Goal: Task Accomplishment & Management: Use online tool/utility

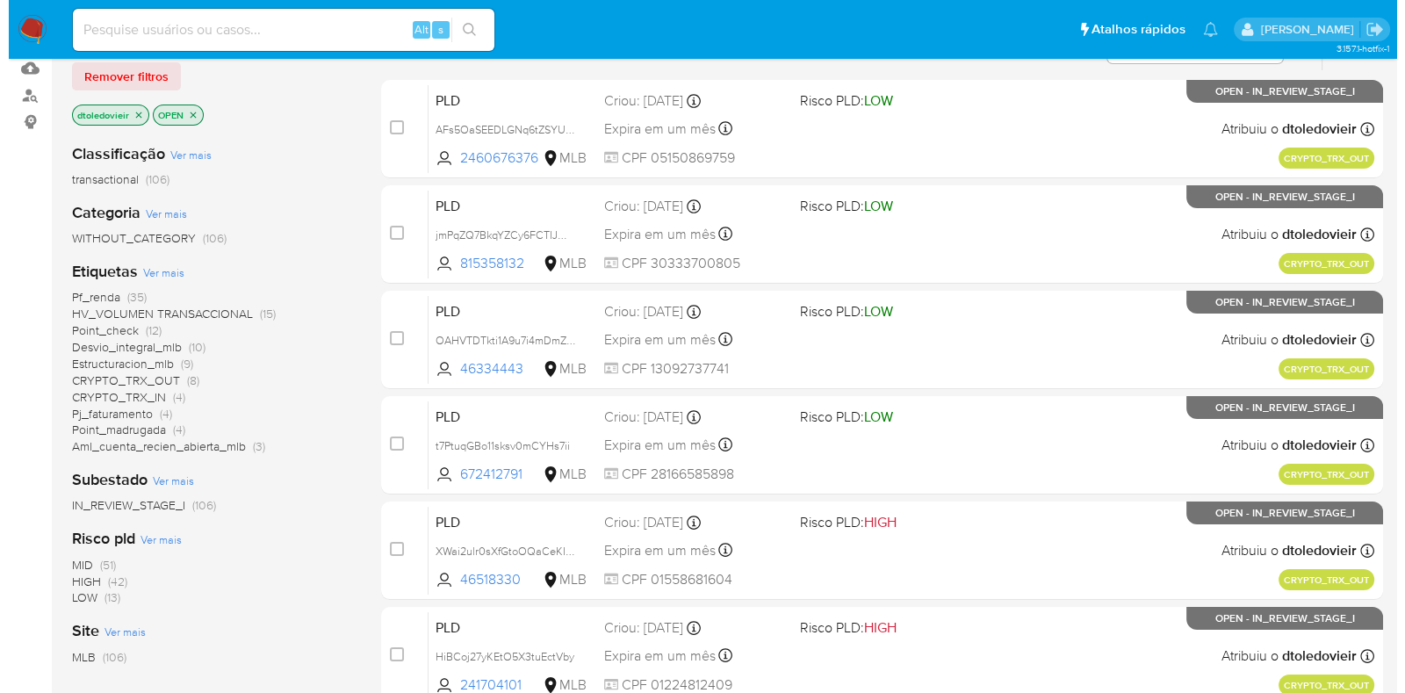
scroll to position [219, 0]
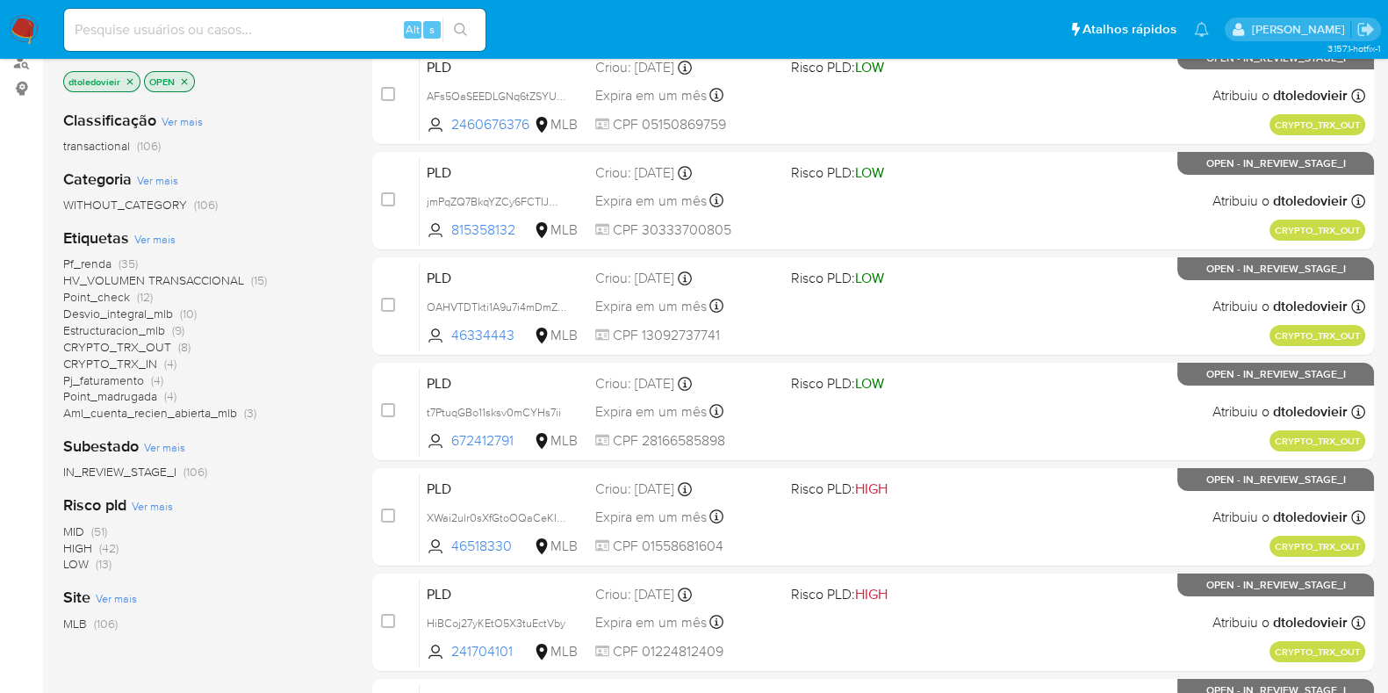
drag, startPoint x: 278, startPoint y: 412, endPoint x: 58, endPoint y: 262, distance: 266.6
click at [58, 262] on main "3.157.1-hotfix-1" at bounding box center [694, 474] width 1388 height 1386
click at [332, 354] on div "Pf_renda (35) HV_VOLUMEN TRANSACCIONAL (15) Point_check (12) Desvio_integral_ml…" at bounding box center [203, 338] width 281 height 166
drag, startPoint x: 186, startPoint y: 362, endPoint x: 68, endPoint y: 338, distance: 120.9
click at [68, 338] on div "Pf_renda (35) HV_VOLUMEN TRANSACCIONAL (15) Point_check (12) Desvio_integral_ml…" at bounding box center [203, 338] width 281 height 166
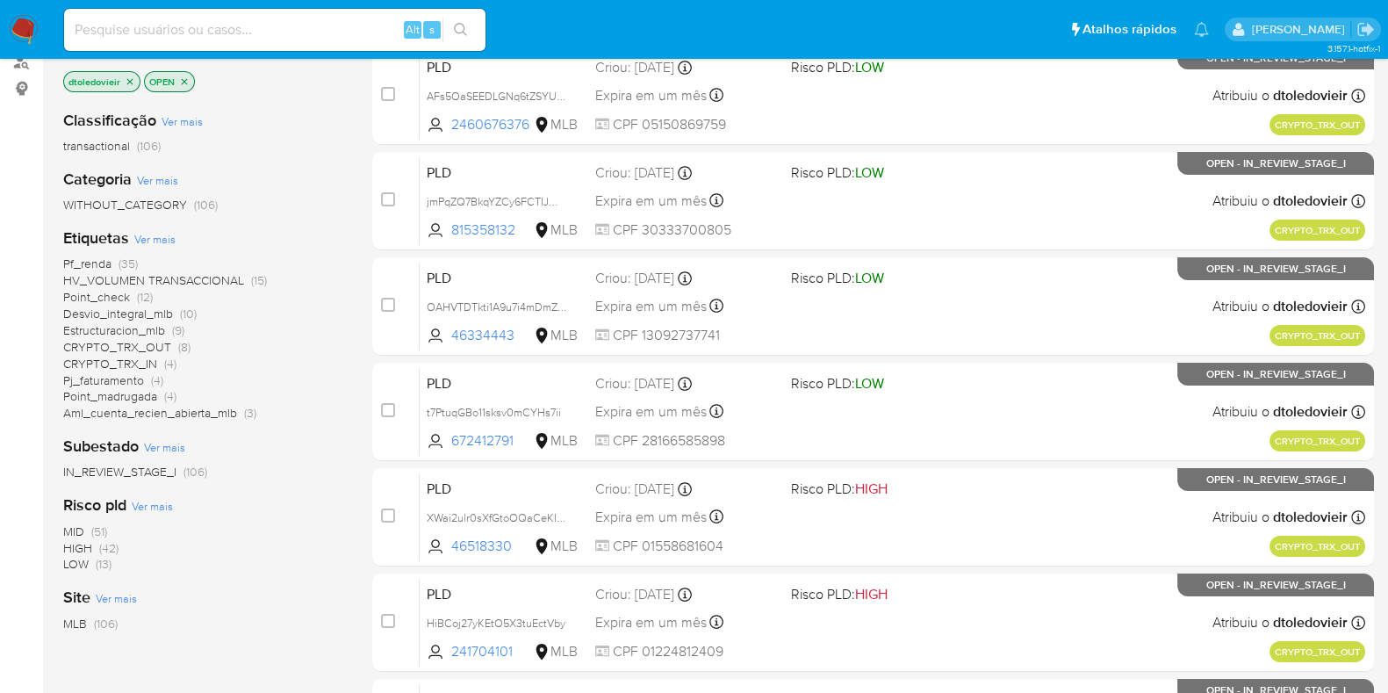
click at [48, 349] on main "3.157.1-hotfix-1" at bounding box center [694, 474] width 1388 height 1386
drag, startPoint x: 199, startPoint y: 366, endPoint x: 64, endPoint y: 340, distance: 137.7
click at [64, 340] on div "Pf_renda (35) HV_VOLUMEN TRANSACCIONAL (15) Point_check (12) Desvio_integral_ml…" at bounding box center [203, 338] width 281 height 166
click at [234, 370] on div "Pf_renda (35) HV_VOLUMEN TRANSACCIONAL (15) Point_check (12) Desvio_integral_ml…" at bounding box center [203, 338] width 281 height 166
drag, startPoint x: 188, startPoint y: 360, endPoint x: 59, endPoint y: 341, distance: 130.4
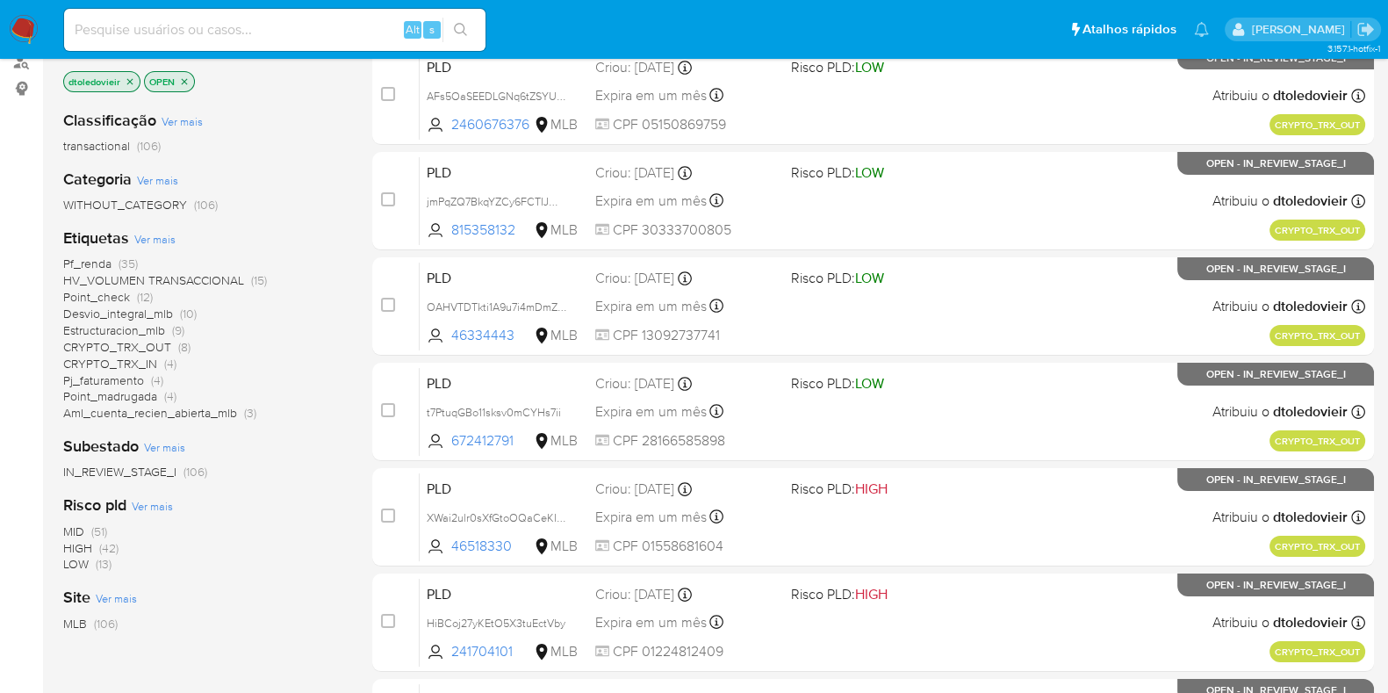
click at [59, 341] on main "3.157.1-hotfix-1" at bounding box center [694, 474] width 1388 height 1386
click at [195, 357] on div "Pf_renda (35) HV_VOLUMEN TRANSACCIONAL (15) Point_check (12) Desvio_integral_ml…" at bounding box center [203, 338] width 281 height 166
click at [154, 236] on span "Ver mais" at bounding box center [154, 239] width 41 height 16
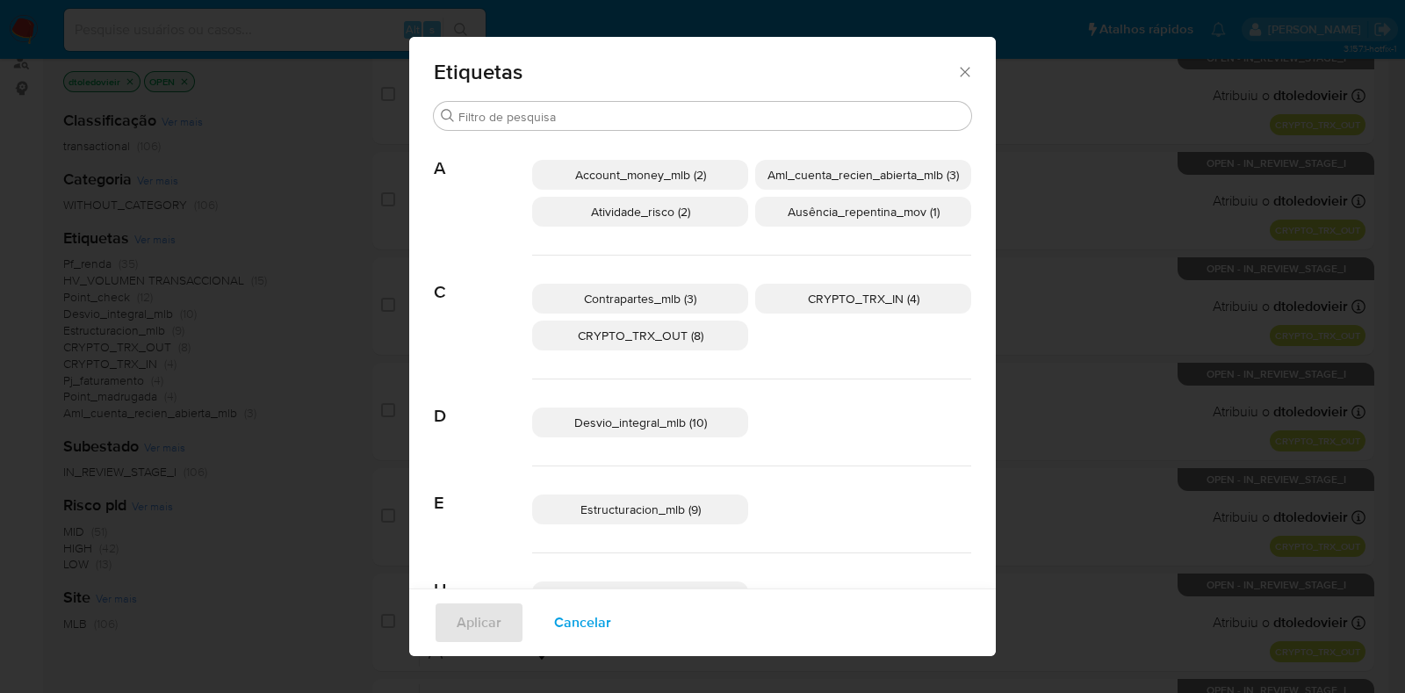
click at [672, 331] on span "CRYPTO_TRX_OUT (8)" at bounding box center [641, 336] width 126 height 18
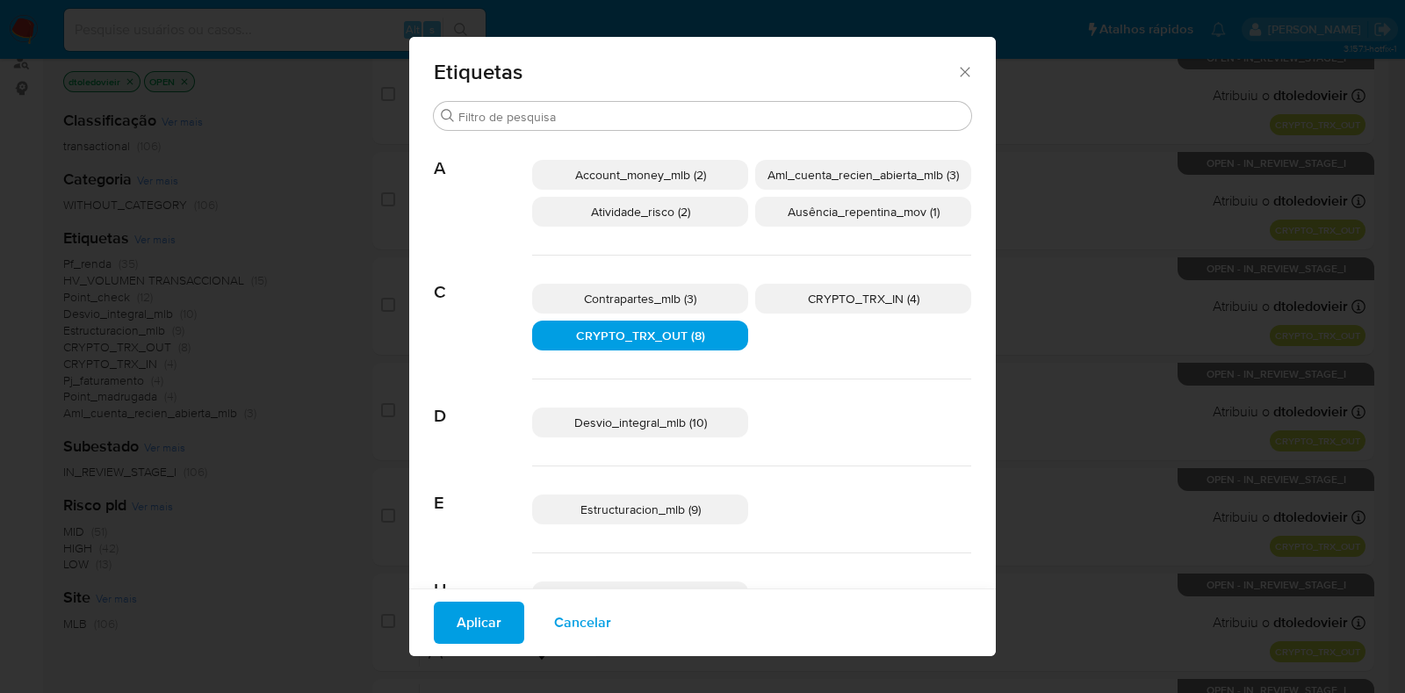
click at [844, 296] on span "CRYPTO_TRX_IN (4)" at bounding box center [863, 299] width 111 height 18
click at [456, 633] on span "Aplicar" at bounding box center [478, 622] width 45 height 39
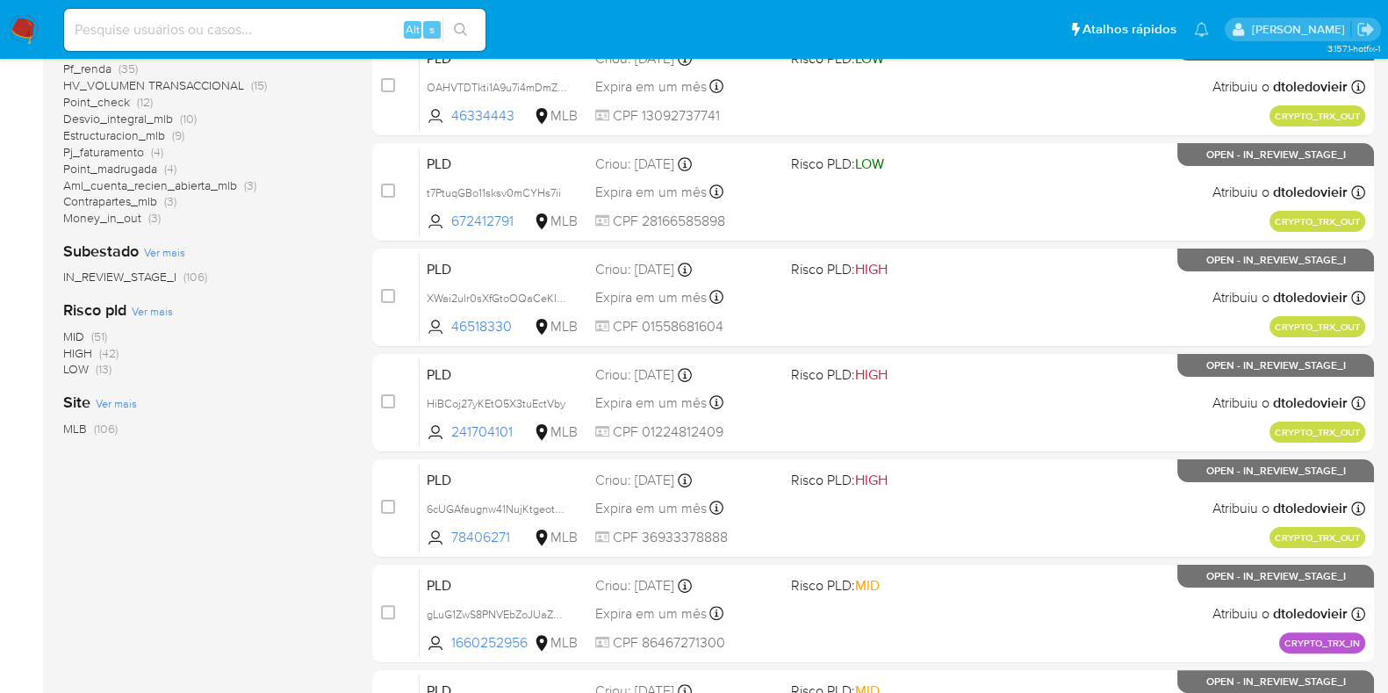
scroll to position [109, 0]
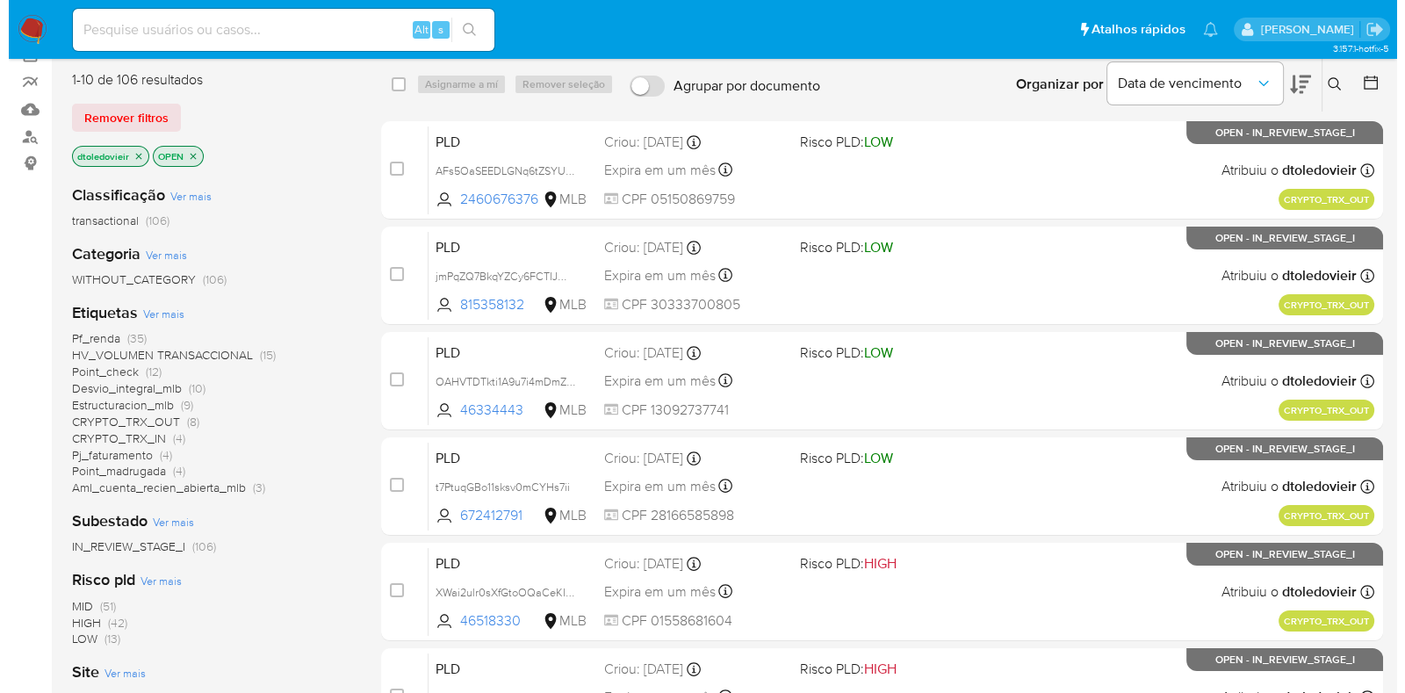
scroll to position [219, 0]
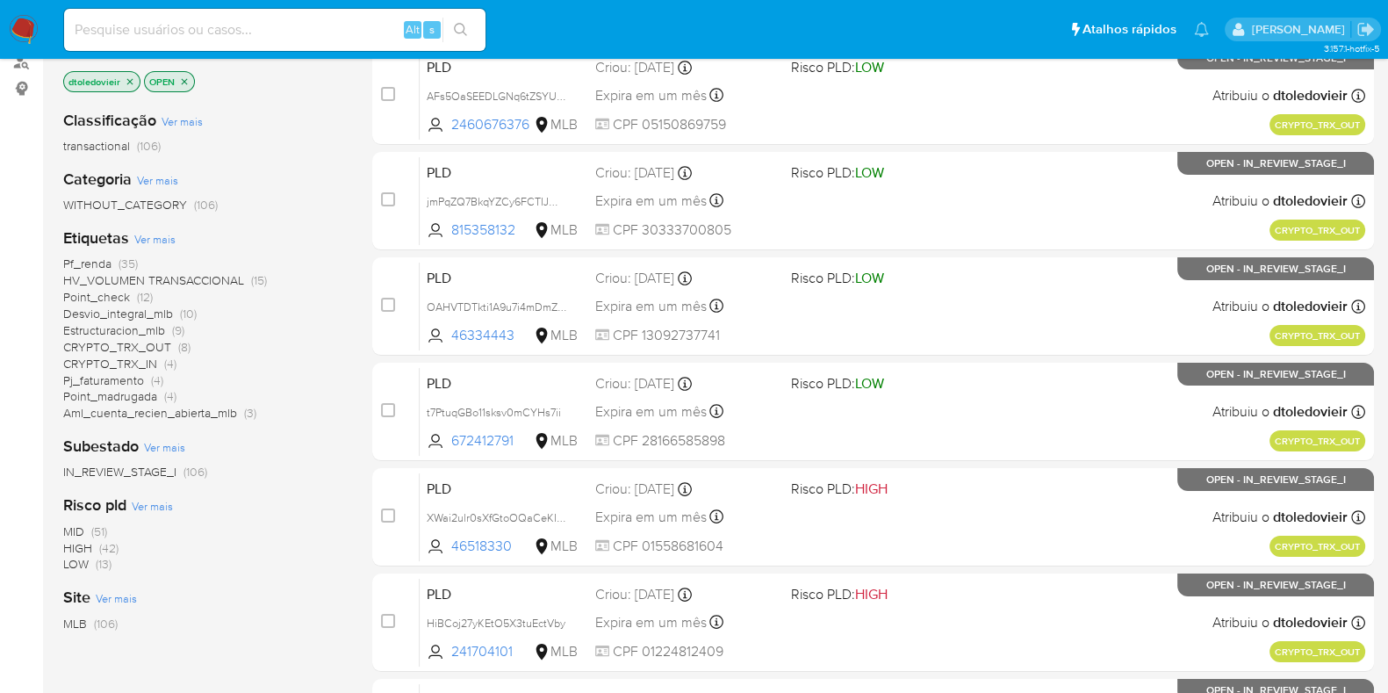
click at [162, 246] on div "Etiquetas Ver mais Pf_renda (35) HV_VOLUMEN TRANSACCIONAL (15) Point_check (12)…" at bounding box center [203, 324] width 281 height 194
click at [164, 237] on span "Ver mais" at bounding box center [154, 239] width 41 height 16
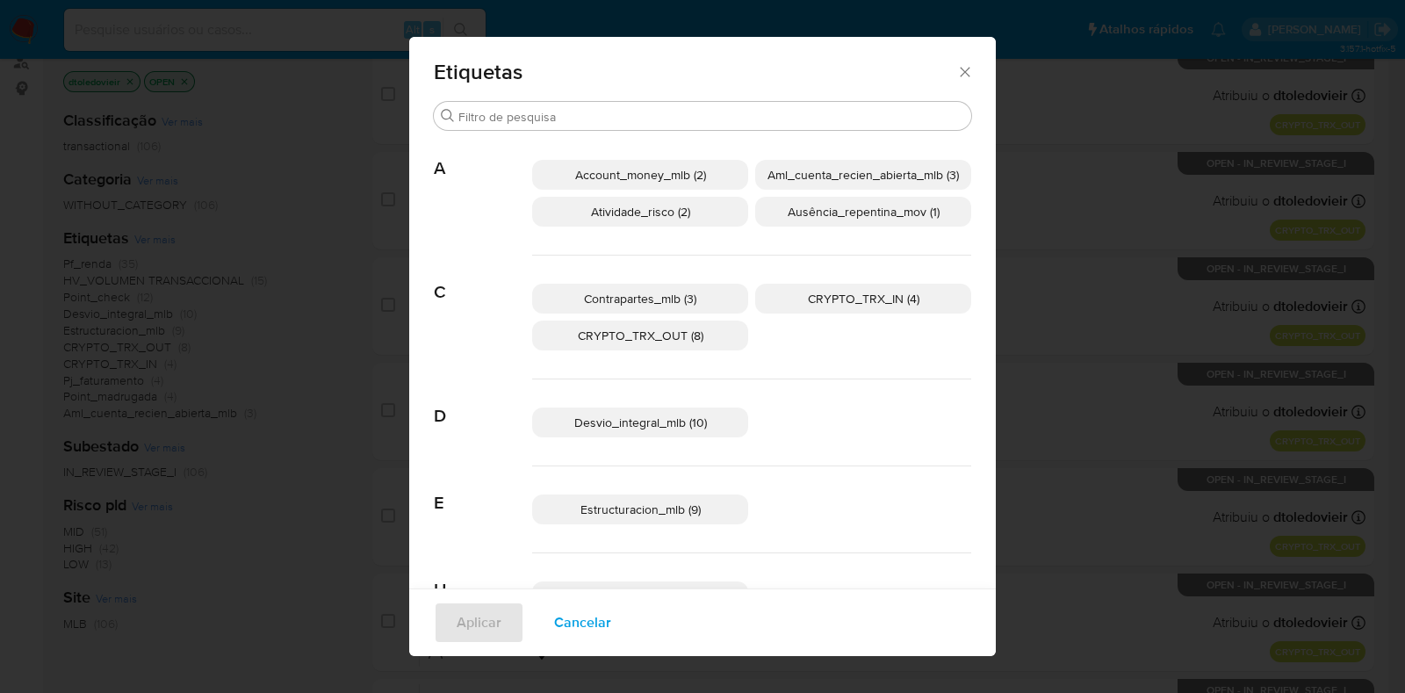
click at [675, 338] on span "CRYPTO_TRX_OUT (8)" at bounding box center [641, 336] width 126 height 18
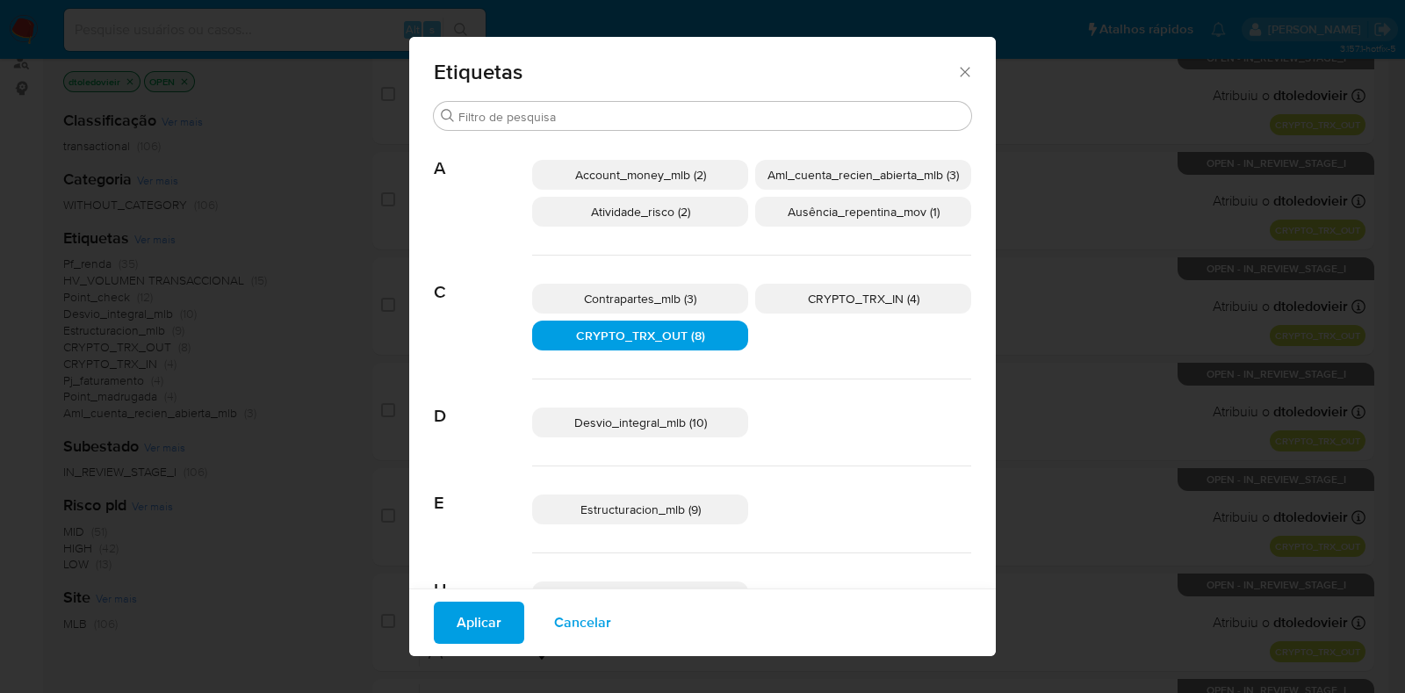
click at [793, 305] on p "CRYPTO_TRX_IN (4)" at bounding box center [863, 299] width 216 height 30
click at [475, 626] on span "Aplicar" at bounding box center [478, 622] width 45 height 39
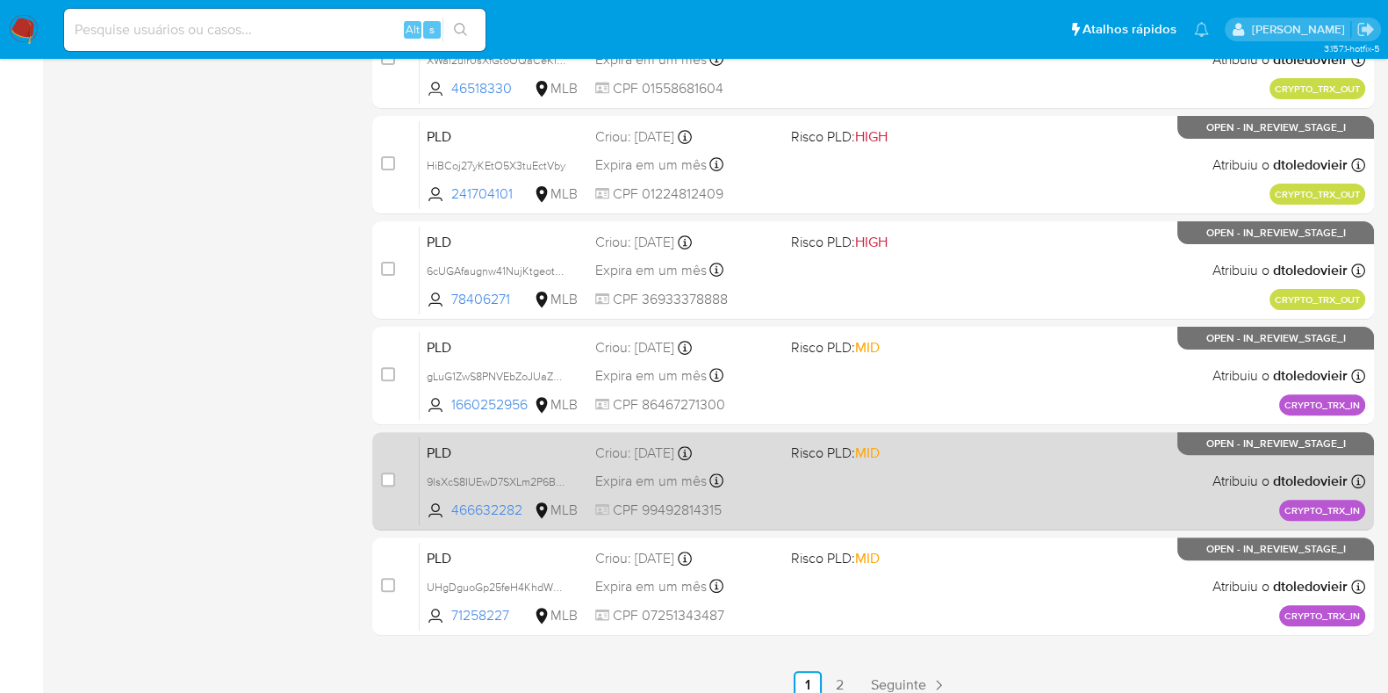
scroll to position [692, 0]
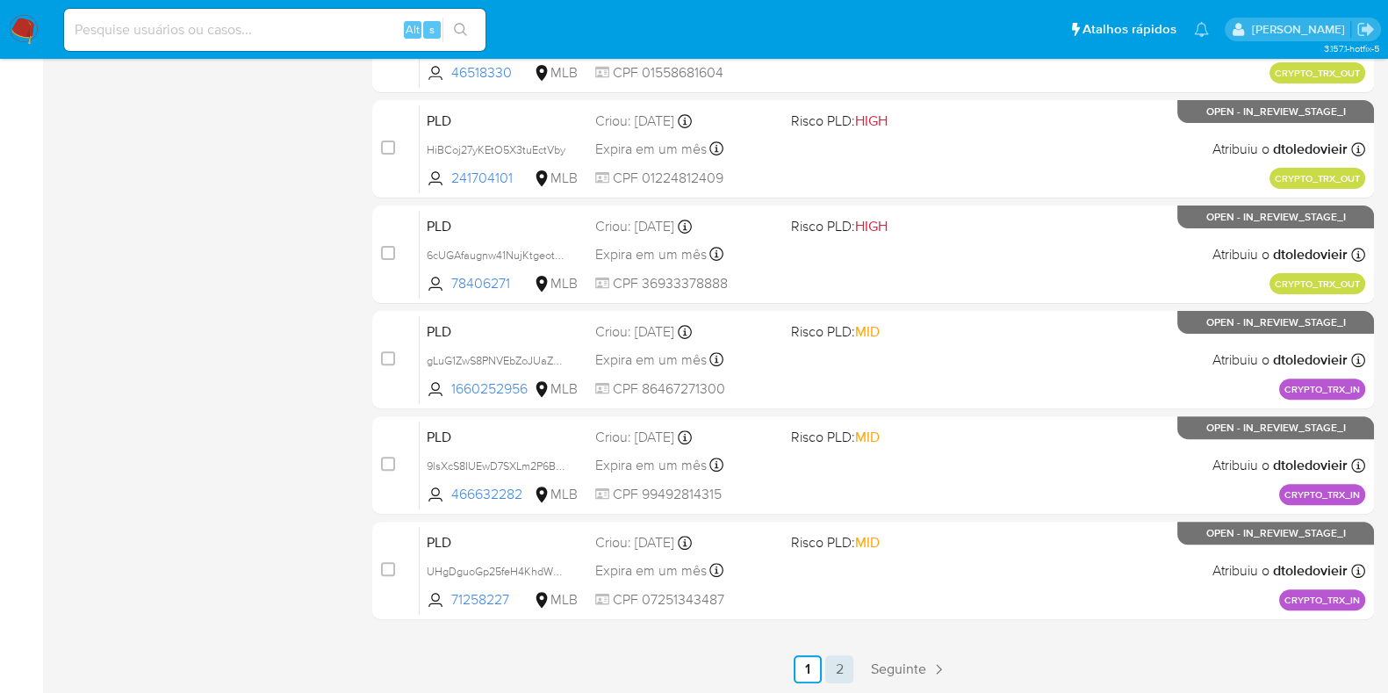
click at [841, 663] on link "2" at bounding box center [839, 669] width 28 height 28
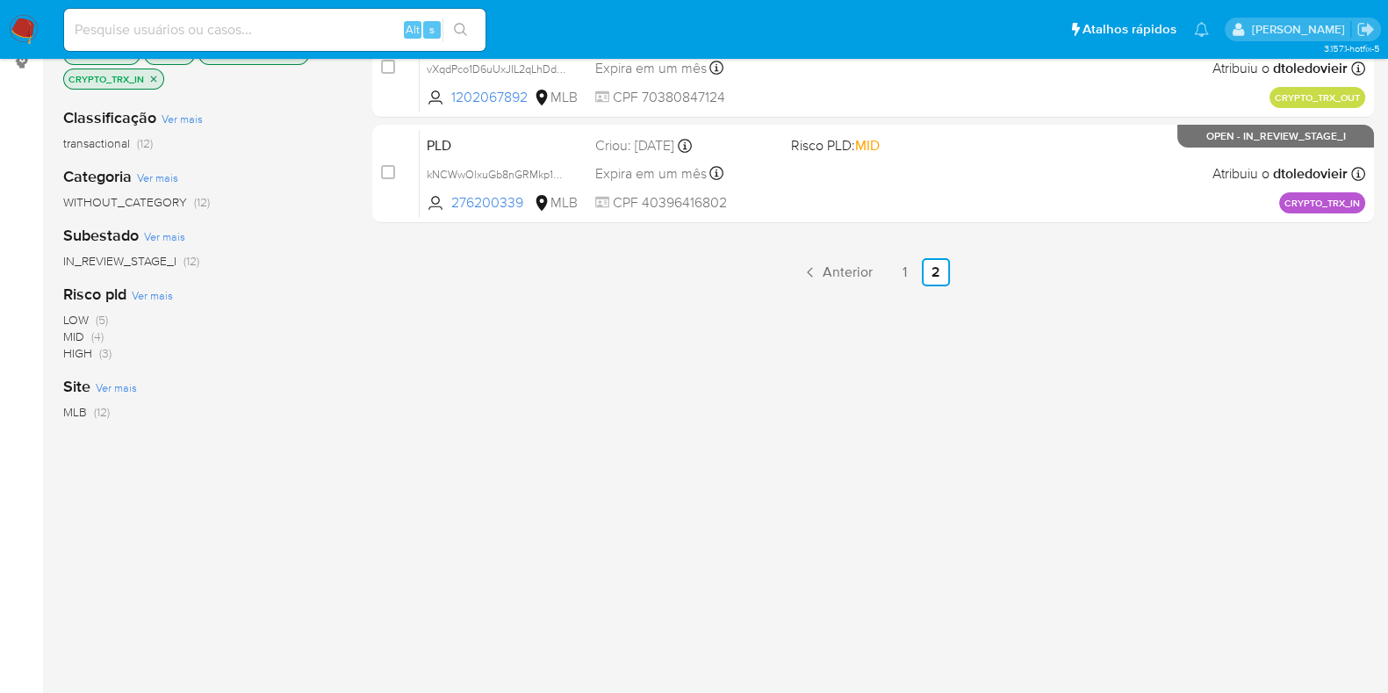
scroll to position [337, 0]
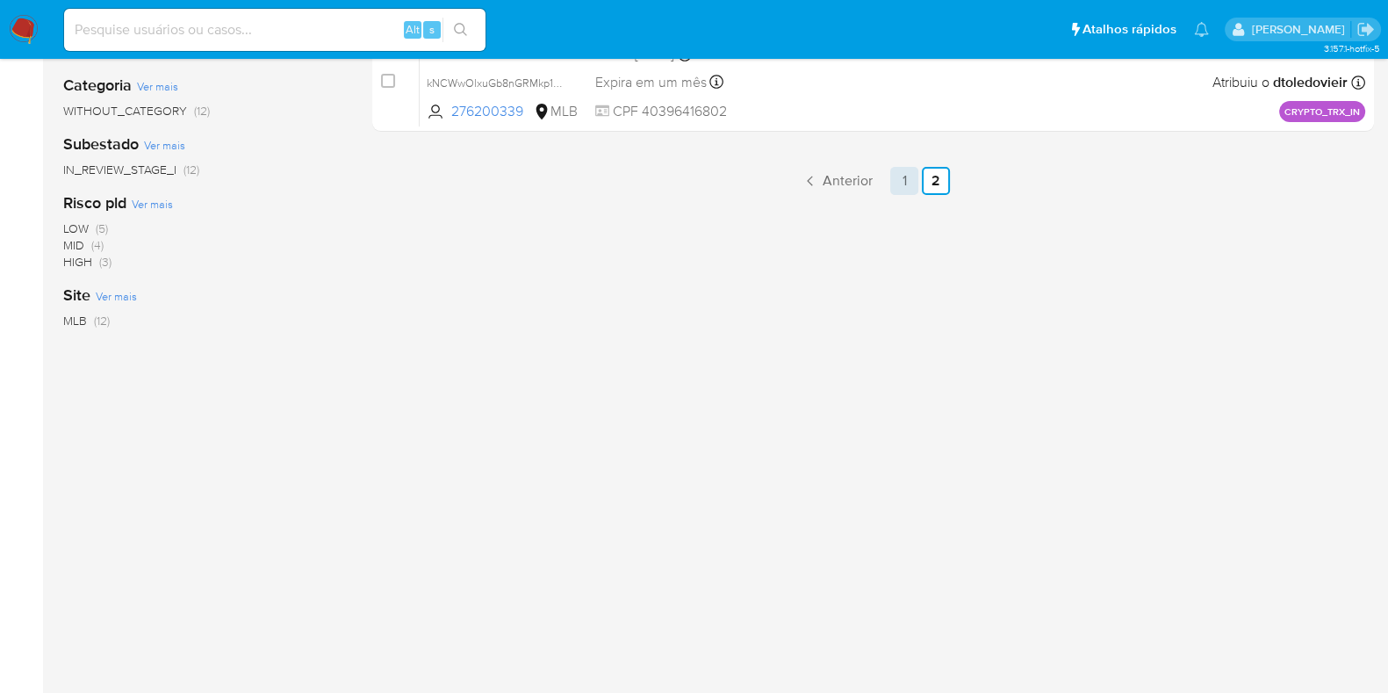
click at [910, 180] on link "1" at bounding box center [904, 181] width 28 height 28
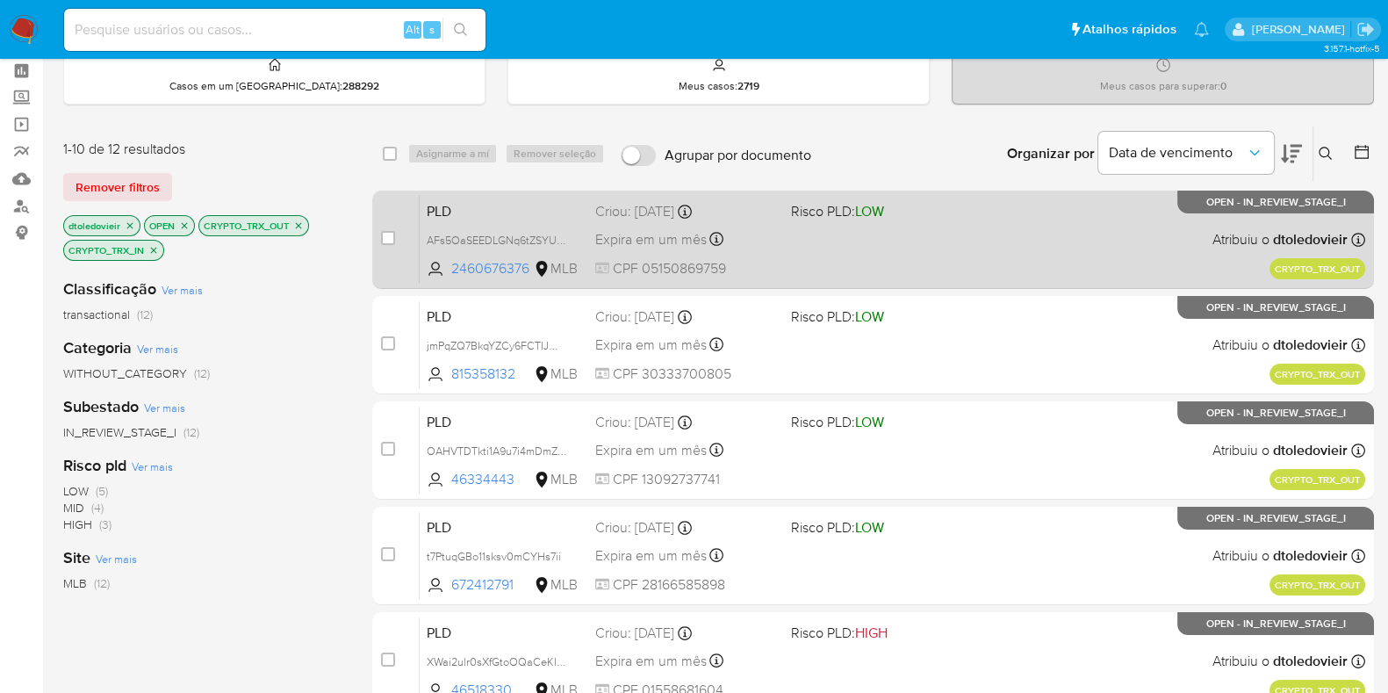
scroll to position [109, 0]
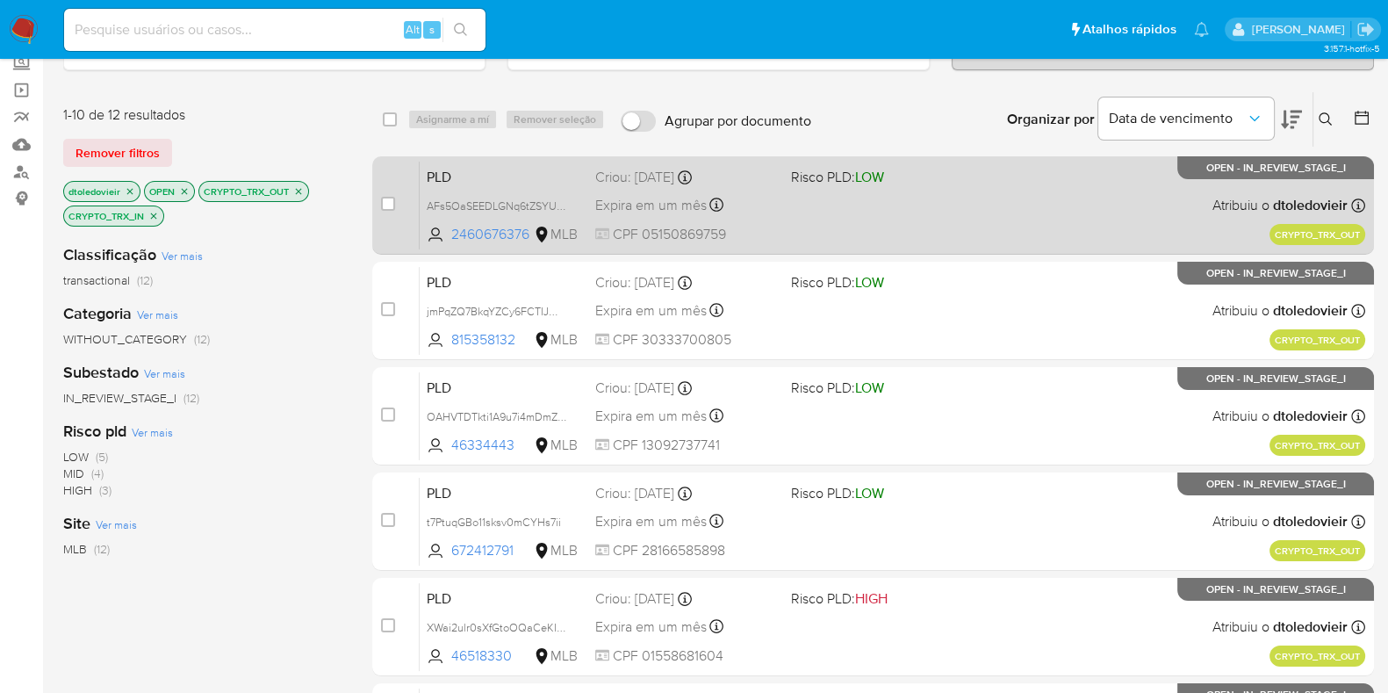
click at [1002, 208] on div "PLD AFs5OaSEEDLGNq6tZSYUADvS 2460676376 MLB Risco PLD: LOW Criou: 19/08/2025 Cr…" at bounding box center [892, 205] width 945 height 89
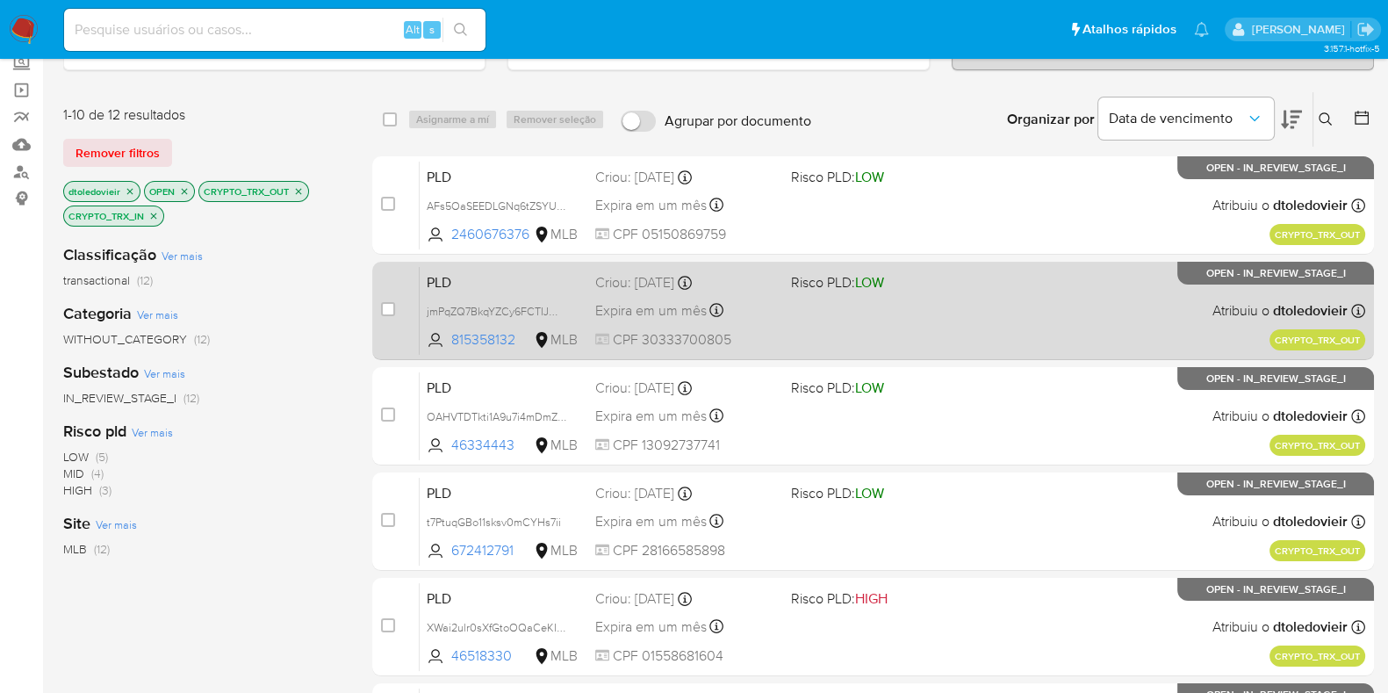
click at [985, 341] on div "PLD jmPqZQ7BkqYZCy6FCTIJWlvq 815358132 MLB Risco PLD: LOW Criou: 19/08/2025 Cri…" at bounding box center [892, 310] width 945 height 89
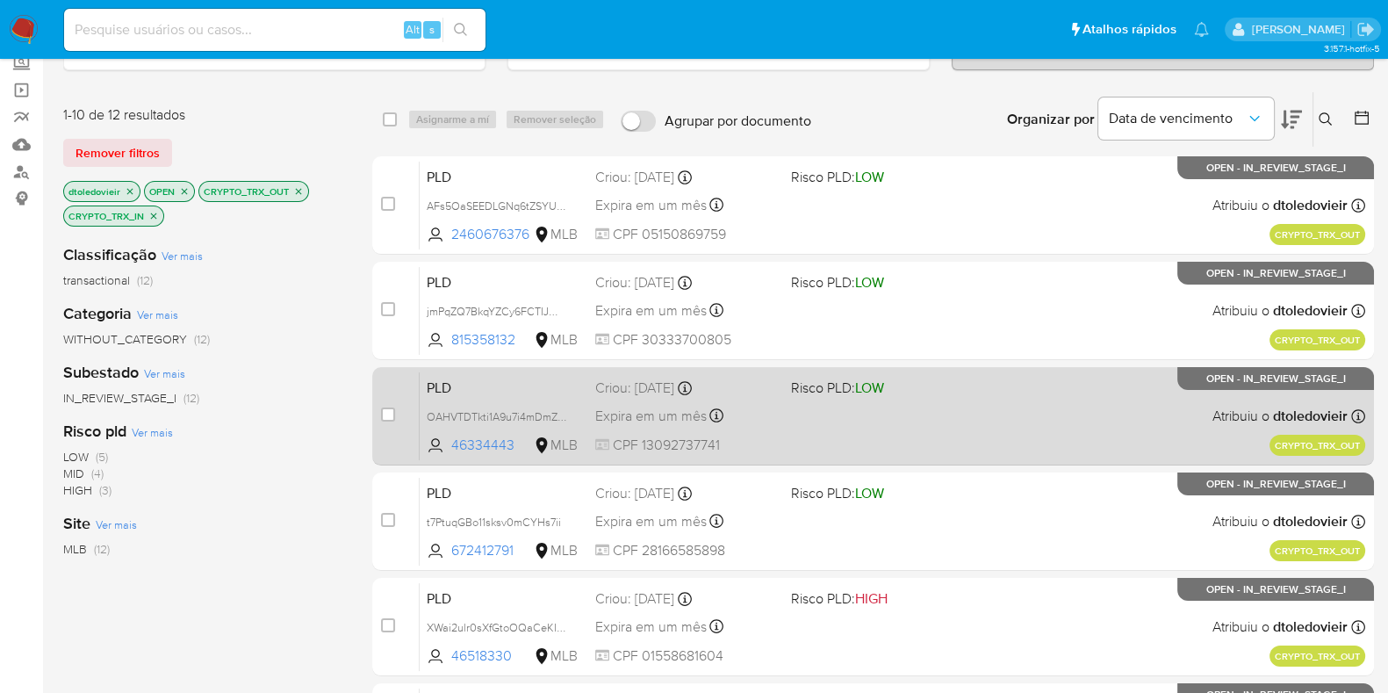
click at [988, 413] on div "PLD OAHVTDTkti1A9u7i4mDmZHuE 46334443 MLB Risco PLD: LOW Criou: 19/08/2025 Crio…" at bounding box center [892, 415] width 945 height 89
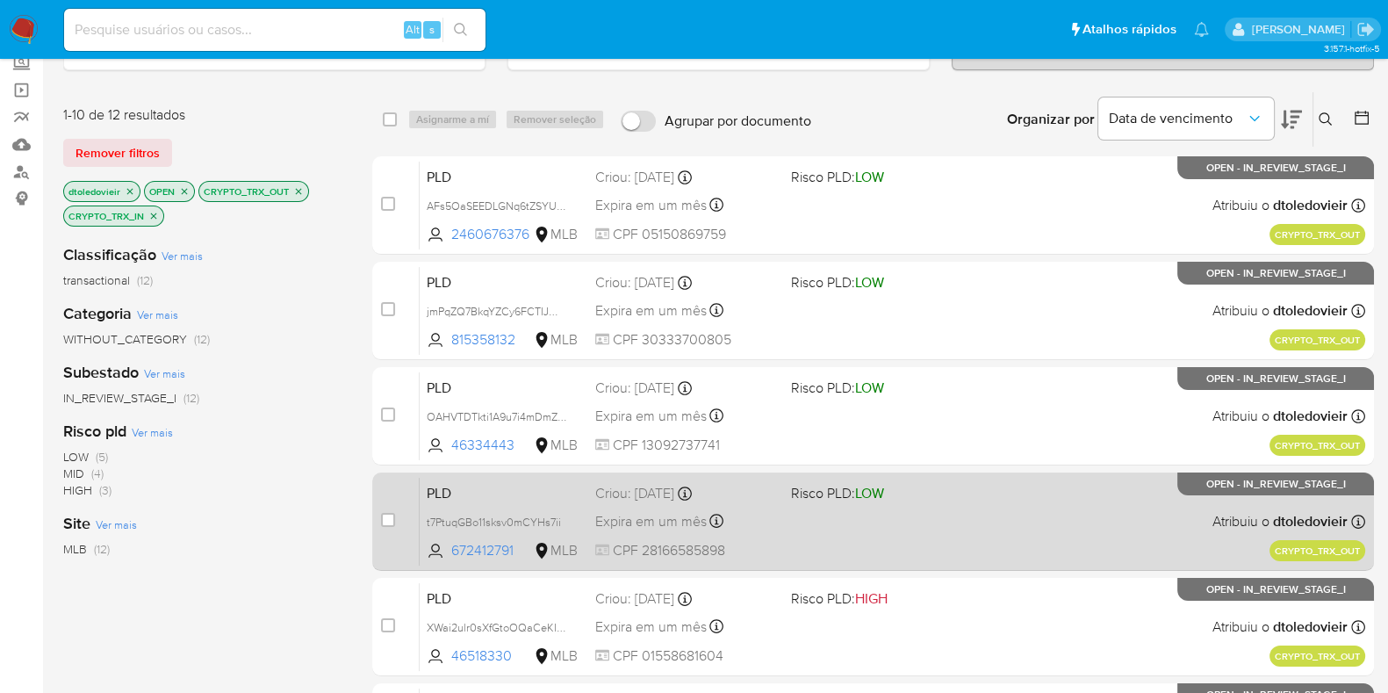
click at [969, 500] on div "PLD t7PtuqGBo11sksv0mCYHs7ii 672412791 MLB Risco PLD: LOW Criou: 19/08/2025 Cri…" at bounding box center [892, 521] width 945 height 89
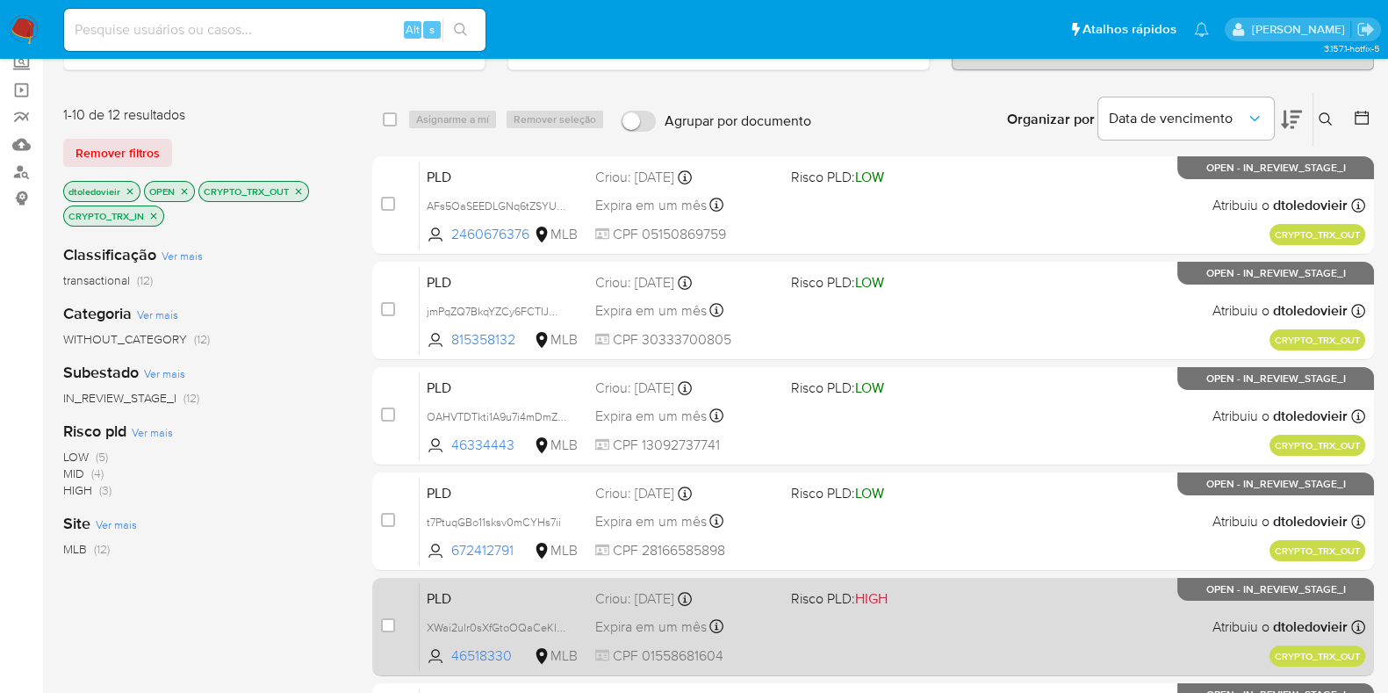
click at [917, 614] on div "PLD XWai2ulr0sXfGtoOQaCeKItW 46518330 MLB Risco PLD: HIGH Criou: 19/08/2025 Cri…" at bounding box center [892, 626] width 945 height 89
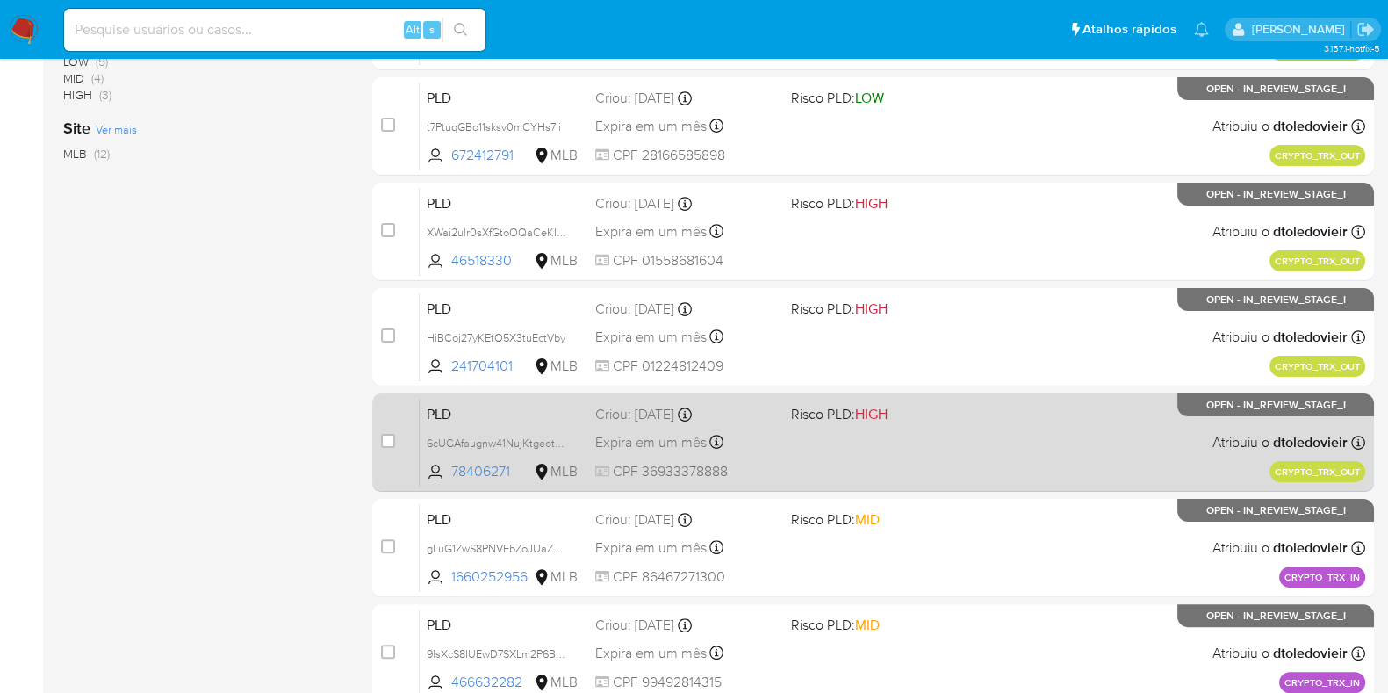
scroll to position [549, 0]
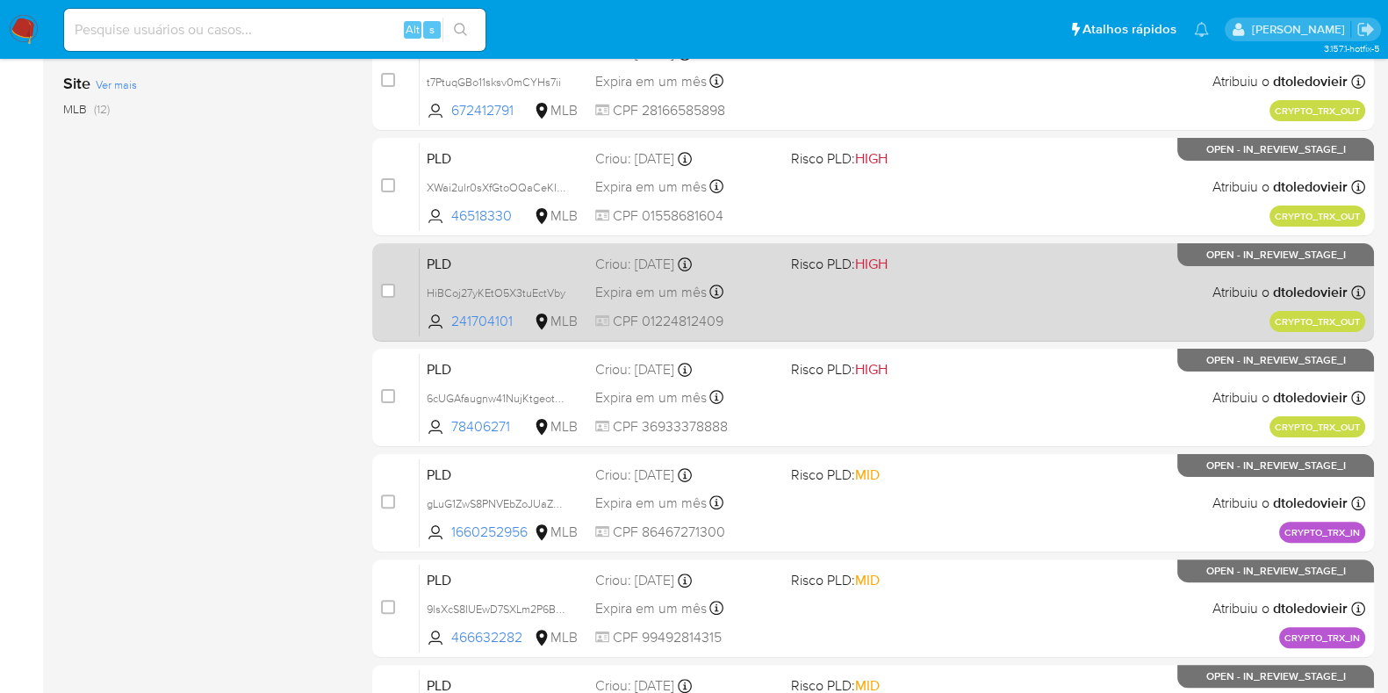
click at [963, 283] on div "PLD HiBCoj27yKEtO5X3tuEctVby 241704101 MLB Risco PLD: HIGH Criou: 19/08/2025 Cr…" at bounding box center [892, 292] width 945 height 89
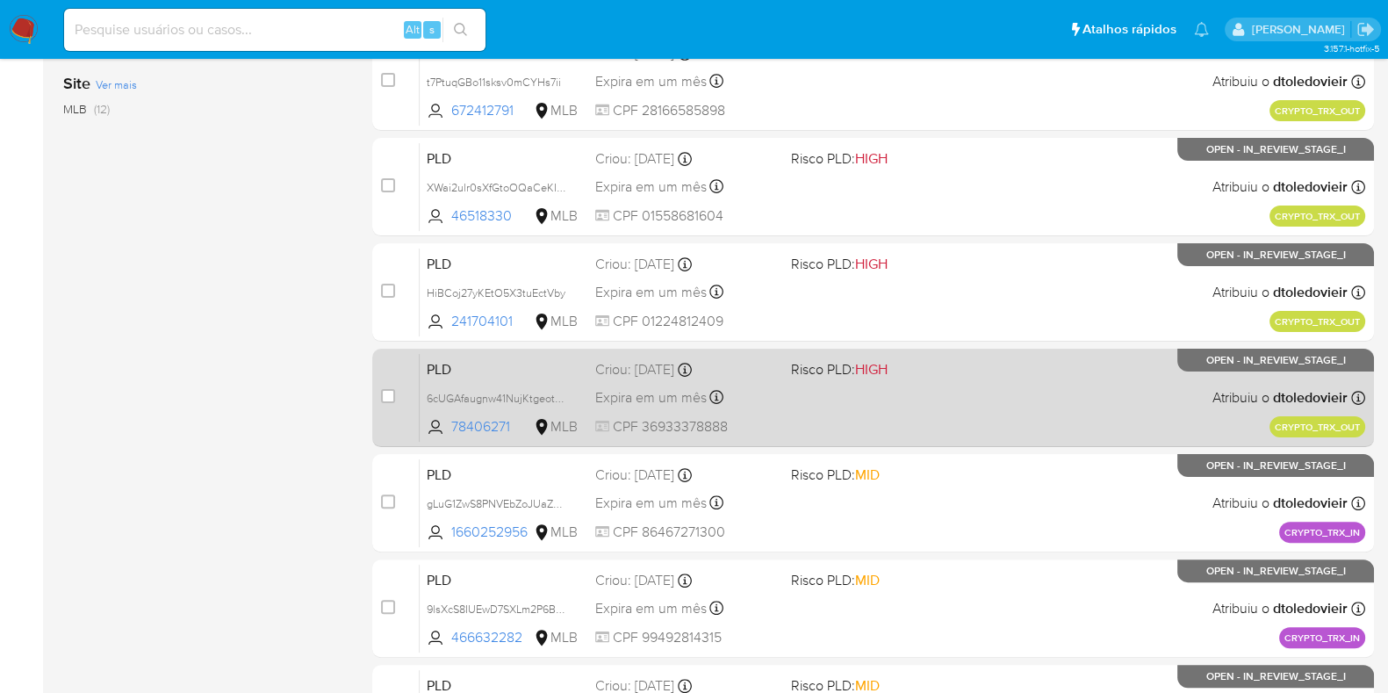
click at [949, 400] on div "PLD 6cUGAfaugnw41NujKtgeotY3 78406271 MLB Risco PLD: HIGH Criou: [DATE] Criou: …" at bounding box center [892, 397] width 945 height 89
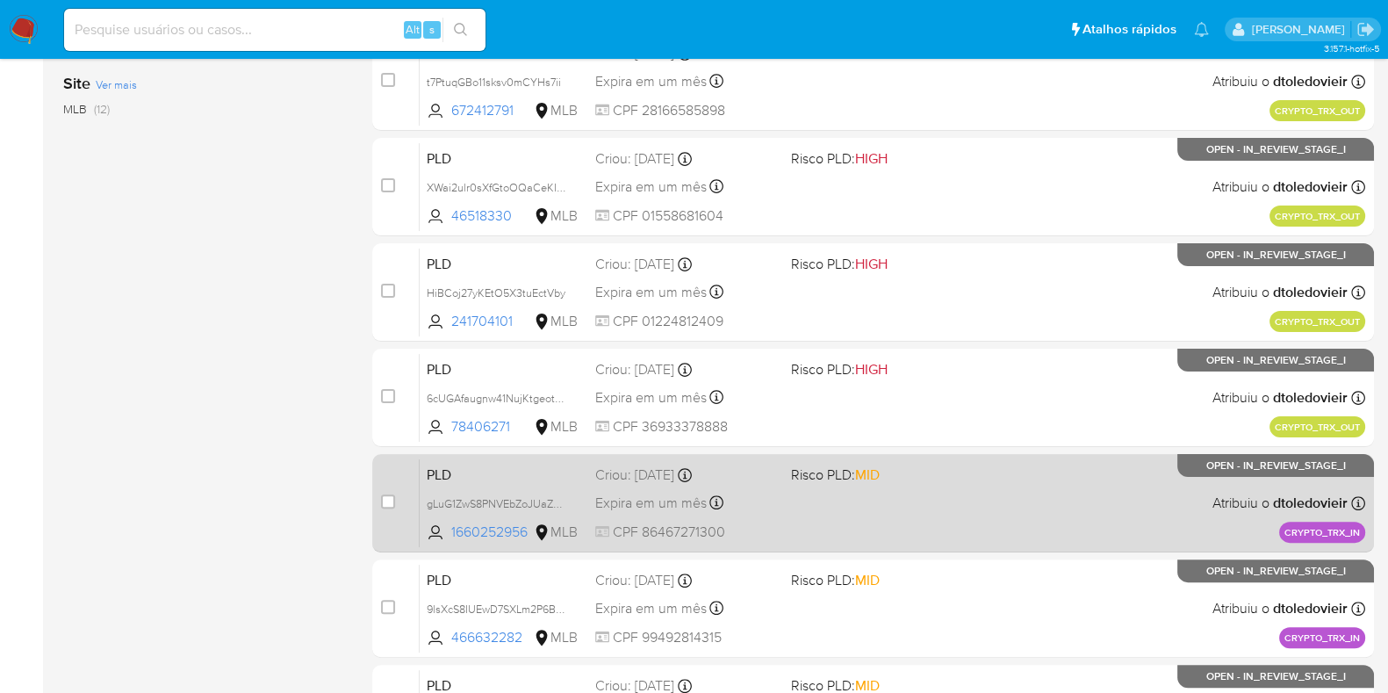
click at [968, 520] on div "PLD gLuG1ZwS8PNVEbZoJUaZgaN7 1660252956 MLB Risco PLD: MID Criou: [DATE] Criou:…" at bounding box center [892, 502] width 945 height 89
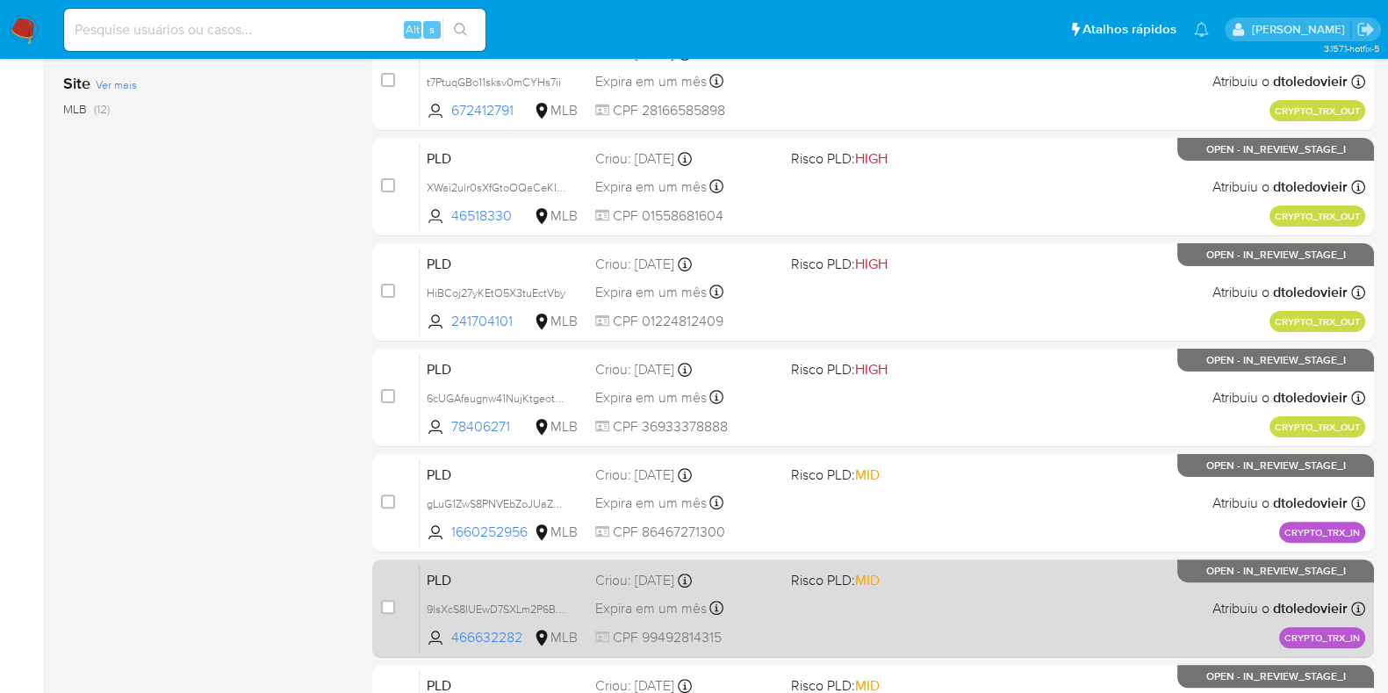
click at [974, 607] on div "PLD 9lsXcS8IUEwD7SXLm2P6B7Qw 466632282 MLB Risco PLD: MID Criou: 19/08/2025 Cri…" at bounding box center [892, 608] width 945 height 89
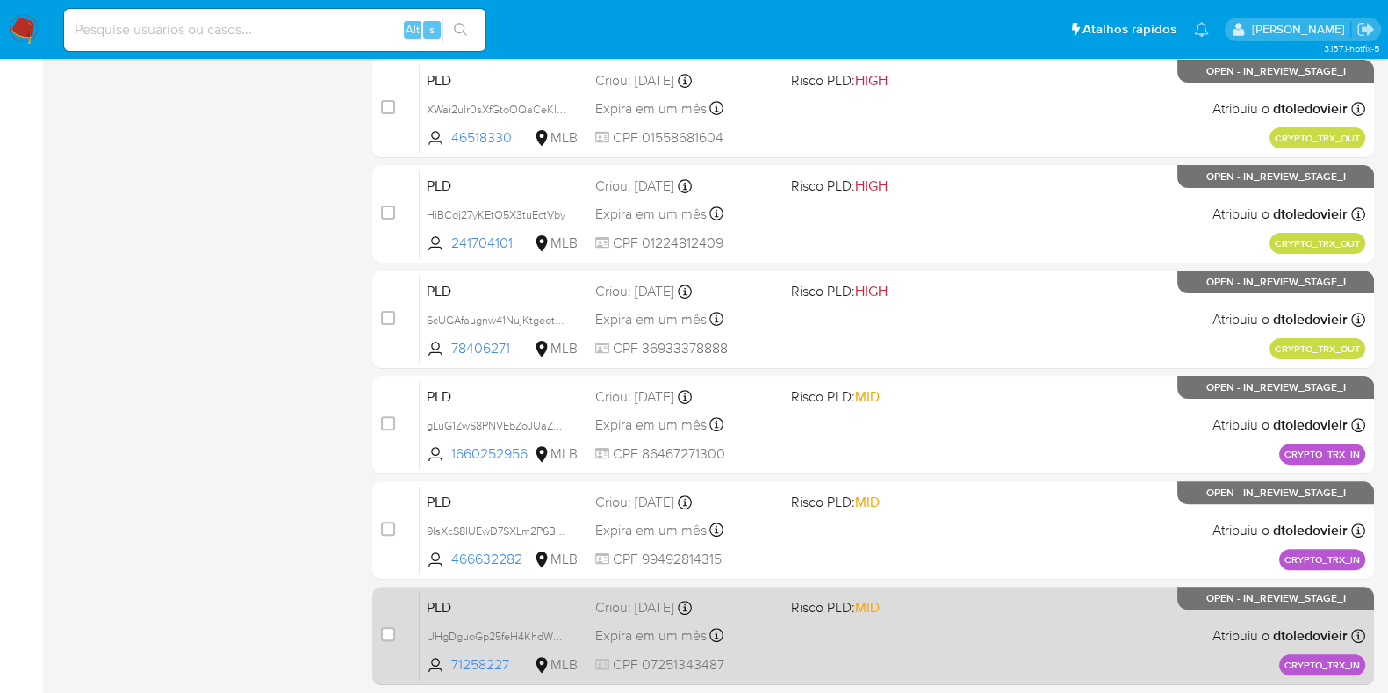
scroll to position [692, 0]
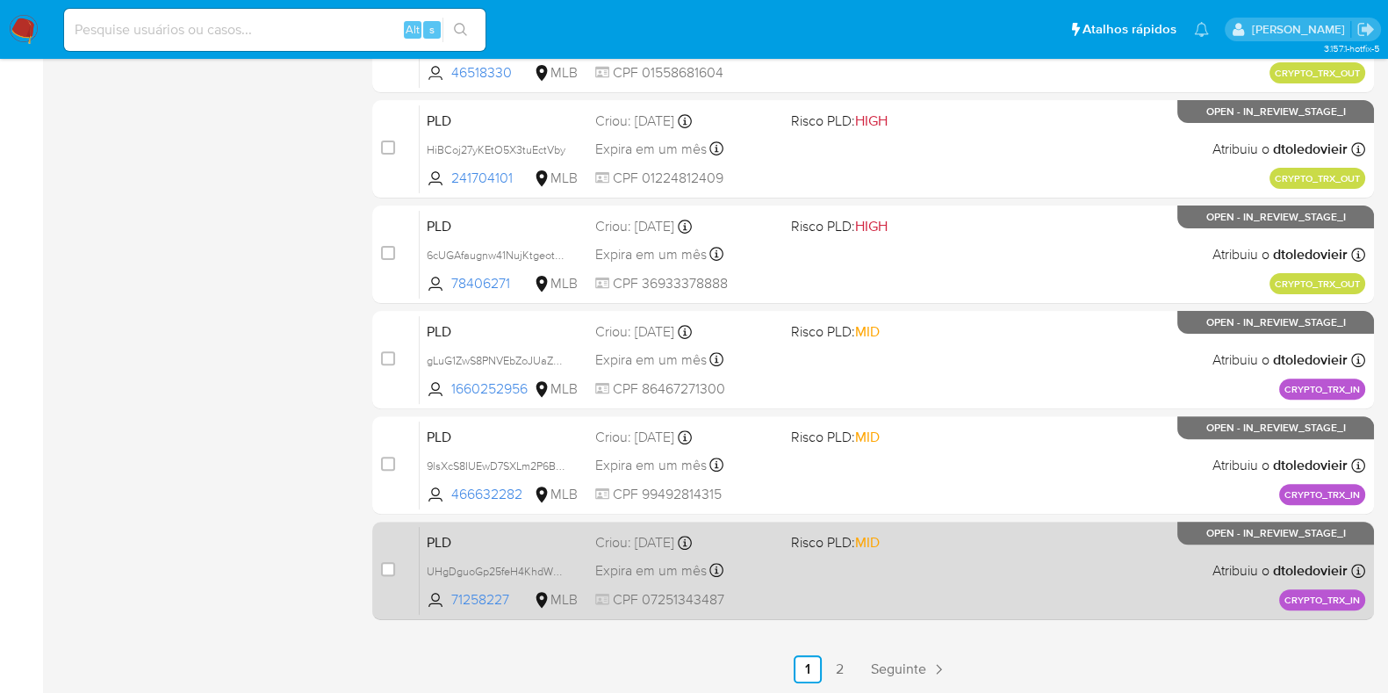
click at [952, 578] on div "PLD UHgDguoGp25feH4KhdW5Ui3e 71258227 MLB Risco PLD: MID Criou: 19/08/2025 Crio…" at bounding box center [892, 570] width 945 height 89
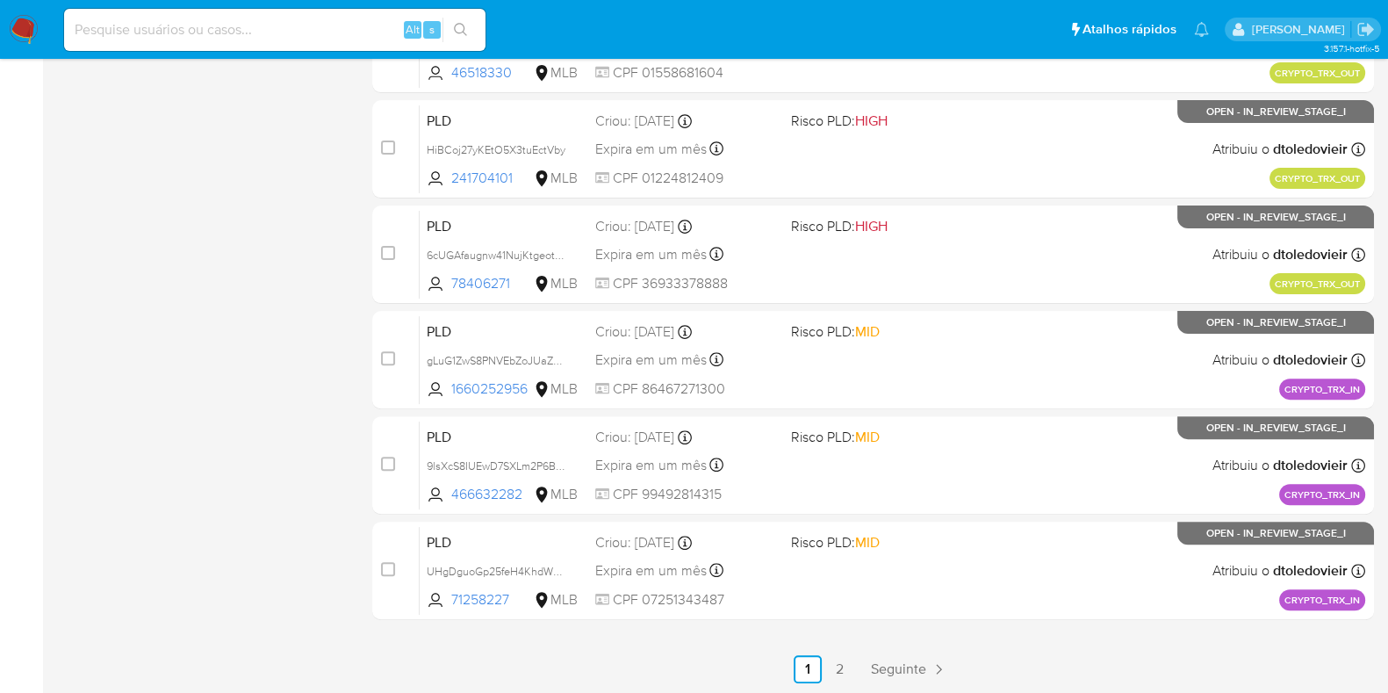
click at [843, 668] on link "2" at bounding box center [839, 669] width 28 height 28
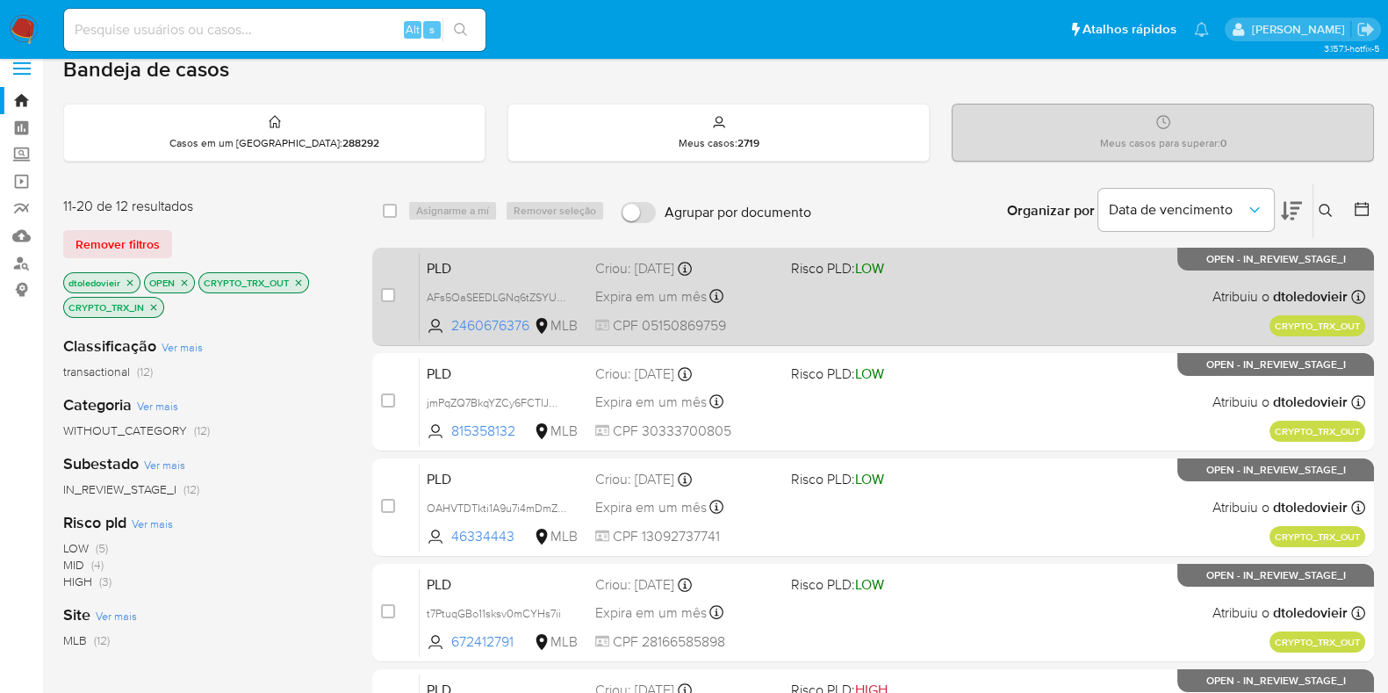
scroll to position [219, 0]
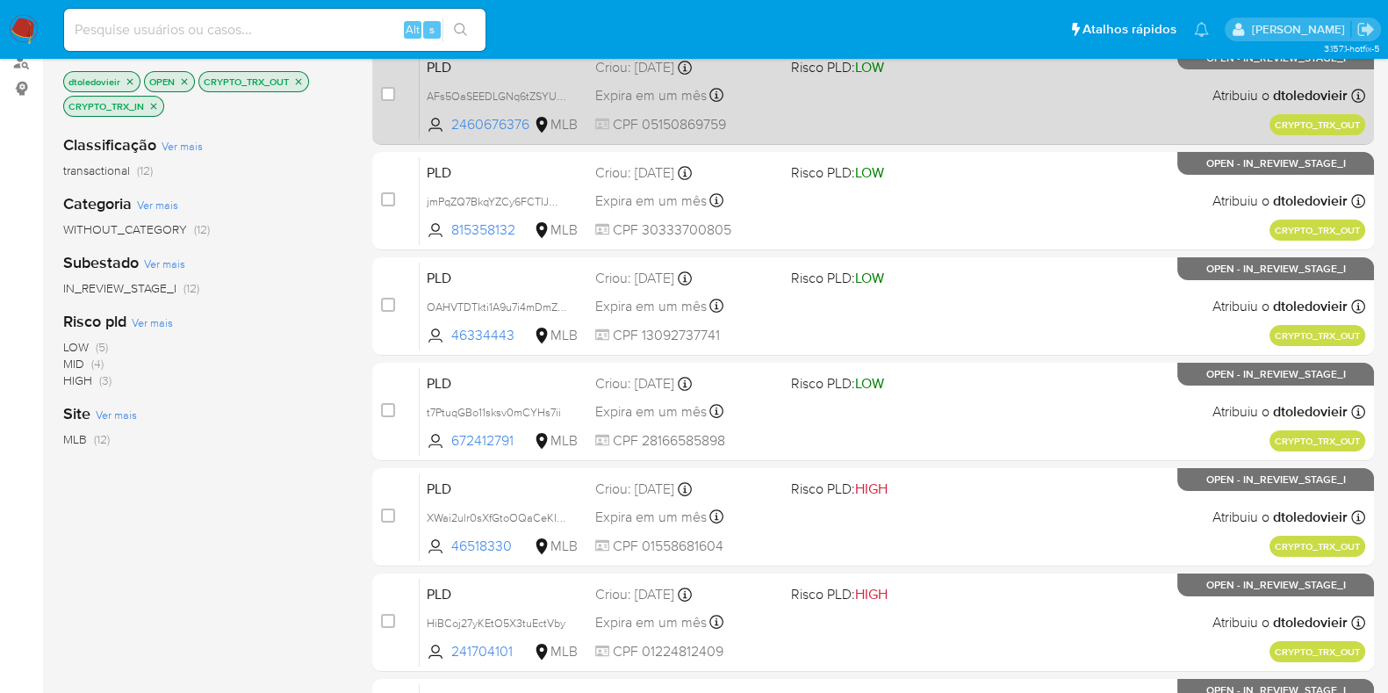
click at [986, 116] on div "PLD AFs5OaSEEDLGNq6tZSYUADvS 2460676376 MLB Risco PLD: LOW Criou: 19/08/2025 Cr…" at bounding box center [892, 95] width 945 height 89
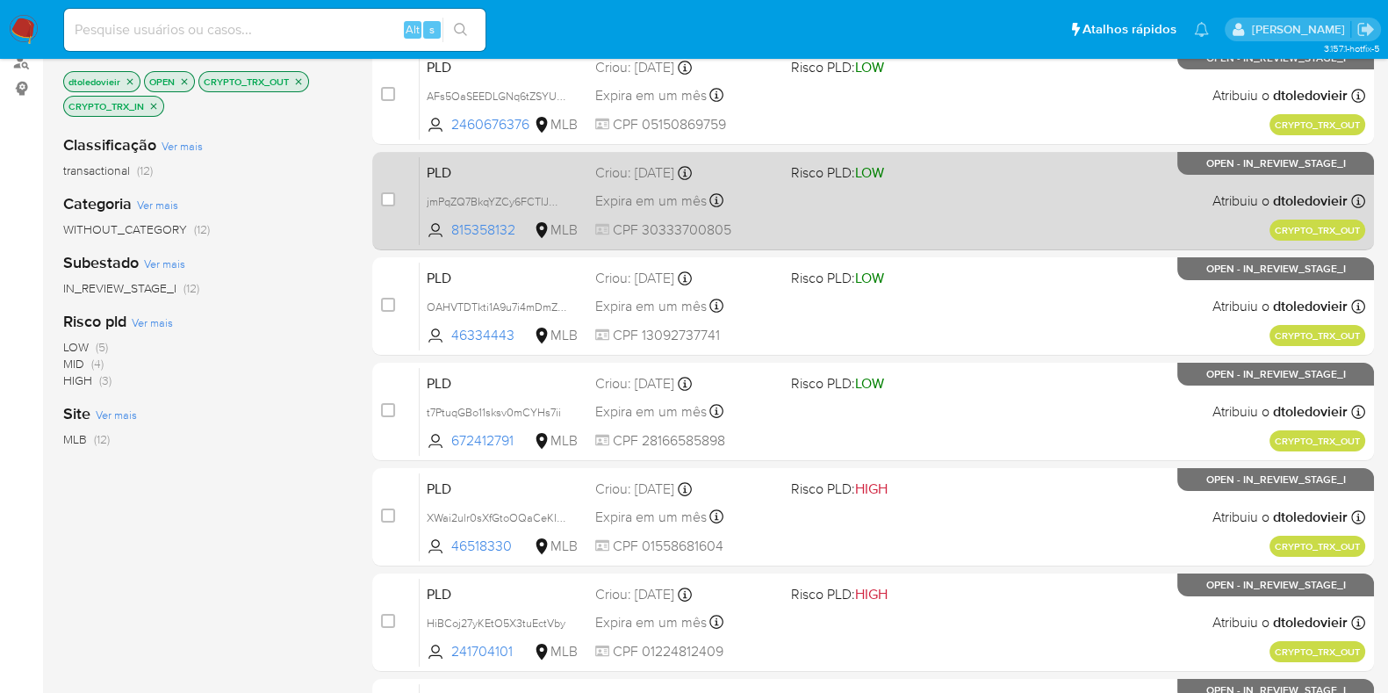
click at [979, 209] on div "PLD jmPqZQ7BkqYZCy6FCTIJWlvq 815358132 MLB Risco PLD: LOW Criou: 19/08/2025 Cri…" at bounding box center [892, 200] width 945 height 89
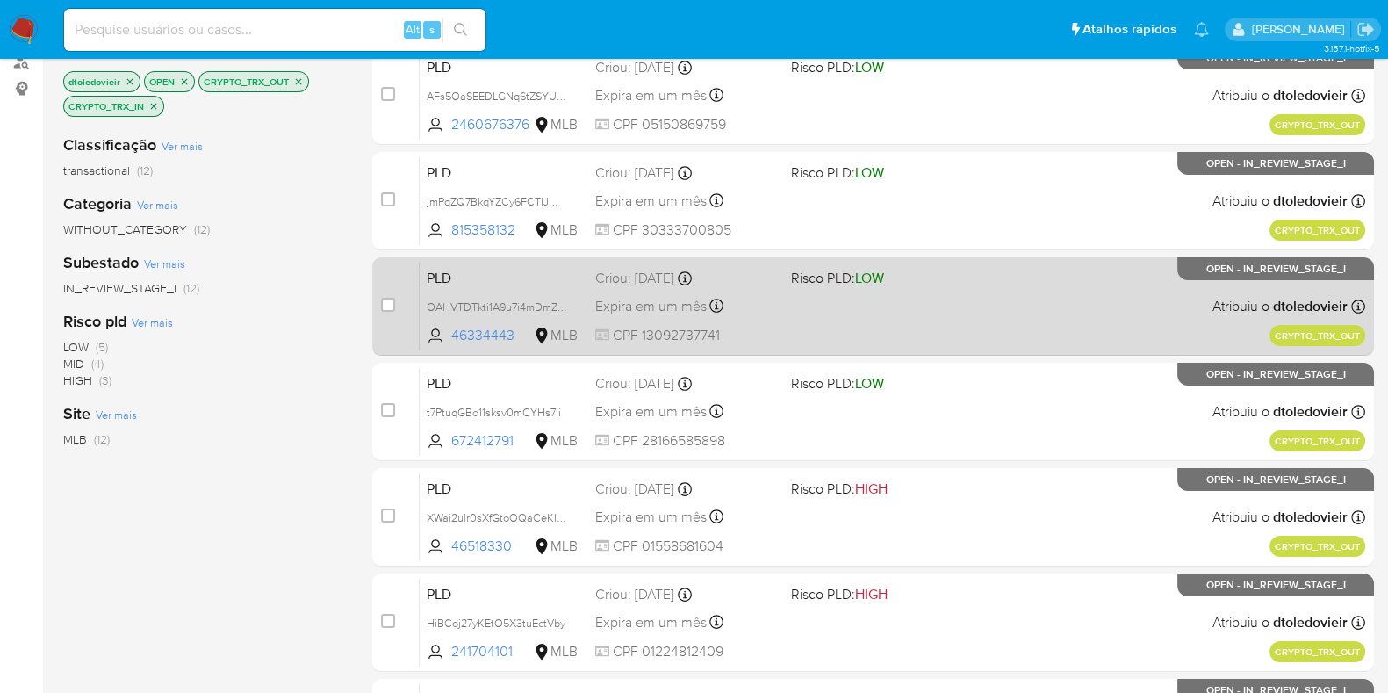
click at [966, 319] on div "PLD OAHVTDTkti1A9u7i4mDmZHuE 46334443 MLB Risco PLD: LOW Criou: 19/08/2025 Crio…" at bounding box center [892, 306] width 945 height 89
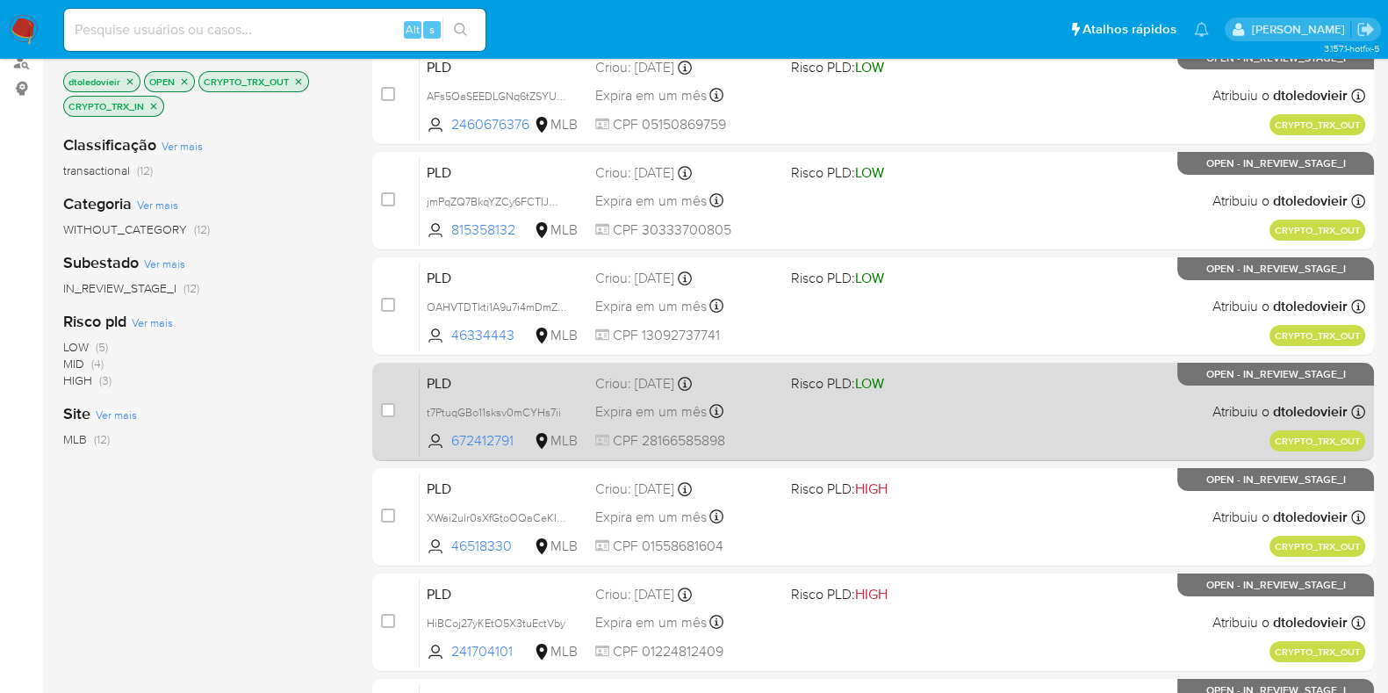
click at [948, 416] on div "PLD t7PtuqGBo11sksv0mCYHs7ii 672412791 MLB Risco PLD: LOW Criou: 19/08/2025 Cri…" at bounding box center [892, 411] width 945 height 89
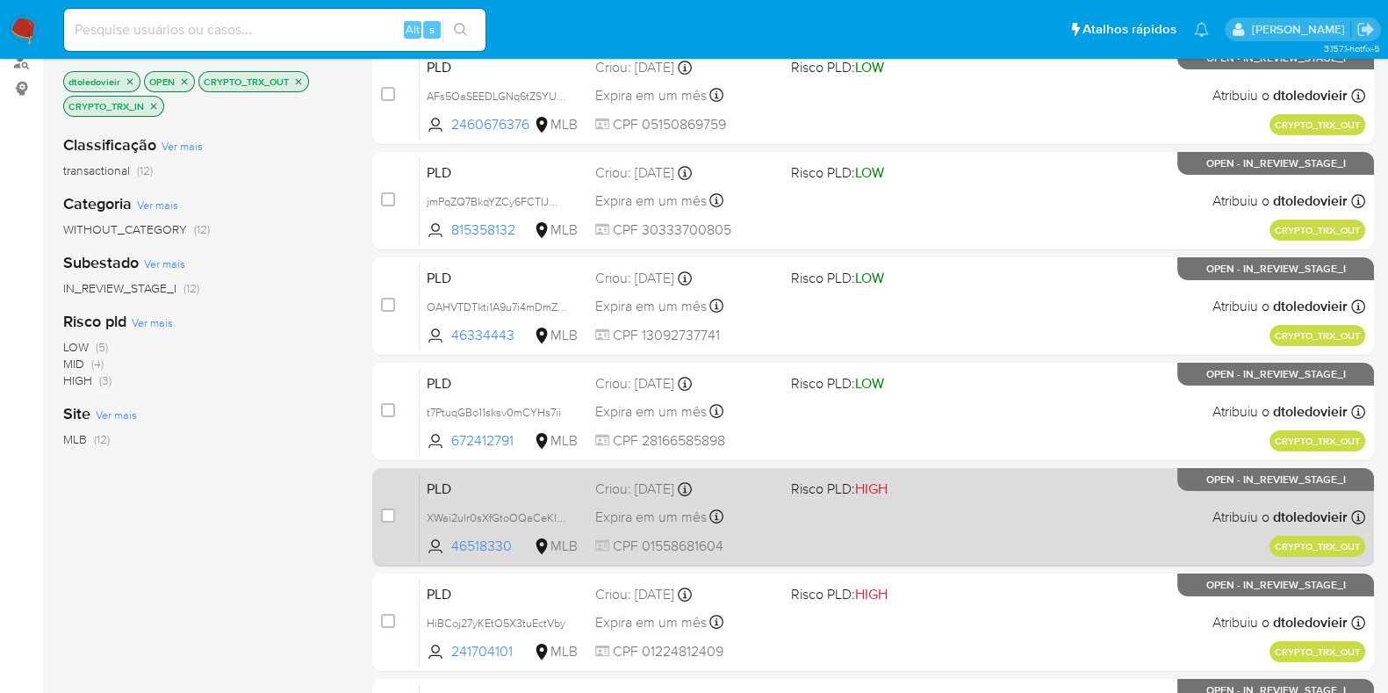
click at [947, 513] on div "PLD XWai2ulr0sXfGtoOQaCeKItW 46518330 MLB Risco PLD: HIGH Criou: 19/08/2025 Cri…" at bounding box center [892, 516] width 945 height 89
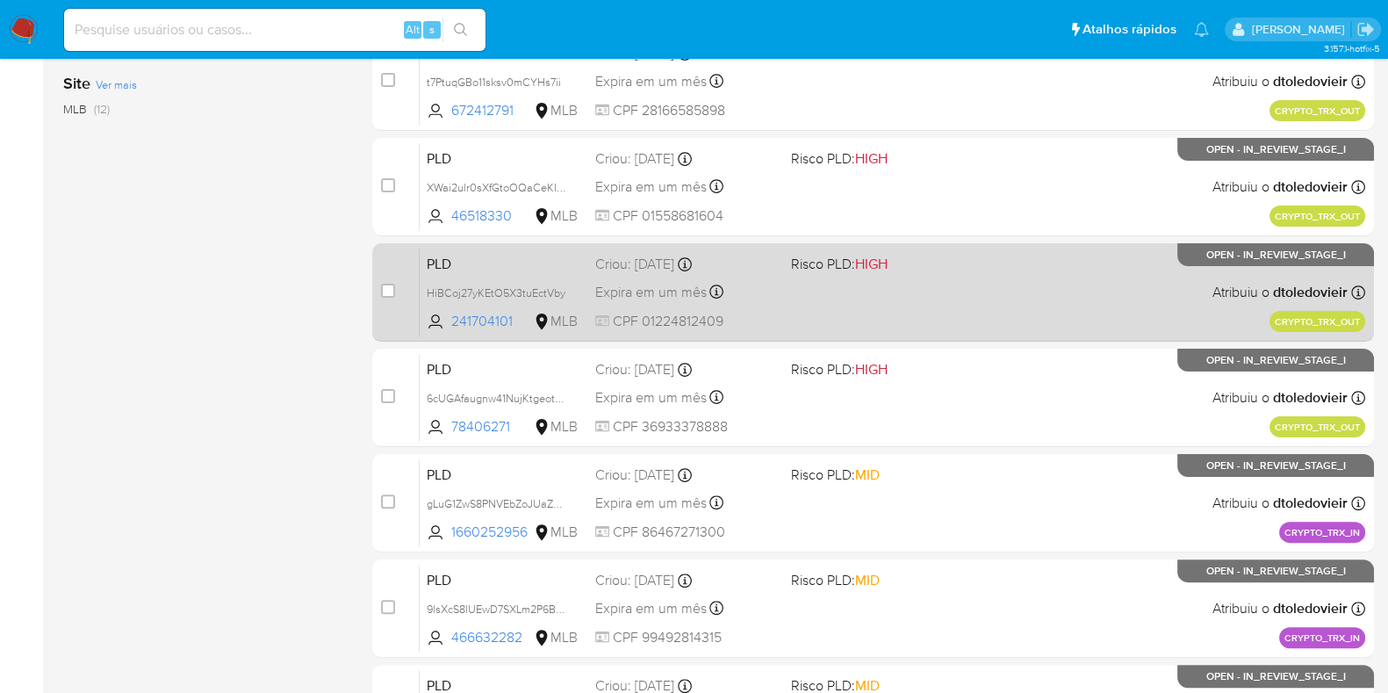
click at [961, 298] on div "PLD HiBCoj27yKEtO5X3tuEctVby 241704101 MLB Risco PLD: HIGH Criou: 19/08/2025 Cr…" at bounding box center [892, 292] width 945 height 89
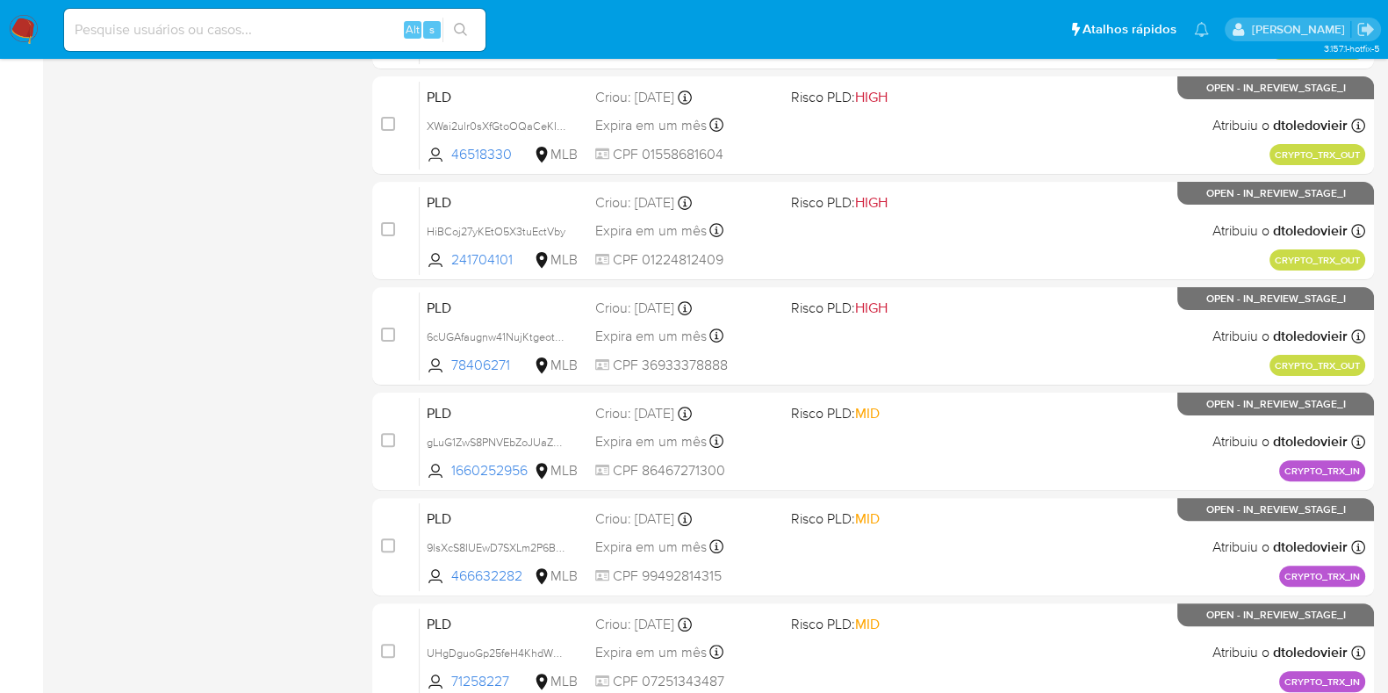
scroll to position [692, 0]
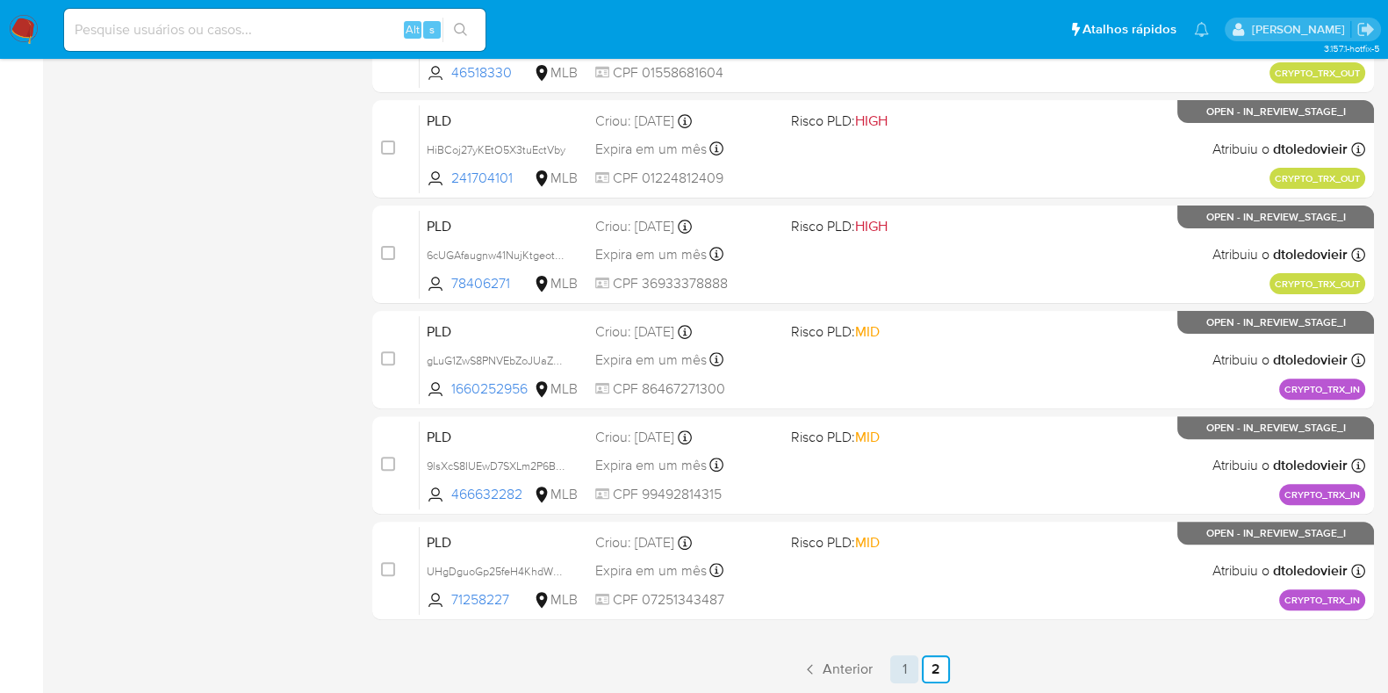
click at [899, 665] on link "1" at bounding box center [904, 669] width 28 height 28
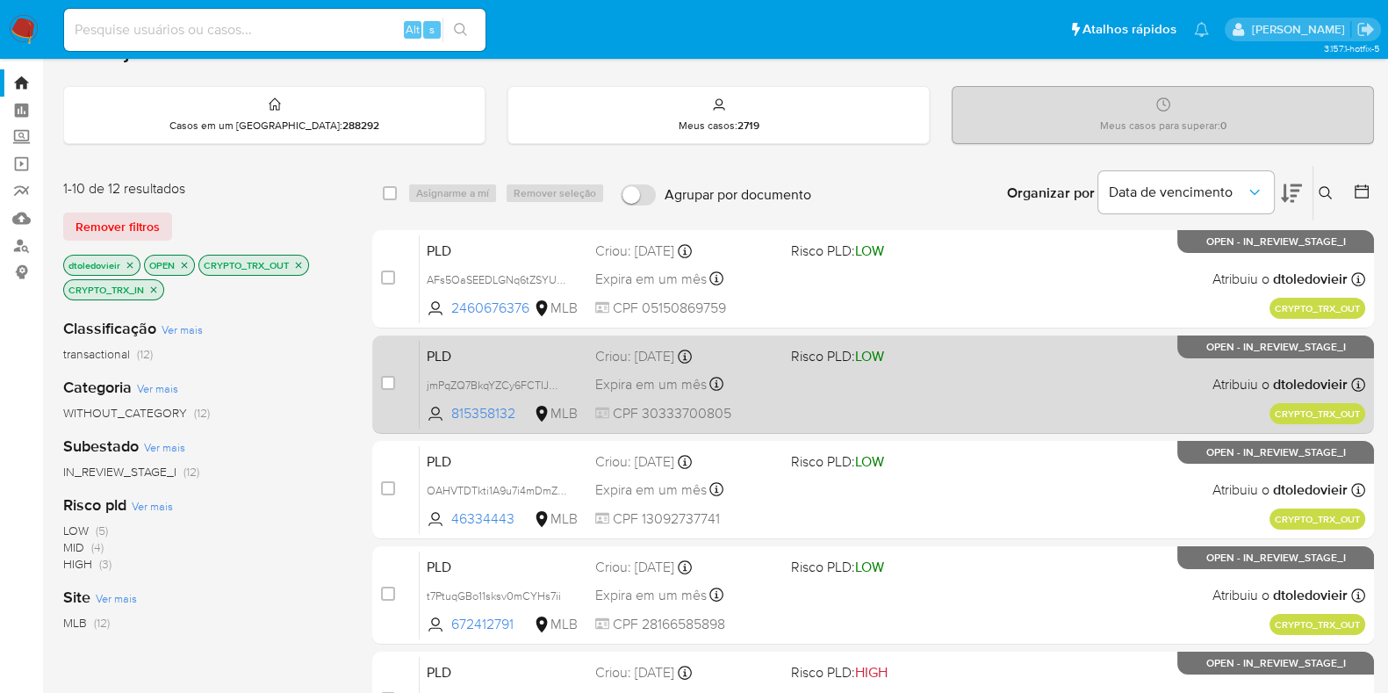
scroll to position [33, 0]
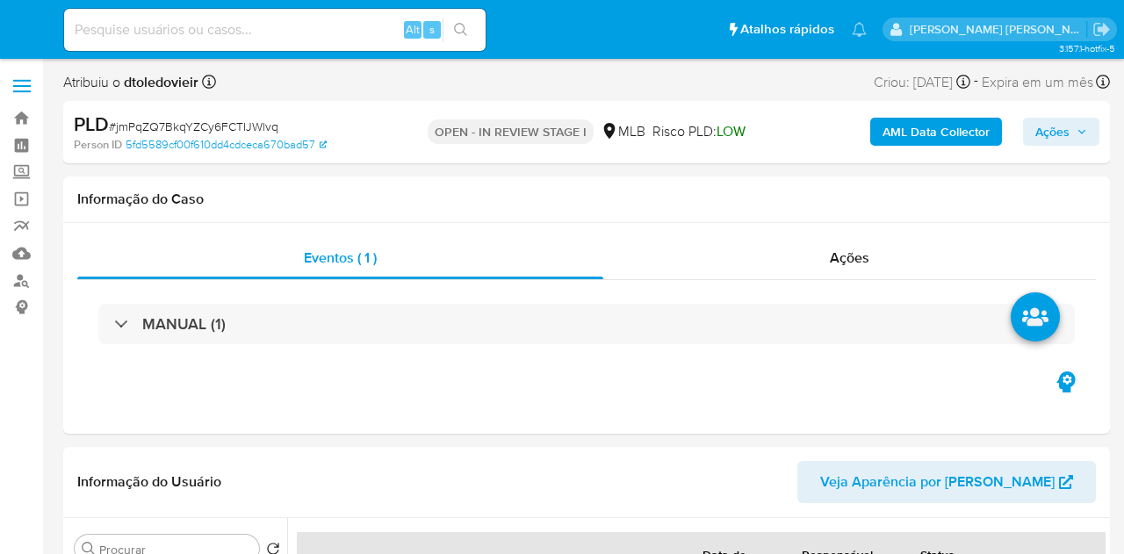
select select "10"
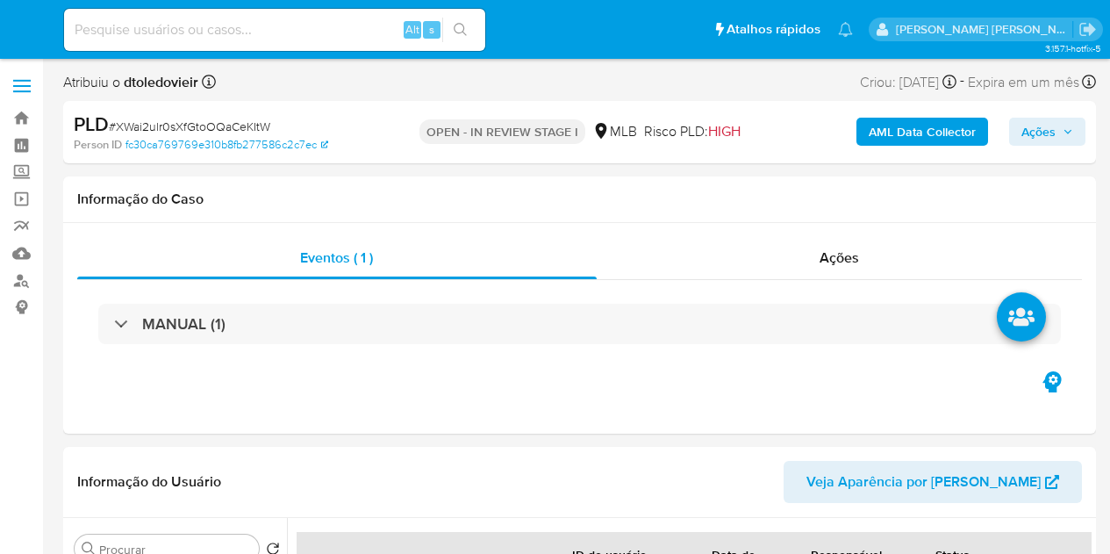
select select "10"
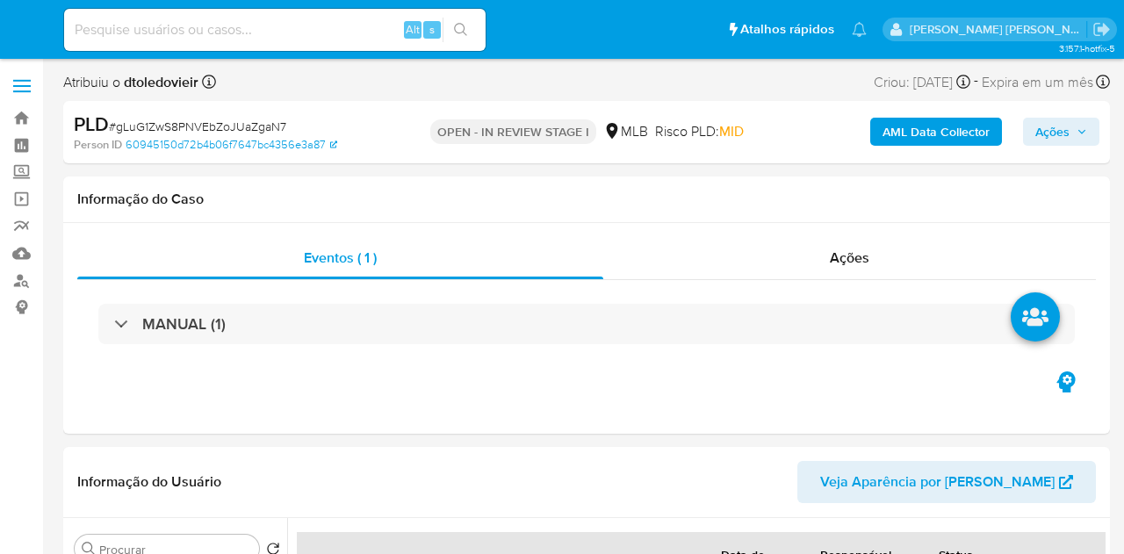
select select "10"
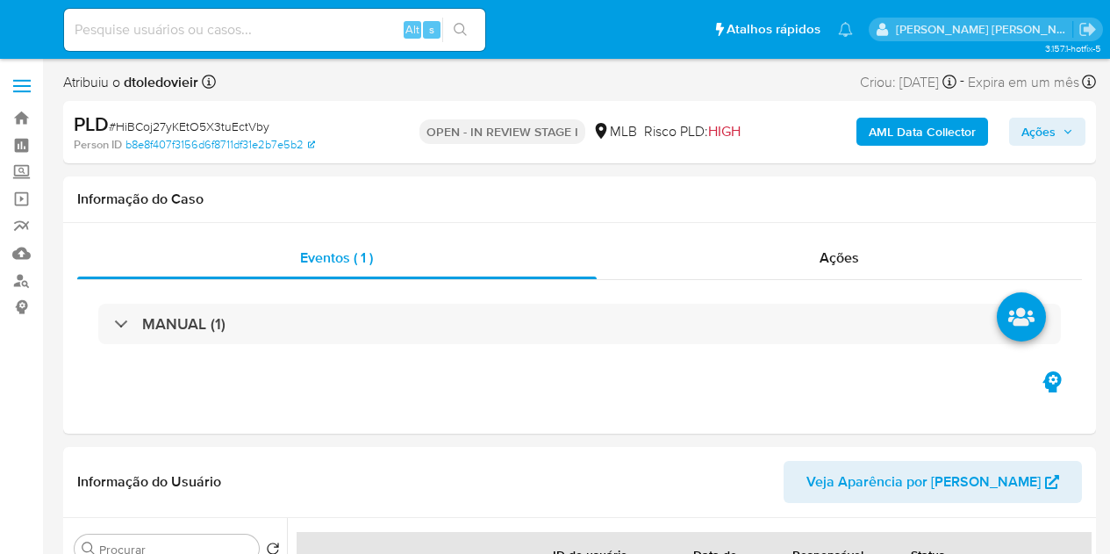
select select "10"
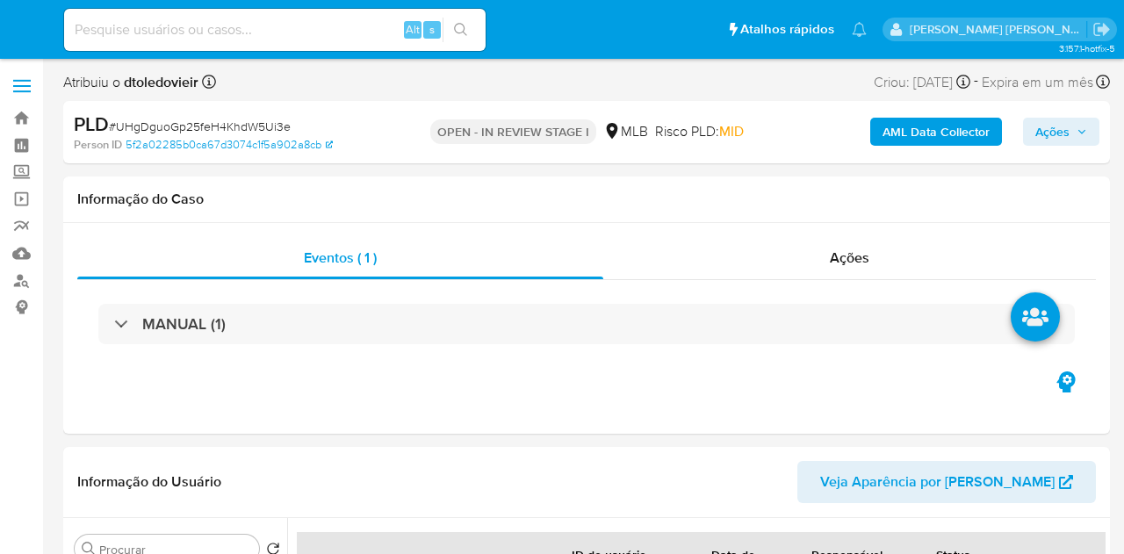
select select "10"
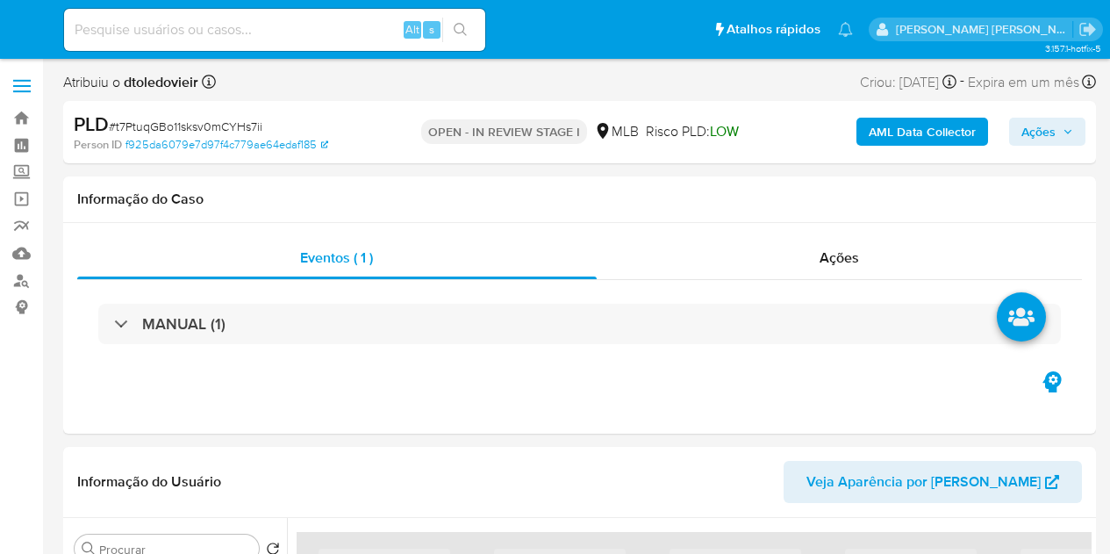
select select "10"
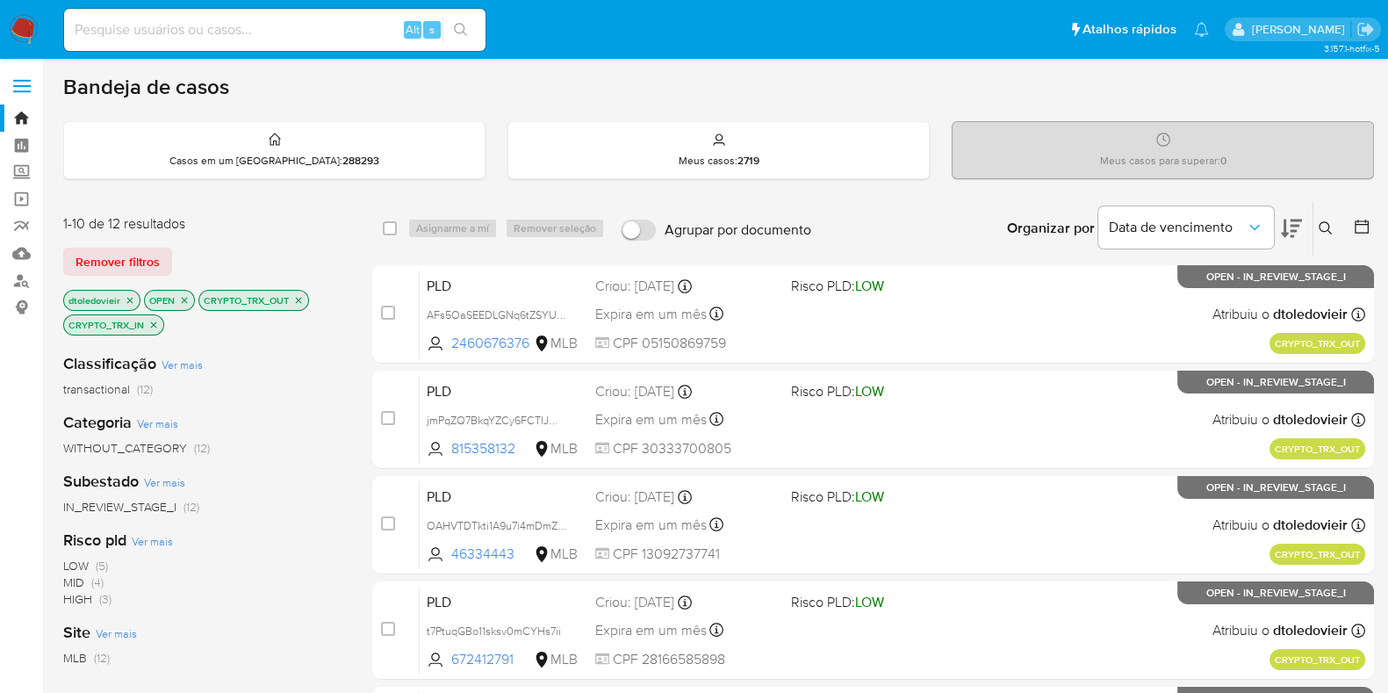
click at [155, 322] on icon "close-filter" at bounding box center [153, 325] width 11 height 11
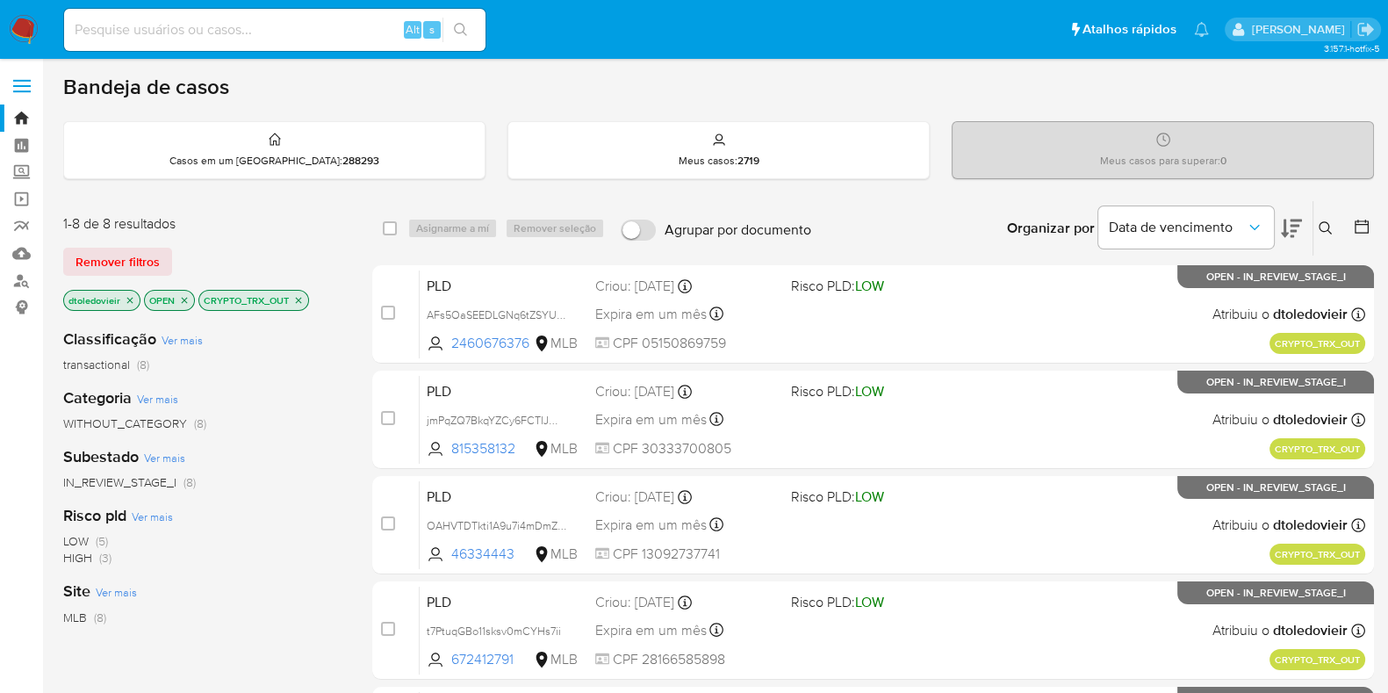
click at [302, 303] on icon "close-filter" at bounding box center [298, 300] width 11 height 11
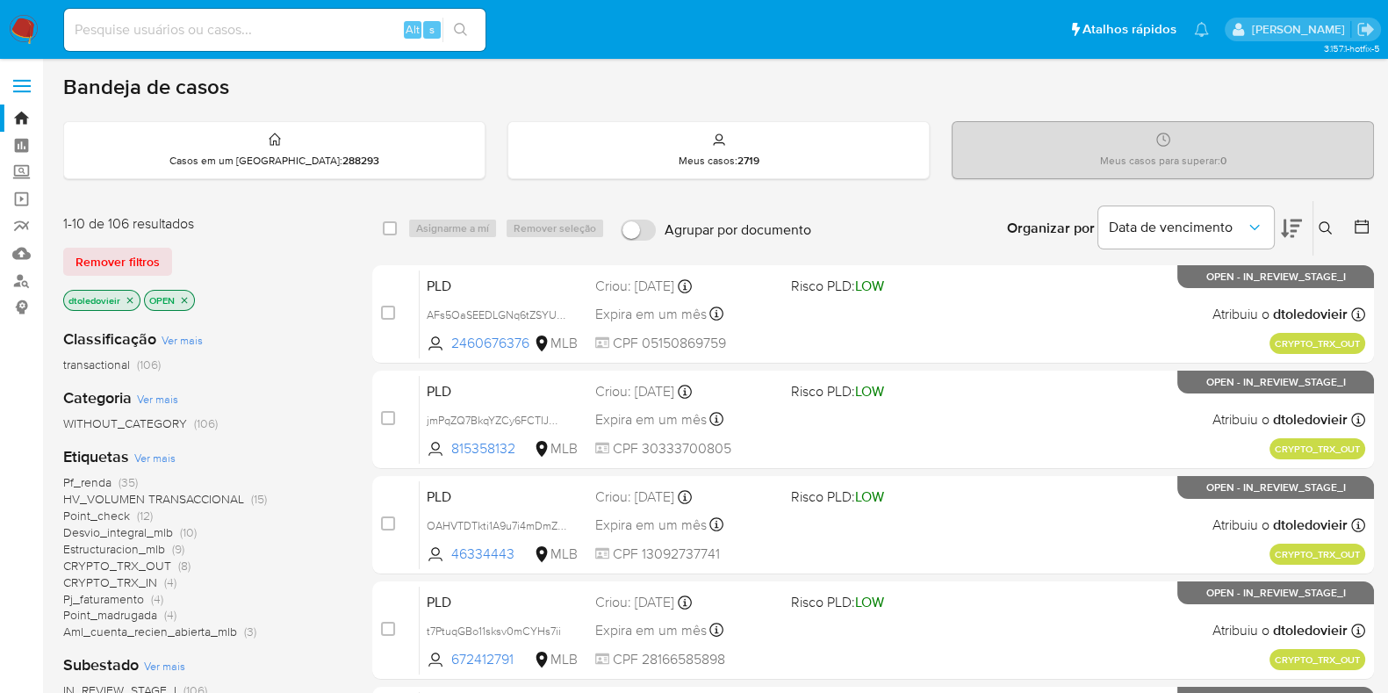
scroll to position [109, 0]
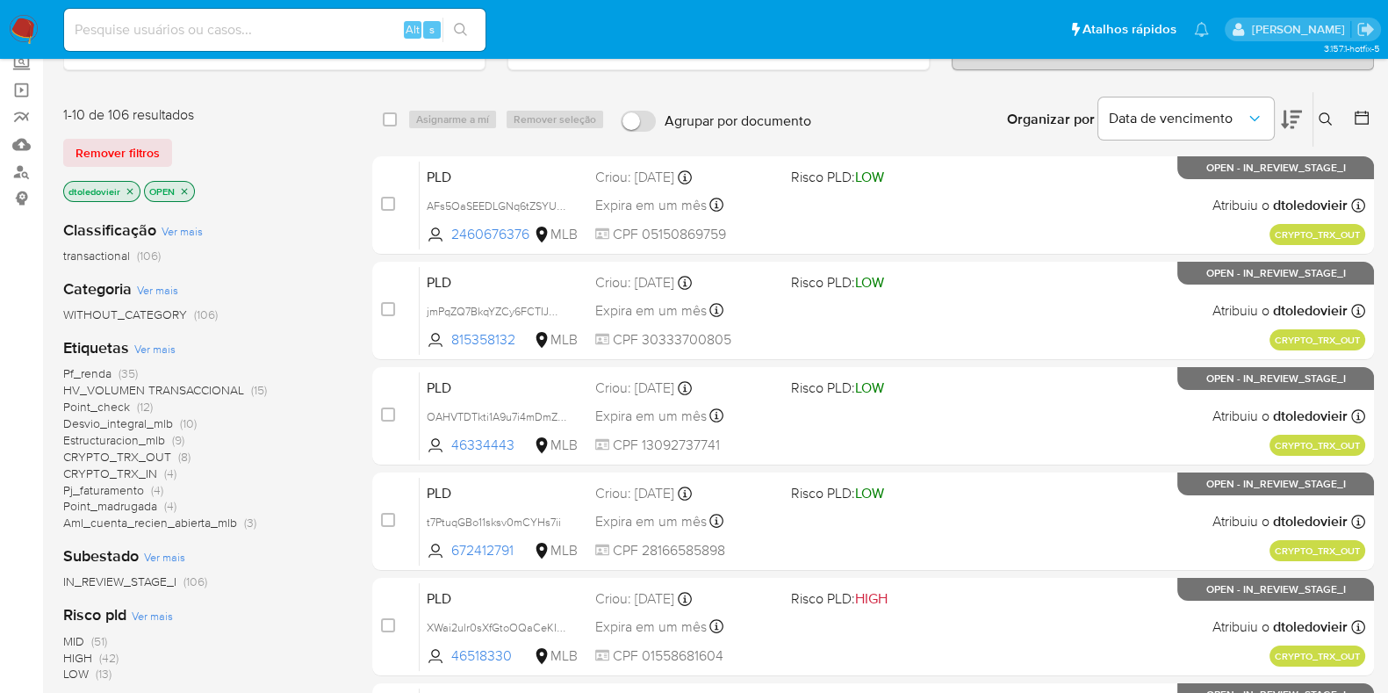
click at [167, 453] on span "CRYPTO_TRX_OUT" at bounding box center [117, 457] width 108 height 18
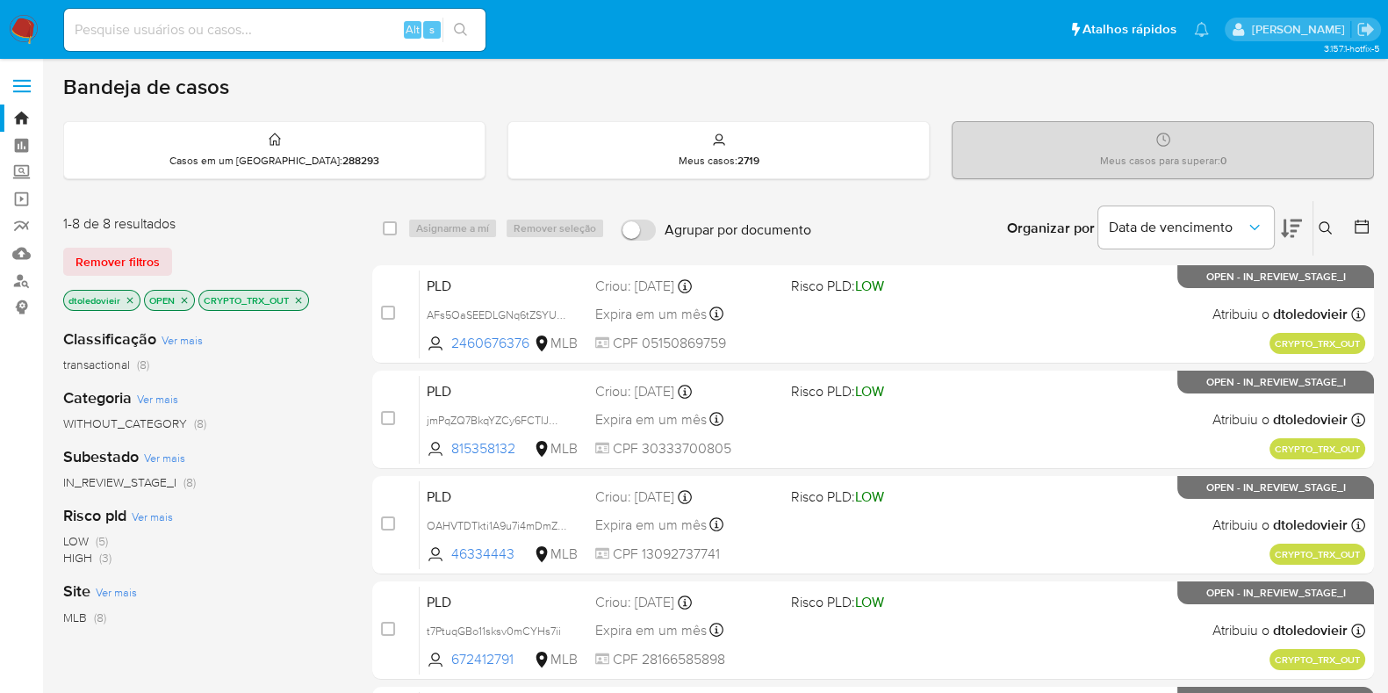
click at [298, 300] on icon "close-filter" at bounding box center [298, 300] width 11 height 11
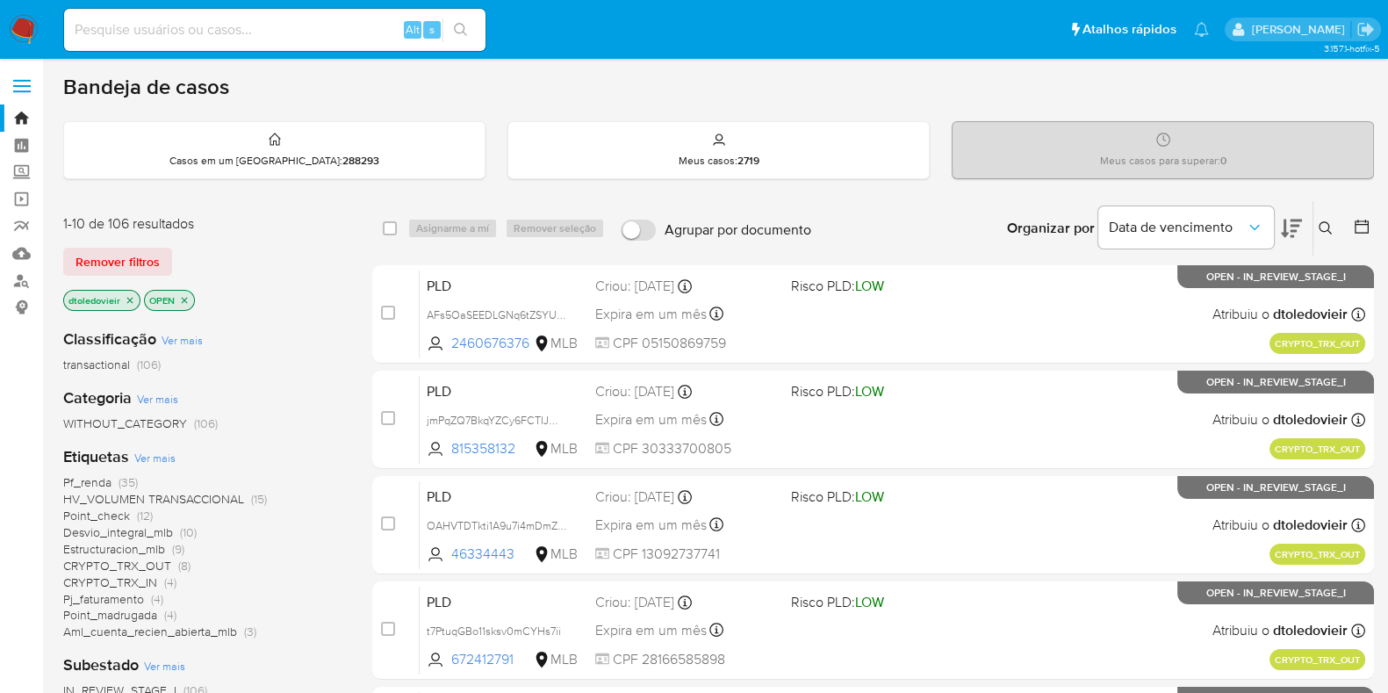
click at [168, 458] on span "Ver mais" at bounding box center [154, 457] width 41 height 16
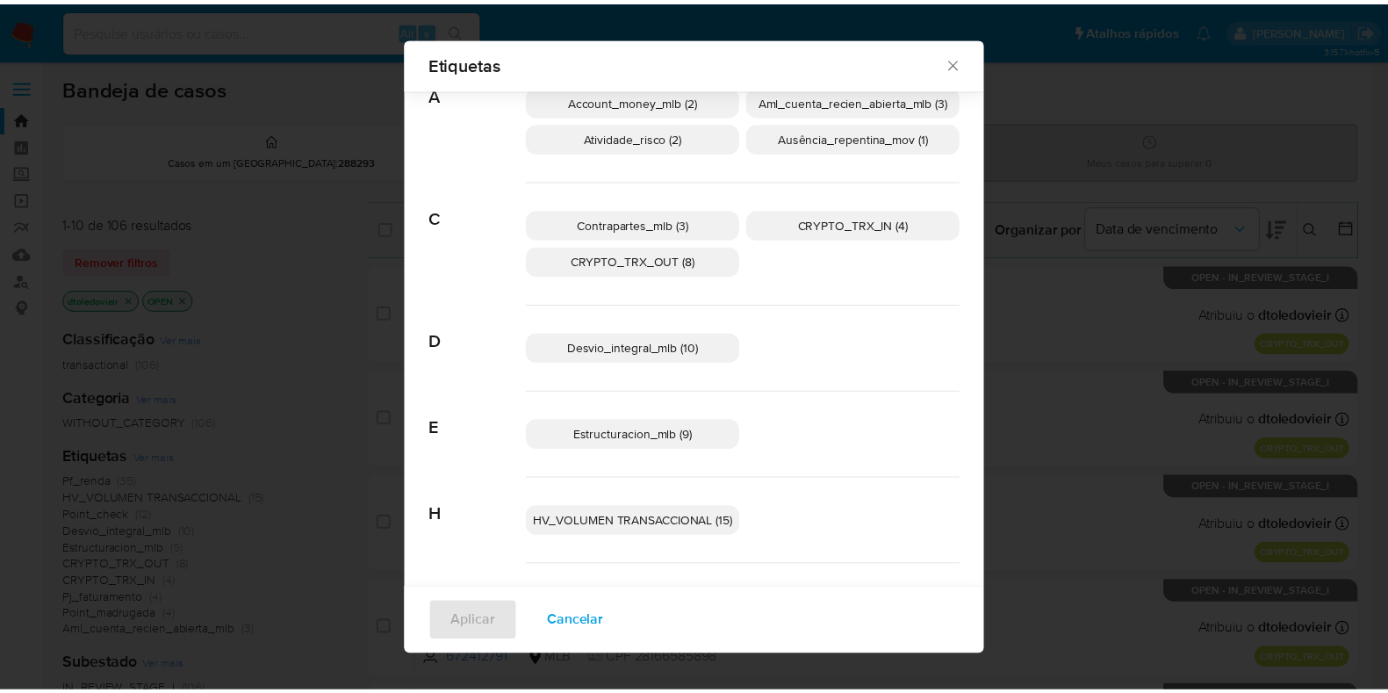
scroll to position [96, 0]
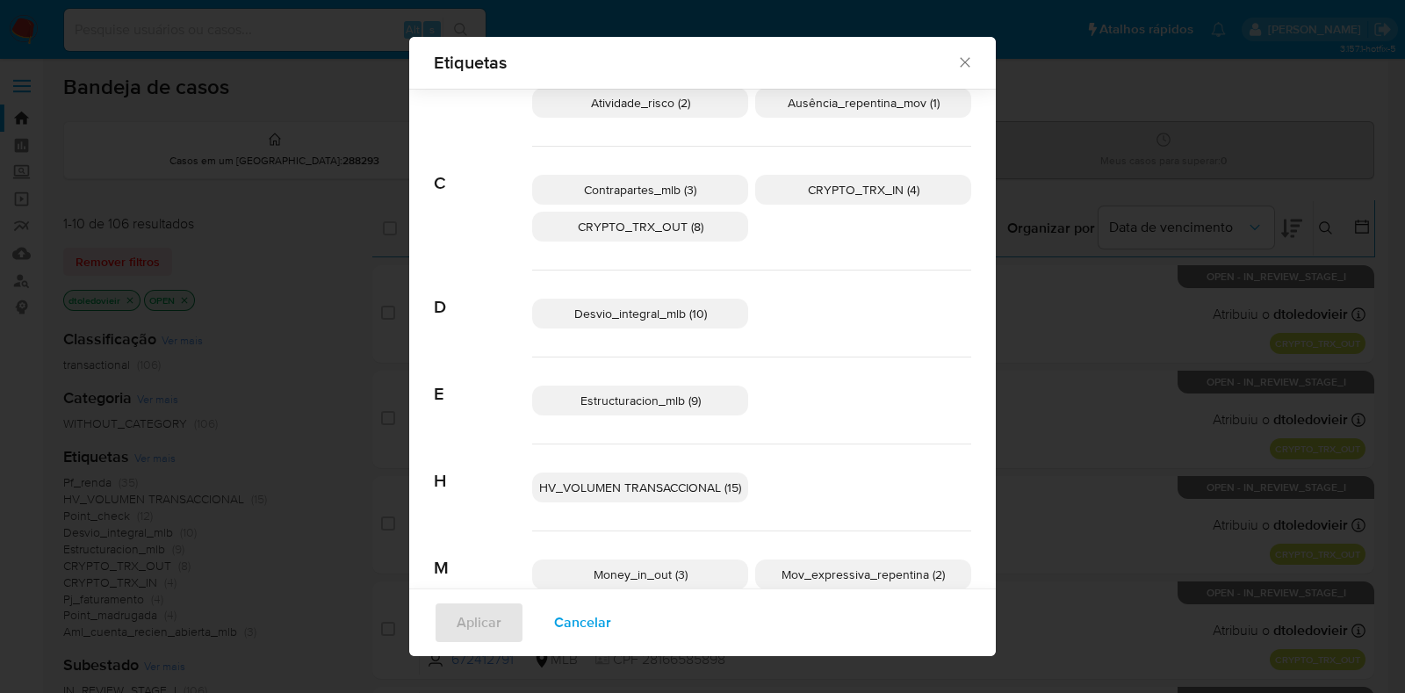
click at [686, 223] on span "CRYPTO_TRX_OUT (8)" at bounding box center [641, 227] width 126 height 18
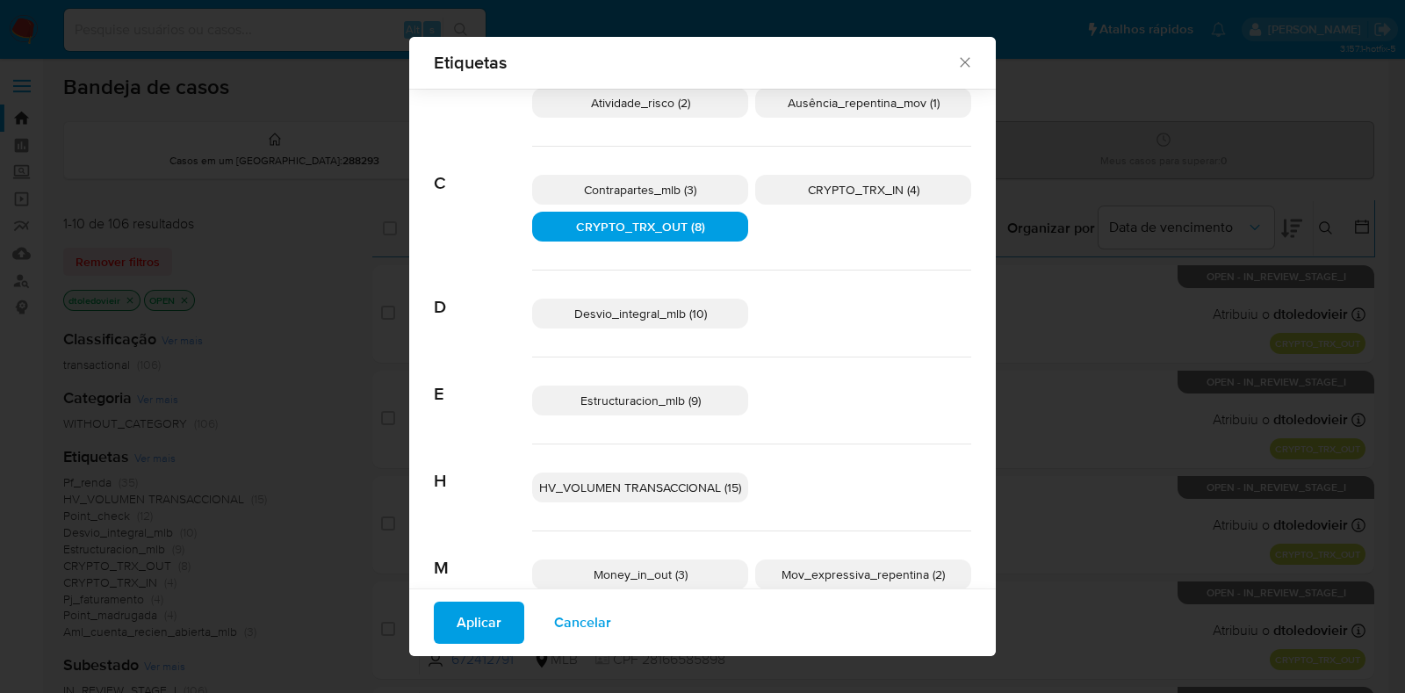
click at [821, 189] on span "CRYPTO_TRX_IN (4)" at bounding box center [863, 190] width 111 height 18
click at [496, 625] on button "Aplicar" at bounding box center [479, 622] width 90 height 42
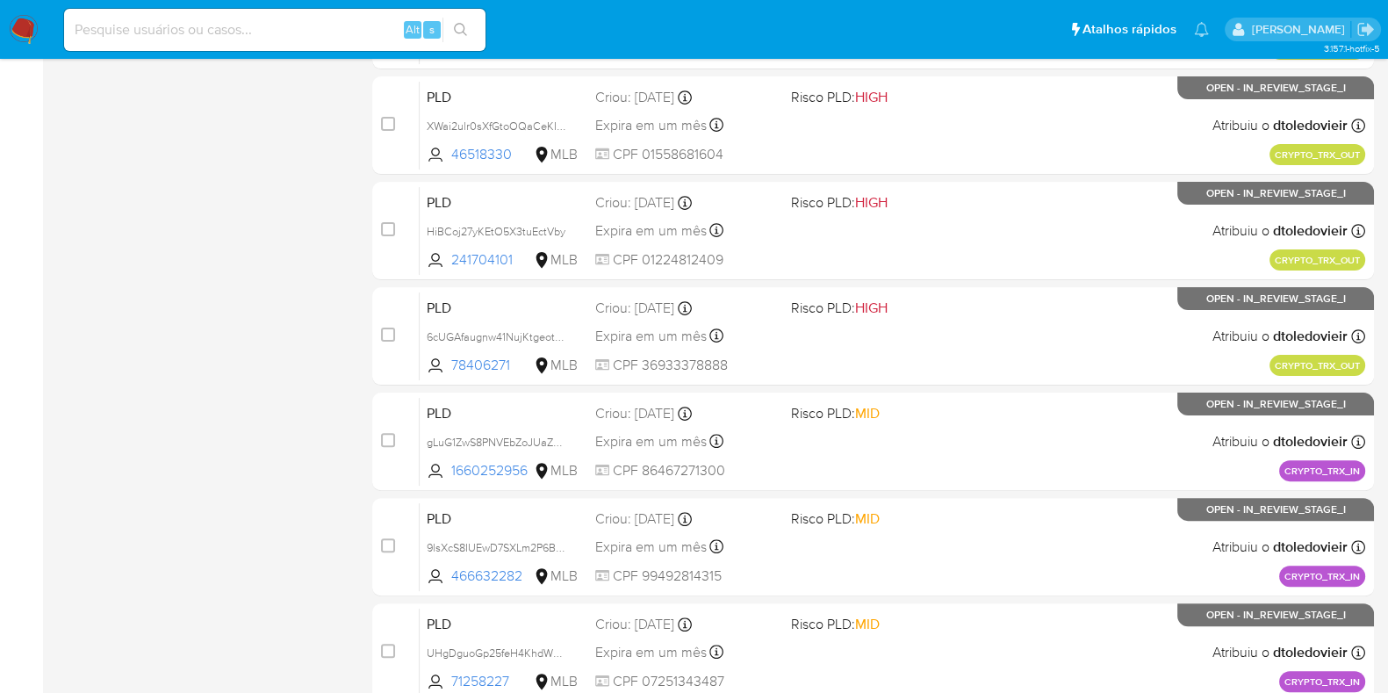
scroll to position [692, 0]
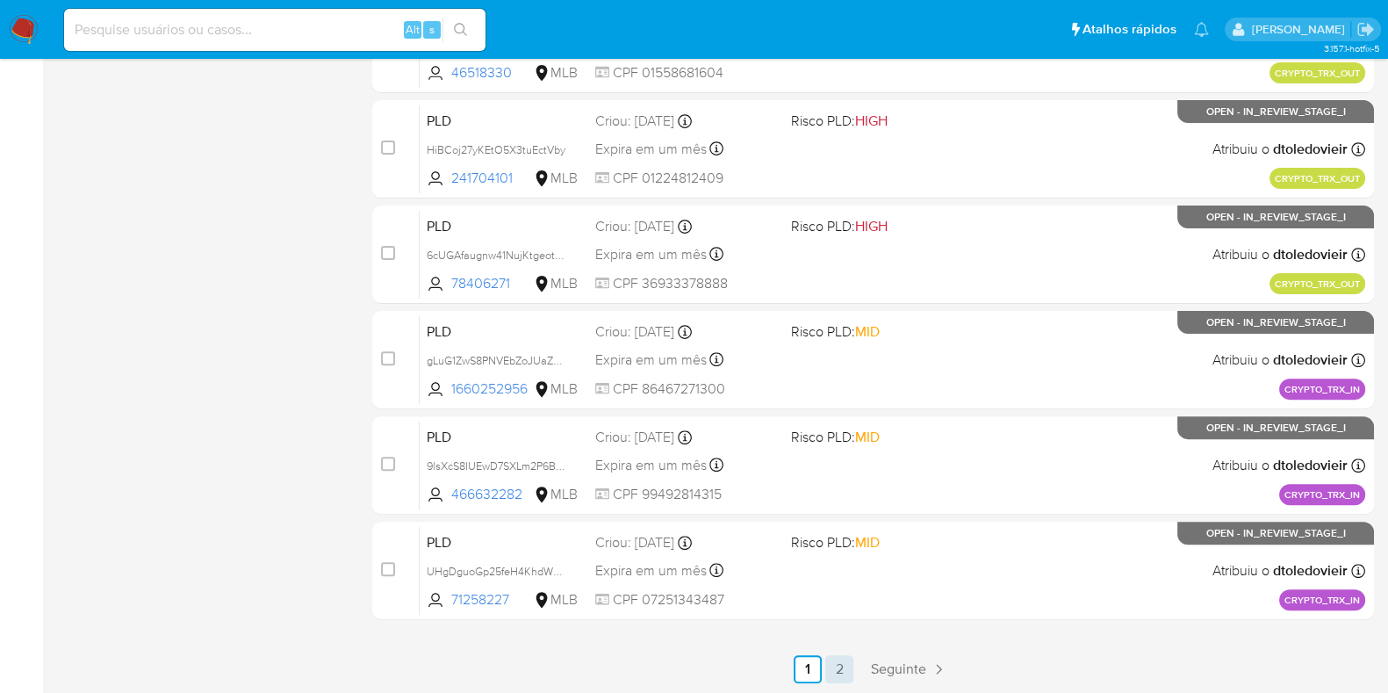
click at [837, 669] on link "2" at bounding box center [839, 669] width 28 height 28
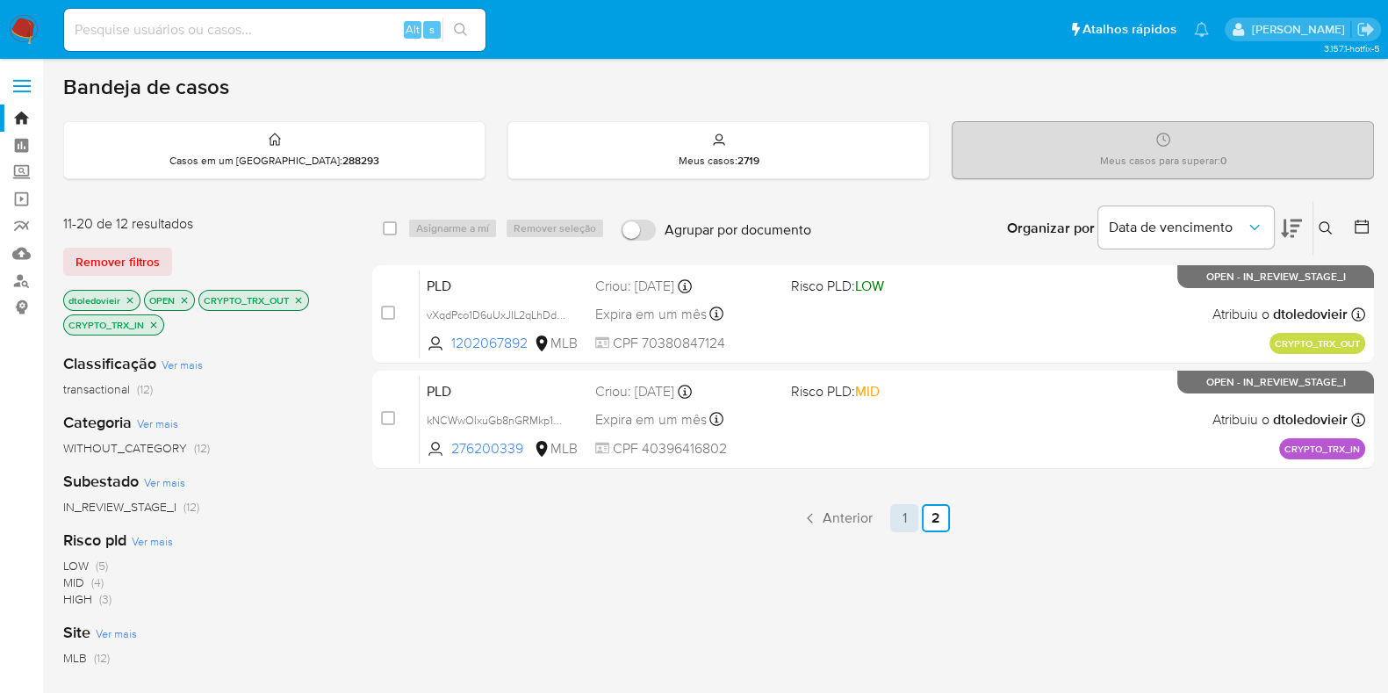
click at [900, 515] on link "1" at bounding box center [904, 518] width 28 height 28
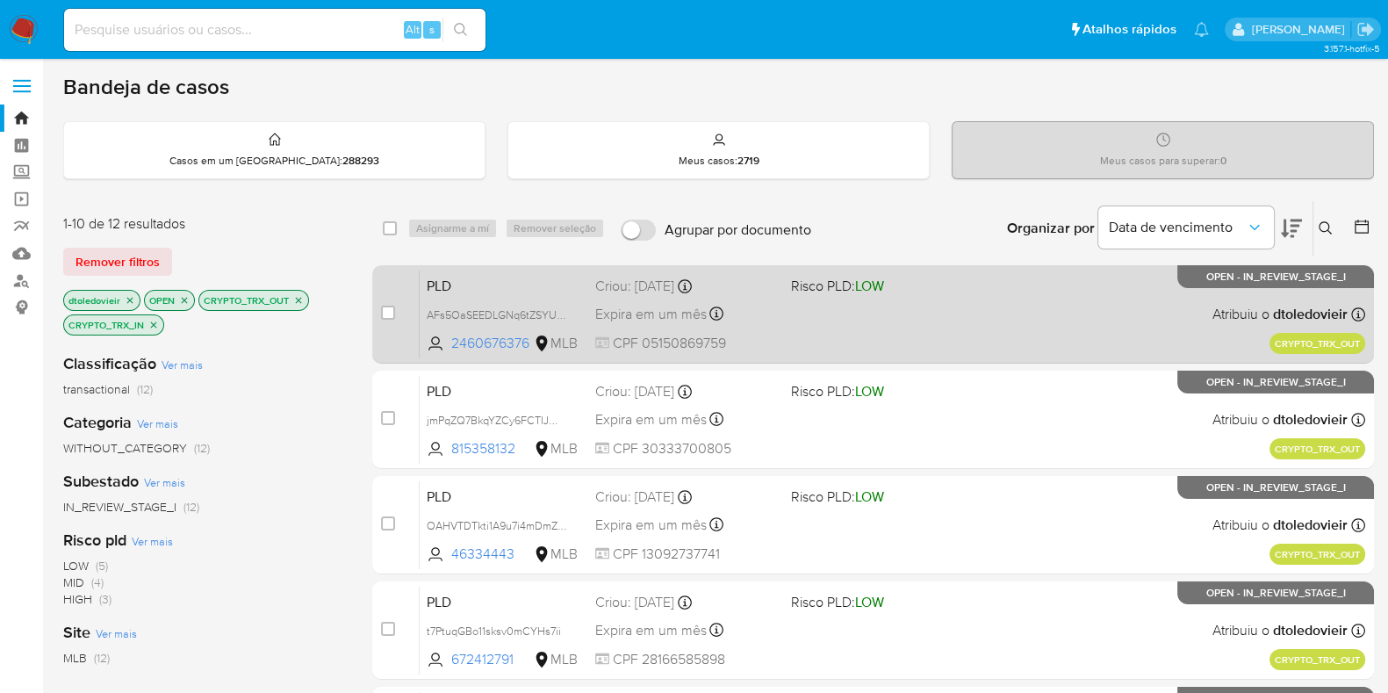
click at [983, 313] on div "PLD AFs5OaSEEDLGNq6tZSYUADvS 2460676376 MLB Risco PLD: LOW Criou: 19/08/2025 Cr…" at bounding box center [892, 313] width 945 height 89
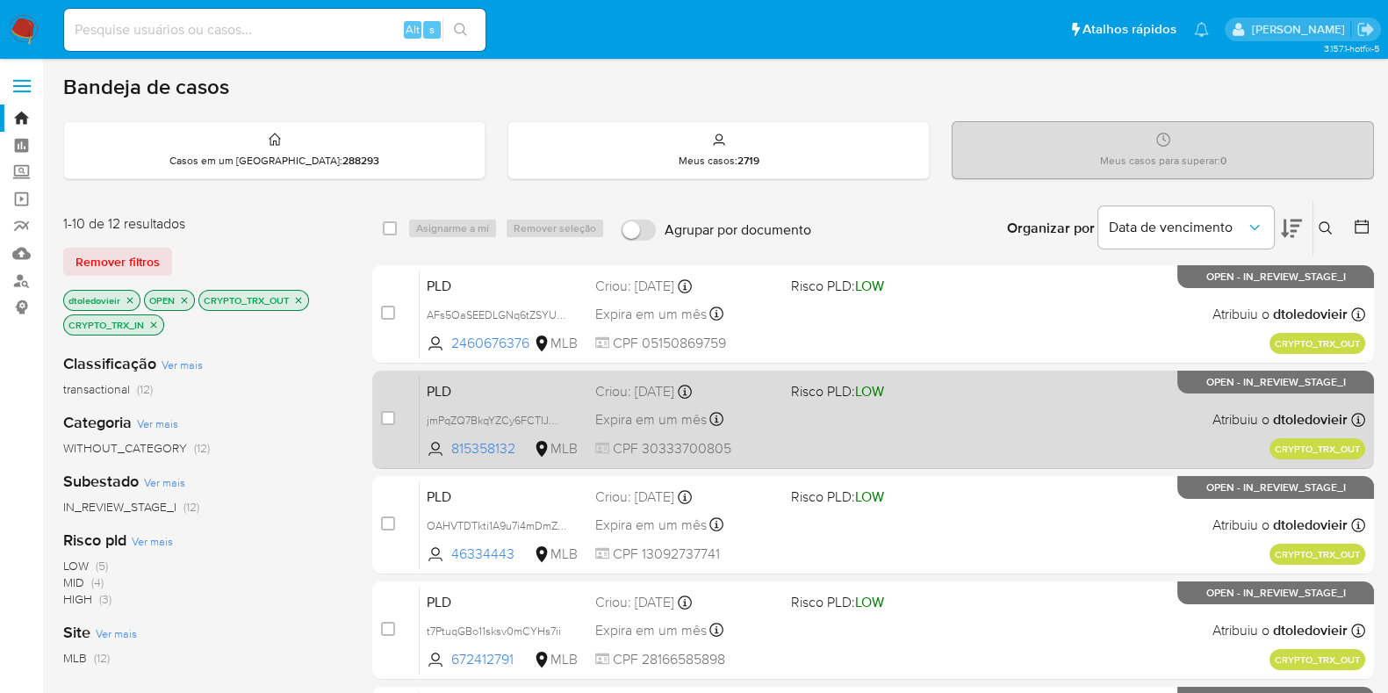
click at [954, 407] on div "PLD jmPqZQ7BkqYZCy6FCTIJWlvq 815358132 MLB Risco PLD: LOW Criou: 19/08/2025 Cri…" at bounding box center [892, 419] width 945 height 89
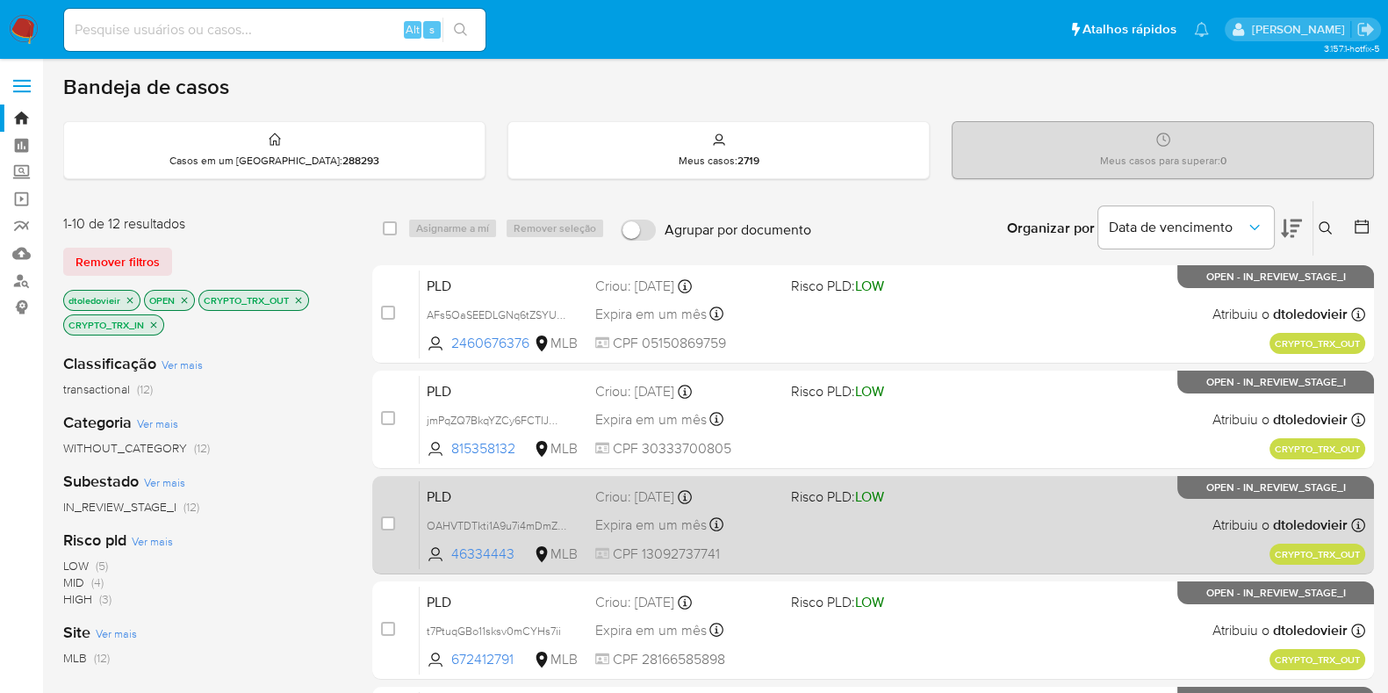
click at [911, 493] on span "Risco PLD: LOW" at bounding box center [882, 495] width 182 height 23
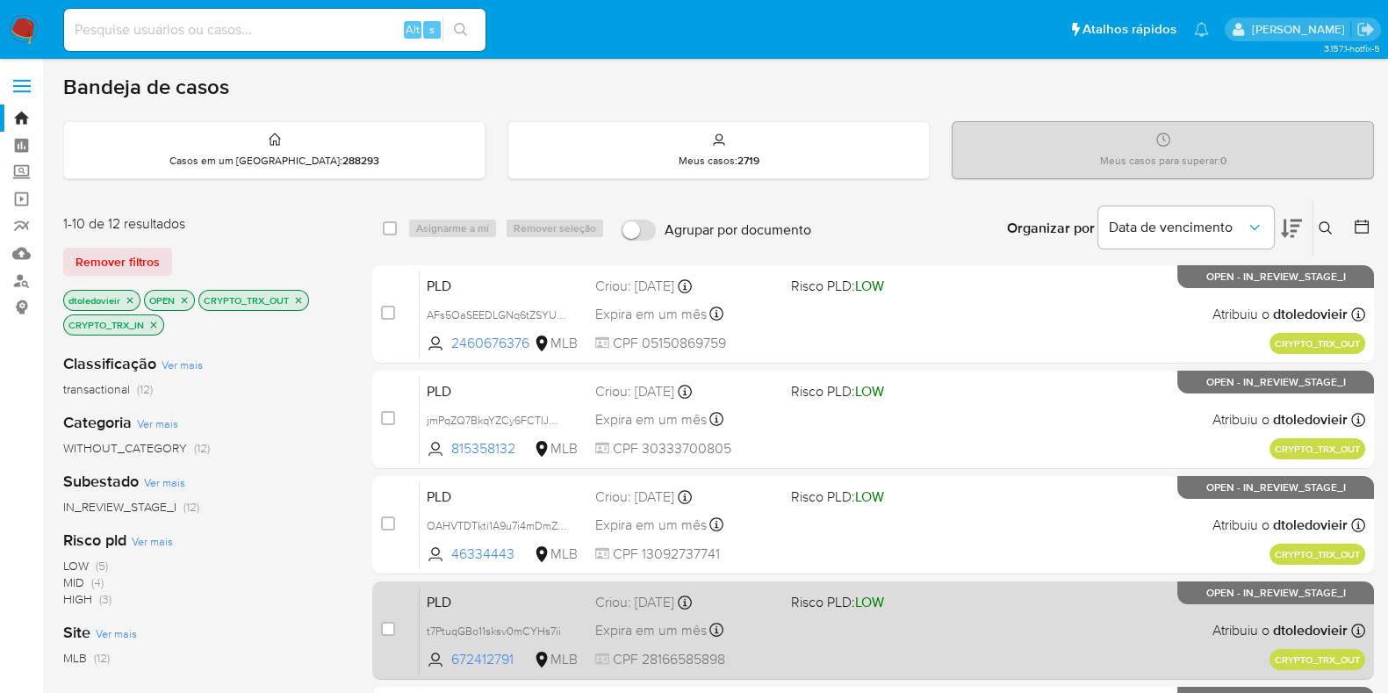
click at [946, 606] on span "Risco PLD: LOW" at bounding box center [882, 600] width 182 height 23
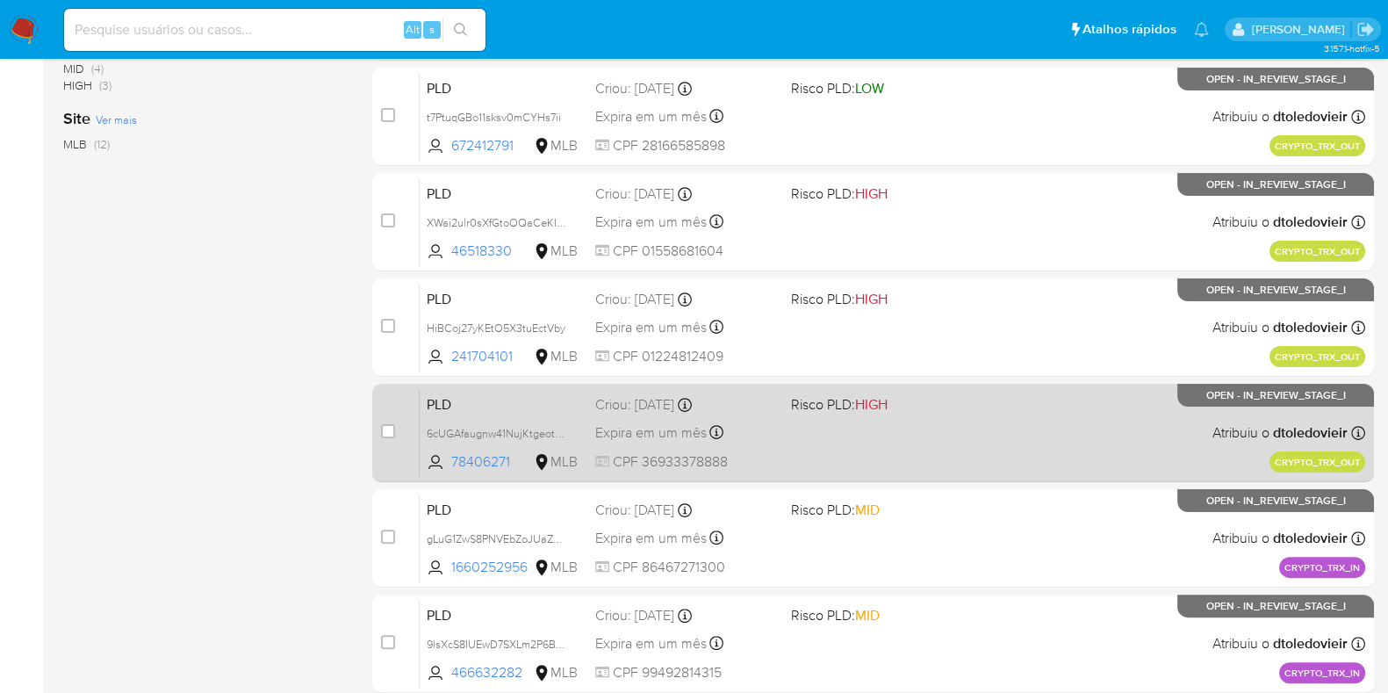
scroll to position [549, 0]
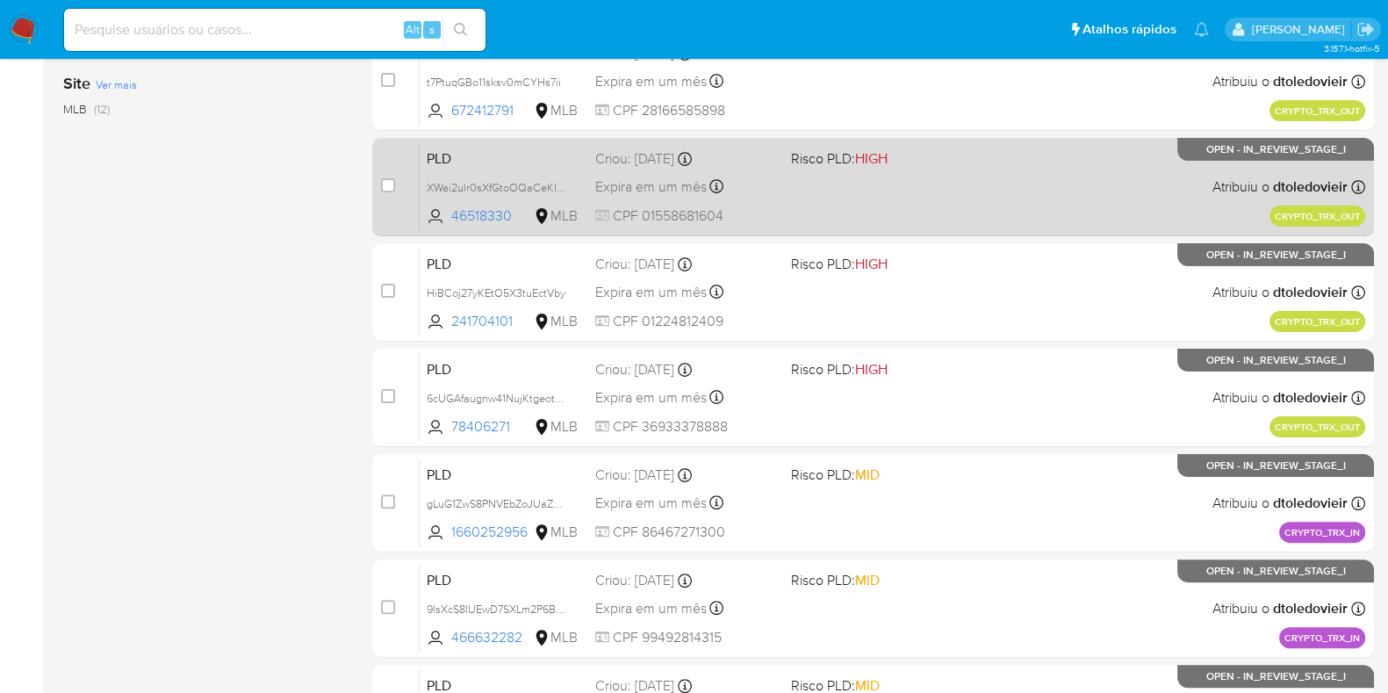
click at [992, 181] on div "PLD XWai2ulr0sXfGtoOQaCeKItW 46518330 MLB Risco PLD: HIGH Criou: 19/08/2025 Cri…" at bounding box center [892, 186] width 945 height 89
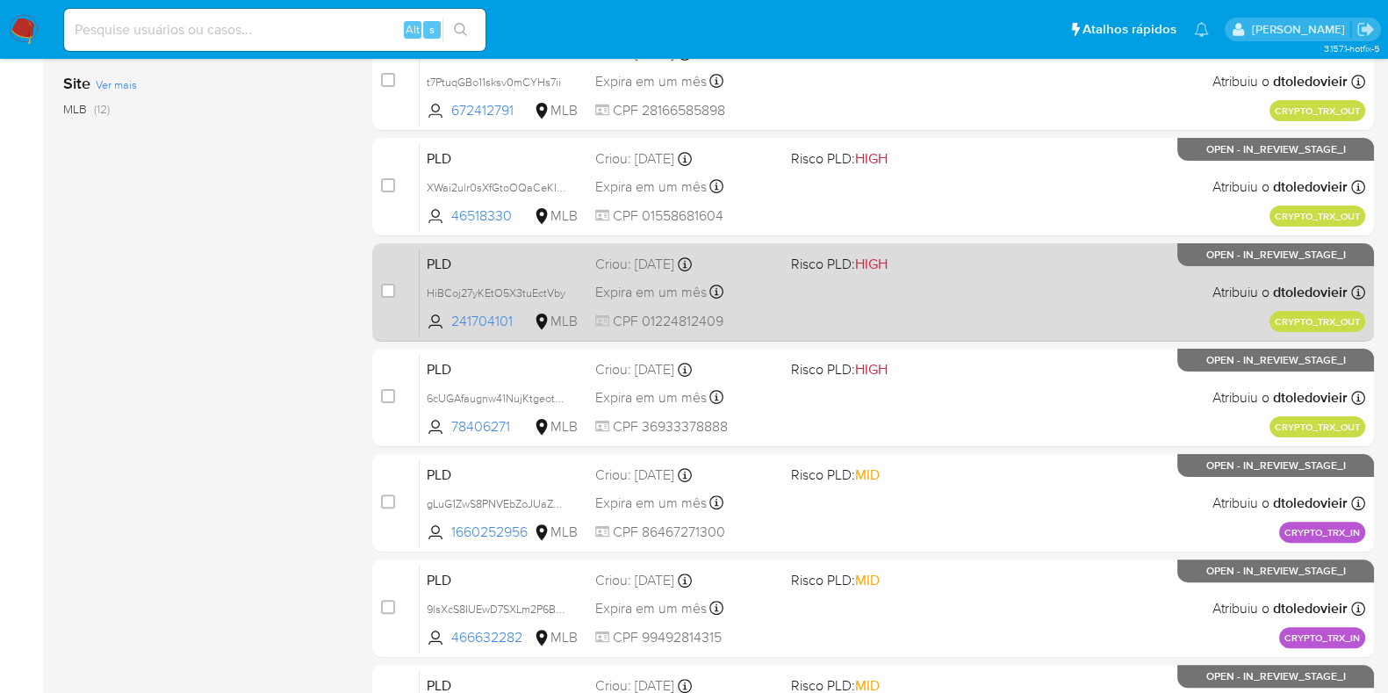
click at [964, 255] on span "Risco PLD: HIGH" at bounding box center [882, 262] width 182 height 23
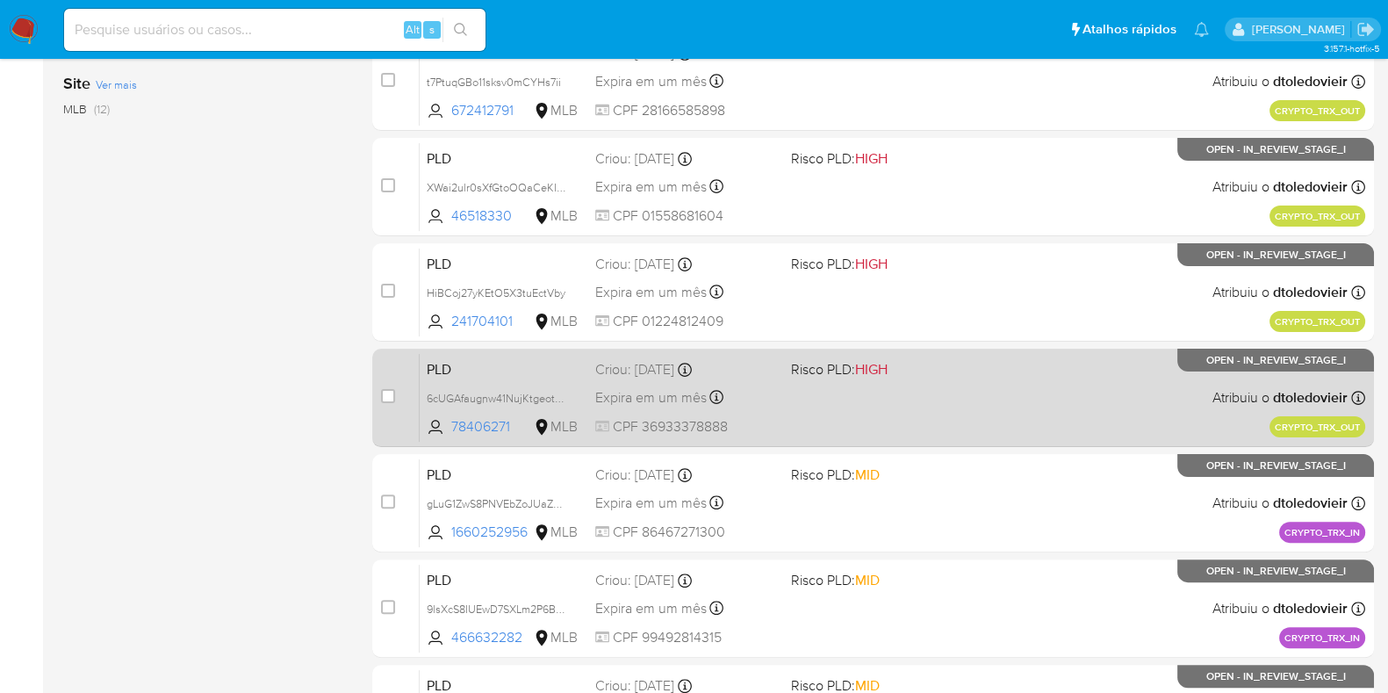
click at [935, 377] on div "PLD 6cUGAfaugnw41NujKtgeotY3 78406271 MLB Risco PLD: HIGH Criou: 19/08/2025 Cri…" at bounding box center [892, 397] width 945 height 89
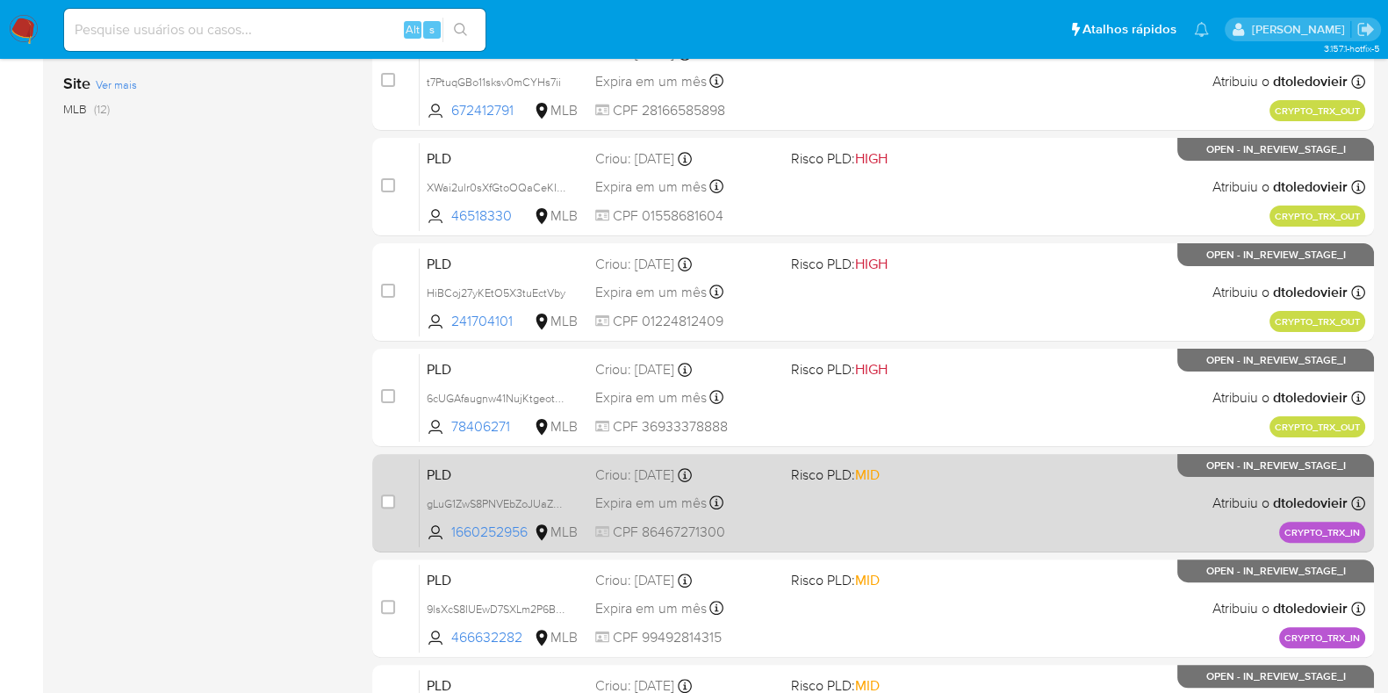
click at [931, 485] on div "PLD gLuG1ZwS8PNVEbZoJUaZgaN7 1660252956 MLB Risco PLD: MID Criou: 19/08/2025 Cr…" at bounding box center [892, 502] width 945 height 89
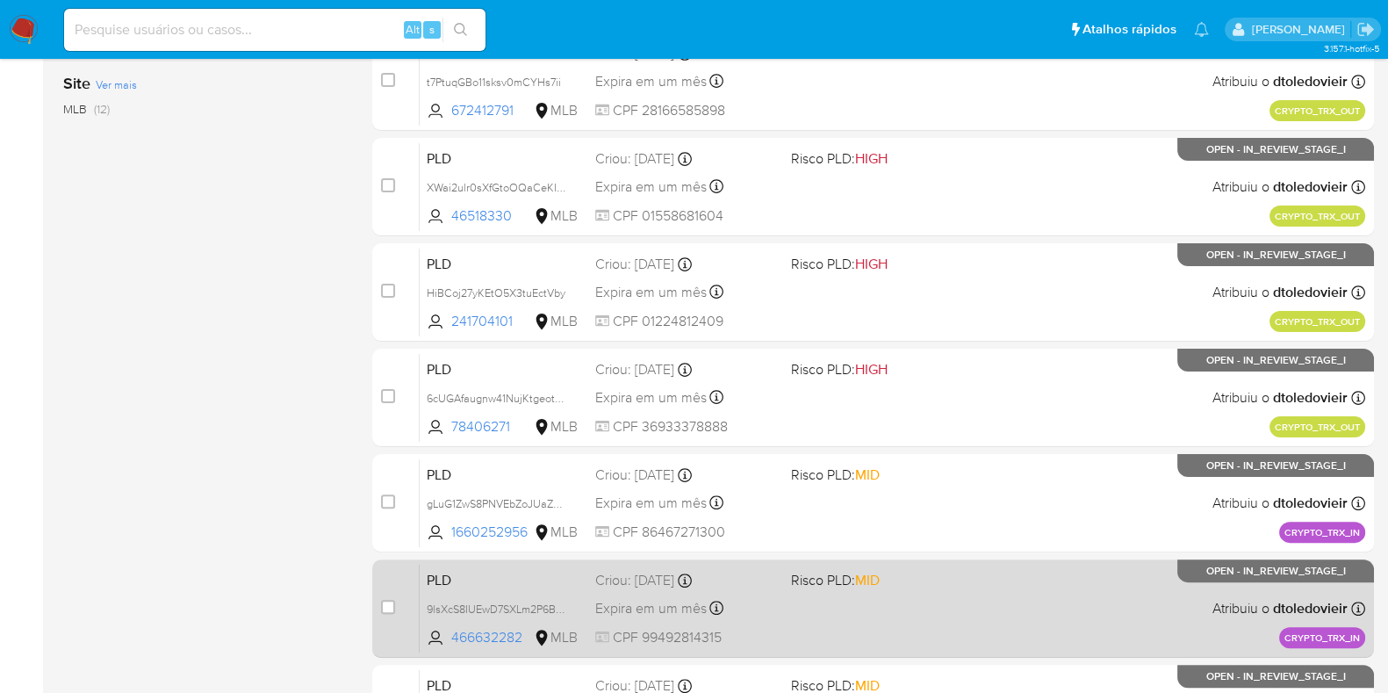
click at [921, 600] on div "PLD 9lsXcS8IUEwD7SXLm2P6B7Qw 466632282 MLB Risco PLD: MID Criou: 19/08/2025 Cri…" at bounding box center [892, 608] width 945 height 89
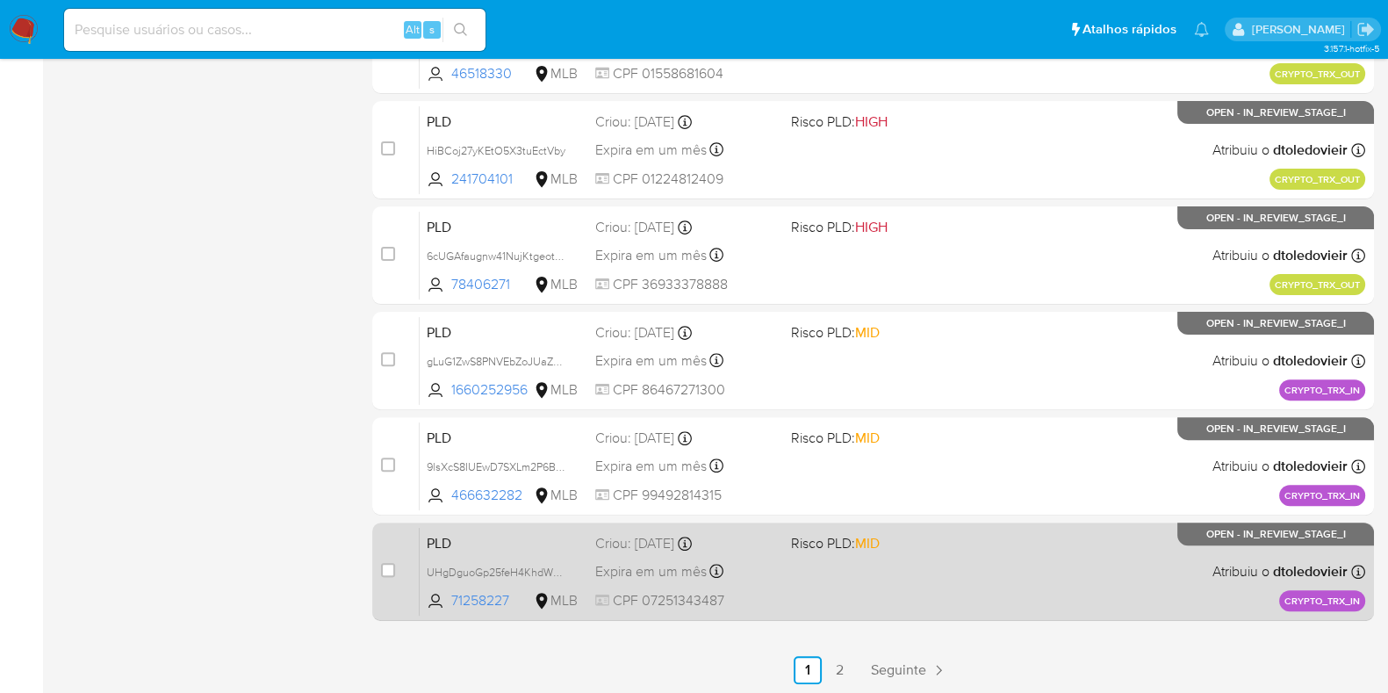
scroll to position [692, 0]
click at [941, 565] on div "PLD UHgDguoGp25feH4KhdW5Ui3e 71258227 MLB Risco PLD: MID Criou: 19/08/2025 Crio…" at bounding box center [892, 570] width 945 height 89
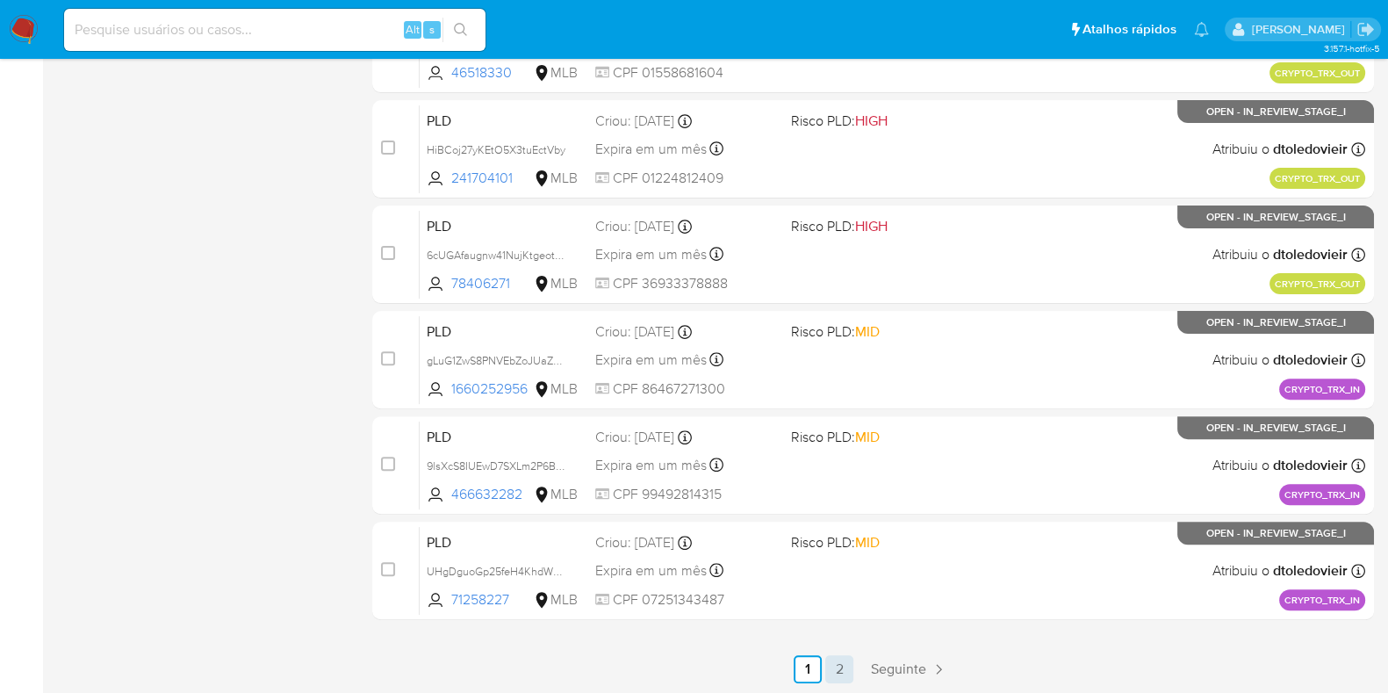
click at [839, 661] on link "2" at bounding box center [839, 669] width 28 height 28
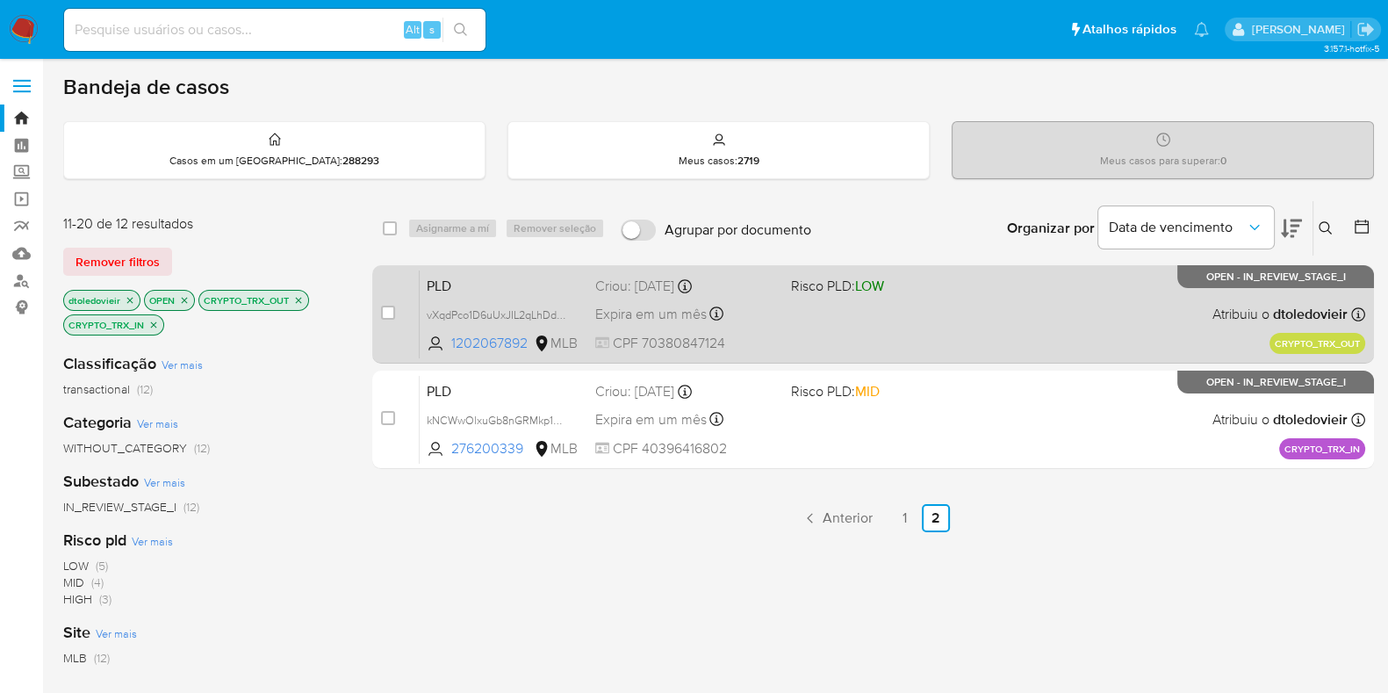
drag, startPoint x: 912, startPoint y: 312, endPoint x: 923, endPoint y: 356, distance: 46.0
click at [912, 311] on div "PLD vXqdPco1D6uUxJIL2qLhDdDR 1202067892 MLB Risco PLD: LOW Criou: 19/08/2025 Cr…" at bounding box center [892, 313] width 945 height 89
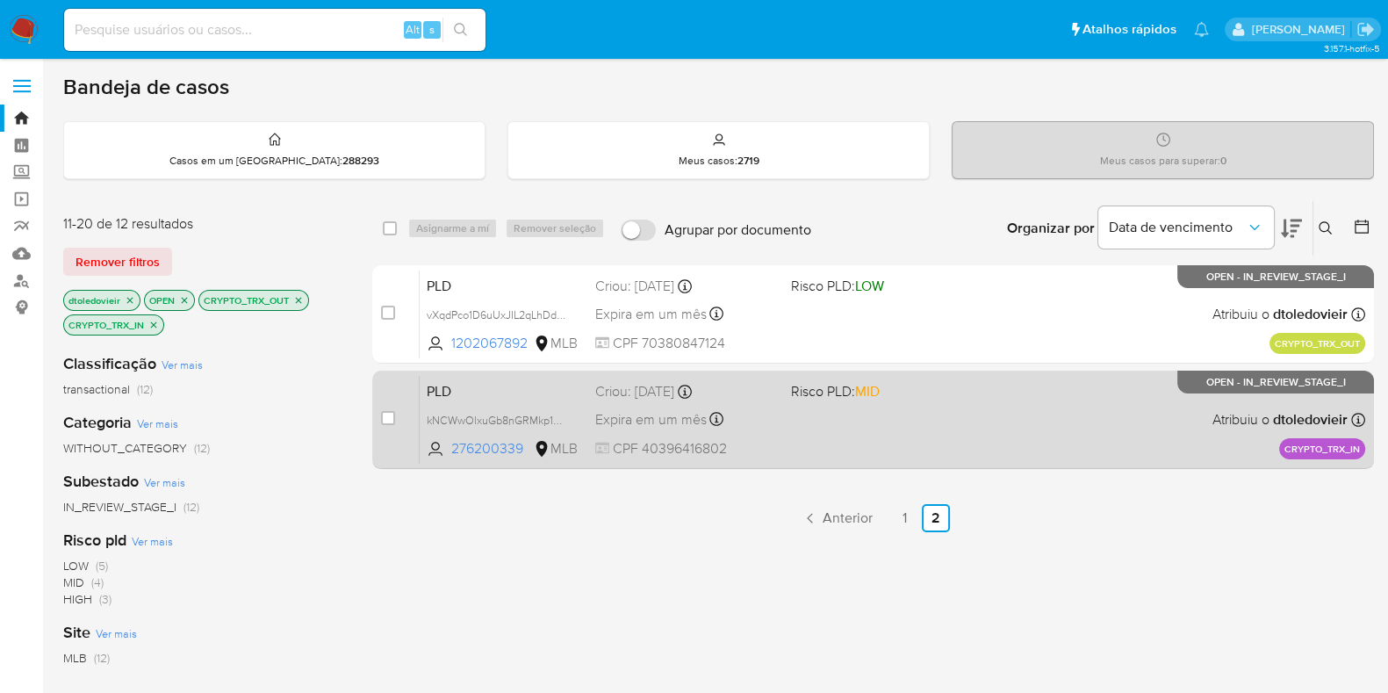
click at [938, 428] on div "PLD kNCWwOlxuGb8nGRMkp18cX6Y 276200339 MLB Risco PLD: MID Criou: 19/08/2025 Cri…" at bounding box center [892, 419] width 945 height 89
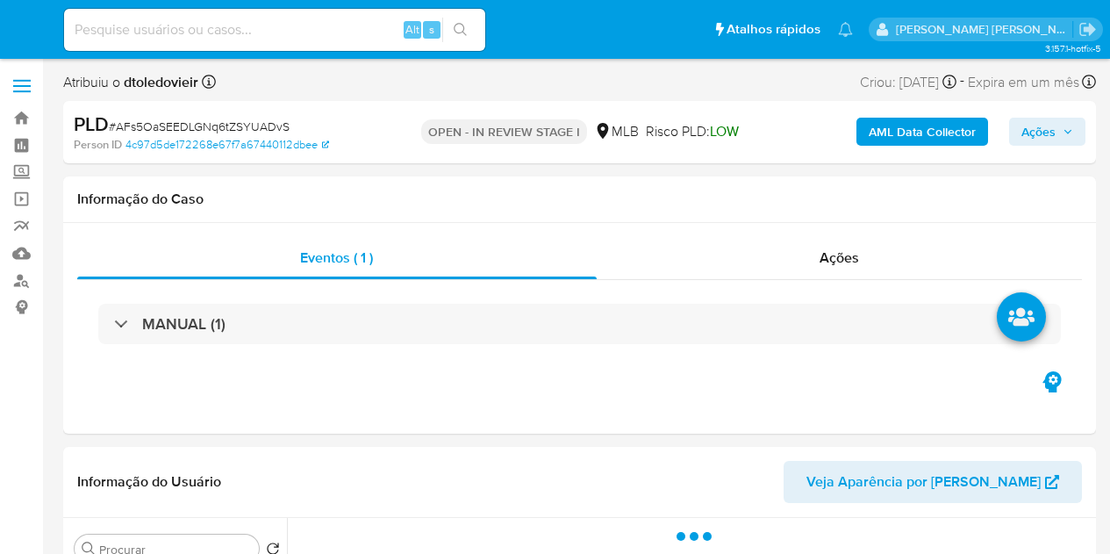
select select "10"
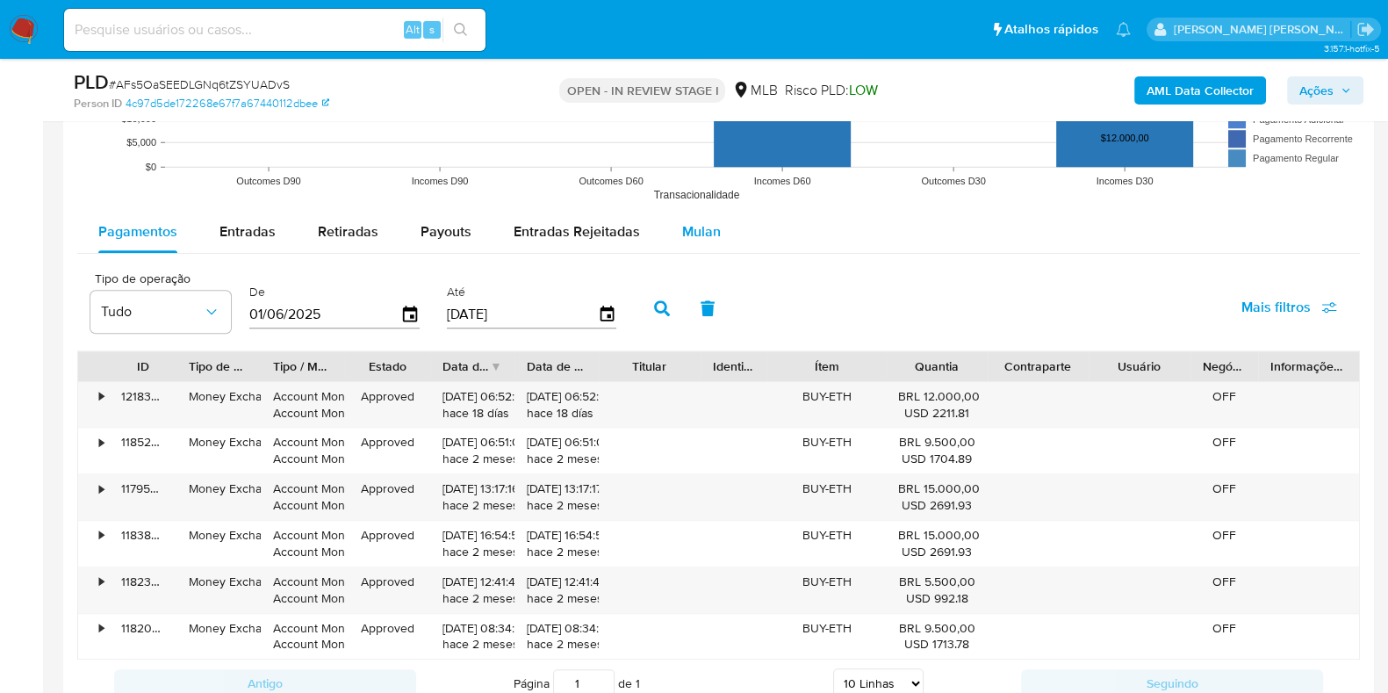
click at [686, 230] on span "Mulan" at bounding box center [701, 231] width 39 height 20
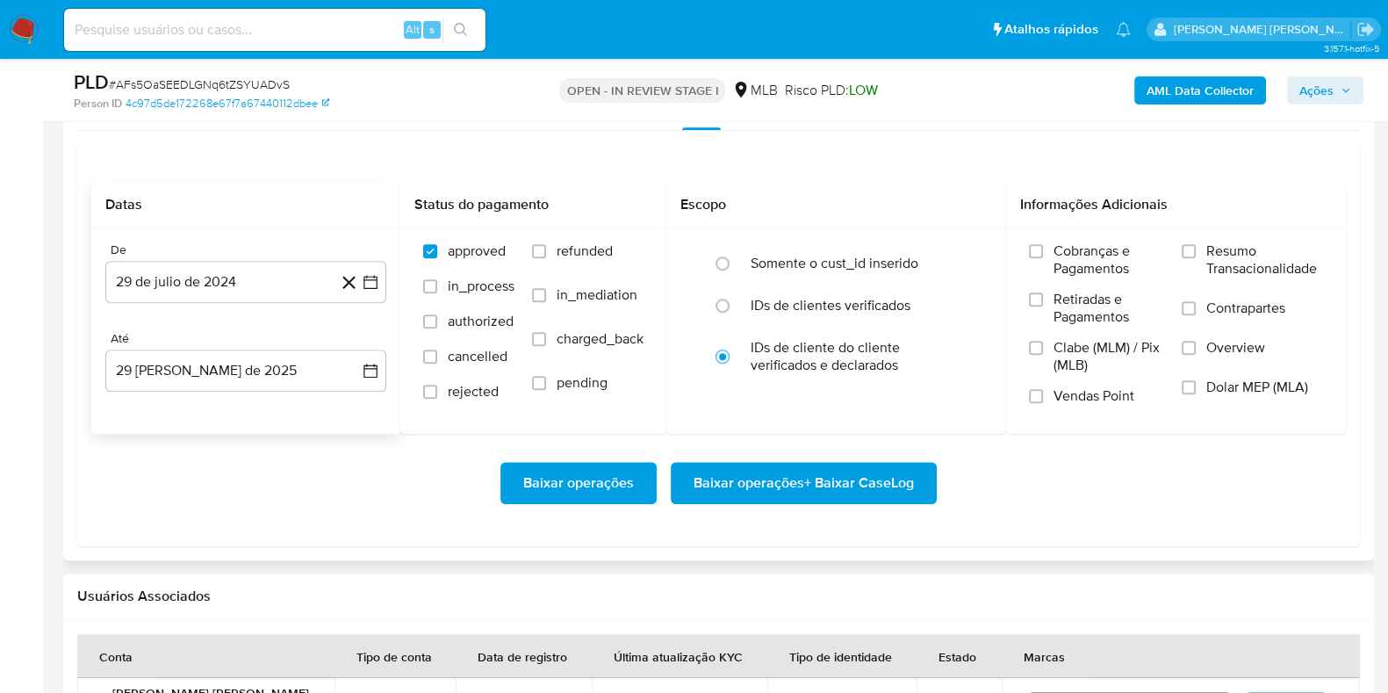
scroll to position [2085, 0]
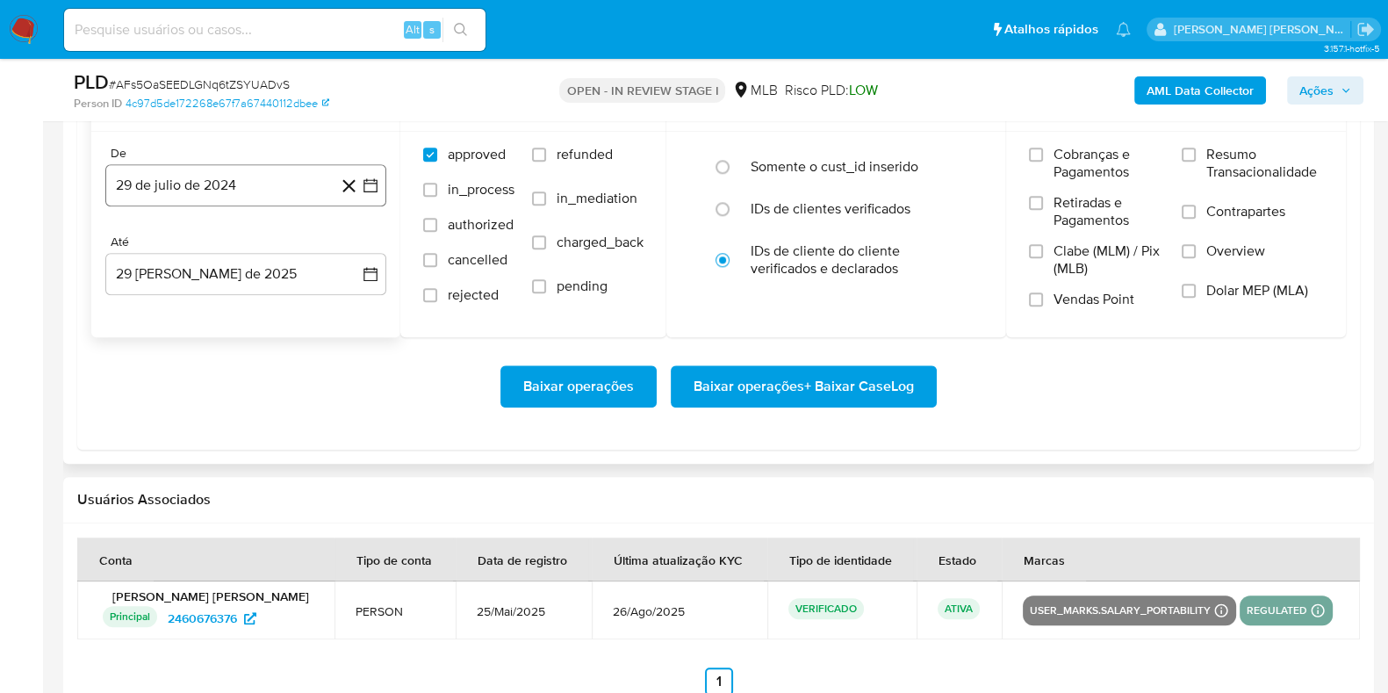
click at [241, 196] on button "29 de julio de 2024" at bounding box center [245, 185] width 281 height 42
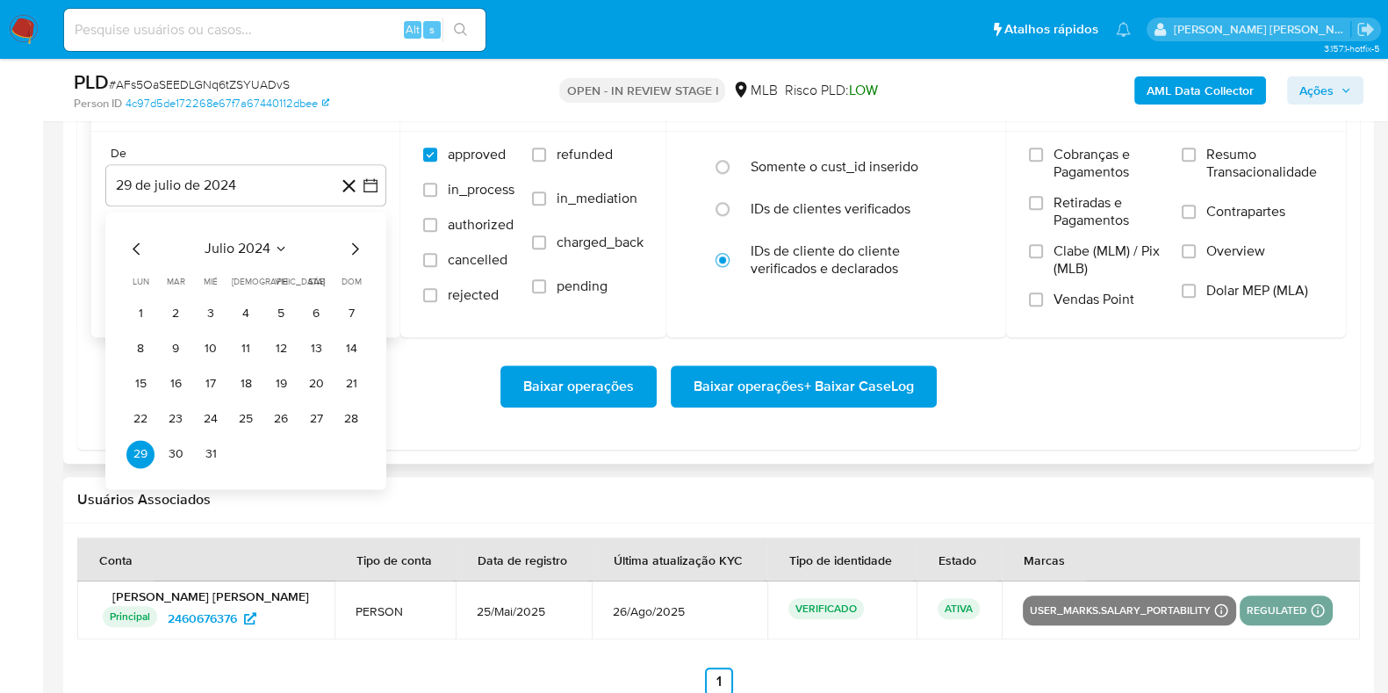
click at [356, 246] on icon "Mes siguiente" at bounding box center [354, 248] width 21 height 21
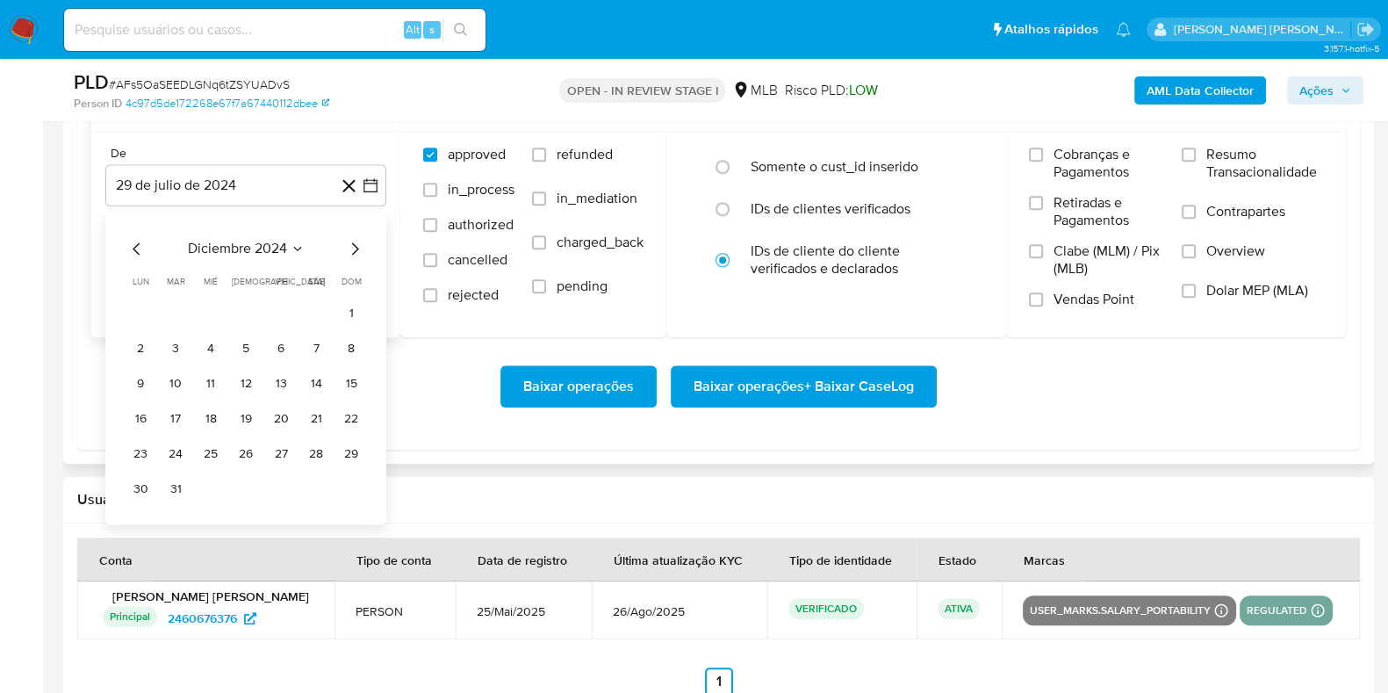
click at [356, 246] on icon "Mes siguiente" at bounding box center [354, 248] width 21 height 21
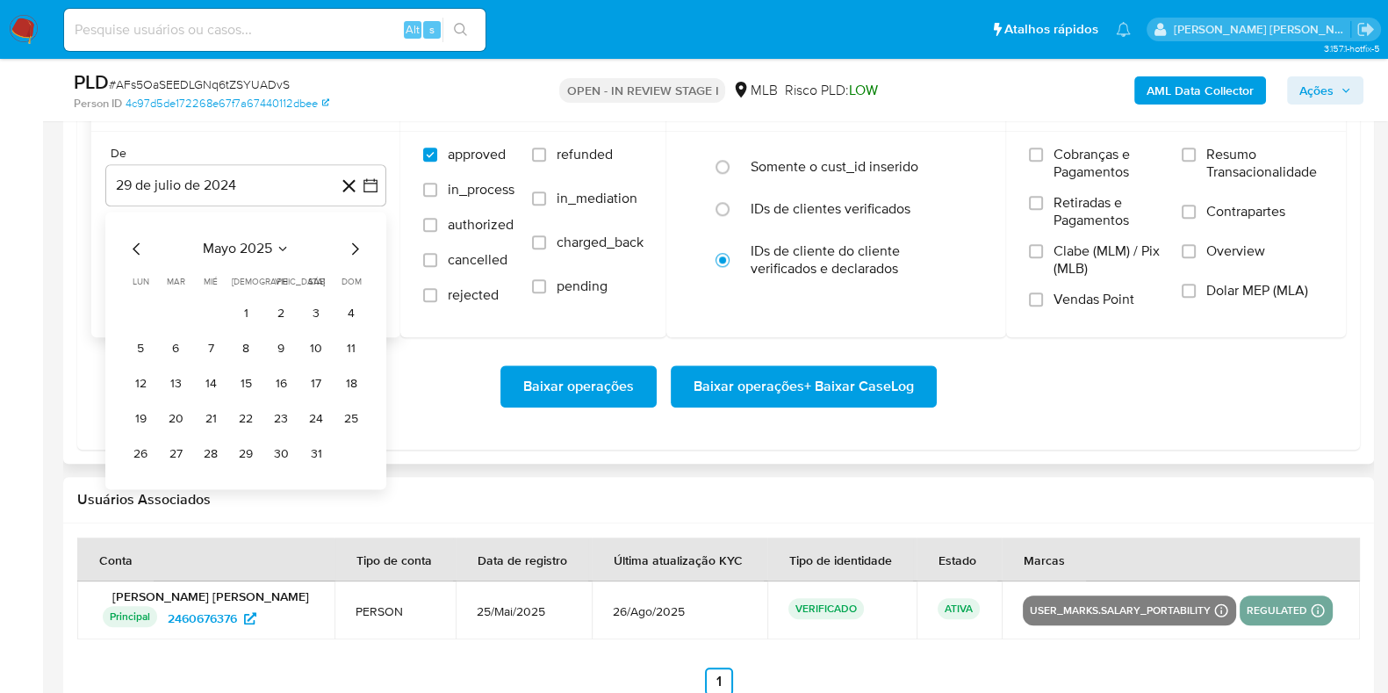
click at [356, 243] on icon "Mes siguiente" at bounding box center [355, 248] width 7 height 12
click at [133, 248] on icon "Mes anterior" at bounding box center [136, 248] width 7 height 12
click at [176, 306] on button "1" at bounding box center [176, 313] width 28 height 28
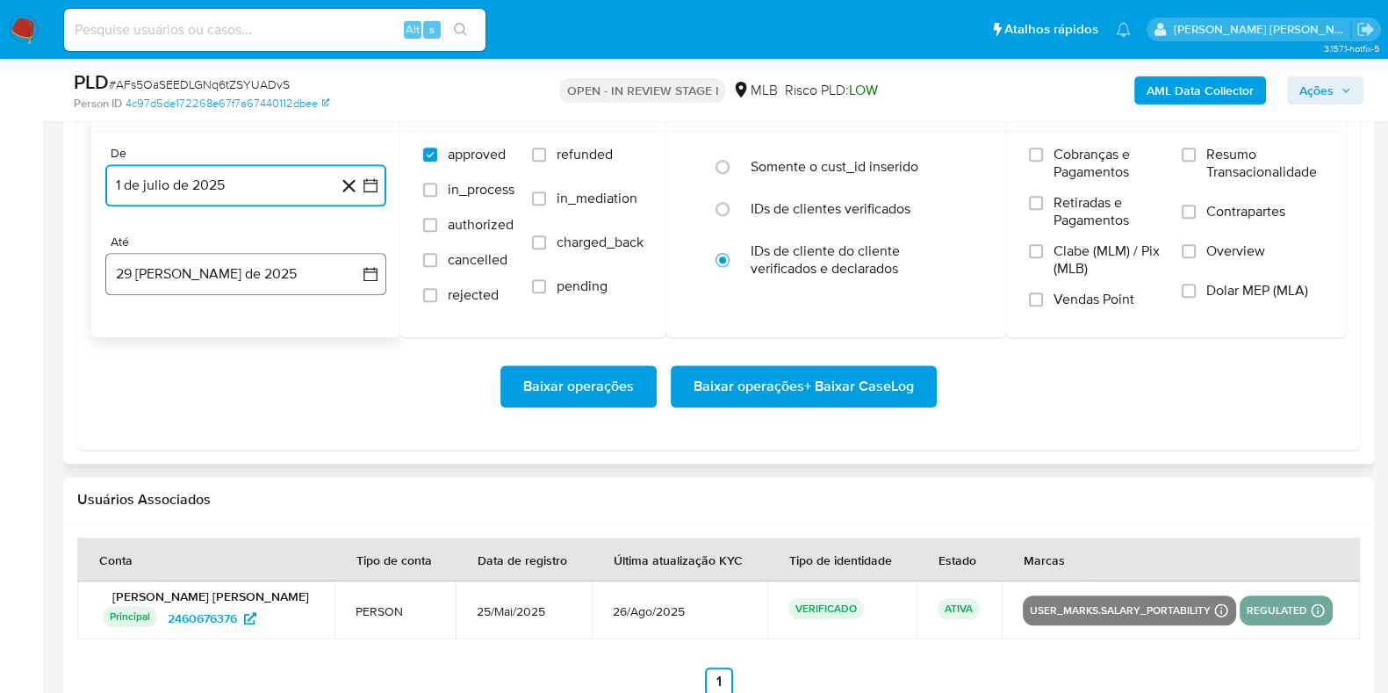
click at [236, 262] on button "[DATE]" at bounding box center [245, 274] width 281 height 42
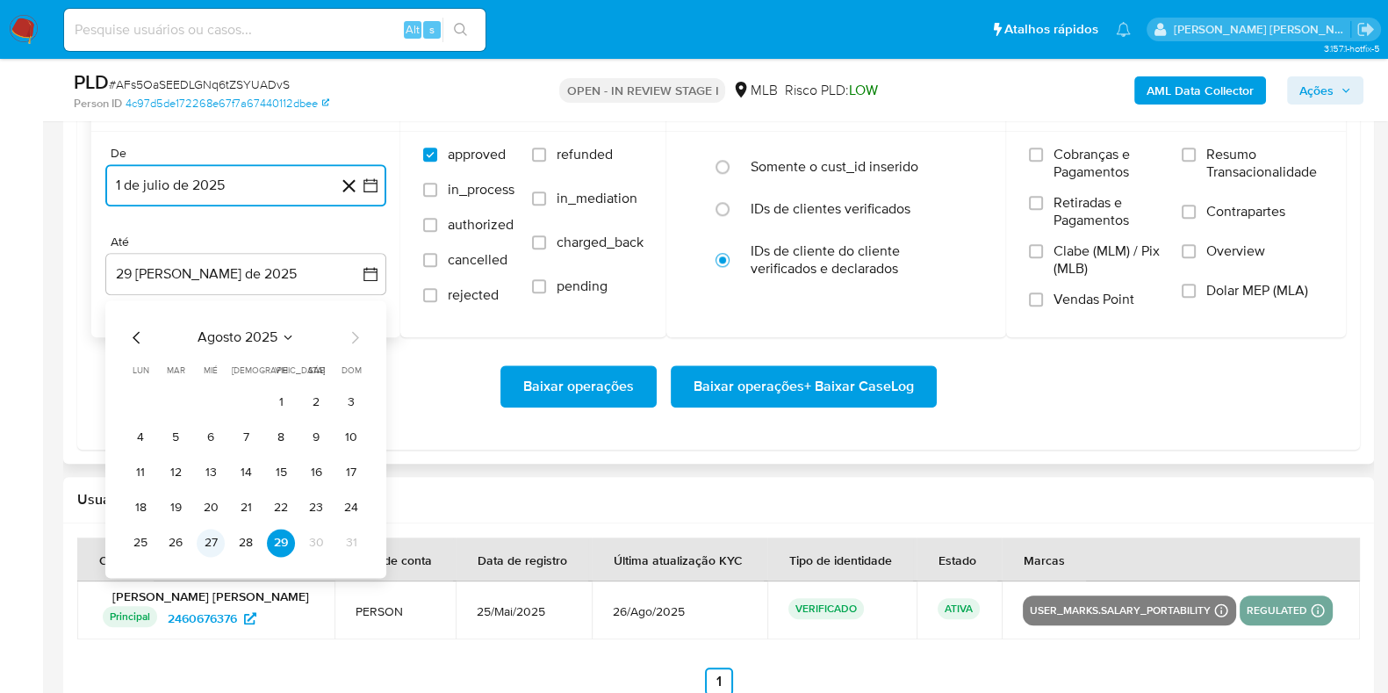
click at [210, 539] on button "27" at bounding box center [211, 542] width 28 height 28
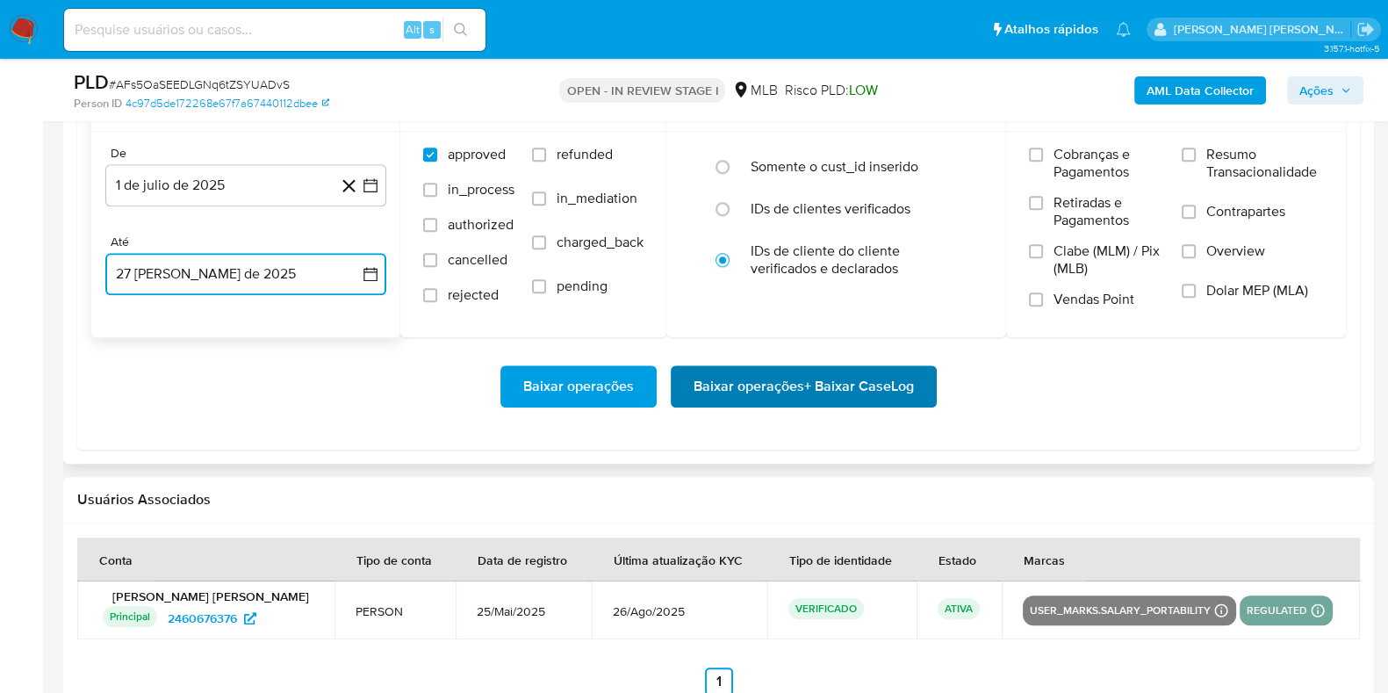
click at [790, 388] on span "Baixar operações + Baixar CaseLog" at bounding box center [803, 386] width 220 height 39
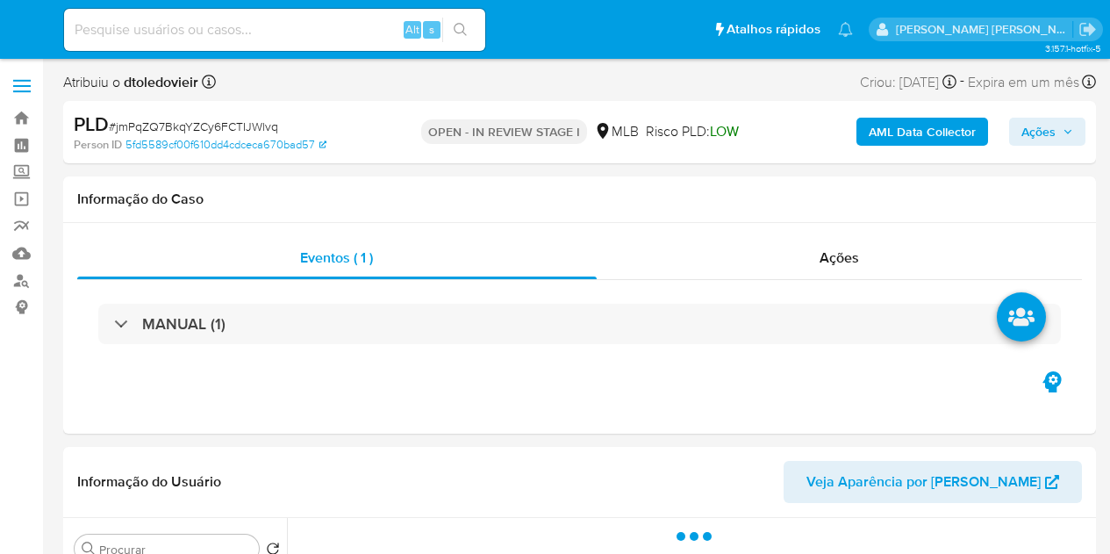
select select "10"
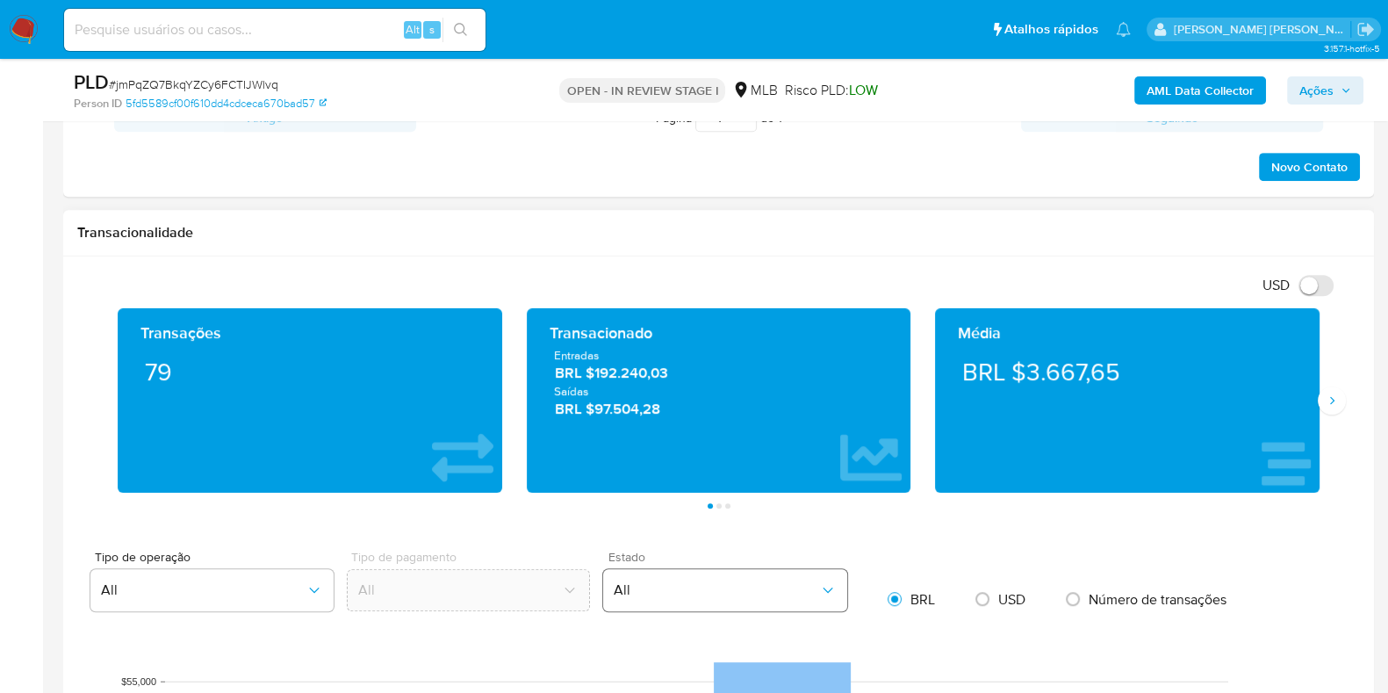
scroll to position [1426, 0]
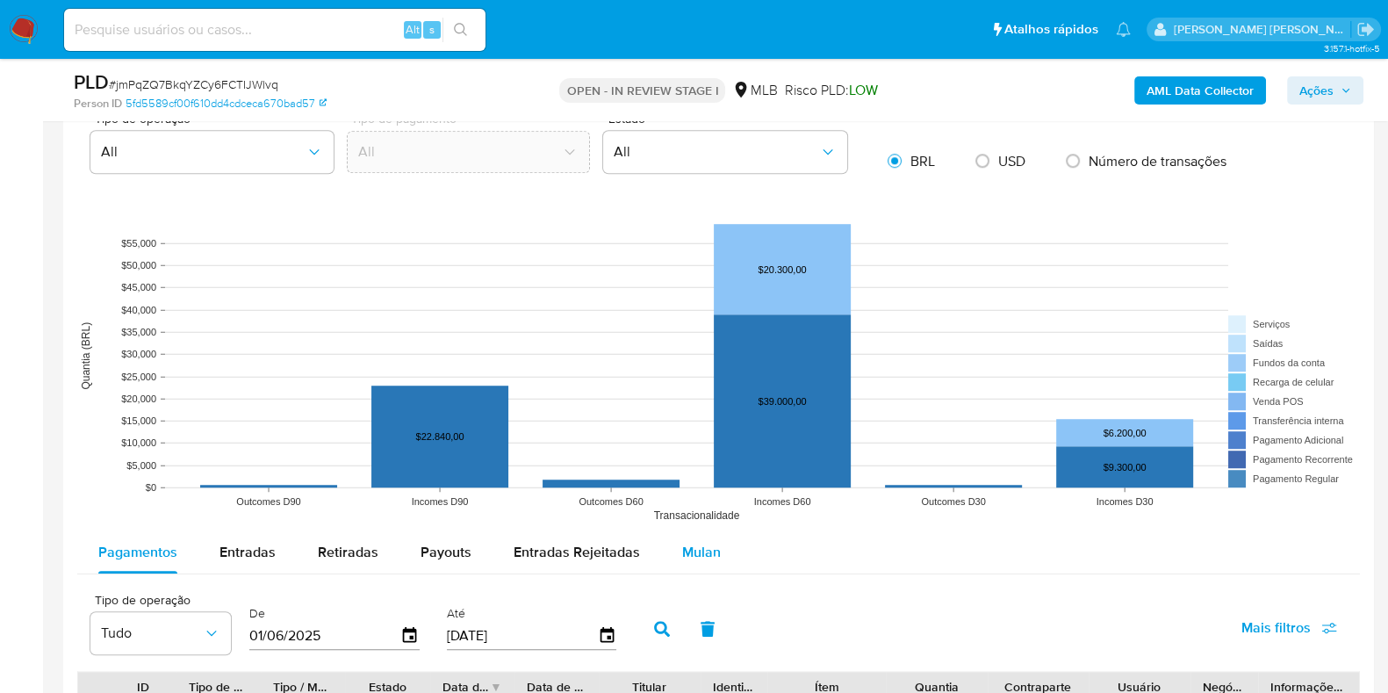
click at [693, 553] on span "Mulan" at bounding box center [701, 552] width 39 height 20
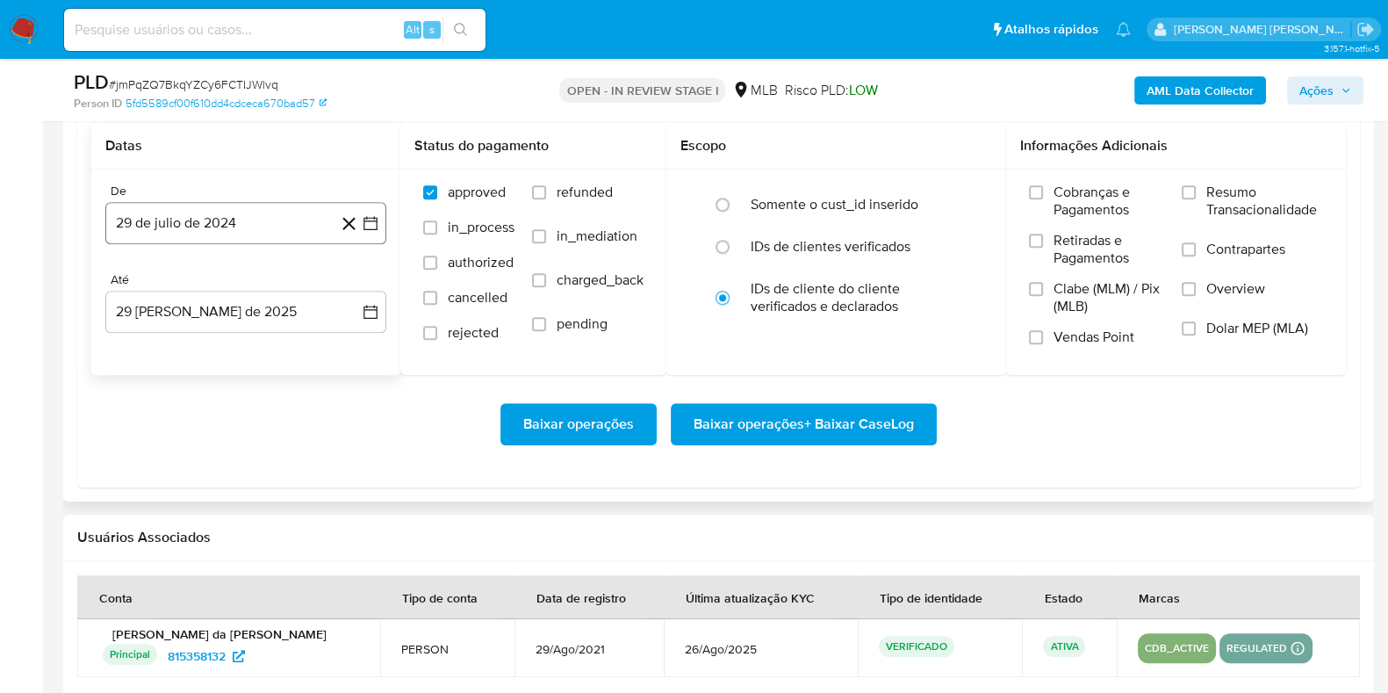
scroll to position [1975, 0]
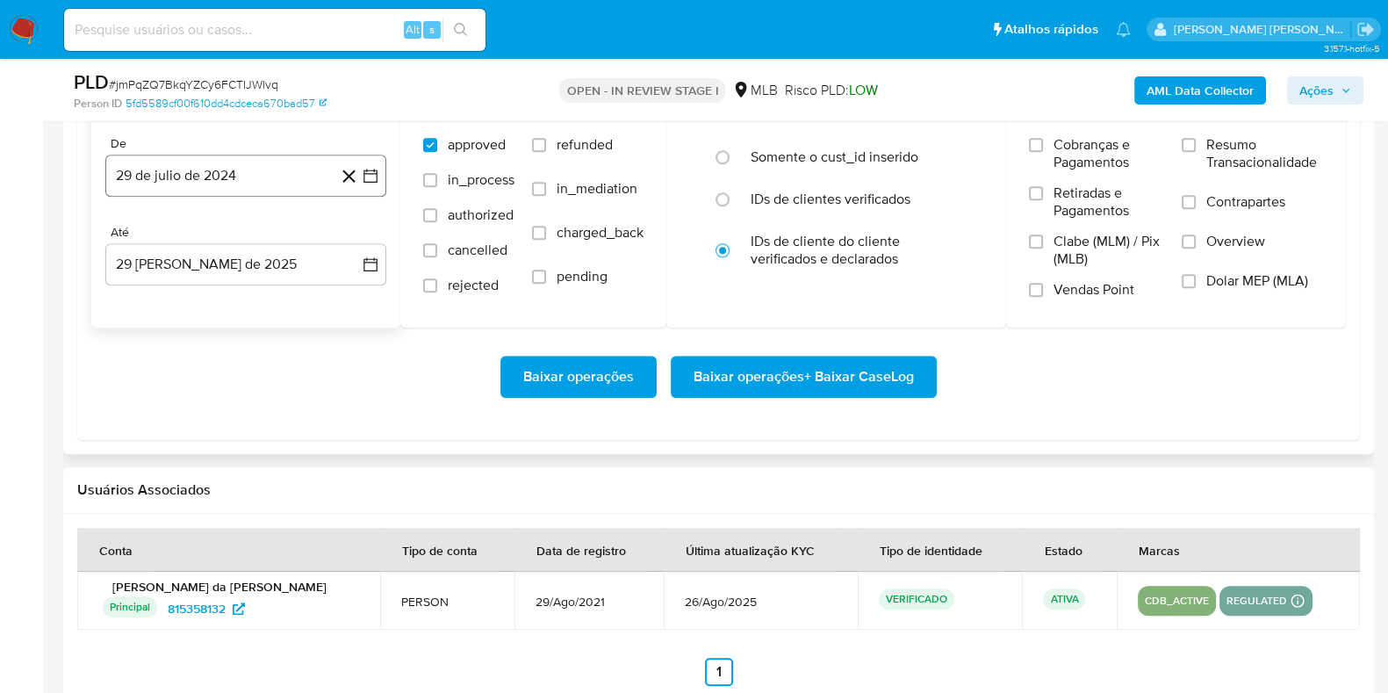
click at [230, 186] on button "29 de julio de 2024" at bounding box center [245, 175] width 281 height 42
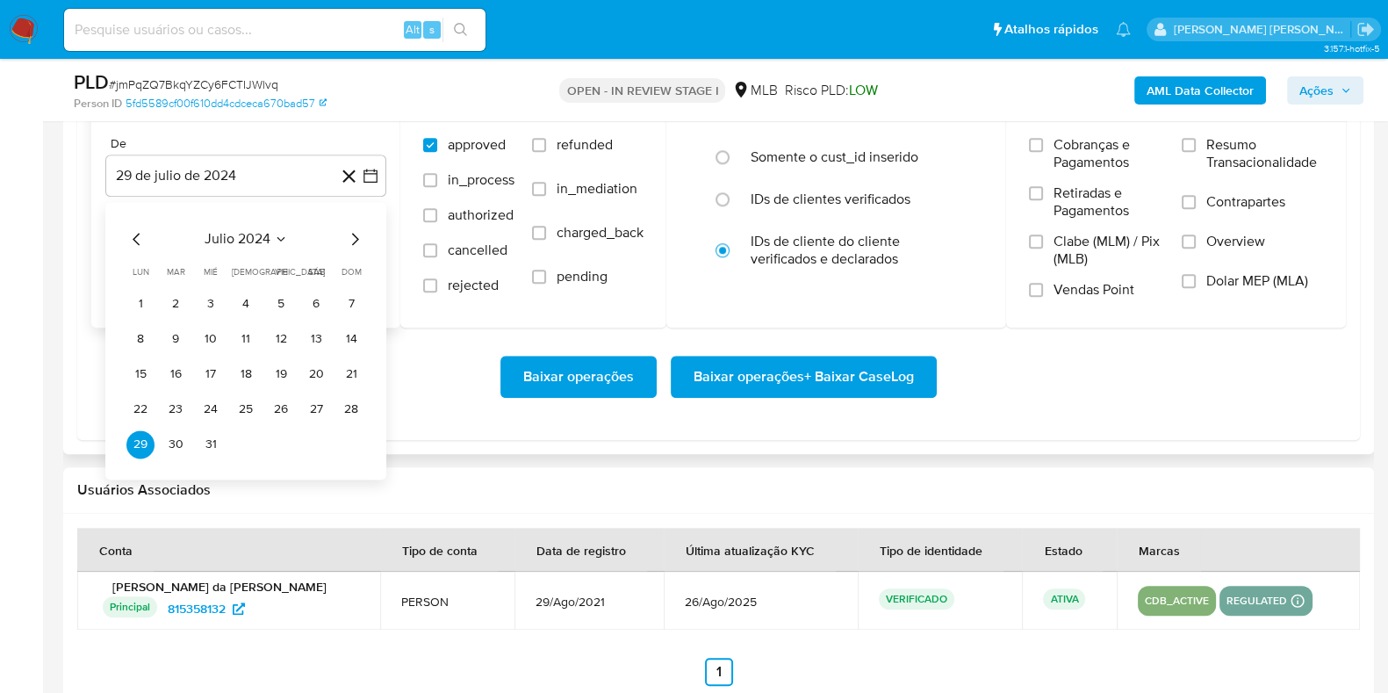
click at [356, 234] on icon "Mes siguiente" at bounding box center [354, 238] width 21 height 21
click at [352, 236] on icon "Mes siguiente" at bounding box center [354, 238] width 21 height 21
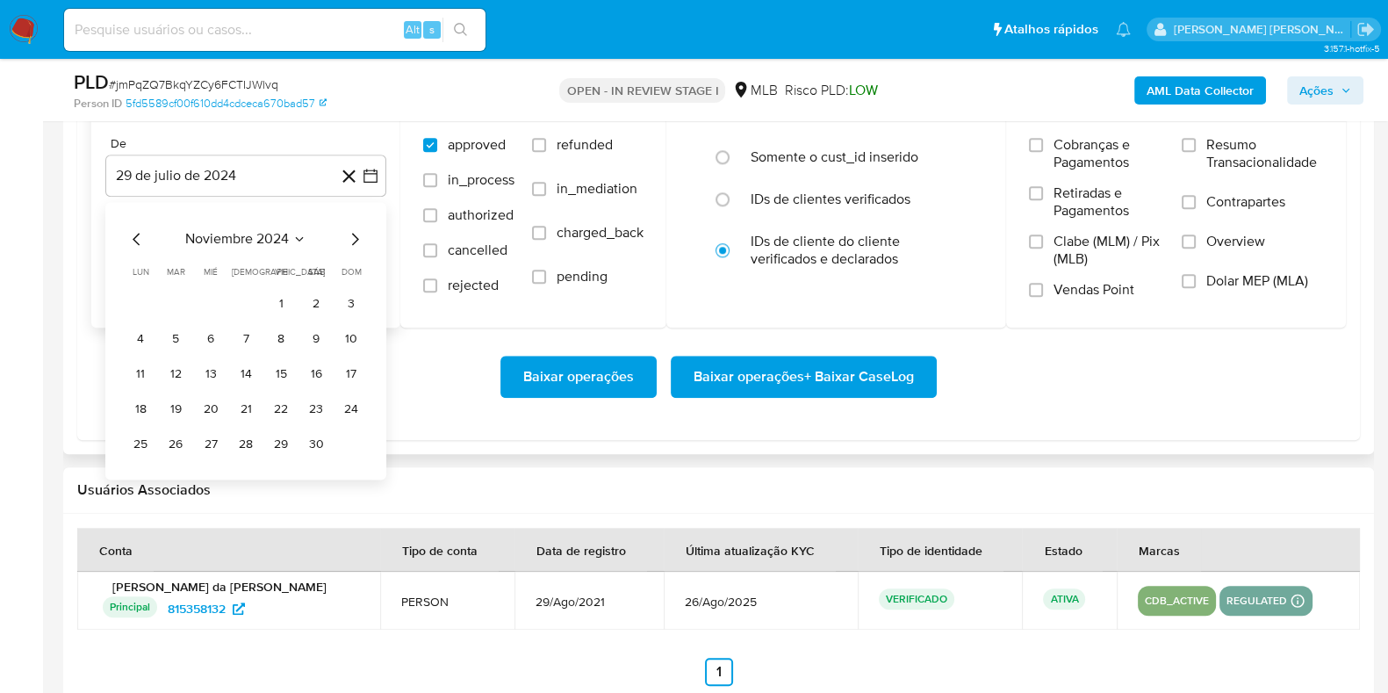
click at [352, 236] on icon "Mes siguiente" at bounding box center [354, 238] width 21 height 21
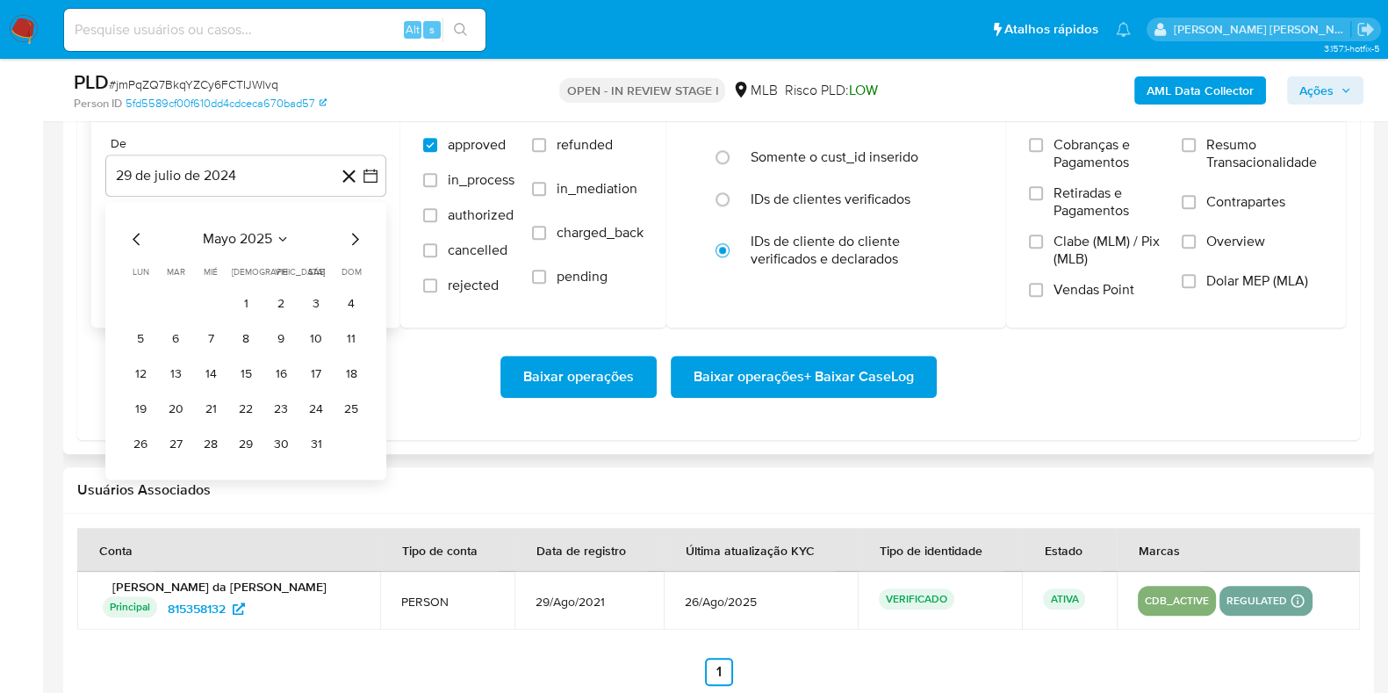
click at [352, 236] on icon "Mes siguiente" at bounding box center [354, 238] width 21 height 21
click at [351, 240] on icon "Mes siguiente" at bounding box center [354, 238] width 21 height 21
click at [176, 296] on button "1" at bounding box center [176, 304] width 28 height 28
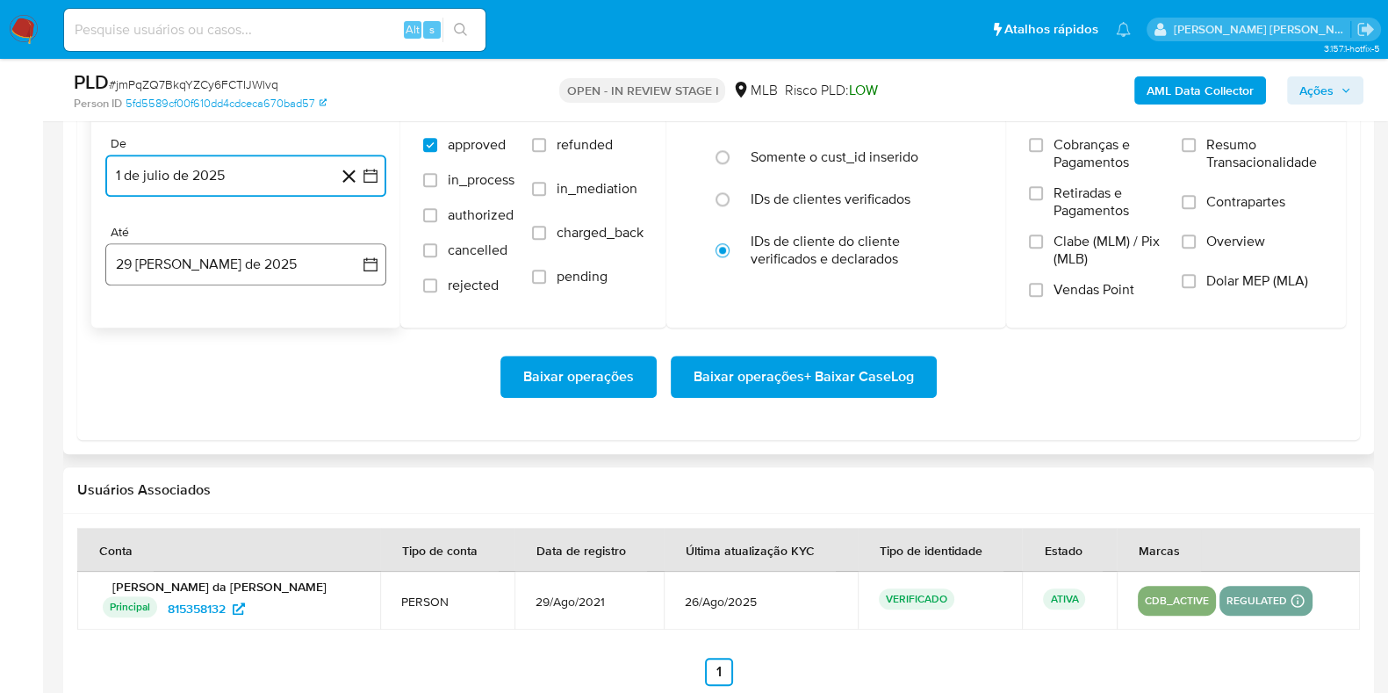
click at [179, 247] on button "[DATE]" at bounding box center [245, 264] width 281 height 42
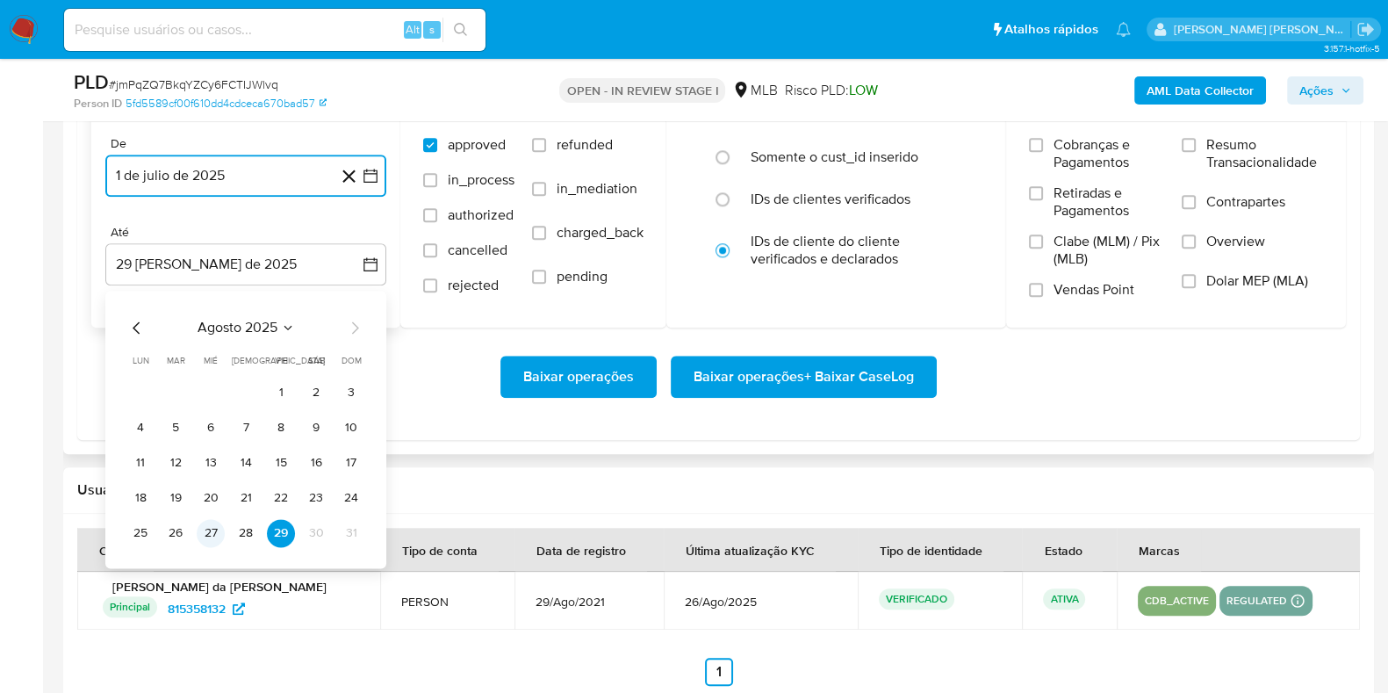
click at [211, 521] on button "27" at bounding box center [211, 533] width 28 height 28
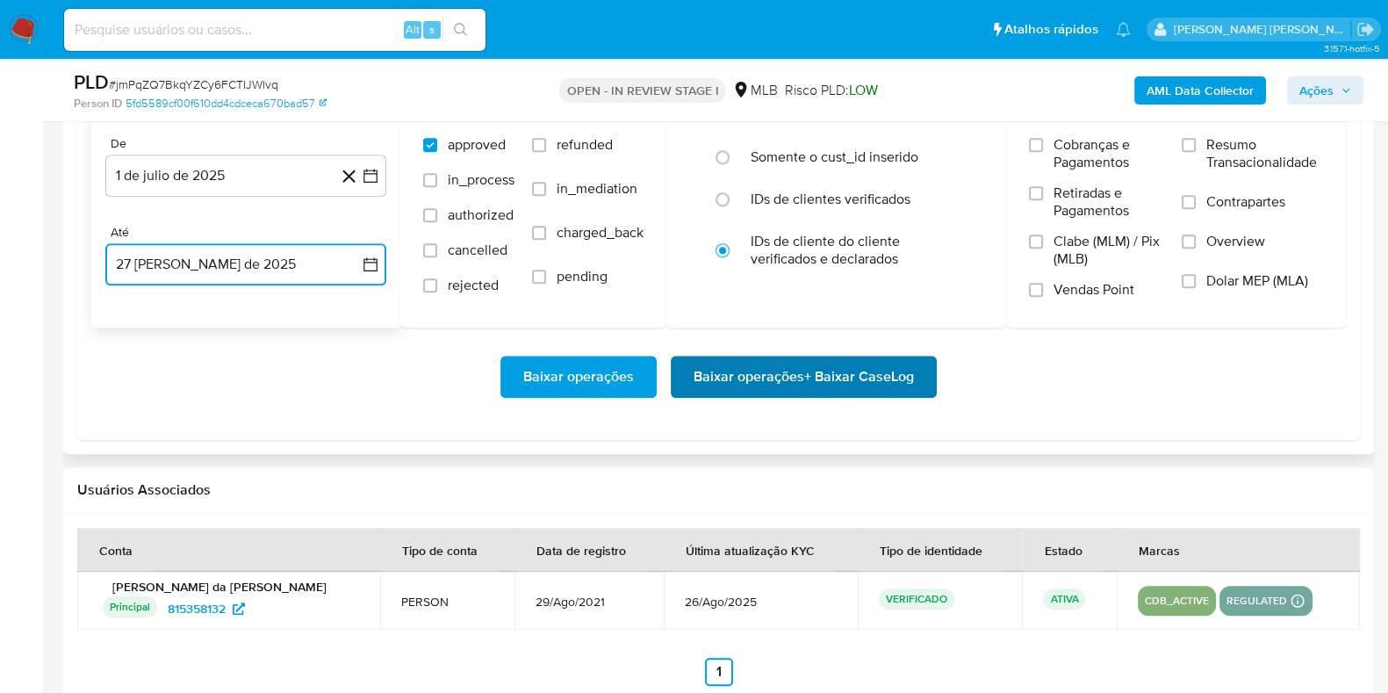
click at [808, 382] on span "Baixar operações + Baixar CaseLog" at bounding box center [803, 376] width 220 height 39
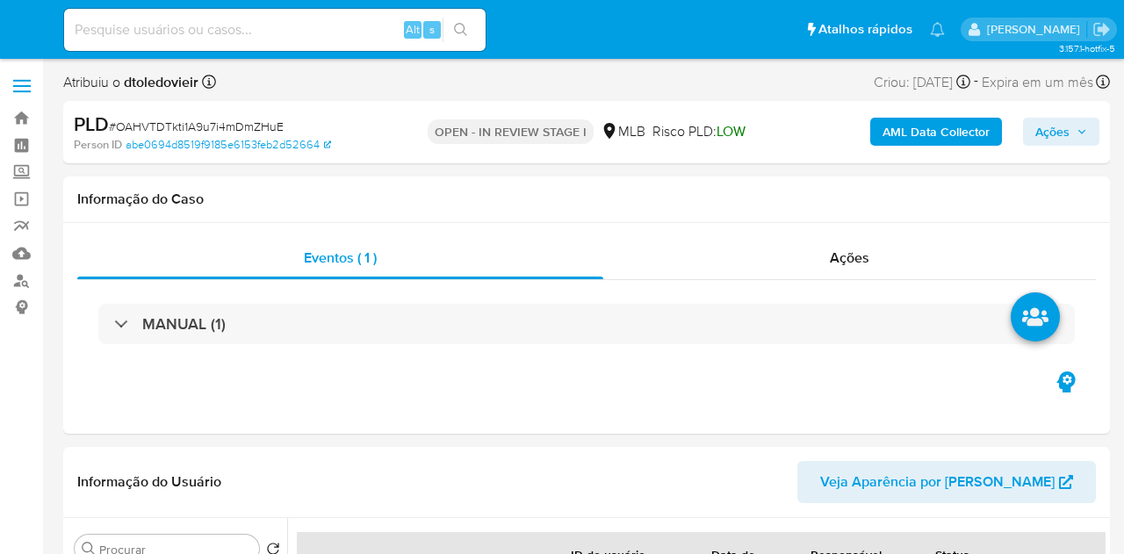
select select "10"
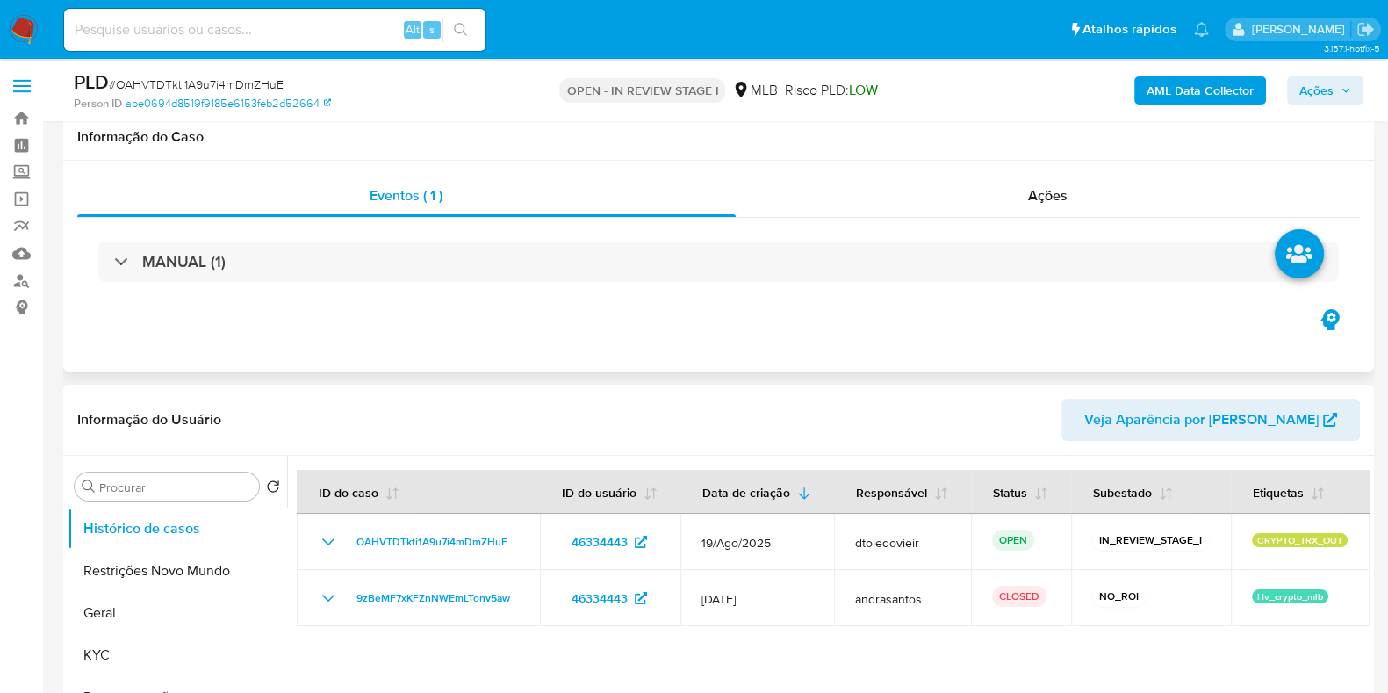
scroll to position [329, 0]
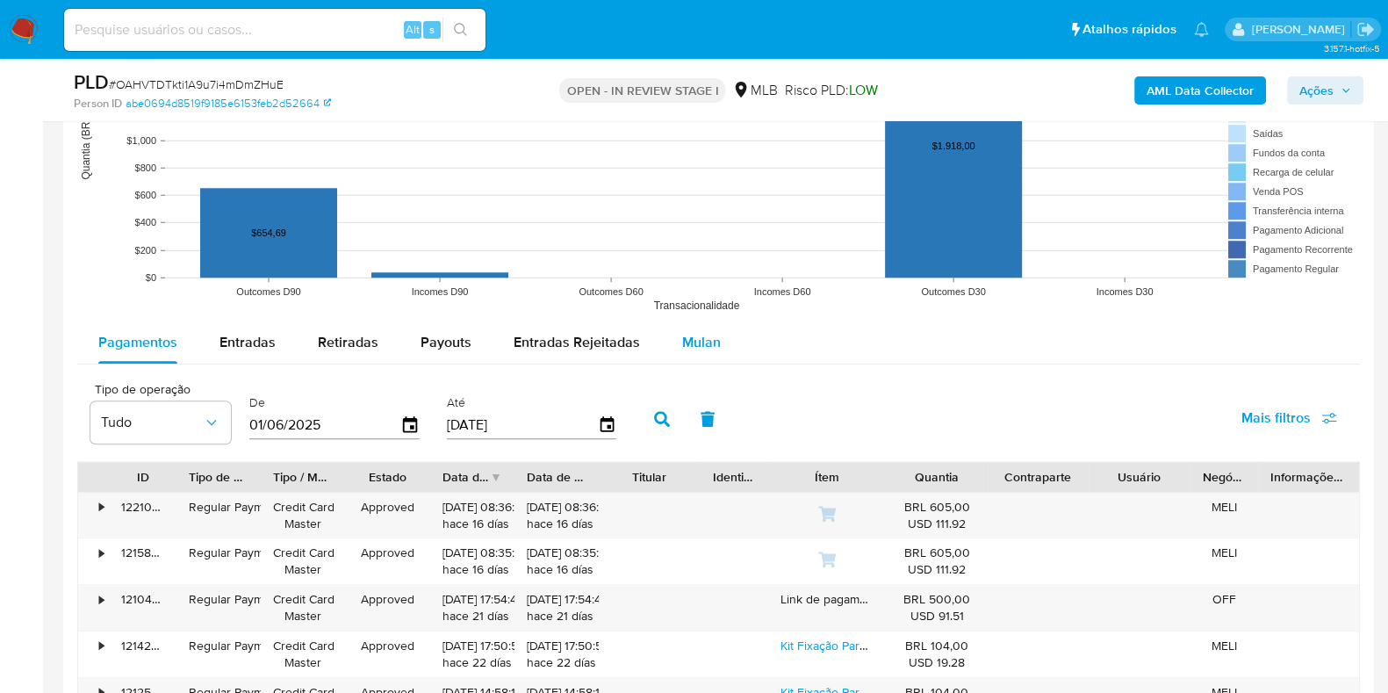
click at [661, 335] on button "Mulan" at bounding box center [701, 342] width 81 height 42
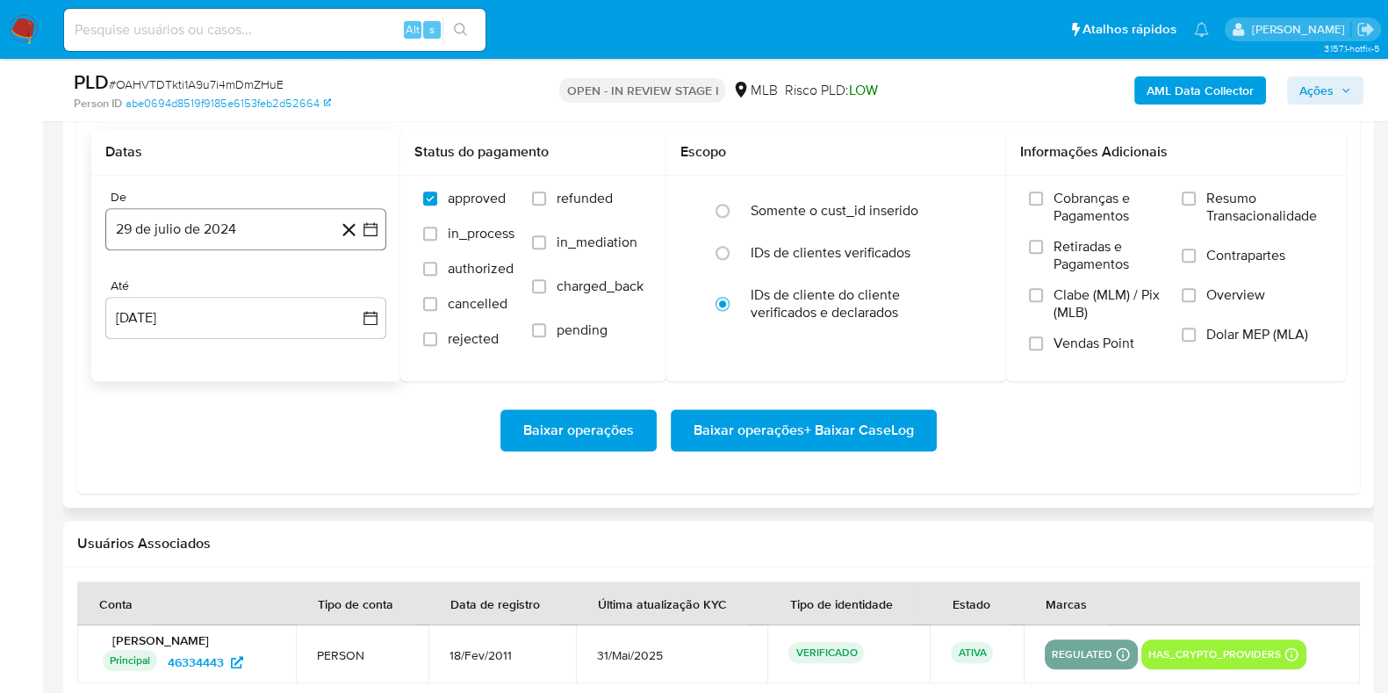
scroll to position [2085, 0]
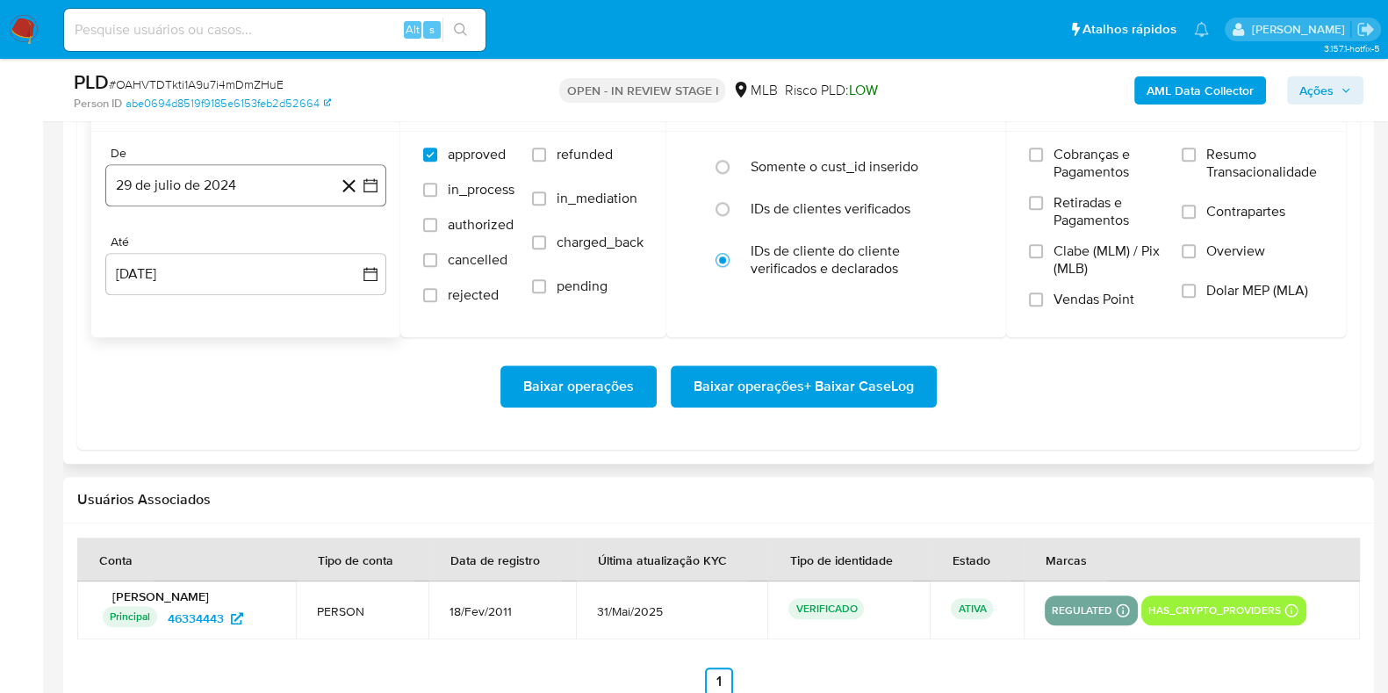
click at [234, 169] on button "29 de julio de 2024" at bounding box center [245, 185] width 281 height 42
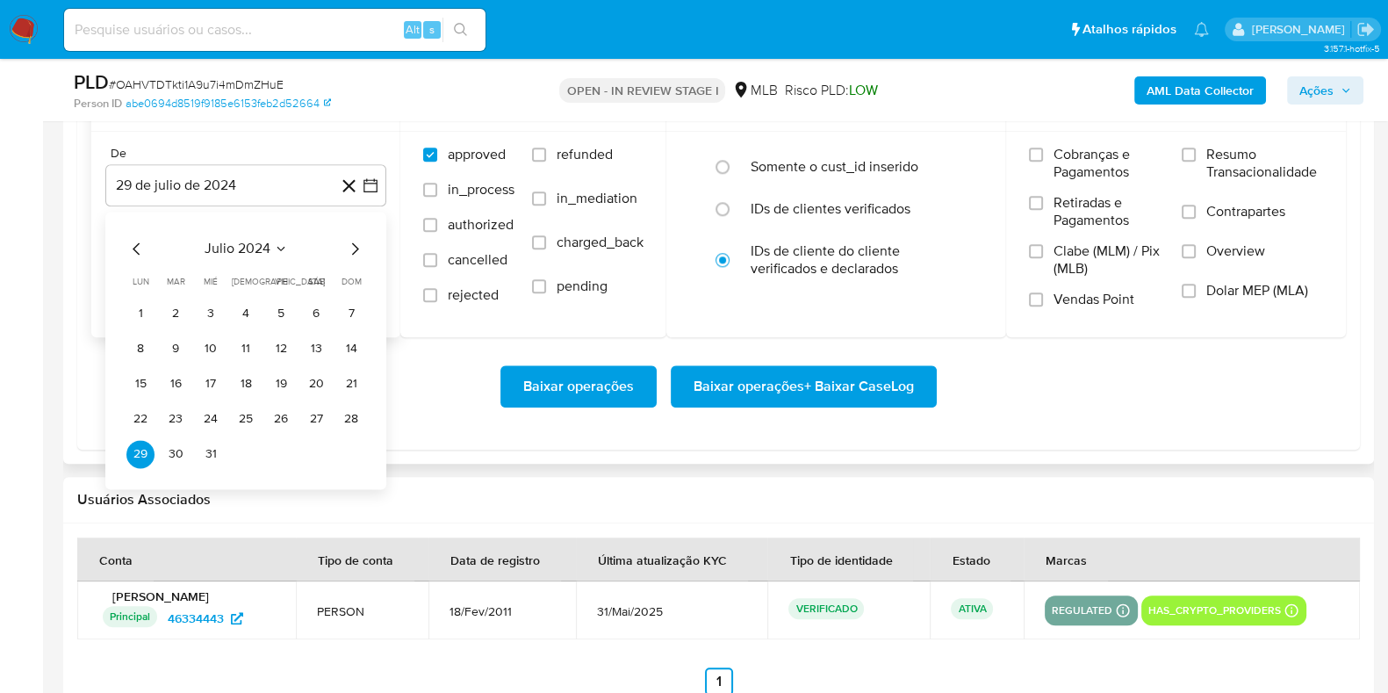
click at [355, 239] on icon "Mes siguiente" at bounding box center [354, 248] width 21 height 21
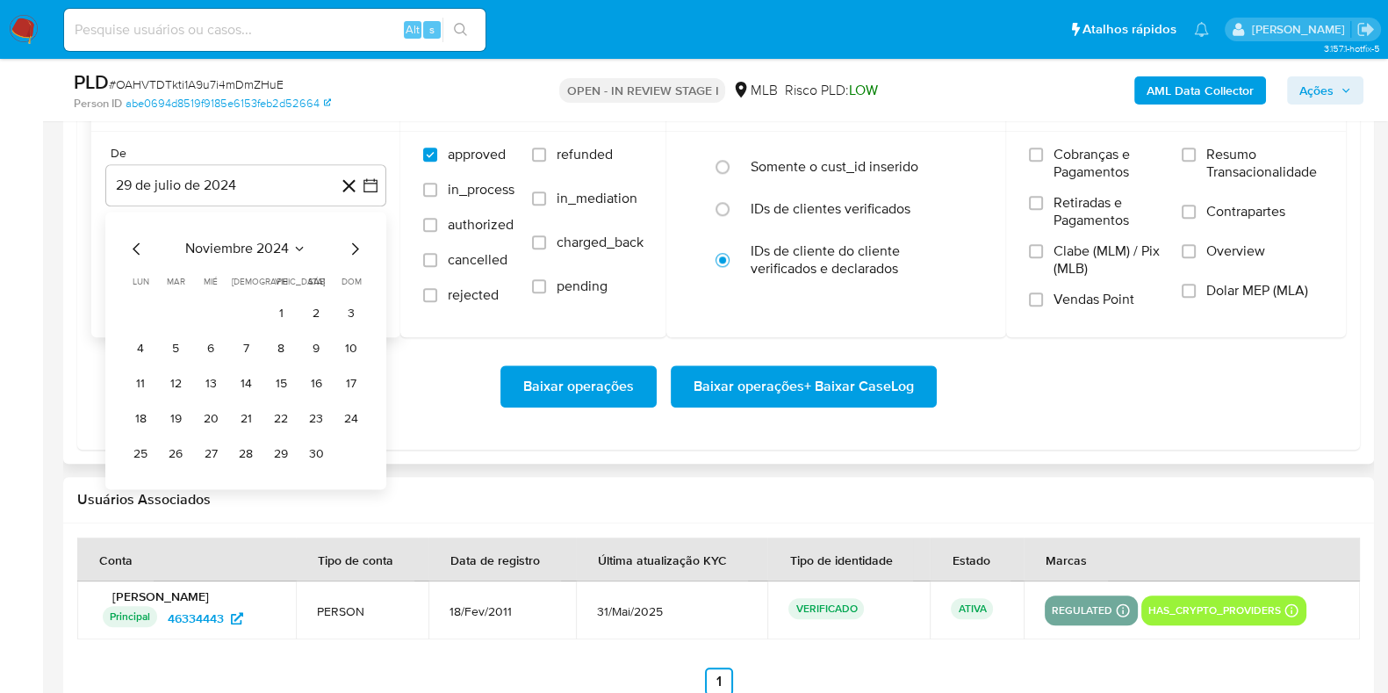
click at [355, 239] on icon "Mes siguiente" at bounding box center [354, 248] width 21 height 21
click at [354, 238] on icon "Mes siguiente" at bounding box center [354, 248] width 21 height 21
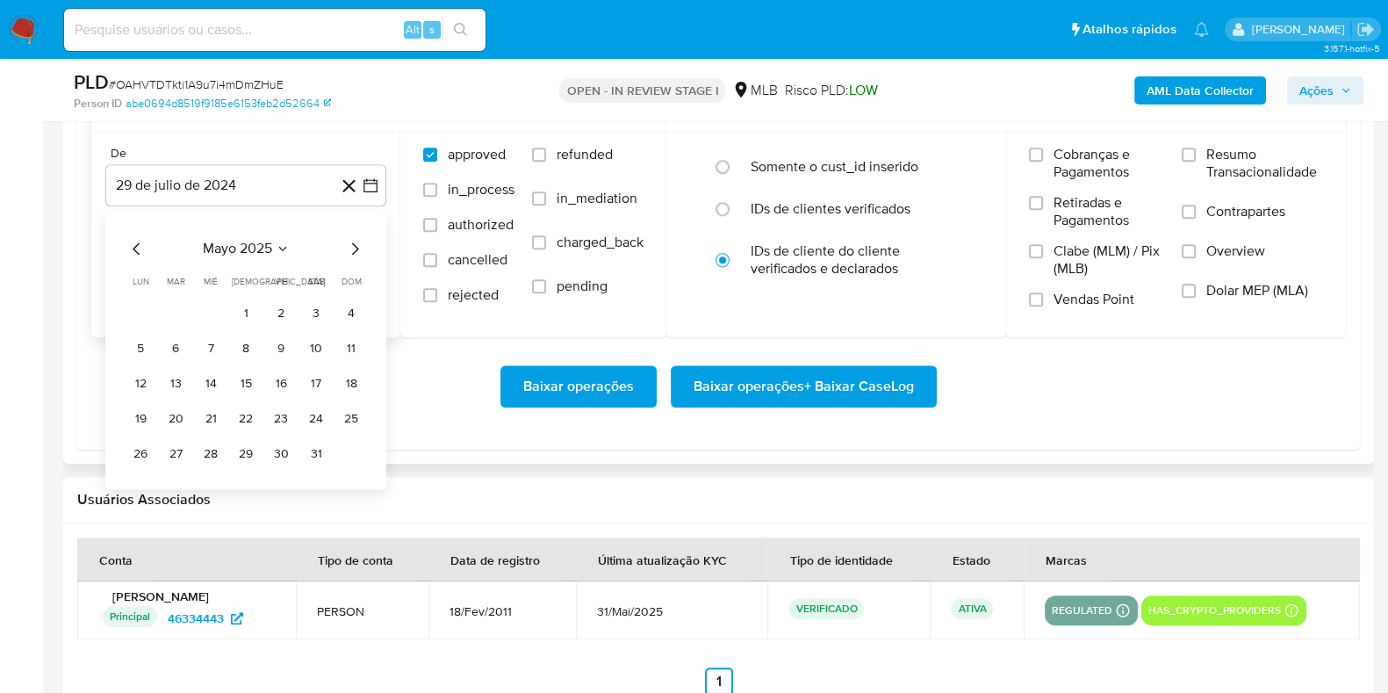
click at [354, 238] on icon "Mes siguiente" at bounding box center [354, 248] width 21 height 21
click at [179, 306] on button "1" at bounding box center [176, 313] width 28 height 28
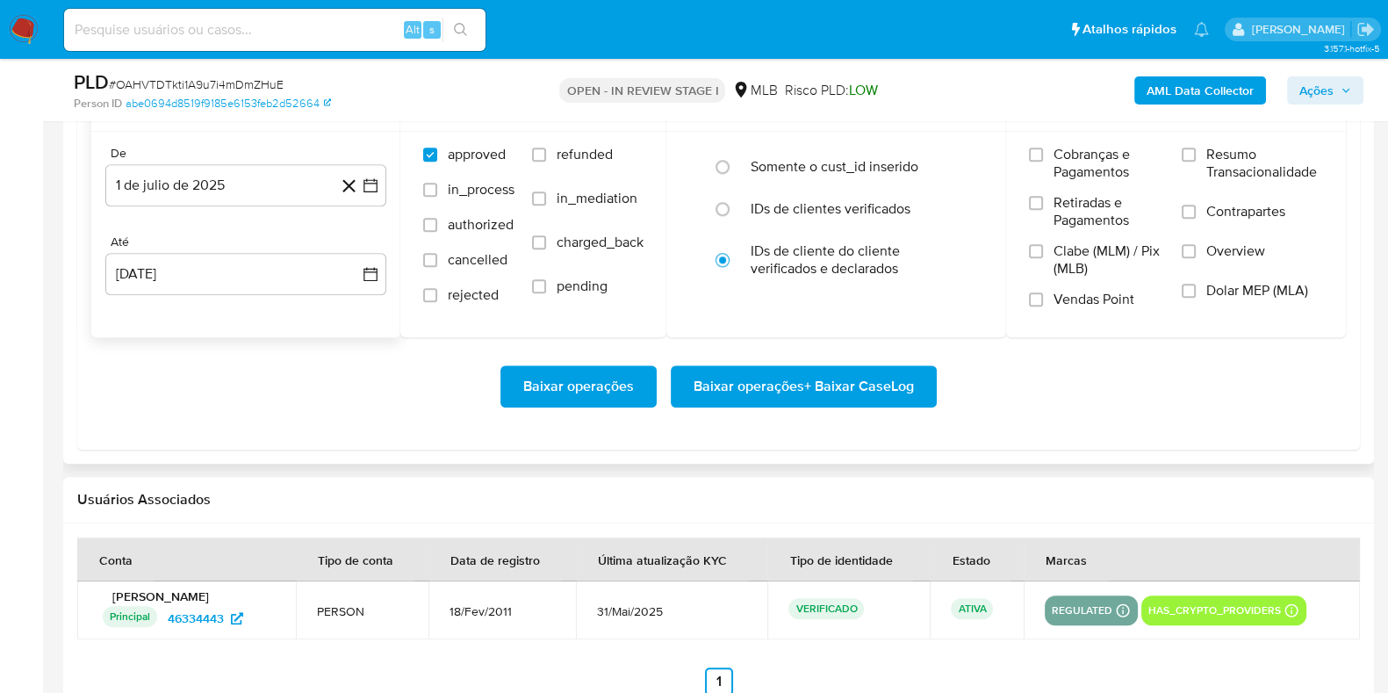
click at [191, 248] on div "Até 29 de agosto de 2025 29-08-2025" at bounding box center [245, 264] width 281 height 61
click at [205, 293] on div "De 1 de julio de 2025 1-07-2025 Até 29 de agosto de 2025 29-08-2025" at bounding box center [245, 234] width 309 height 205
click at [213, 273] on button "29 [PERSON_NAME] de 2025" at bounding box center [245, 274] width 281 height 42
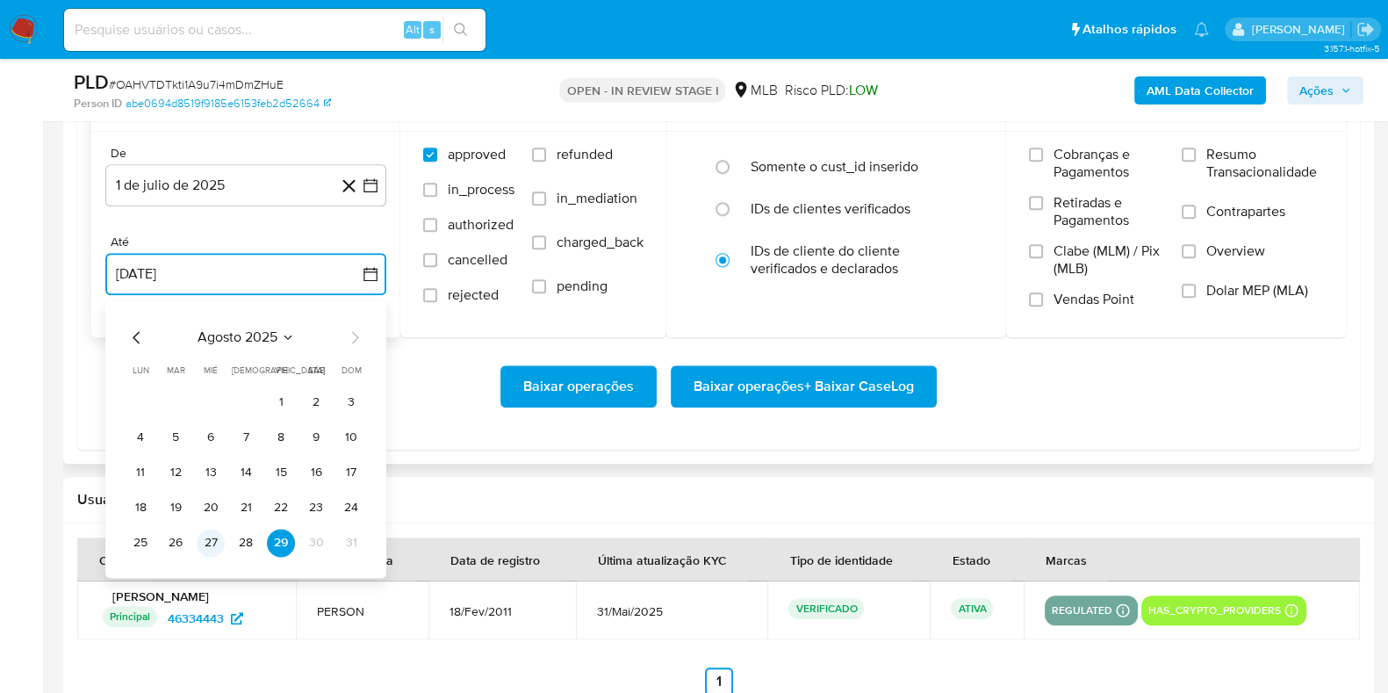
click at [210, 541] on button "27" at bounding box center [211, 542] width 28 height 28
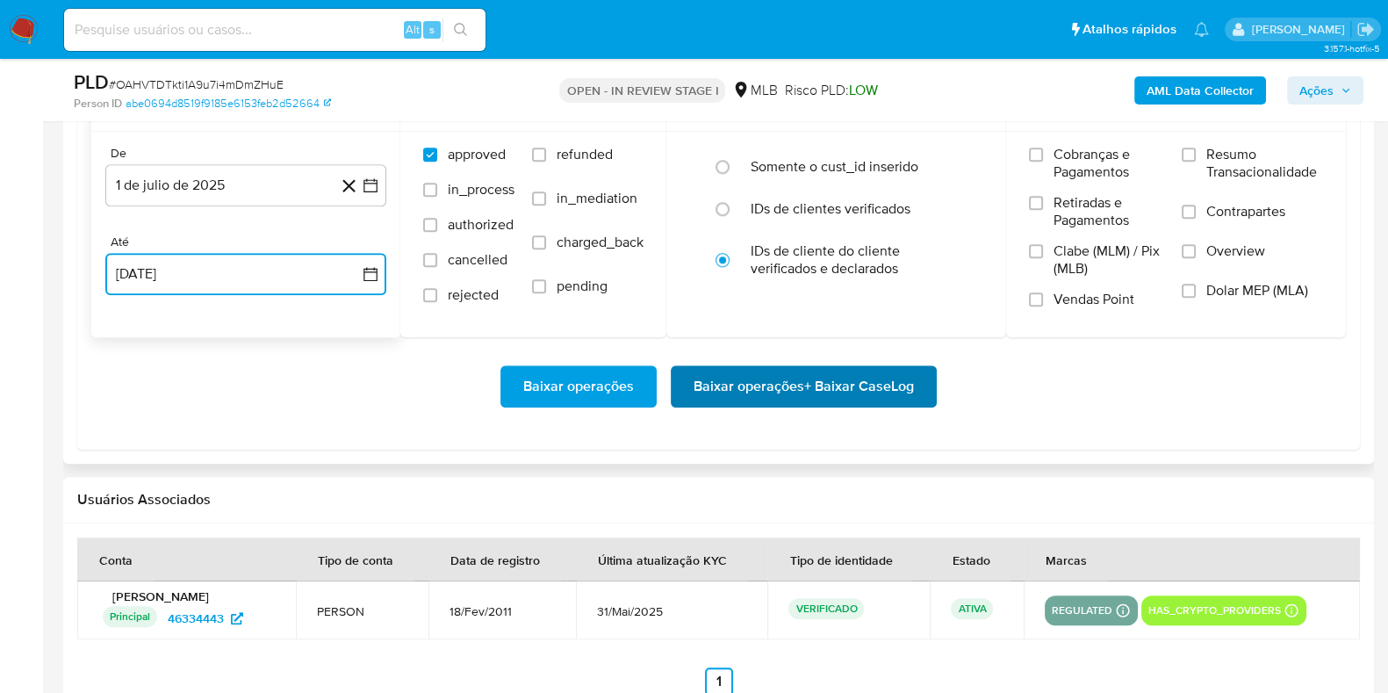
click at [751, 388] on span "Baixar operações + Baixar CaseLog" at bounding box center [803, 386] width 220 height 39
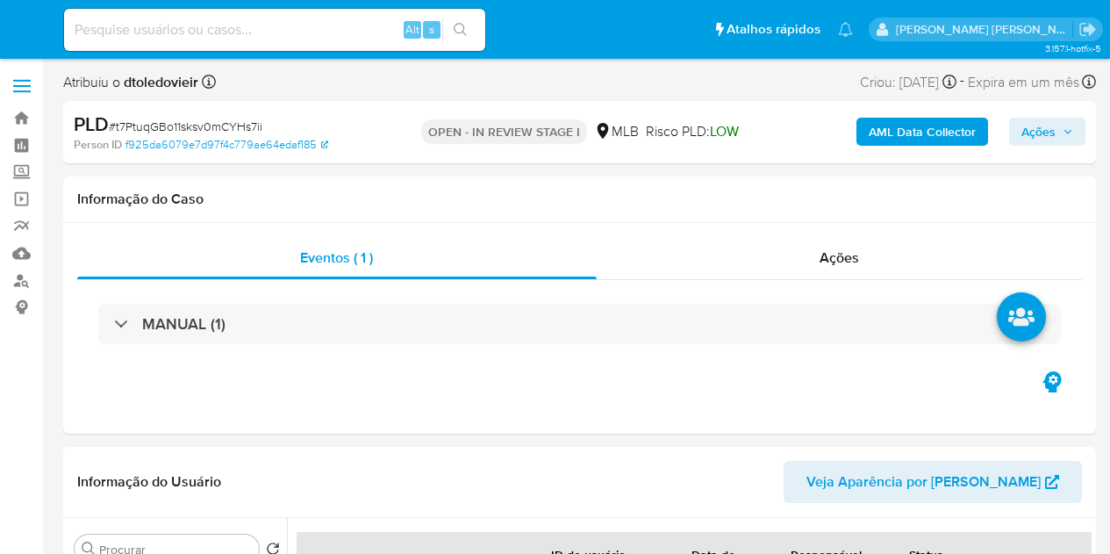
select select "10"
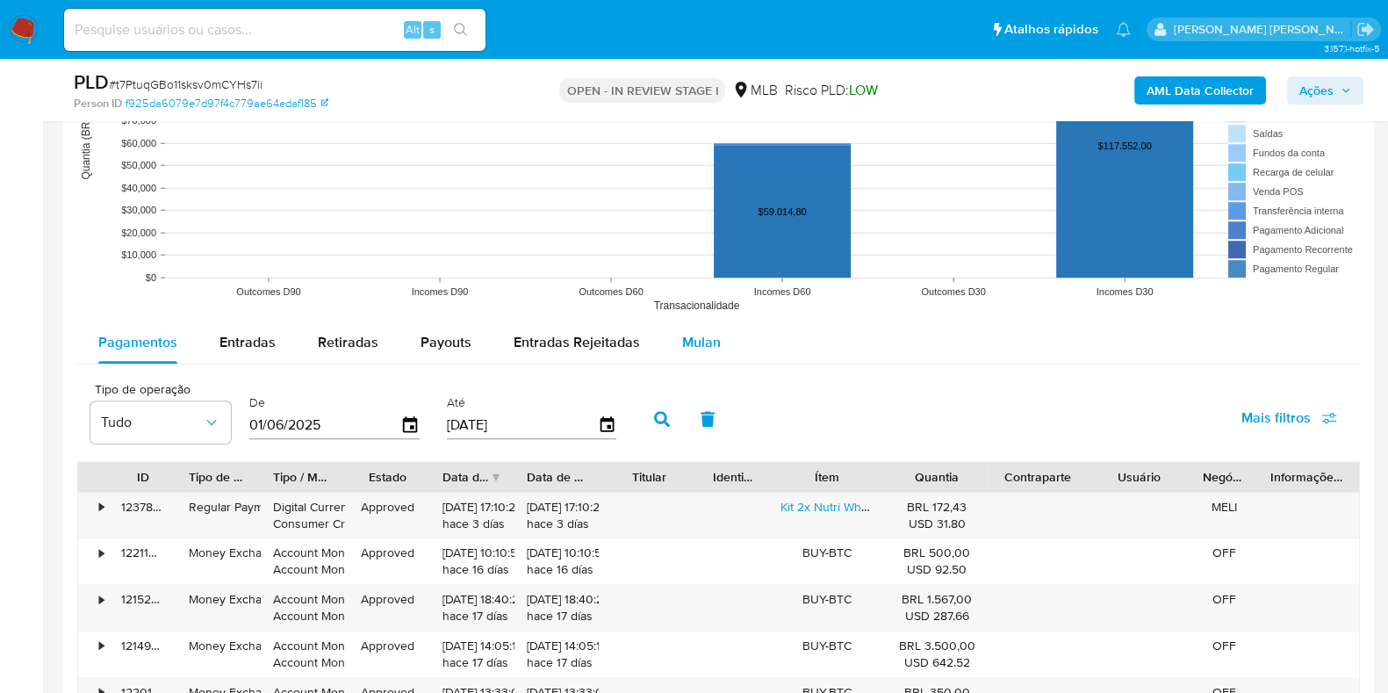
click at [693, 322] on div "Mulan" at bounding box center [701, 342] width 39 height 42
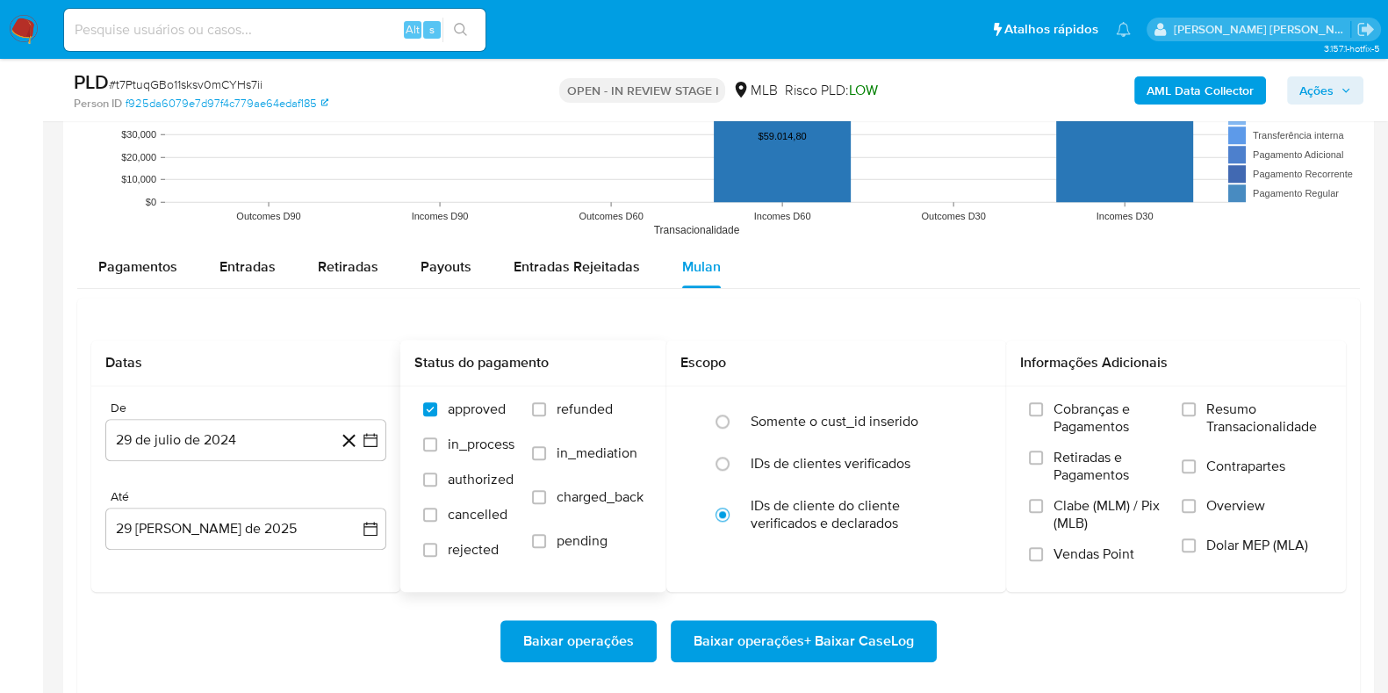
scroll to position [2085, 0]
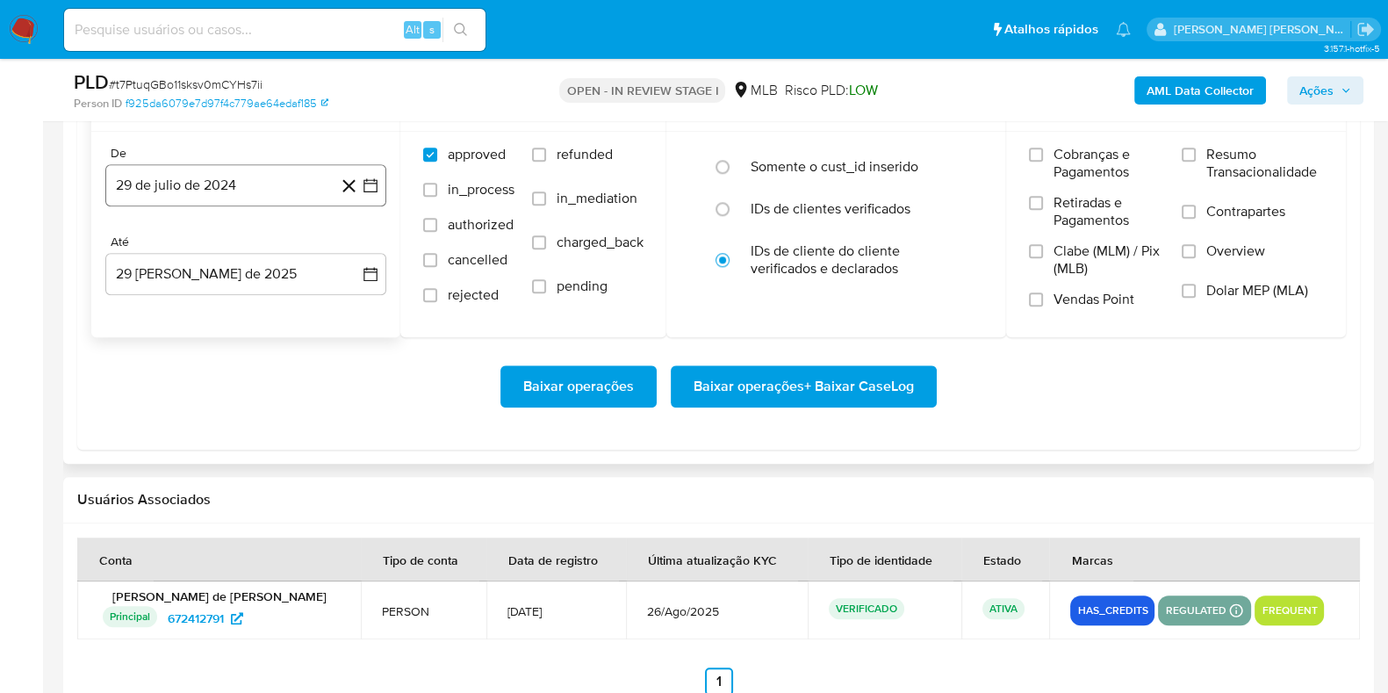
click at [228, 198] on button "29 de julio de 2024" at bounding box center [245, 185] width 281 height 42
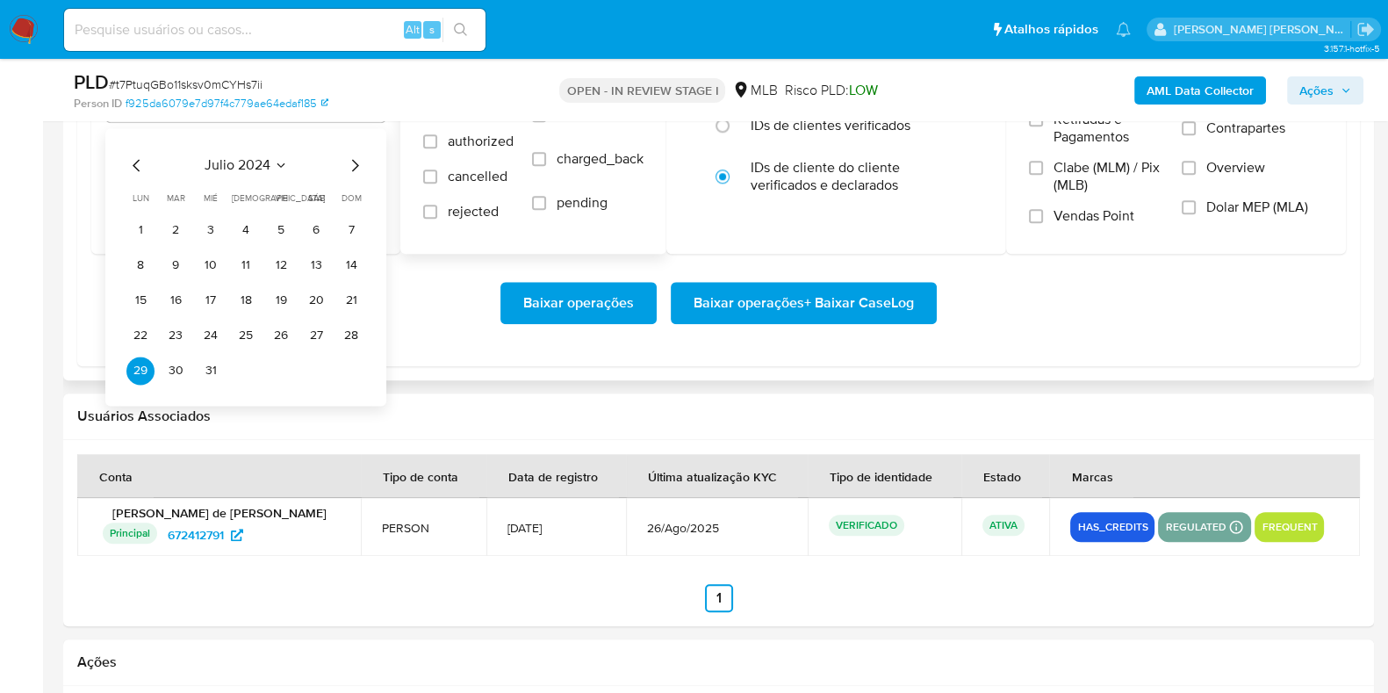
scroll to position [2195, 0]
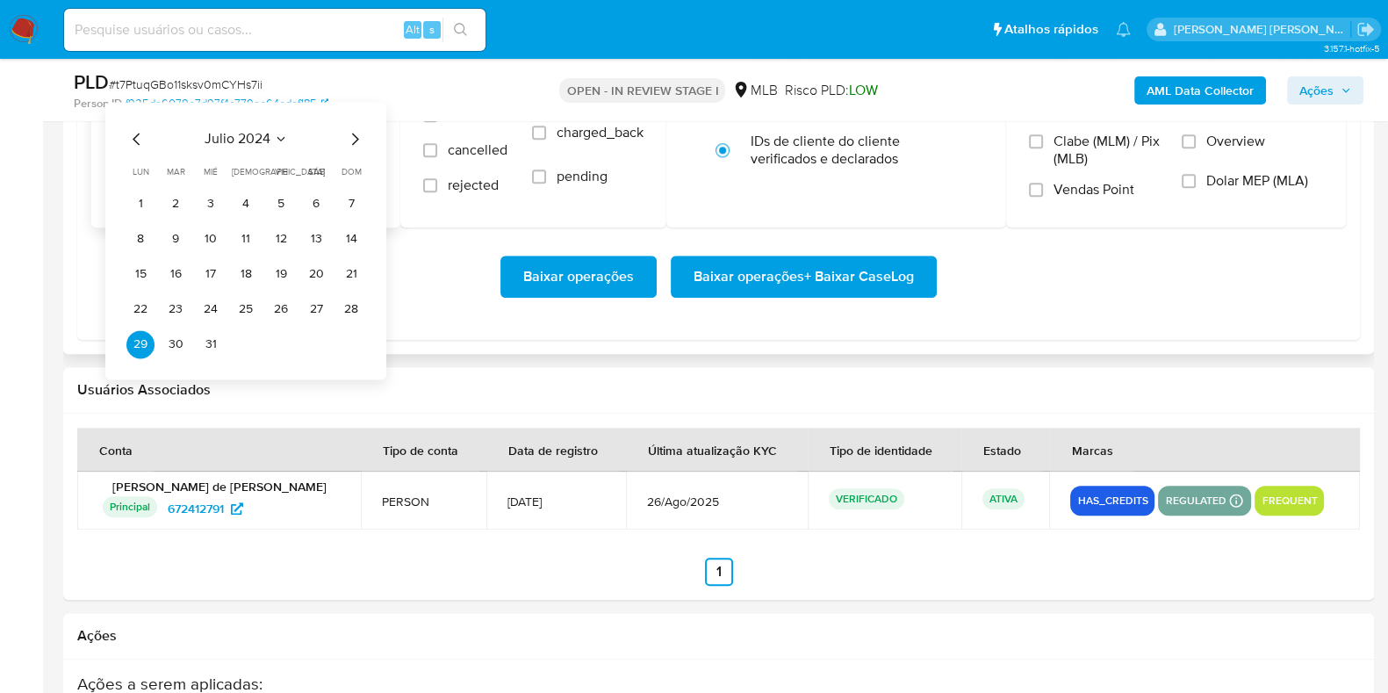
click at [359, 151] on div "julio 2024 julio 2024 lun lunes mar martes mié miércoles jue jueves vie viernes…" at bounding box center [245, 243] width 239 height 230
click at [350, 135] on icon "Mes siguiente" at bounding box center [354, 138] width 21 height 21
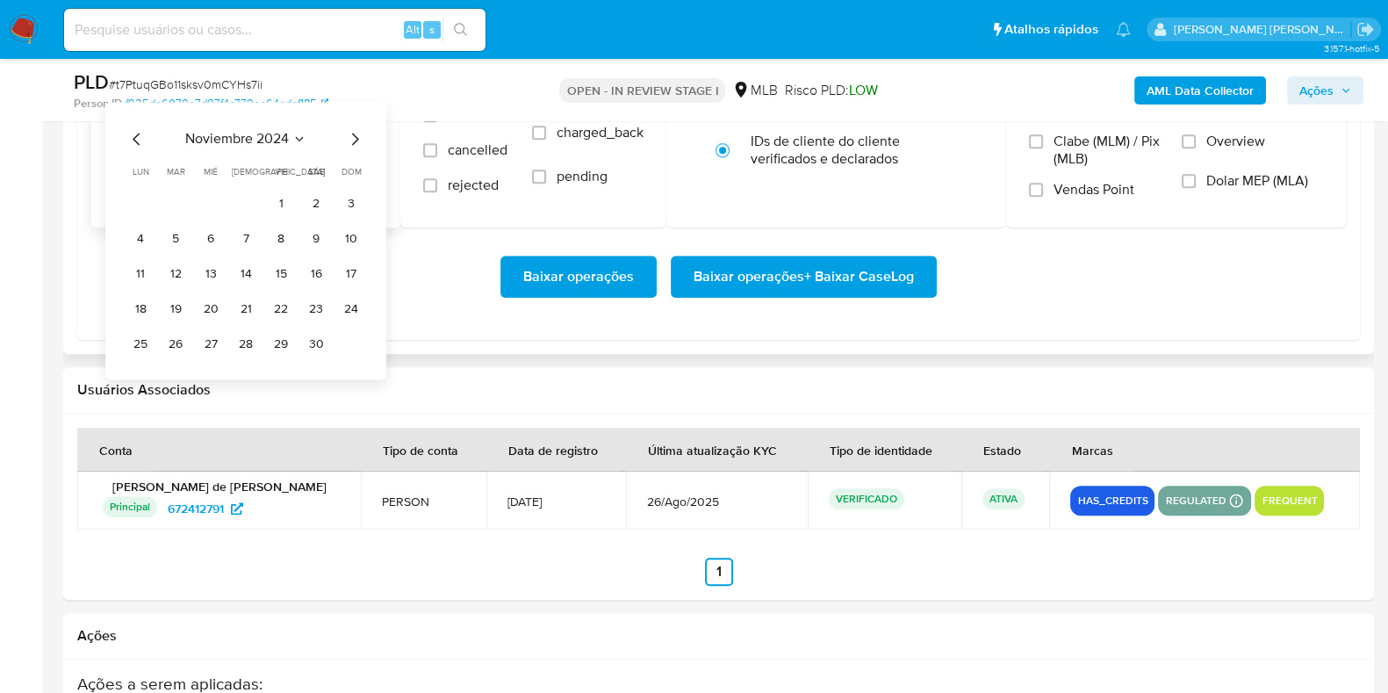
click at [350, 135] on icon "Mes siguiente" at bounding box center [354, 138] width 21 height 21
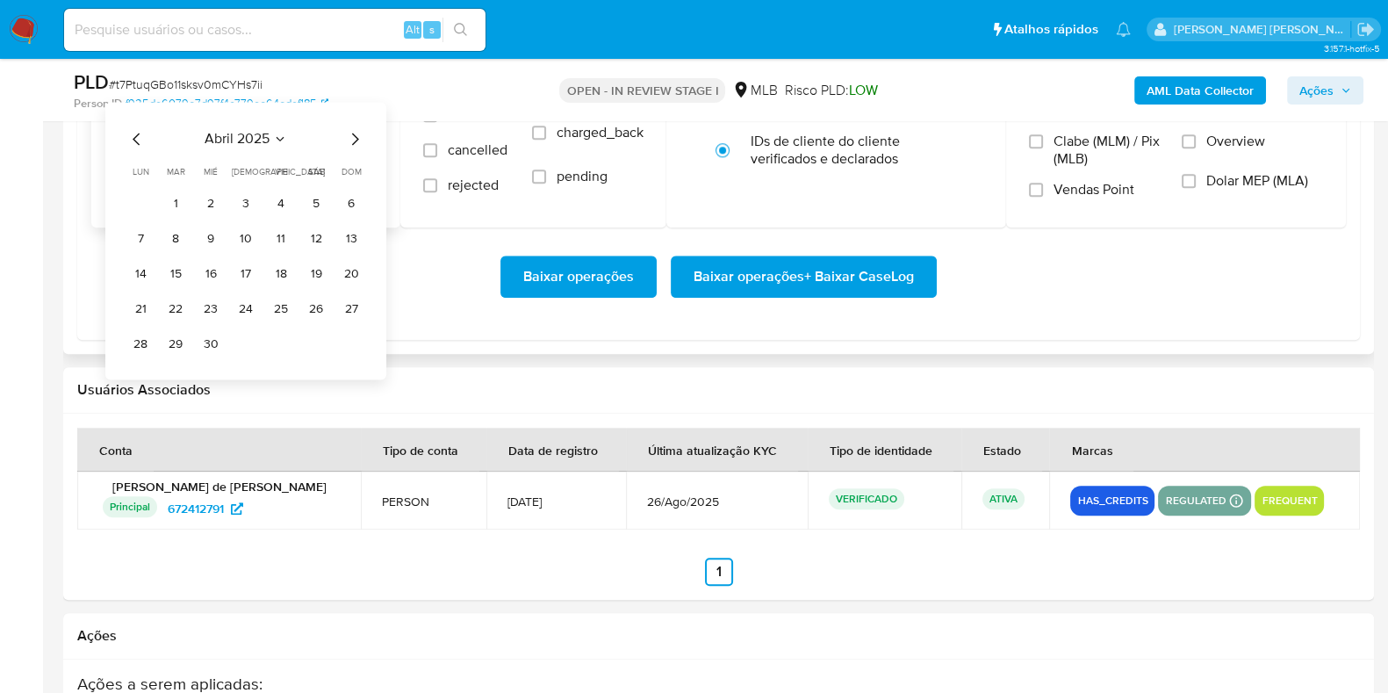
click at [350, 135] on icon "Mes siguiente" at bounding box center [354, 138] width 21 height 21
click at [184, 192] on button "1" at bounding box center [176, 204] width 28 height 28
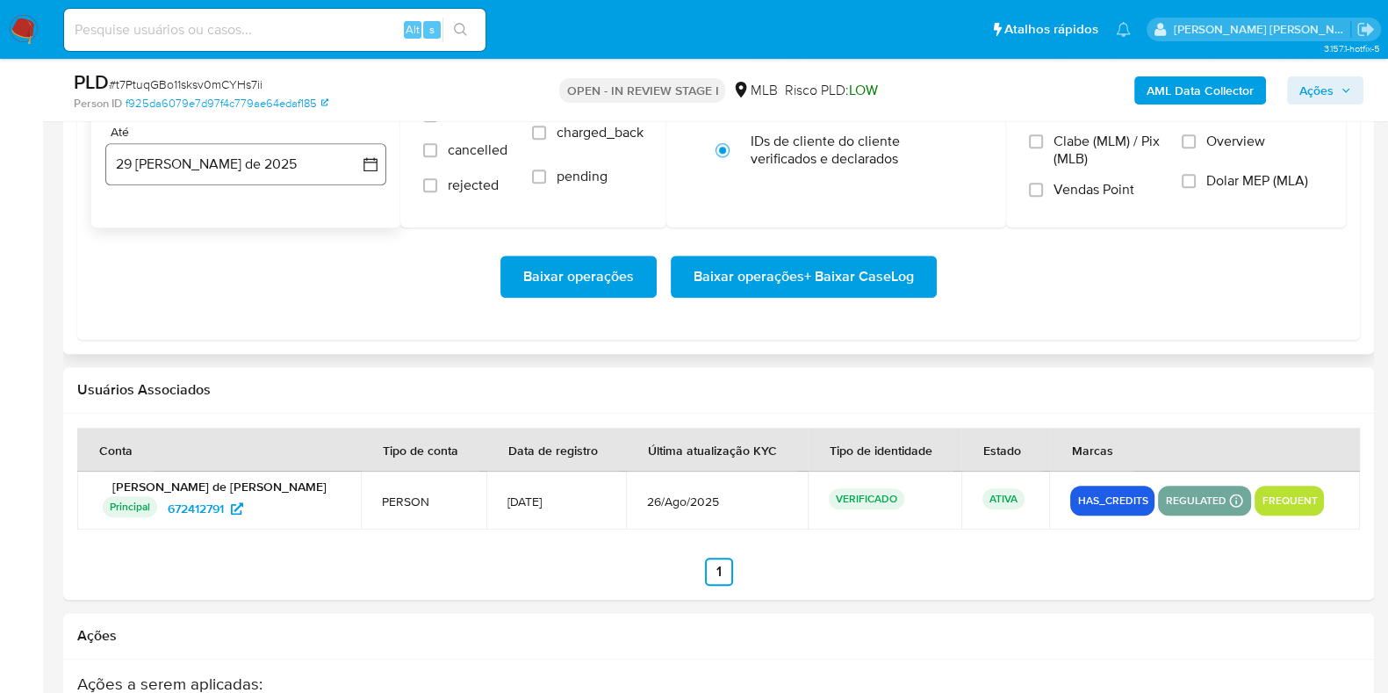
click at [206, 155] on button "29 [PERSON_NAME] de 2025" at bounding box center [245, 164] width 281 height 42
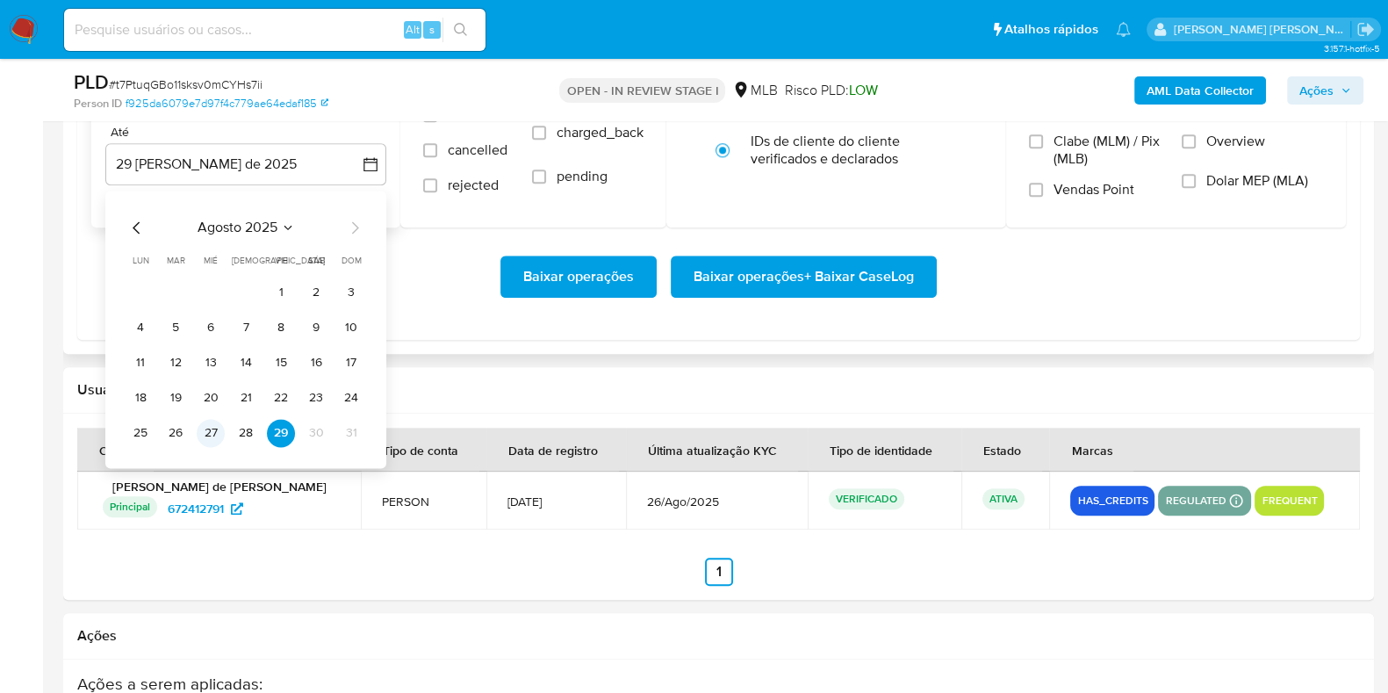
click at [205, 419] on button "27" at bounding box center [211, 433] width 28 height 28
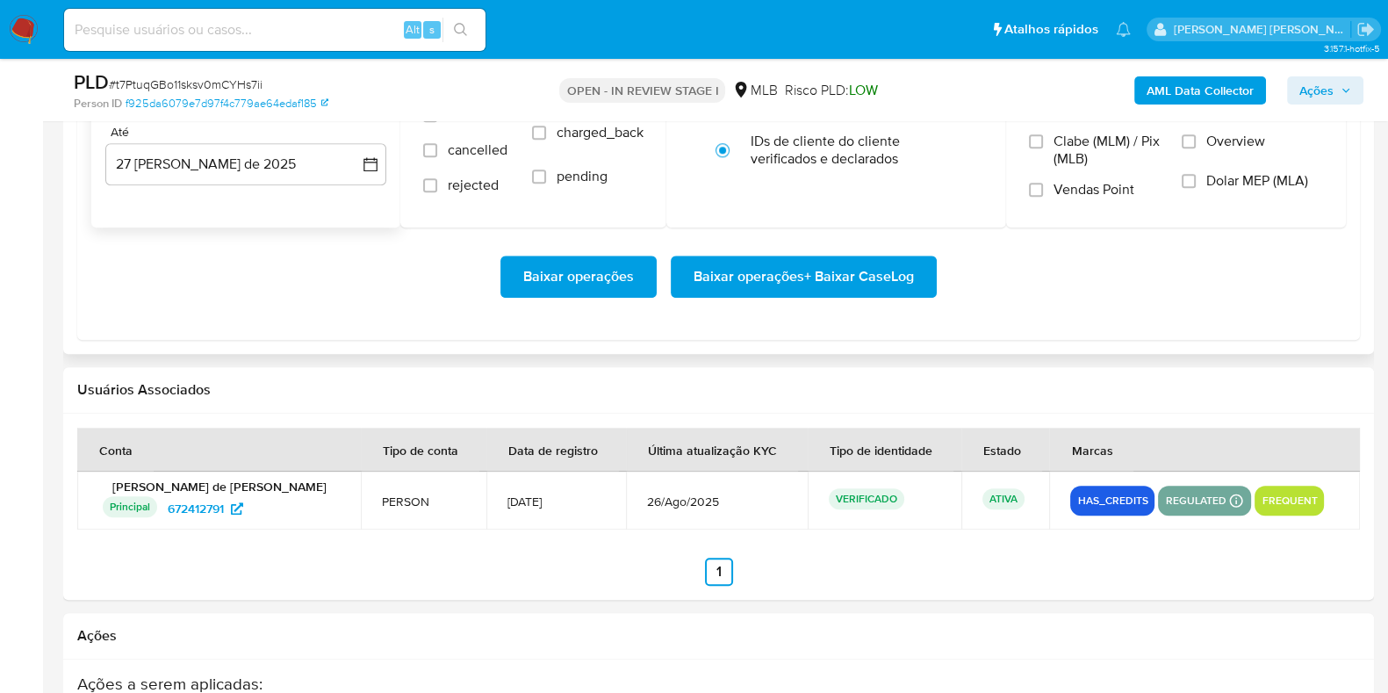
drag, startPoint x: 833, startPoint y: 251, endPoint x: 823, endPoint y: 252, distance: 9.7
click at [833, 249] on div "Baixar operações Baixar operações + Baixar CaseLog" at bounding box center [718, 276] width 1254 height 98
click at [811, 265] on span "Baixar operações + Baixar CaseLog" at bounding box center [803, 276] width 220 height 39
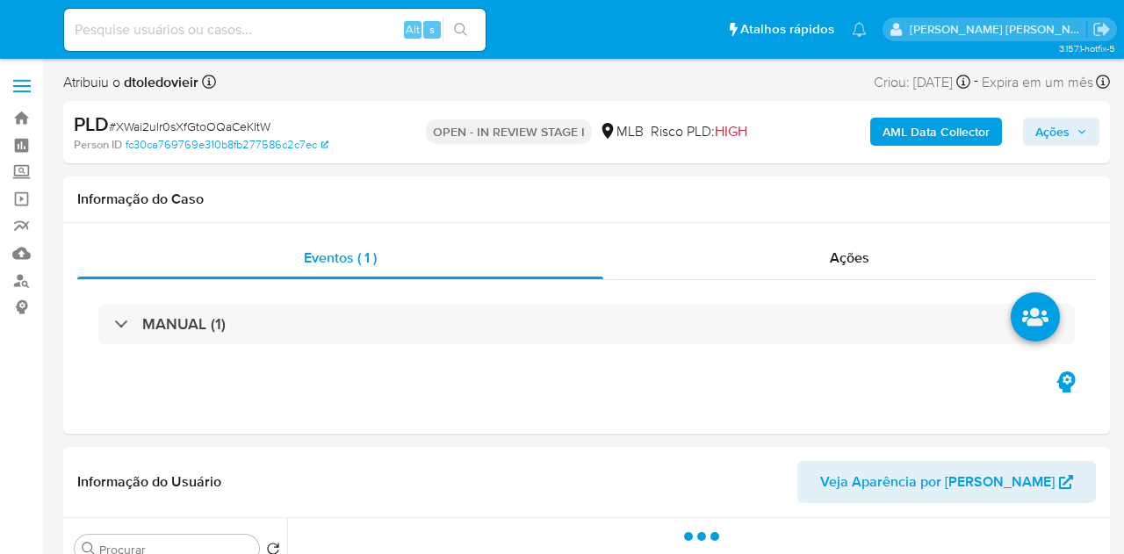
select select "10"
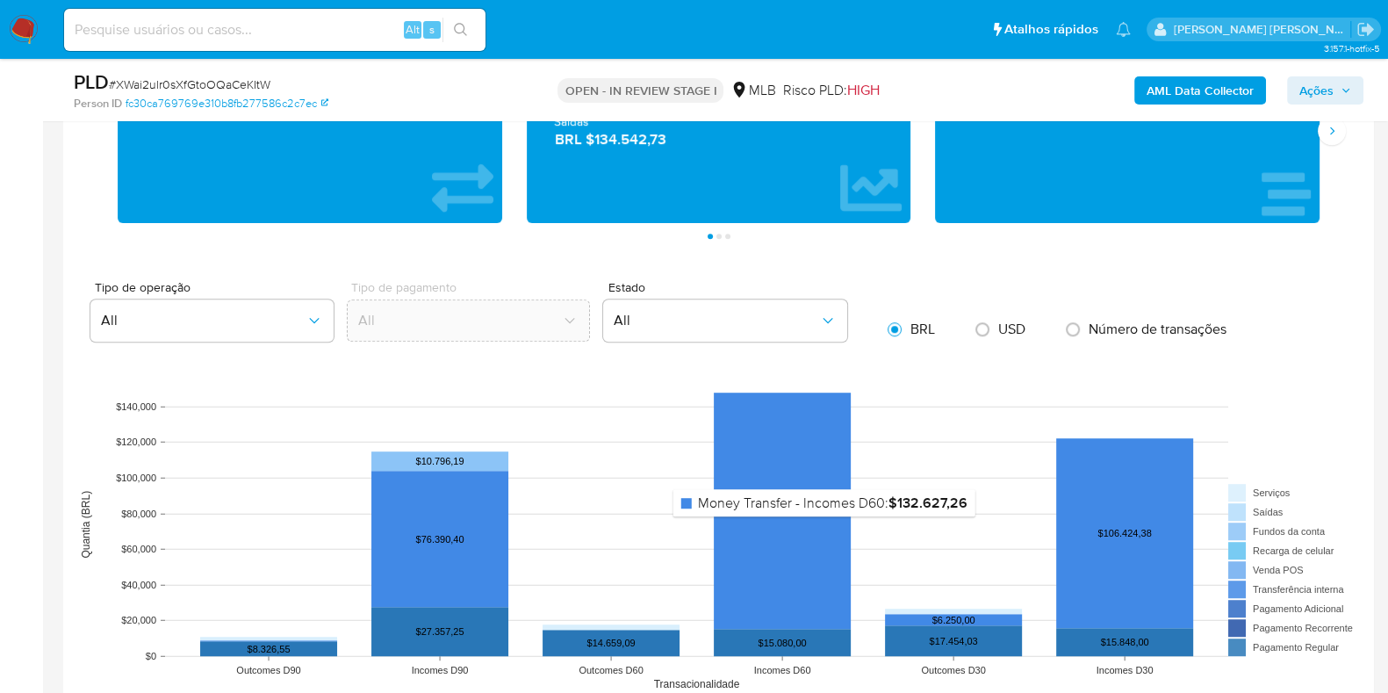
scroll to position [1755, 0]
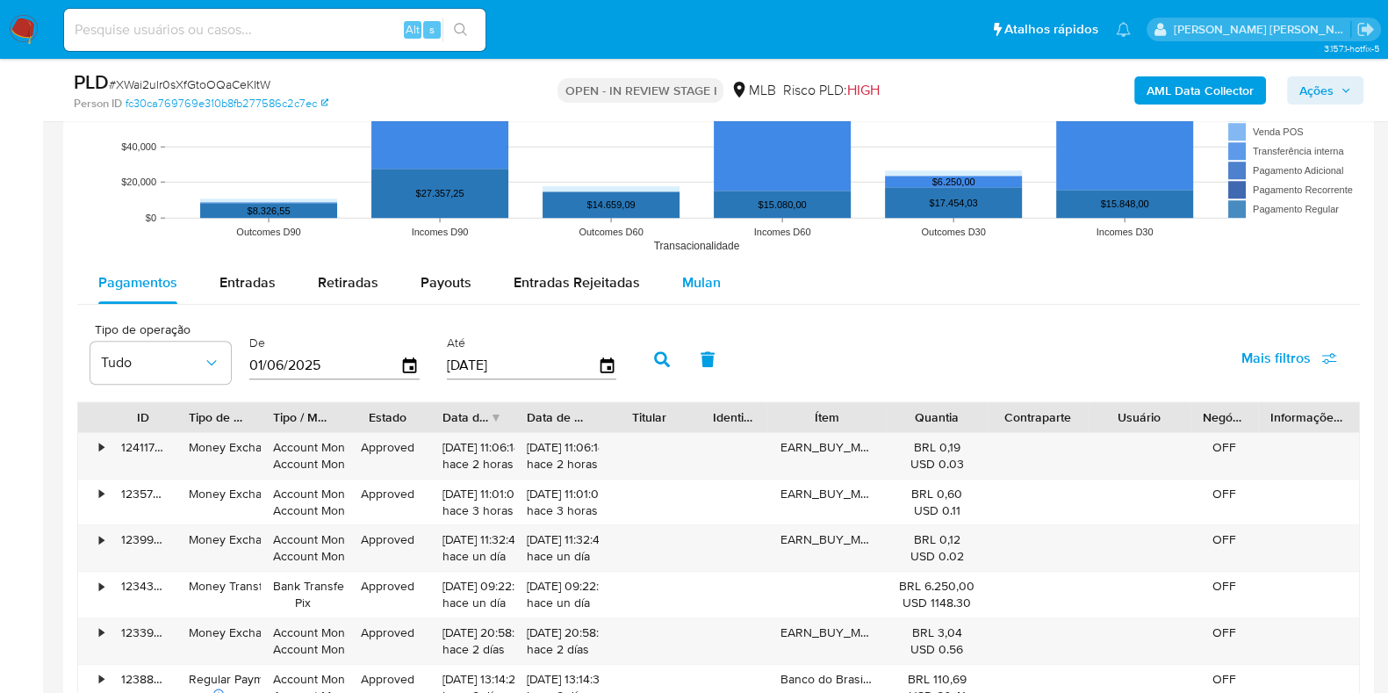
click at [686, 289] on span "Mulan" at bounding box center [701, 282] width 39 height 20
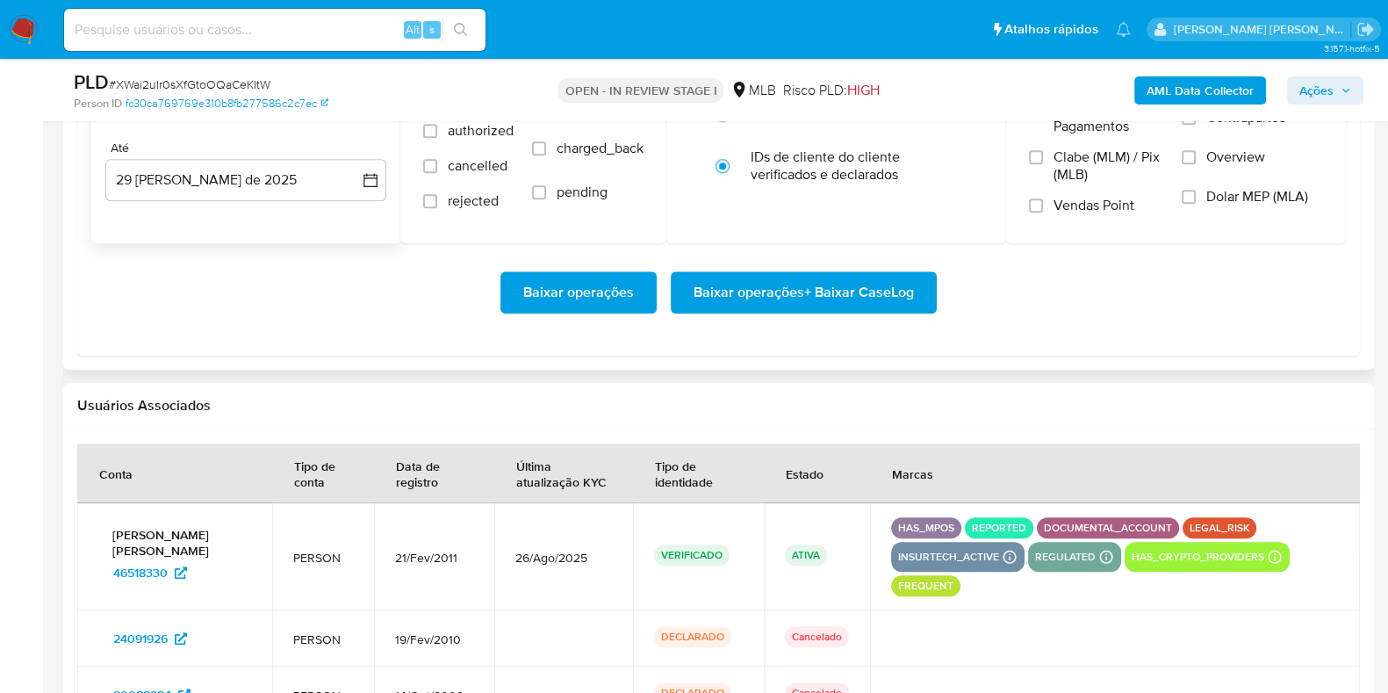
scroll to position [2085, 0]
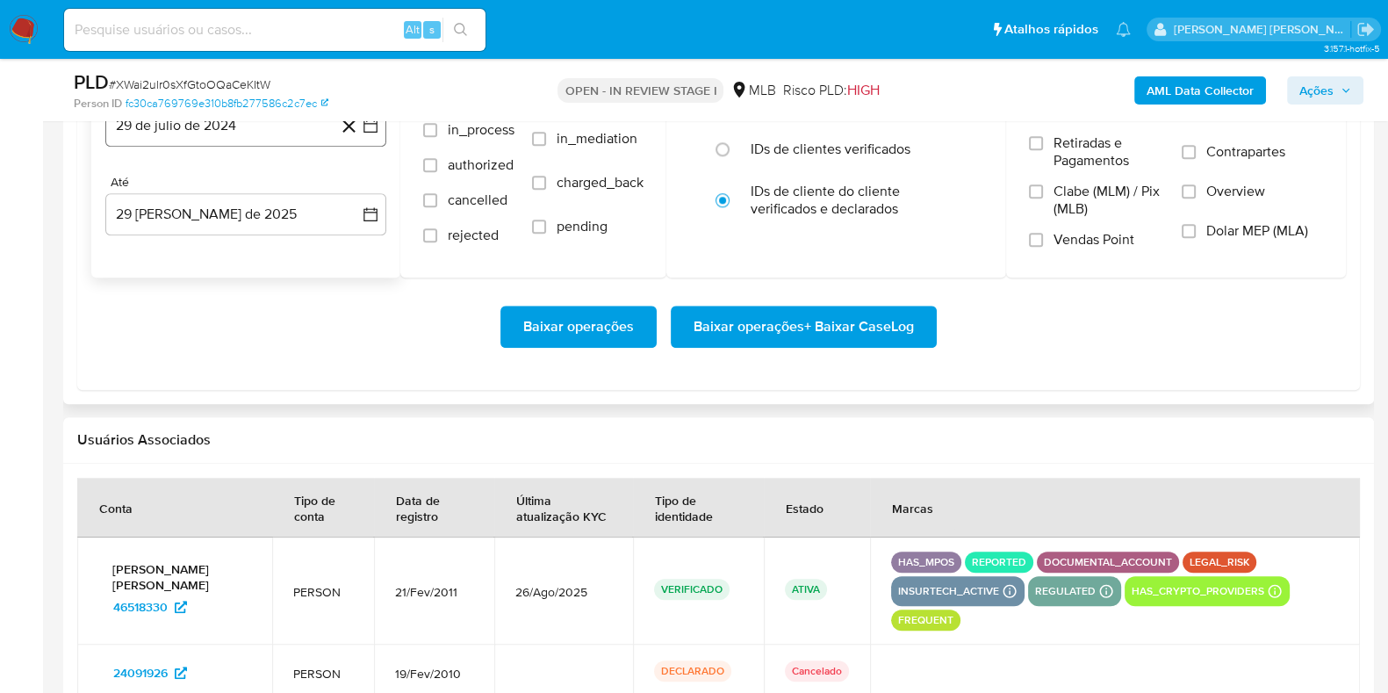
click at [226, 133] on button "29 de julio de 2024" at bounding box center [245, 125] width 281 height 42
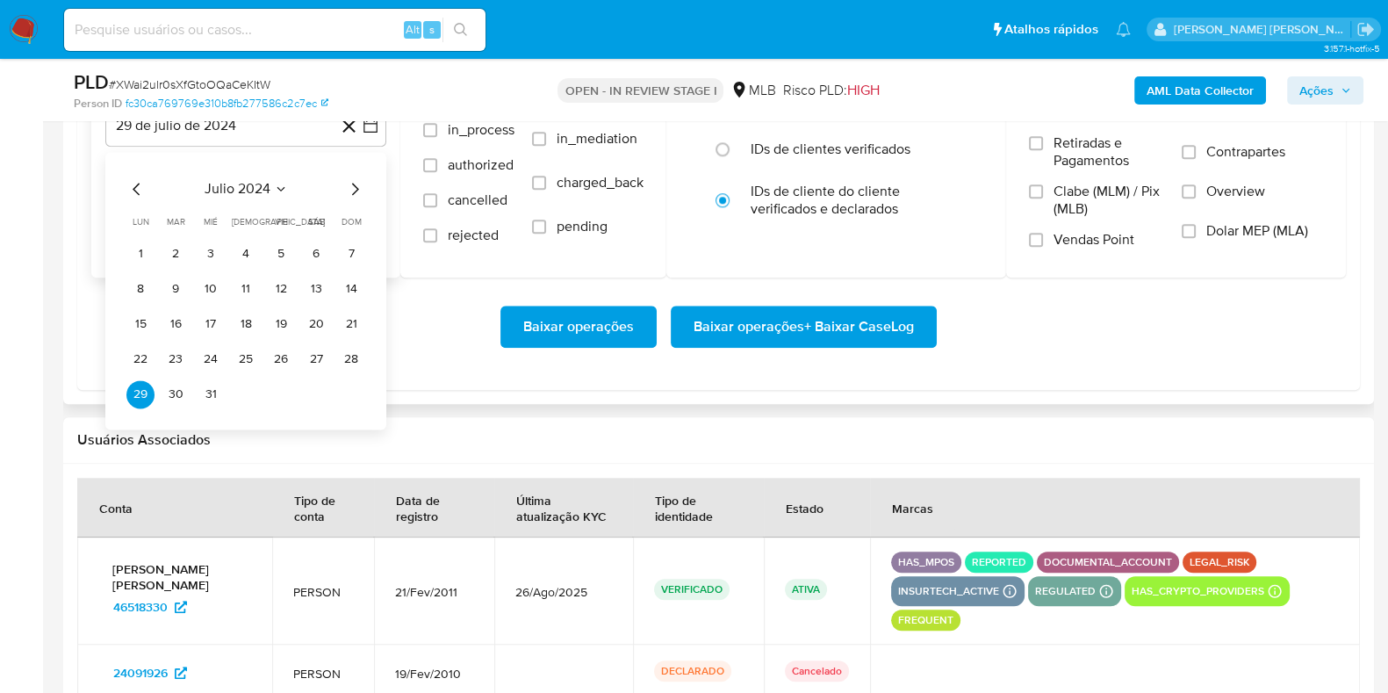
click at [356, 189] on icon "Mes siguiente" at bounding box center [354, 188] width 21 height 21
click at [356, 189] on icon "Mes siguiente" at bounding box center [355, 189] width 7 height 12
click at [356, 187] on icon "Mes siguiente" at bounding box center [355, 189] width 7 height 12
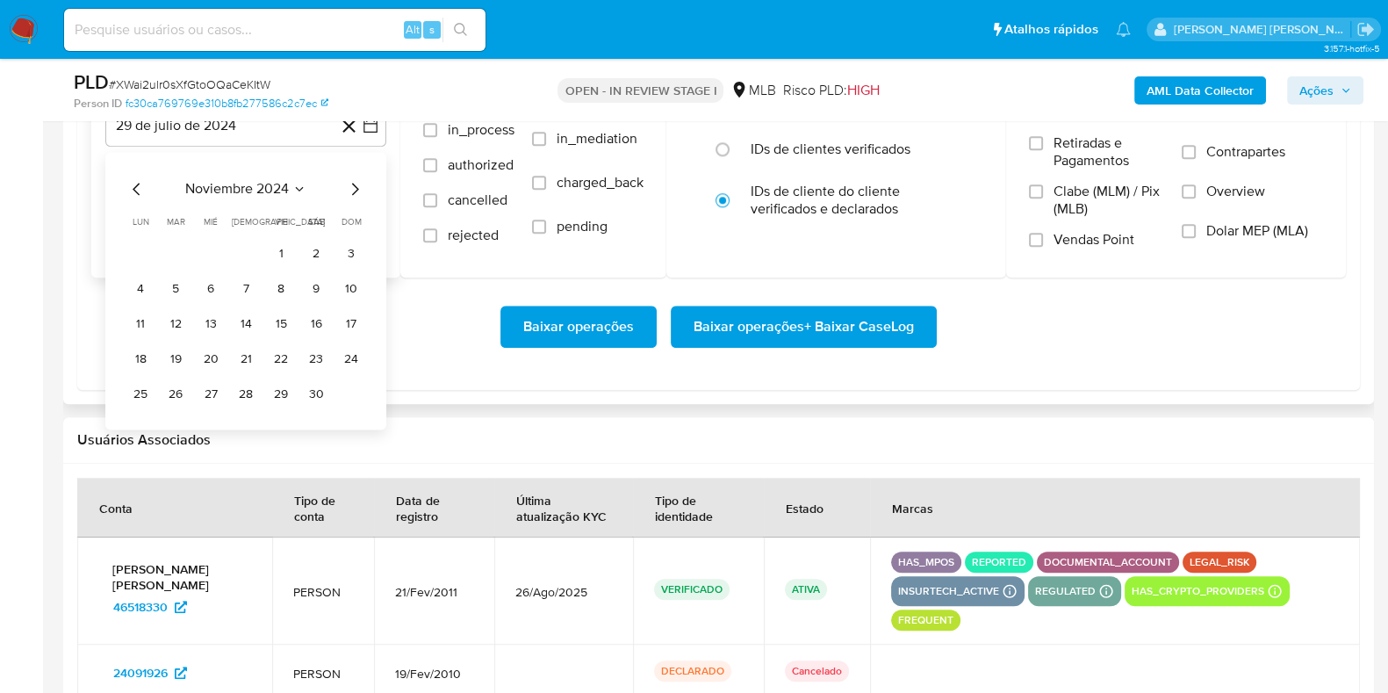
click at [356, 185] on icon "Mes siguiente" at bounding box center [354, 188] width 21 height 21
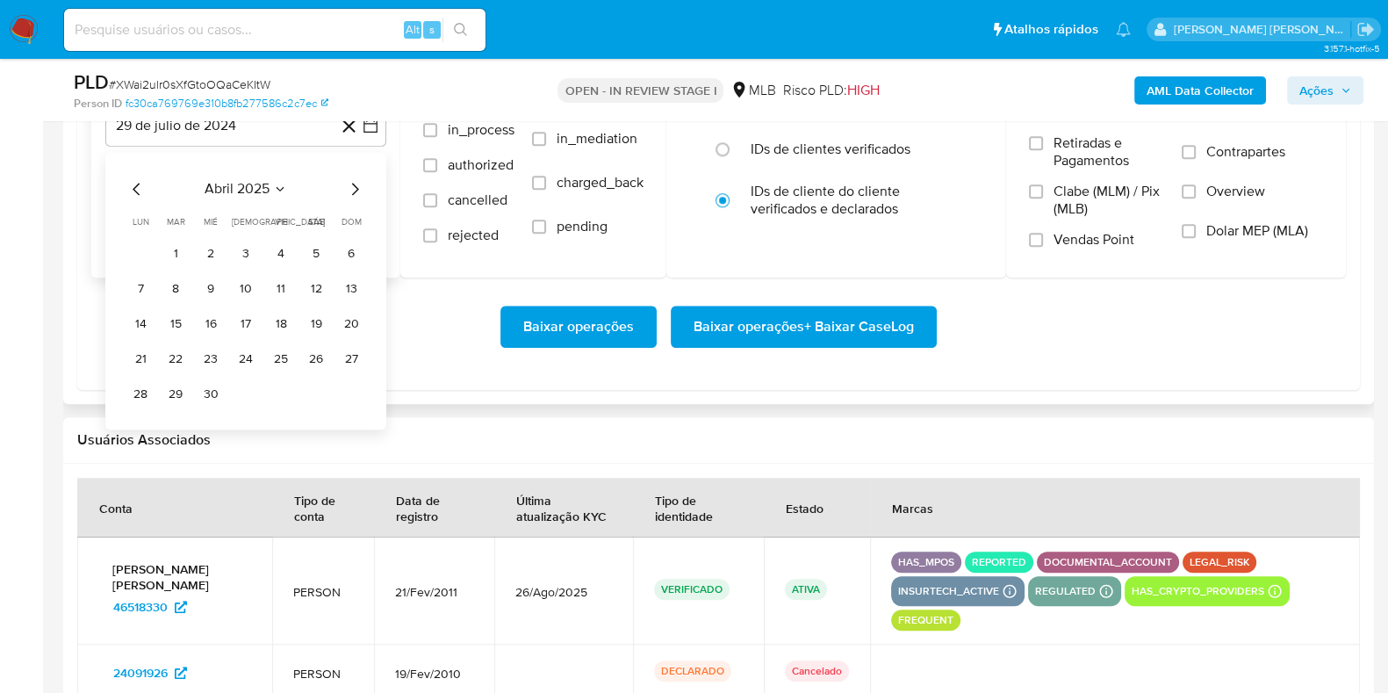
click at [356, 185] on icon "Mes siguiente" at bounding box center [354, 188] width 21 height 21
click at [136, 189] on icon "Mes anterior" at bounding box center [136, 188] width 21 height 21
click at [185, 253] on button "1" at bounding box center [176, 254] width 28 height 28
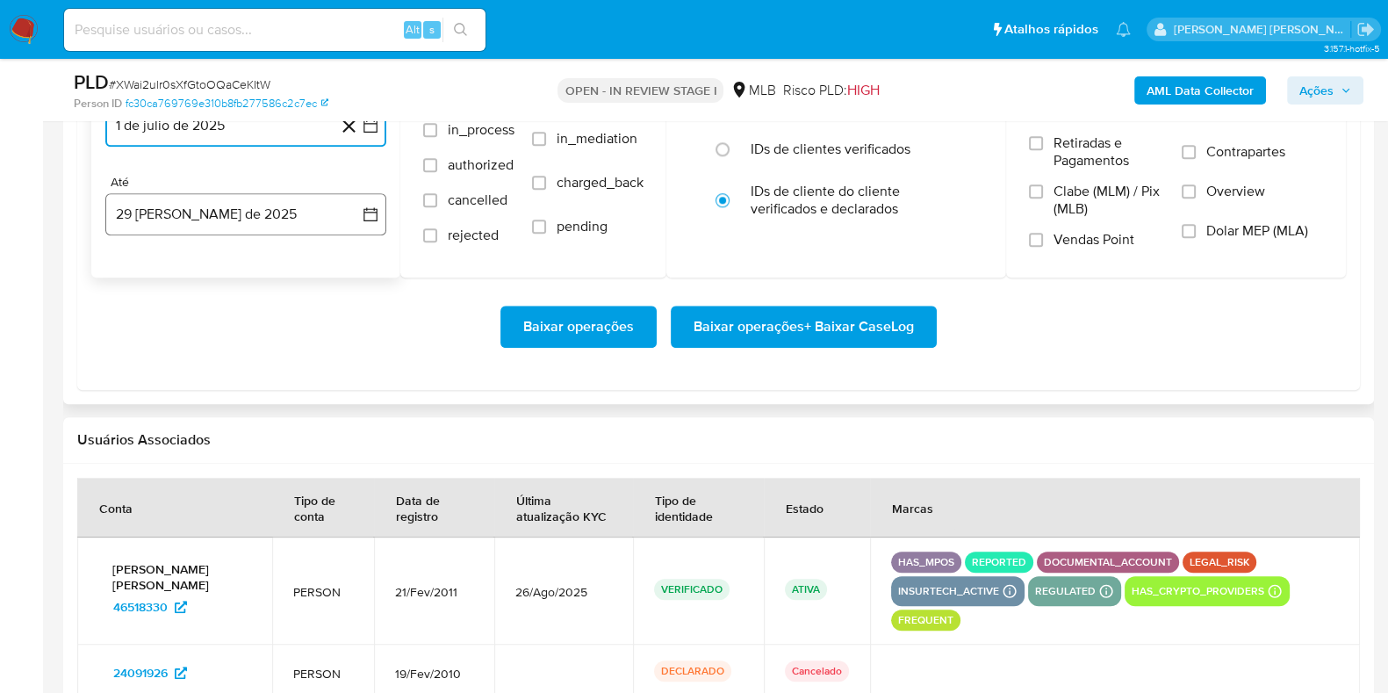
click at [168, 205] on button "29 [PERSON_NAME] de 2025" at bounding box center [245, 214] width 281 height 42
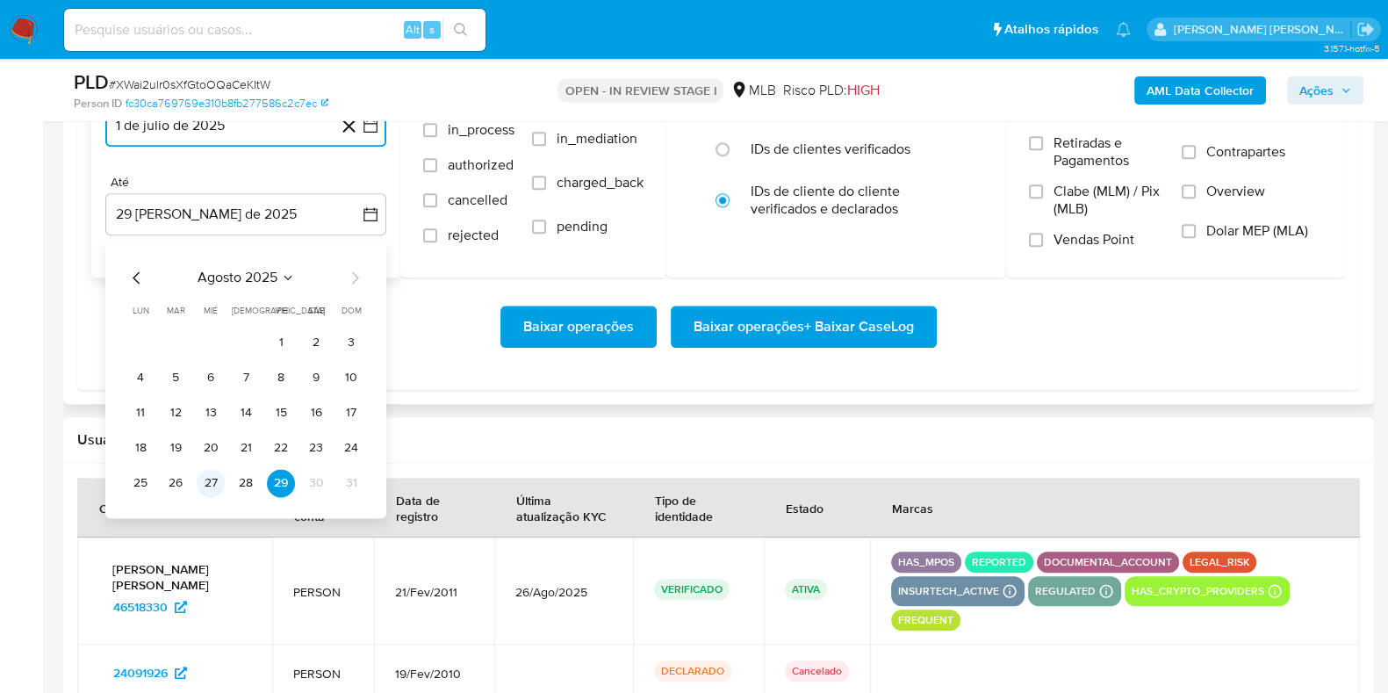
click at [205, 476] on button "27" at bounding box center [211, 483] width 28 height 28
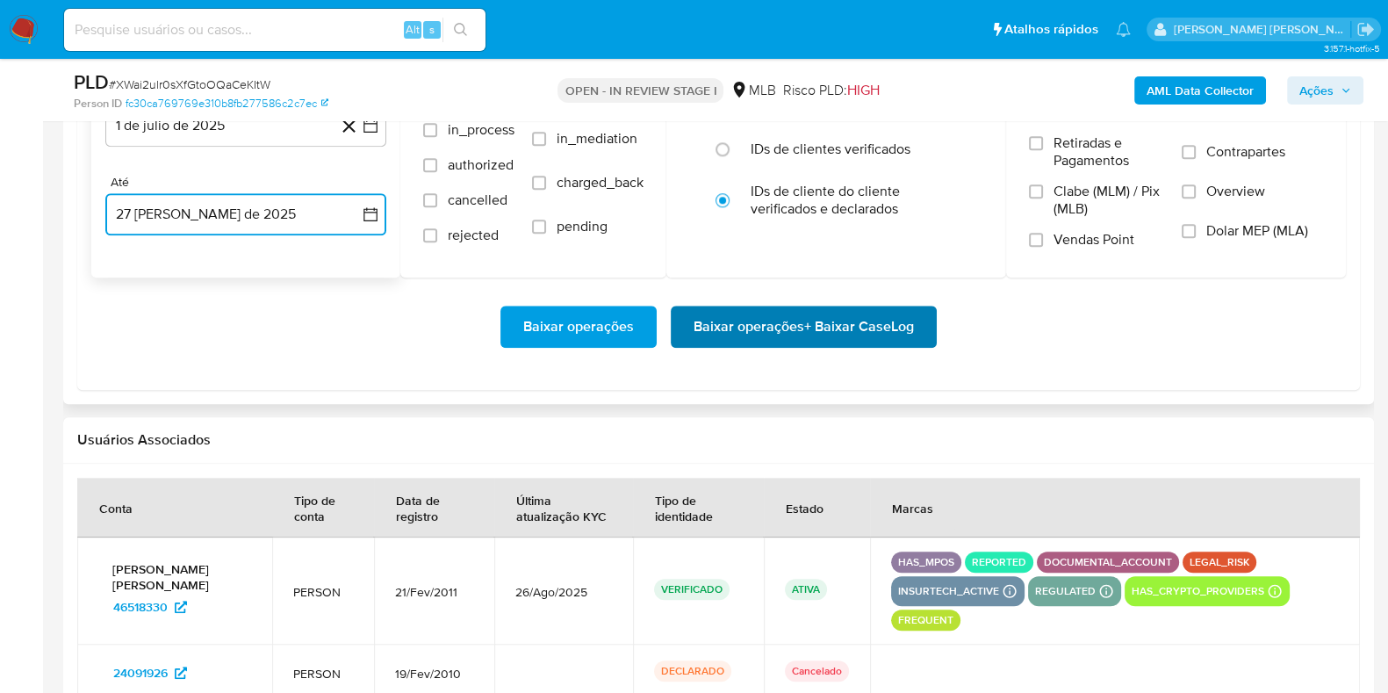
click at [708, 336] on span "Baixar operações + Baixar CaseLog" at bounding box center [803, 326] width 220 height 39
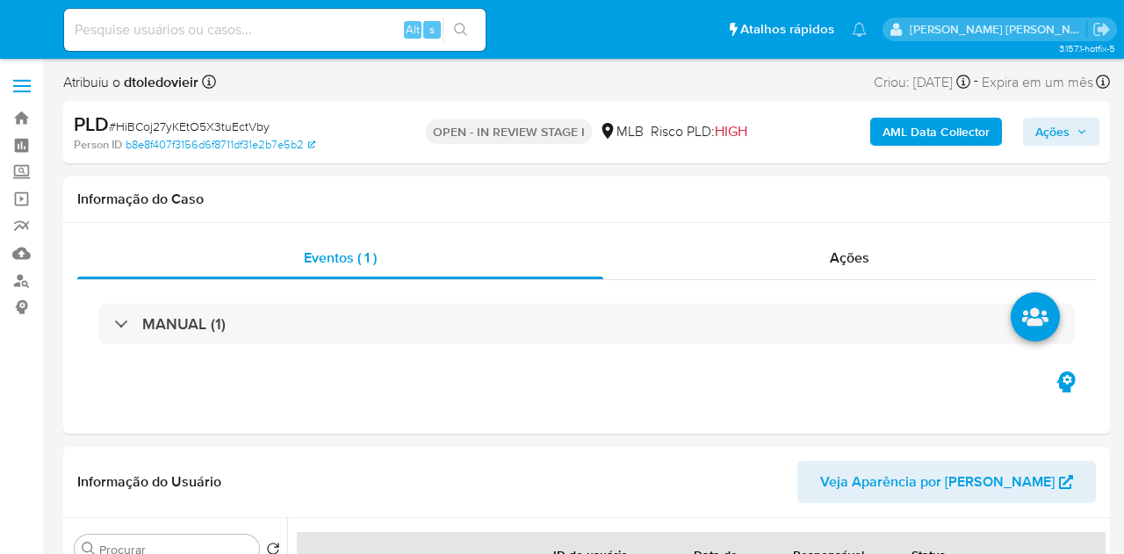
select select "10"
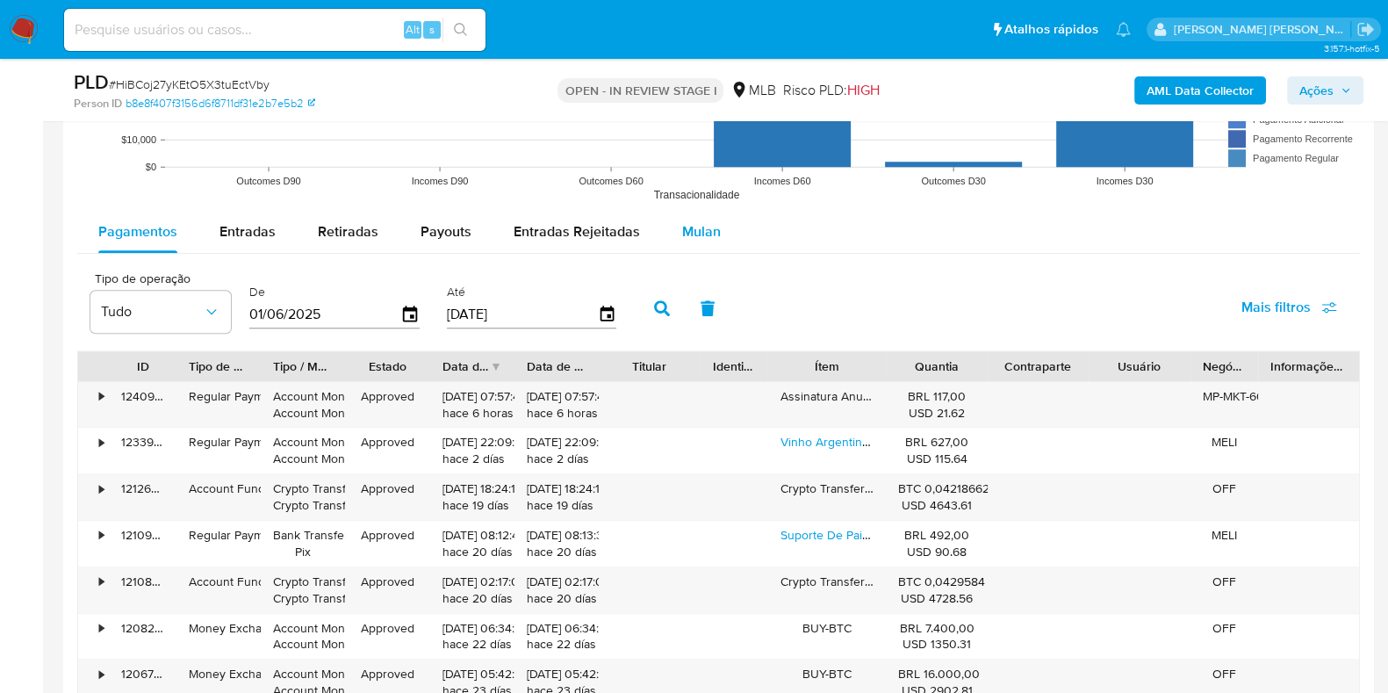
click at [705, 236] on span "Mulan" at bounding box center [701, 231] width 39 height 20
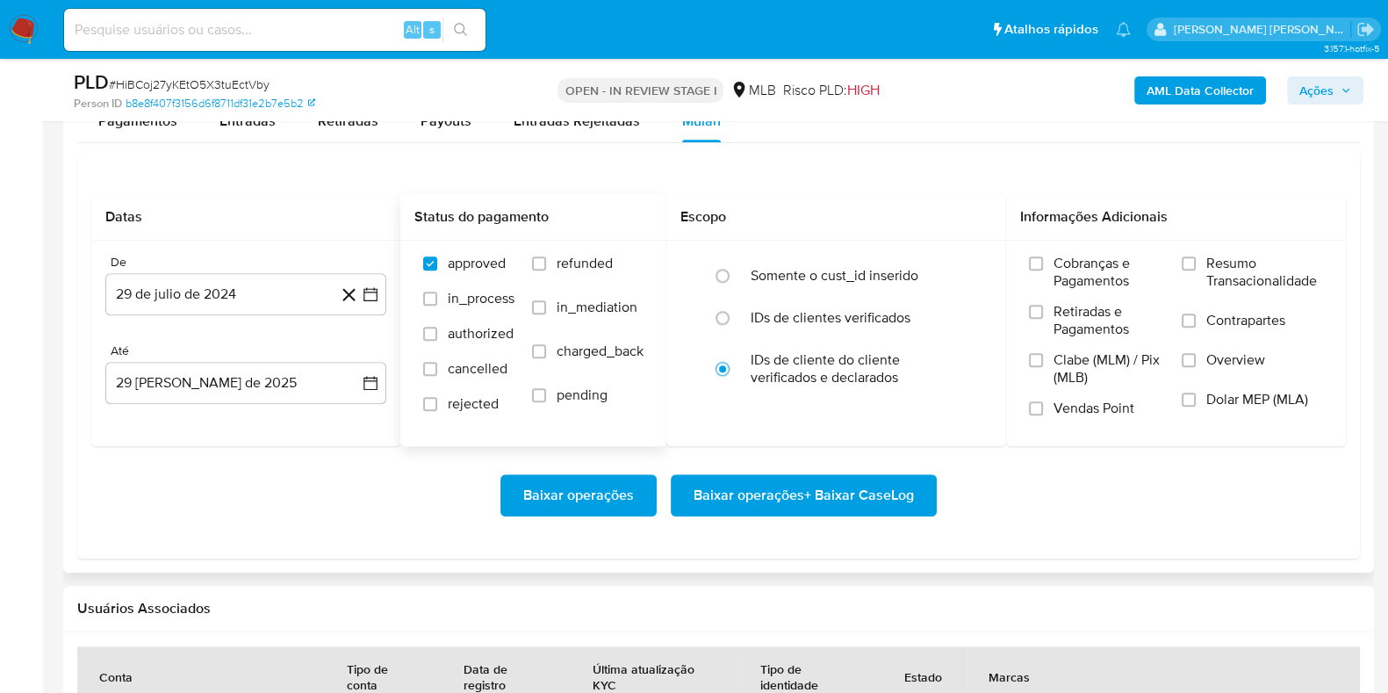
scroll to position [2085, 0]
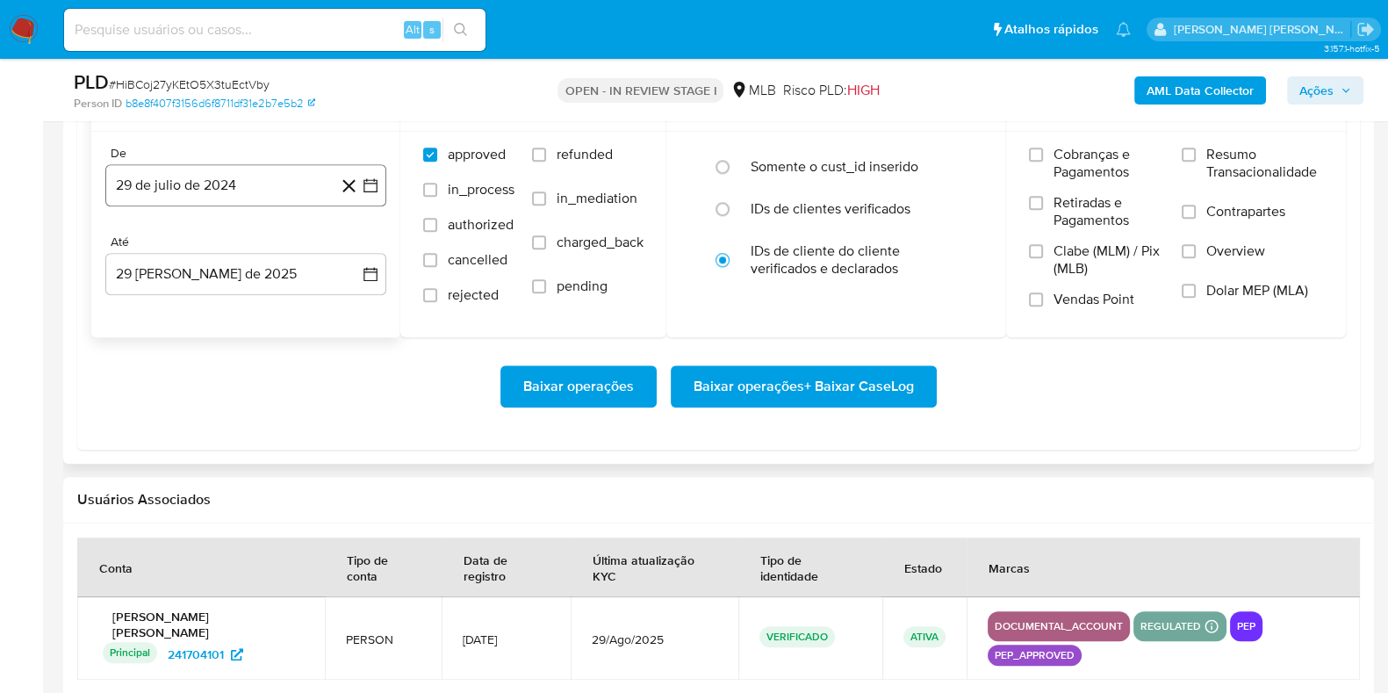
drag, startPoint x: 197, startPoint y: 158, endPoint x: 184, endPoint y: 169, distance: 16.8
click at [189, 165] on div "De 29 de julio de 2024 29-07-2024" at bounding box center [245, 176] width 281 height 61
click at [184, 169] on button "29 de julio de 2024" at bounding box center [245, 185] width 281 height 42
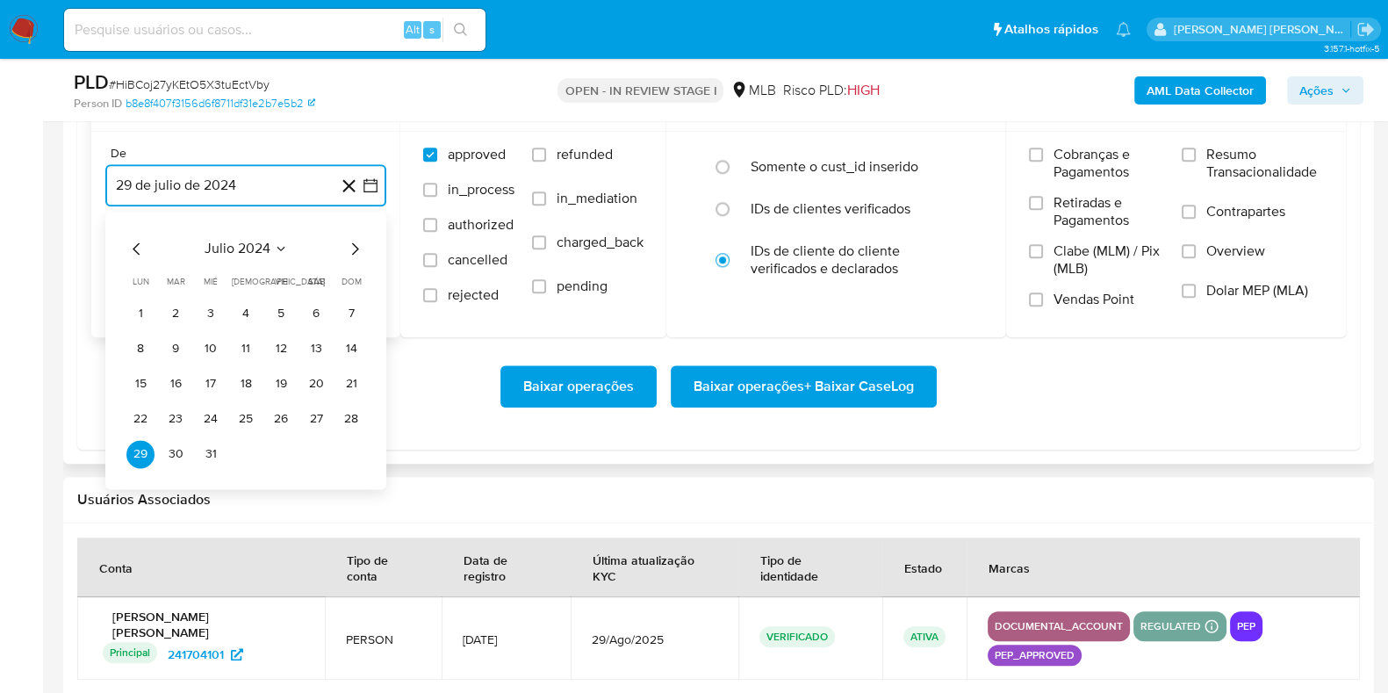
click at [355, 239] on icon "Mes siguiente" at bounding box center [354, 248] width 21 height 21
click at [356, 239] on icon "Mes siguiente" at bounding box center [354, 248] width 21 height 21
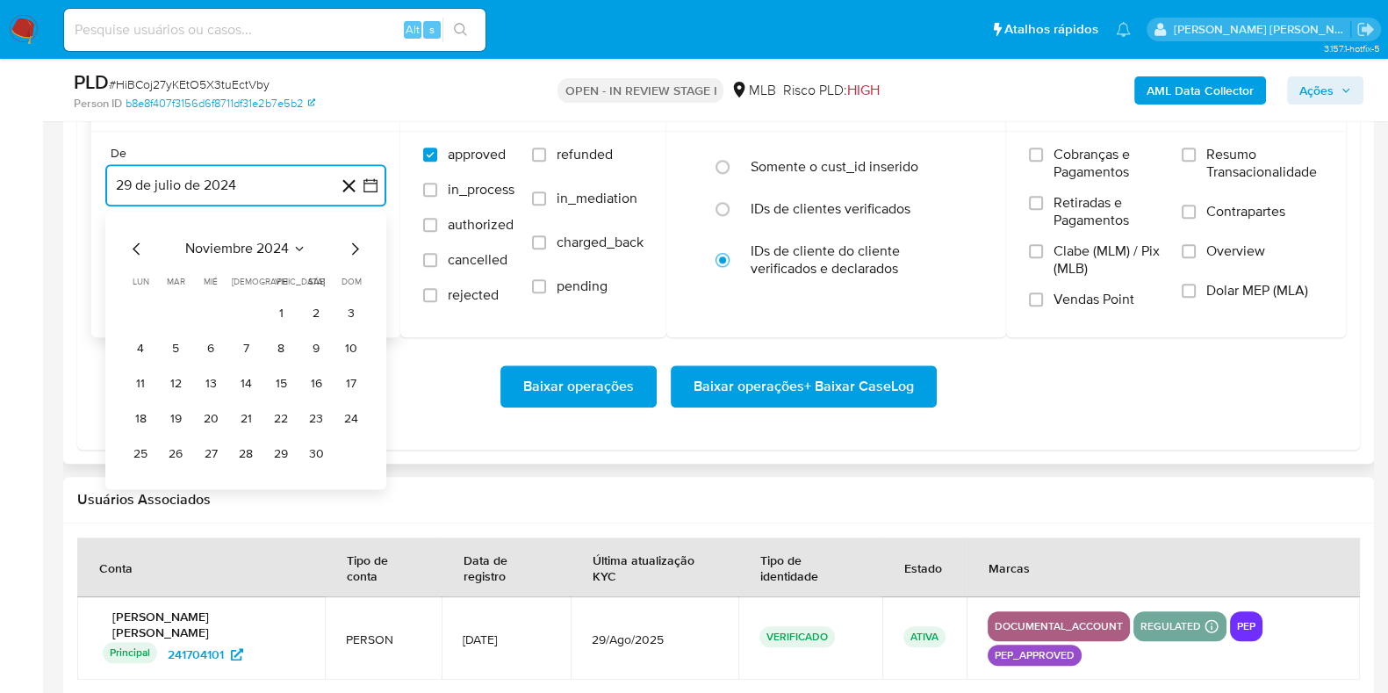
click at [356, 239] on icon "Mes siguiente" at bounding box center [354, 248] width 21 height 21
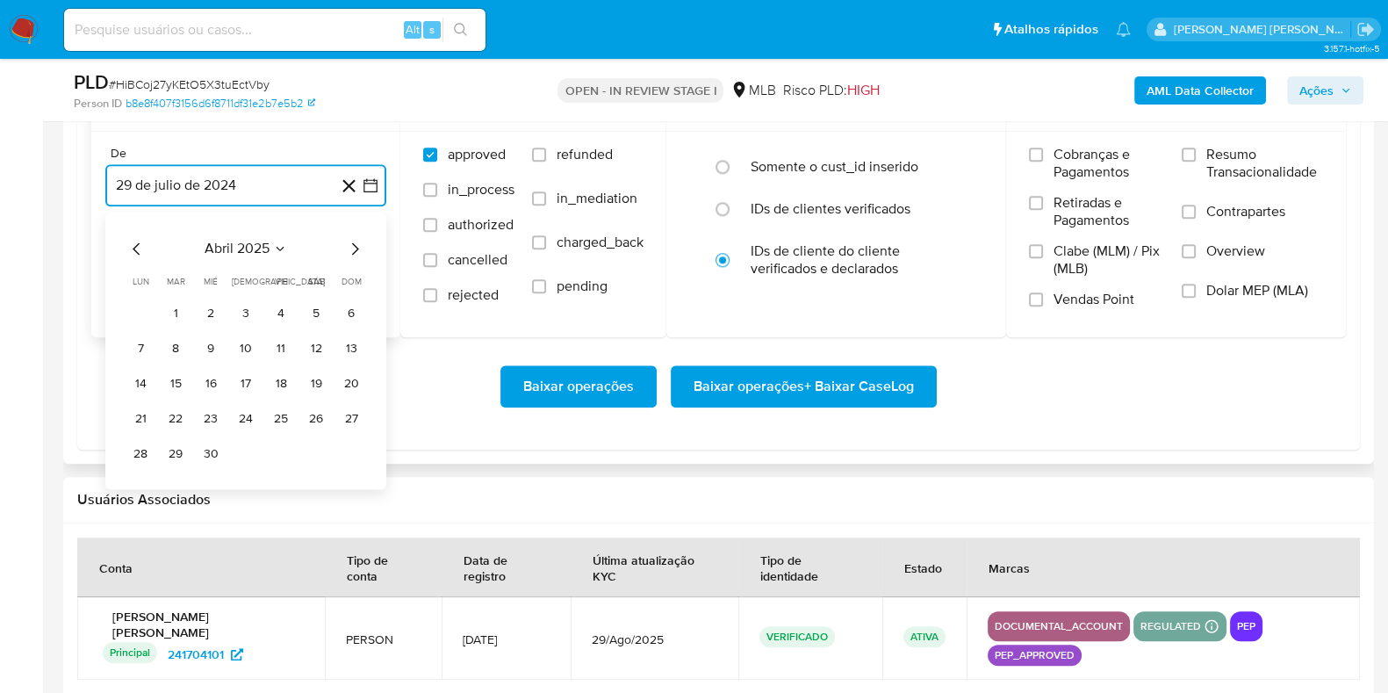
click at [356, 239] on icon "Mes siguiente" at bounding box center [354, 248] width 21 height 21
click at [172, 306] on button "1" at bounding box center [176, 313] width 28 height 28
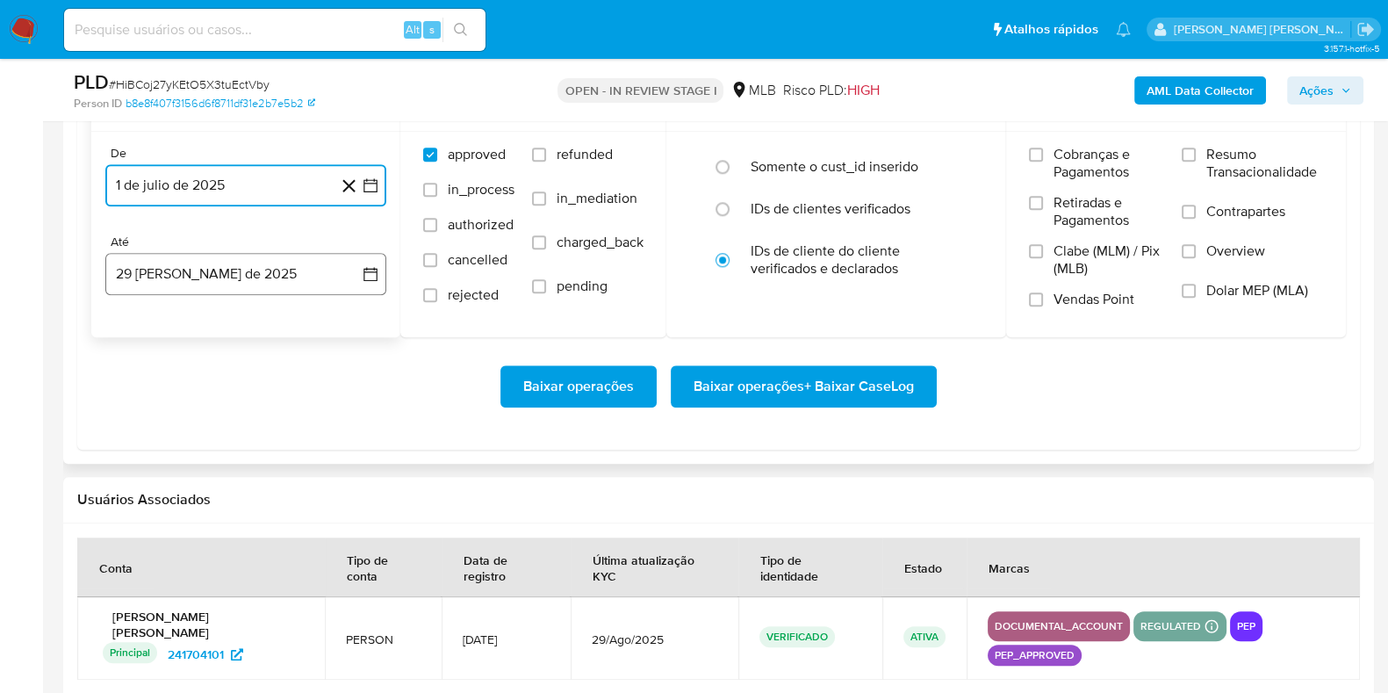
click at [212, 256] on button "29 [PERSON_NAME] de 2025" at bounding box center [245, 274] width 281 height 42
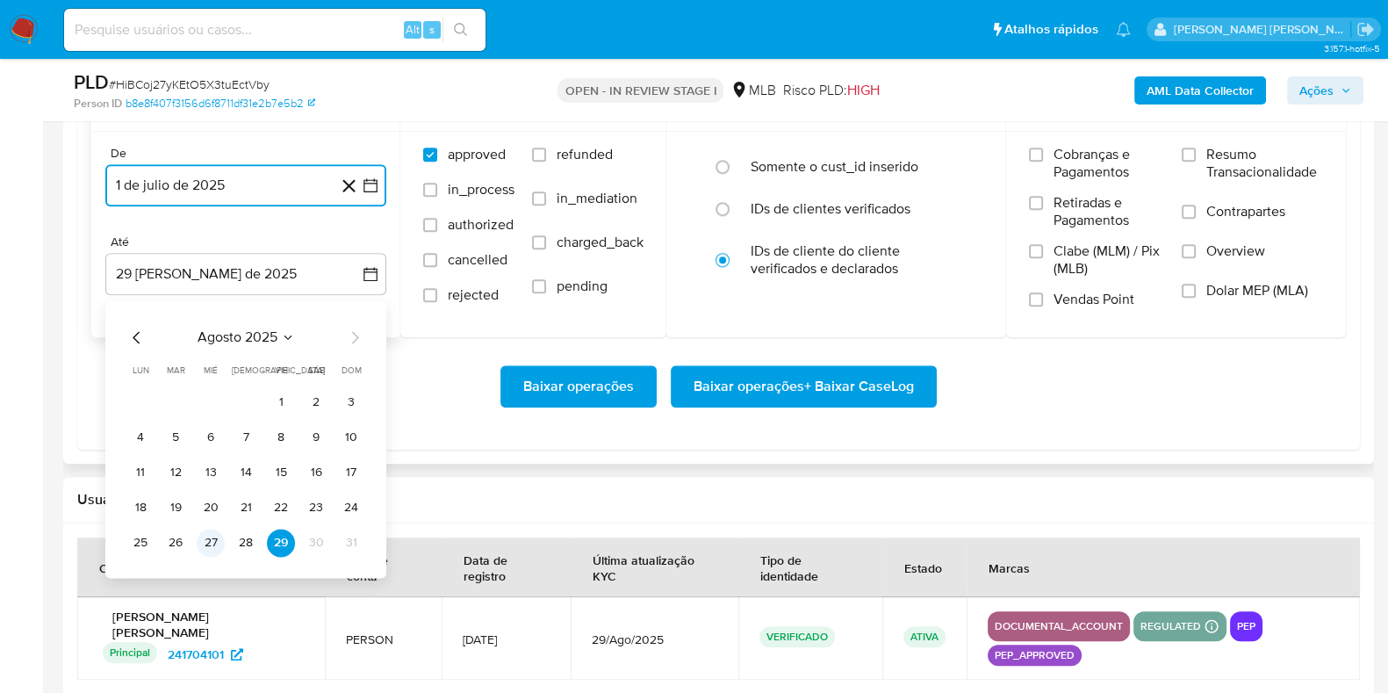
click at [213, 540] on button "27" at bounding box center [211, 542] width 28 height 28
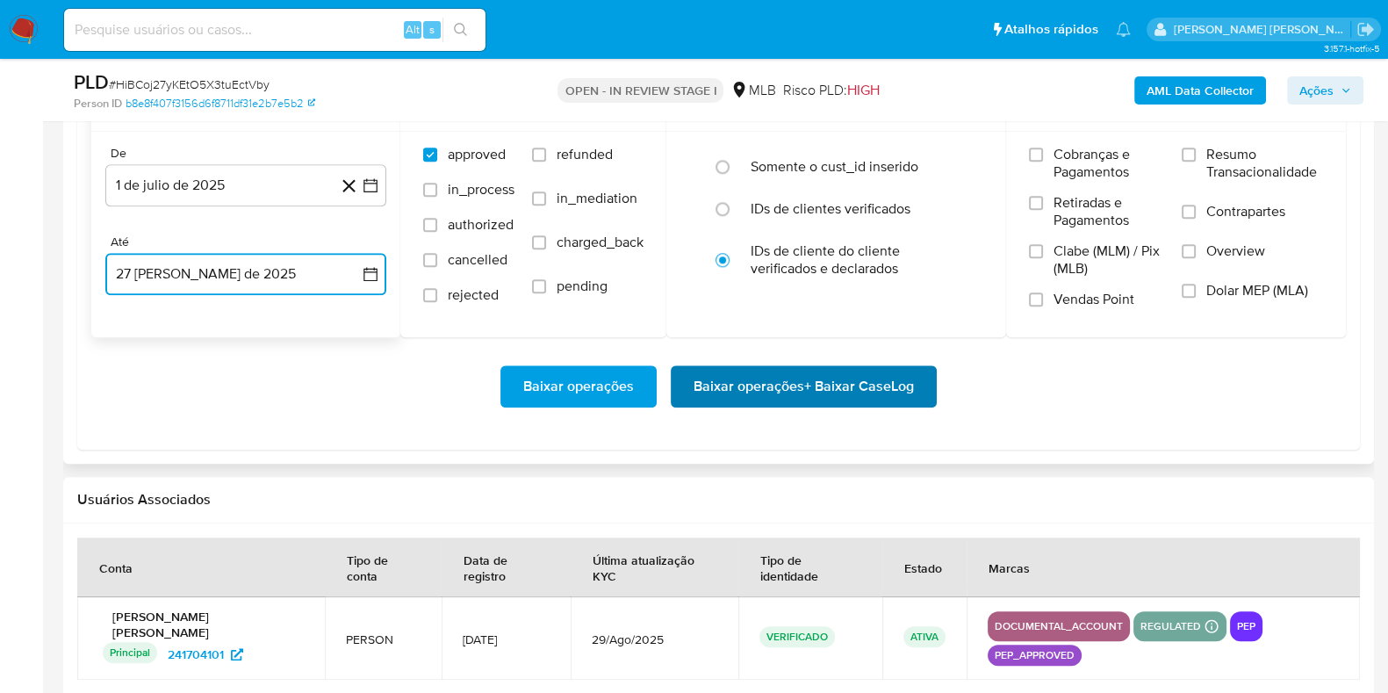
click at [833, 403] on span "Baixar operações + Baixar CaseLog" at bounding box center [803, 386] width 220 height 39
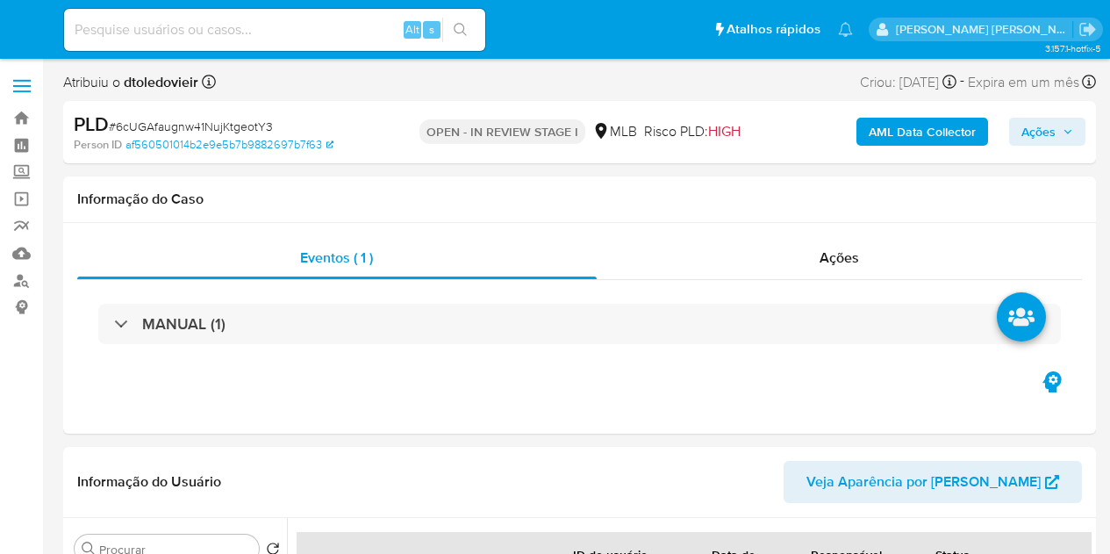
select select "10"
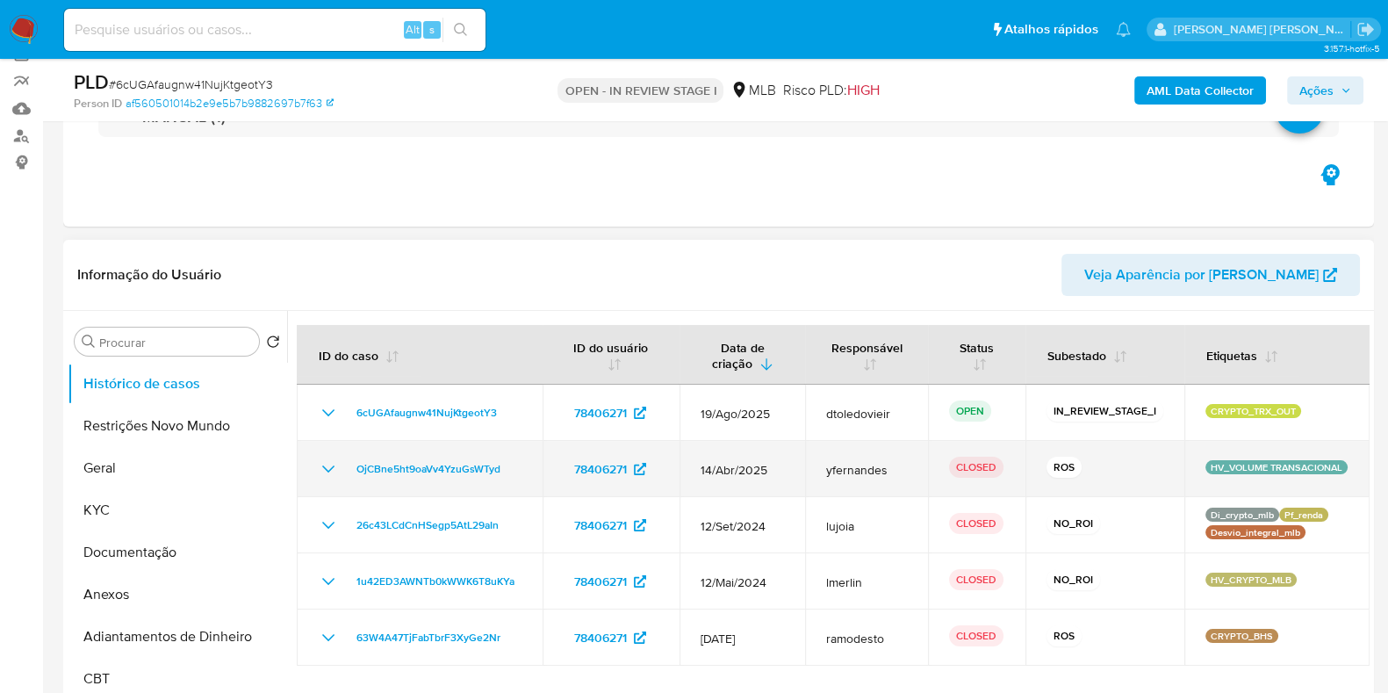
scroll to position [219, 0]
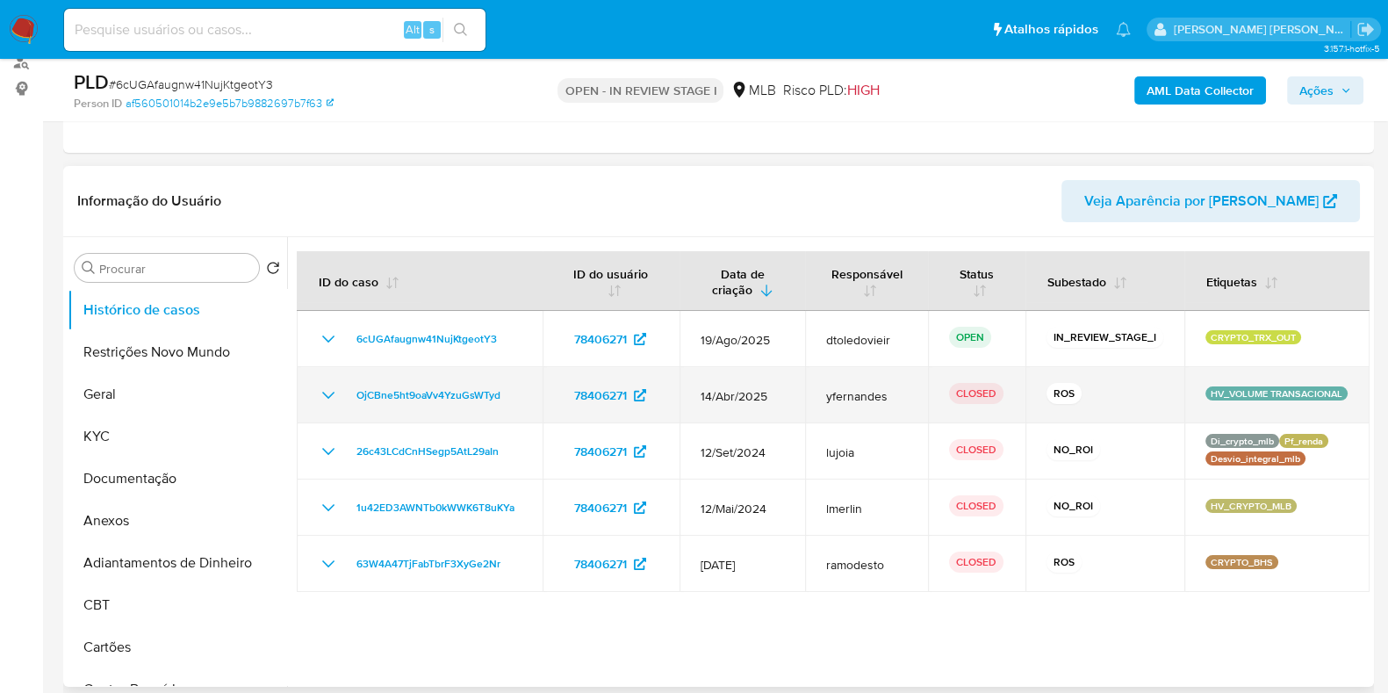
click at [329, 399] on icon "Mostrar/Ocultar" at bounding box center [328, 394] width 21 height 21
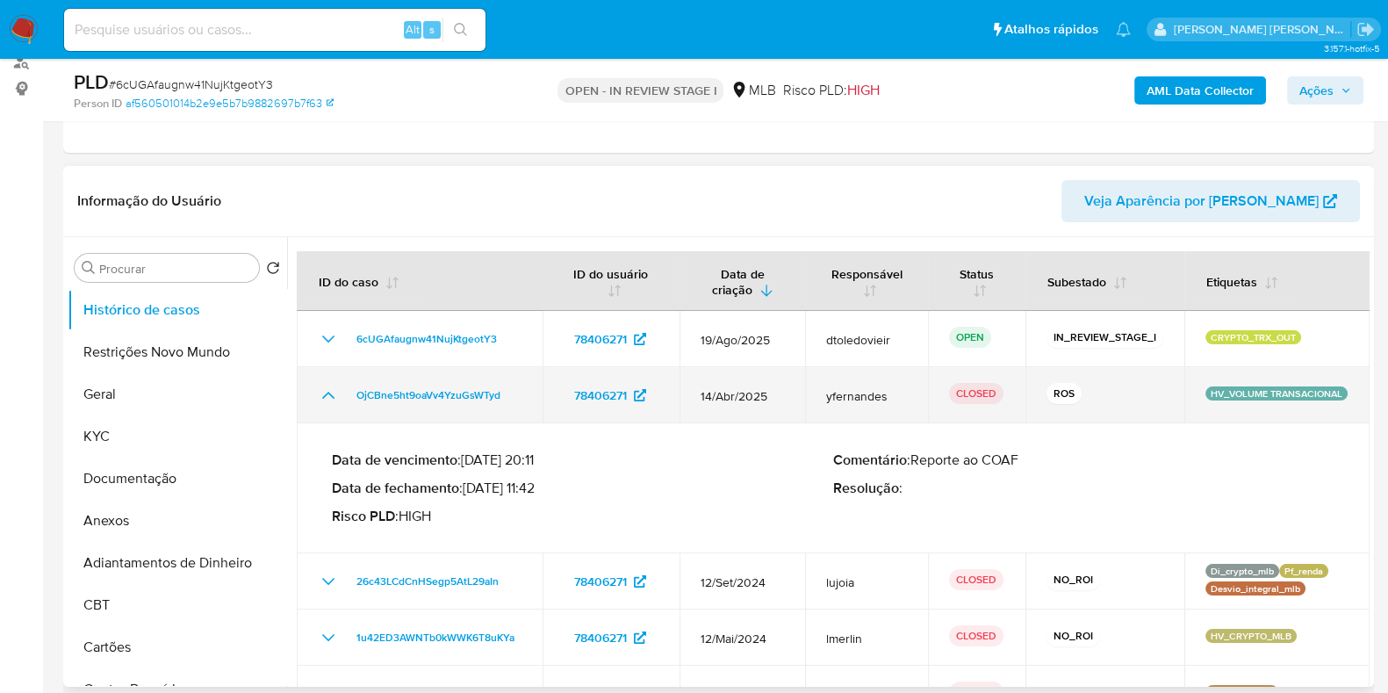
click at [329, 397] on icon "Mostrar/Ocultar" at bounding box center [328, 394] width 21 height 21
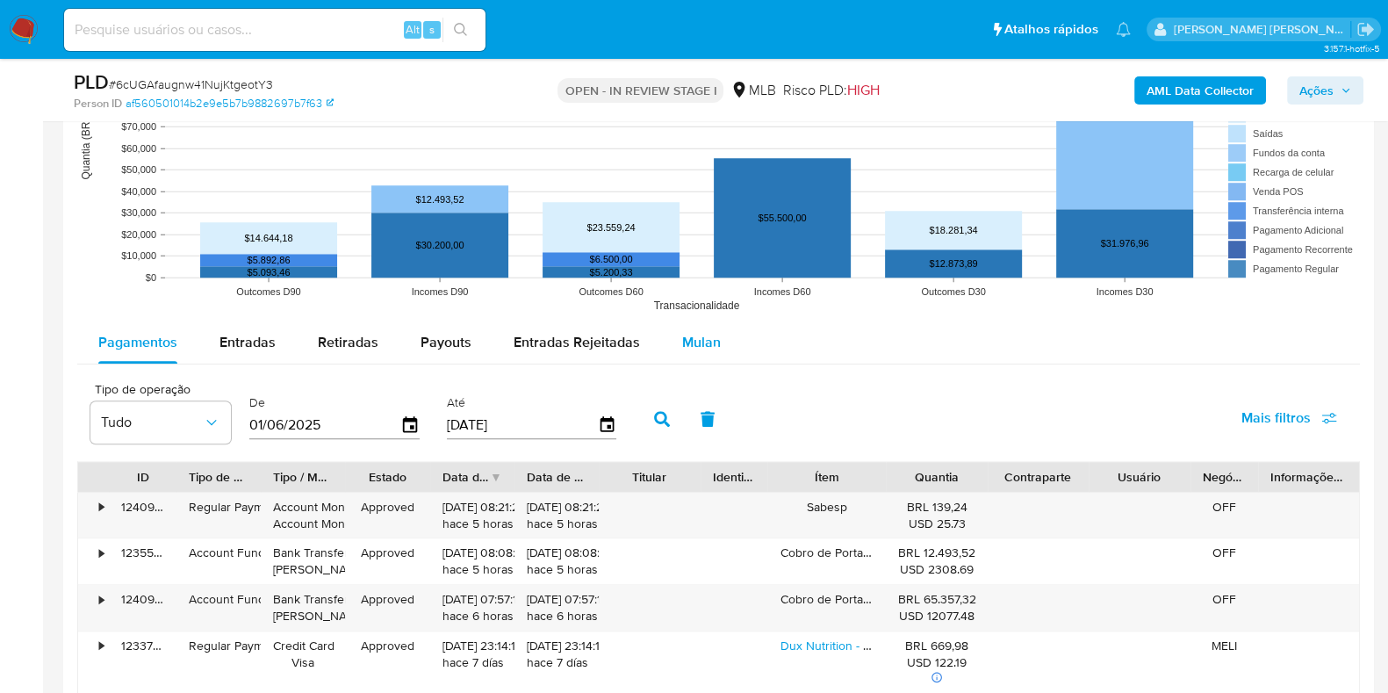
click at [699, 338] on span "Mulan" at bounding box center [701, 342] width 39 height 20
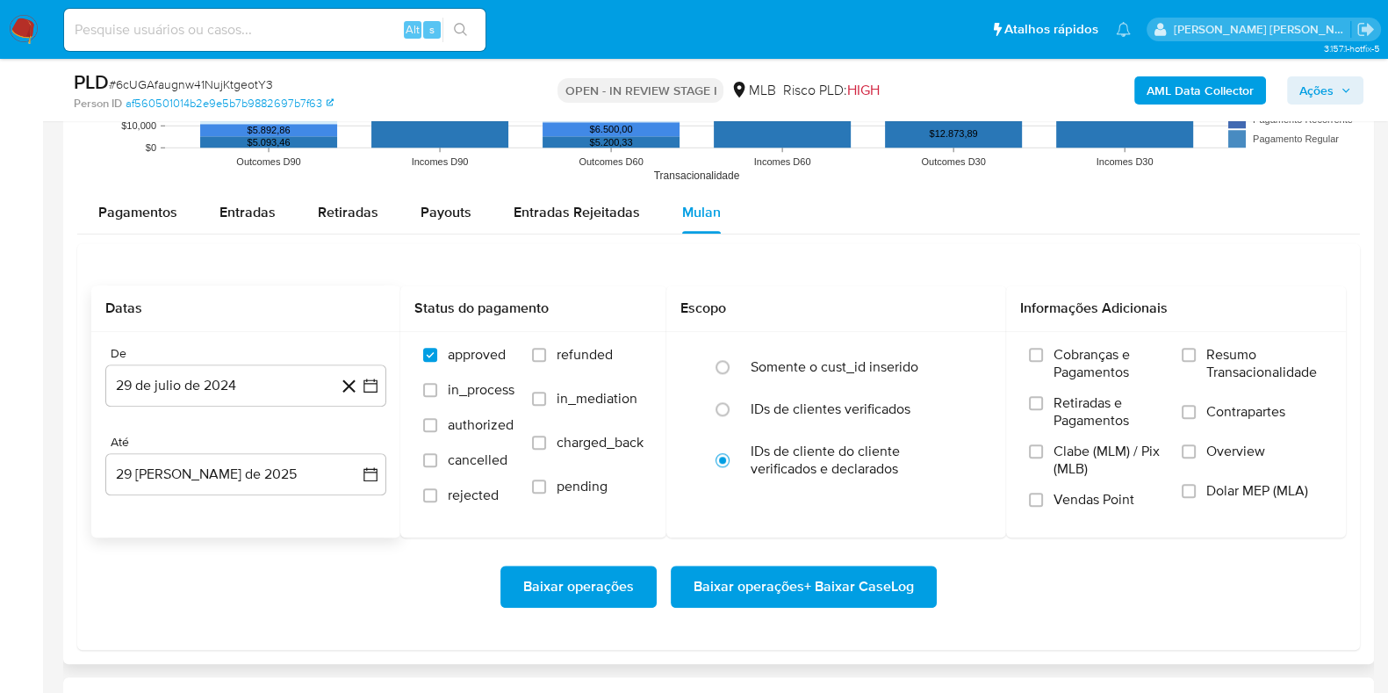
scroll to position [2085, 0]
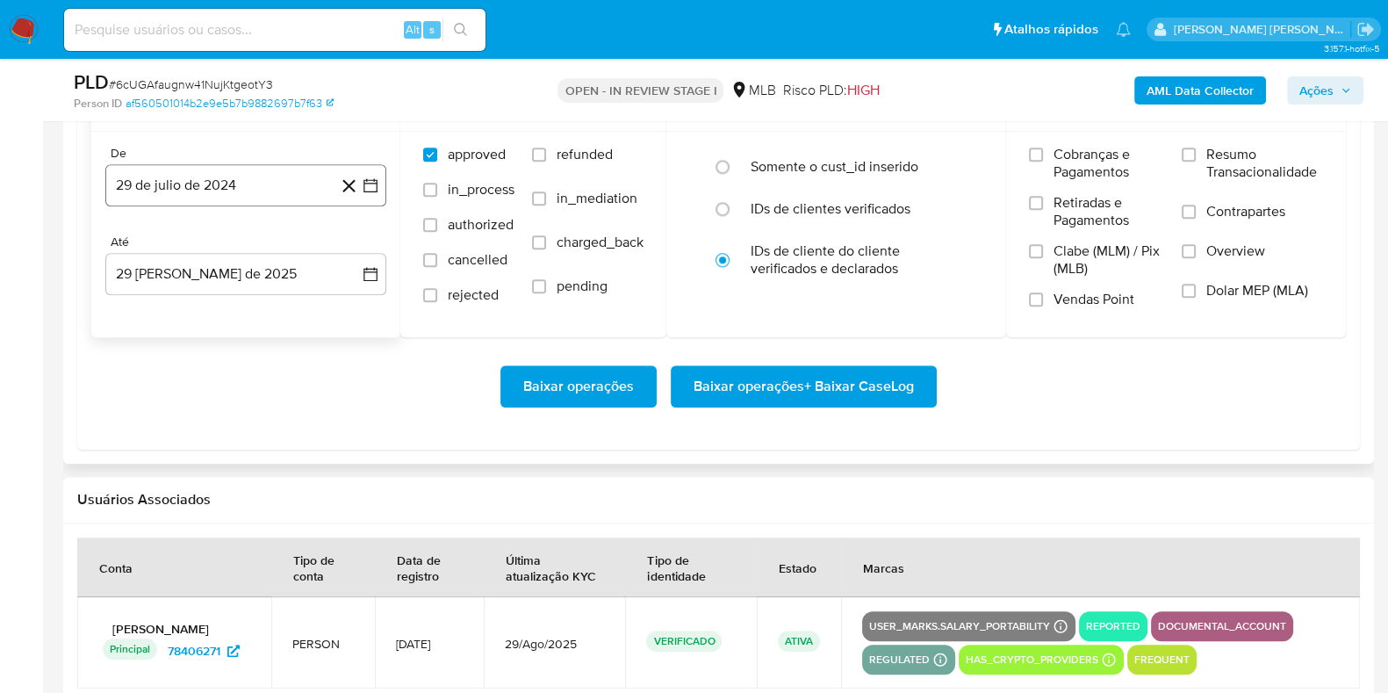
click at [241, 192] on button "29 de julio de 2024" at bounding box center [245, 185] width 281 height 42
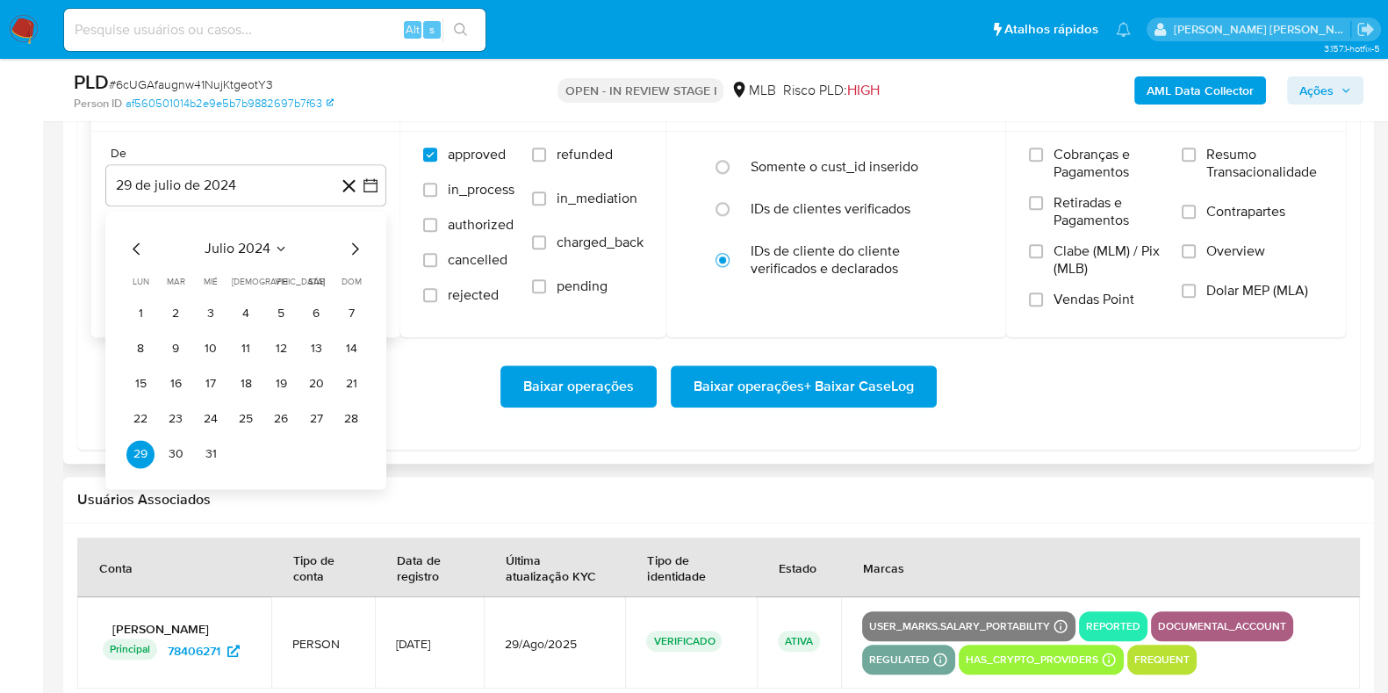
click at [354, 240] on icon "Mes siguiente" at bounding box center [354, 248] width 21 height 21
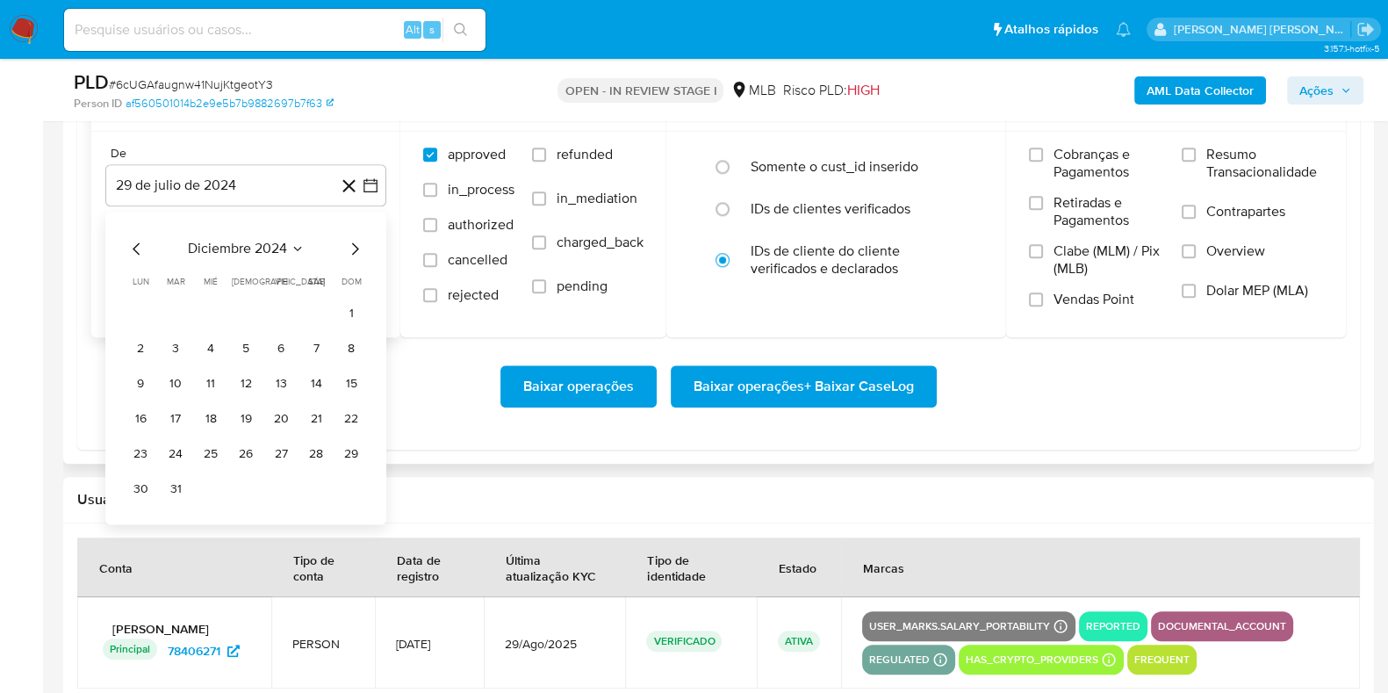
click at [354, 240] on icon "Mes siguiente" at bounding box center [354, 248] width 21 height 21
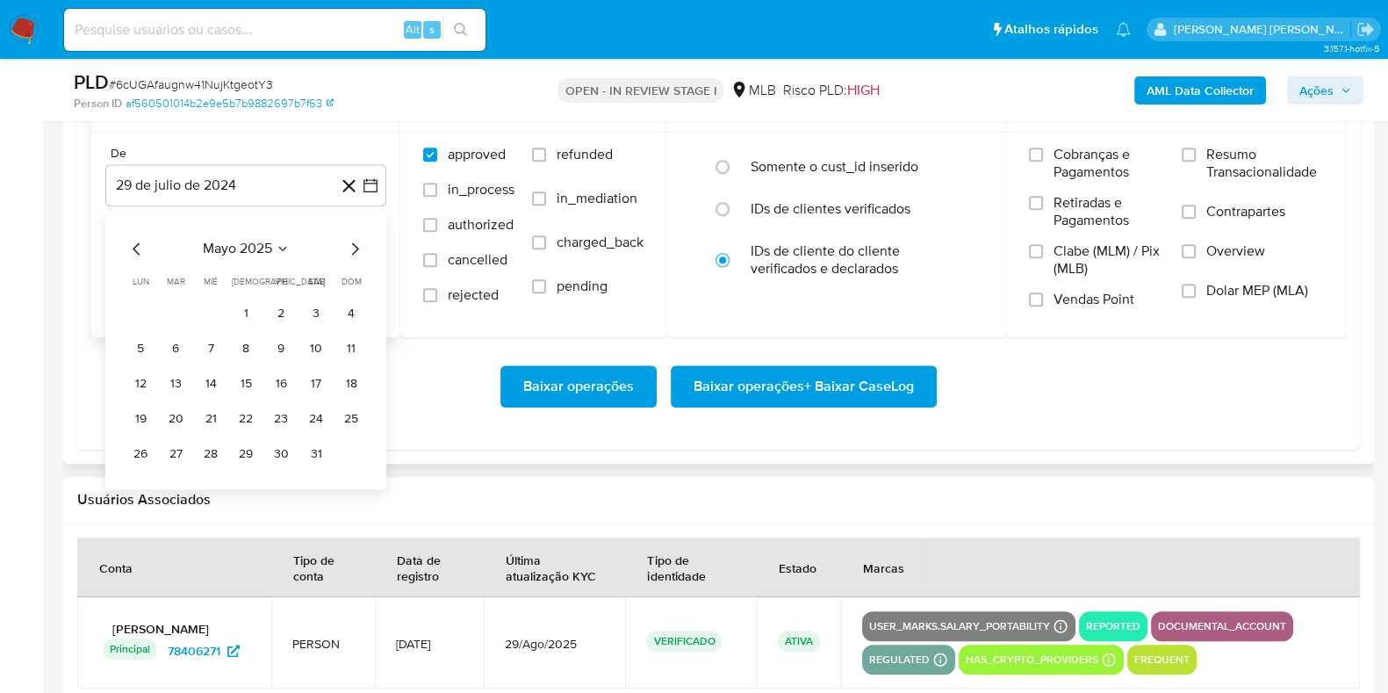
click at [354, 240] on icon "Mes siguiente" at bounding box center [354, 248] width 21 height 21
click at [169, 313] on button "1" at bounding box center [176, 313] width 28 height 28
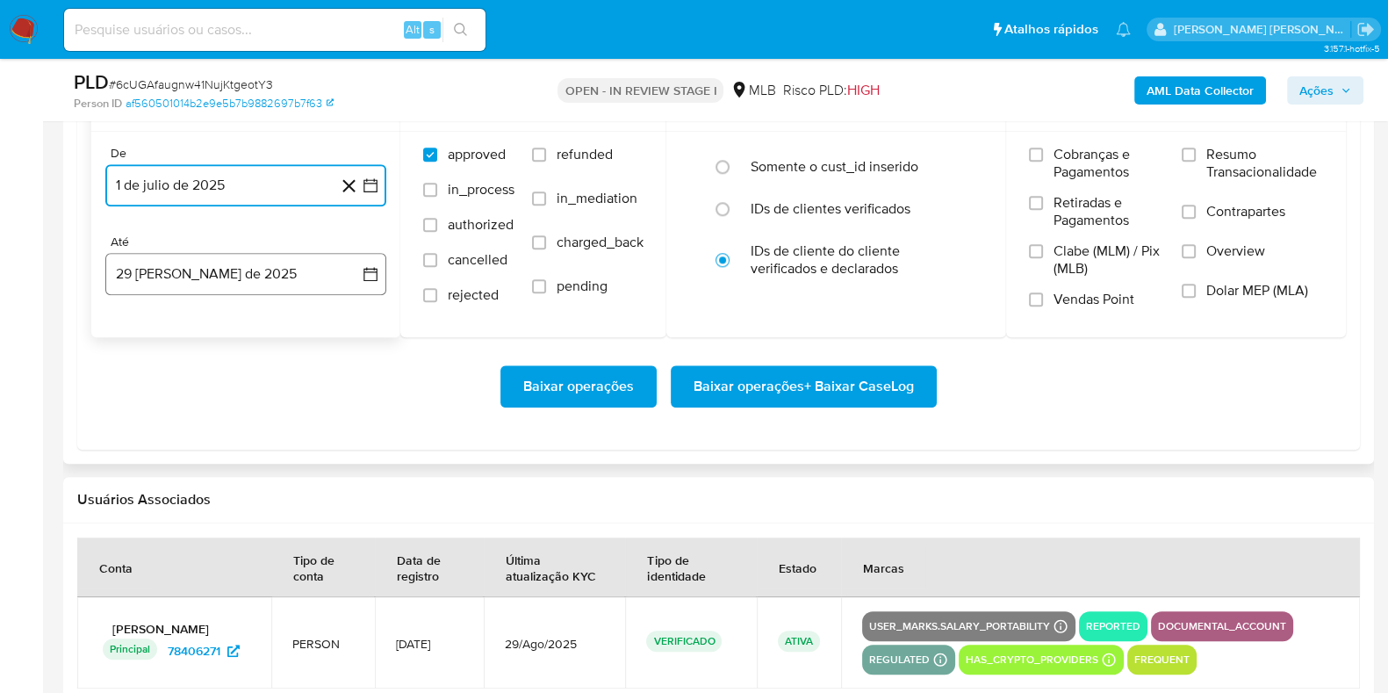
click at [194, 273] on button "29 [PERSON_NAME] de 2025" at bounding box center [245, 274] width 281 height 42
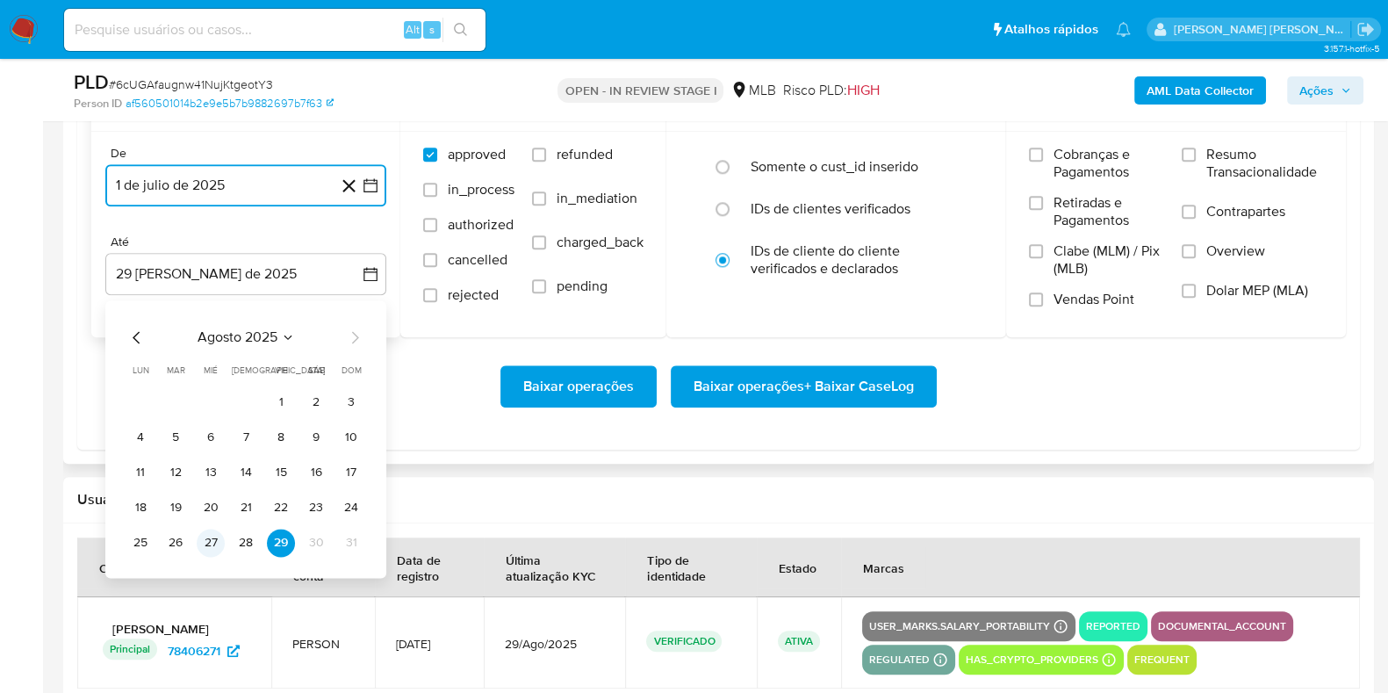
click at [212, 533] on button "27" at bounding box center [211, 542] width 28 height 28
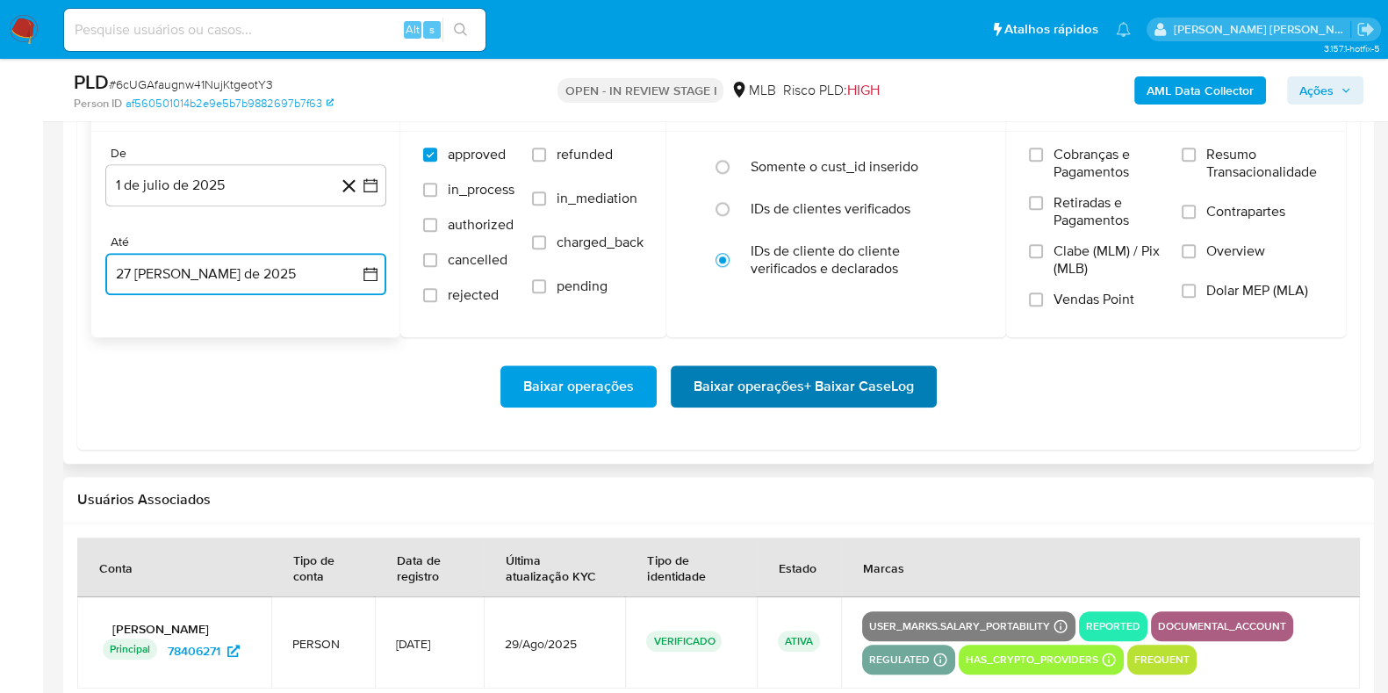
click at [783, 389] on span "Baixar operações + Baixar CaseLog" at bounding box center [803, 386] width 220 height 39
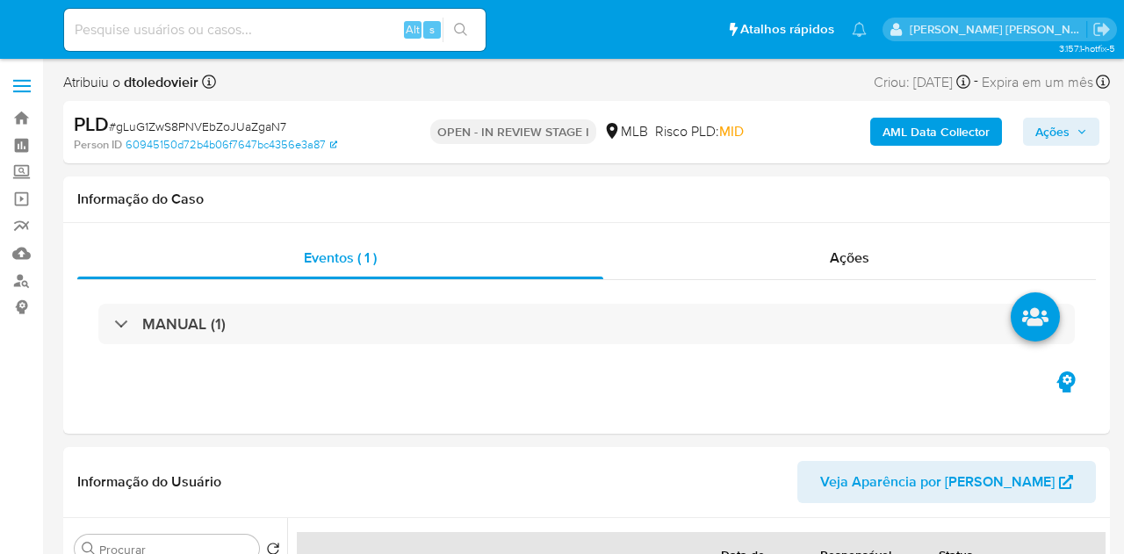
select select "10"
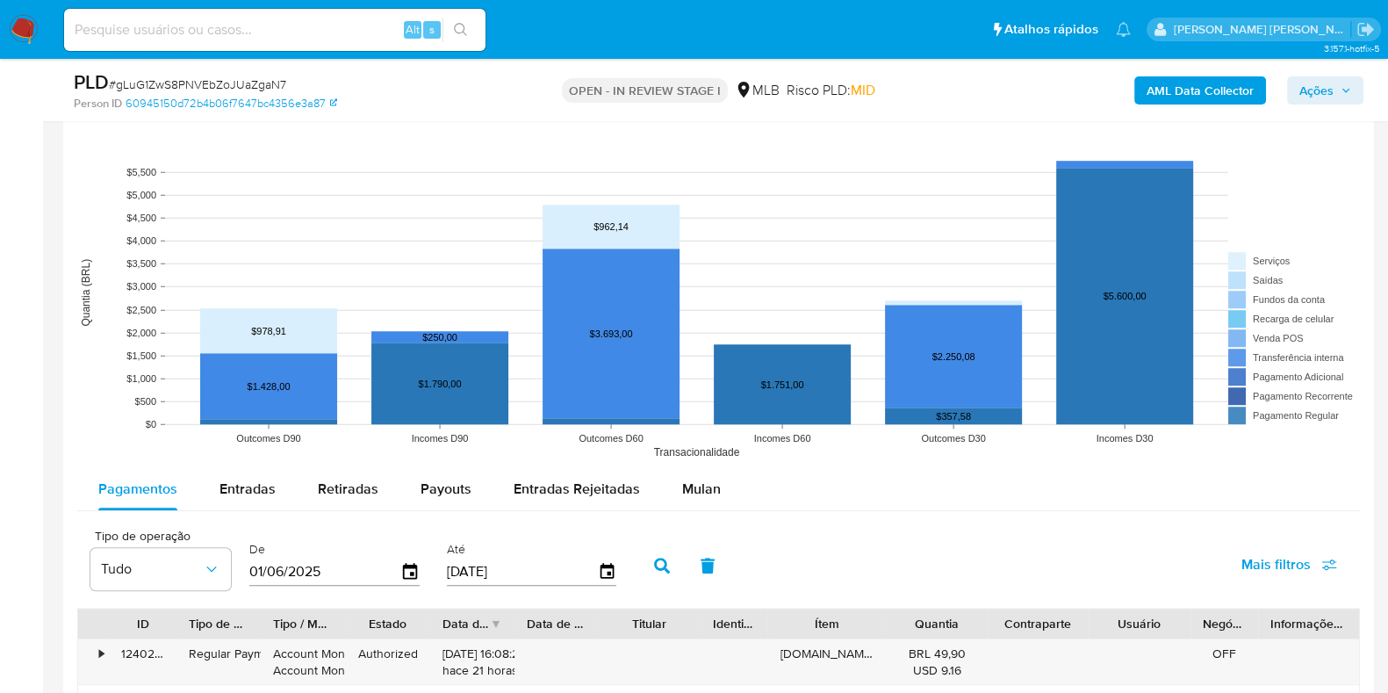
scroll to position [1755, 0]
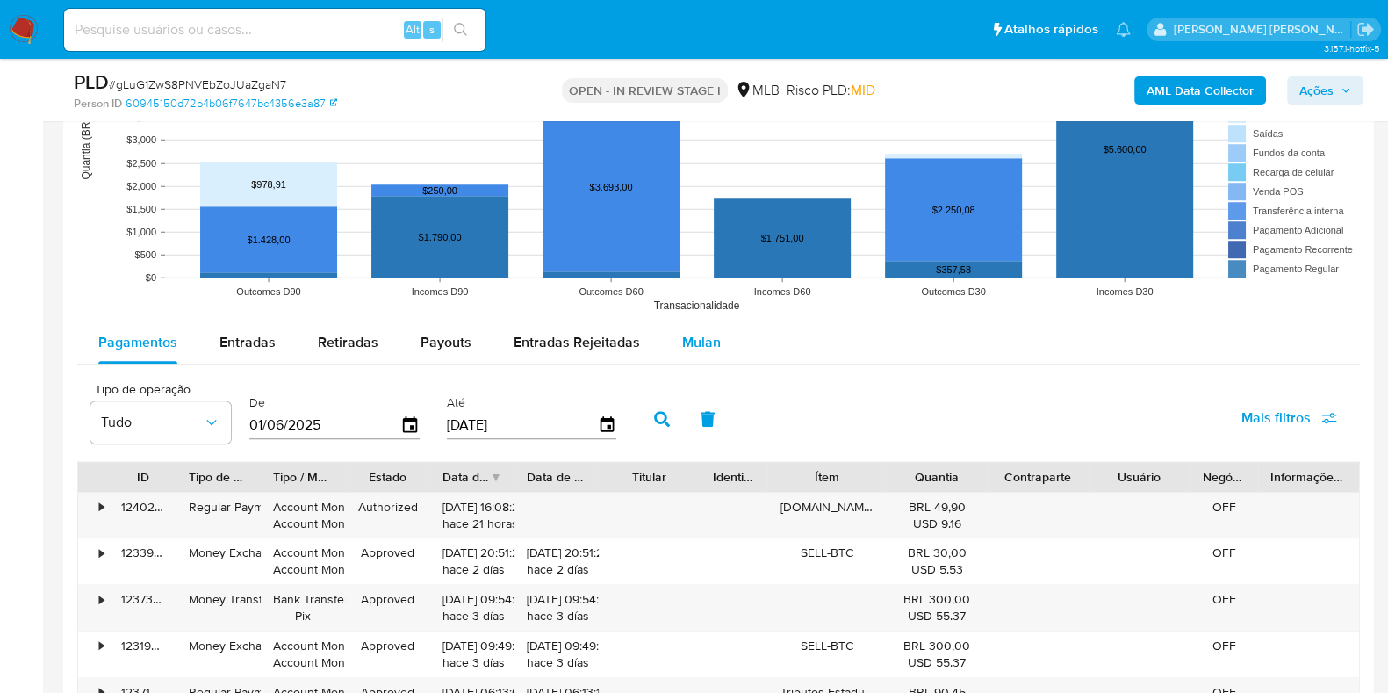
drag, startPoint x: 707, startPoint y: 346, endPoint x: 694, endPoint y: 343, distance: 12.6
click at [707, 346] on span "Mulan" at bounding box center [701, 342] width 39 height 20
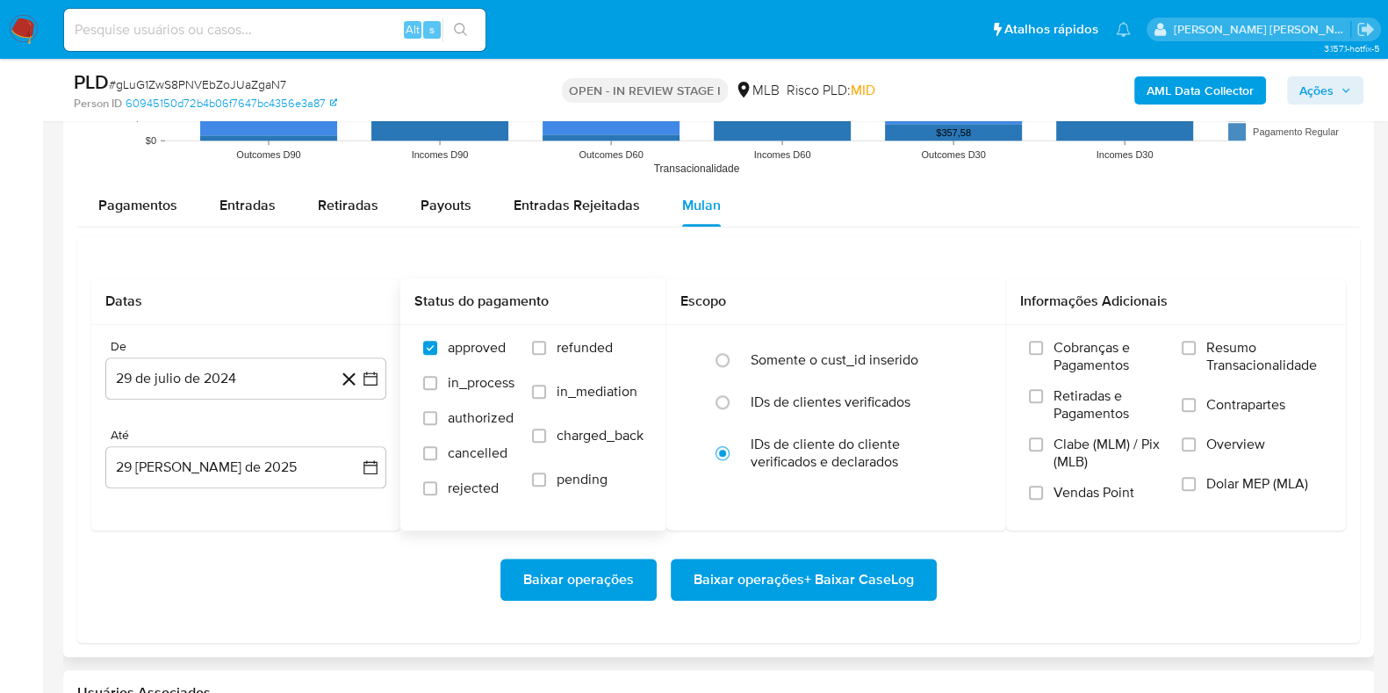
scroll to position [2085, 0]
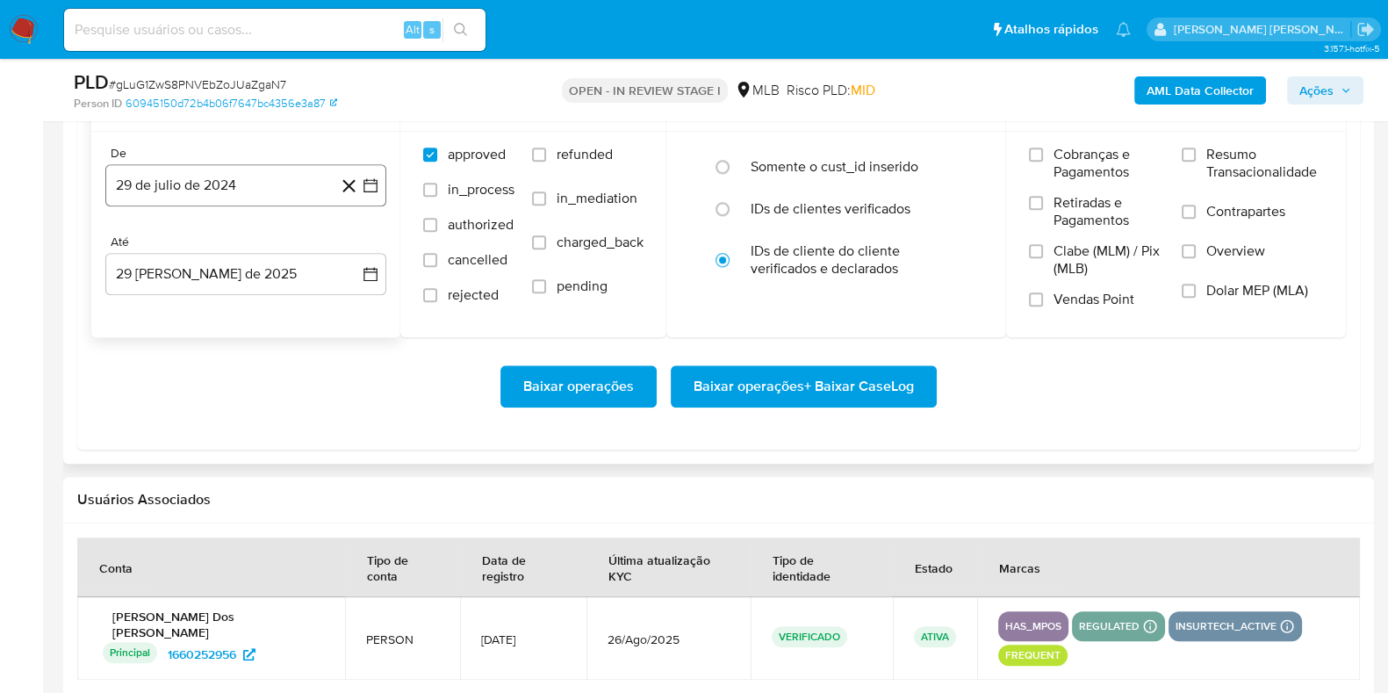
click at [212, 164] on button "29 de julio de 2024" at bounding box center [245, 185] width 281 height 42
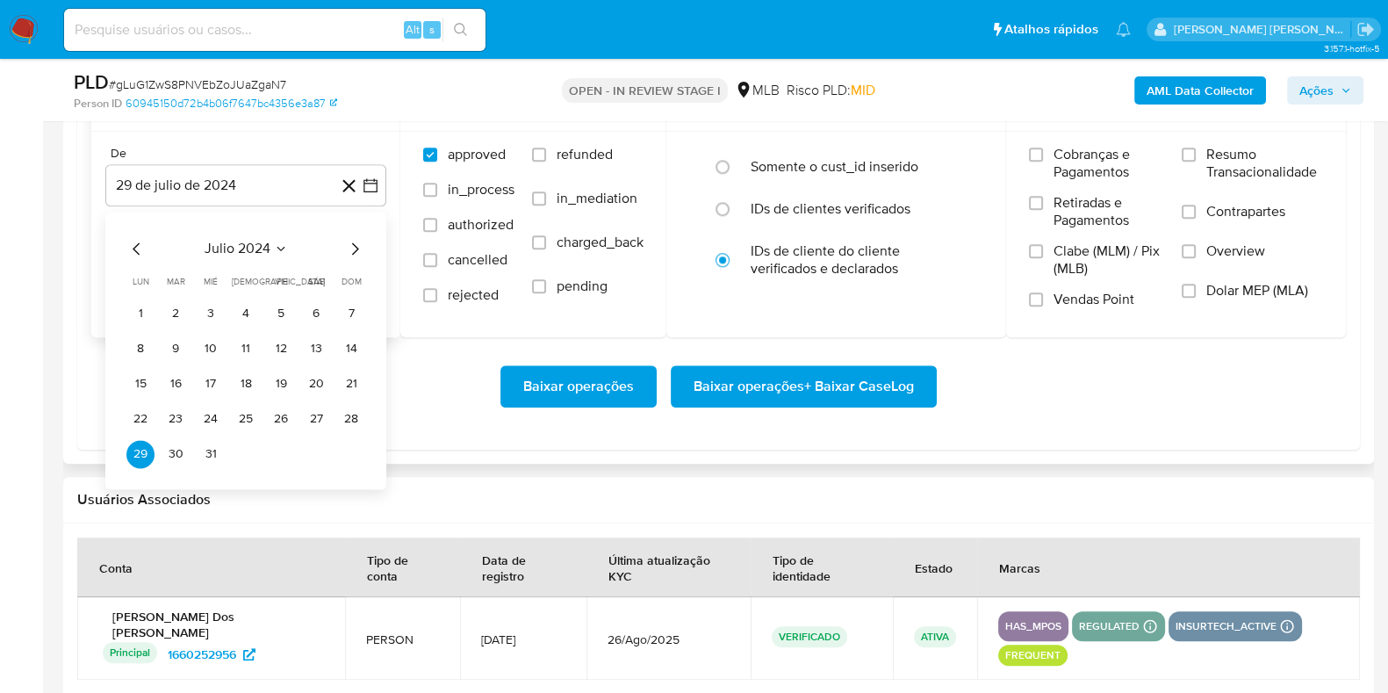
click at [353, 244] on icon "Mes siguiente" at bounding box center [354, 248] width 21 height 21
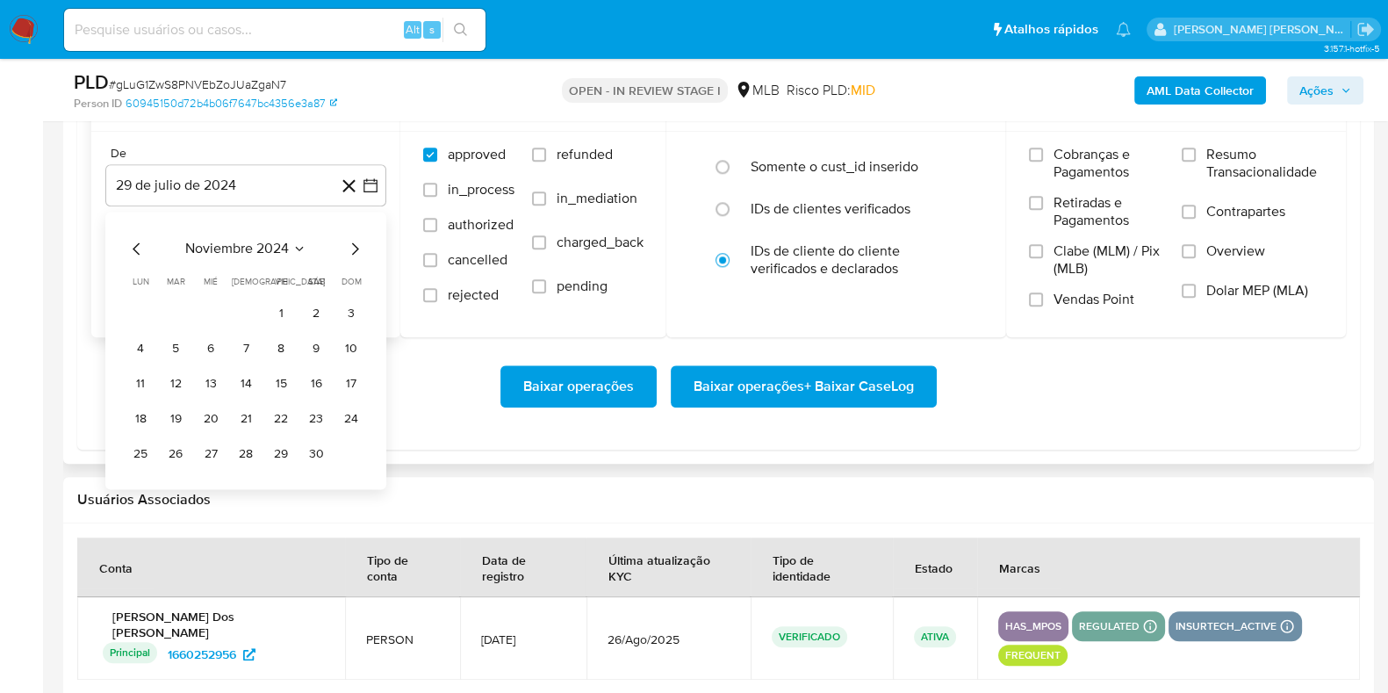
click at [353, 244] on icon "Mes siguiente" at bounding box center [354, 248] width 21 height 21
click at [352, 244] on icon "Mes siguiente" at bounding box center [354, 248] width 21 height 21
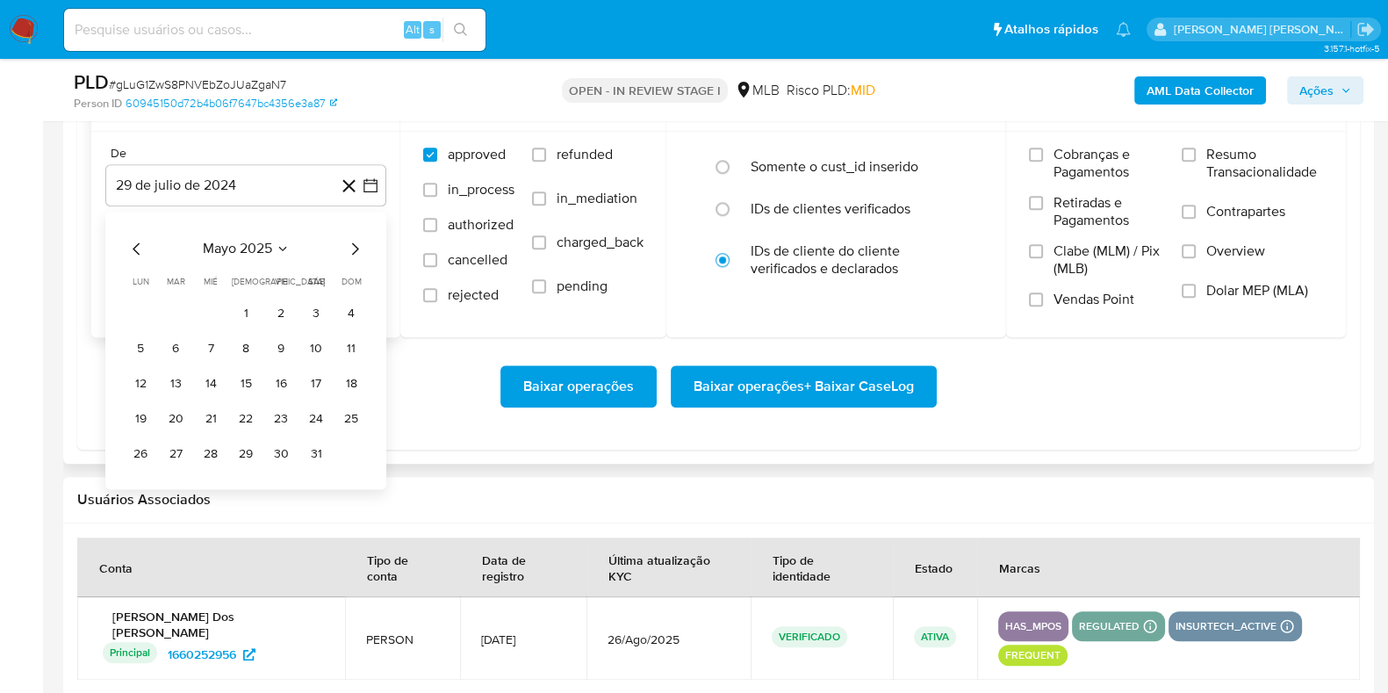
click at [352, 244] on icon "Mes siguiente" at bounding box center [354, 248] width 21 height 21
click at [136, 243] on icon "Mes anterior" at bounding box center [136, 248] width 21 height 21
click at [180, 307] on button "1" at bounding box center [176, 313] width 28 height 28
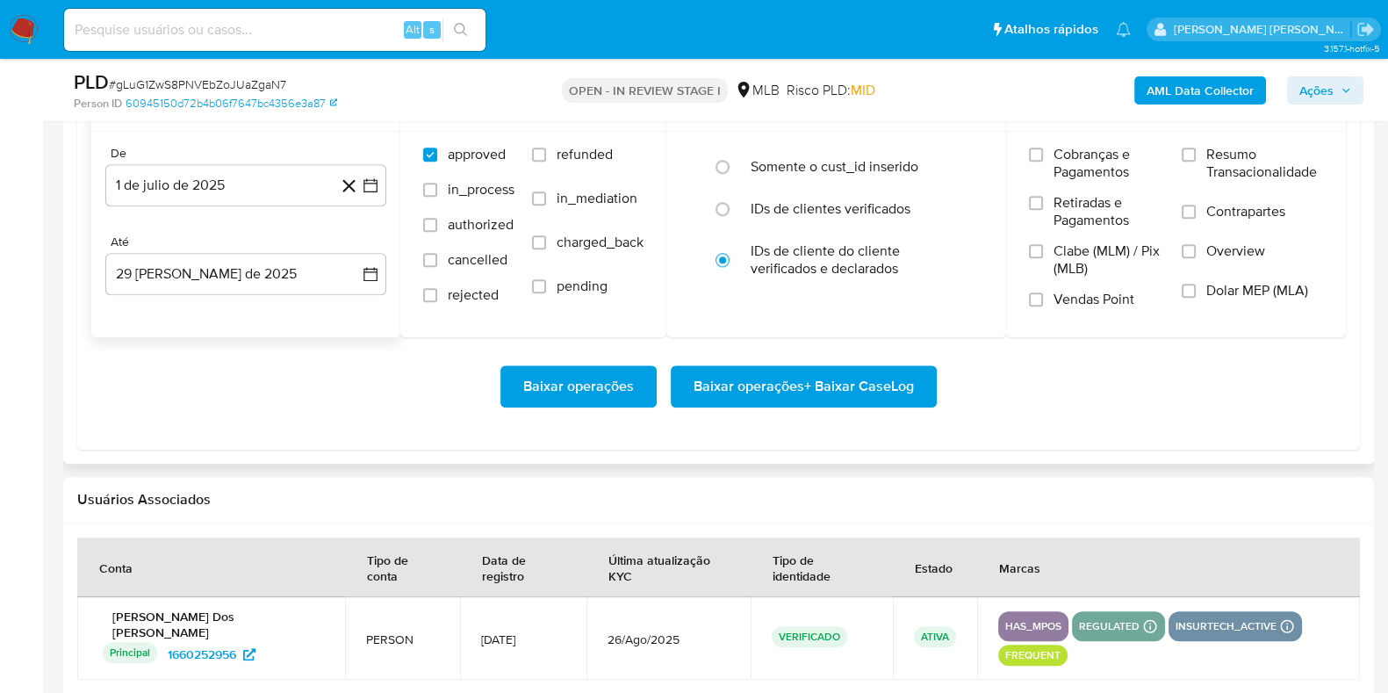
click at [227, 293] on div "De 1 de julio de 2025 1-07-2025 Até 29 de agosto de 2025 29-08-2025" at bounding box center [245, 234] width 309 height 205
click at [248, 283] on button "29 [PERSON_NAME] de 2025" at bounding box center [245, 274] width 281 height 42
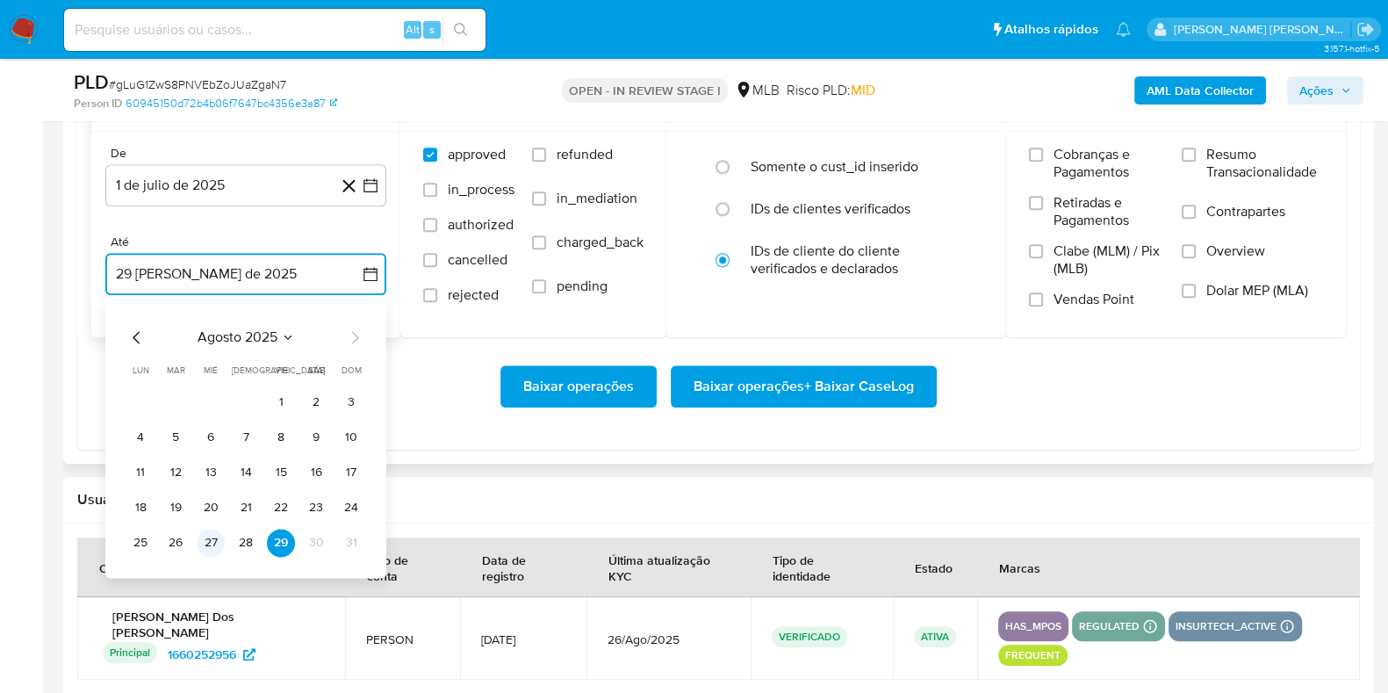
click at [207, 536] on button "27" at bounding box center [211, 542] width 28 height 28
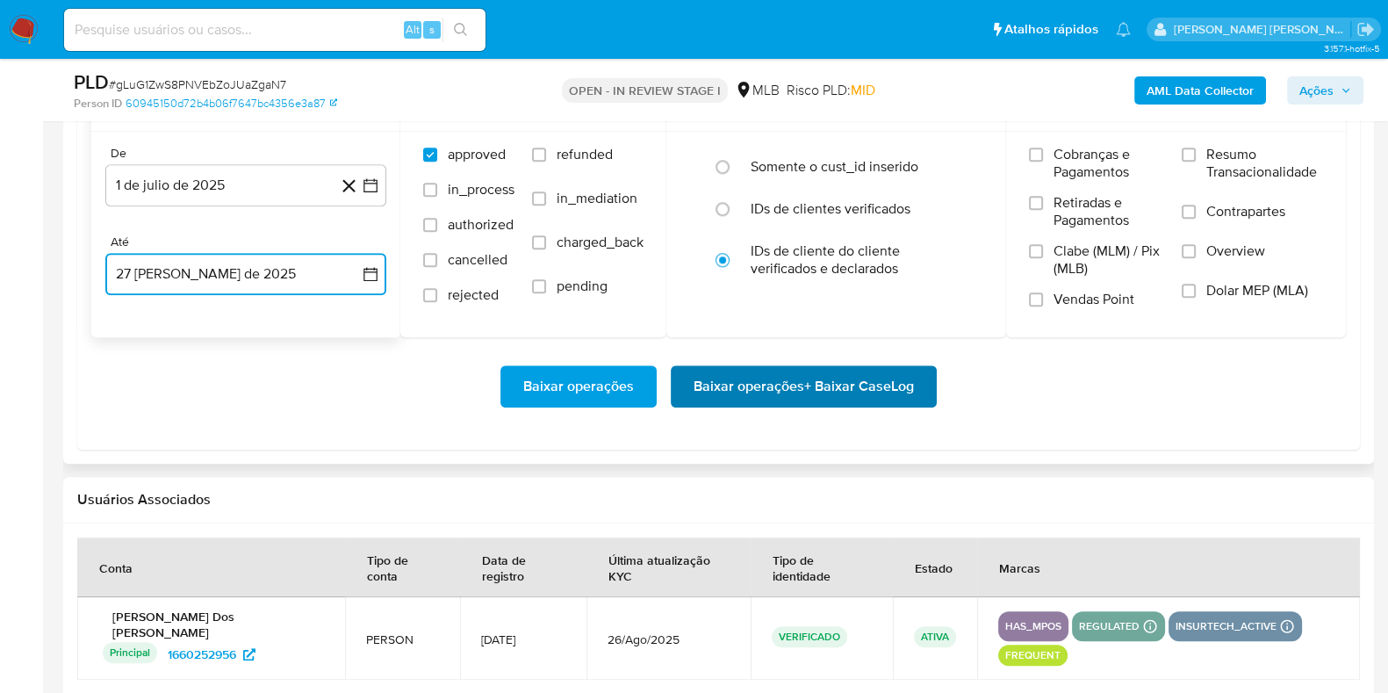
click at [717, 384] on span "Baixar operações + Baixar CaseLog" at bounding box center [803, 386] width 220 height 39
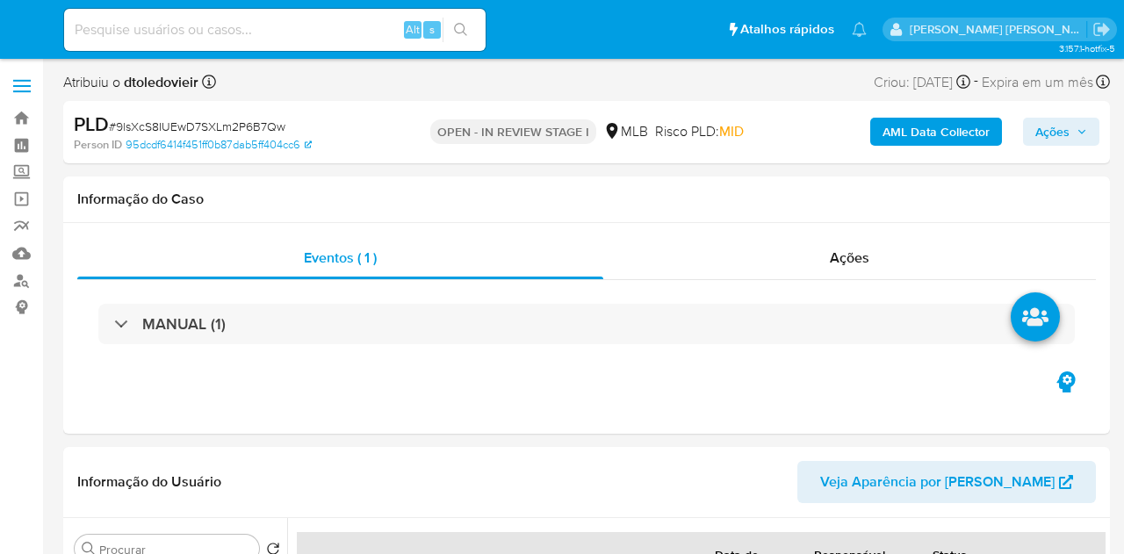
select select "10"
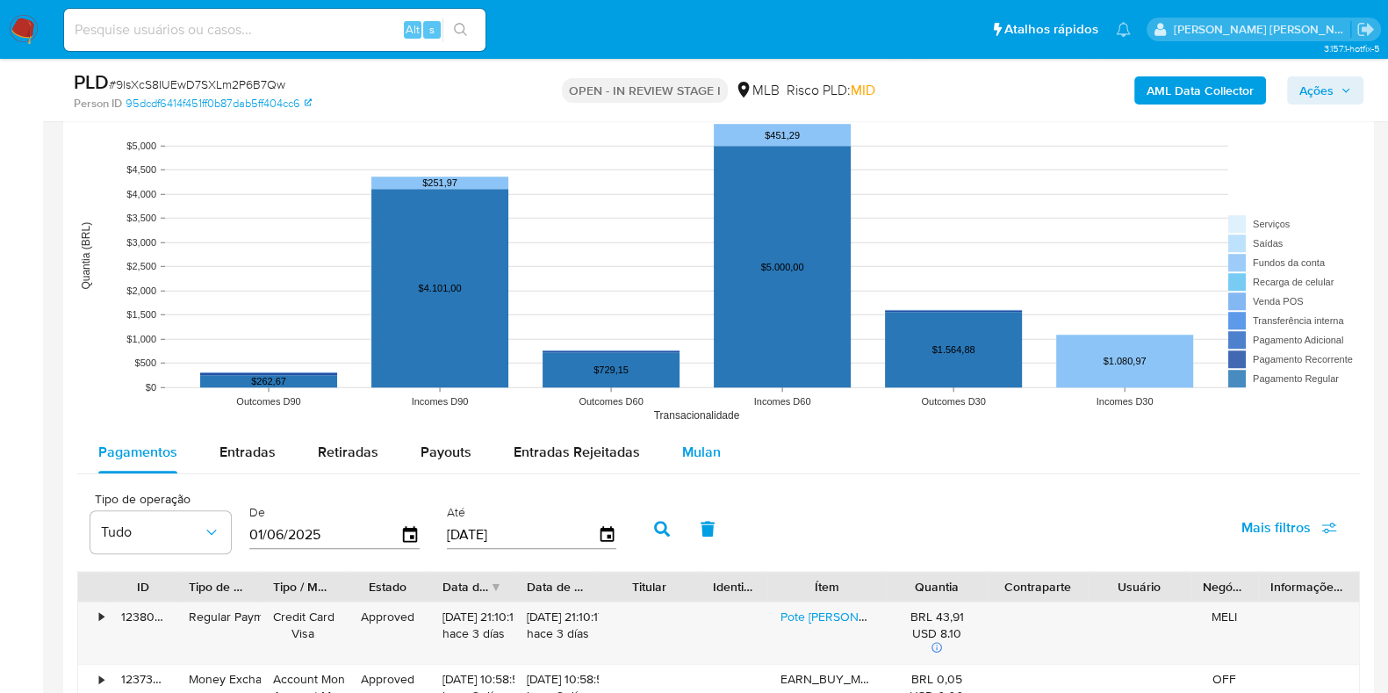
click at [711, 442] on span "Mulan" at bounding box center [701, 452] width 39 height 20
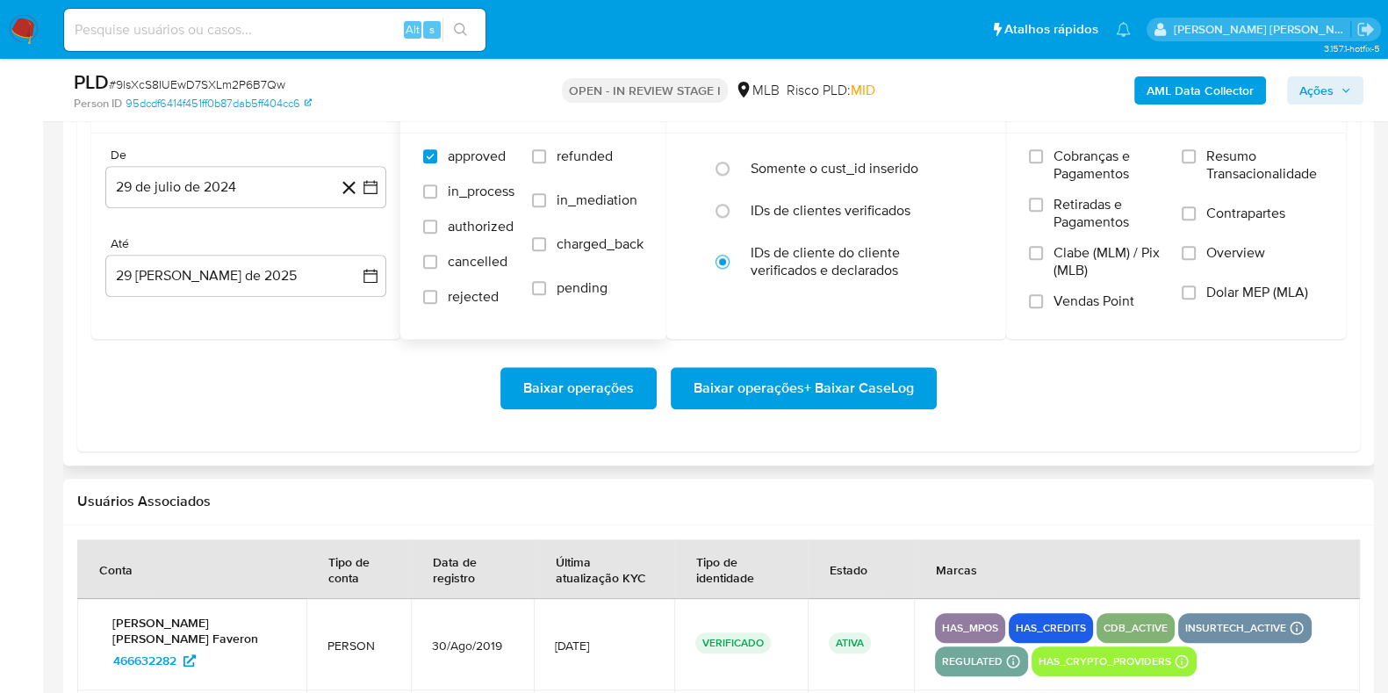
scroll to position [2085, 0]
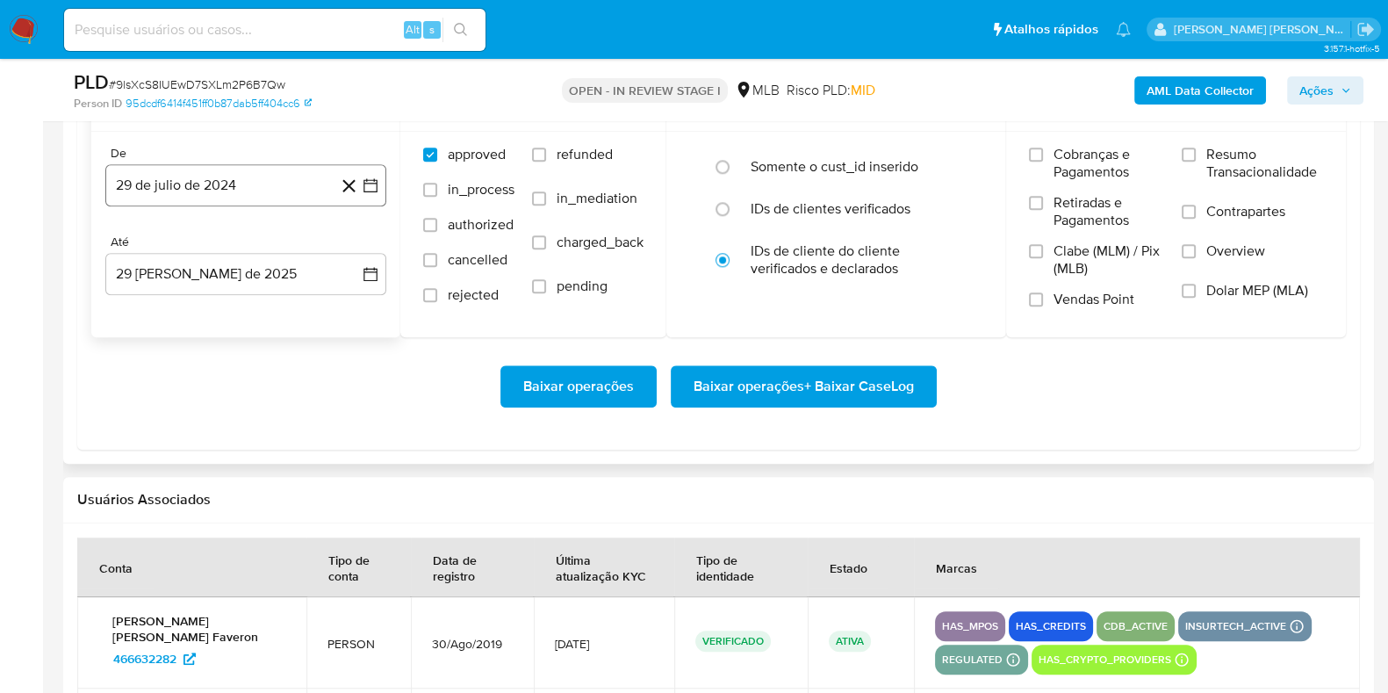
click at [268, 185] on button "29 de julio de 2024" at bounding box center [245, 185] width 281 height 42
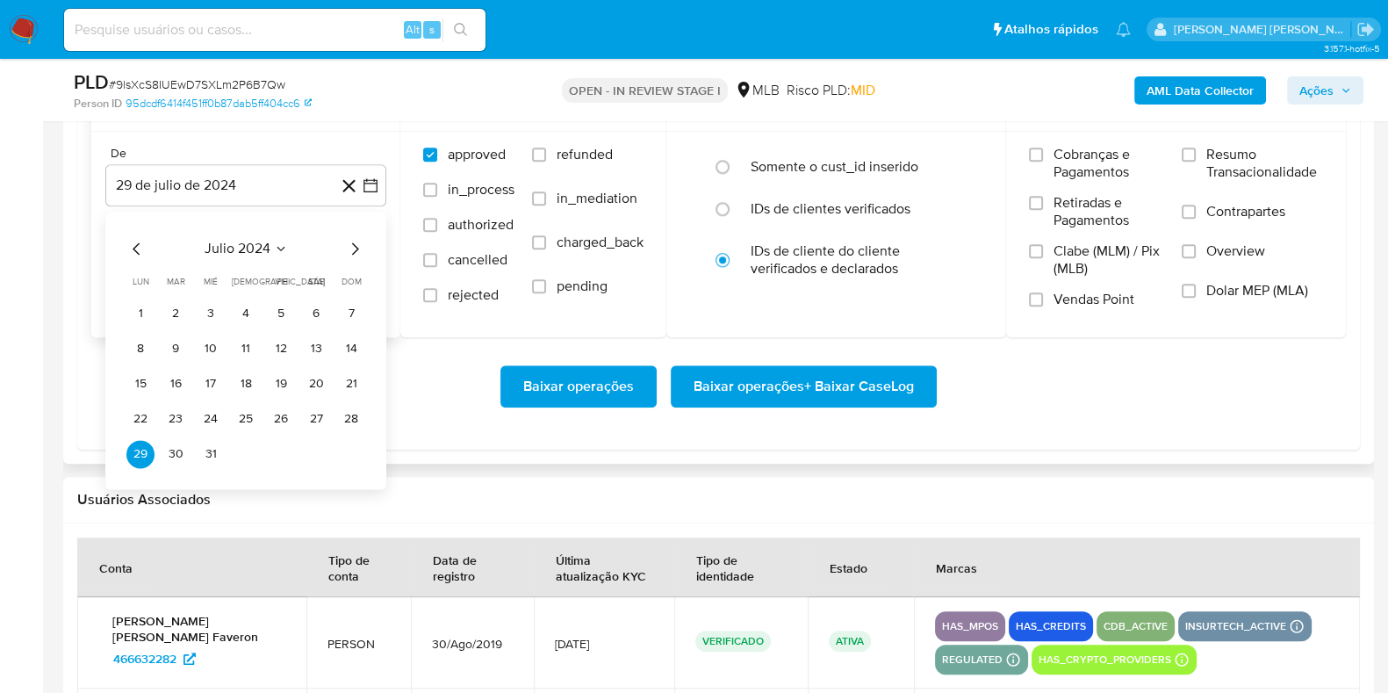
click at [352, 246] on icon "Mes siguiente" at bounding box center [354, 248] width 21 height 21
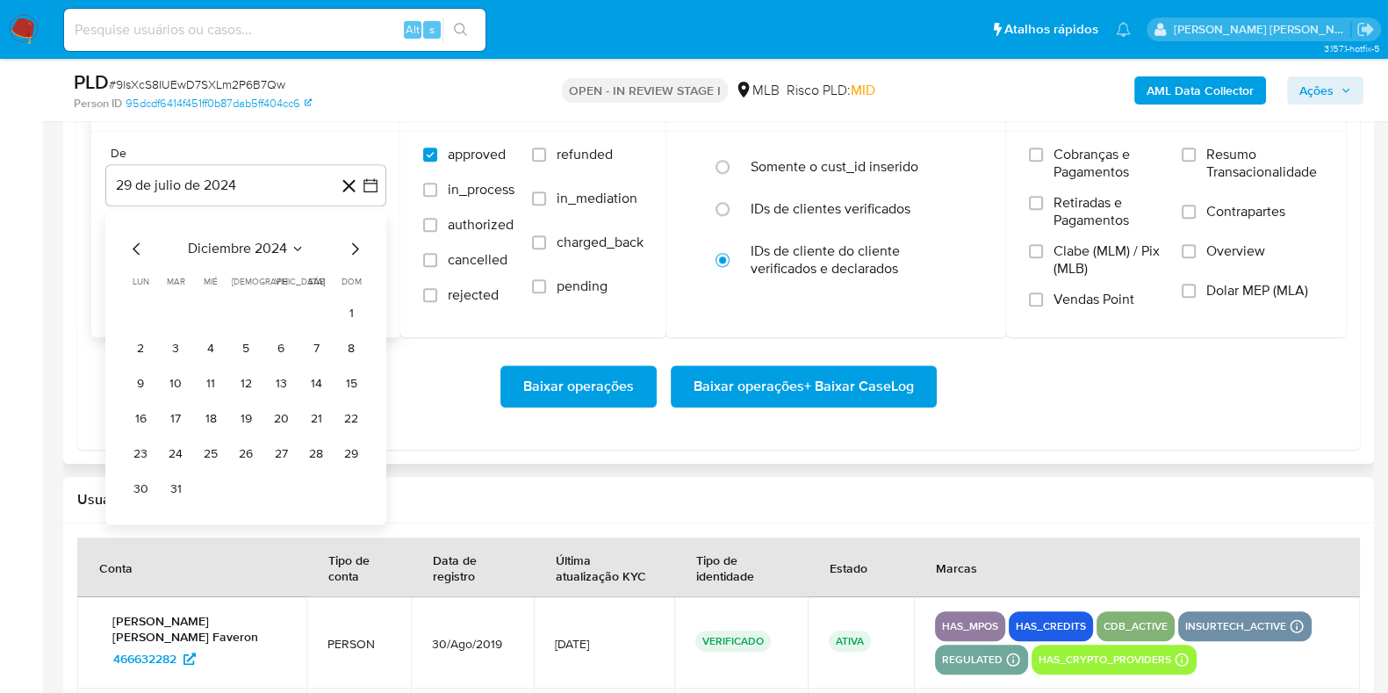
click at [352, 246] on icon "Mes siguiente" at bounding box center [354, 248] width 21 height 21
click at [352, 245] on icon "Mes siguiente" at bounding box center [354, 248] width 21 height 21
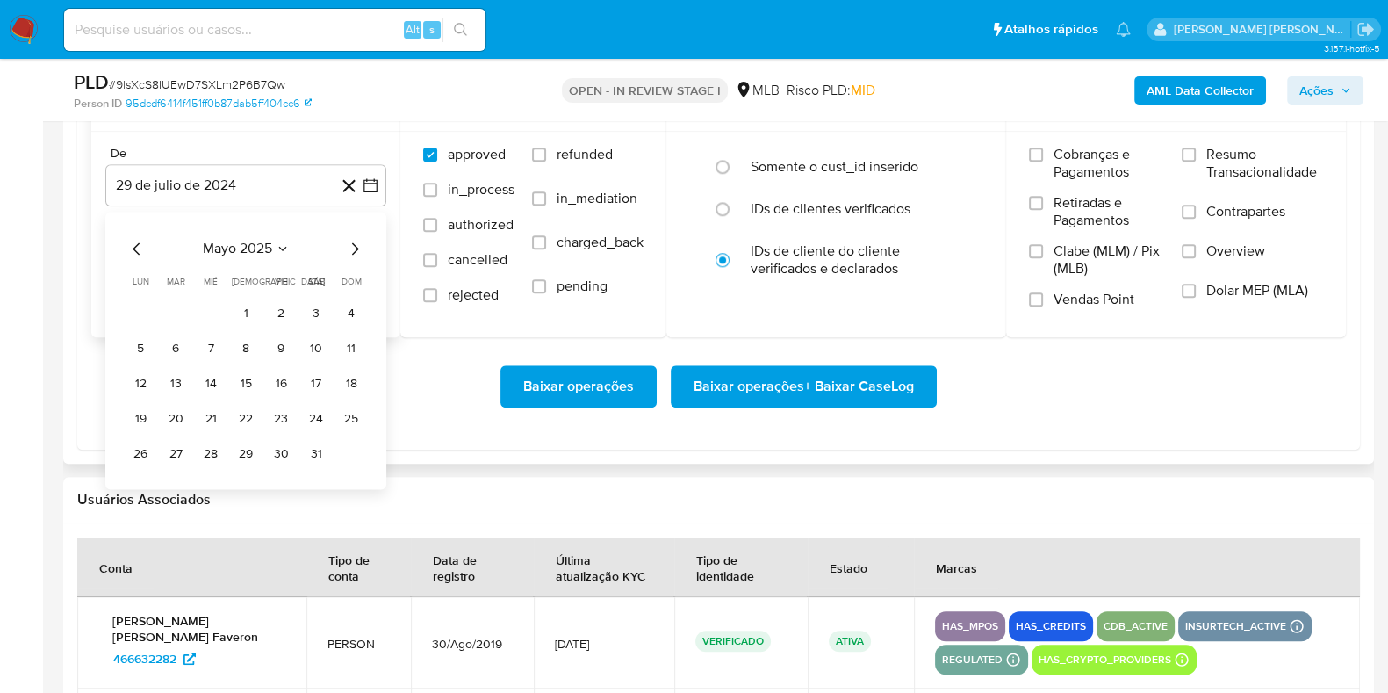
click at [352, 245] on icon "Mes siguiente" at bounding box center [354, 248] width 21 height 21
click at [176, 306] on button "1" at bounding box center [176, 313] width 28 height 28
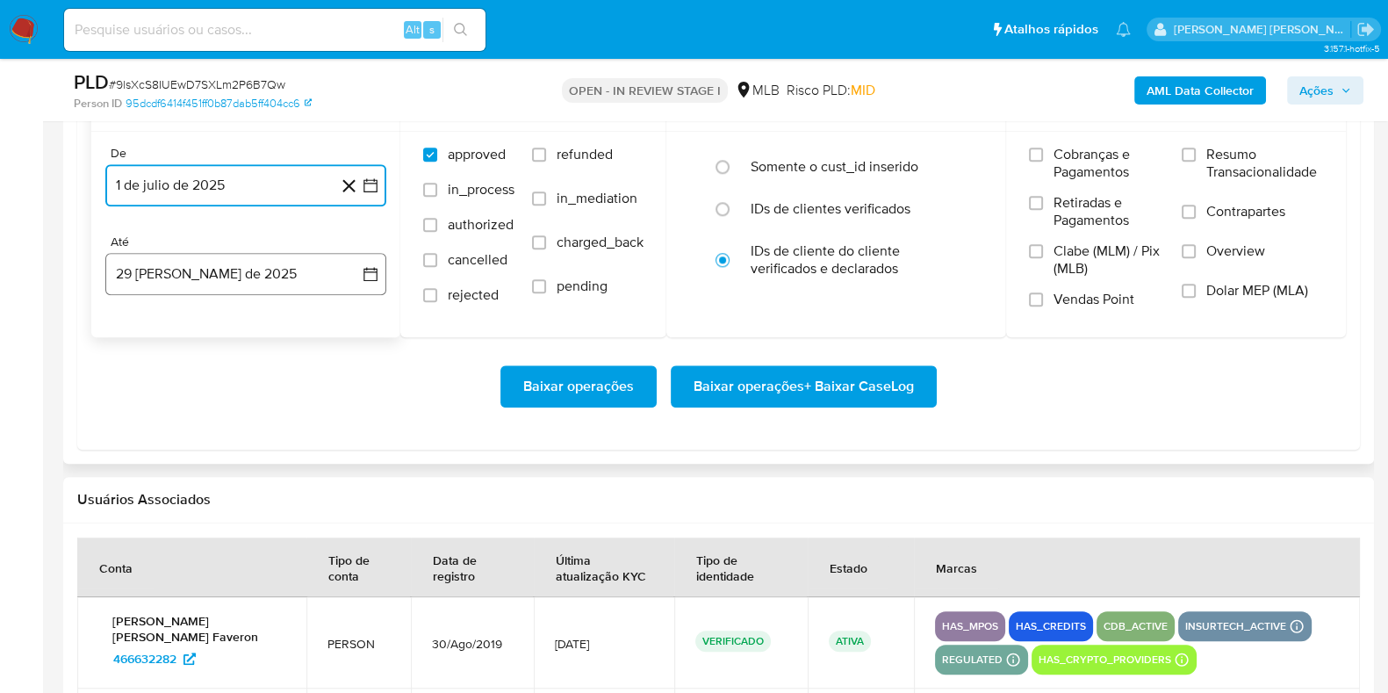
click at [211, 253] on button "29 [PERSON_NAME] de 2025" at bounding box center [245, 274] width 281 height 42
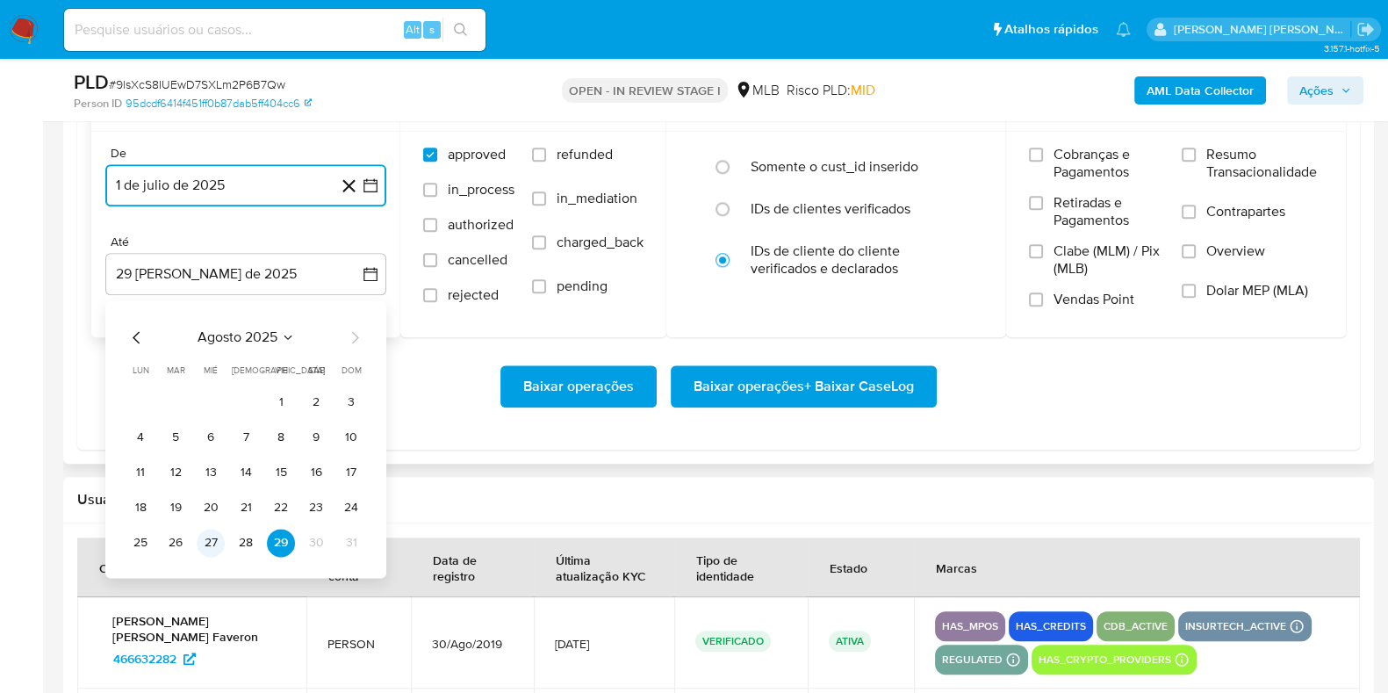
click at [220, 535] on button "27" at bounding box center [211, 542] width 28 height 28
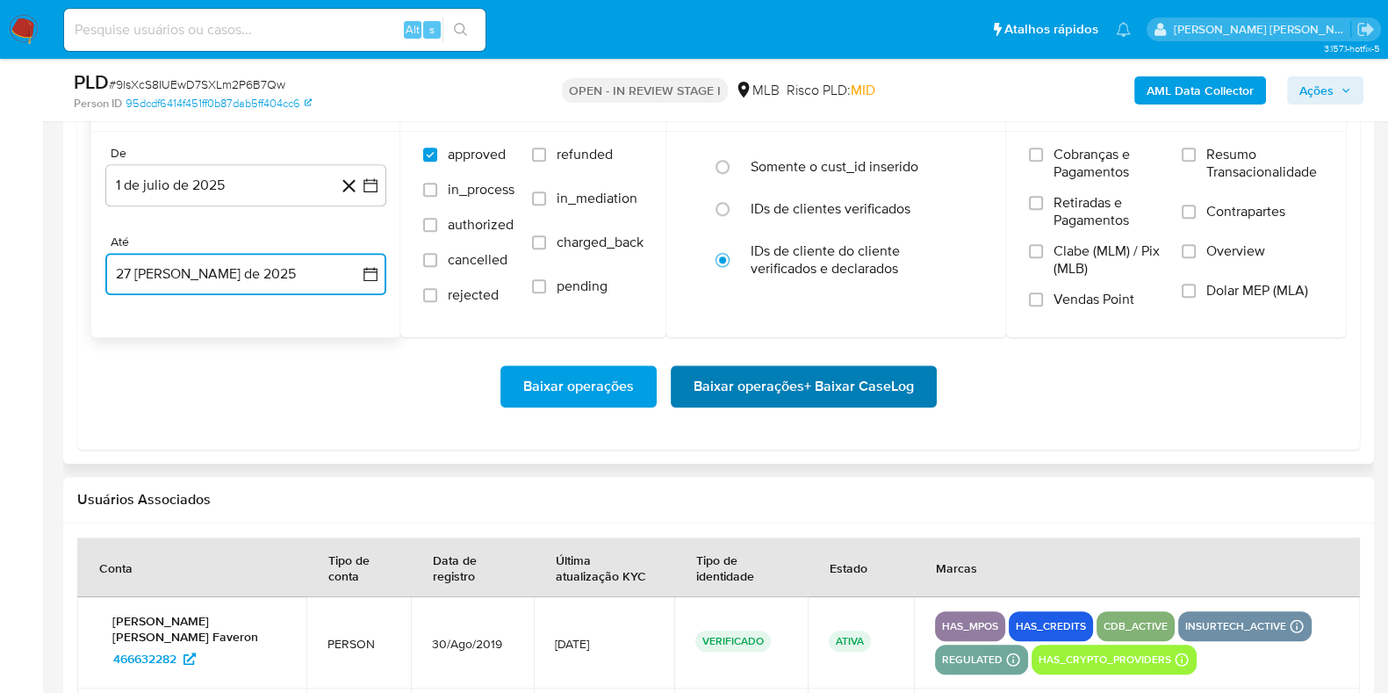
click at [755, 367] on span "Baixar operações + Baixar CaseLog" at bounding box center [803, 386] width 220 height 39
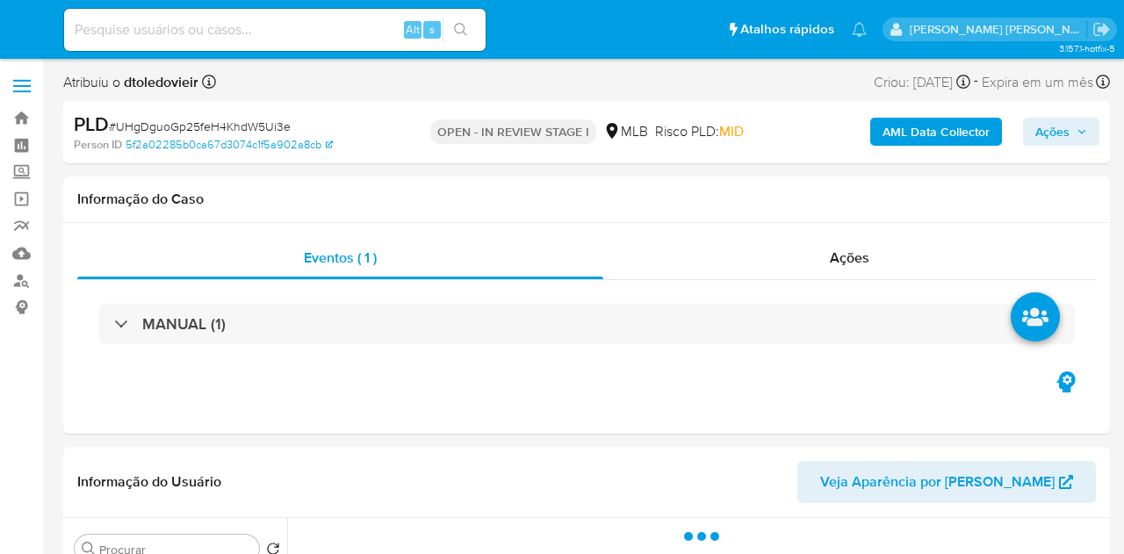
select select "10"
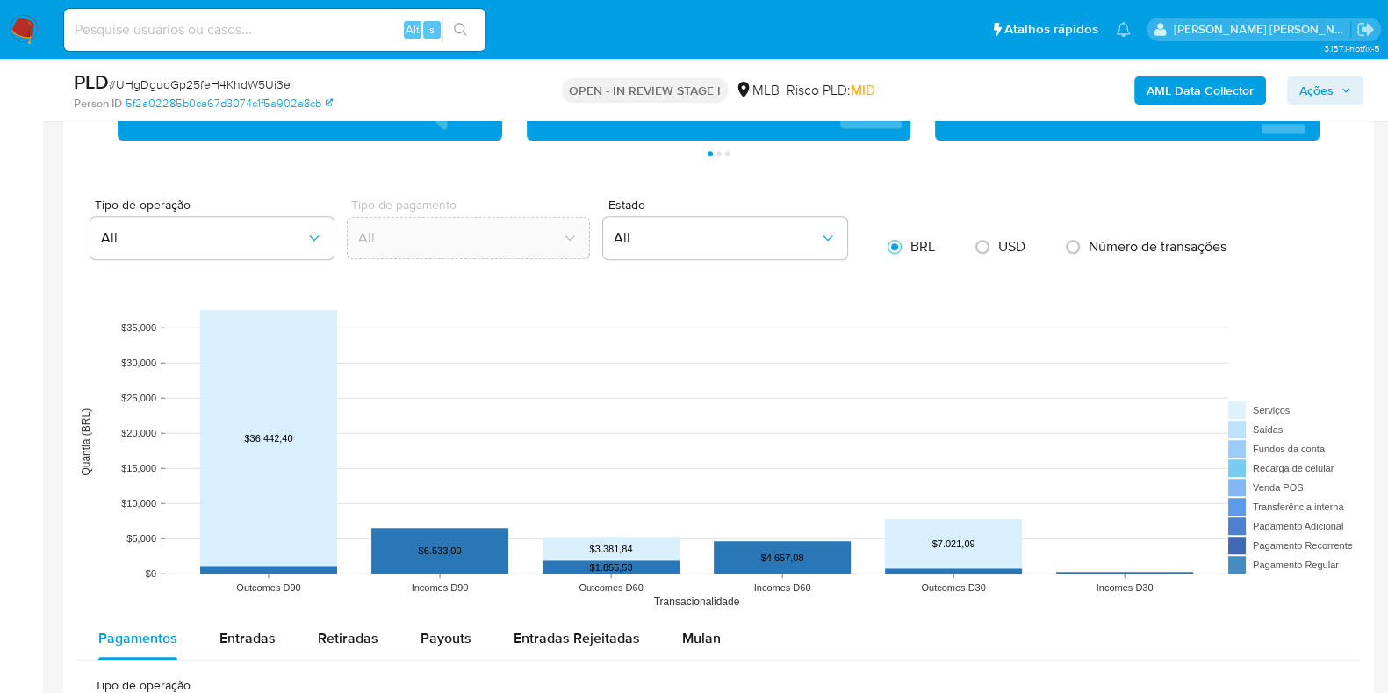
scroll to position [1645, 0]
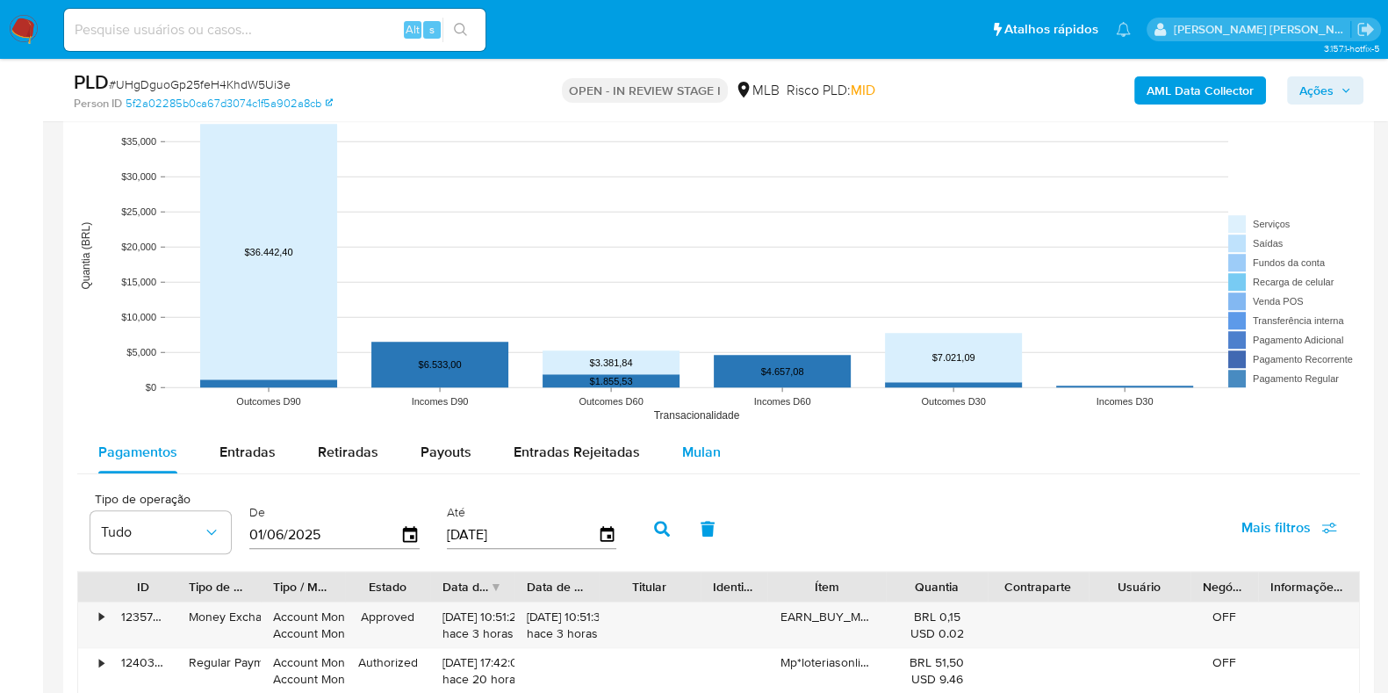
click at [689, 433] on div "Mulan" at bounding box center [701, 452] width 39 height 42
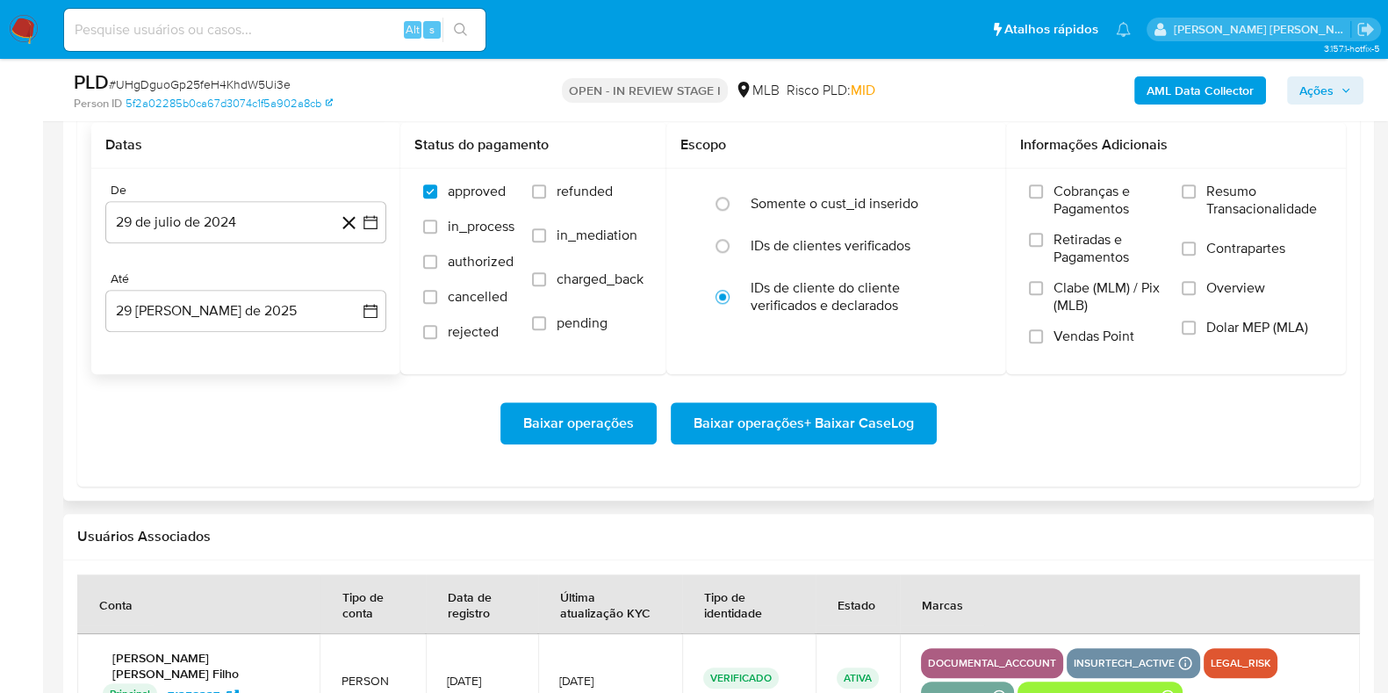
scroll to position [2085, 0]
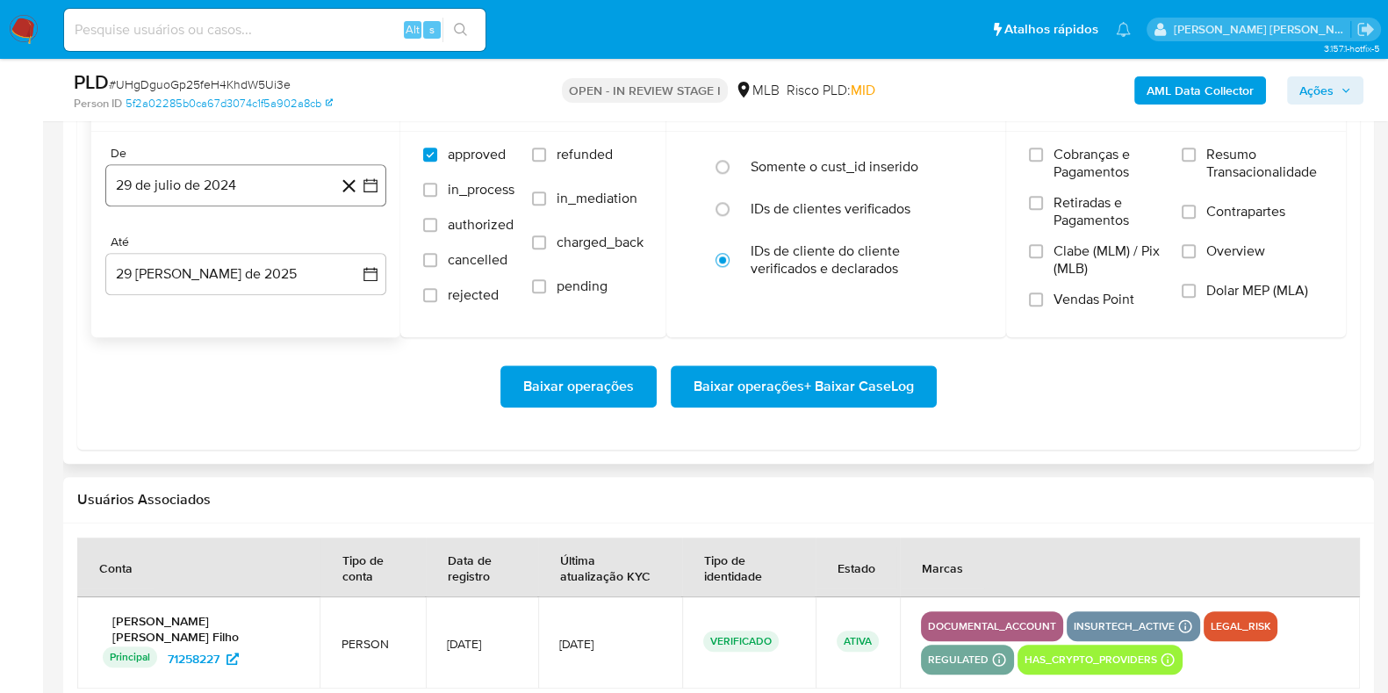
click at [265, 176] on button "29 de julio de 2024" at bounding box center [245, 185] width 281 height 42
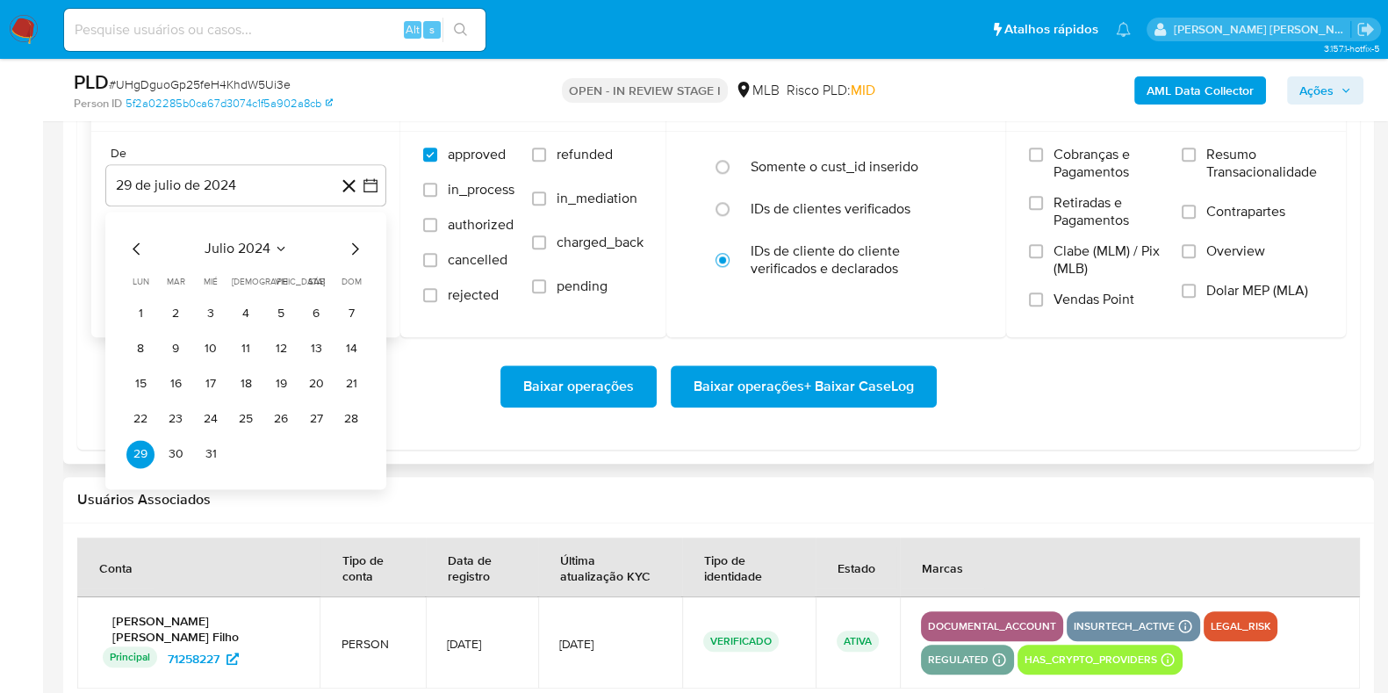
click at [356, 248] on icon "Mes siguiente" at bounding box center [355, 248] width 7 height 12
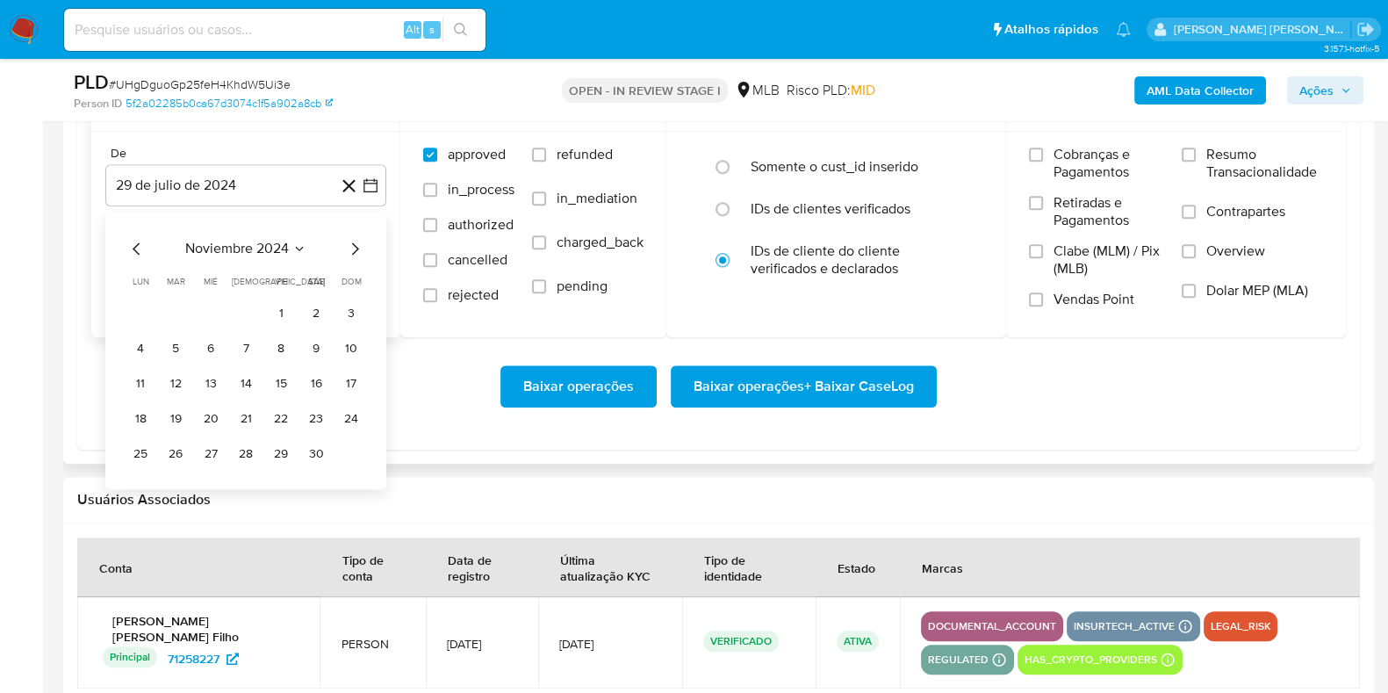
click at [356, 248] on icon "Mes siguiente" at bounding box center [355, 248] width 7 height 12
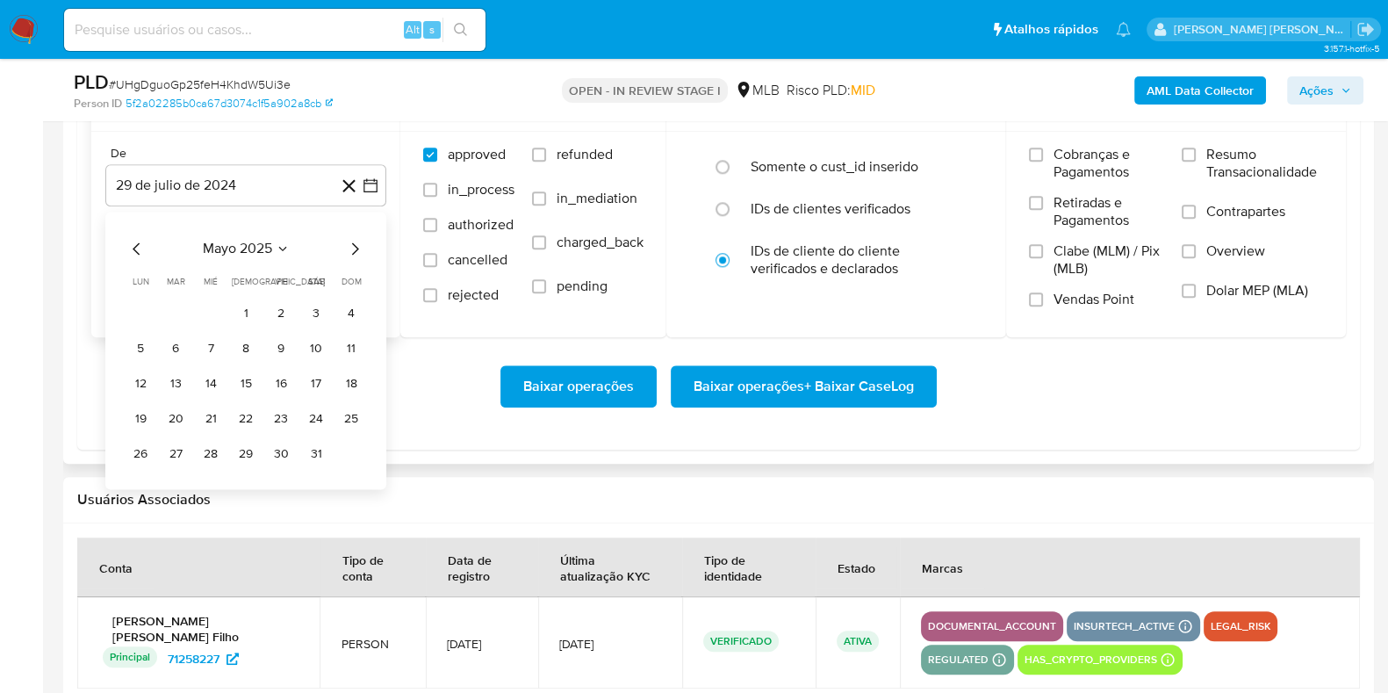
click at [356, 248] on icon "Mes siguiente" at bounding box center [355, 248] width 7 height 12
click at [170, 305] on button "1" at bounding box center [176, 313] width 28 height 28
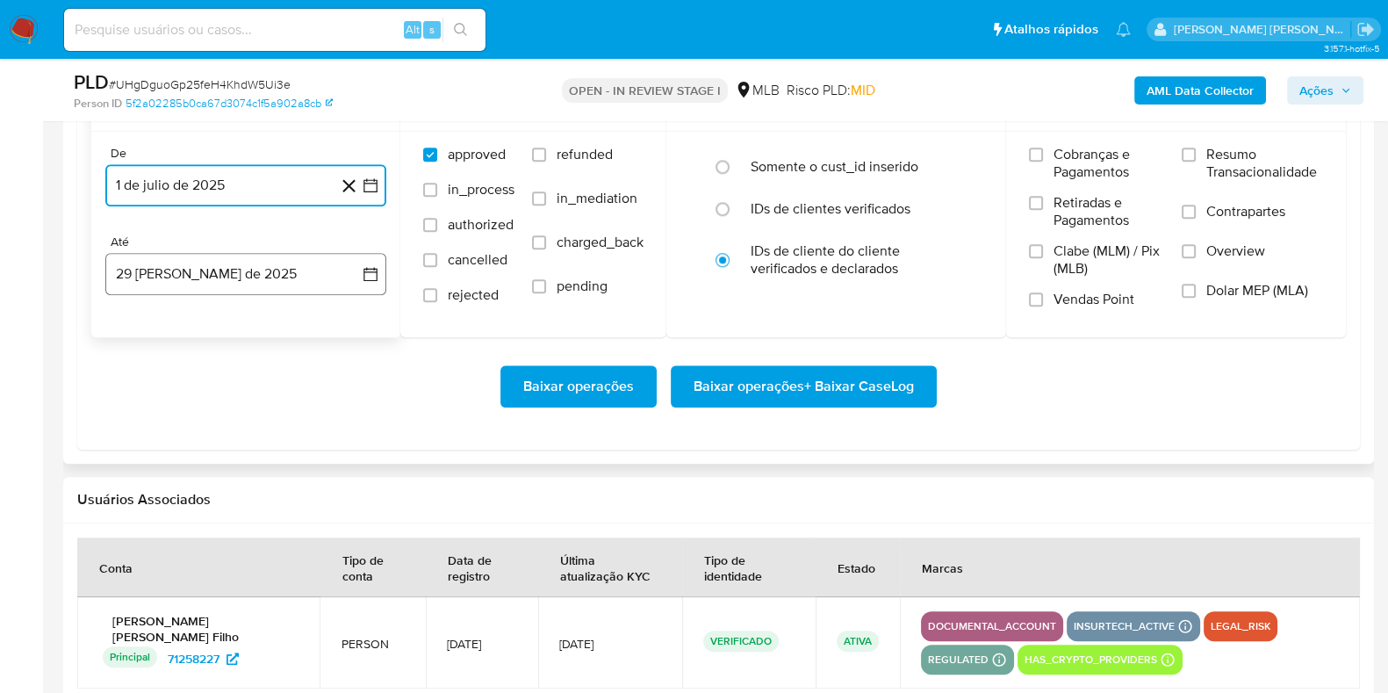
click at [169, 256] on button "29 de agosto de 2025" at bounding box center [245, 274] width 281 height 42
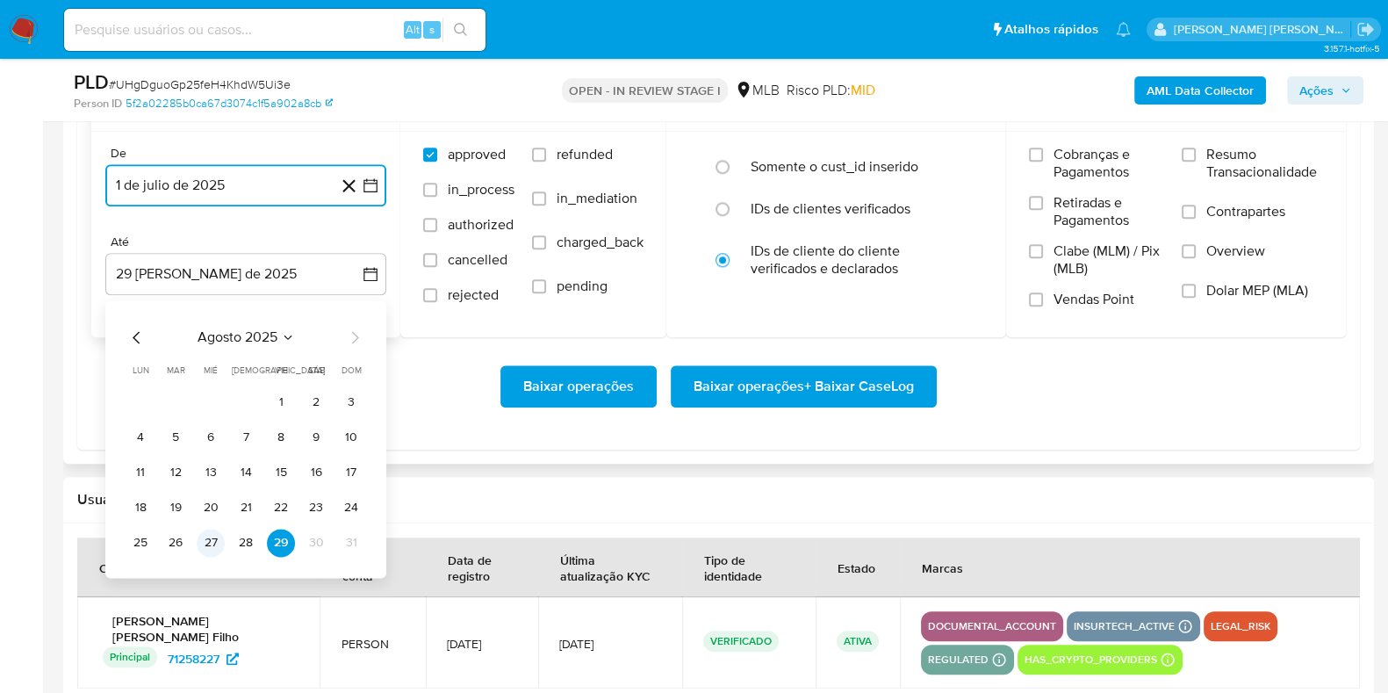
click at [211, 536] on button "27" at bounding box center [211, 542] width 28 height 28
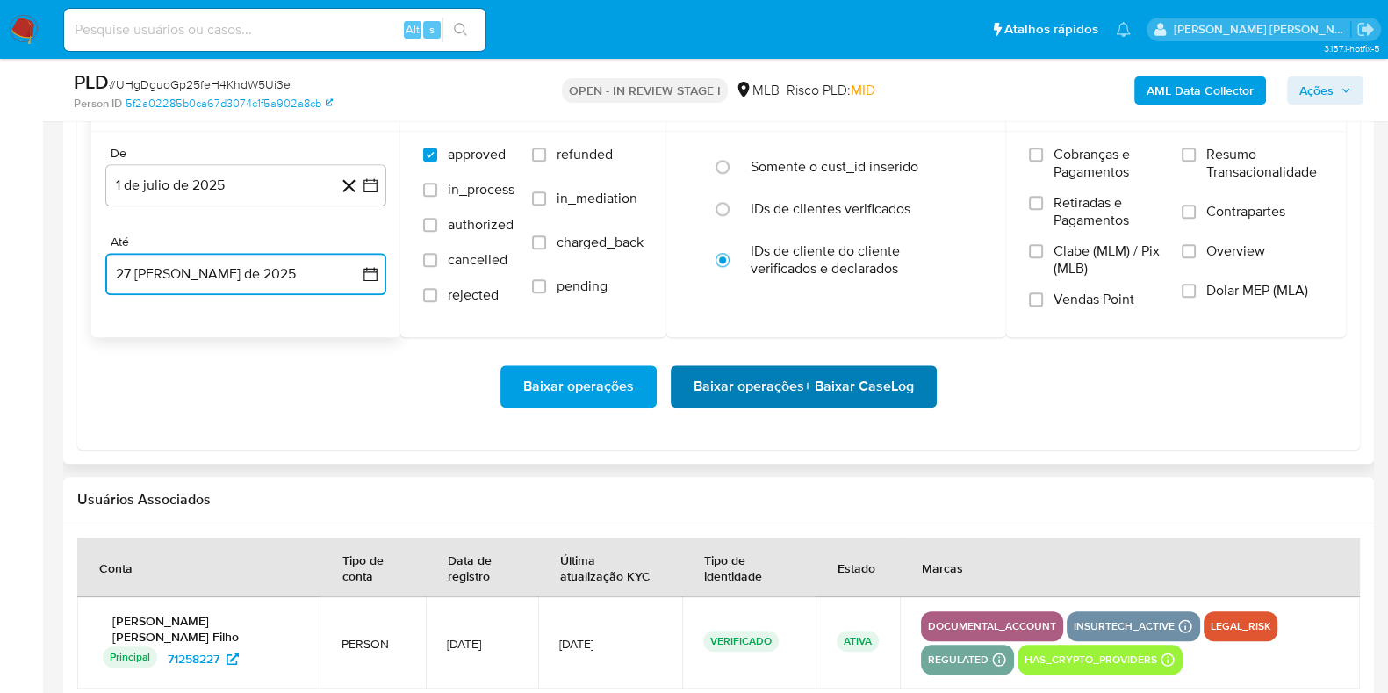
click at [852, 377] on span "Baixar operações + Baixar CaseLog" at bounding box center [803, 386] width 220 height 39
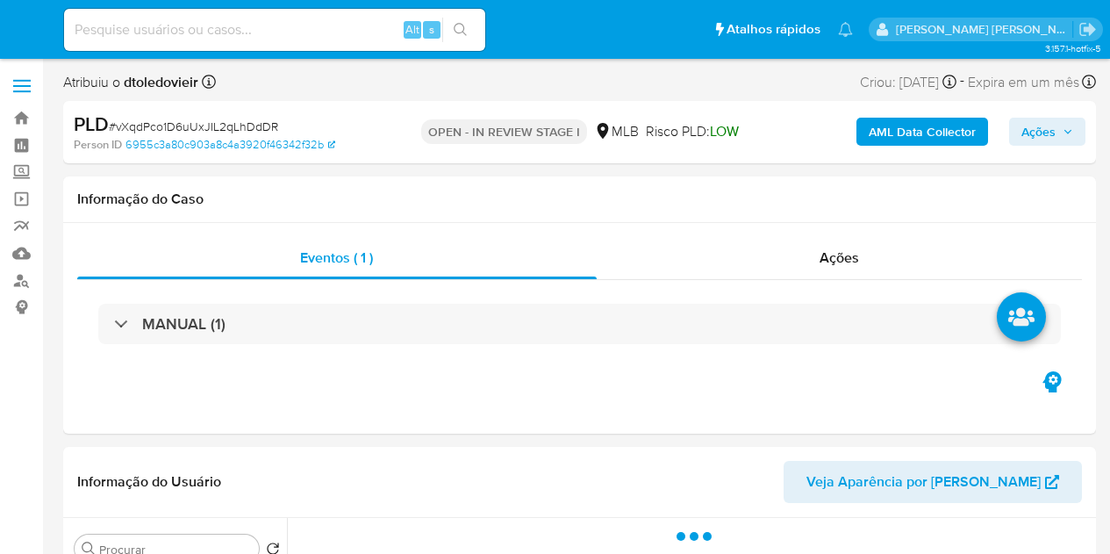
select select "10"
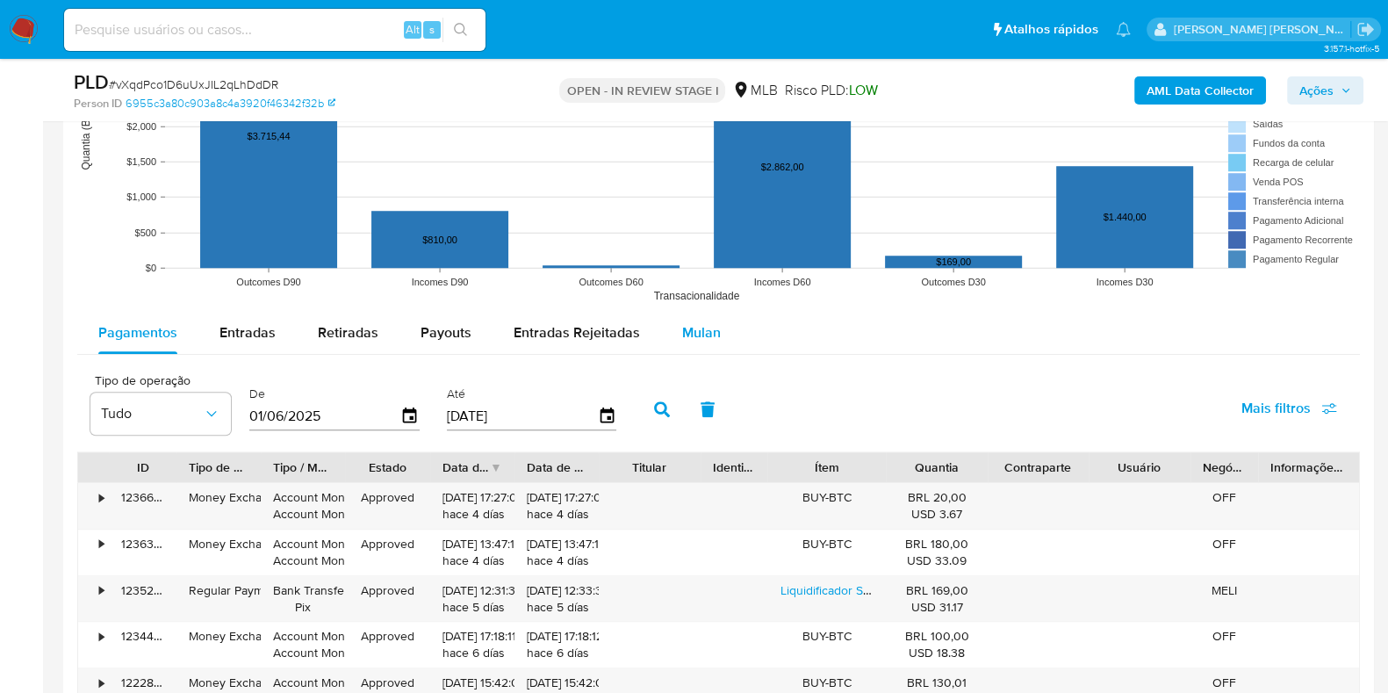
click at [714, 335] on button "Mulan" at bounding box center [701, 333] width 81 height 42
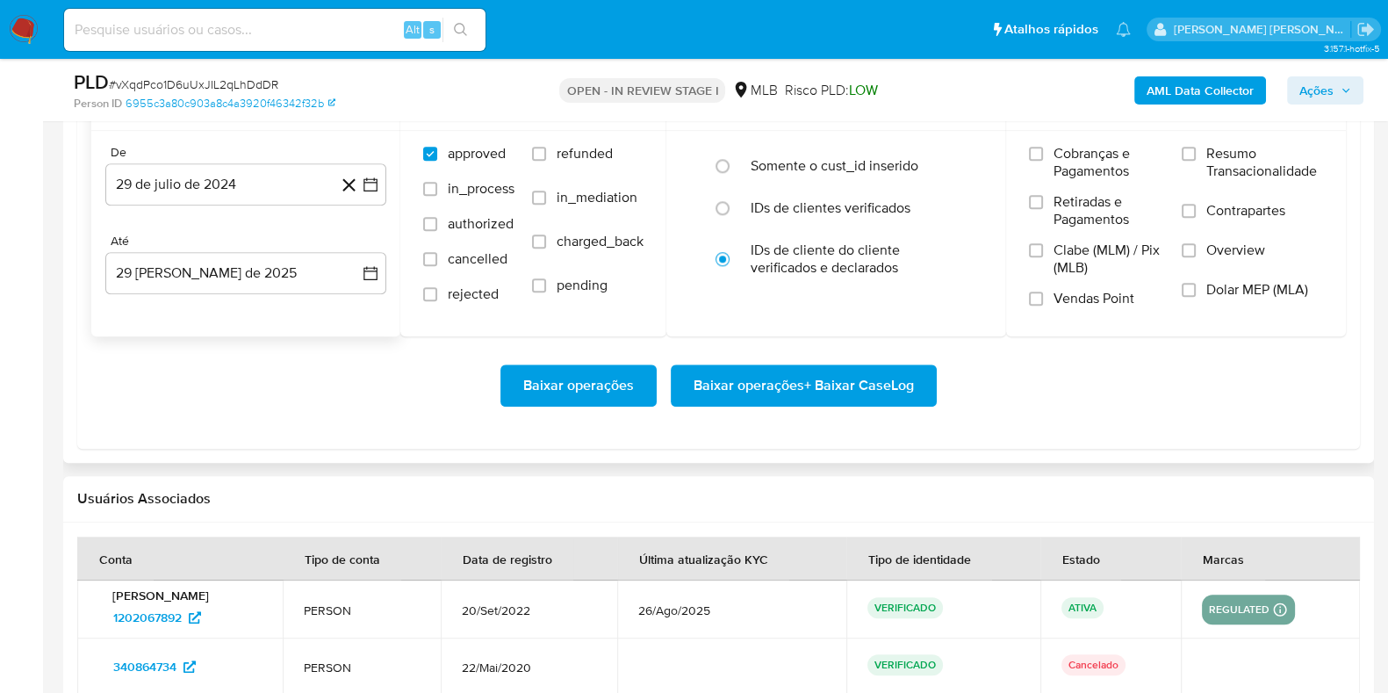
scroll to position [1975, 0]
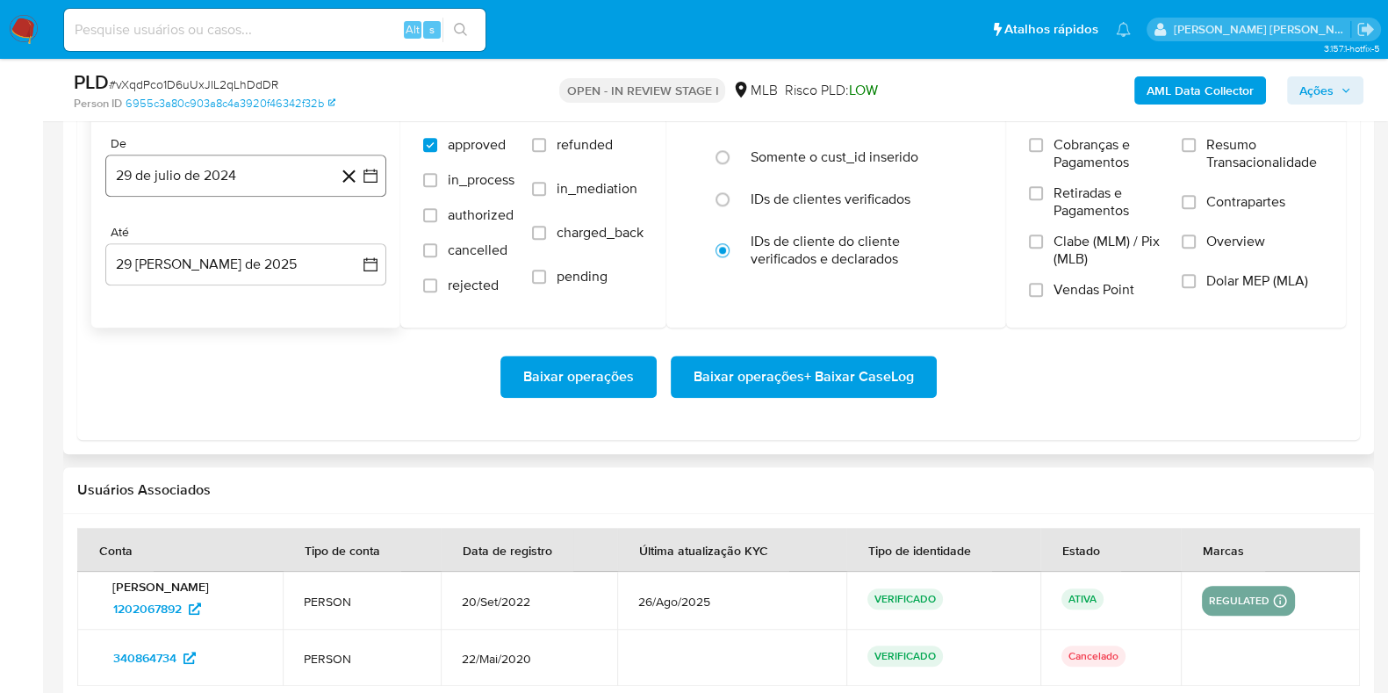
click at [257, 193] on button "29 de julio de 2024" at bounding box center [245, 175] width 281 height 42
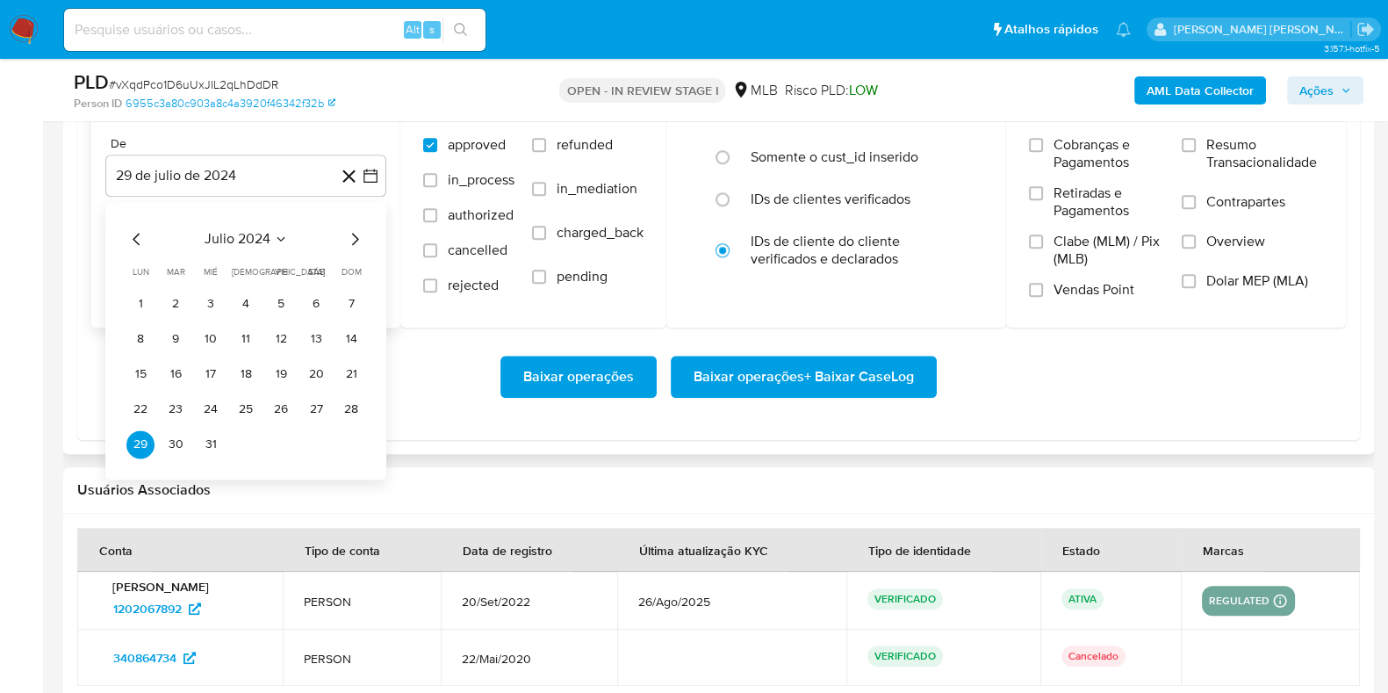
click at [362, 243] on icon "Mes siguiente" at bounding box center [354, 238] width 21 height 21
click at [328, 229] on div "agosto 2024" at bounding box center [245, 238] width 239 height 21
click at [349, 234] on icon "Mes siguiente" at bounding box center [354, 238] width 21 height 21
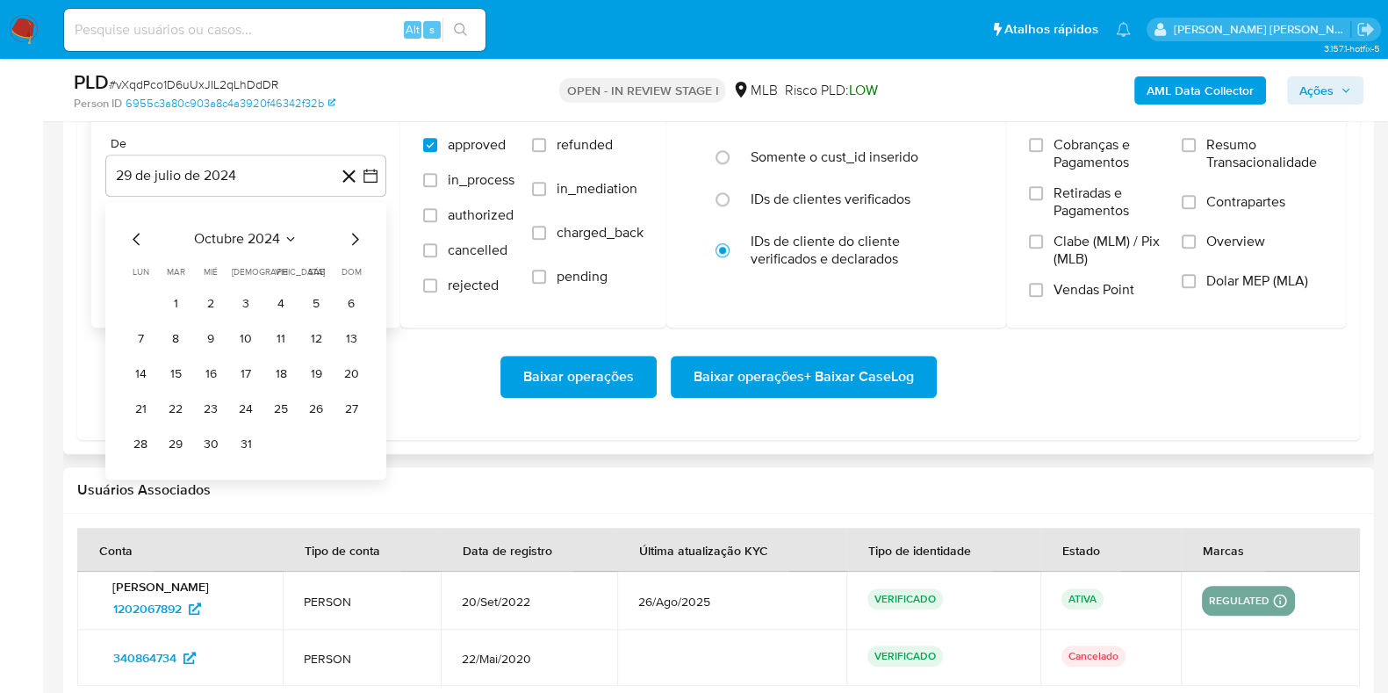
click at [349, 234] on icon "Mes siguiente" at bounding box center [354, 238] width 21 height 21
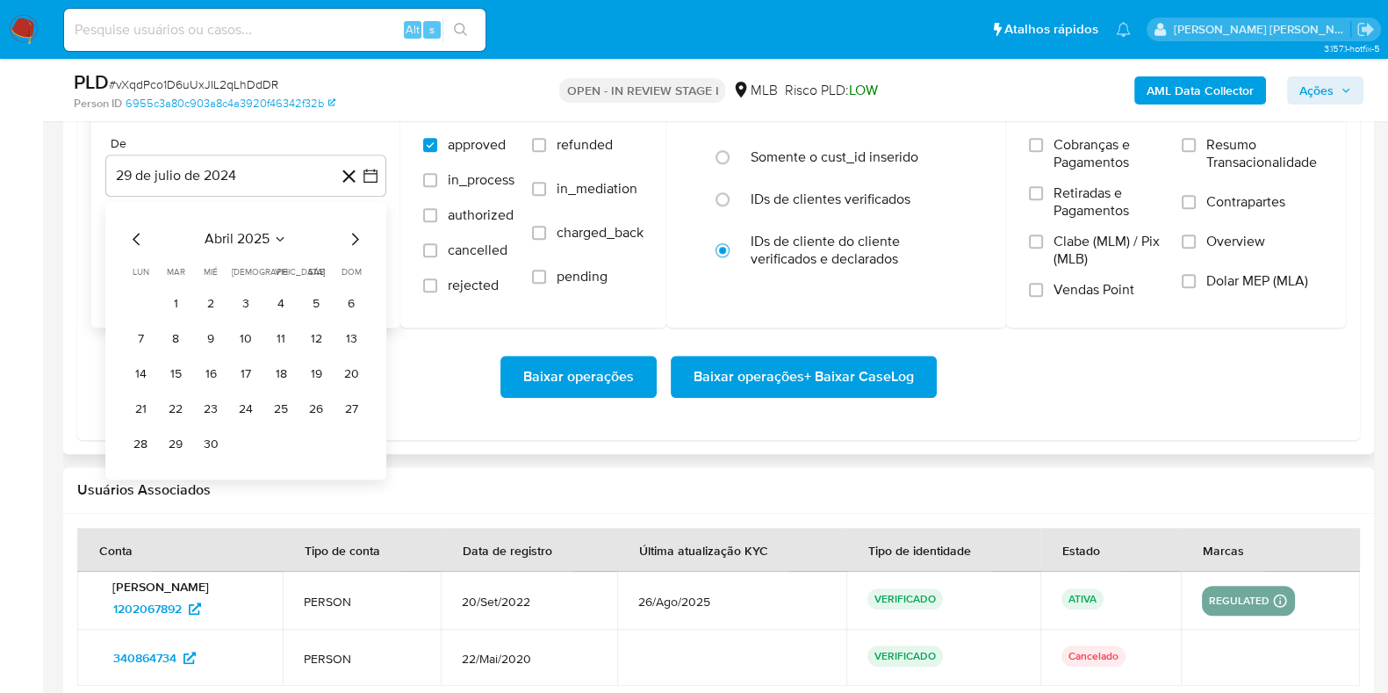
click at [349, 234] on icon "Mes siguiente" at bounding box center [354, 238] width 21 height 21
click at [127, 234] on icon "Mes anterior" at bounding box center [136, 238] width 21 height 21
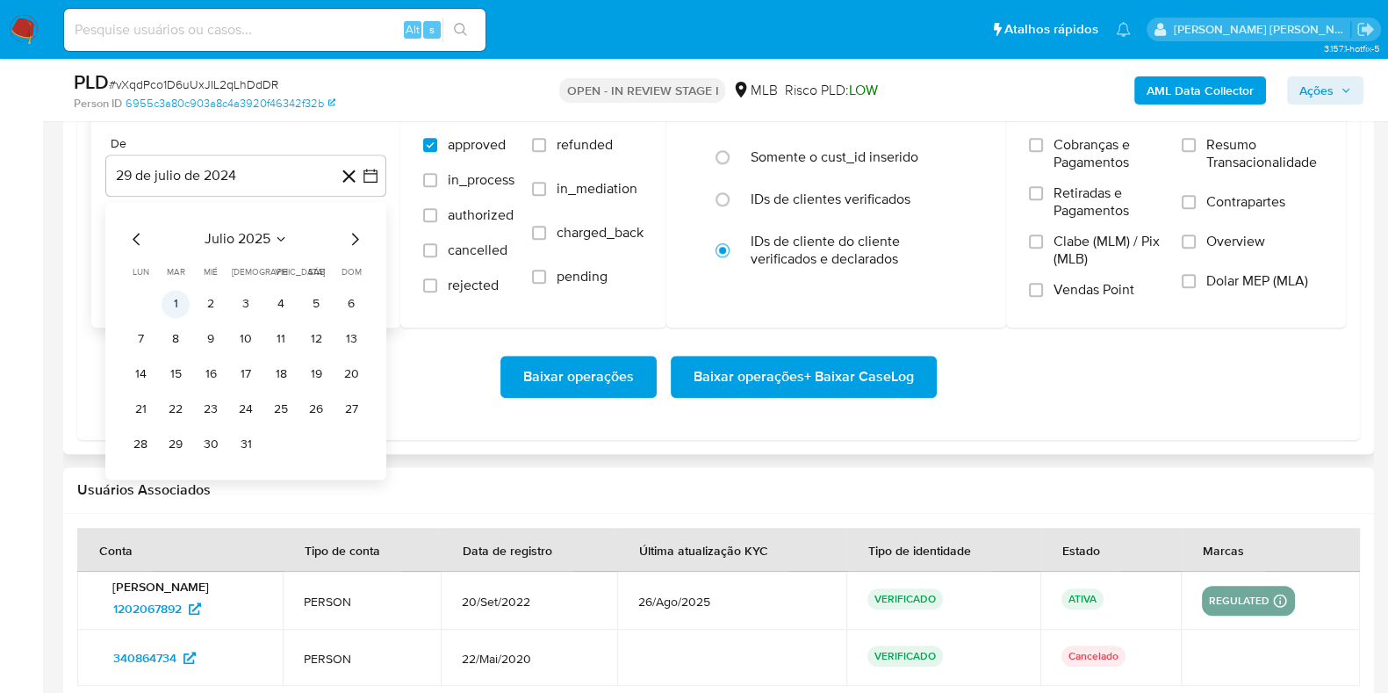
click at [180, 304] on button "1" at bounding box center [176, 304] width 28 height 28
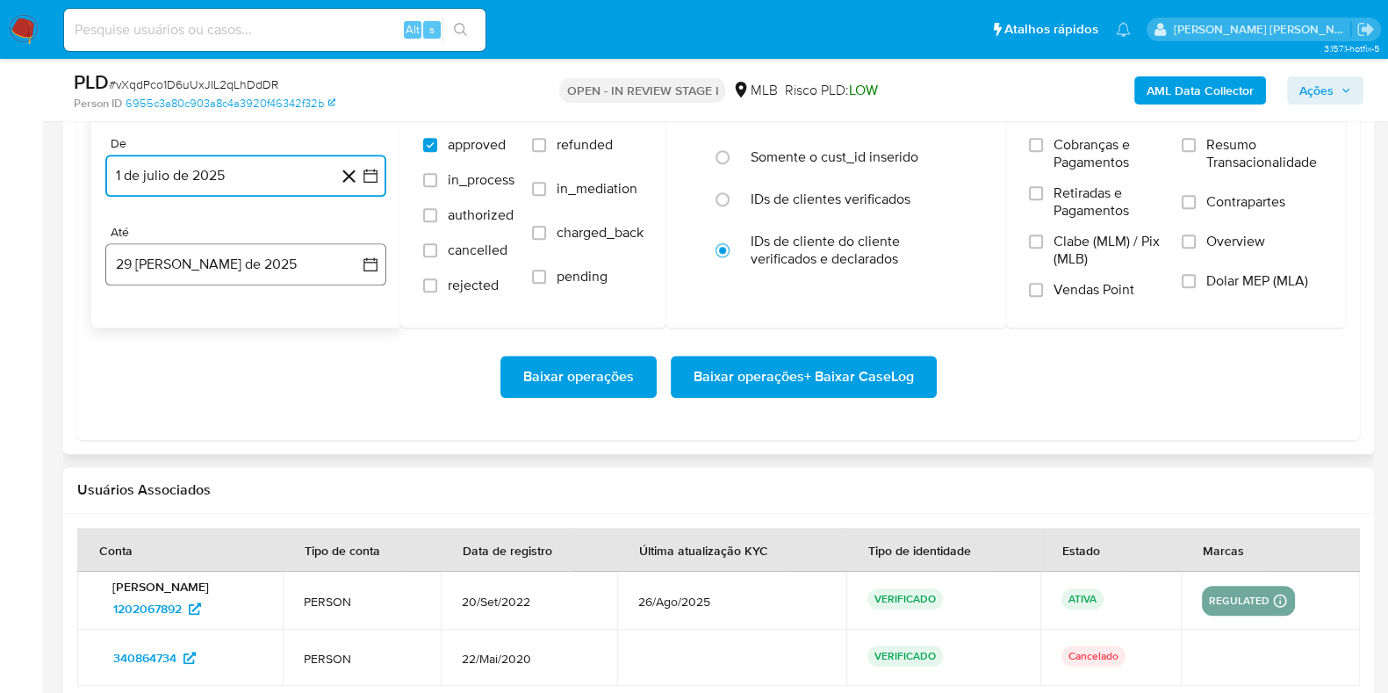
click at [187, 270] on button "29 de agosto de 2025" at bounding box center [245, 264] width 281 height 42
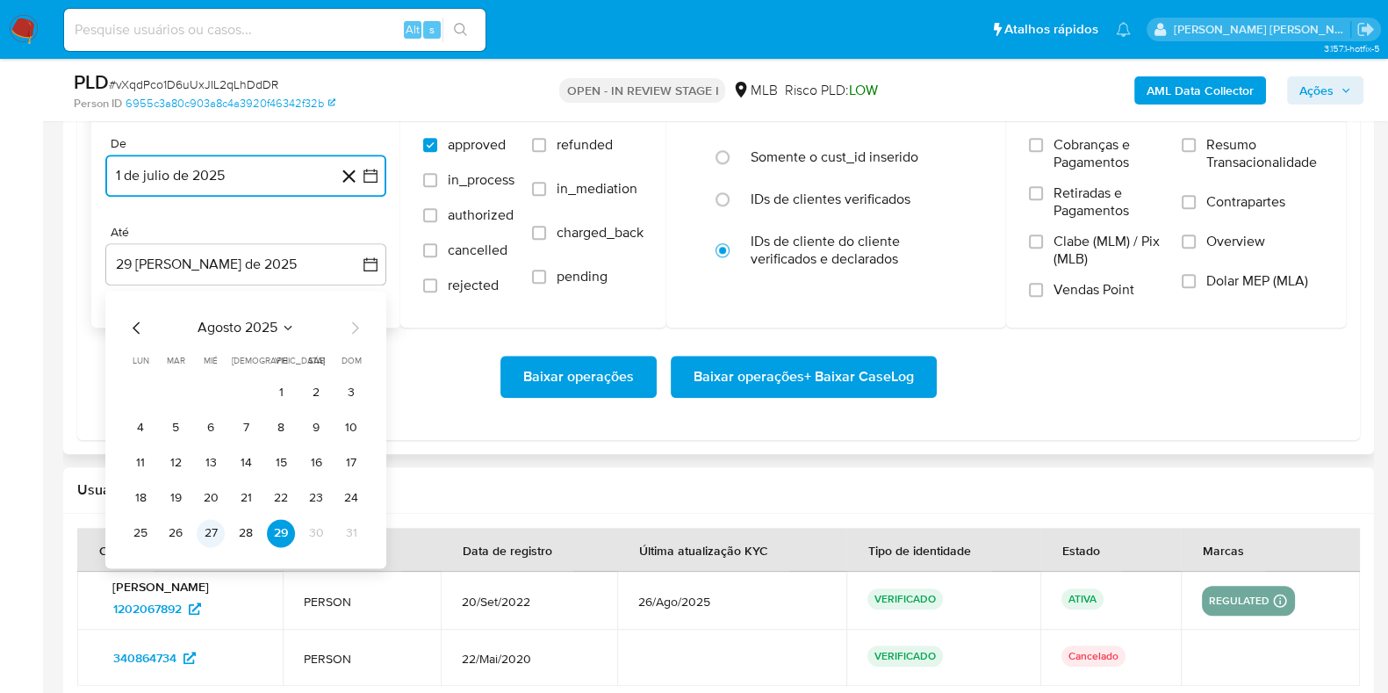
click at [210, 526] on button "27" at bounding box center [211, 533] width 28 height 28
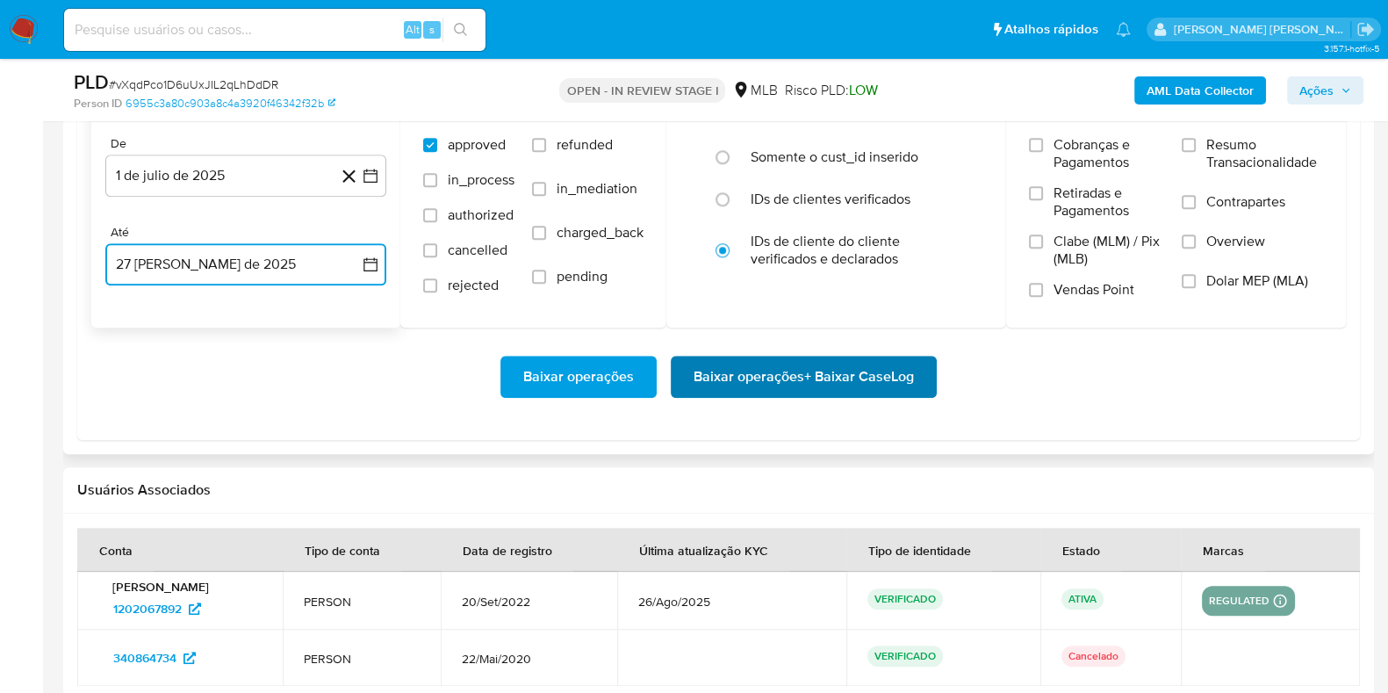
click at [848, 384] on span "Baixar operações + Baixar CaseLog" at bounding box center [803, 376] width 220 height 39
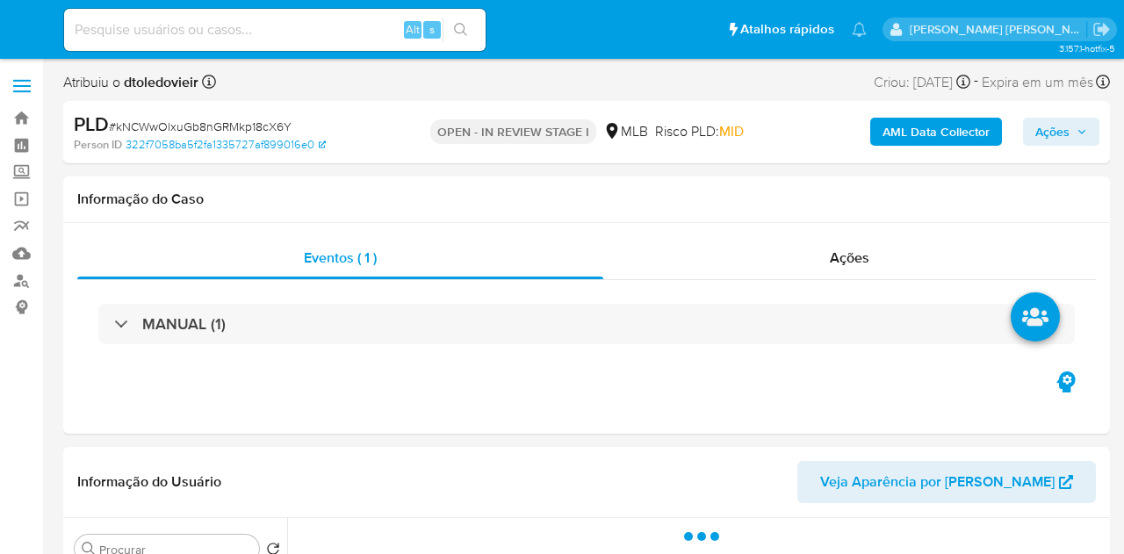
select select "10"
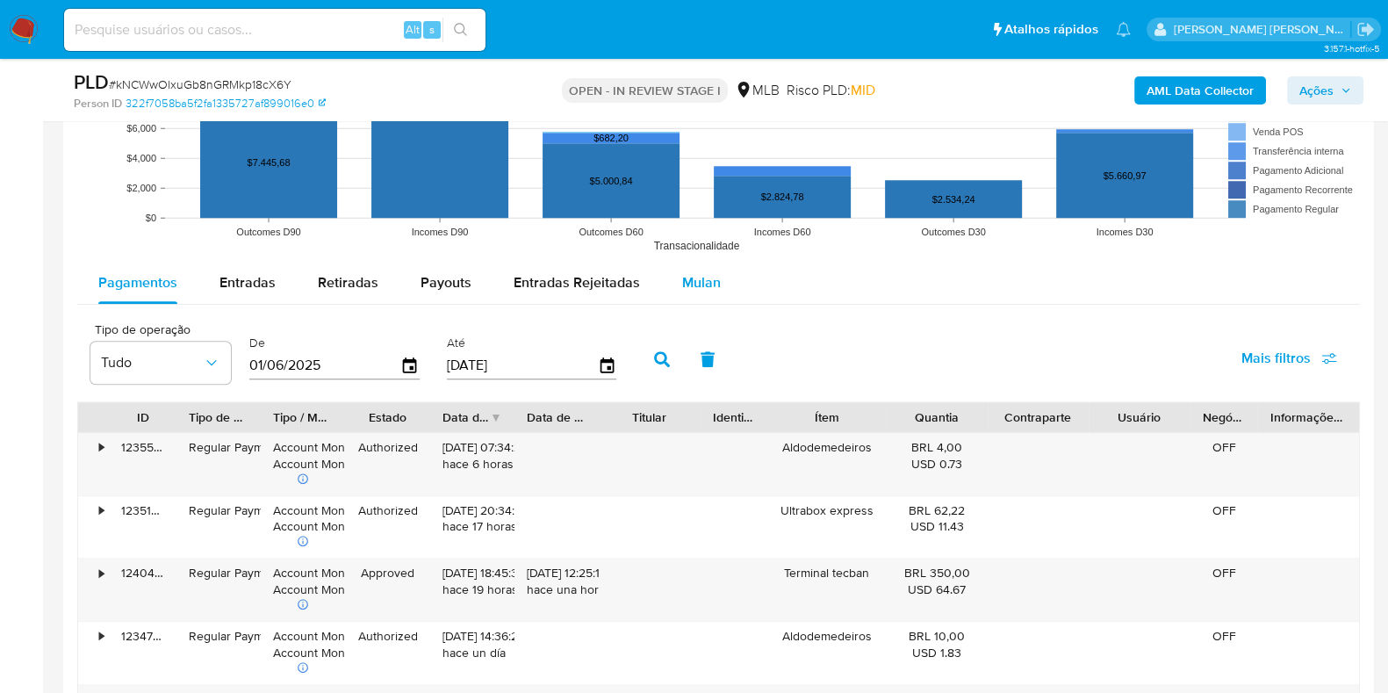
click at [690, 280] on span "Mulan" at bounding box center [701, 282] width 39 height 20
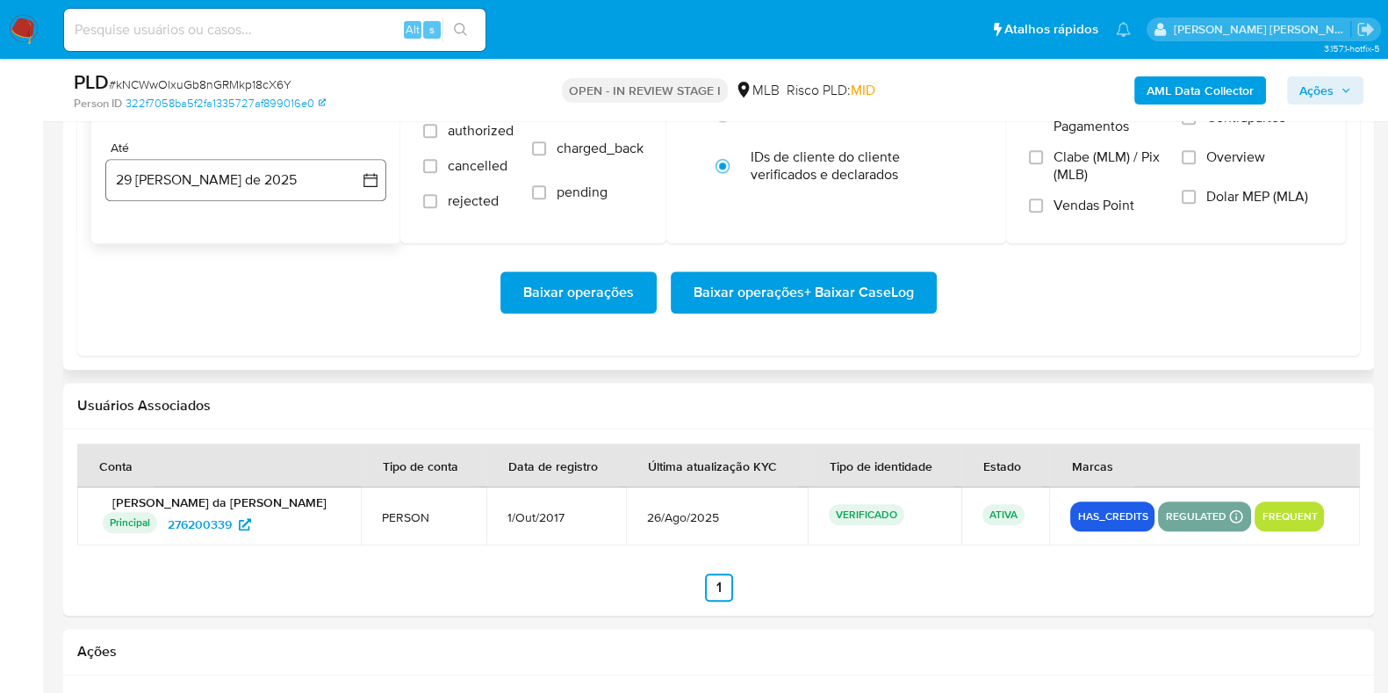
scroll to position [2085, 0]
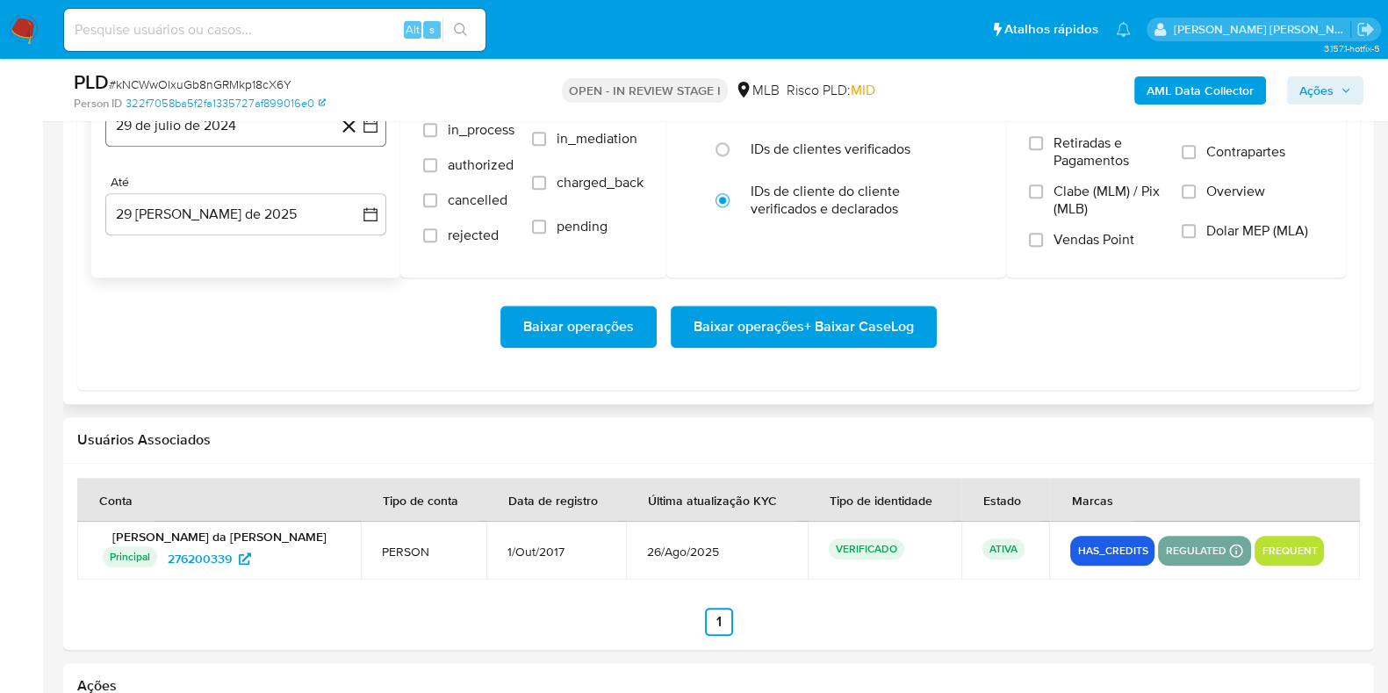
click at [245, 142] on button "29 de julio de 2024" at bounding box center [245, 125] width 281 height 42
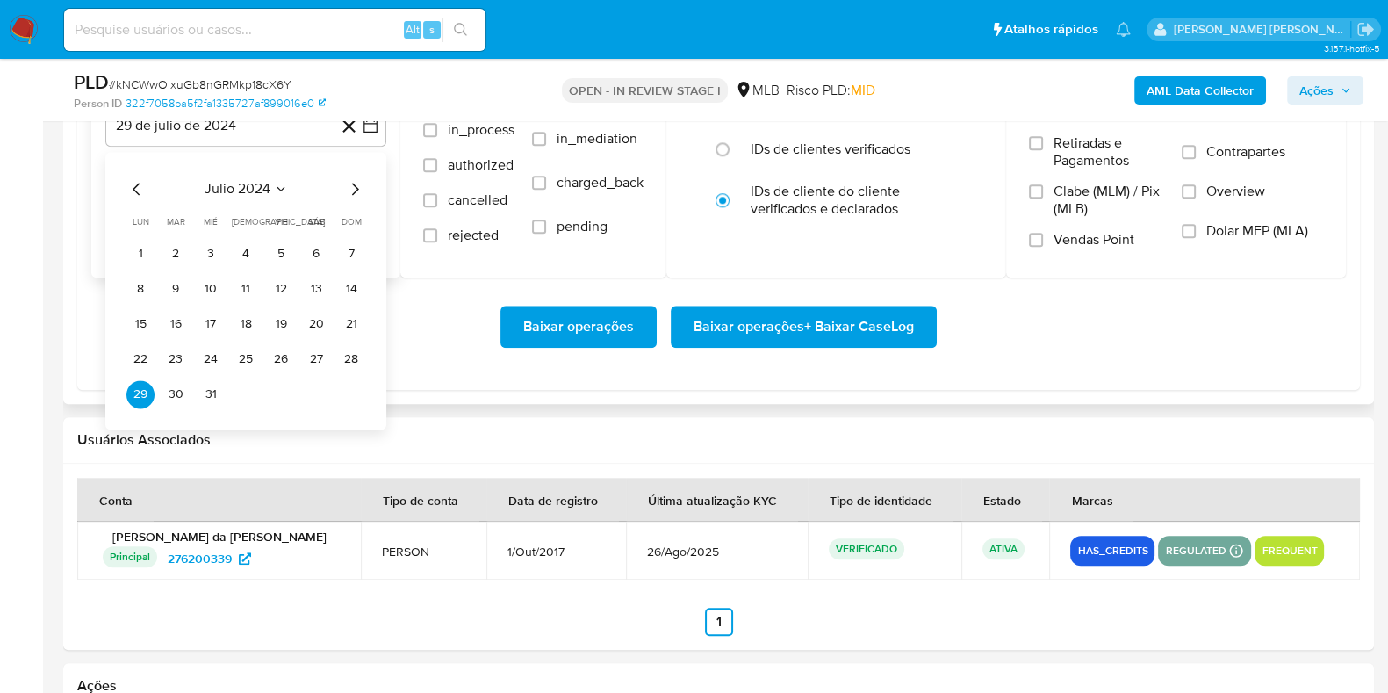
click at [349, 183] on icon "Mes siguiente" at bounding box center [354, 188] width 21 height 21
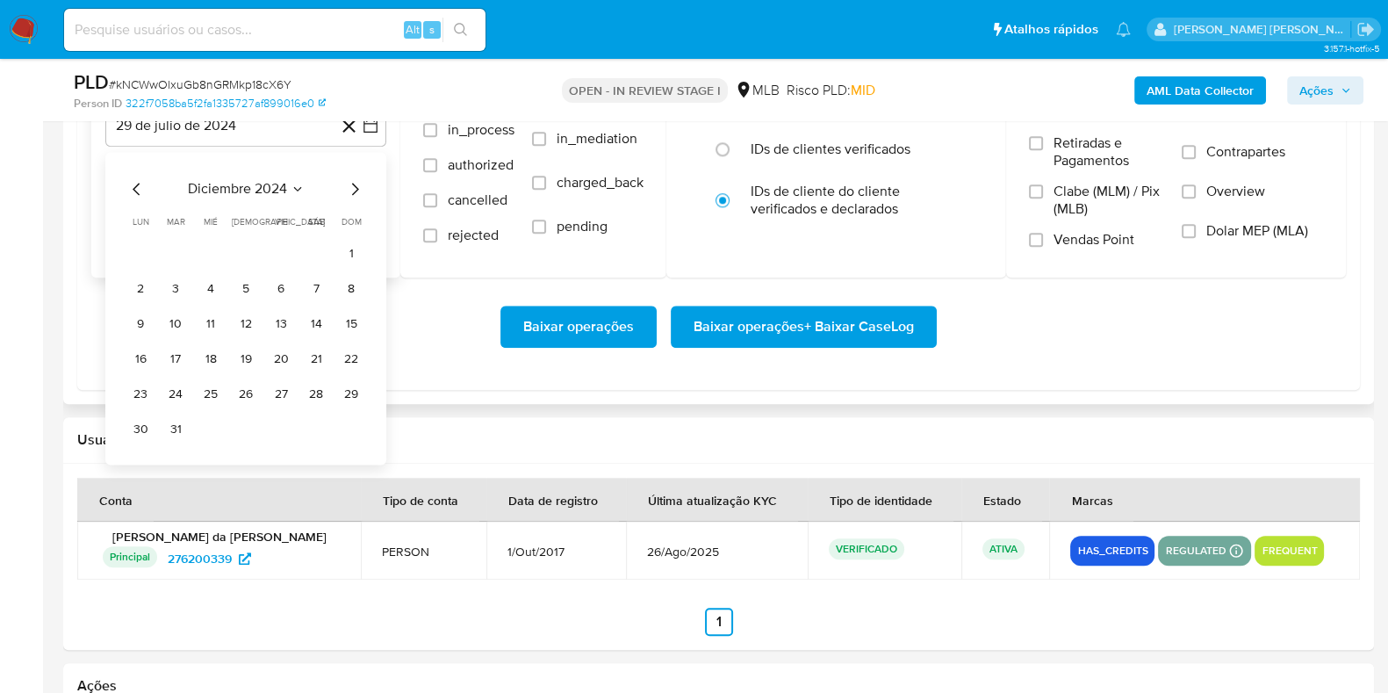
click at [348, 184] on icon "Mes siguiente" at bounding box center [354, 188] width 21 height 21
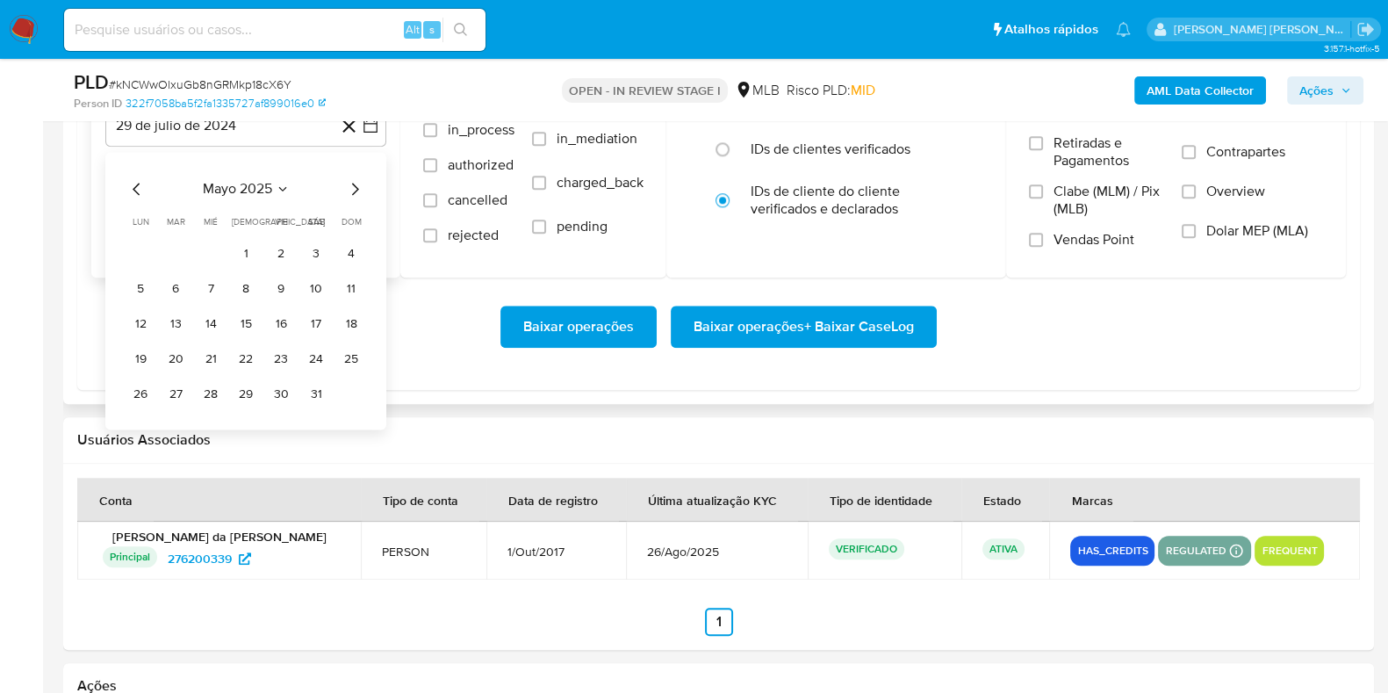
click at [348, 184] on icon "Mes siguiente" at bounding box center [354, 188] width 21 height 21
click at [347, 183] on icon "Mes siguiente" at bounding box center [354, 188] width 21 height 21
click at [167, 244] on button "1" at bounding box center [176, 254] width 28 height 28
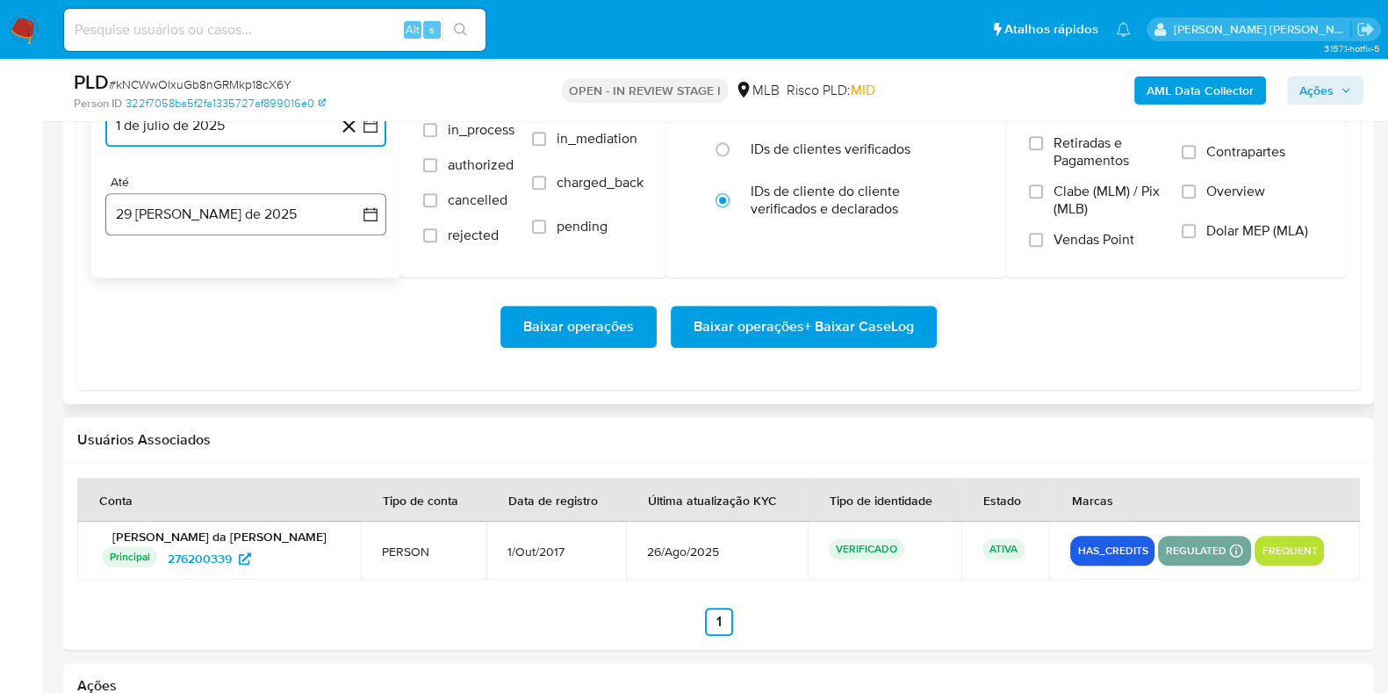
click at [193, 208] on button "29 de agosto de 2025" at bounding box center [245, 214] width 281 height 42
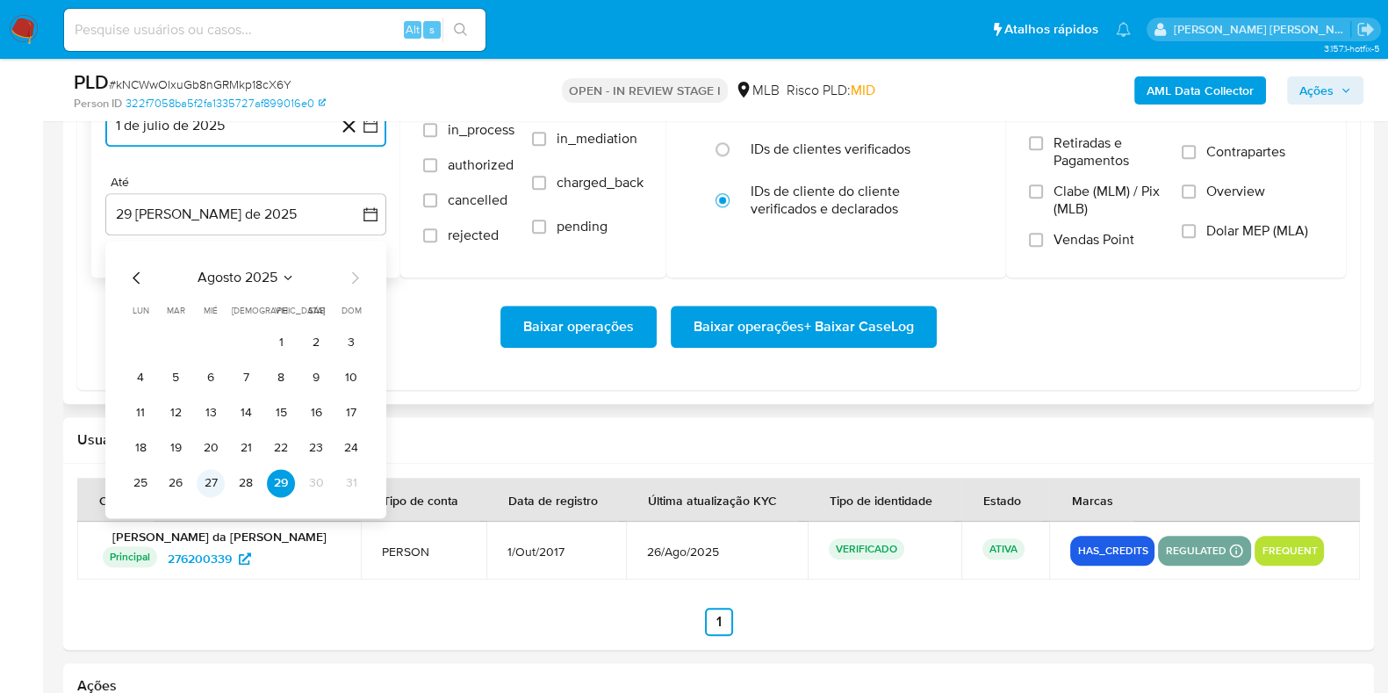
click at [211, 476] on button "27" at bounding box center [211, 483] width 28 height 28
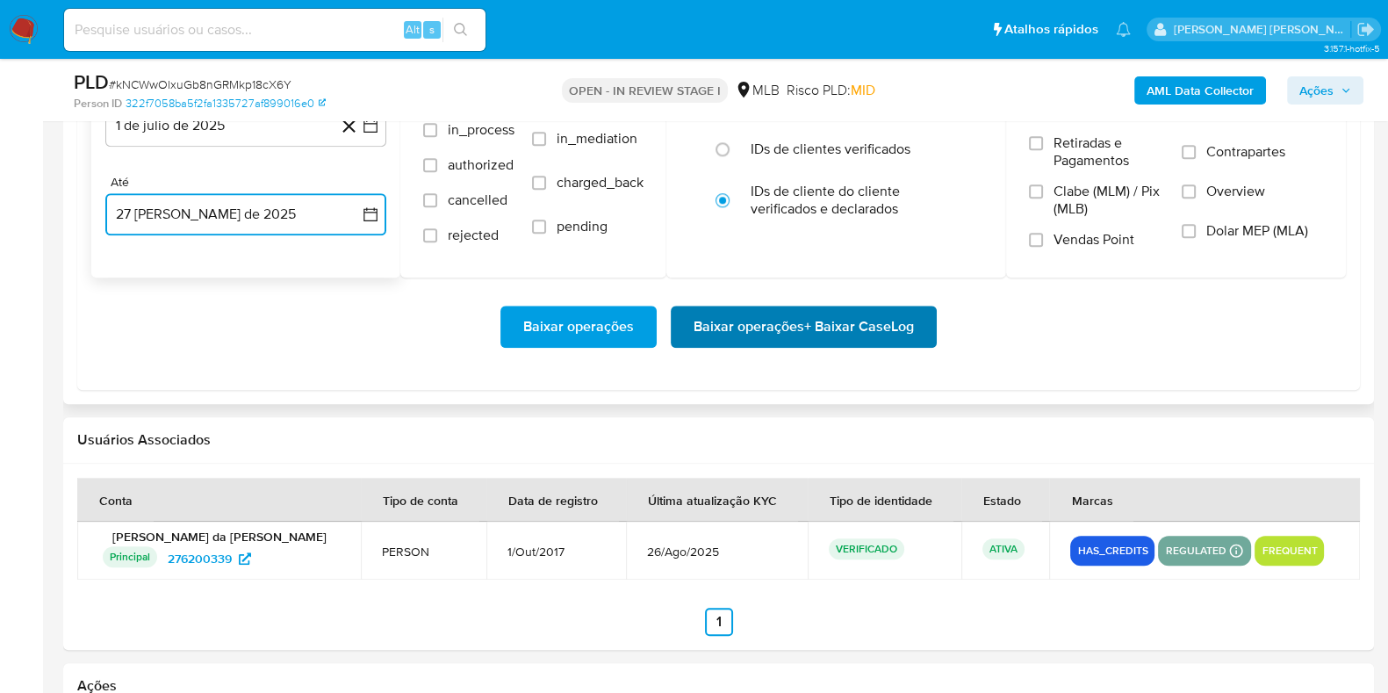
click at [794, 318] on span "Baixar operações + Baixar CaseLog" at bounding box center [803, 326] width 220 height 39
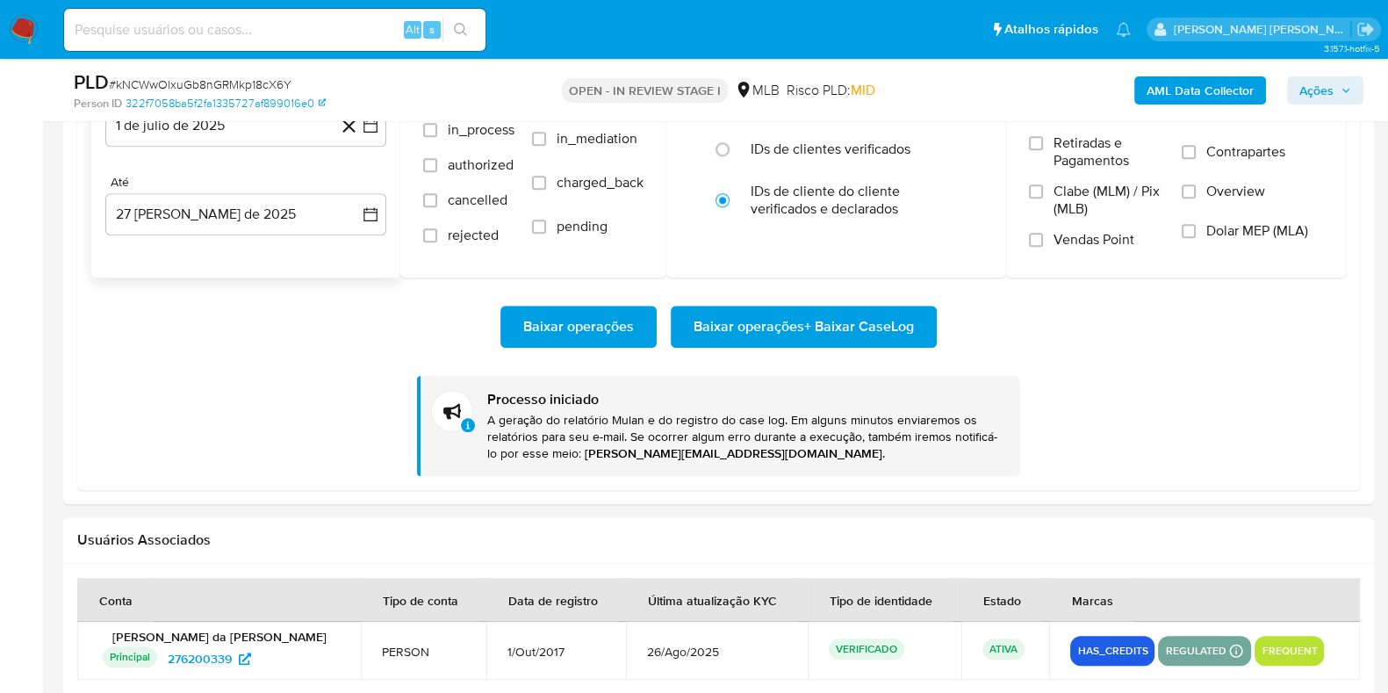
click at [30, 27] on img at bounding box center [24, 30] width 30 height 30
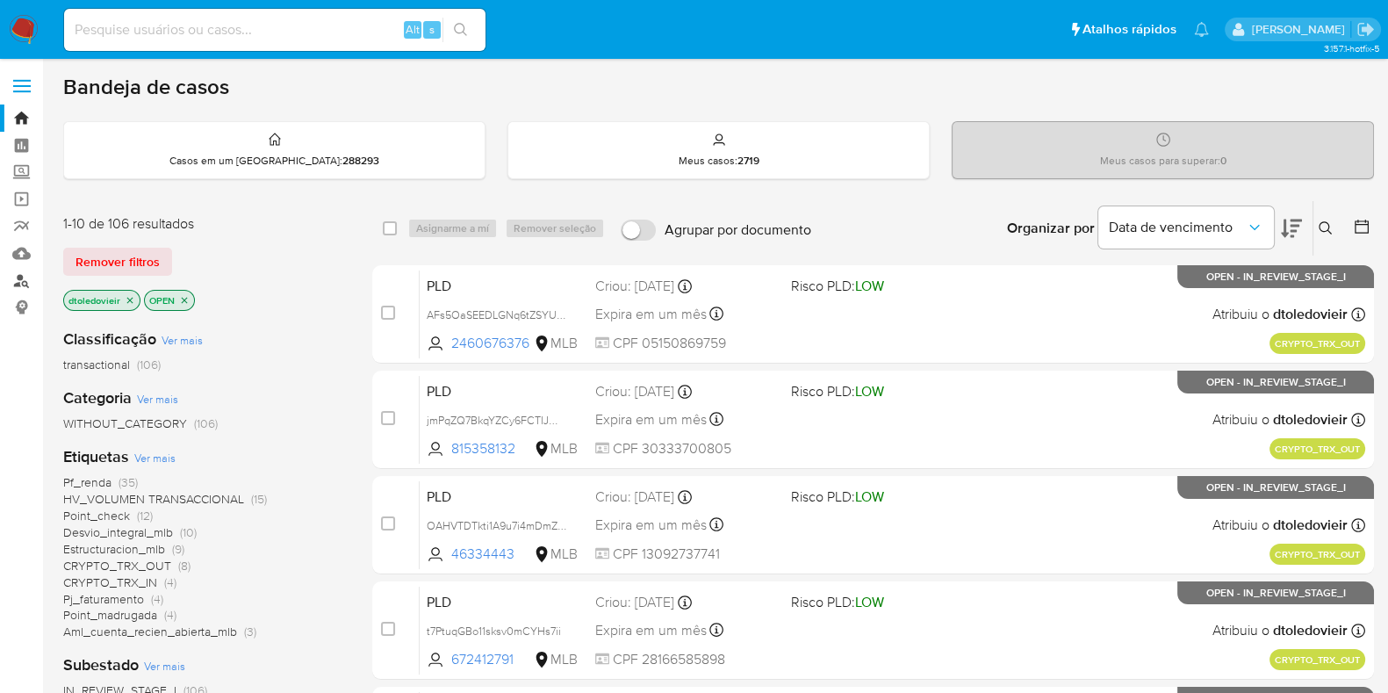
click at [18, 279] on link "Localizador de pessoas" at bounding box center [104, 280] width 209 height 27
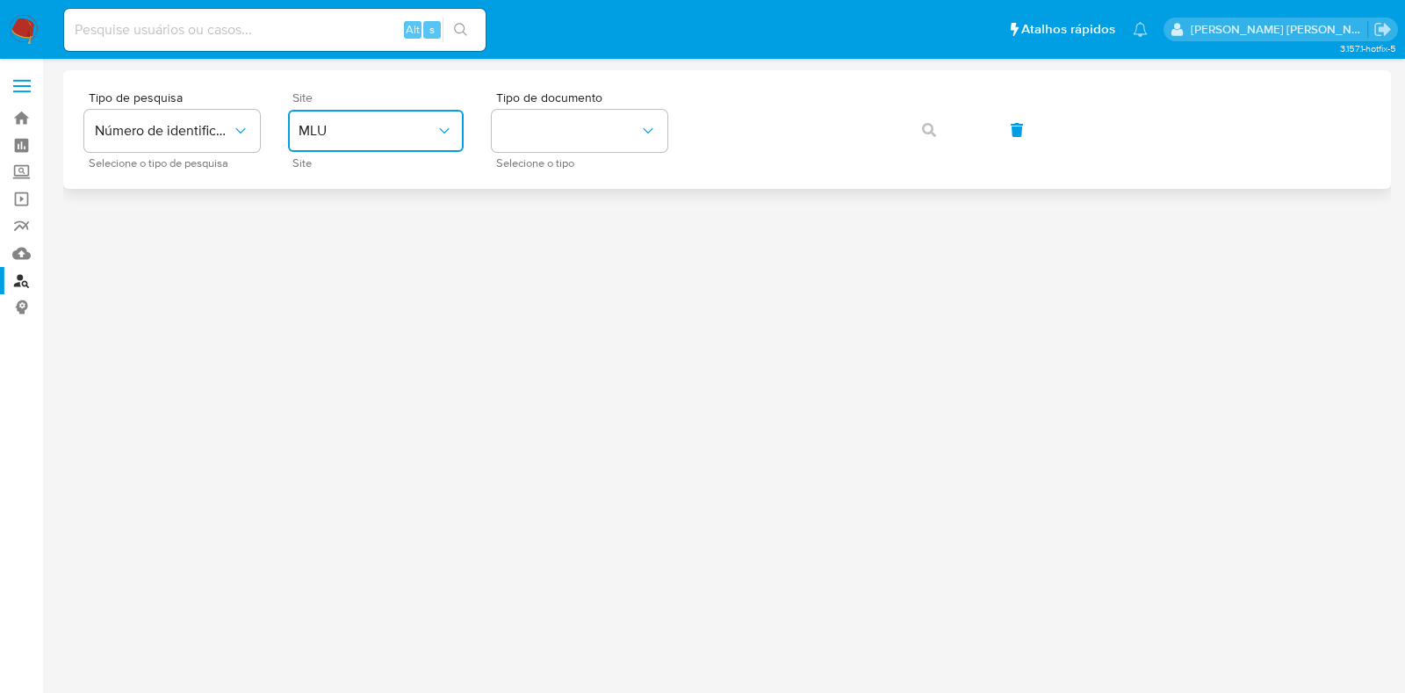
click at [381, 129] on span "MLU" at bounding box center [366, 131] width 137 height 18
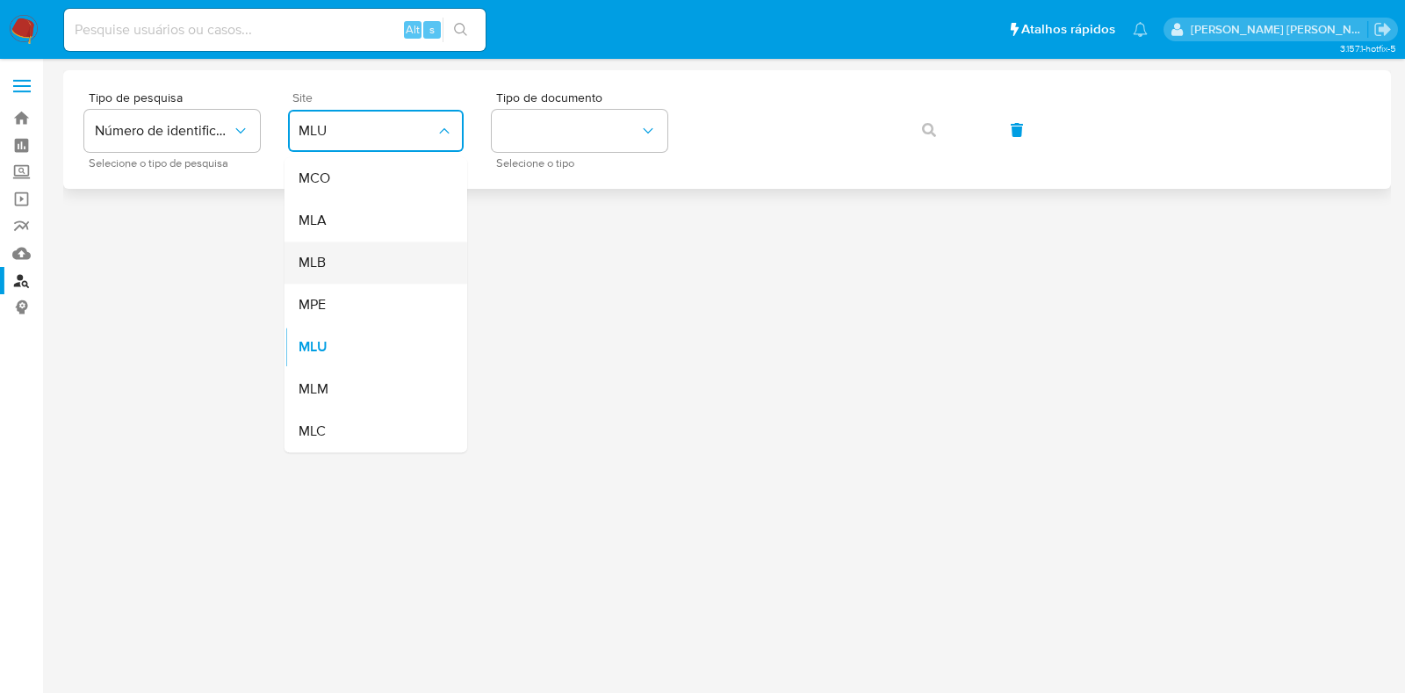
click at [369, 256] on div "MLB" at bounding box center [370, 262] width 144 height 42
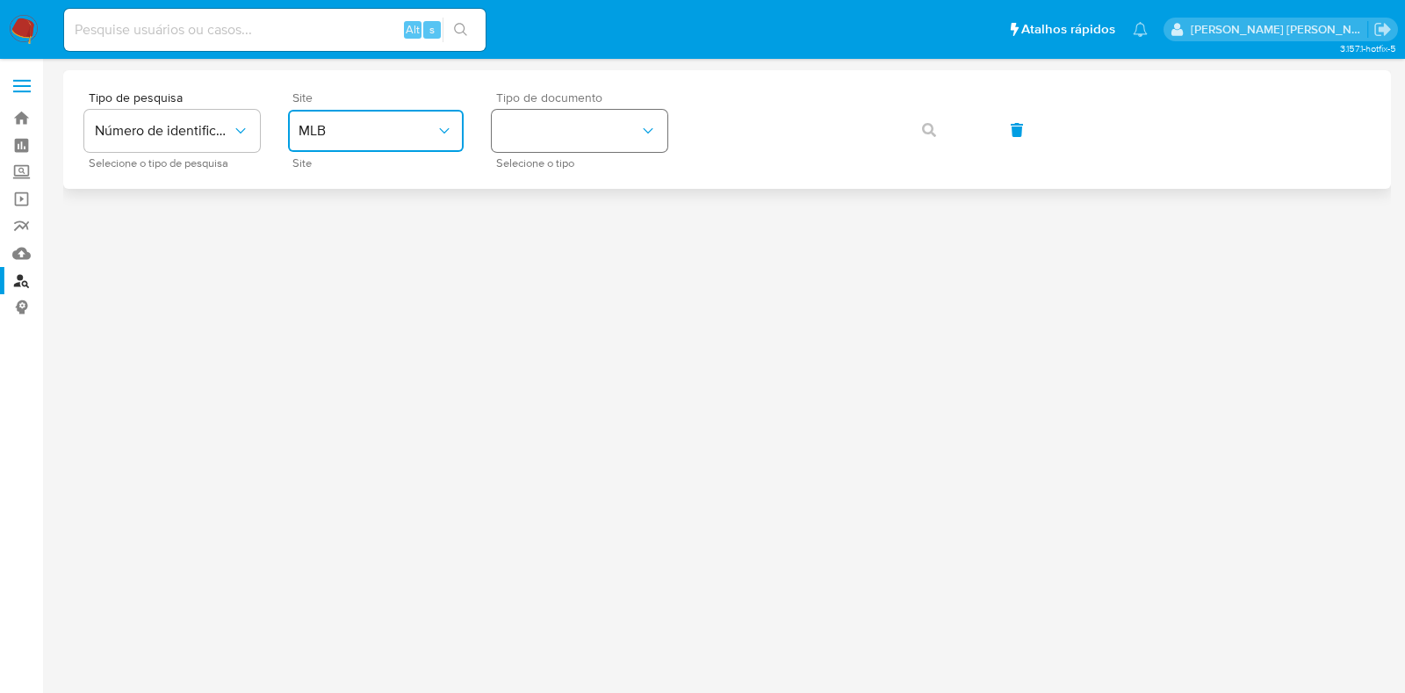
click at [564, 120] on button "identificationType" at bounding box center [580, 131] width 176 height 42
click at [542, 240] on div "CPF CPF" at bounding box center [574, 247] width 144 height 60
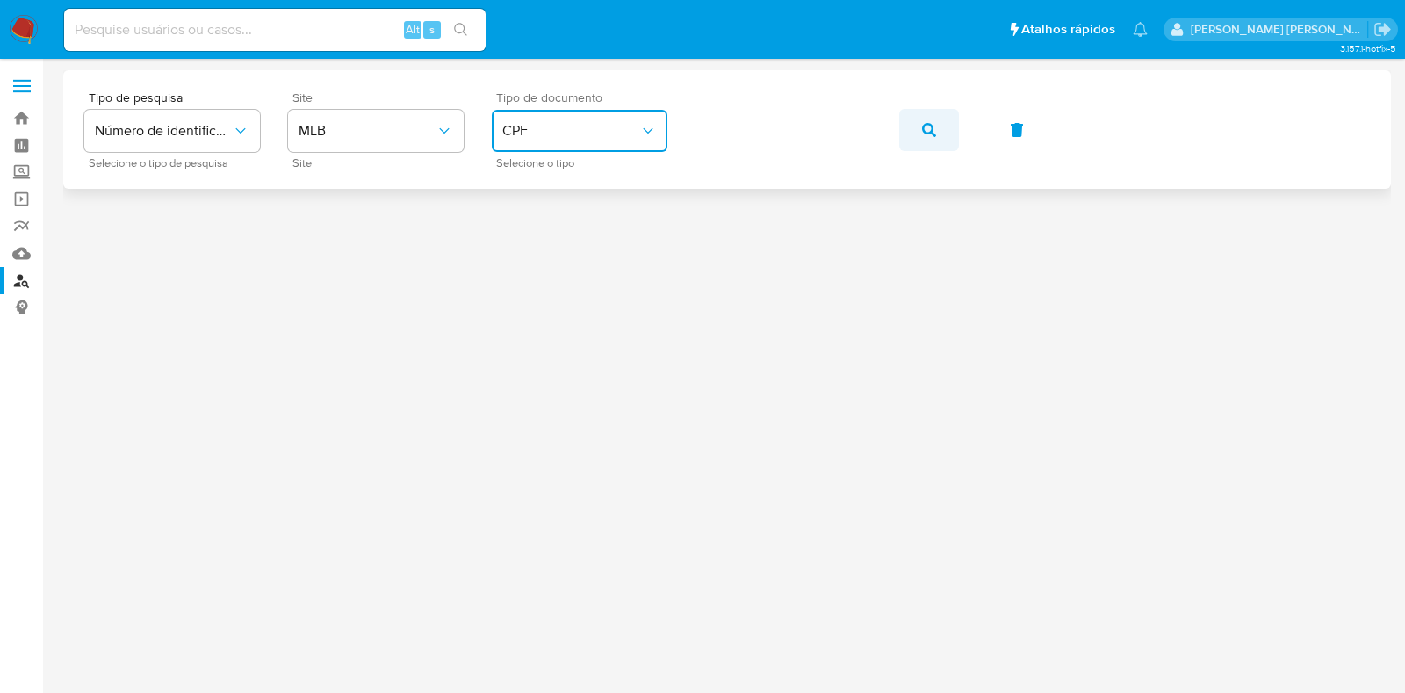
click at [925, 125] on icon "button" at bounding box center [929, 130] width 14 height 14
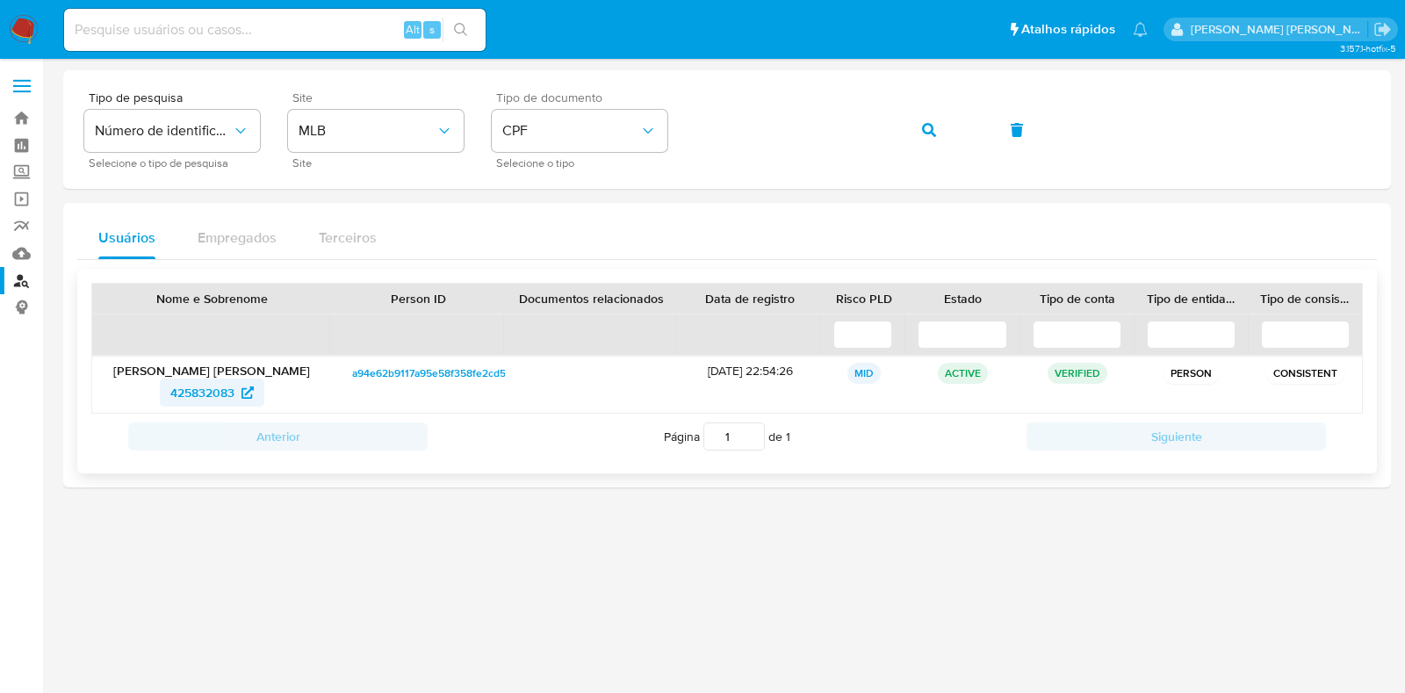
click at [213, 392] on span "425832083" at bounding box center [202, 392] width 64 height 28
click at [215, 381] on span "425832083" at bounding box center [202, 392] width 64 height 28
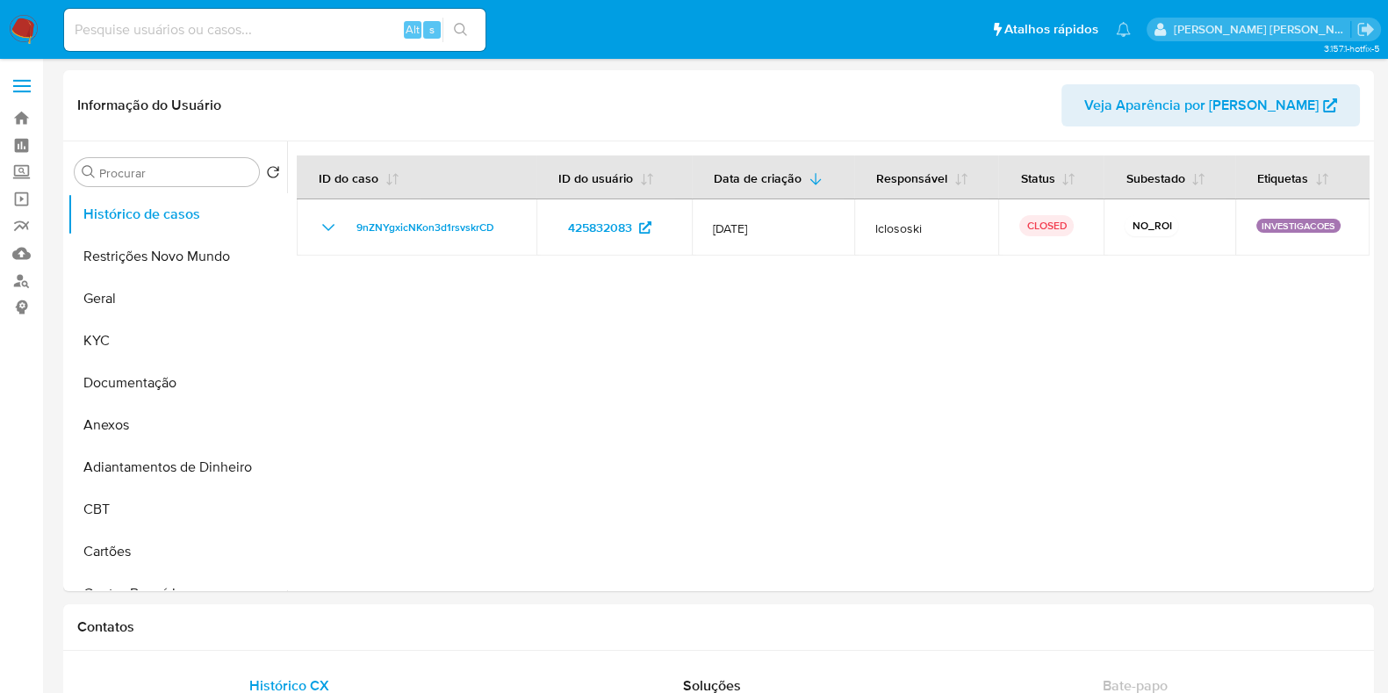
select select "10"
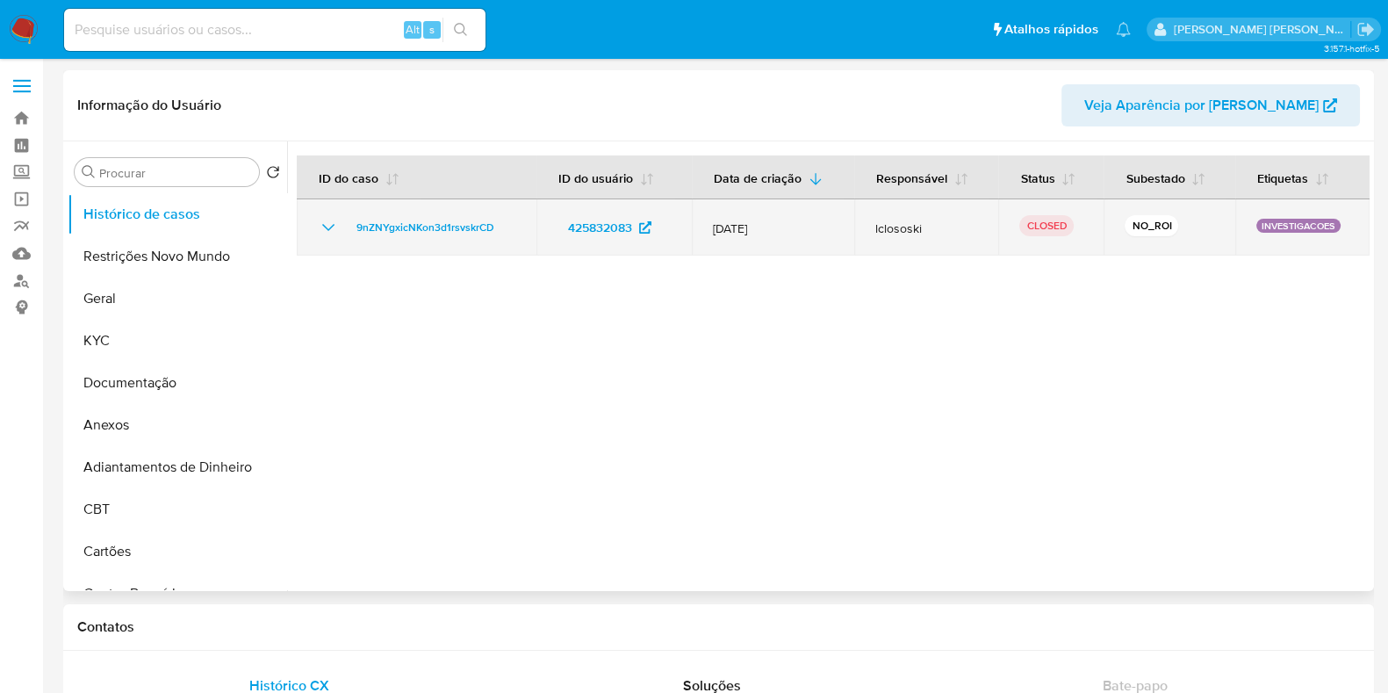
drag, startPoint x: 862, startPoint y: 230, endPoint x: 917, endPoint y: 221, distance: 56.0
click at [917, 221] on td "lclososki" at bounding box center [926, 227] width 145 height 56
click at [930, 221] on span "lclososki" at bounding box center [926, 228] width 103 height 16
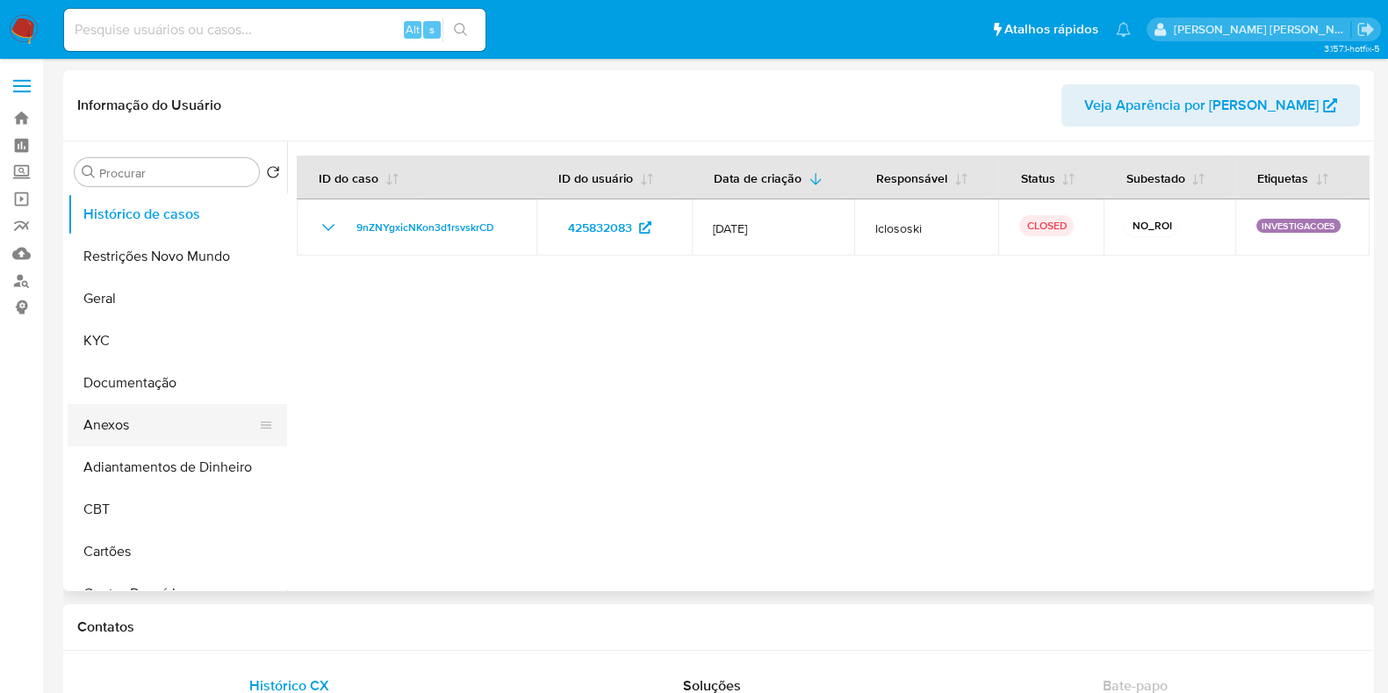
click at [158, 434] on button "Anexos" at bounding box center [170, 425] width 205 height 42
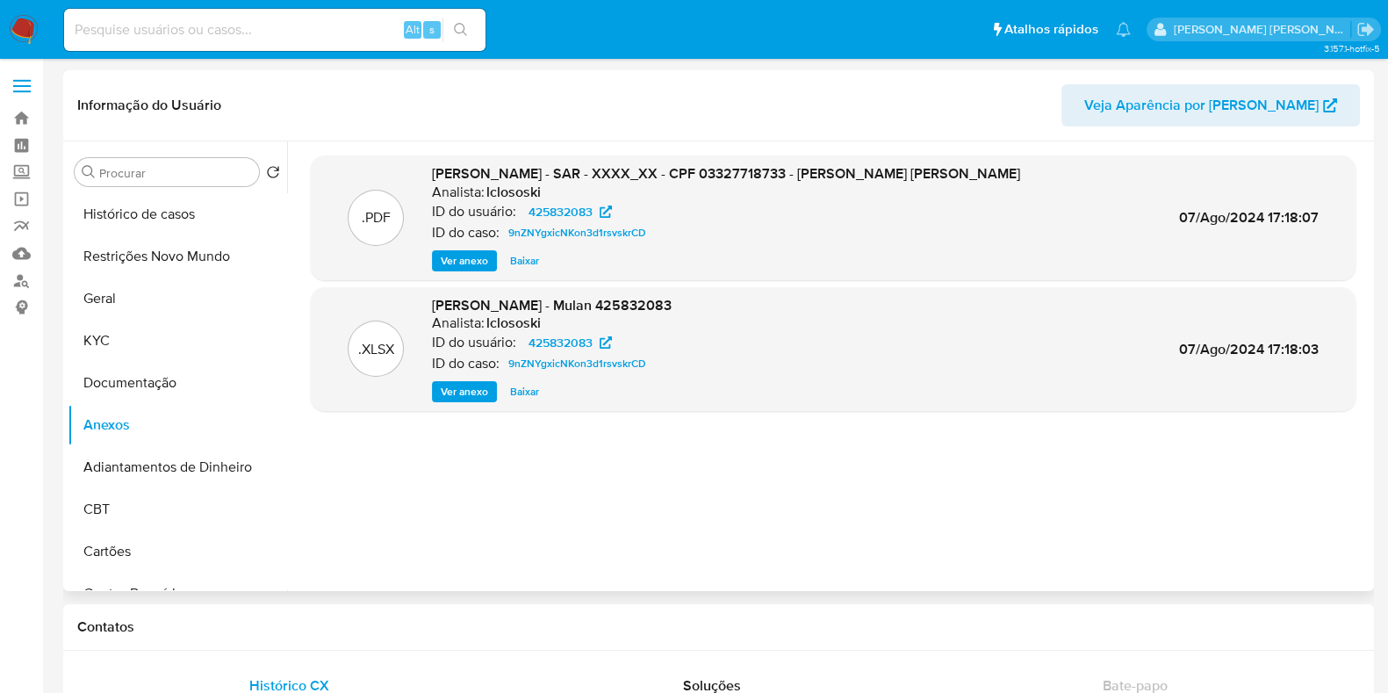
click at [461, 262] on span "Ver anexo" at bounding box center [464, 261] width 47 height 18
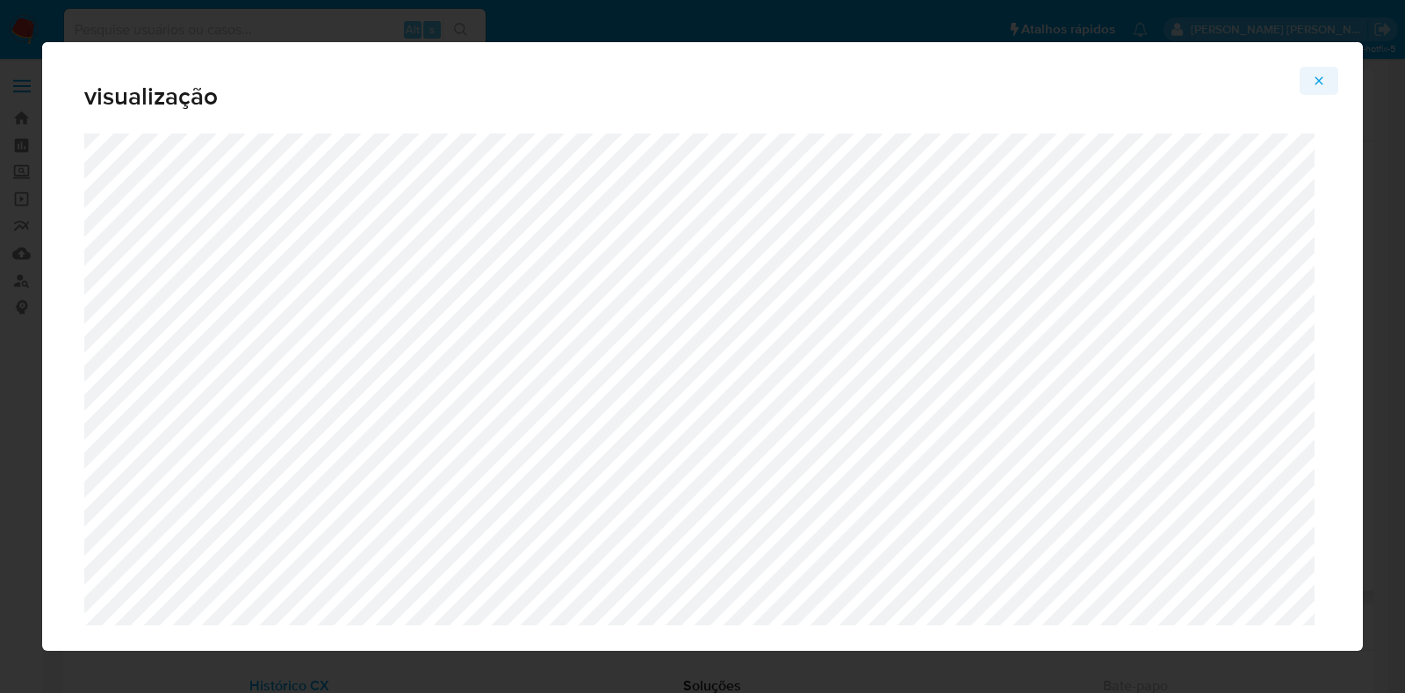
click at [1326, 75] on button "Attachment preview" at bounding box center [1318, 81] width 39 height 28
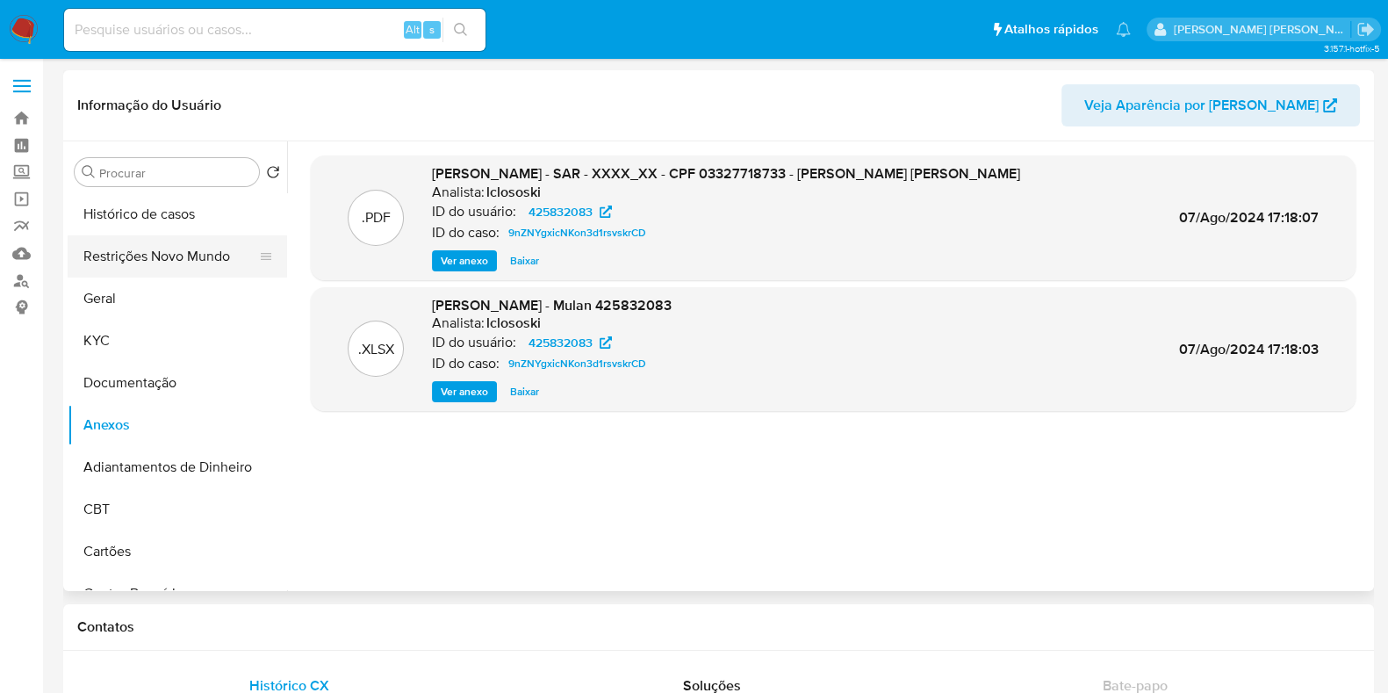
click at [188, 262] on button "Restrições Novo Mundo" at bounding box center [170, 256] width 205 height 42
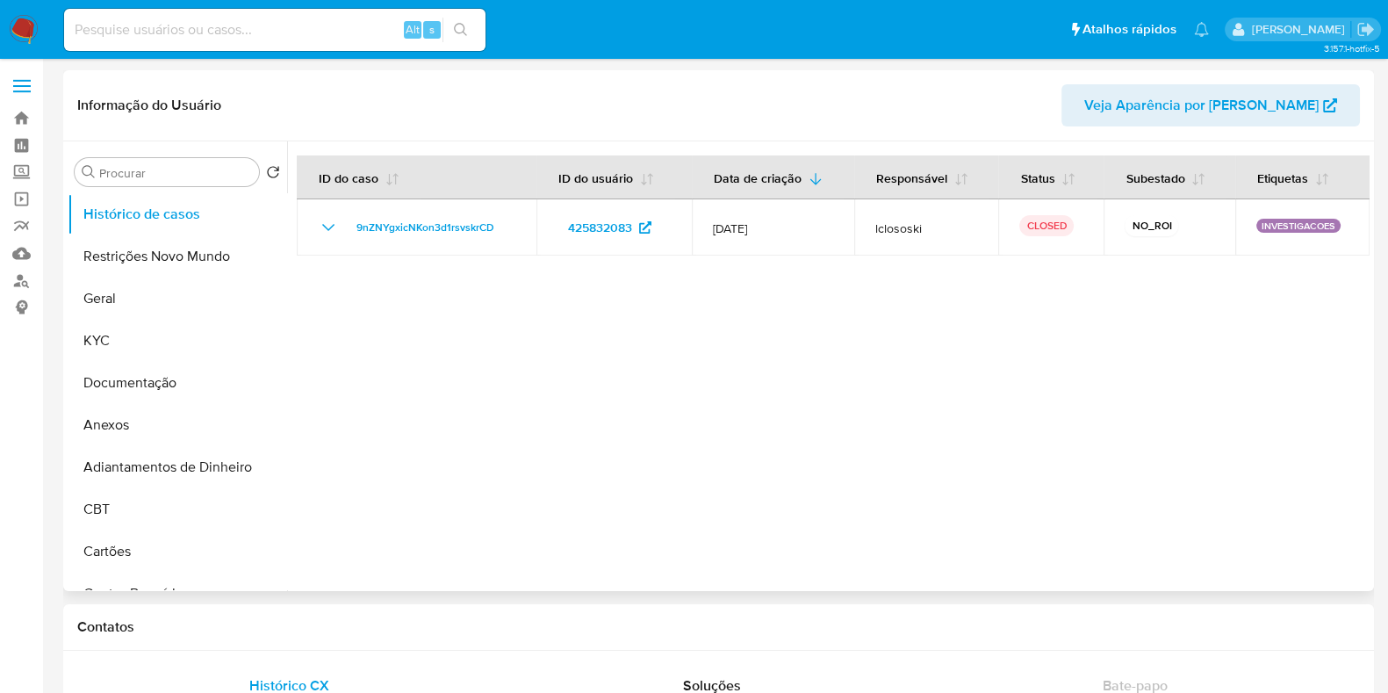
click at [875, 96] on header "Informação do Usuário Veja Aparência por [PERSON_NAME]" at bounding box center [718, 105] width 1283 height 42
select select "10"
click at [182, 335] on button "KYC" at bounding box center [170, 341] width 205 height 42
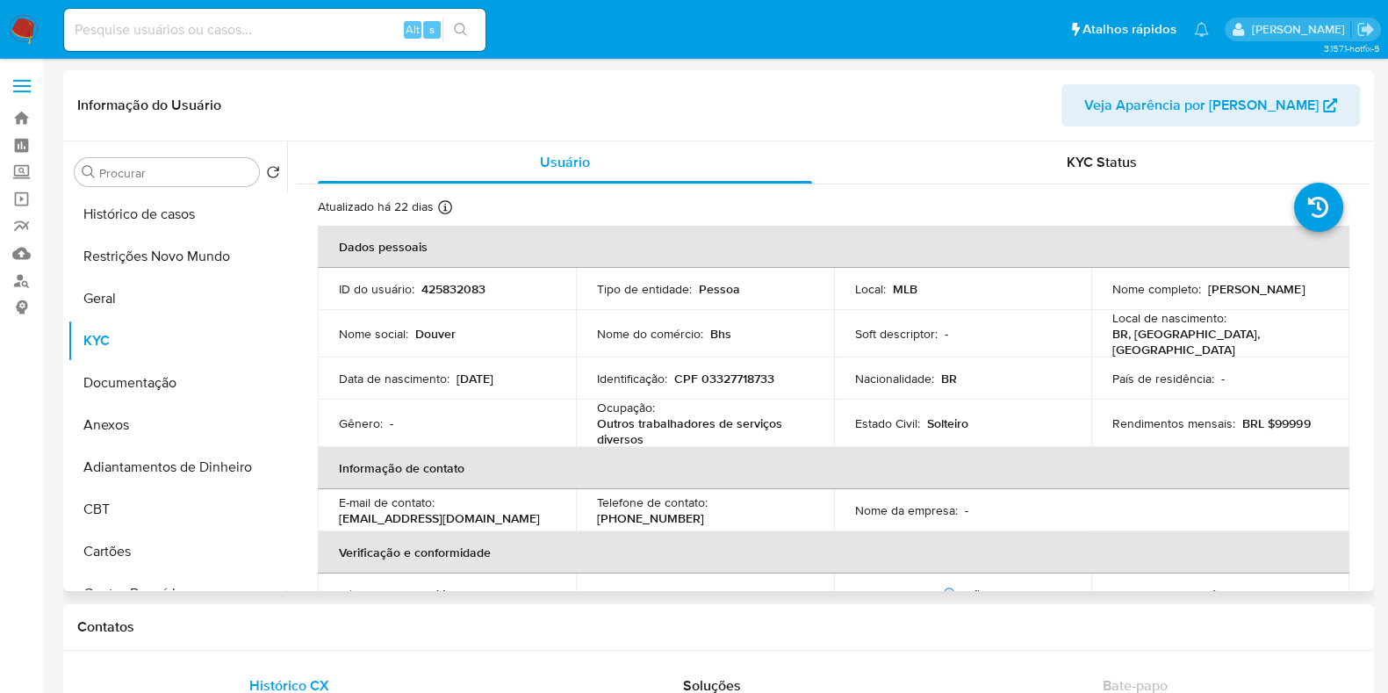
drag, startPoint x: 1189, startPoint y: 291, endPoint x: 1083, endPoint y: 291, distance: 106.2
click at [1083, 291] on tr "ID do usuário : 425832083 Tipo de entidade : Pessoa Local : MLB Nome completo :…" at bounding box center [833, 289] width 1031 height 42
click at [1257, 305] on td "Nome completo : Douver Torres Braga" at bounding box center [1220, 289] width 258 height 42
drag, startPoint x: 1158, startPoint y: 300, endPoint x: 1106, endPoint y: 301, distance: 51.8
click at [1106, 301] on td "Nome completo : Douver Torres Braga" at bounding box center [1220, 289] width 258 height 42
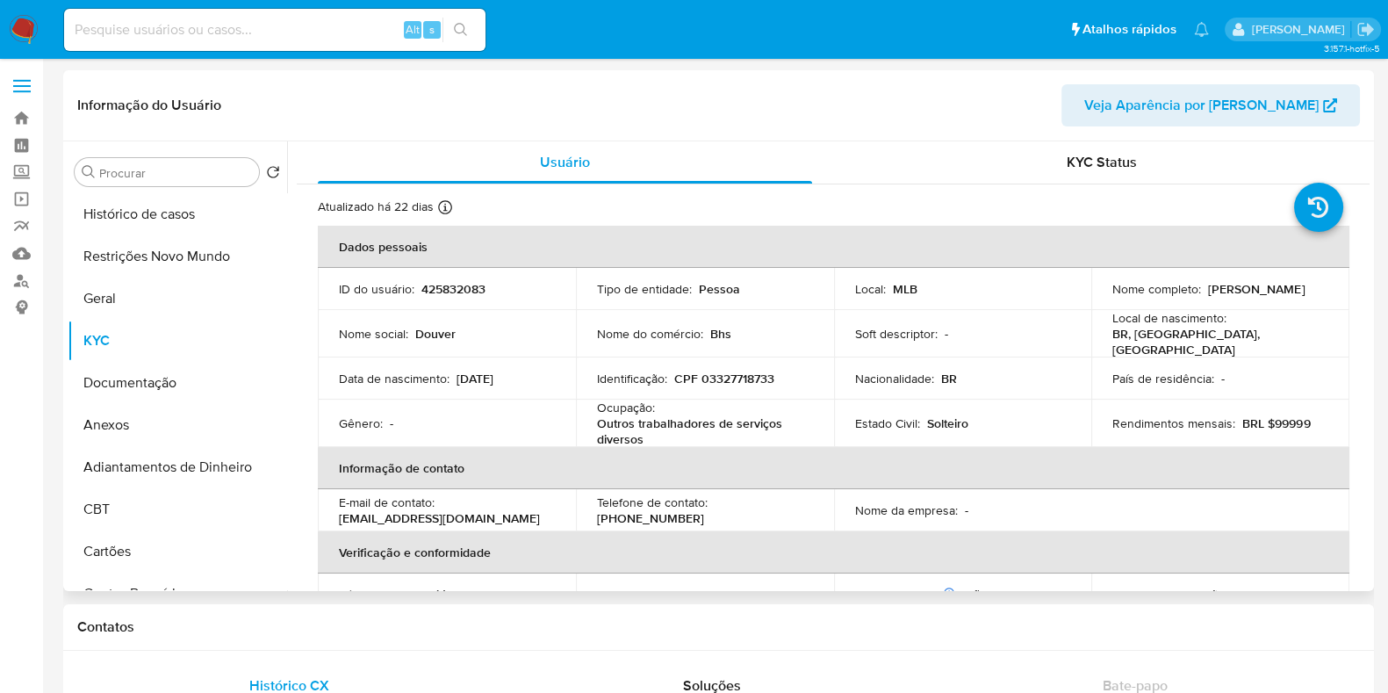
copy p "Douver Torres Braga"
click at [23, 283] on link "Localizador de pessoas" at bounding box center [104, 280] width 209 height 27
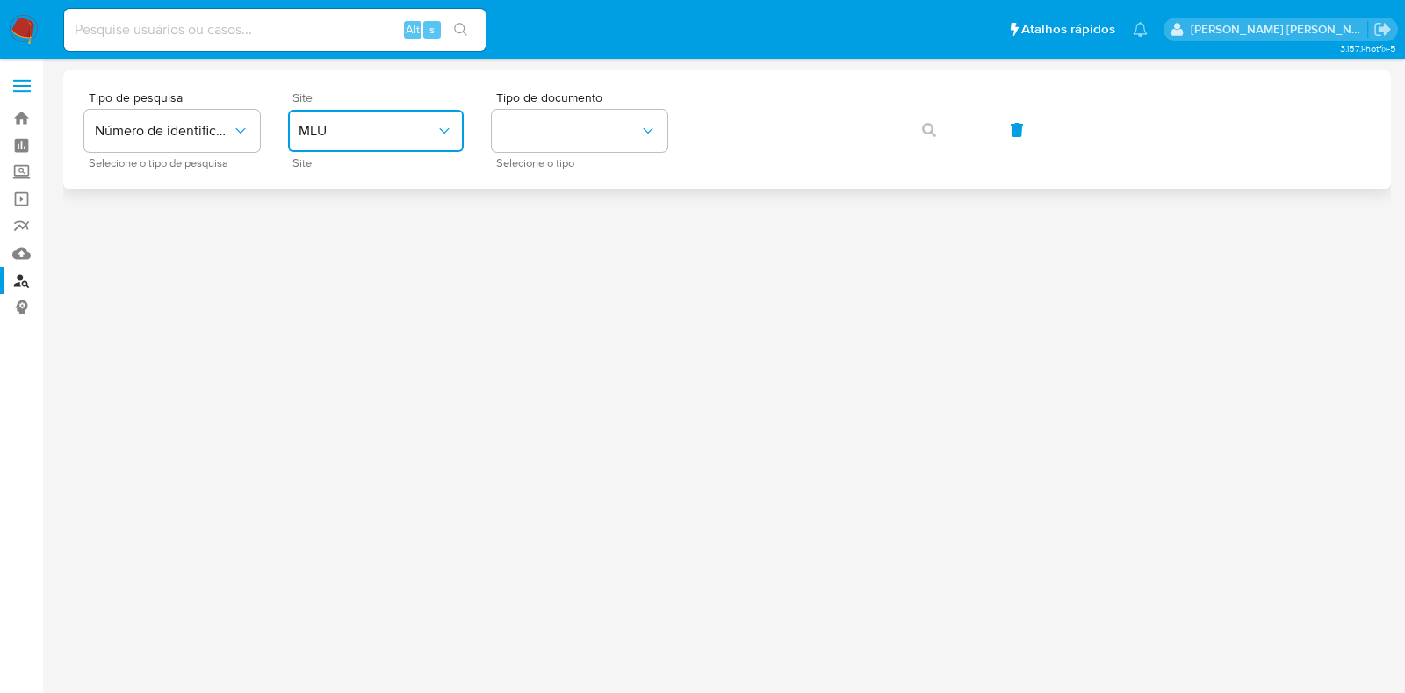
click at [344, 138] on span "MLU" at bounding box center [366, 131] width 137 height 18
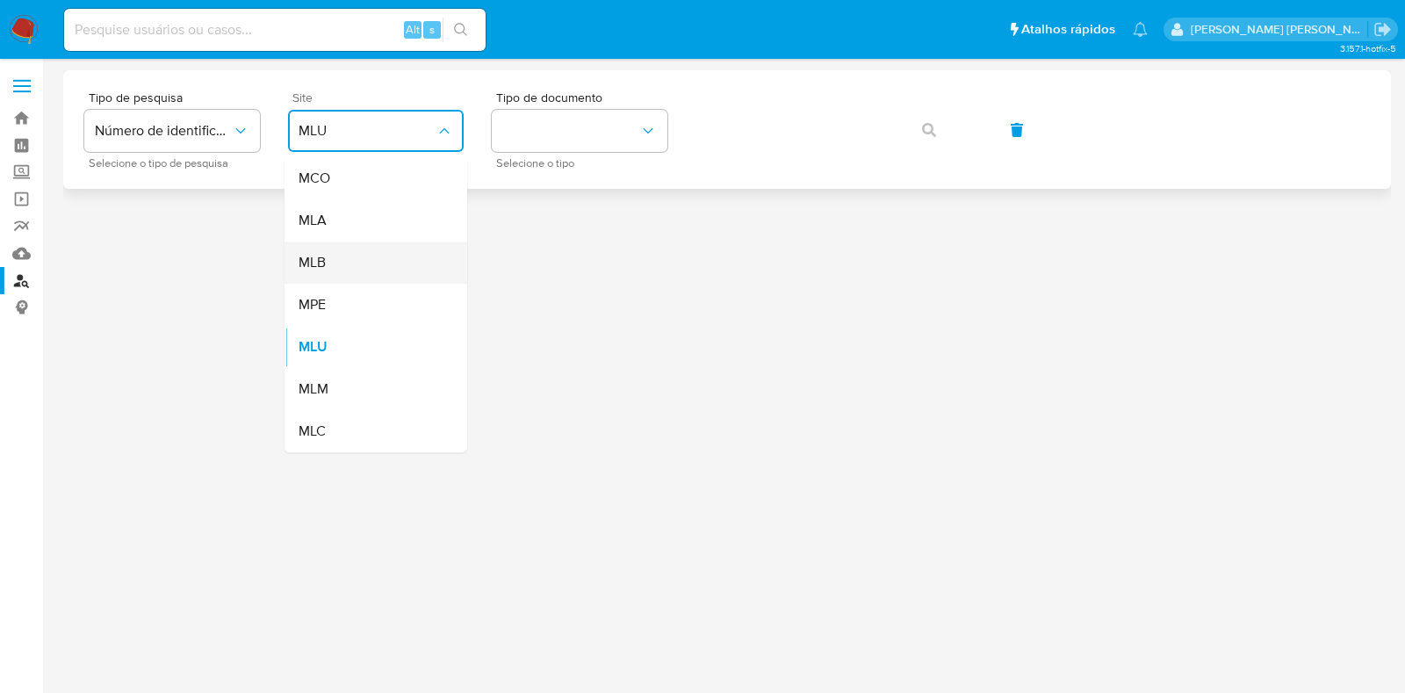
click at [337, 264] on div "MLB" at bounding box center [370, 262] width 144 height 42
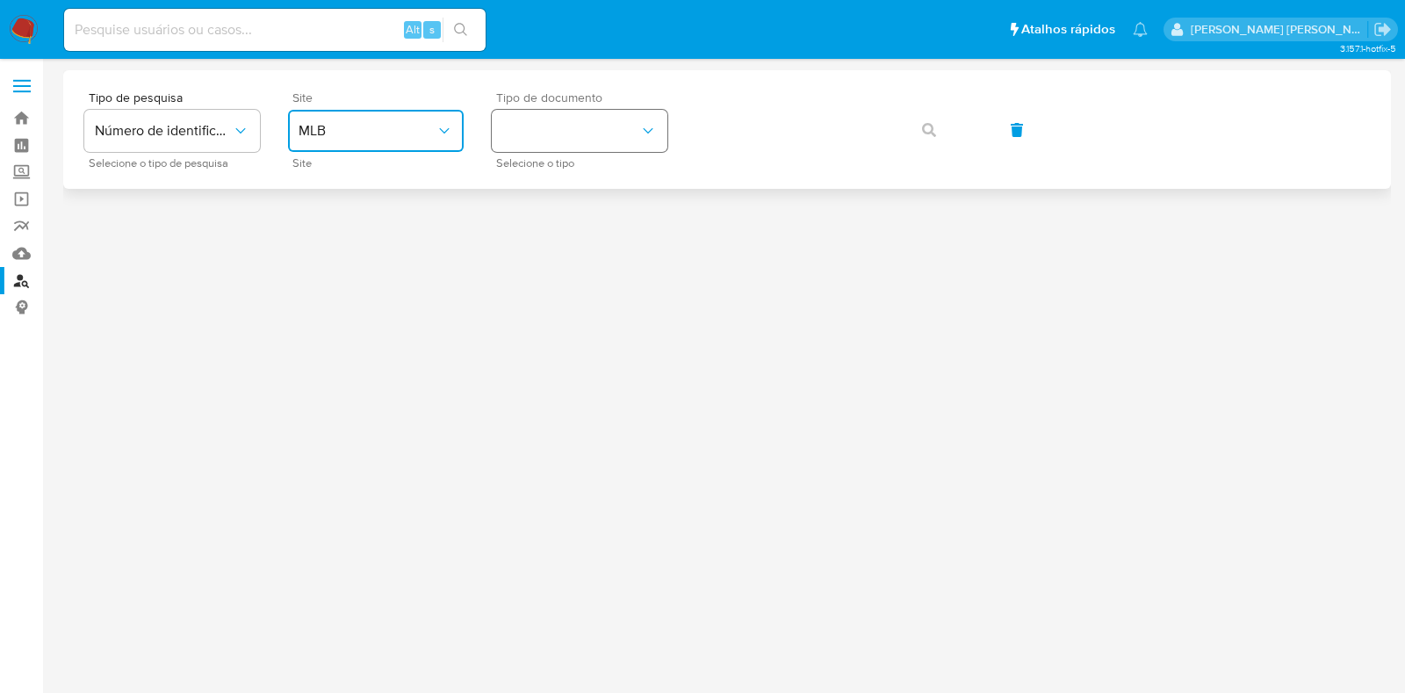
click at [550, 145] on button "identificationType" at bounding box center [580, 131] width 176 height 42
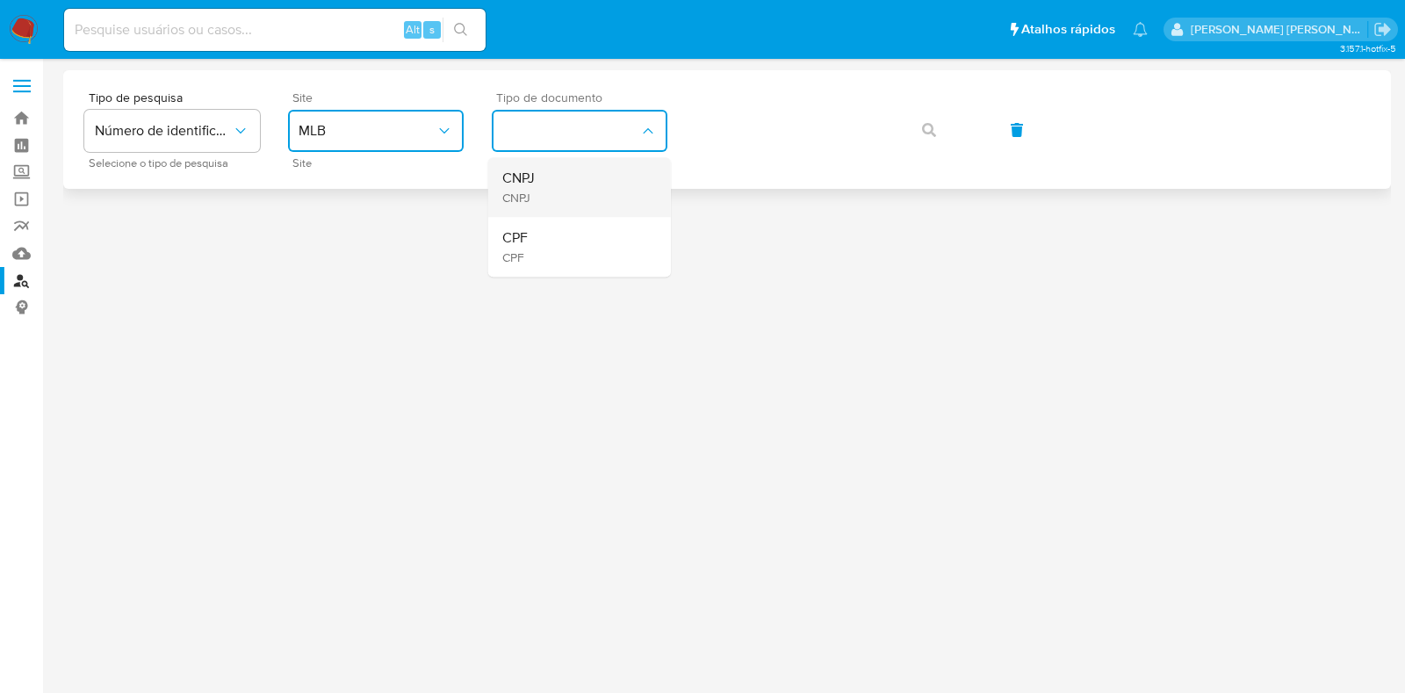
click at [585, 177] on div "CNPJ CNPJ" at bounding box center [574, 187] width 144 height 60
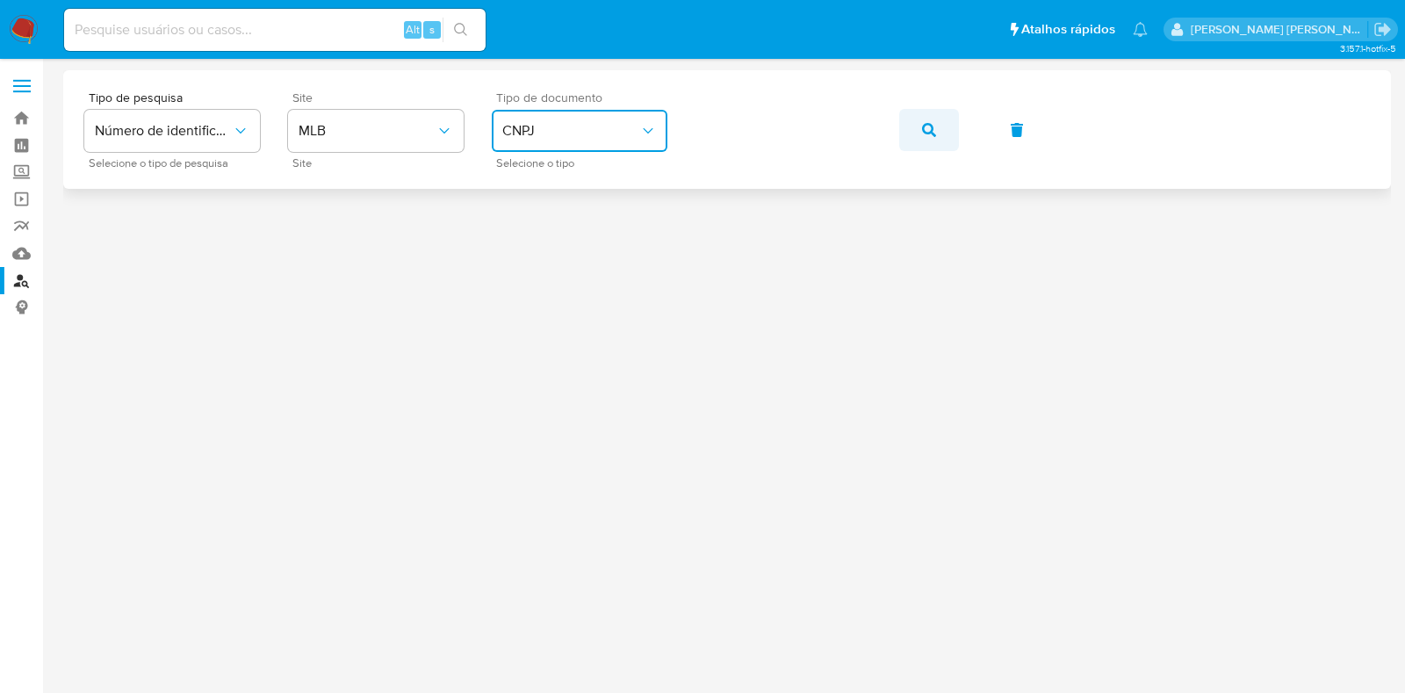
click at [937, 128] on button "button" at bounding box center [929, 130] width 60 height 42
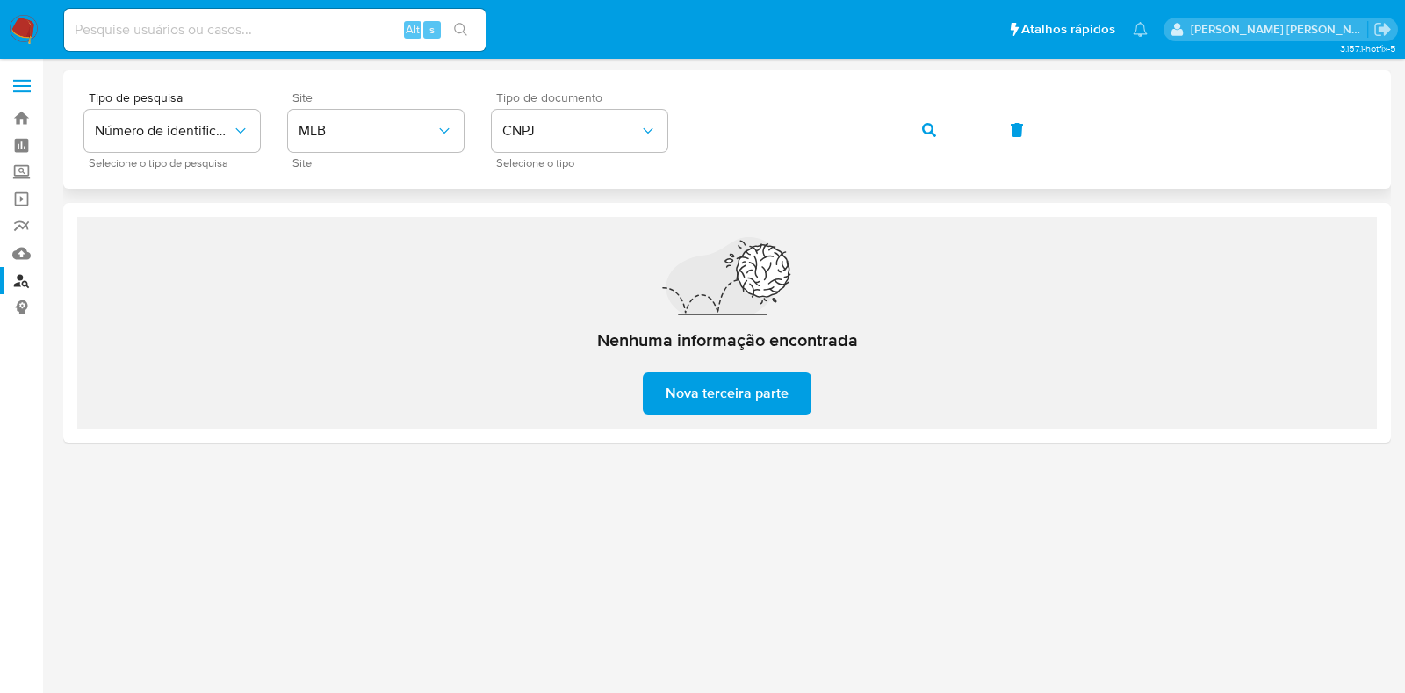
drag, startPoint x: 908, startPoint y: 122, endPoint x: 927, endPoint y: 118, distance: 19.8
click at [909, 122] on button "button" at bounding box center [929, 130] width 60 height 42
click at [574, 138] on span "CNPJ" at bounding box center [570, 131] width 137 height 18
click at [565, 240] on div "CPF CPF" at bounding box center [574, 247] width 144 height 60
click at [925, 124] on icon "button" at bounding box center [929, 130] width 14 height 14
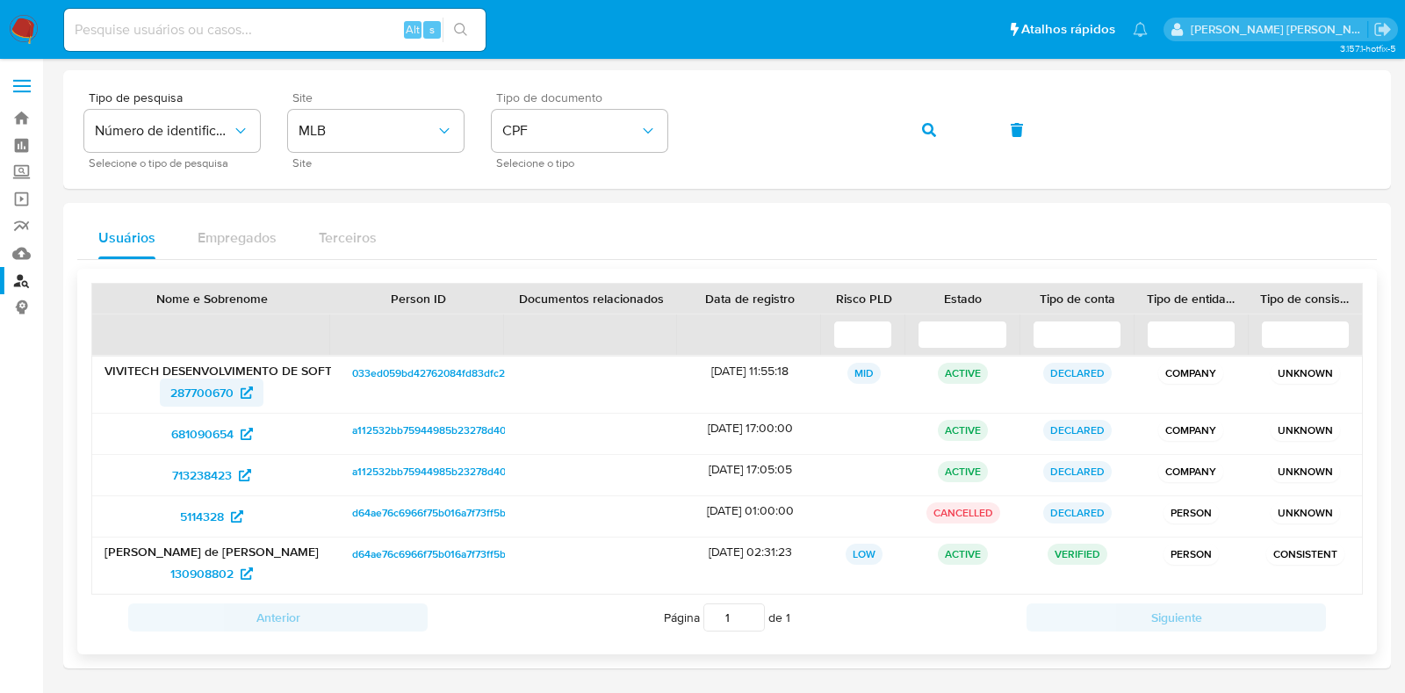
click at [212, 384] on span "287700670" at bounding box center [201, 392] width 63 height 28
click at [198, 431] on span "681090654" at bounding box center [202, 434] width 62 height 28
click at [204, 479] on span "713238423" at bounding box center [202, 475] width 60 height 28
click at [197, 520] on span "5114328" at bounding box center [202, 516] width 44 height 28
click at [195, 576] on span "130908802" at bounding box center [201, 573] width 63 height 28
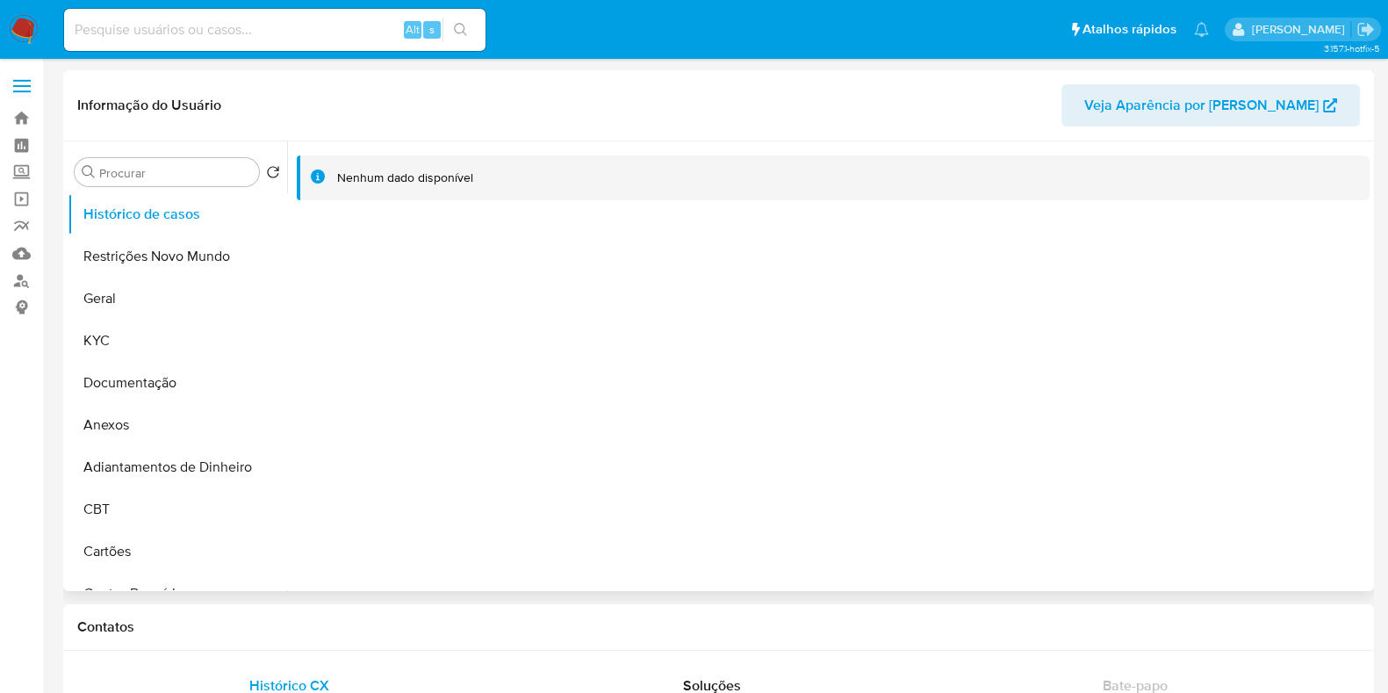
select select "10"
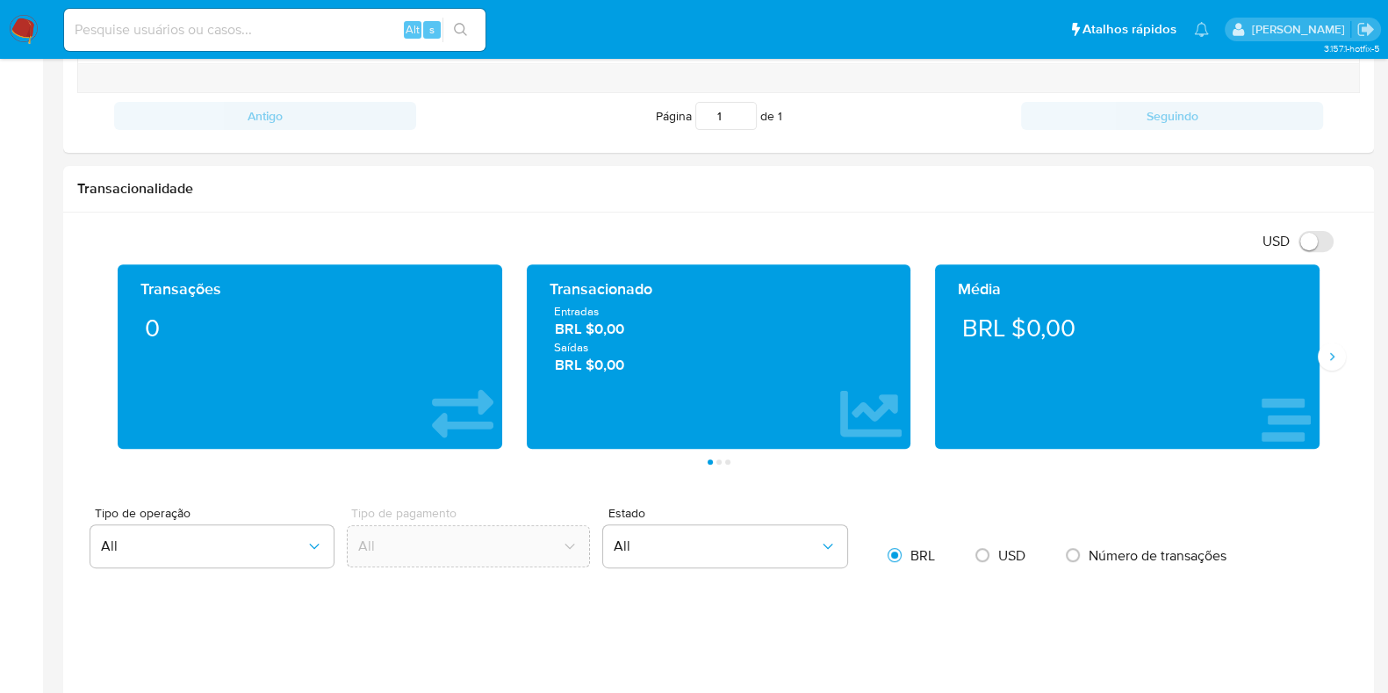
scroll to position [767, 0]
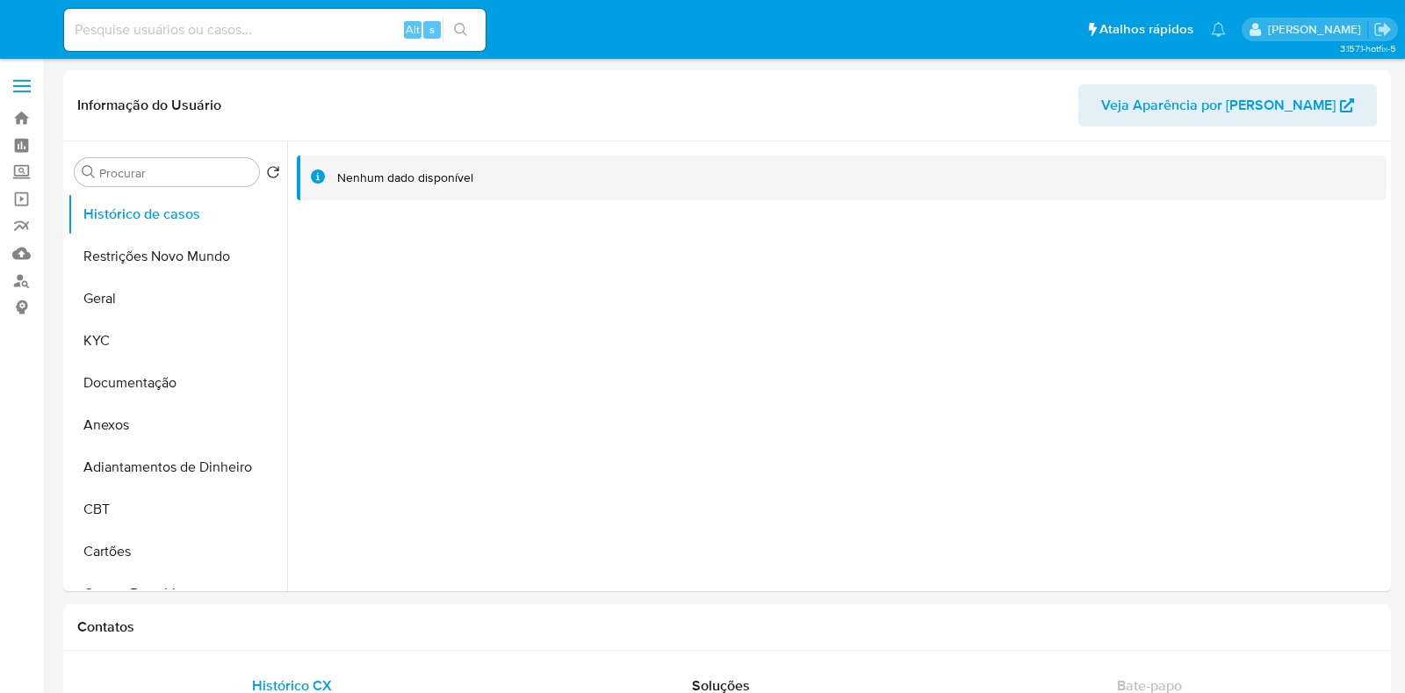
select select "10"
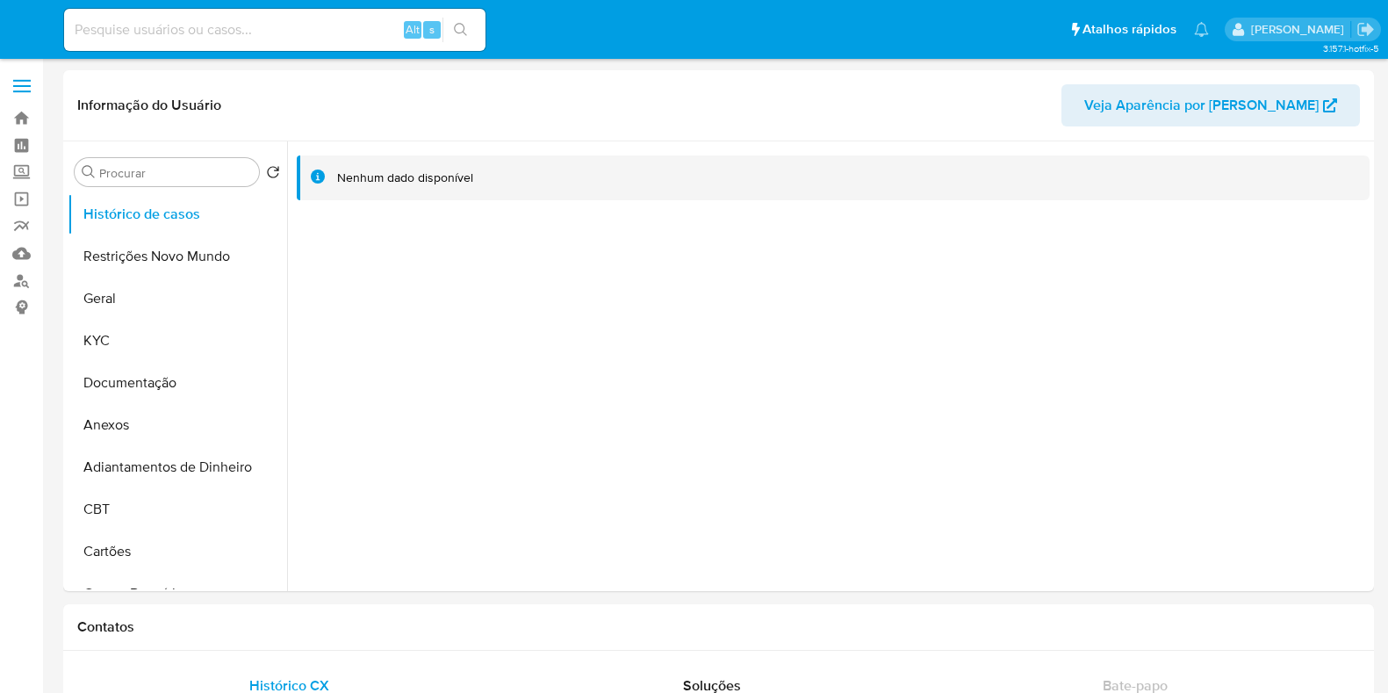
select select "10"
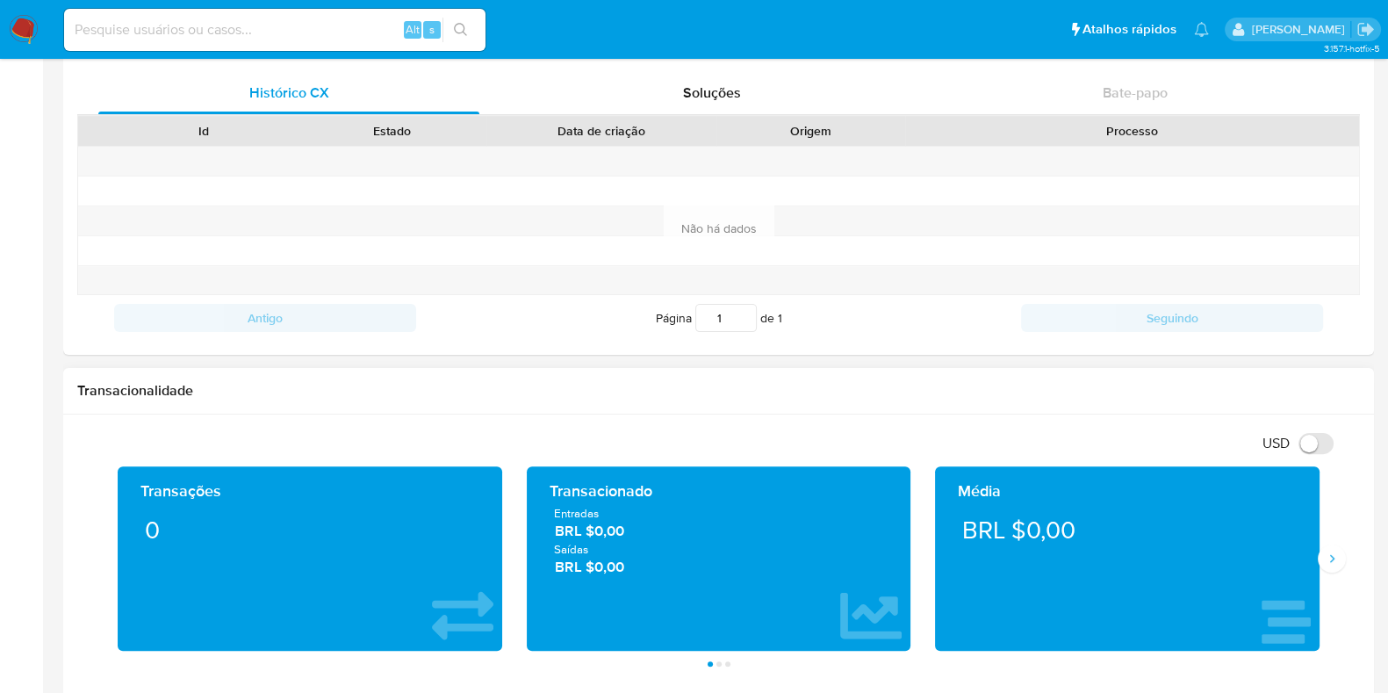
scroll to position [549, 0]
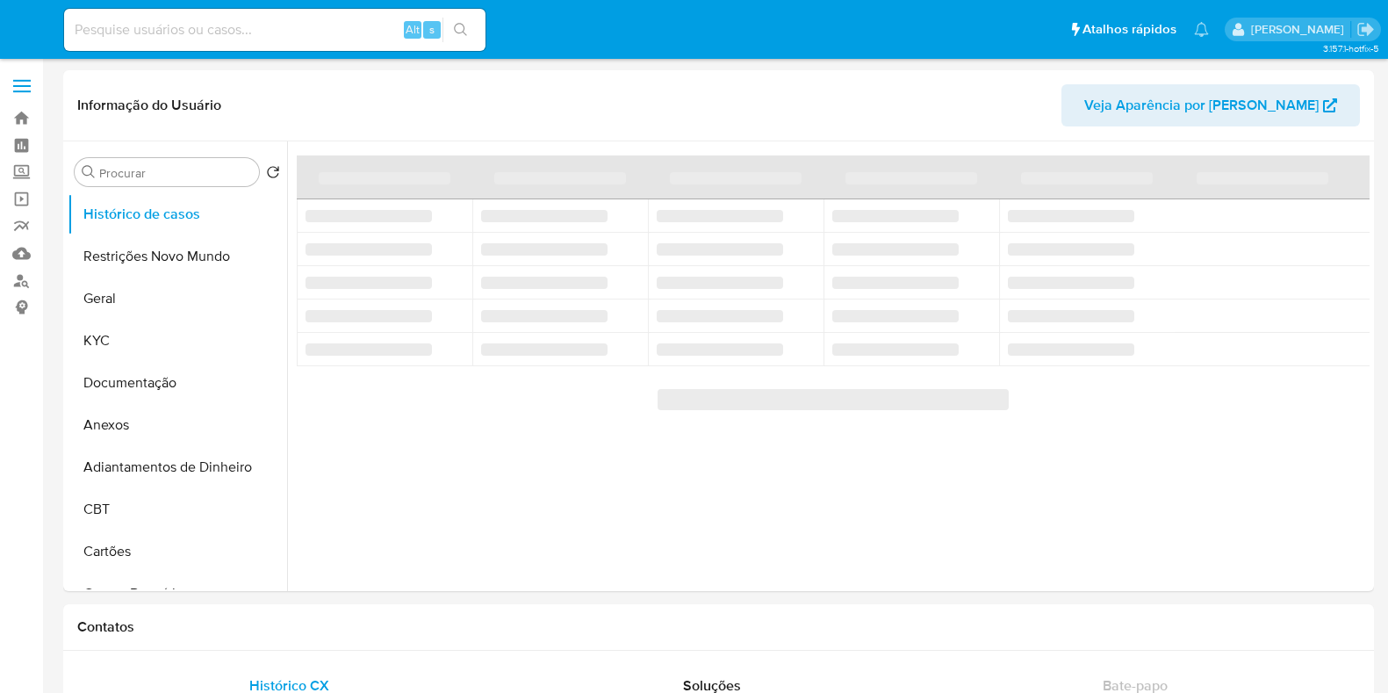
select select "10"
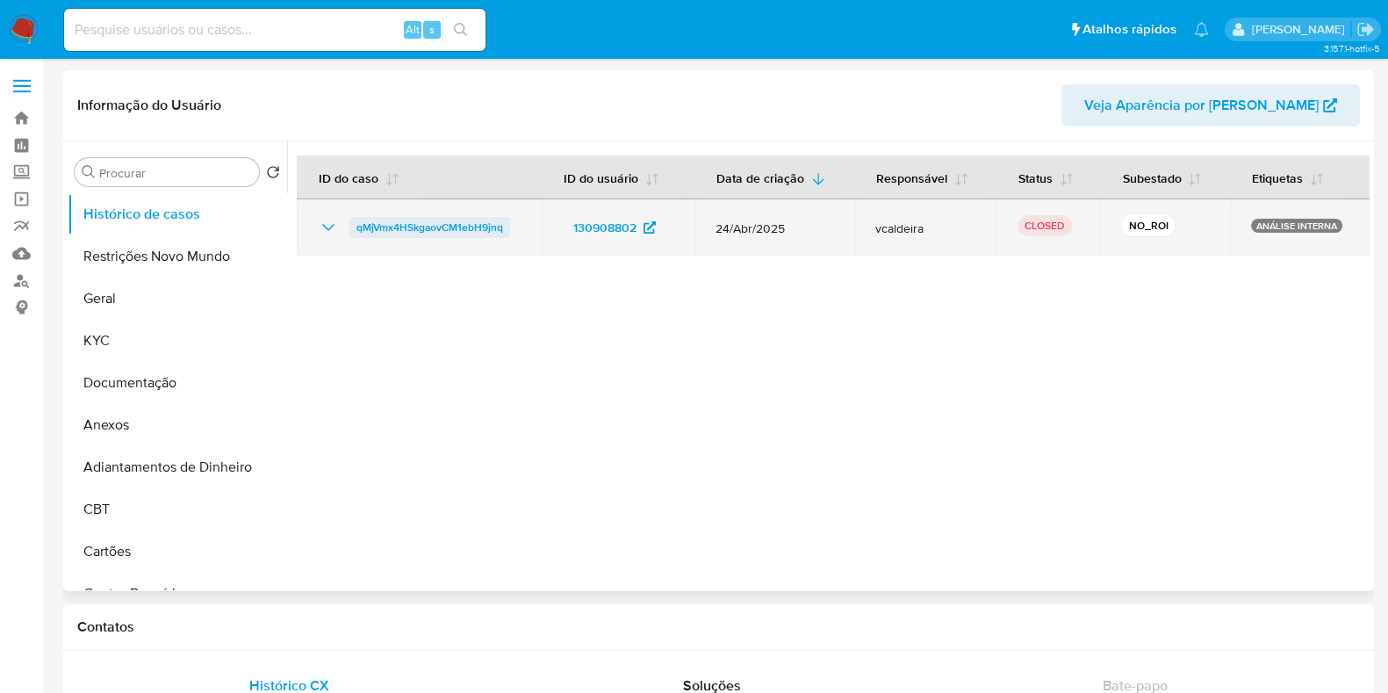
click at [435, 226] on span "qMjVmx4HSkgaovCM1ebH9jnq" at bounding box center [429, 227] width 147 height 21
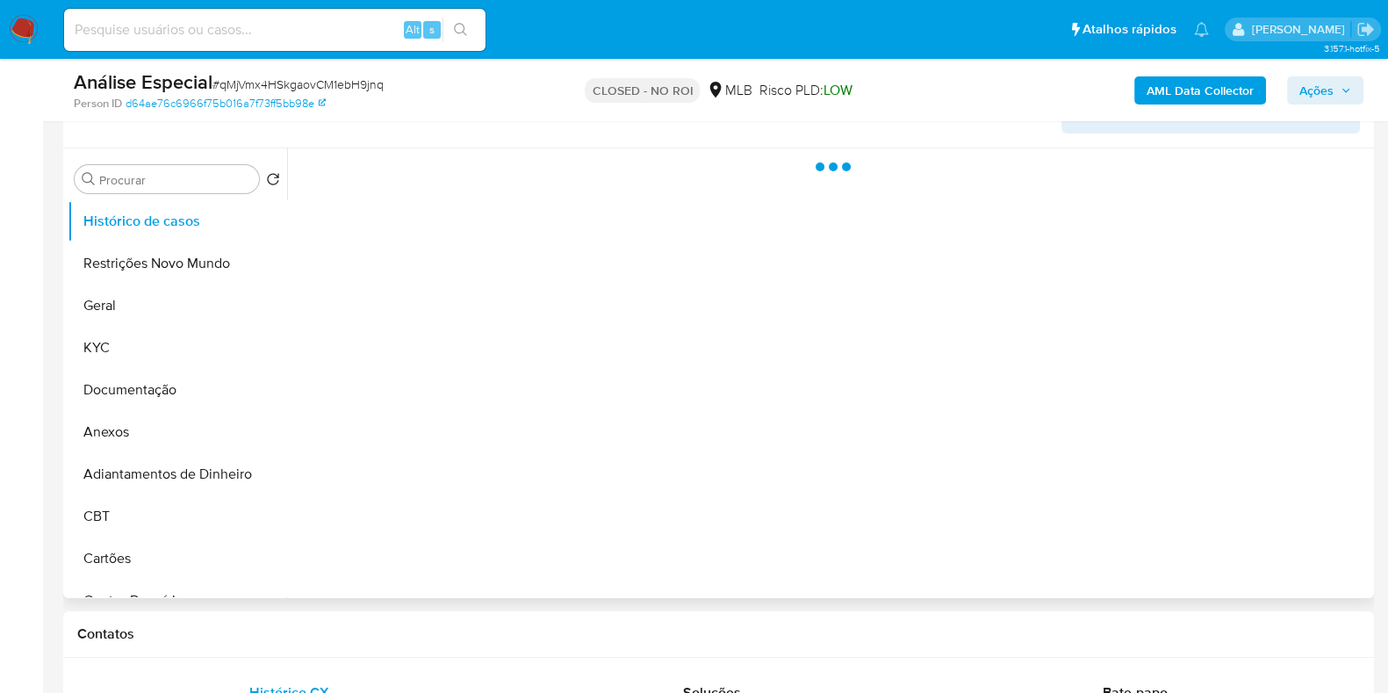
scroll to position [329, 0]
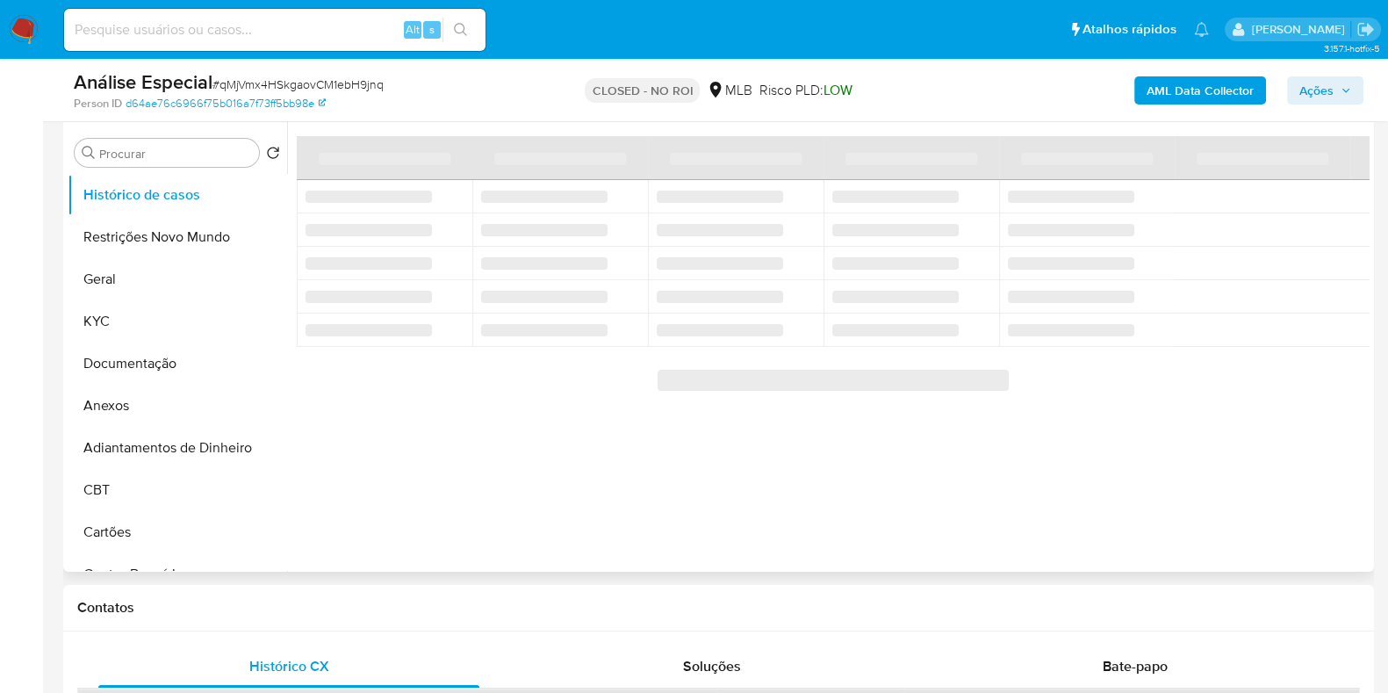
select select "10"
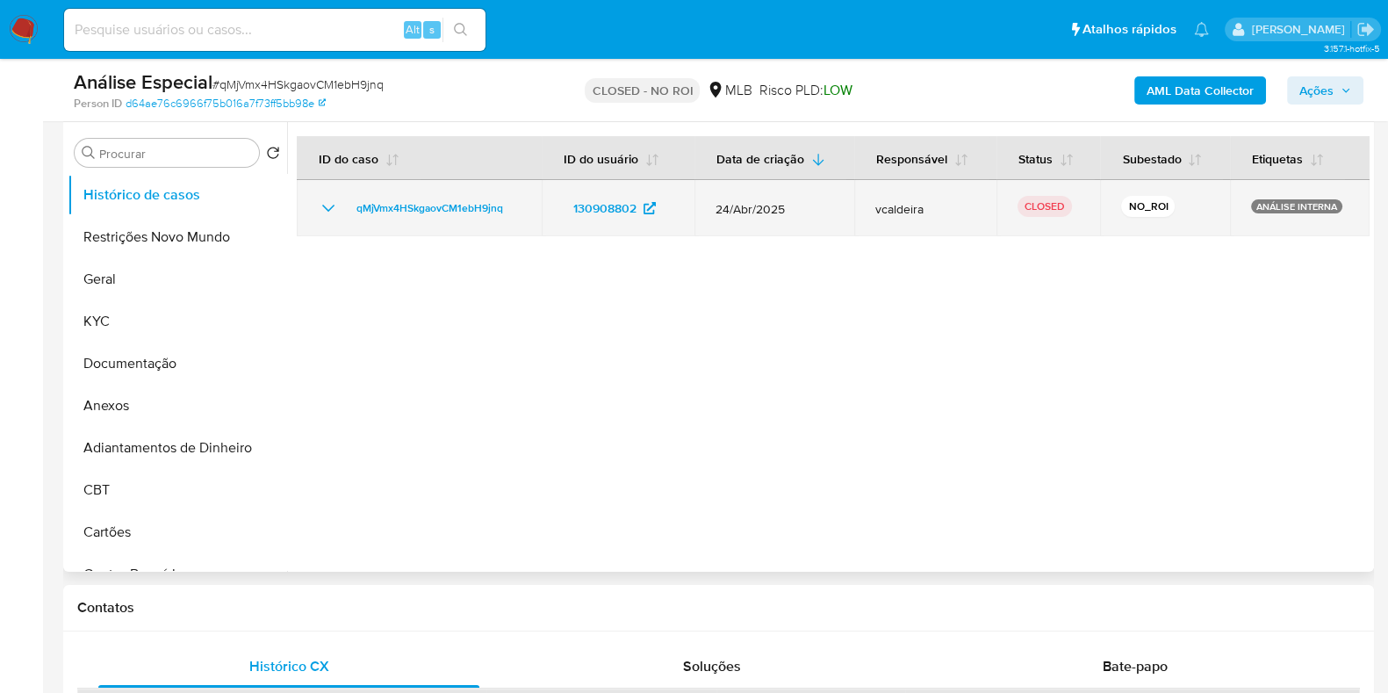
click at [325, 212] on icon "Mostrar/Ocultar" at bounding box center [328, 208] width 21 height 21
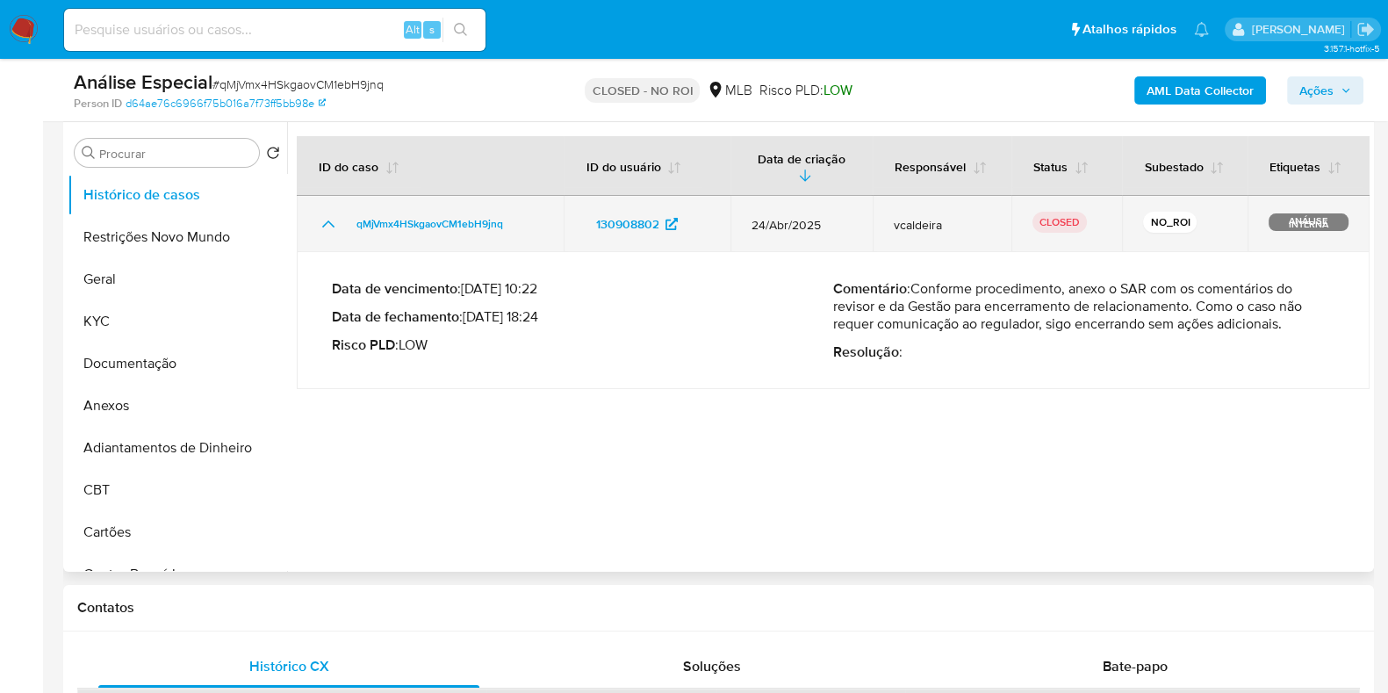
click at [327, 212] on td "qMjVmx4HSkgaovCM1ebH9jnq" at bounding box center [430, 224] width 267 height 56
click at [324, 222] on icon "Mostrar/Ocultar" at bounding box center [328, 223] width 21 height 21
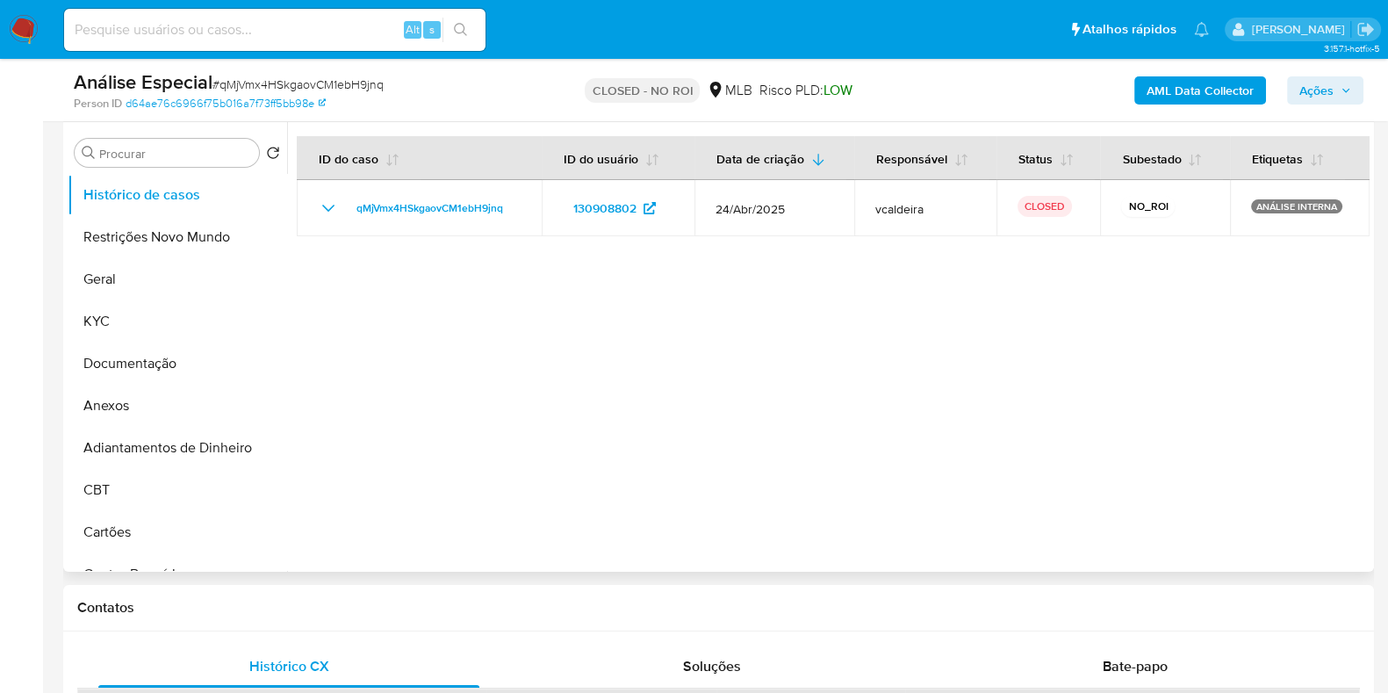
click at [686, 314] on div at bounding box center [828, 346] width 1082 height 449
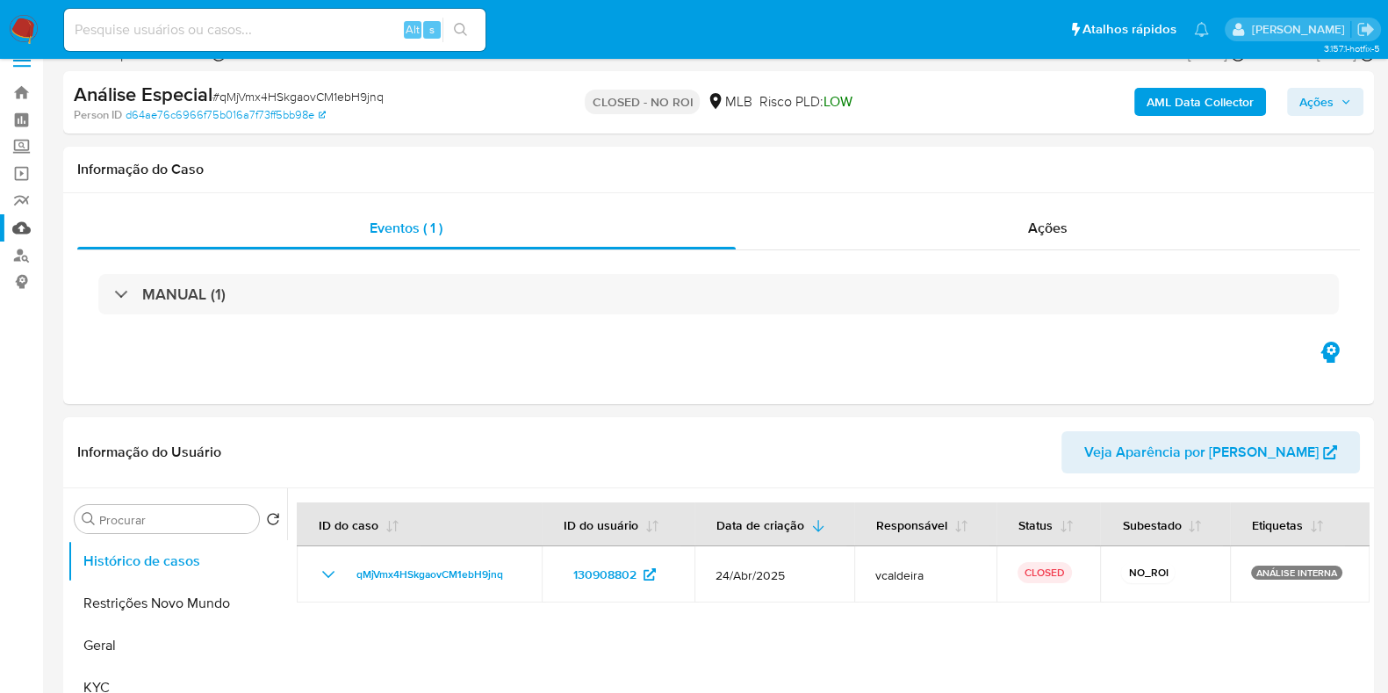
scroll to position [0, 0]
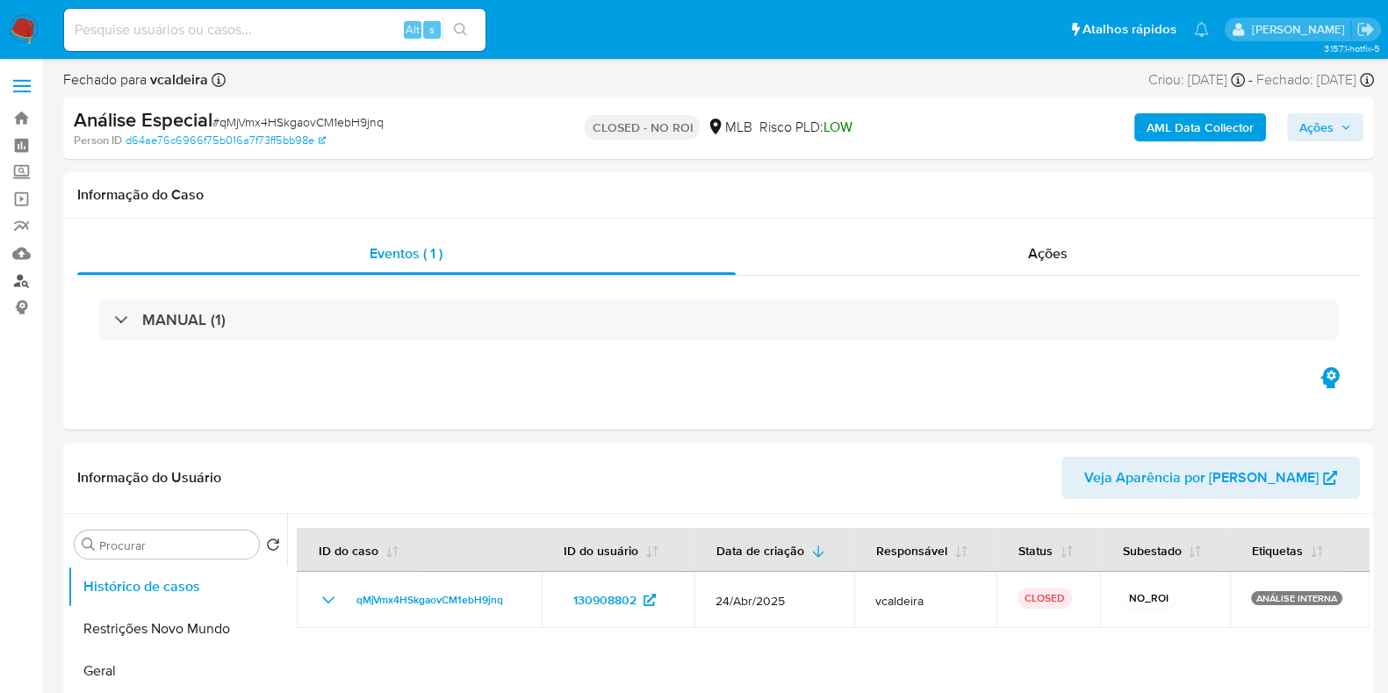
click at [31, 276] on link "Localizador de pessoas" at bounding box center [104, 280] width 209 height 27
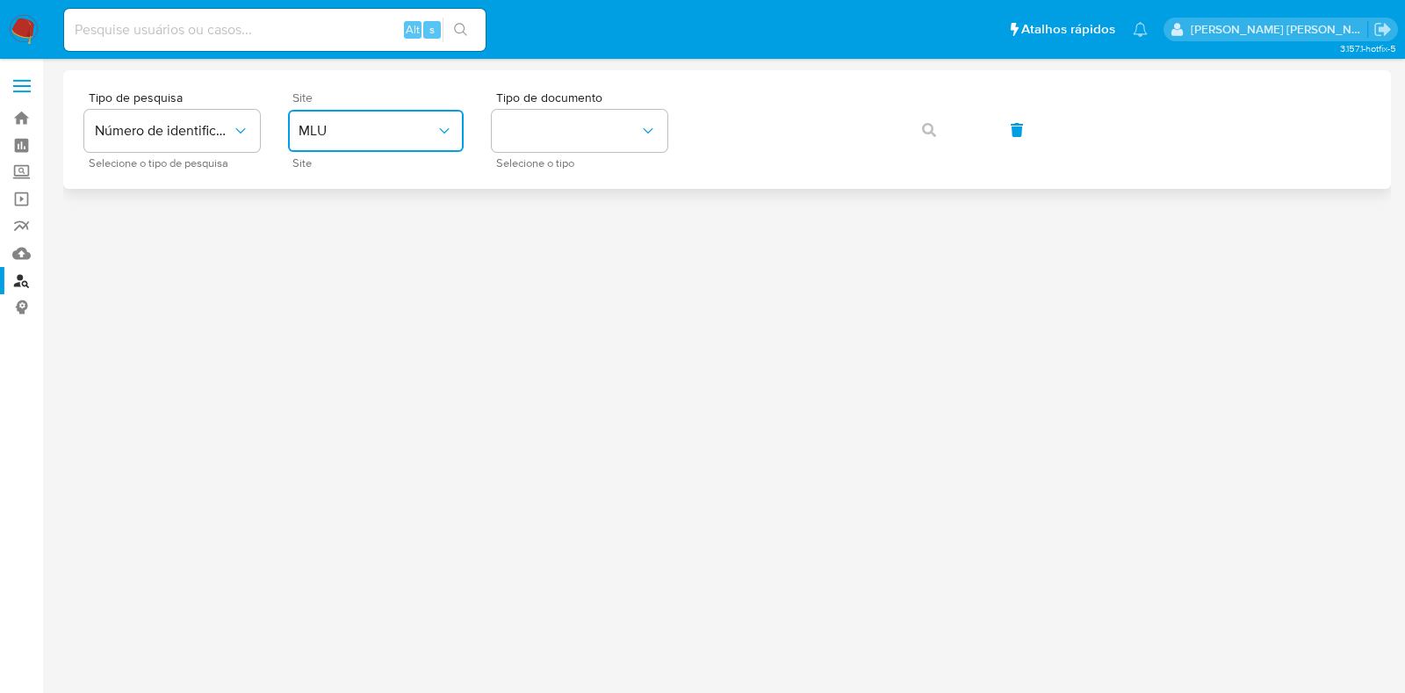
click at [414, 120] on button "MLU" at bounding box center [376, 131] width 176 height 42
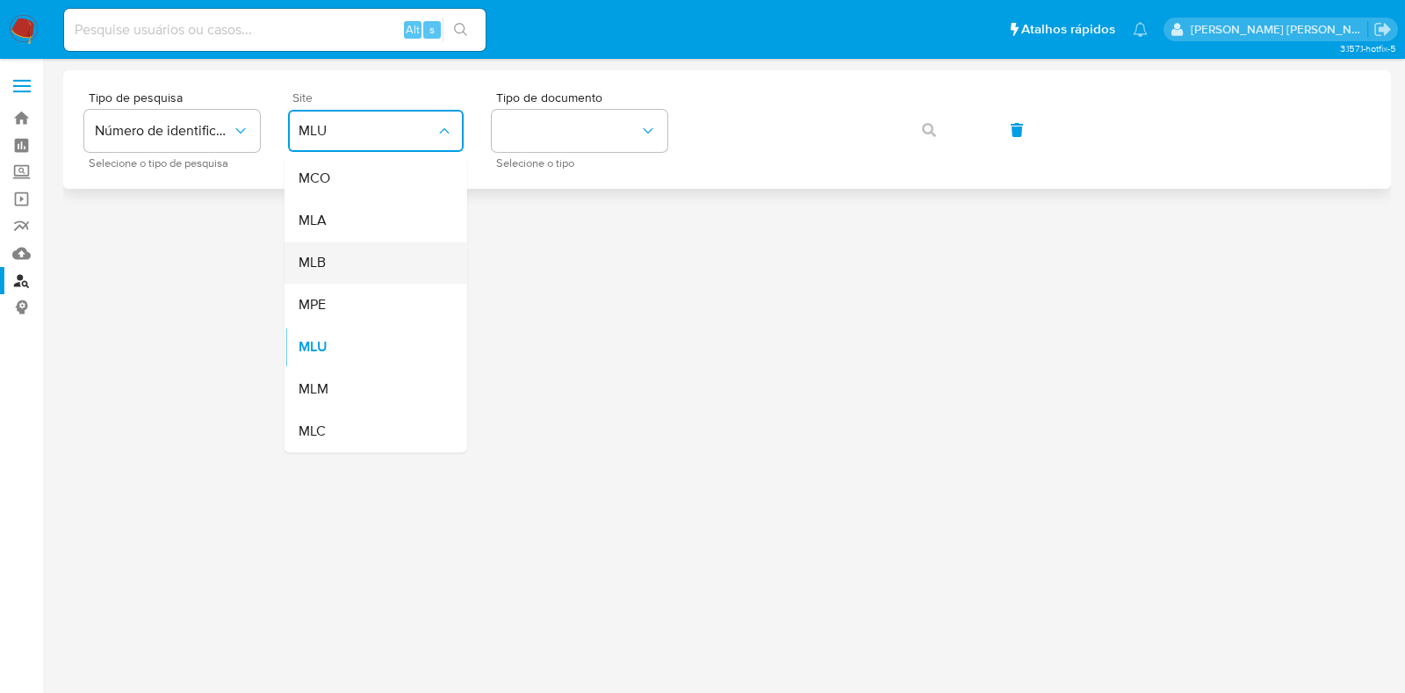
click at [368, 269] on div "MLB" at bounding box center [370, 262] width 144 height 42
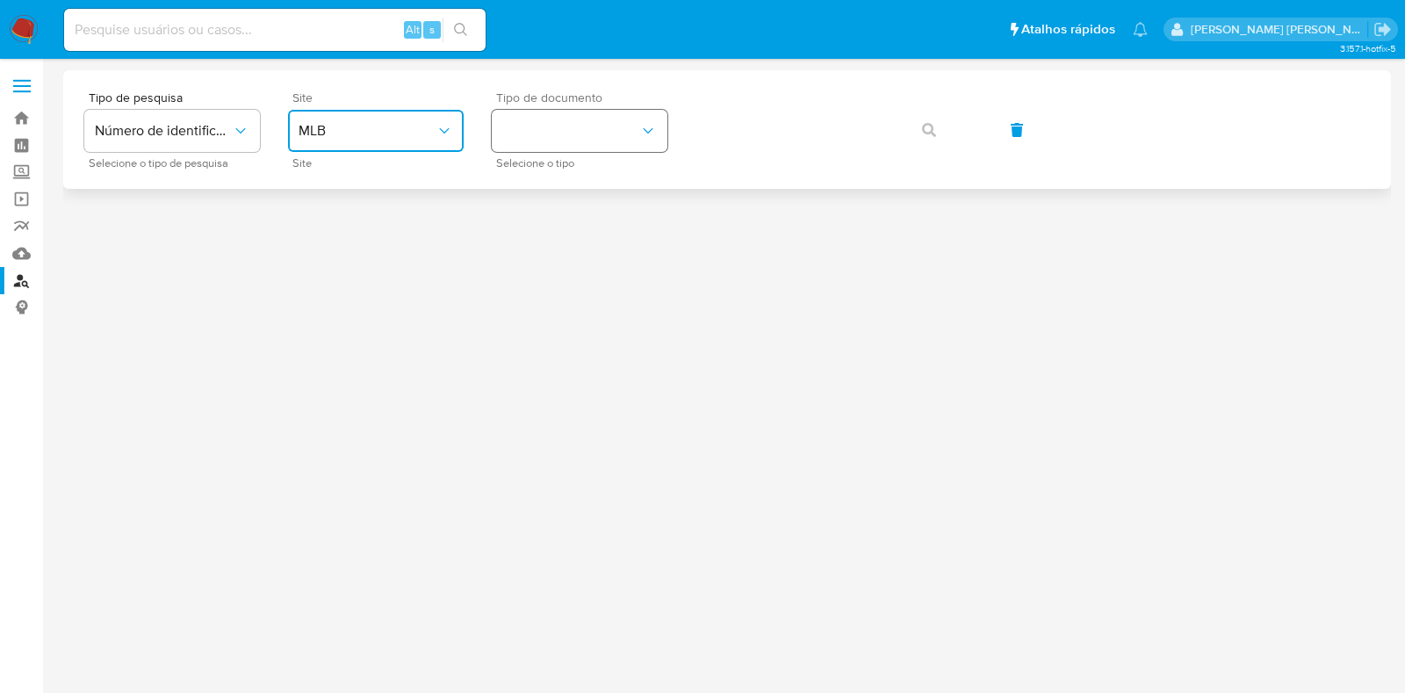
click at [606, 116] on button "identificationType" at bounding box center [580, 131] width 176 height 42
click at [556, 230] on div "CPF CPF" at bounding box center [574, 247] width 144 height 60
click at [895, 125] on div "Tipo de pesquisa Número de identificação Selecione o tipo de pesquisa Site MLB …" at bounding box center [726, 129] width 1285 height 76
click at [917, 128] on button "button" at bounding box center [929, 130] width 60 height 42
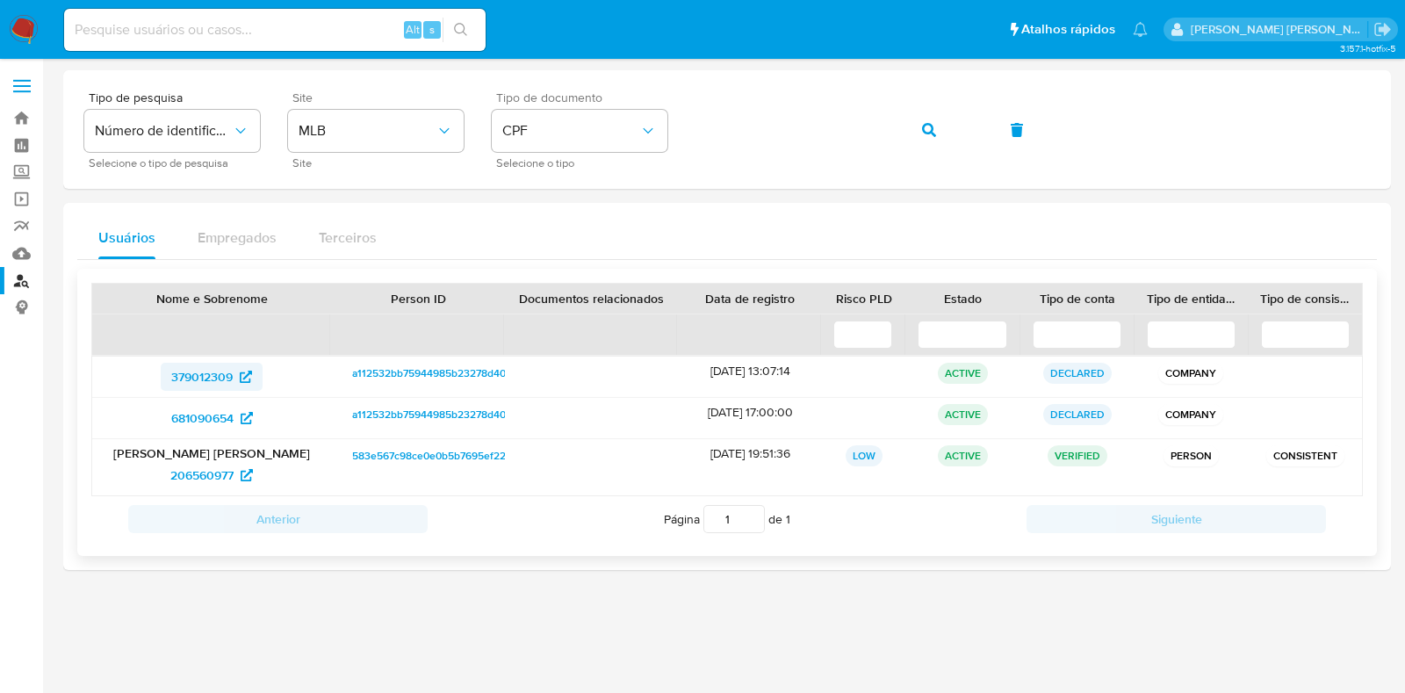
click at [214, 380] on span "379012309" at bounding box center [201, 377] width 61 height 28
click at [198, 414] on span "681090654" at bounding box center [202, 418] width 62 height 28
click at [202, 478] on span "206560977" at bounding box center [201, 475] width 63 height 28
click at [205, 375] on span "379012309" at bounding box center [201, 377] width 61 height 28
click at [198, 414] on span "681090654" at bounding box center [202, 418] width 62 height 28
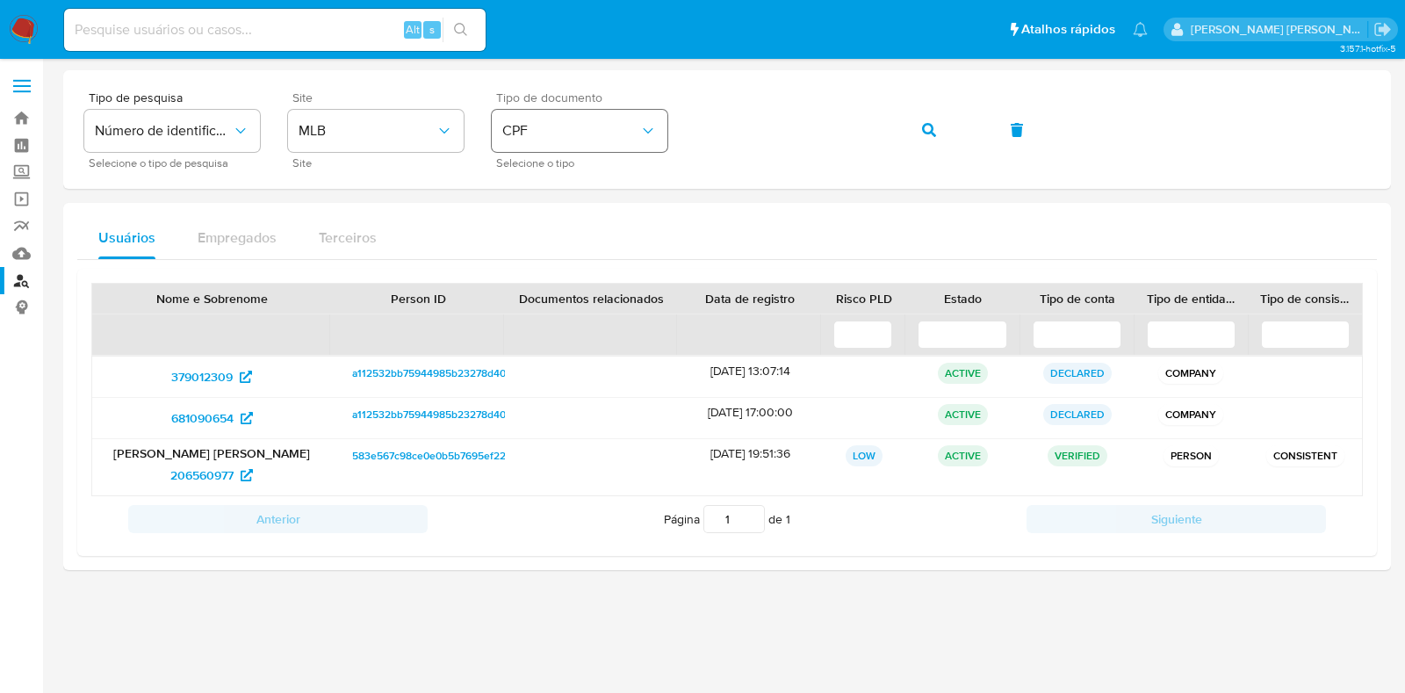
click at [605, 122] on span "CPF" at bounding box center [570, 131] width 137 height 18
click at [831, 182] on div "Tipo de pesquisa Número de identificação Selecione o tipo de pesquisa Site MLB …" at bounding box center [726, 129] width 1327 height 119
click at [910, 125] on button "button" at bounding box center [929, 130] width 60 height 42
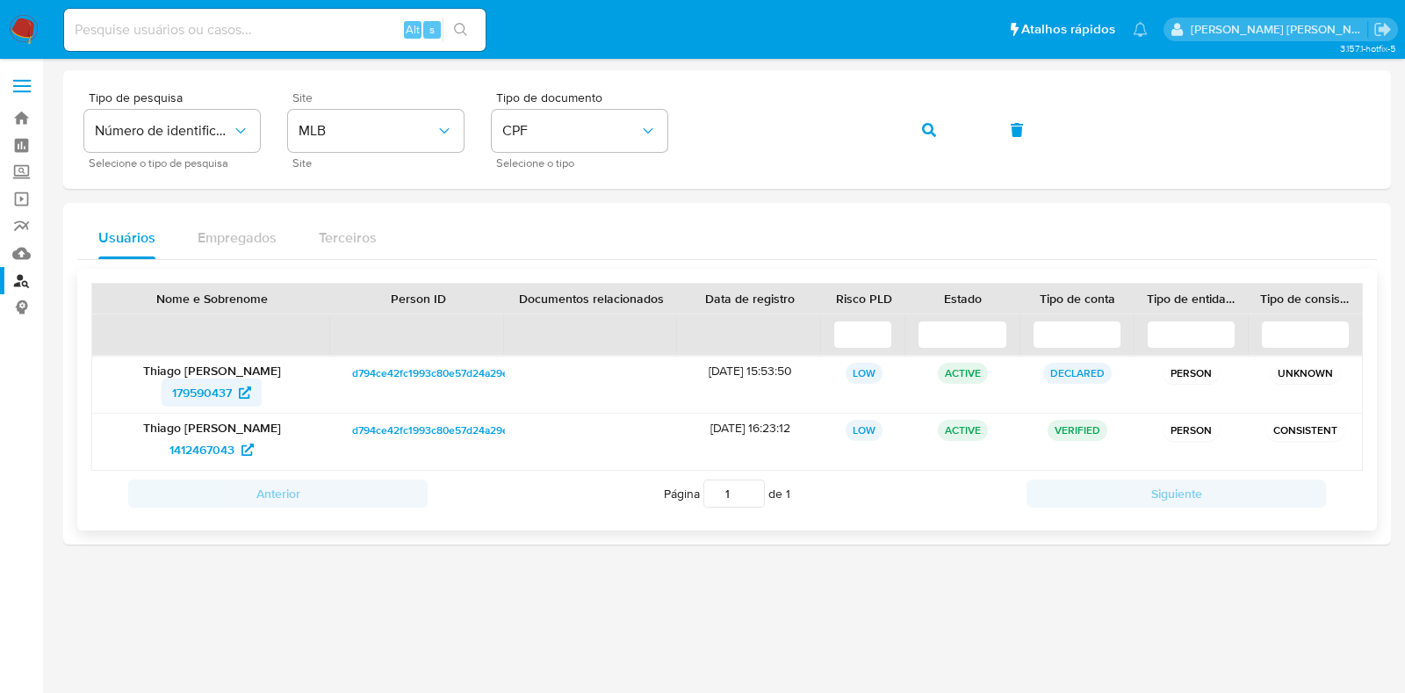
click at [212, 392] on span "179590437" at bounding box center [202, 392] width 60 height 28
click at [210, 449] on span "1412467043" at bounding box center [201, 449] width 65 height 28
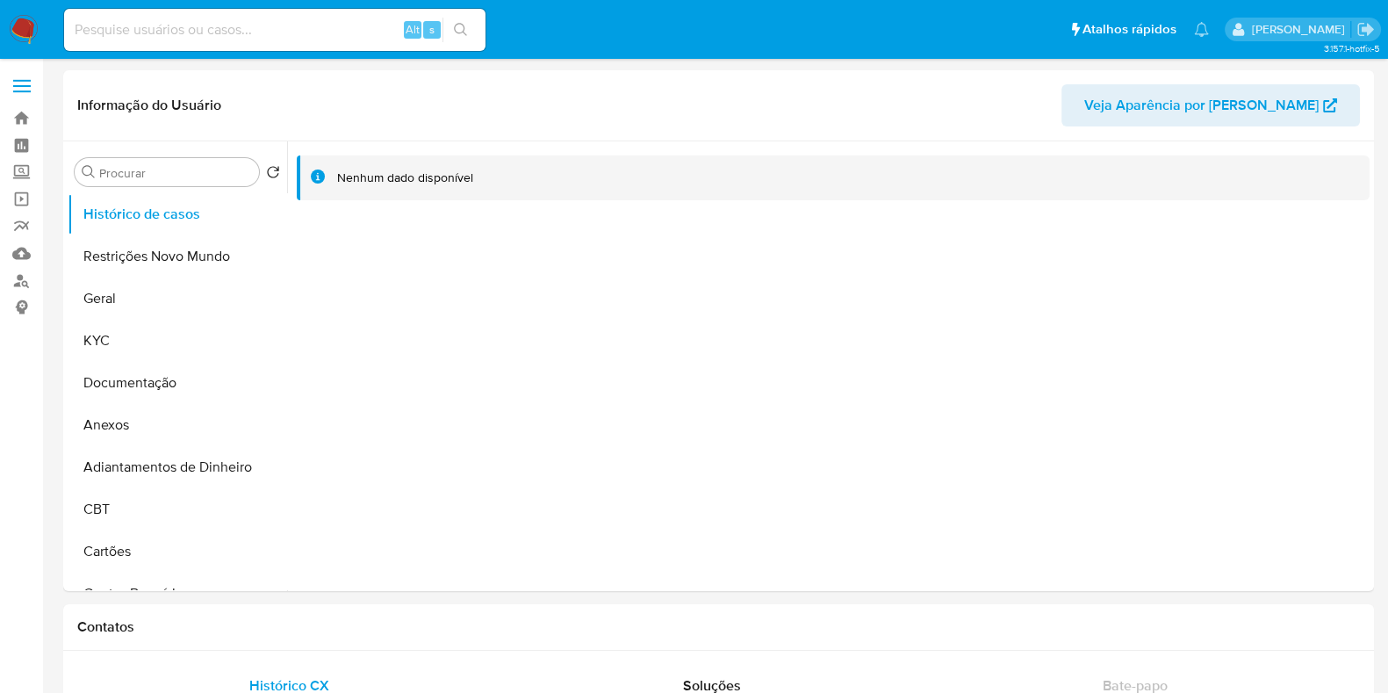
select select "10"
click at [164, 358] on button "KYC" at bounding box center [170, 341] width 205 height 42
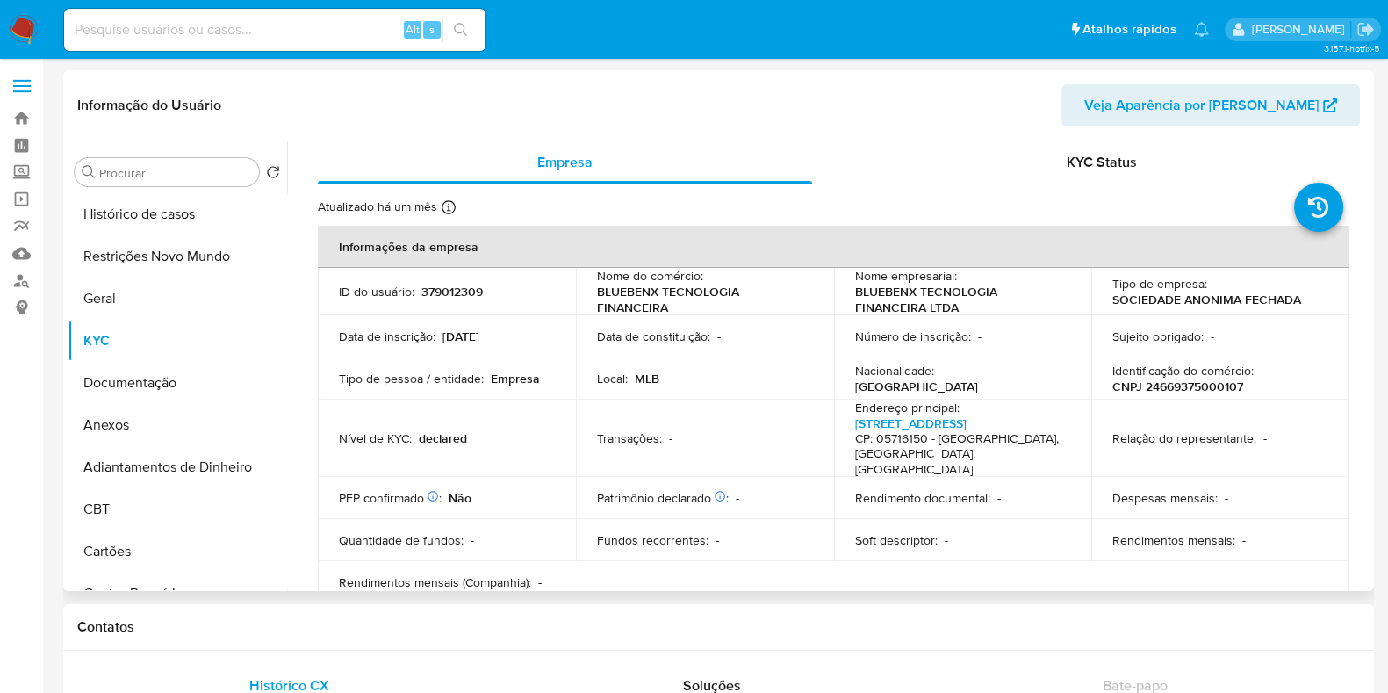
click at [1168, 386] on p "CNPJ 24669375000107" at bounding box center [1177, 386] width 131 height 16
click at [1169, 386] on p "CNPJ 24669375000107" at bounding box center [1177, 386] width 131 height 16
click at [1178, 384] on p "CNPJ 24669375000107" at bounding box center [1177, 386] width 131 height 16
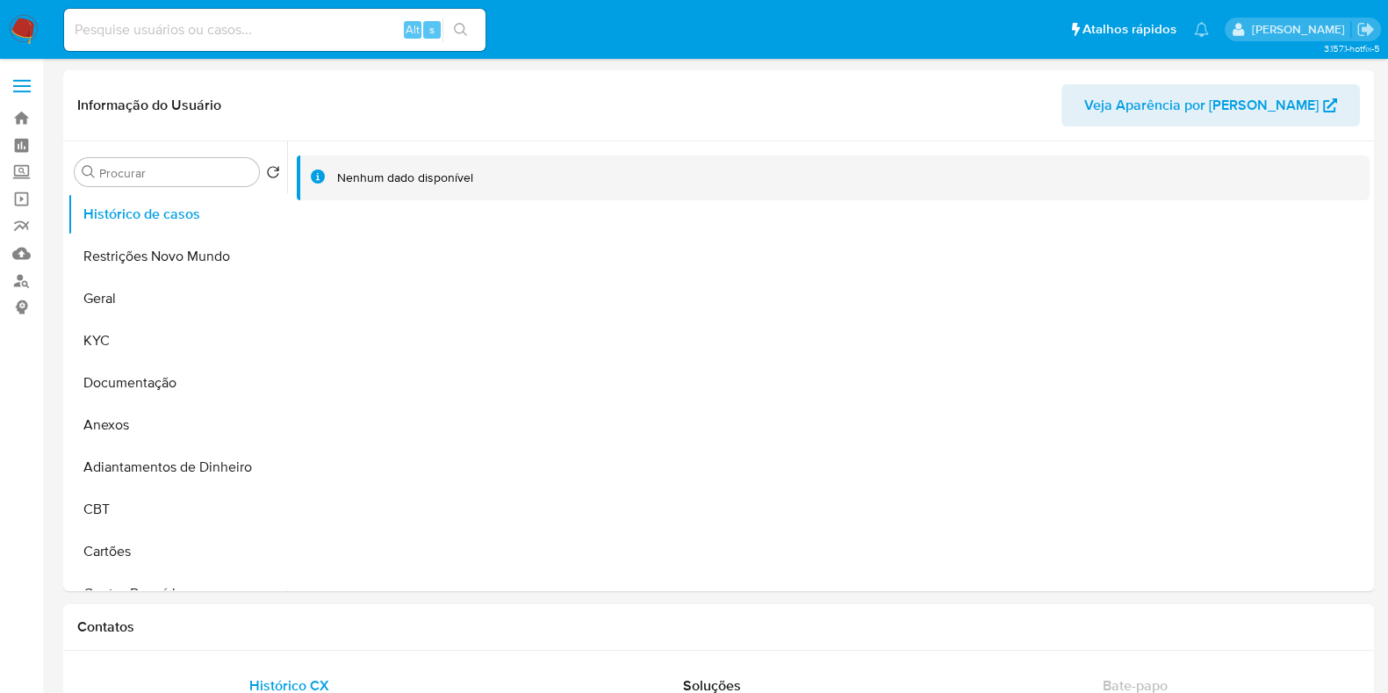
select select "10"
click at [201, 352] on button "KYC" at bounding box center [170, 341] width 205 height 42
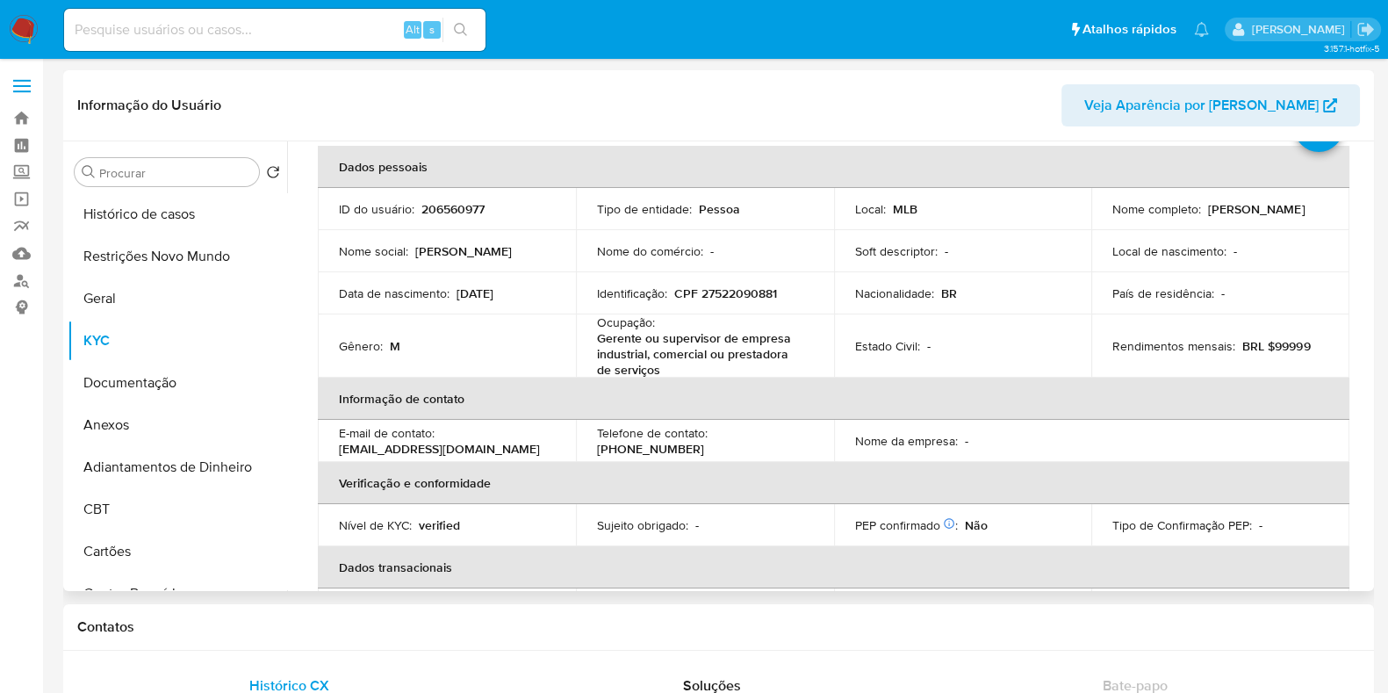
scroll to position [32, 0]
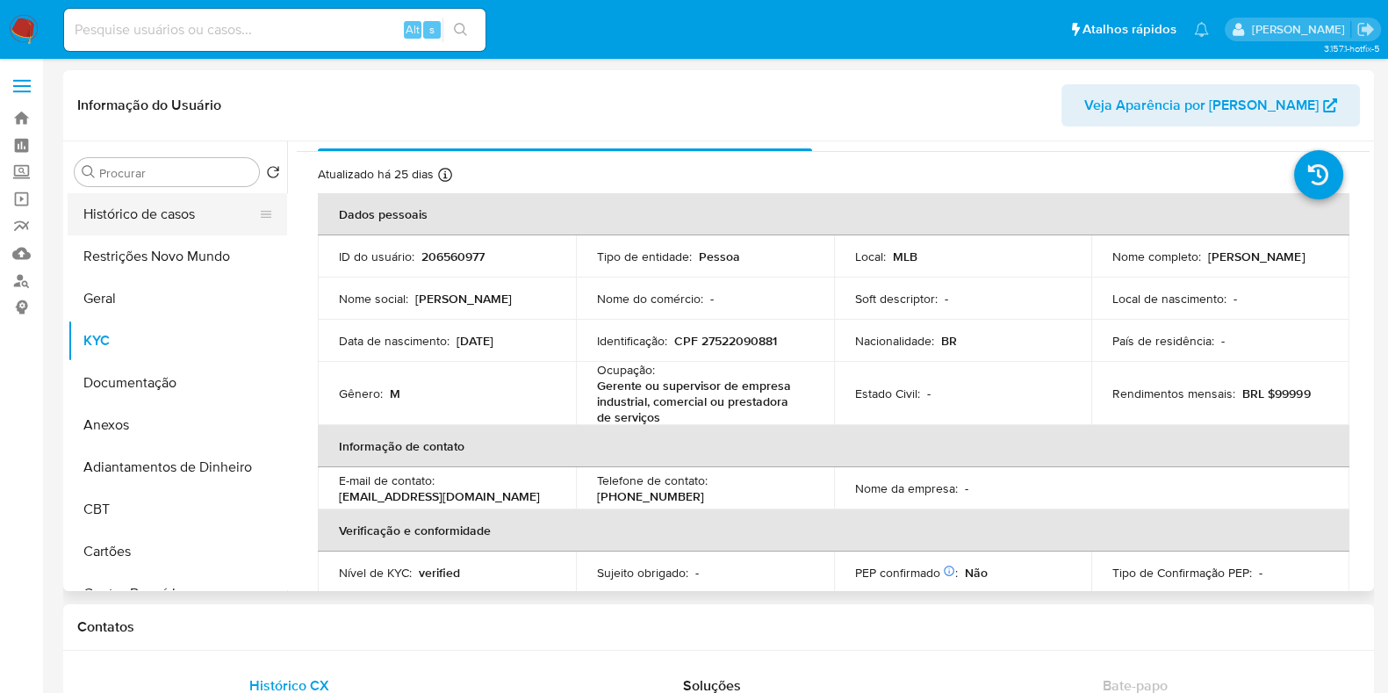
click at [176, 219] on button "Histórico de casos" at bounding box center [170, 214] width 205 height 42
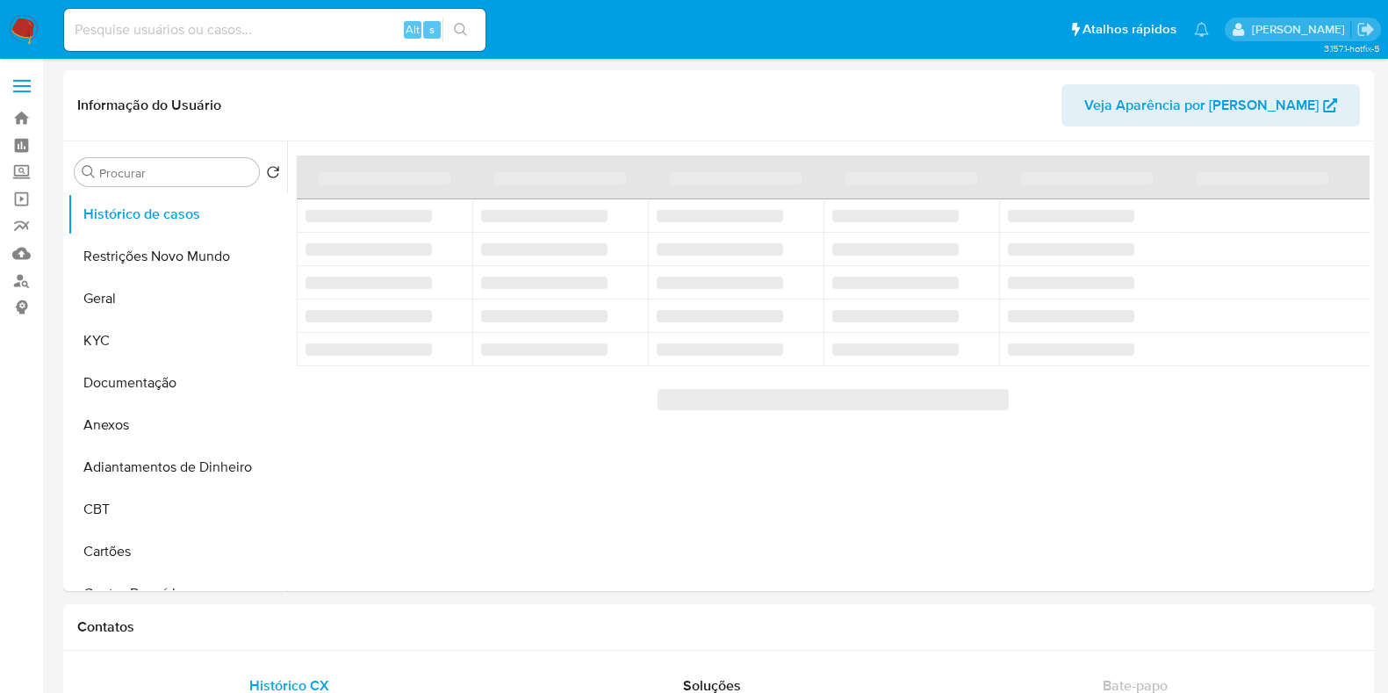
select select "10"
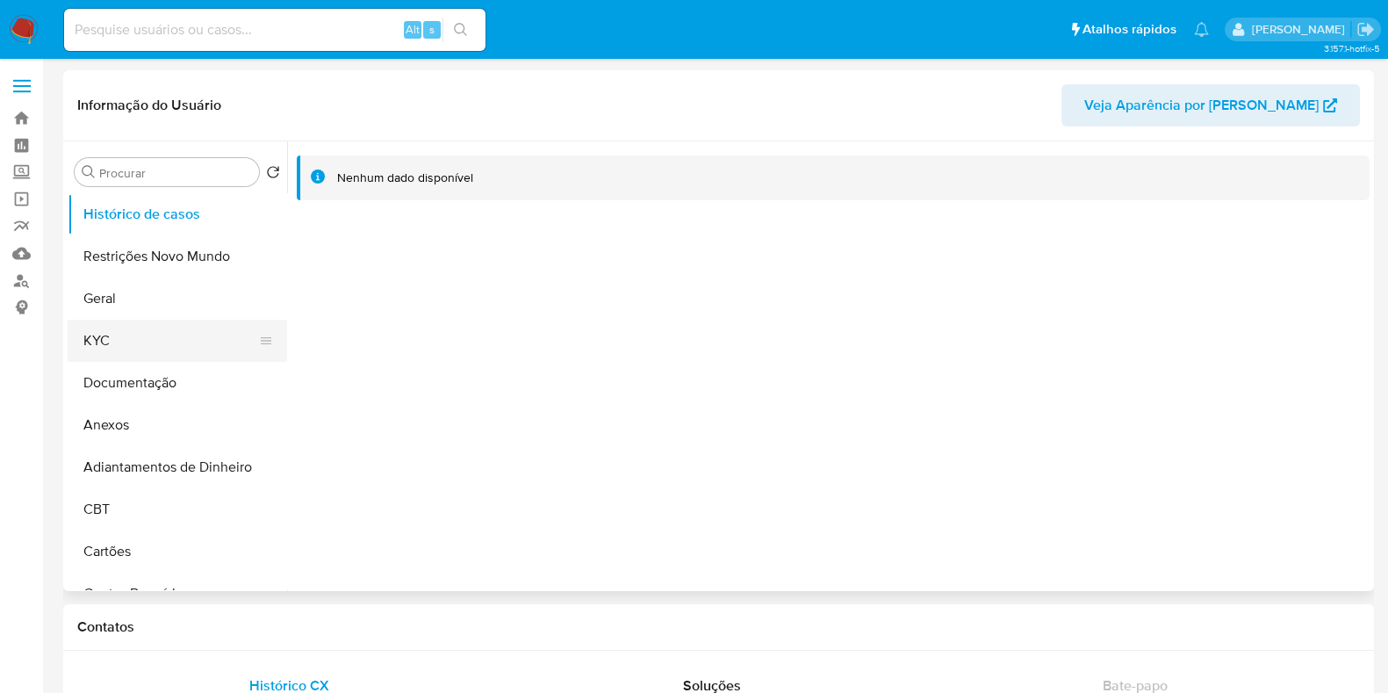
click at [140, 349] on button "KYC" at bounding box center [170, 341] width 205 height 42
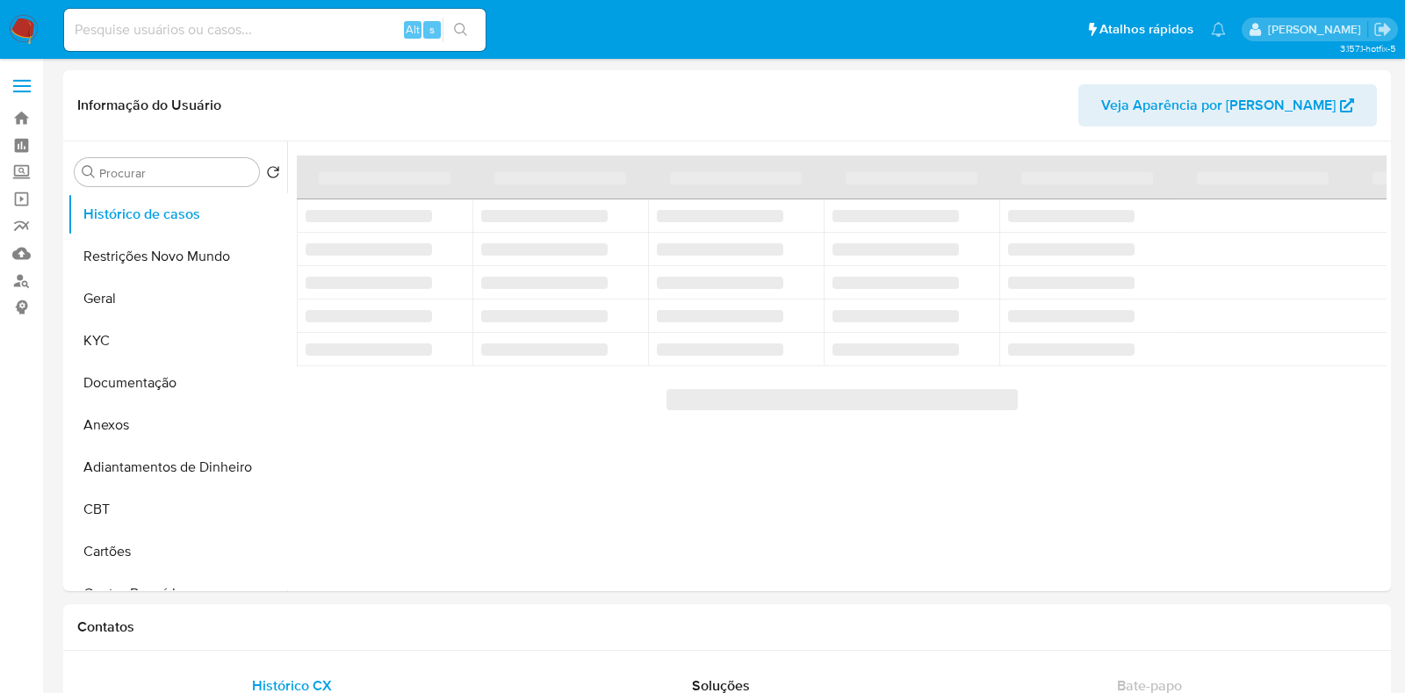
select select "10"
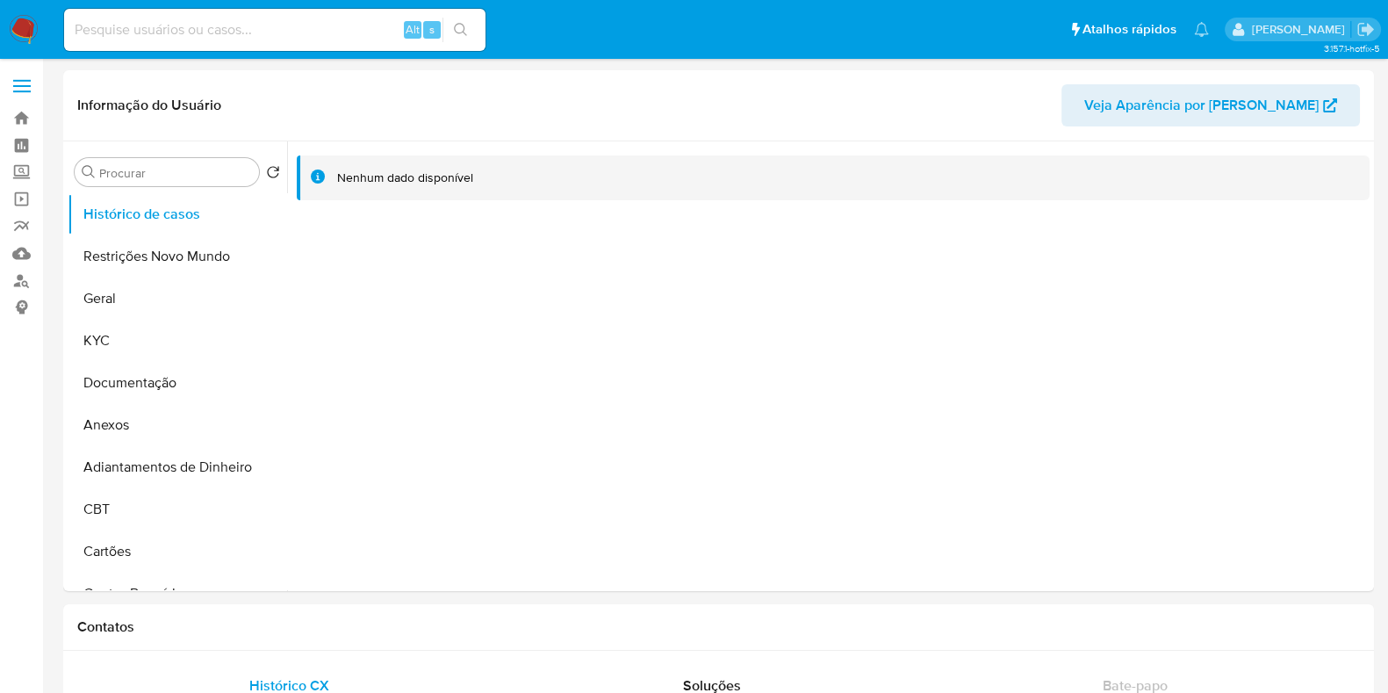
select select "10"
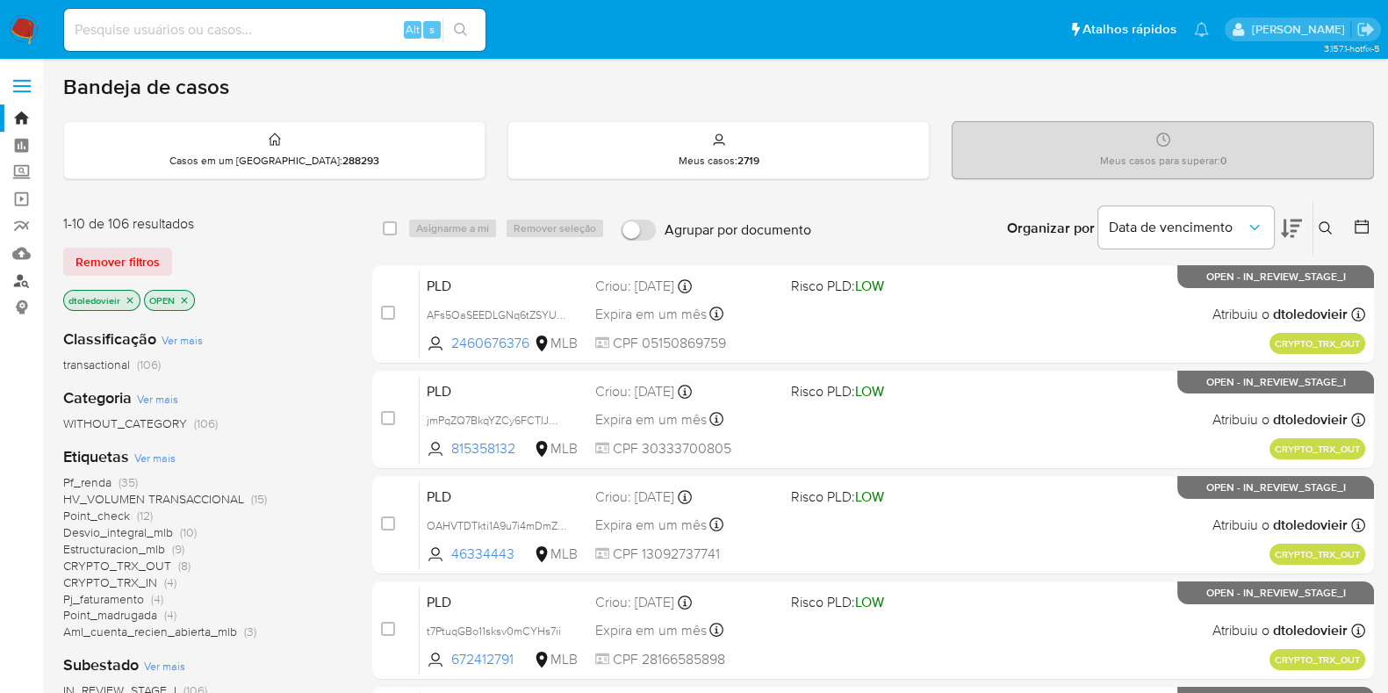
click at [18, 278] on link "Localizador de pessoas" at bounding box center [104, 280] width 209 height 27
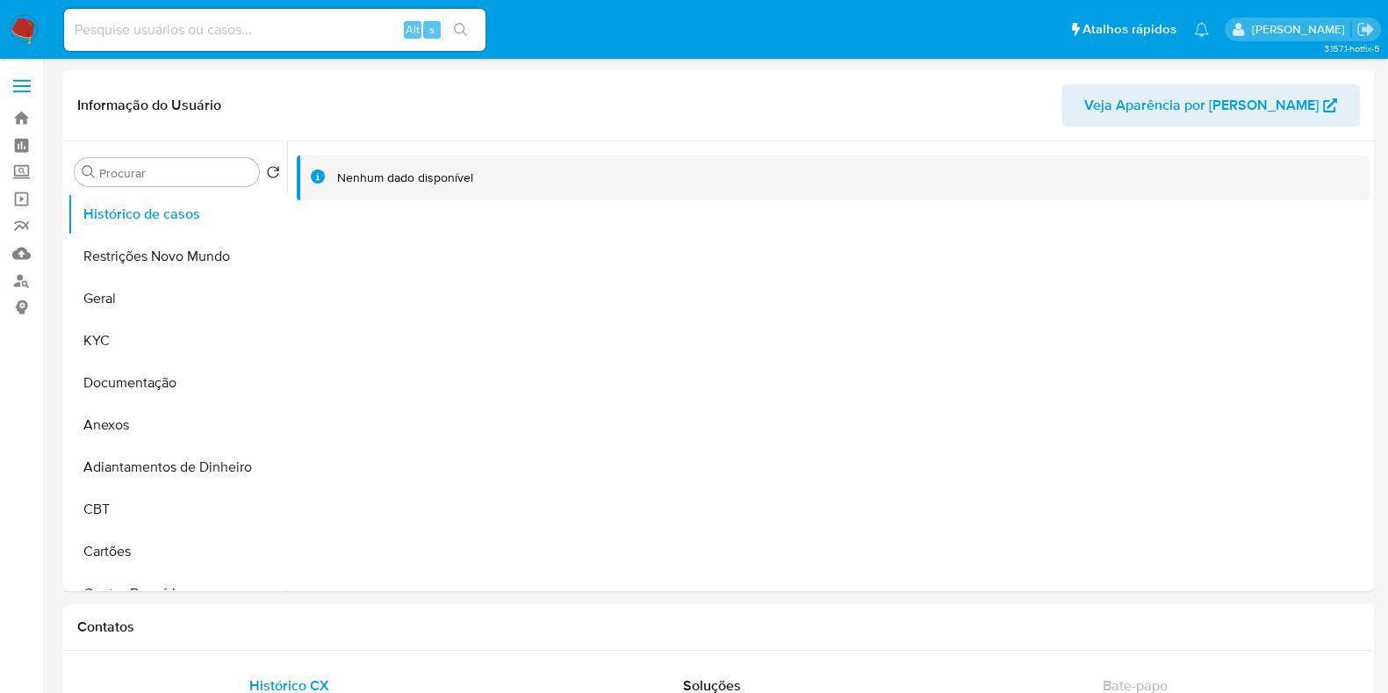
select select "10"
click at [169, 393] on button "Documentação" at bounding box center [170, 383] width 205 height 42
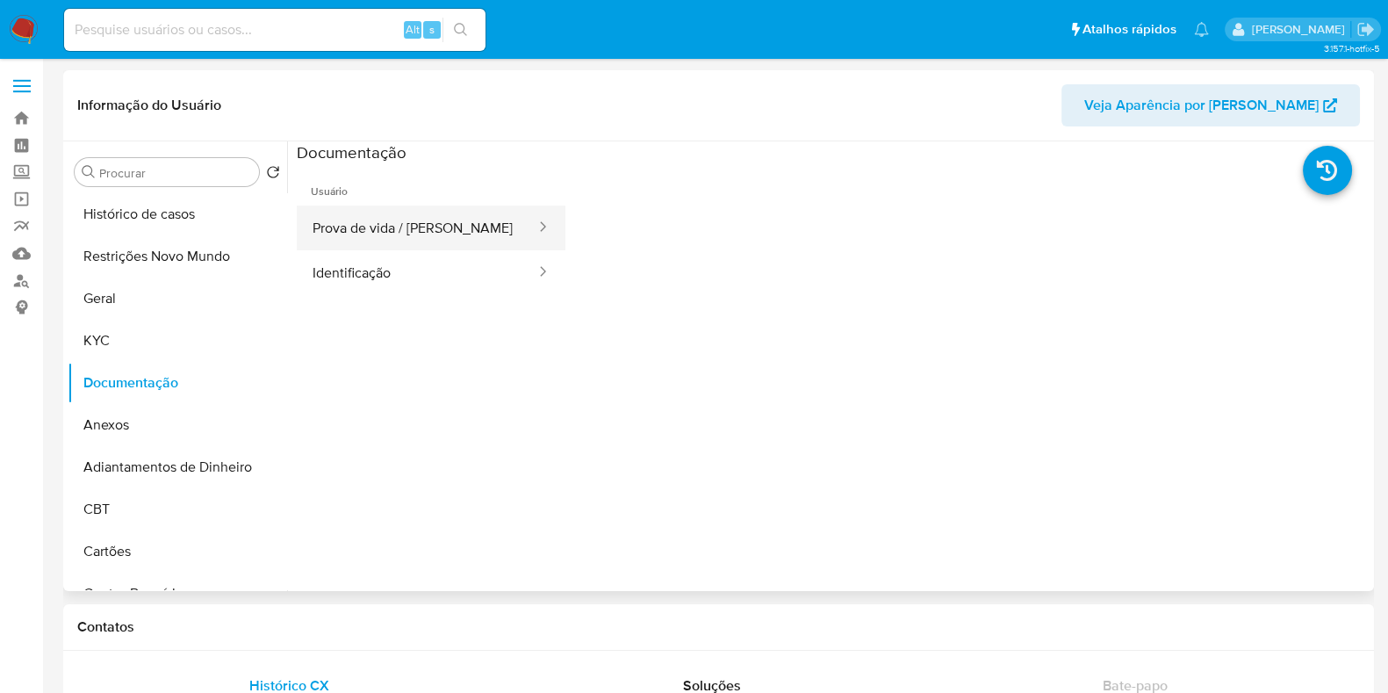
click at [412, 214] on button "Prova de vida / Selfie" at bounding box center [417, 227] width 241 height 45
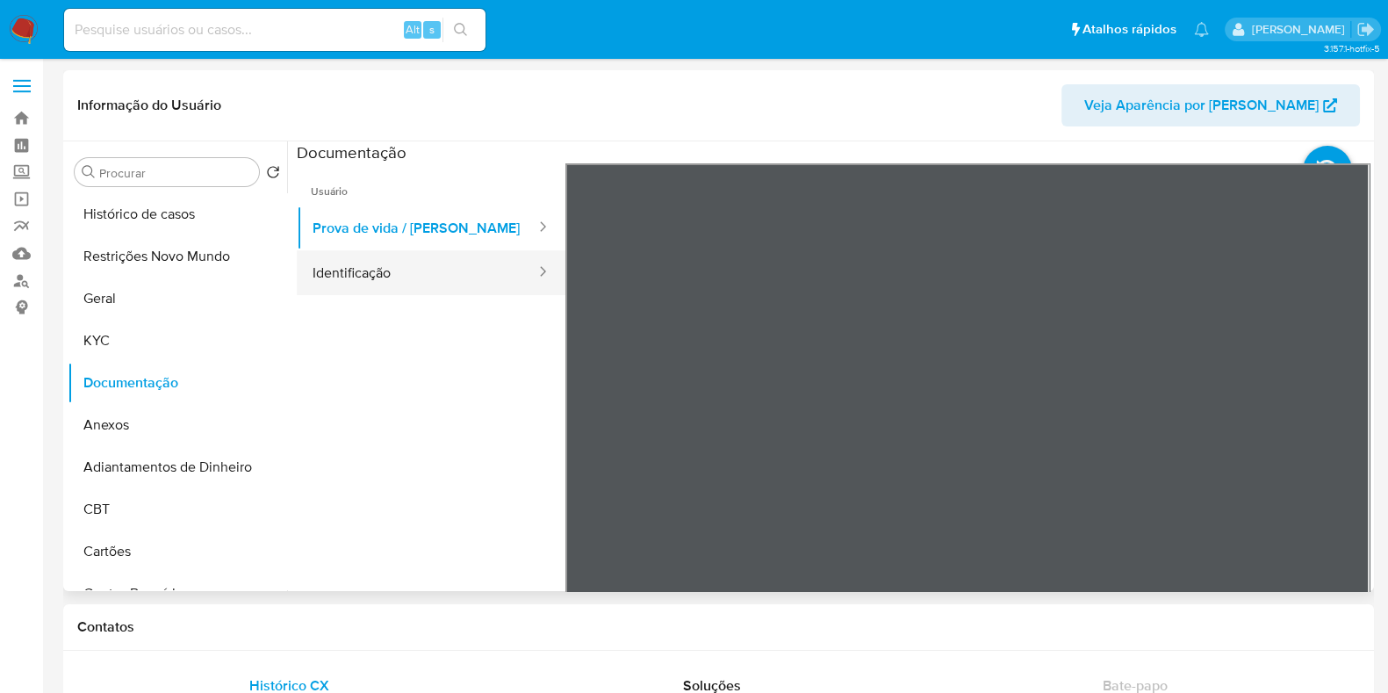
click at [399, 284] on button "Identificação" at bounding box center [417, 272] width 241 height 45
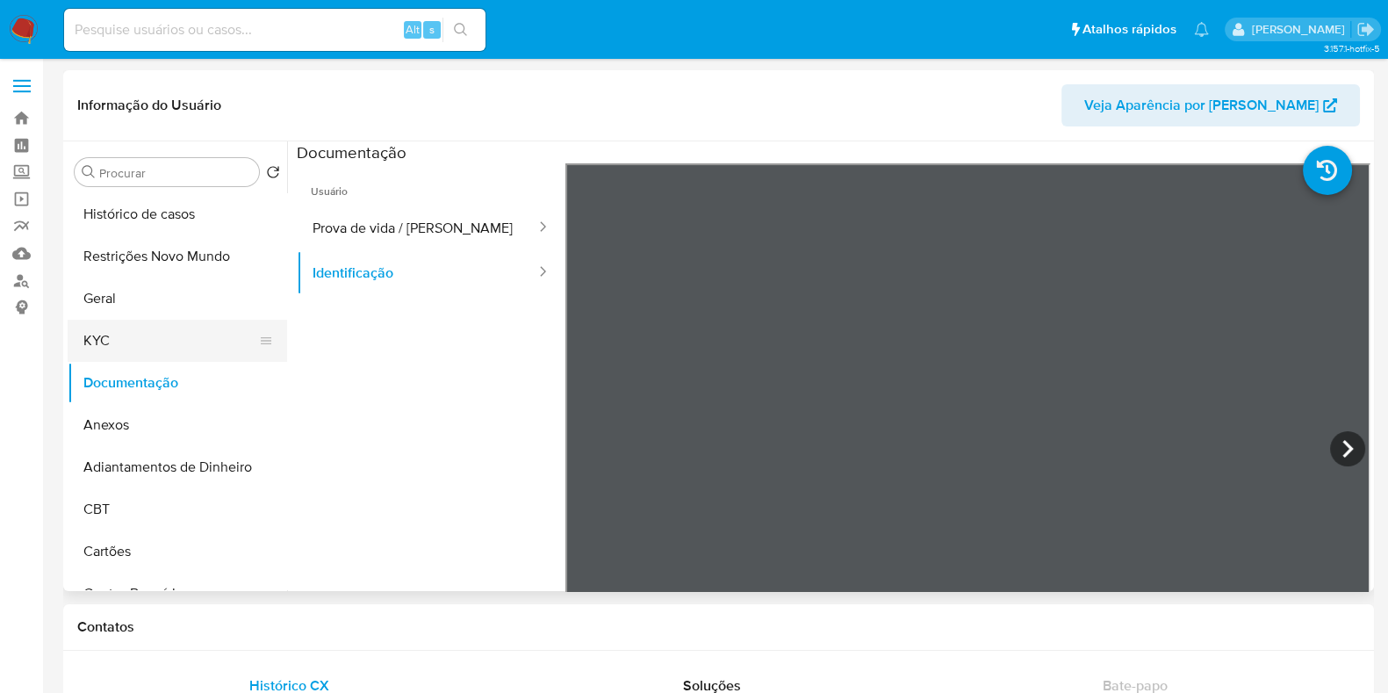
click at [169, 333] on button "KYC" at bounding box center [170, 341] width 205 height 42
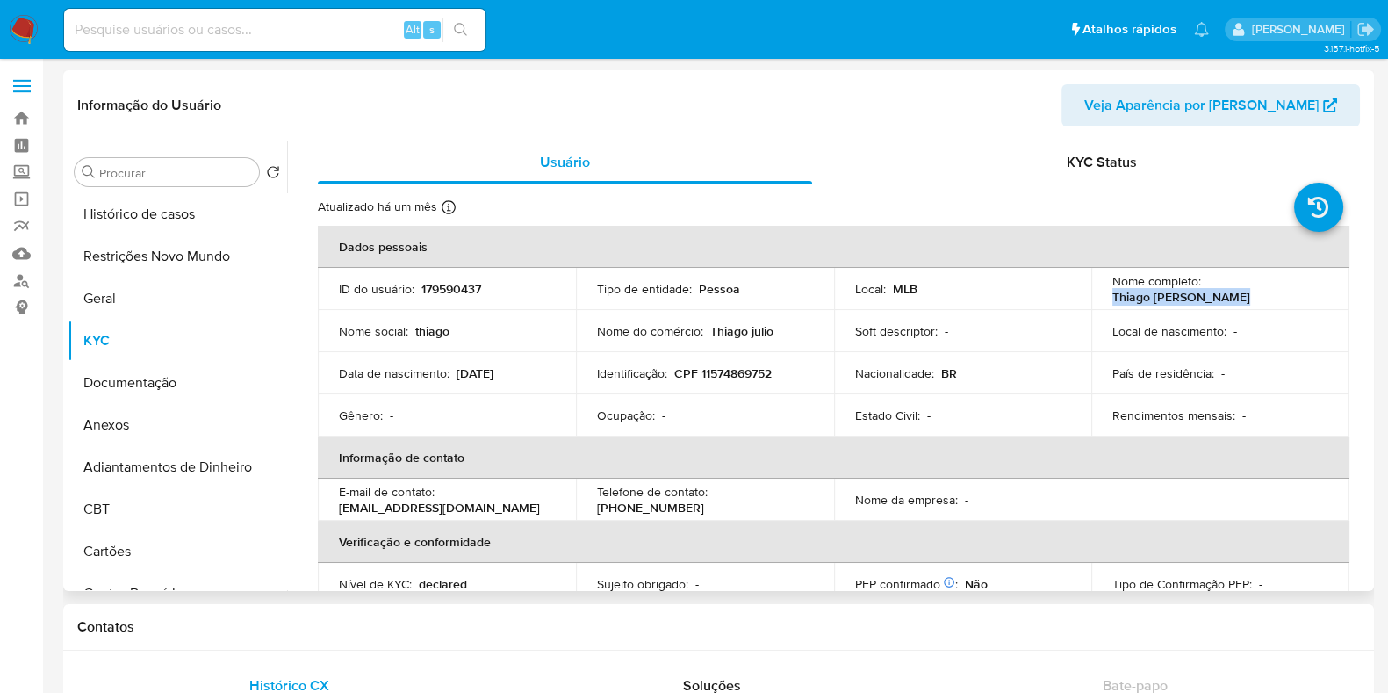
drag, startPoint x: 1236, startPoint y: 289, endPoint x: 1094, endPoint y: 299, distance: 142.6
click at [1094, 299] on td "Nome completo : Thiago Julio Galdino" at bounding box center [1220, 289] width 258 height 42
copy p "Thiago Julio Galdino"
click at [729, 375] on p "CPF 11574869752" at bounding box center [722, 373] width 97 height 16
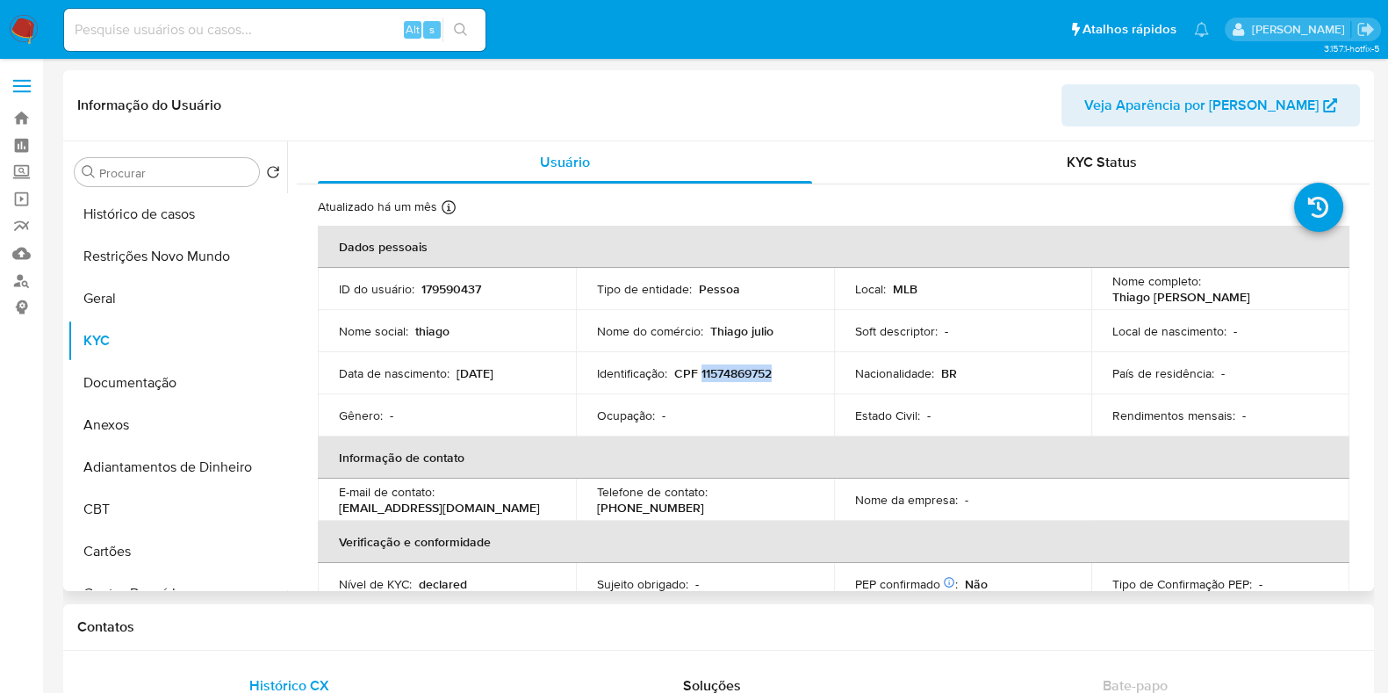
copy p "11574869752"
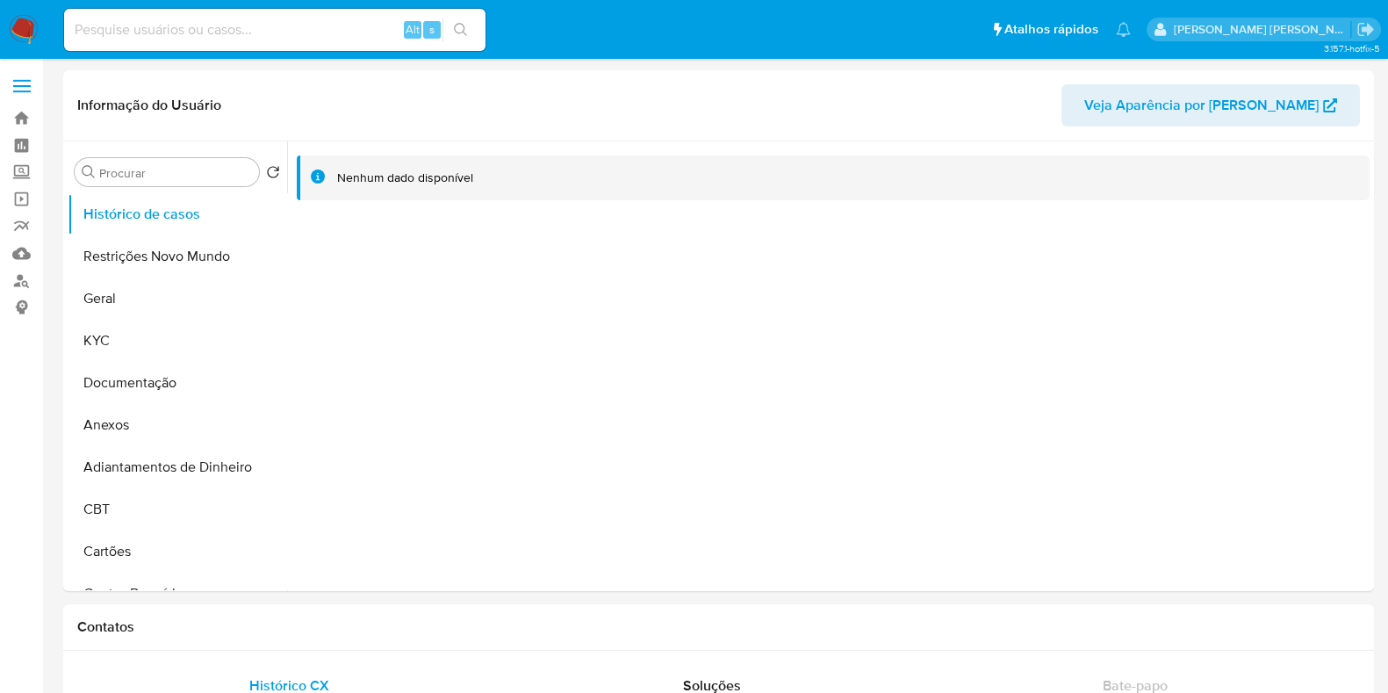
select select "10"
click at [127, 421] on button "Anexos" at bounding box center [170, 425] width 205 height 42
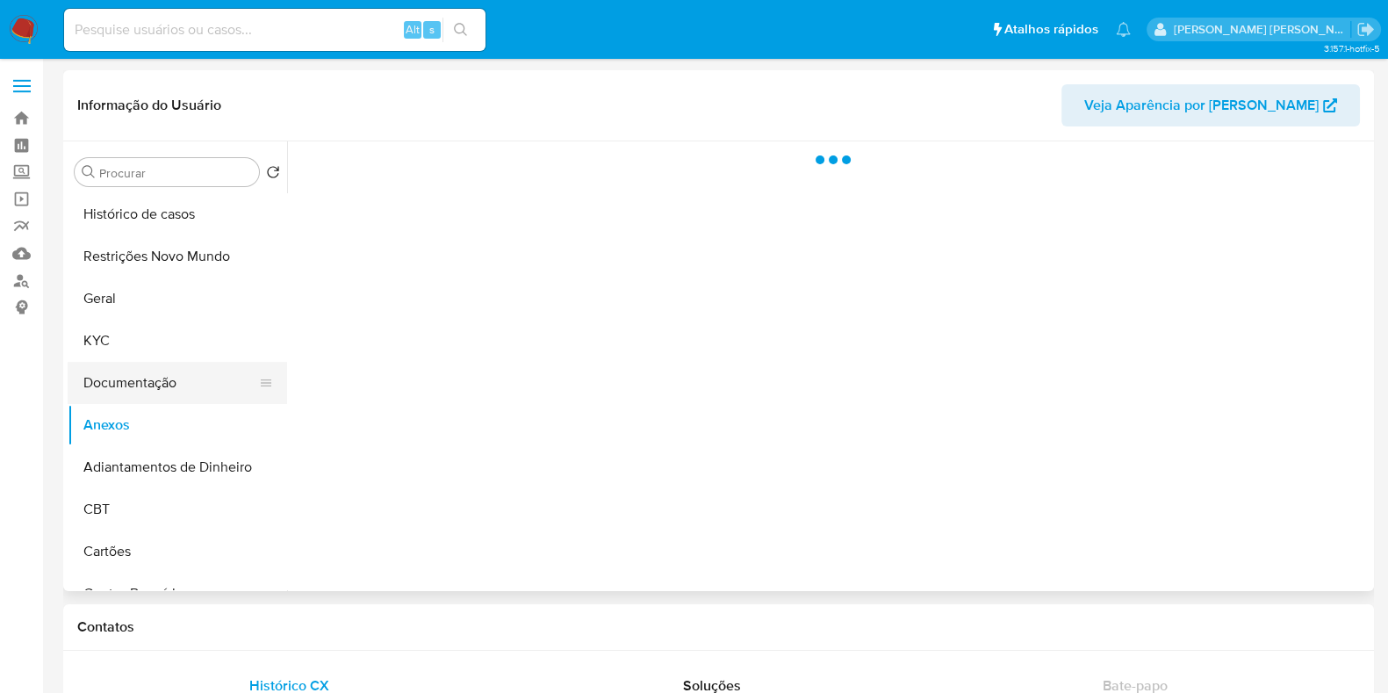
click at [154, 384] on button "Documentação" at bounding box center [170, 383] width 205 height 42
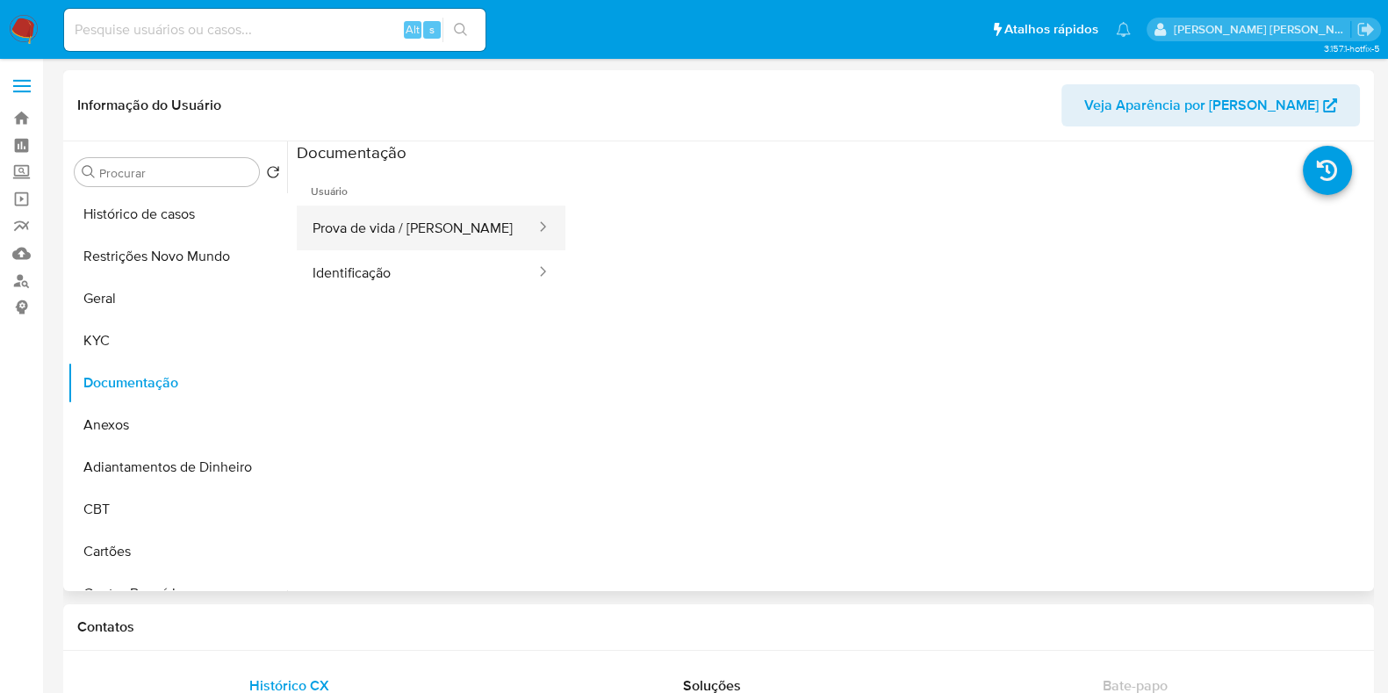
click at [454, 212] on button "Prova de vida / Selfie" at bounding box center [417, 227] width 241 height 45
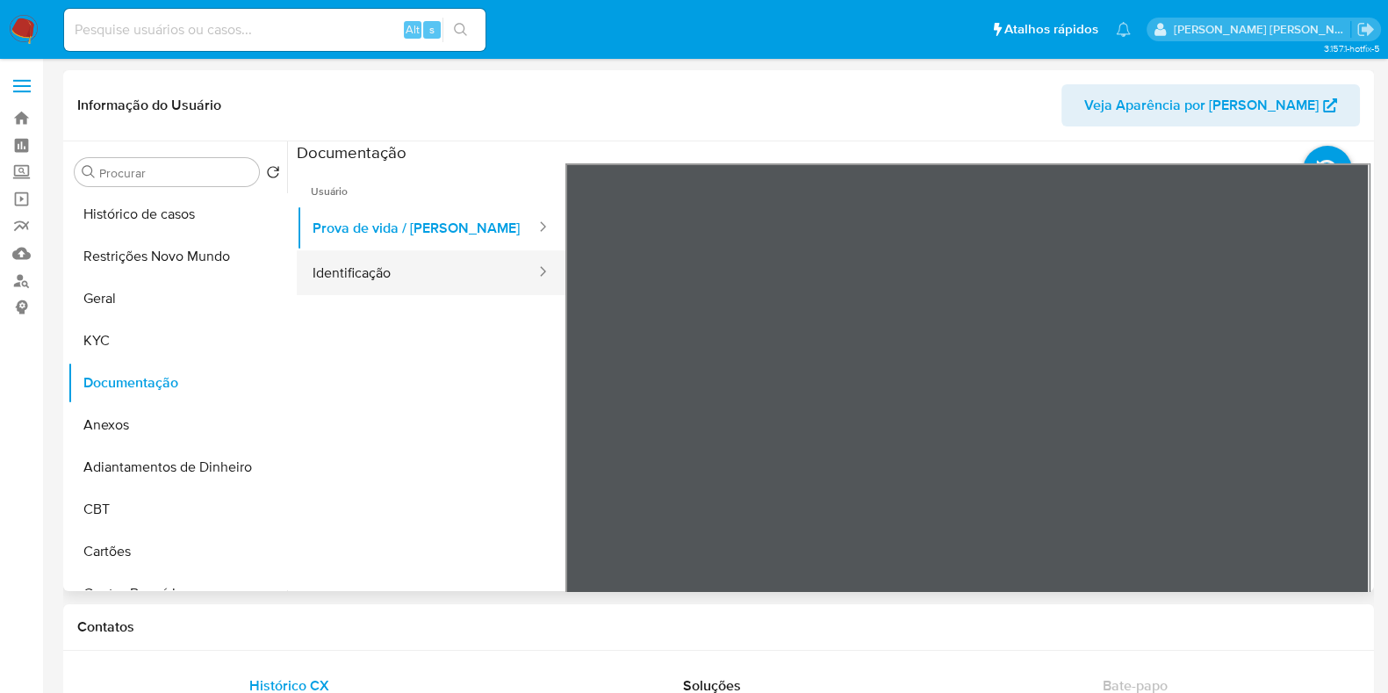
click at [414, 277] on button "Identificação" at bounding box center [417, 272] width 241 height 45
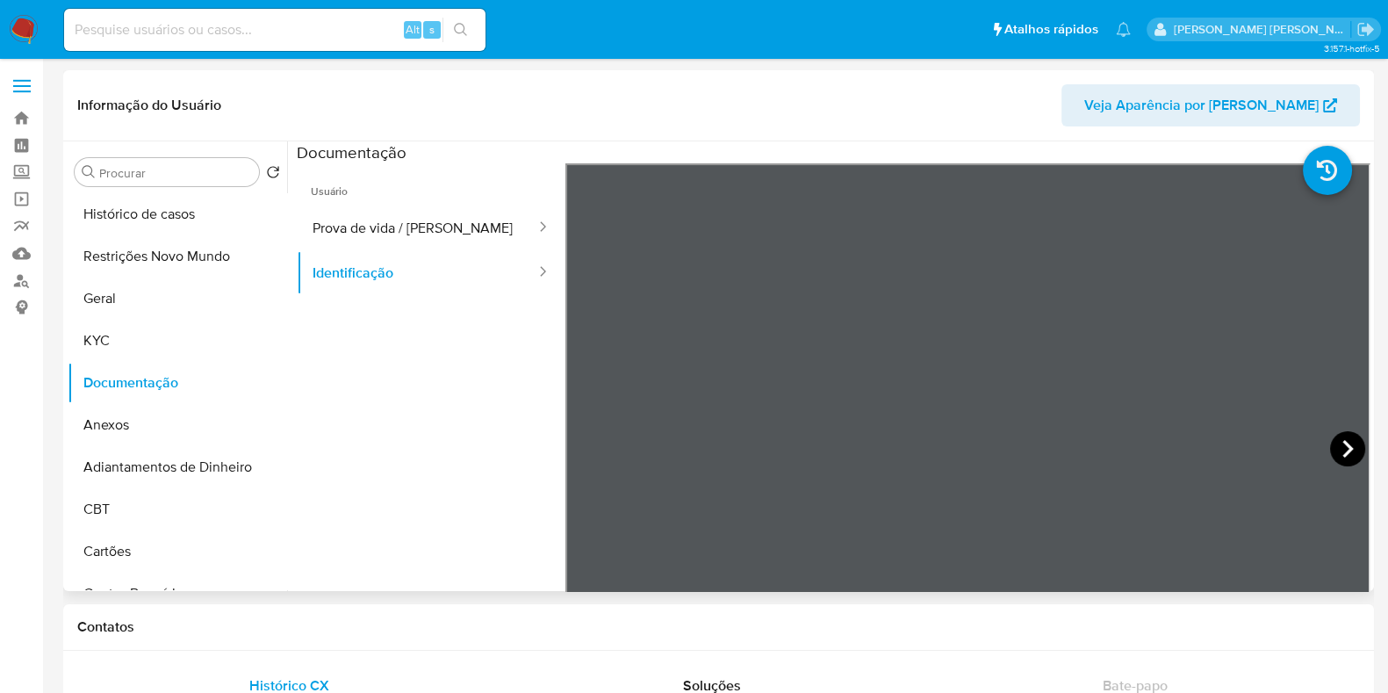
click at [1343, 445] on icon at bounding box center [1347, 448] width 35 height 35
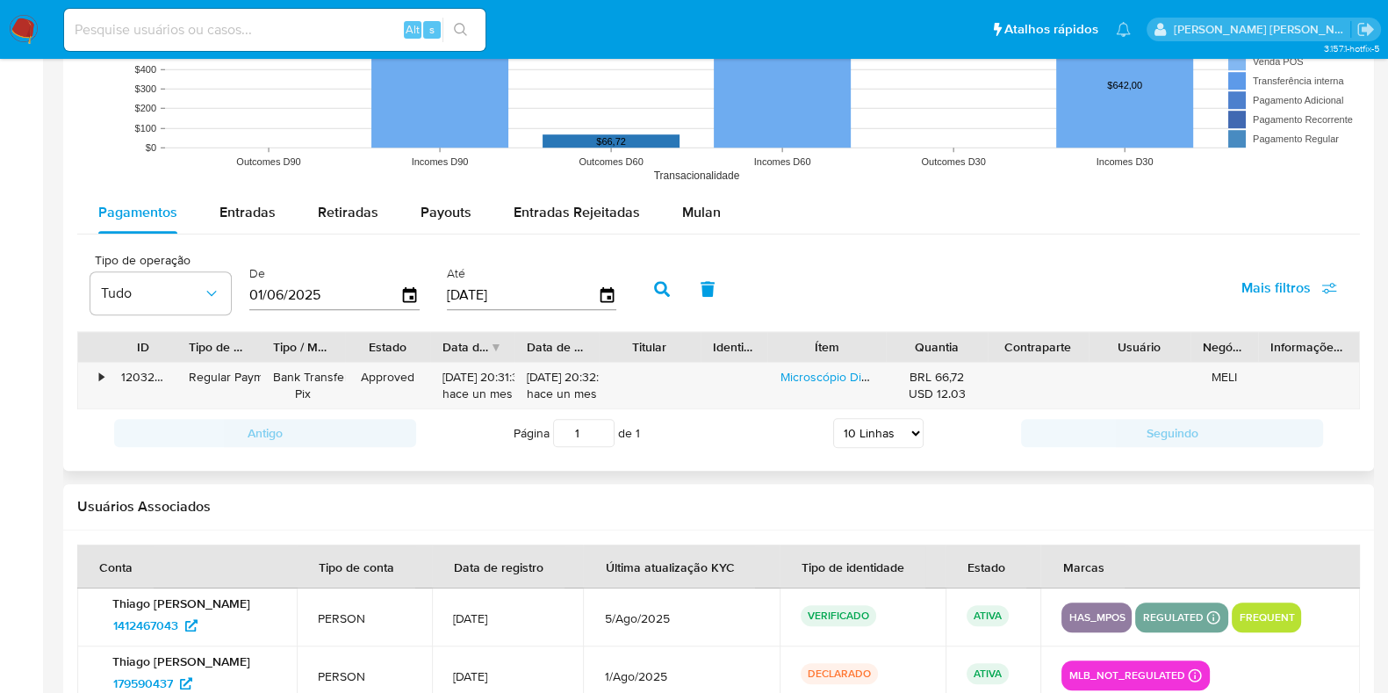
scroll to position [1631, 0]
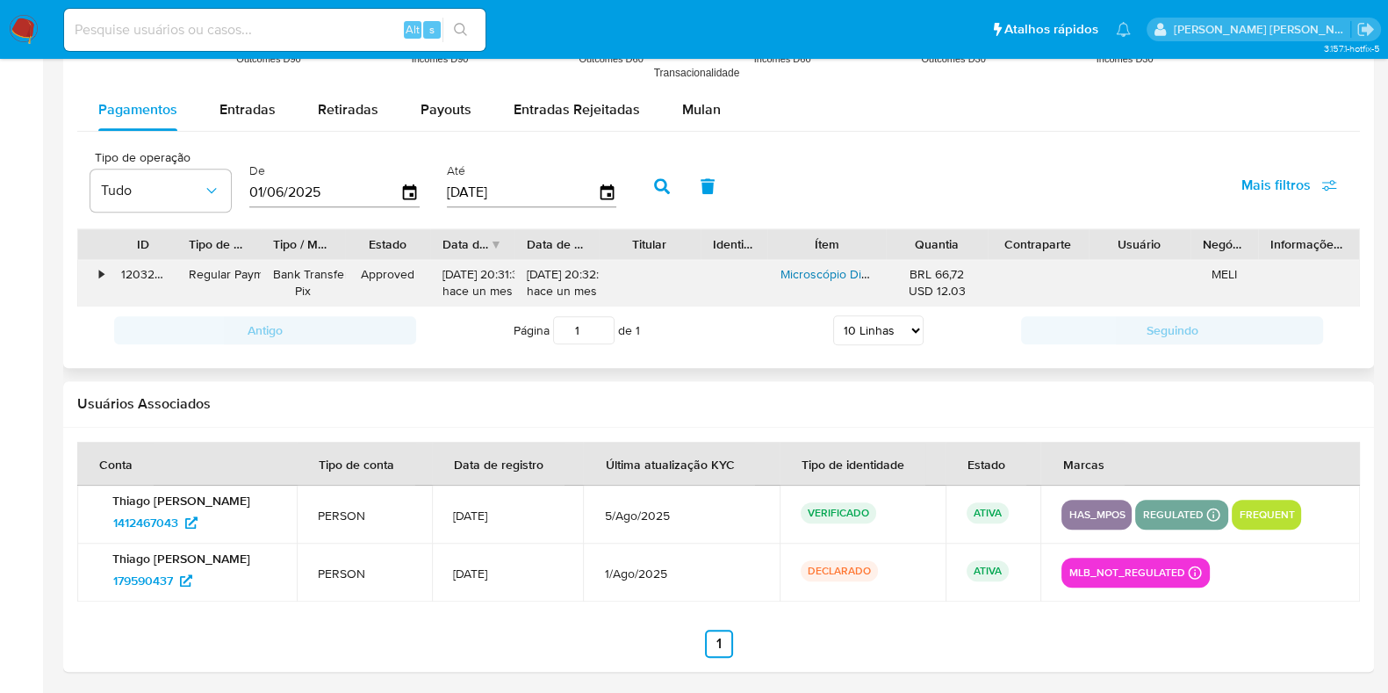
click at [825, 274] on link "Microscópio Digital Usb Zoom Portátil Câmera Zoom 1600x Note Cor Preto Polares" at bounding box center [1004, 274] width 448 height 18
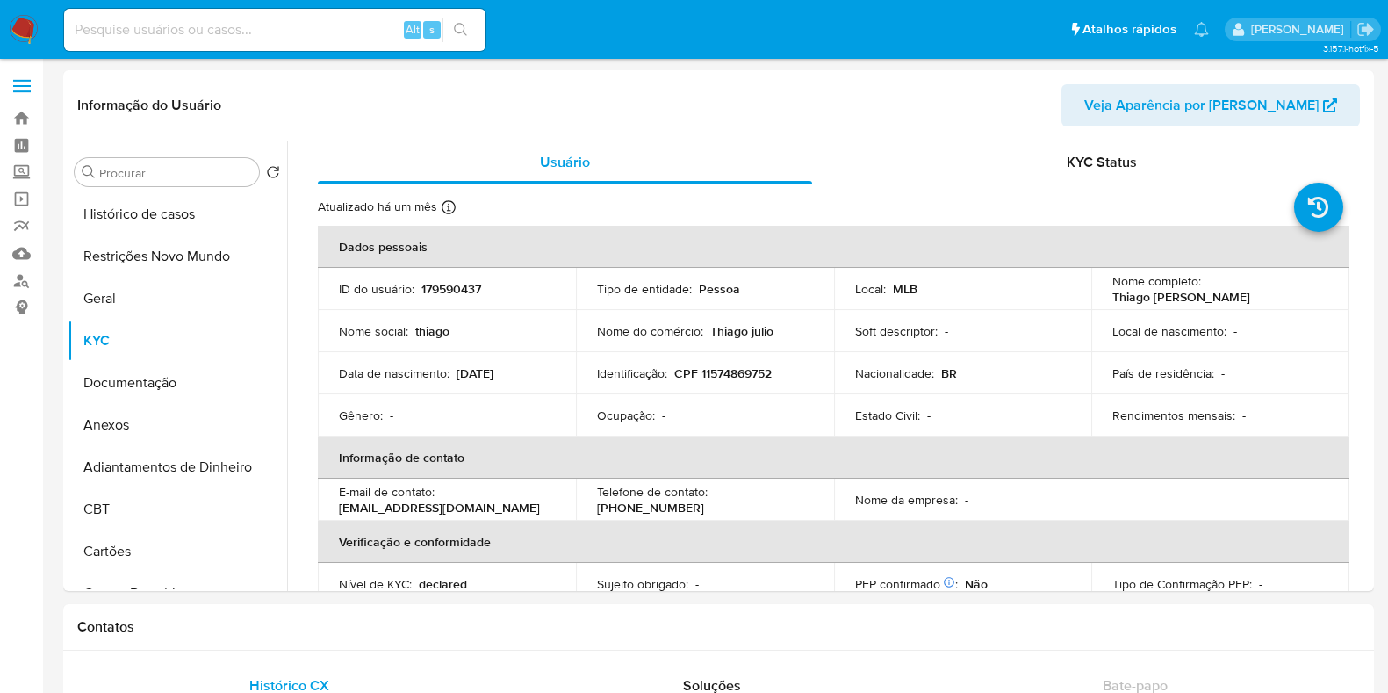
select select "10"
click at [11, 282] on link "Localizador de pessoas" at bounding box center [104, 280] width 209 height 27
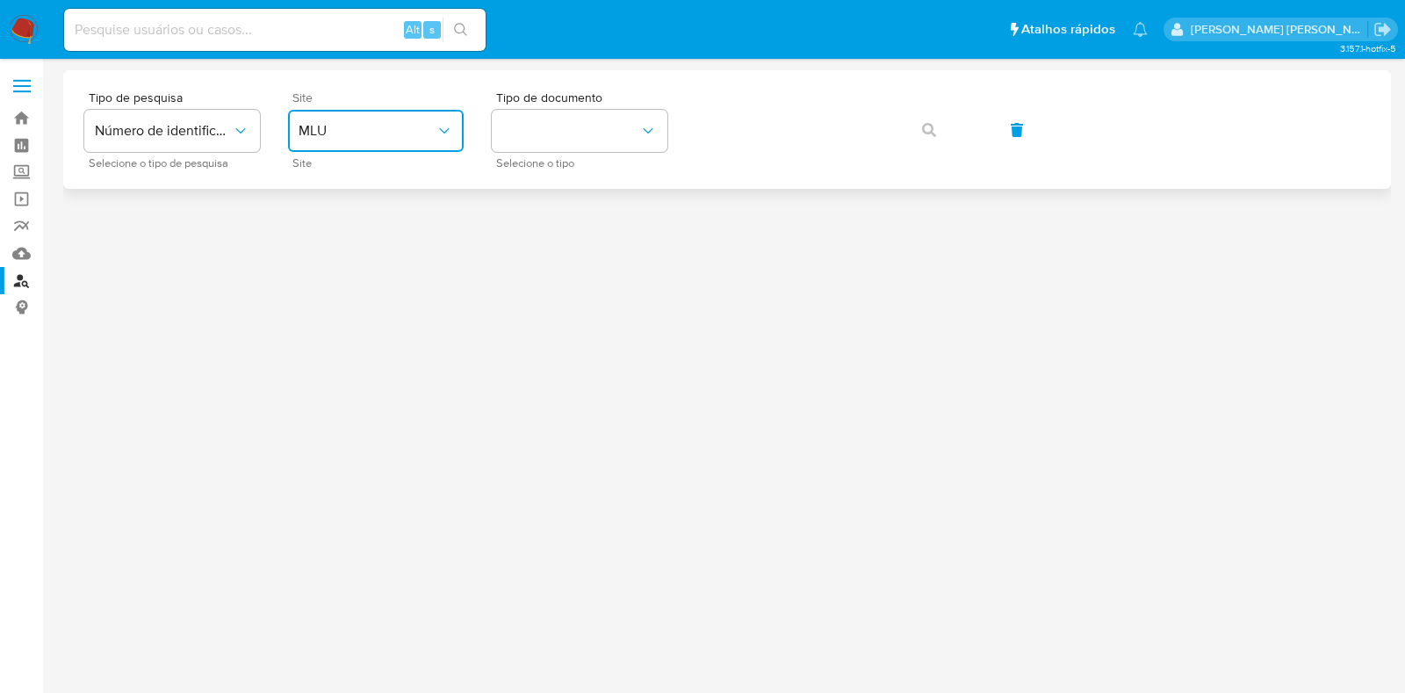
click at [418, 138] on span "MLU" at bounding box center [366, 131] width 137 height 18
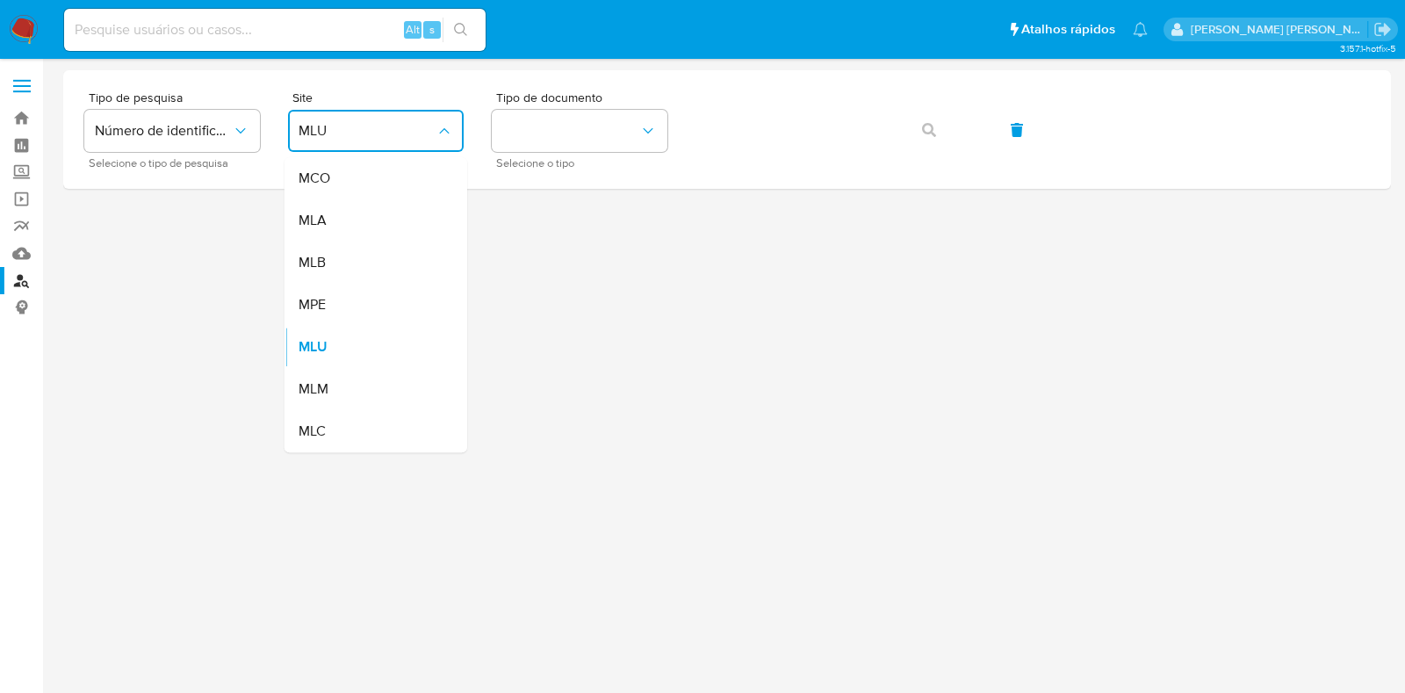
click at [336, 259] on div "MLB" at bounding box center [370, 262] width 144 height 42
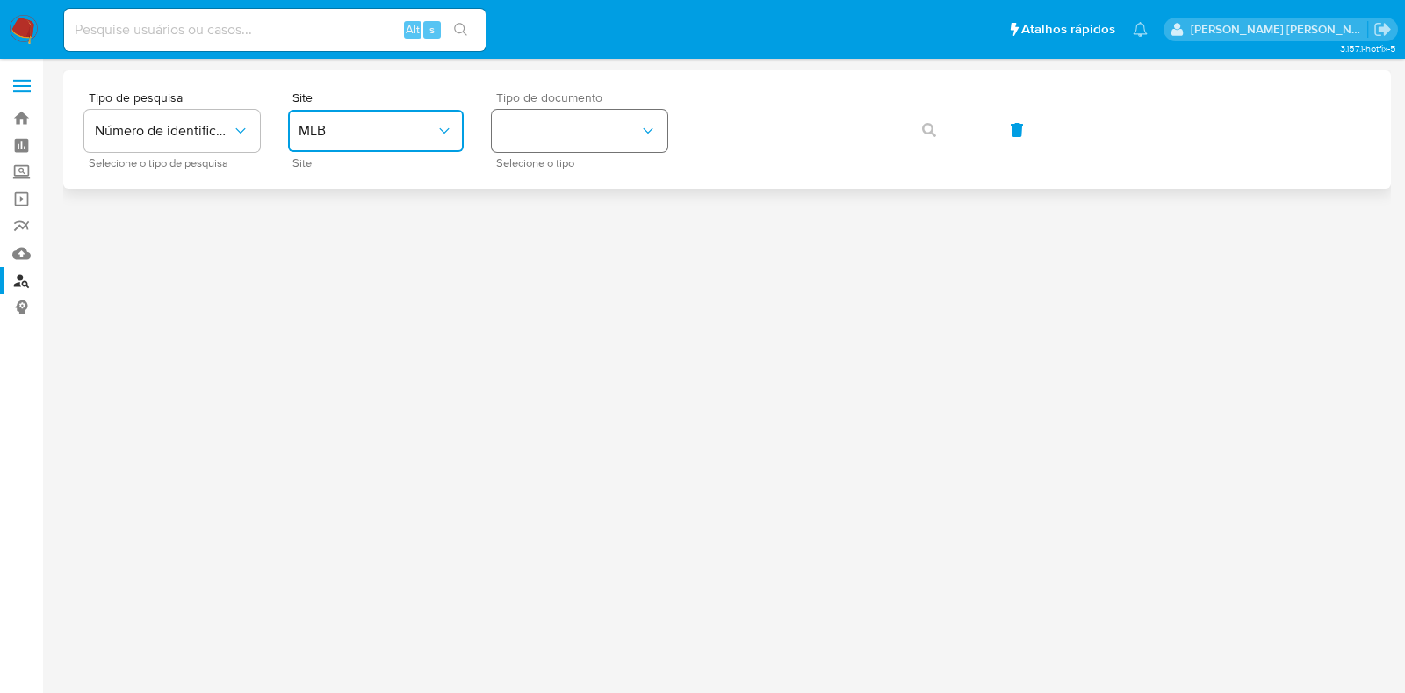
click at [558, 127] on button "identificationType" at bounding box center [580, 131] width 176 height 42
click at [549, 224] on div "CPF CPF" at bounding box center [574, 247] width 144 height 60
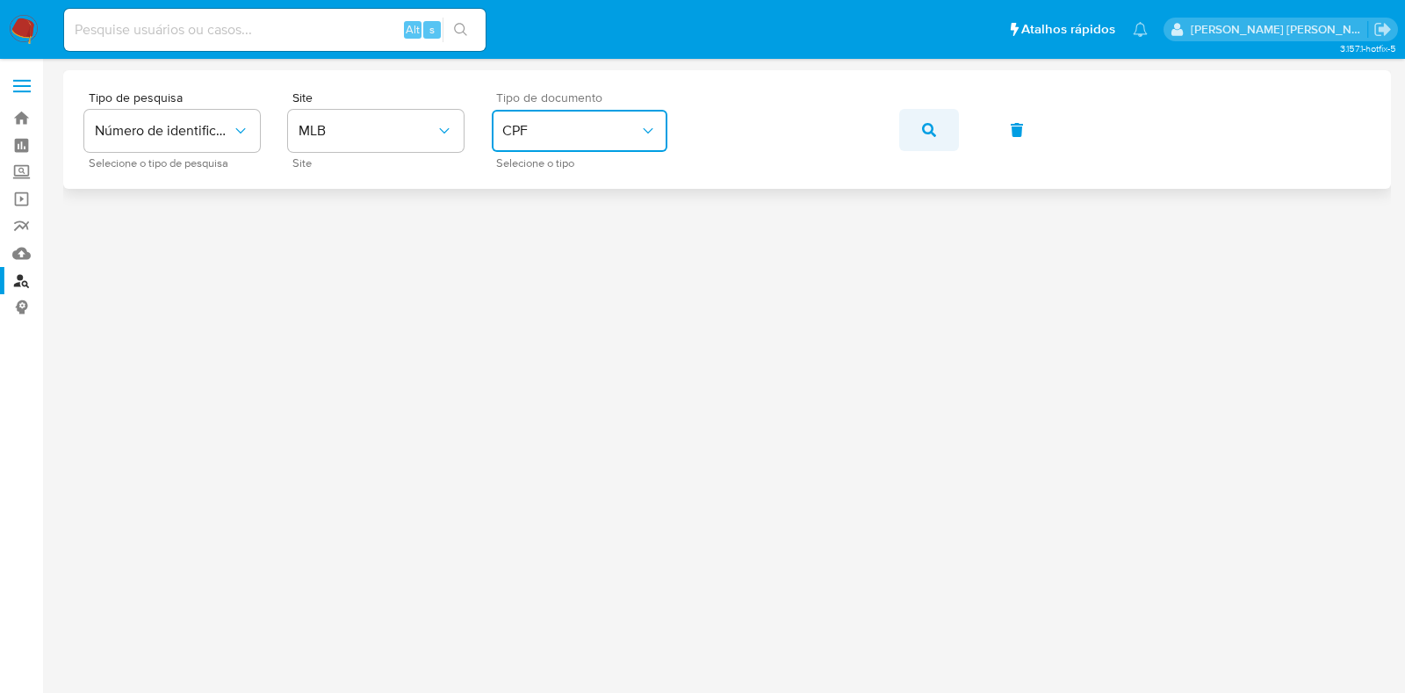
click at [935, 129] on button "button" at bounding box center [929, 130] width 60 height 42
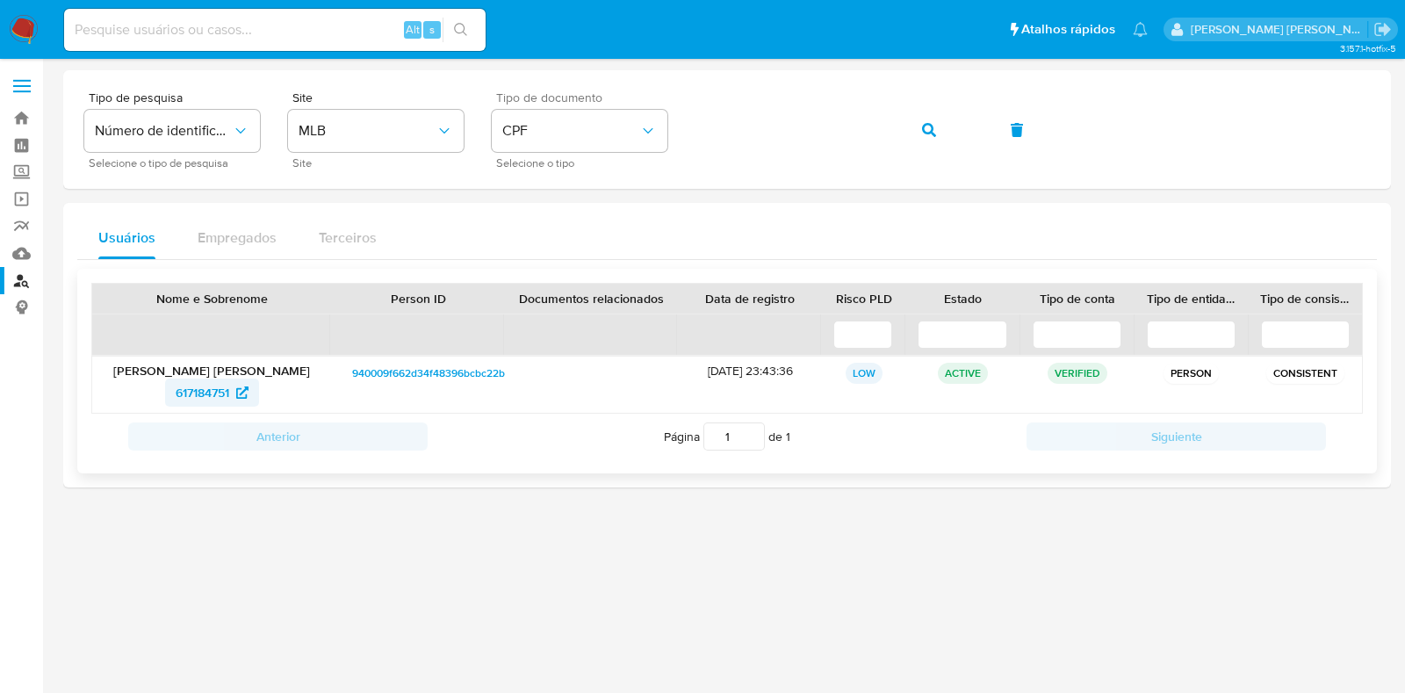
click at [198, 392] on span "617184751" at bounding box center [203, 392] width 54 height 28
click at [900, 133] on button "button" at bounding box center [929, 130] width 60 height 42
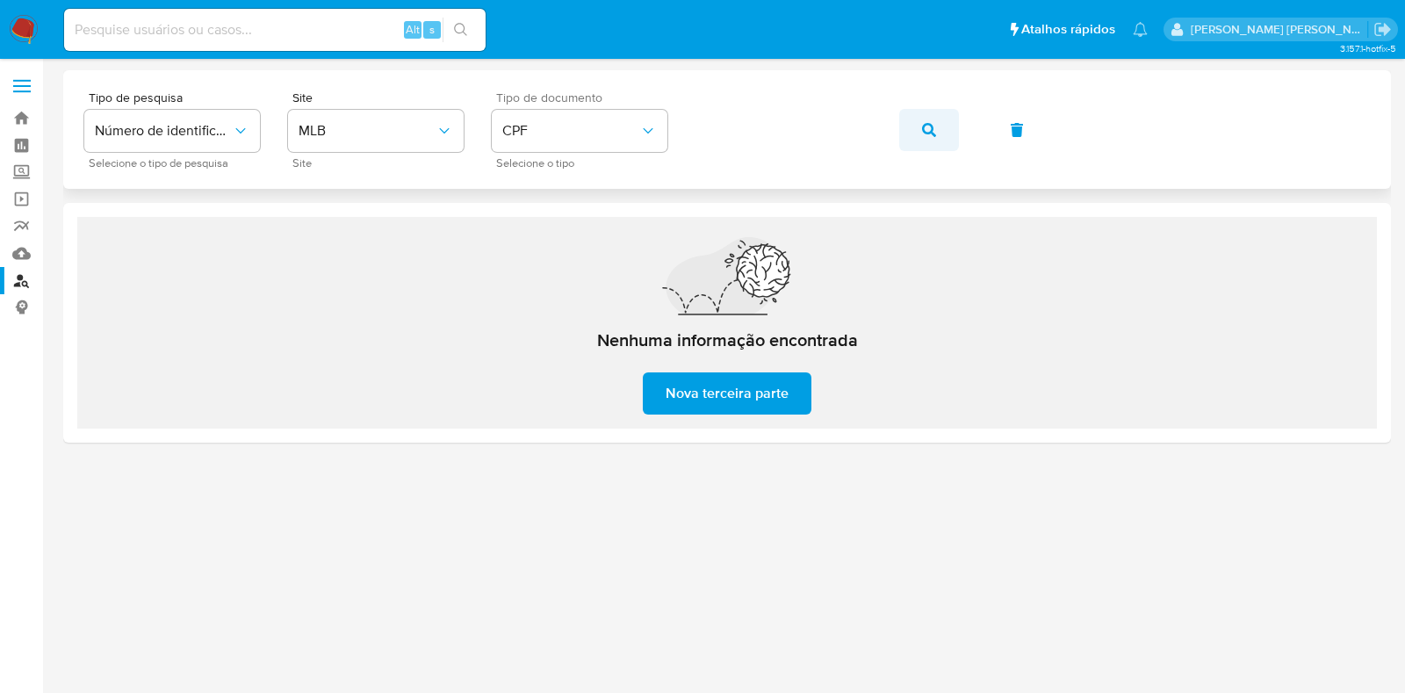
click at [937, 132] on button "button" at bounding box center [929, 130] width 60 height 42
click at [926, 127] on icon "button" at bounding box center [929, 130] width 14 height 14
click at [926, 130] on icon "button" at bounding box center [929, 130] width 14 height 14
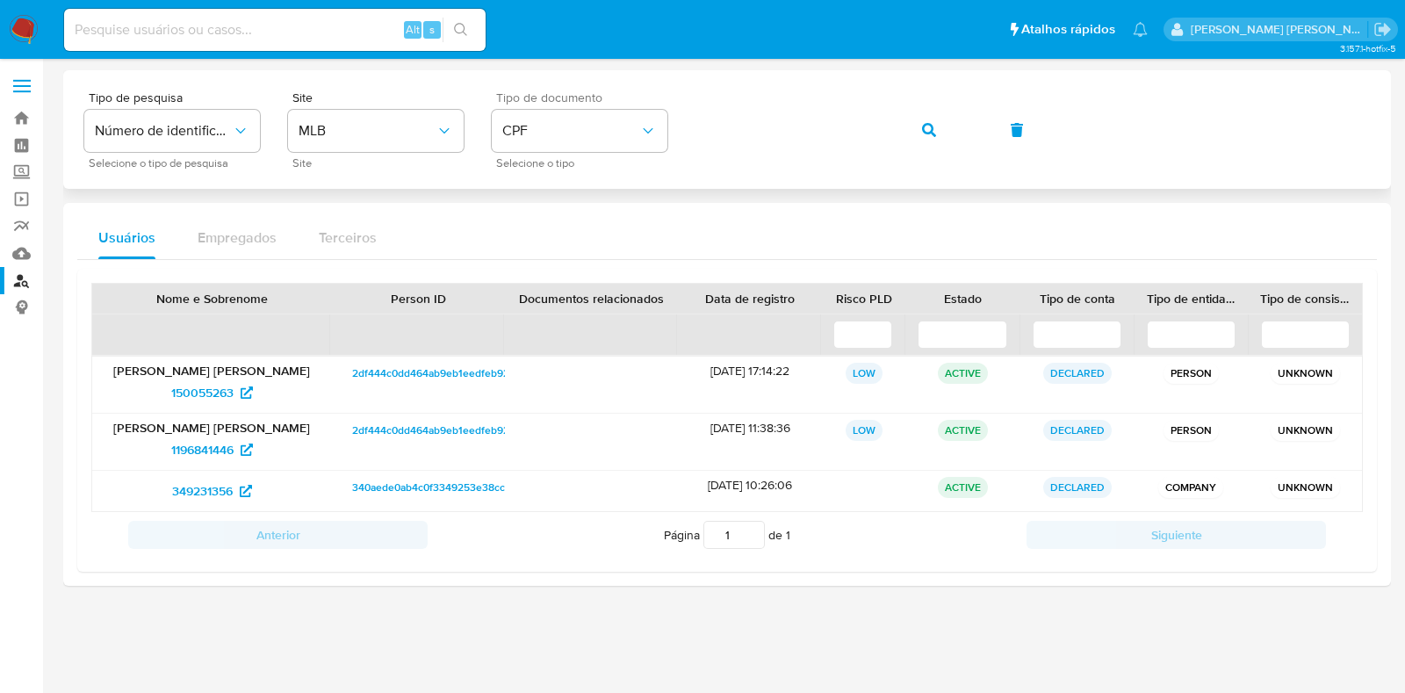
click at [933, 139] on span "button" at bounding box center [929, 130] width 14 height 39
click at [215, 387] on span "150055263" at bounding box center [202, 392] width 62 height 28
click at [214, 442] on span "1196841446" at bounding box center [202, 449] width 62 height 28
click at [202, 490] on span "349231356" at bounding box center [202, 491] width 61 height 28
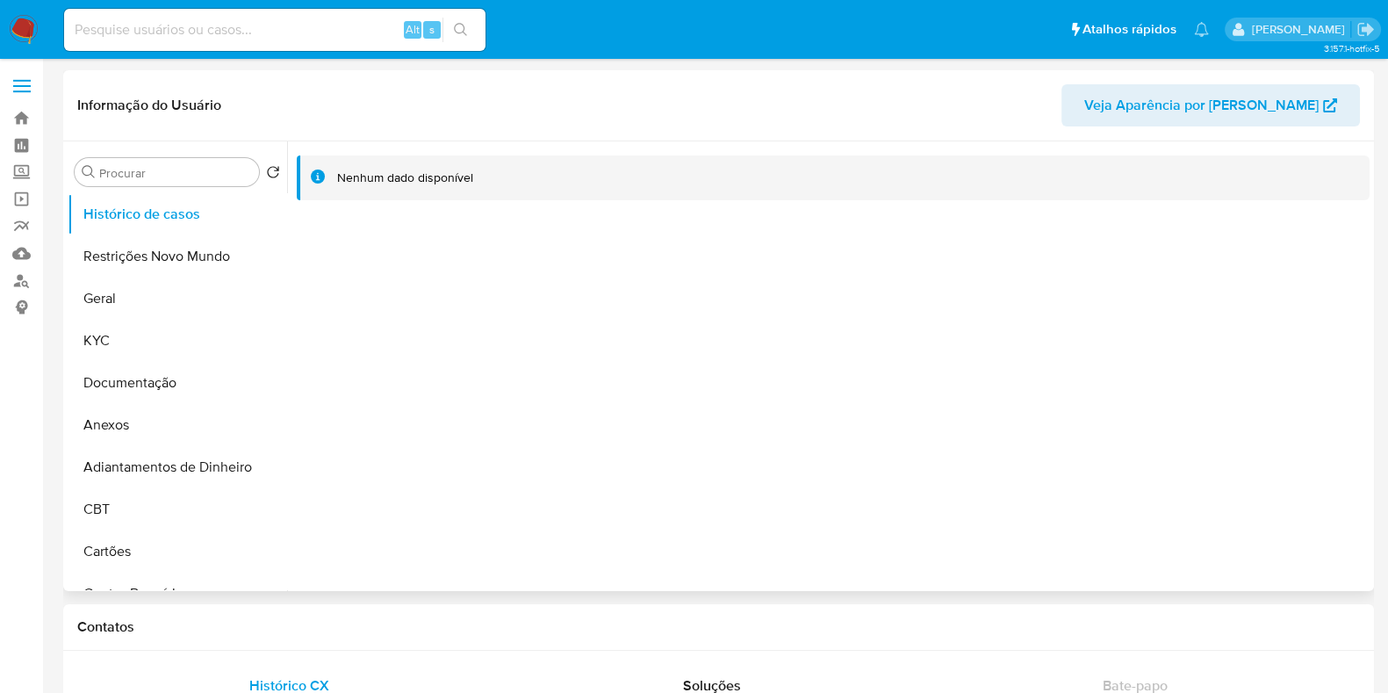
select select "10"
click at [166, 370] on button "Documentação" at bounding box center [170, 383] width 205 height 42
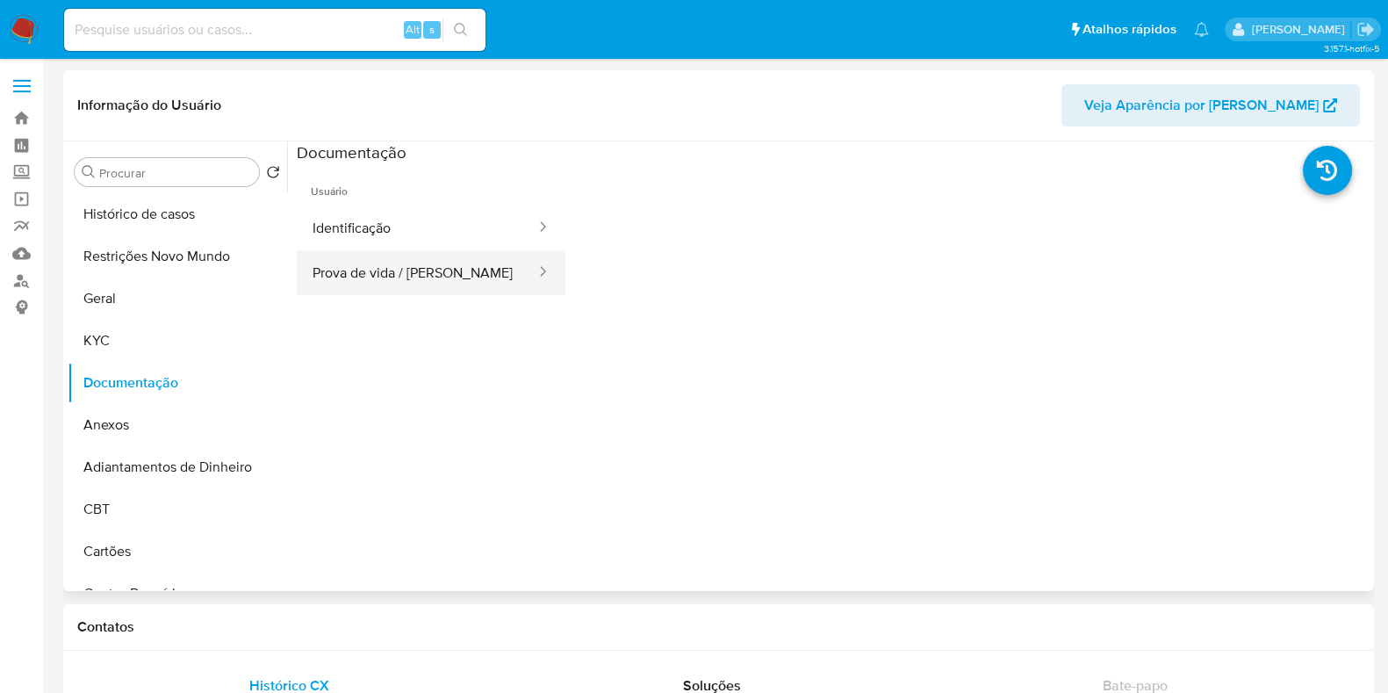
click at [390, 268] on button "Prova de vida / Selfie" at bounding box center [417, 272] width 241 height 45
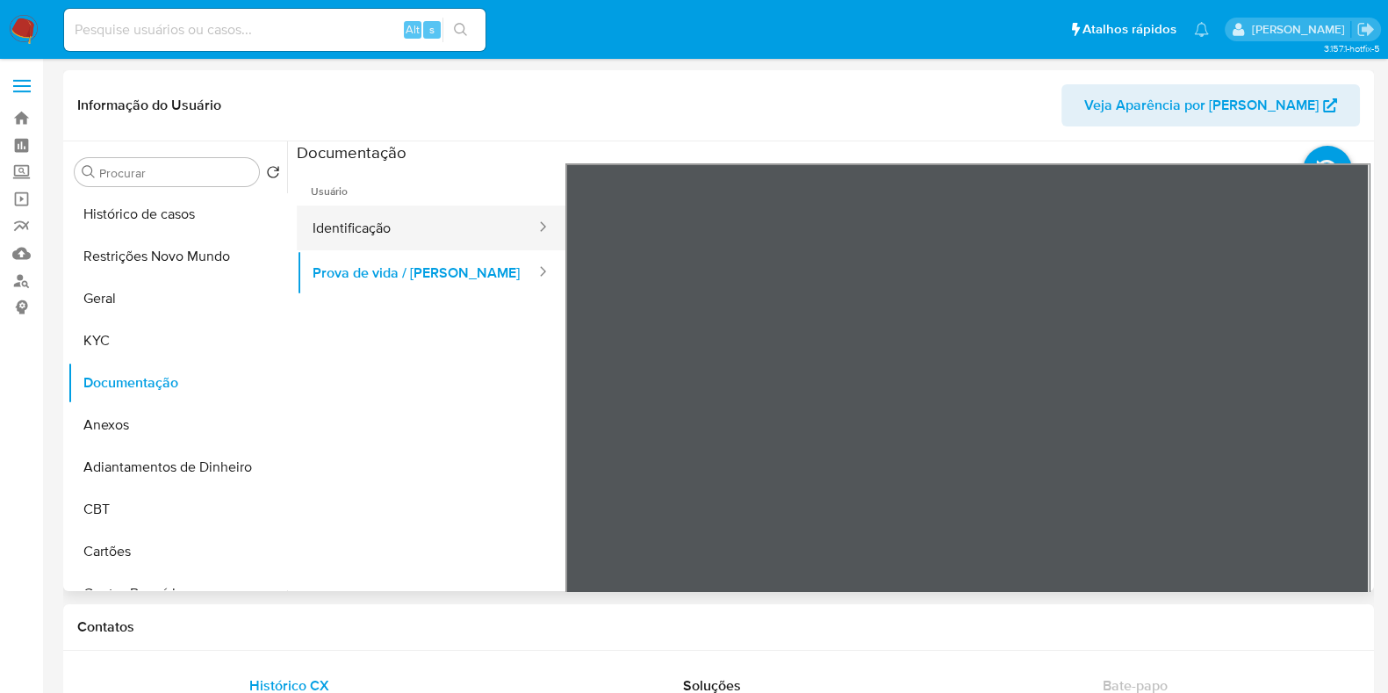
click at [422, 230] on button "Identificação" at bounding box center [417, 227] width 241 height 45
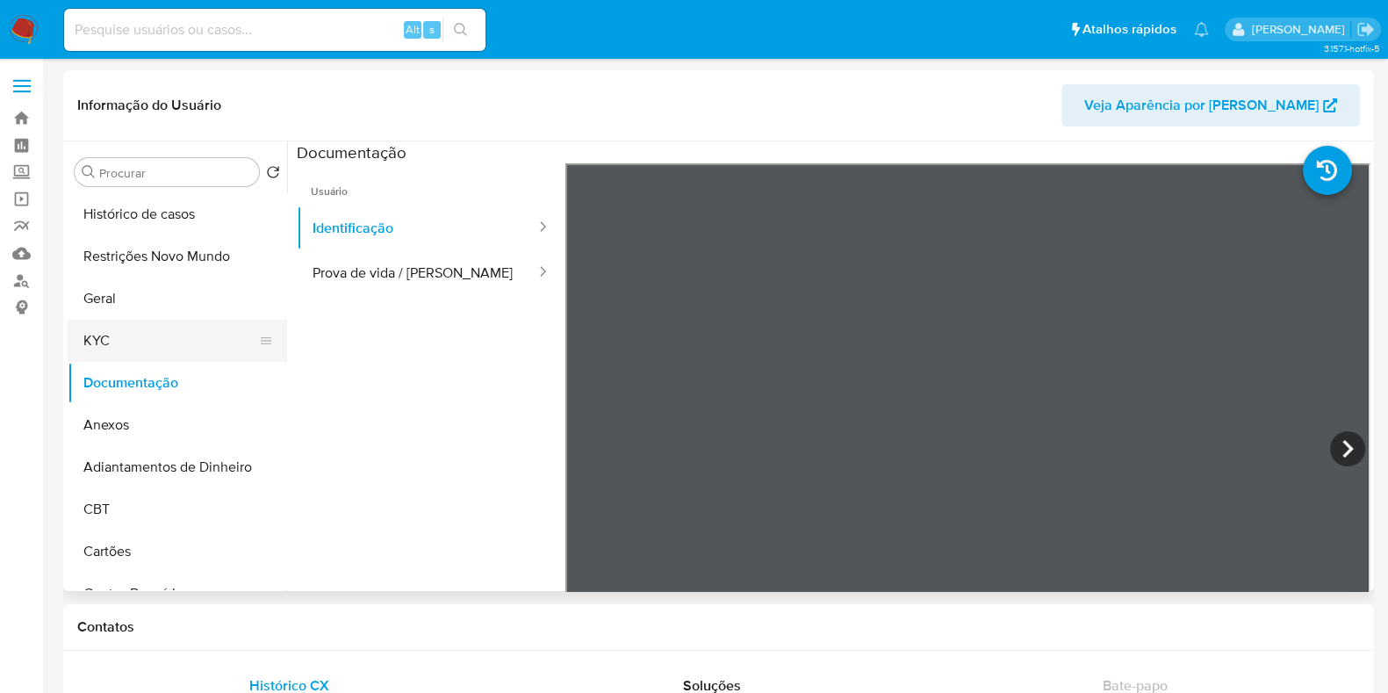
click at [153, 339] on button "KYC" at bounding box center [170, 341] width 205 height 42
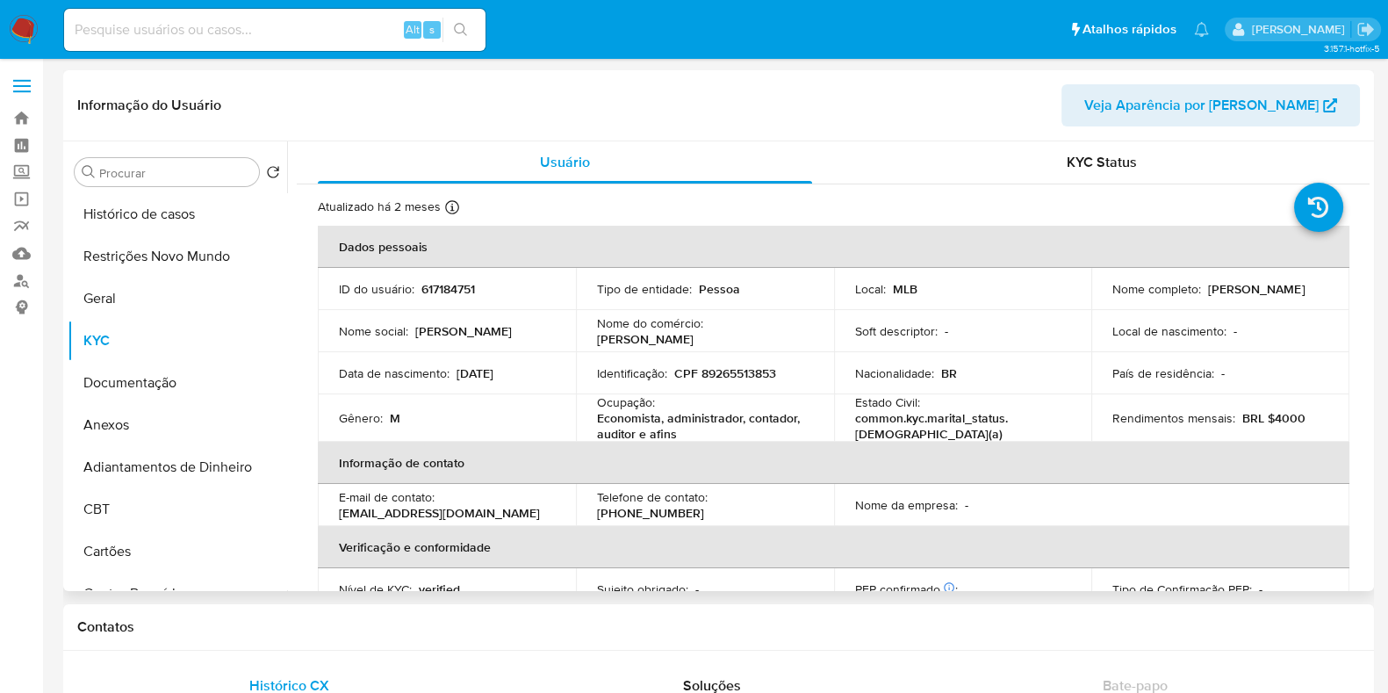
scroll to position [767, 0]
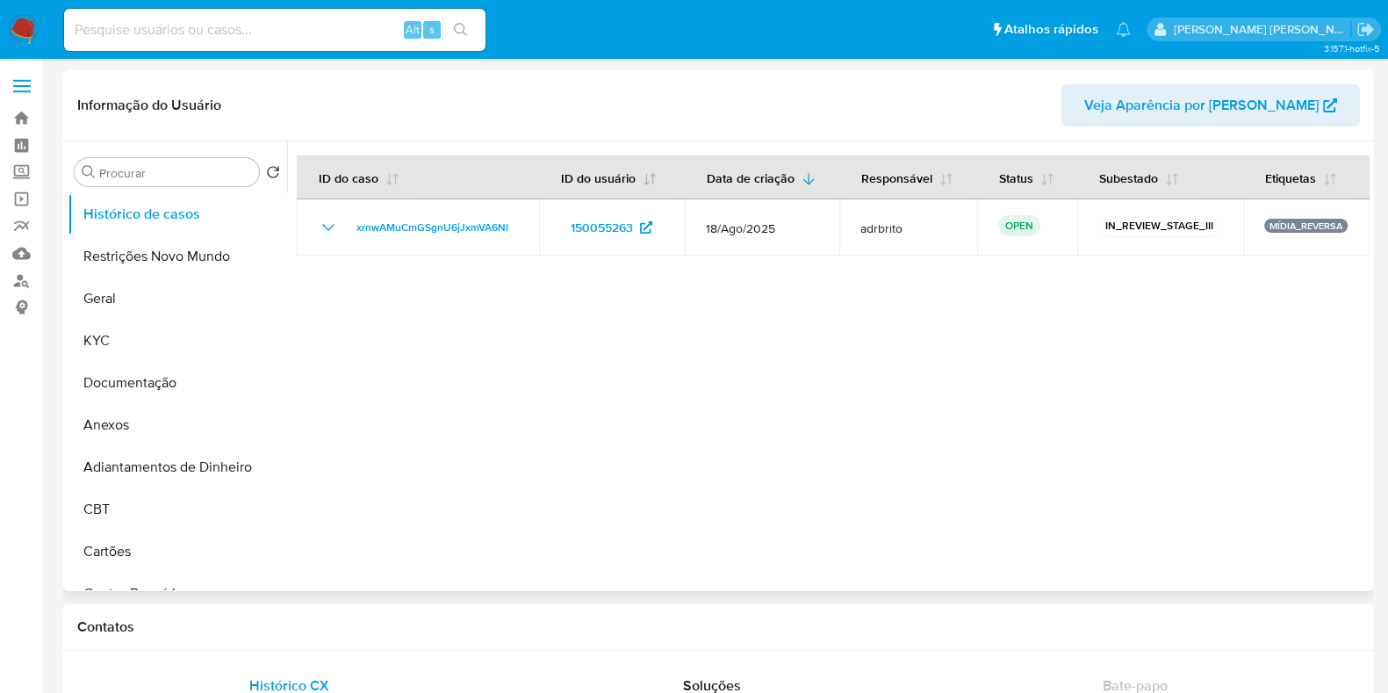
select select "10"
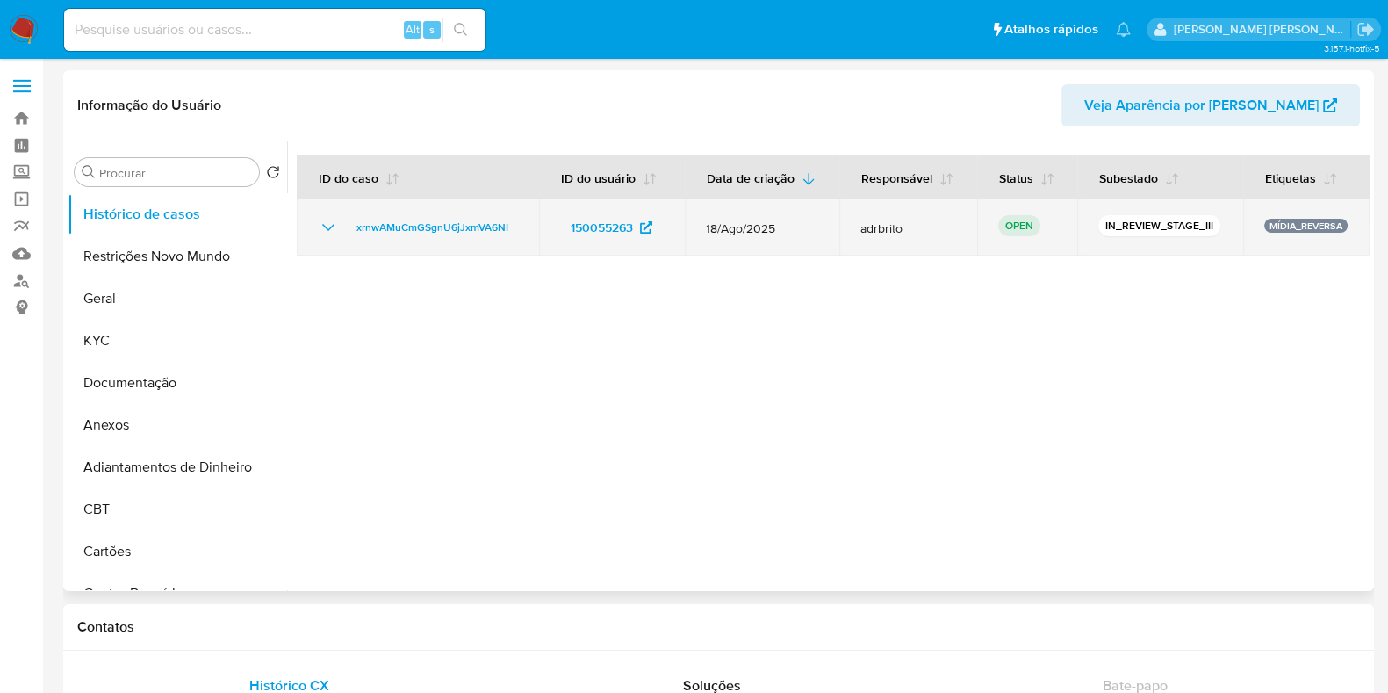
drag, startPoint x: 836, startPoint y: 224, endPoint x: 913, endPoint y: 224, distance: 77.2
click at [913, 224] on td "adrbrito" at bounding box center [908, 227] width 138 height 56
click at [918, 223] on span "adrbrito" at bounding box center [908, 228] width 96 height 16
click at [442, 217] on span "xrnwAMuCmGSgnU6jJxmVA6NI" at bounding box center [432, 227] width 152 height 21
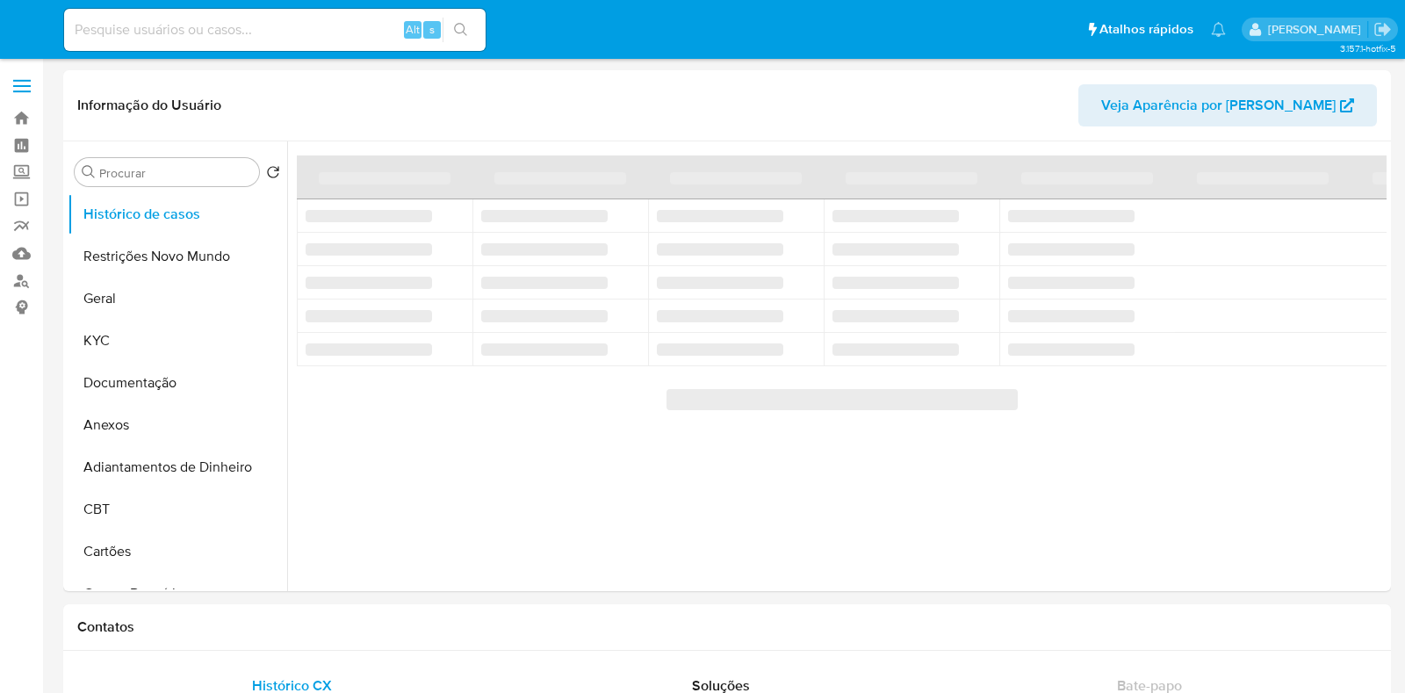
select select "10"
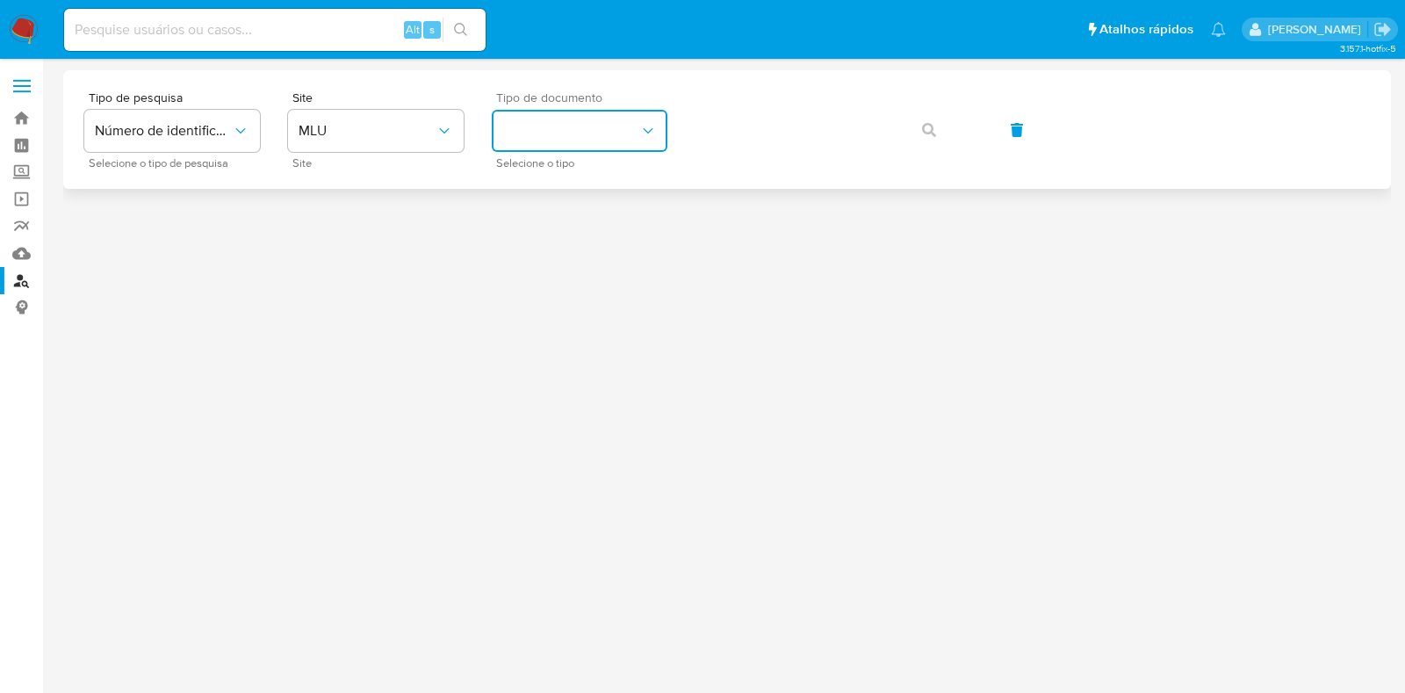
click at [614, 149] on button "identificationType" at bounding box center [580, 131] width 176 height 42
click at [408, 141] on button "MLU" at bounding box center [376, 131] width 176 height 42
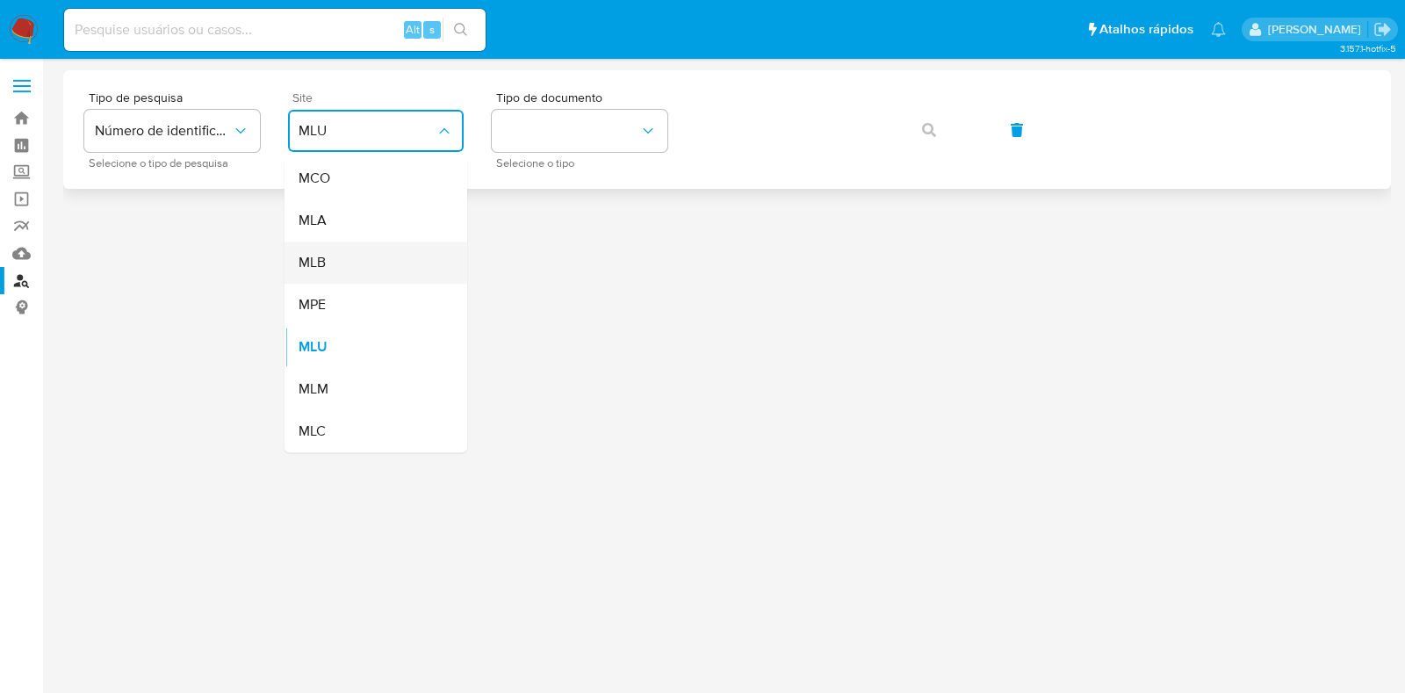
click at [339, 277] on div "MLB" at bounding box center [370, 262] width 144 height 42
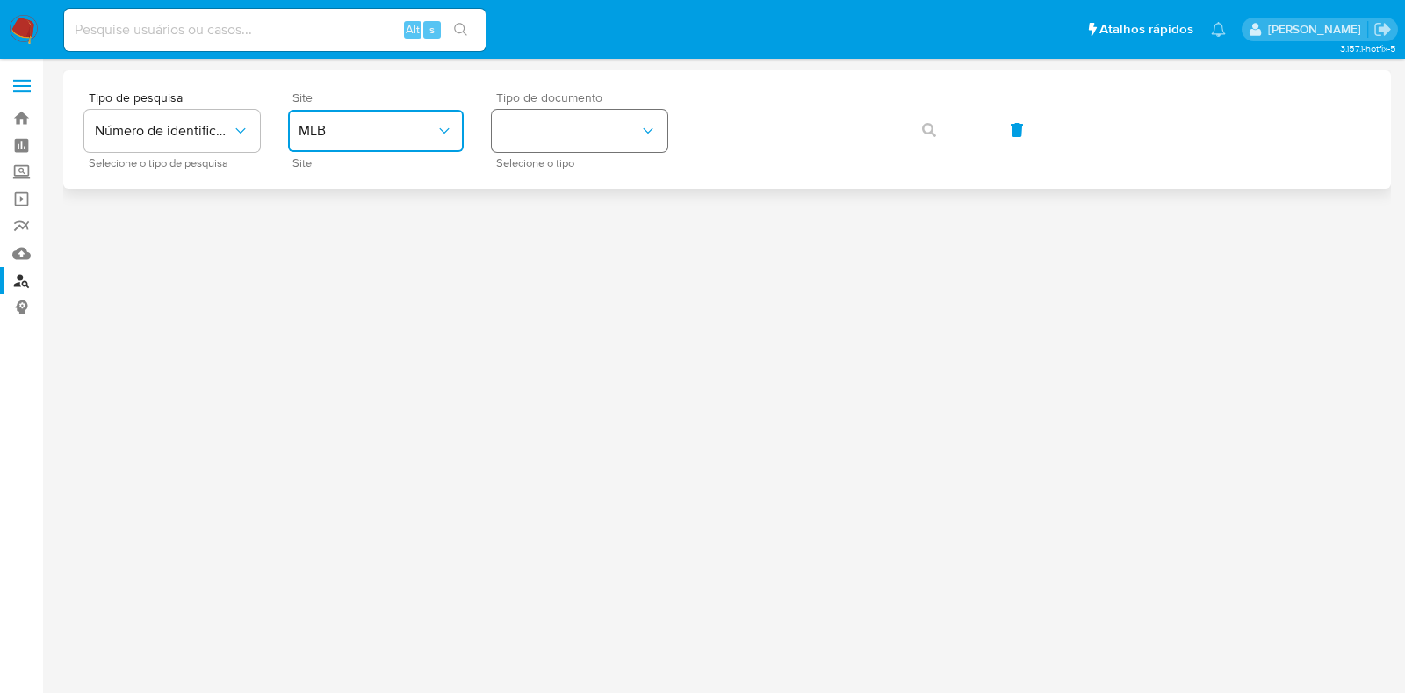
click at [585, 120] on button "identificationType" at bounding box center [580, 131] width 176 height 42
click at [531, 241] on div "CPF CPF" at bounding box center [574, 247] width 144 height 60
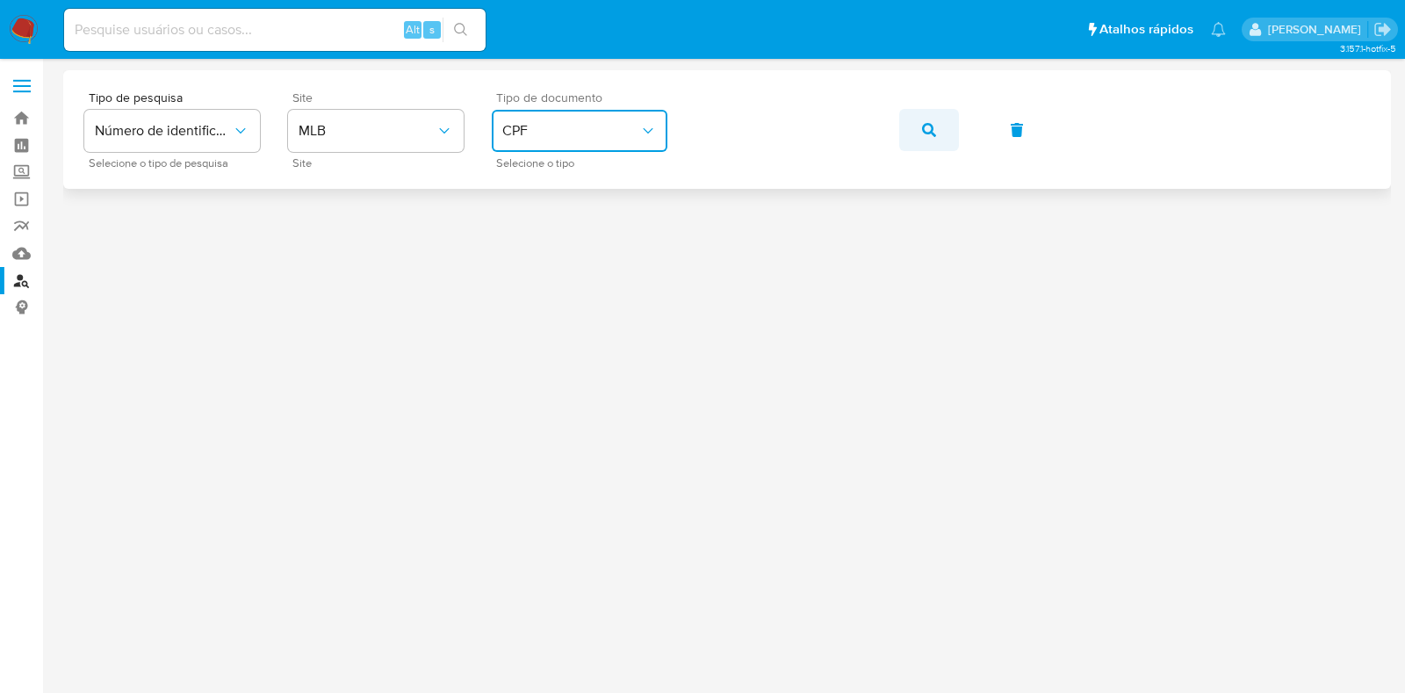
click at [939, 125] on button "button" at bounding box center [929, 130] width 60 height 42
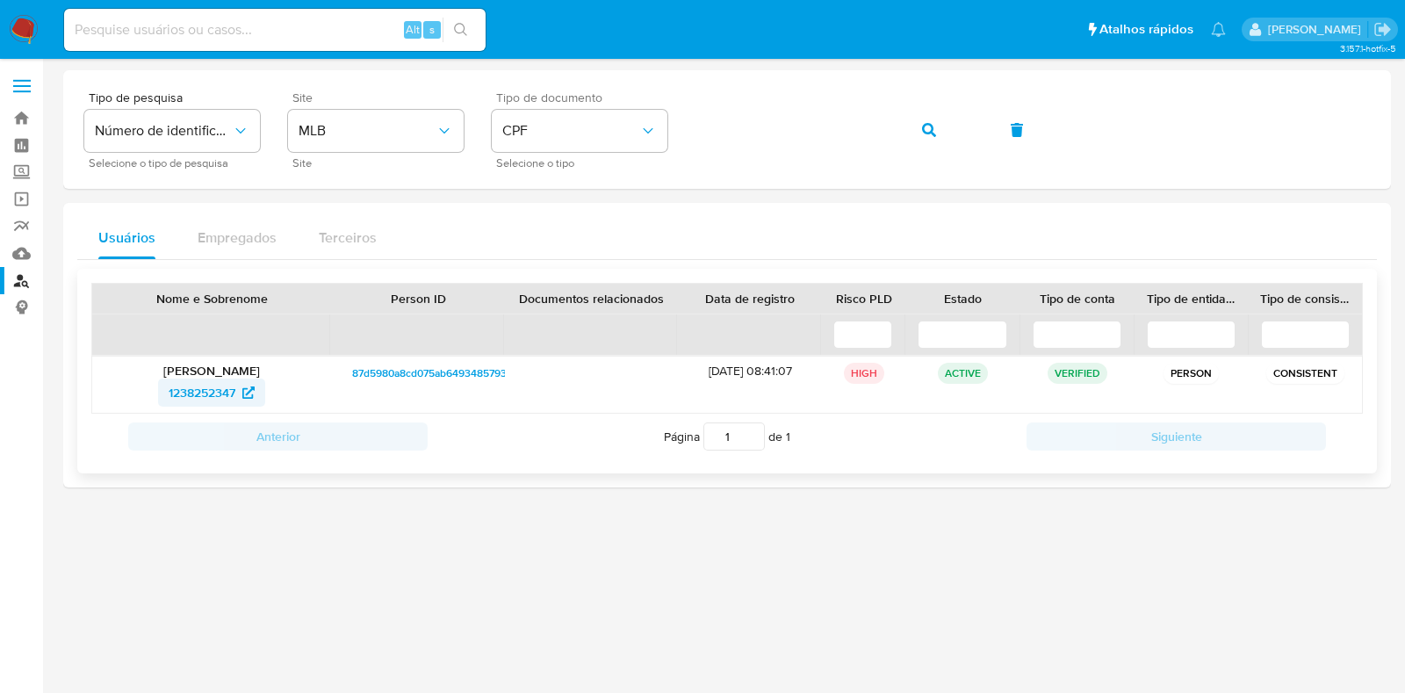
click at [202, 388] on span "1238252347" at bounding box center [202, 392] width 67 height 28
click at [224, 390] on span "1238252347" at bounding box center [202, 392] width 67 height 28
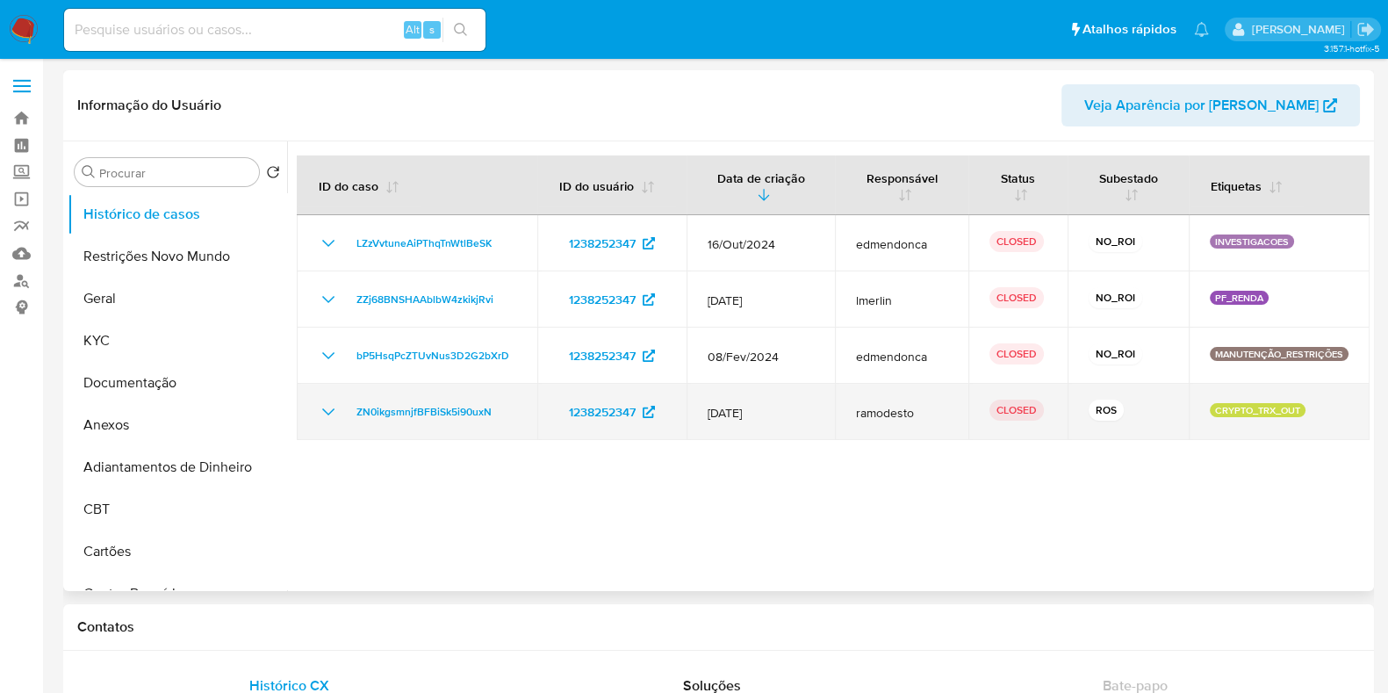
select select "10"
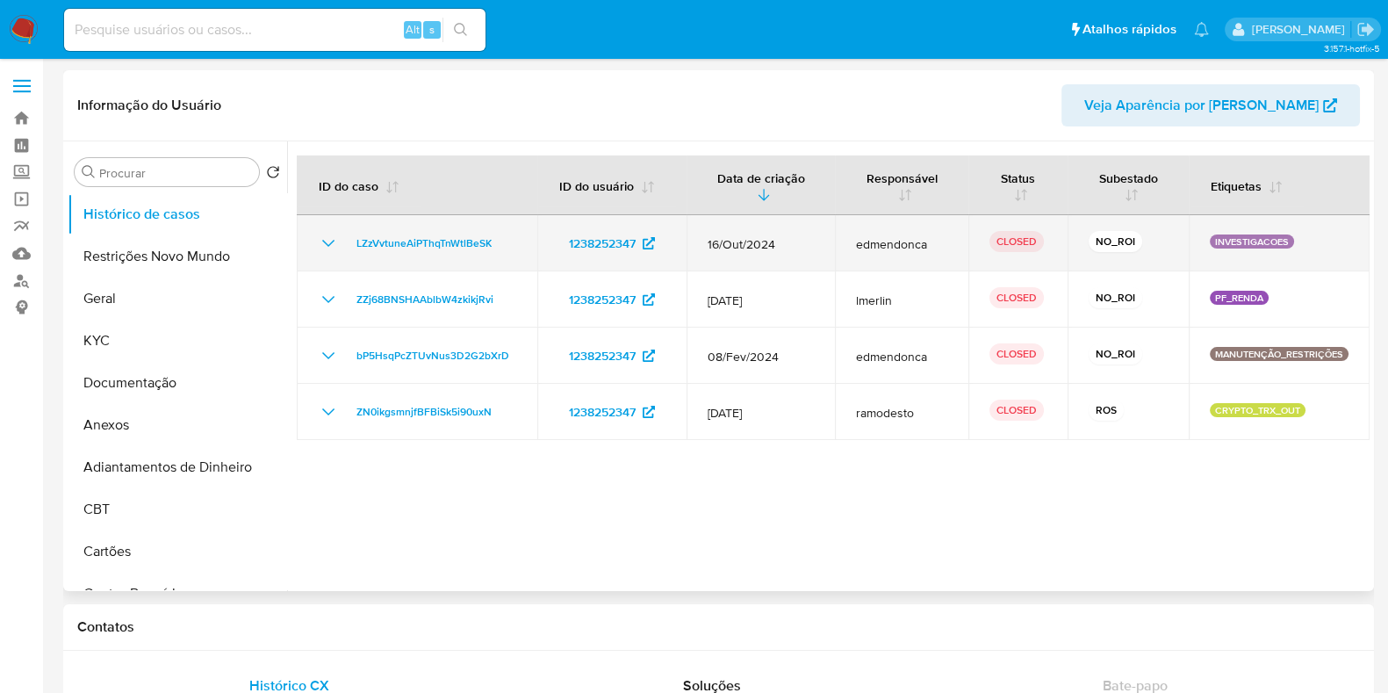
drag, startPoint x: 780, startPoint y: 239, endPoint x: 759, endPoint y: 237, distance: 20.3
click at [759, 237] on span "16/Out/2024" at bounding box center [761, 244] width 106 height 16
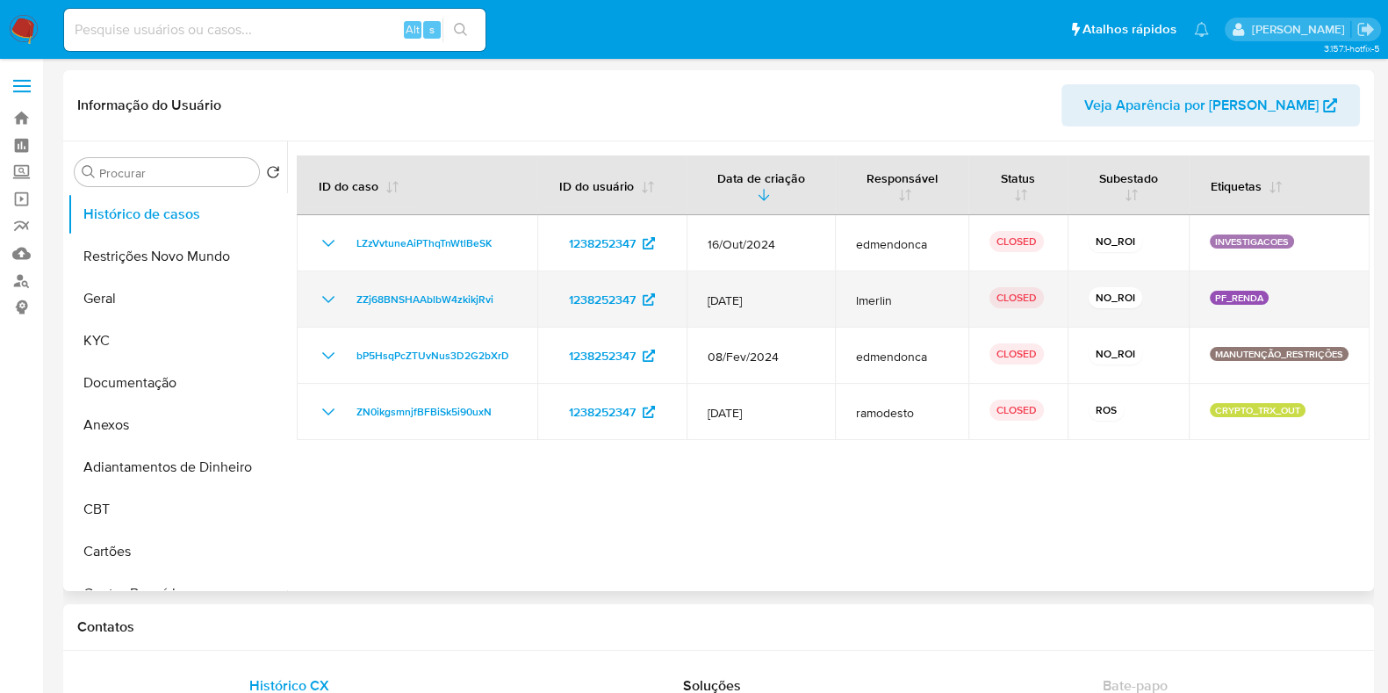
drag, startPoint x: 812, startPoint y: 298, endPoint x: 724, endPoint y: 300, distance: 87.8
click at [726, 300] on td "12/Mar/2024" at bounding box center [760, 299] width 148 height 56
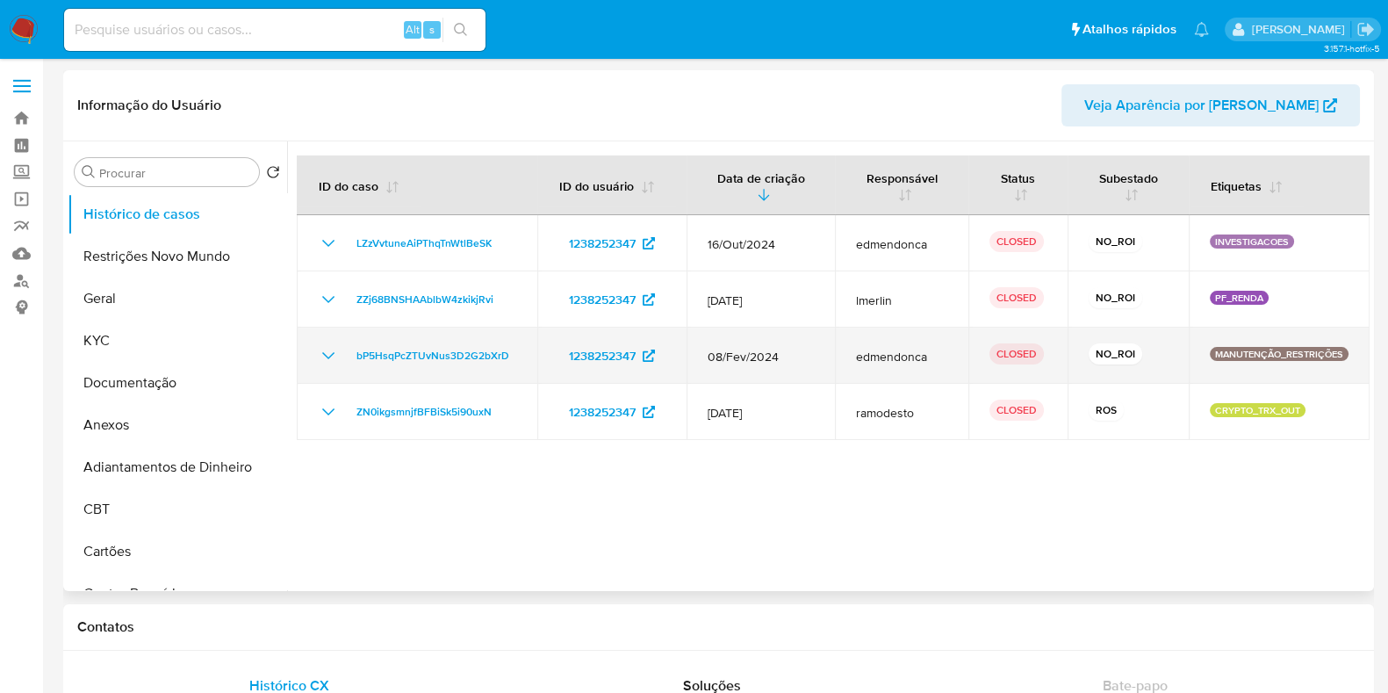
drag, startPoint x: 793, startPoint y: 366, endPoint x: 758, endPoint y: 370, distance: 34.4
click at [758, 370] on td "08/Fev/2024" at bounding box center [760, 355] width 148 height 56
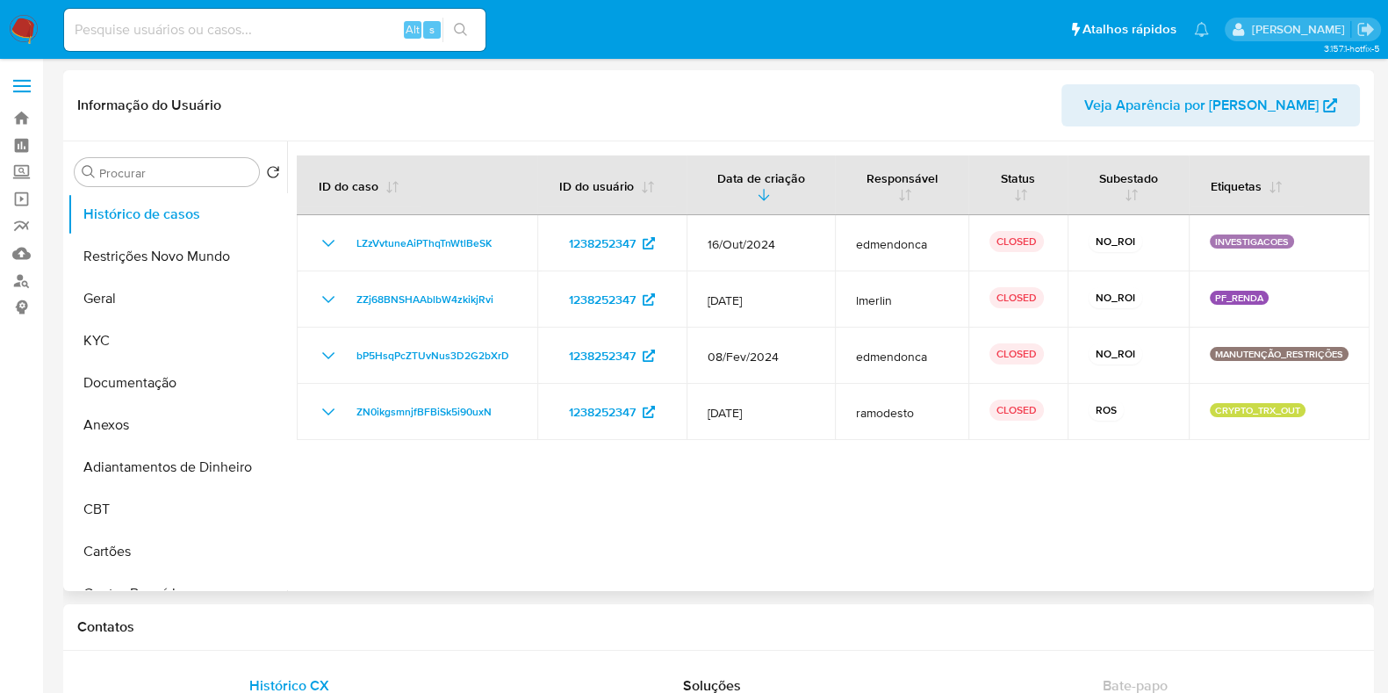
click at [834, 456] on div at bounding box center [828, 365] width 1082 height 449
click at [168, 261] on button "Restrições Novo Mundo" at bounding box center [170, 256] width 205 height 42
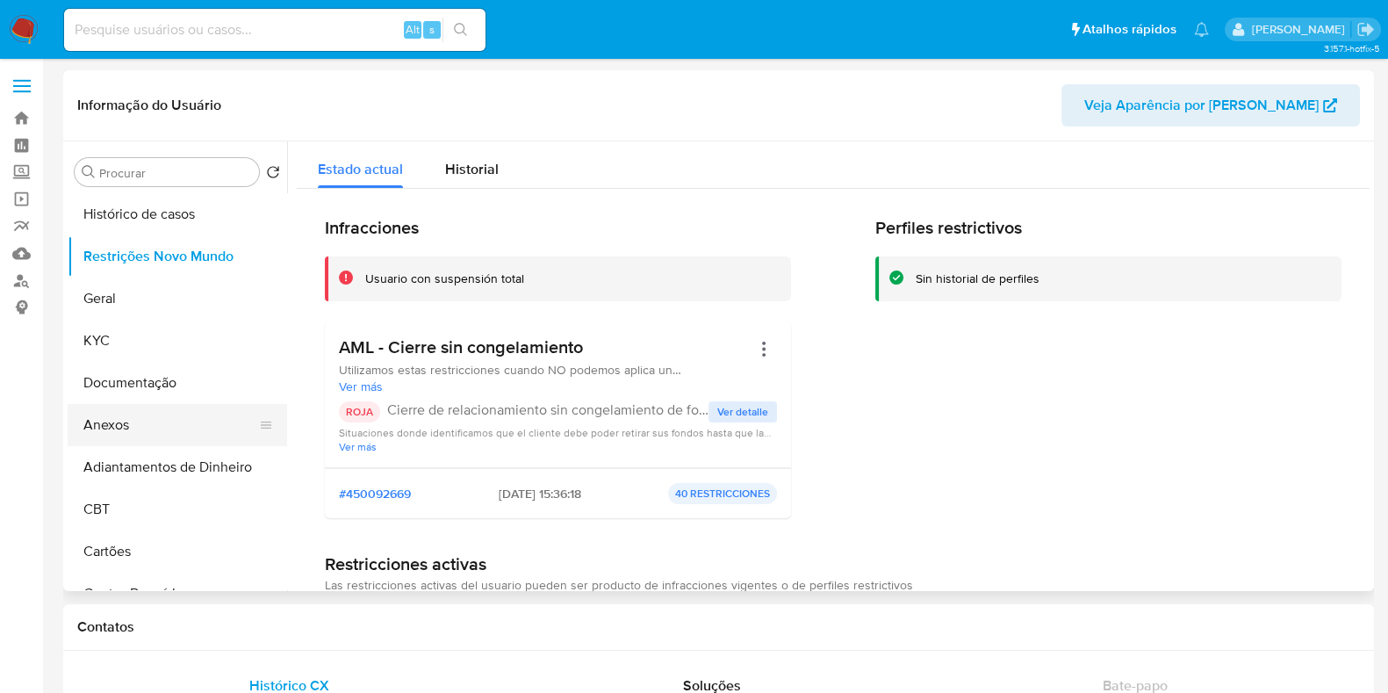
click at [145, 415] on button "Anexos" at bounding box center [170, 425] width 205 height 42
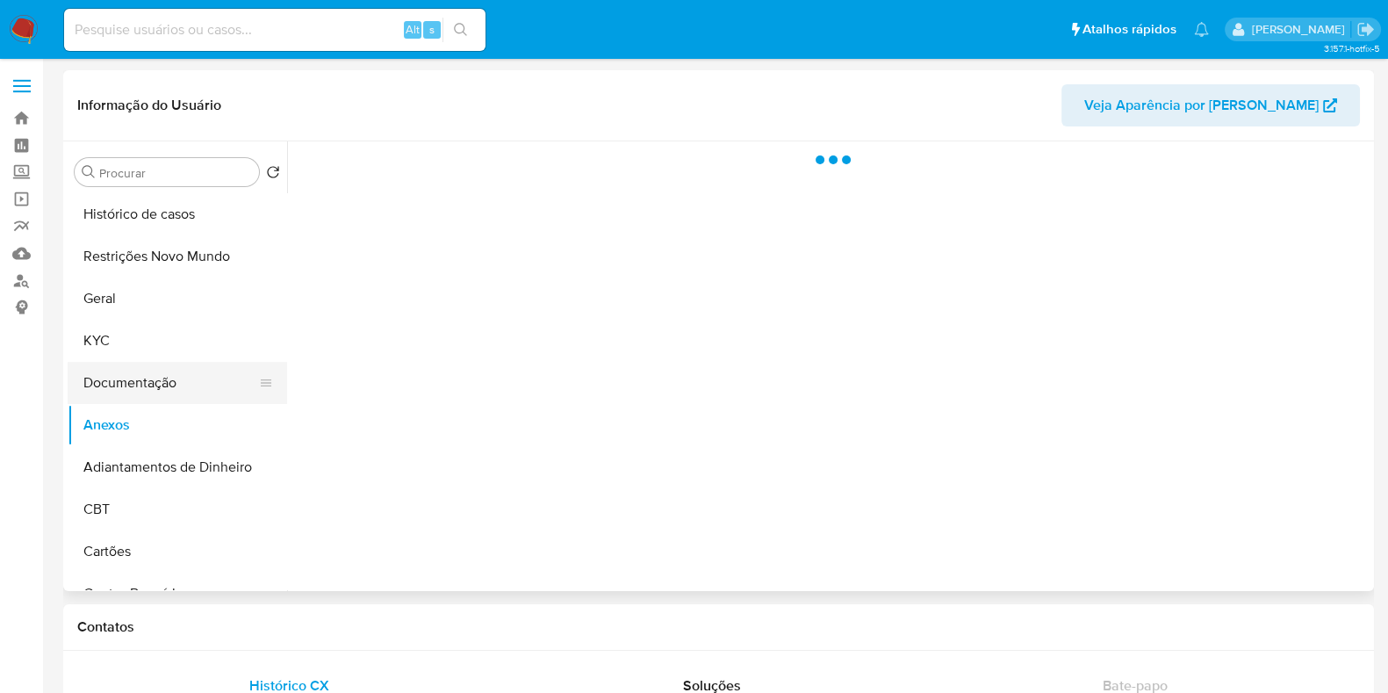
click at [155, 383] on button "Documentação" at bounding box center [170, 383] width 205 height 42
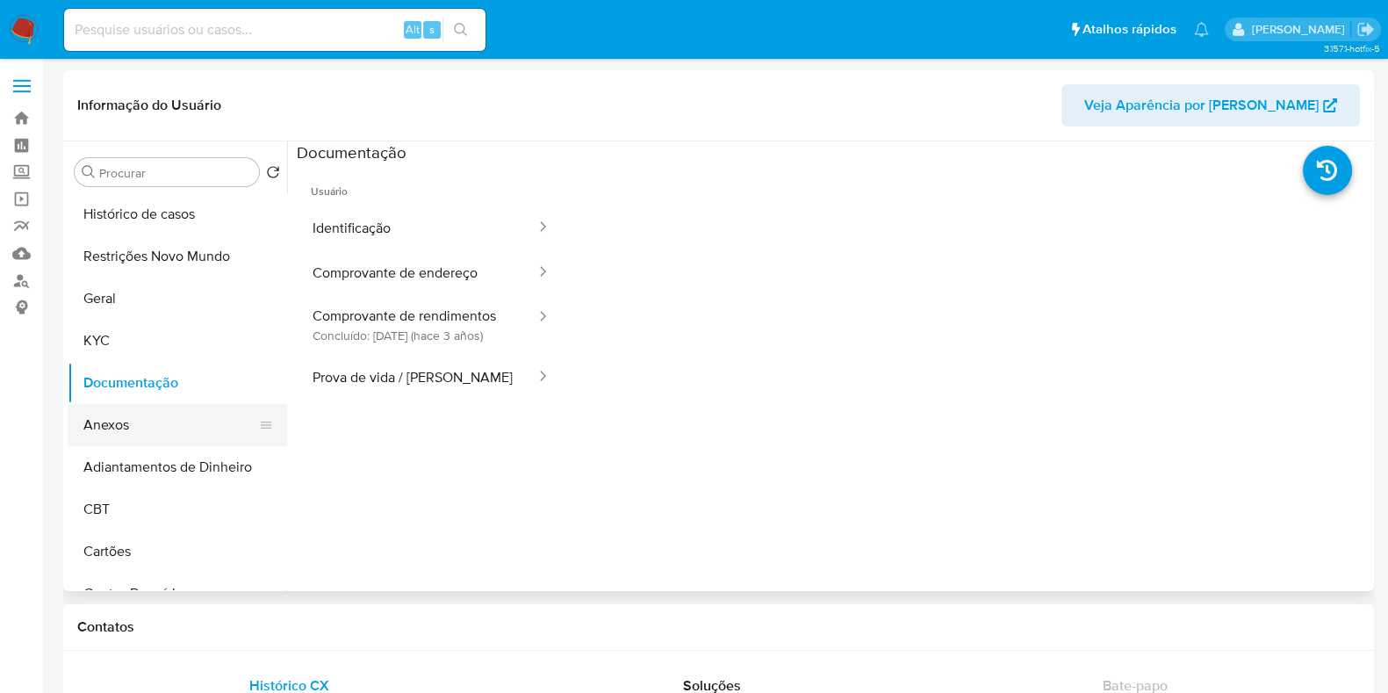
click at [160, 433] on button "Anexos" at bounding box center [170, 425] width 205 height 42
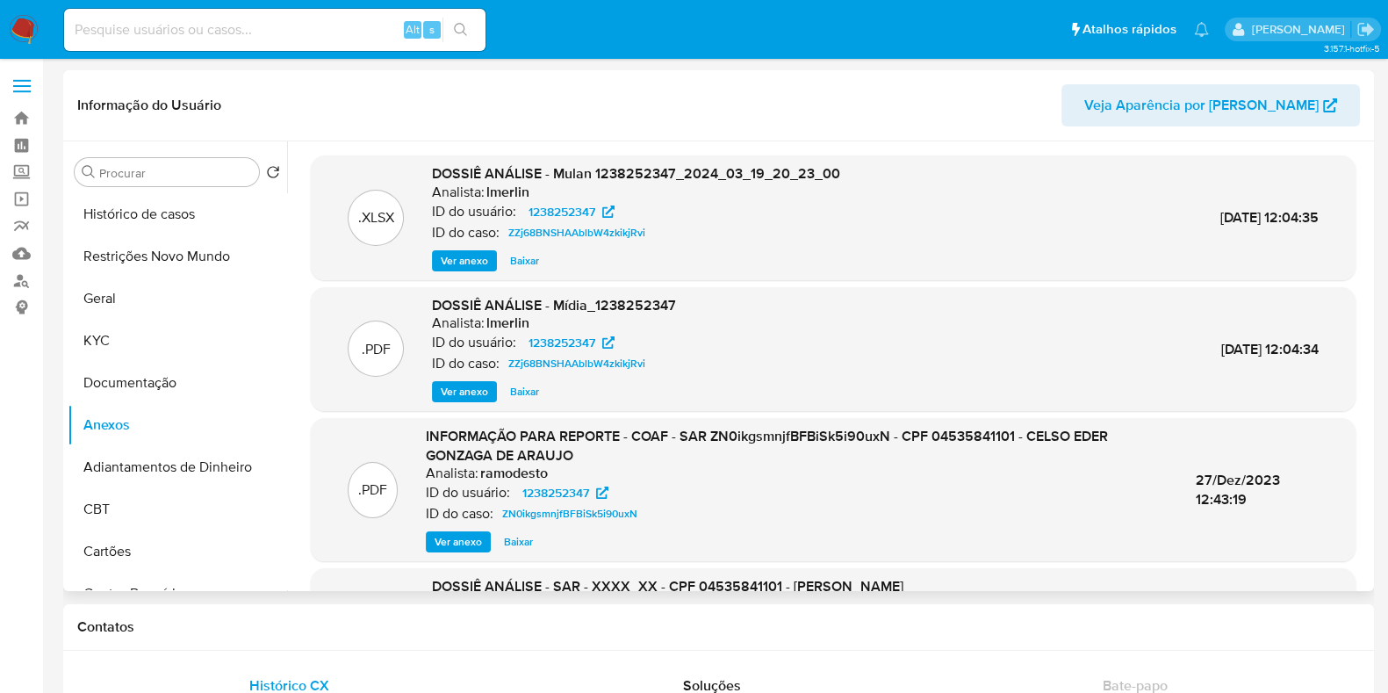
click at [448, 257] on span "Ver anexo" at bounding box center [464, 261] width 47 height 18
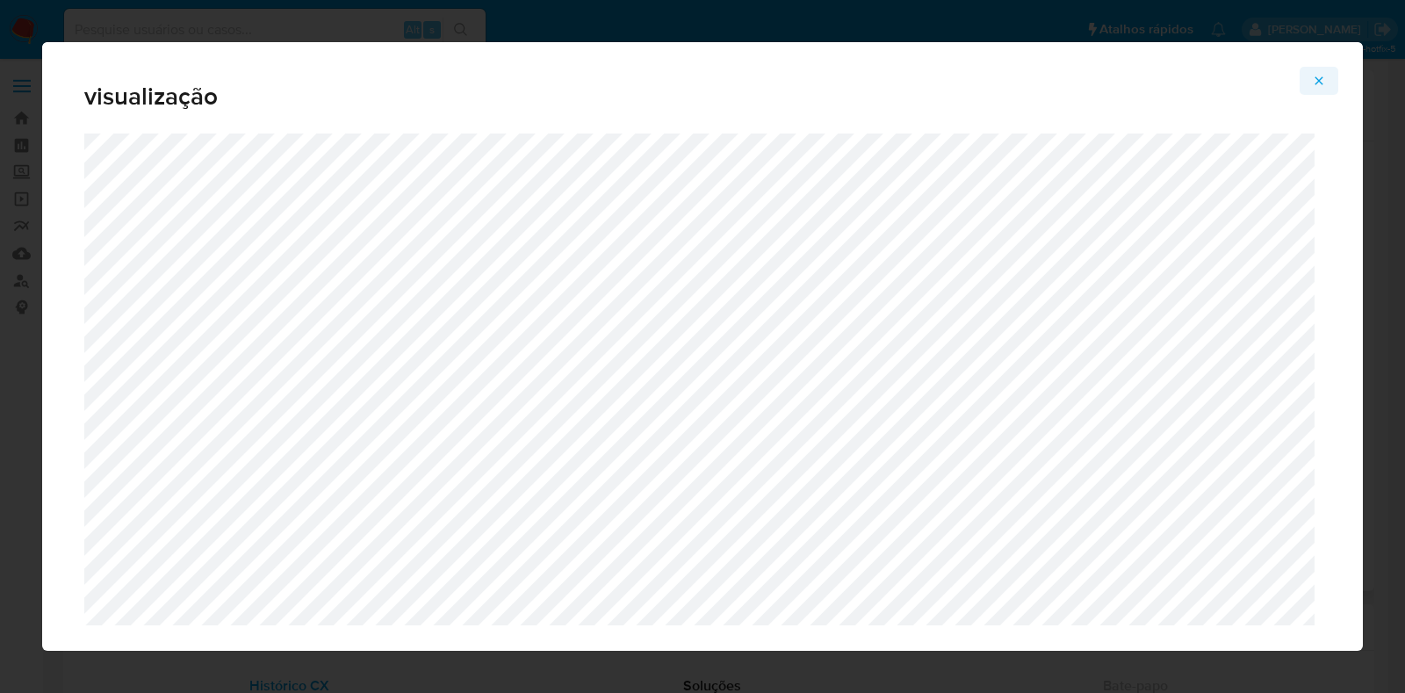
click at [1326, 76] on button "Attachment preview" at bounding box center [1318, 81] width 39 height 28
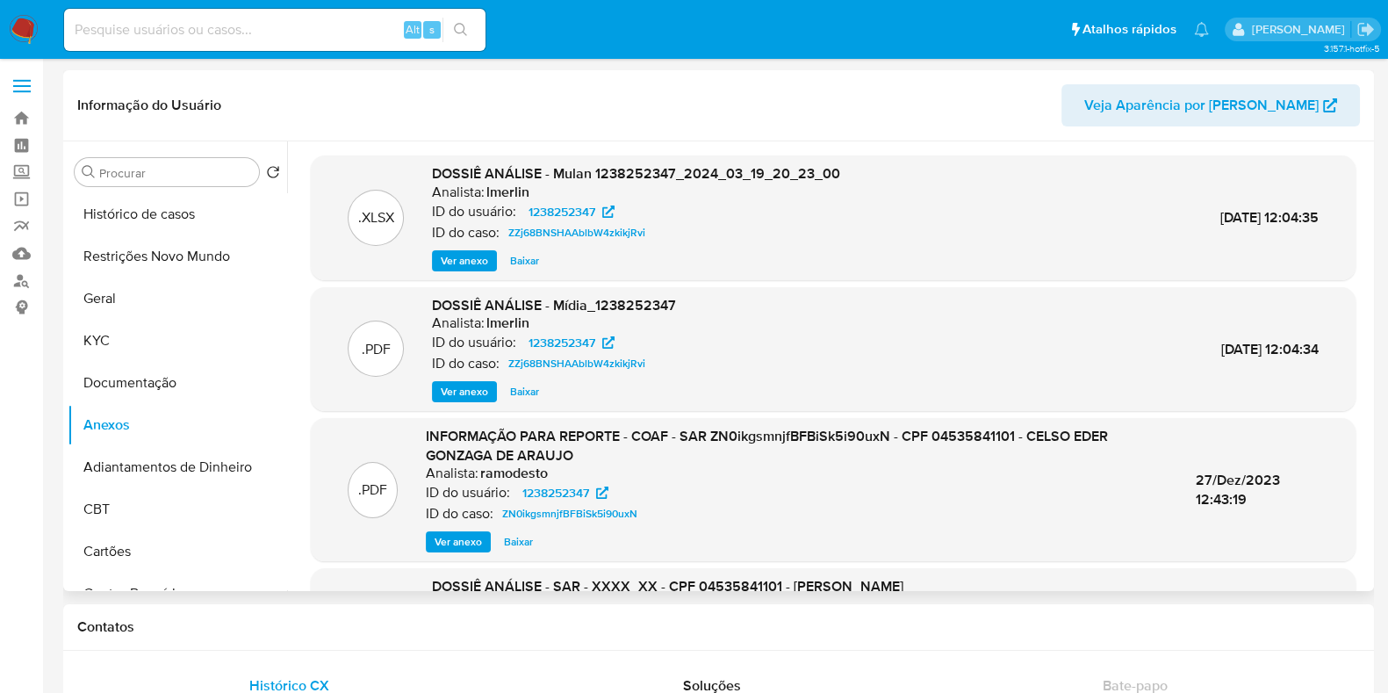
click at [474, 389] on span "Ver anexo" at bounding box center [464, 392] width 47 height 18
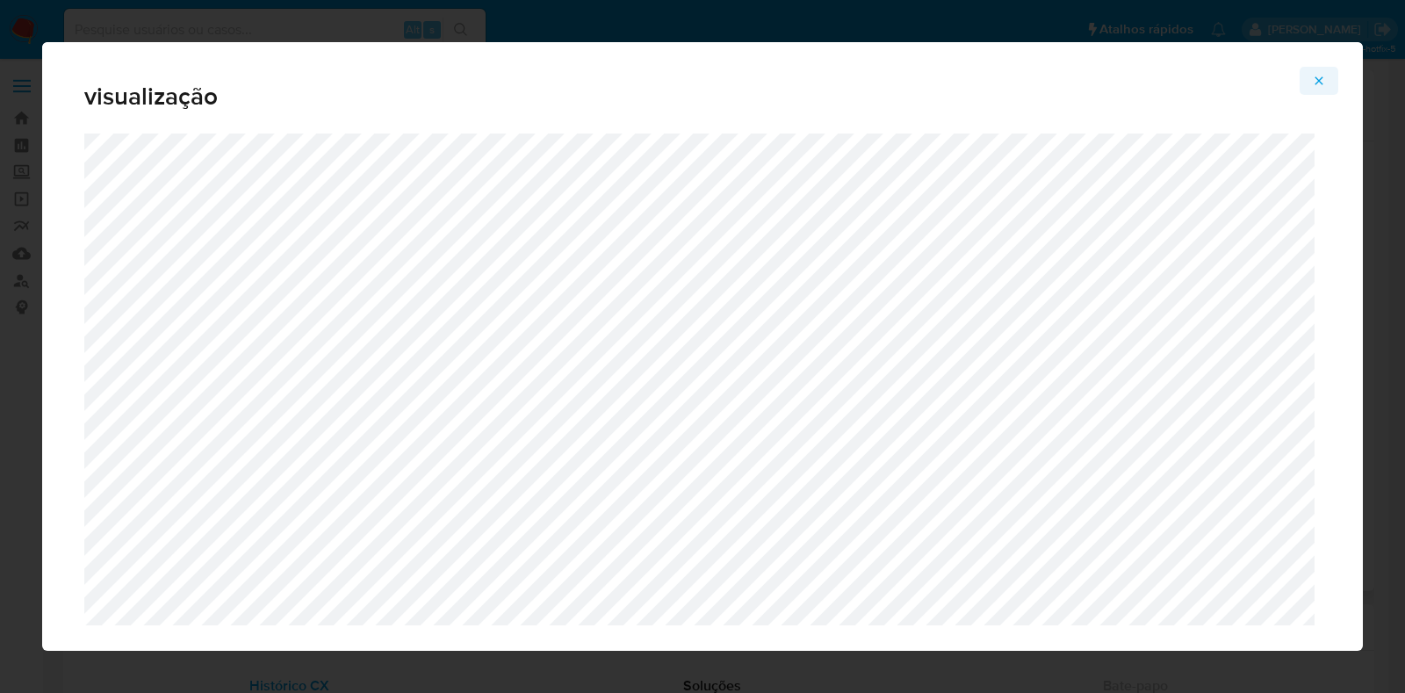
click at [1316, 74] on icon "Attachment preview" at bounding box center [1318, 81] width 14 height 14
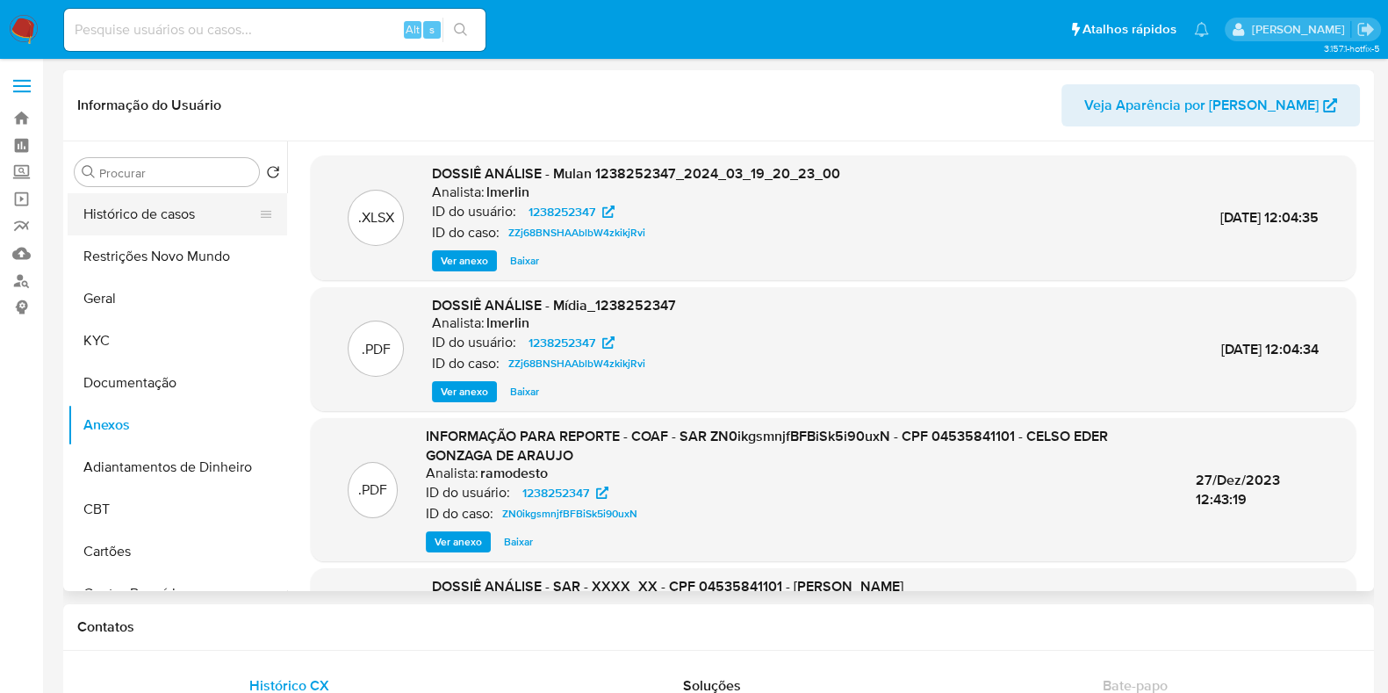
click at [167, 220] on button "Histórico de casos" at bounding box center [170, 214] width 205 height 42
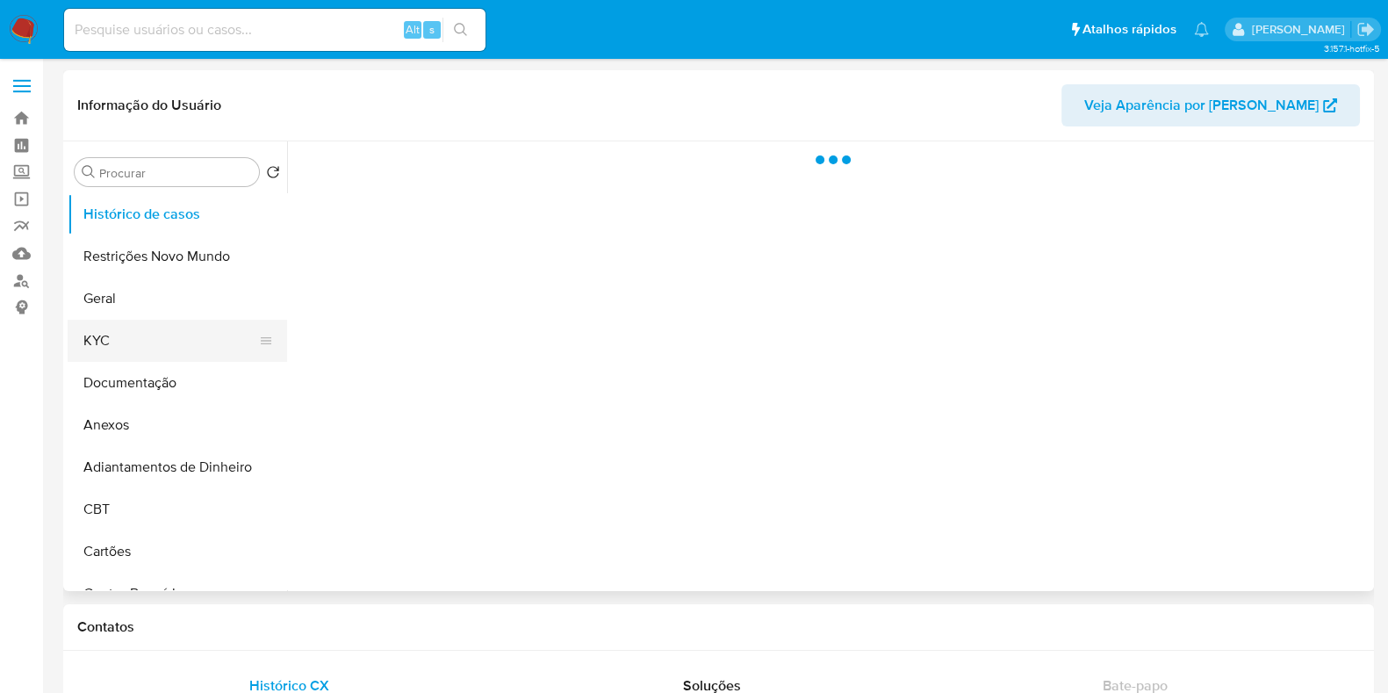
click at [166, 325] on button "KYC" at bounding box center [170, 341] width 205 height 42
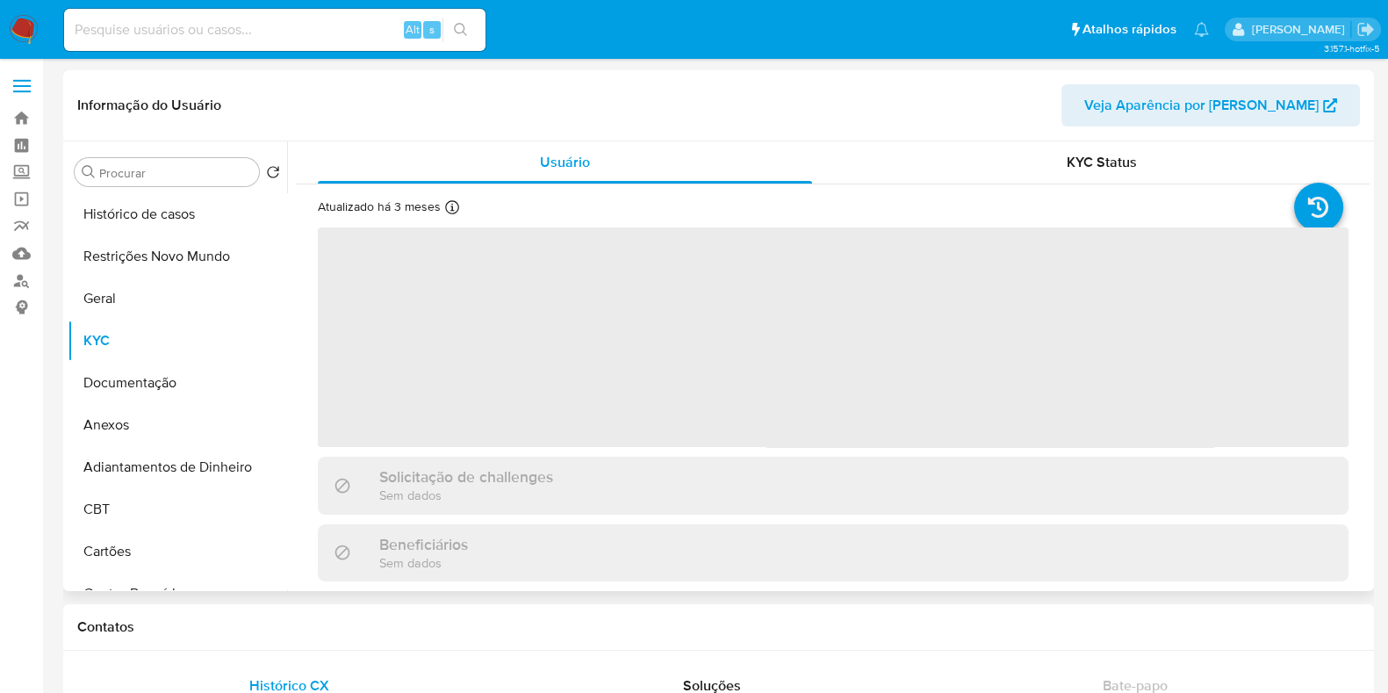
select select "10"
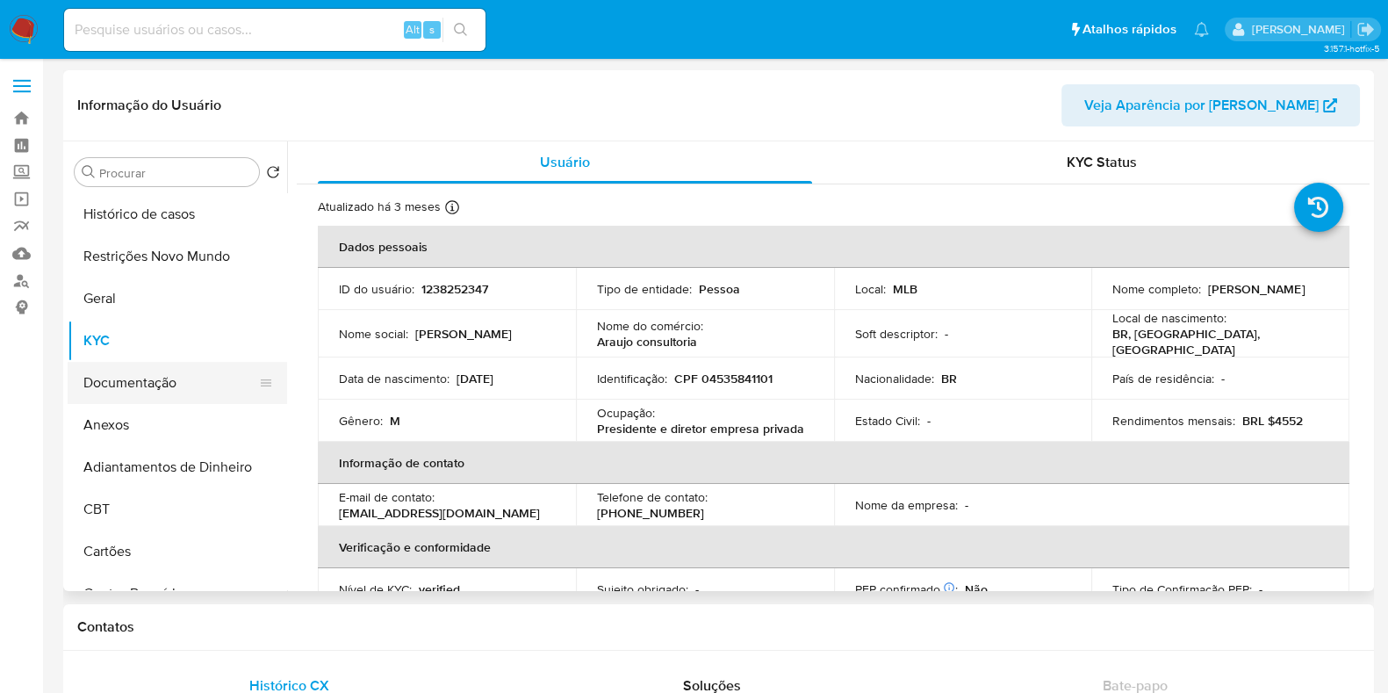
click at [170, 377] on button "Documentação" at bounding box center [170, 383] width 205 height 42
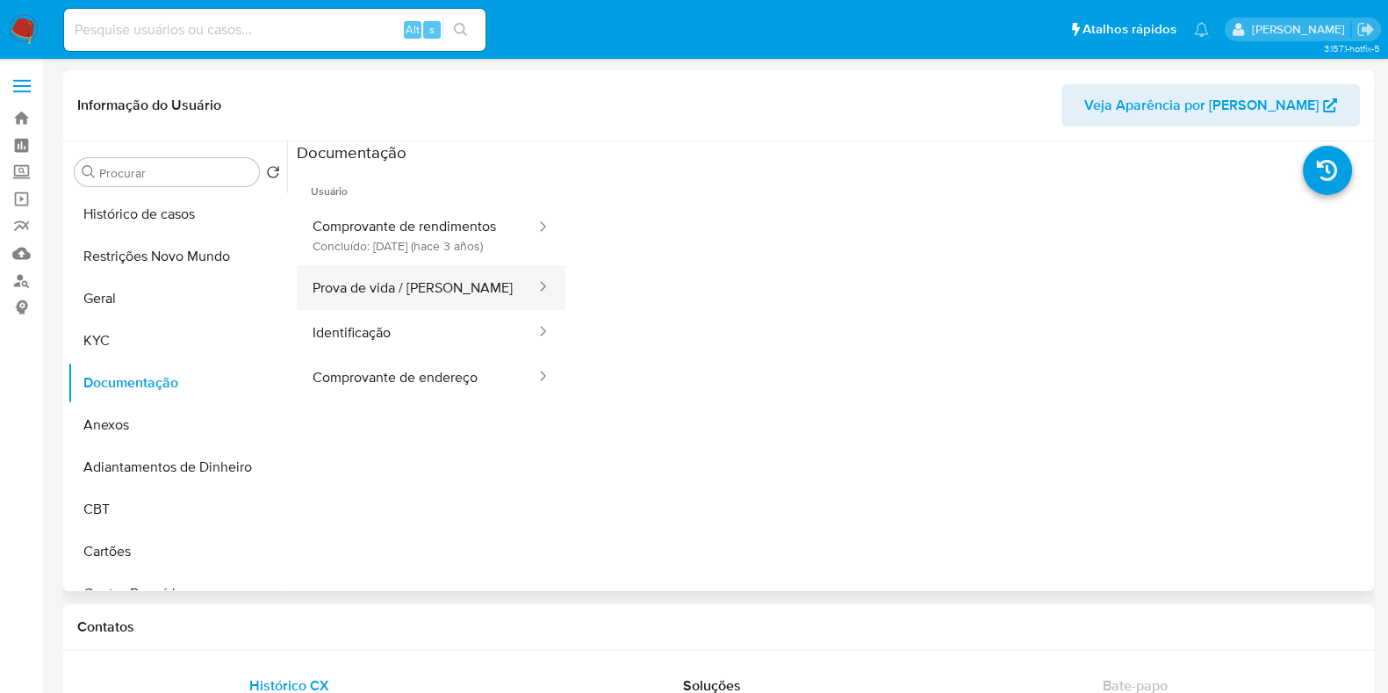
click at [399, 306] on button "Prova de vida / Selfie" at bounding box center [417, 287] width 241 height 45
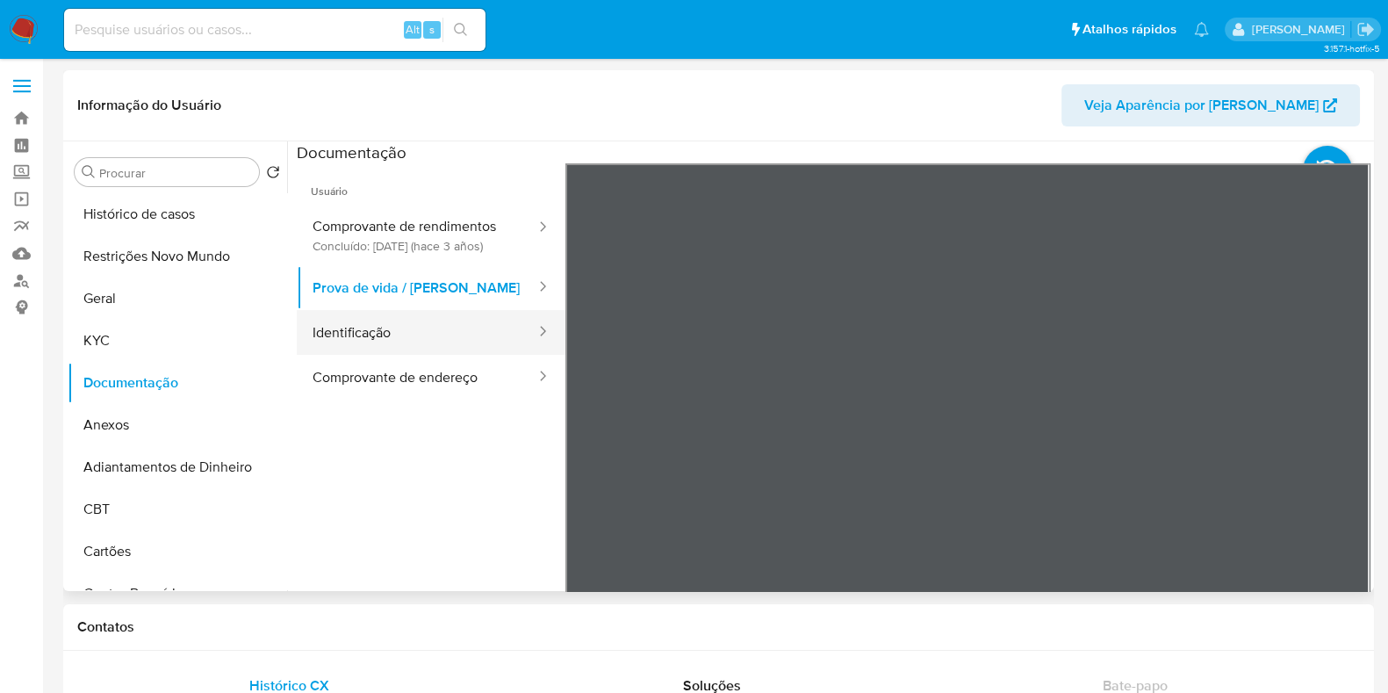
click at [410, 350] on button "Identificação" at bounding box center [417, 332] width 241 height 45
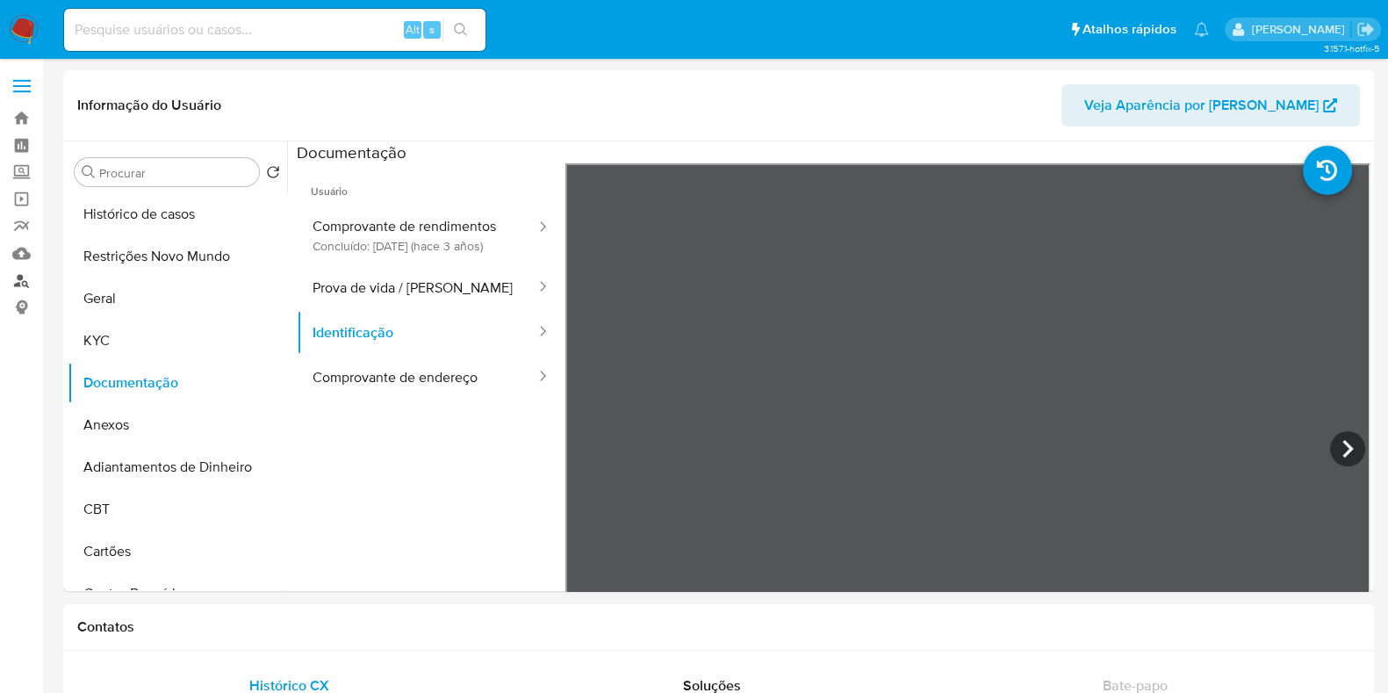
click at [27, 277] on link "Localizador de pessoas" at bounding box center [104, 280] width 209 height 27
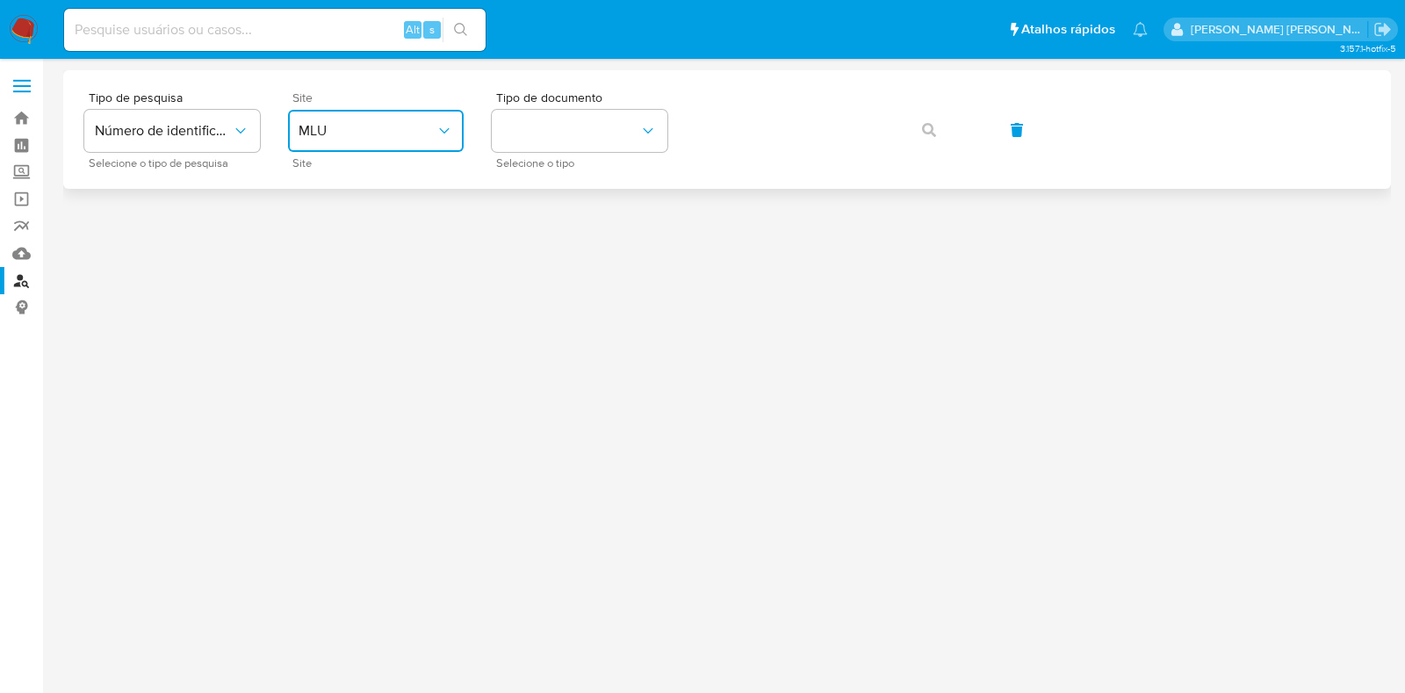
click at [399, 126] on span "MLU" at bounding box center [366, 131] width 137 height 18
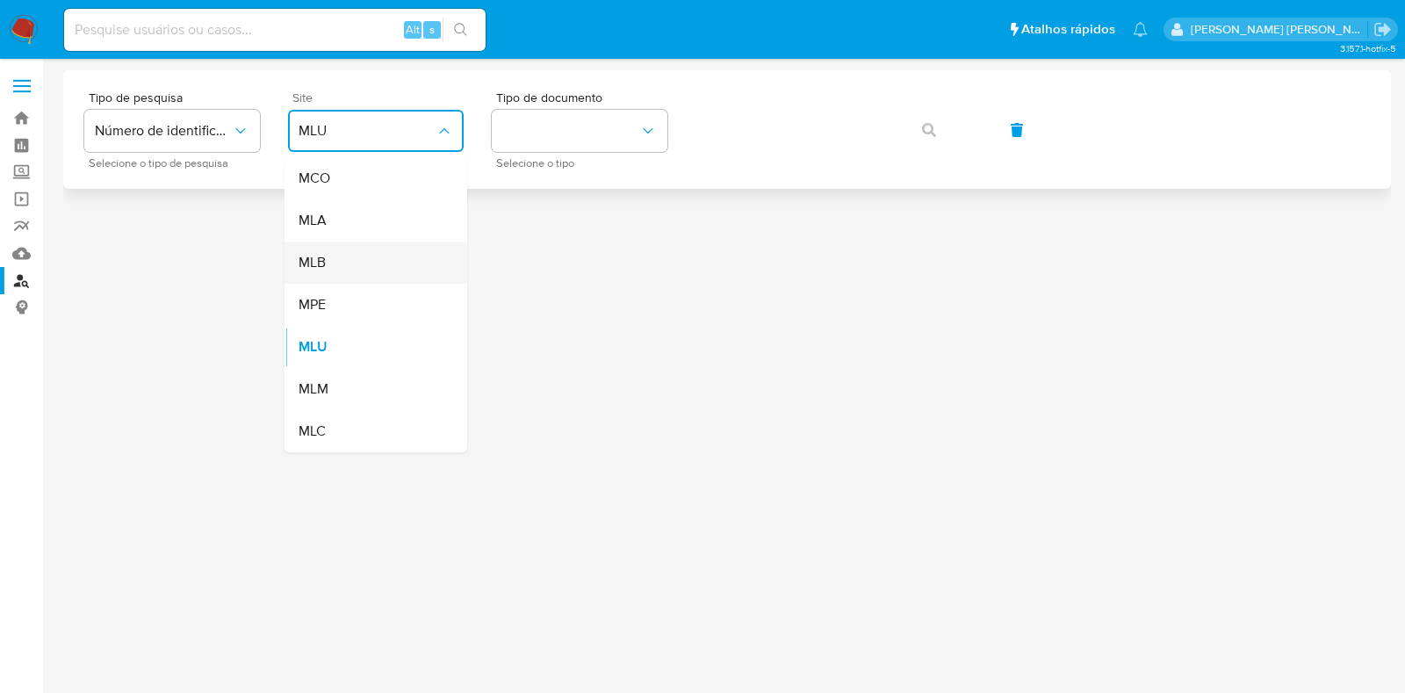
click at [361, 258] on div "MLB" at bounding box center [370, 262] width 144 height 42
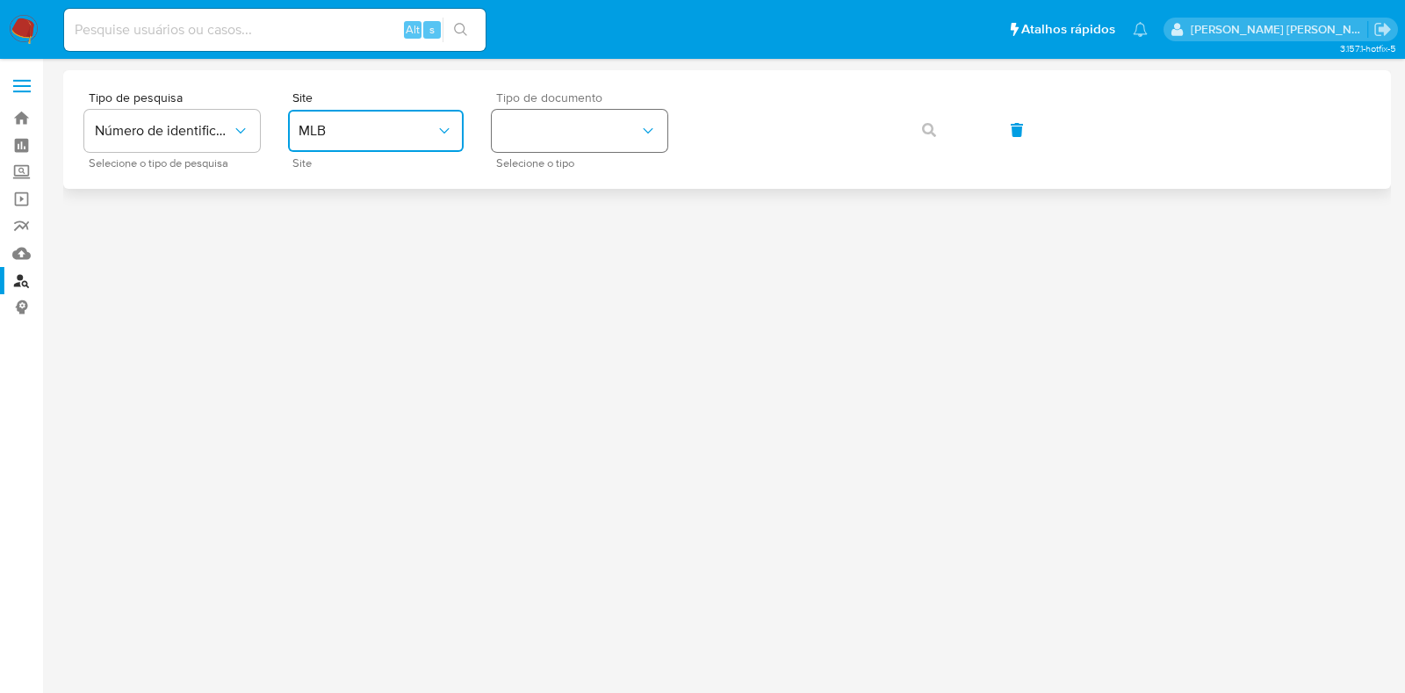
click at [572, 142] on button "identificationType" at bounding box center [580, 131] width 176 height 42
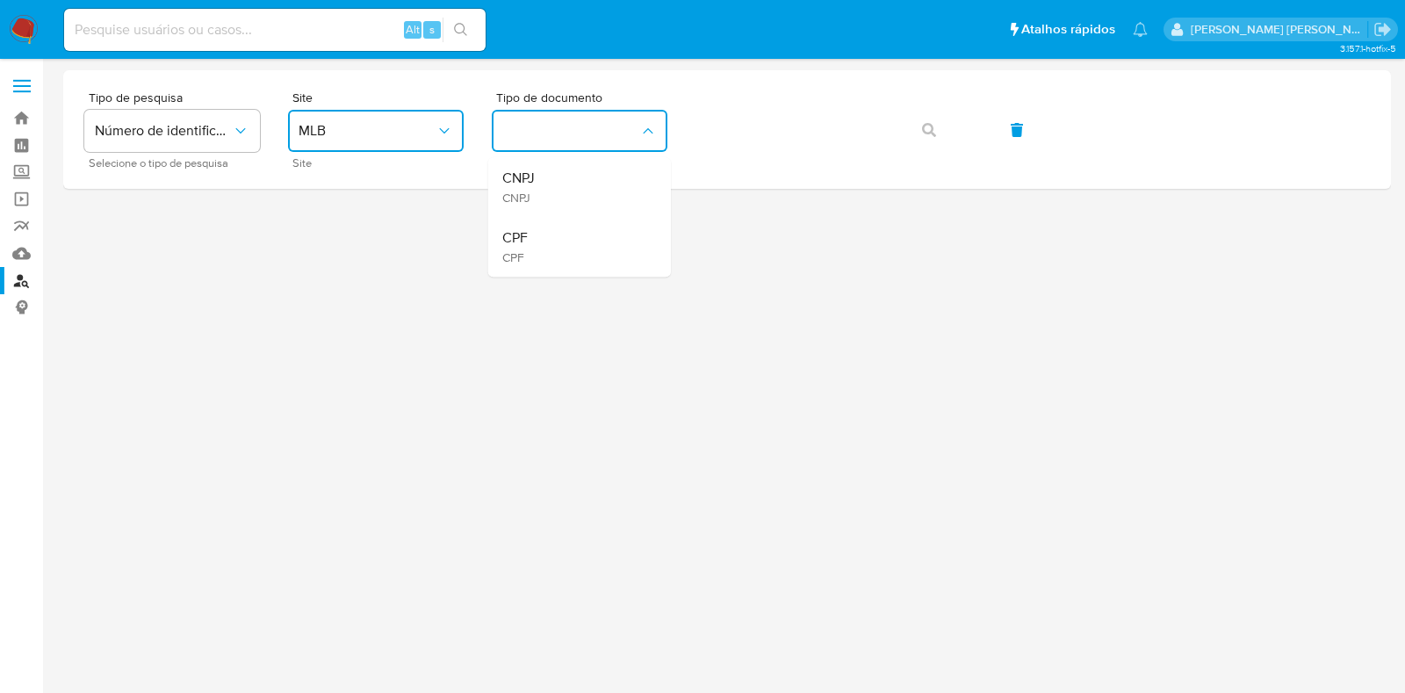
click at [557, 231] on div "CPF CPF" at bounding box center [574, 247] width 144 height 60
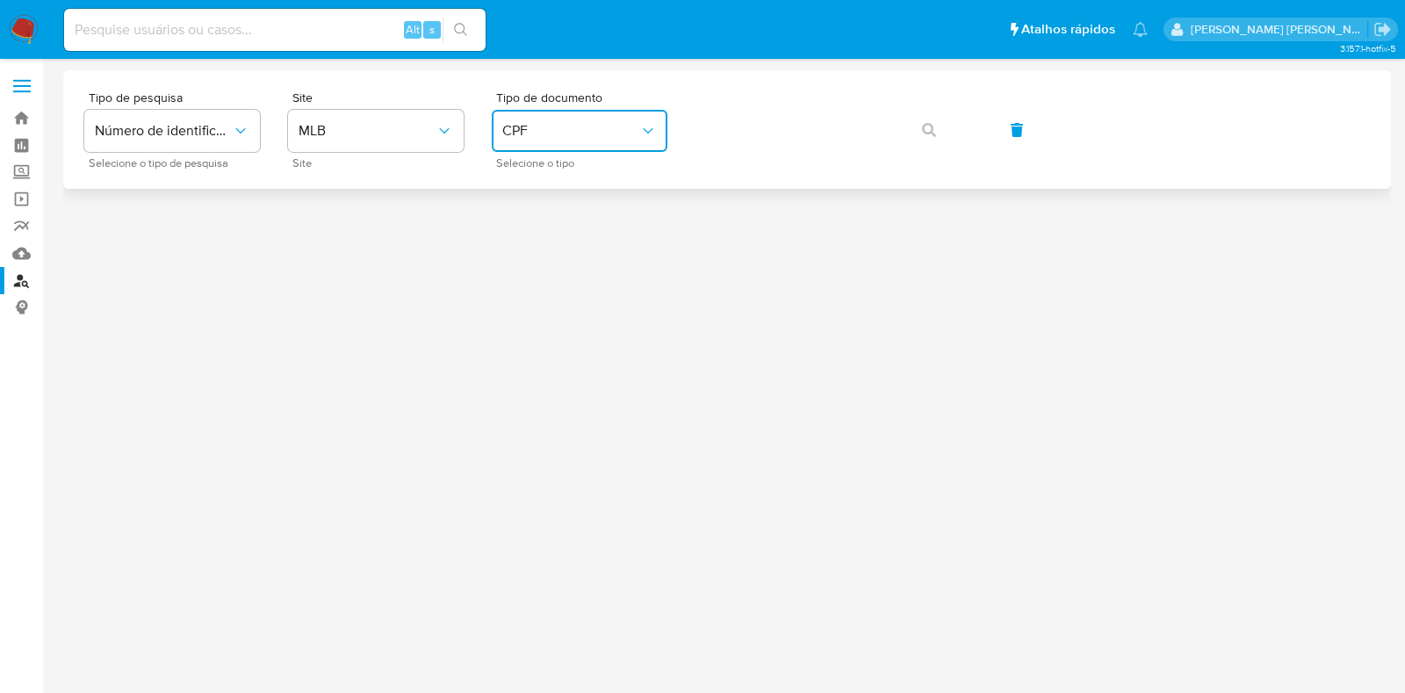
click at [929, 133] on icon "button" at bounding box center [929, 130] width 14 height 14
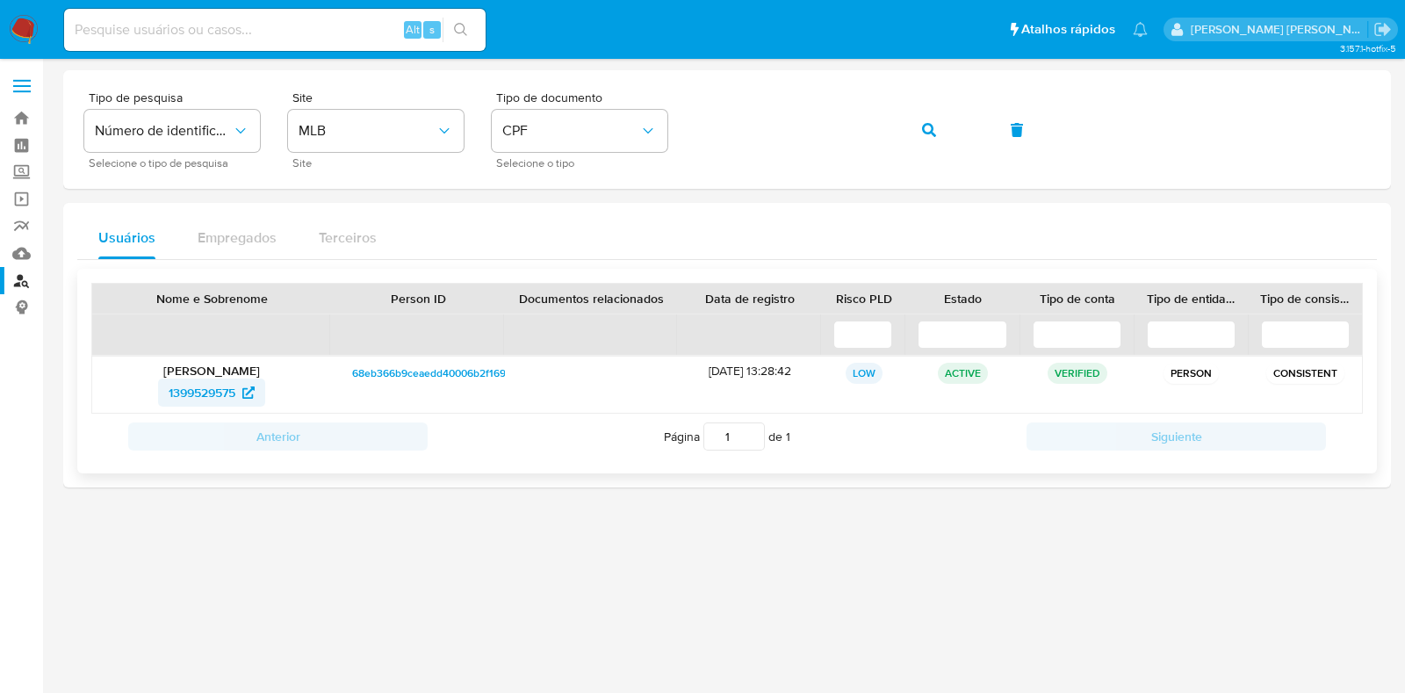
click at [200, 378] on span "1399529575" at bounding box center [202, 392] width 67 height 28
click at [912, 133] on button "button" at bounding box center [929, 130] width 60 height 42
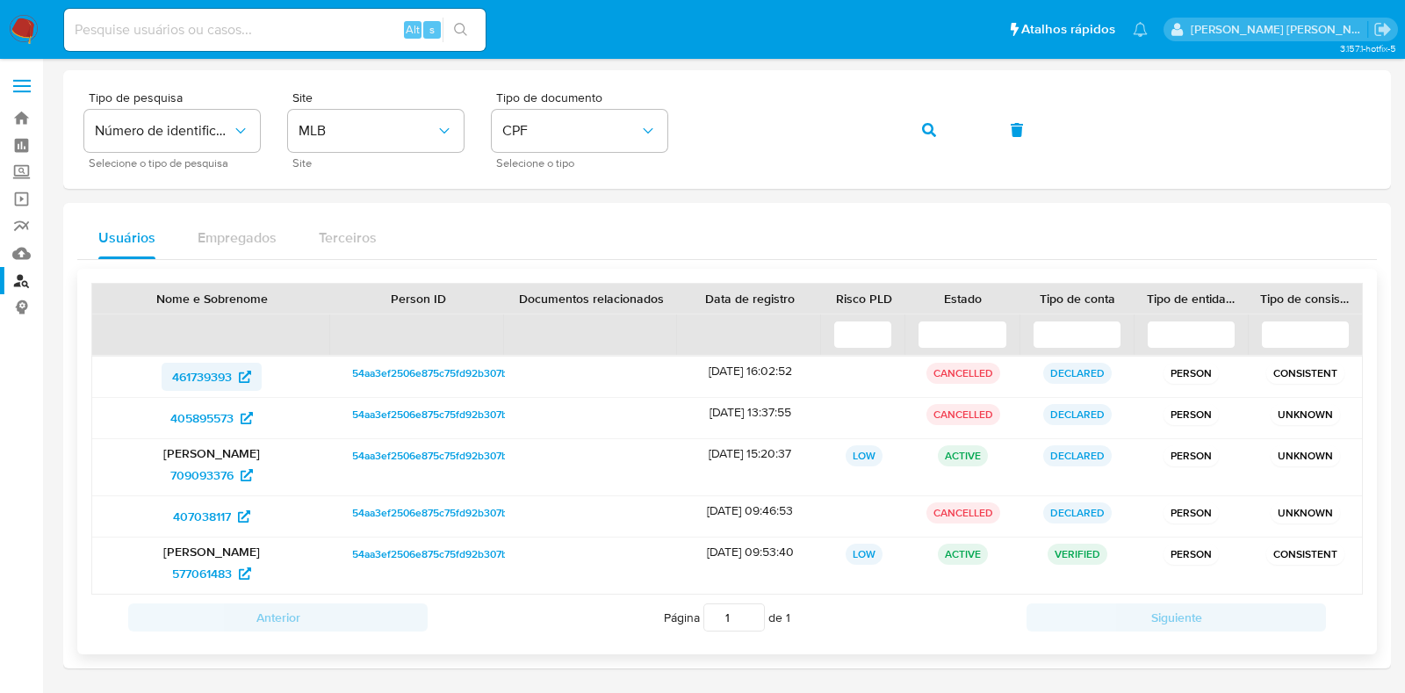
click at [227, 370] on span "461739393" at bounding box center [202, 377] width 60 height 28
click at [203, 416] on span "405895573" at bounding box center [201, 418] width 63 height 28
click at [187, 481] on span "709093376" at bounding box center [201, 475] width 63 height 28
click at [201, 511] on span "407038117" at bounding box center [202, 516] width 58 height 28
click at [193, 569] on span "577061483" at bounding box center [202, 573] width 60 height 28
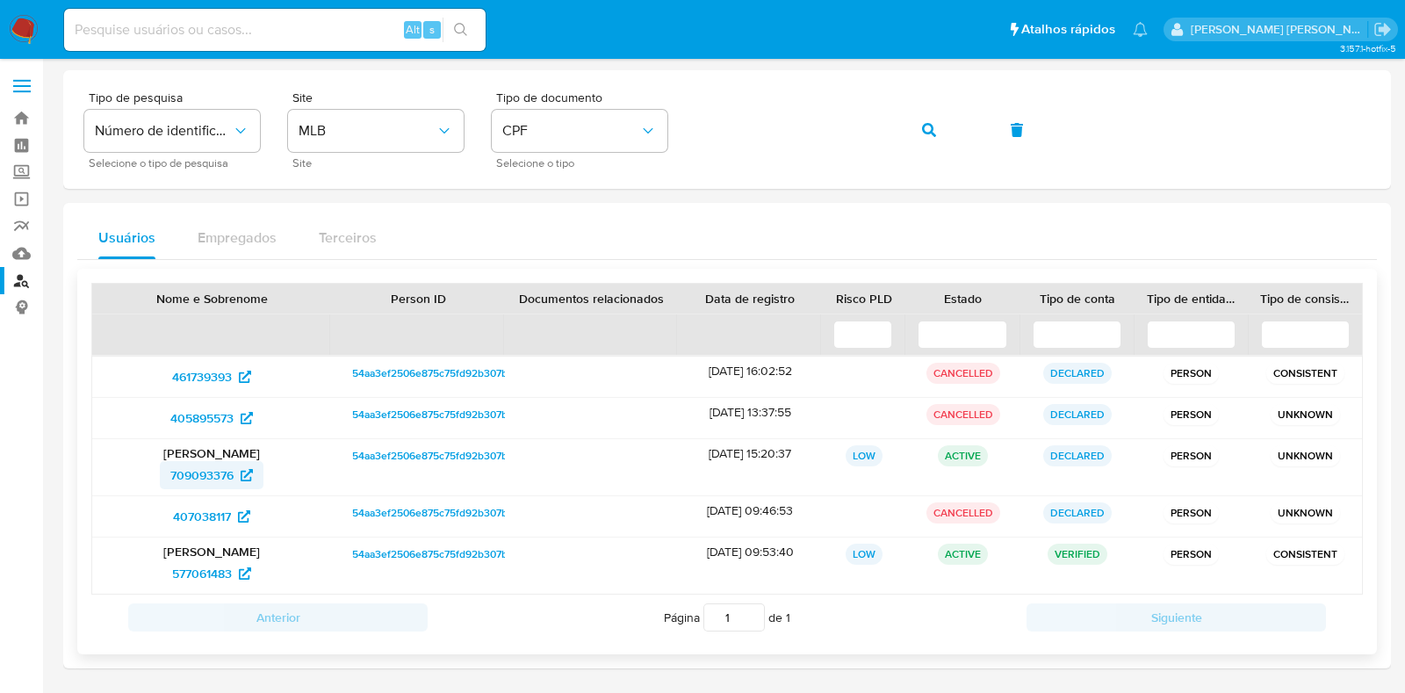
click at [218, 466] on span "709093376" at bounding box center [201, 475] width 63 height 28
click at [194, 566] on span "577061483" at bounding box center [202, 573] width 60 height 28
click at [21, 28] on img at bounding box center [24, 30] width 30 height 30
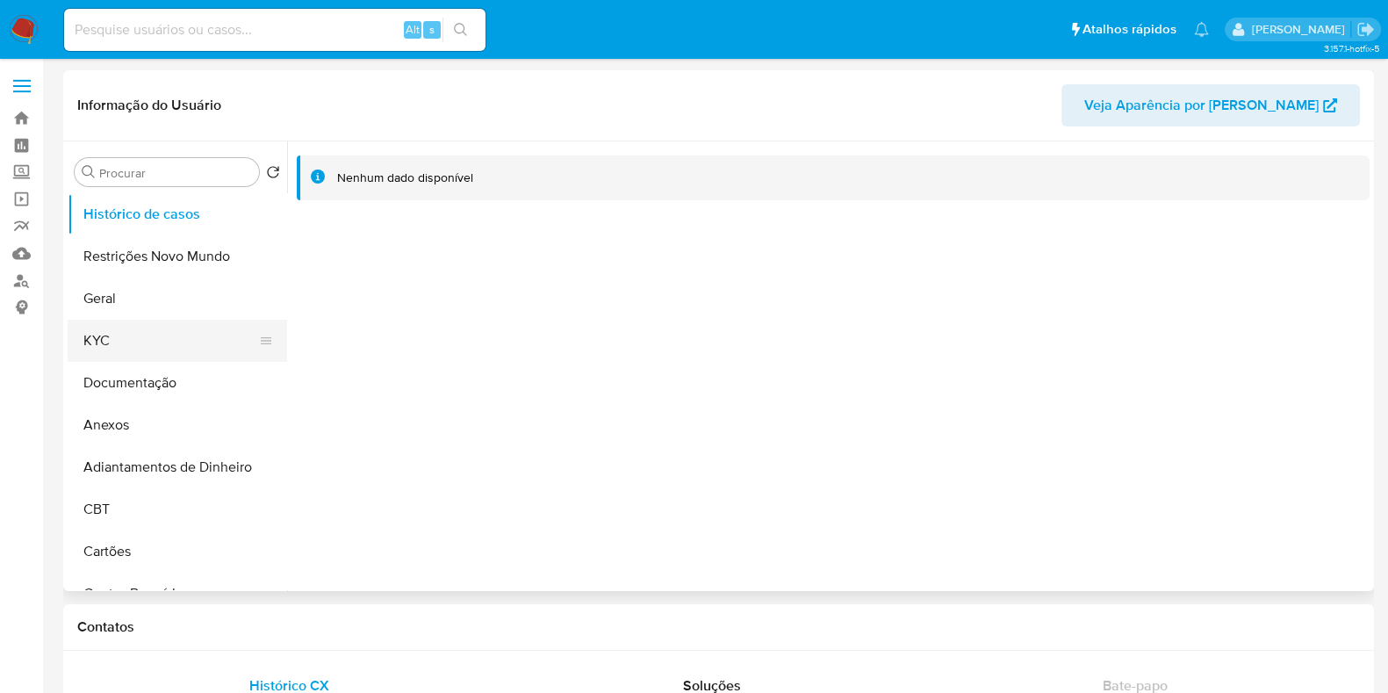
click at [176, 338] on button "KYC" at bounding box center [170, 341] width 205 height 42
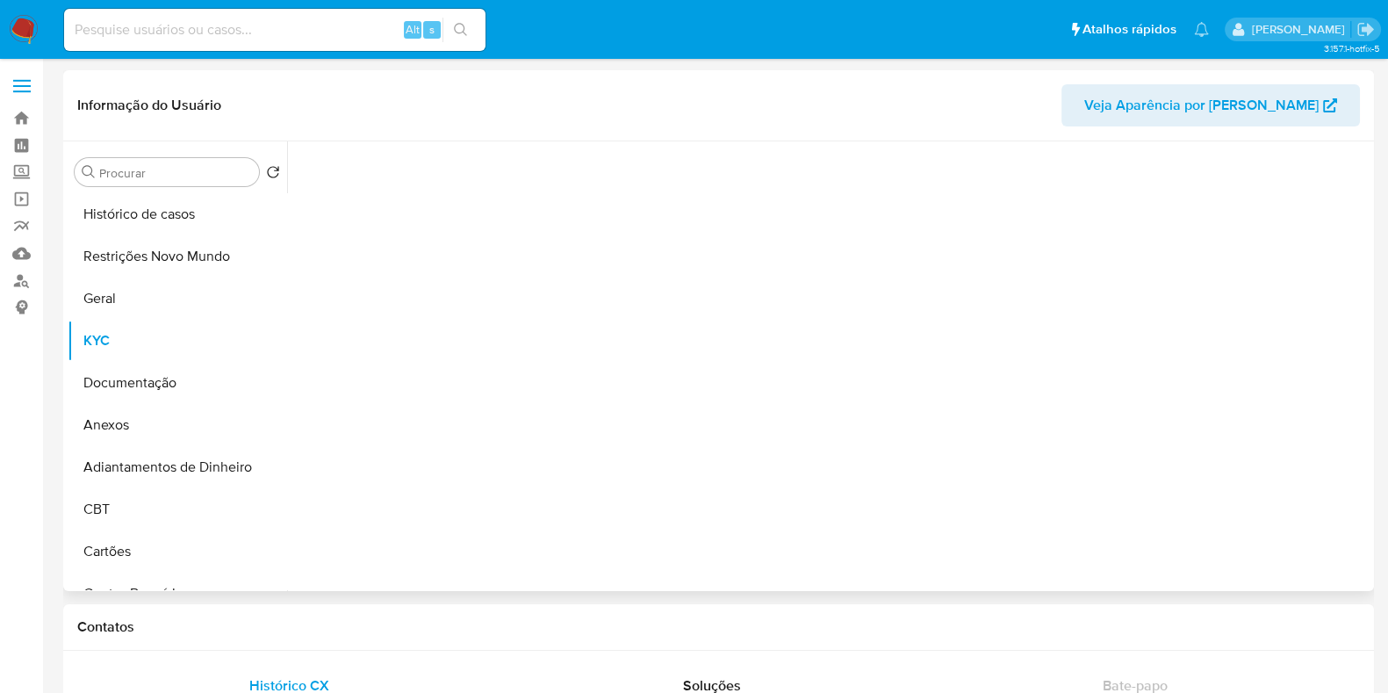
select select "10"
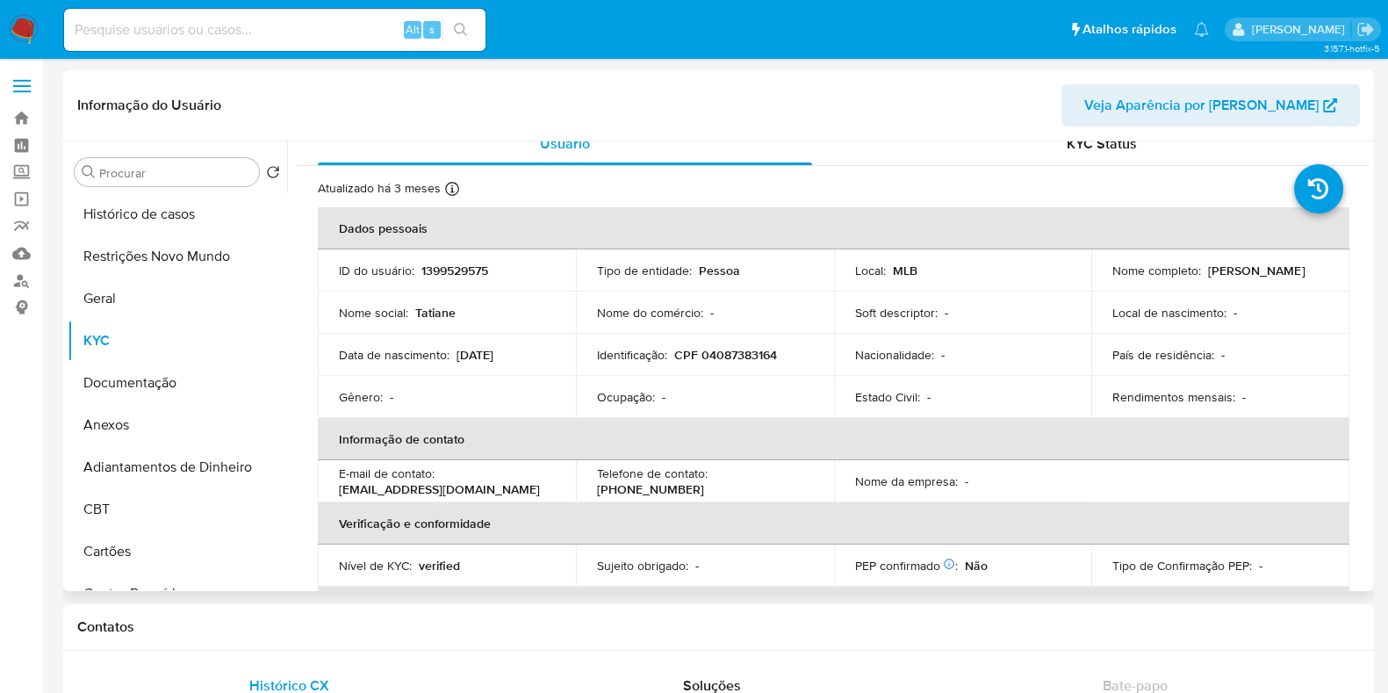
scroll to position [11, 0]
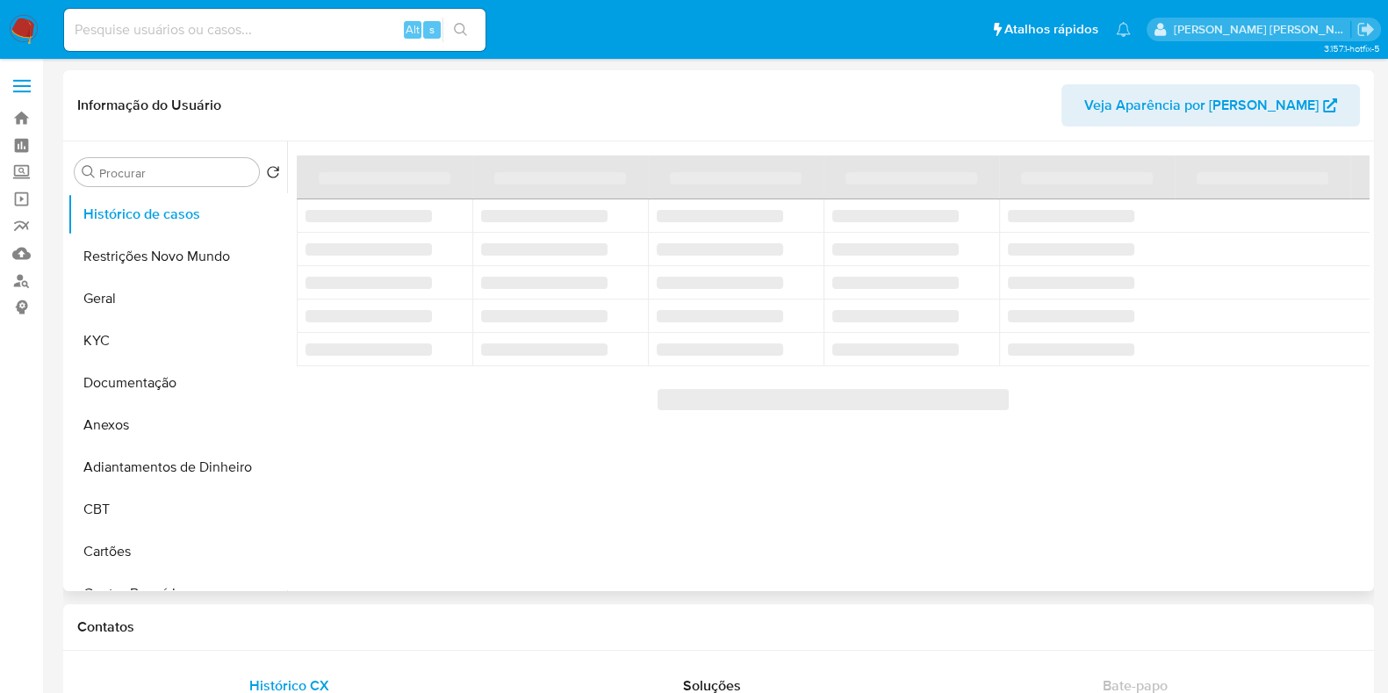
select select "10"
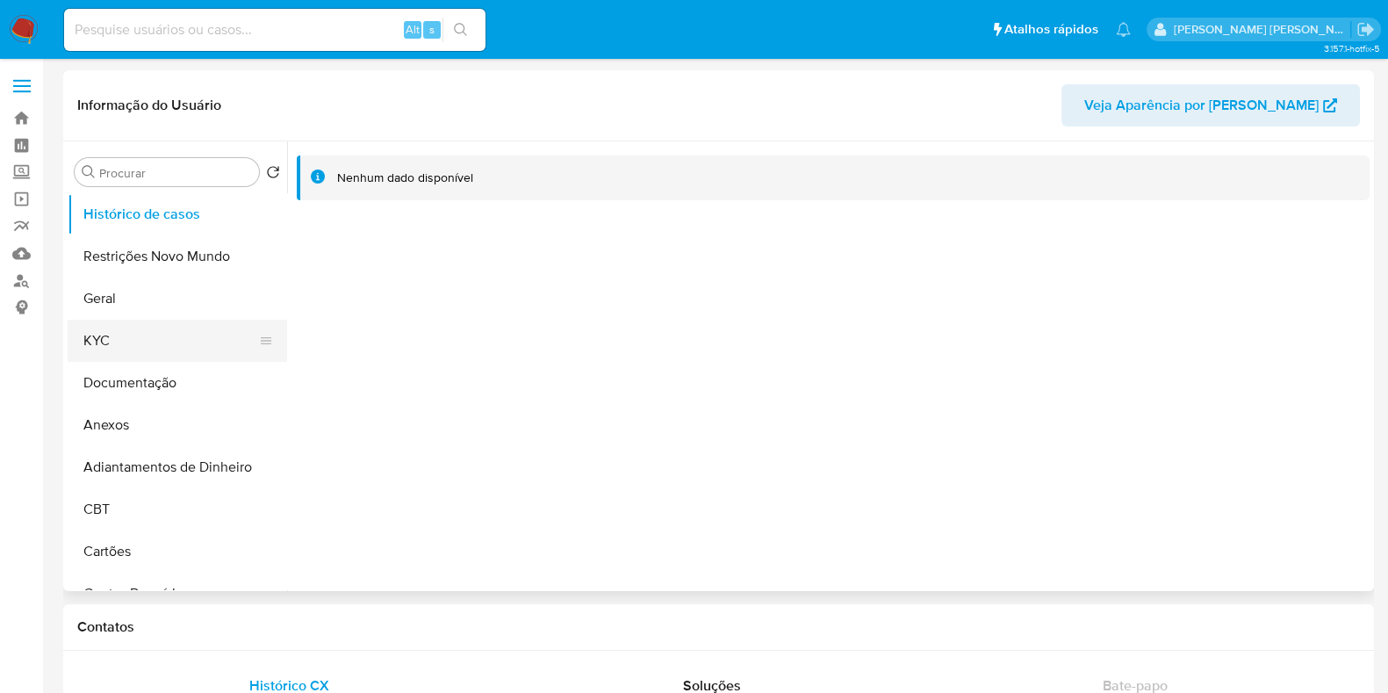
click at [172, 335] on button "KYC" at bounding box center [170, 341] width 205 height 42
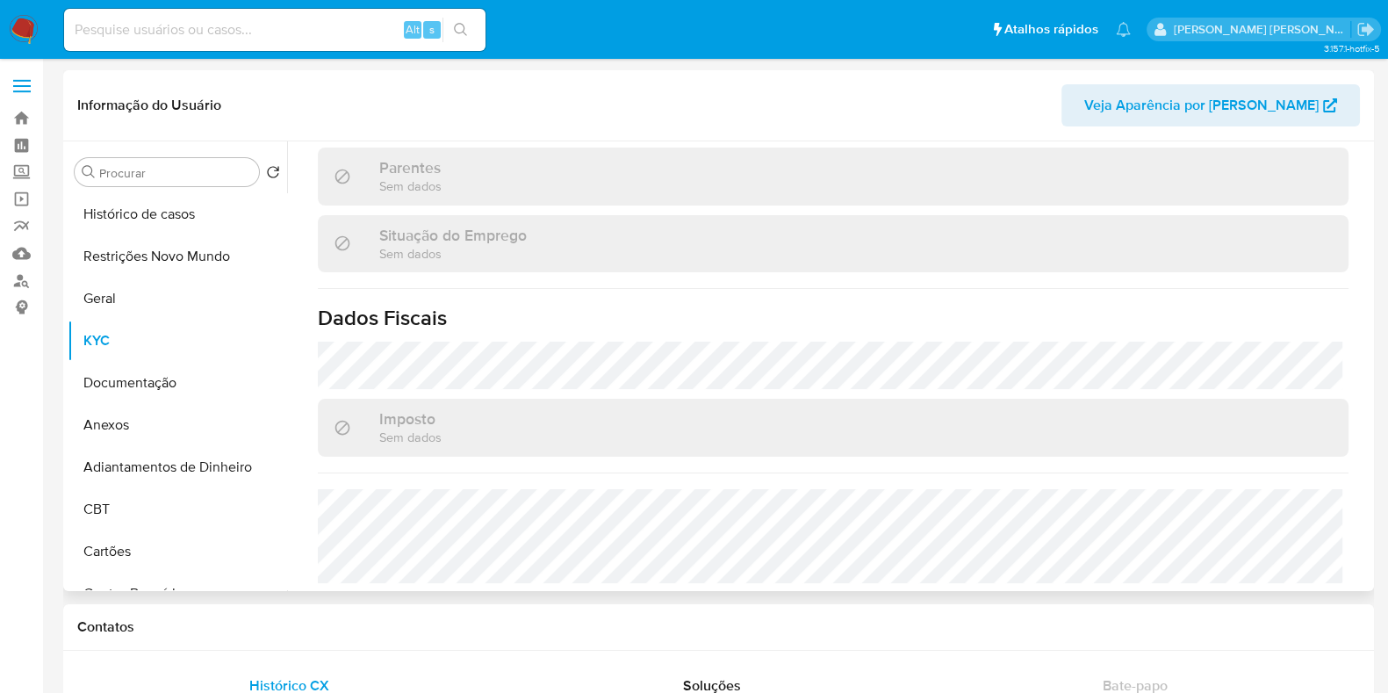
scroll to position [737, 0]
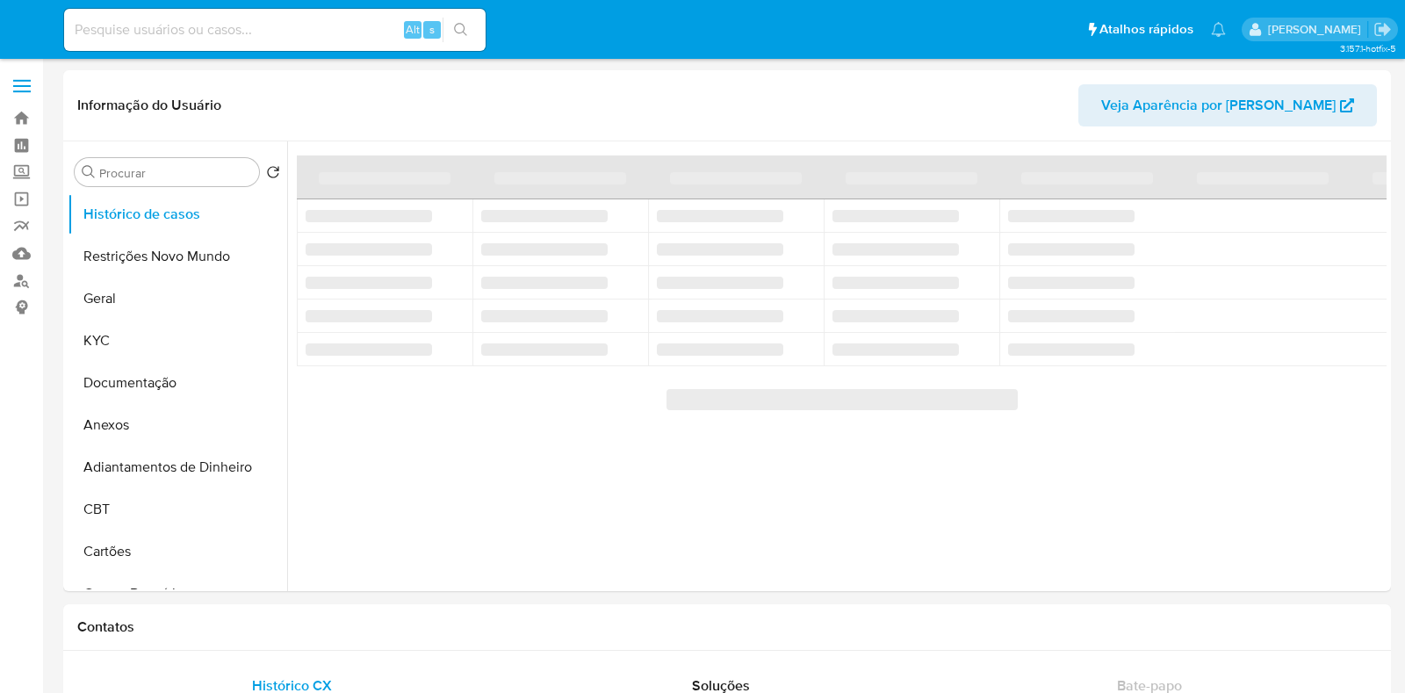
select select "10"
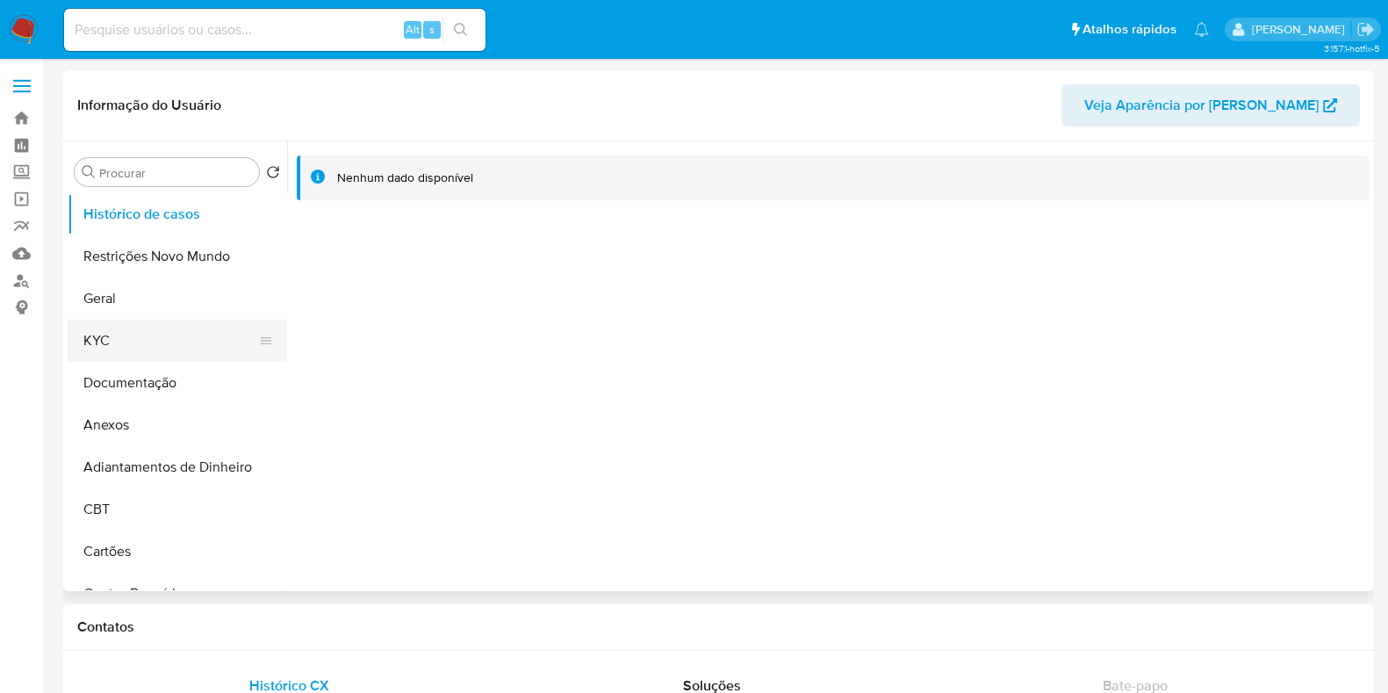
click at [140, 344] on button "KYC" at bounding box center [170, 341] width 205 height 42
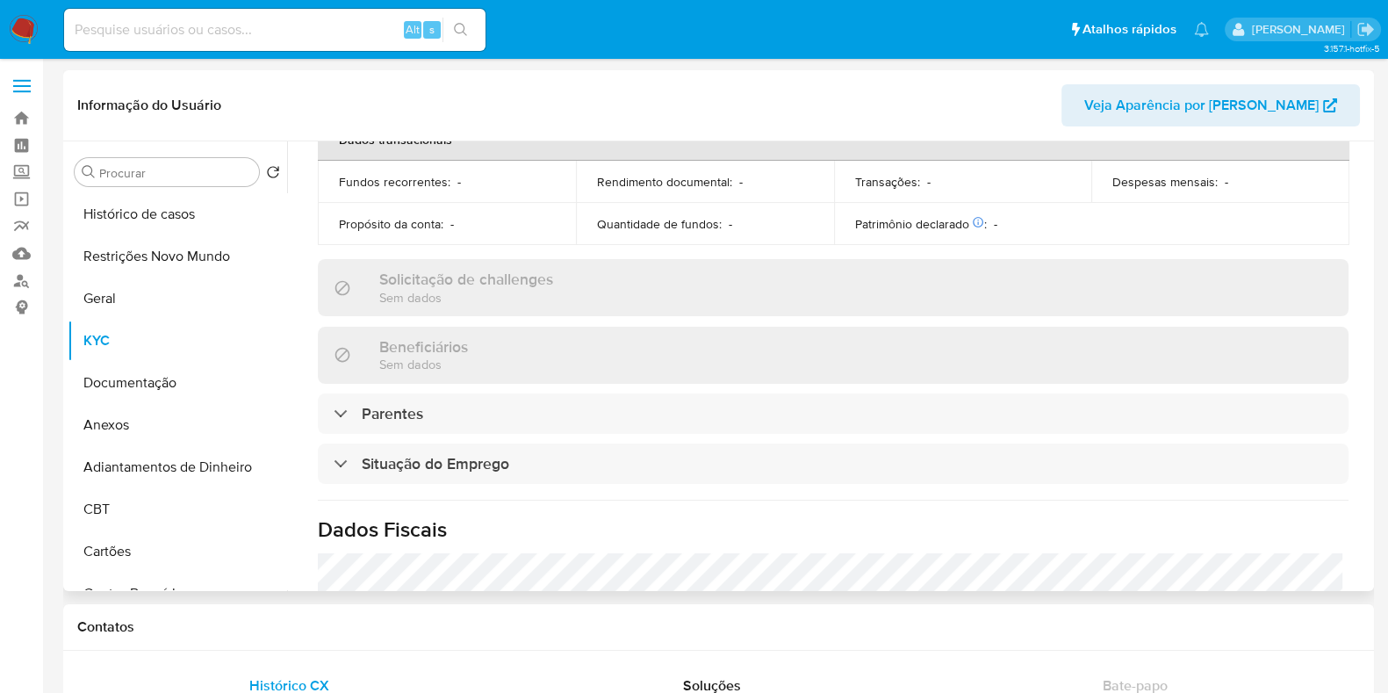
scroll to position [785, 0]
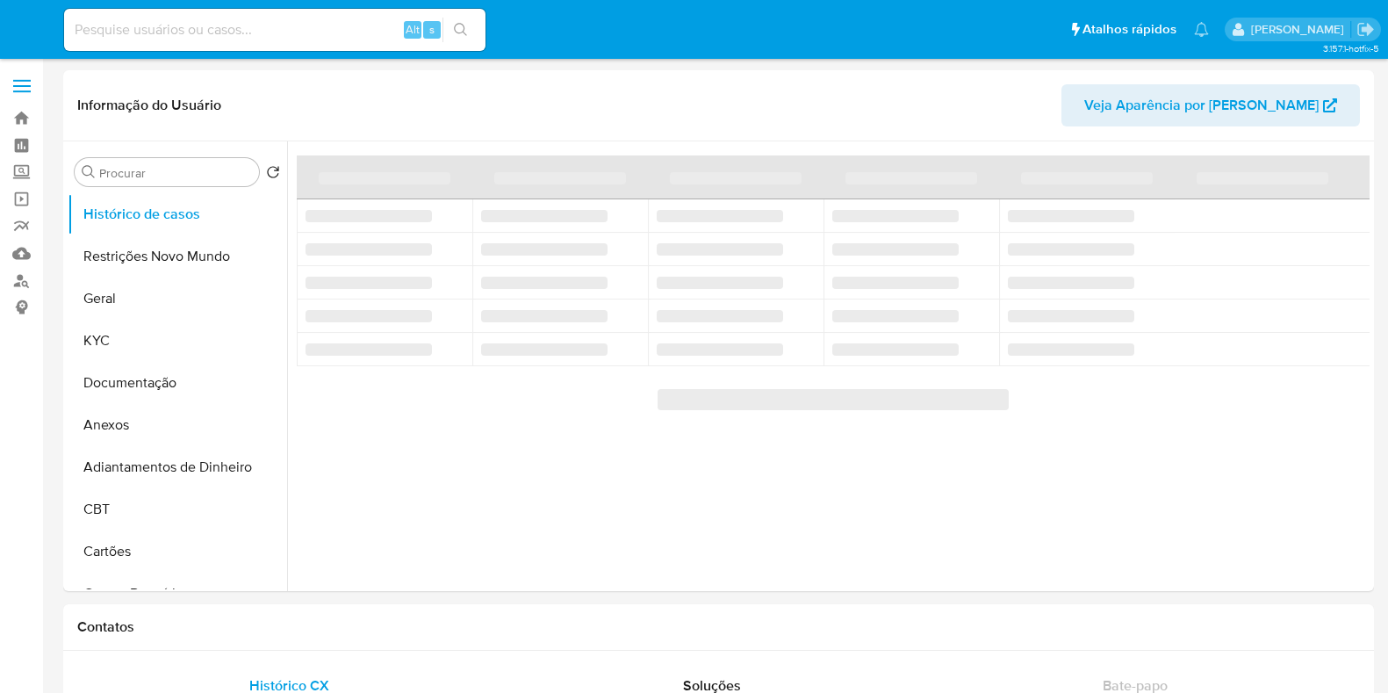
select select "10"
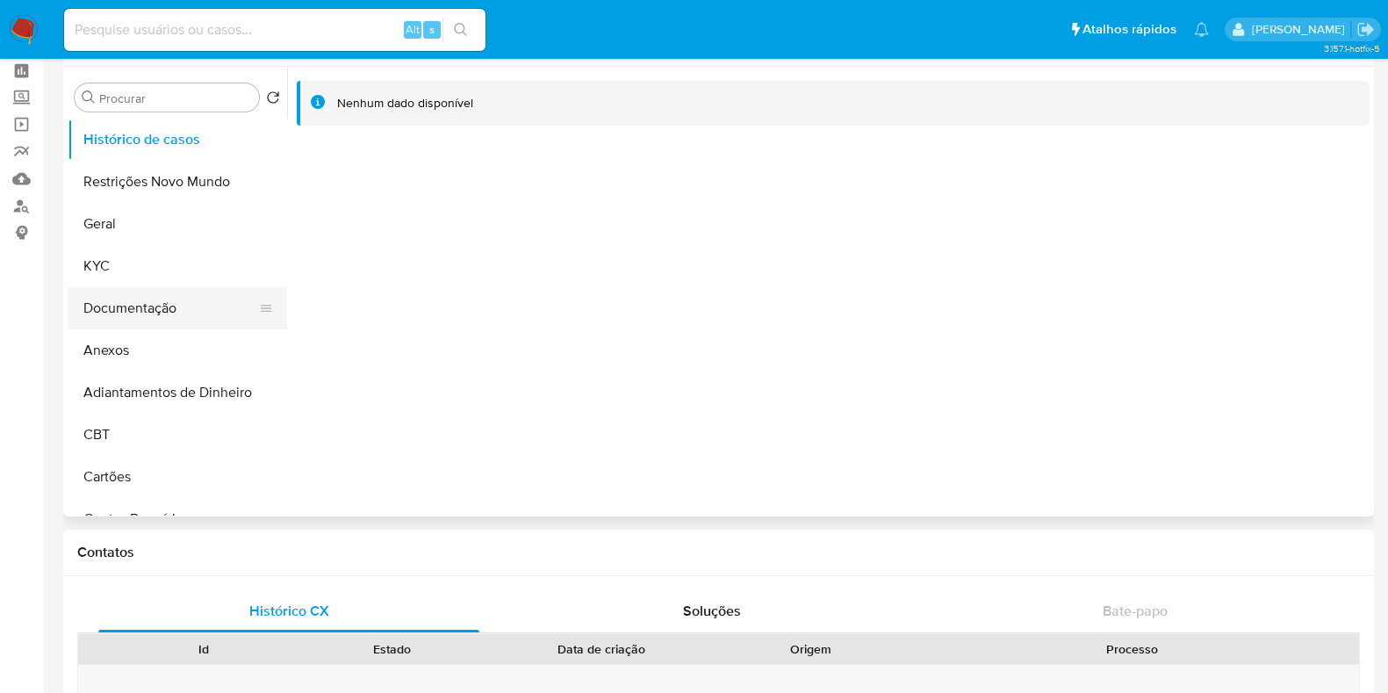
scroll to position [109, 0]
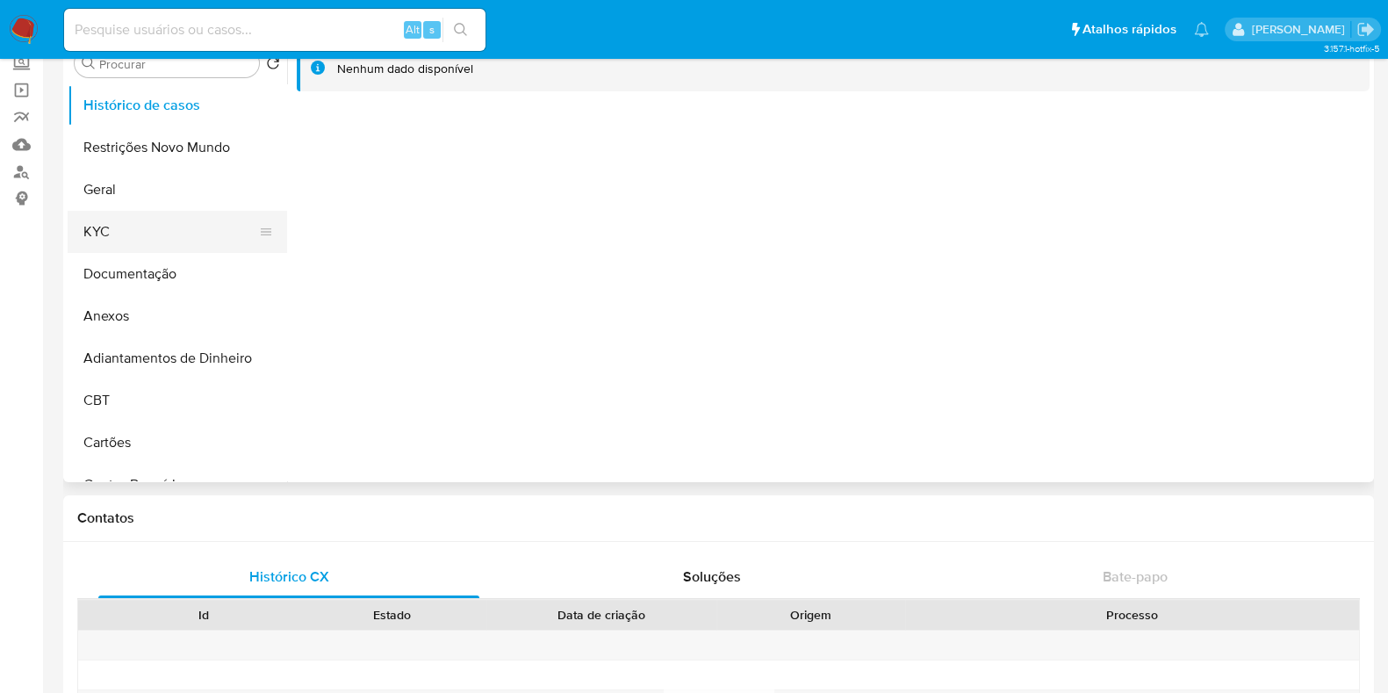
click at [130, 222] on button "KYC" at bounding box center [170, 232] width 205 height 42
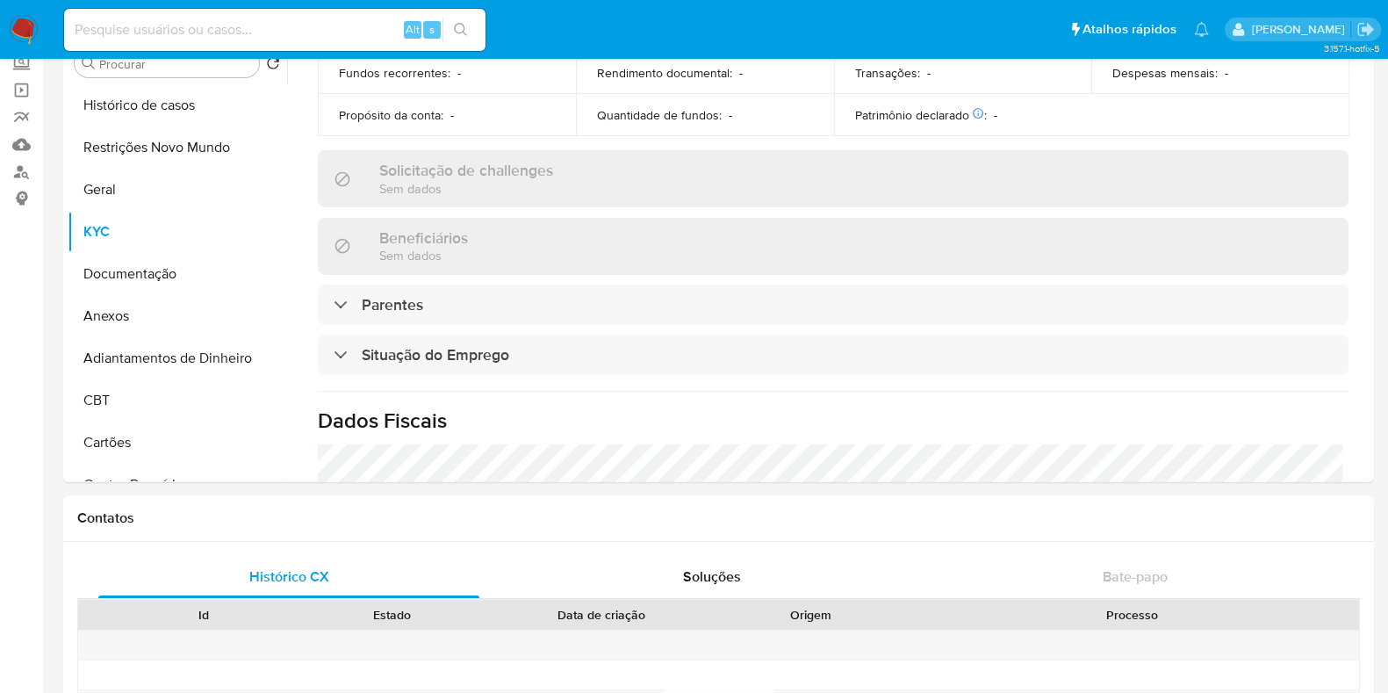
scroll to position [785, 0]
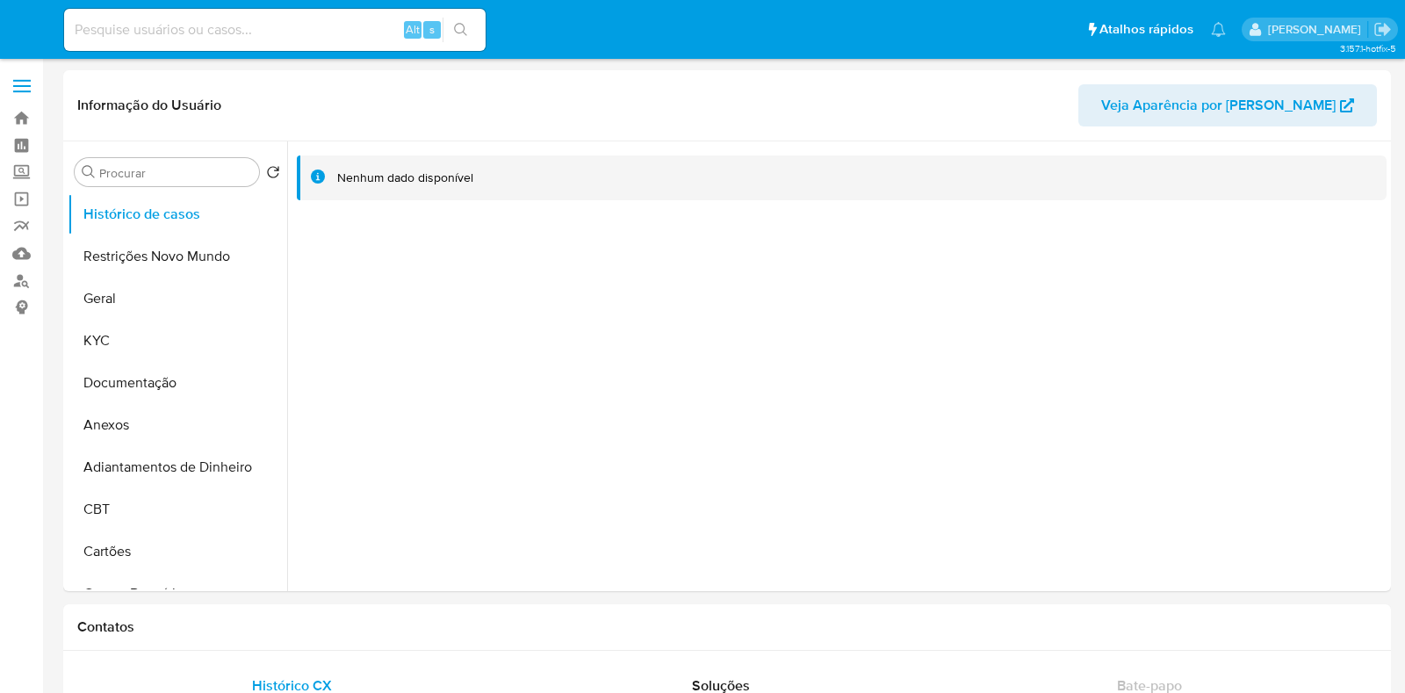
select select "10"
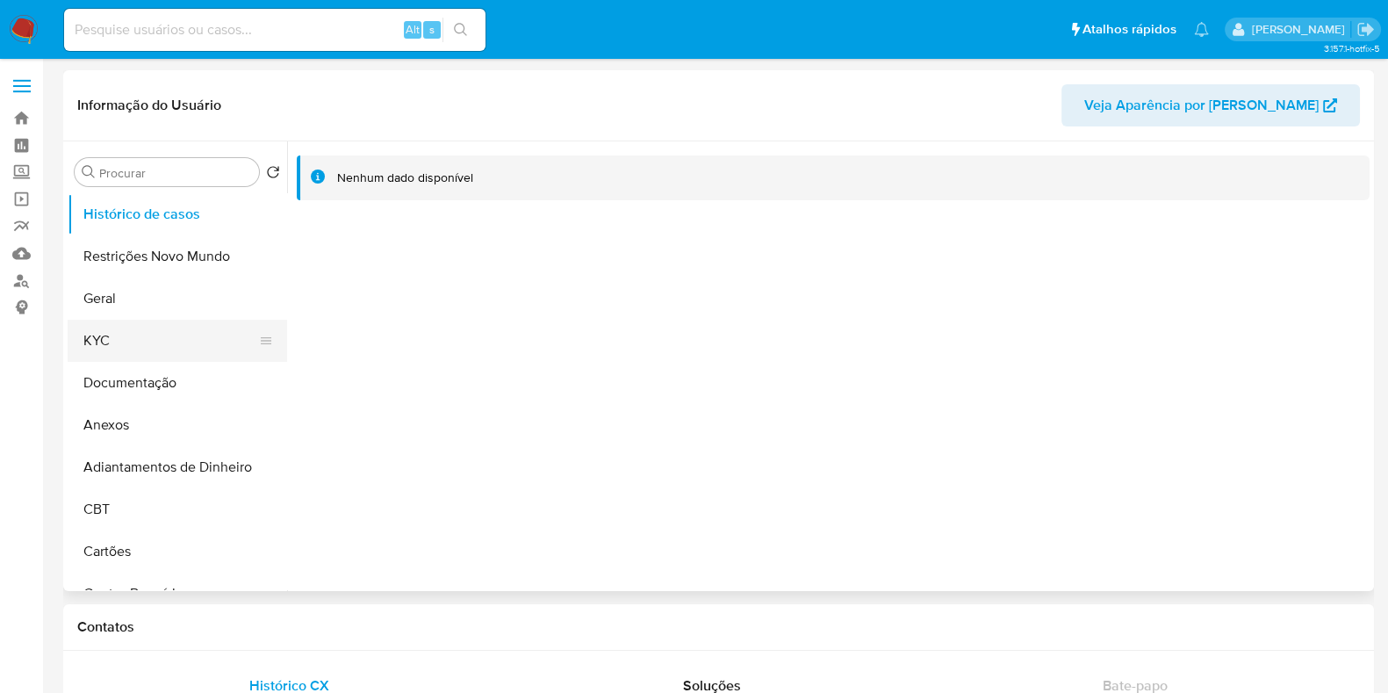
click at [176, 338] on button "KYC" at bounding box center [170, 341] width 205 height 42
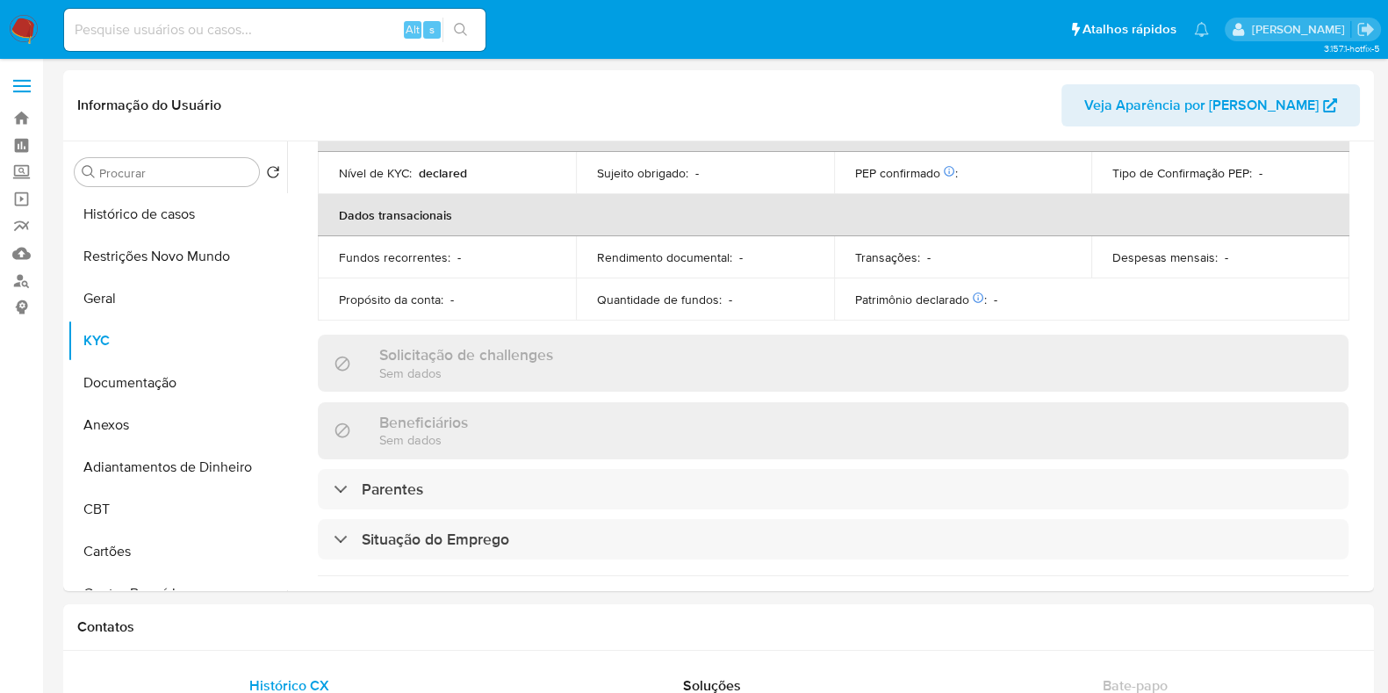
scroll to position [704, 0]
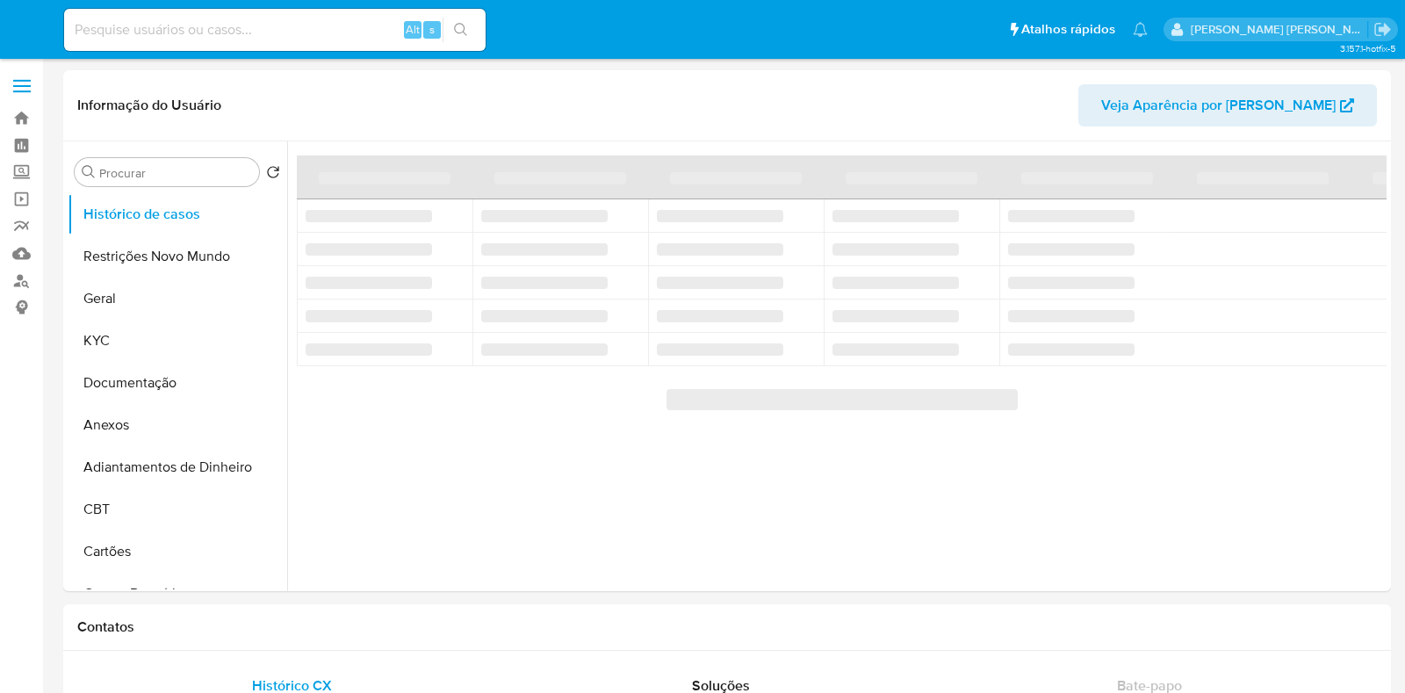
select select "10"
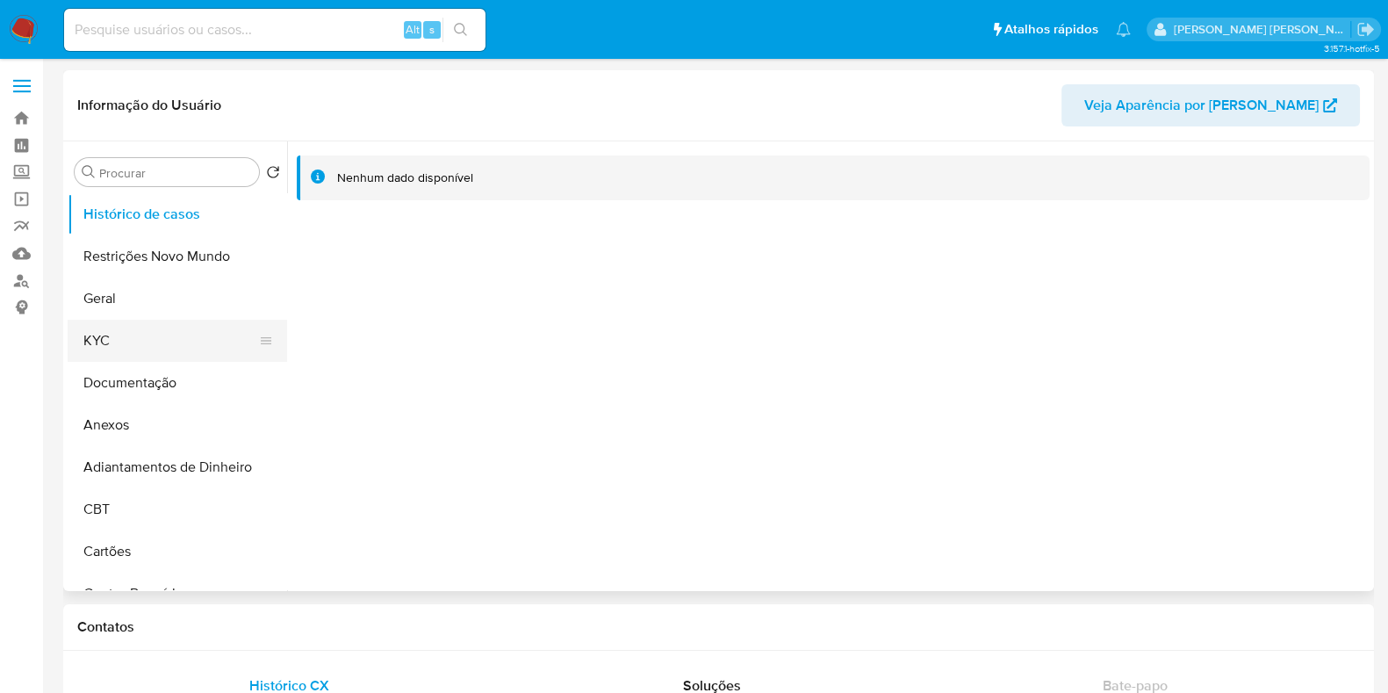
click at [162, 346] on button "KYC" at bounding box center [170, 341] width 205 height 42
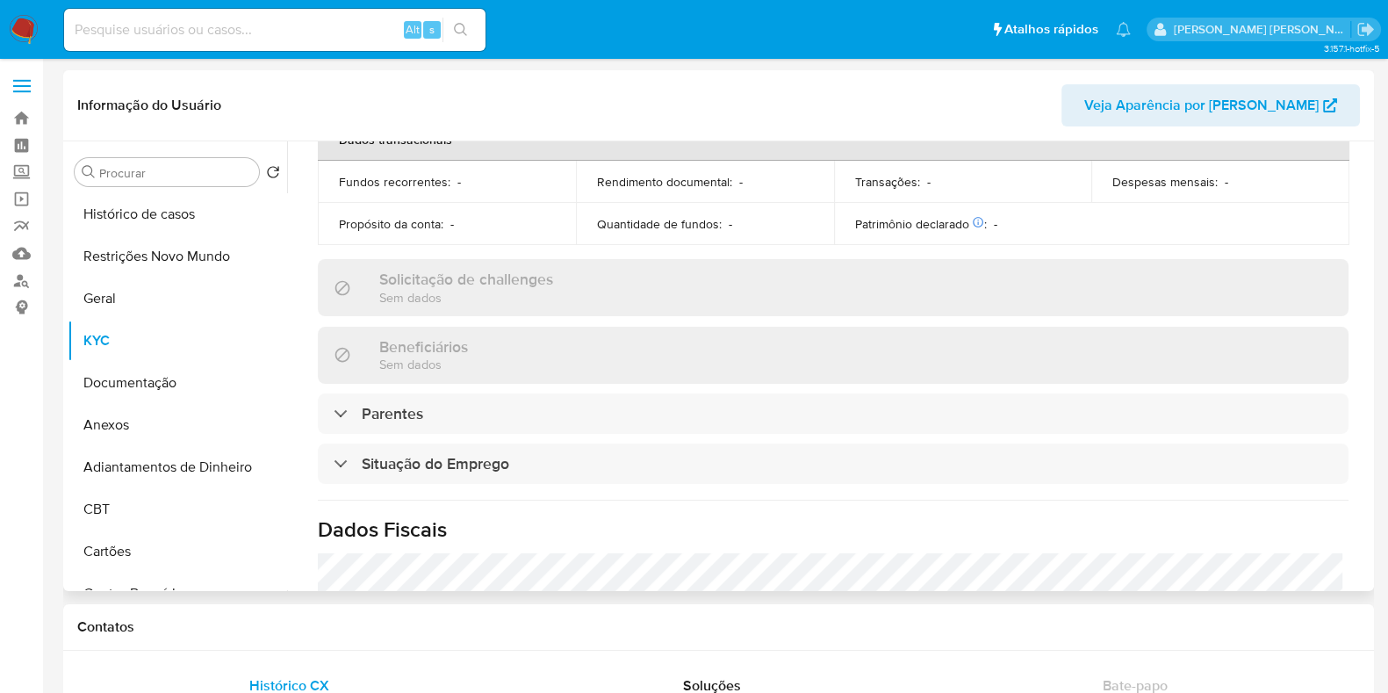
scroll to position [785, 0]
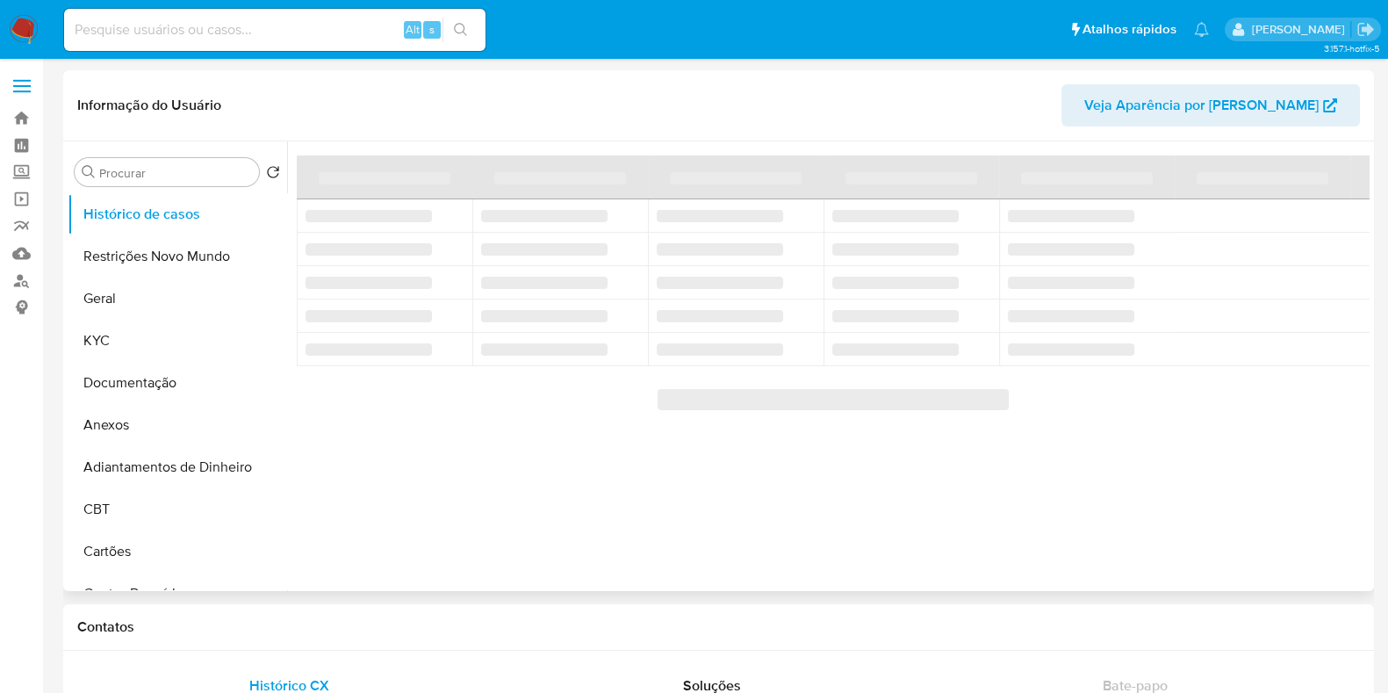
scroll to position [438, 0]
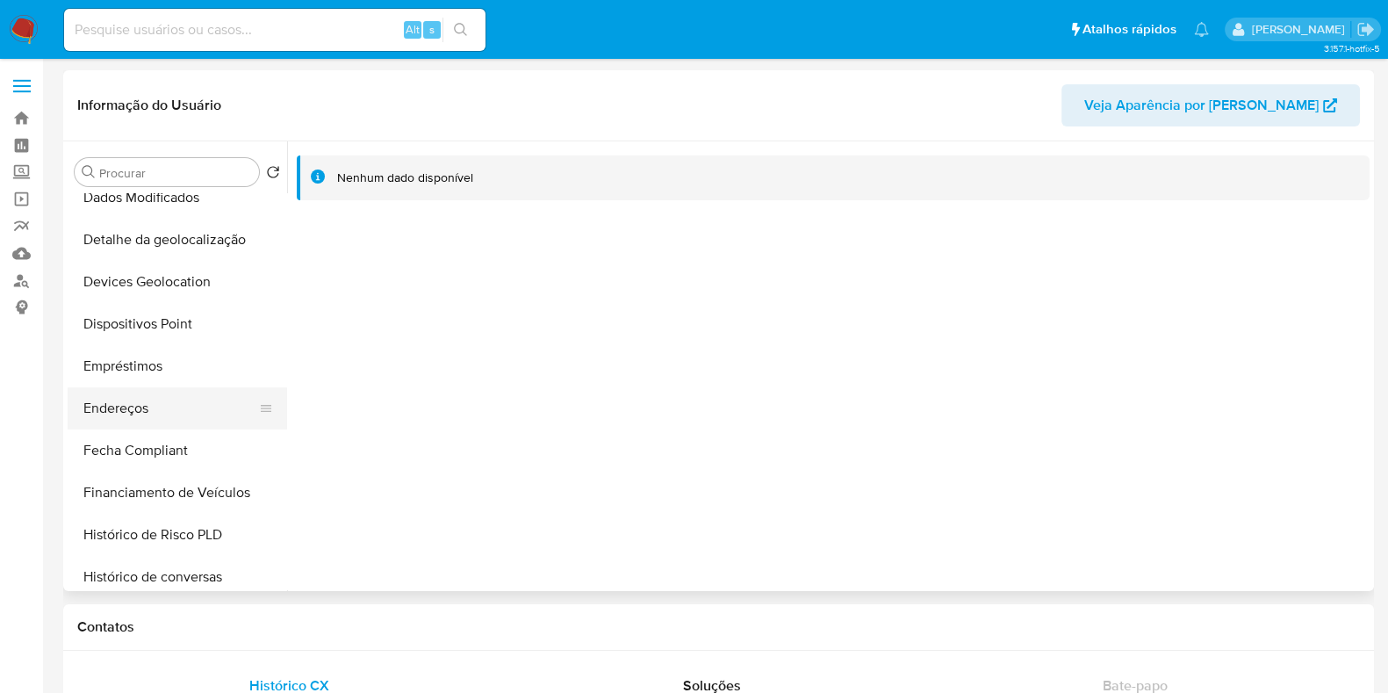
click at [162, 406] on button "Endereços" at bounding box center [170, 408] width 205 height 42
select select "10"
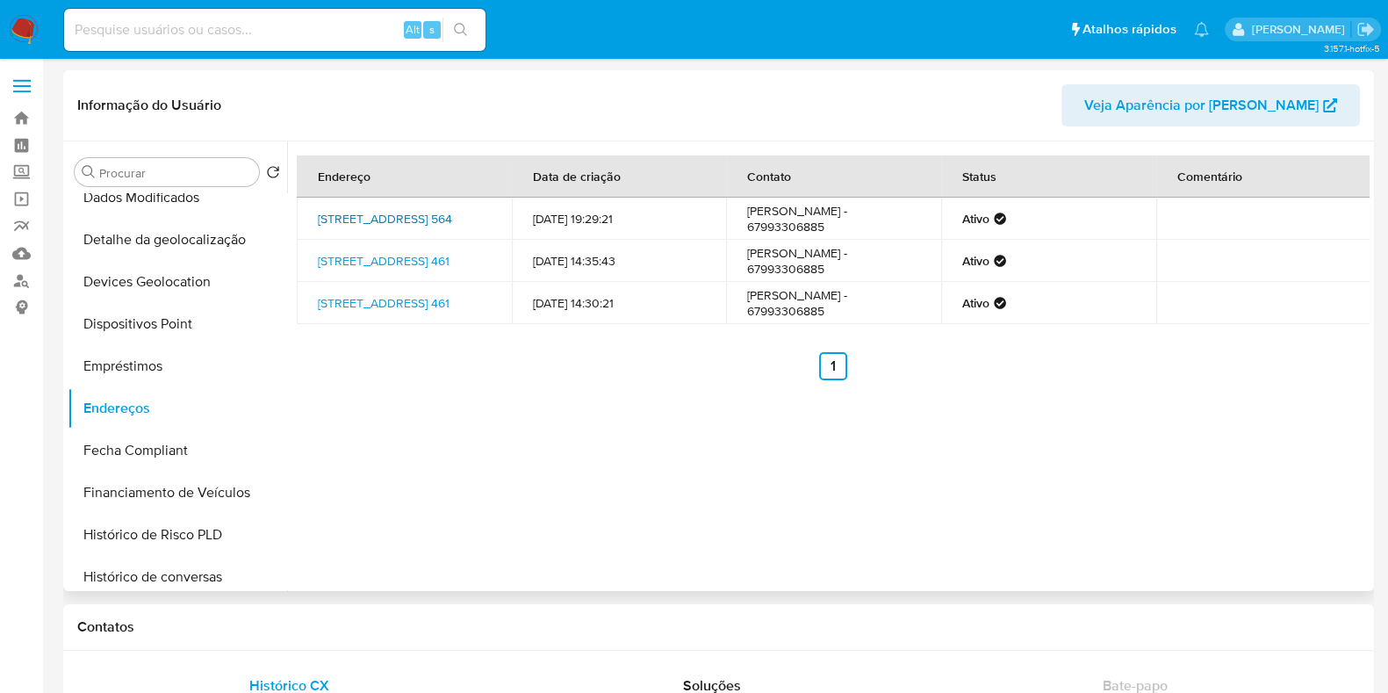
click at [428, 217] on link "[STREET_ADDRESS] 564" at bounding box center [385, 219] width 134 height 18
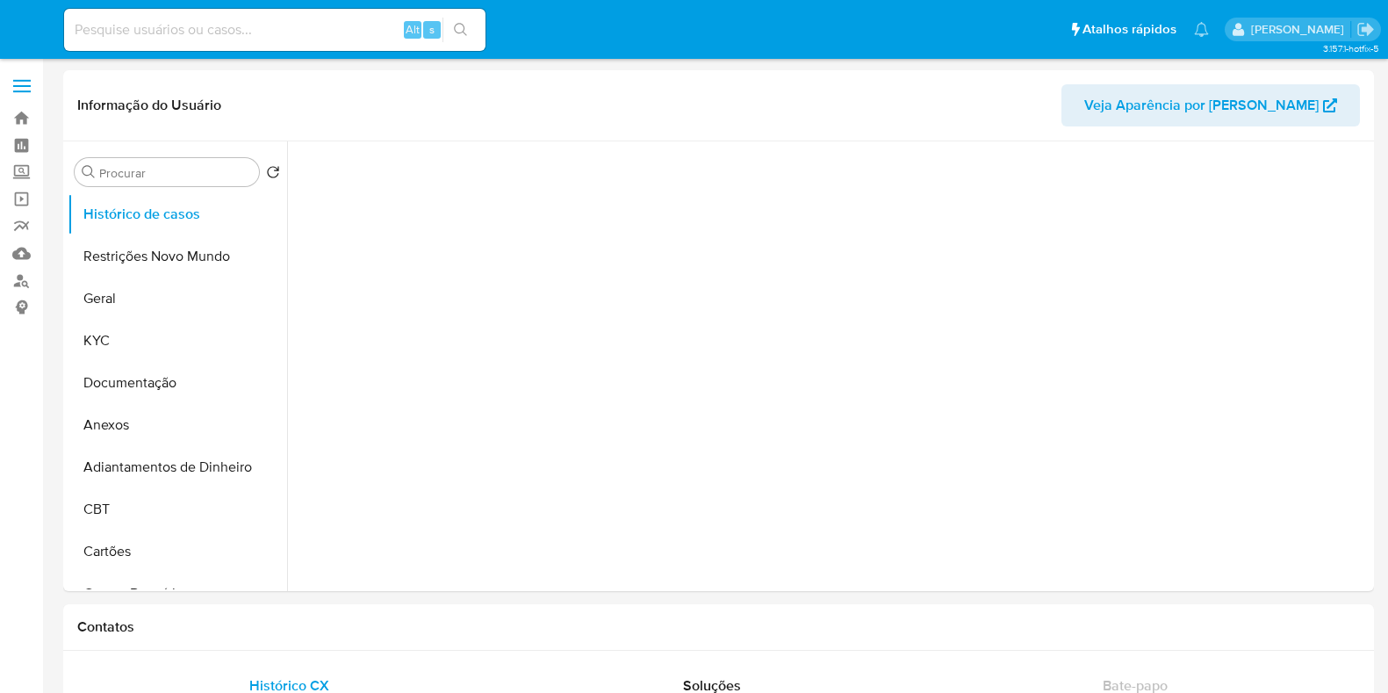
select select "10"
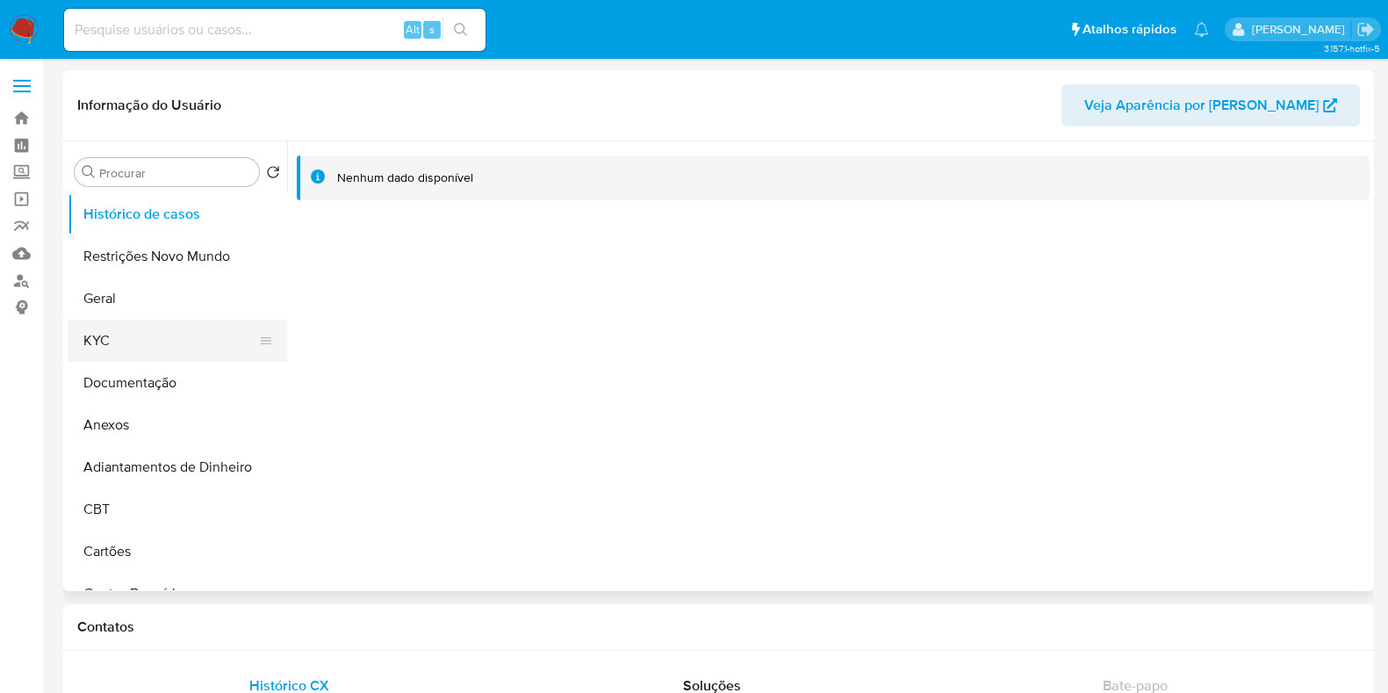
click at [164, 337] on button "KYC" at bounding box center [170, 341] width 205 height 42
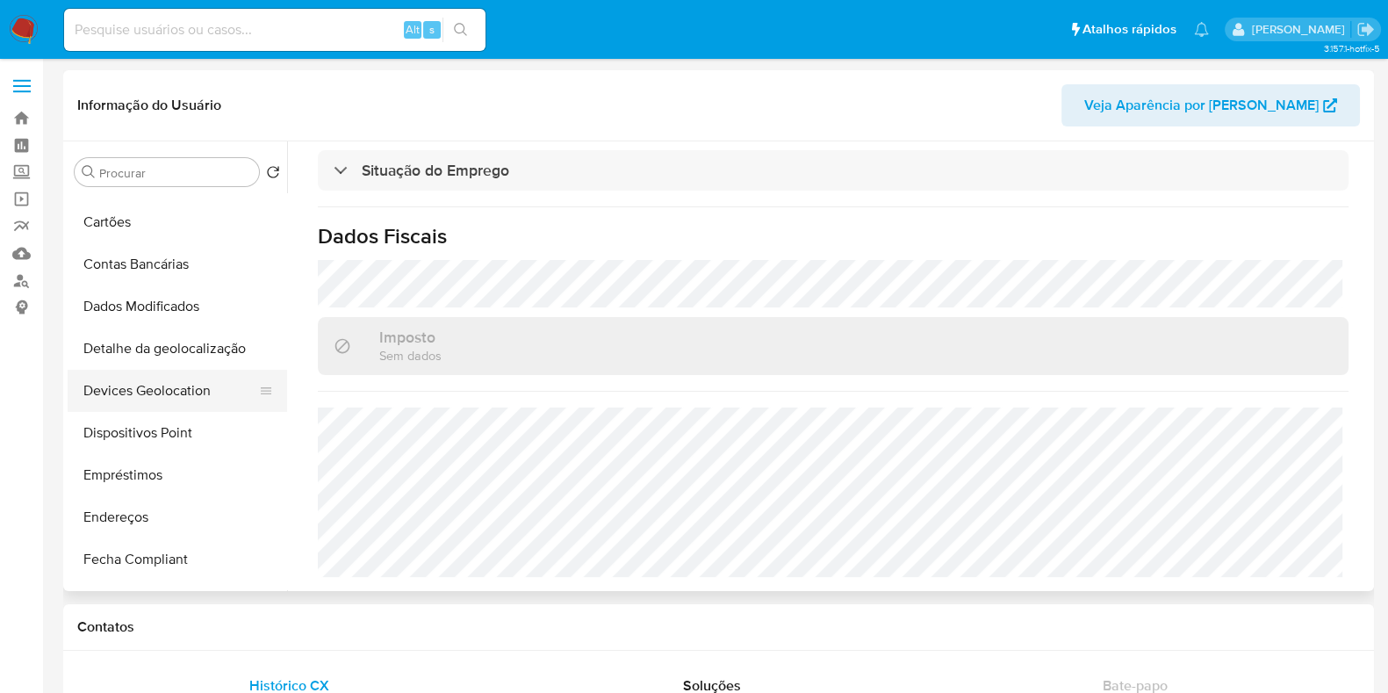
scroll to position [328, 0]
click at [158, 506] on button "Endereços" at bounding box center [170, 518] width 205 height 42
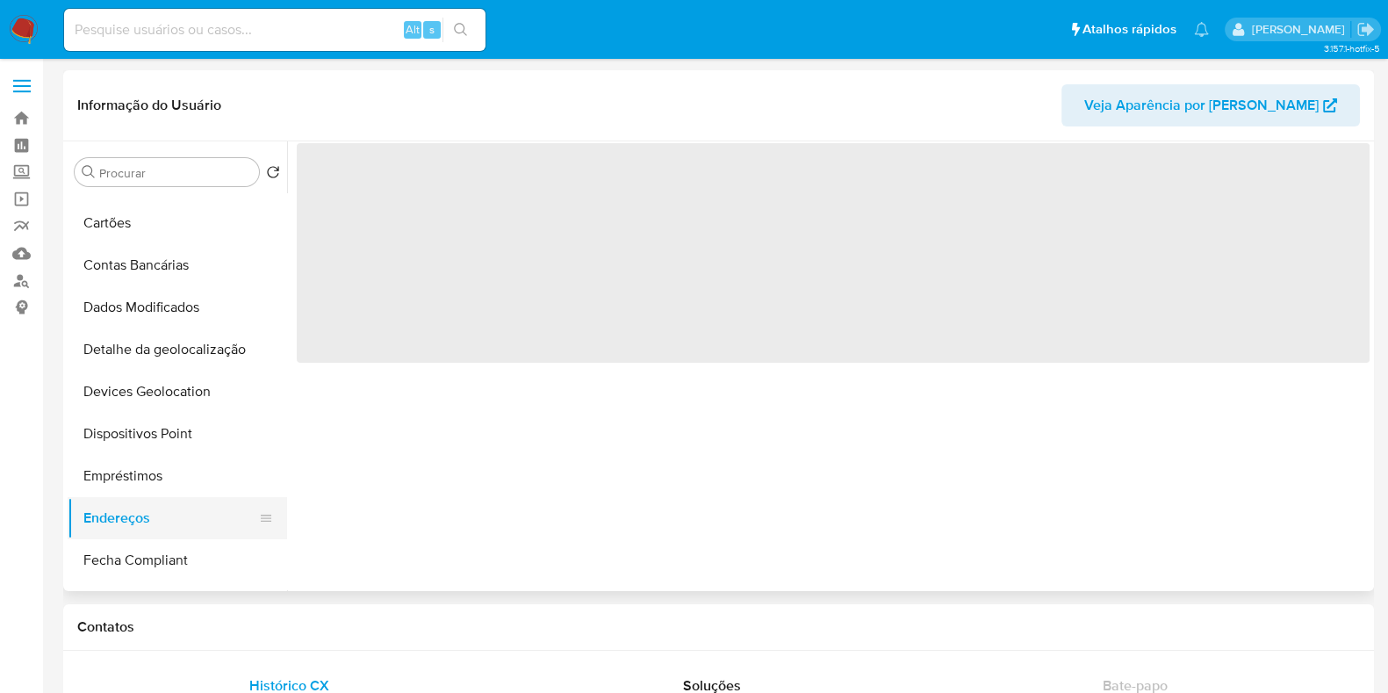
scroll to position [0, 0]
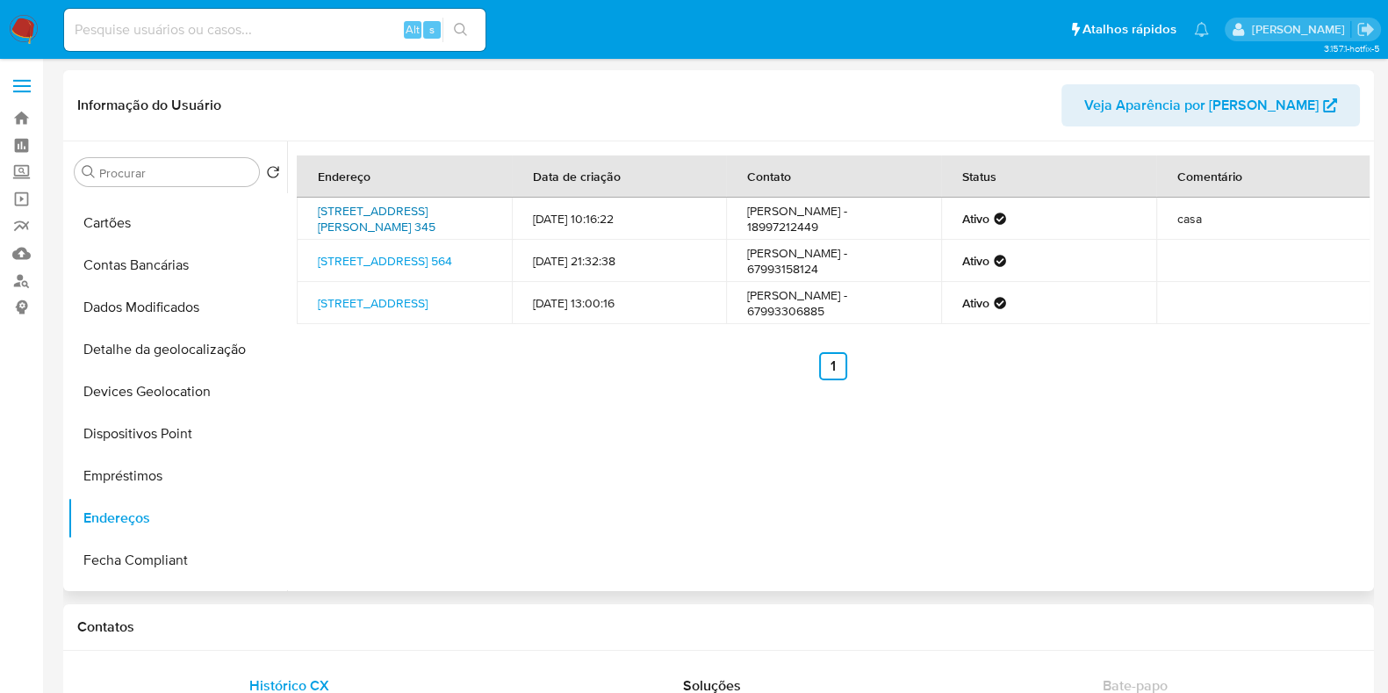
click at [347, 215] on link "Rua Miguel Moitinho 345, Castilho, São Paulo, 16922052, Brasil 345" at bounding box center [377, 218] width 118 height 33
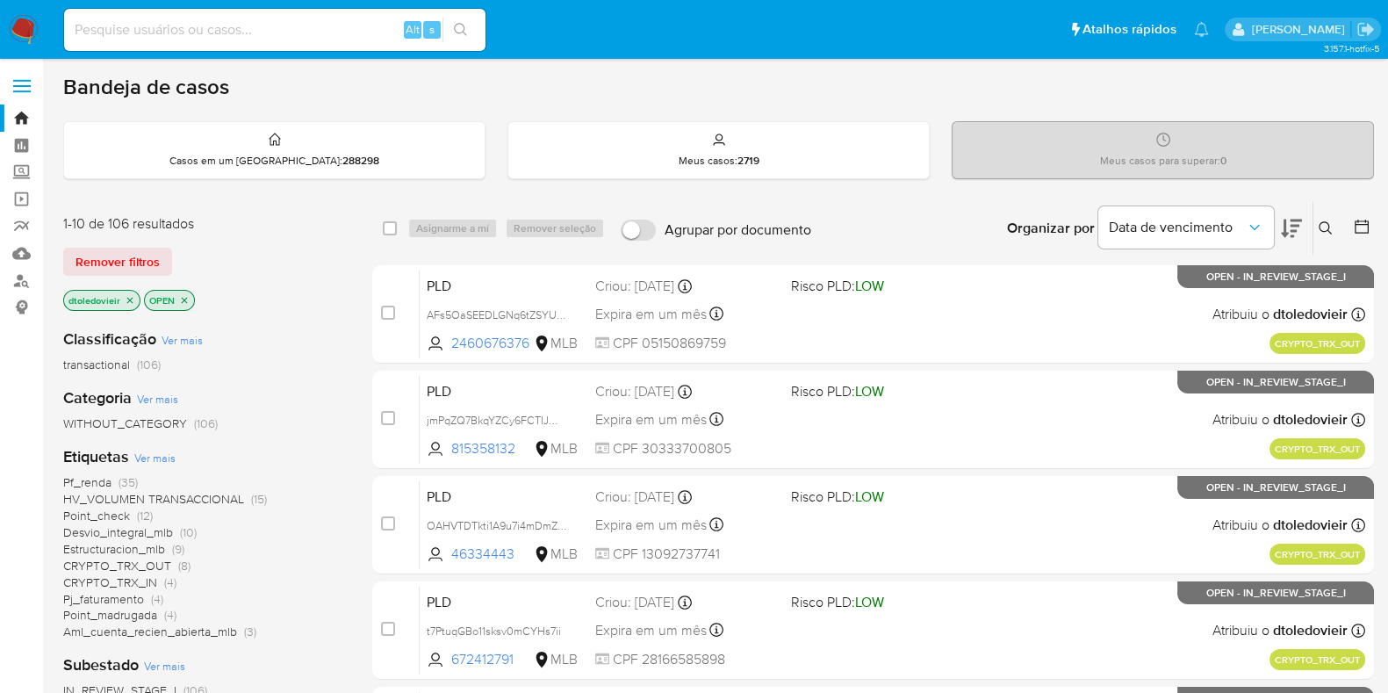
drag, startPoint x: 212, startPoint y: 15, endPoint x: 209, endPoint y: 31, distance: 16.2
click at [214, 17] on div "Alt s" at bounding box center [274, 30] width 421 height 42
click at [211, 32] on input at bounding box center [274, 29] width 421 height 23
paste input "46334443"
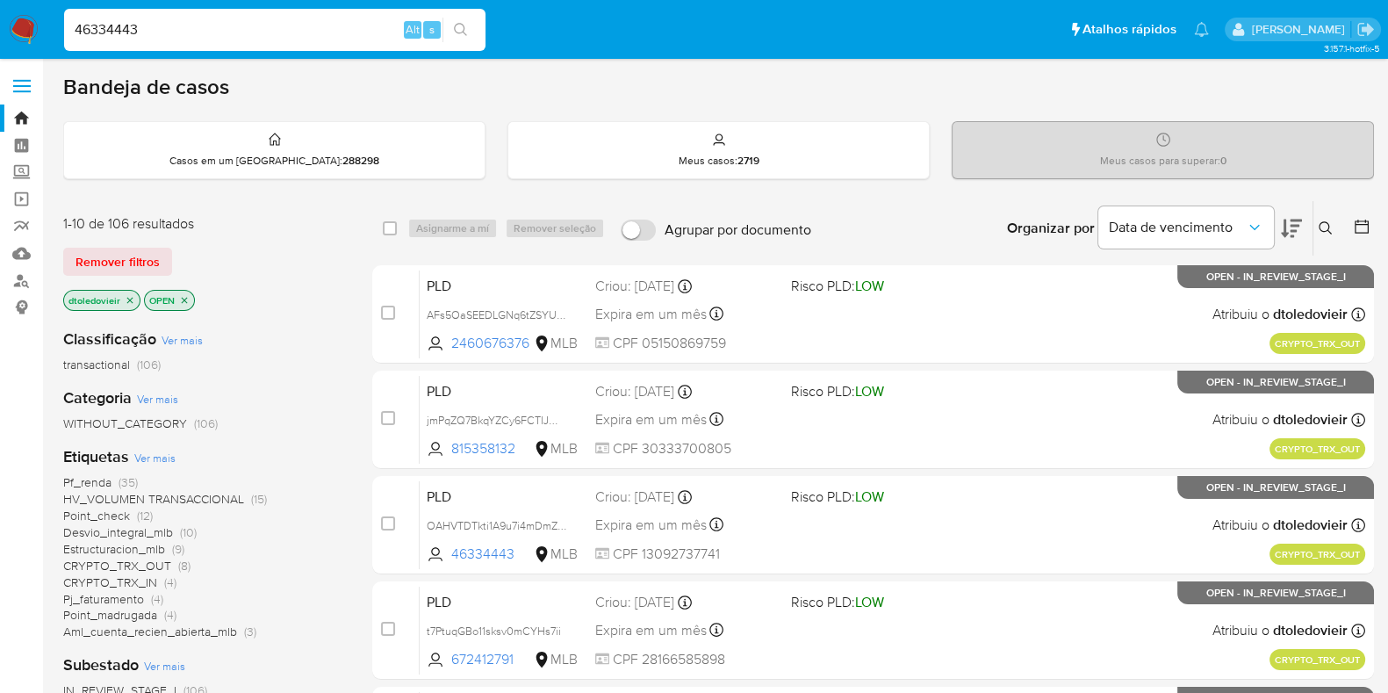
type input "46334443"
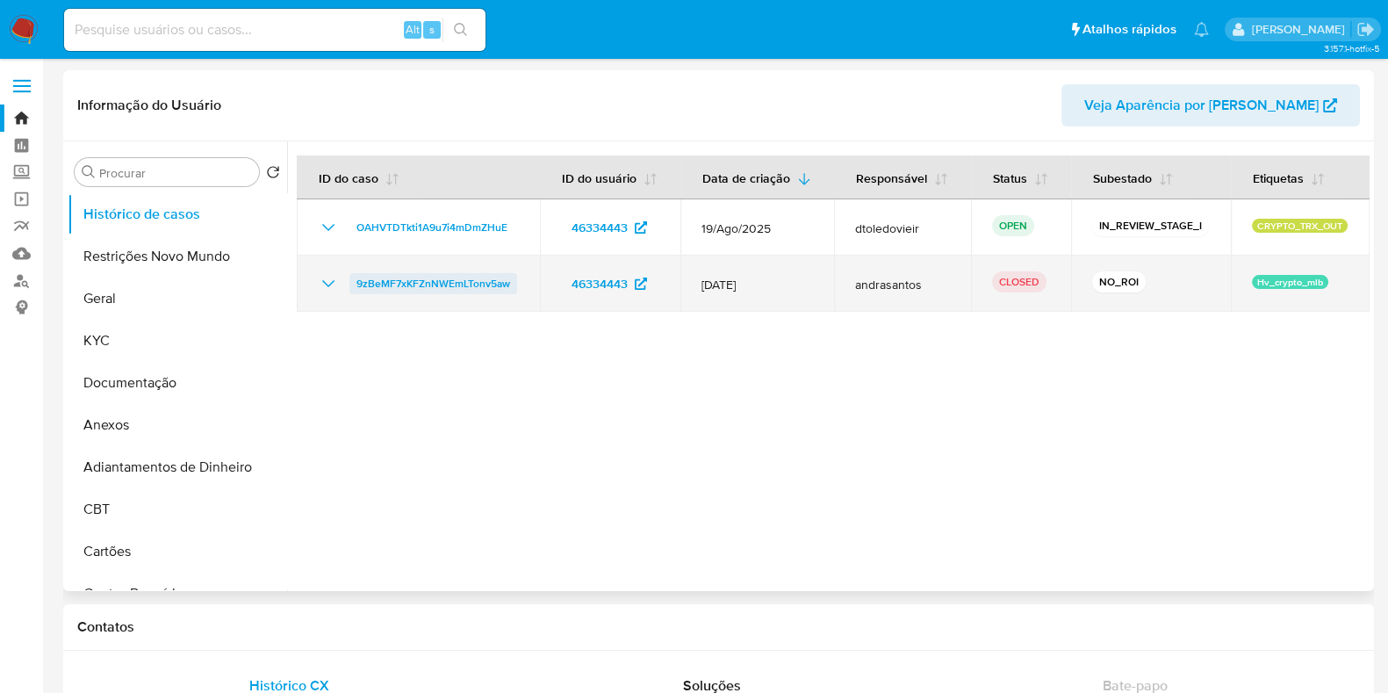
select select "10"
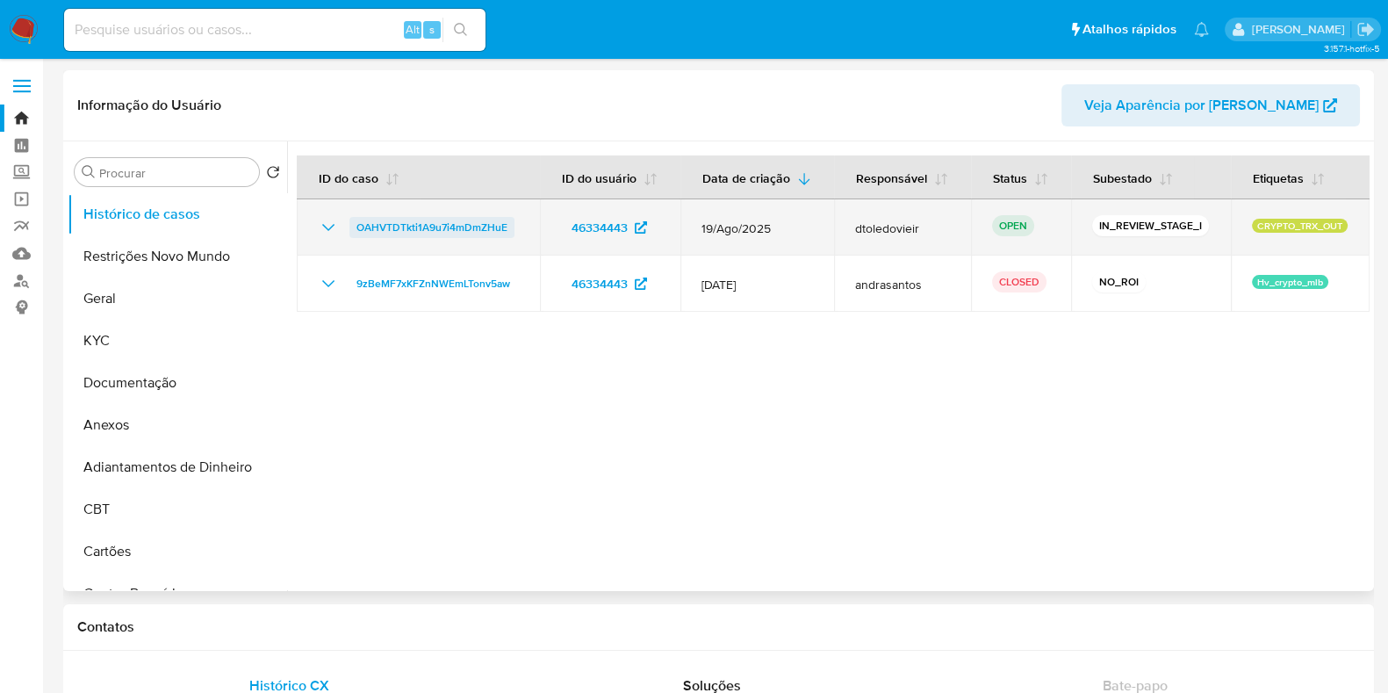
click at [469, 227] on span "OAHVTDTkti1A9u7i4mDmZHuE" at bounding box center [431, 227] width 151 height 21
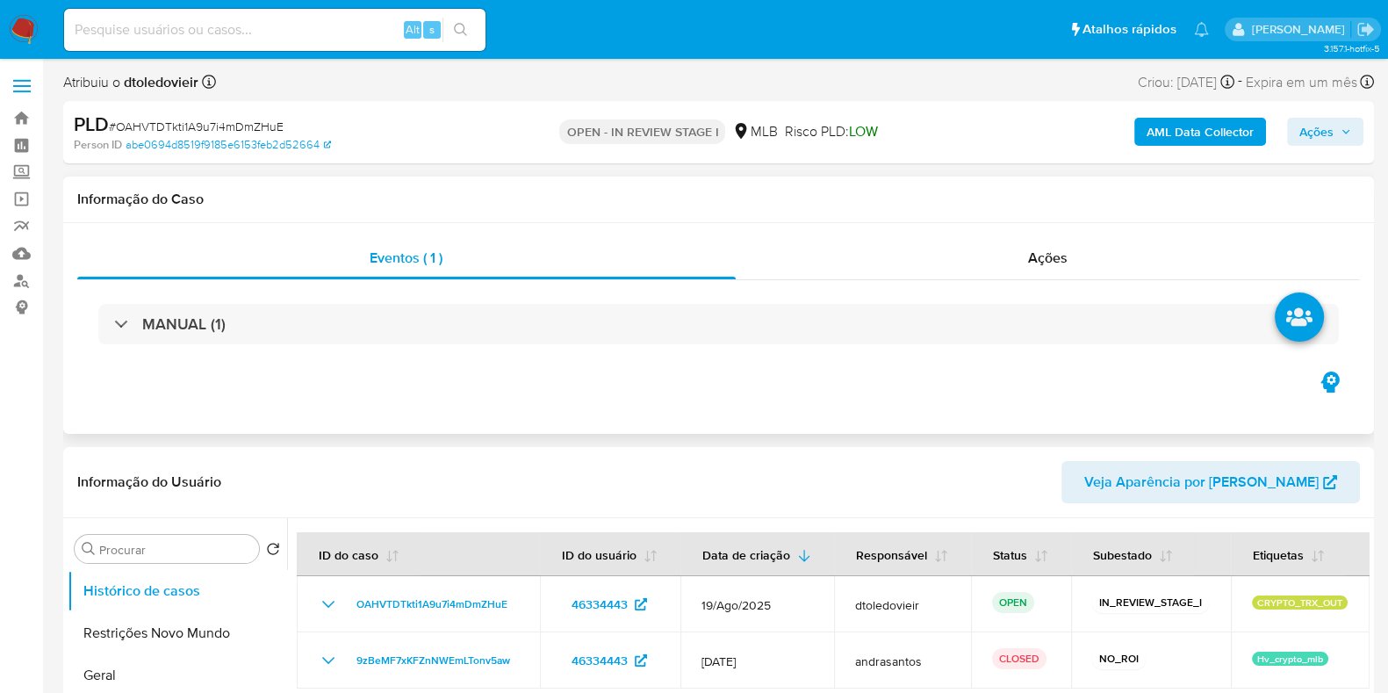
select select "10"
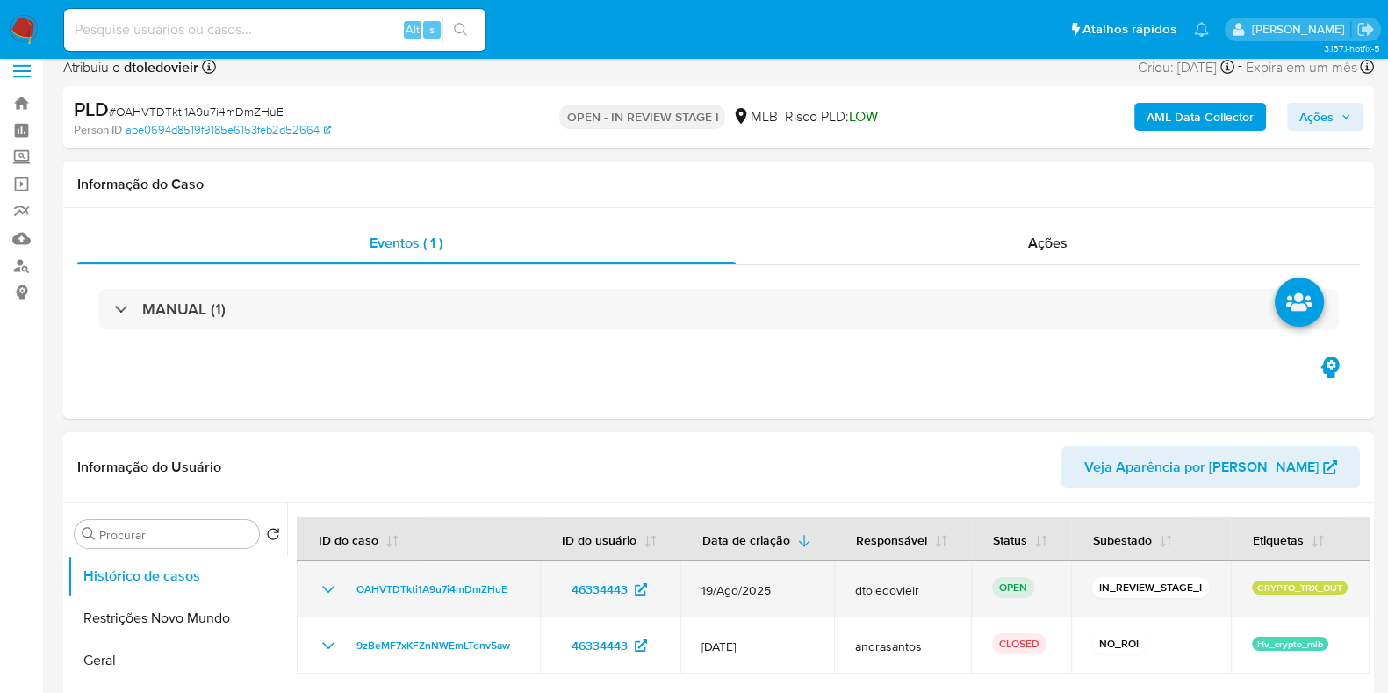
scroll to position [219, 0]
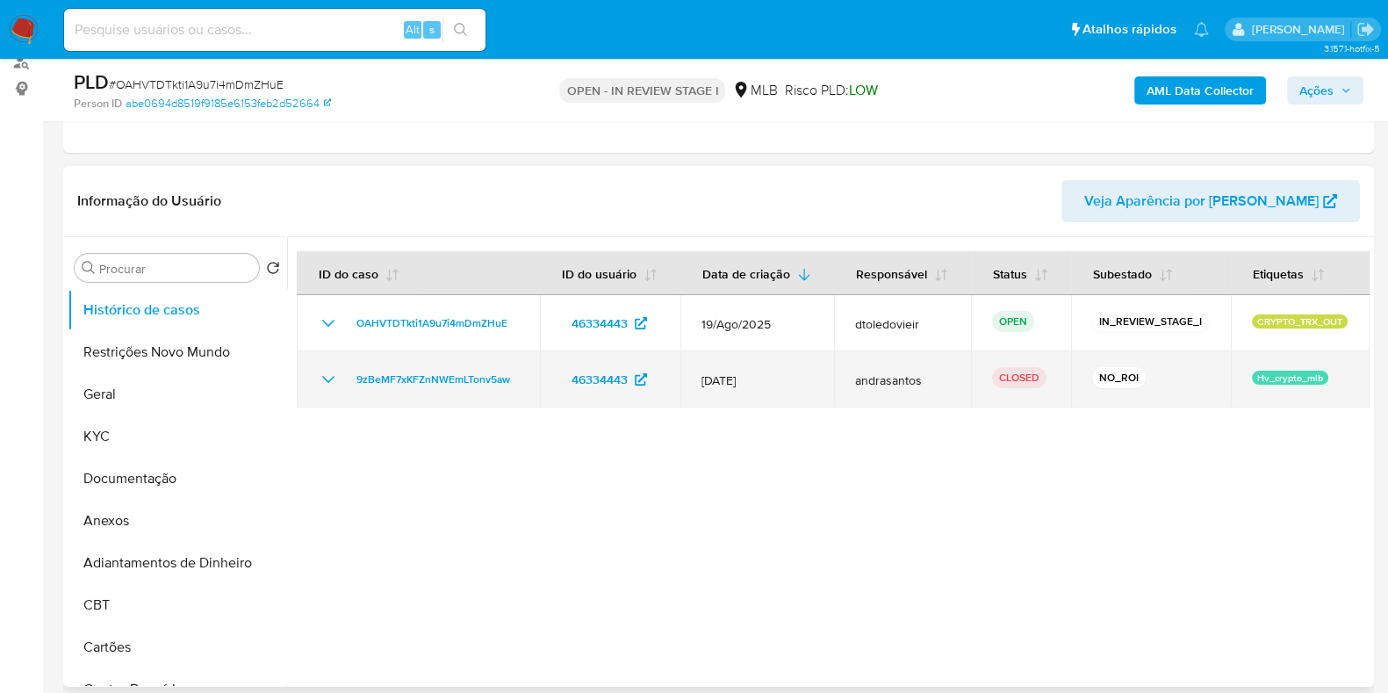
drag, startPoint x: 1039, startPoint y: 377, endPoint x: 998, endPoint y: 382, distance: 41.5
click at [998, 382] on p "CLOSED" at bounding box center [1019, 377] width 54 height 21
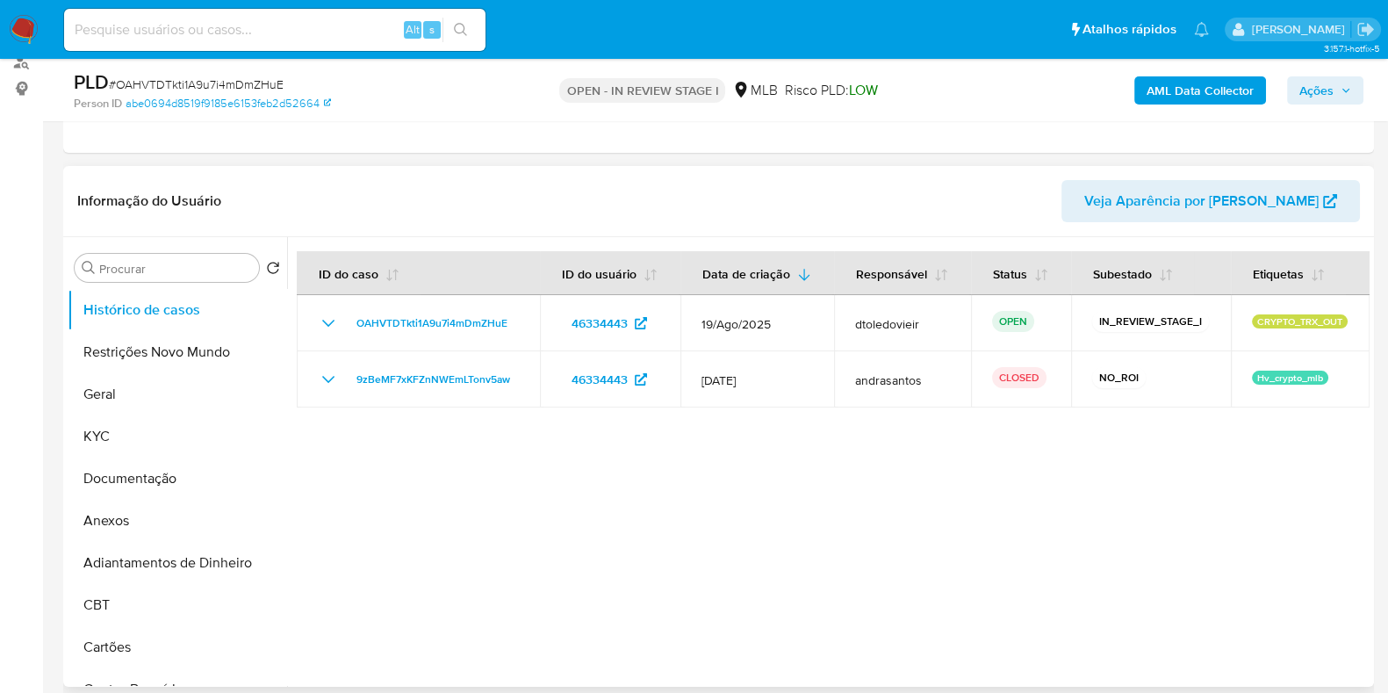
click at [913, 478] on div at bounding box center [828, 461] width 1082 height 449
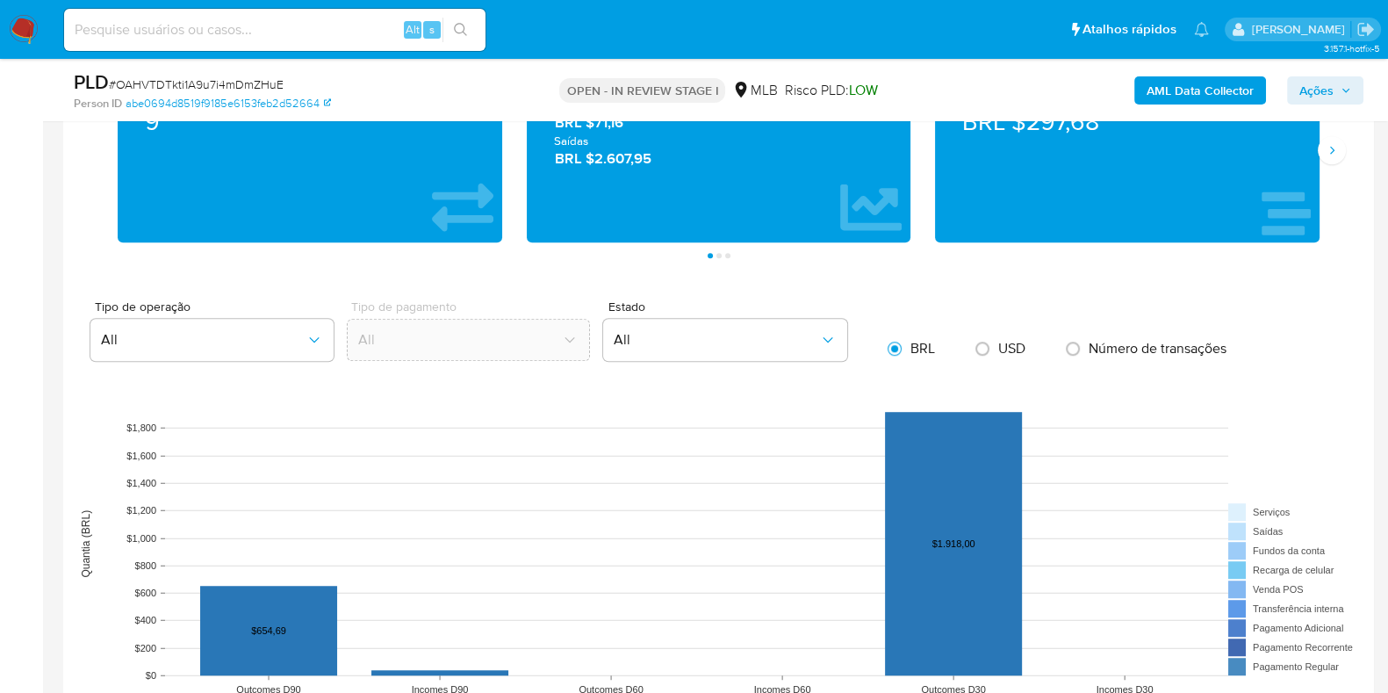
scroll to position [1535, 0]
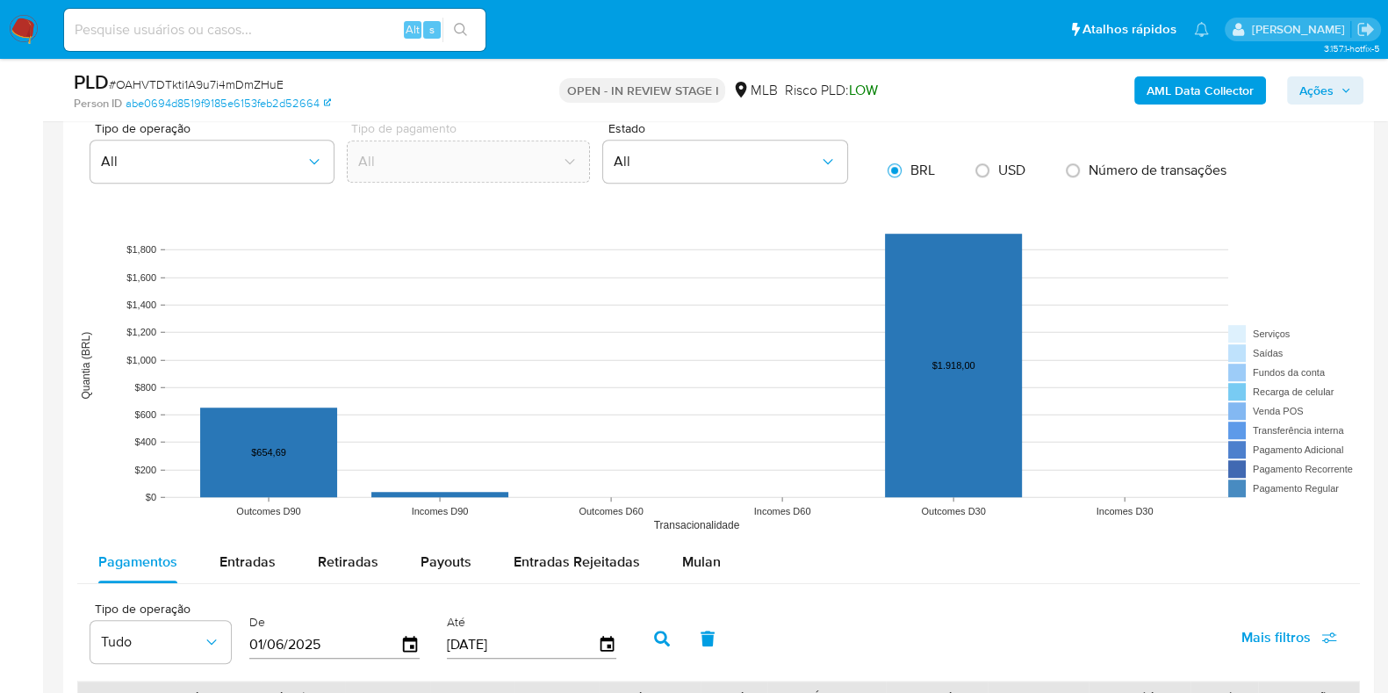
click at [708, 534] on rect at bounding box center [718, 365] width 1283 height 351
click at [707, 541] on div "Mulan" at bounding box center [701, 562] width 39 height 42
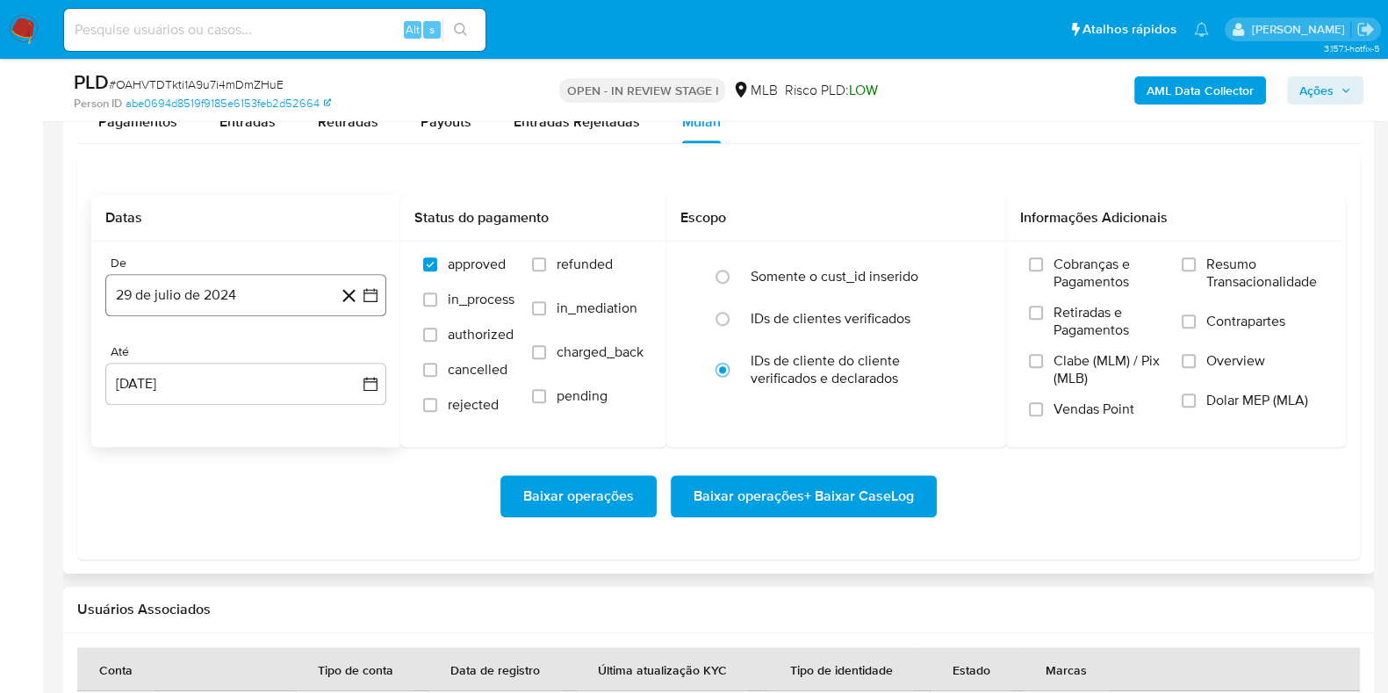
click at [263, 306] on button "29 de julio de 2024" at bounding box center [245, 295] width 281 height 42
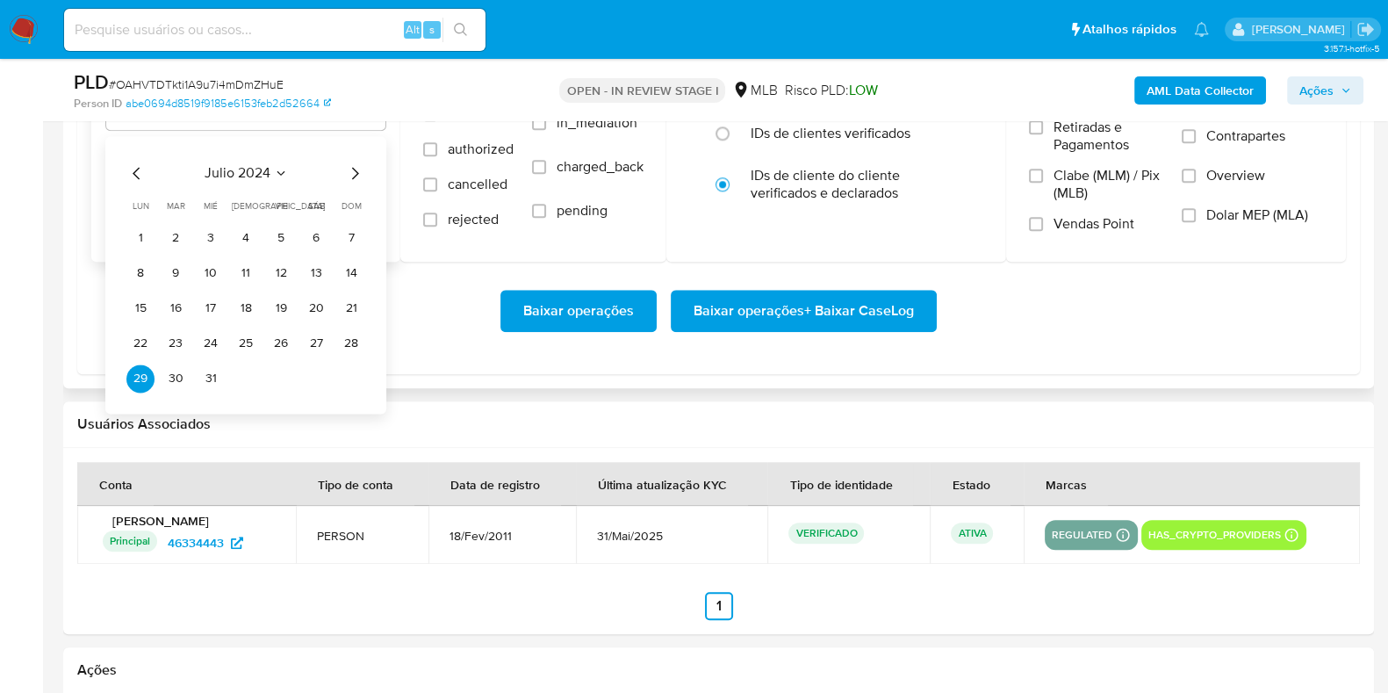
scroll to position [2195, 0]
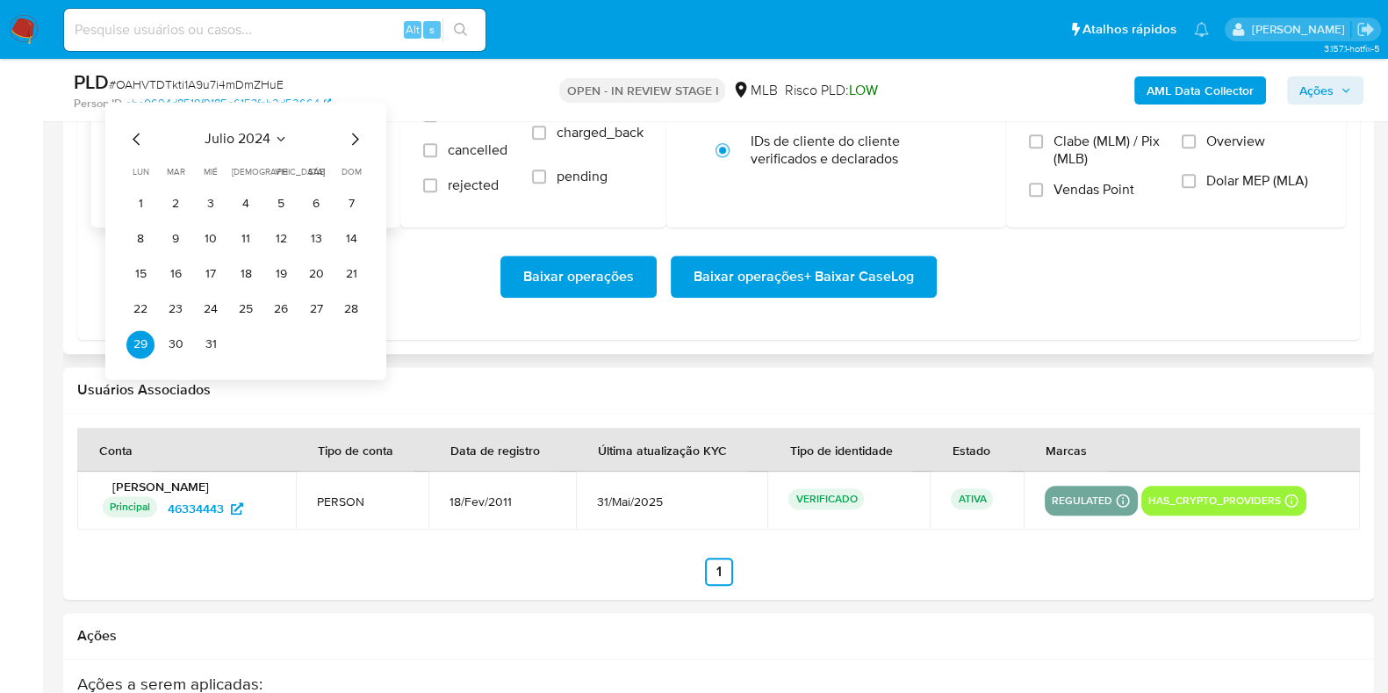
click at [356, 129] on icon "Mes siguiente" at bounding box center [354, 138] width 21 height 21
click at [352, 133] on icon "Mes siguiente" at bounding box center [354, 138] width 21 height 21
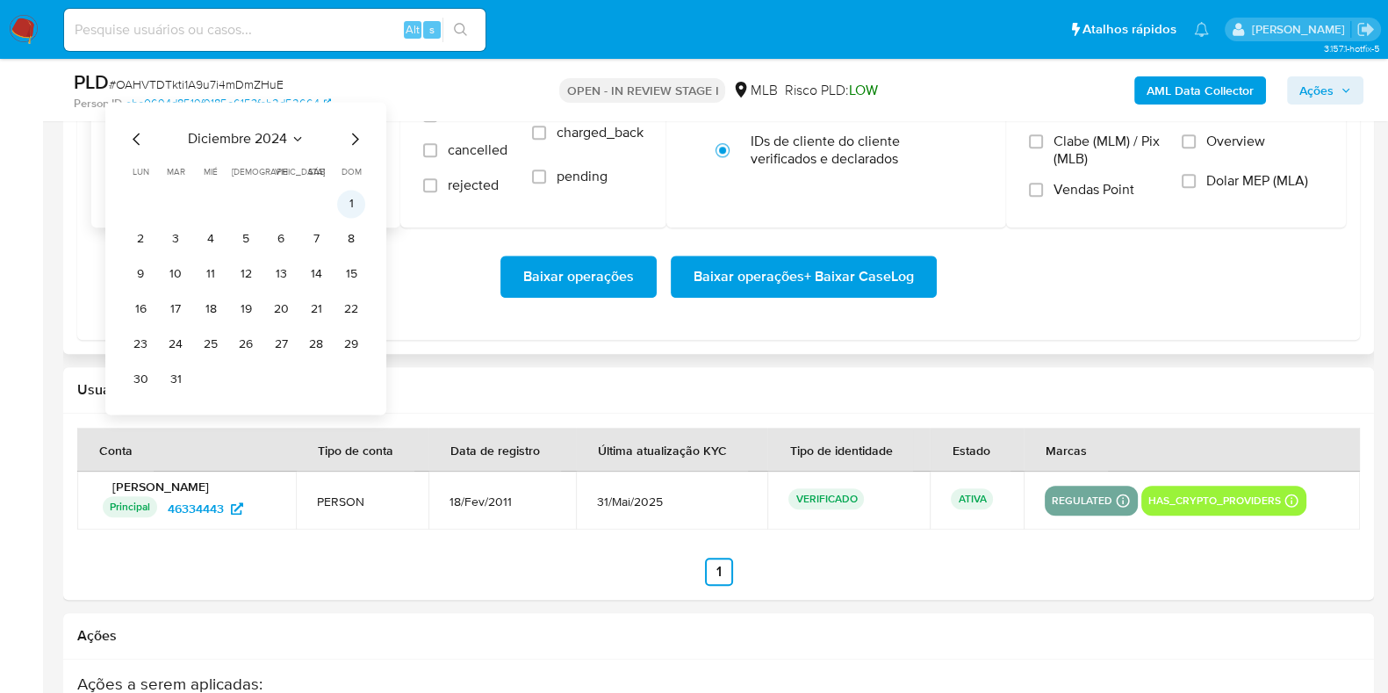
click at [341, 200] on button "1" at bounding box center [351, 204] width 28 height 28
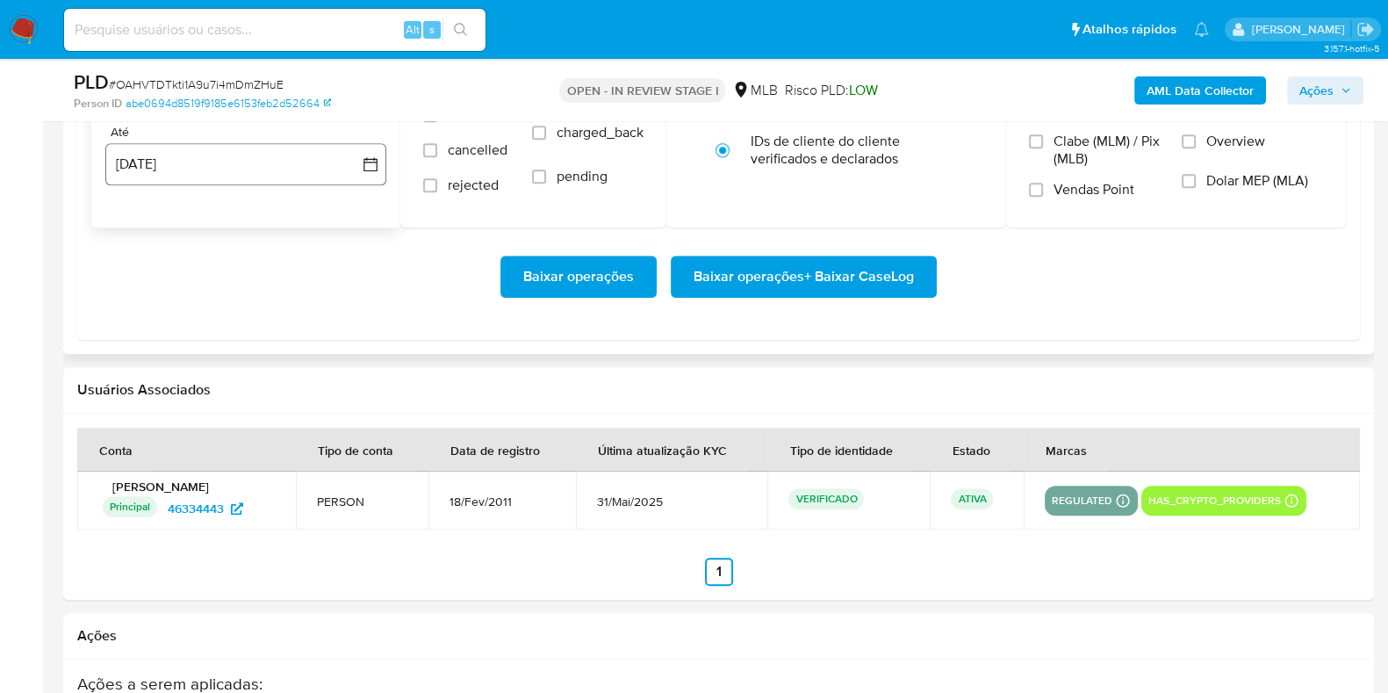
click at [215, 177] on button "29 de agosto de 2025" at bounding box center [245, 164] width 281 height 42
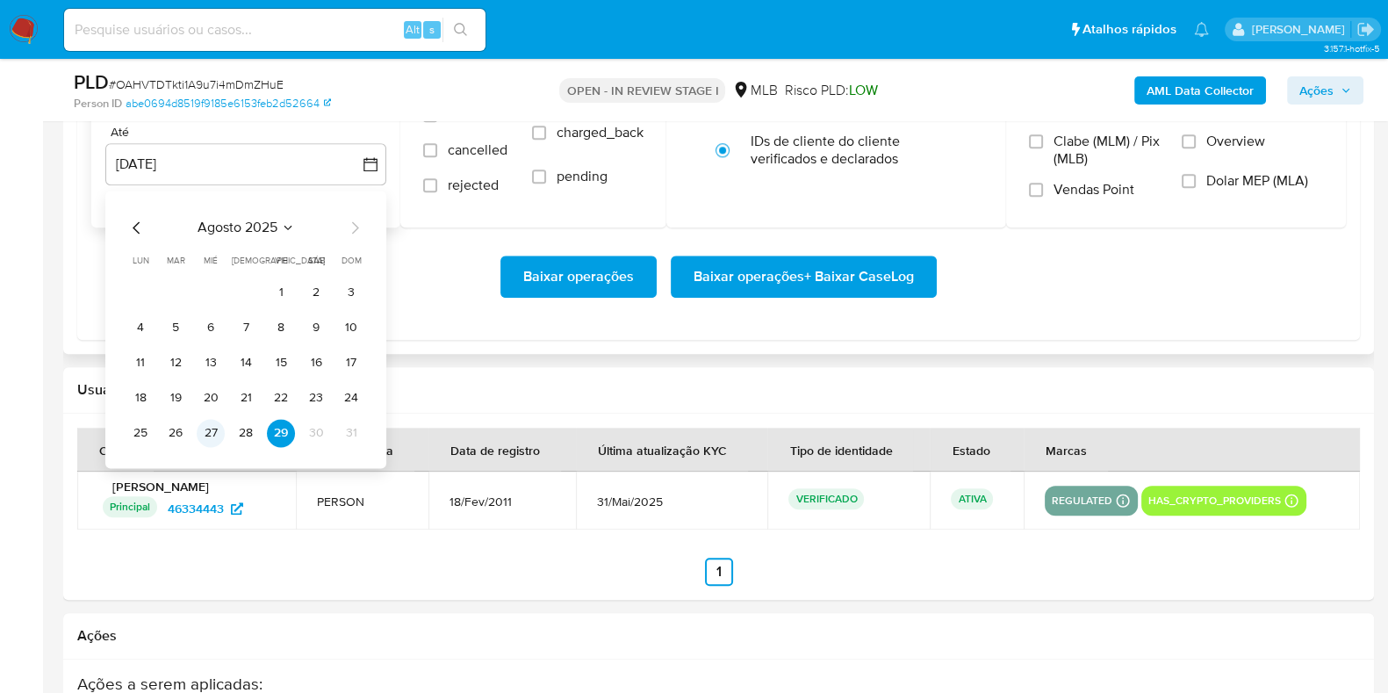
click at [202, 430] on button "27" at bounding box center [211, 433] width 28 height 28
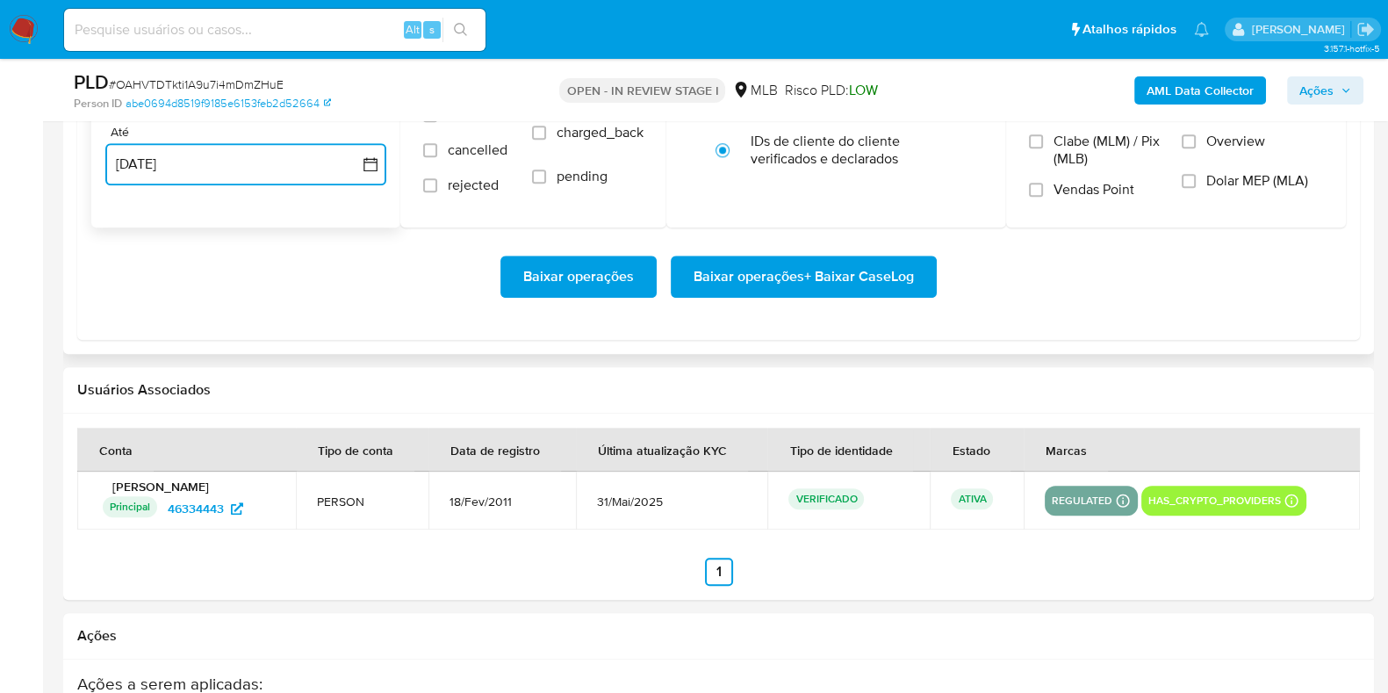
click at [163, 160] on button "27 de agosto de 2025" at bounding box center [245, 164] width 281 height 42
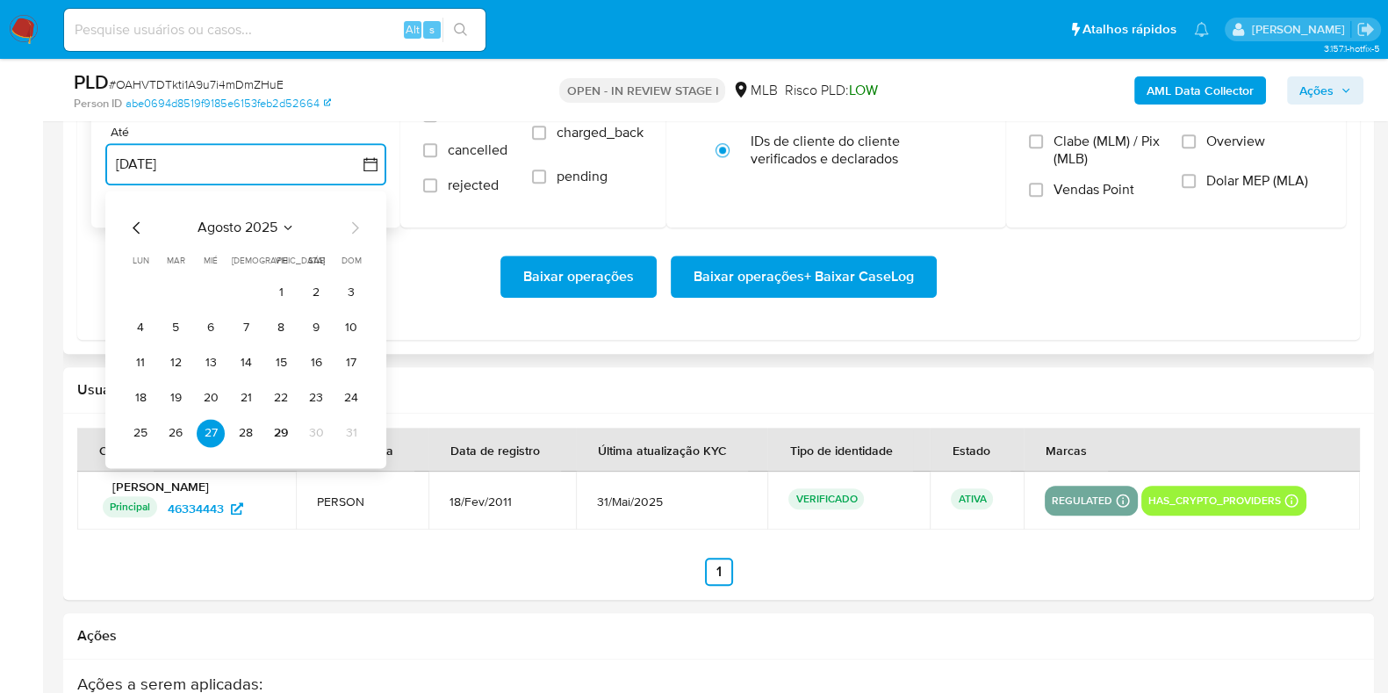
click at [131, 219] on icon "Mes anterior" at bounding box center [136, 227] width 21 height 21
click at [136, 463] on button "30" at bounding box center [140, 468] width 28 height 28
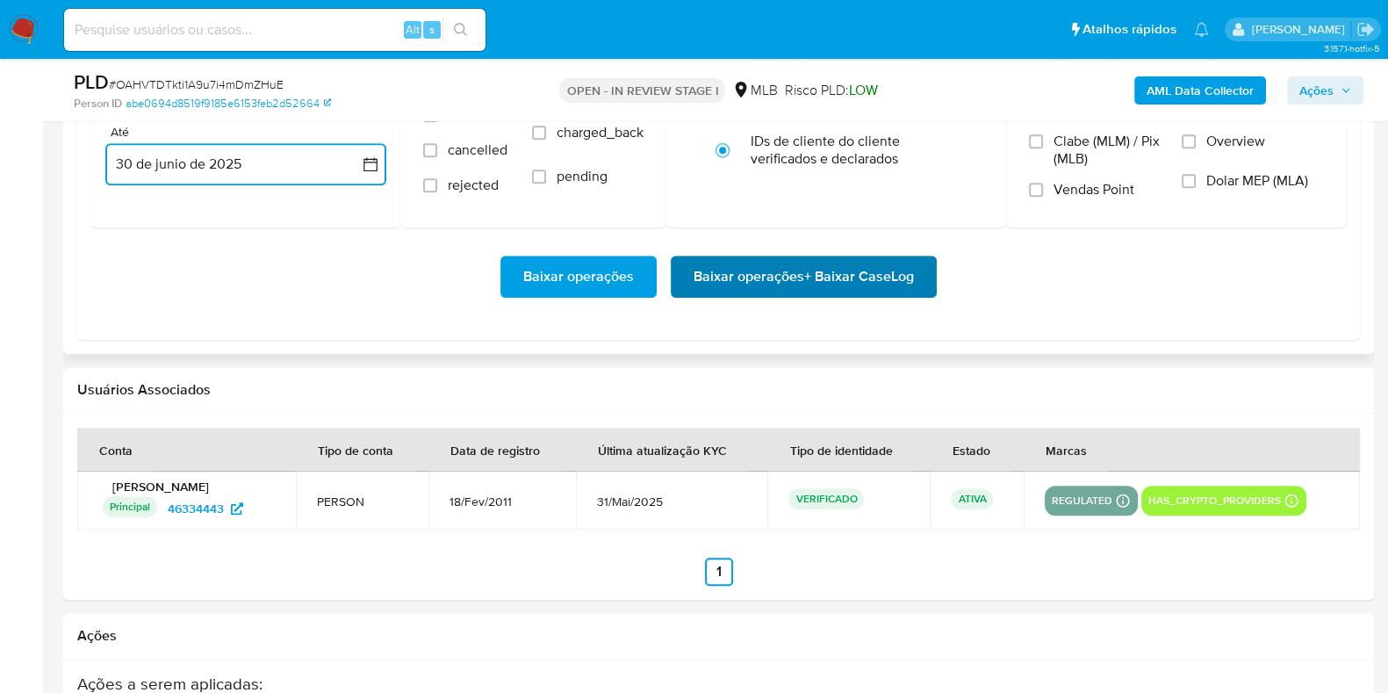
click at [801, 274] on span "Baixar operações + Baixar CaseLog" at bounding box center [803, 276] width 220 height 39
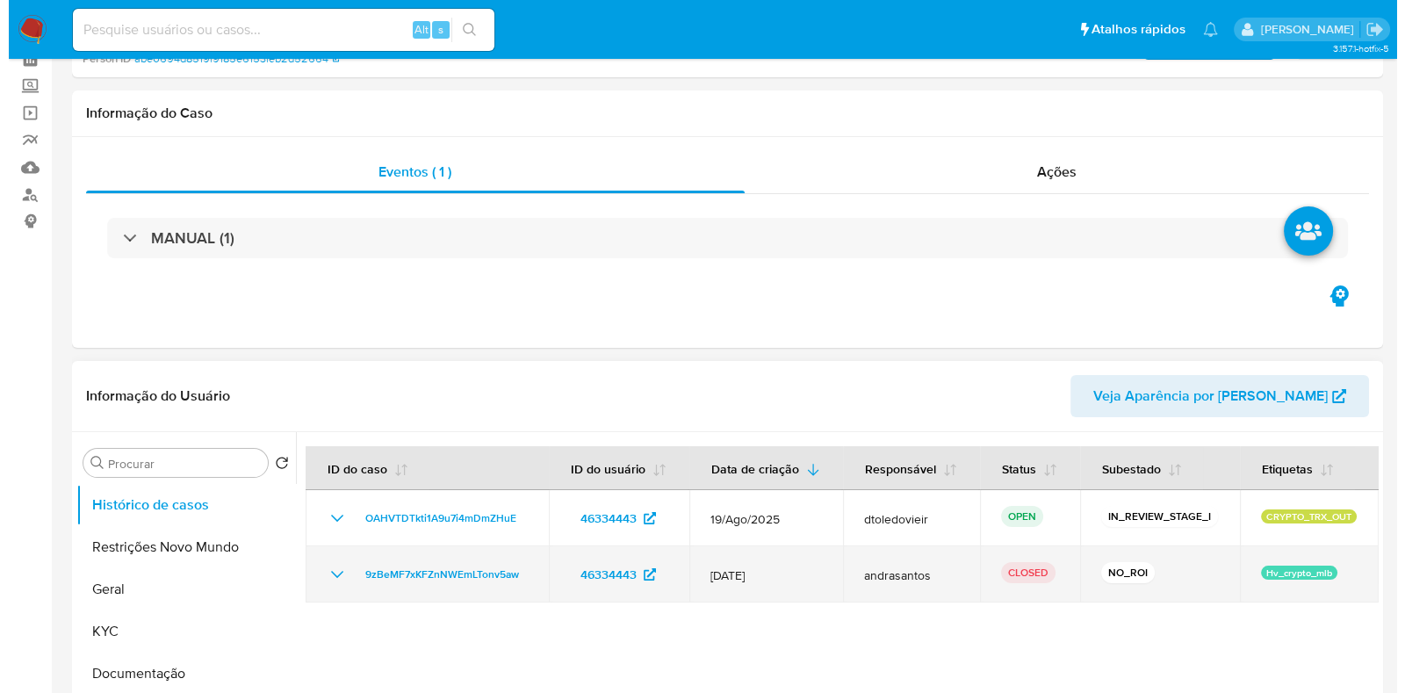
scroll to position [219, 0]
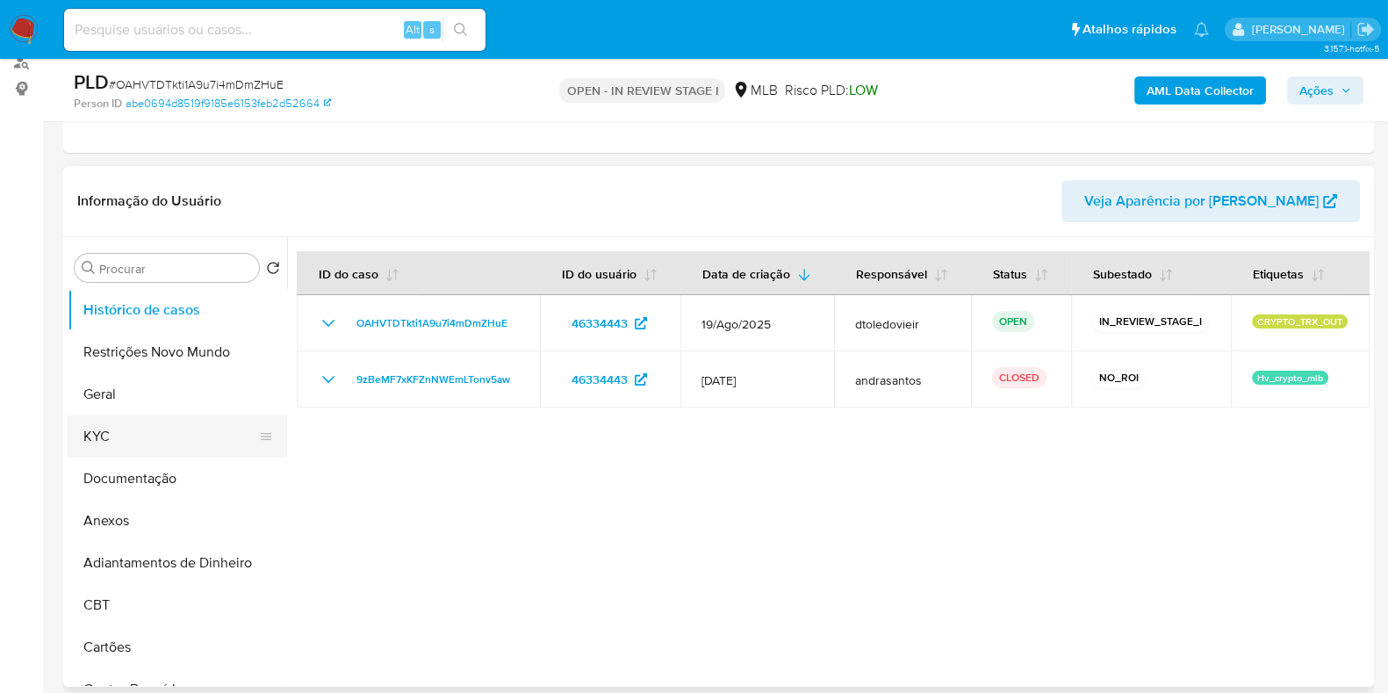
click at [162, 431] on button "KYC" at bounding box center [170, 436] width 205 height 42
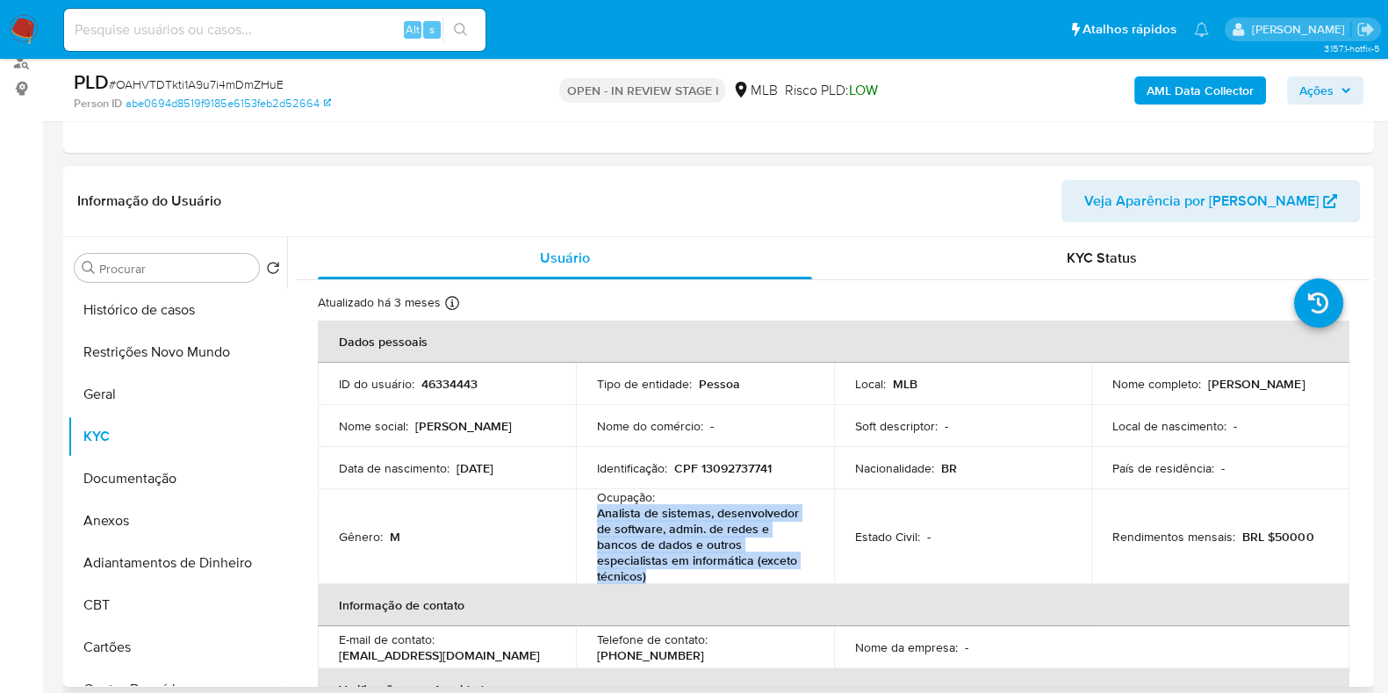
drag, startPoint x: 654, startPoint y: 573, endPoint x: 592, endPoint y: 511, distance: 88.1
click at [592, 511] on td "Ocupação : Analista de sistemas, desenvolvedor de software, admin. de redes e b…" at bounding box center [705, 536] width 258 height 95
copy p "Analista de sistemas, desenvolvedor de software, admin. de redes e bancos de da…"
click at [1180, 94] on b "AML Data Collector" at bounding box center [1199, 90] width 107 height 28
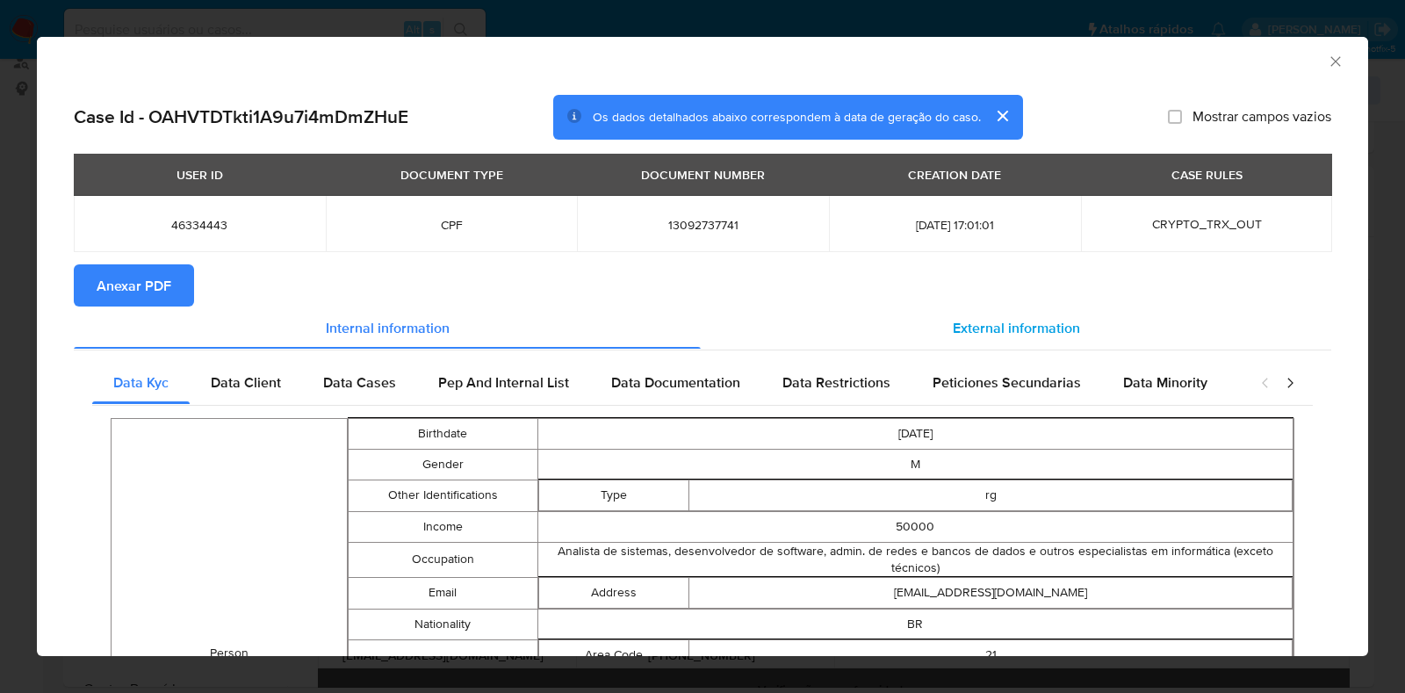
click at [1058, 313] on div "External information" at bounding box center [1016, 327] width 630 height 42
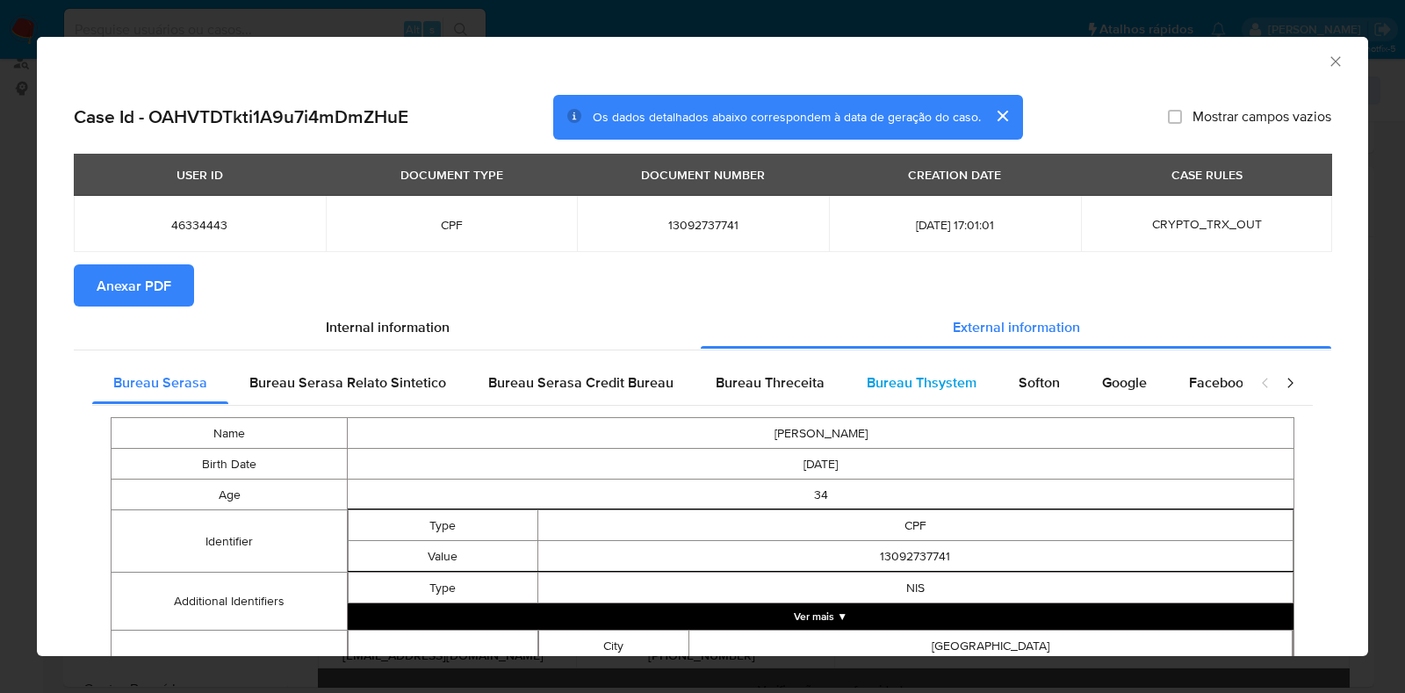
click at [922, 377] on span "Bureau Thsystem" at bounding box center [921, 382] width 110 height 20
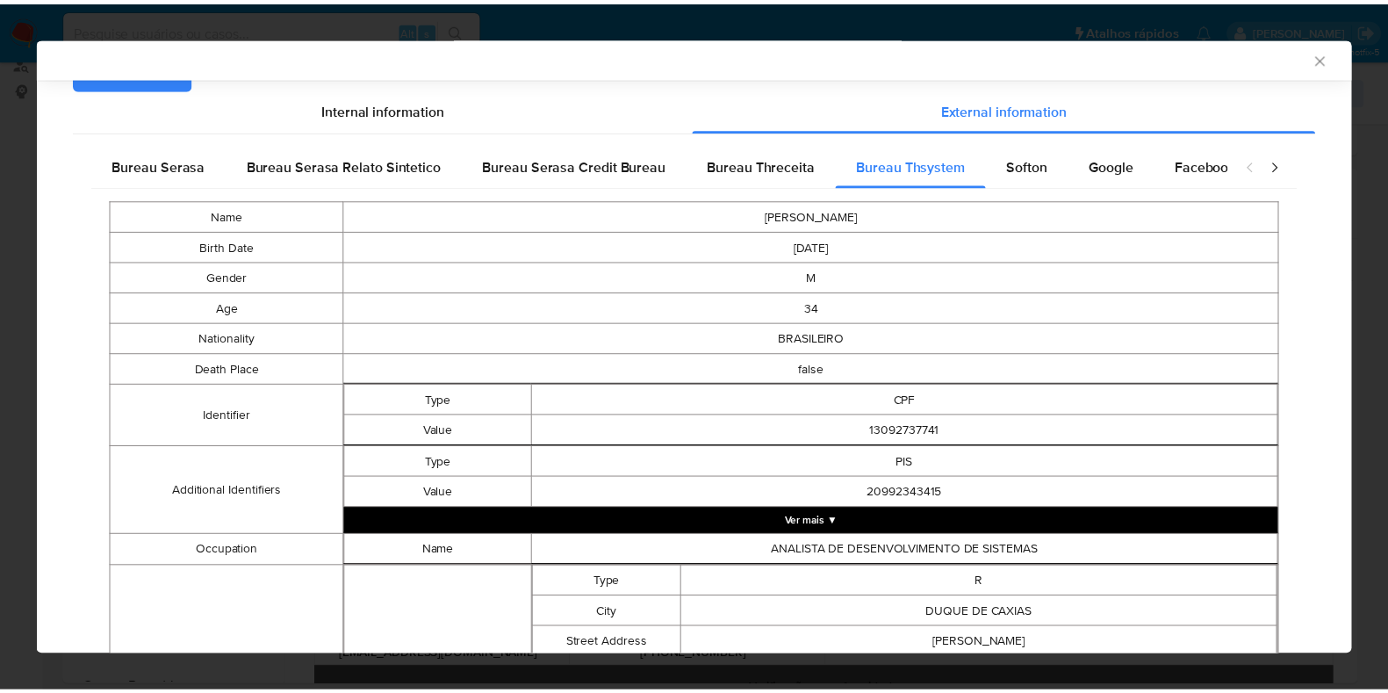
scroll to position [0, 0]
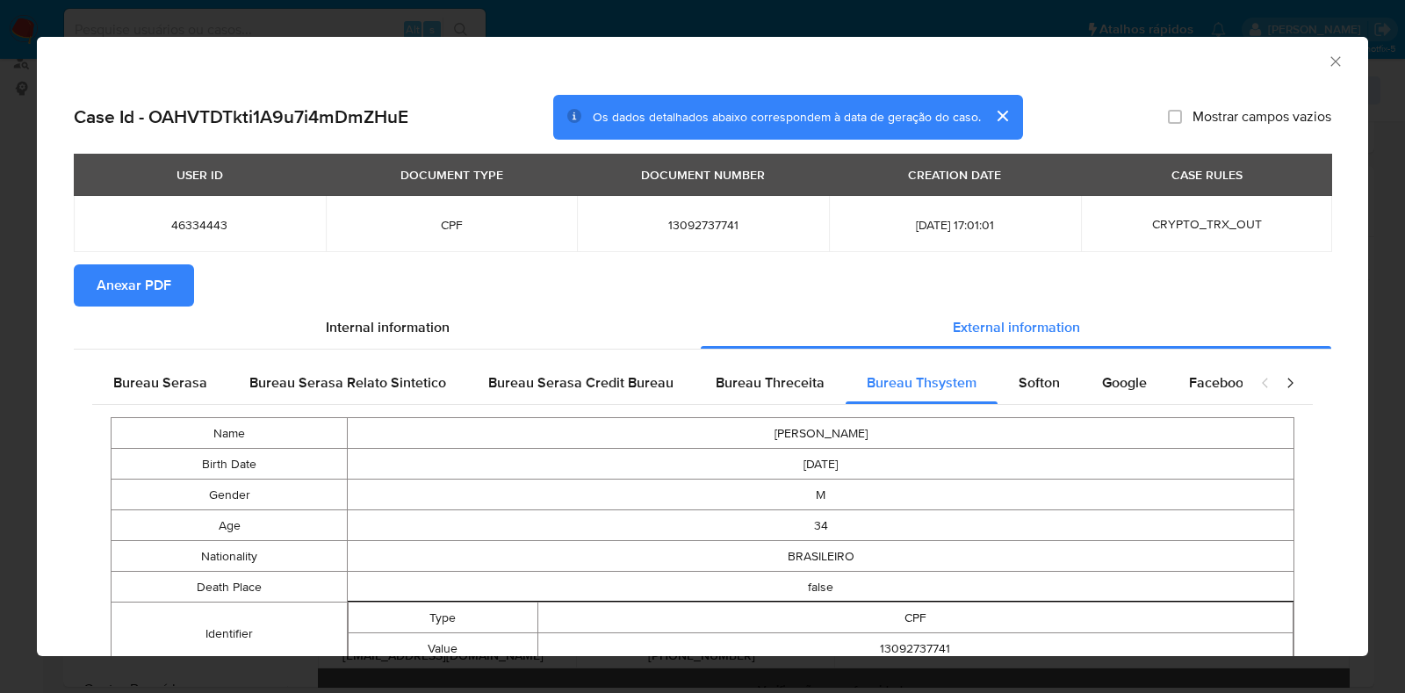
click at [681, 226] on span "13092737741" at bounding box center [703, 225] width 210 height 16
copy span "13092737741"
click at [0, 339] on div "AML Data Collector Case Id - OAHVTDTkti1A9u7i4mDmZHuE Os dados detalhados abaix…" at bounding box center [702, 346] width 1405 height 693
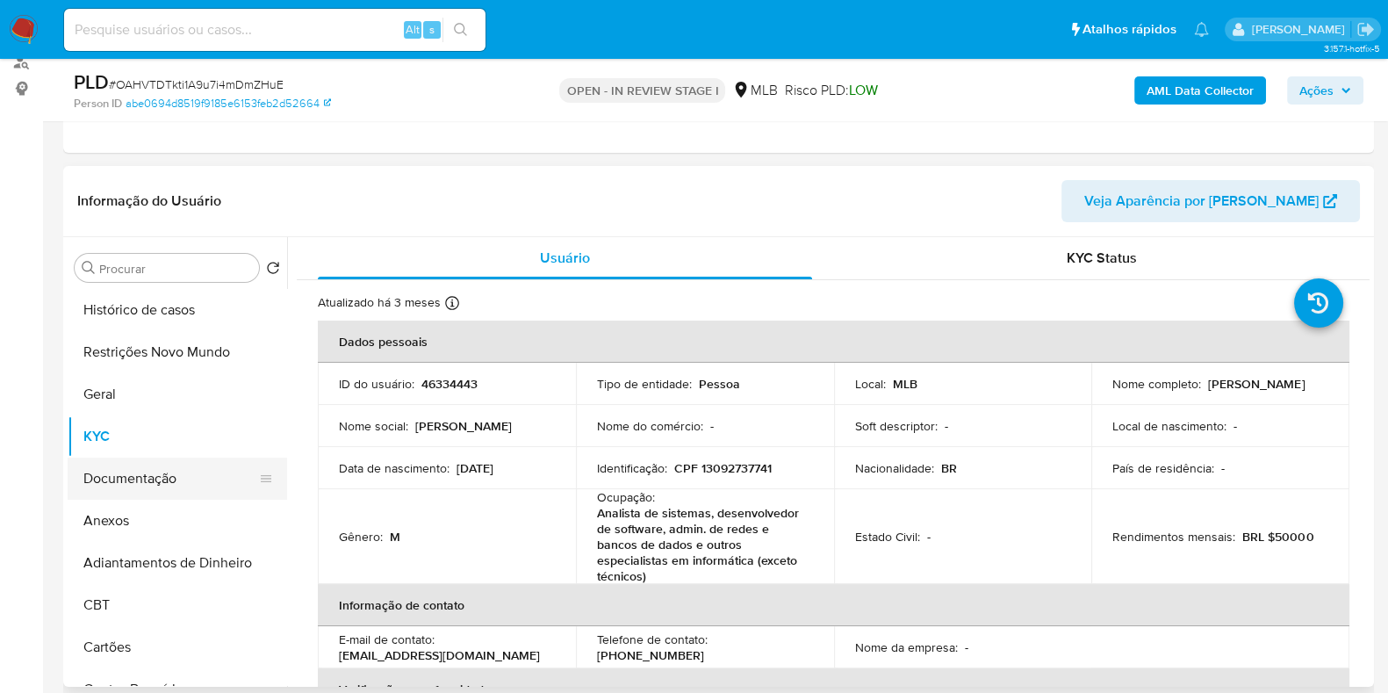
click at [133, 476] on button "Documentação" at bounding box center [170, 478] width 205 height 42
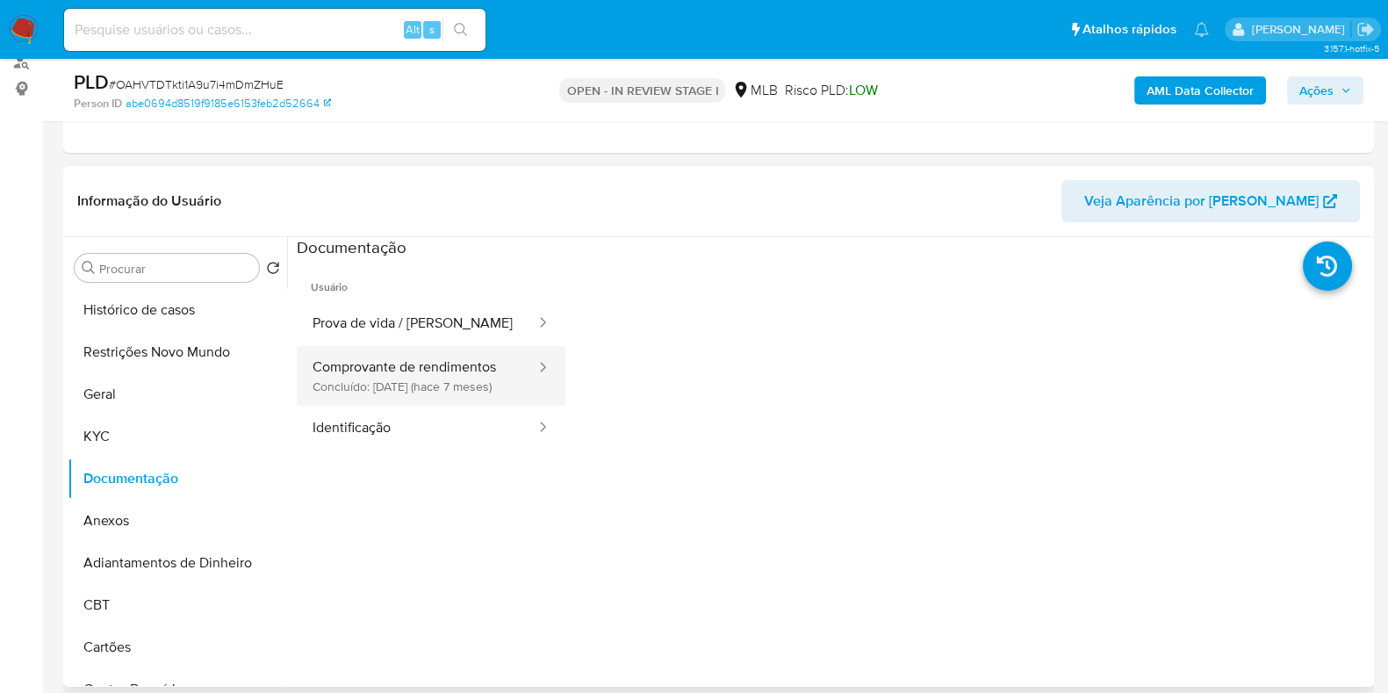
click at [436, 392] on button "Comprovante de rendimentos Concluído: 18/01/2025 (hace 7 meses)" at bounding box center [417, 376] width 241 height 60
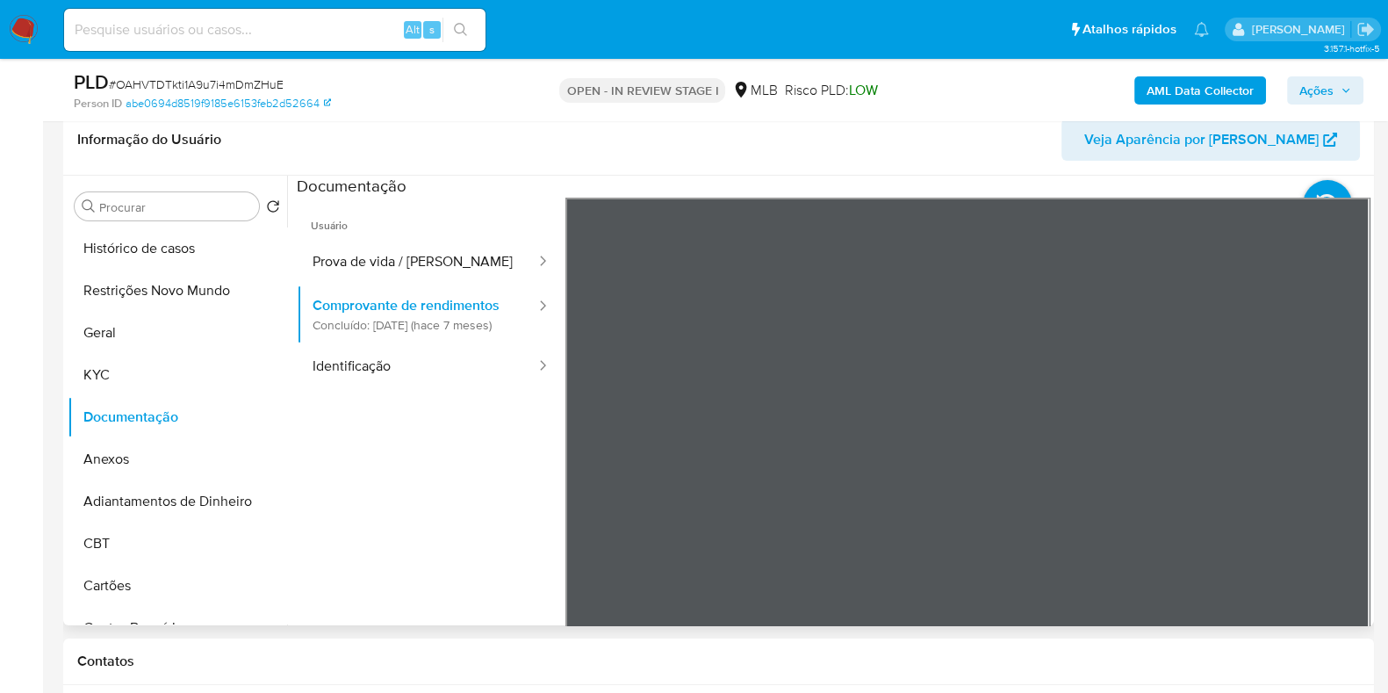
scroll to position [329, 0]
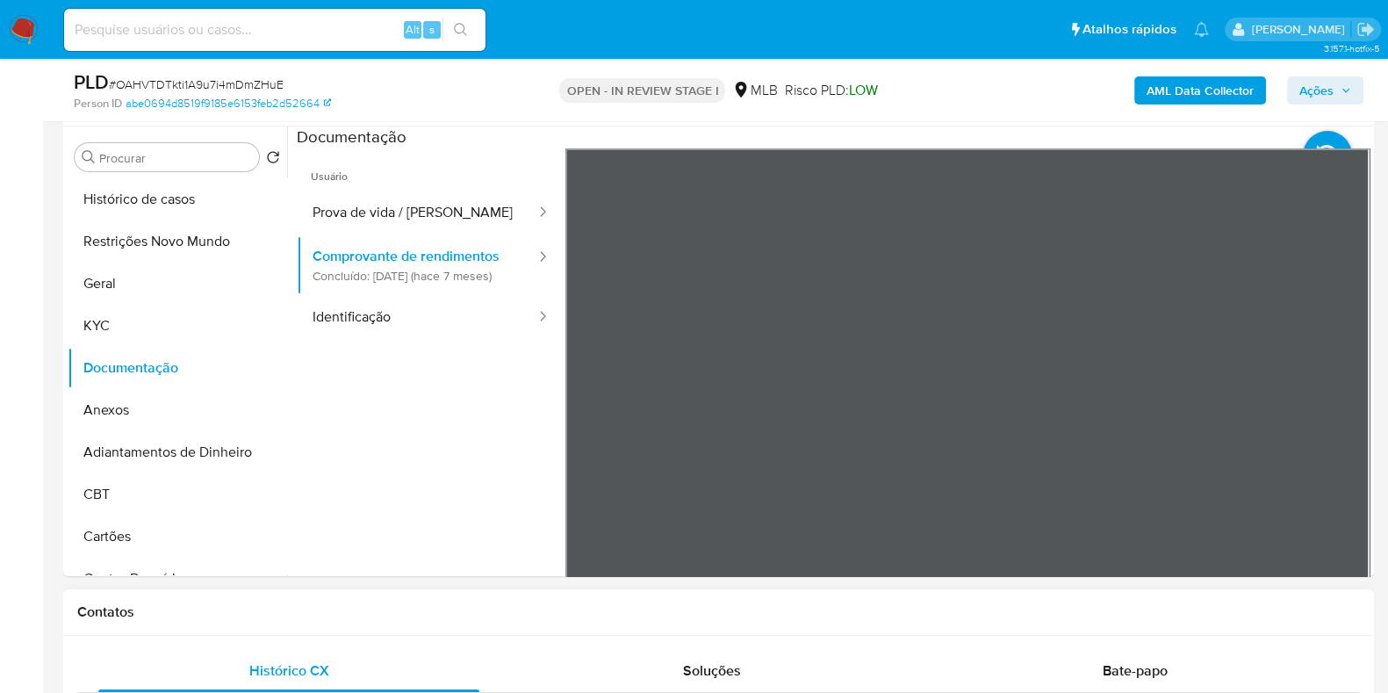
click at [1218, 89] on b "AML Data Collector" at bounding box center [1199, 90] width 107 height 28
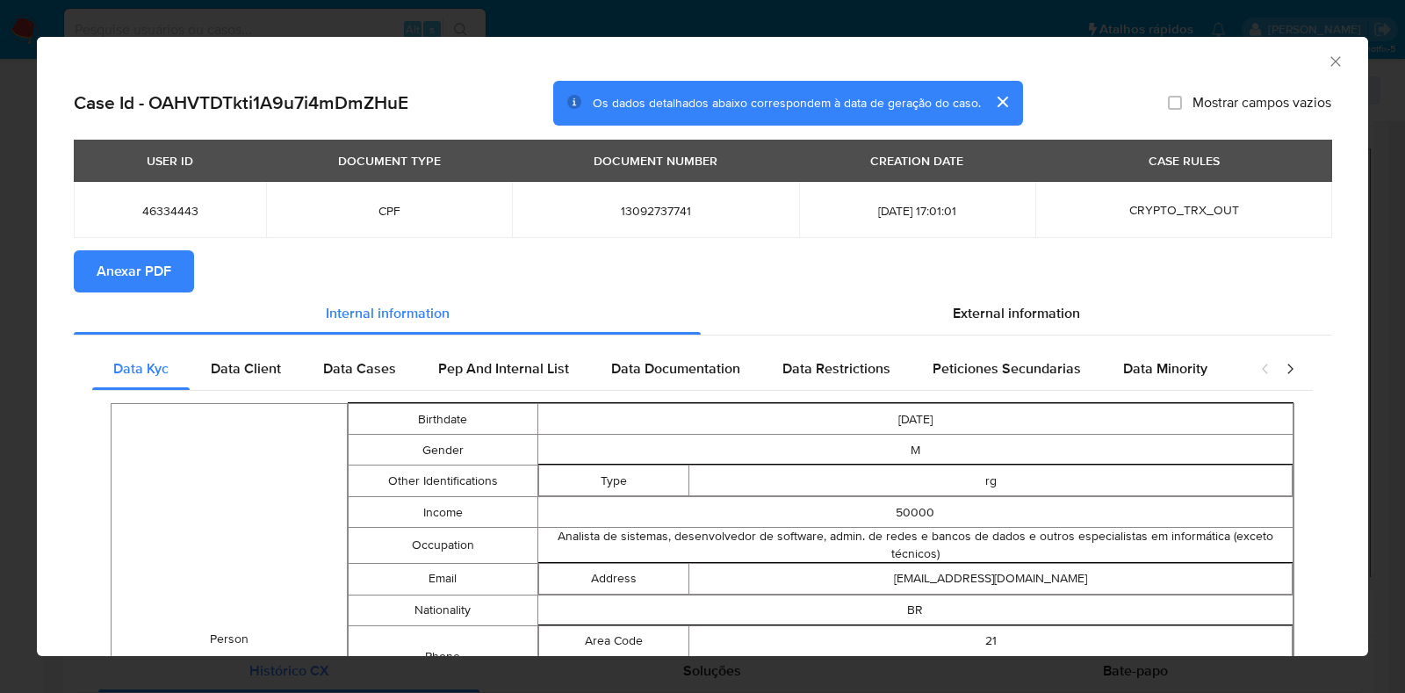
click at [617, 204] on span "13092737741" at bounding box center [655, 211] width 245 height 16
copy span "13092737741"
click at [1330, 58] on icon "Fechar a janela" at bounding box center [1335, 61] width 10 height 10
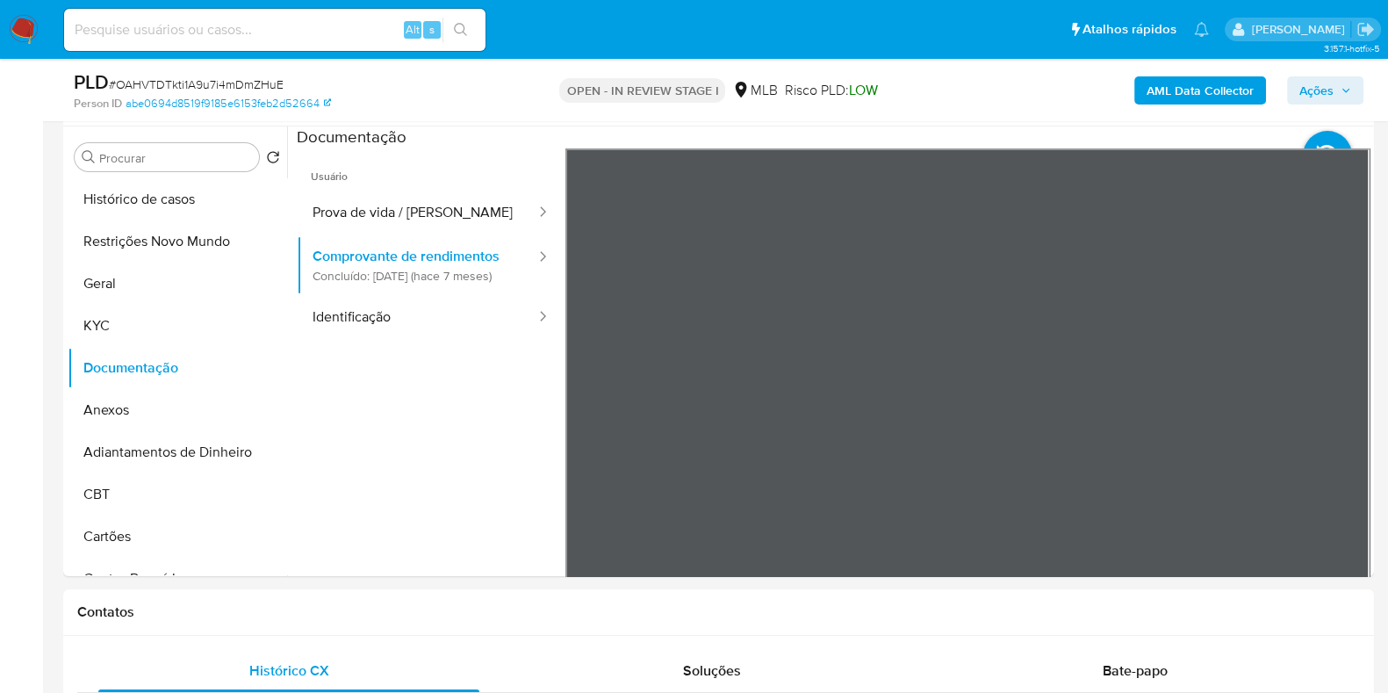
click at [1331, 91] on span "Ações" at bounding box center [1316, 90] width 34 height 28
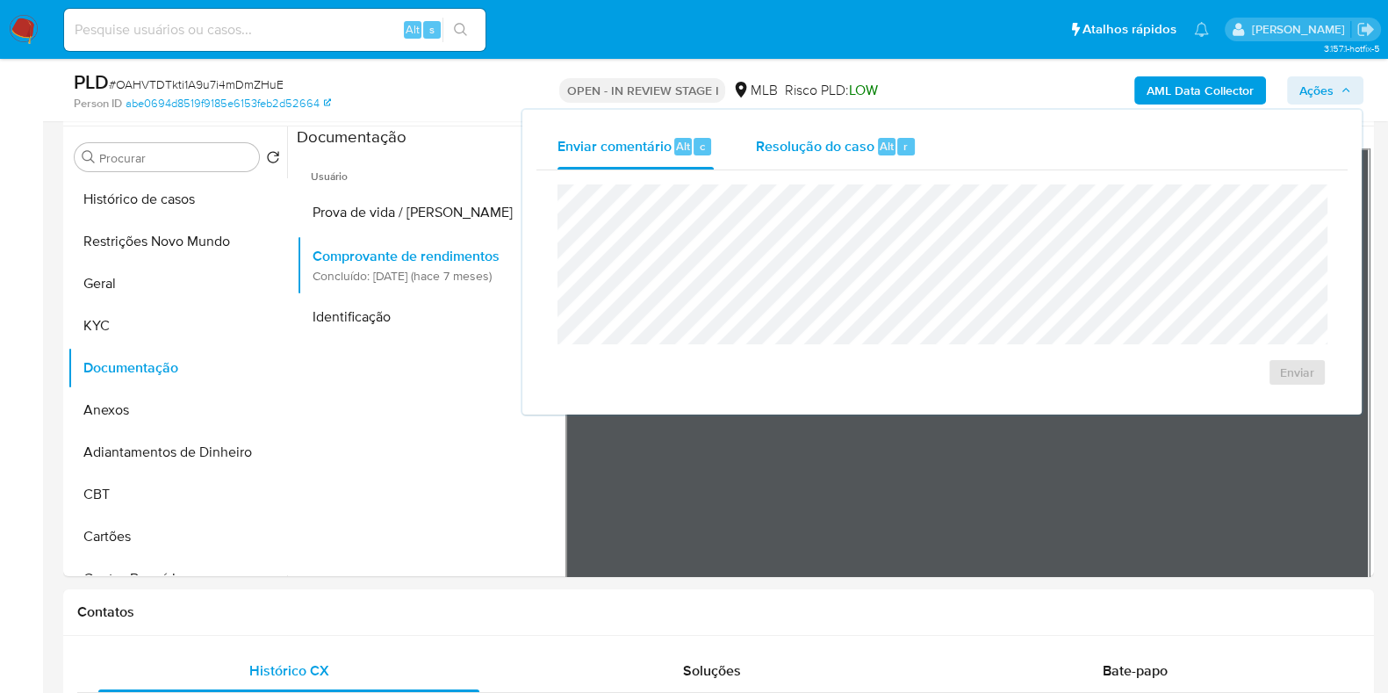
click at [814, 151] on span "Resolução do caso" at bounding box center [815, 145] width 119 height 20
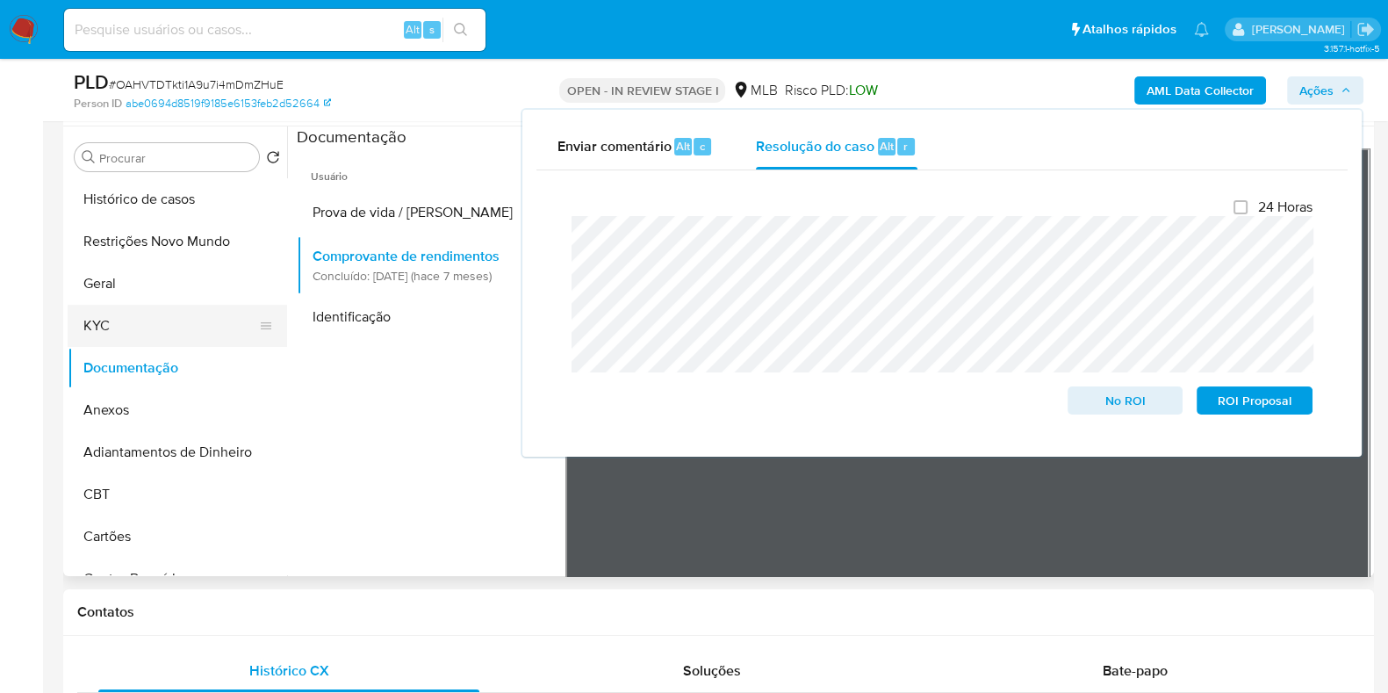
click at [123, 316] on button "KYC" at bounding box center [170, 326] width 205 height 42
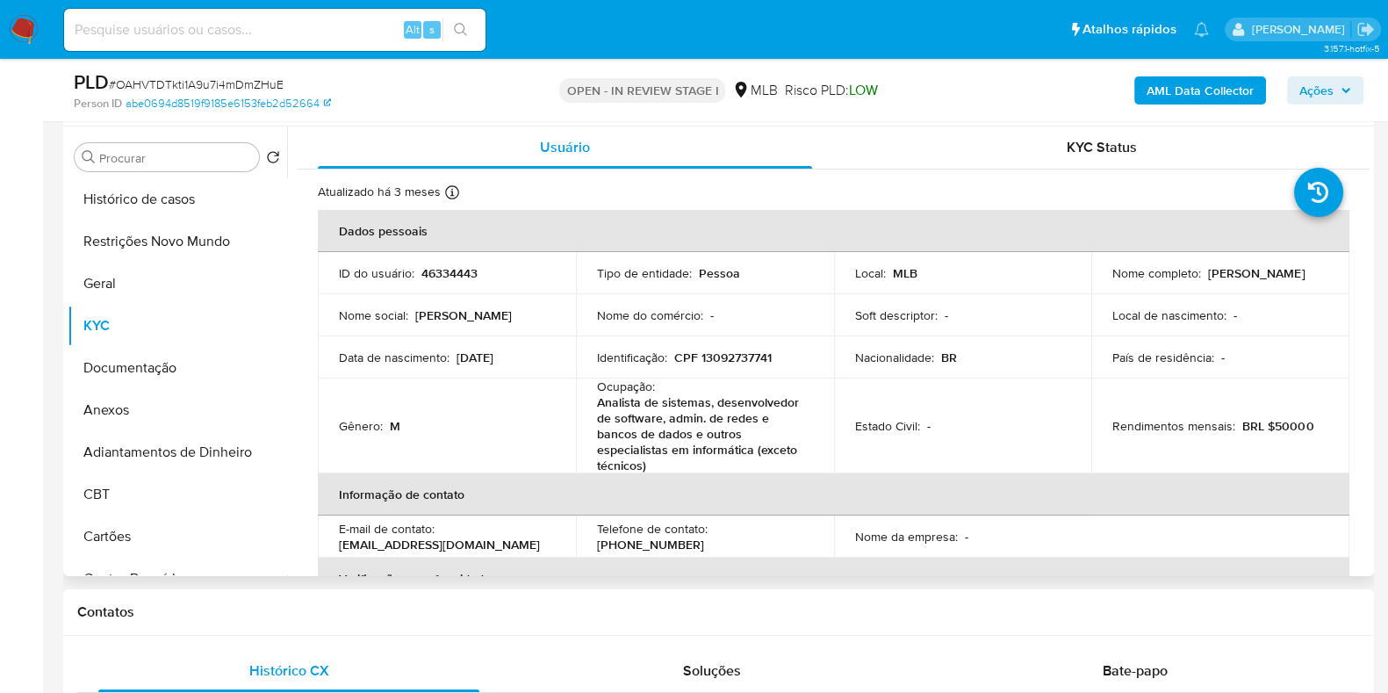
drag, startPoint x: 1241, startPoint y: 283, endPoint x: 1090, endPoint y: 283, distance: 151.0
click at [1091, 283] on td "Nome completo : Leandro Dias de Mello" at bounding box center [1220, 273] width 258 height 42
copy p "Leandro Dias de Mello"
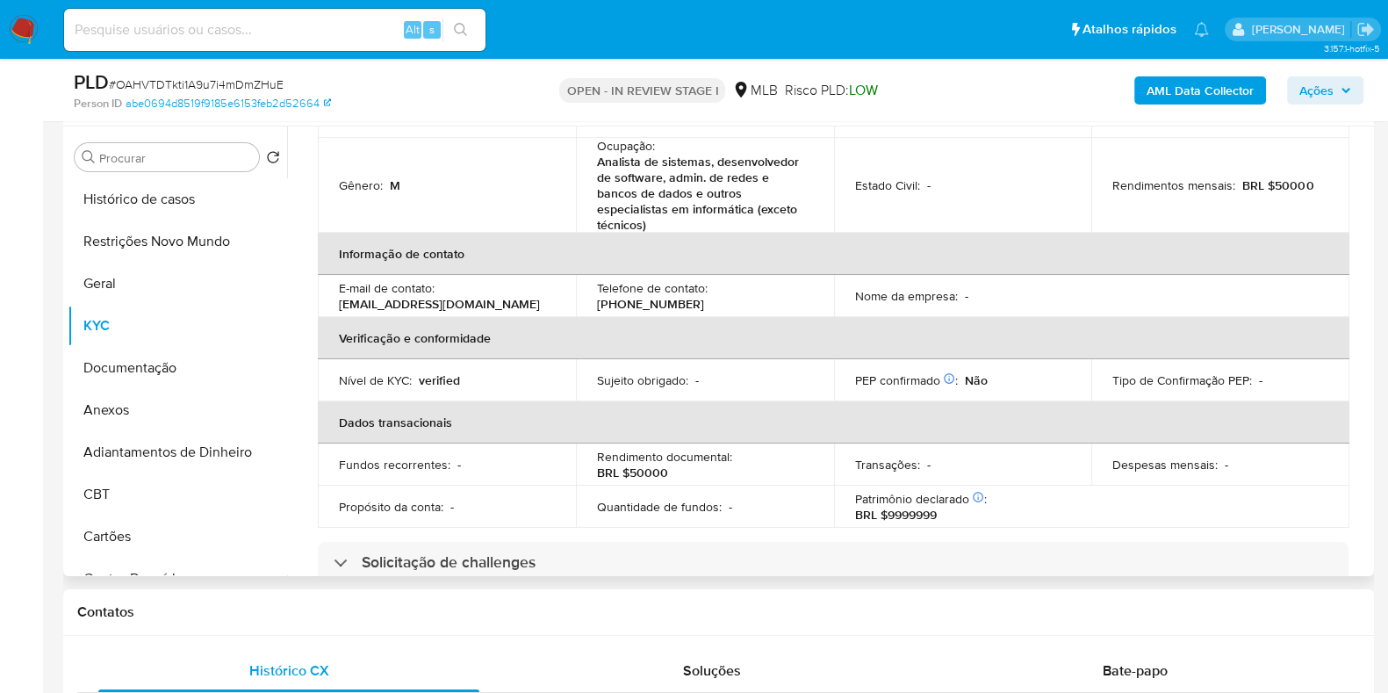
scroll to position [0, 0]
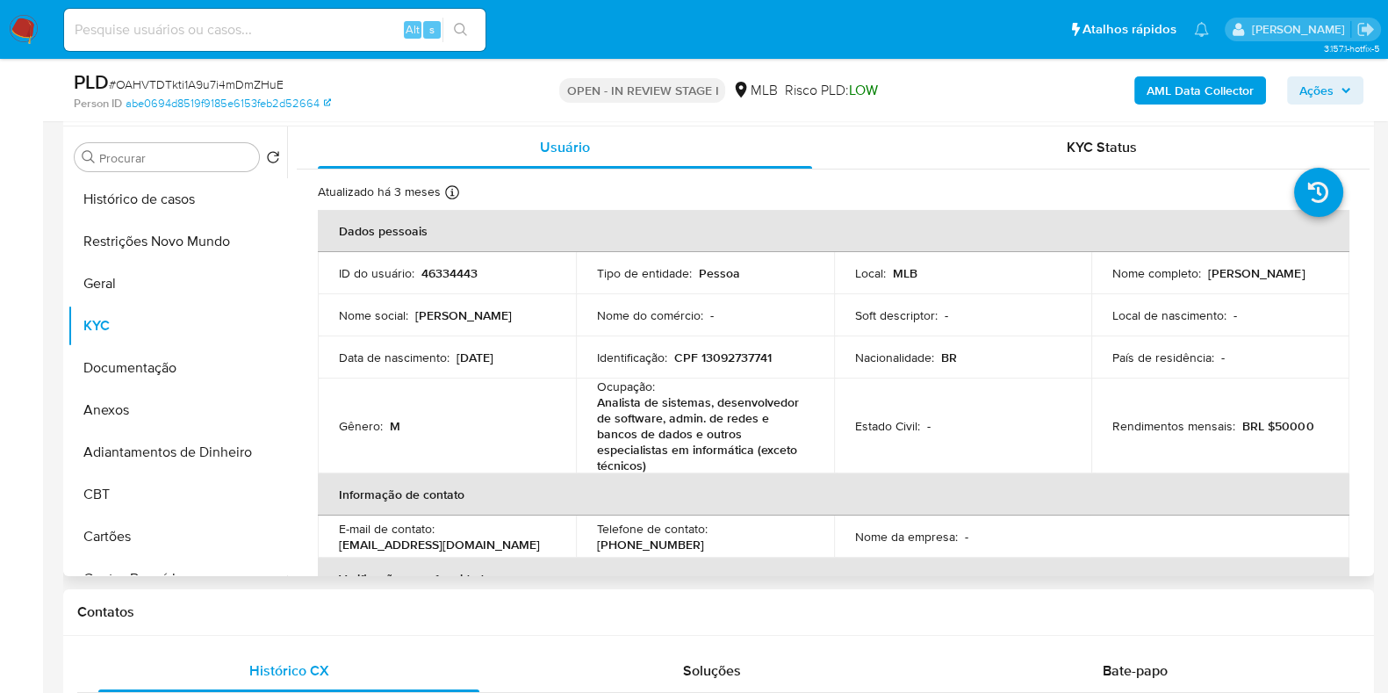
click at [754, 362] on p "CPF 13092737741" at bounding box center [722, 357] width 97 height 16
copy p "13092737741"
click at [152, 237] on button "Restrições Novo Mundo" at bounding box center [170, 241] width 205 height 42
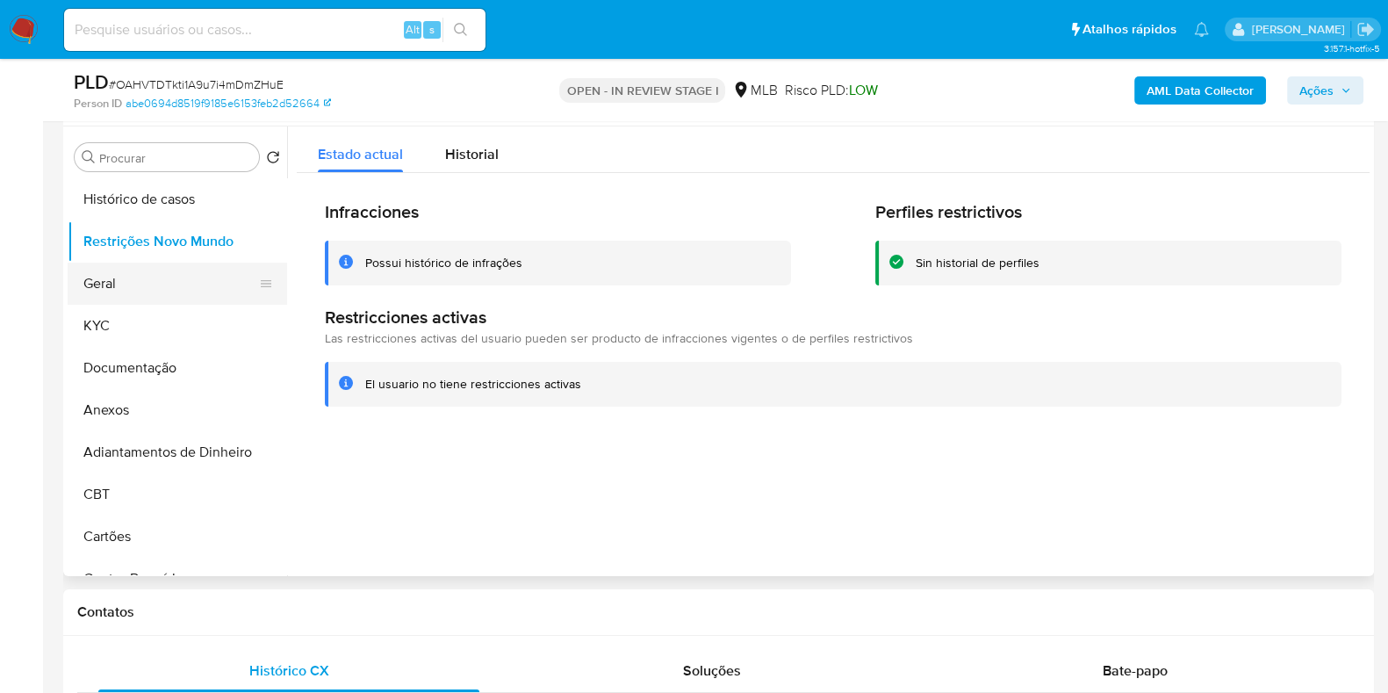
click at [93, 283] on button "Geral" at bounding box center [170, 283] width 205 height 42
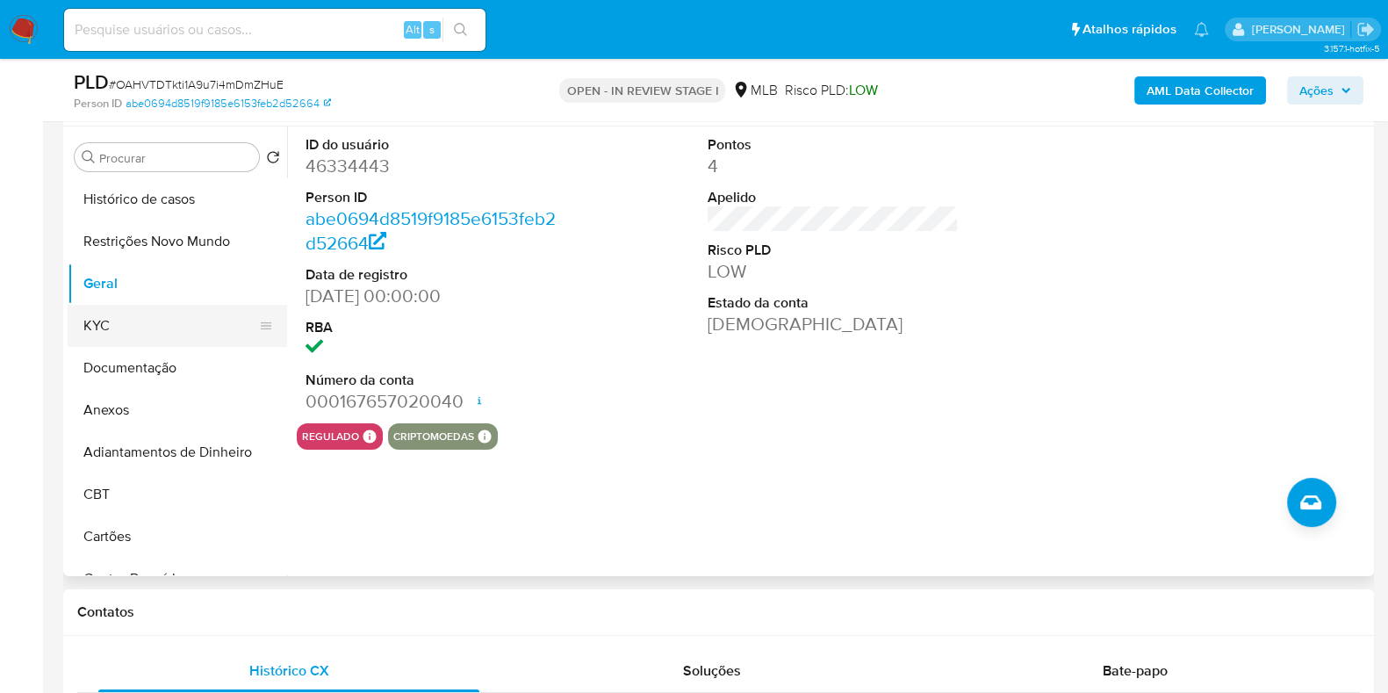
click at [154, 337] on button "KYC" at bounding box center [170, 326] width 205 height 42
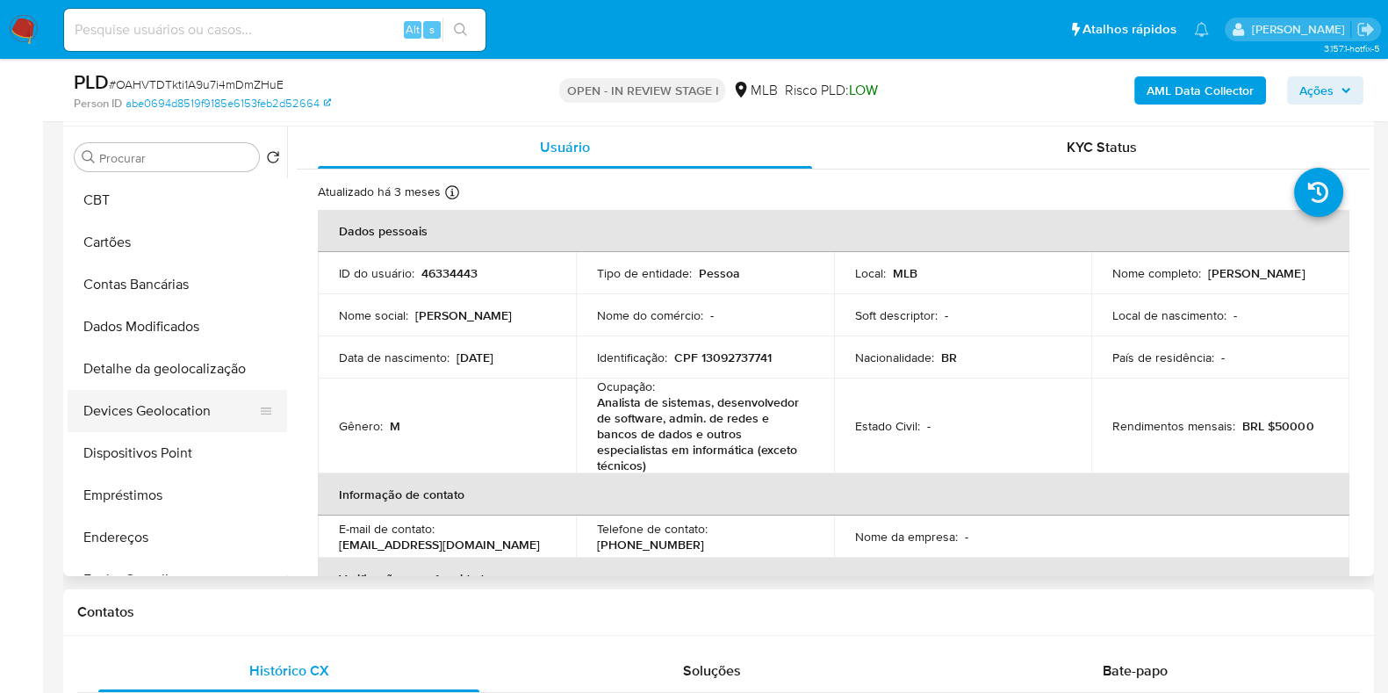
scroll to position [328, 0]
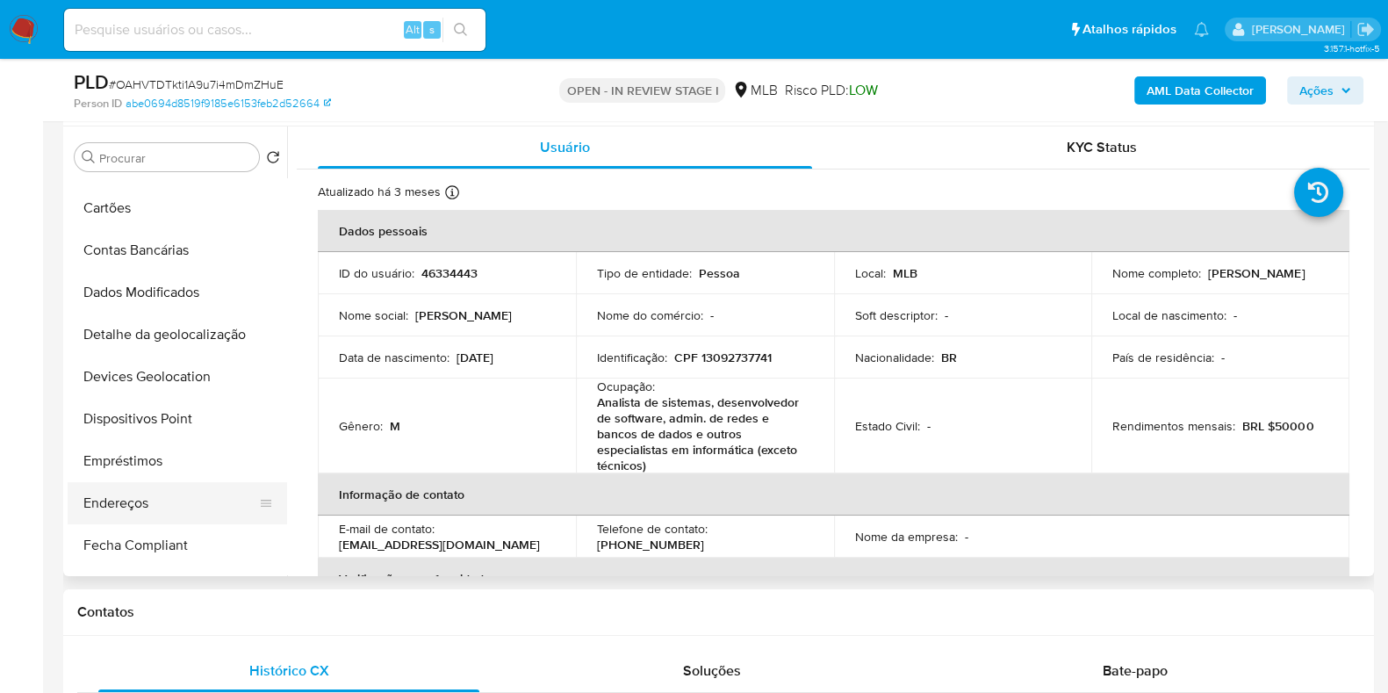
click at [119, 494] on button "Endereços" at bounding box center [170, 503] width 205 height 42
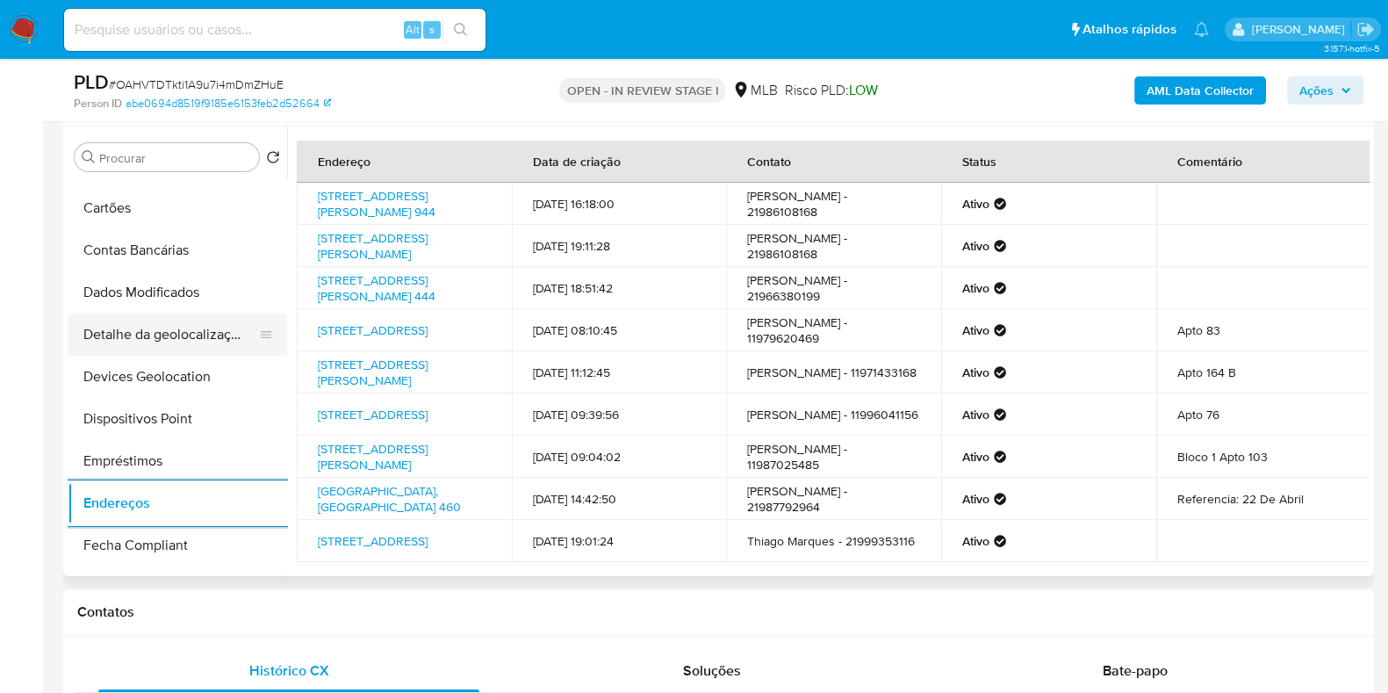
click at [172, 322] on button "Detalhe da geolocalização" at bounding box center [170, 334] width 205 height 42
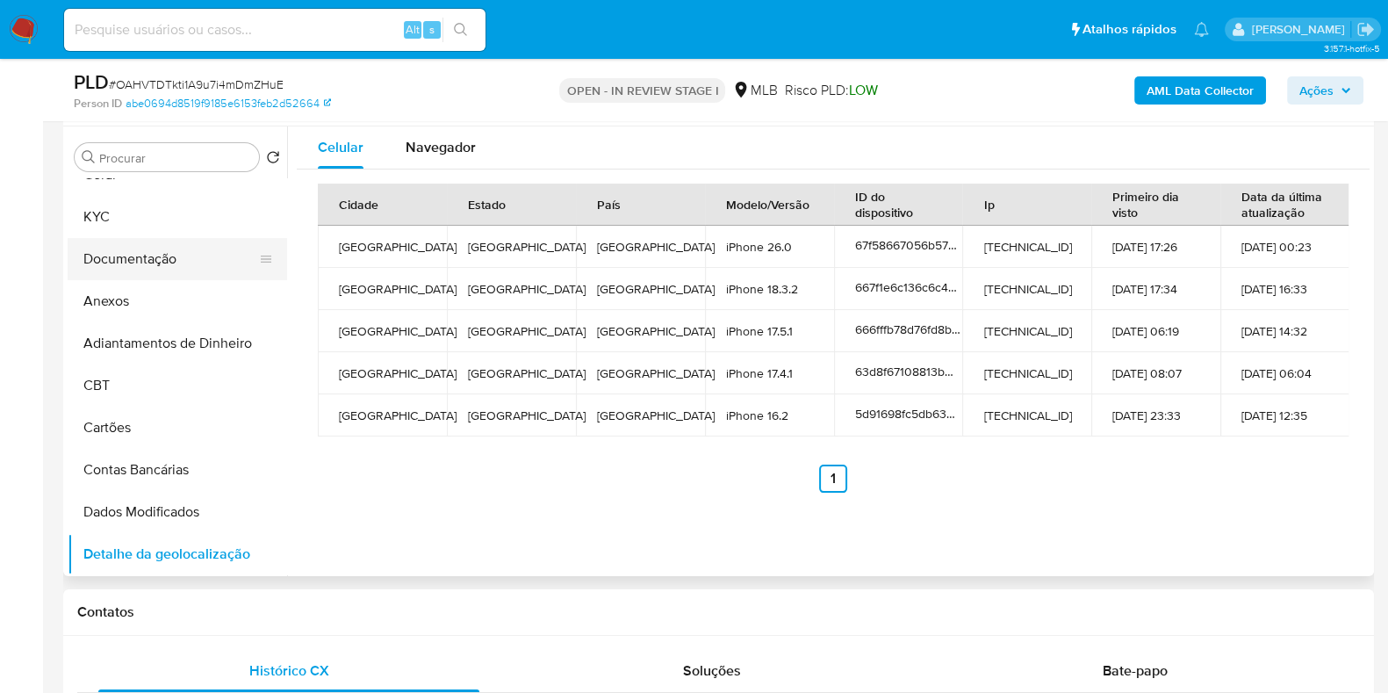
click at [174, 256] on button "Documentação" at bounding box center [170, 259] width 205 height 42
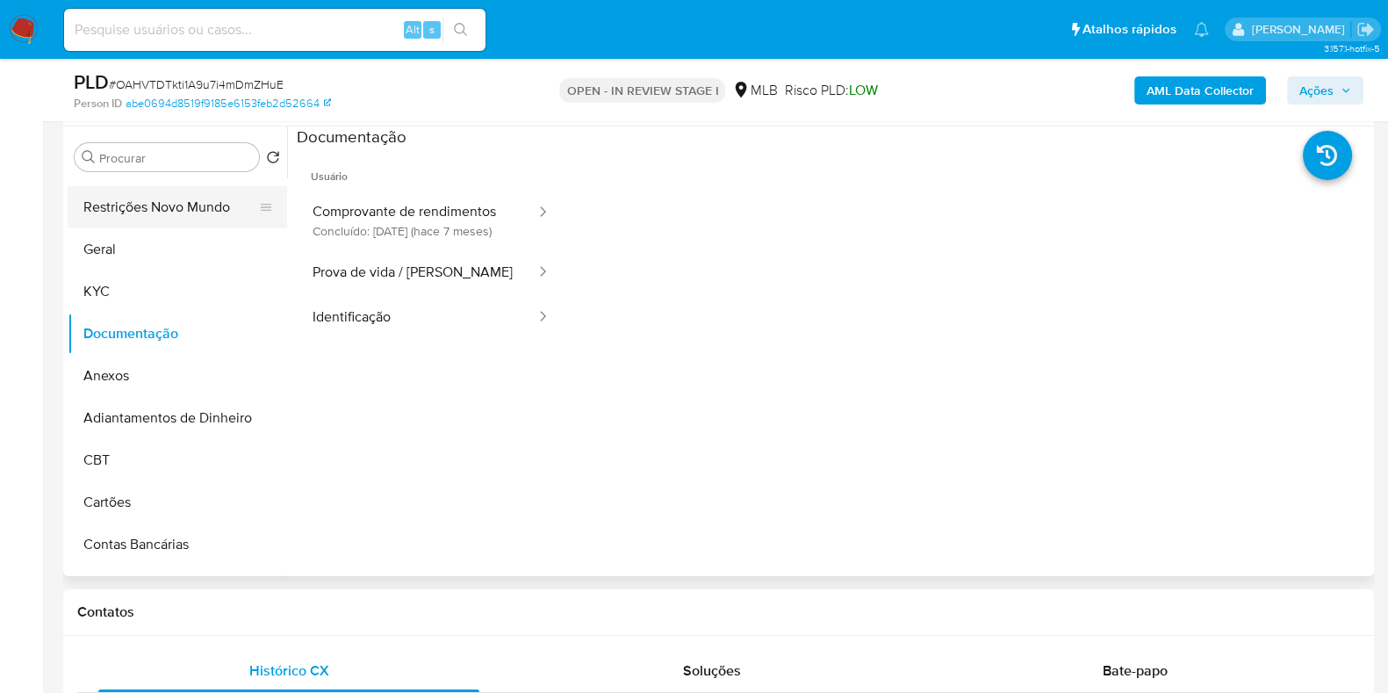
scroll to position [0, 0]
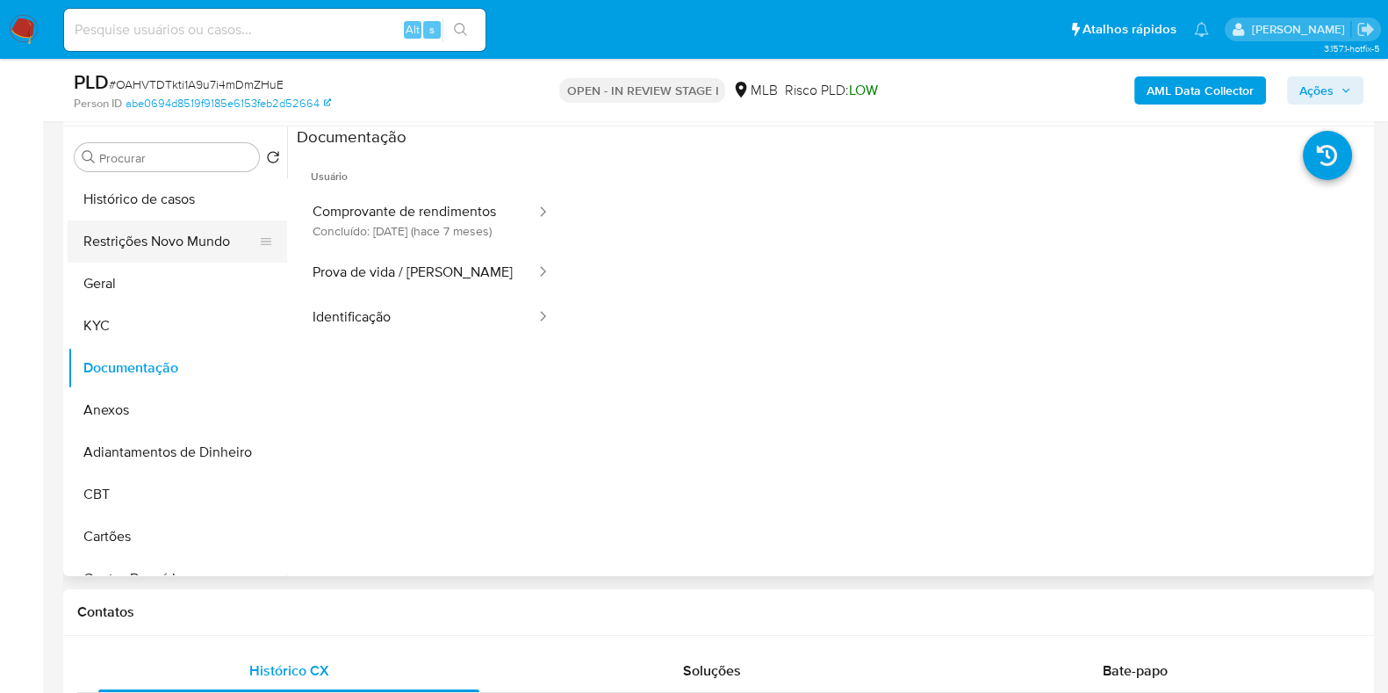
click at [189, 248] on button "Restrições Novo Mundo" at bounding box center [170, 241] width 205 height 42
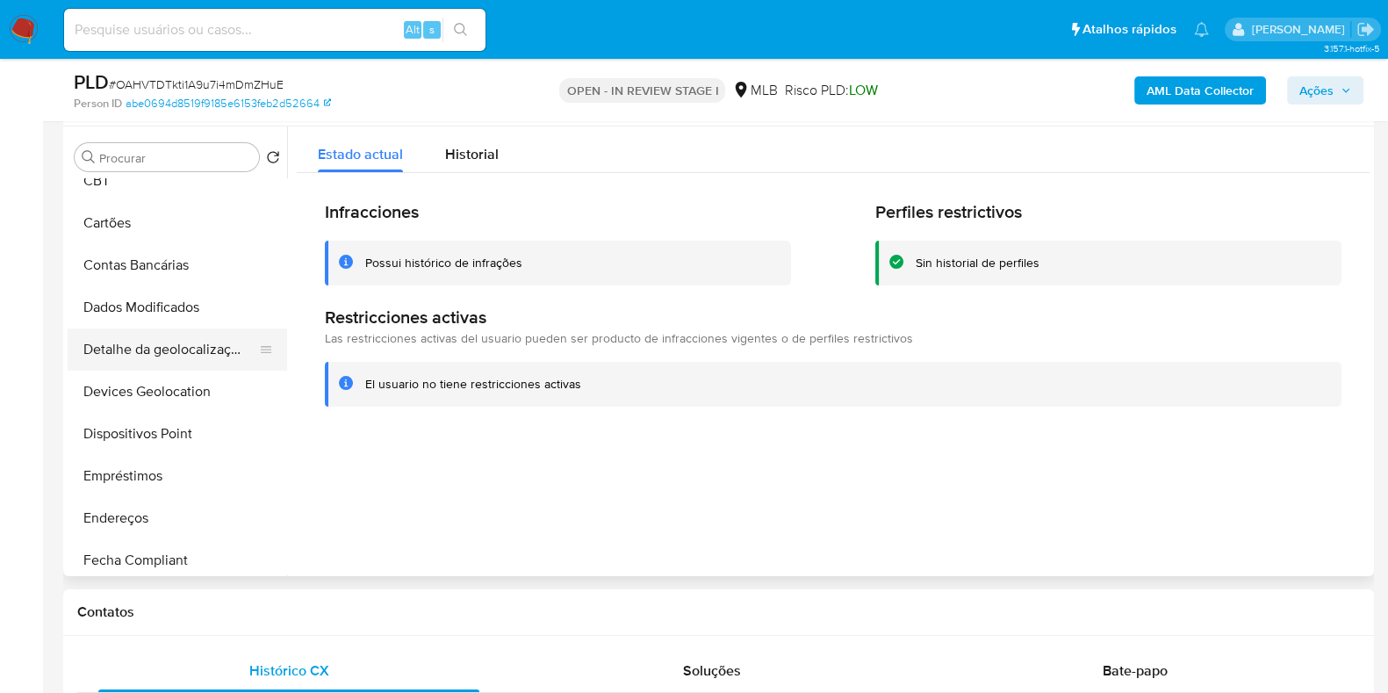
scroll to position [329, 0]
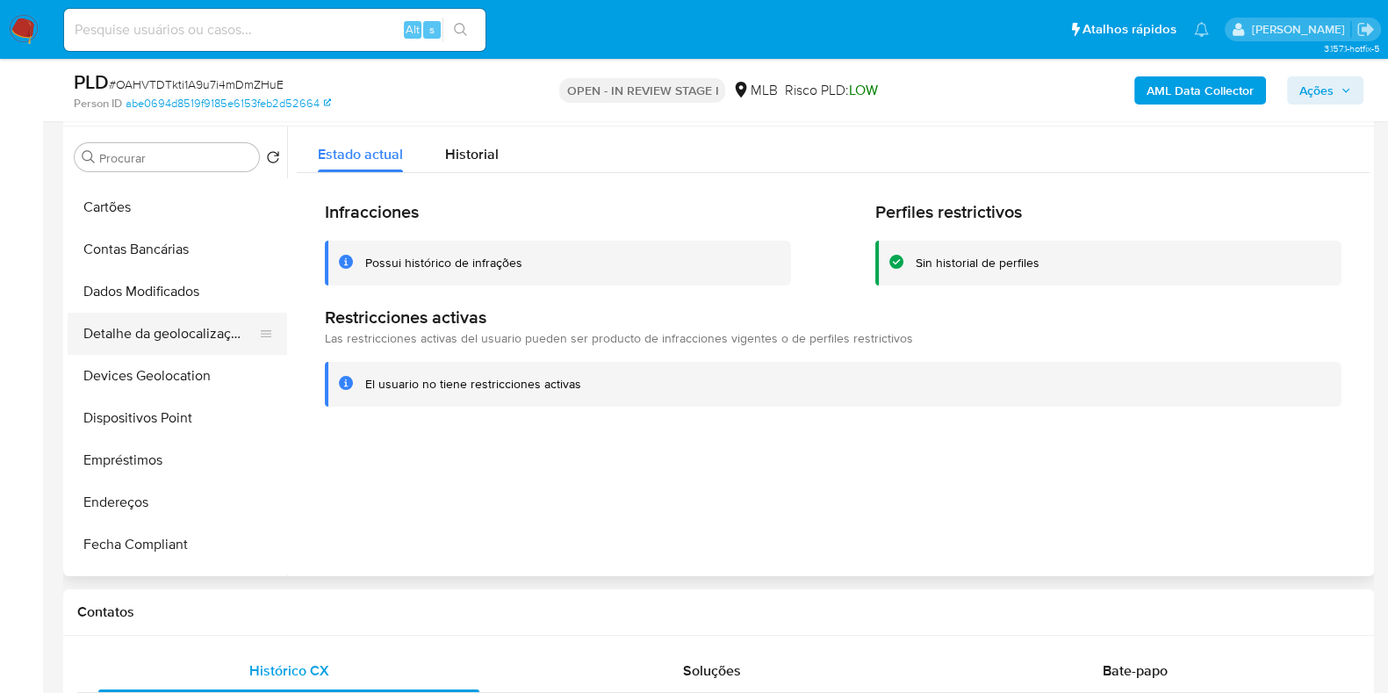
click at [167, 331] on button "Detalhe da geolocalização" at bounding box center [170, 334] width 205 height 42
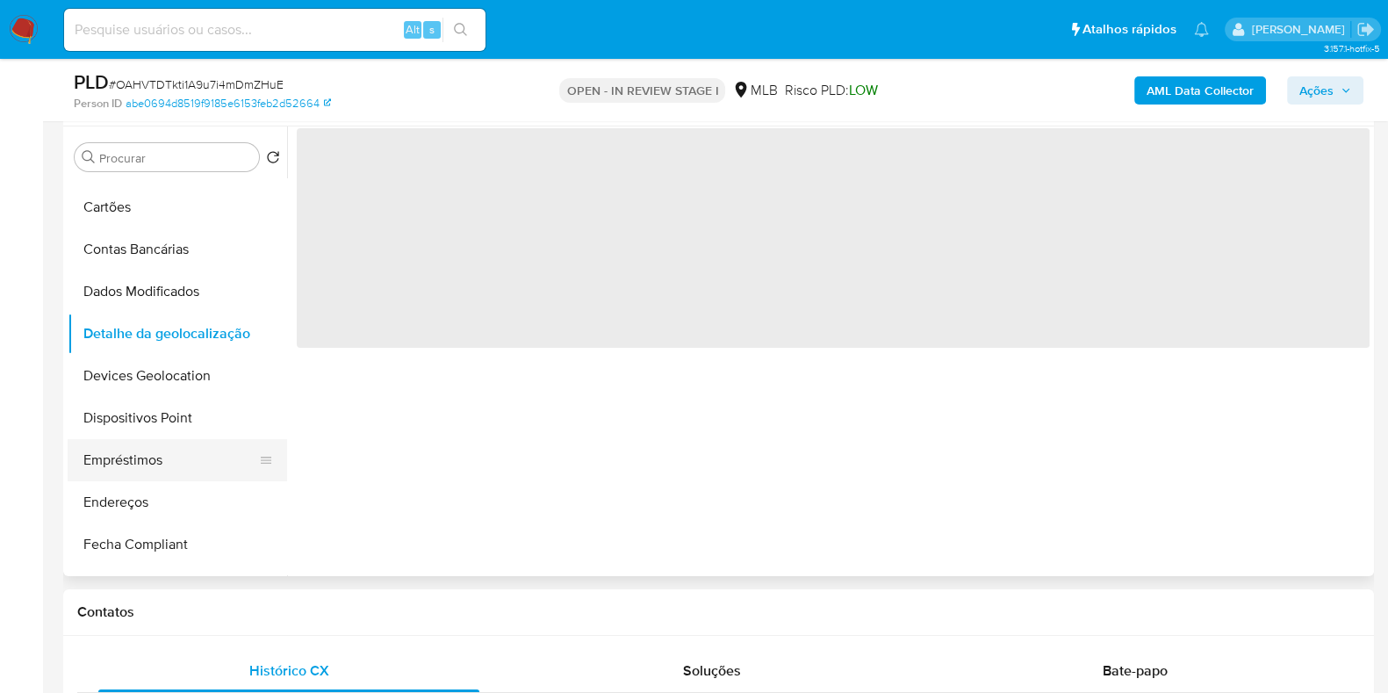
click at [179, 448] on button "Empréstimos" at bounding box center [170, 460] width 205 height 42
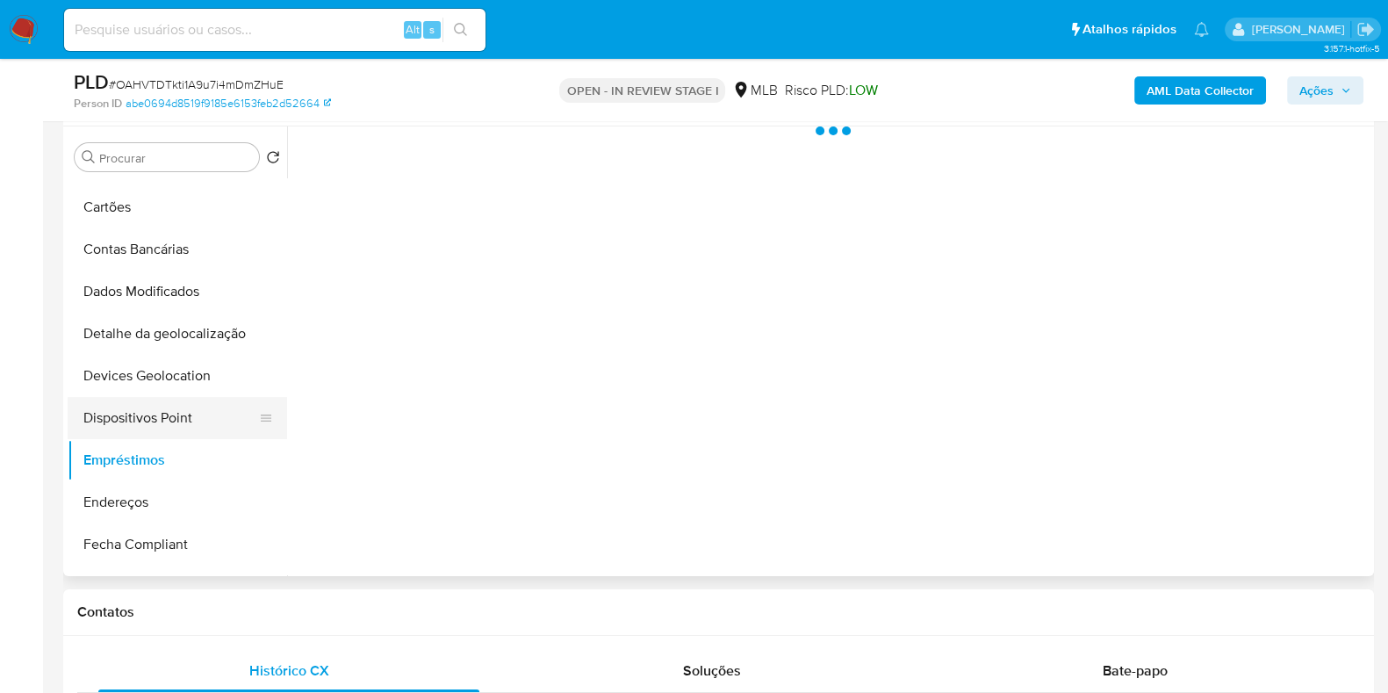
click at [177, 407] on button "Dispositivos Point" at bounding box center [170, 418] width 205 height 42
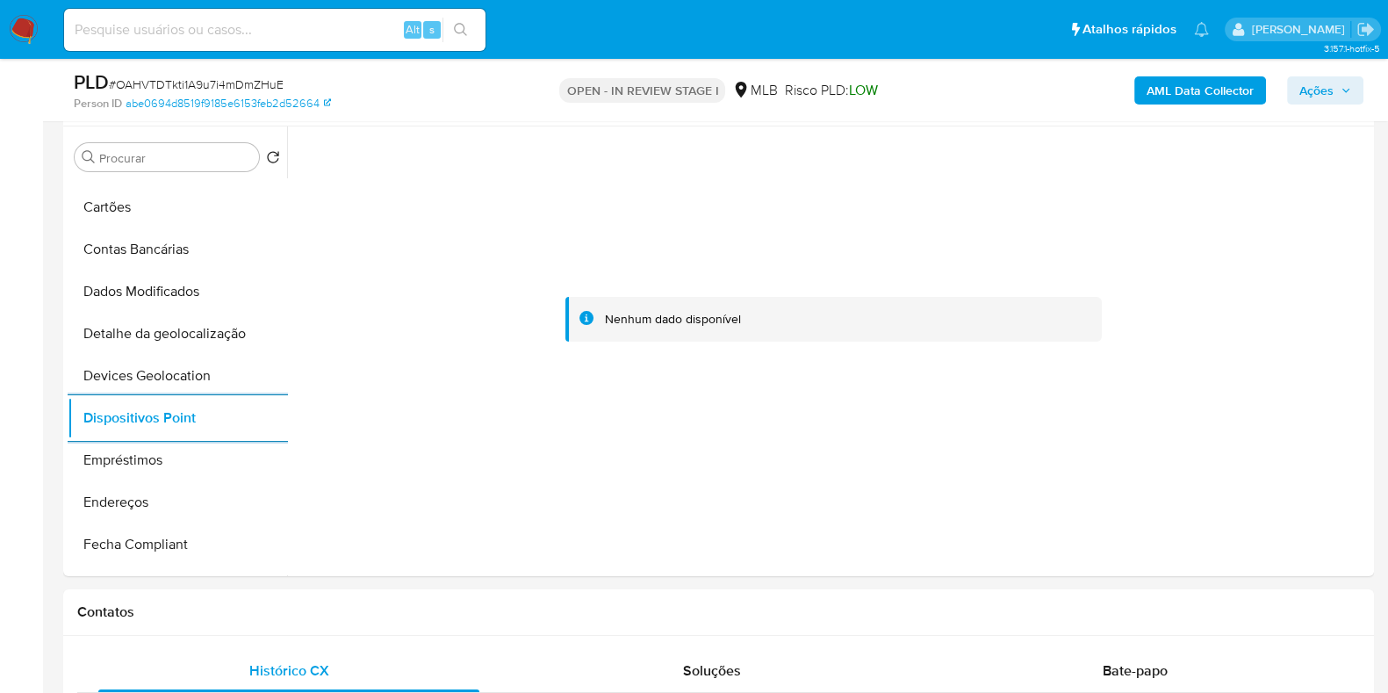
click at [1221, 85] on b "AML Data Collector" at bounding box center [1199, 90] width 107 height 28
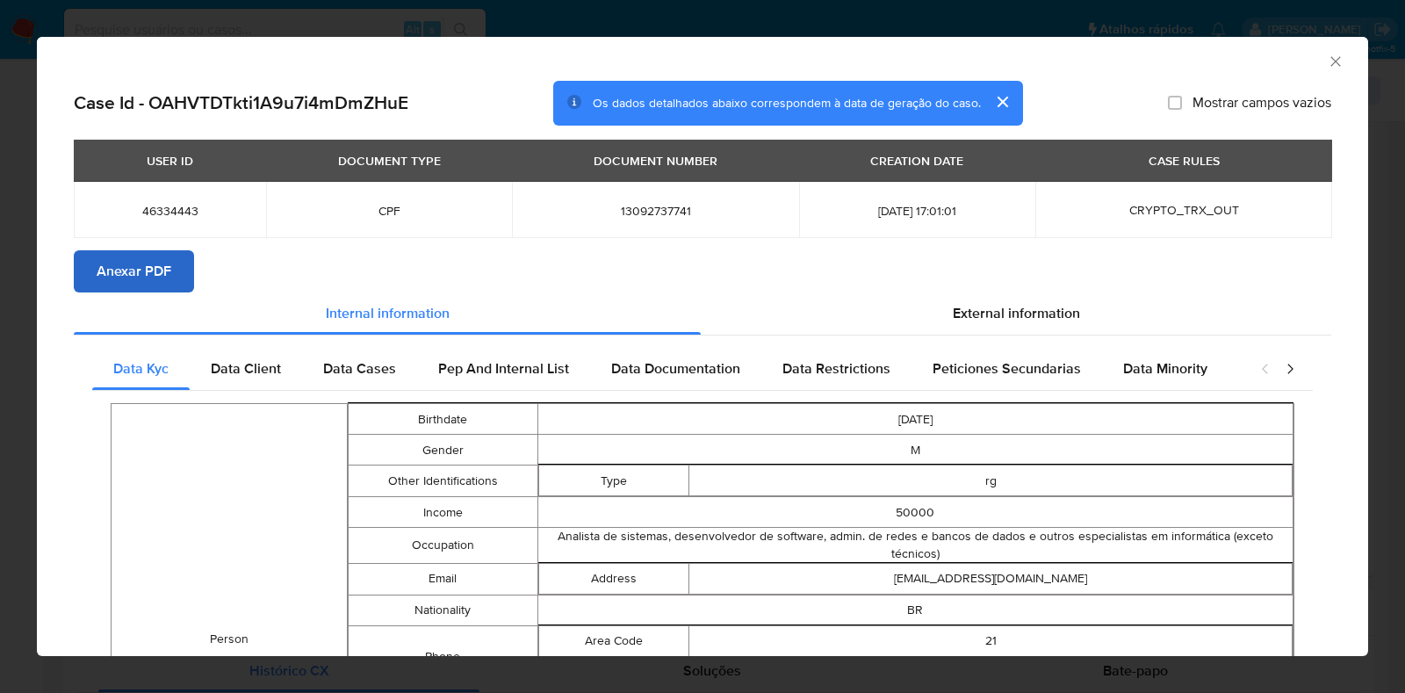
click at [176, 248] on div "USER ID DOCUMENT TYPE DOCUMENT NUMBER CREATION DATE CASE RULES 46334443 CPF 130…" at bounding box center [702, 195] width 1257 height 111
click at [163, 272] on span "Anexar PDF" at bounding box center [134, 271] width 75 height 39
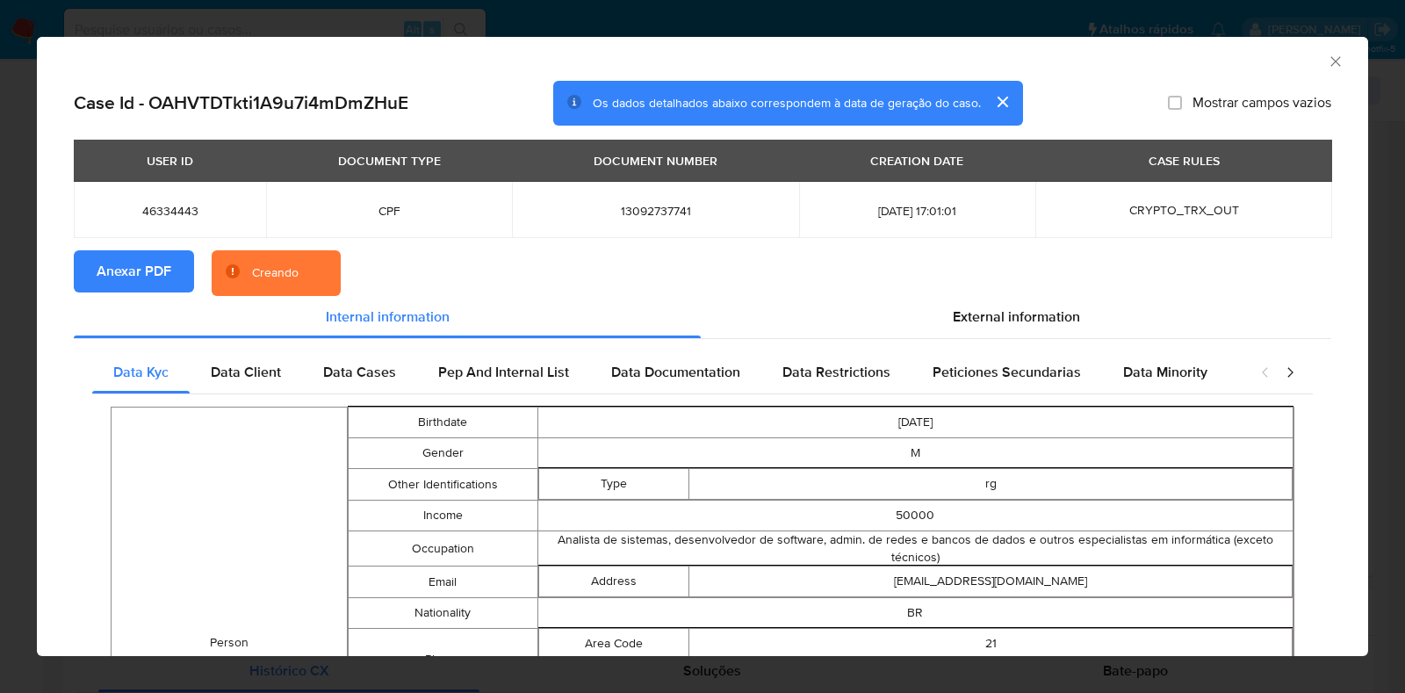
click at [26, 288] on div "AML Data Collector Case Id - OAHVTDTkti1A9u7i4mDmZHuE Os dados detalhados abaix…" at bounding box center [702, 346] width 1405 height 693
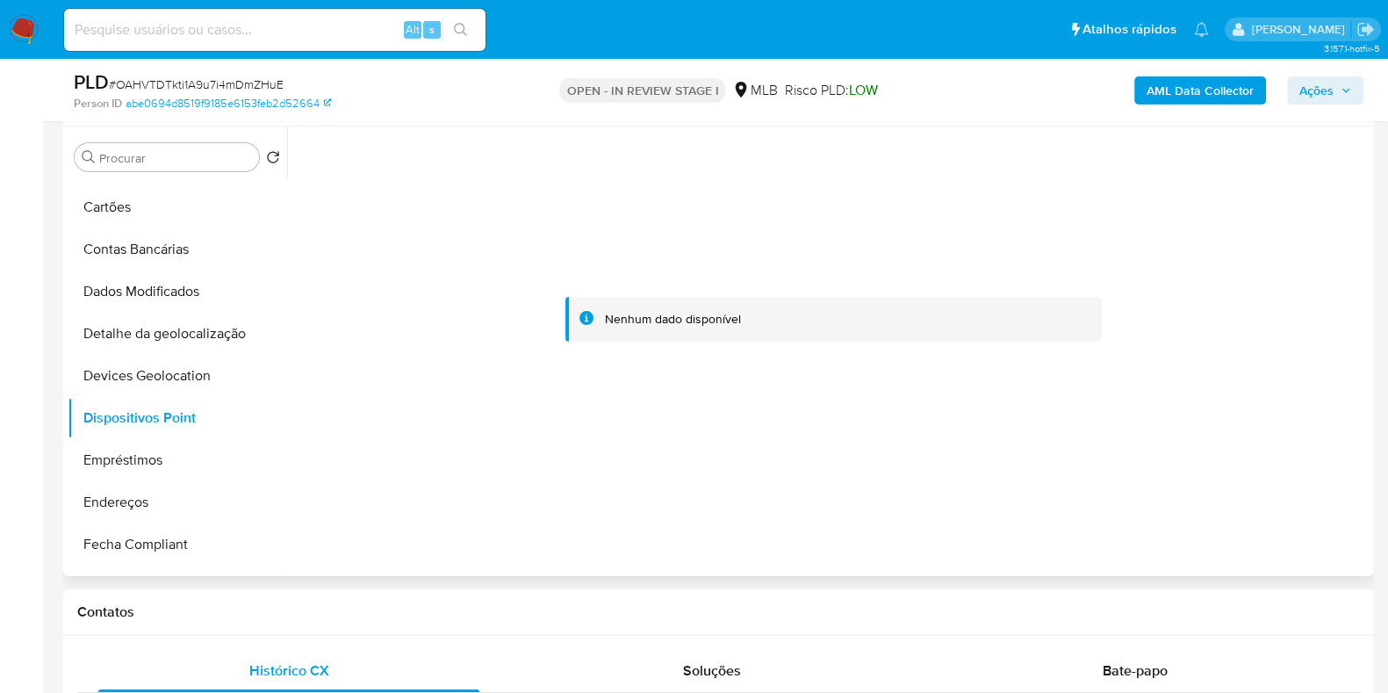
scroll to position [0, 0]
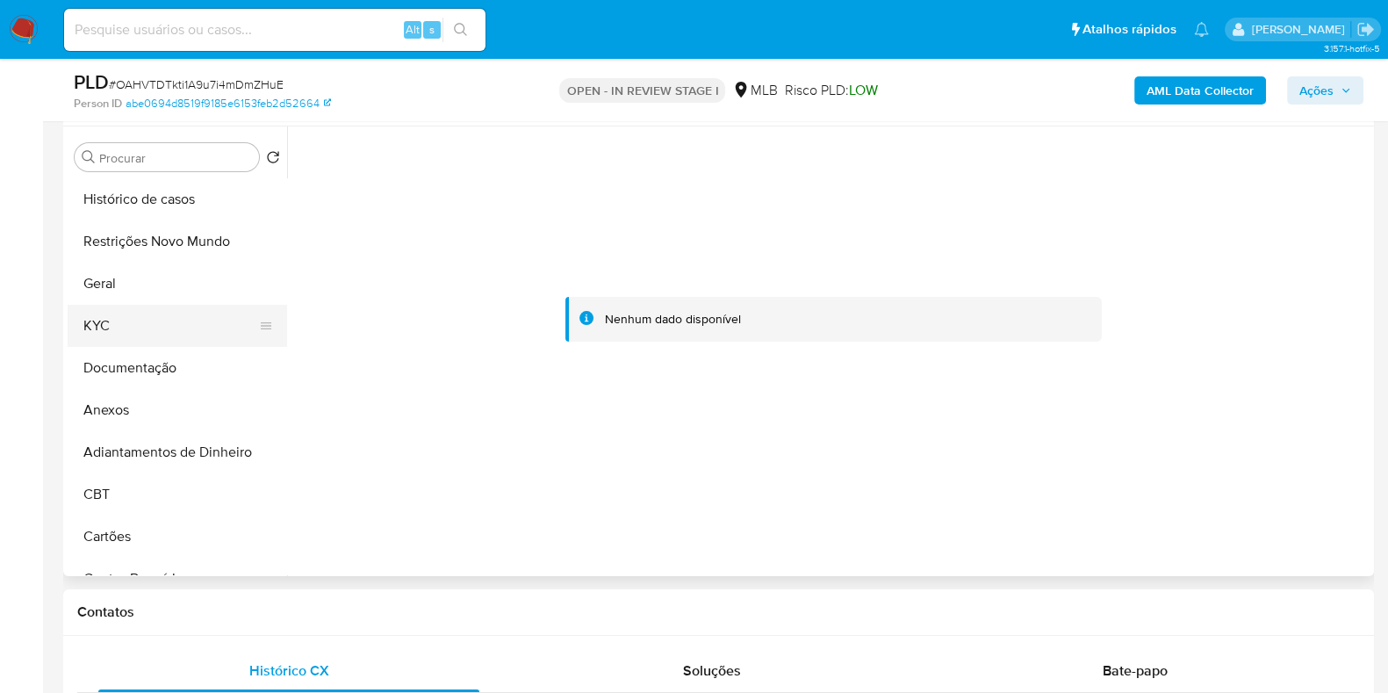
click at [133, 309] on button "KYC" at bounding box center [170, 326] width 205 height 42
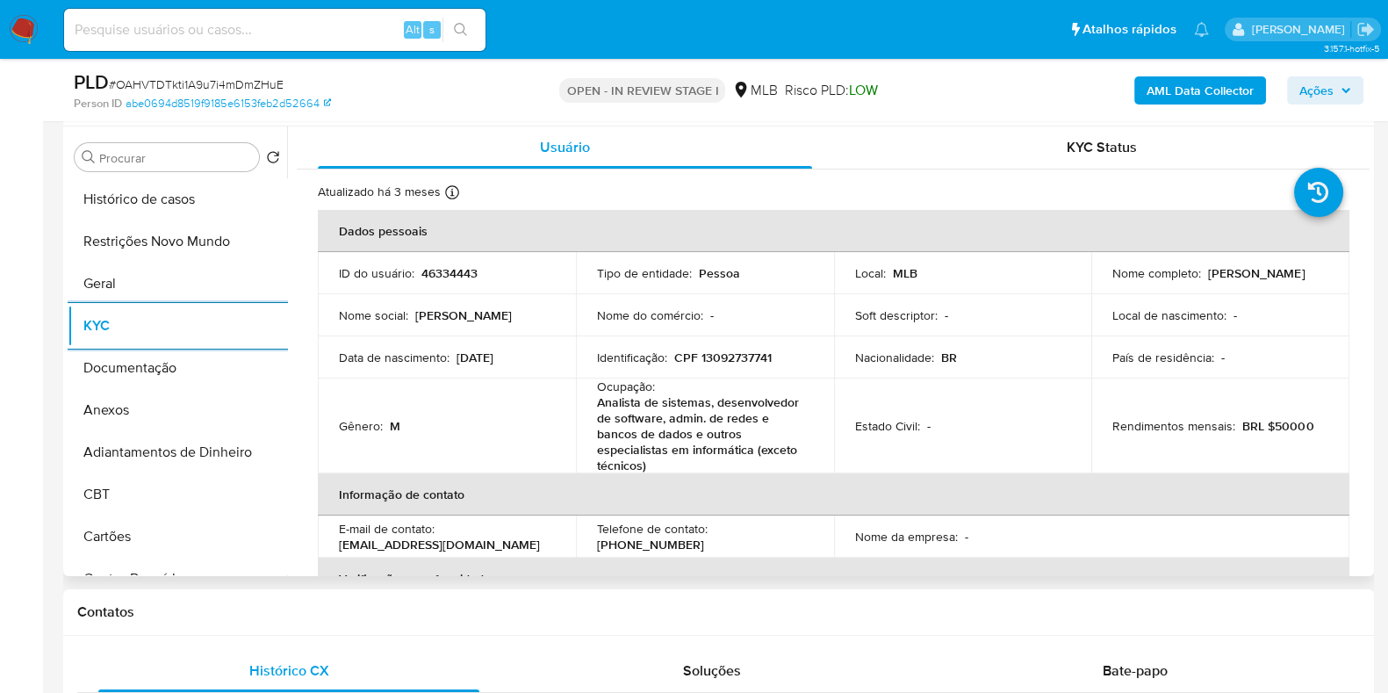
click at [744, 357] on p "CPF 13092737741" at bounding box center [722, 357] width 97 height 16
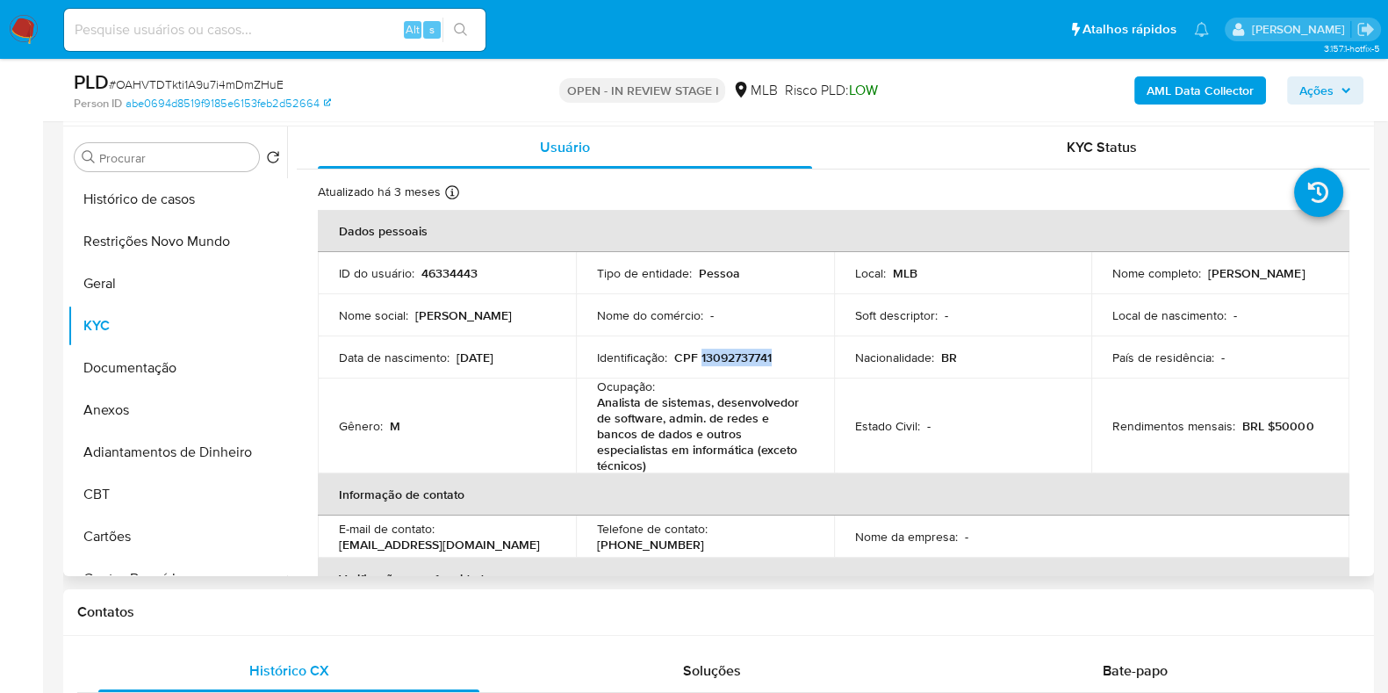
click at [744, 357] on p "CPF 13092737741" at bounding box center [722, 357] width 97 height 16
copy p "13092737741"
drag, startPoint x: 1257, startPoint y: 281, endPoint x: 1100, endPoint y: 286, distance: 157.2
click at [1100, 286] on td "Nome completo : Leandro Dias de Mello" at bounding box center [1220, 273] width 258 height 42
copy p "Leandro Dias de Mello"
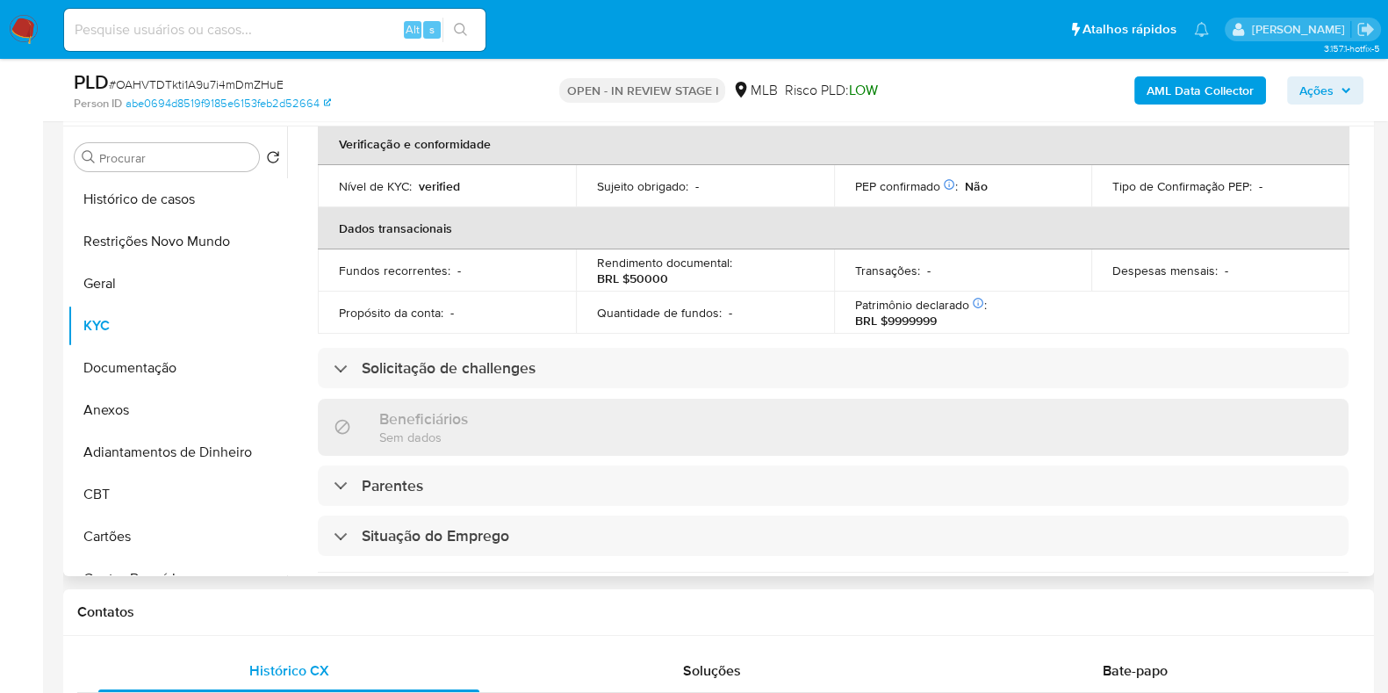
scroll to position [767, 0]
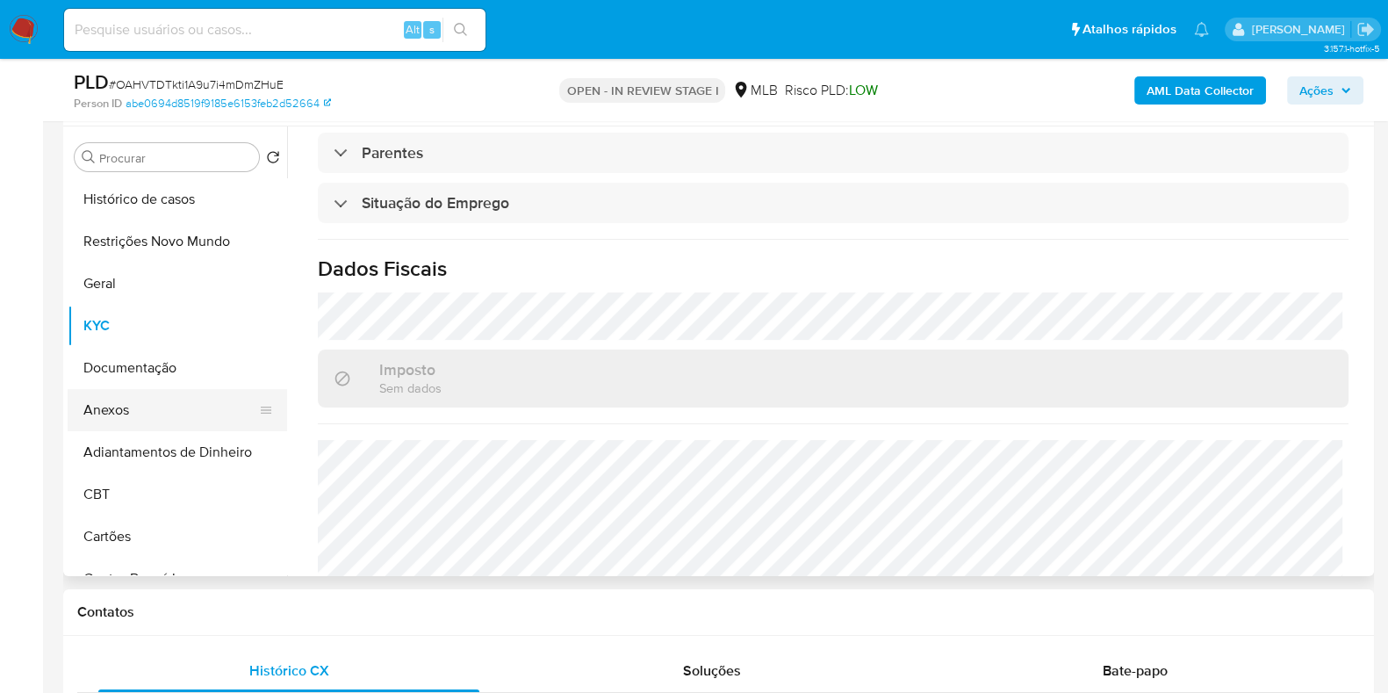
click at [158, 401] on button "Anexos" at bounding box center [170, 410] width 205 height 42
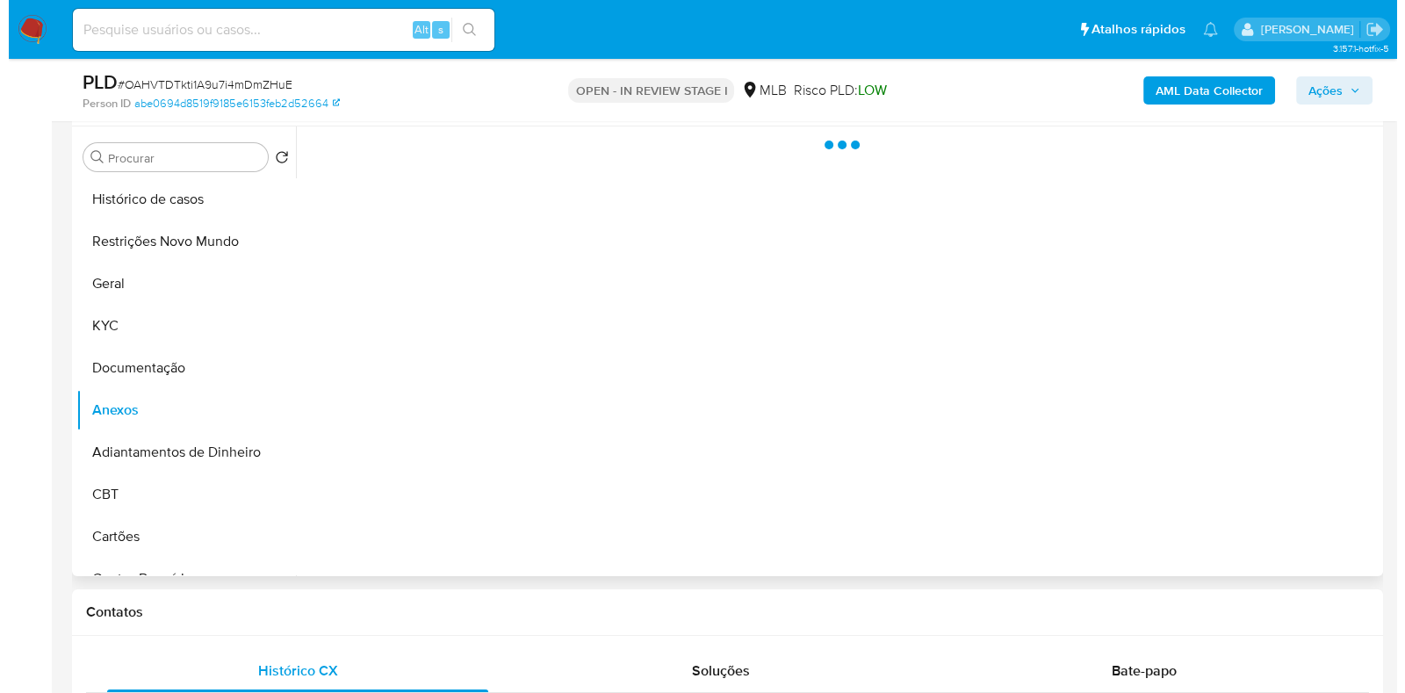
scroll to position [0, 0]
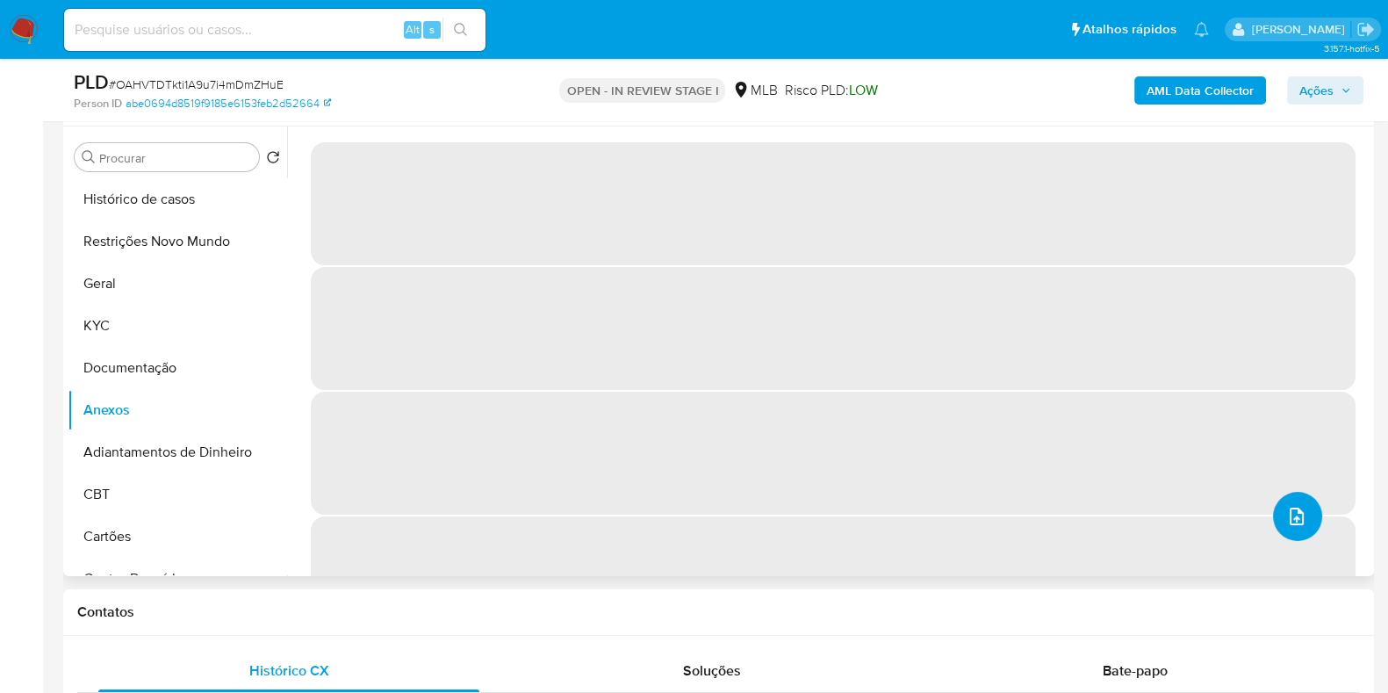
click at [1298, 512] on icon "upload-file" at bounding box center [1296, 516] width 21 height 21
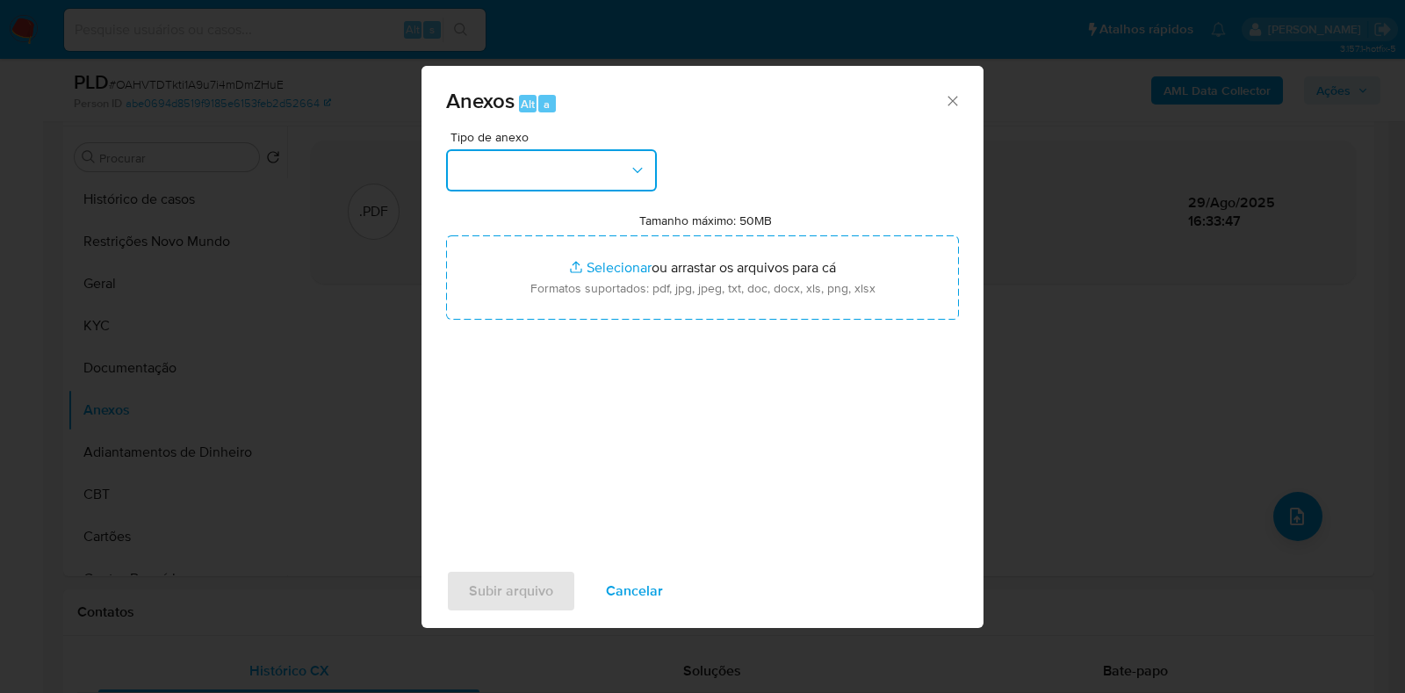
click at [564, 169] on button "button" at bounding box center [551, 170] width 211 height 42
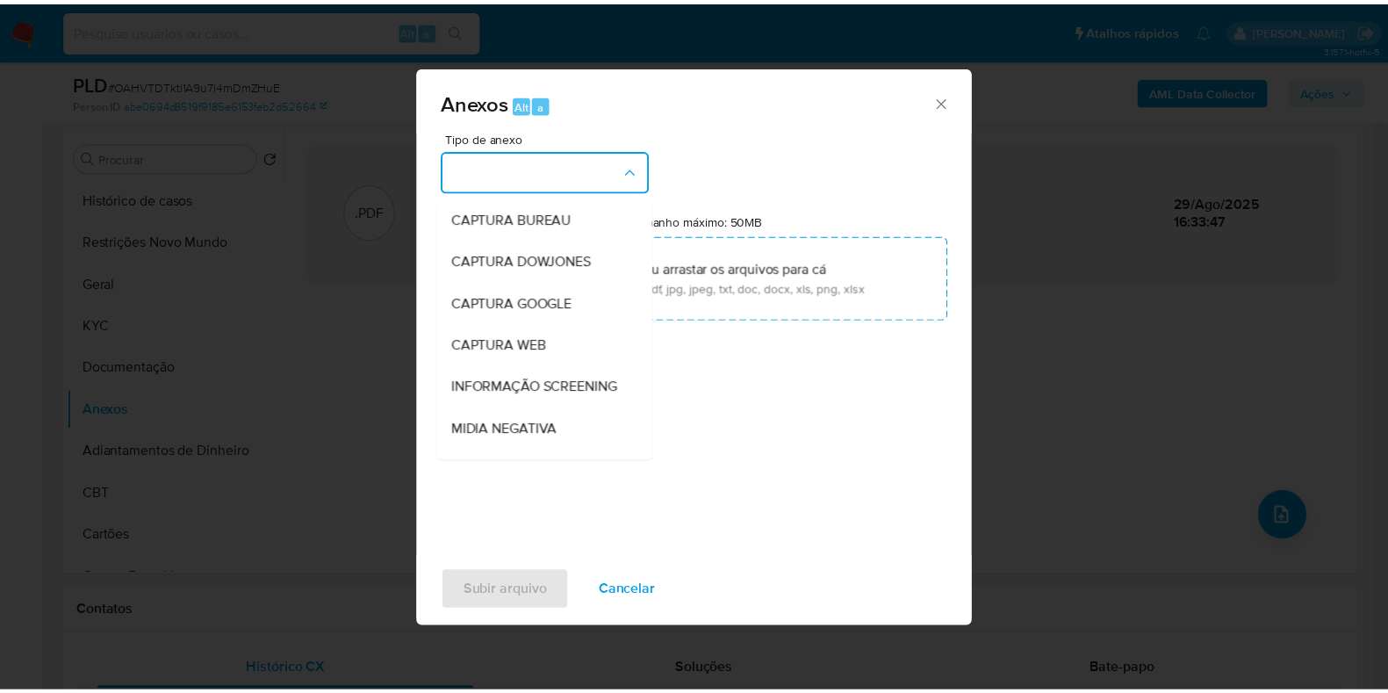
scroll to position [270, 0]
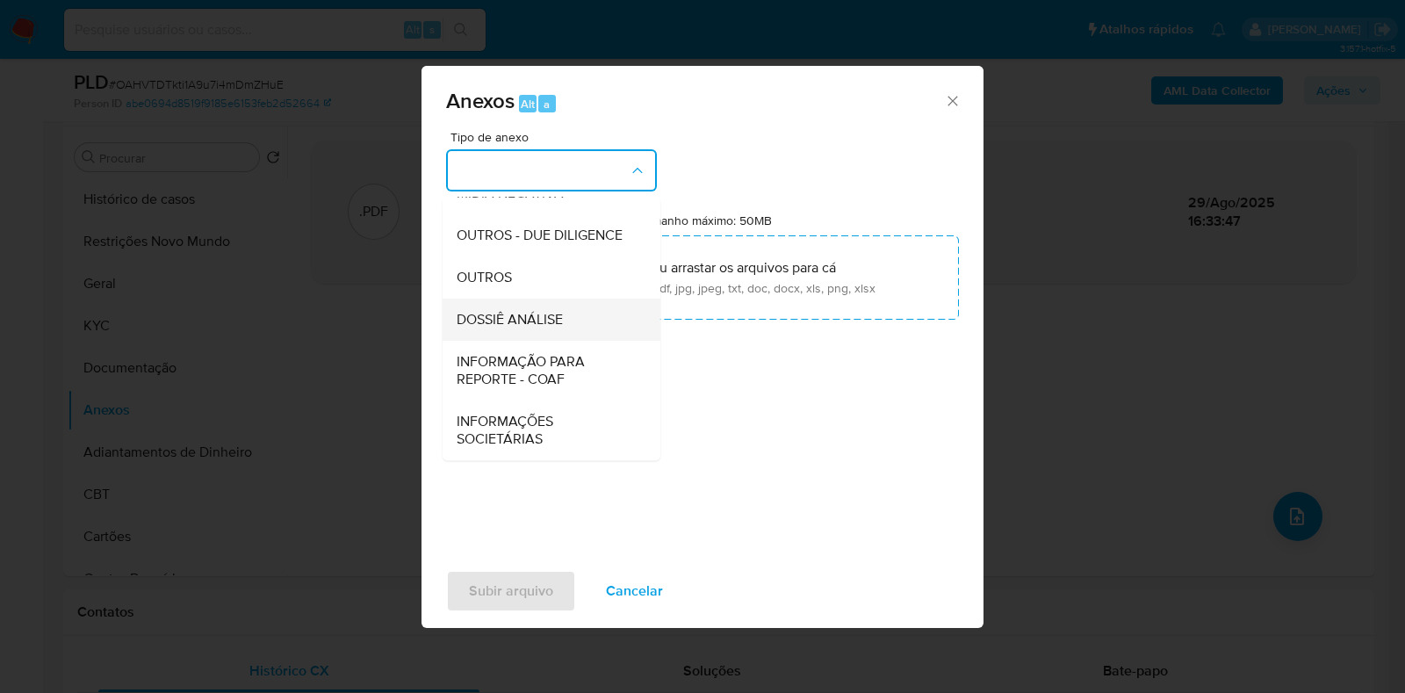
click at [531, 316] on span "DOSSIÊ ANÁLISE" at bounding box center [509, 320] width 106 height 18
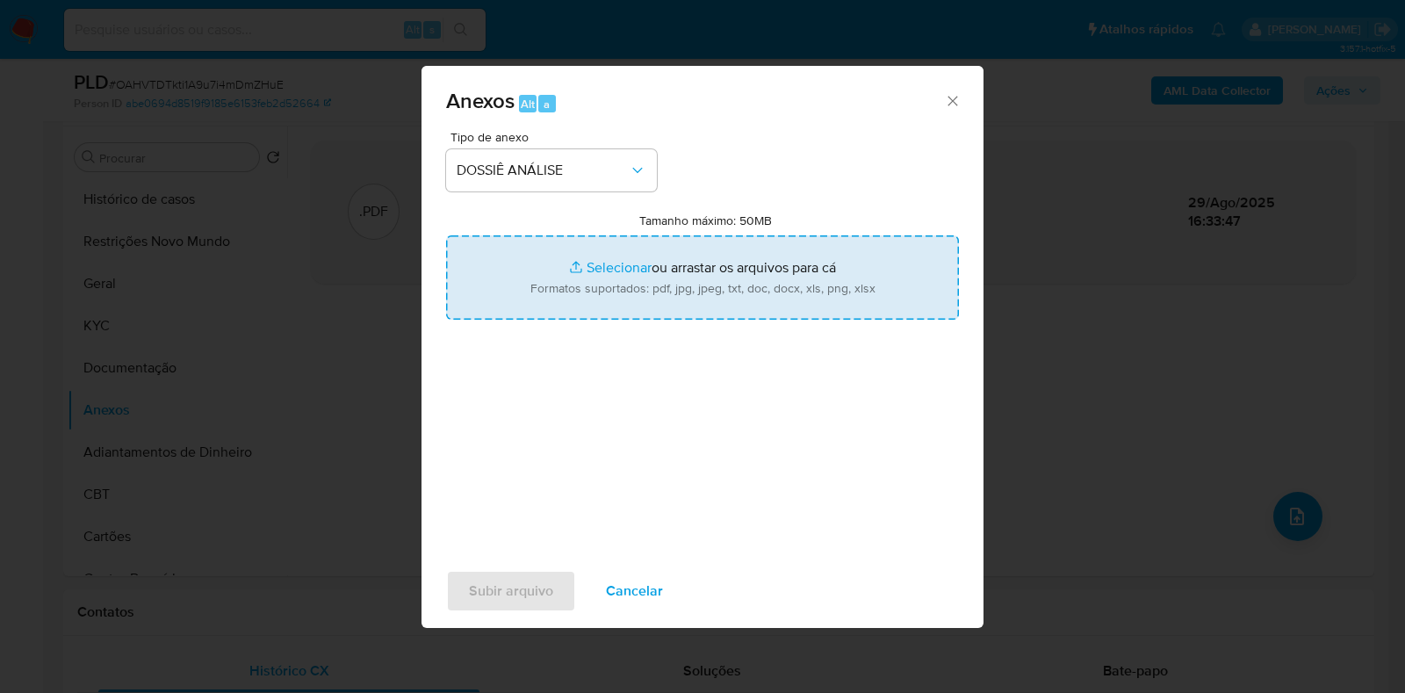
type input "C:\fakepath\CPF 13092737741 - LEANDRO DIAS DE MELLO.pdf"
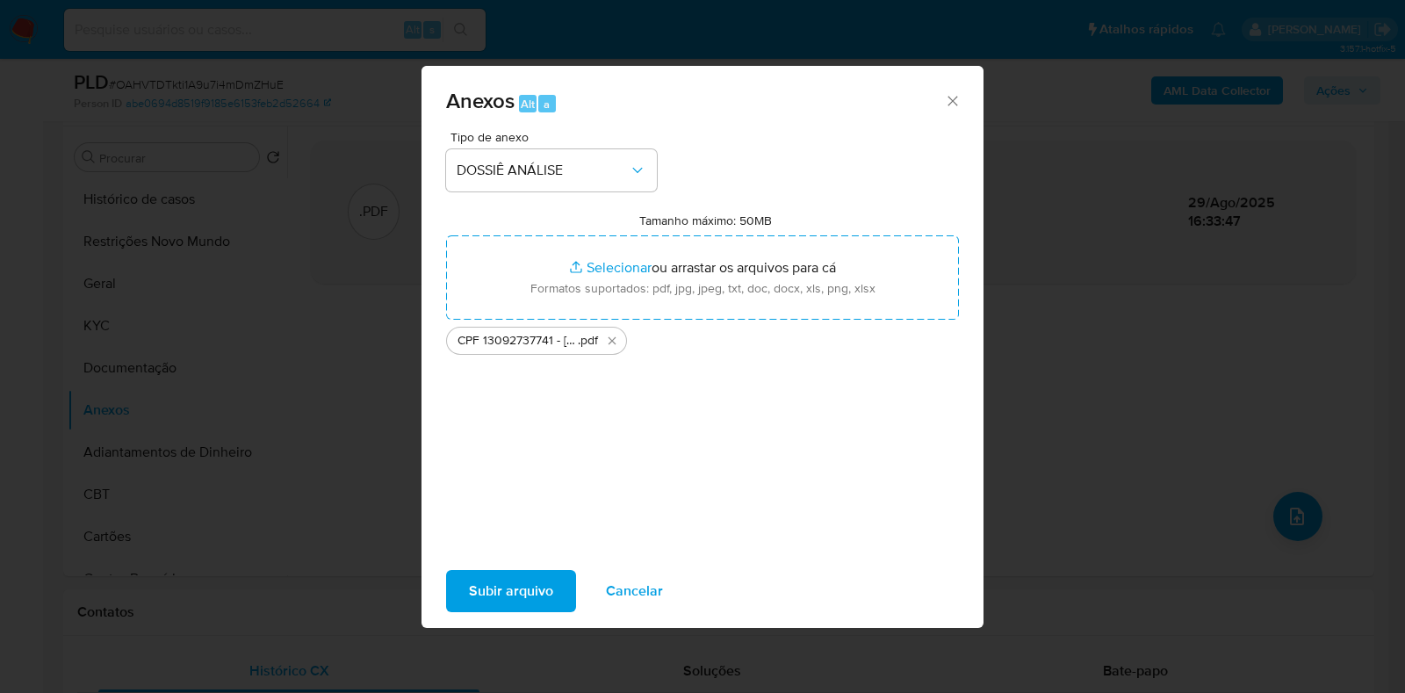
click at [507, 585] on span "Subir arquivo" at bounding box center [511, 590] width 84 height 39
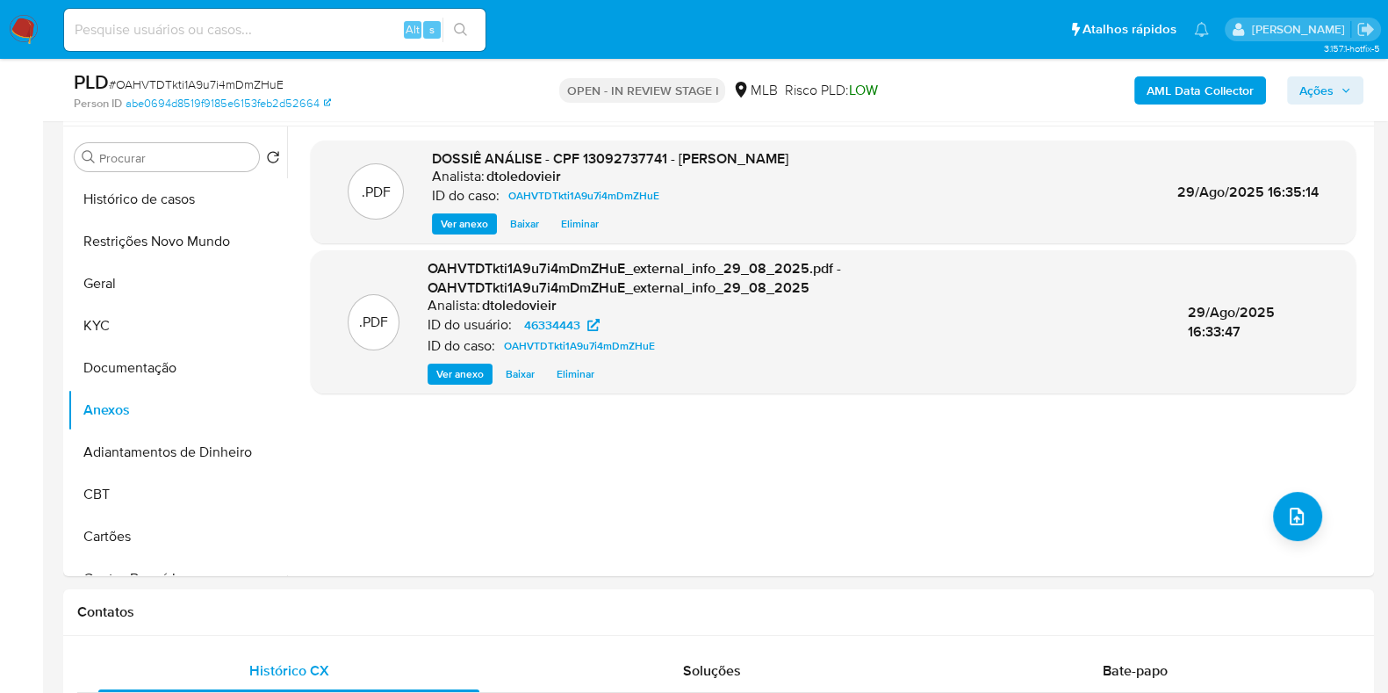
click at [1330, 89] on span "Ações" at bounding box center [1316, 90] width 34 height 28
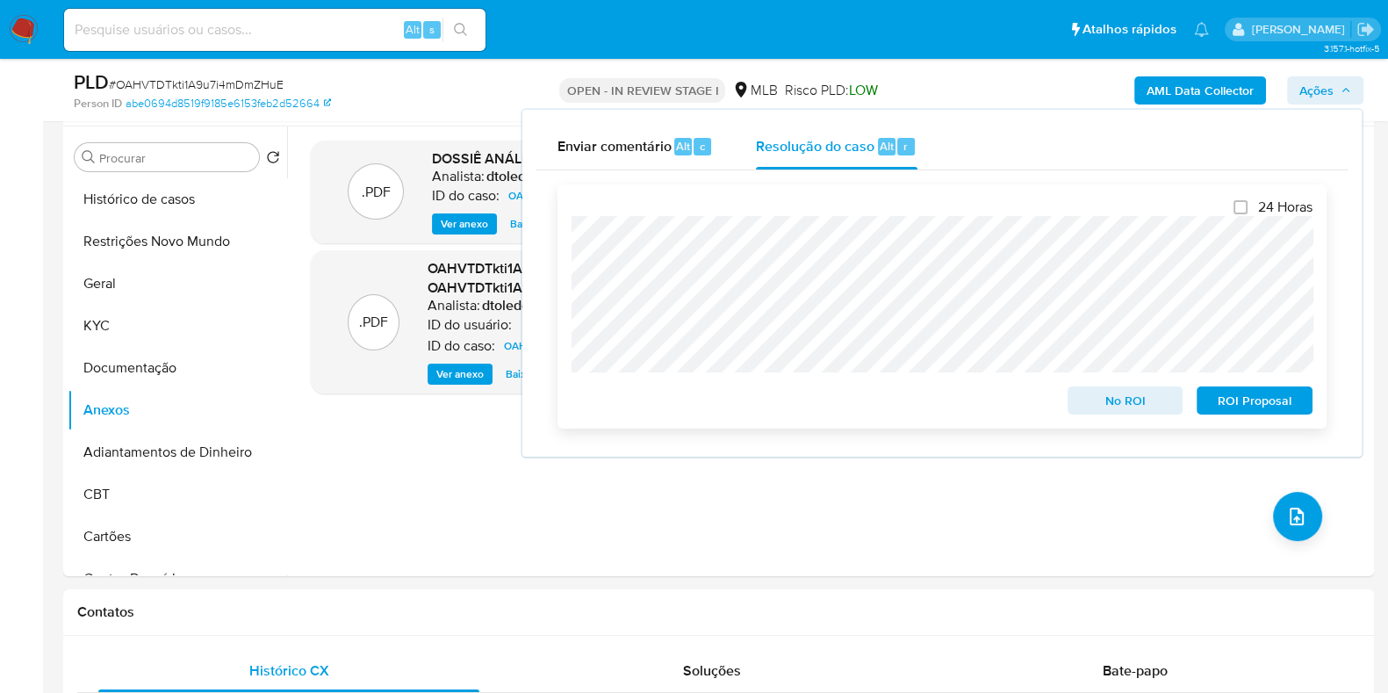
click at [1084, 401] on span "No ROI" at bounding box center [1125, 400] width 91 height 25
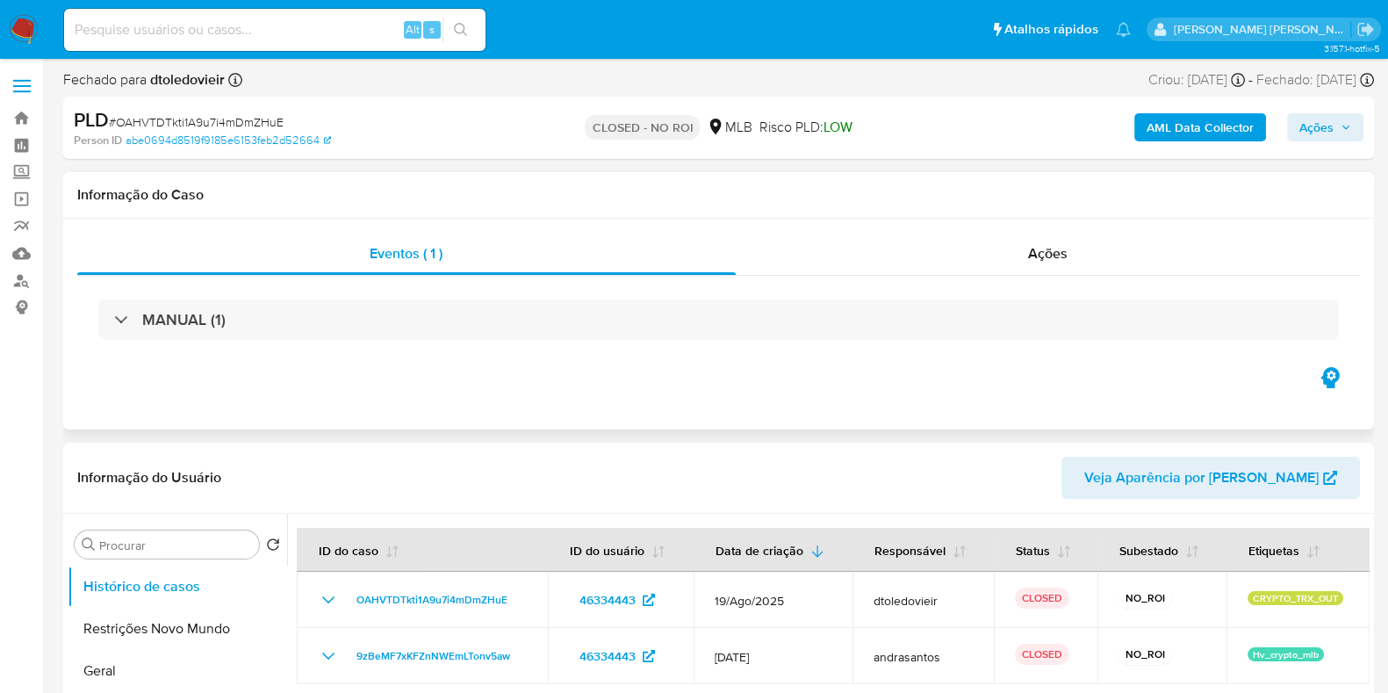
select select "10"
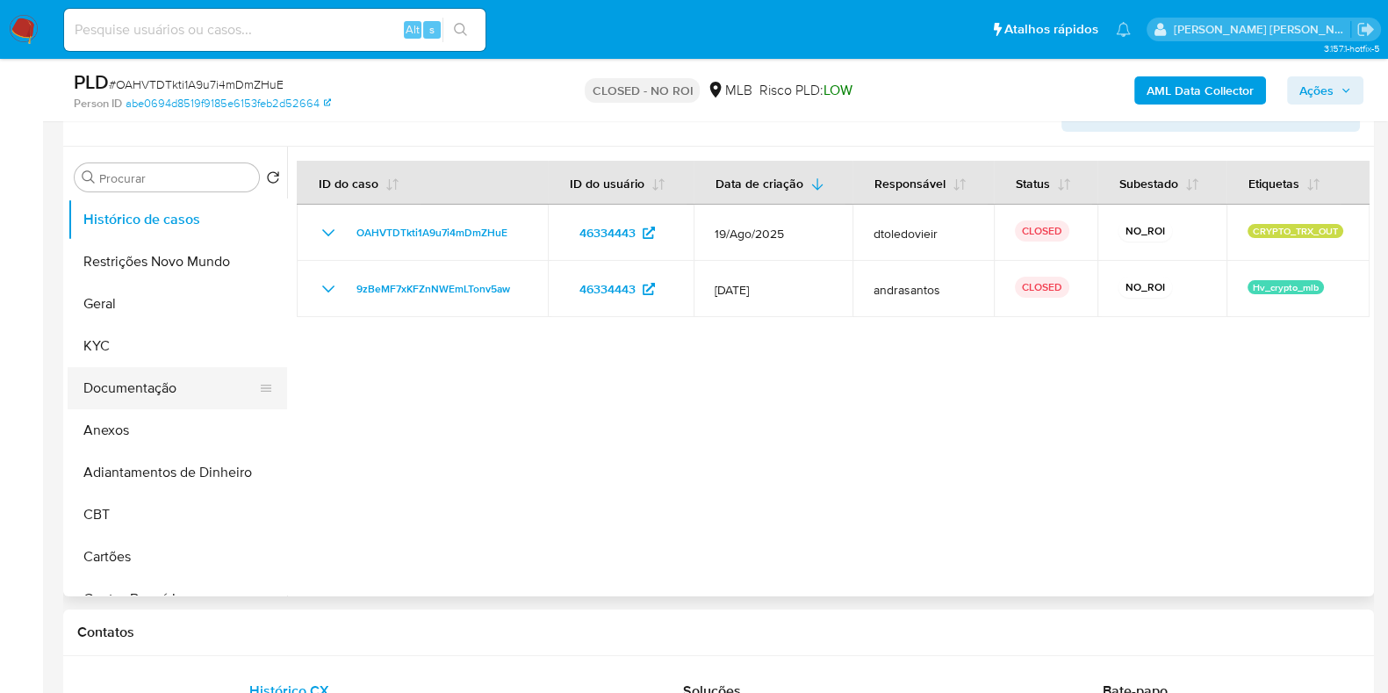
scroll to position [329, 0]
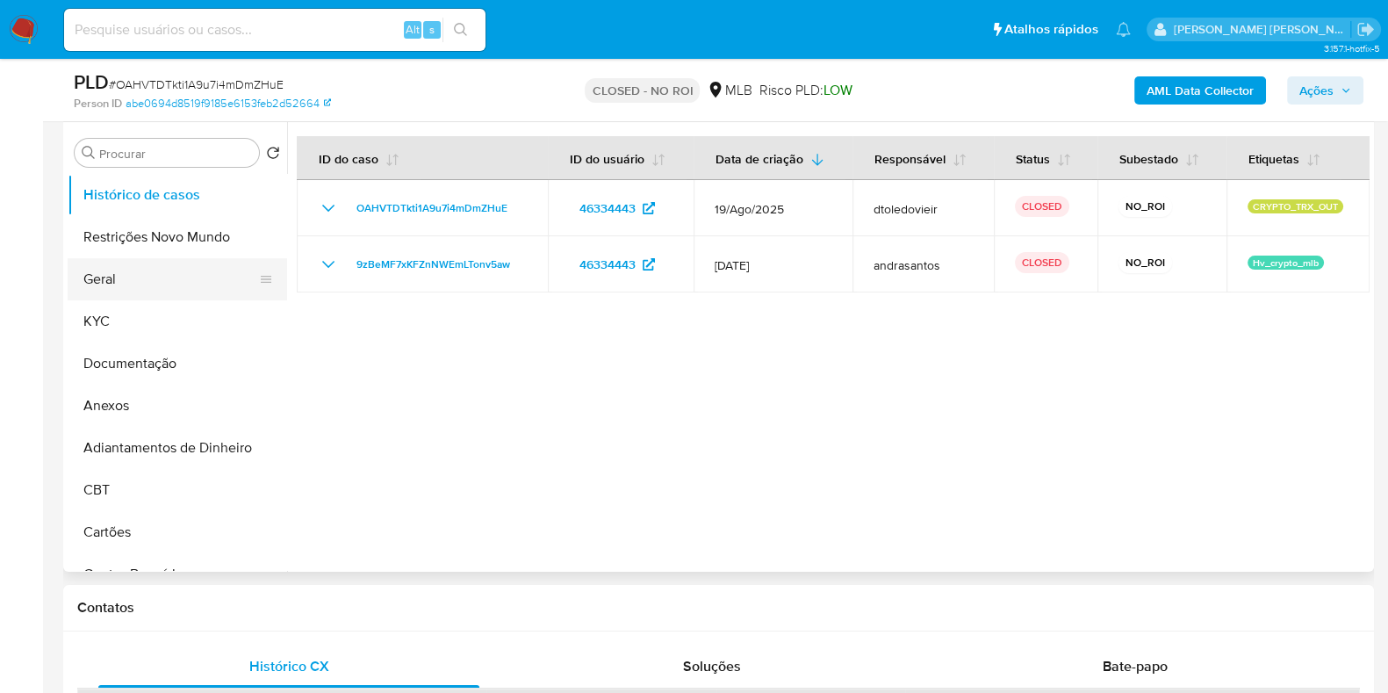
click at [119, 283] on button "Geral" at bounding box center [170, 279] width 205 height 42
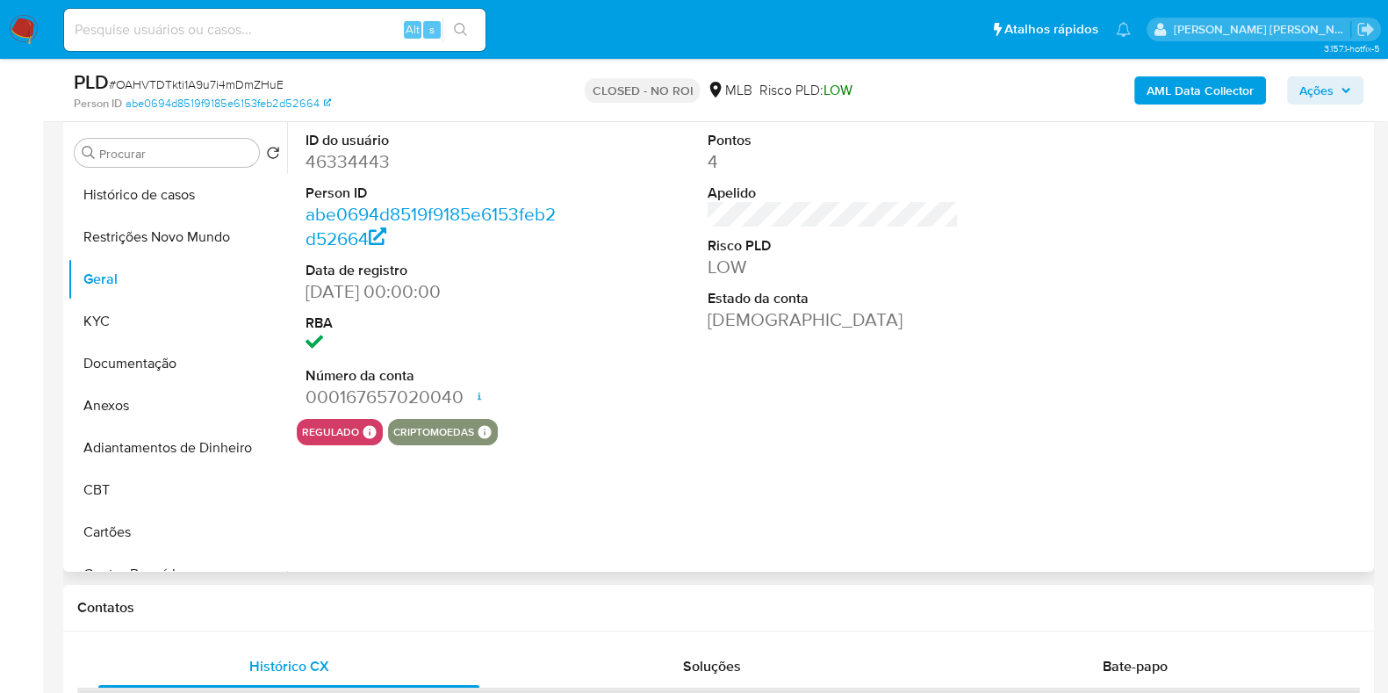
click at [363, 161] on dd "46334443" at bounding box center [430, 161] width 251 height 25
copy dd "46334443"
click at [342, 32] on input at bounding box center [274, 29] width 421 height 23
paste input "815358132"
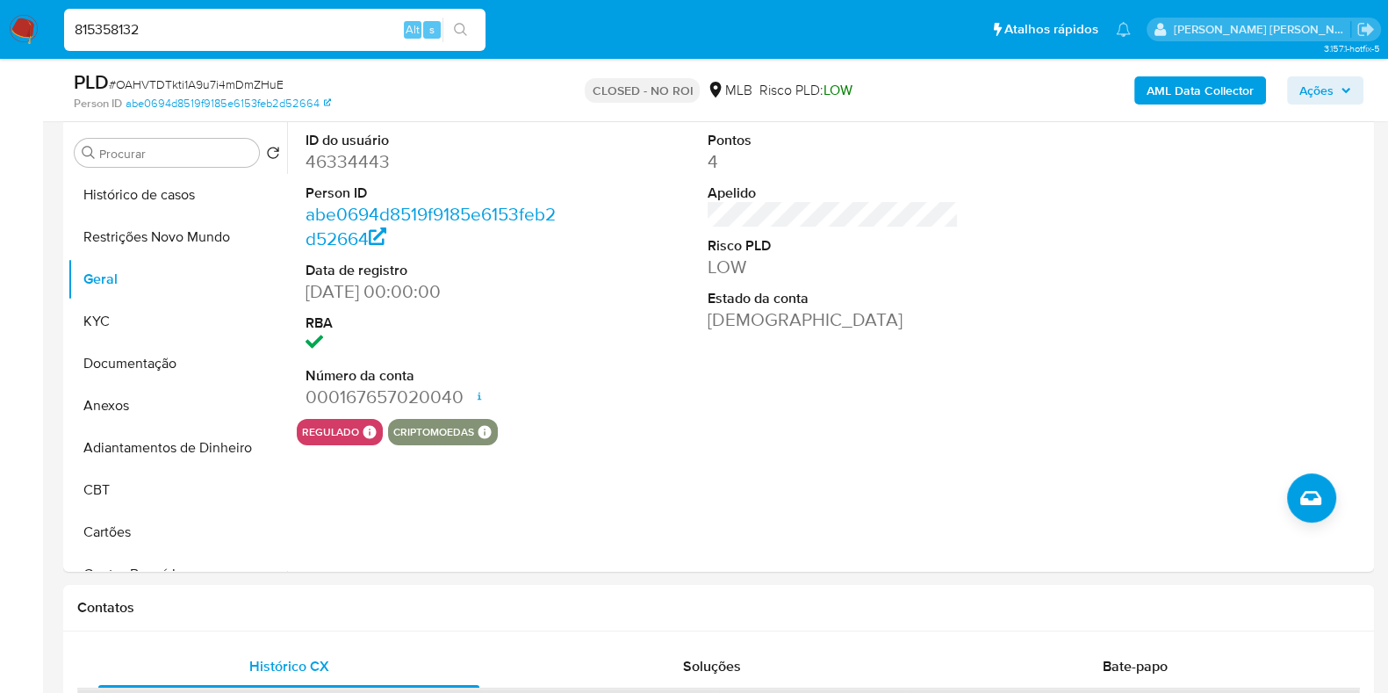
type input "815358132"
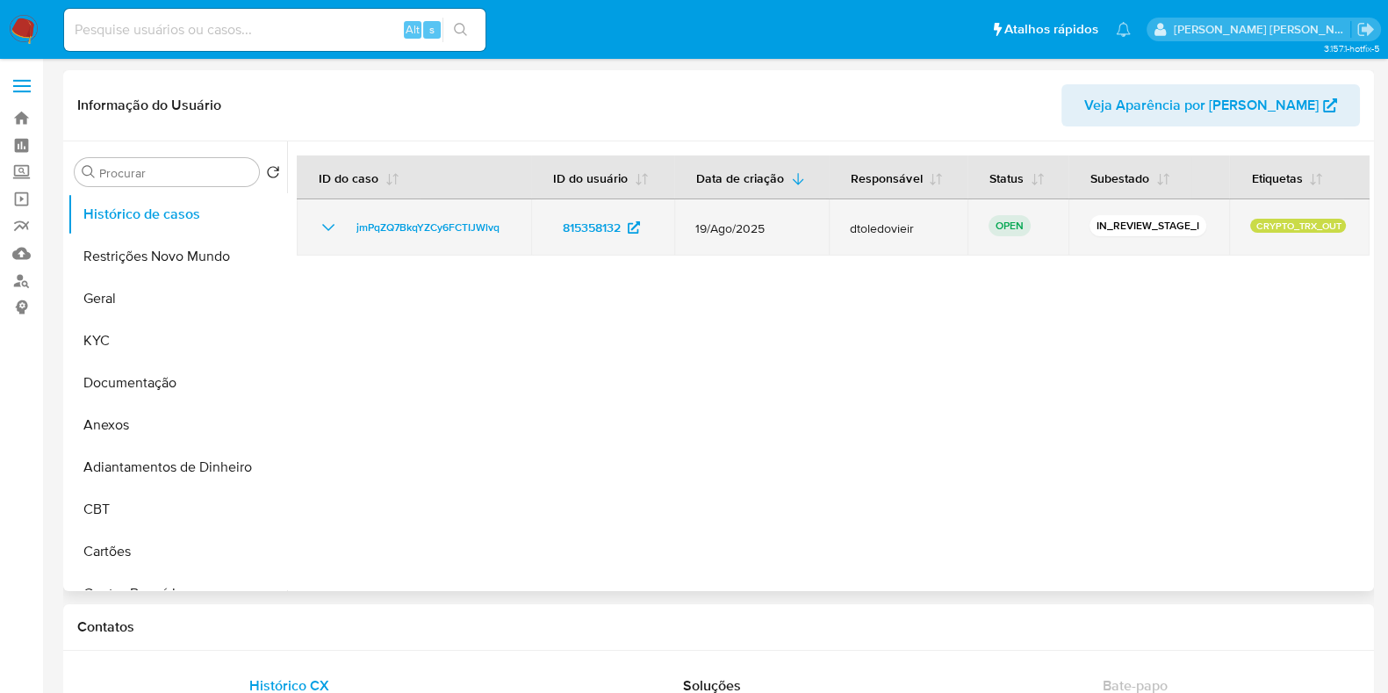
select select "10"
click at [442, 223] on span "jmPqZQ7BkqYZCy6FCTIJWlvq" at bounding box center [427, 227] width 143 height 21
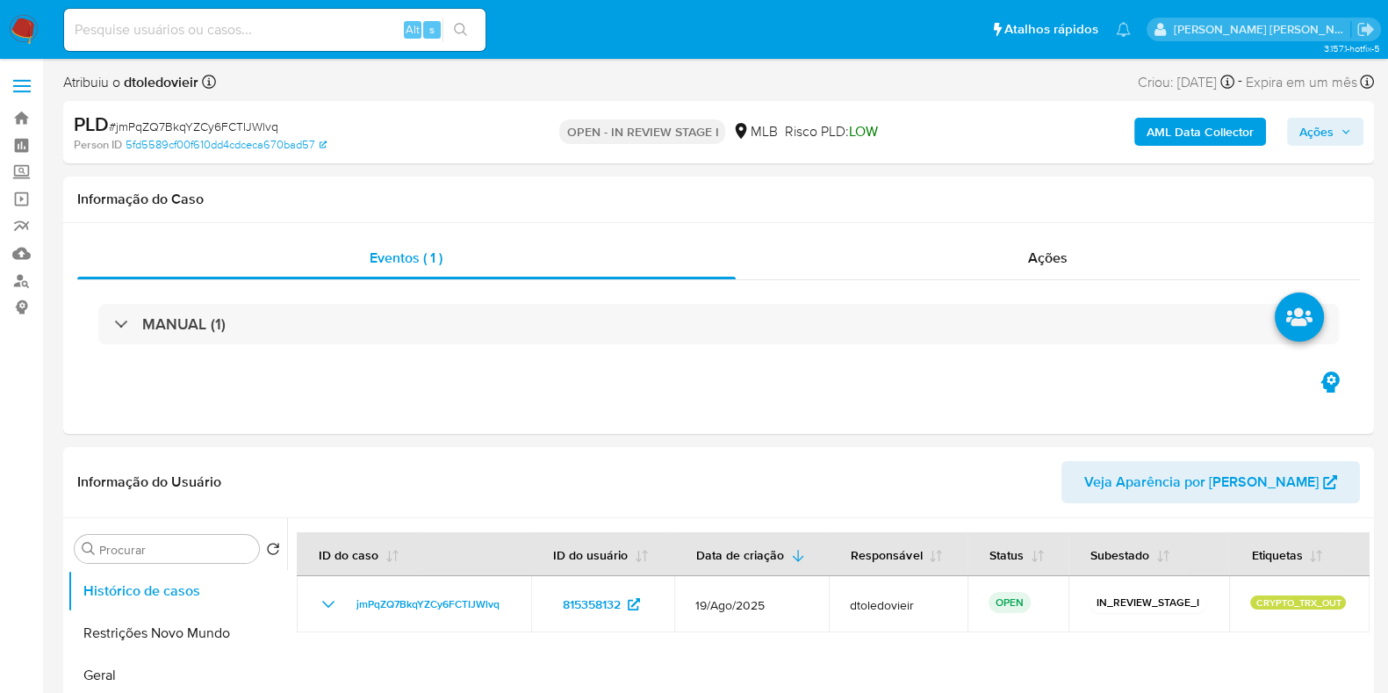
select select "10"
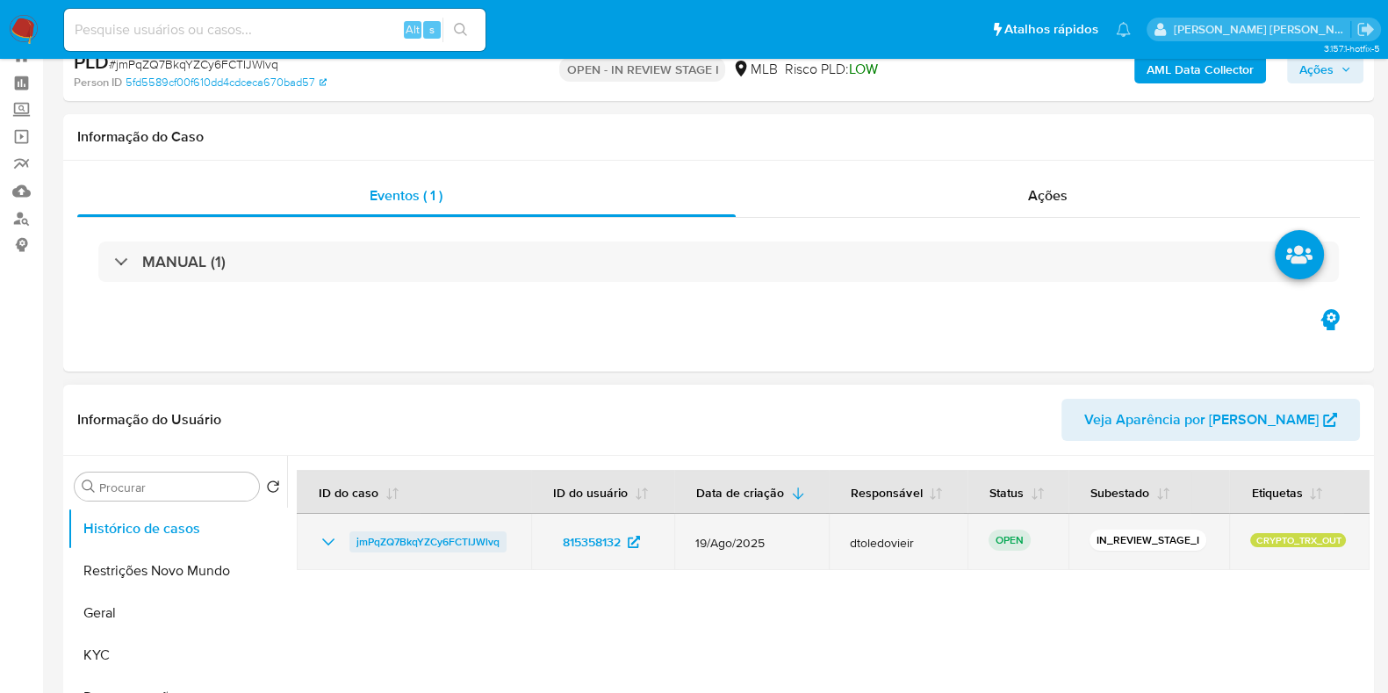
scroll to position [109, 0]
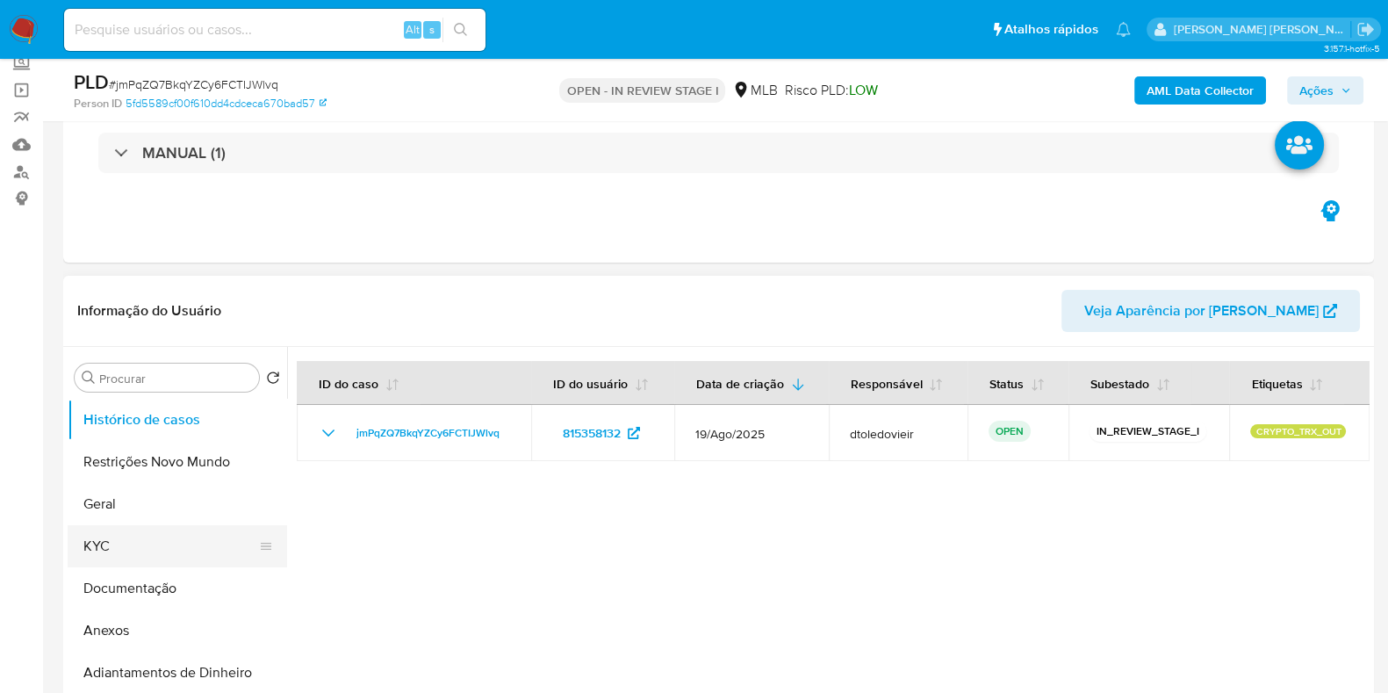
click at [129, 550] on button "KYC" at bounding box center [170, 546] width 205 height 42
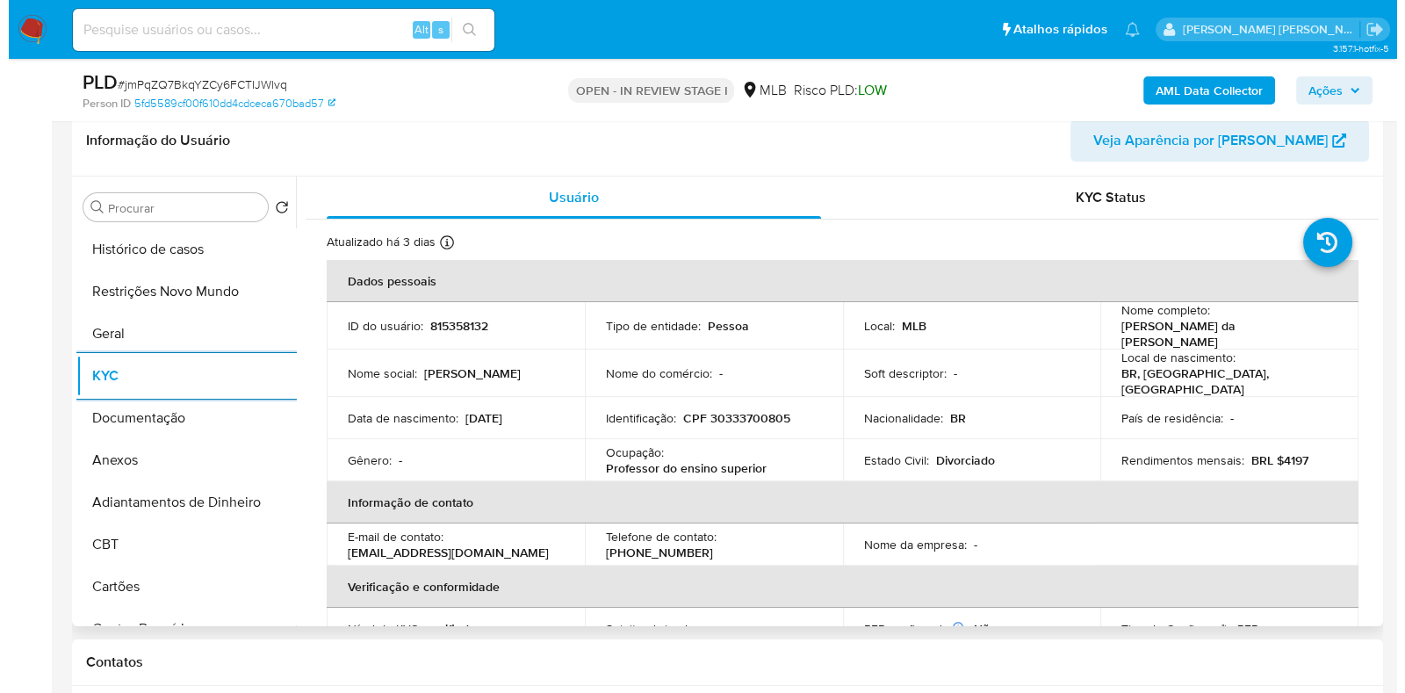
scroll to position [329, 0]
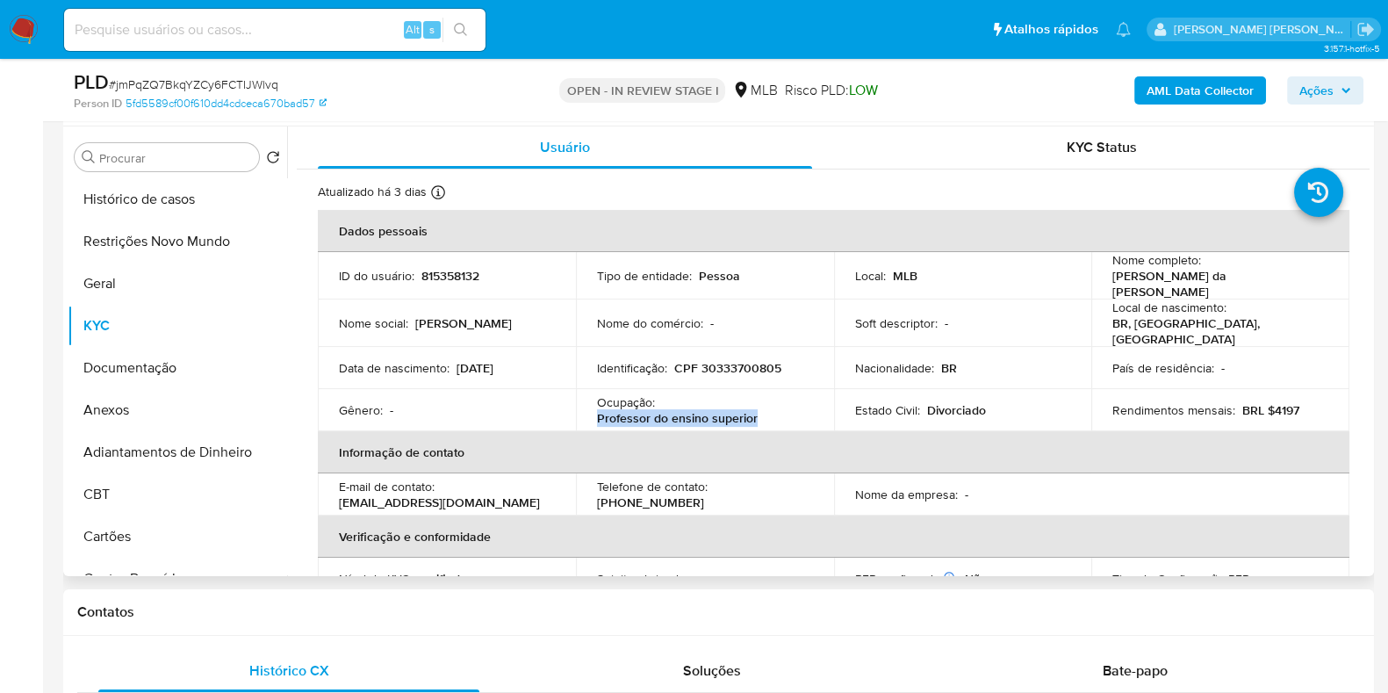
drag, startPoint x: 767, startPoint y: 409, endPoint x: 575, endPoint y: 413, distance: 192.3
click at [576, 413] on td "Ocupação : Professor do ensino superior" at bounding box center [705, 410] width 258 height 42
copy p "Professor do ensino superior"
click at [173, 375] on button "Documentação" at bounding box center [170, 368] width 205 height 42
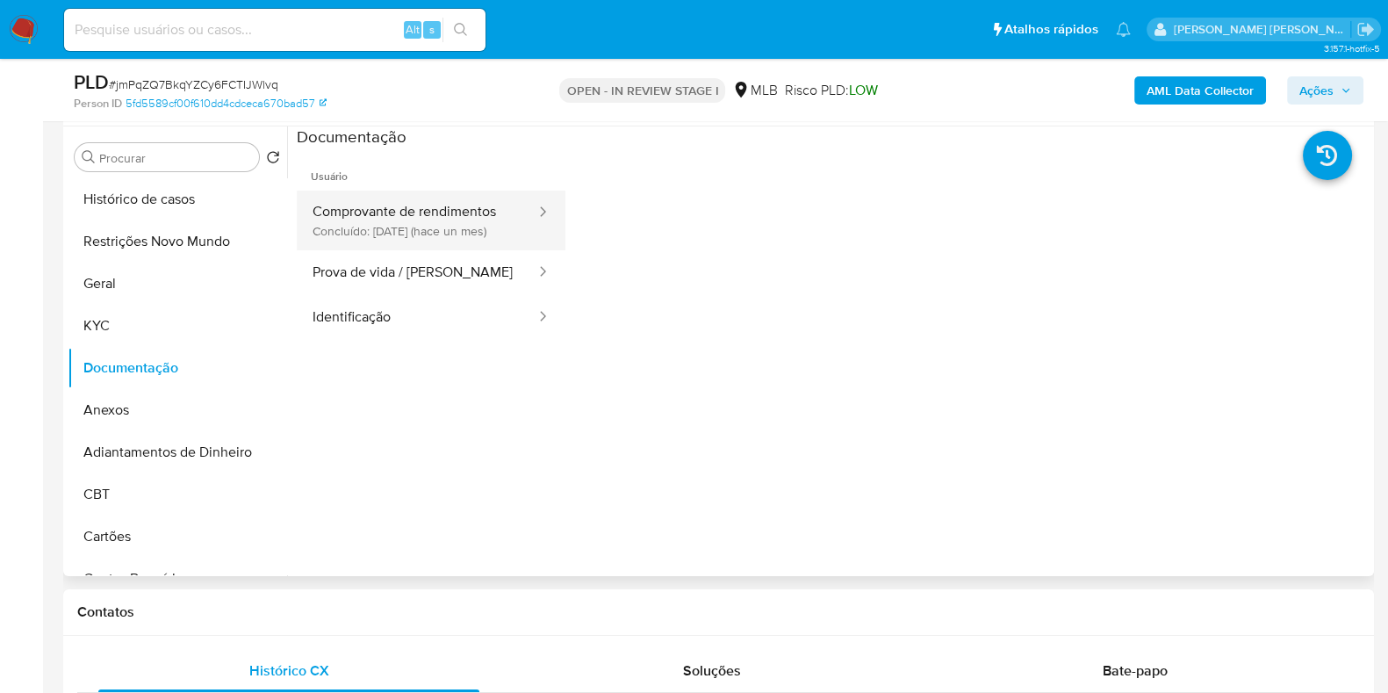
click at [481, 220] on button "Comprovante de rendimentos Concluído: 25/07/2025 (hace un mes)" at bounding box center [417, 220] width 241 height 60
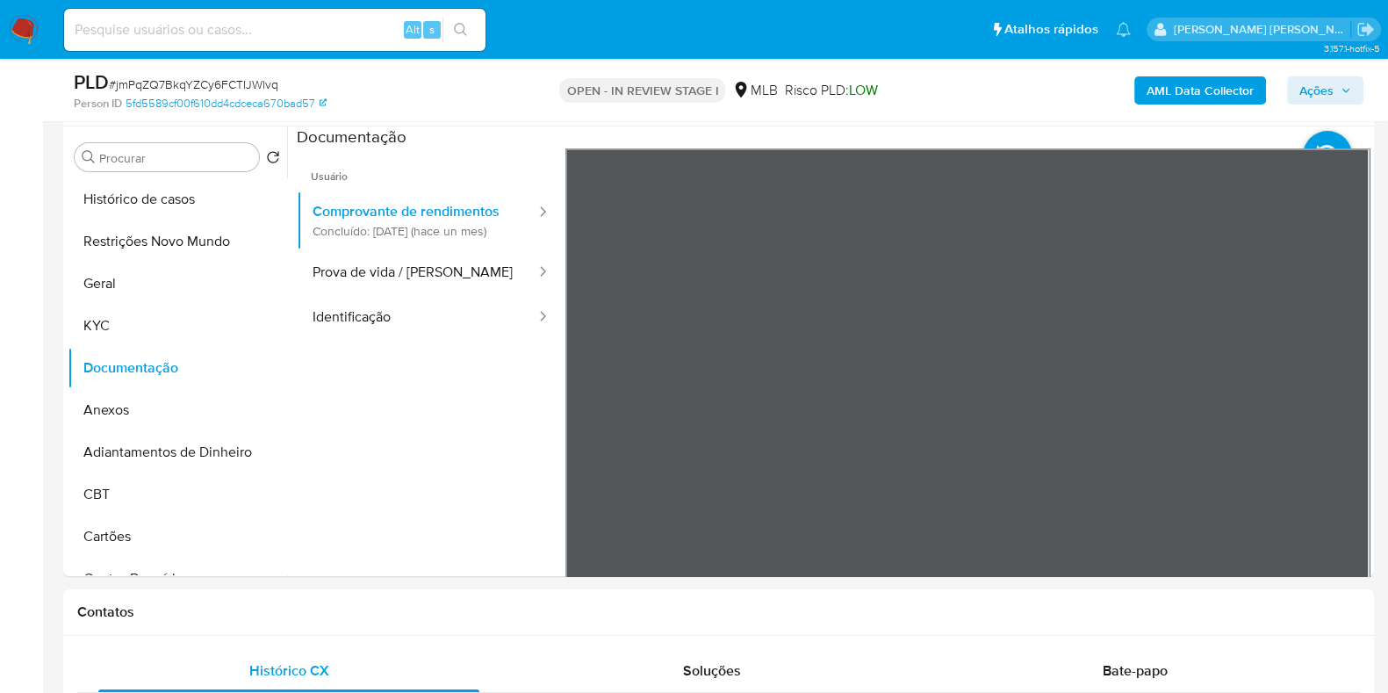
click at [1209, 89] on b "AML Data Collector" at bounding box center [1199, 90] width 107 height 28
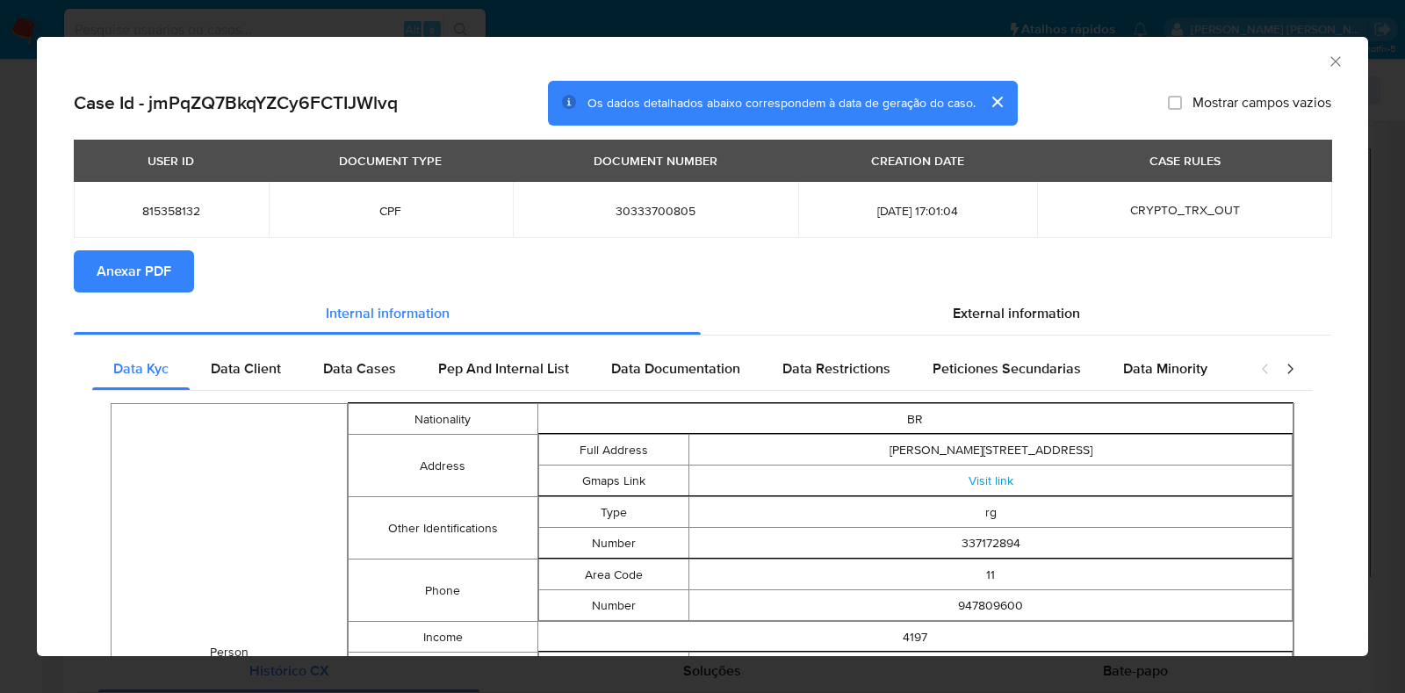
click at [1003, 291] on section "Anexar PDF" at bounding box center [702, 271] width 1257 height 42
click at [1036, 308] on span "External information" at bounding box center [1015, 313] width 127 height 20
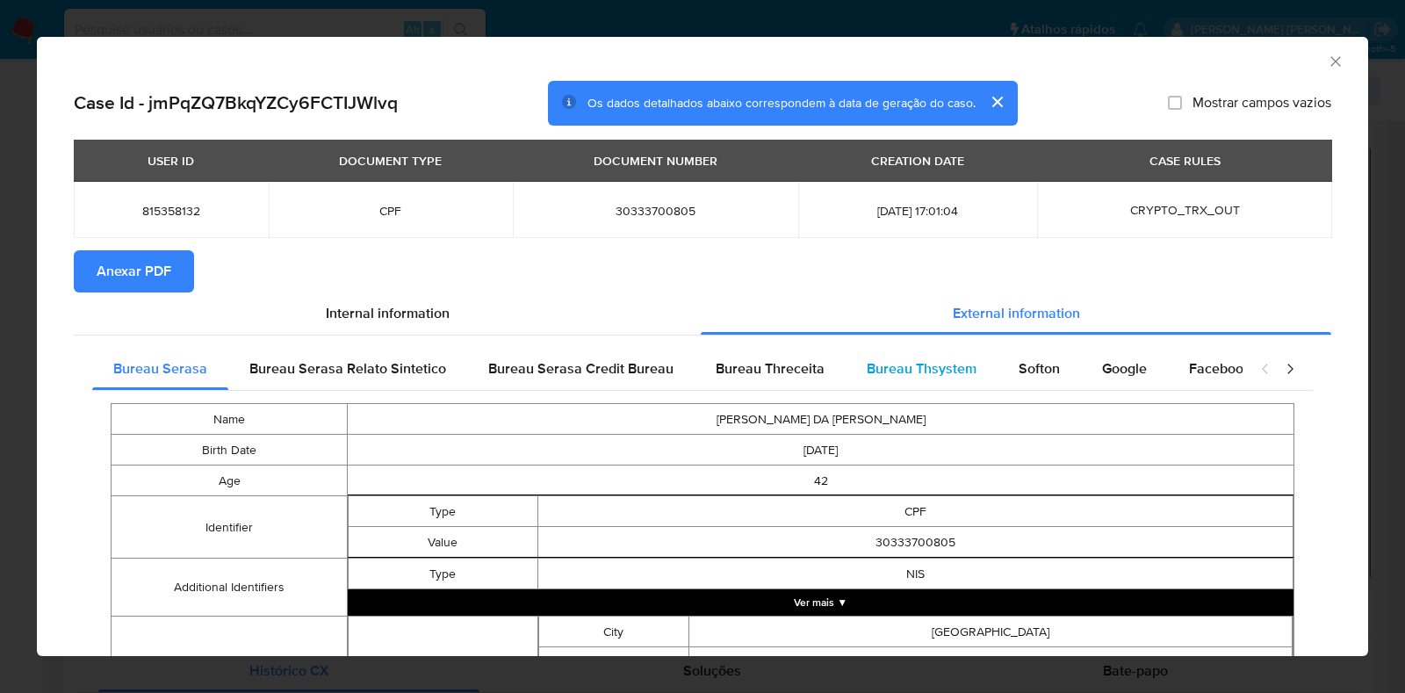
click at [888, 361] on span "Bureau Thsystem" at bounding box center [921, 368] width 110 height 20
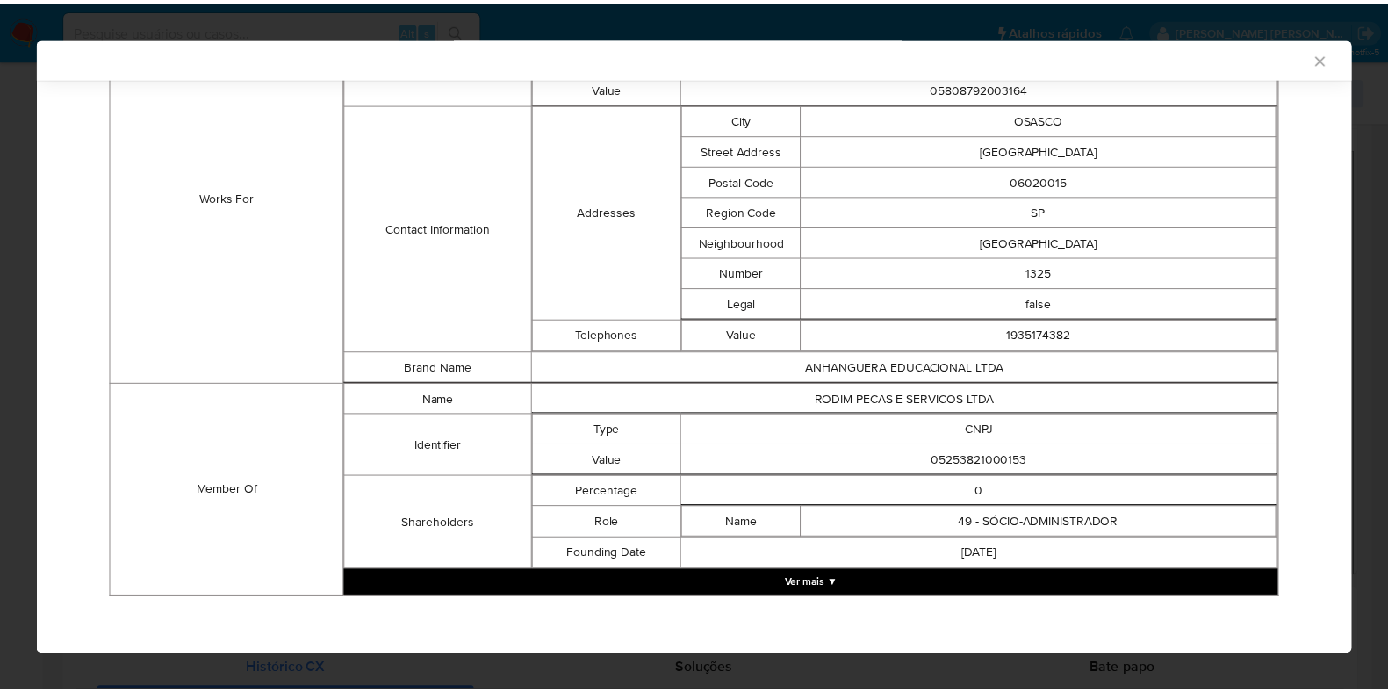
scroll to position [1330, 0]
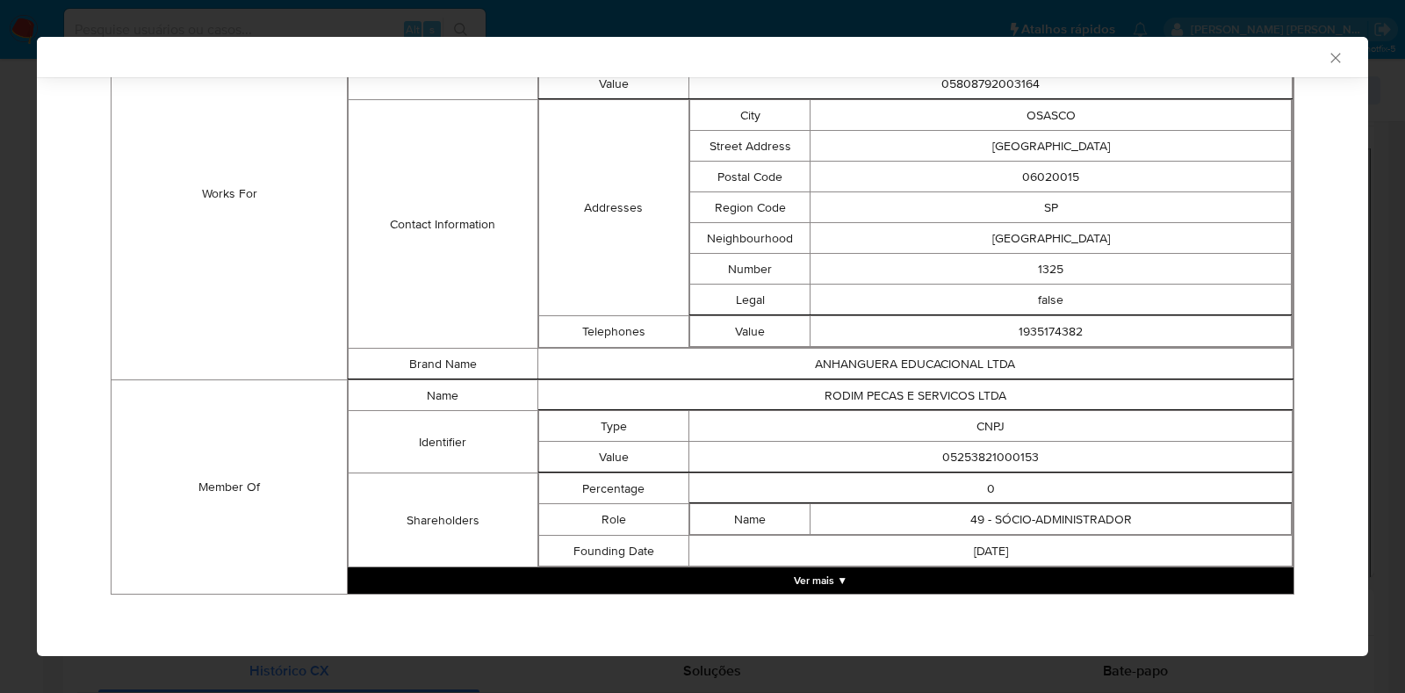
click at [992, 449] on td "05253821000153" at bounding box center [990, 457] width 603 height 31
copy td "05253821000153"
click at [11, 398] on div "AML Data Collector Case Id - jmPqZQ7BkqYZCy6FCTIJWlvq Os dados detalhados abaix…" at bounding box center [702, 346] width 1405 height 693
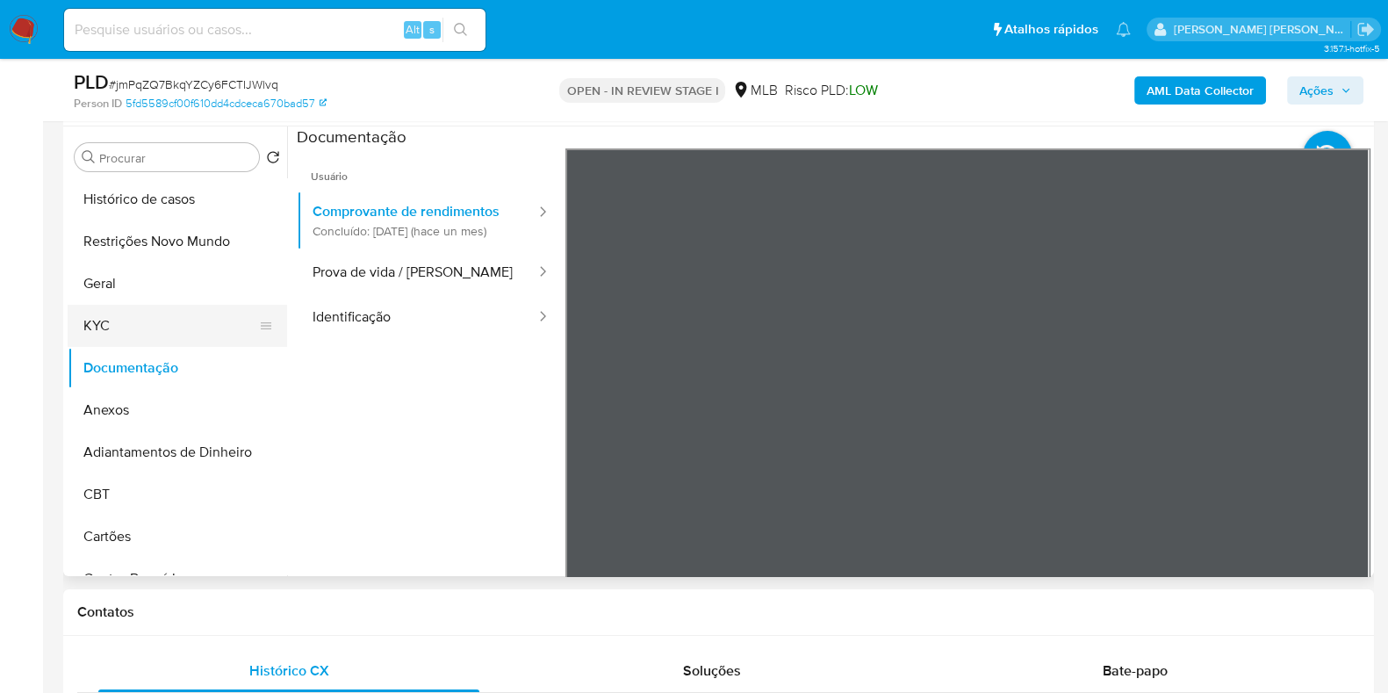
click at [177, 320] on button "KYC" at bounding box center [170, 326] width 205 height 42
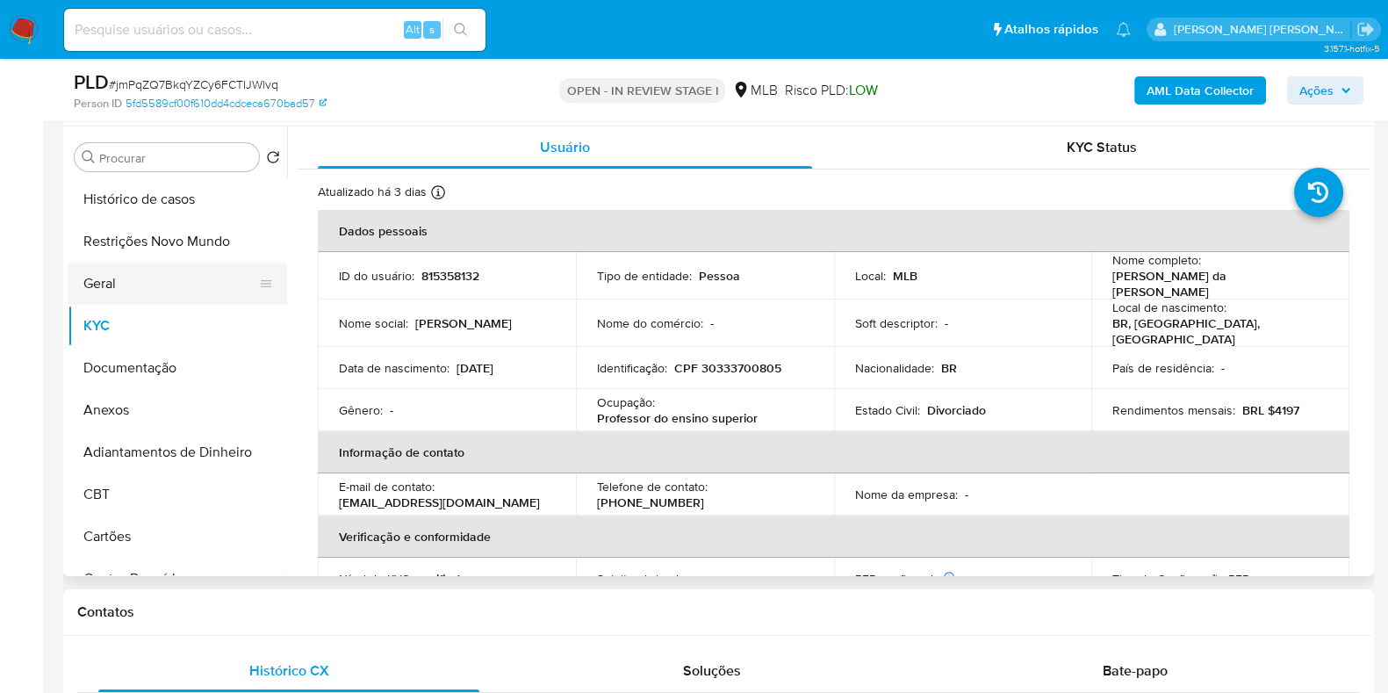
click at [142, 271] on button "Geral" at bounding box center [170, 283] width 205 height 42
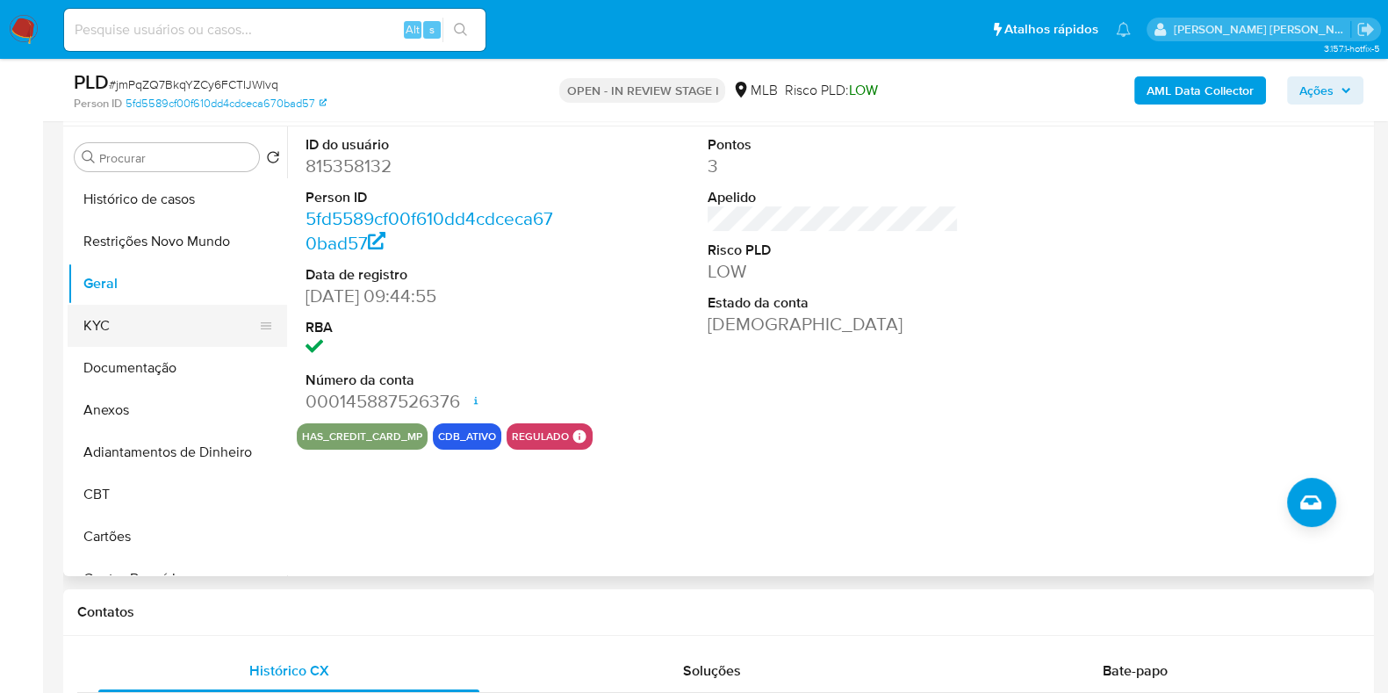
click at [136, 343] on button "KYC" at bounding box center [170, 326] width 205 height 42
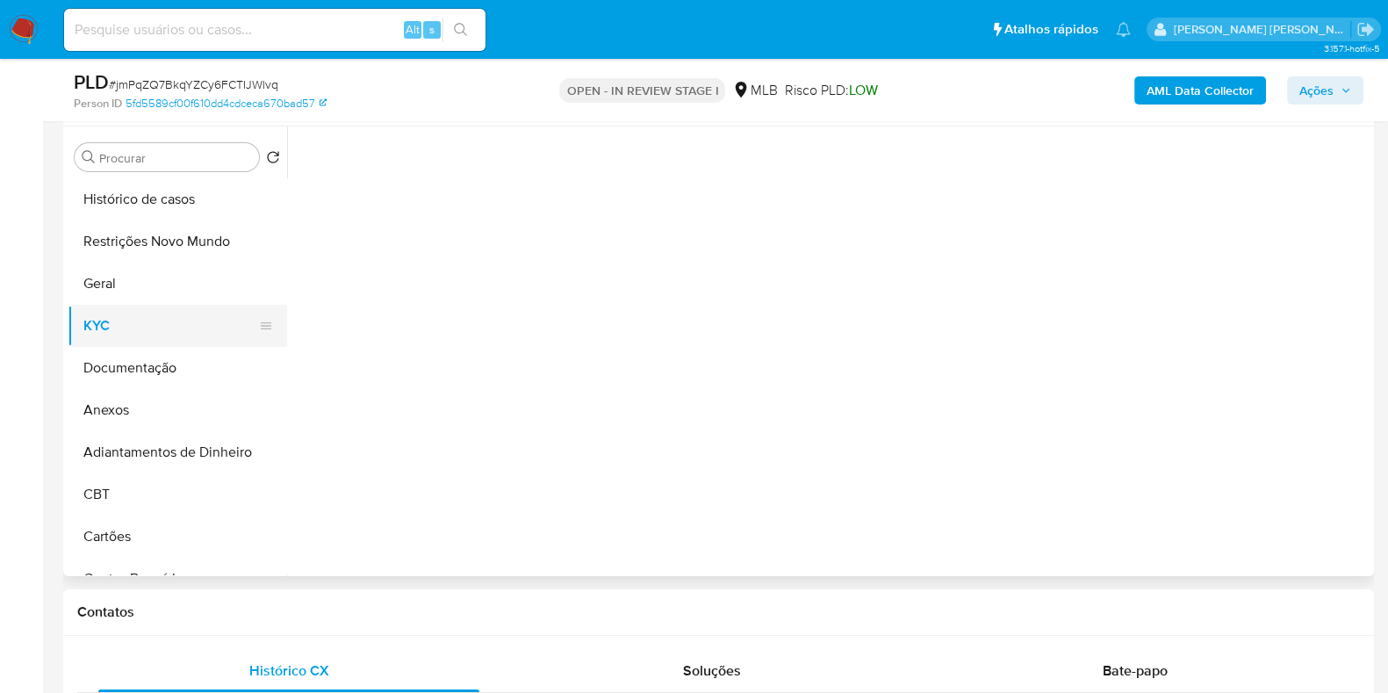
click at [140, 313] on button "KYC" at bounding box center [170, 326] width 205 height 42
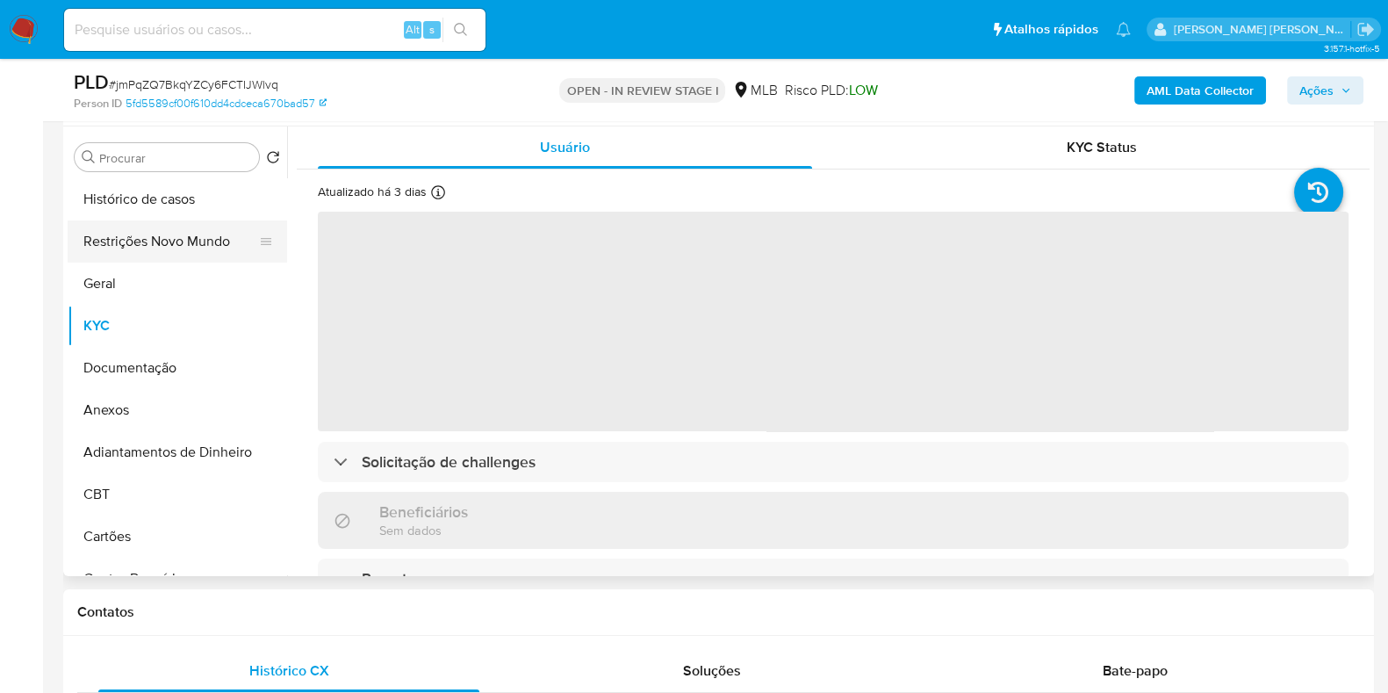
click at [183, 224] on button "Restrições Novo Mundo" at bounding box center [170, 241] width 205 height 42
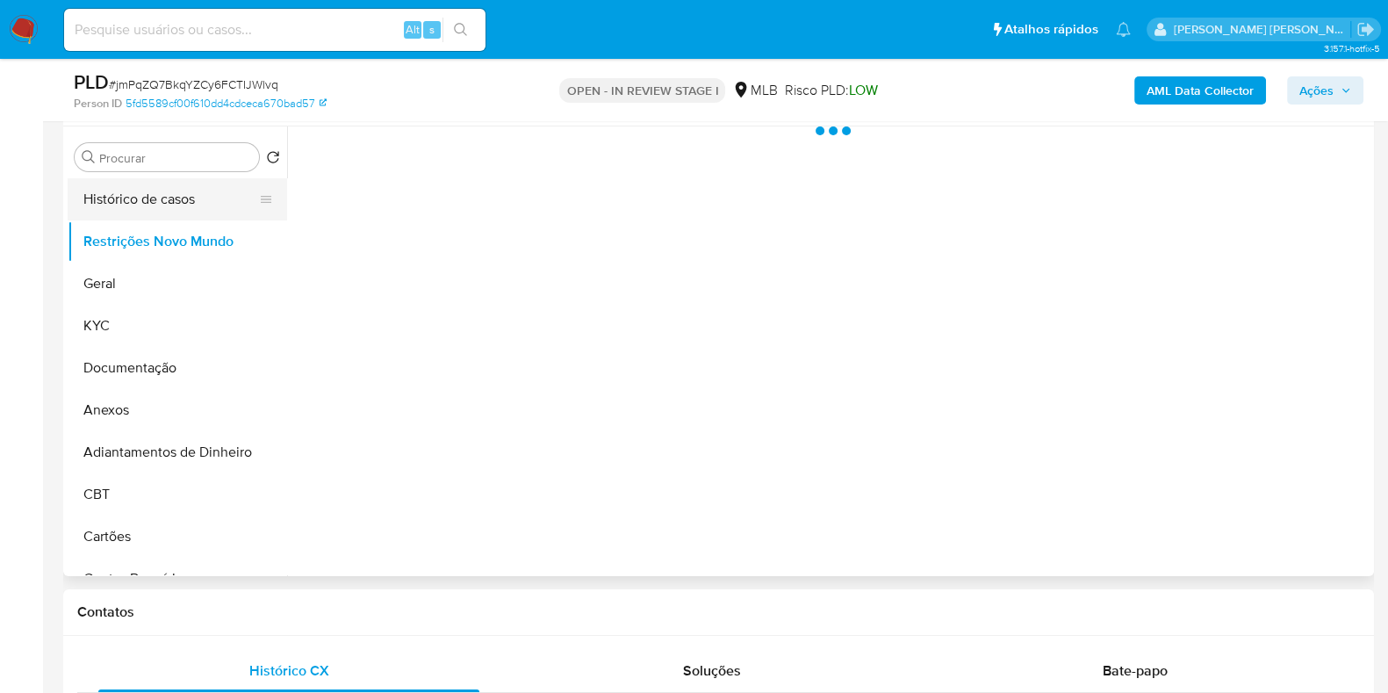
click at [190, 206] on button "Histórico de casos" at bounding box center [170, 199] width 205 height 42
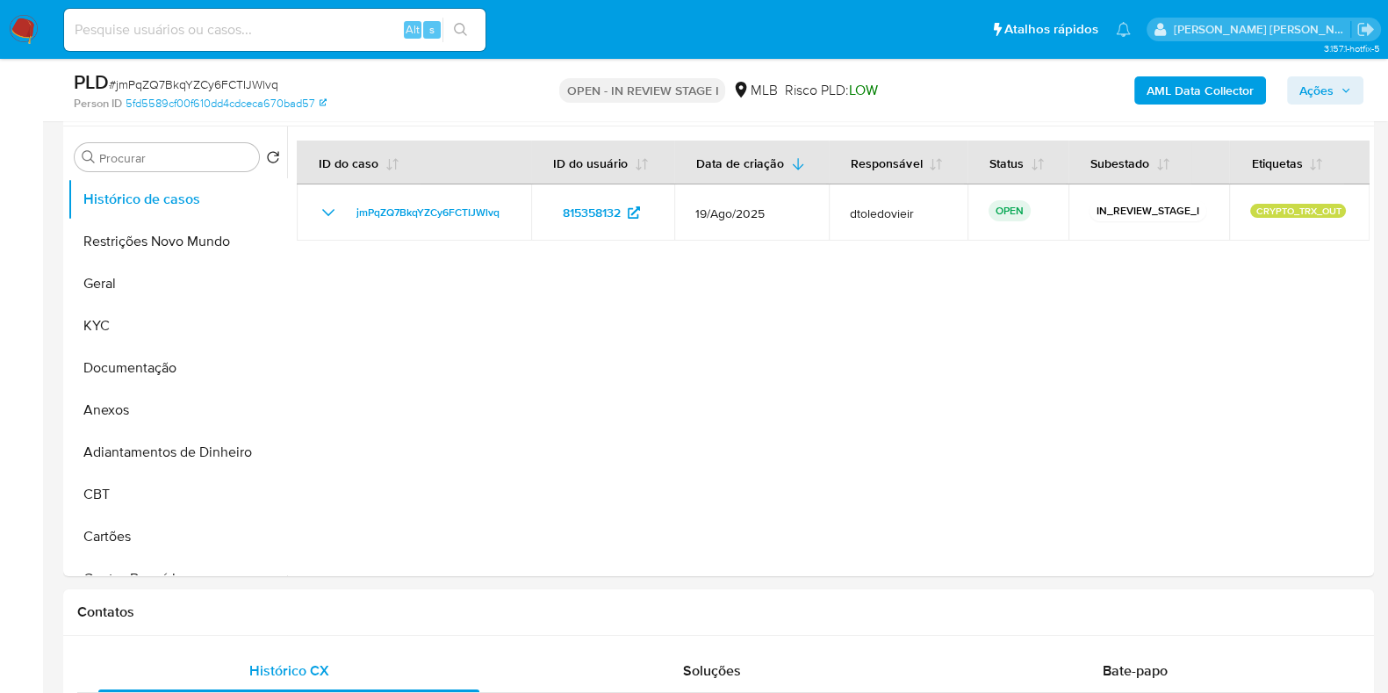
click at [1300, 96] on span "Ações" at bounding box center [1316, 90] width 34 height 28
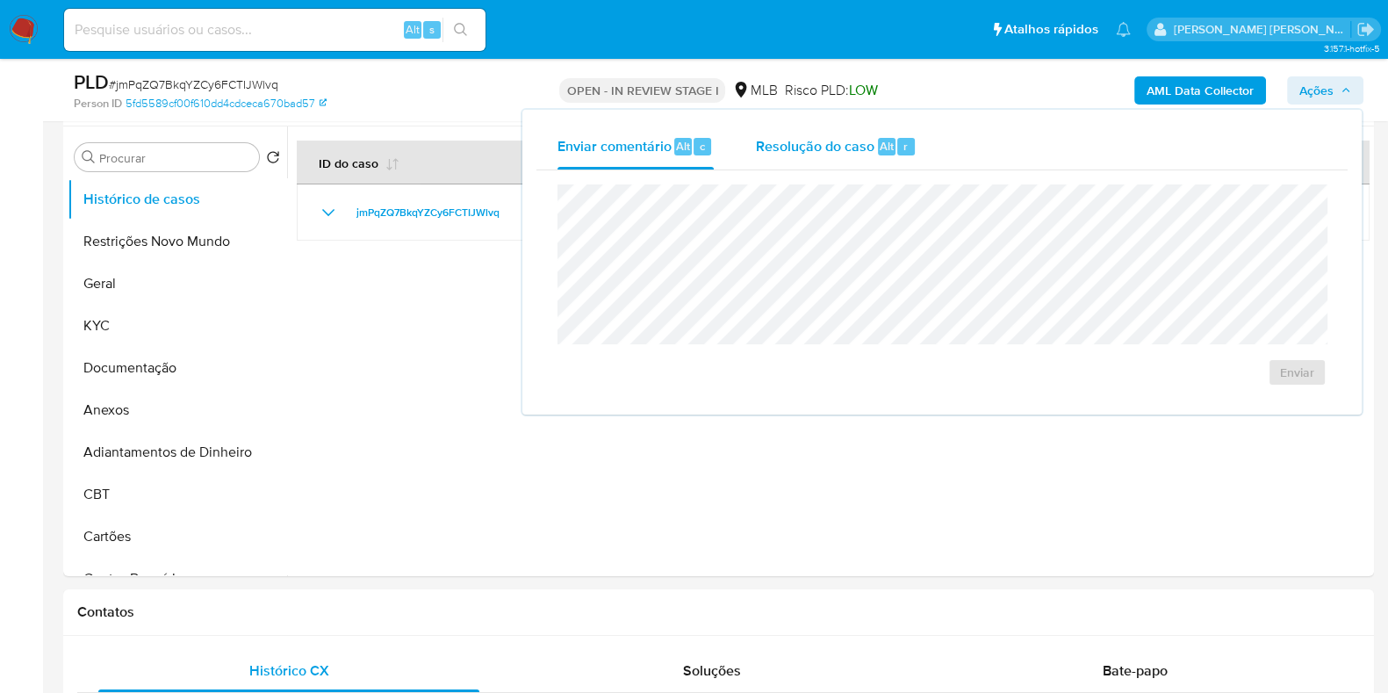
click at [870, 147] on span "Resolução do caso" at bounding box center [815, 145] width 119 height 20
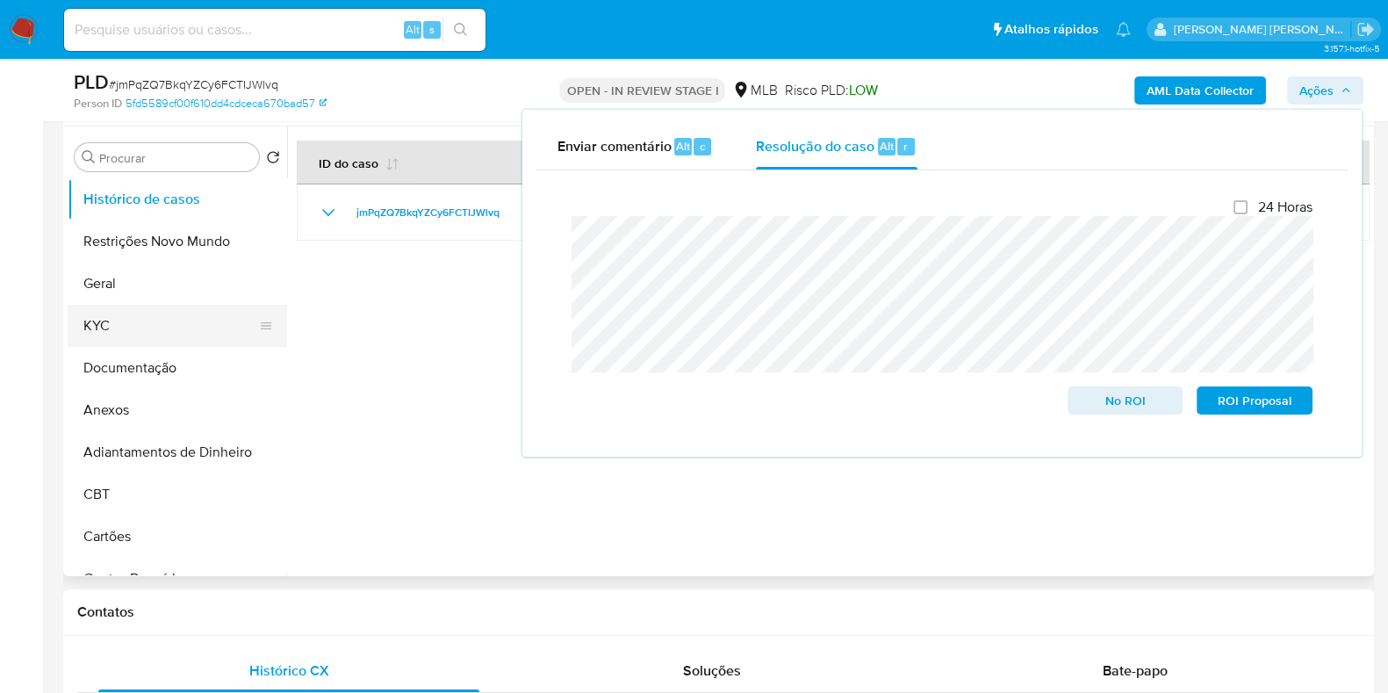
click at [162, 326] on button "KYC" at bounding box center [170, 326] width 205 height 42
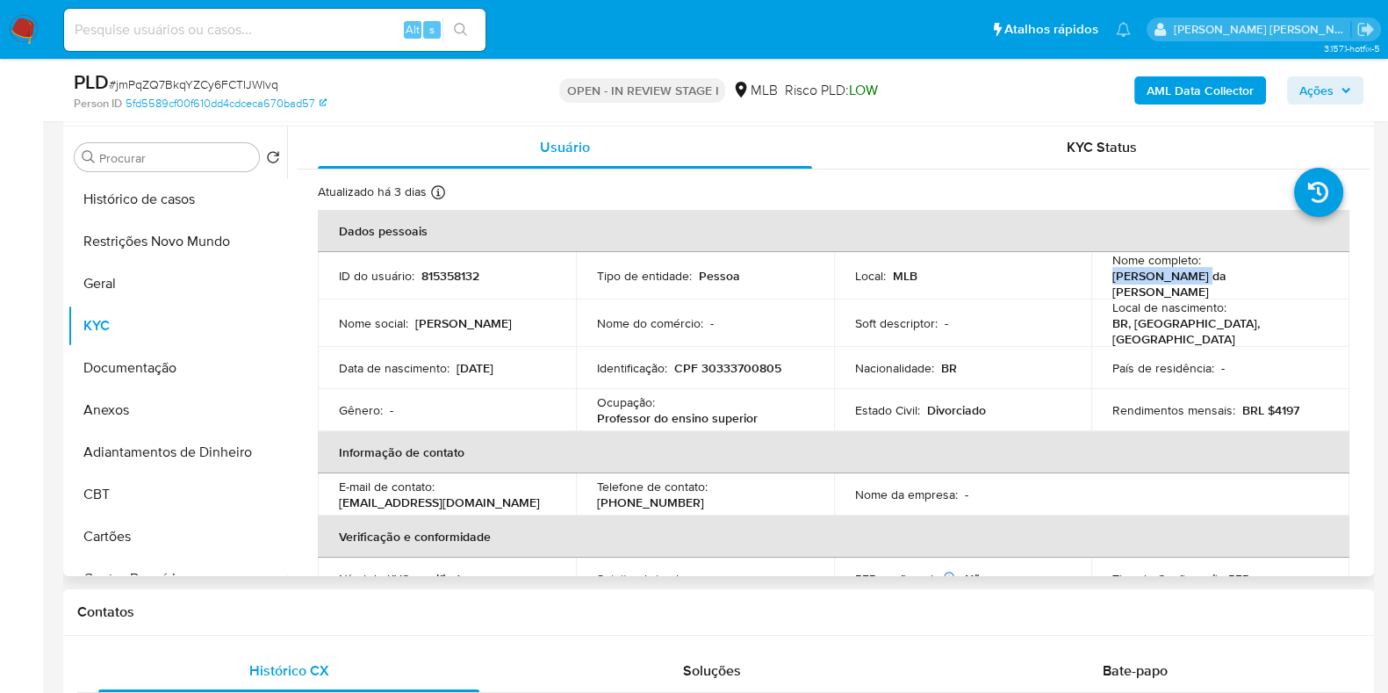
drag, startPoint x: 1296, startPoint y: 269, endPoint x: 1203, endPoint y: 272, distance: 93.1
click at [1203, 272] on div "Nome completo : Vanessa da Ana" at bounding box center [1220, 275] width 216 height 47
copy p "Vanessa da Ana"
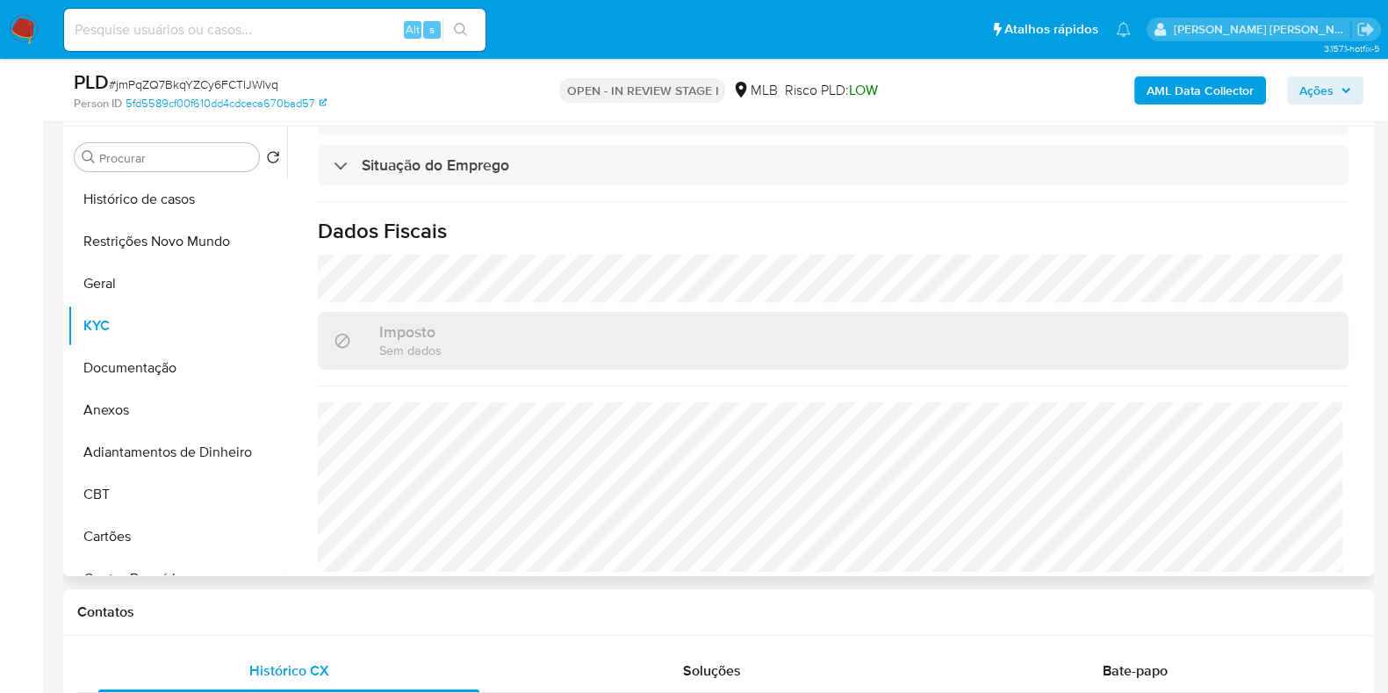
scroll to position [0, 0]
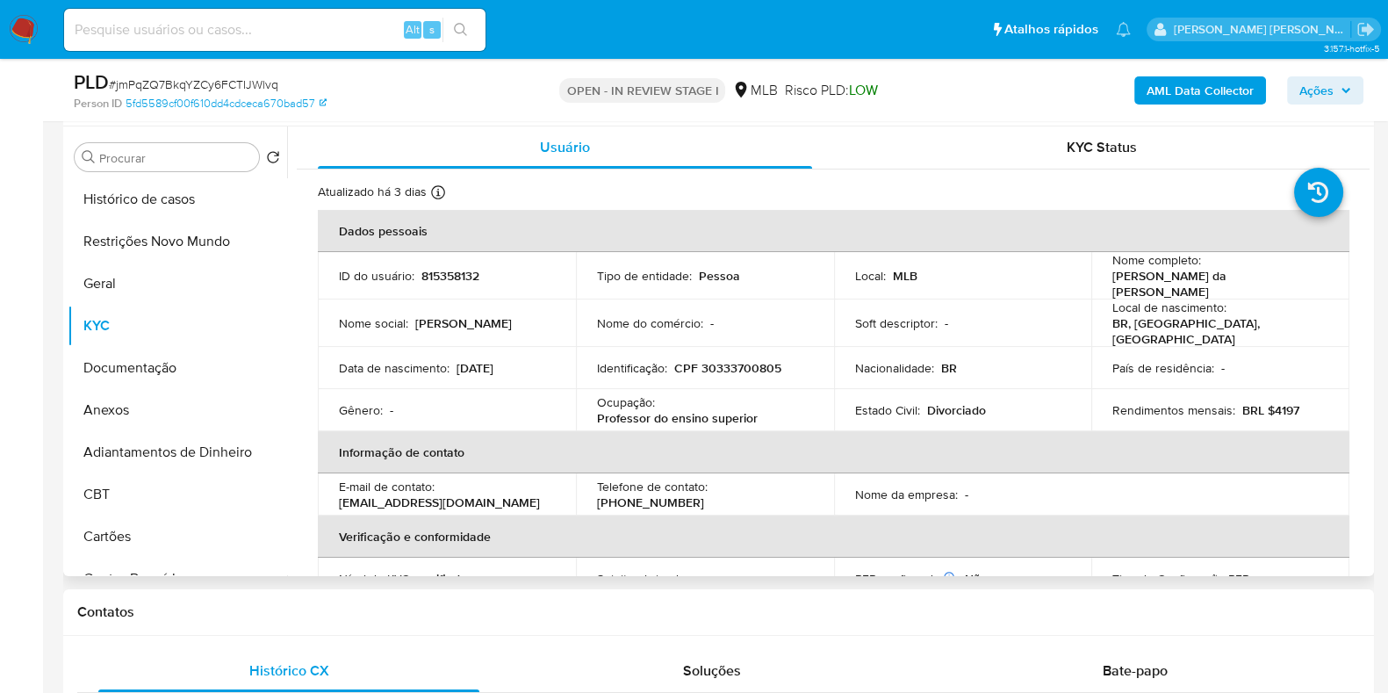
click at [724, 362] on p "CPF 30333700805" at bounding box center [727, 368] width 107 height 16
copy p "30333700805"
click at [123, 241] on button "Restrições Novo Mundo" at bounding box center [170, 241] width 205 height 42
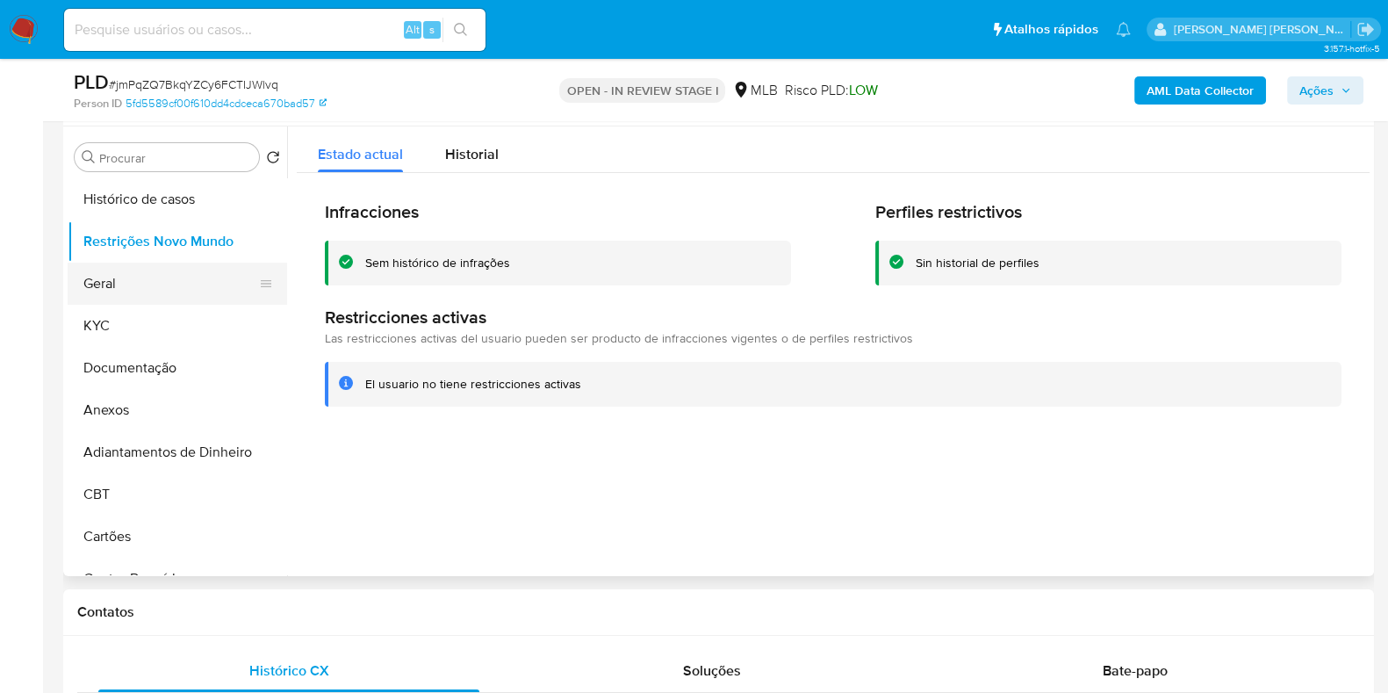
click at [117, 284] on button "Geral" at bounding box center [170, 283] width 205 height 42
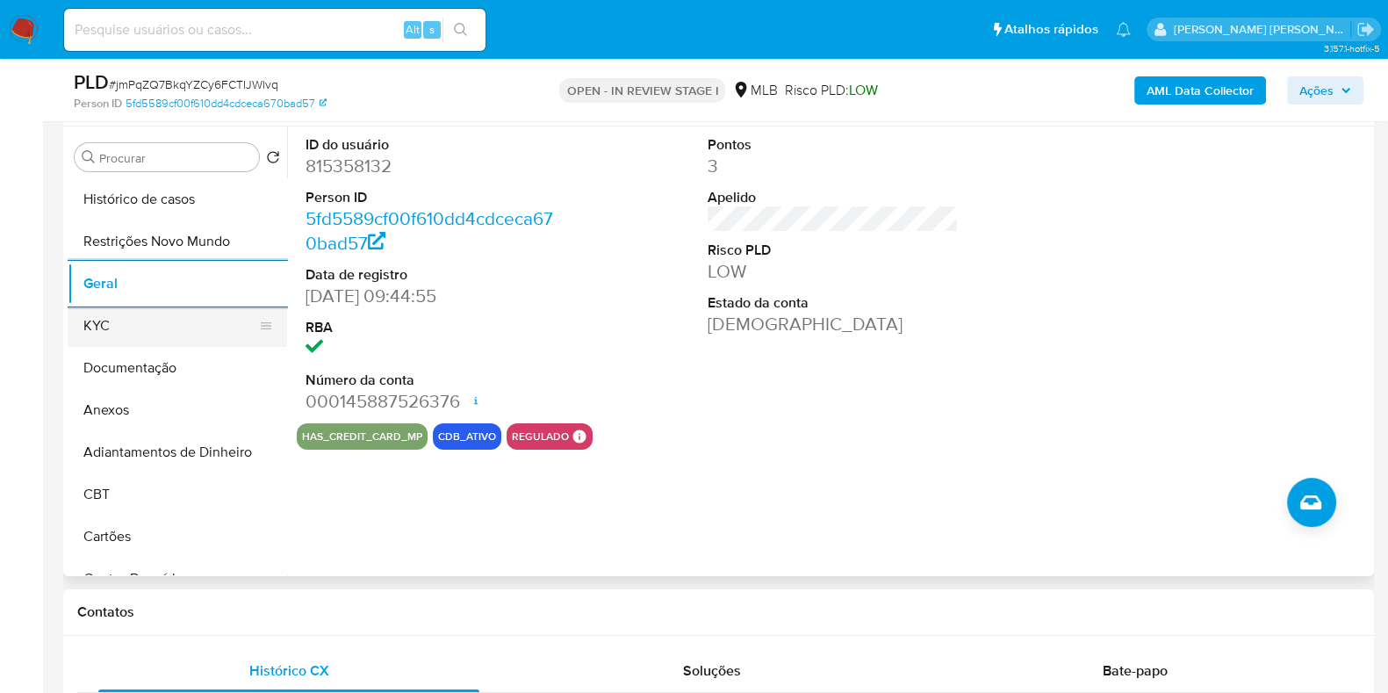
click at [156, 317] on button "KYC" at bounding box center [170, 326] width 205 height 42
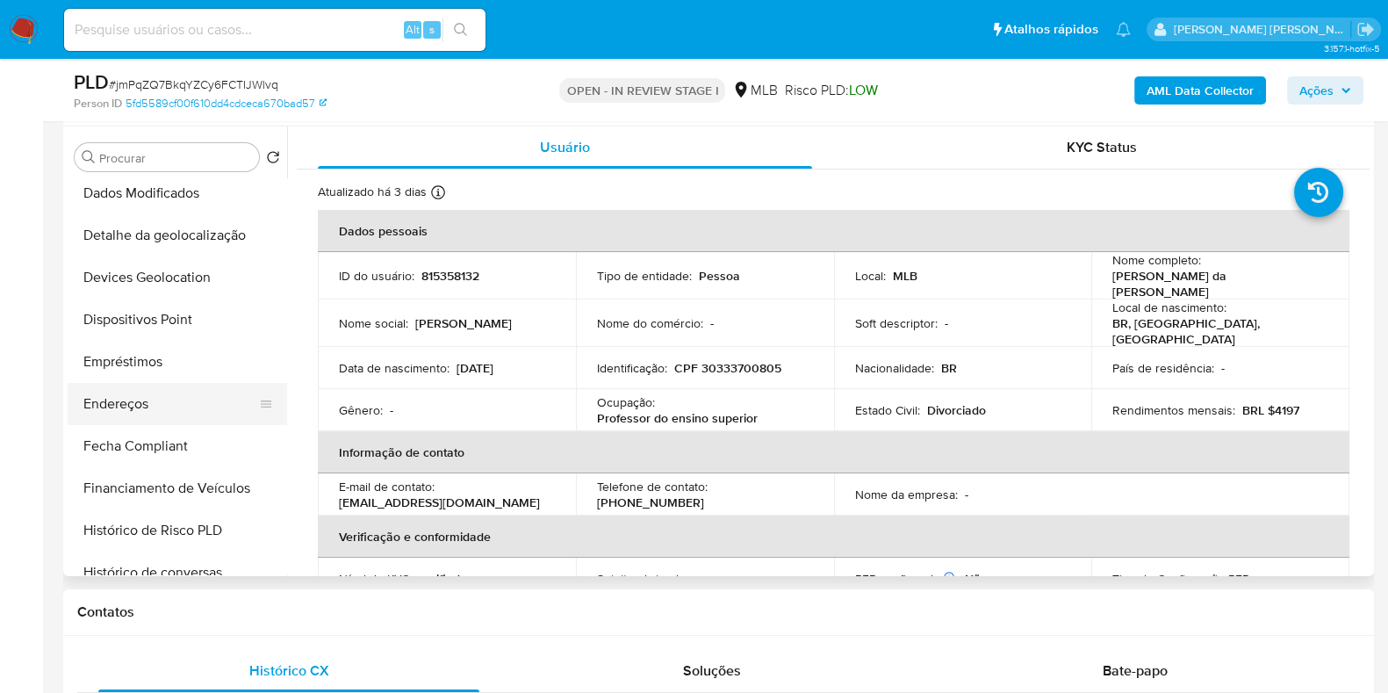
scroll to position [438, 0]
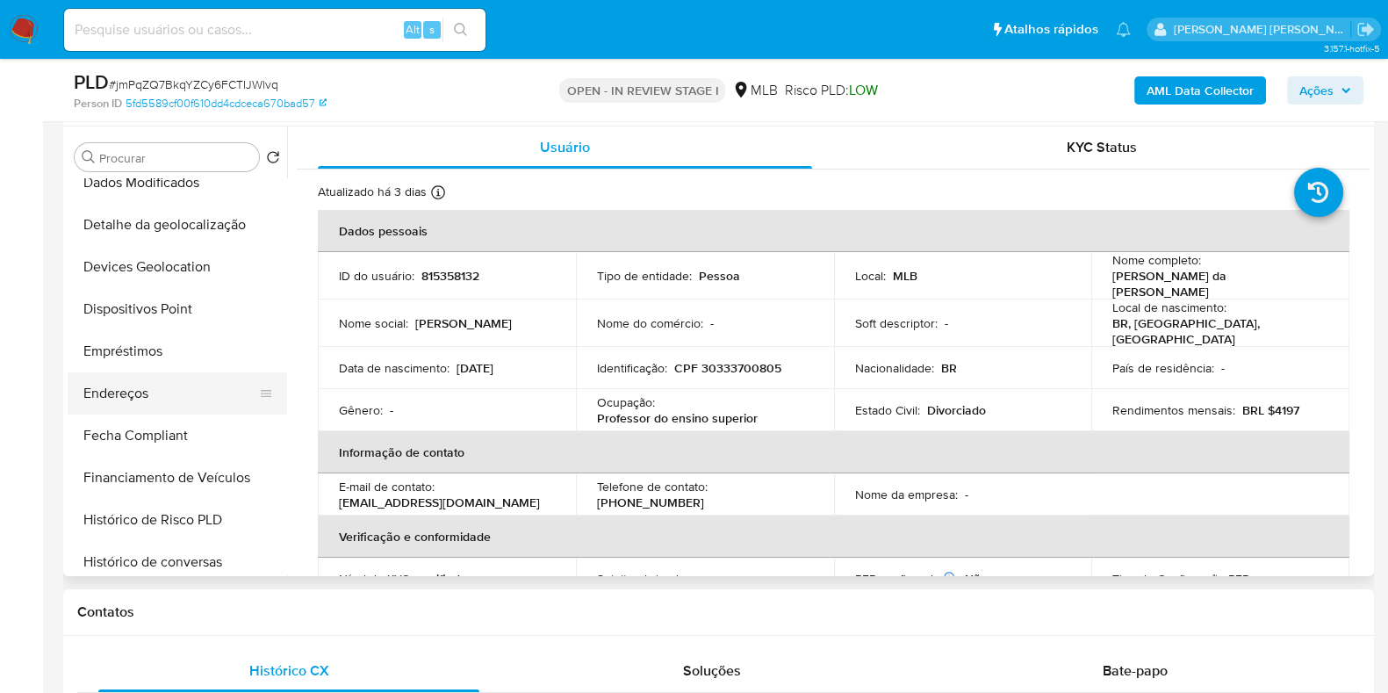
click at [174, 395] on button "Endereços" at bounding box center [170, 393] width 205 height 42
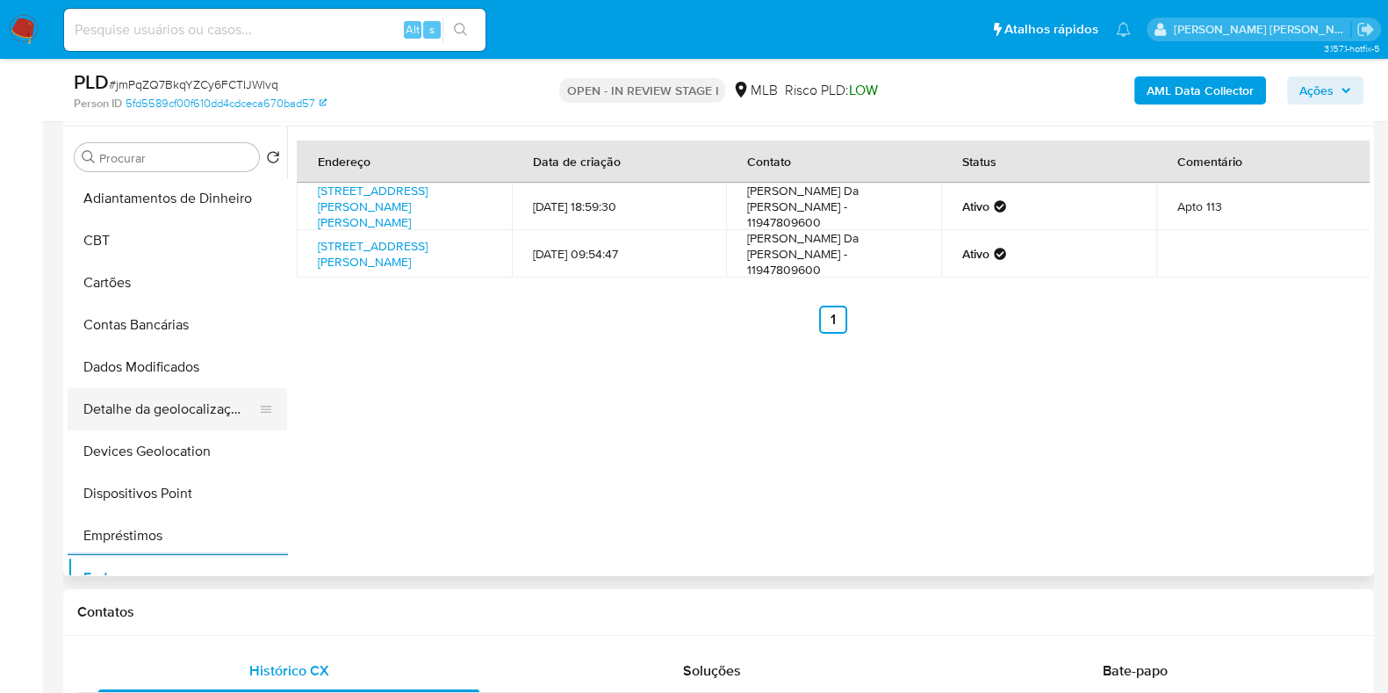
click at [182, 346] on button "Contas Bancárias" at bounding box center [177, 325] width 219 height 42
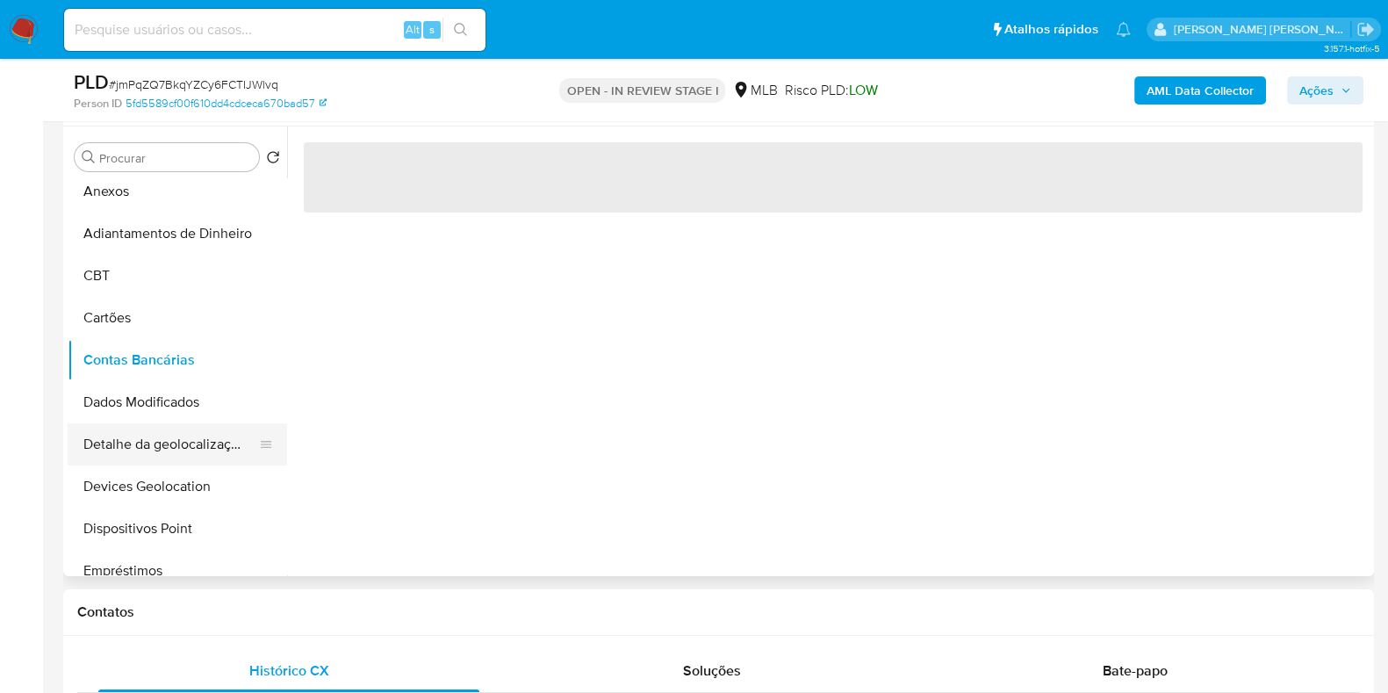
click at [150, 454] on button "Detalhe da geolocalização" at bounding box center [170, 444] width 205 height 42
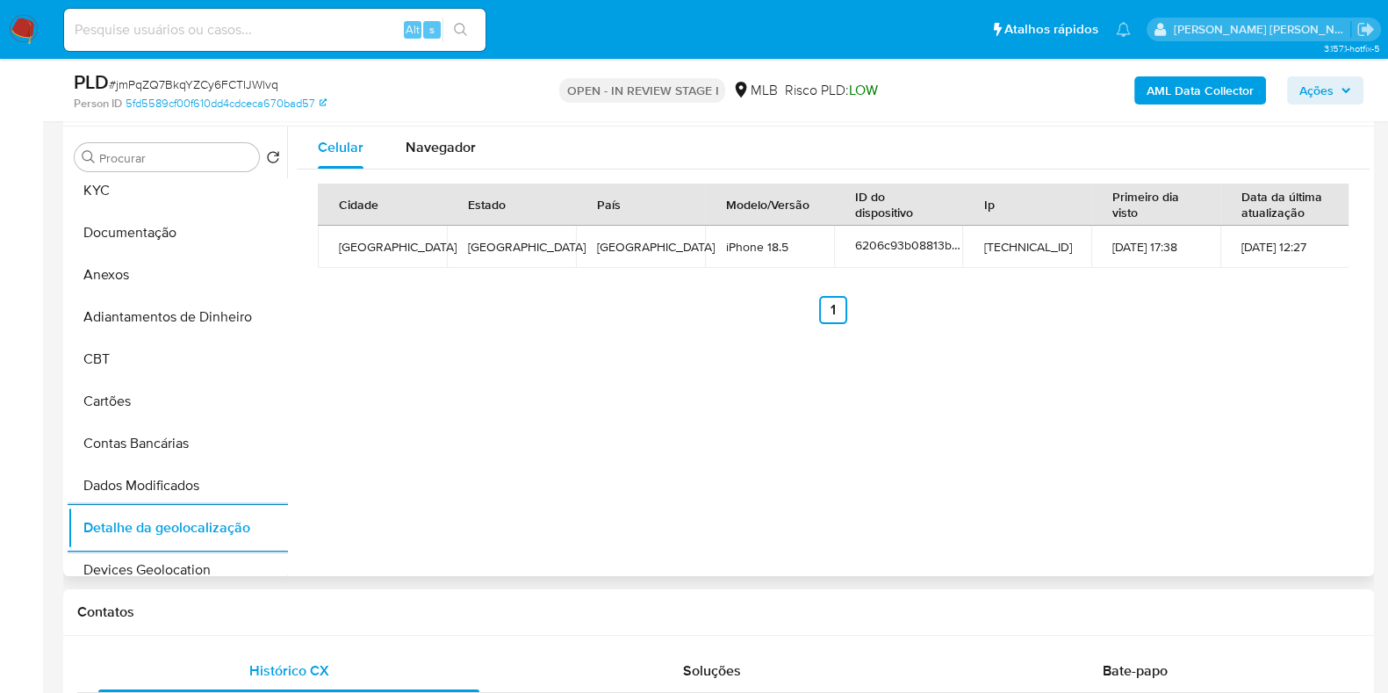
scroll to position [0, 0]
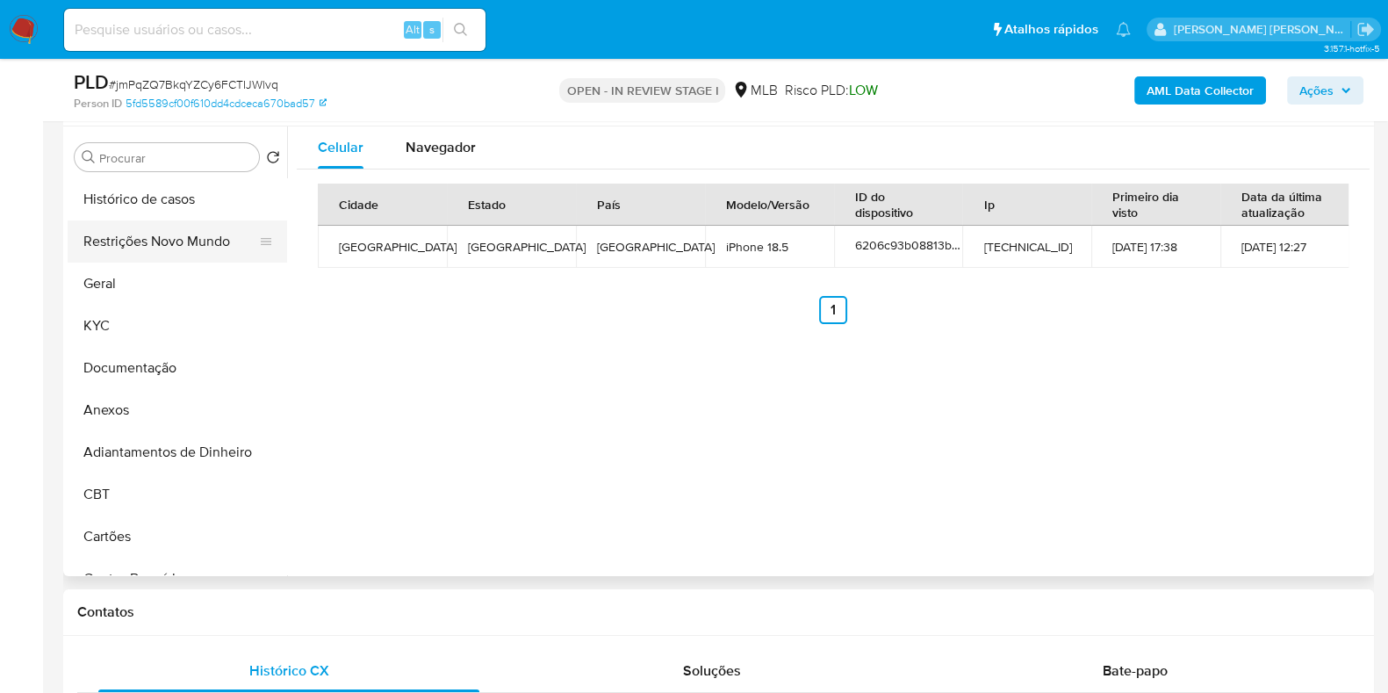
click at [189, 252] on button "Restrições Novo Mundo" at bounding box center [170, 241] width 205 height 42
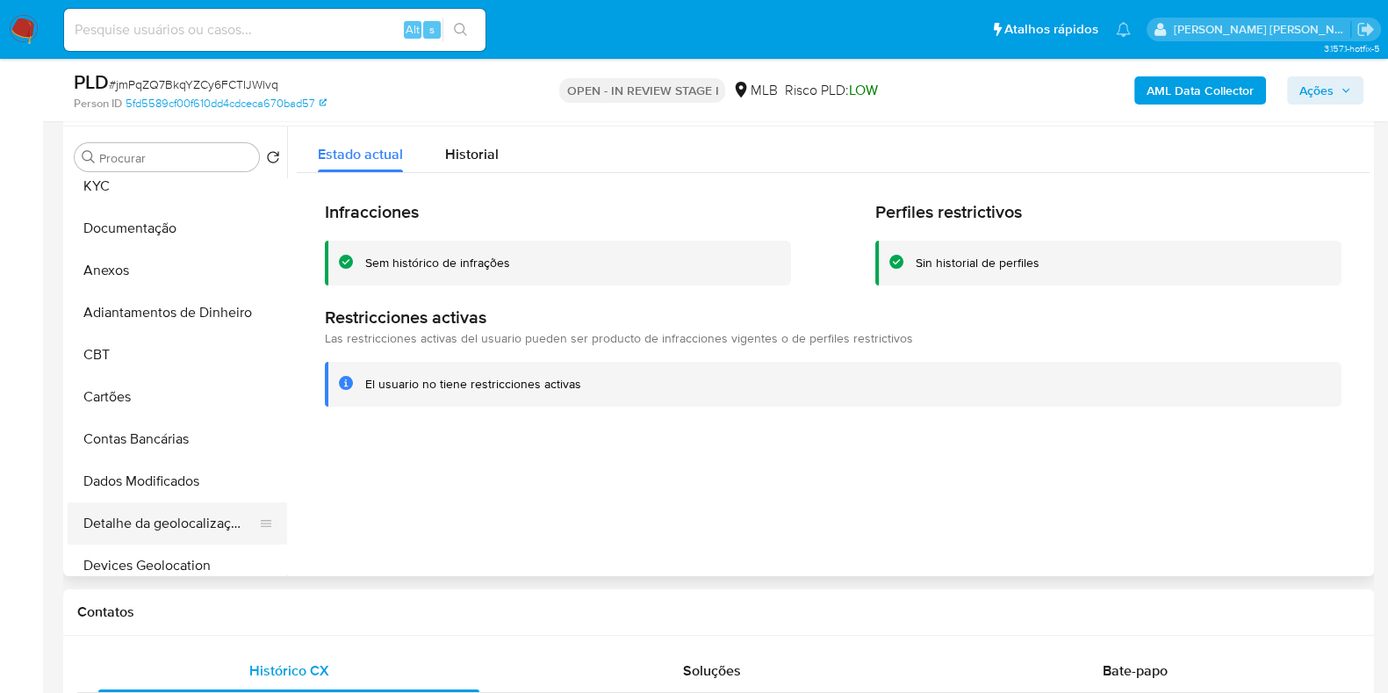
scroll to position [329, 0]
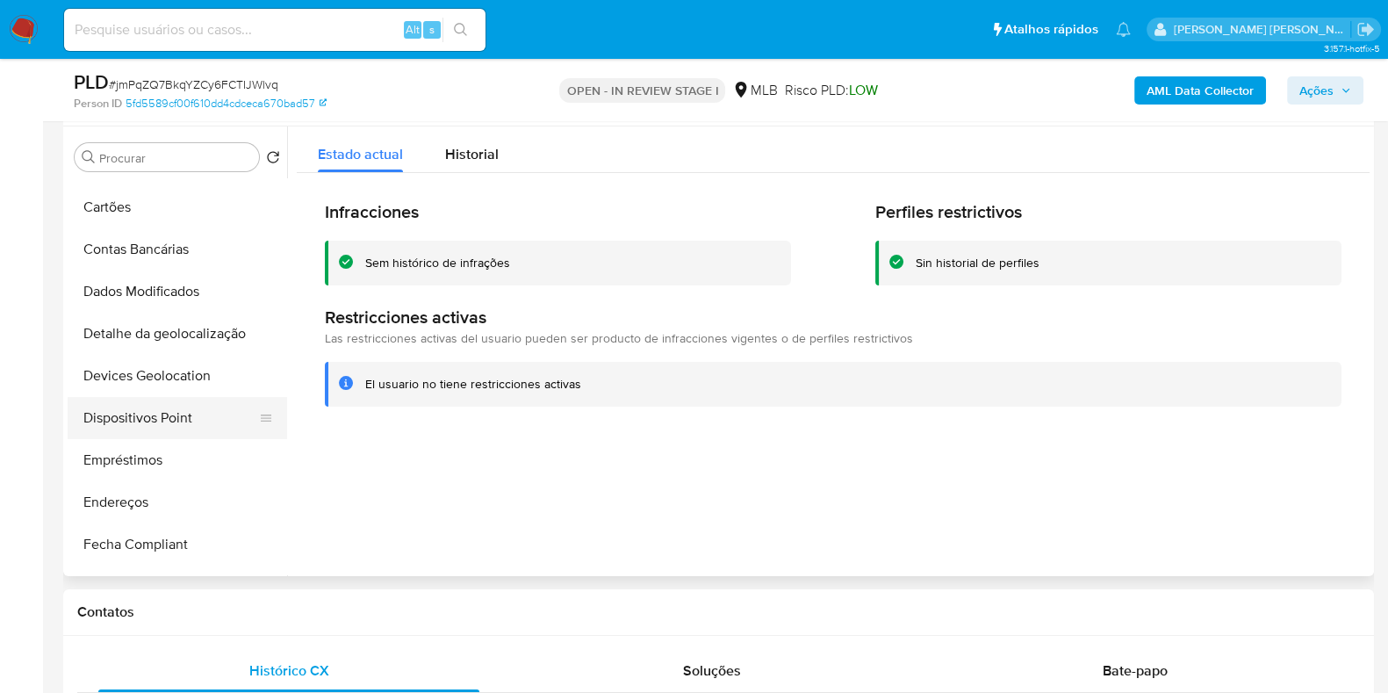
click at [161, 415] on button "Dispositivos Point" at bounding box center [170, 418] width 205 height 42
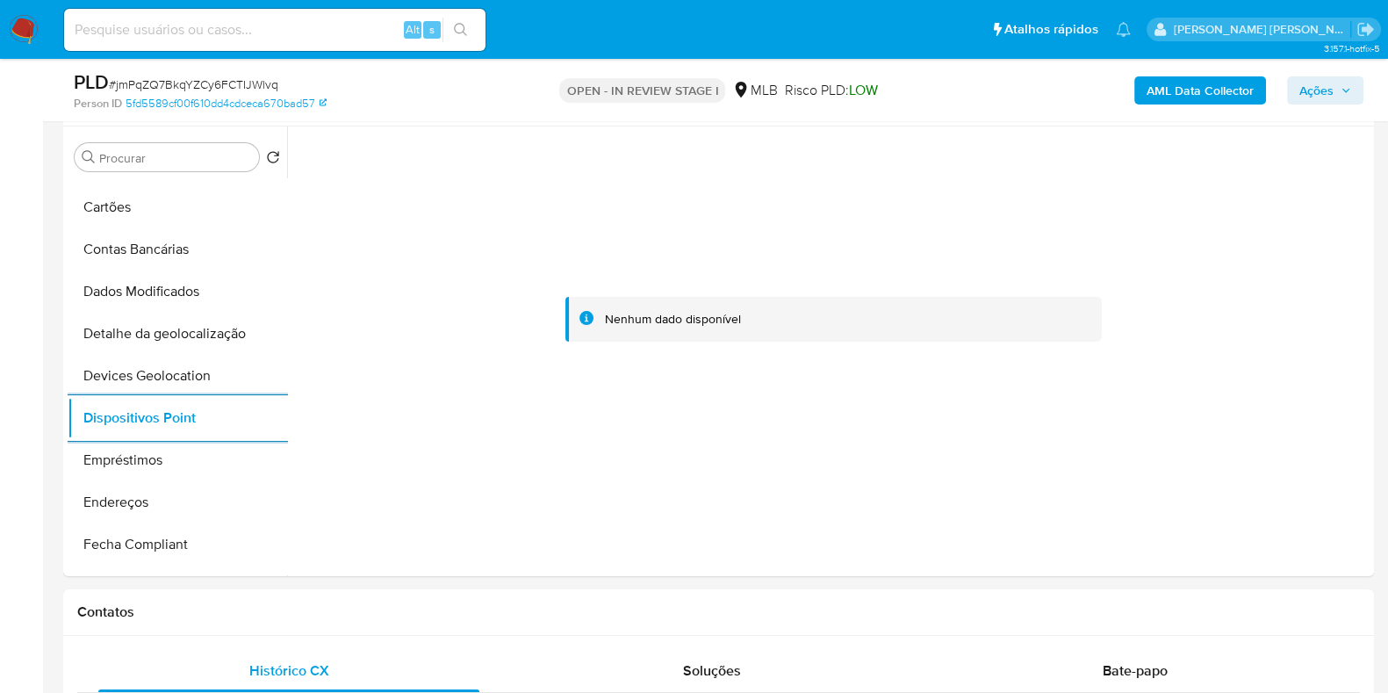
click at [1211, 98] on b "AML Data Collector" at bounding box center [1199, 90] width 107 height 28
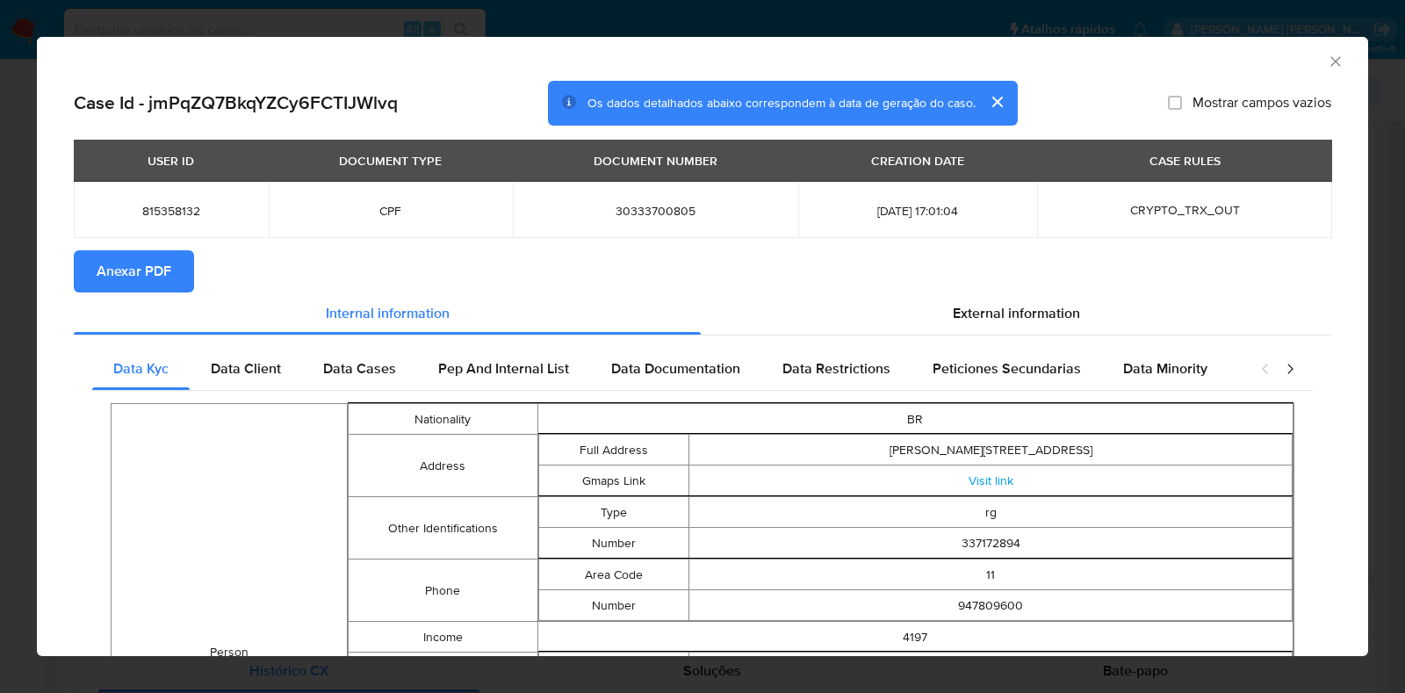
click at [128, 263] on span "Anexar PDF" at bounding box center [134, 271] width 75 height 39
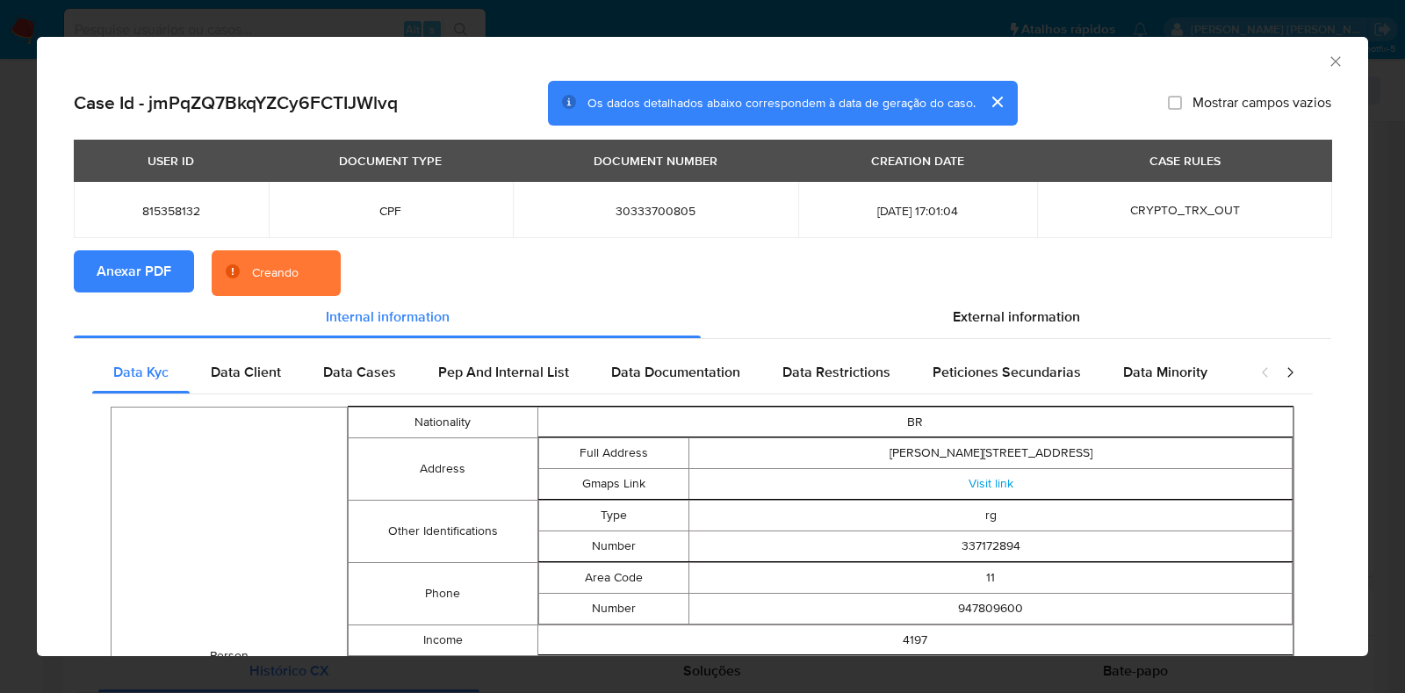
click at [20, 289] on div "AML Data Collector Case Id - jmPqZQ7BkqYZCy6FCTIJWlvq Os dados detalhados abaix…" at bounding box center [702, 346] width 1405 height 693
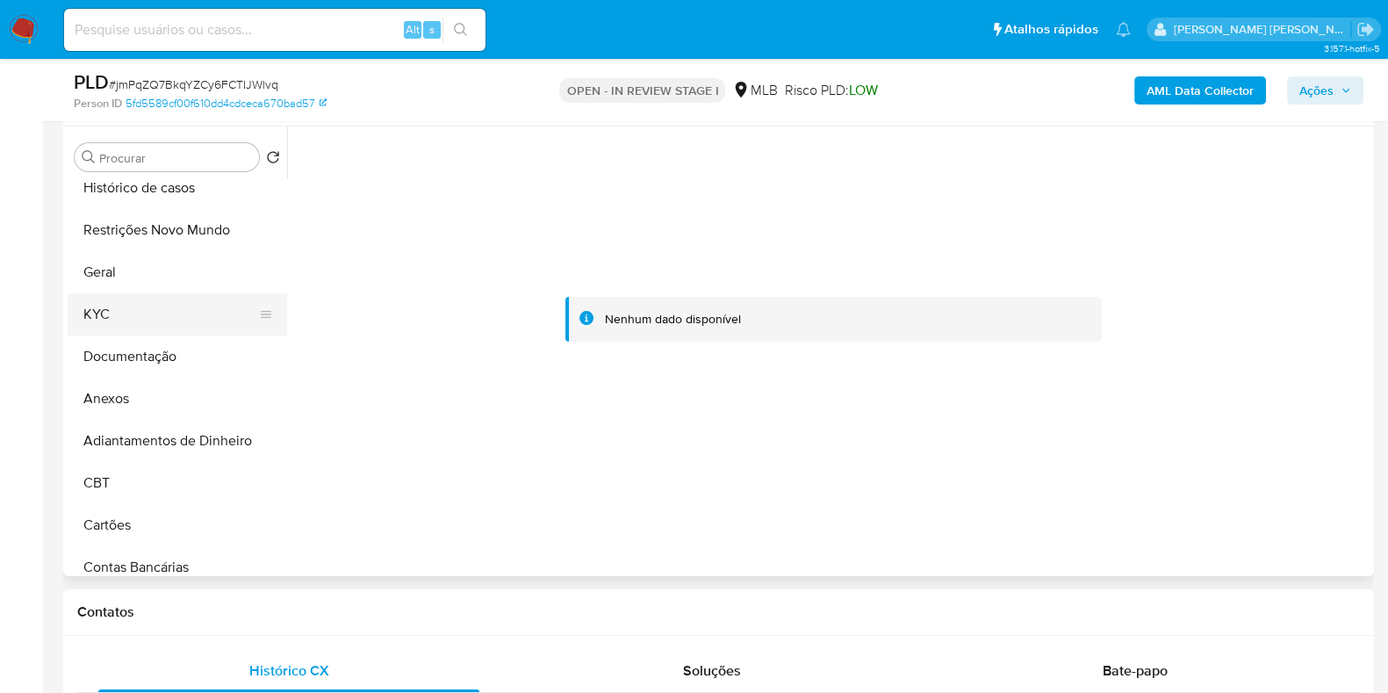
scroll to position [0, 0]
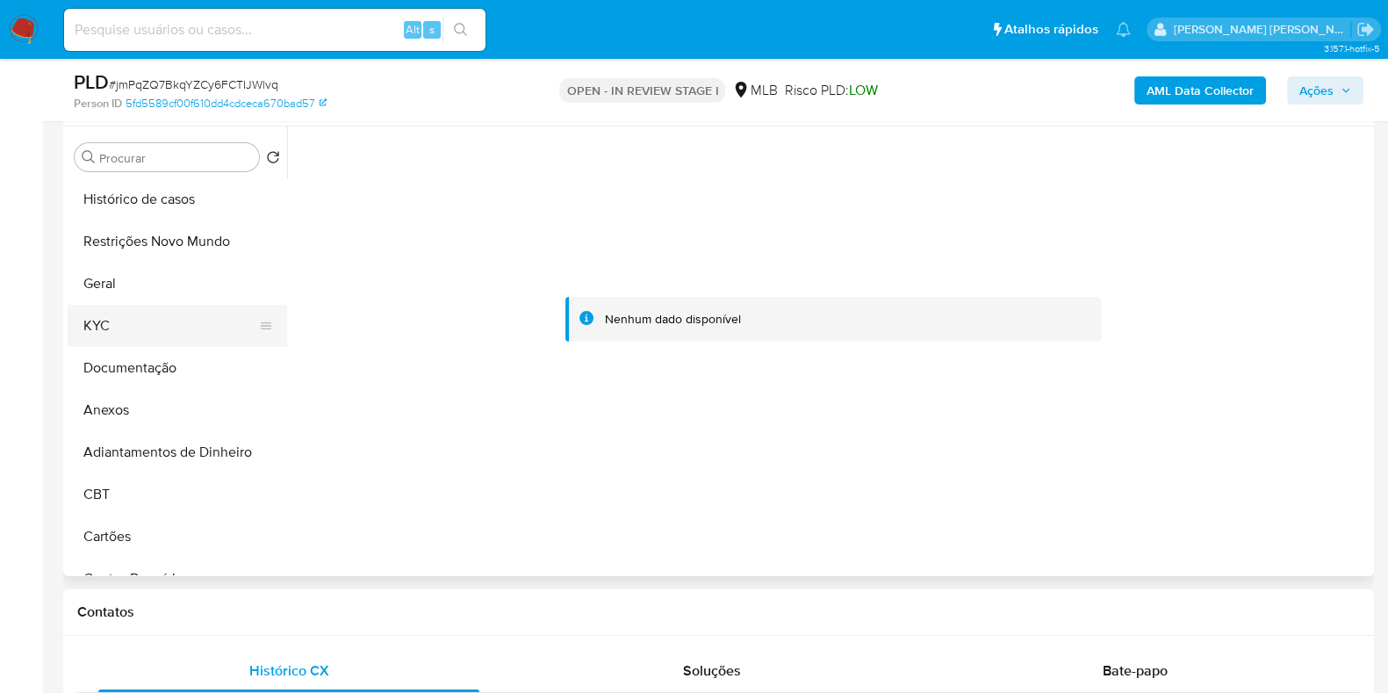
click at [162, 313] on button "KYC" at bounding box center [170, 326] width 205 height 42
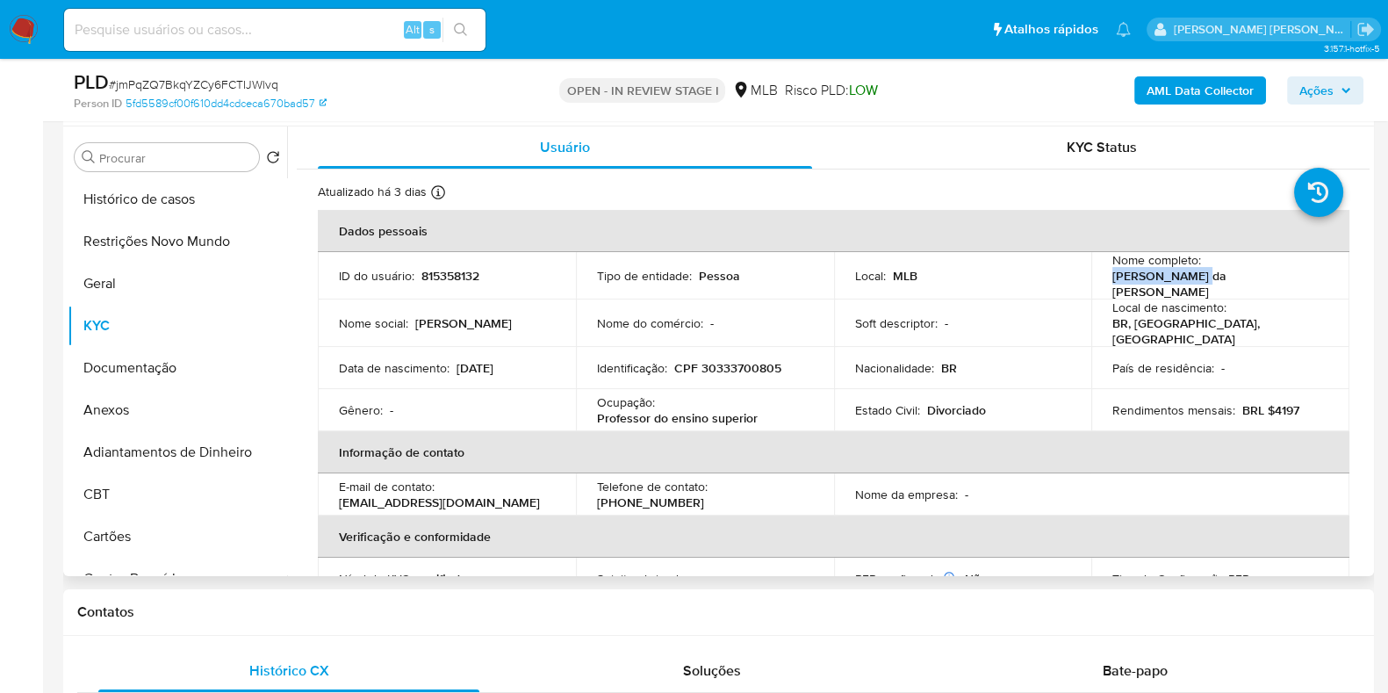
drag, startPoint x: 1308, startPoint y: 278, endPoint x: 1206, endPoint y: 274, distance: 101.9
click at [1206, 274] on div "Nome completo : Vanessa da Ana" at bounding box center [1220, 275] width 216 height 47
copy p "Vanessa da Ana"
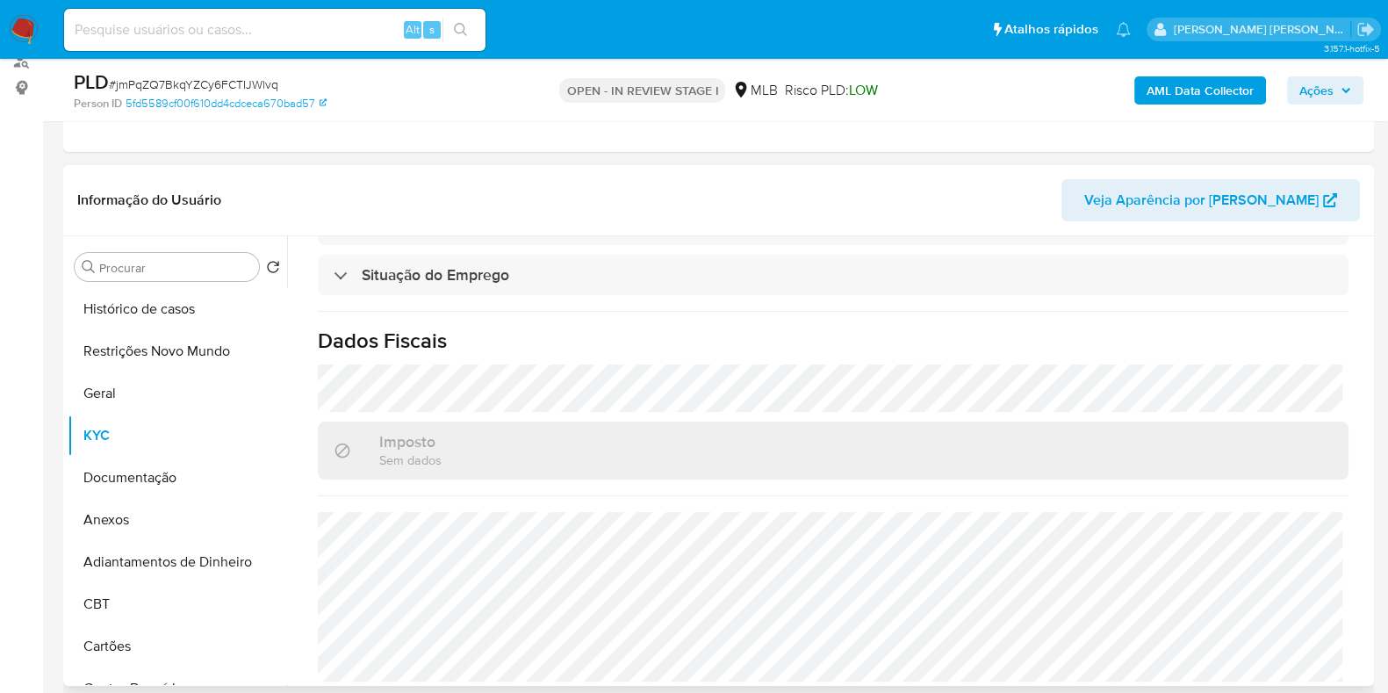
scroll to position [219, 0]
click at [1320, 88] on span "Ações" at bounding box center [1316, 90] width 34 height 28
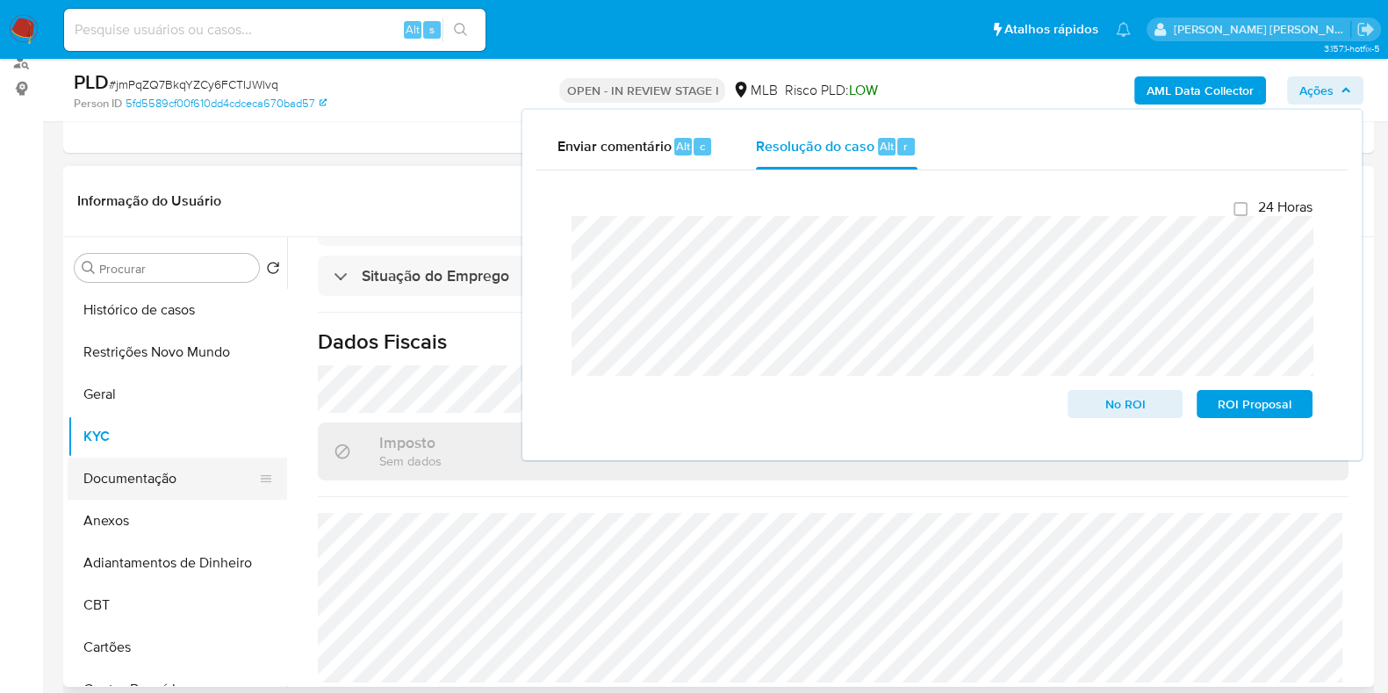
drag, startPoint x: 105, startPoint y: 524, endPoint x: 83, endPoint y: 481, distance: 48.3
click at [106, 524] on button "Anexos" at bounding box center [177, 520] width 219 height 42
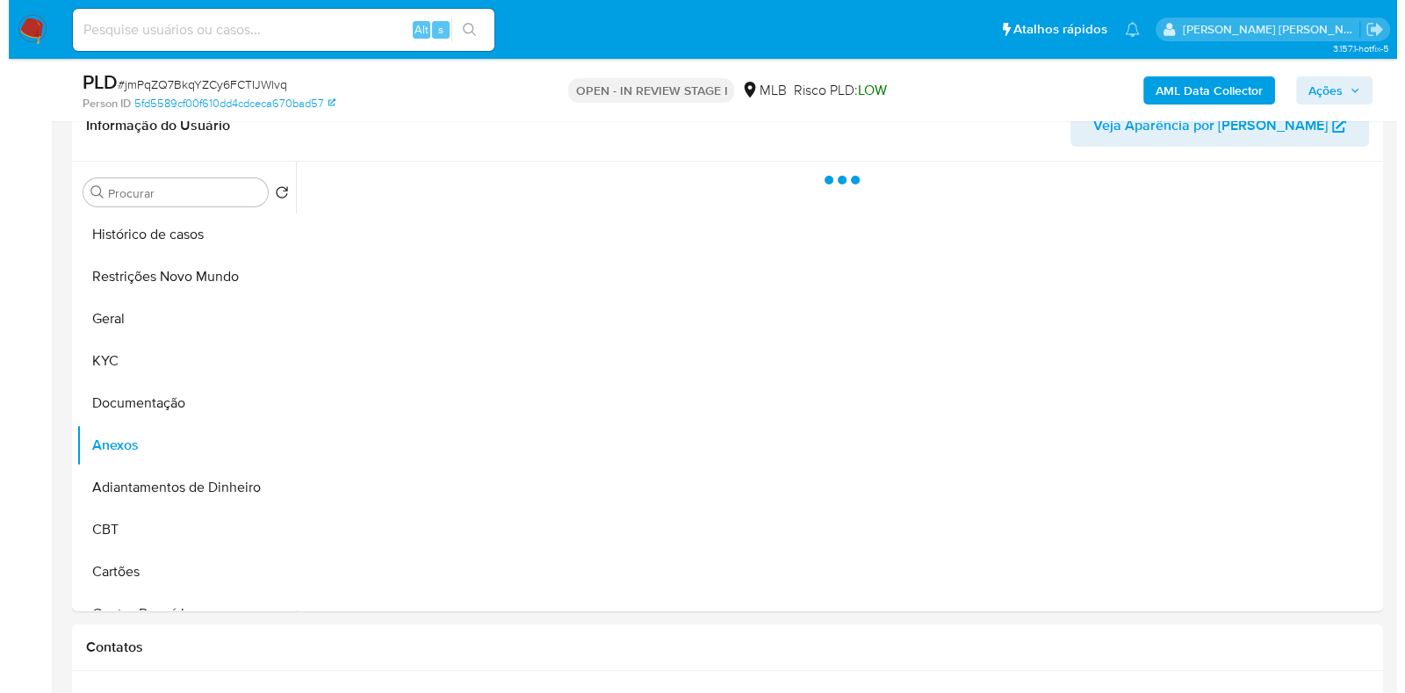
scroll to position [329, 0]
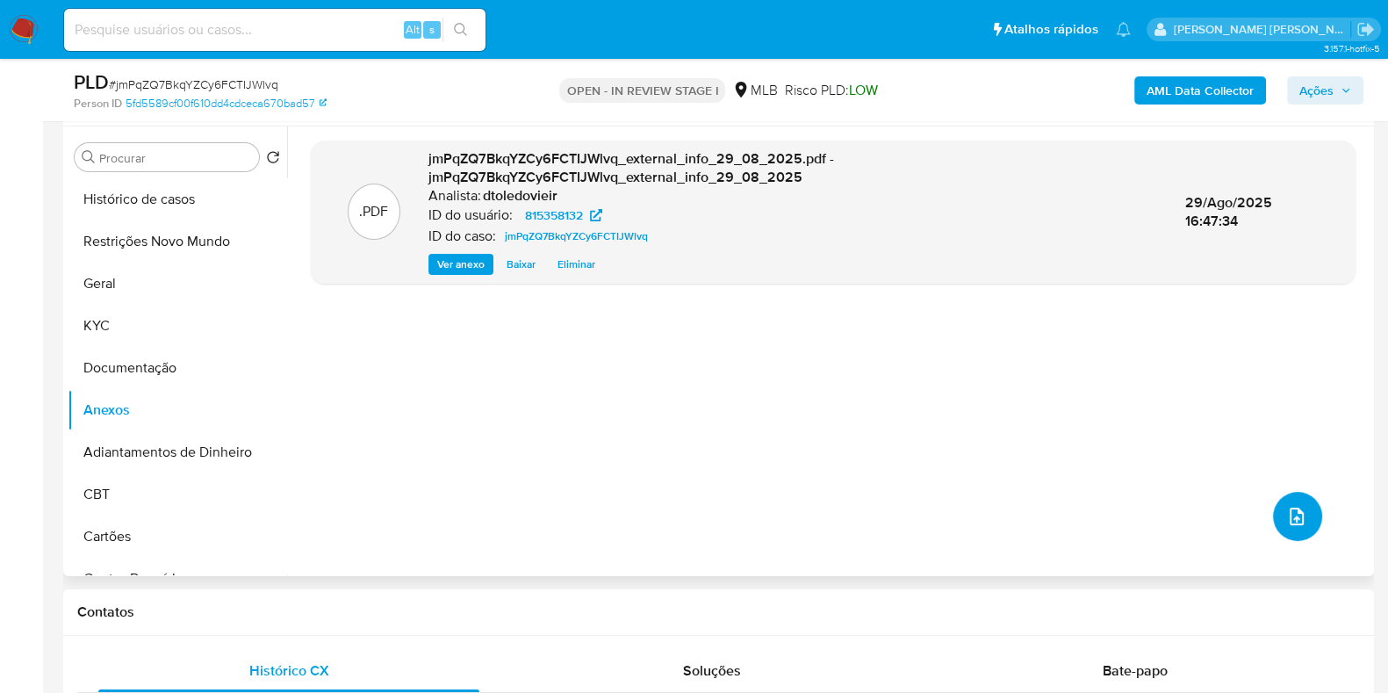
click at [1301, 516] on button "upload-file" at bounding box center [1297, 516] width 49 height 49
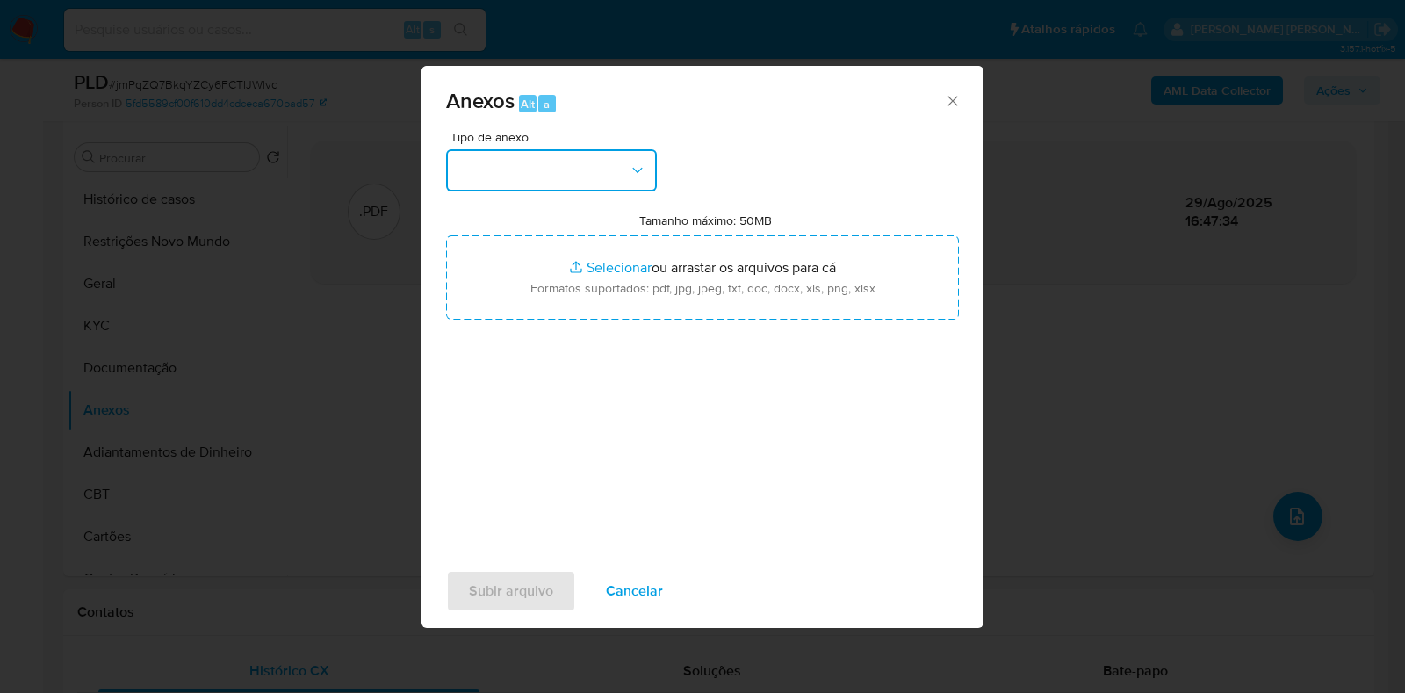
click at [564, 183] on button "button" at bounding box center [551, 170] width 211 height 42
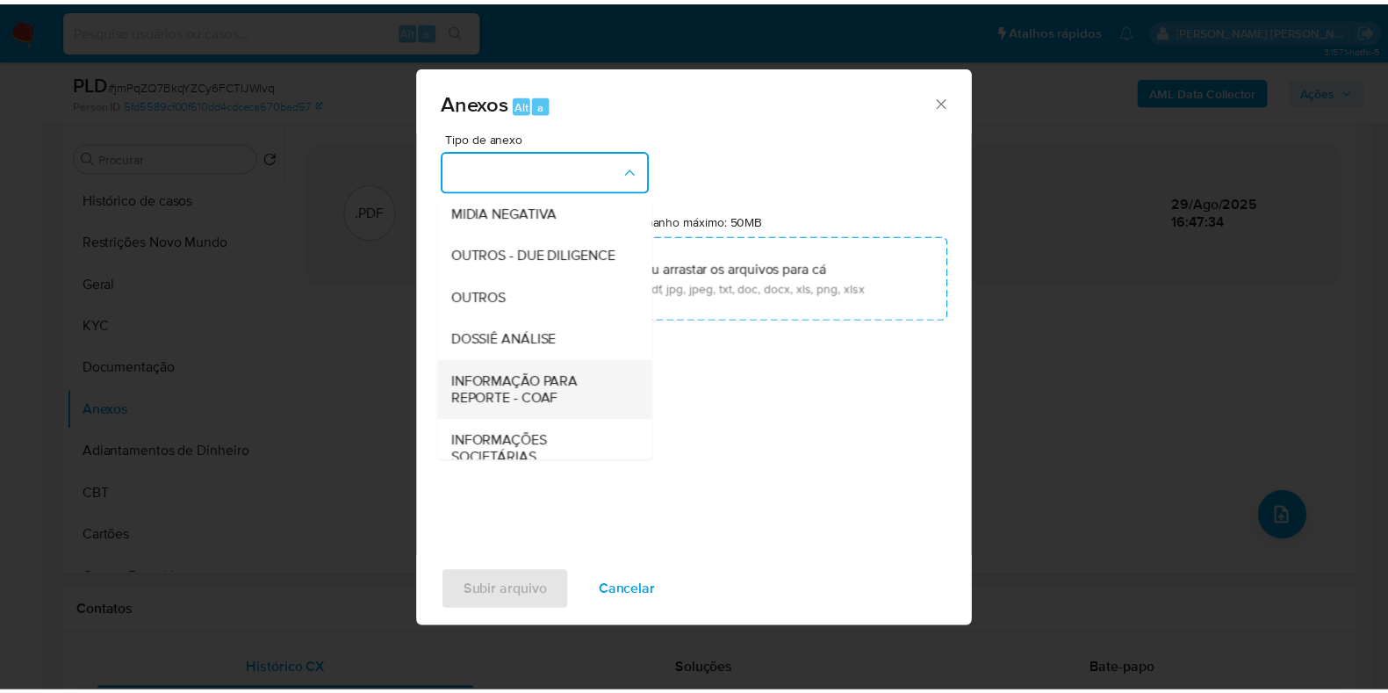
scroll to position [270, 0]
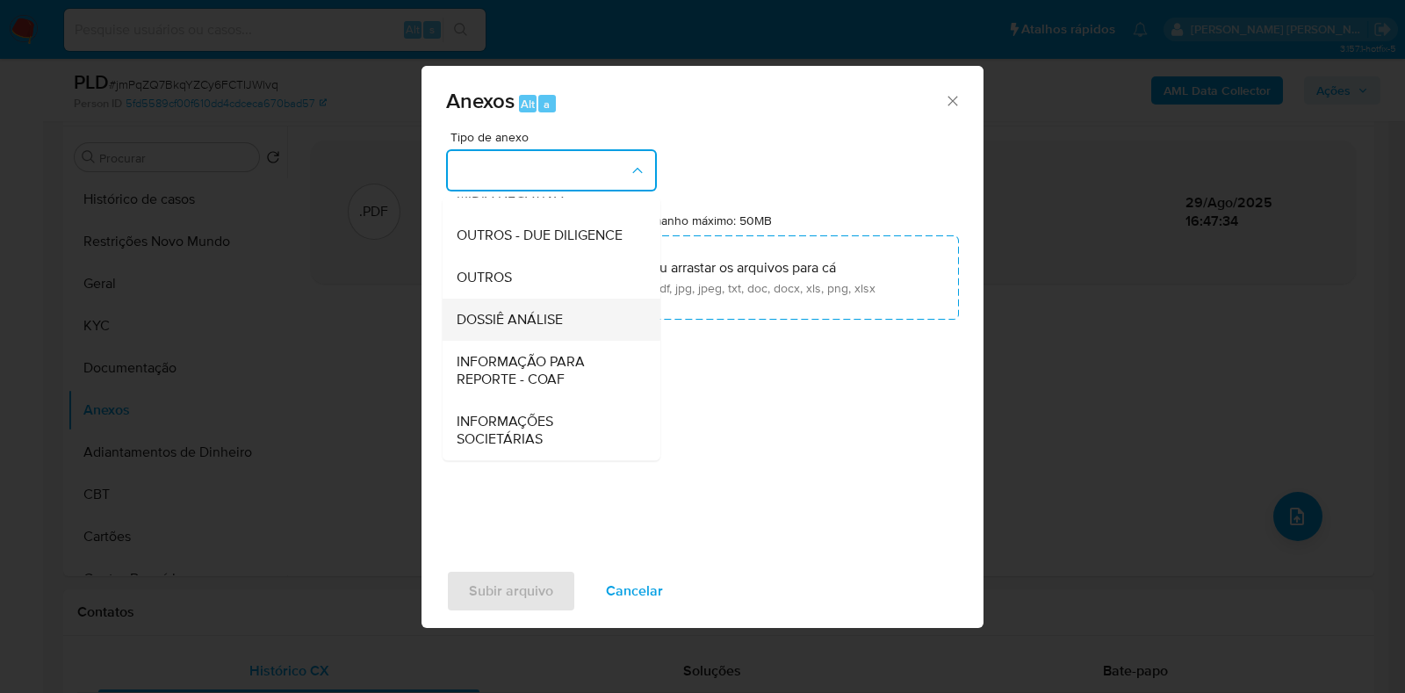
click at [540, 318] on span "DOSSIÊ ANÁLISE" at bounding box center [509, 320] width 106 height 18
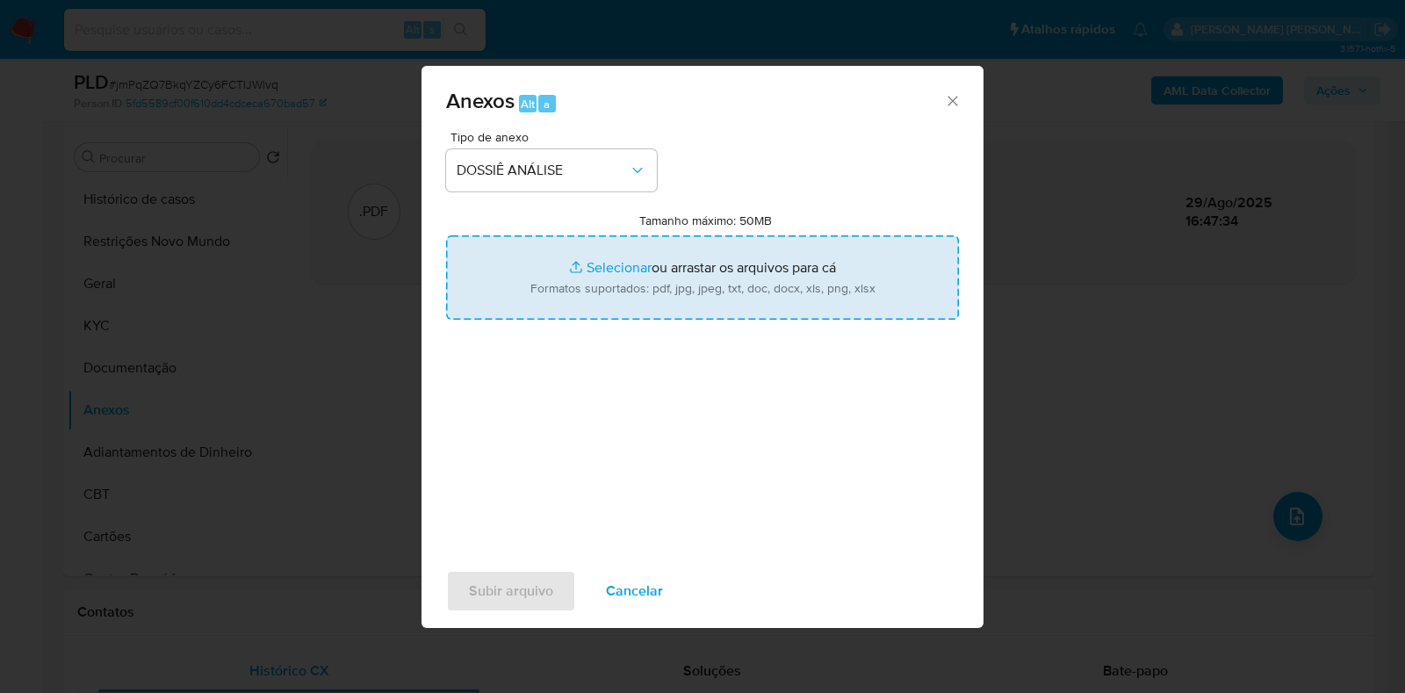
type input "C:\fakepath\CPF 30333700805 - VANESSA DA ANA.pdf"
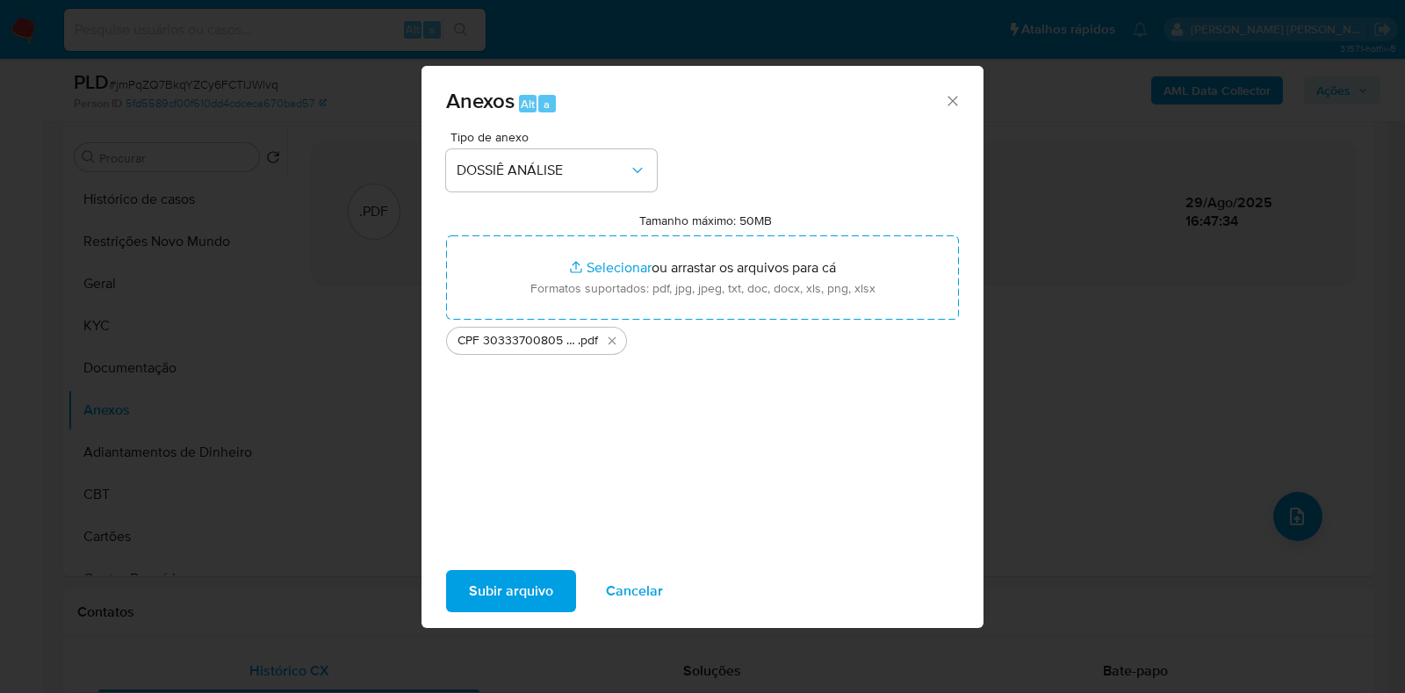
click at [492, 591] on span "Subir arquivo" at bounding box center [511, 590] width 84 height 39
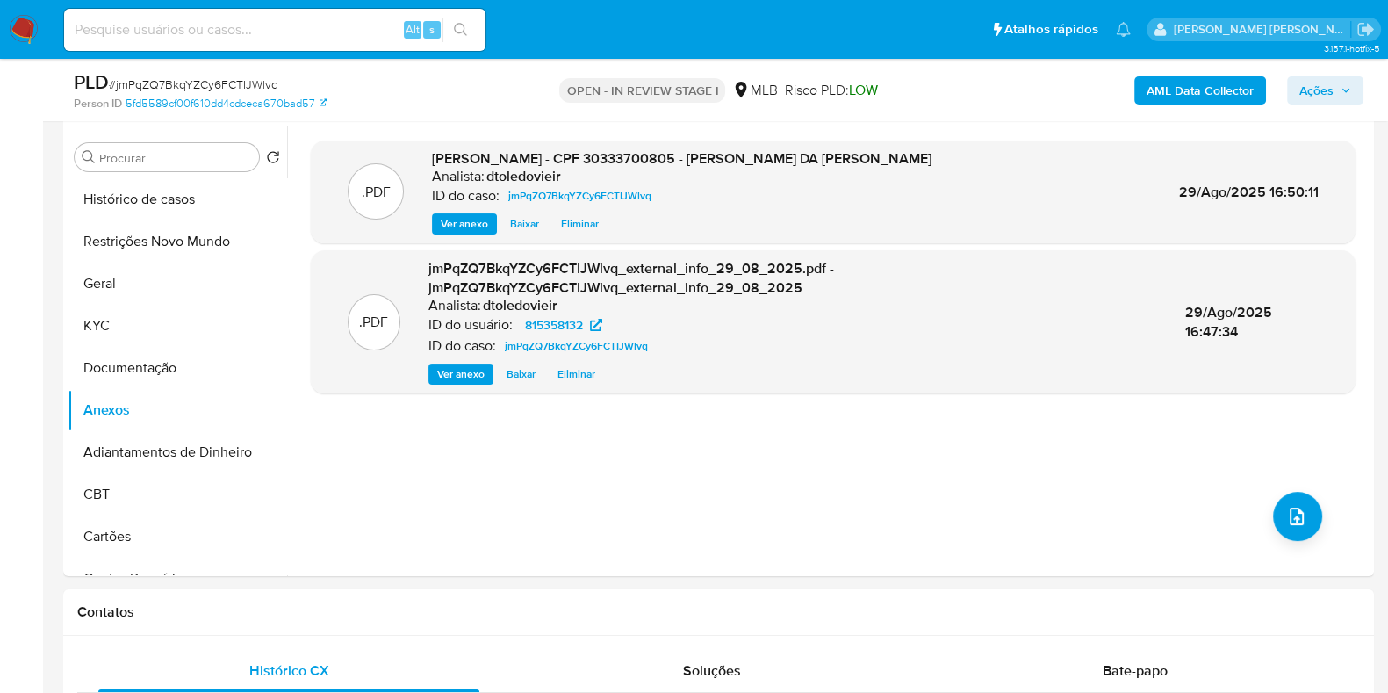
click at [1340, 88] on icon "button" at bounding box center [1345, 90] width 11 height 11
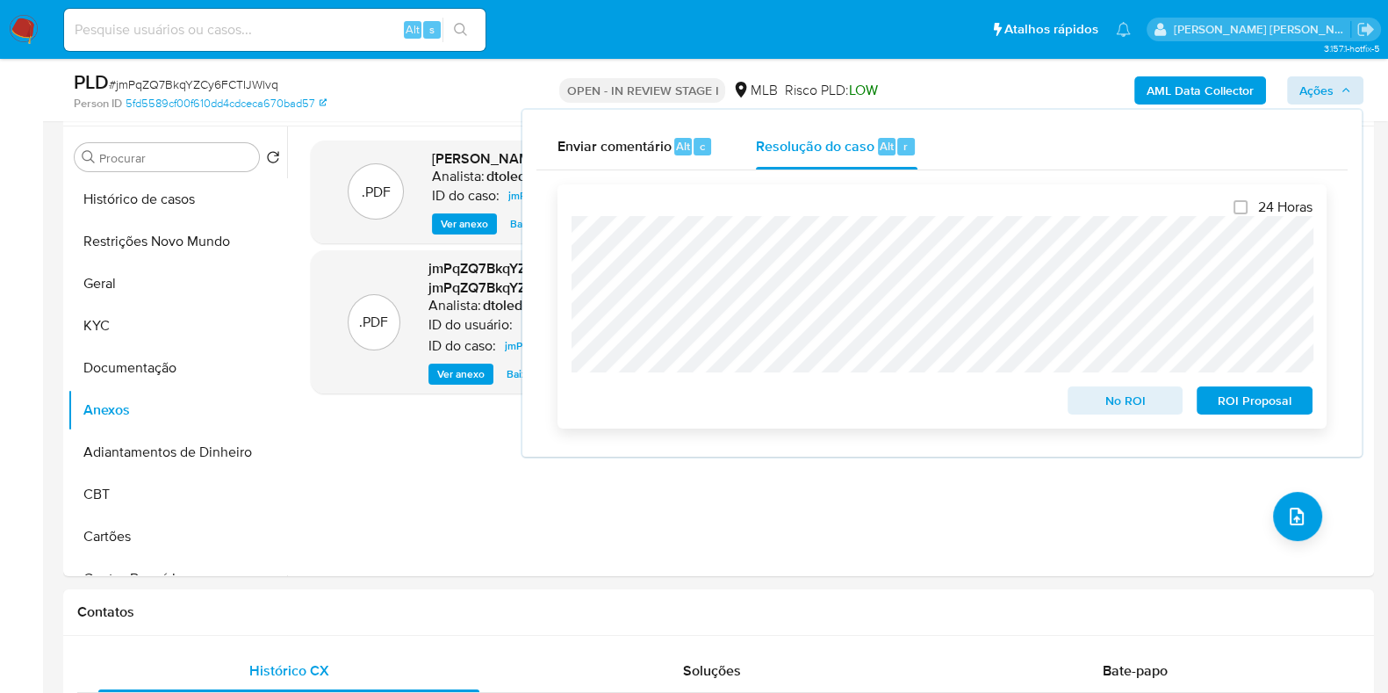
click at [1093, 410] on span "No ROI" at bounding box center [1125, 400] width 91 height 25
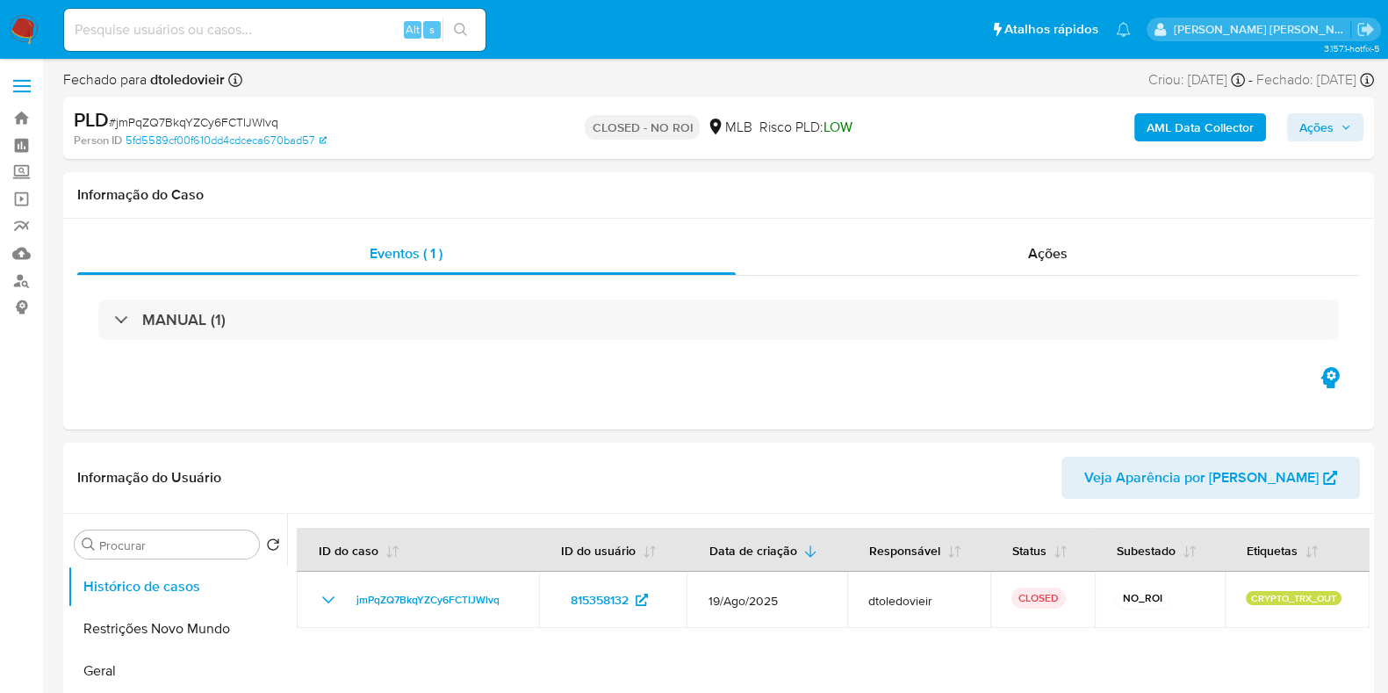
select select "10"
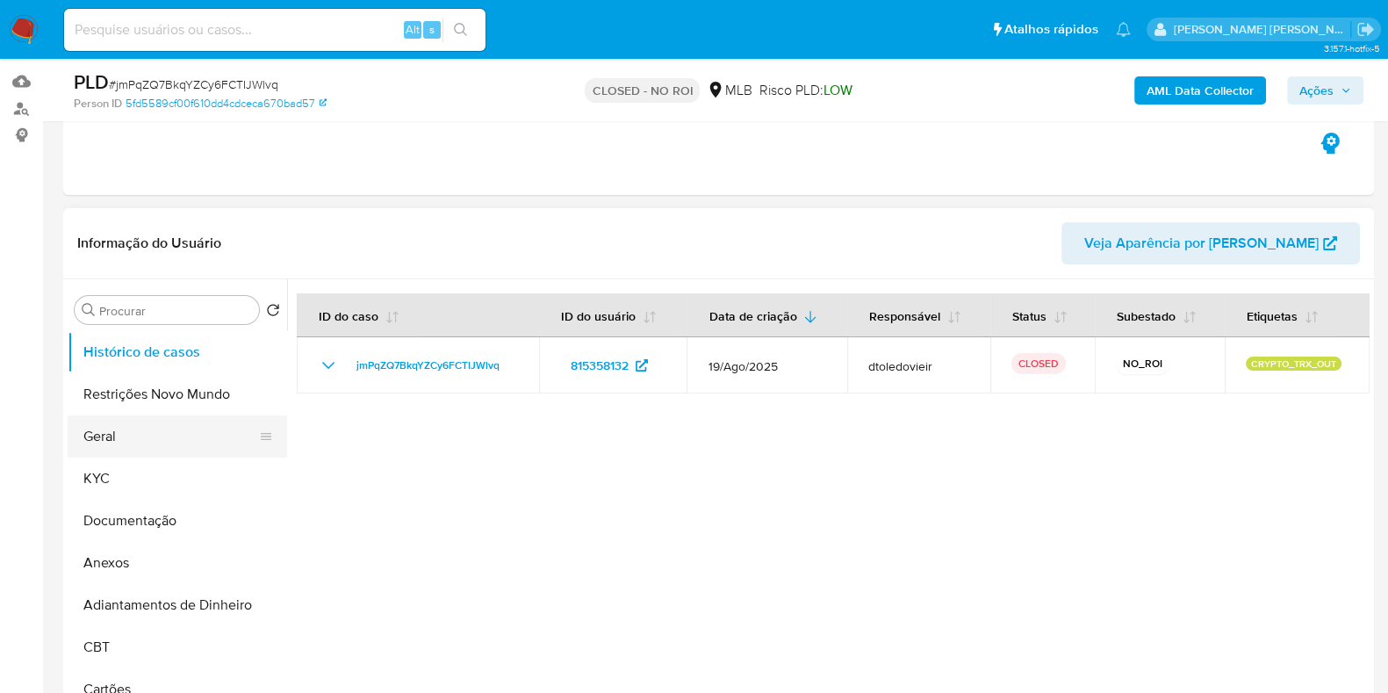
scroll to position [219, 0]
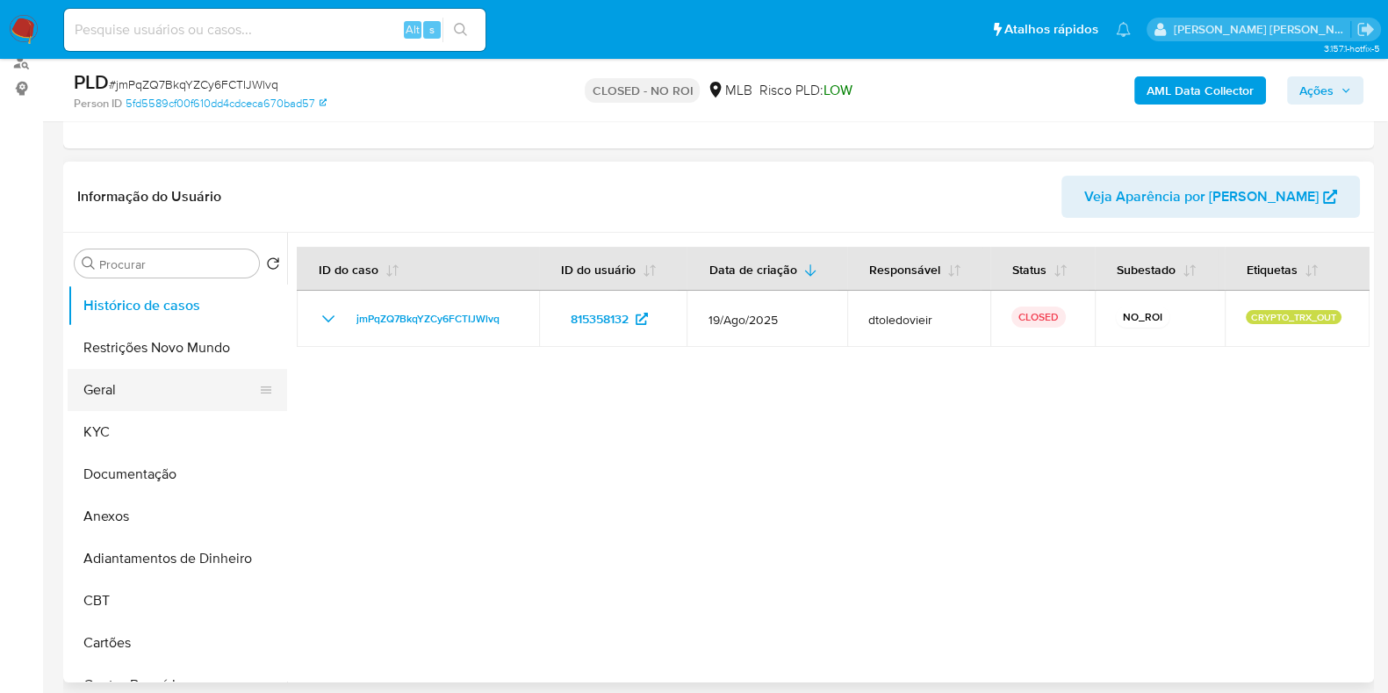
click at [156, 388] on button "Geral" at bounding box center [170, 390] width 205 height 42
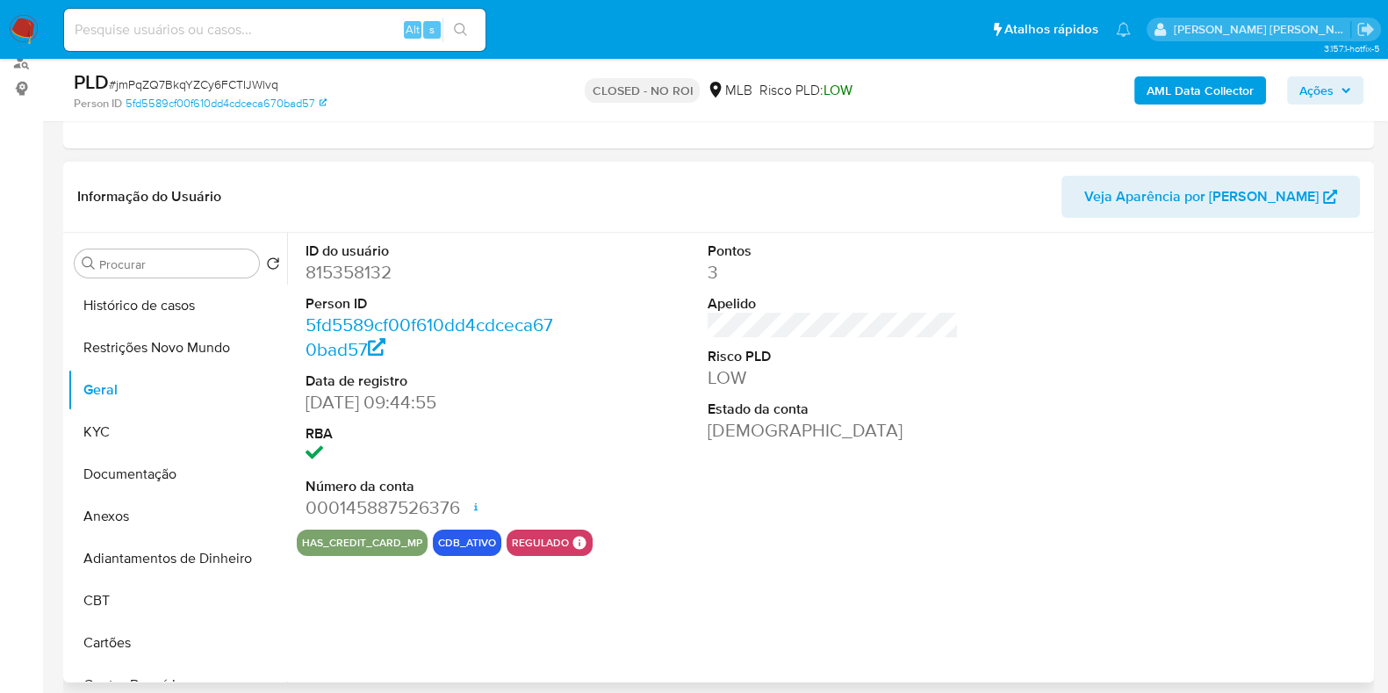
click at [338, 277] on dd "815358132" at bounding box center [430, 272] width 251 height 25
copy dd "815358132"
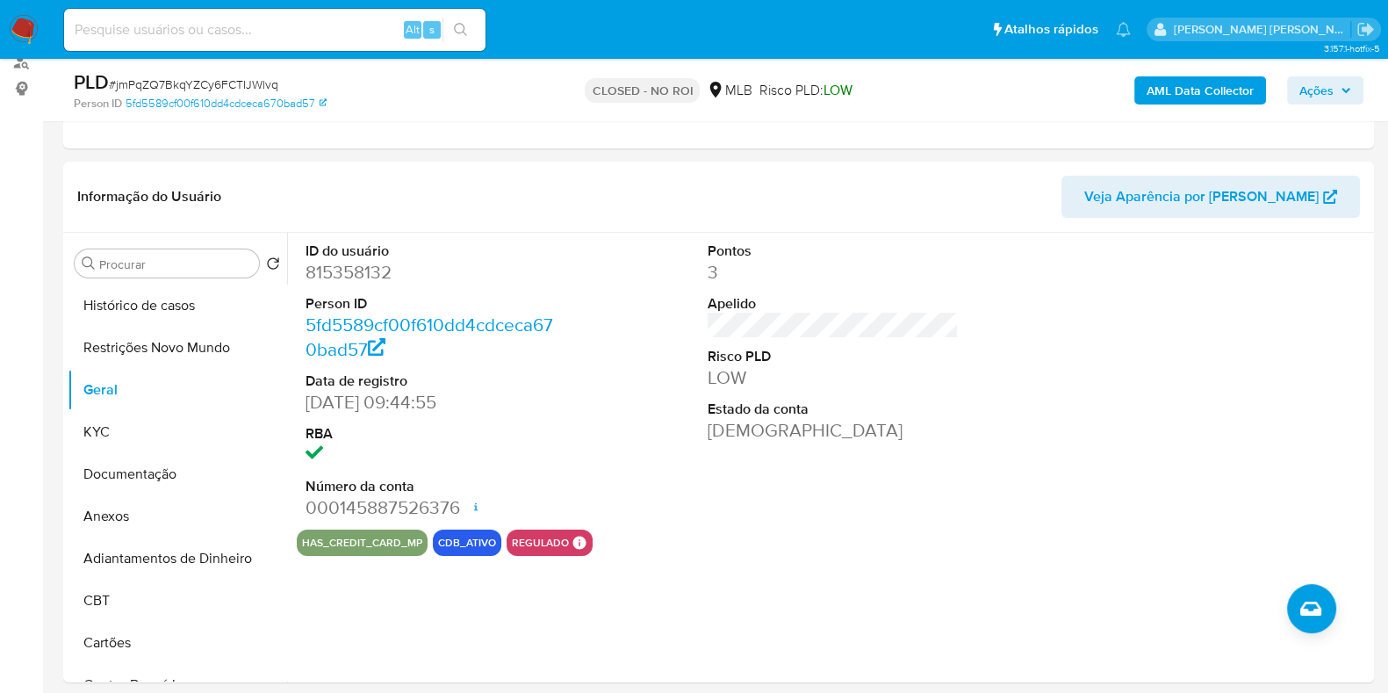
click at [358, 30] on input at bounding box center [274, 29] width 421 height 23
paste input "78406271"
type input "78406271"
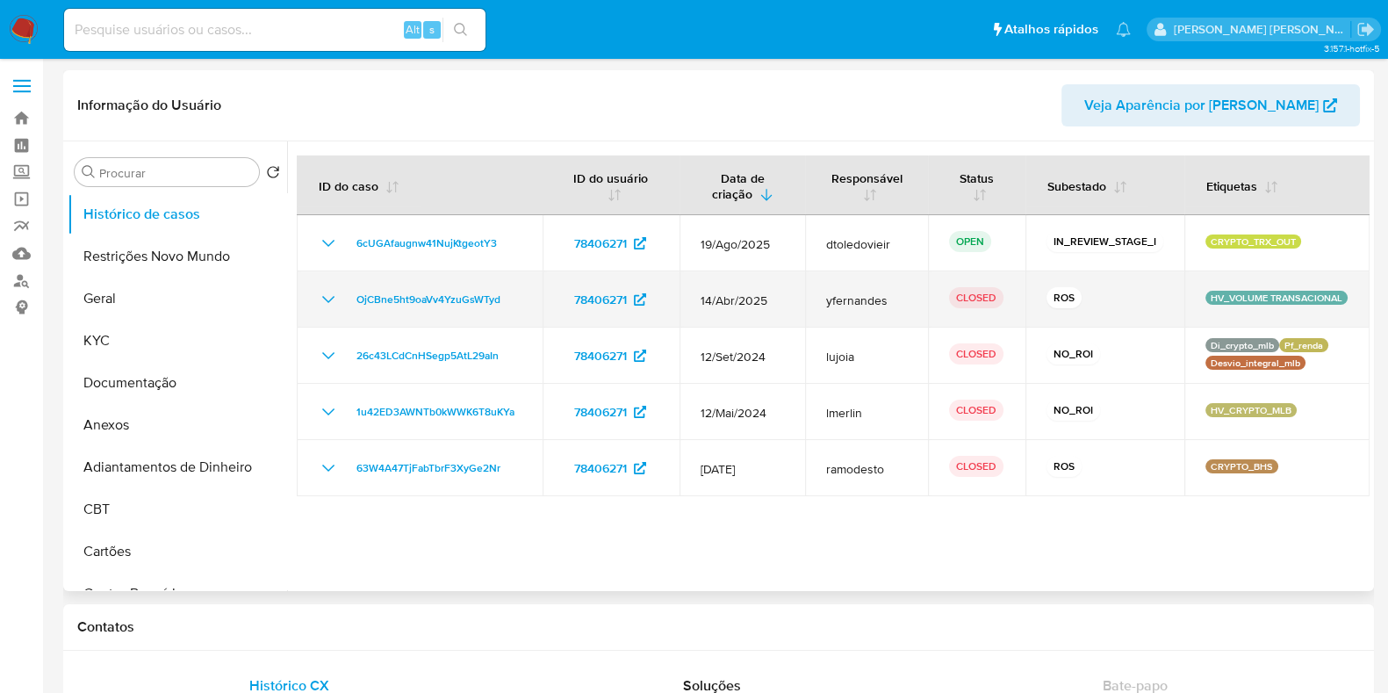
select select "10"
drag, startPoint x: 809, startPoint y: 305, endPoint x: 724, endPoint y: 302, distance: 85.2
click at [724, 302] on tr "OjCBne5ht9oaVv4YzuGsWTyd 78406271 14/Abr/2025 yfernandes CLOSED ROS HV_VOLUME T…" at bounding box center [833, 299] width 1073 height 56
click at [740, 296] on span "14/Abr/2025" at bounding box center [743, 300] width 84 height 16
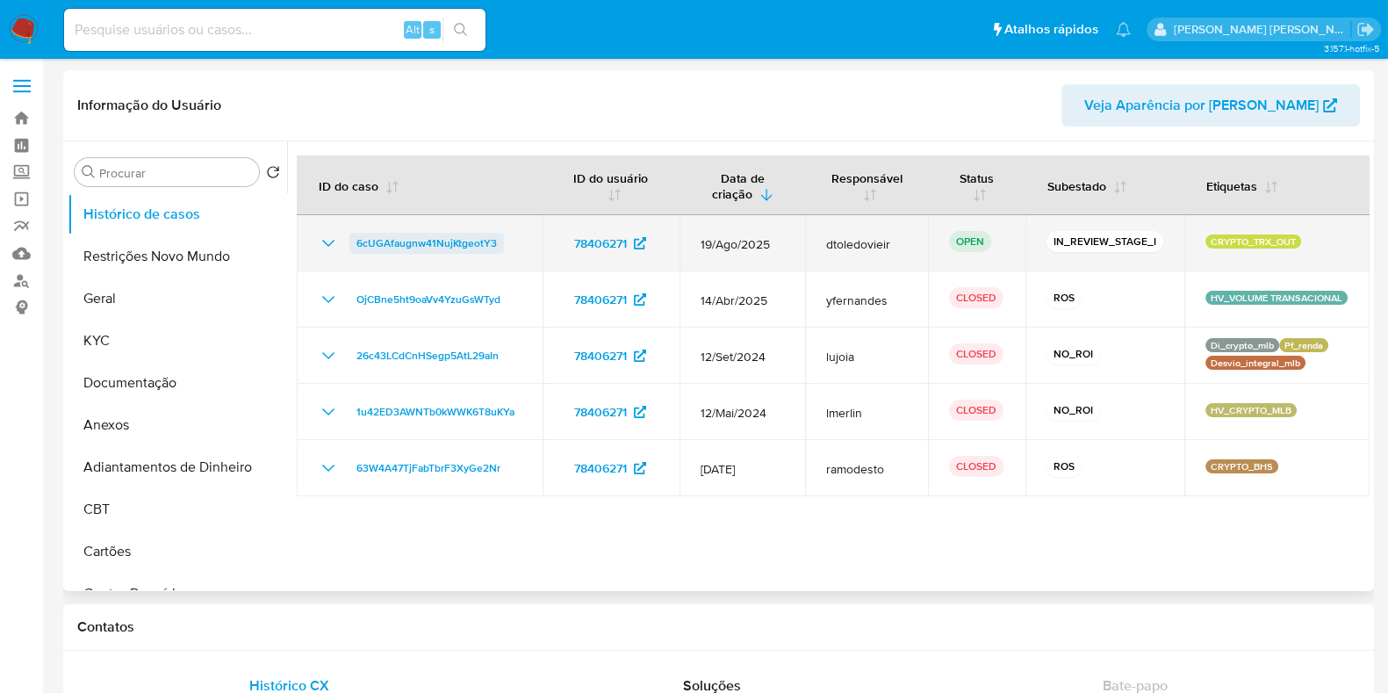
click at [456, 241] on span "6cUGAfaugnw41NujKtgeotY3" at bounding box center [426, 243] width 140 height 21
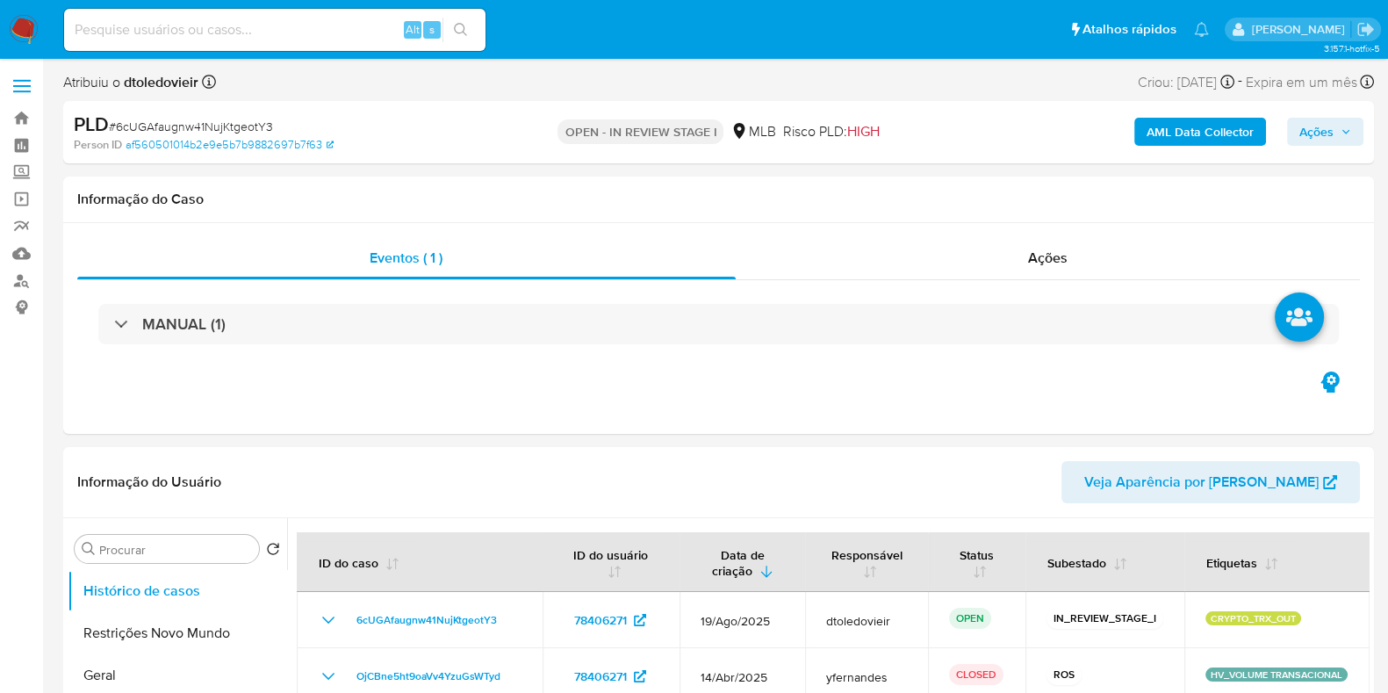
select select "10"
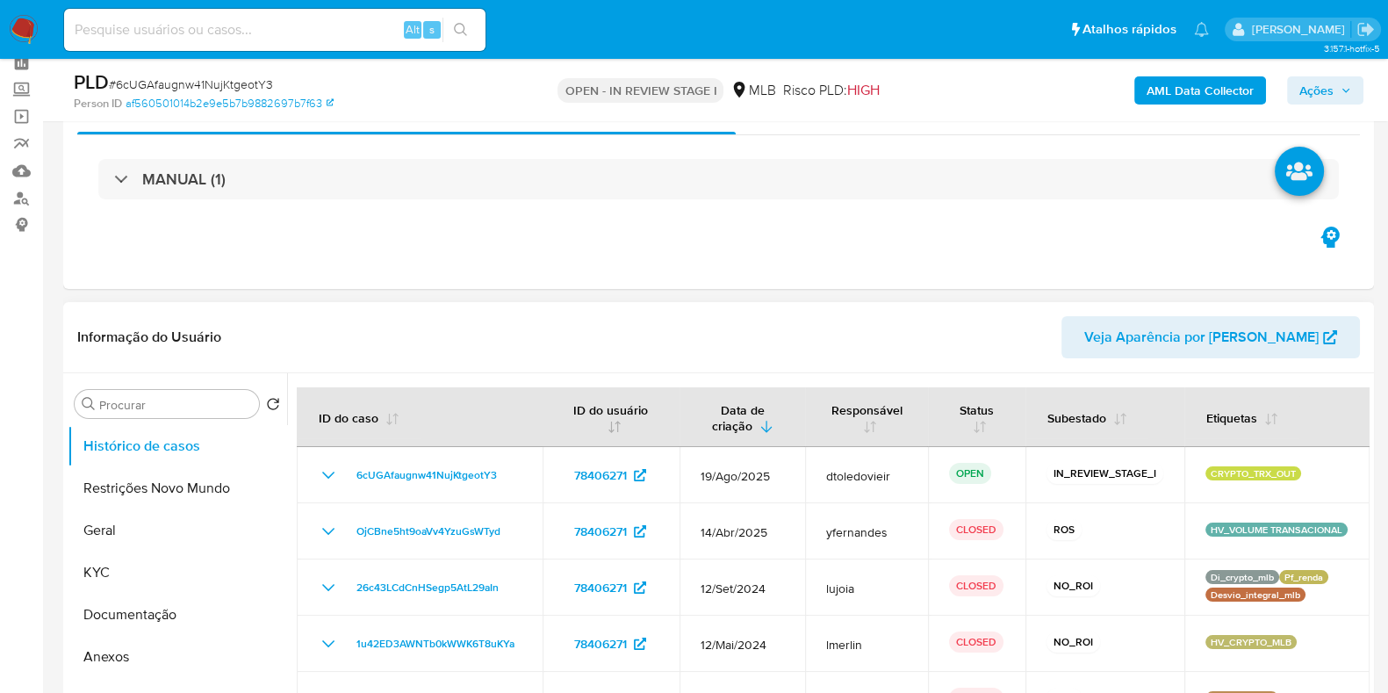
scroll to position [109, 0]
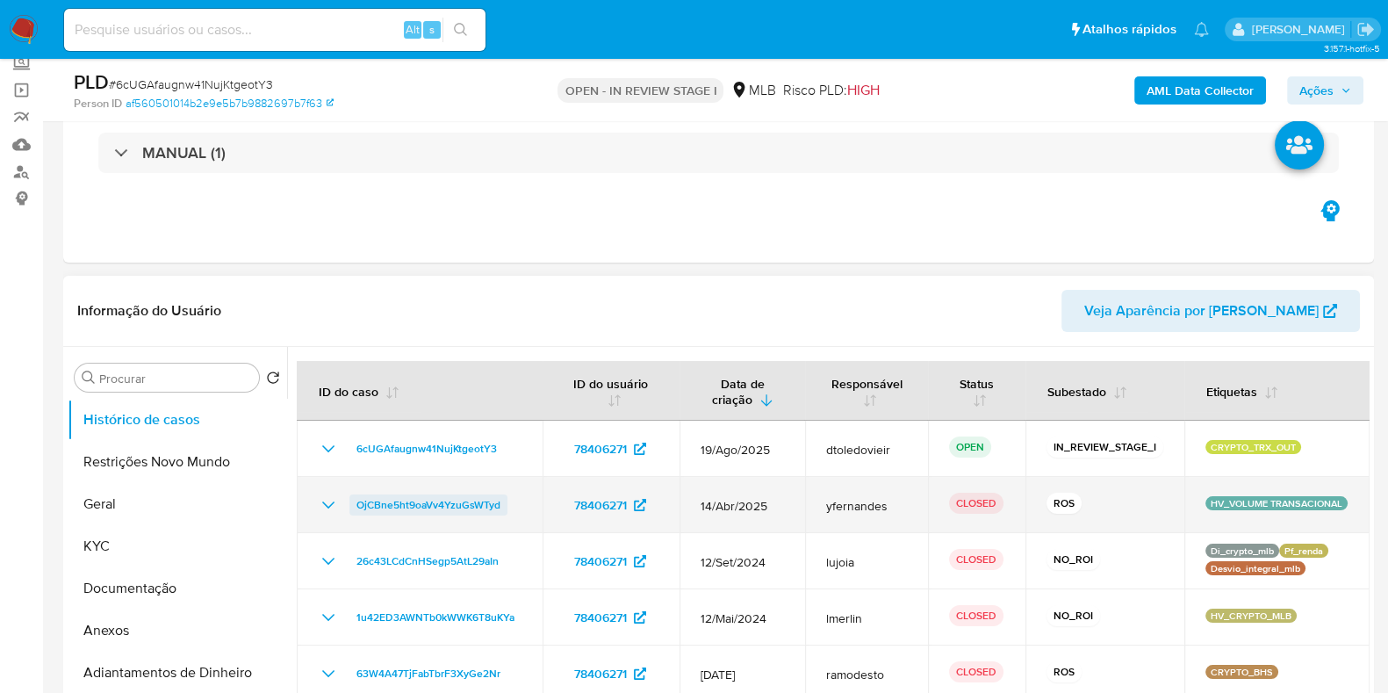
drag, startPoint x: 514, startPoint y: 501, endPoint x: 354, endPoint y: 502, distance: 159.8
click at [354, 502] on div "OjCBne5ht9oaVv4YzuGsWTyd" at bounding box center [420, 504] width 204 height 21
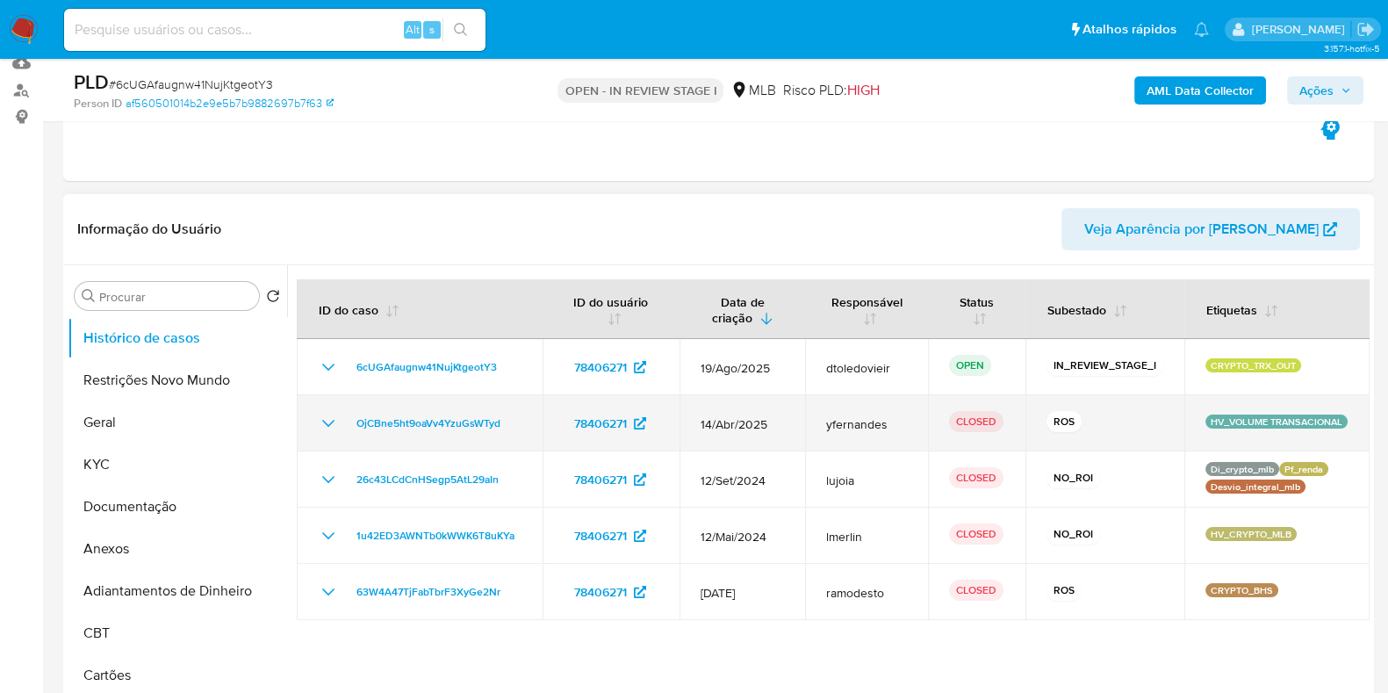
scroll to position [329, 0]
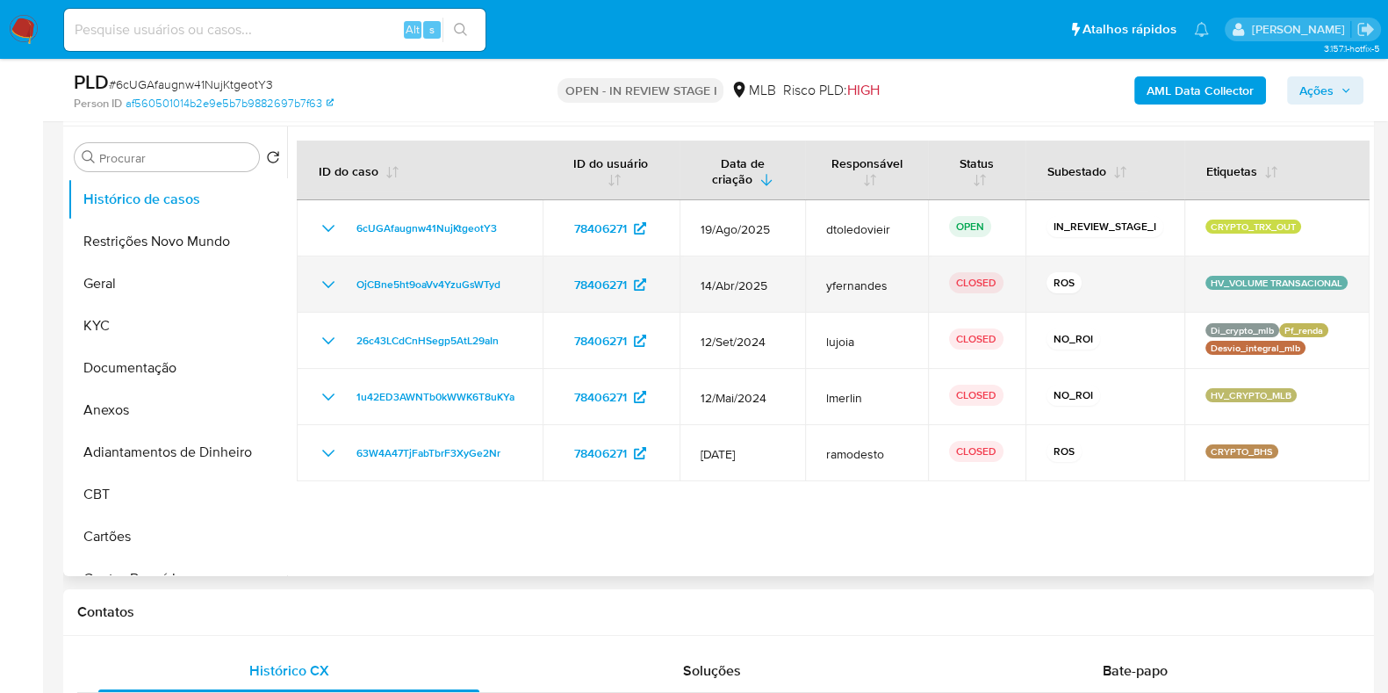
drag, startPoint x: 908, startPoint y: 287, endPoint x: 827, endPoint y: 277, distance: 81.4
click at [827, 277] on td "yfernandes" at bounding box center [866, 284] width 122 height 56
click at [895, 291] on span "yfernandes" at bounding box center [866, 285] width 80 height 16
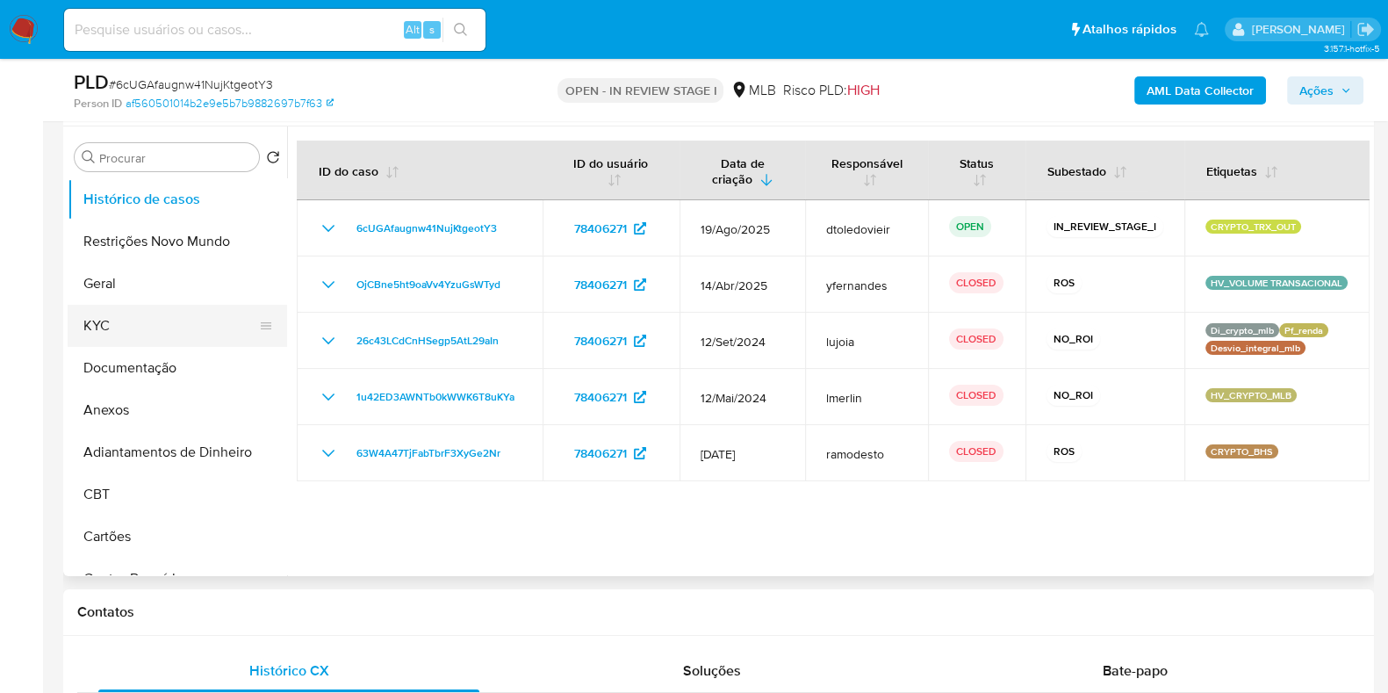
click at [106, 318] on button "KYC" at bounding box center [170, 326] width 205 height 42
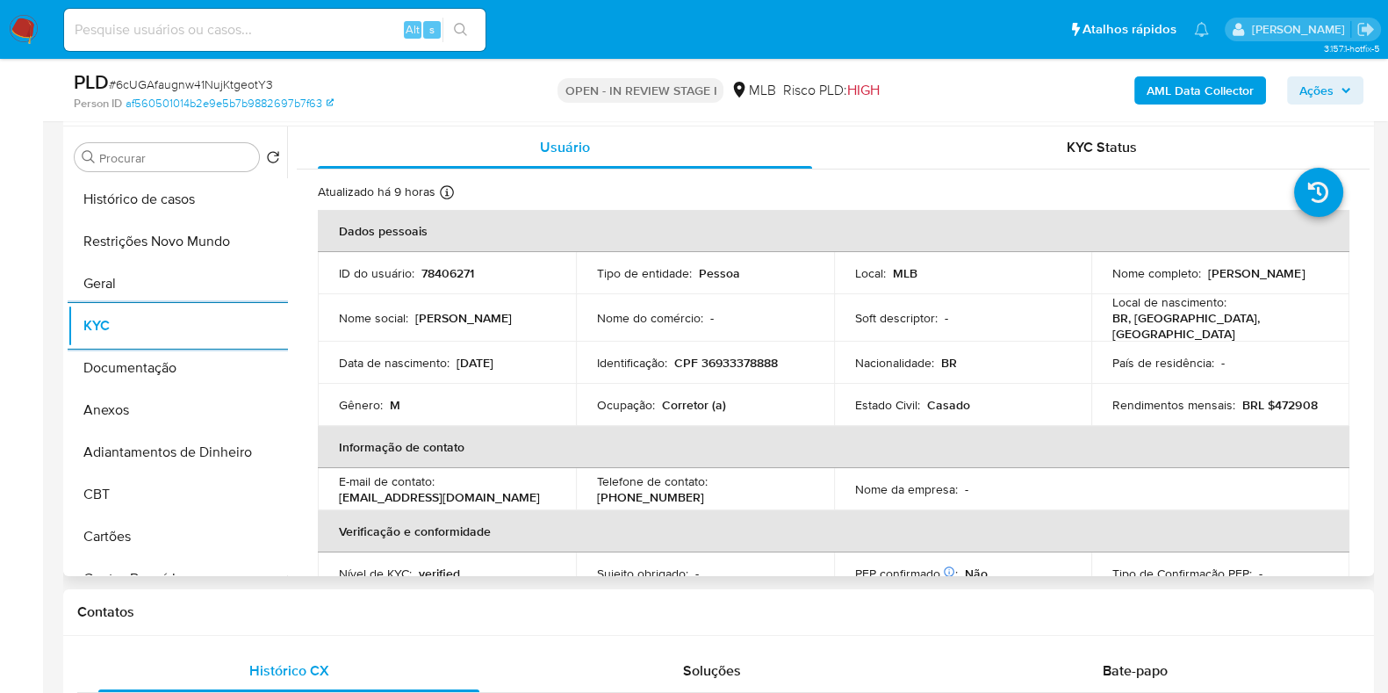
click at [687, 397] on p "Corretor (a)" at bounding box center [694, 405] width 64 height 16
copy p "Corretor"
click at [155, 354] on button "Documentação" at bounding box center [170, 368] width 205 height 42
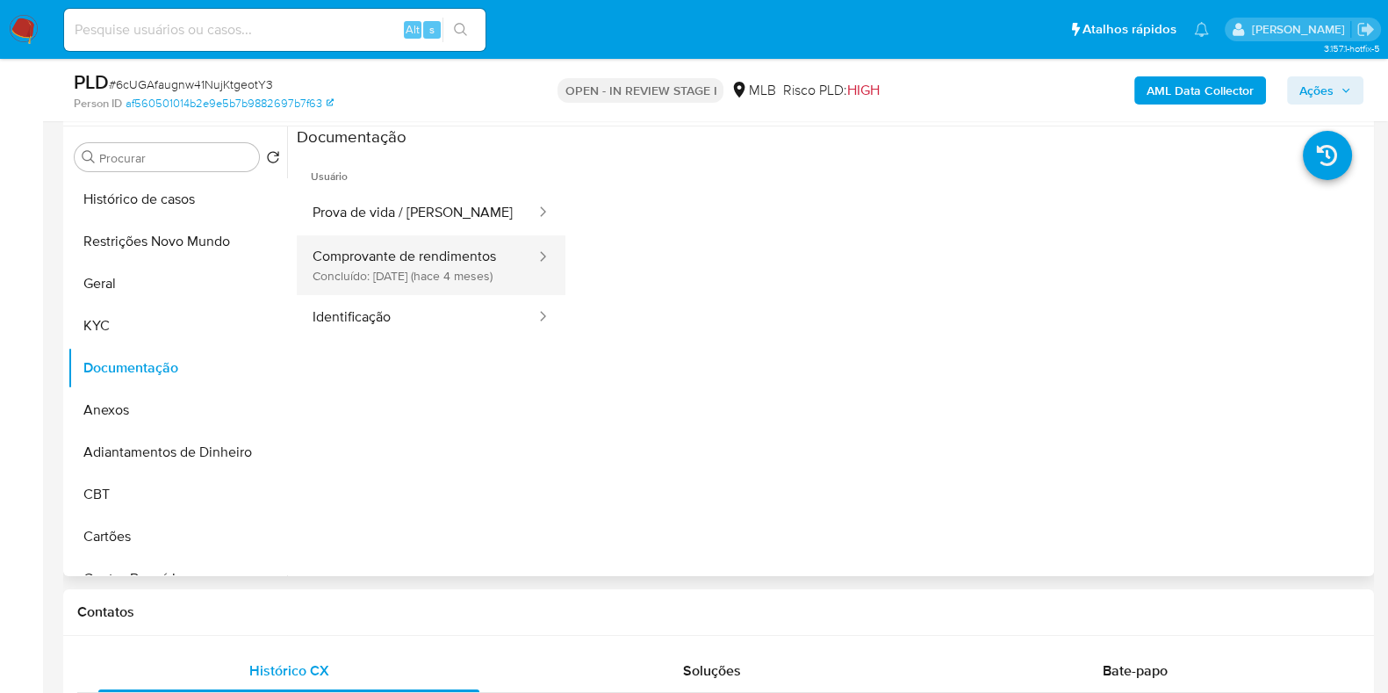
click at [448, 260] on button "Comprovante de rendimentos Concluído: 01/05/2025 (hace 4 meses)" at bounding box center [417, 265] width 241 height 60
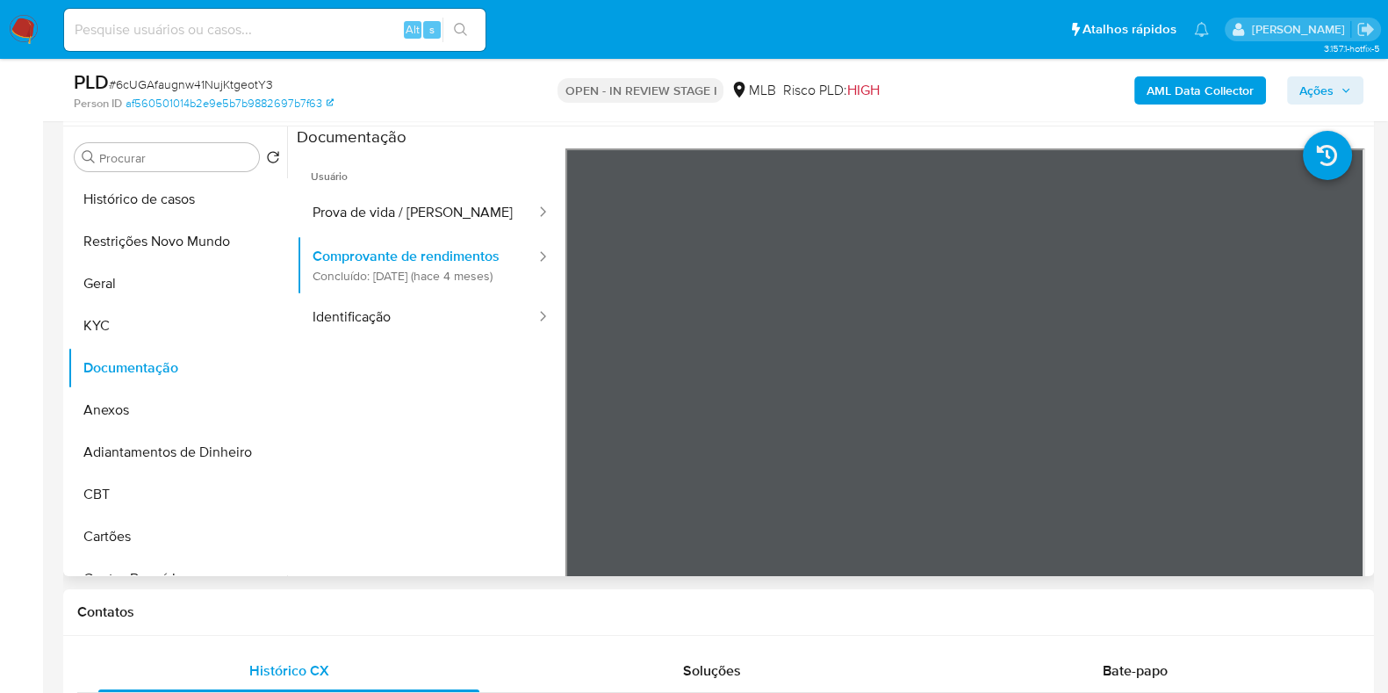
scroll to position [154, 0]
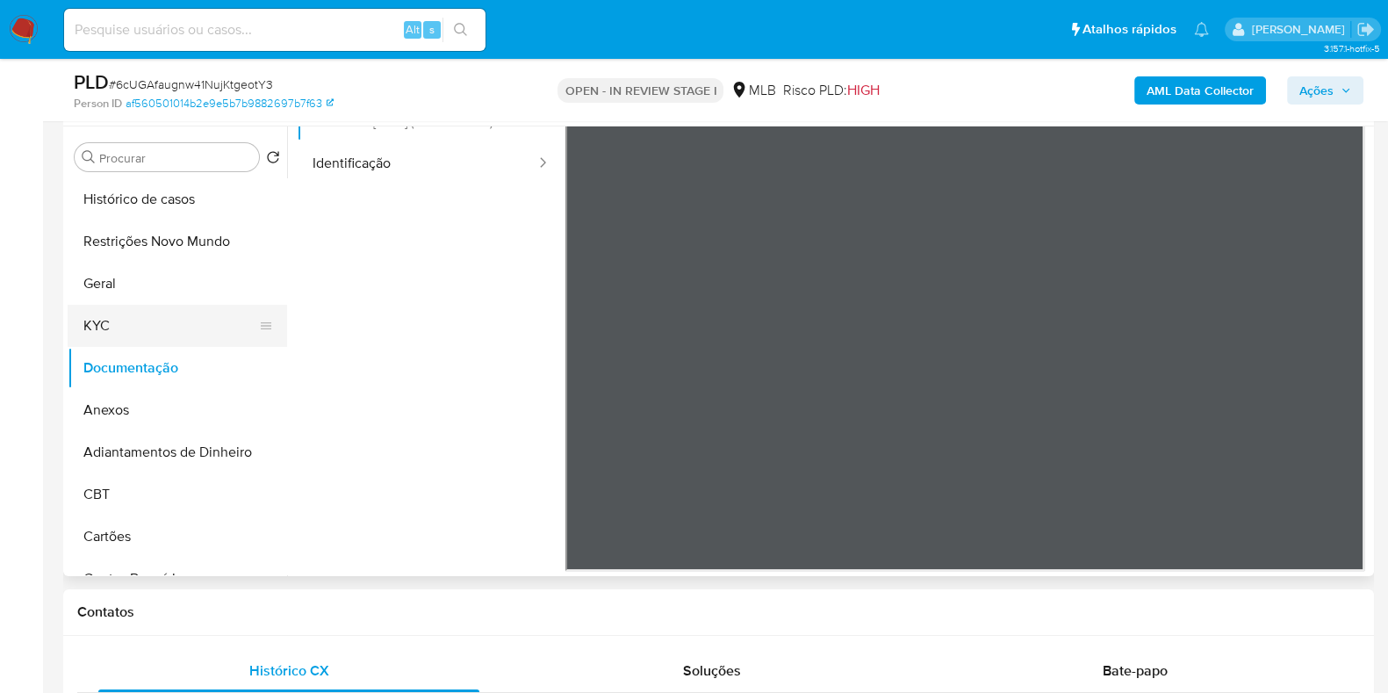
click at [108, 306] on button "KYC" at bounding box center [170, 326] width 205 height 42
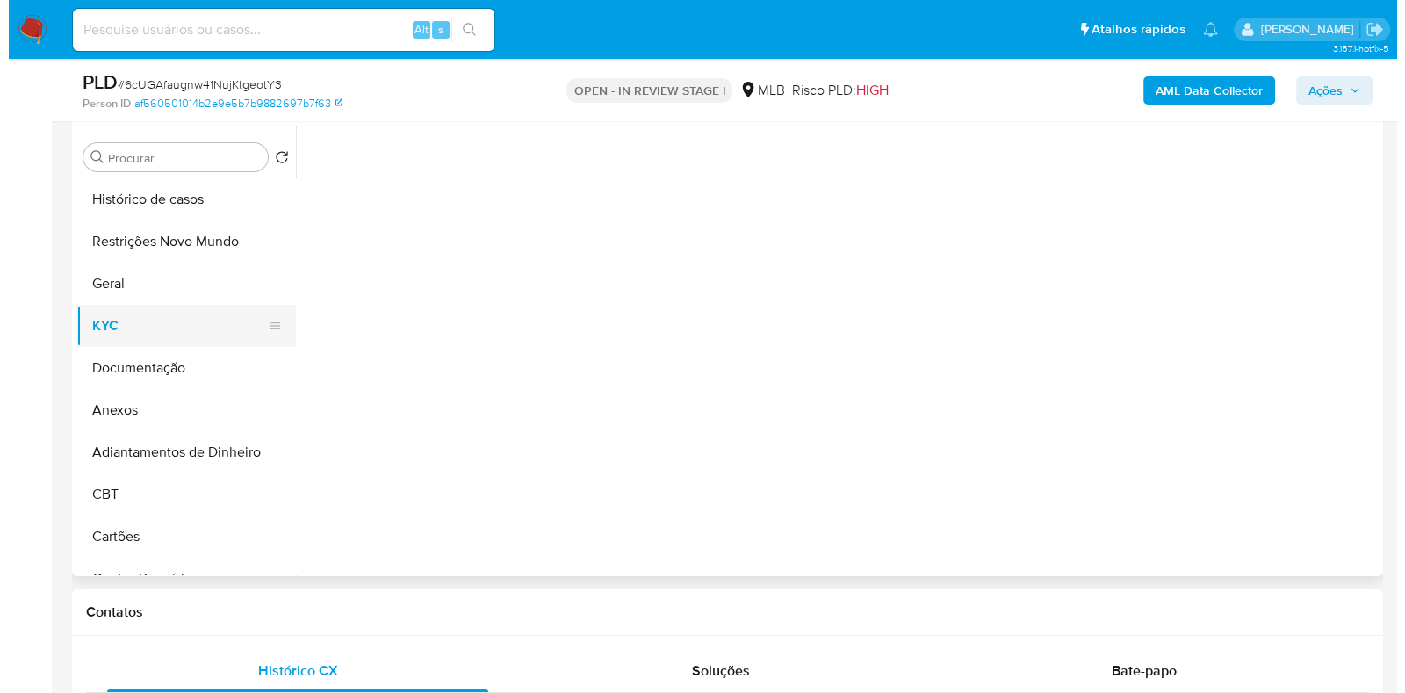
scroll to position [0, 0]
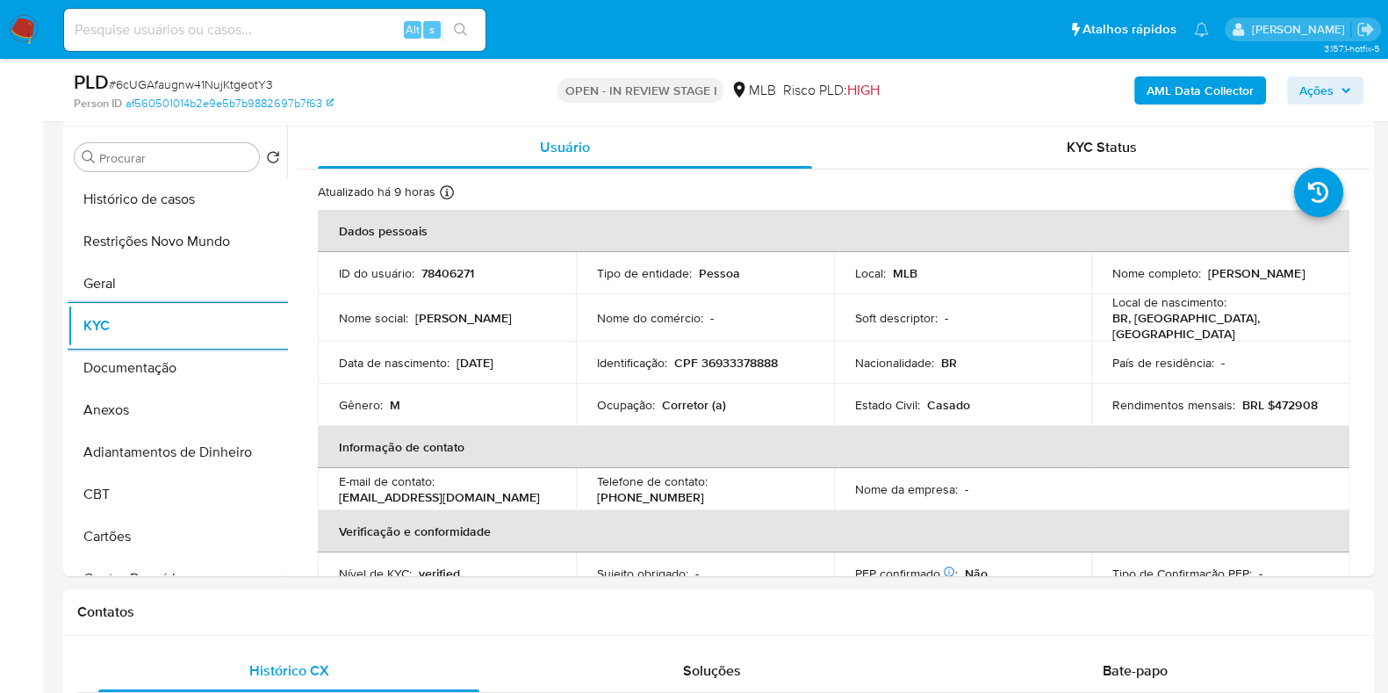
click at [1168, 90] on b "AML Data Collector" at bounding box center [1199, 90] width 107 height 28
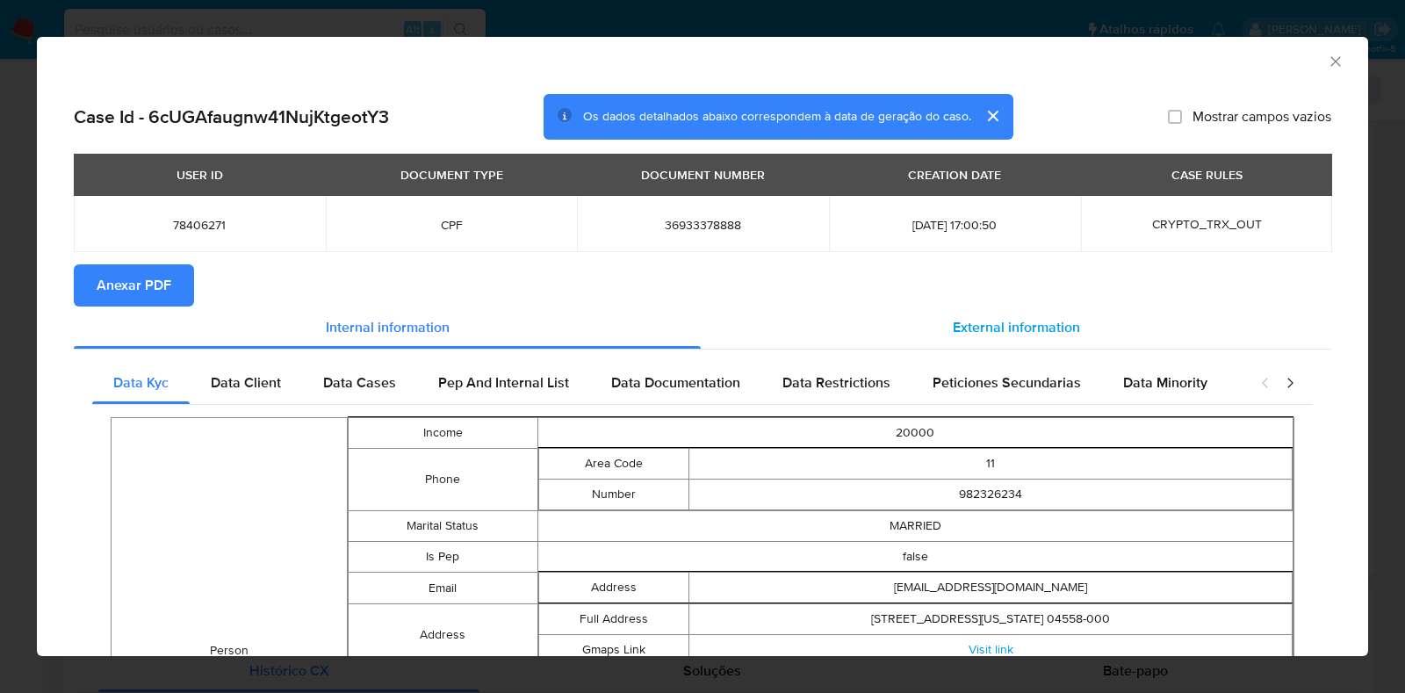
click at [1014, 314] on div "External information" at bounding box center [1016, 327] width 630 height 42
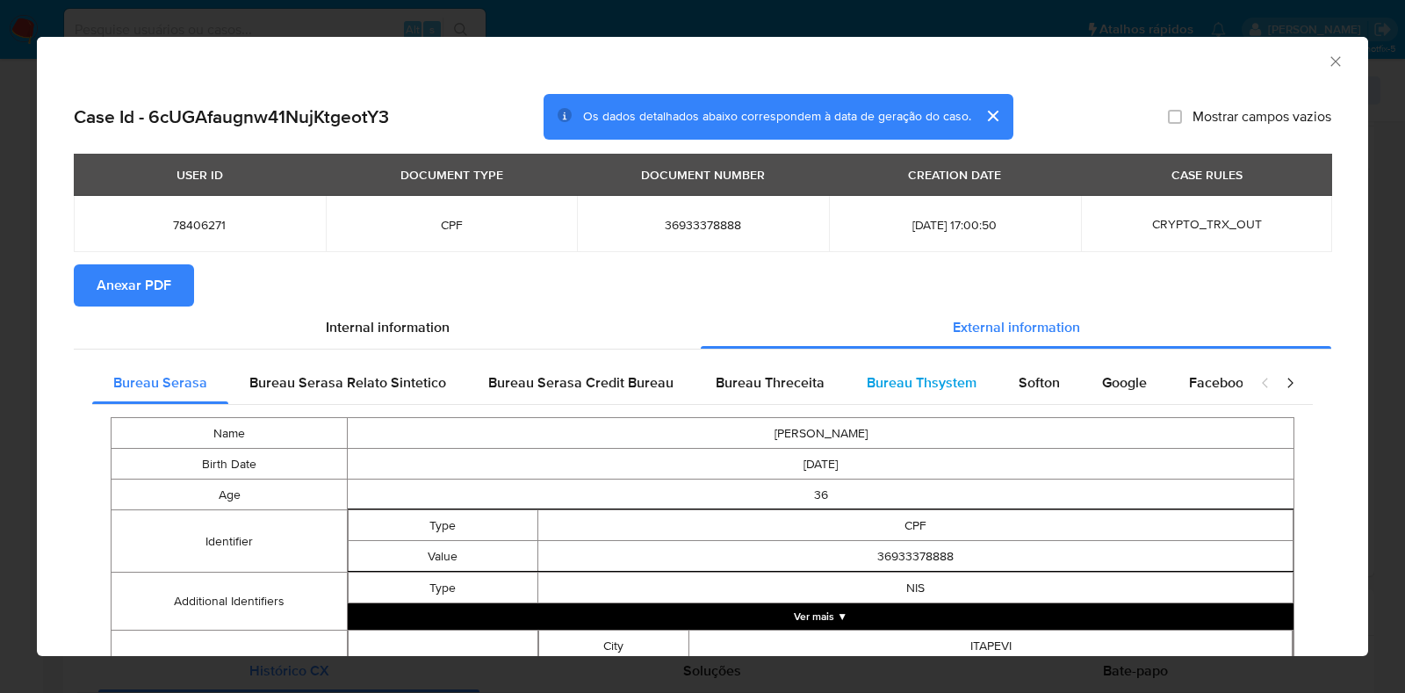
click at [877, 373] on span "Bureau Thsystem" at bounding box center [921, 382] width 110 height 20
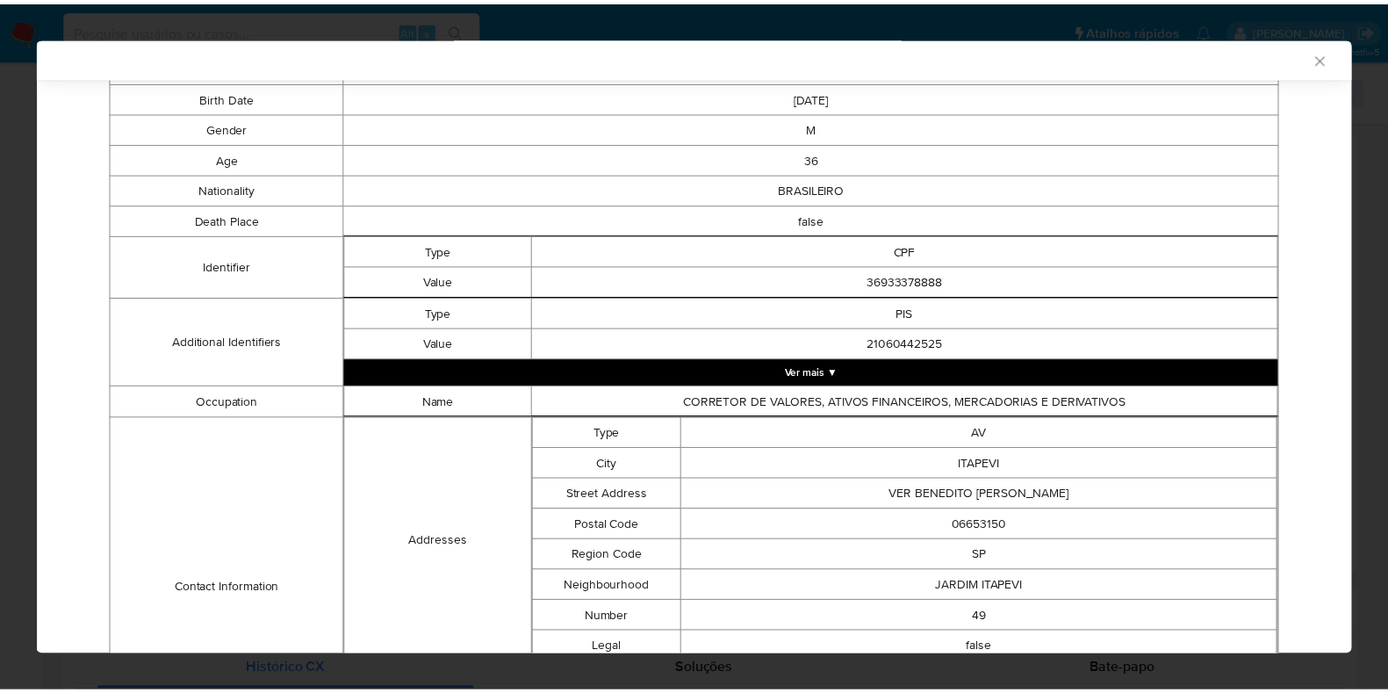
scroll to position [47, 0]
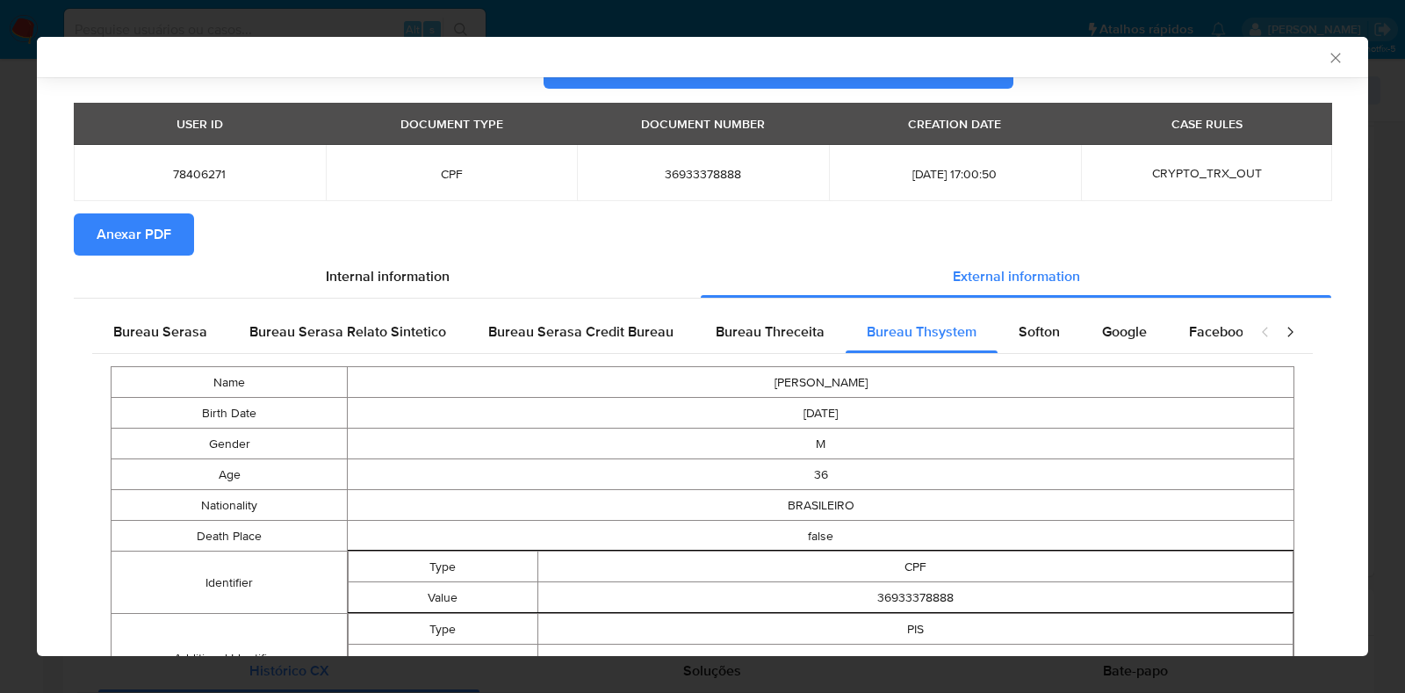
click at [668, 179] on td "36933378888" at bounding box center [703, 173] width 252 height 56
click at [668, 179] on span "36933378888" at bounding box center [703, 174] width 210 height 16
copy span "36933378888"
drag, startPoint x: 42, startPoint y: 334, endPoint x: 31, endPoint y: 336, distance: 11.7
click at [32, 335] on div "AML Data Collector Case Id - 6cUGAfaugnw41NujKtgeotY3 Os dados detalhados abaix…" at bounding box center [702, 346] width 1405 height 693
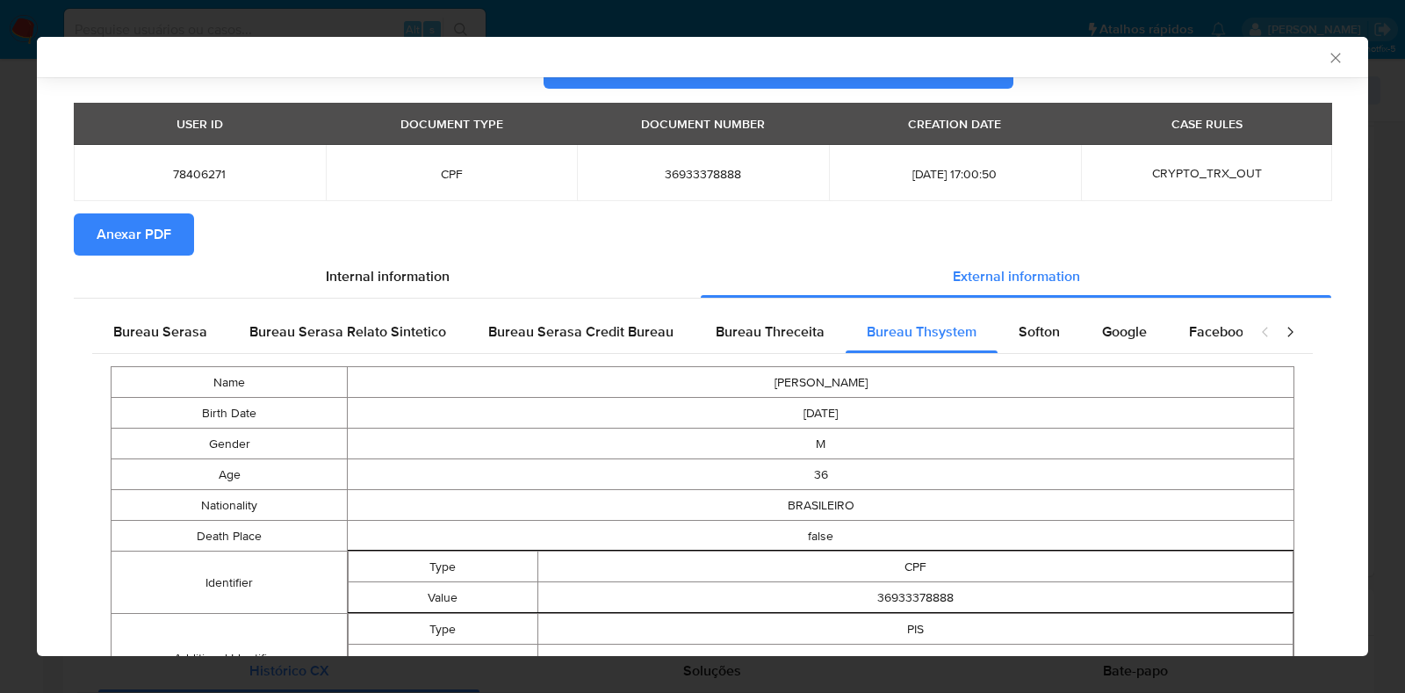
click at [2, 339] on div "AML Data Collector Case Id - 6cUGAfaugnw41NujKtgeotY3 Os dados detalhados abaix…" at bounding box center [702, 346] width 1405 height 693
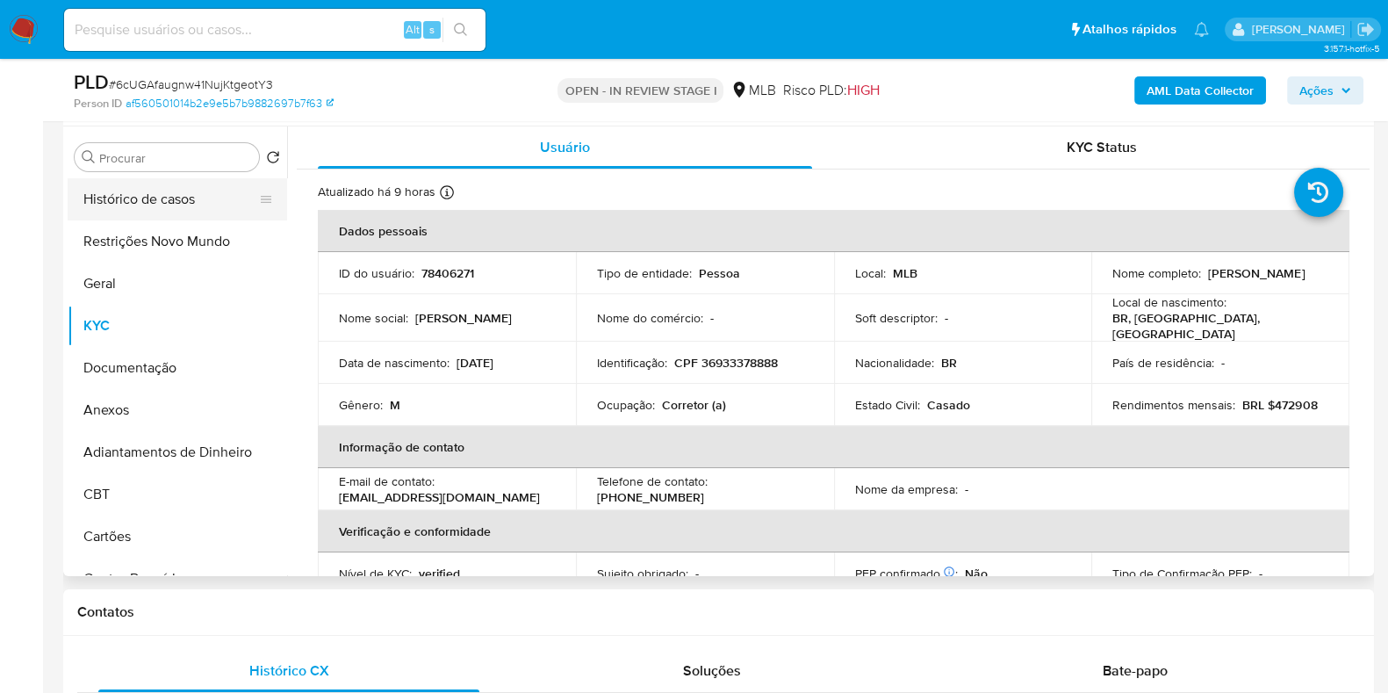
click at [163, 203] on button "Histórico de casos" at bounding box center [170, 199] width 205 height 42
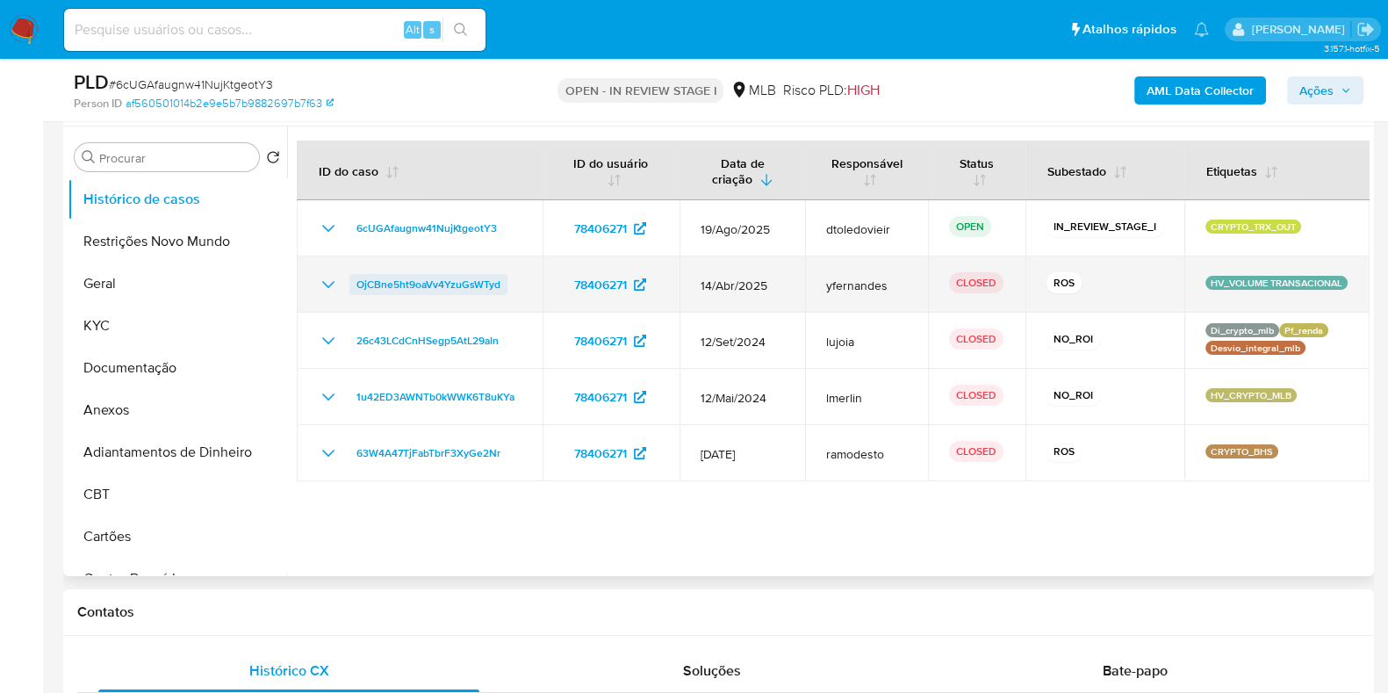
drag, startPoint x: 510, startPoint y: 278, endPoint x: 350, endPoint y: 281, distance: 159.8
click at [350, 281] on div "OjCBne5ht9oaVv4YzuGsWTyd" at bounding box center [420, 284] width 204 height 21
click at [332, 277] on icon "Mostrar/Ocultar" at bounding box center [328, 284] width 21 height 21
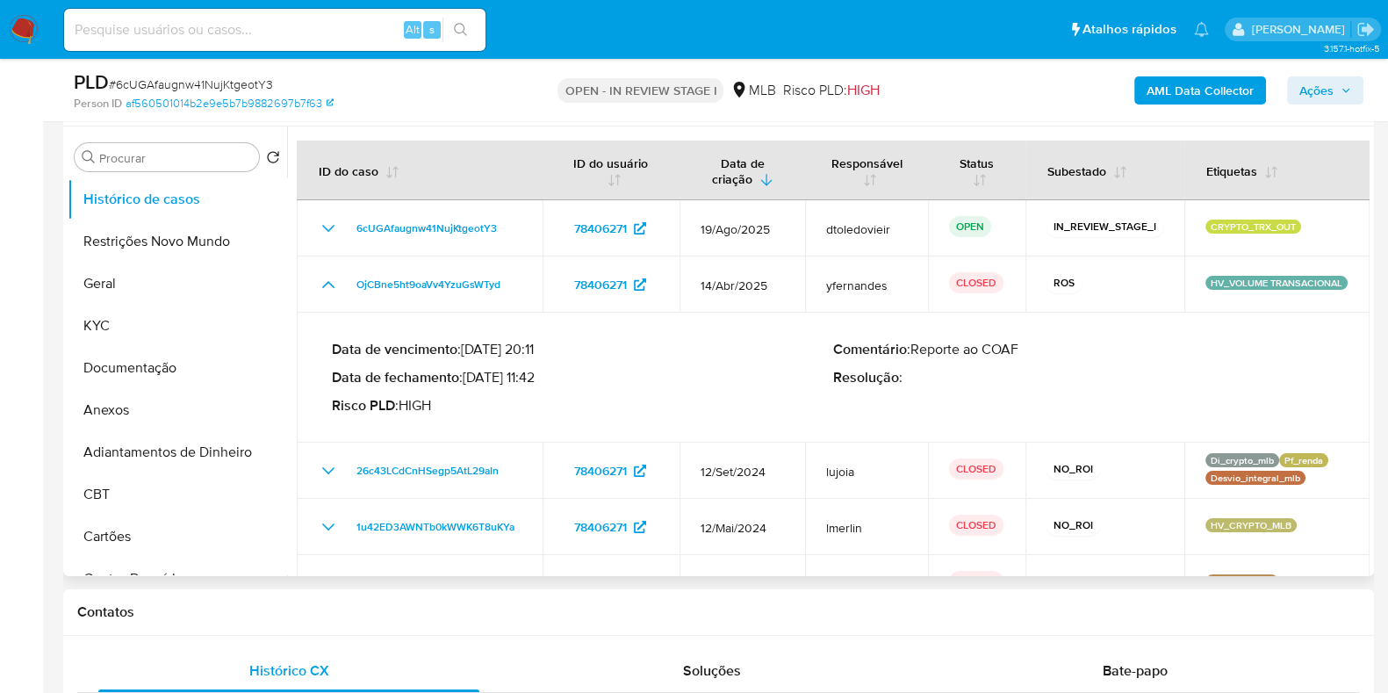
drag, startPoint x: 540, startPoint y: 377, endPoint x: 473, endPoint y: 381, distance: 66.8
click at [473, 381] on p "Data de fechamento : 23/04/2025 11:42" at bounding box center [582, 378] width 501 height 18
click at [132, 313] on button "KYC" at bounding box center [170, 326] width 205 height 42
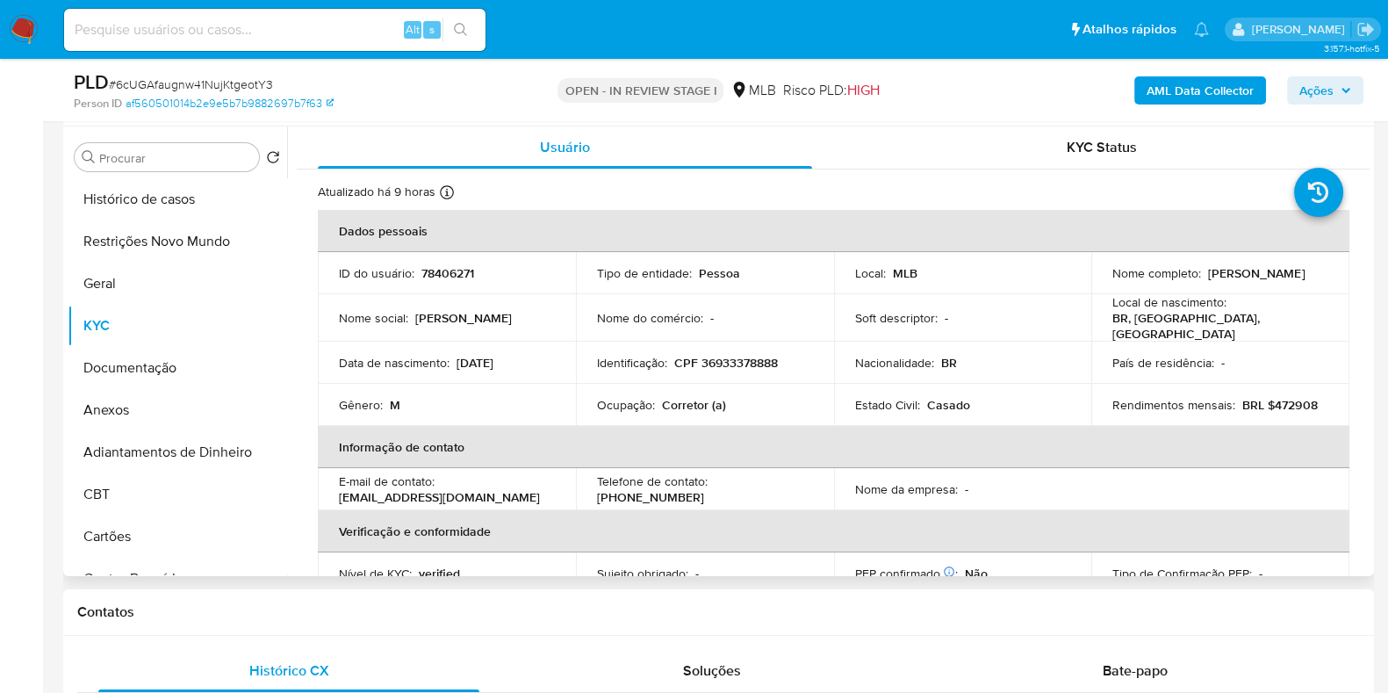
drag, startPoint x: 1304, startPoint y: 271, endPoint x: 1204, endPoint y: 277, distance: 99.4
click at [1204, 277] on div "Nome completo : Bruno Duarte Reis" at bounding box center [1220, 273] width 216 height 16
copy p "Bruno Duarte Reis"
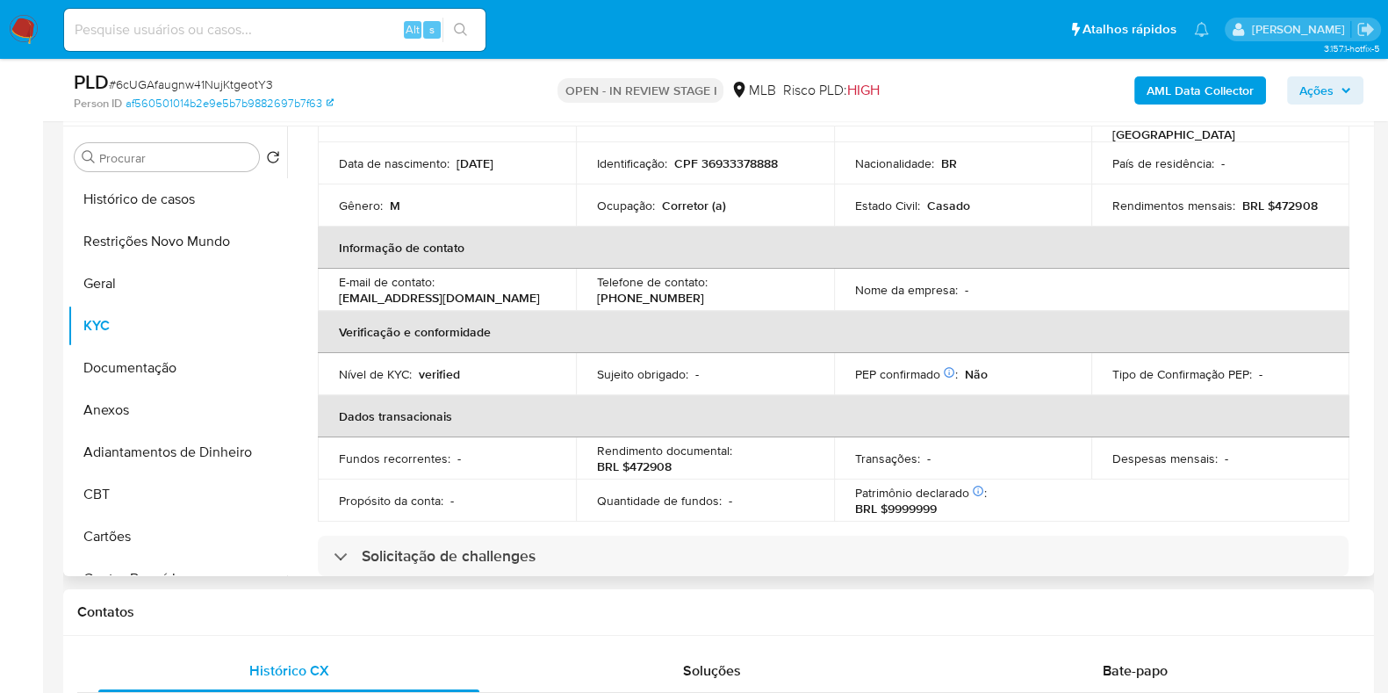
scroll to position [0, 0]
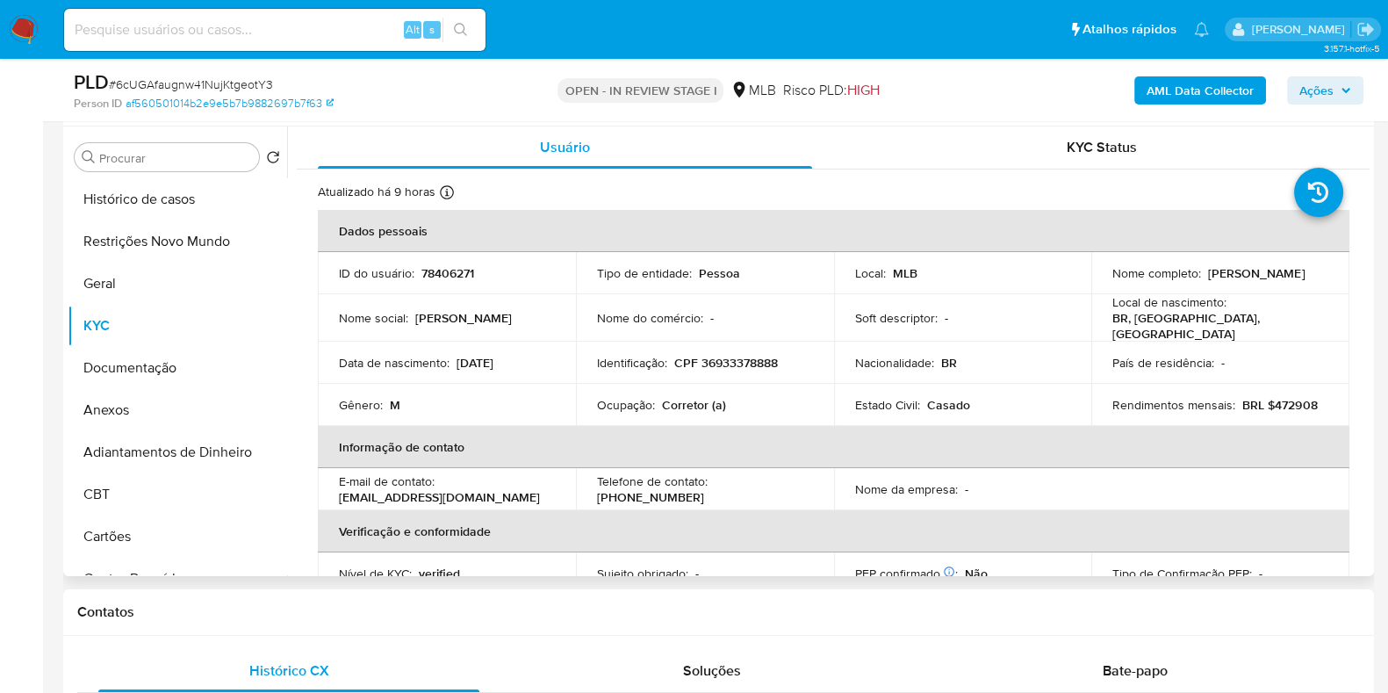
click at [733, 355] on p "CPF 36933378888" at bounding box center [726, 363] width 104 height 16
copy p "36933378888"
click at [155, 227] on button "Restrições Novo Mundo" at bounding box center [170, 241] width 205 height 42
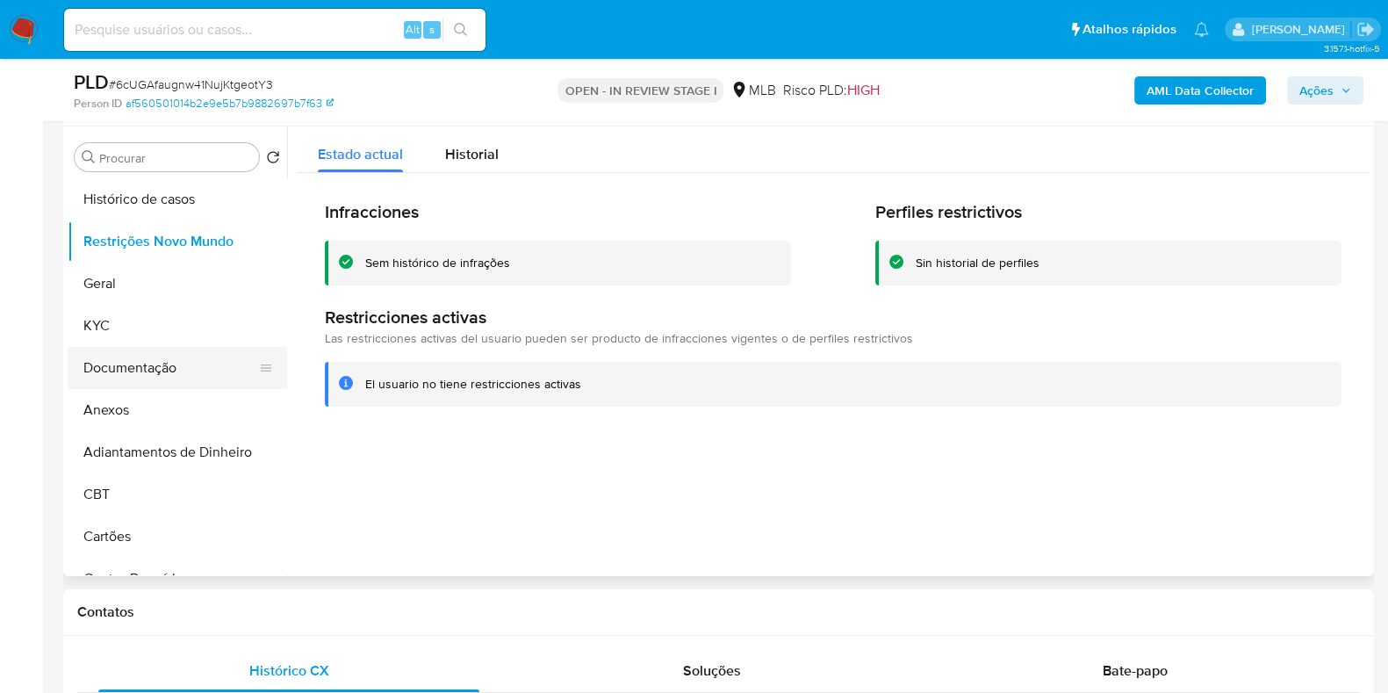
click at [148, 366] on button "Documentação" at bounding box center [170, 368] width 205 height 42
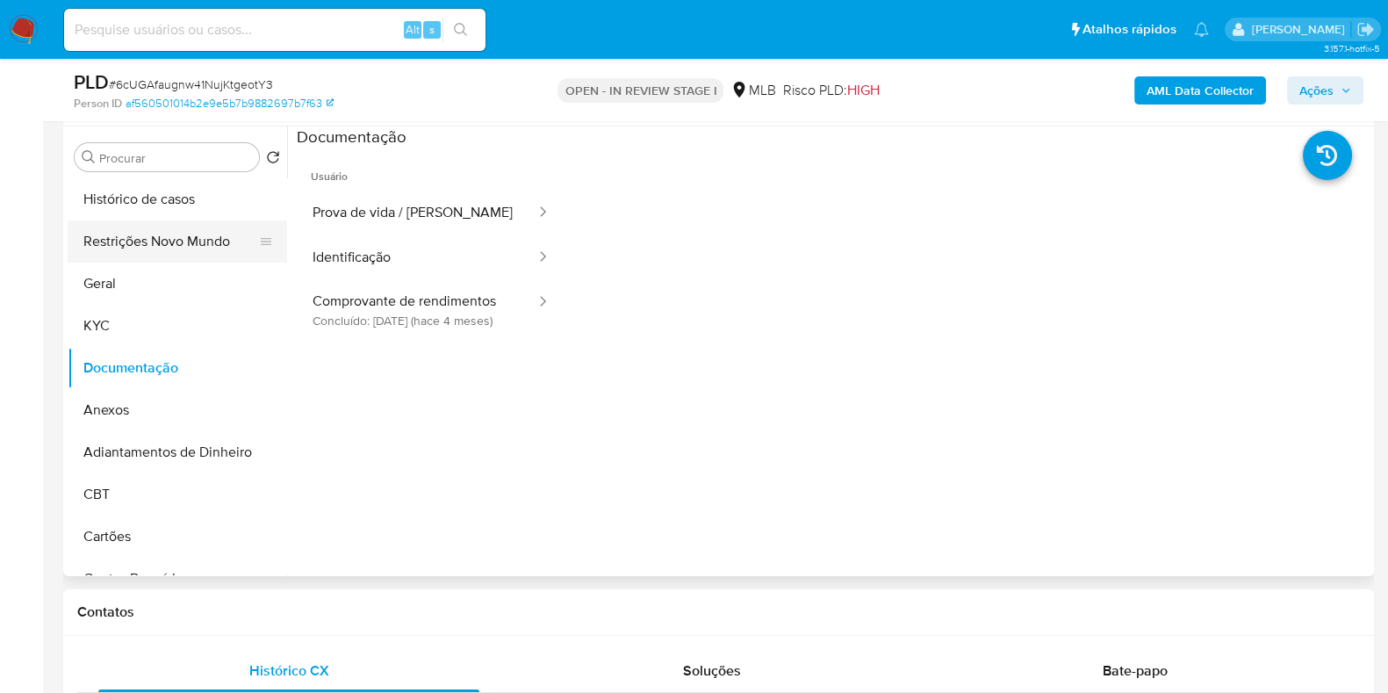
click at [165, 234] on button "Restrições Novo Mundo" at bounding box center [170, 241] width 205 height 42
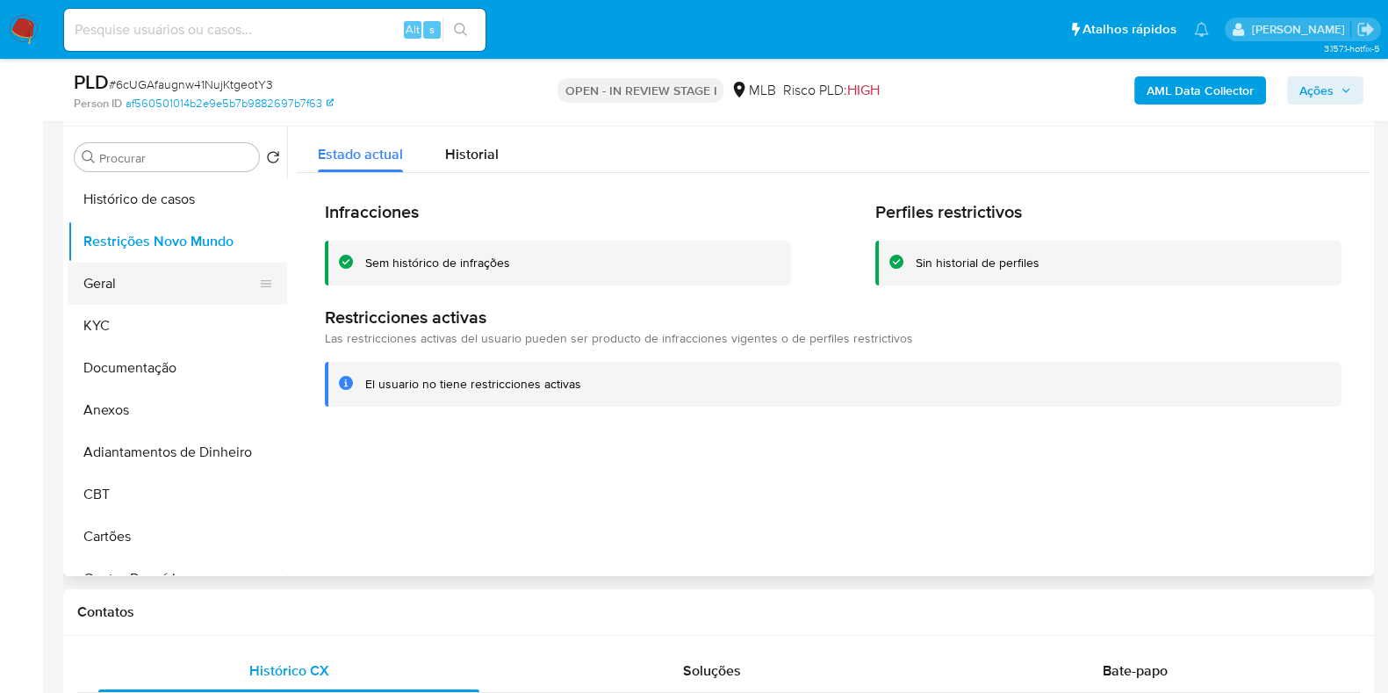
click at [123, 282] on button "Geral" at bounding box center [170, 283] width 205 height 42
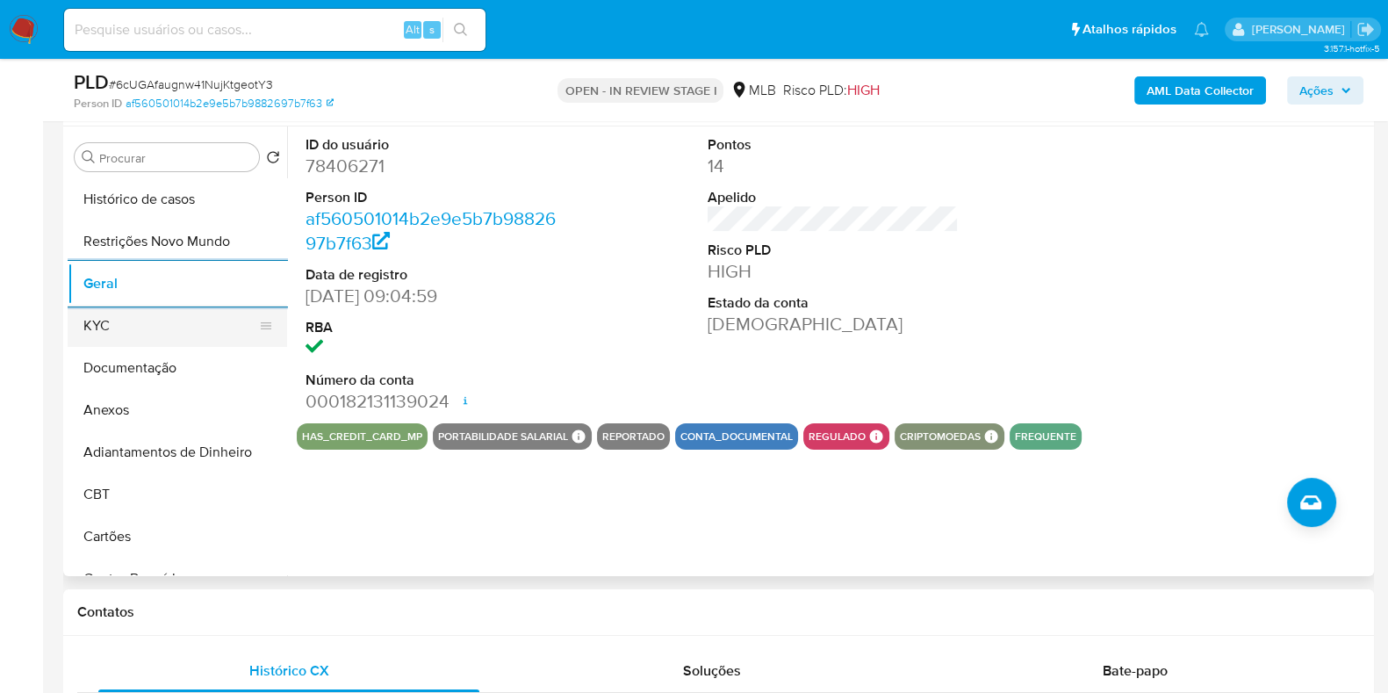
click at [117, 324] on button "KYC" at bounding box center [170, 326] width 205 height 42
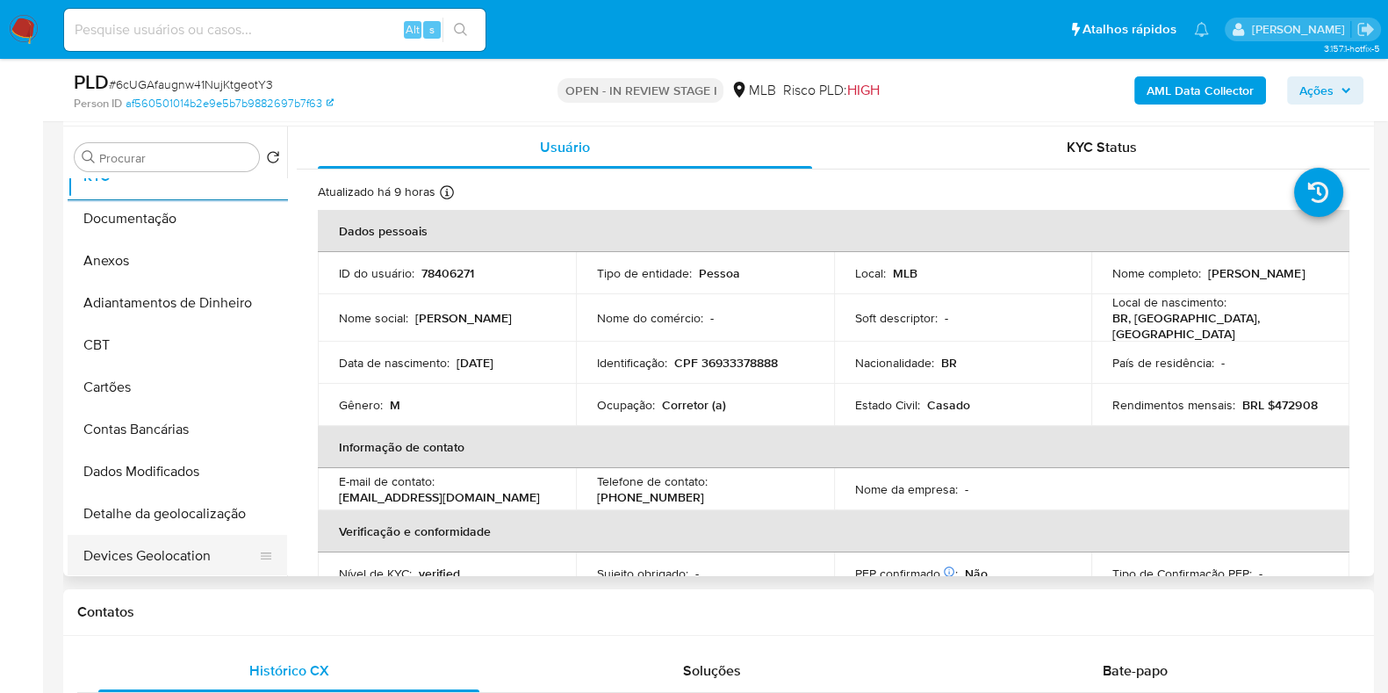
scroll to position [328, 0]
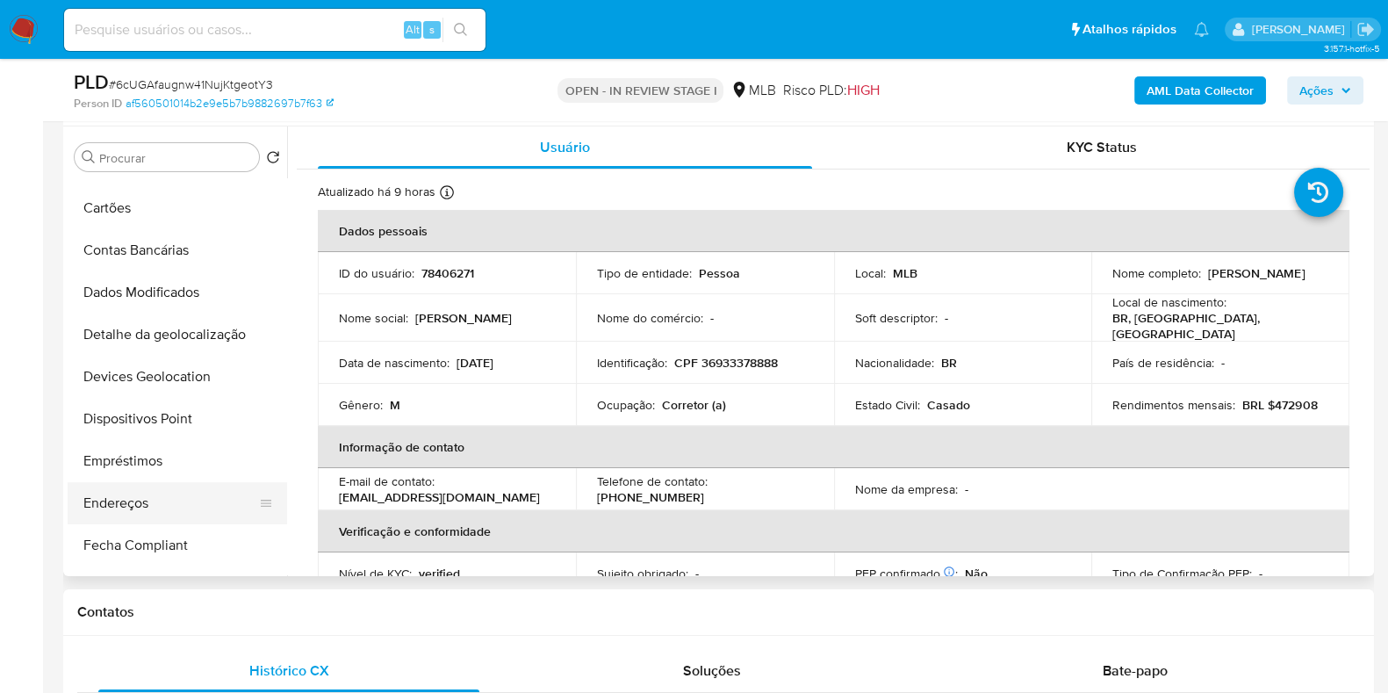
click at [134, 501] on button "Endereços" at bounding box center [170, 503] width 205 height 42
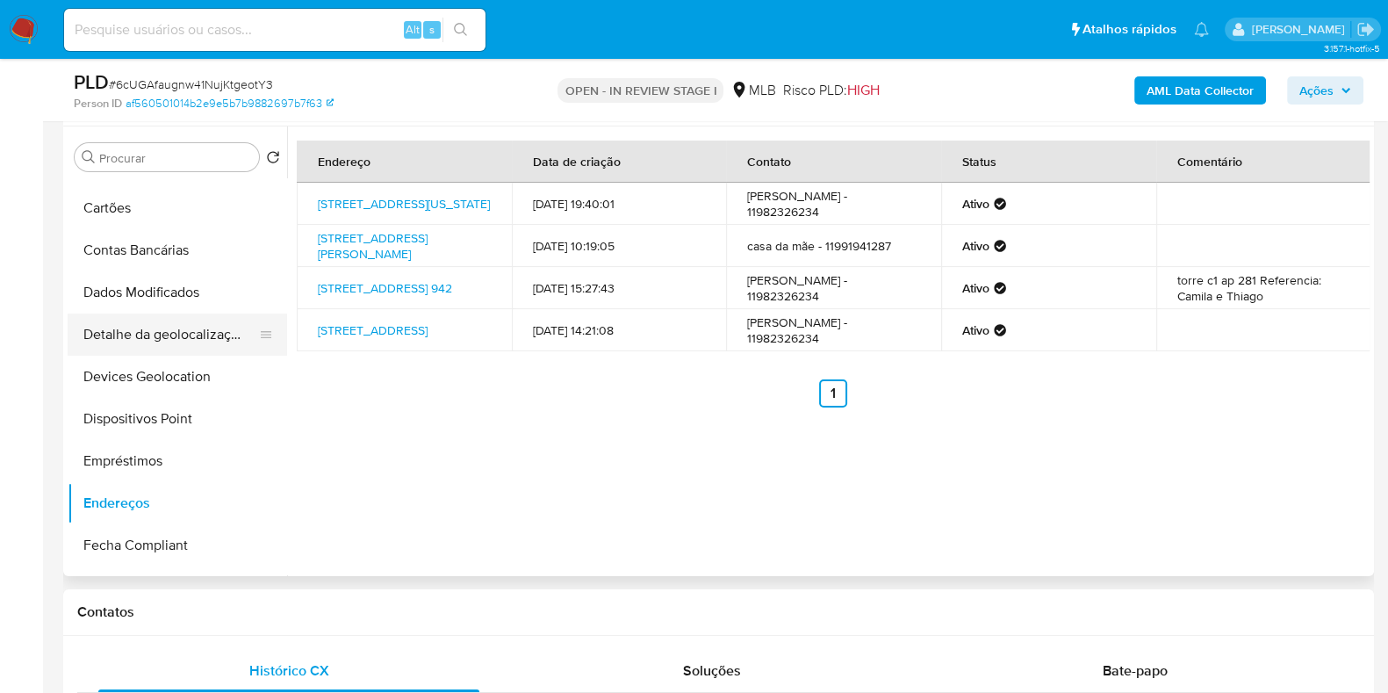
click at [170, 328] on button "Detalhe da geolocalização" at bounding box center [170, 334] width 205 height 42
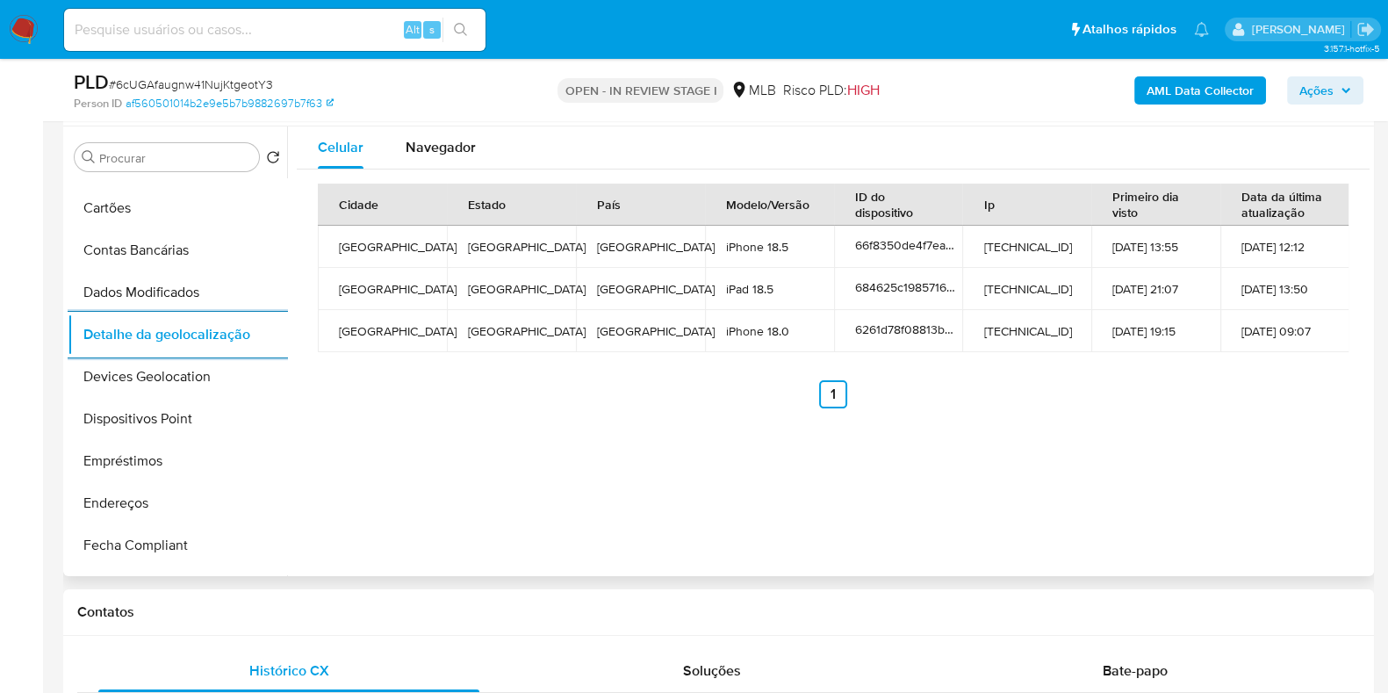
scroll to position [0, 0]
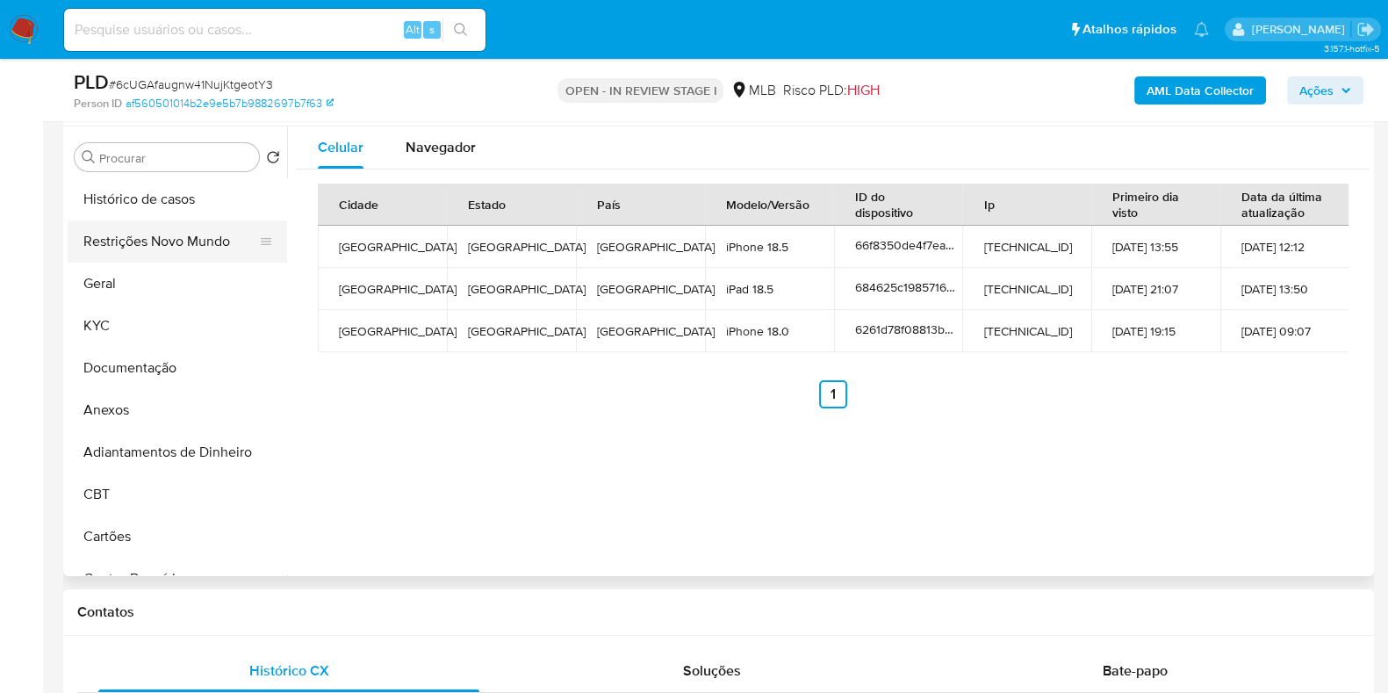
click at [166, 240] on button "Restrições Novo Mundo" at bounding box center [170, 241] width 205 height 42
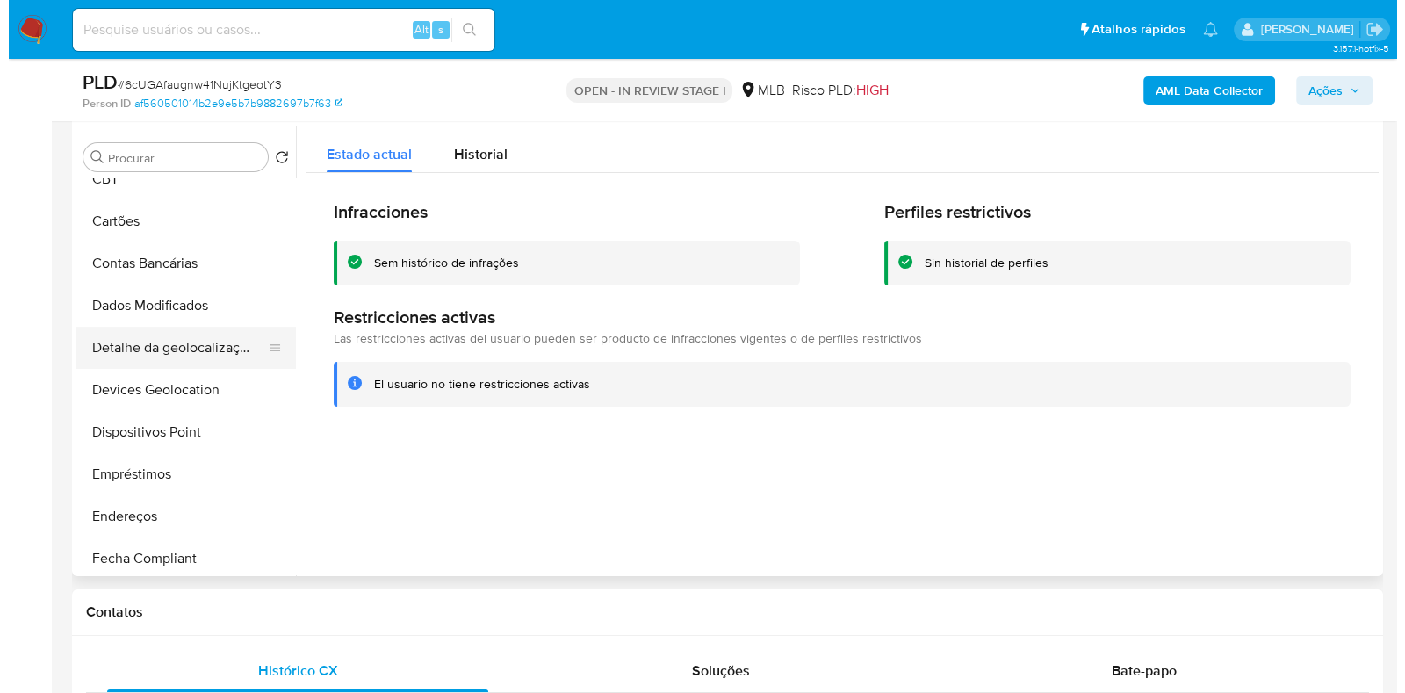
scroll to position [329, 0]
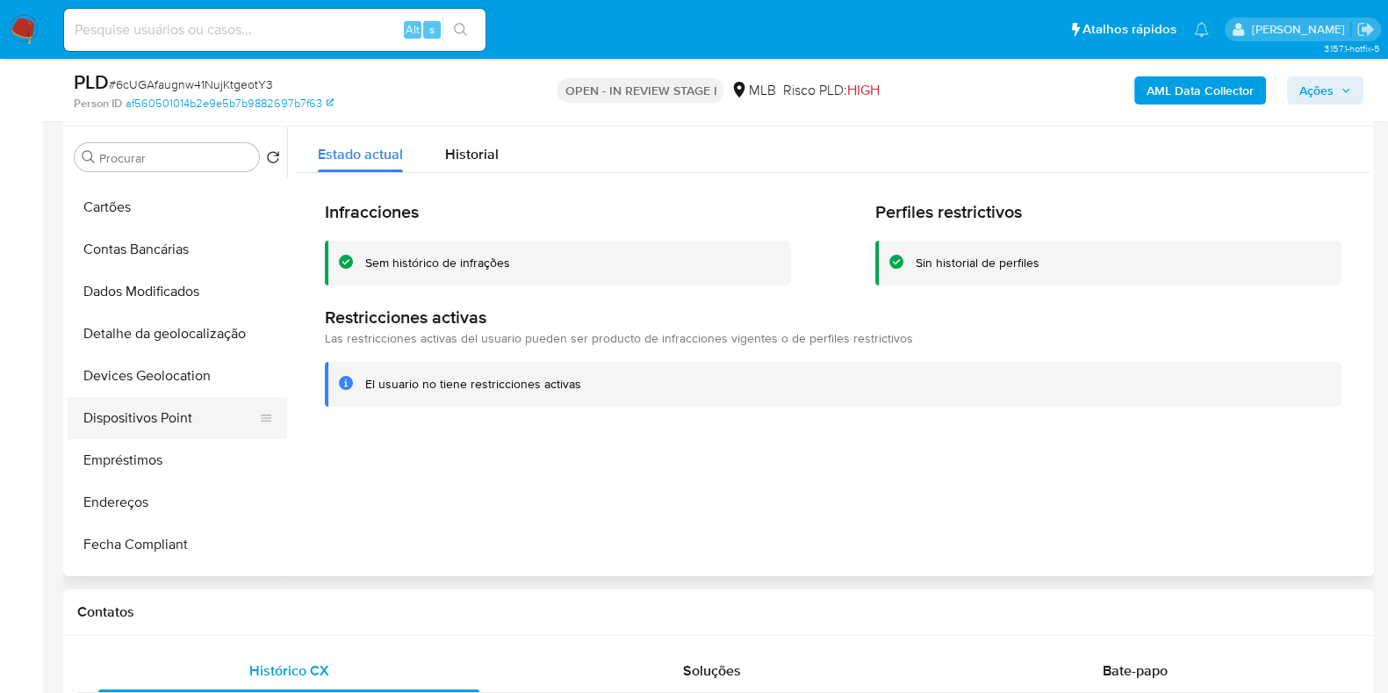
click at [158, 415] on button "Dispositivos Point" at bounding box center [170, 418] width 205 height 42
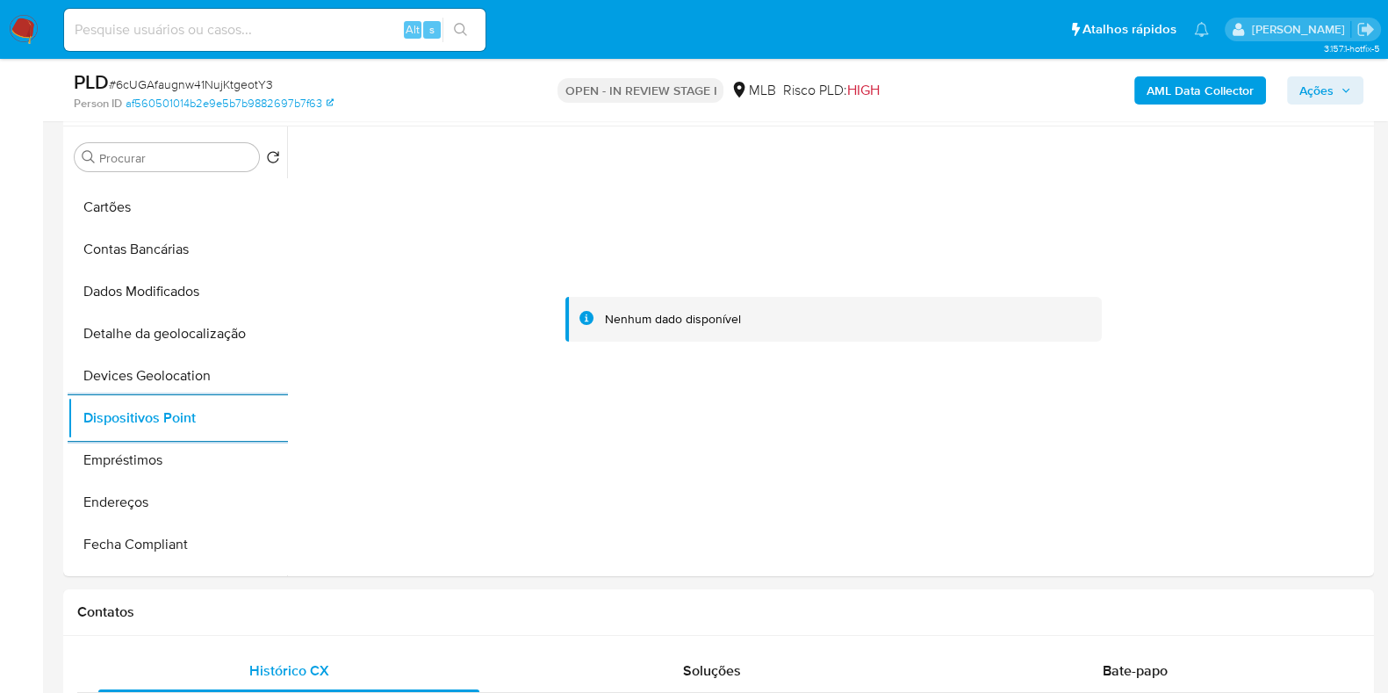
click at [1213, 98] on b "AML Data Collector" at bounding box center [1199, 90] width 107 height 28
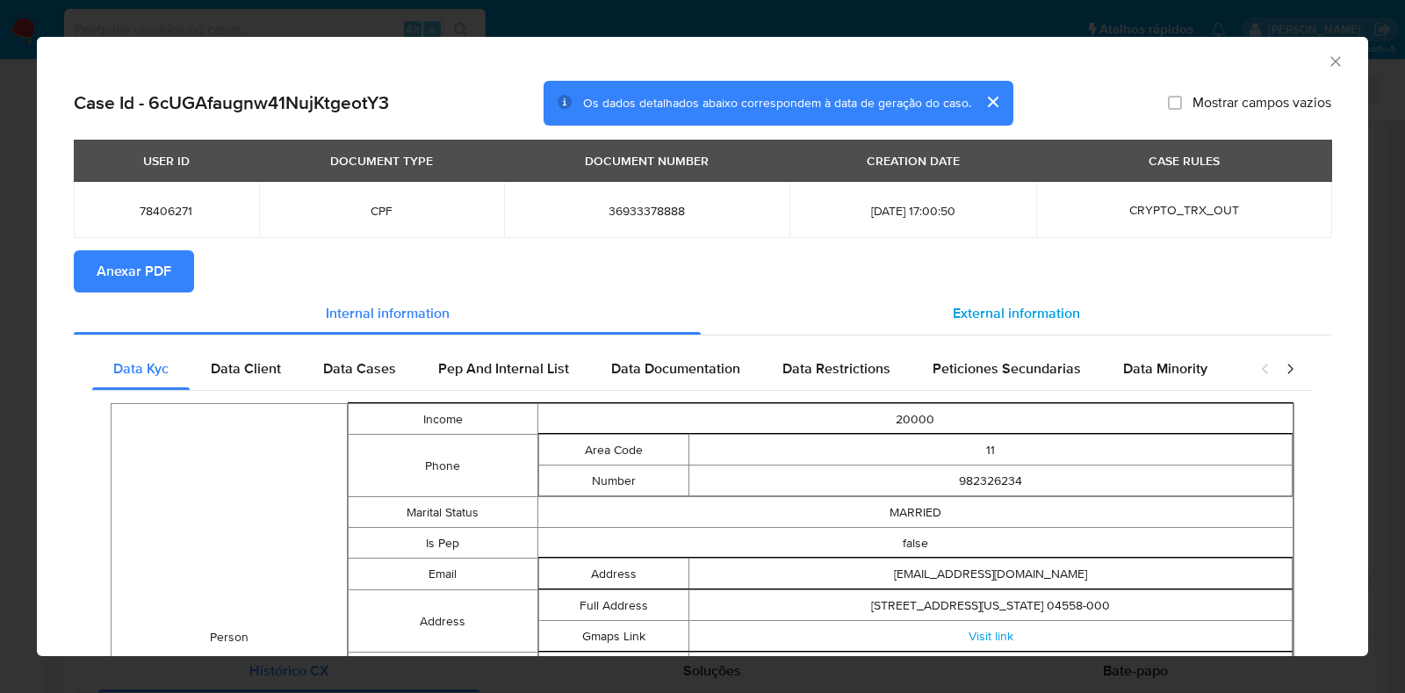
click at [1022, 305] on span "External information" at bounding box center [1015, 313] width 127 height 20
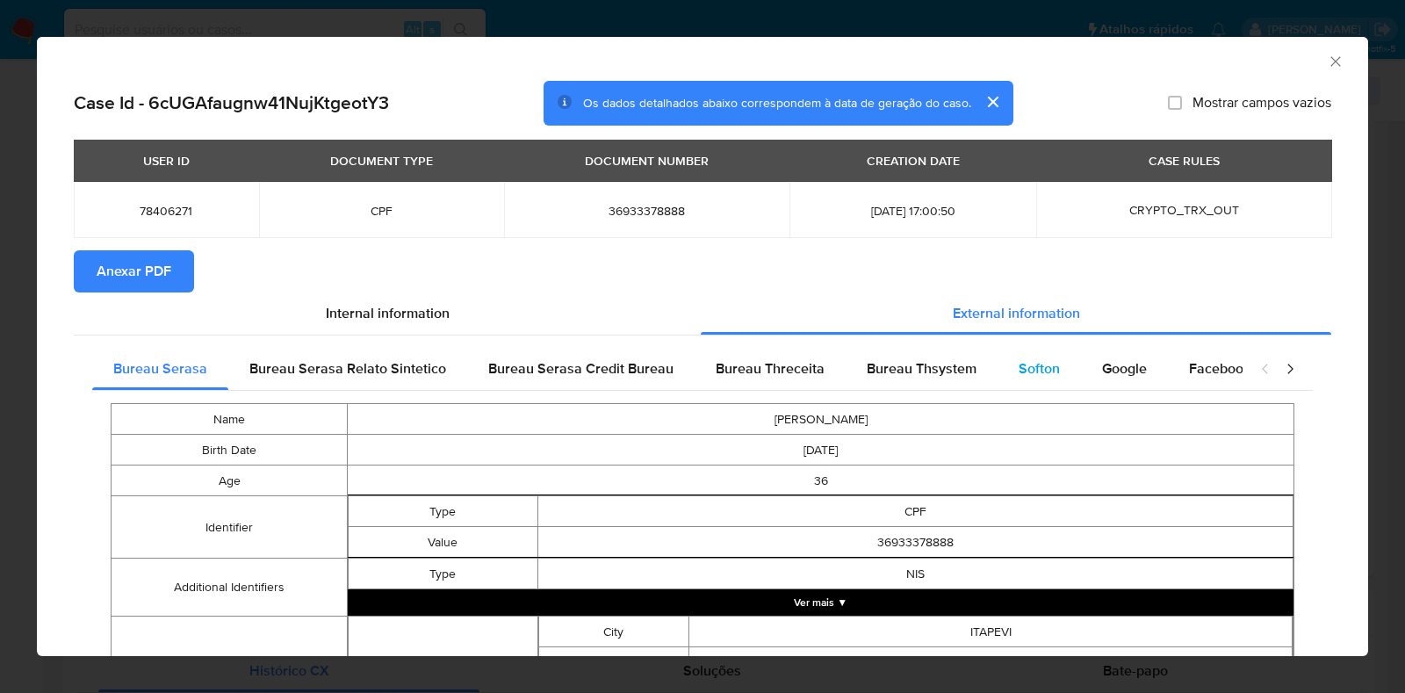
click at [999, 382] on div "Softon" at bounding box center [1038, 369] width 83 height 42
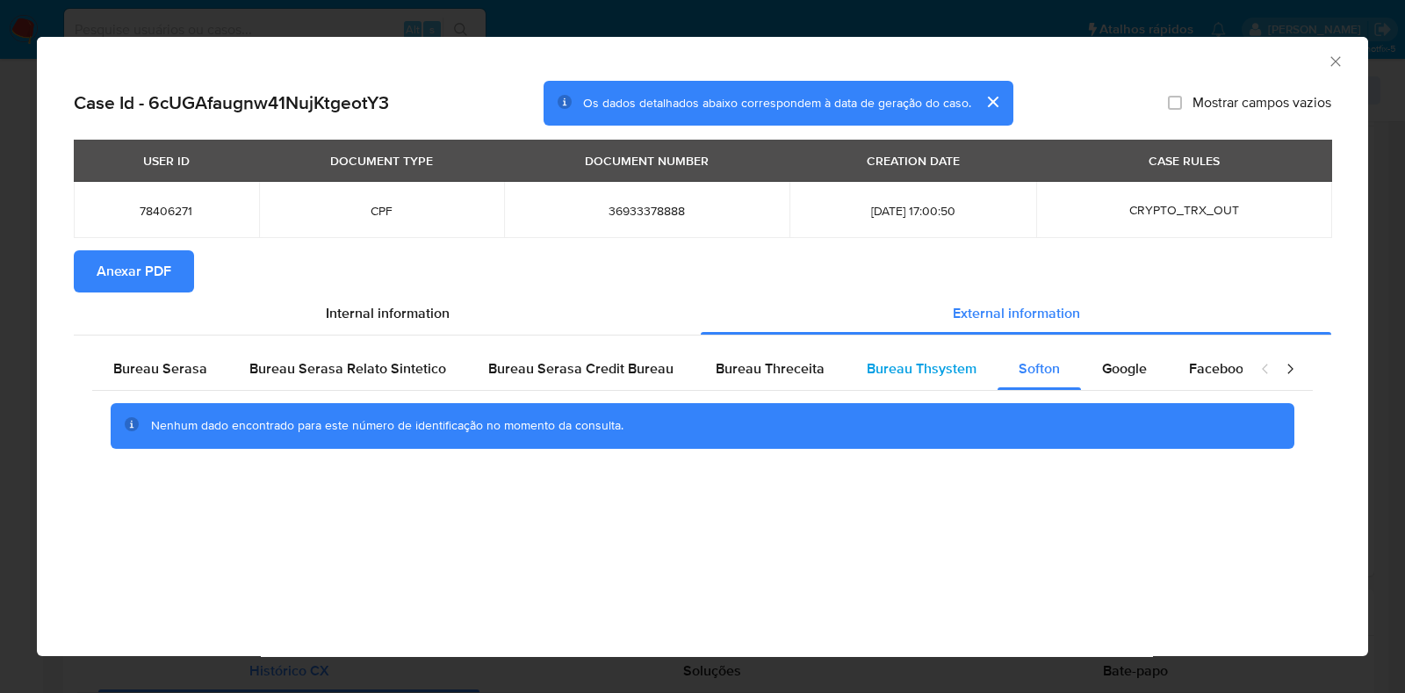
click at [878, 359] on span "Bureau Thsystem" at bounding box center [921, 368] width 110 height 20
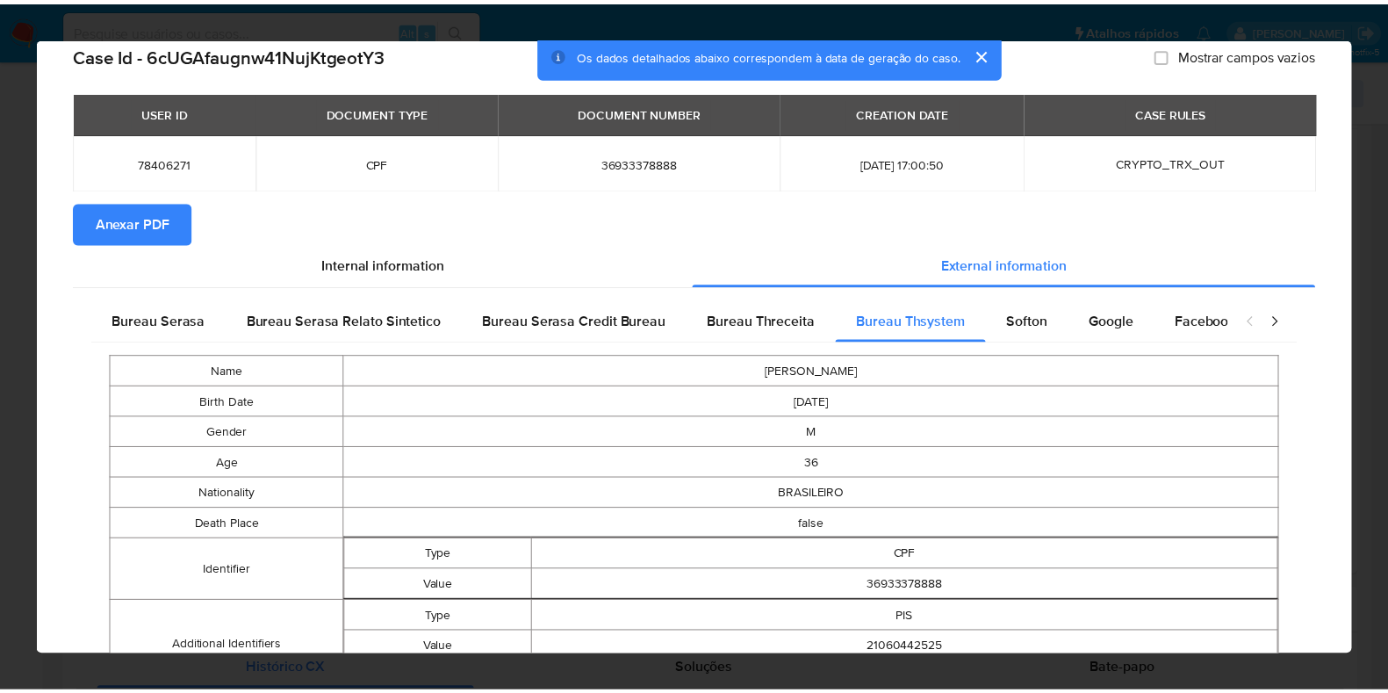
scroll to position [0, 0]
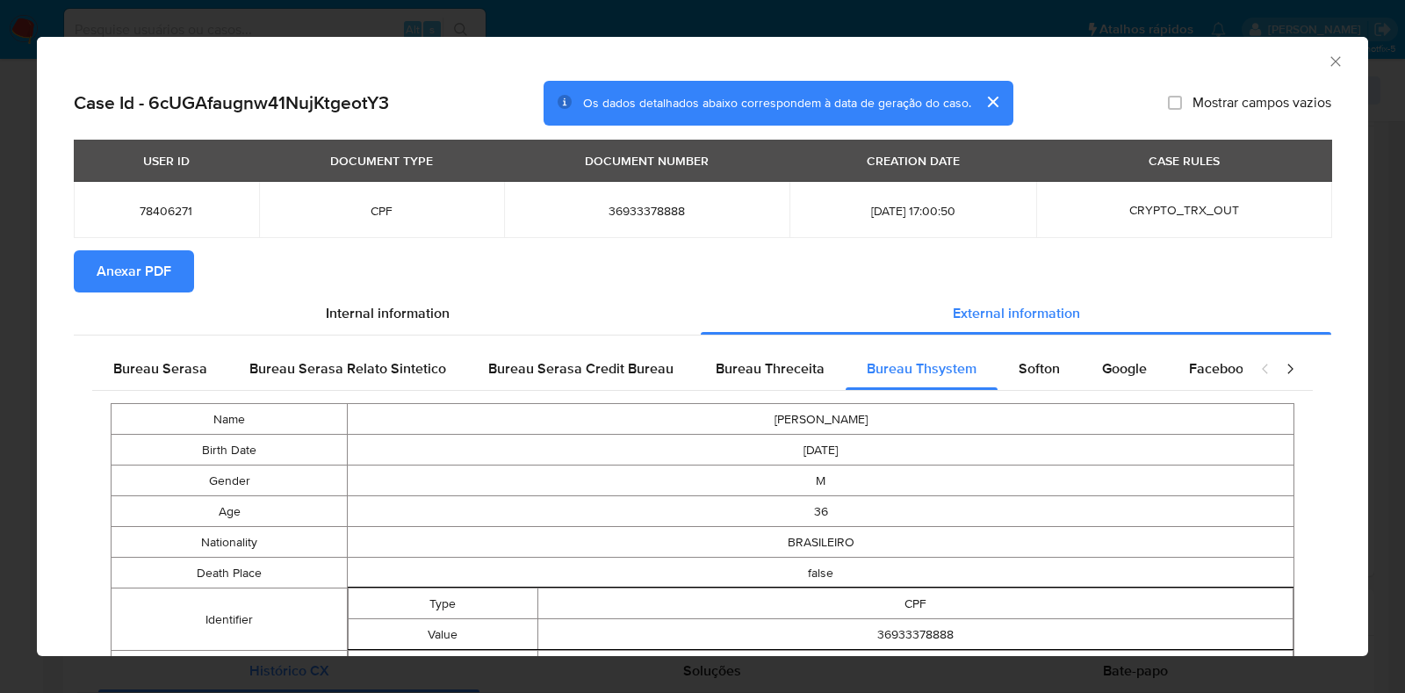
click at [154, 278] on span "Anexar PDF" at bounding box center [134, 271] width 75 height 39
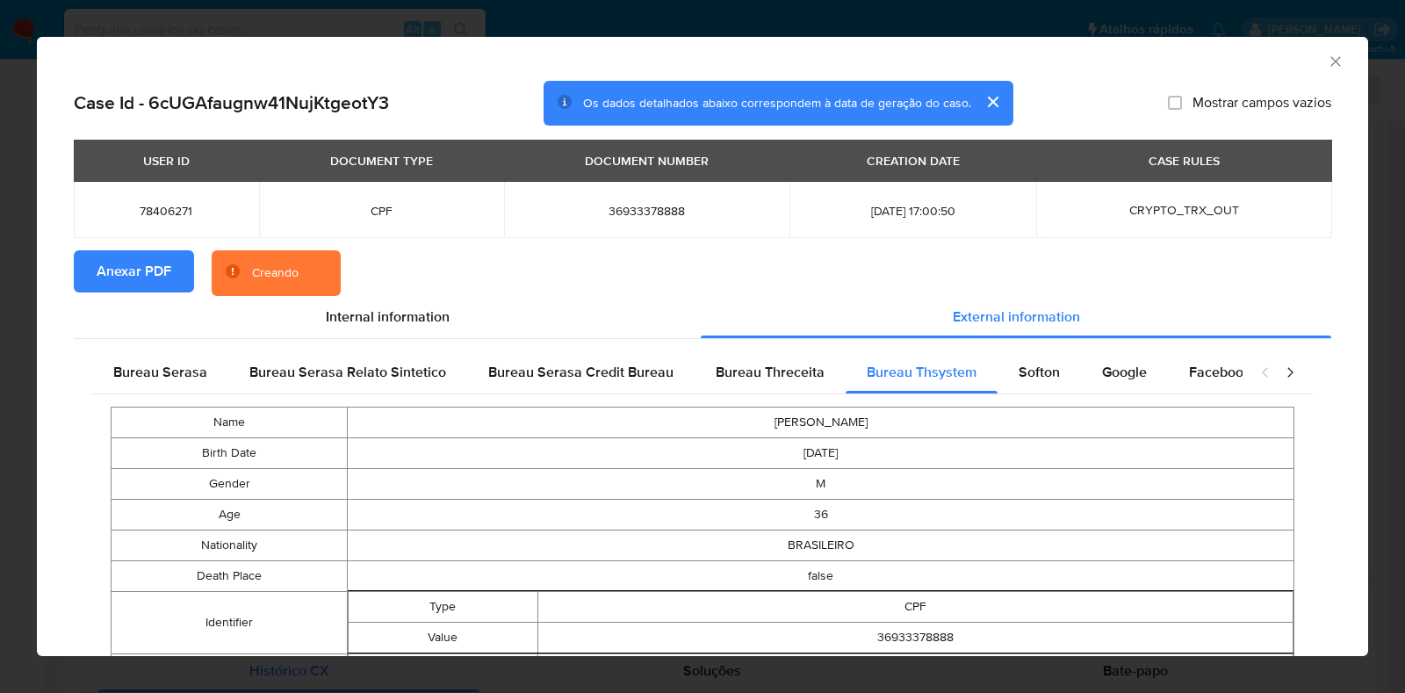
click at [0, 329] on div "AML Data Collector Case Id - 6cUGAfaugnw41NujKtgeotY3 Os dados detalhados abaix…" at bounding box center [702, 346] width 1405 height 693
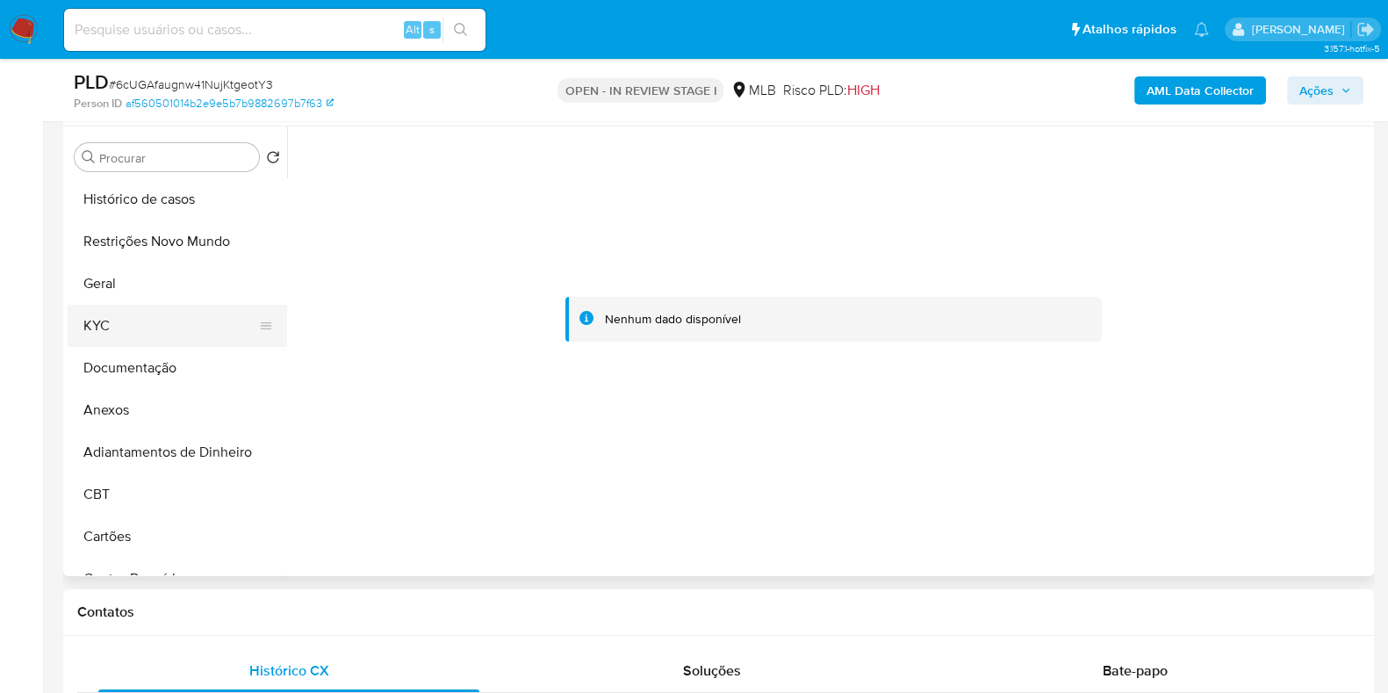
click at [153, 328] on button "KYC" at bounding box center [170, 326] width 205 height 42
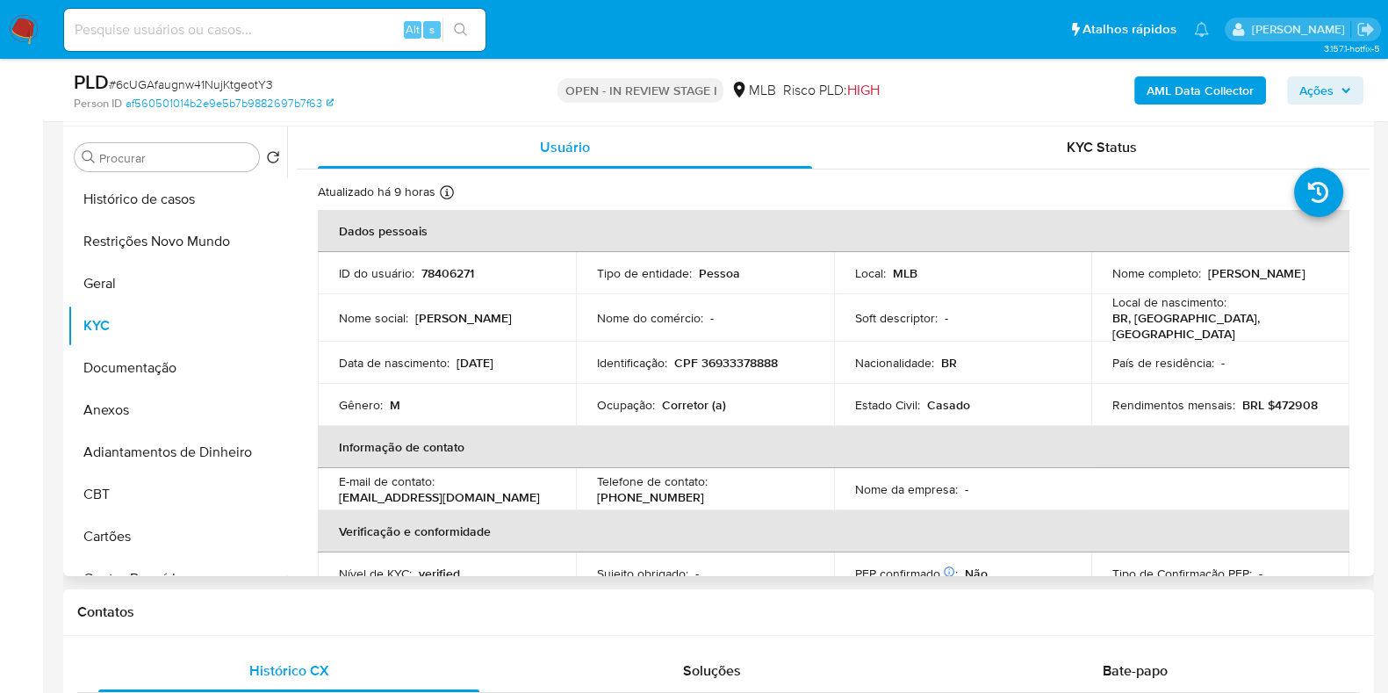
drag, startPoint x: 1304, startPoint y: 274, endPoint x: 1204, endPoint y: 274, distance: 100.1
click at [1204, 274] on div "Nome completo : Bruno Duarte Reis" at bounding box center [1220, 273] width 216 height 16
copy p "Bruno Duarte Reis"
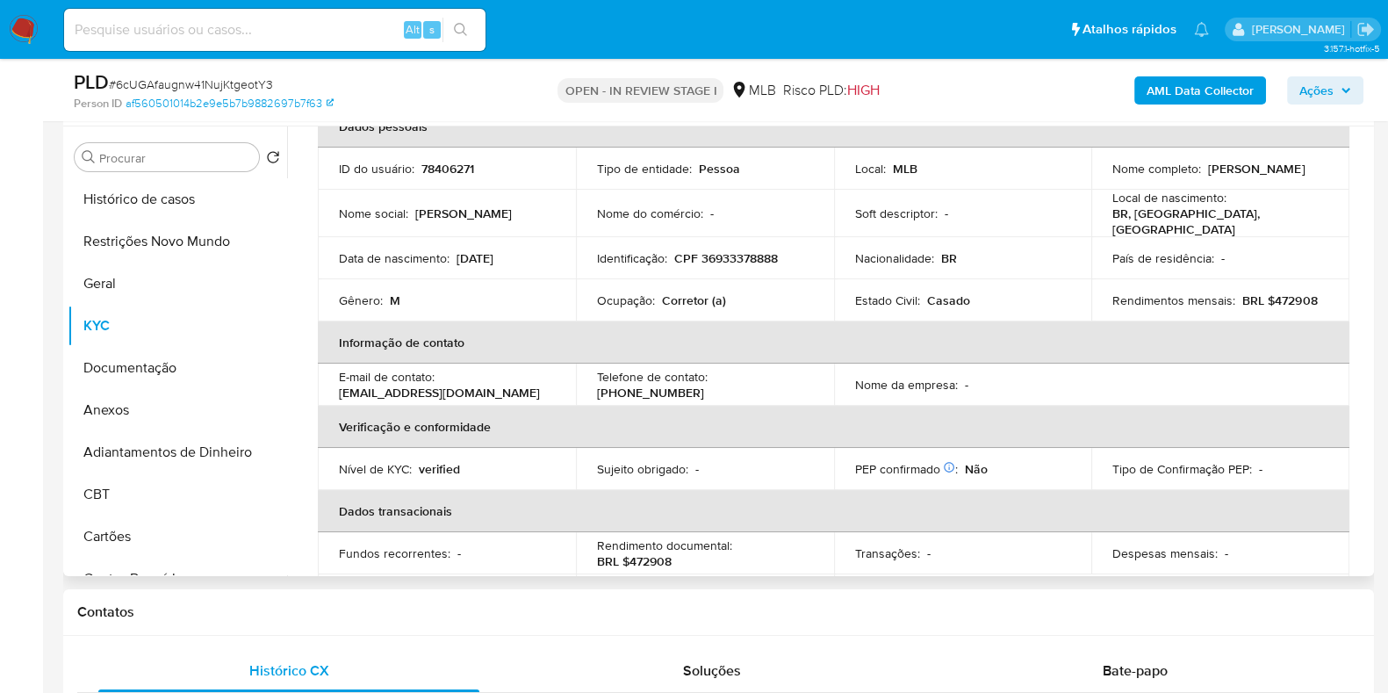
scroll to position [763, 0]
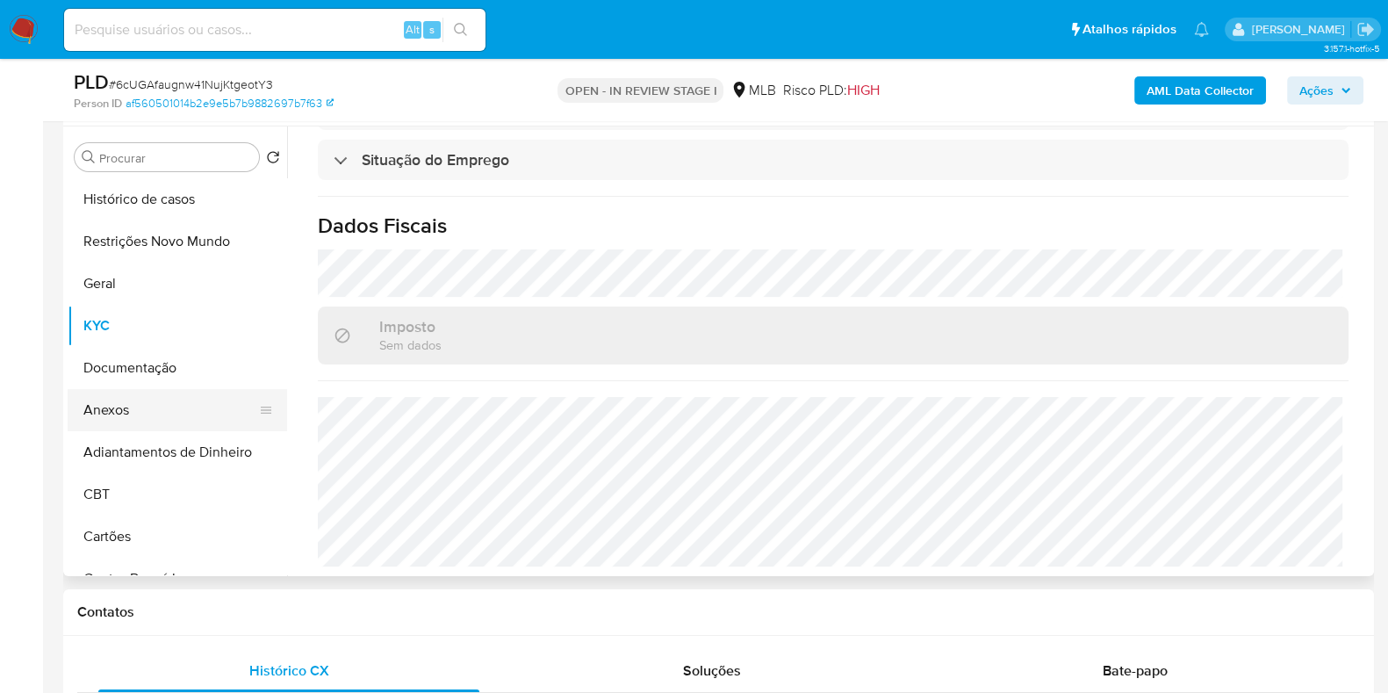
click at [183, 403] on button "Anexos" at bounding box center [170, 410] width 205 height 42
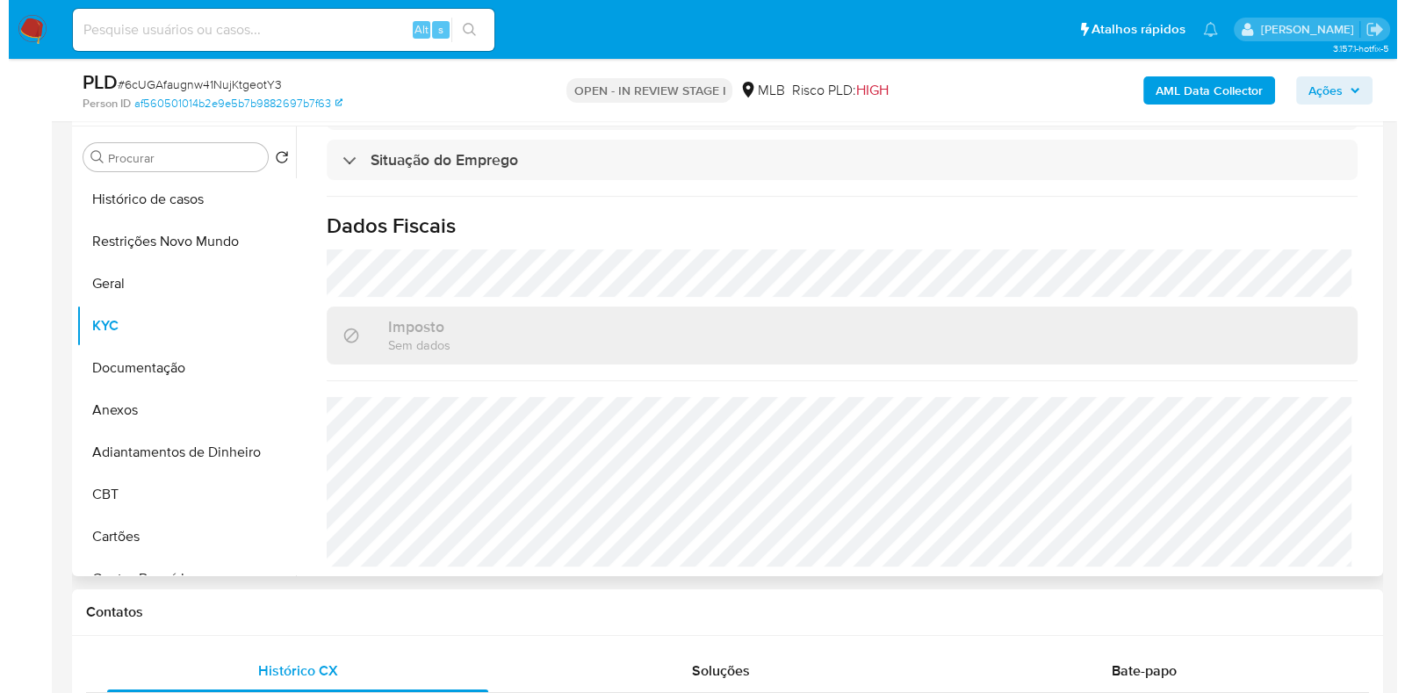
scroll to position [0, 0]
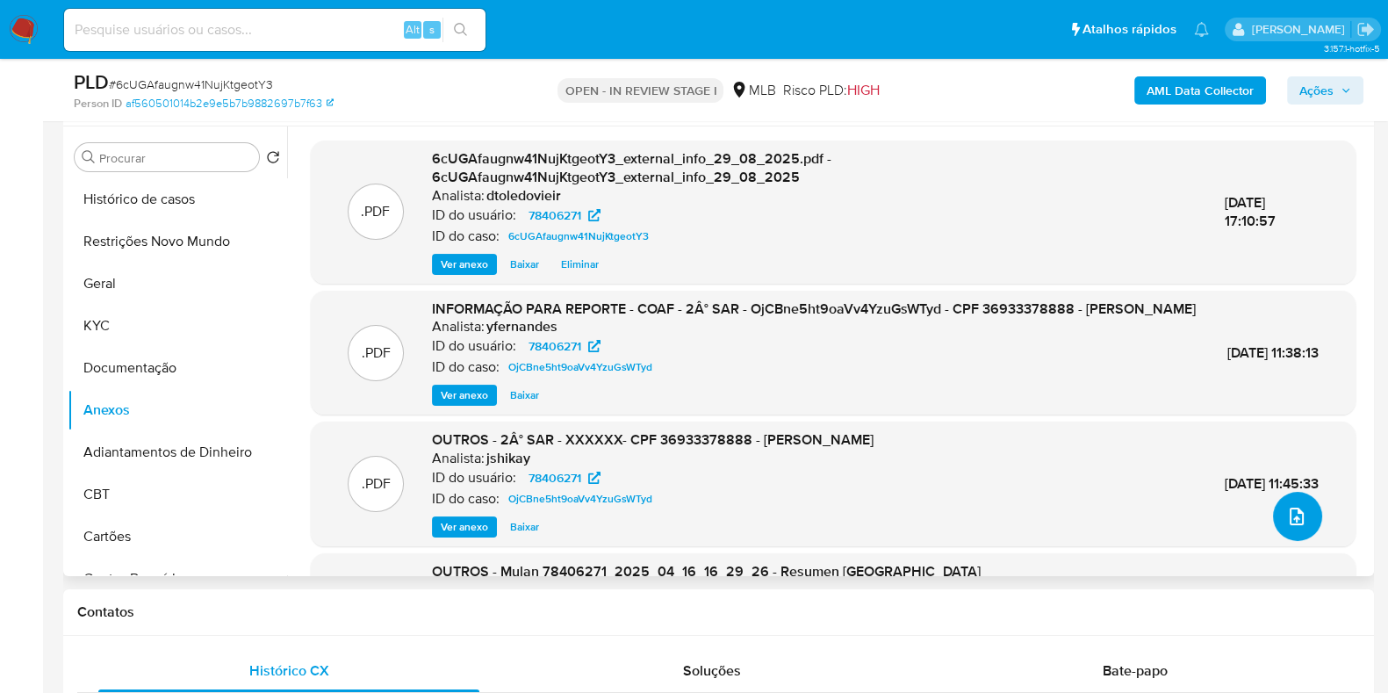
click at [1299, 507] on span "upload-file" at bounding box center [1296, 516] width 21 height 21
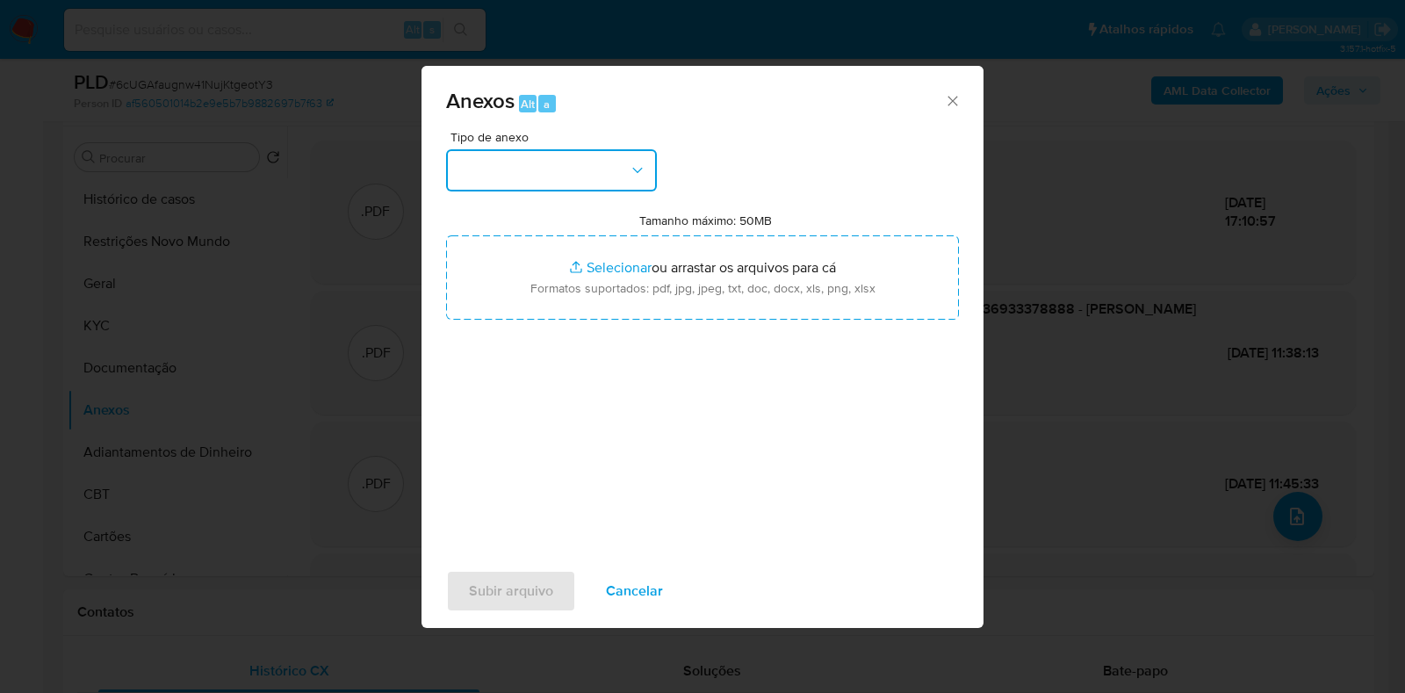
click at [595, 177] on button "button" at bounding box center [551, 170] width 211 height 42
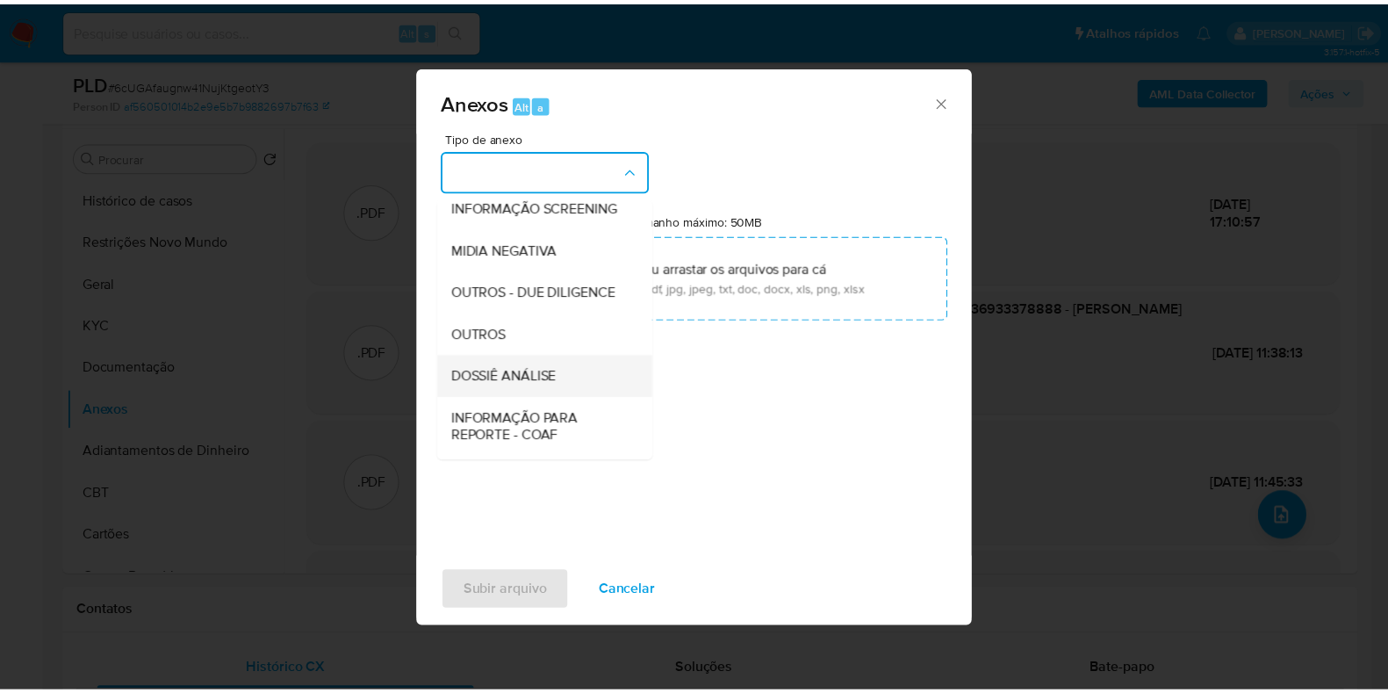
scroll to position [270, 0]
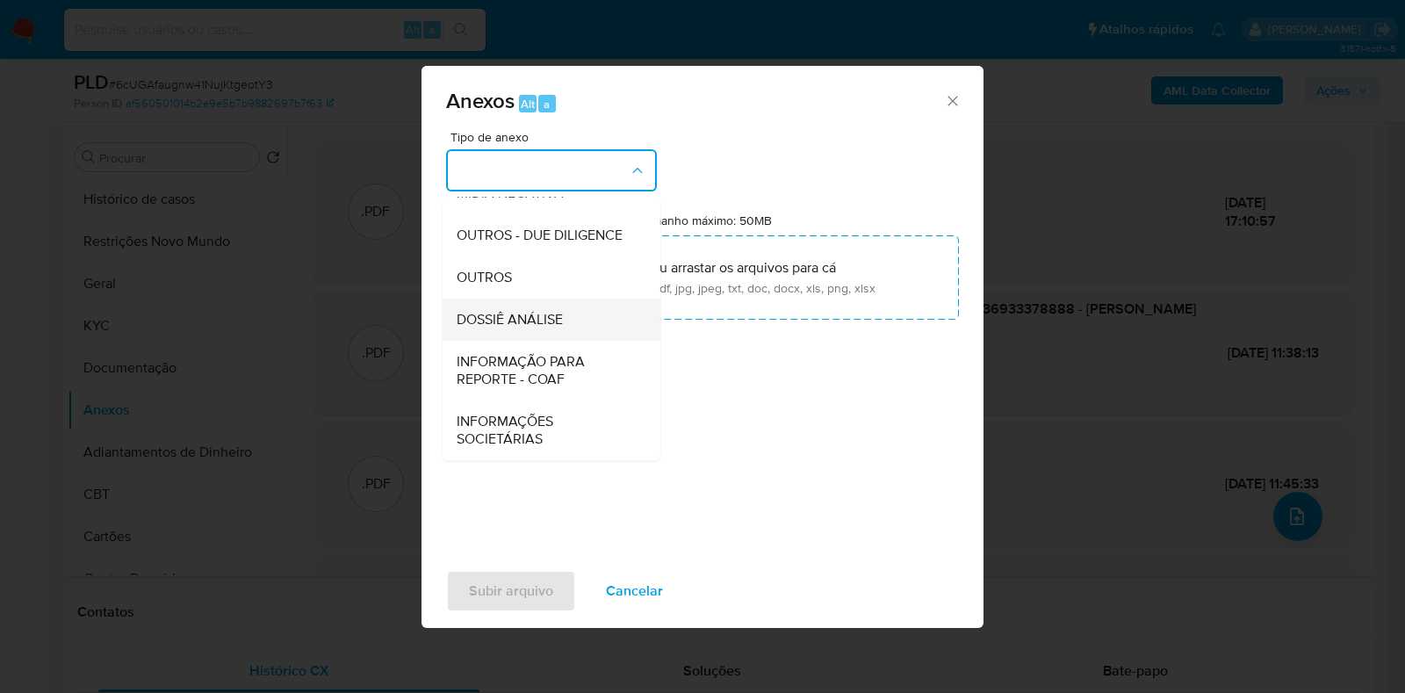
click at [554, 320] on span "DOSSIÊ ANÁLISE" at bounding box center [509, 320] width 106 height 18
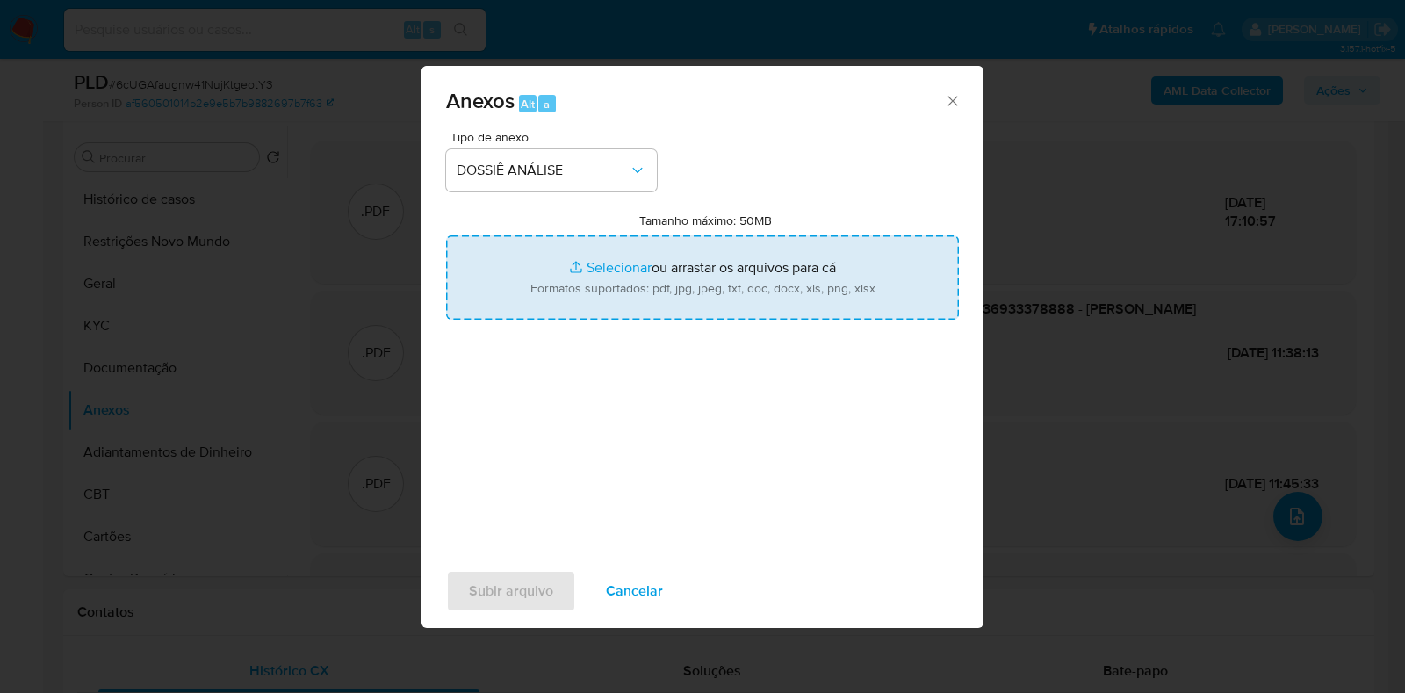
type input "C:\fakepath\SAR - CPF 36933378888 - BRUNO DUARTE REIS.pdf"
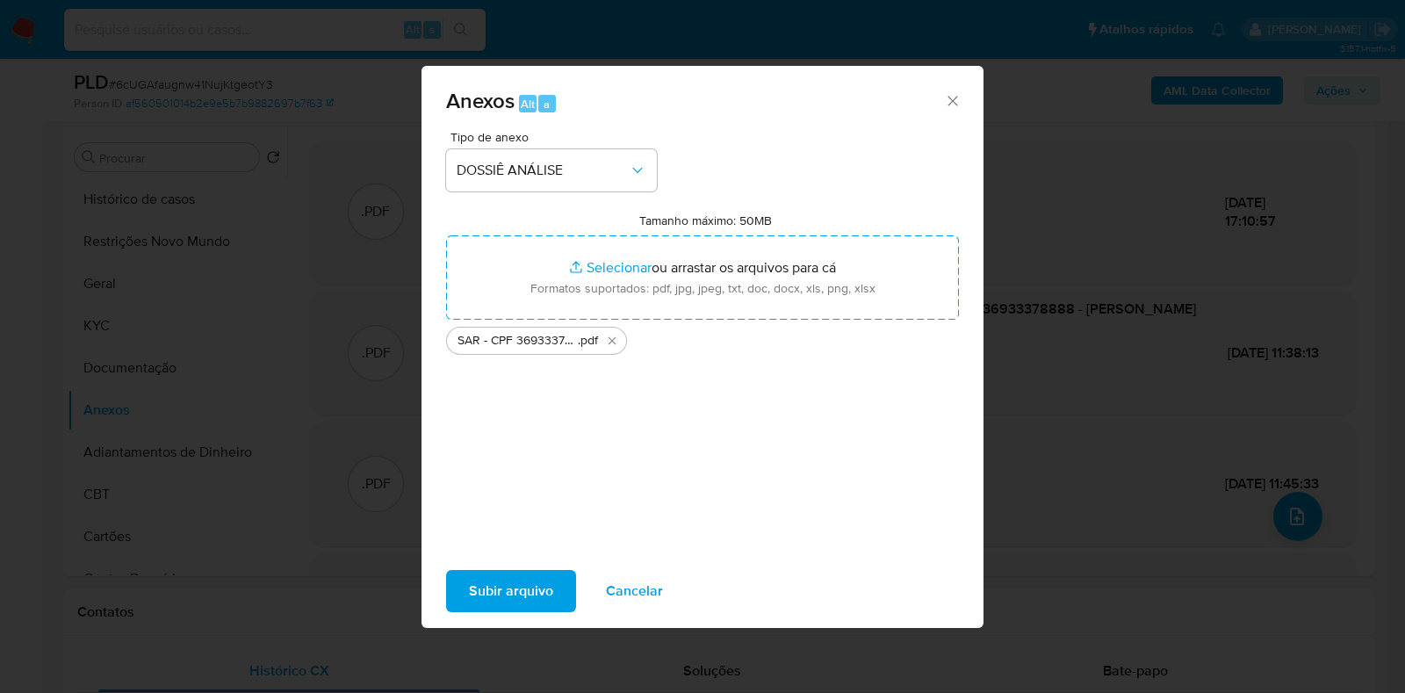
click at [478, 605] on span "Subir arquivo" at bounding box center [511, 590] width 84 height 39
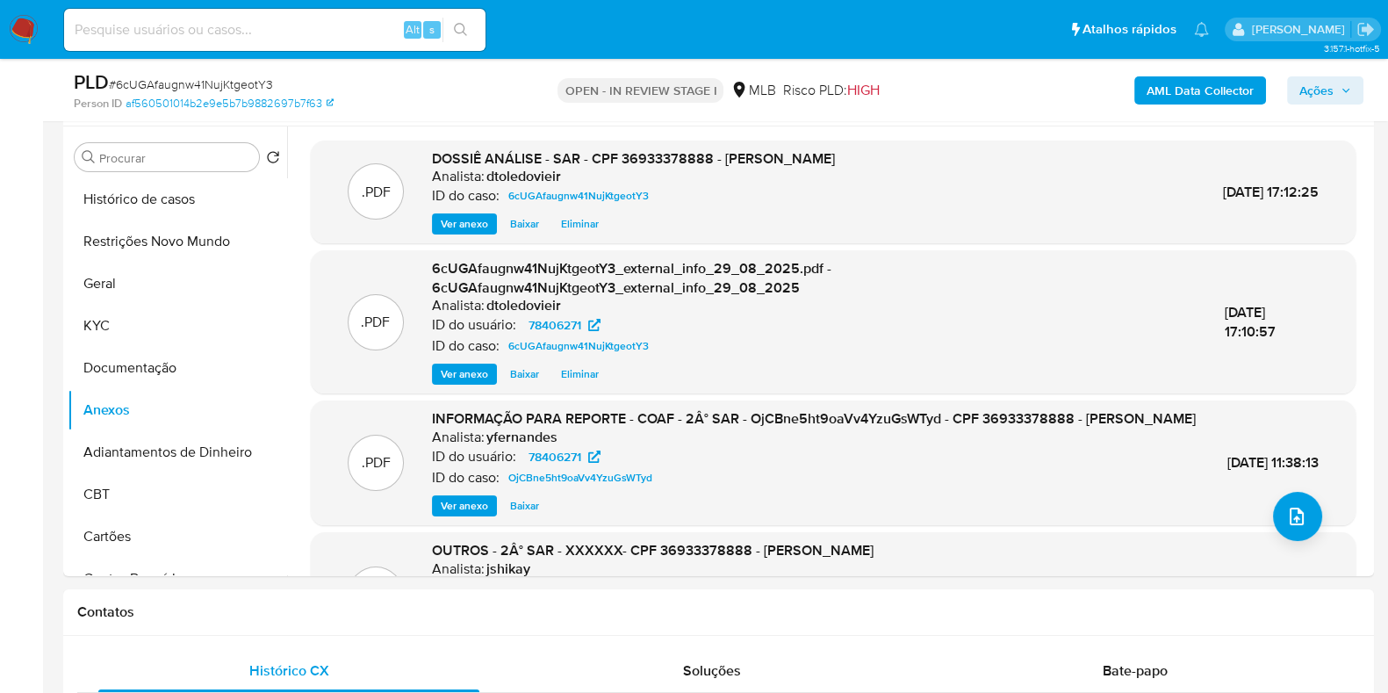
click at [1334, 84] on span "Ações" at bounding box center [1325, 90] width 52 height 25
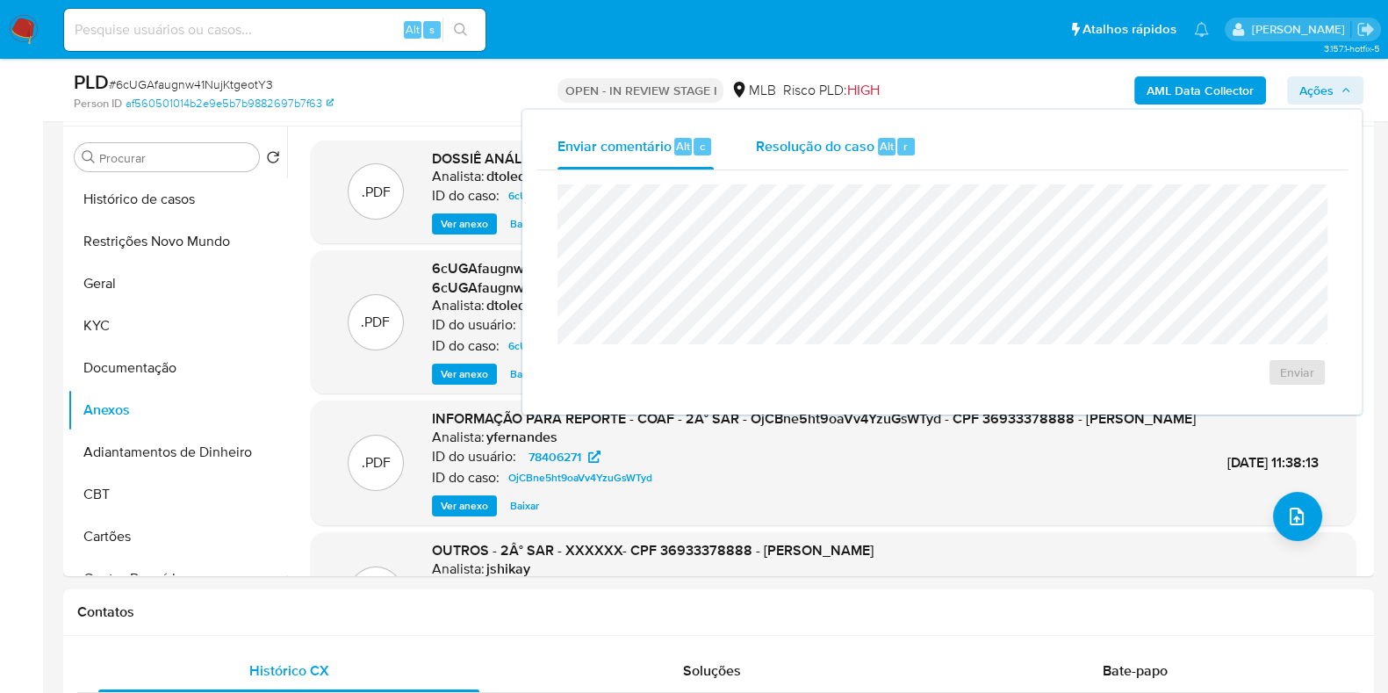
click at [857, 154] on span "Resolução do caso" at bounding box center [815, 145] width 119 height 20
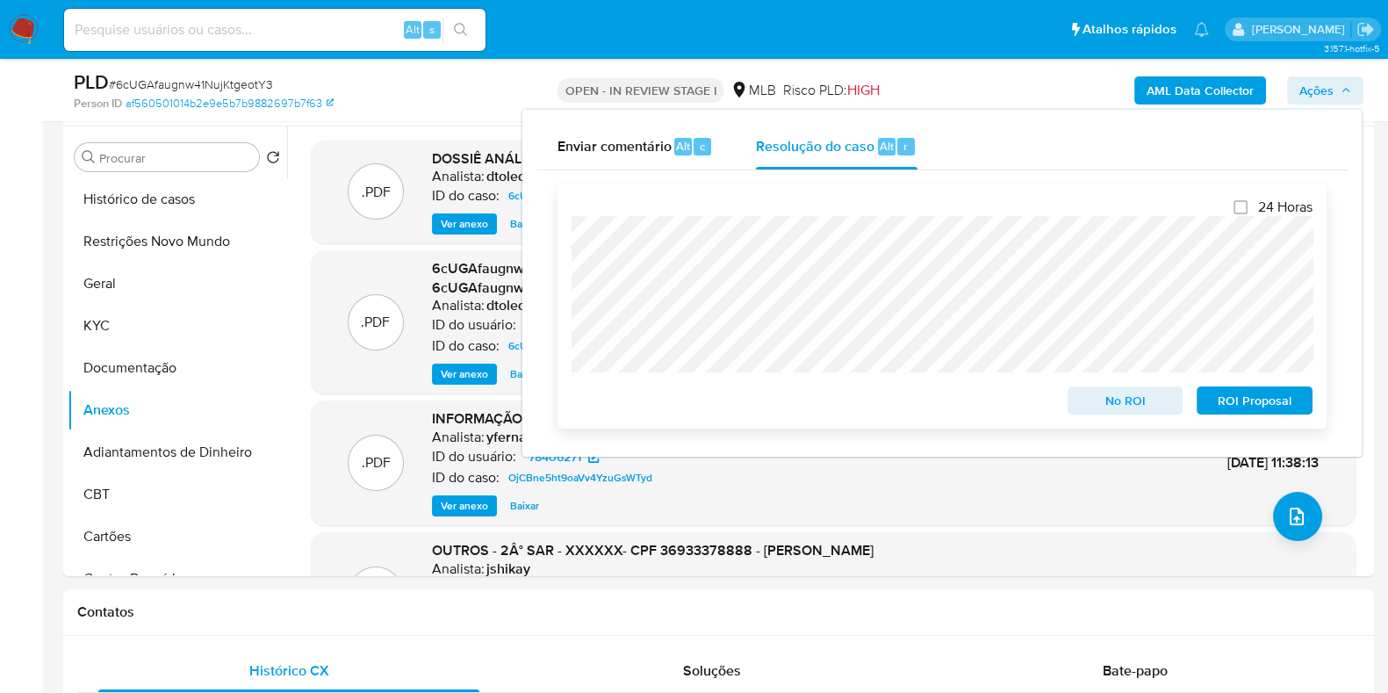
click at [1125, 407] on span "No ROI" at bounding box center [1125, 400] width 91 height 25
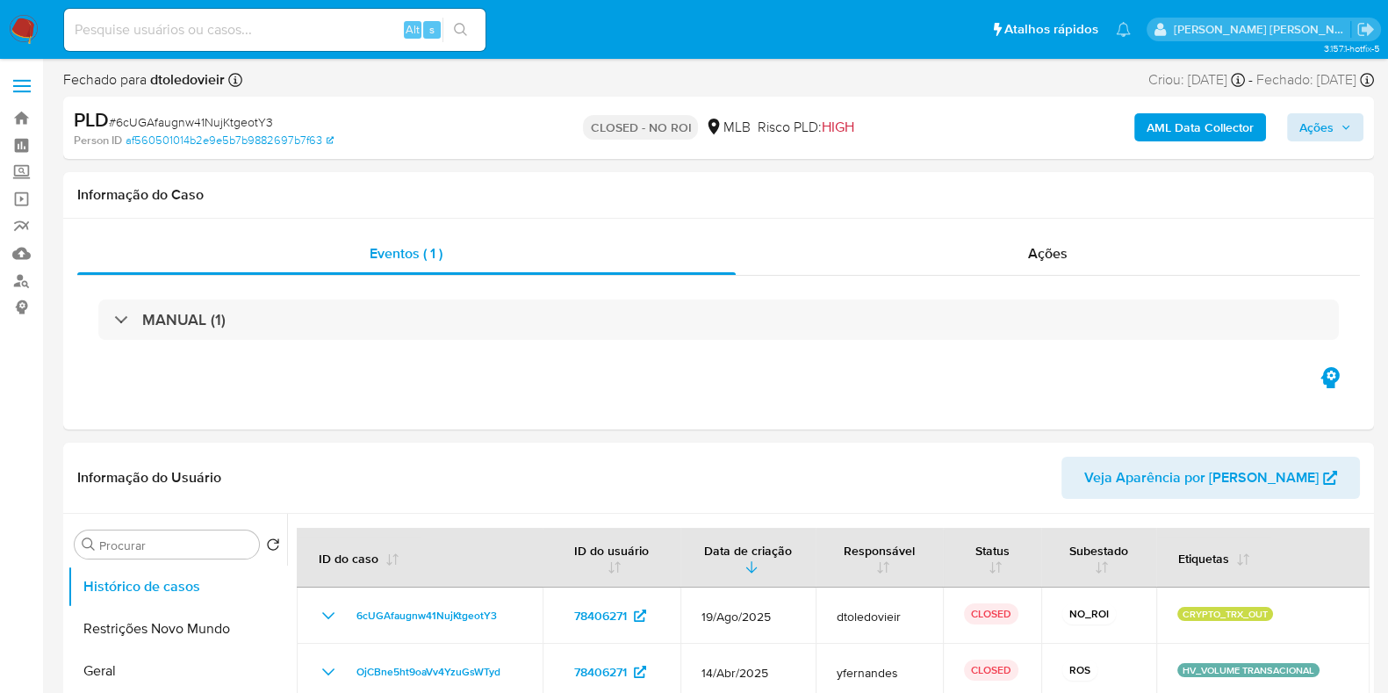
select select "10"
click at [1315, 136] on span "Ações" at bounding box center [1316, 127] width 34 height 28
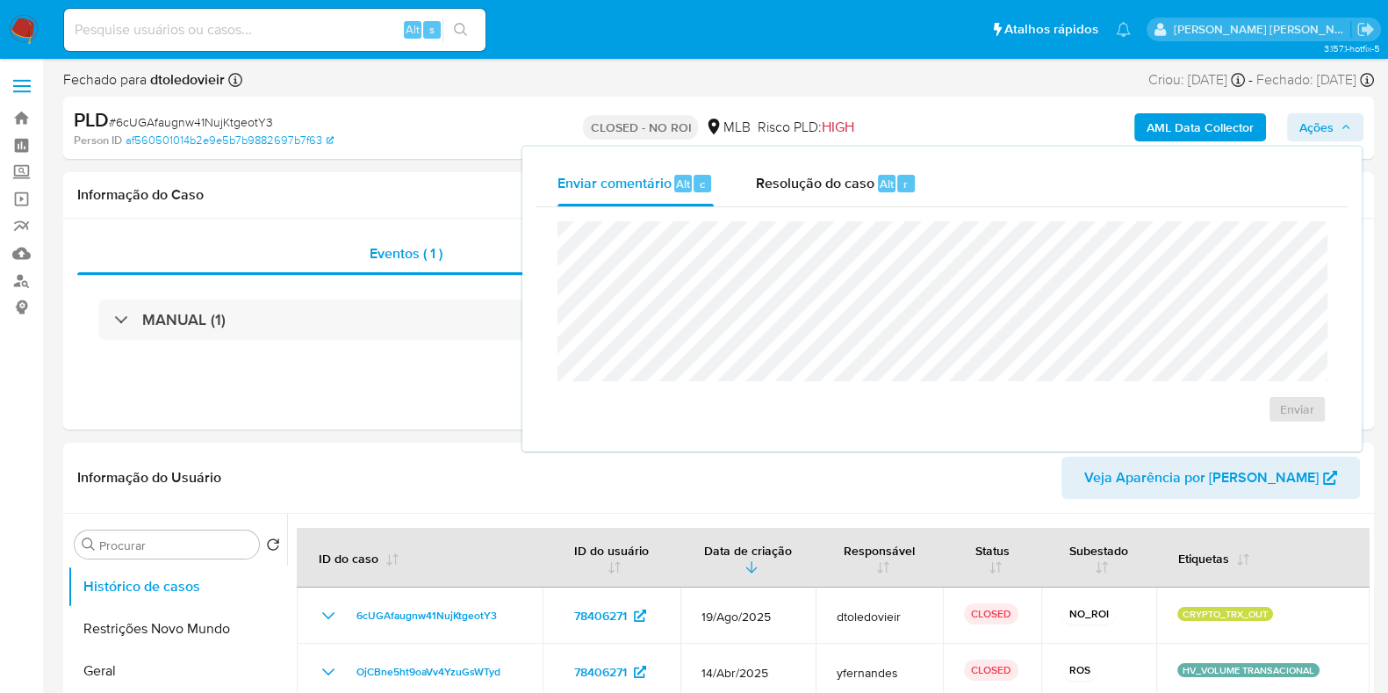
click at [433, 129] on div "PLD # 6cUGAfaugnw41NujKtgeotY3" at bounding box center [285, 120] width 423 height 26
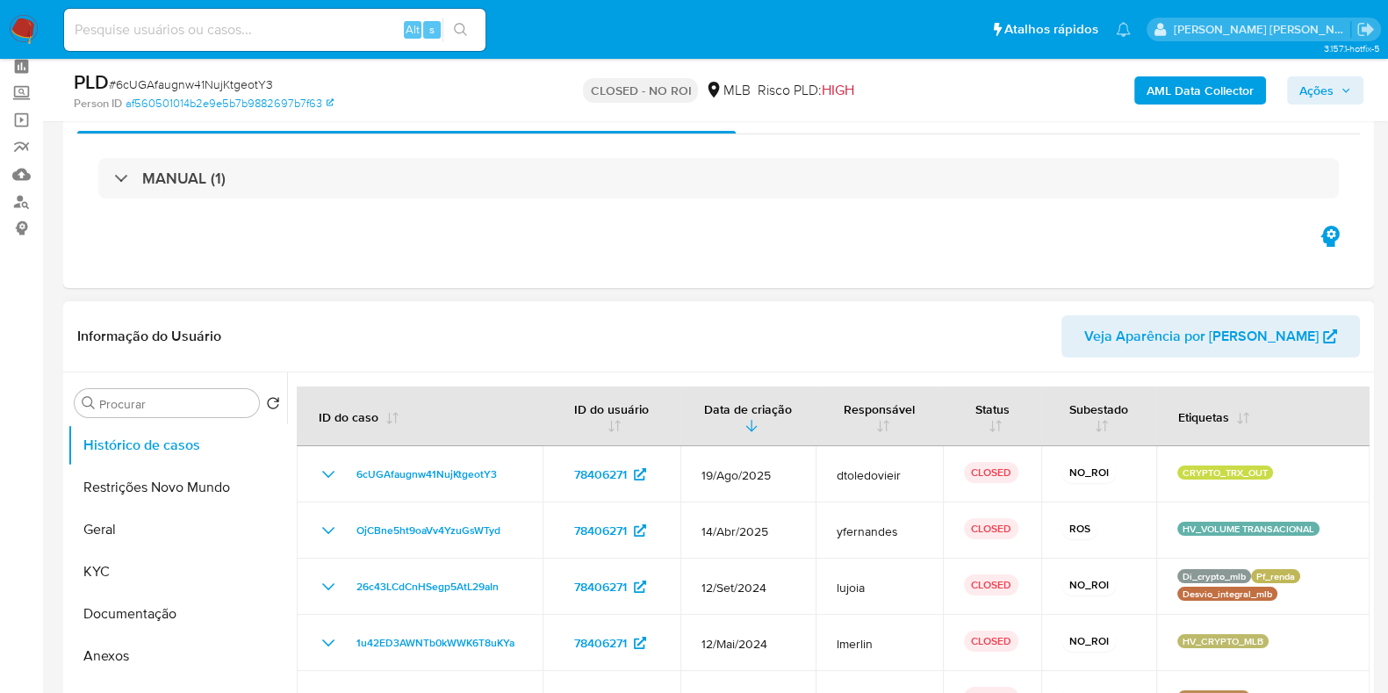
scroll to position [109, 0]
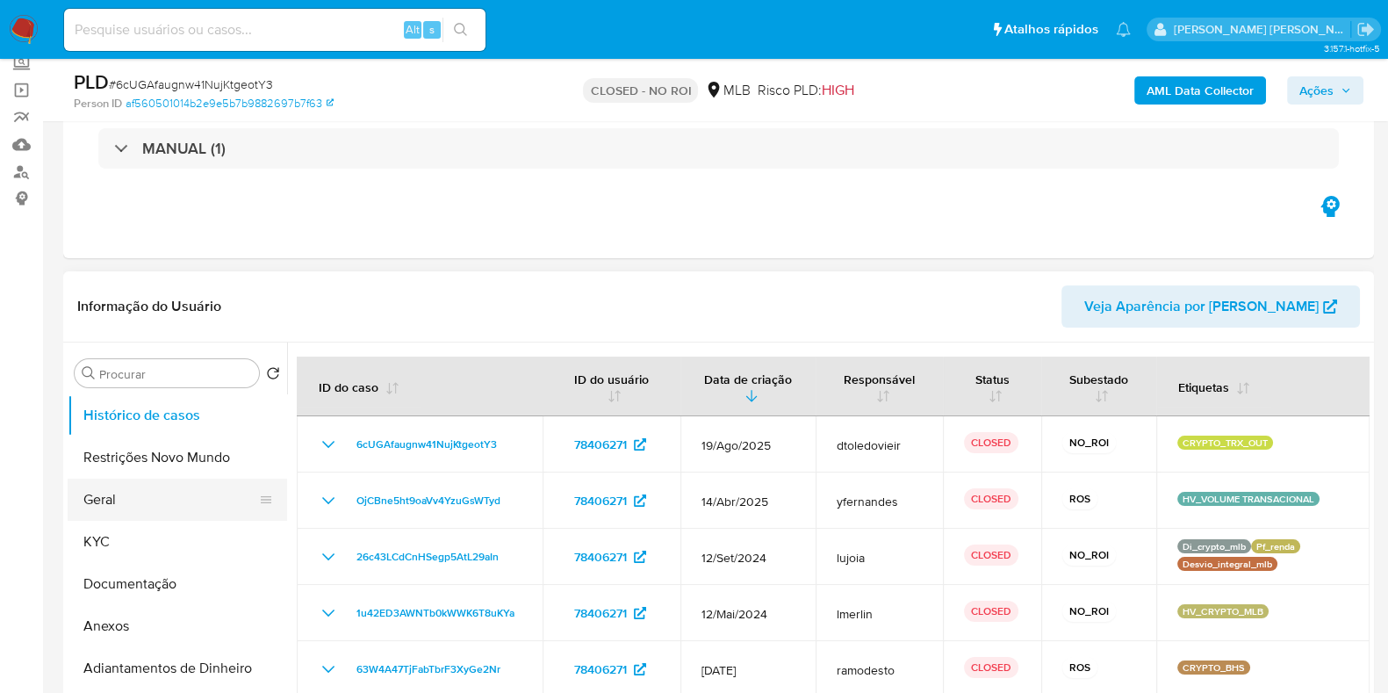
click at [136, 491] on button "Geral" at bounding box center [170, 499] width 205 height 42
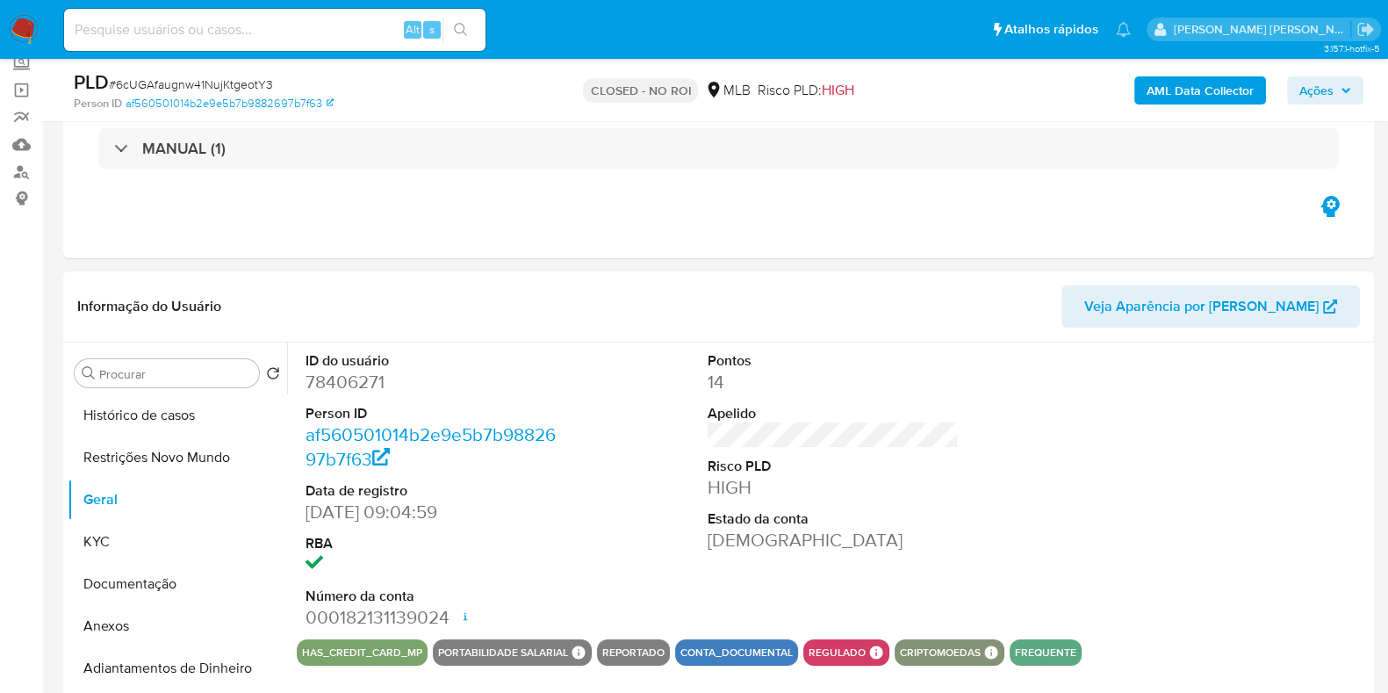
click at [342, 382] on dd "78406271" at bounding box center [430, 382] width 251 height 25
copy dd "78406271"
click at [297, 29] on input at bounding box center [274, 29] width 421 height 23
paste input "2460676376"
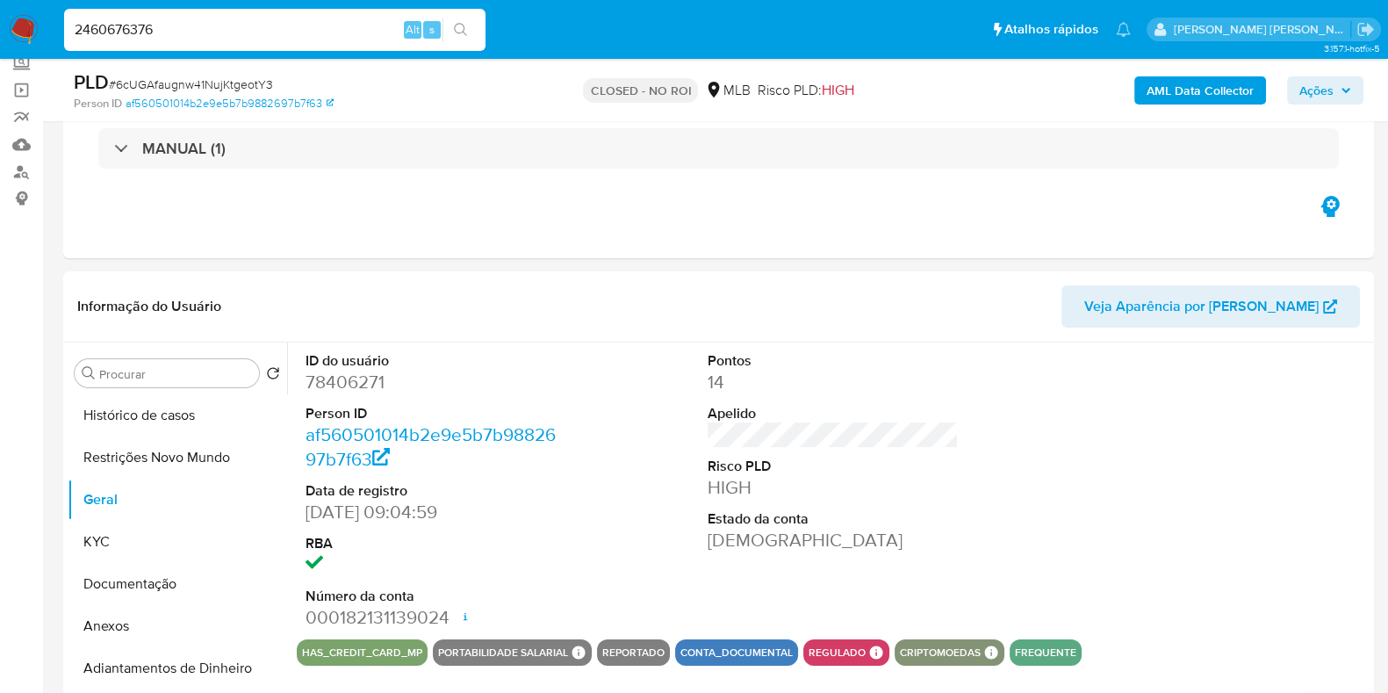
type input "2460676376"
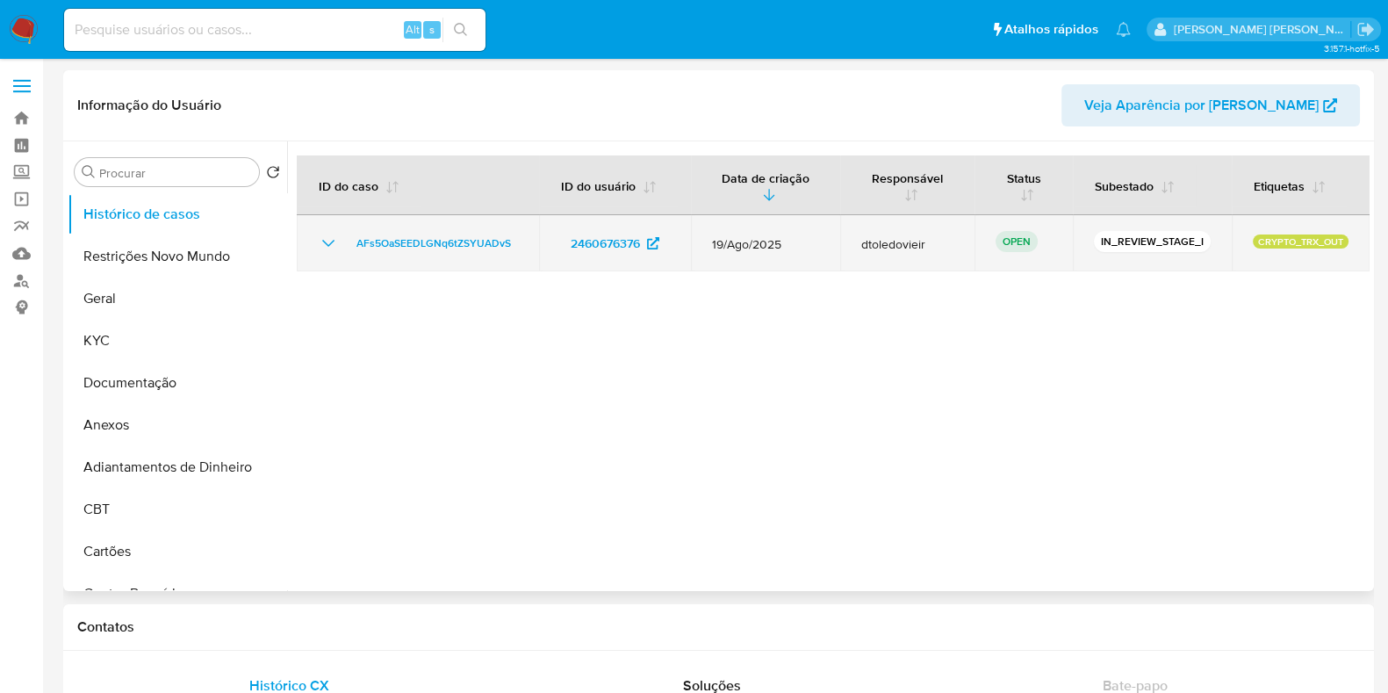
select select "10"
click at [428, 247] on span "AFs5OaSEEDLGNq6tZSYUADvS" at bounding box center [433, 243] width 154 height 21
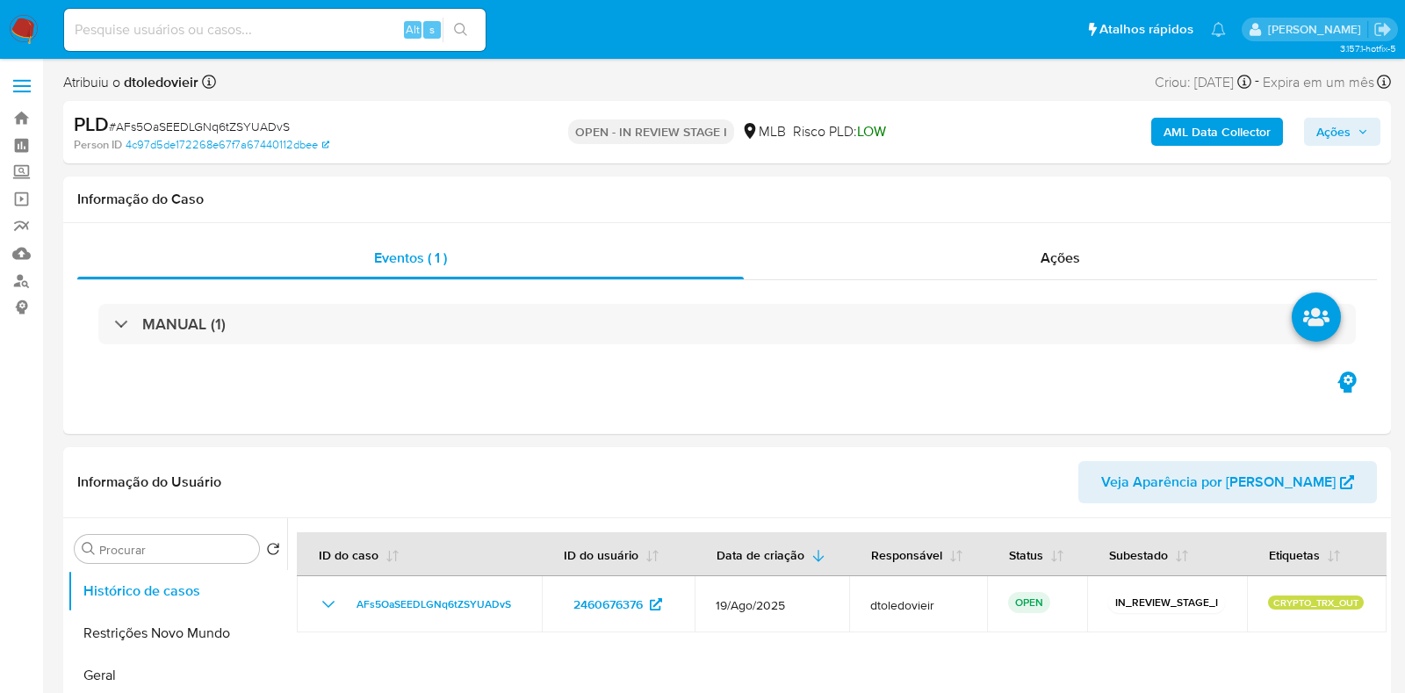
select select "10"
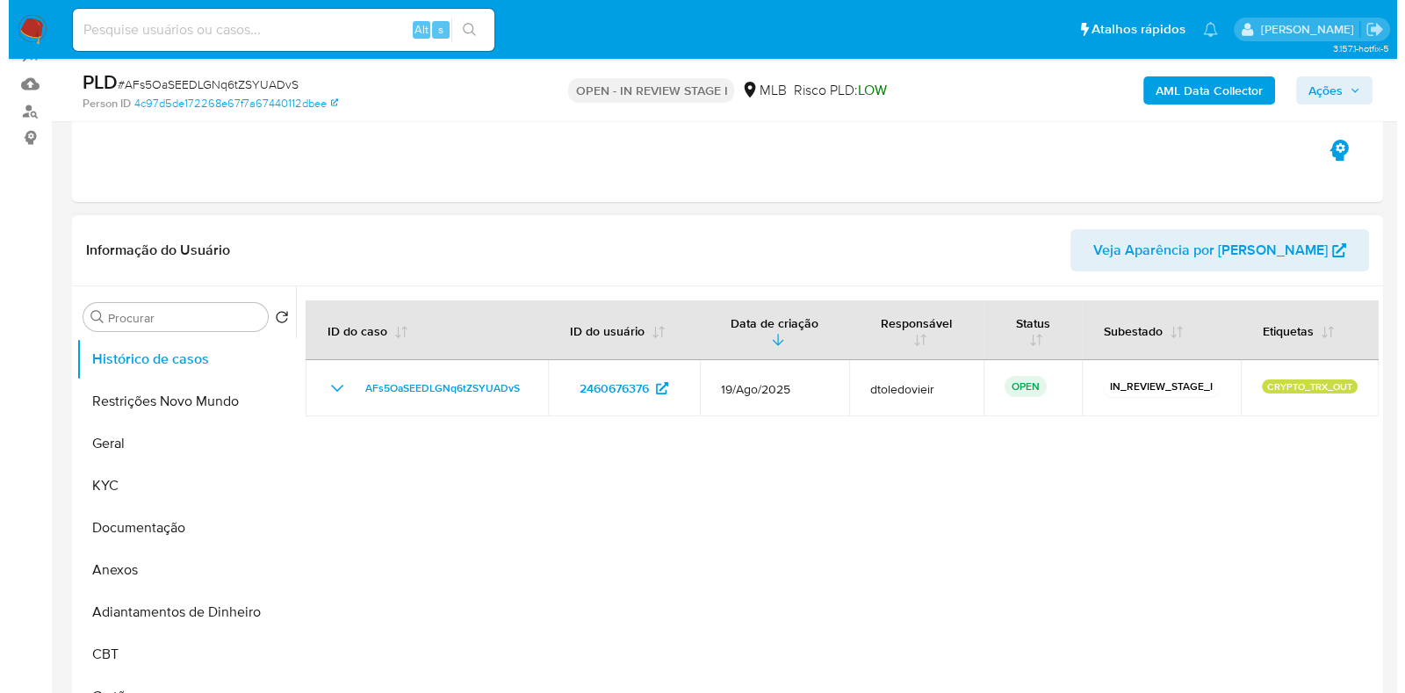
scroll to position [219, 0]
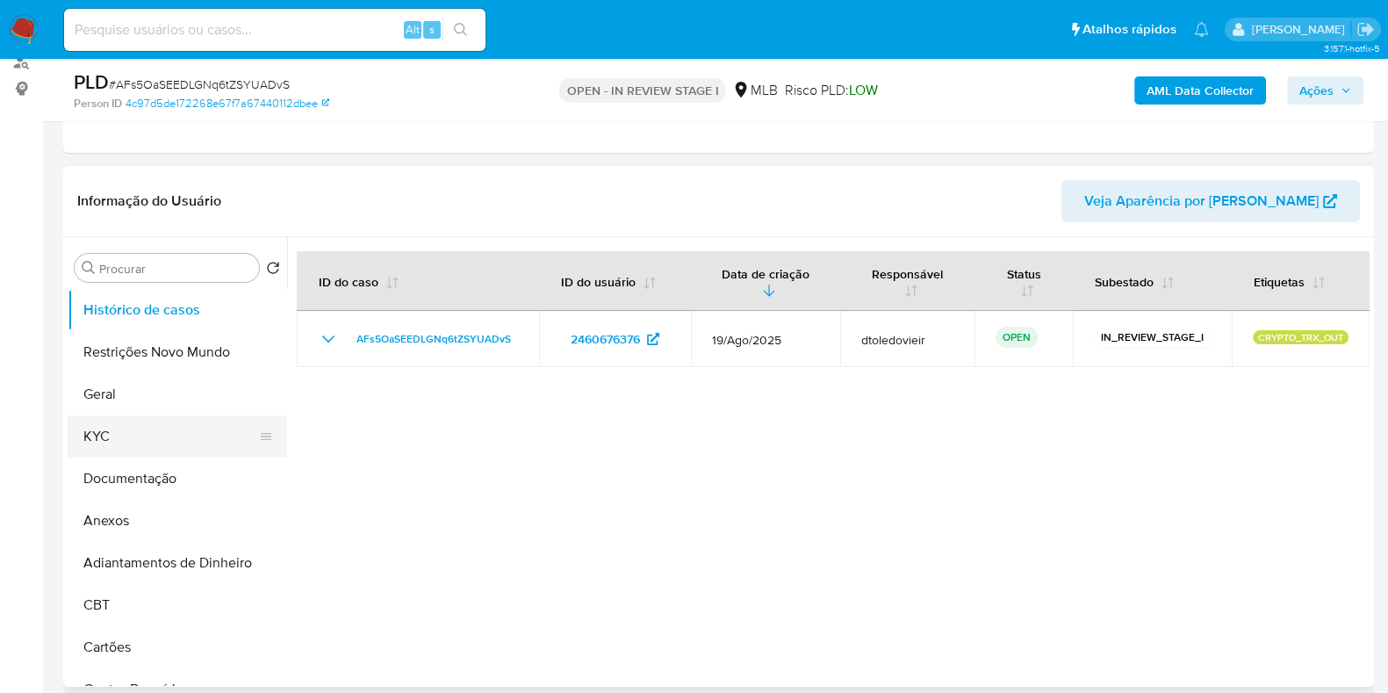
click at [167, 438] on button "KYC" at bounding box center [170, 436] width 205 height 42
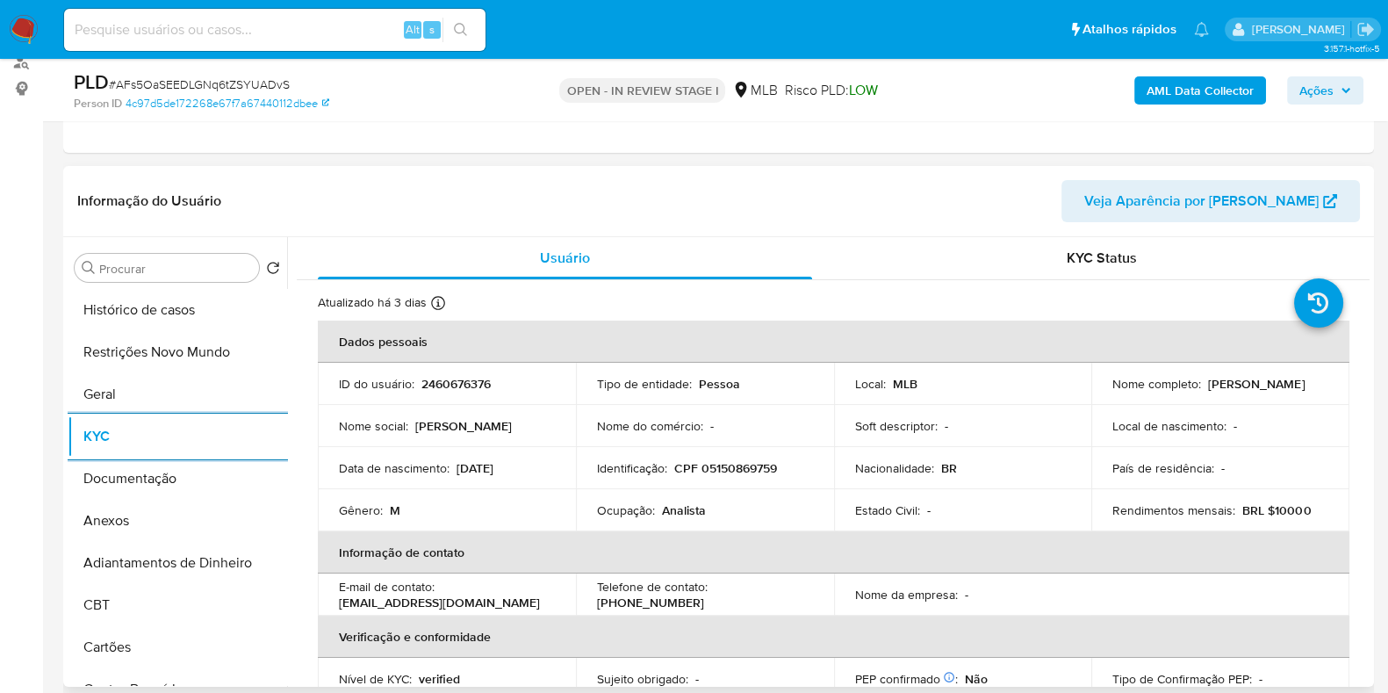
click at [672, 509] on p "Analista" at bounding box center [684, 510] width 44 height 16
copy p "Analista"
click at [144, 475] on button "Documentação" at bounding box center [170, 478] width 205 height 42
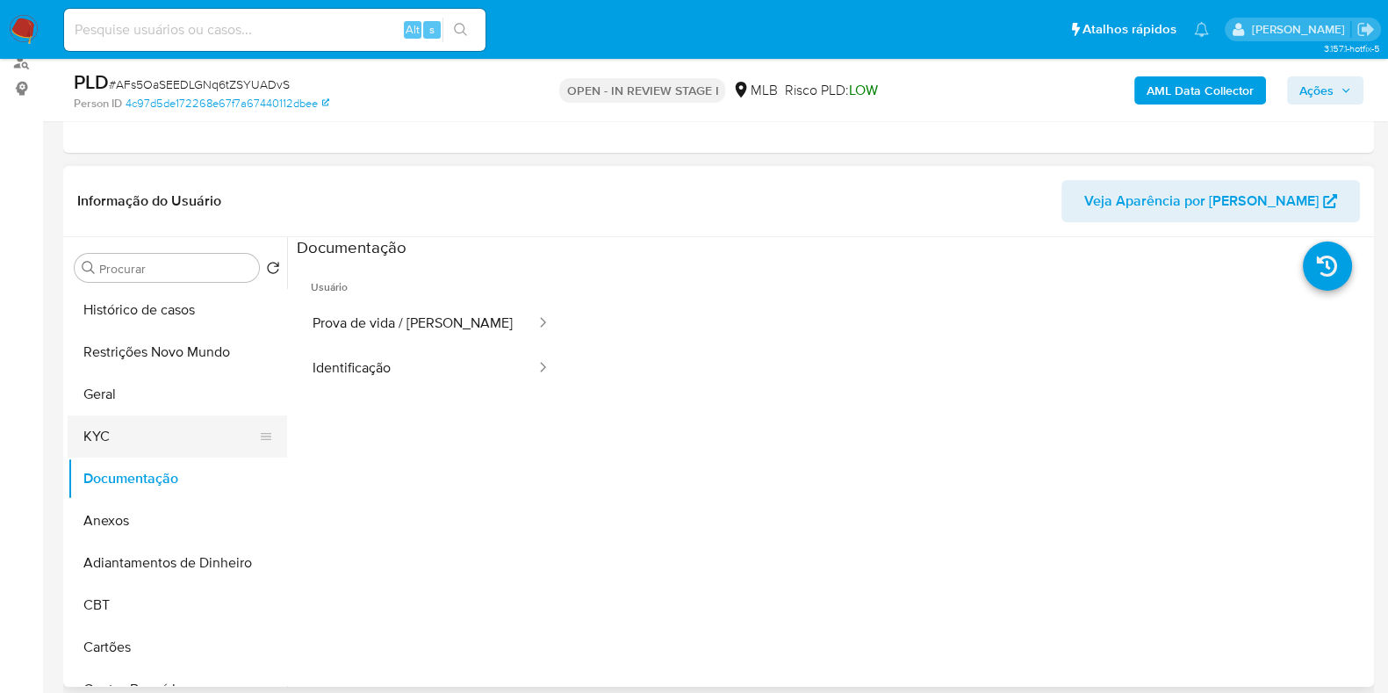
click at [163, 435] on button "KYC" at bounding box center [170, 436] width 205 height 42
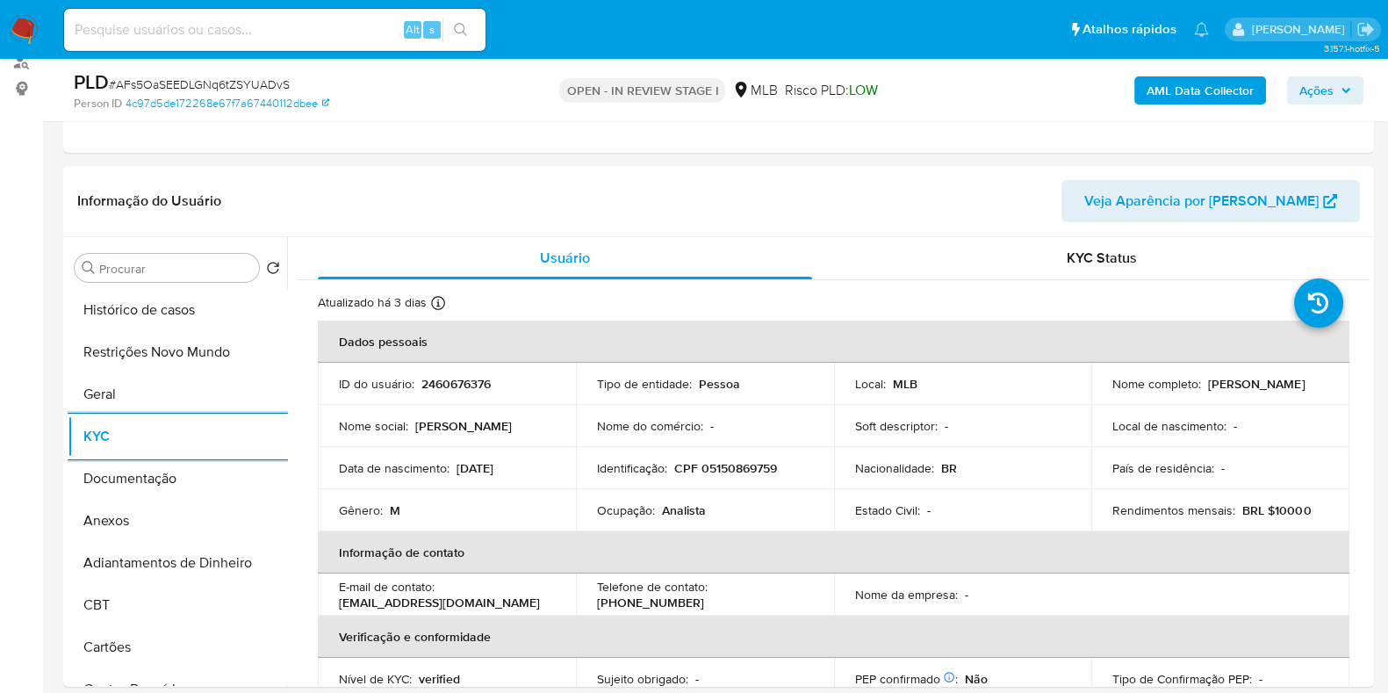
click at [1238, 111] on div "PLD # AFs5OaSEEDLGNq6tZSYUADvS Person ID 4c97d5de172268e67f7a67440112dbee OPEN …" at bounding box center [718, 90] width 1311 height 62
click at [1247, 98] on b "AML Data Collector" at bounding box center [1199, 90] width 107 height 28
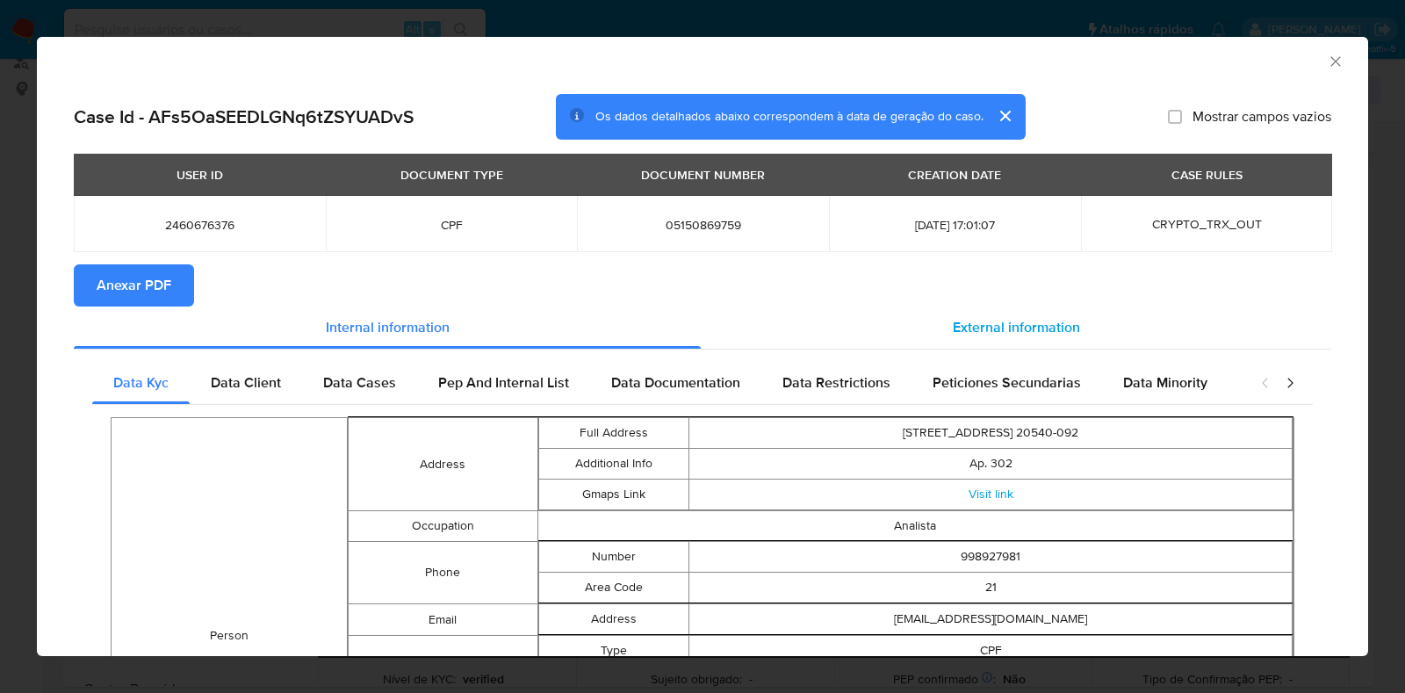
click at [1026, 322] on span "External information" at bounding box center [1015, 327] width 127 height 20
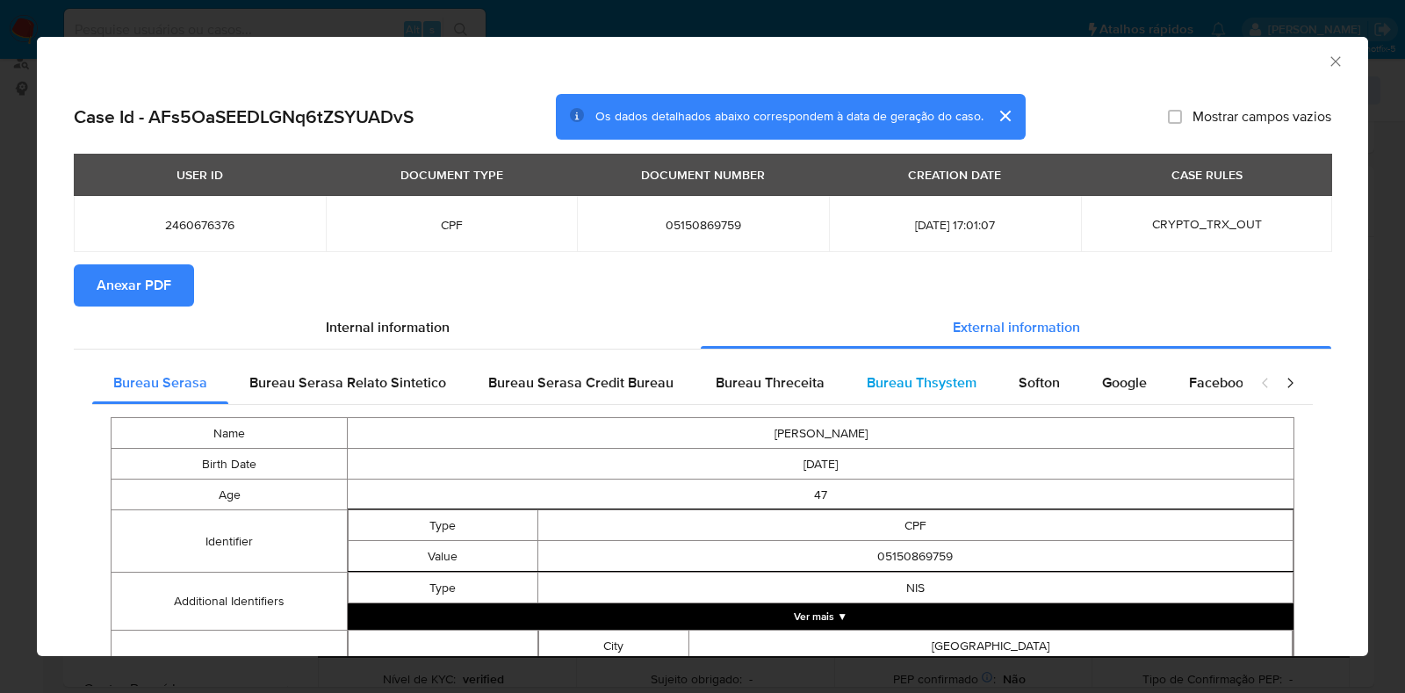
click at [922, 386] on span "Bureau Thsystem" at bounding box center [921, 382] width 110 height 20
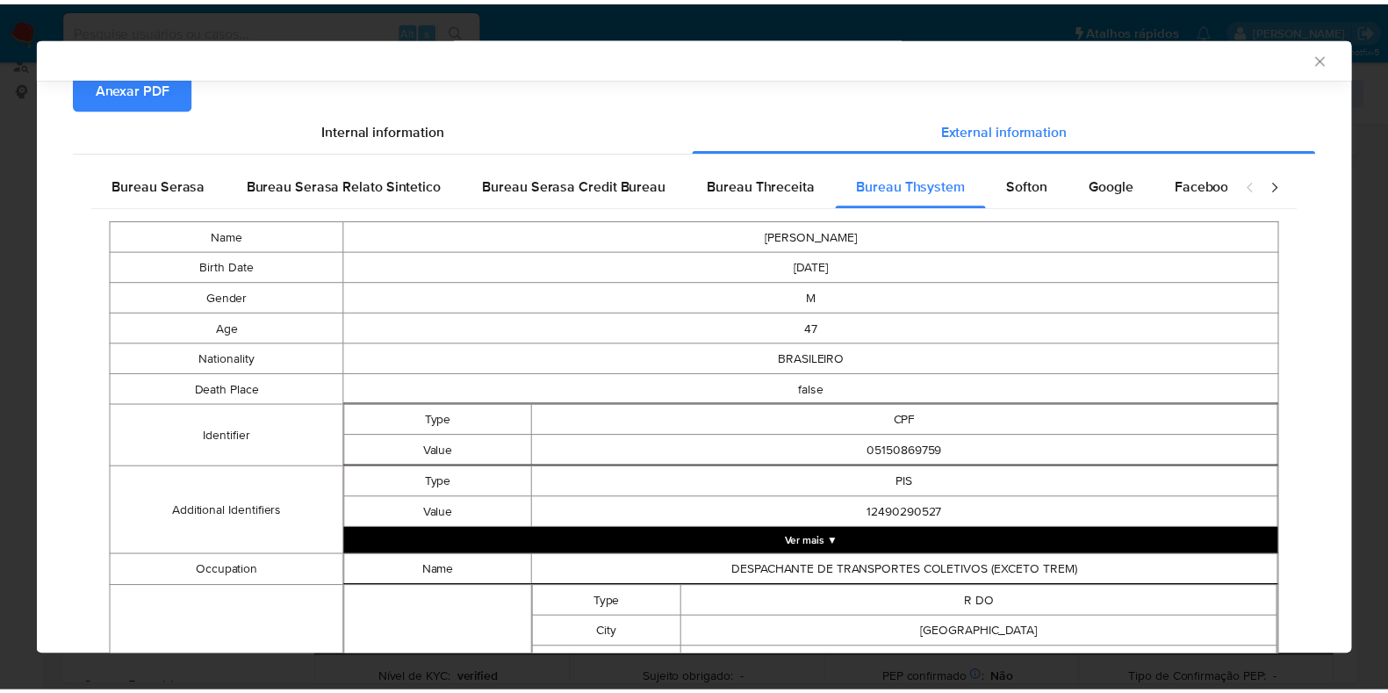
scroll to position [0, 0]
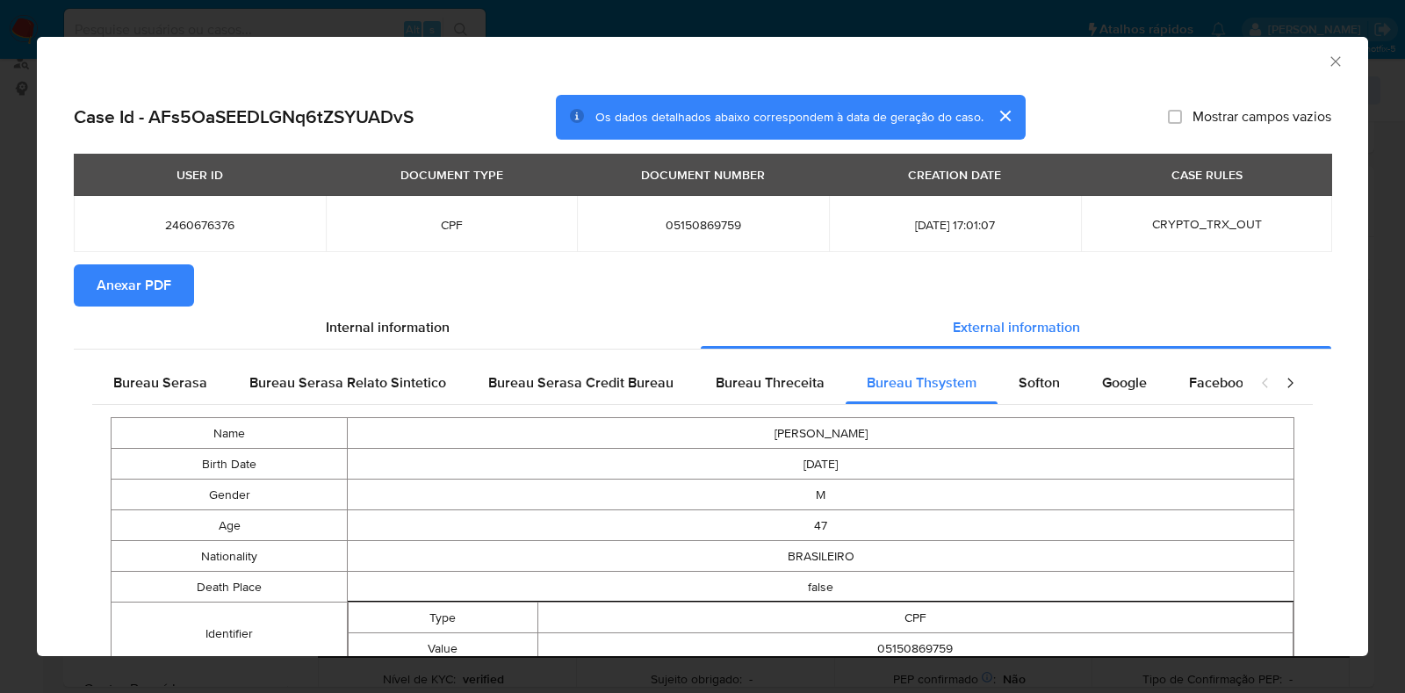
click at [706, 222] on span "05150869759" at bounding box center [703, 225] width 210 height 16
copy span "05150869759"
click at [26, 426] on div "AML Data Collector Case Id - AFs5OaSEEDLGNq6tZSYUADvS Os dados detalhados abaix…" at bounding box center [702, 346] width 1405 height 693
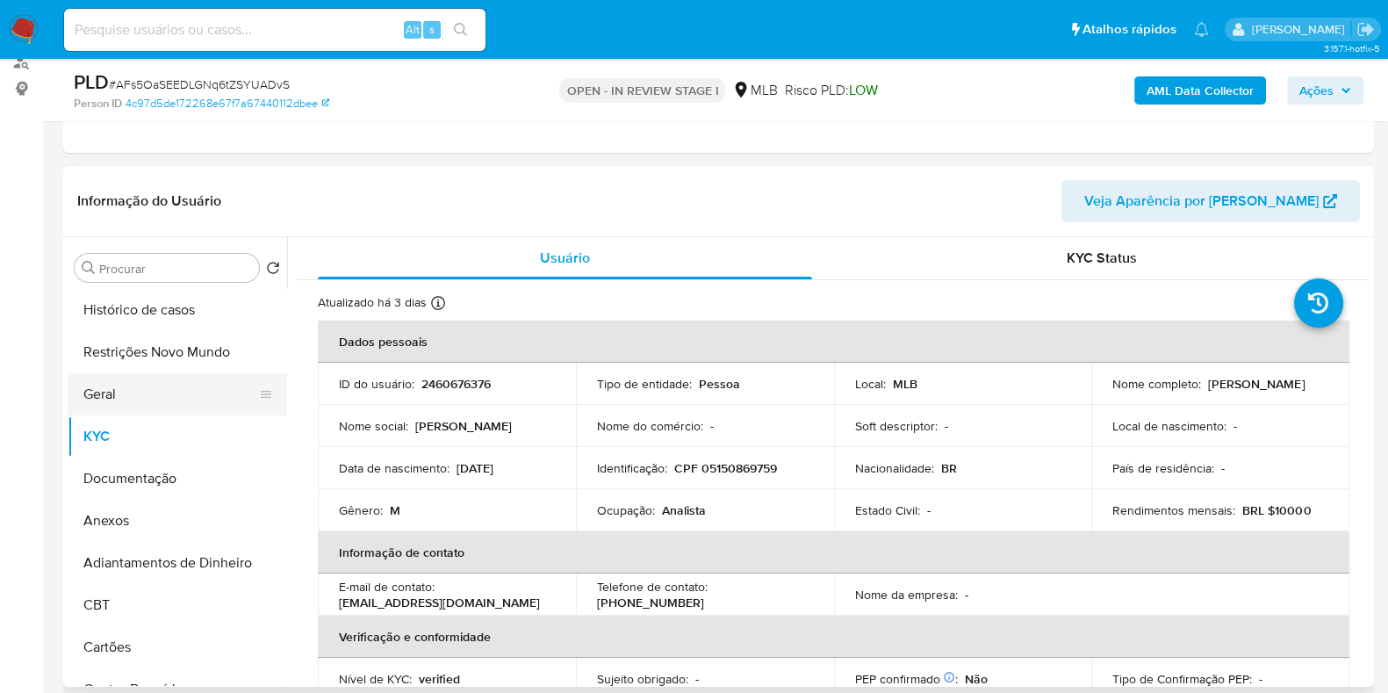
click at [169, 400] on button "Geral" at bounding box center [170, 394] width 205 height 42
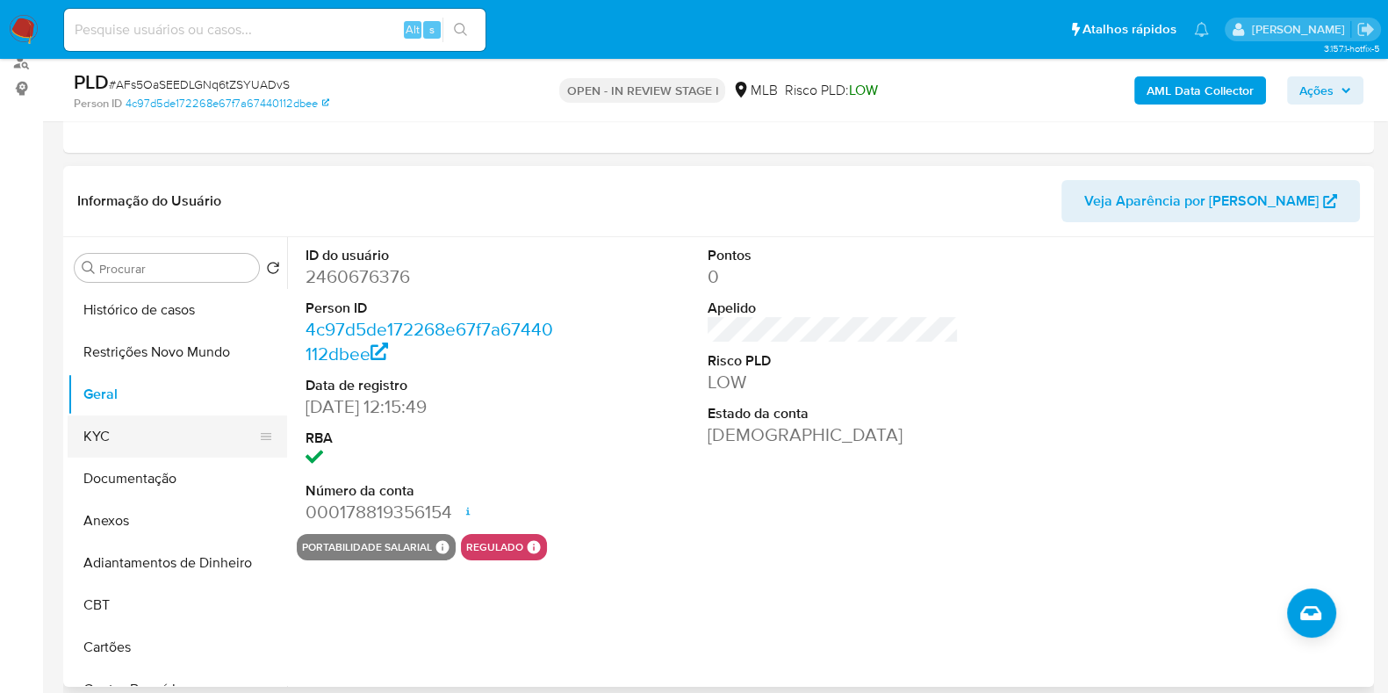
click at [126, 431] on button "KYC" at bounding box center [170, 436] width 205 height 42
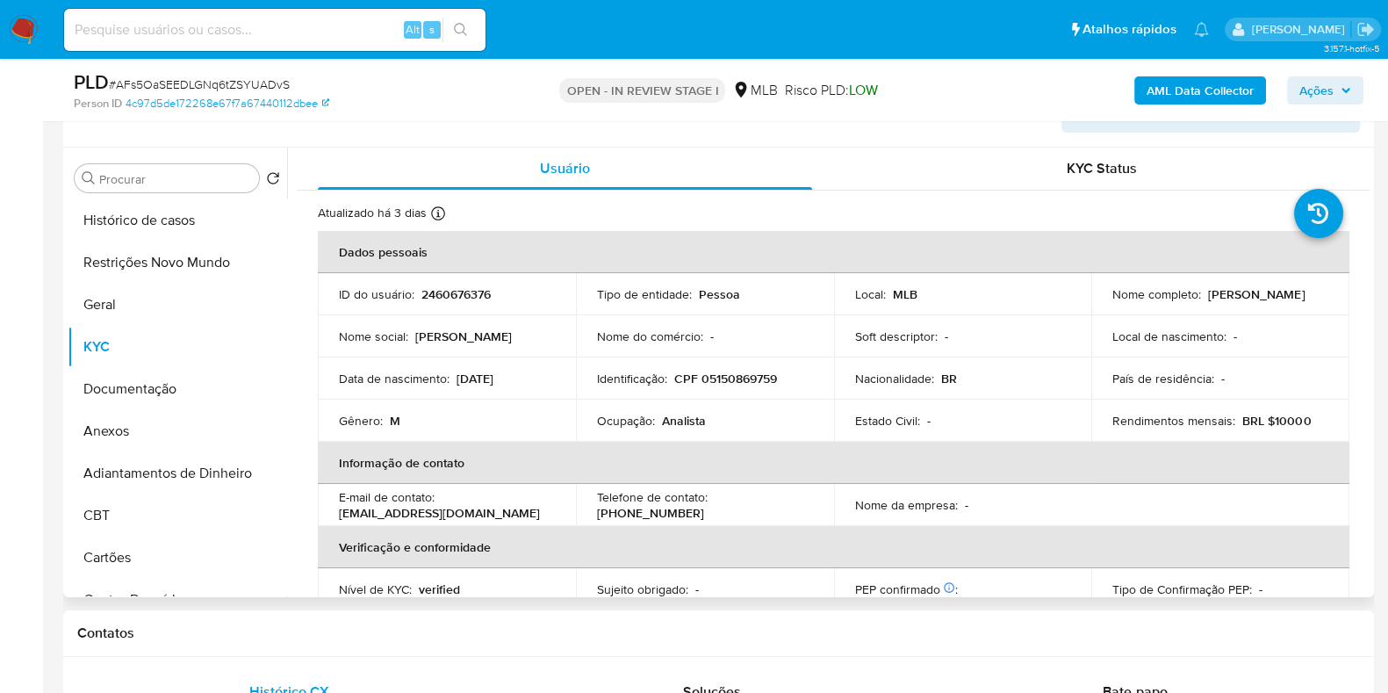
scroll to position [329, 0]
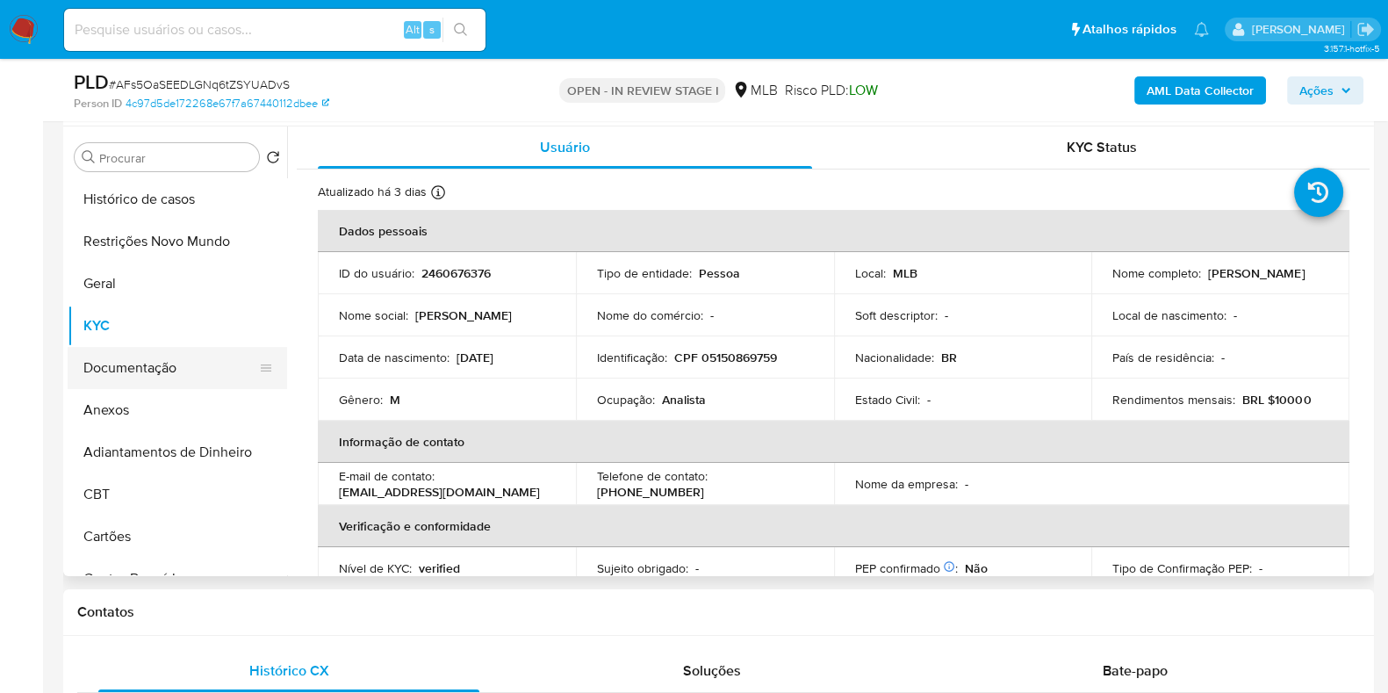
click at [156, 356] on button "Documentação" at bounding box center [170, 368] width 205 height 42
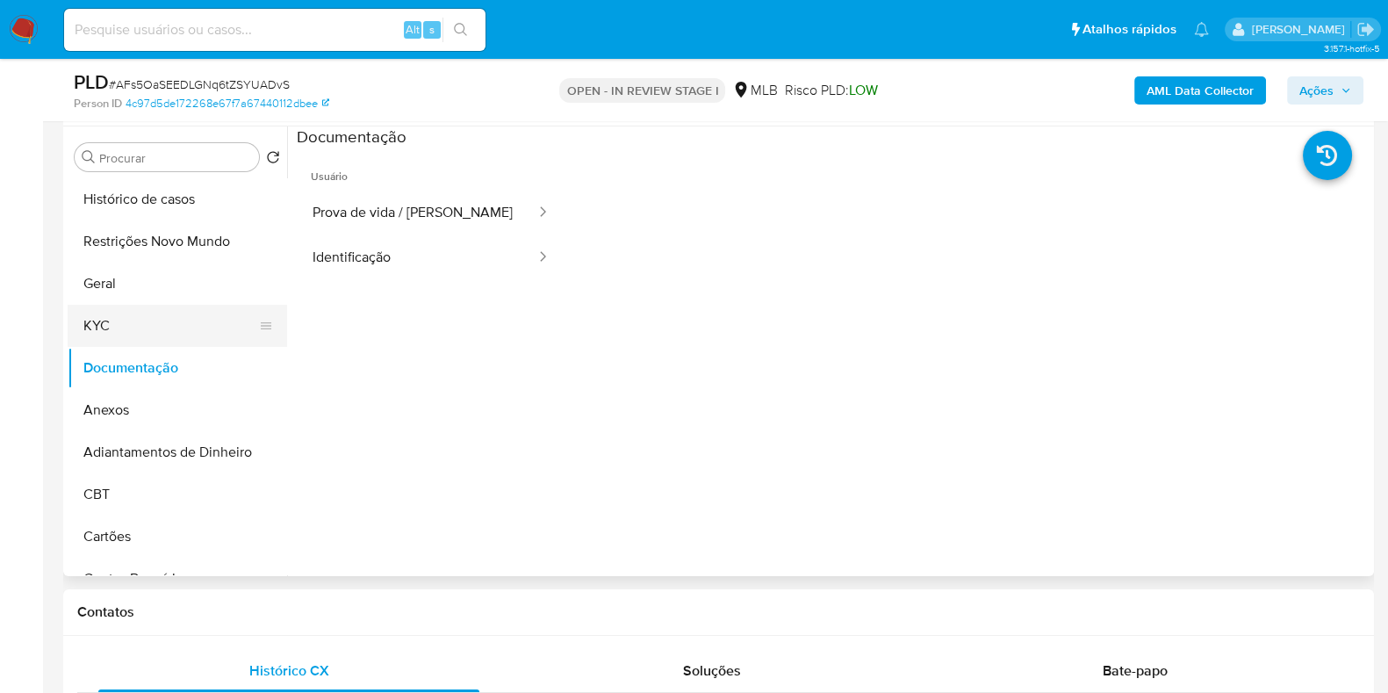
click at [158, 314] on button "KYC" at bounding box center [170, 326] width 205 height 42
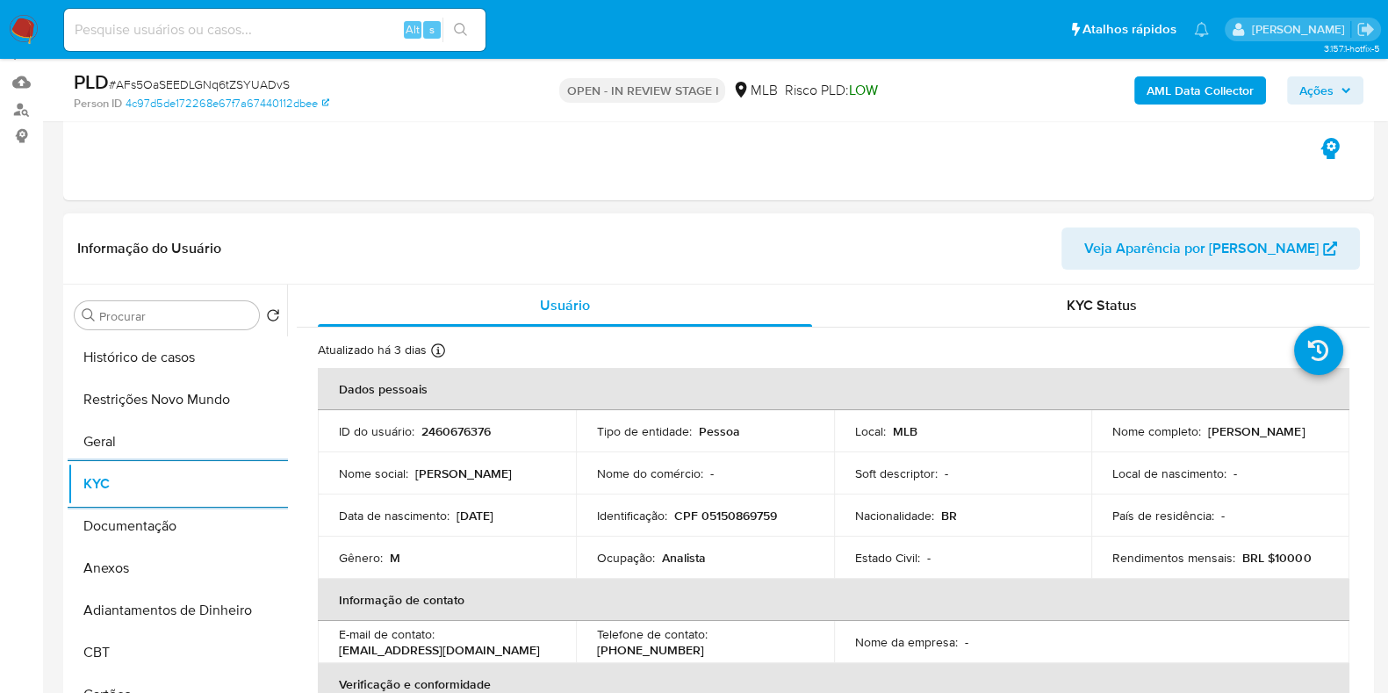
scroll to position [219, 0]
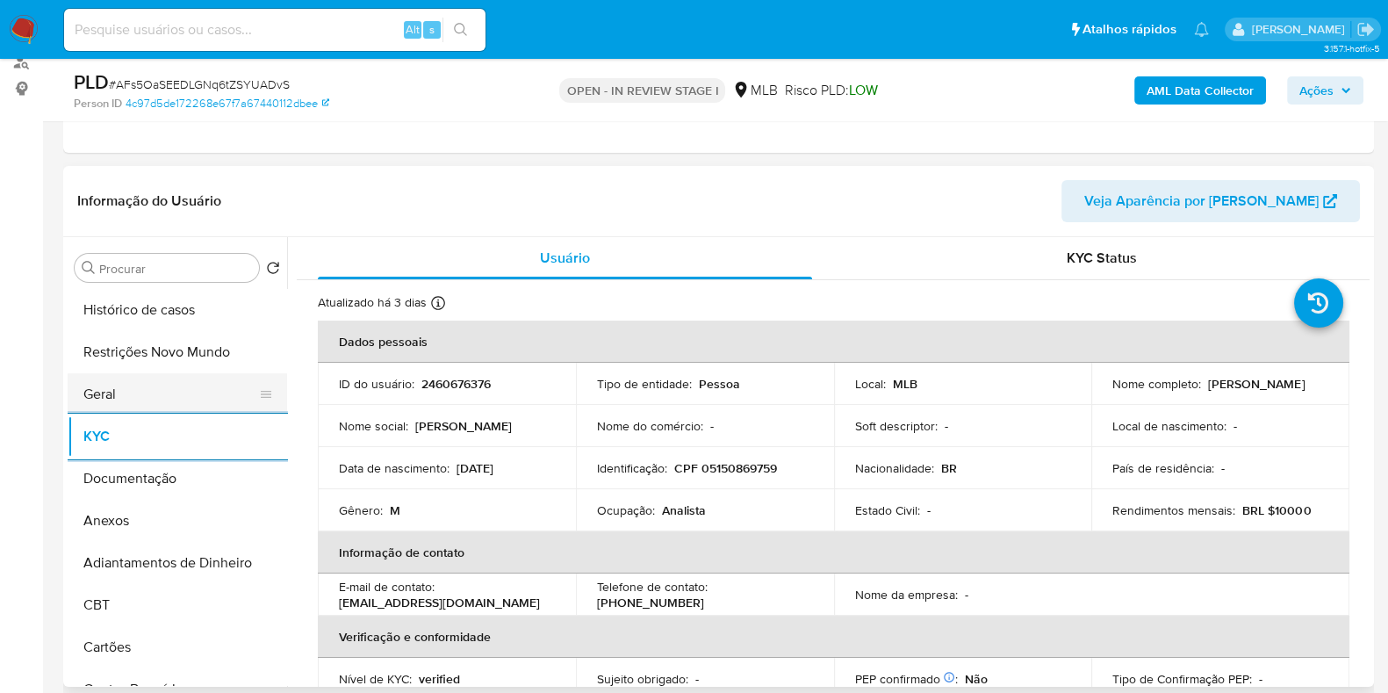
click at [123, 386] on button "Geral" at bounding box center [170, 394] width 205 height 42
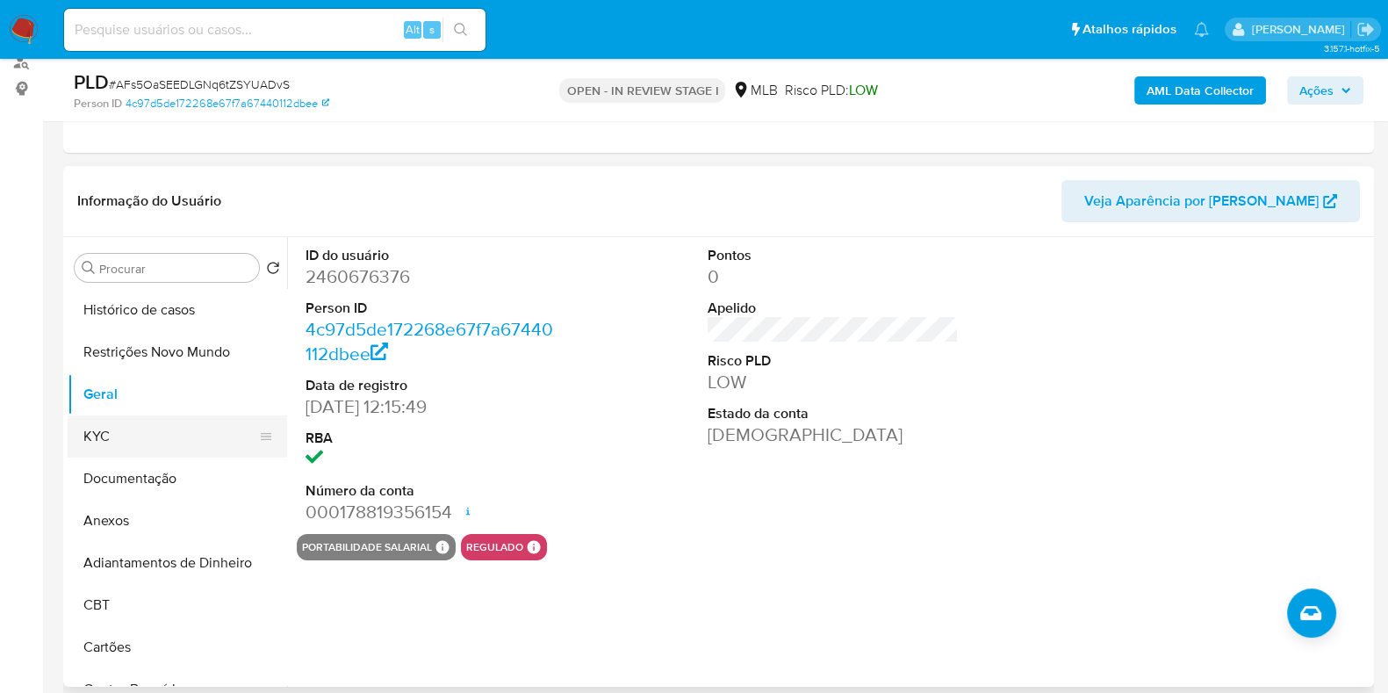
click at [127, 430] on button "KYC" at bounding box center [170, 436] width 205 height 42
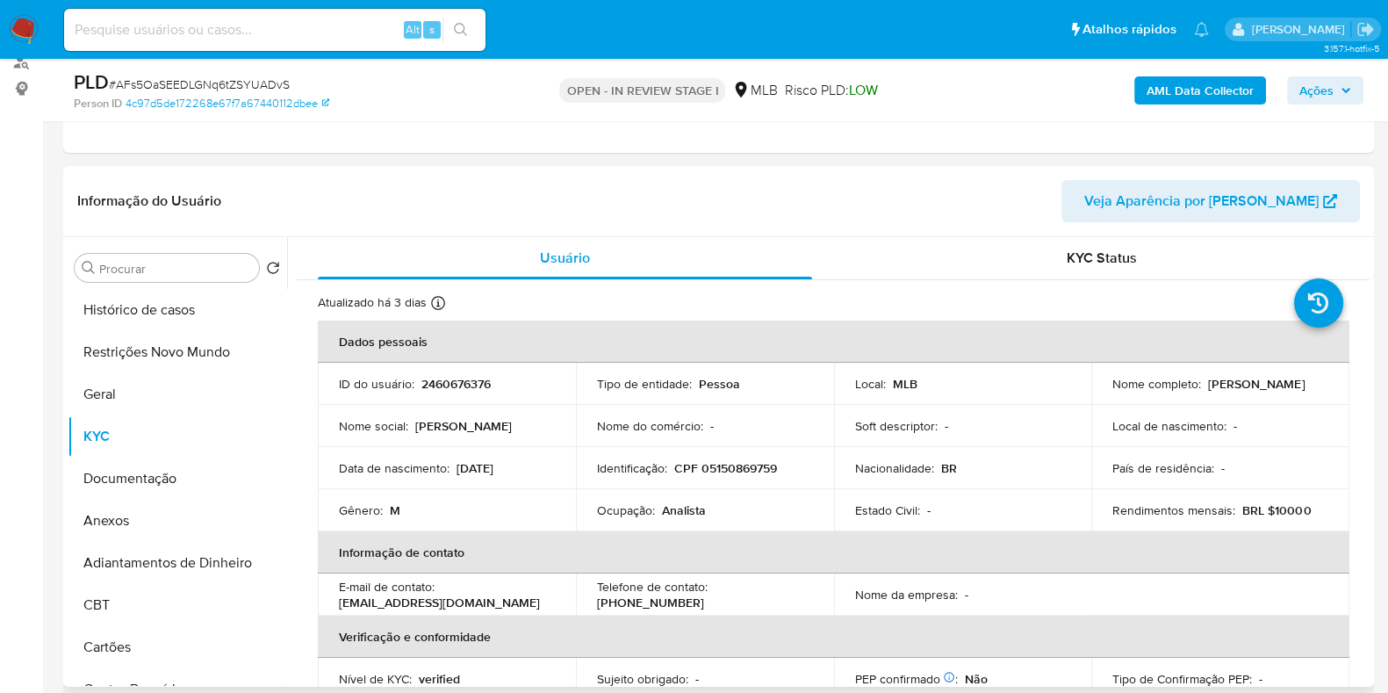
click at [719, 462] on p "CPF 05150869759" at bounding box center [725, 468] width 103 height 16
copy p "05150869759"
click at [161, 317] on button "Histórico de casos" at bounding box center [170, 310] width 205 height 42
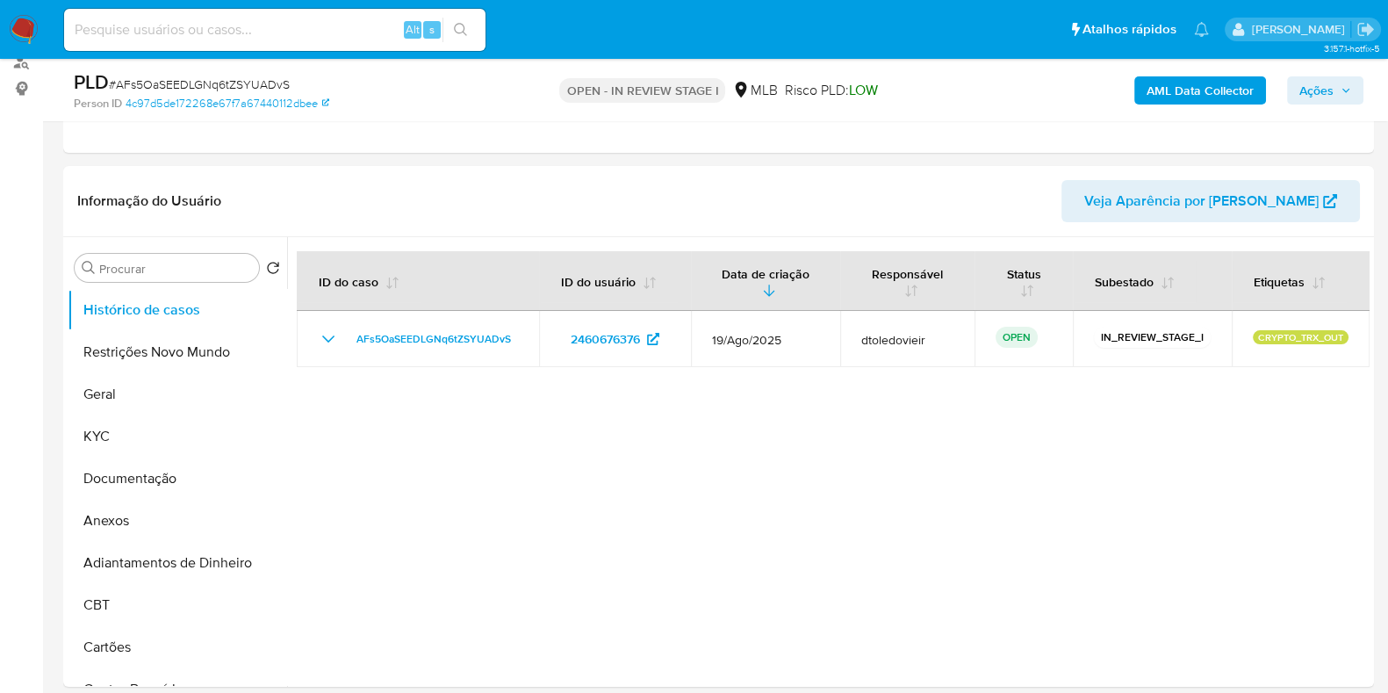
click at [1322, 92] on span "Ações" at bounding box center [1316, 90] width 34 height 28
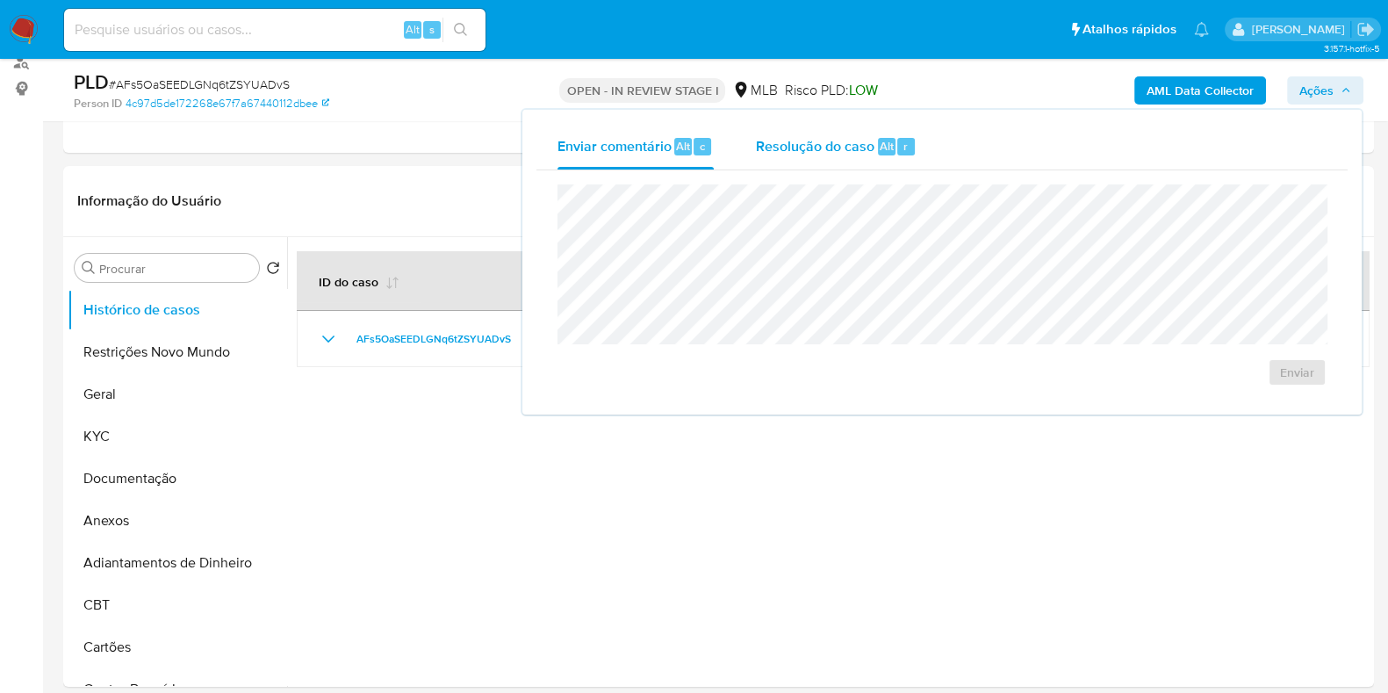
click at [842, 142] on span "Resolução do caso" at bounding box center [815, 145] width 119 height 20
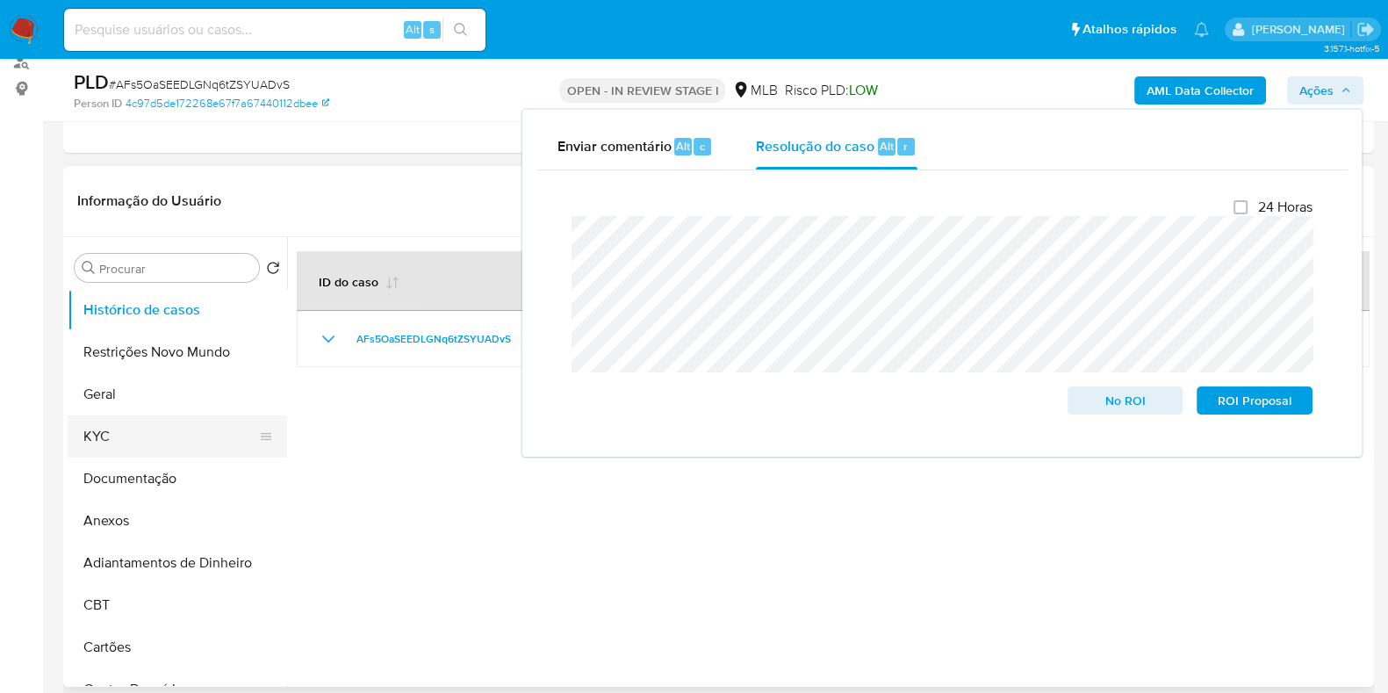
click at [120, 435] on button "KYC" at bounding box center [170, 436] width 205 height 42
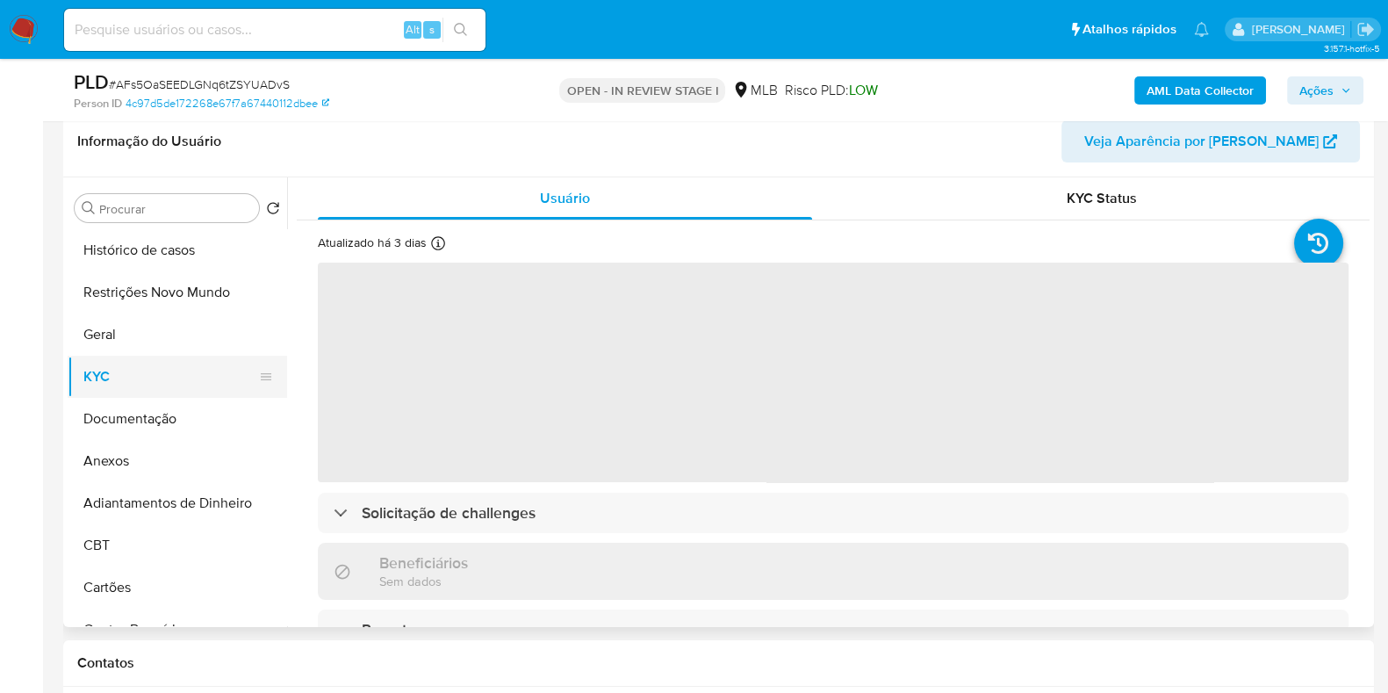
scroll to position [329, 0]
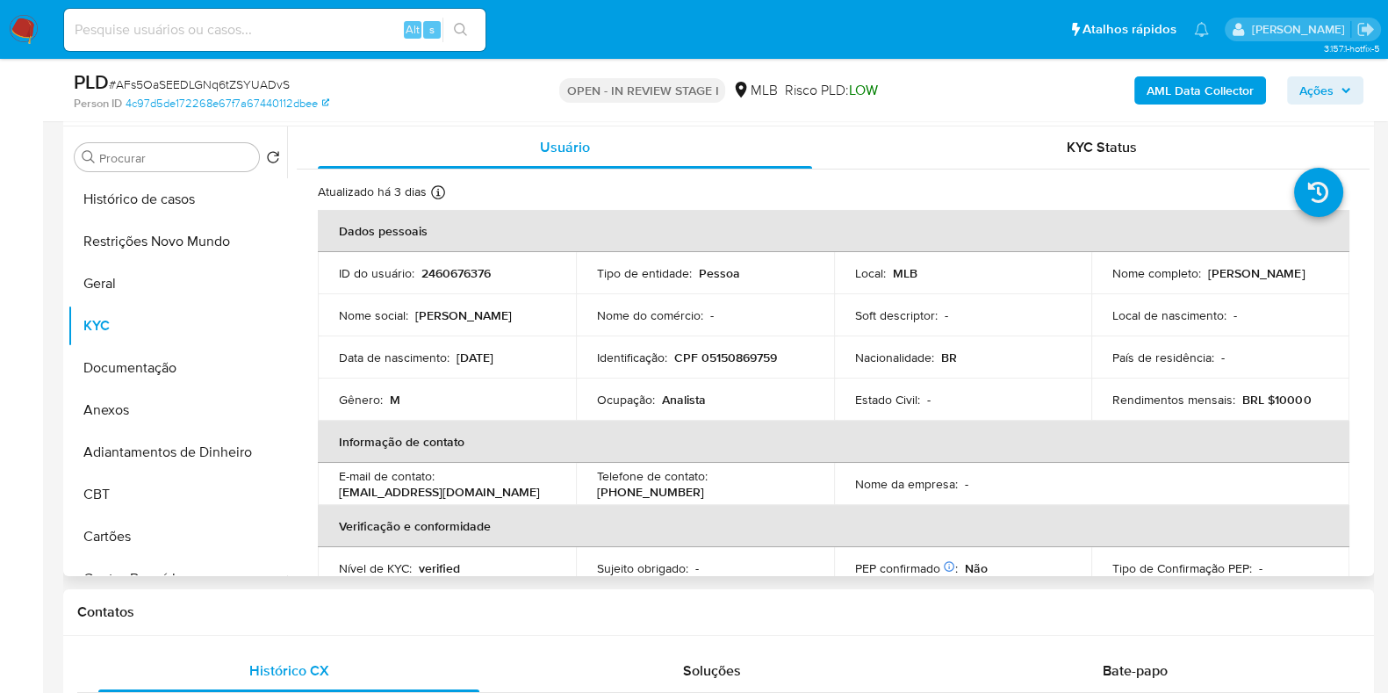
drag, startPoint x: 1321, startPoint y: 268, endPoint x: 1200, endPoint y: 279, distance: 121.7
click at [1200, 279] on td "Nome completo : [PERSON_NAME]" at bounding box center [1220, 273] width 258 height 42
click at [1208, 278] on p "[PERSON_NAME]" at bounding box center [1256, 273] width 97 height 16
drag, startPoint x: 1309, startPoint y: 271, endPoint x: 1204, endPoint y: 277, distance: 105.5
click at [1204, 277] on div "Nome completo : [PERSON_NAME]" at bounding box center [1220, 273] width 216 height 16
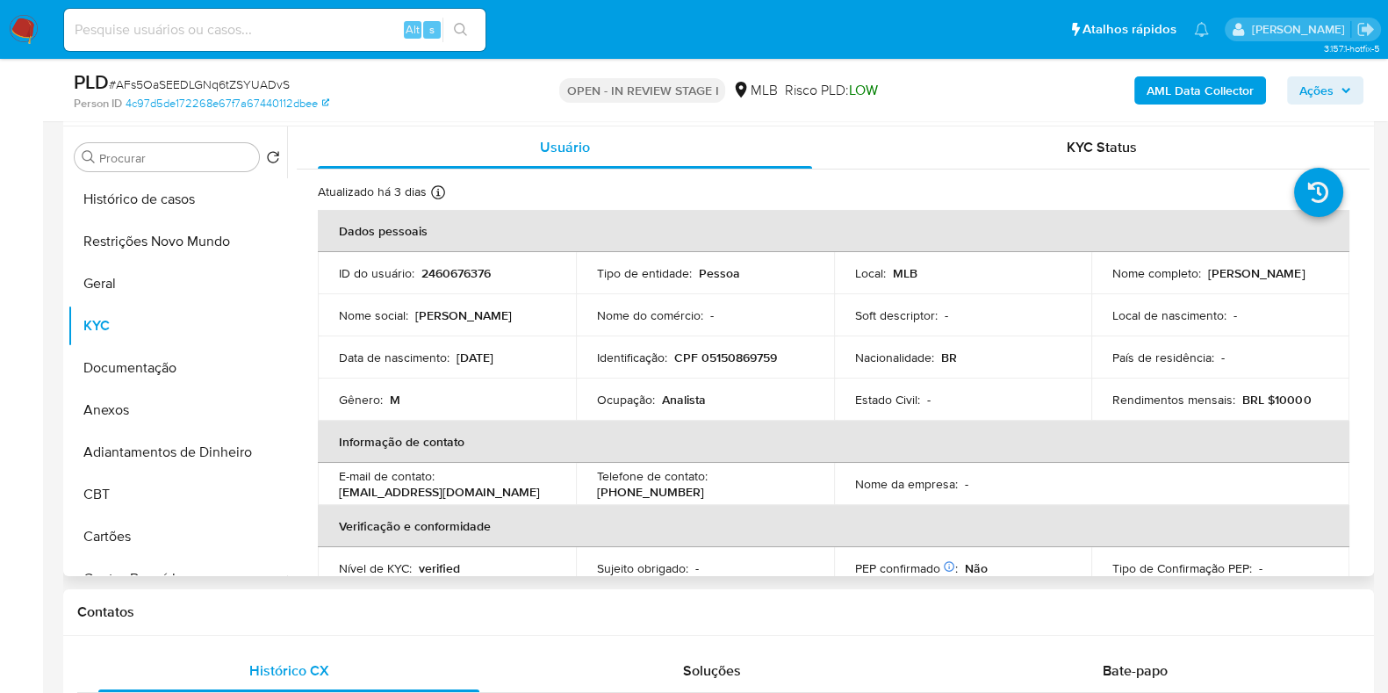
copy p "[PERSON_NAME]"
click at [729, 354] on p "CPF 05150869759" at bounding box center [725, 357] width 103 height 16
copy p "05150869759"
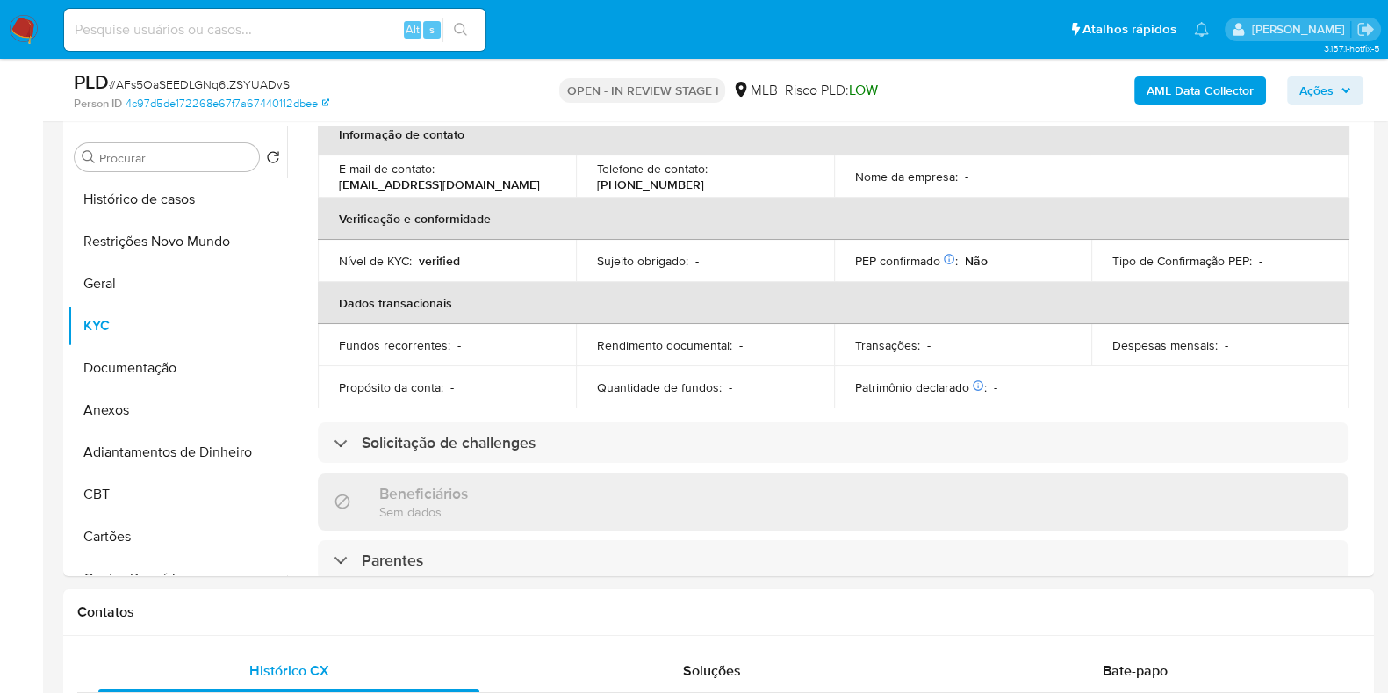
scroll to position [0, 0]
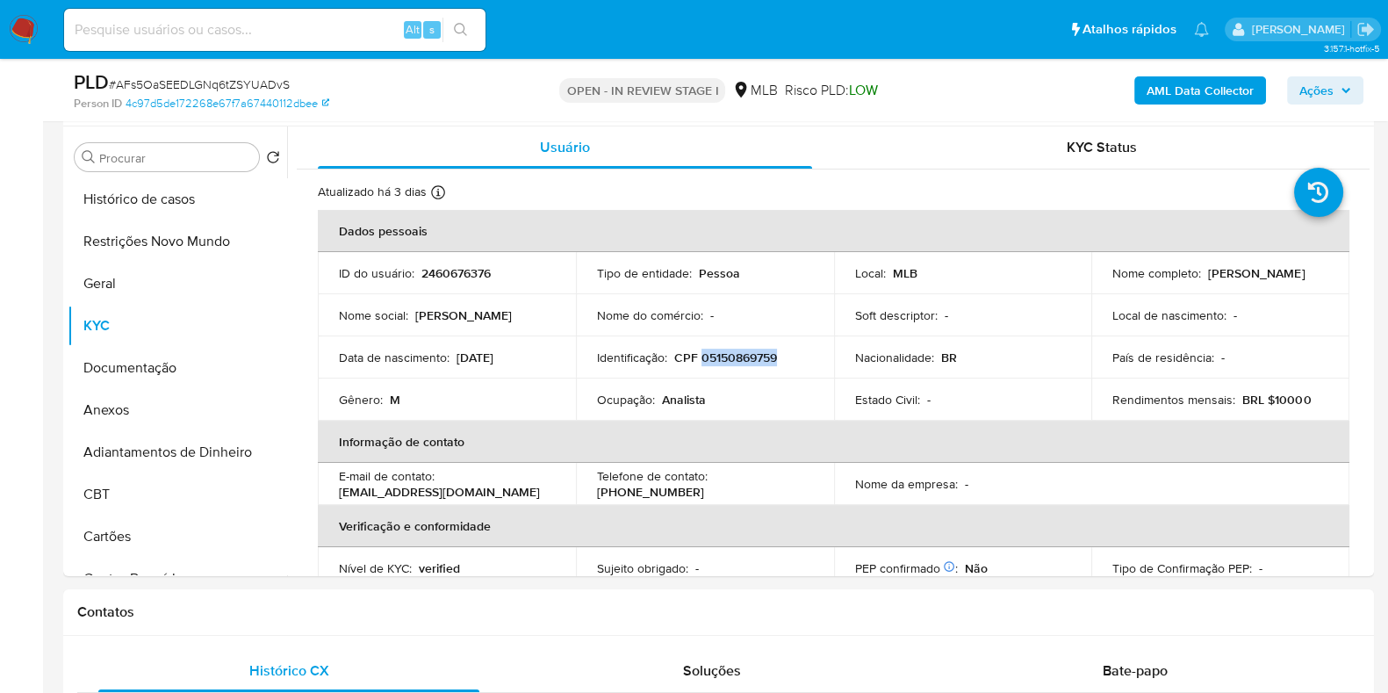
copy p "05150869759"
click at [204, 248] on button "Restrições Novo Mundo" at bounding box center [170, 241] width 205 height 42
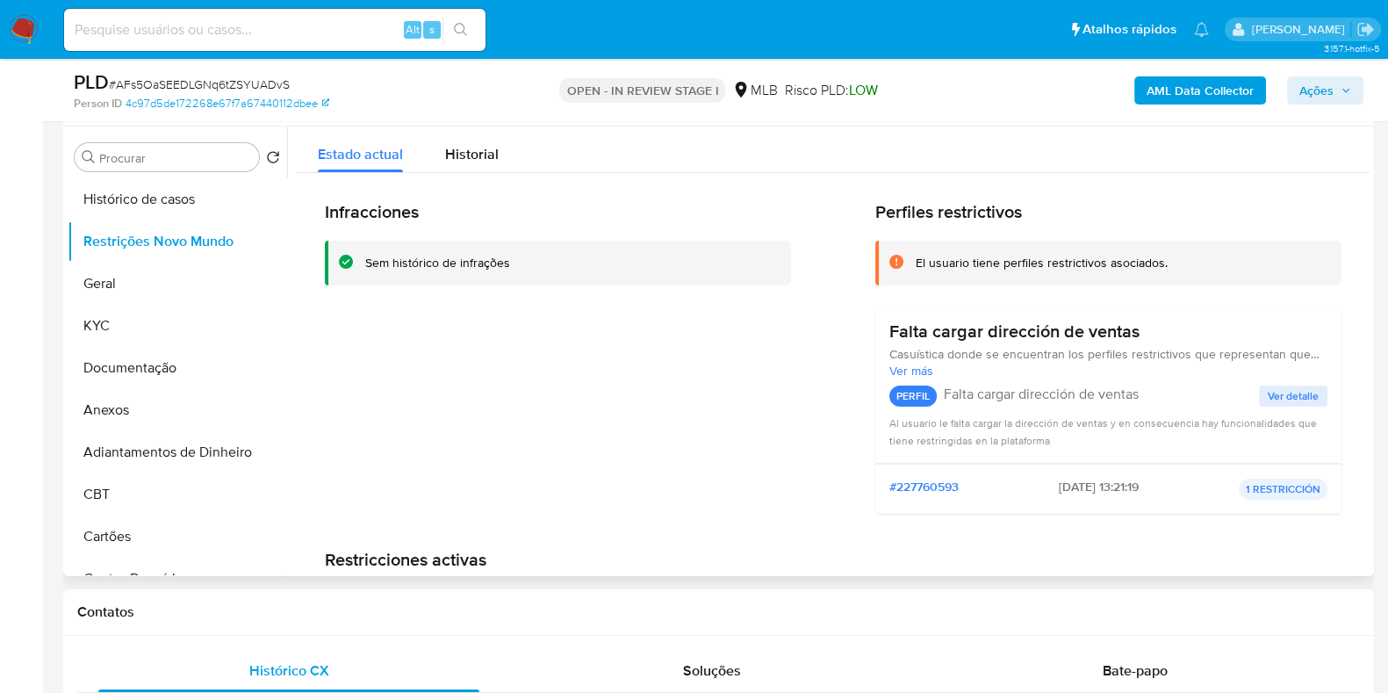
drag, startPoint x: 1190, startPoint y: 316, endPoint x: 879, endPoint y: 331, distance: 312.0
click at [879, 331] on div "Falta cargar dirección de ventas Casuística donde se encuentran los perfiles re…" at bounding box center [1108, 384] width 466 height 157
click at [195, 380] on button "Documentação" at bounding box center [170, 368] width 205 height 42
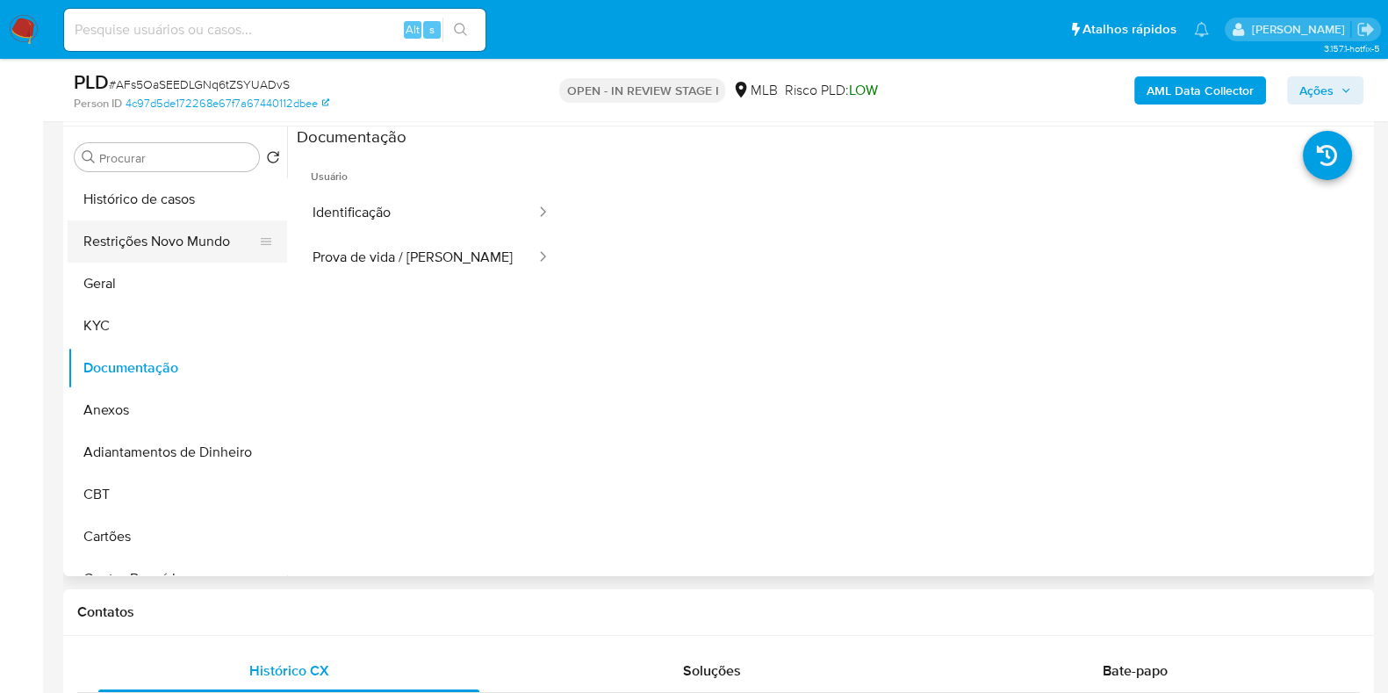
click at [162, 251] on button "Restrições Novo Mundo" at bounding box center [170, 241] width 205 height 42
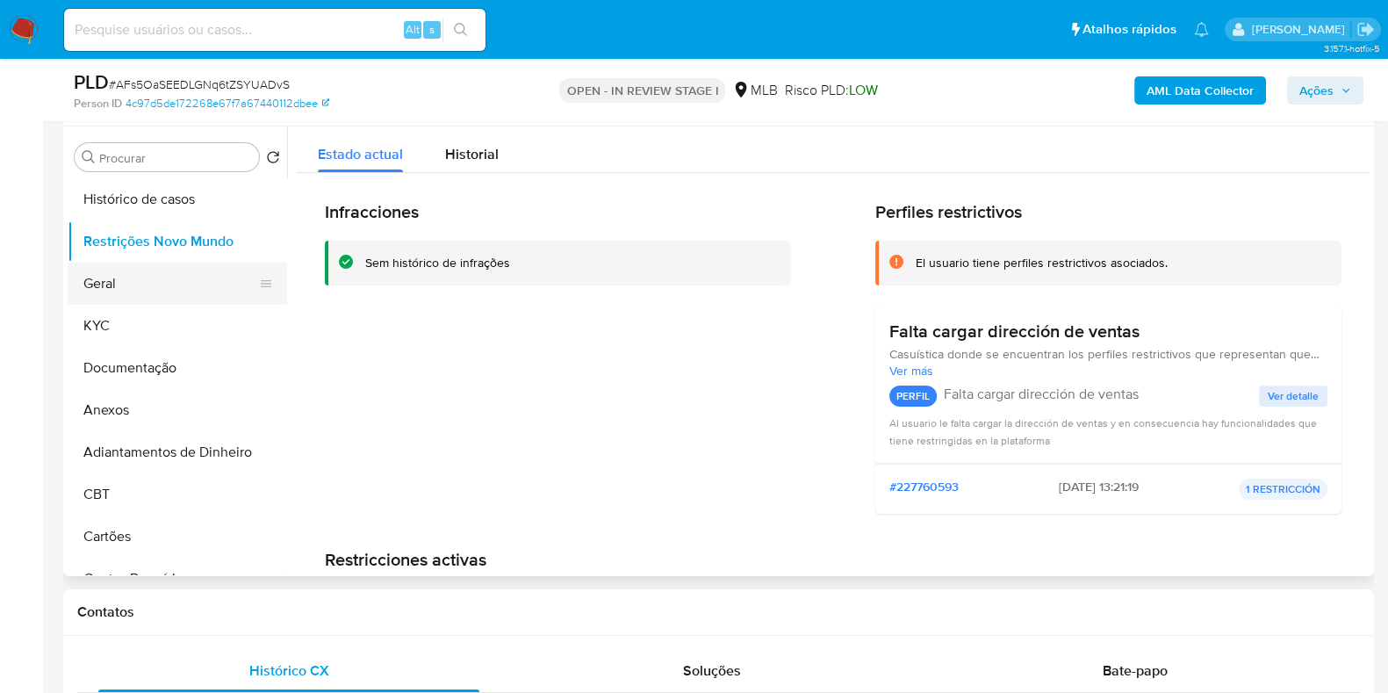
click at [115, 273] on button "Geral" at bounding box center [170, 283] width 205 height 42
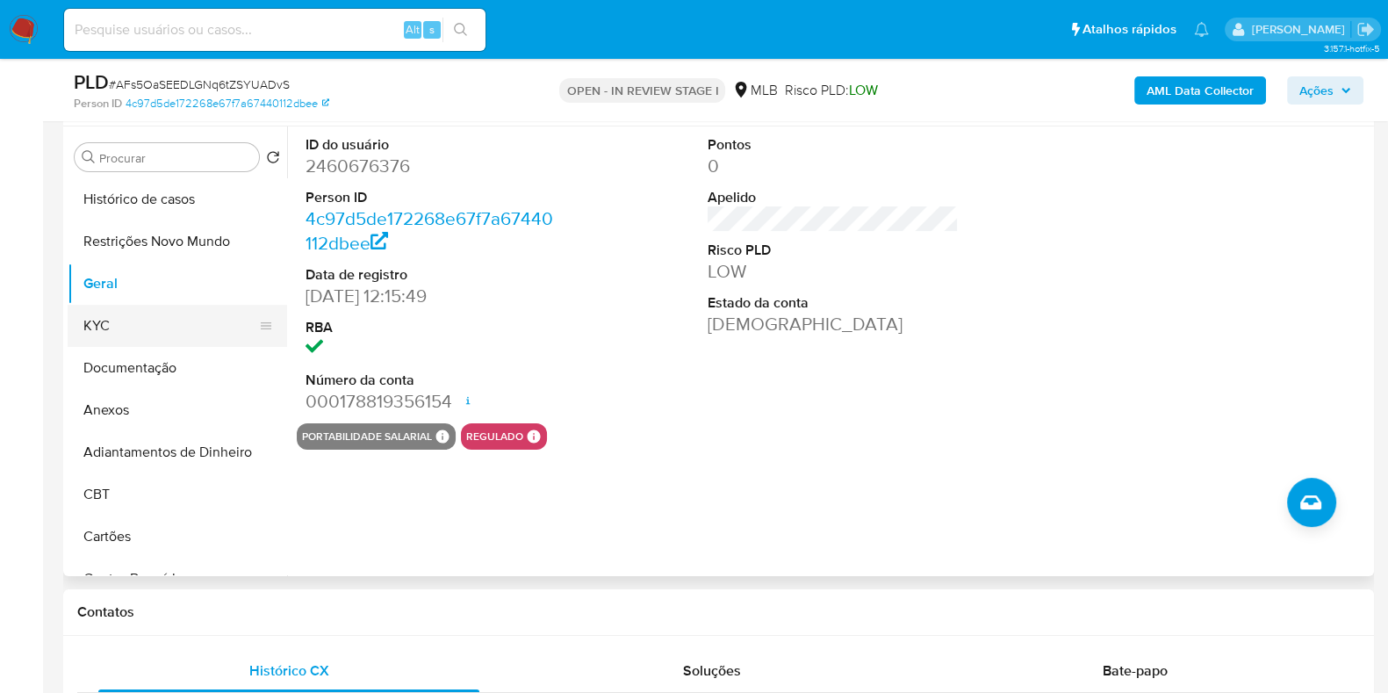
click at [115, 333] on button "KYC" at bounding box center [170, 326] width 205 height 42
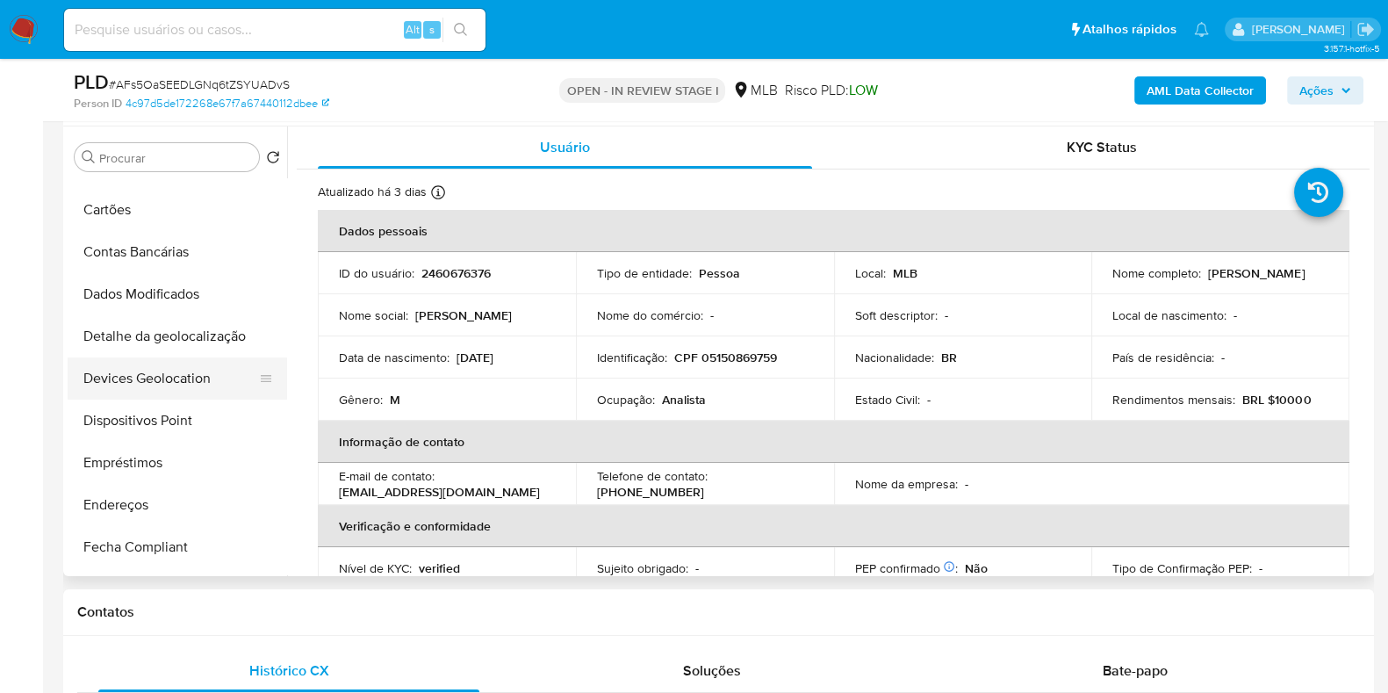
scroll to position [328, 0]
click at [104, 499] on button "Endereços" at bounding box center [170, 503] width 205 height 42
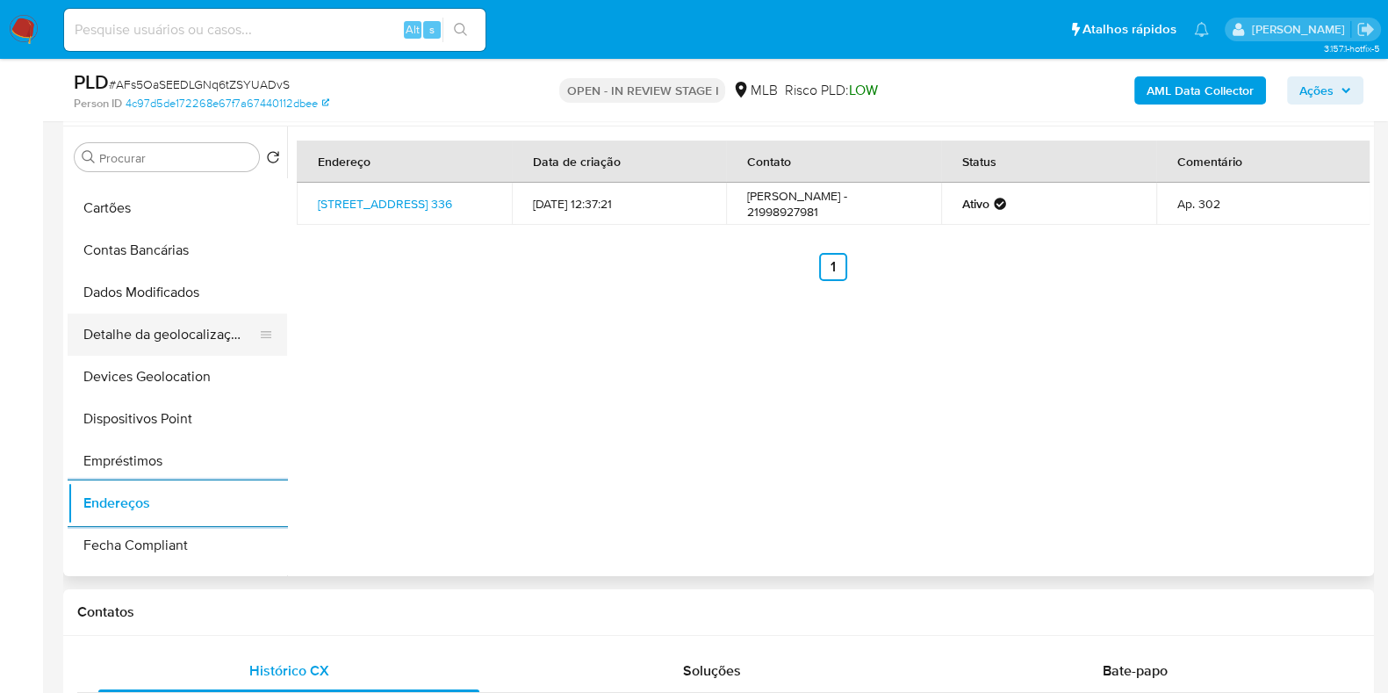
click at [168, 329] on button "Detalhe da geolocalização" at bounding box center [170, 334] width 205 height 42
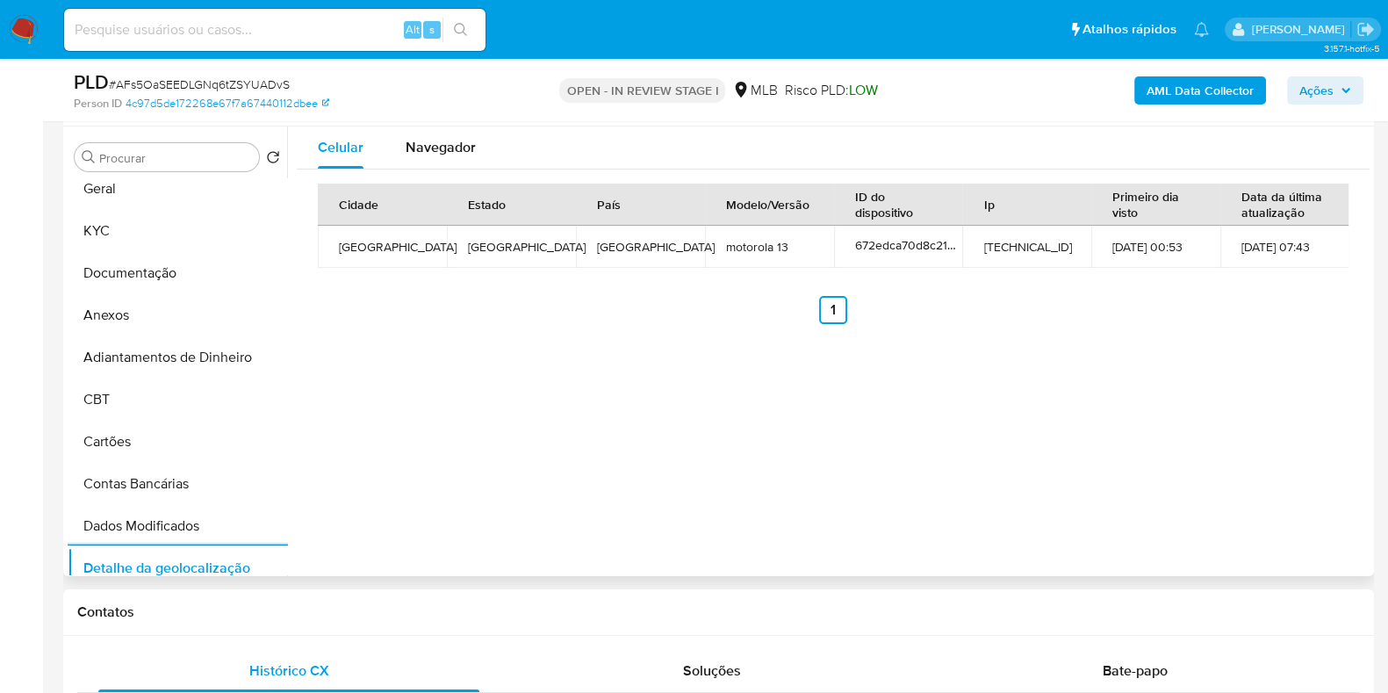
scroll to position [0, 0]
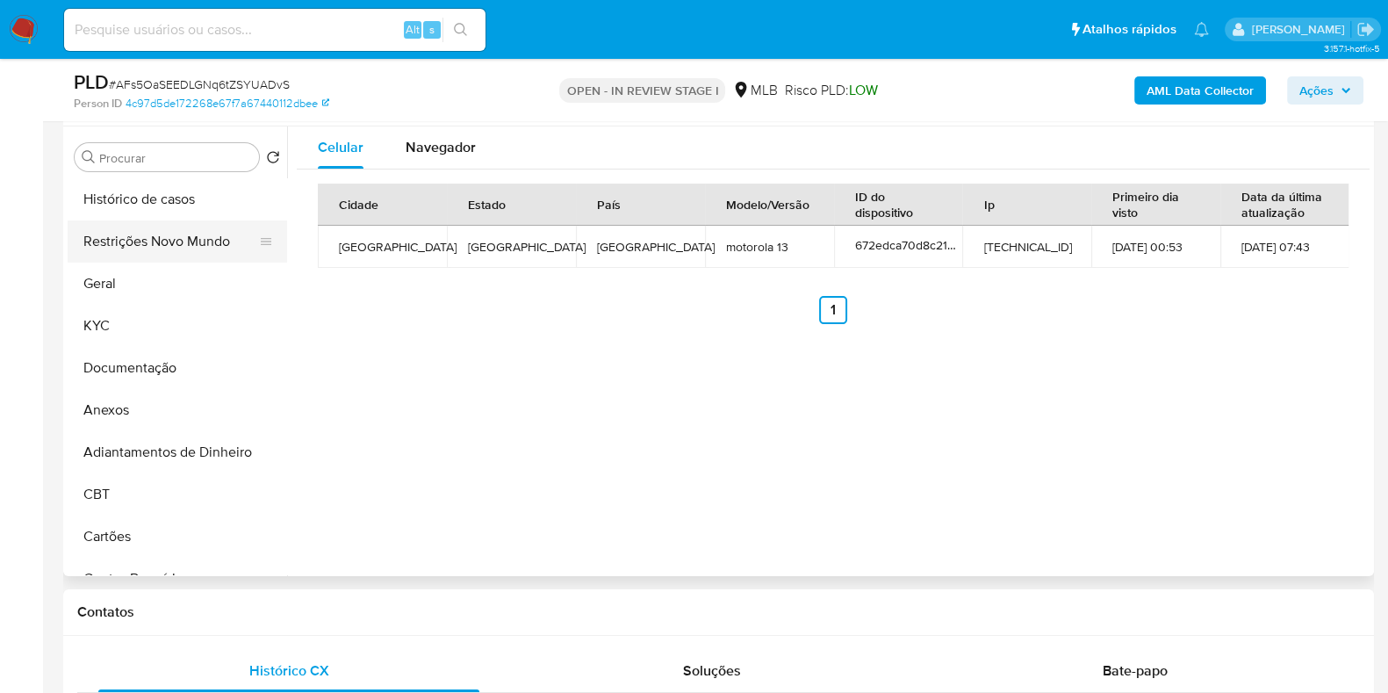
click at [180, 243] on button "Restrições Novo Mundo" at bounding box center [170, 241] width 205 height 42
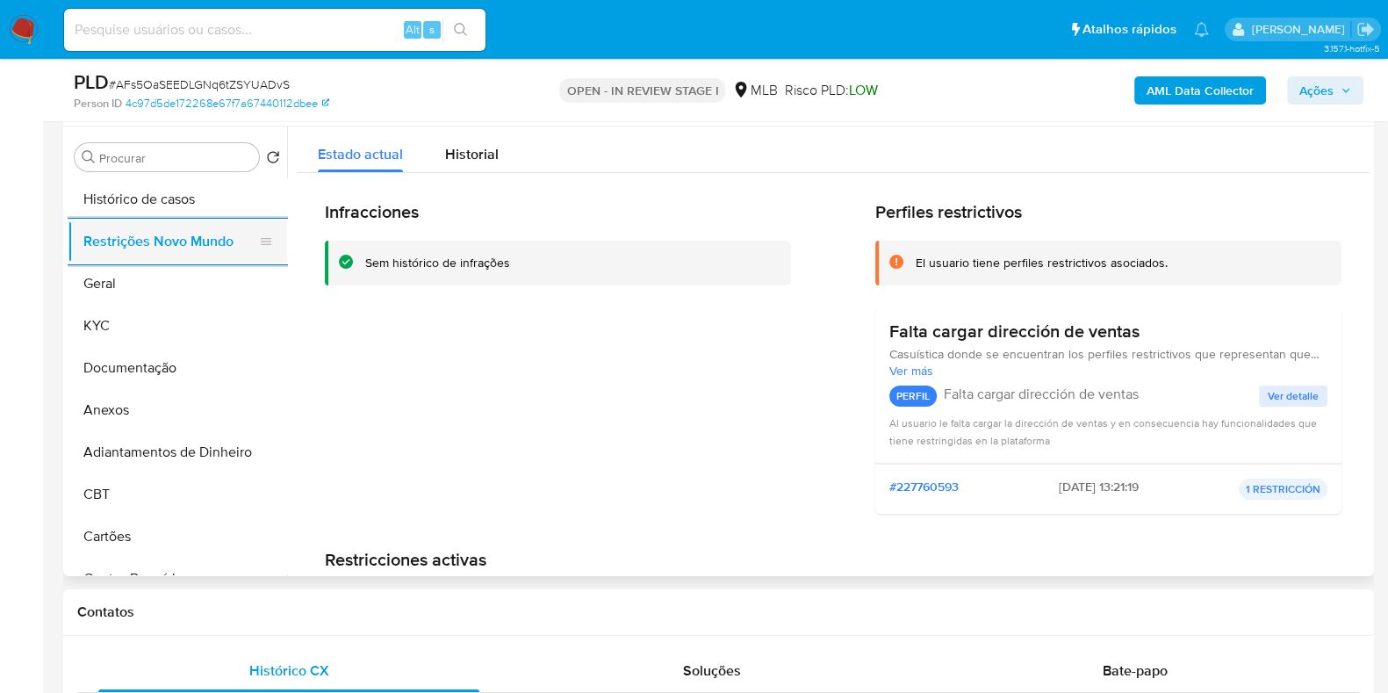
scroll to position [438, 0]
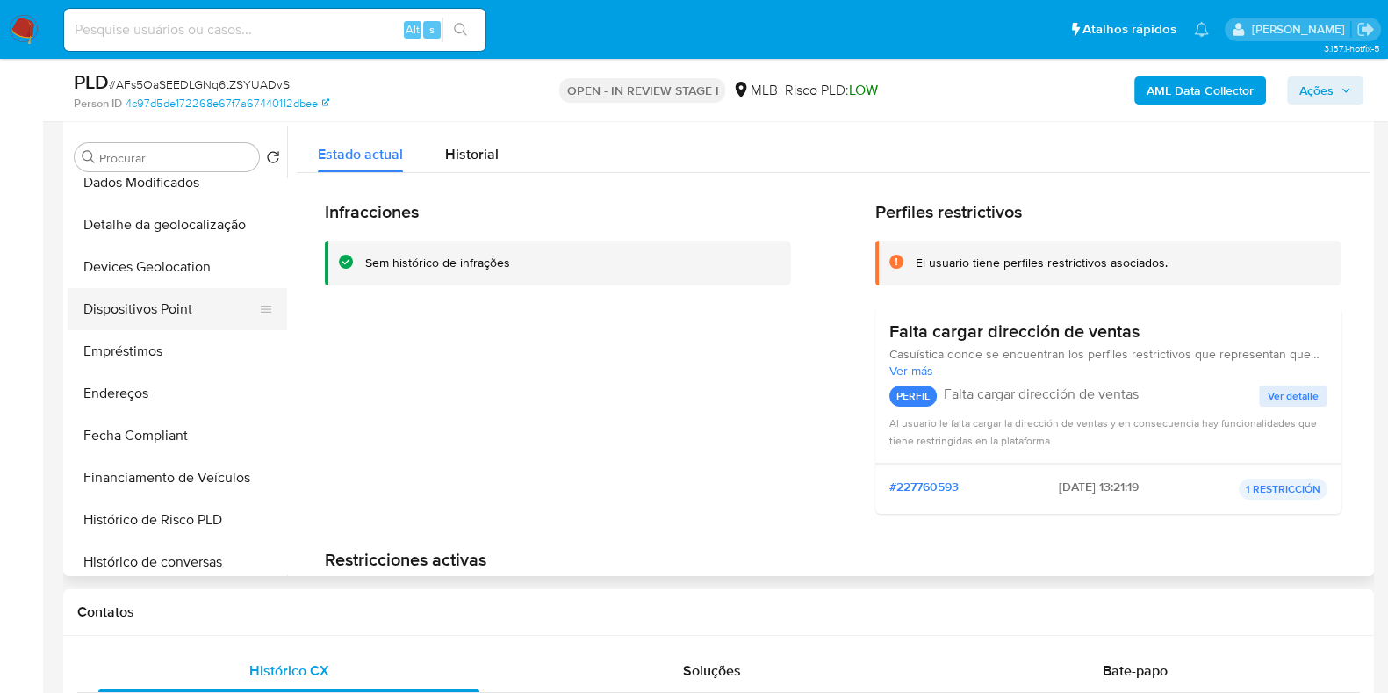
click at [176, 317] on button "Dispositivos Point" at bounding box center [170, 309] width 205 height 42
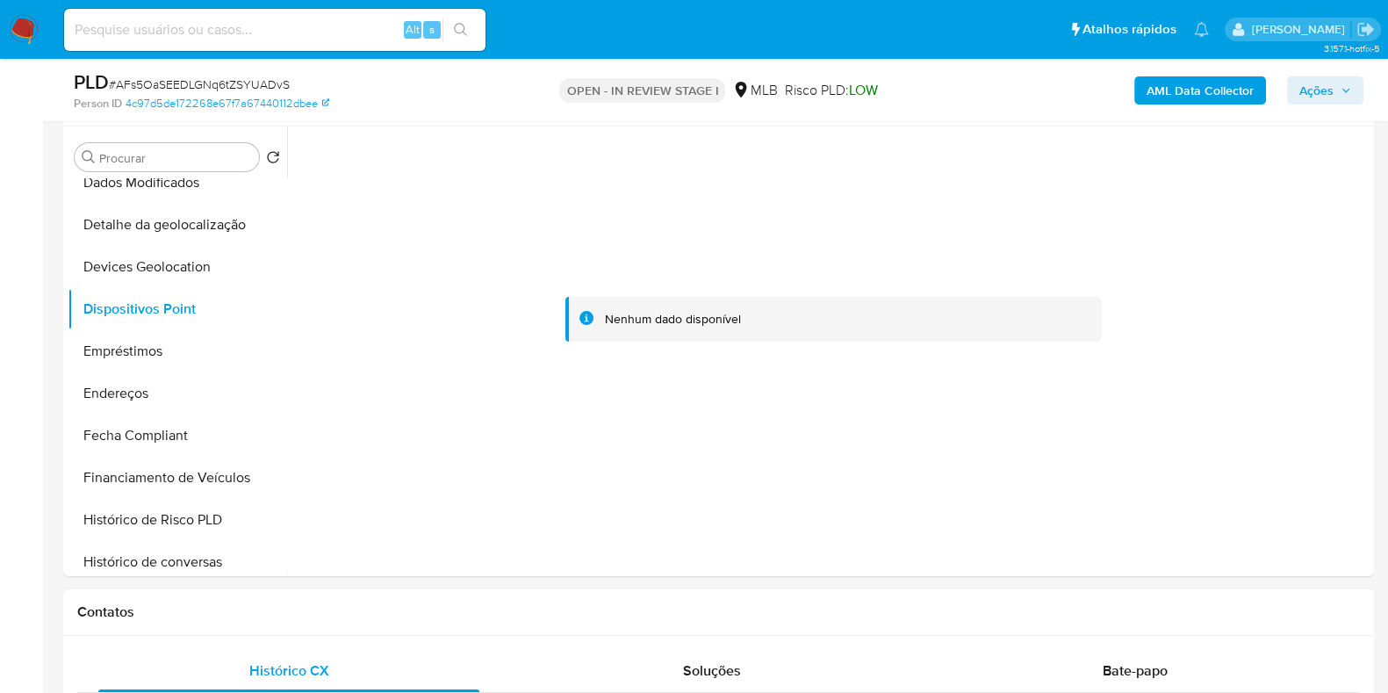
click at [1186, 99] on b "AML Data Collector" at bounding box center [1199, 90] width 107 height 28
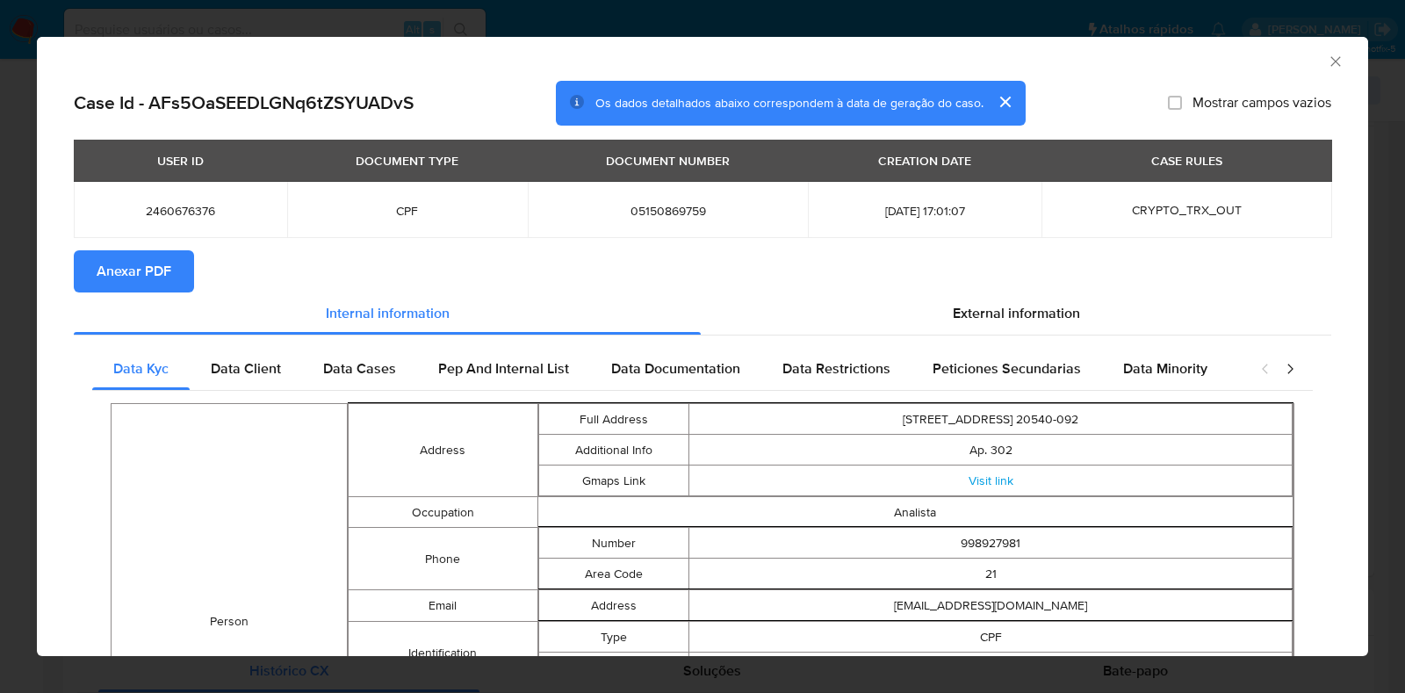
click at [136, 282] on span "Anexar PDF" at bounding box center [134, 271] width 75 height 39
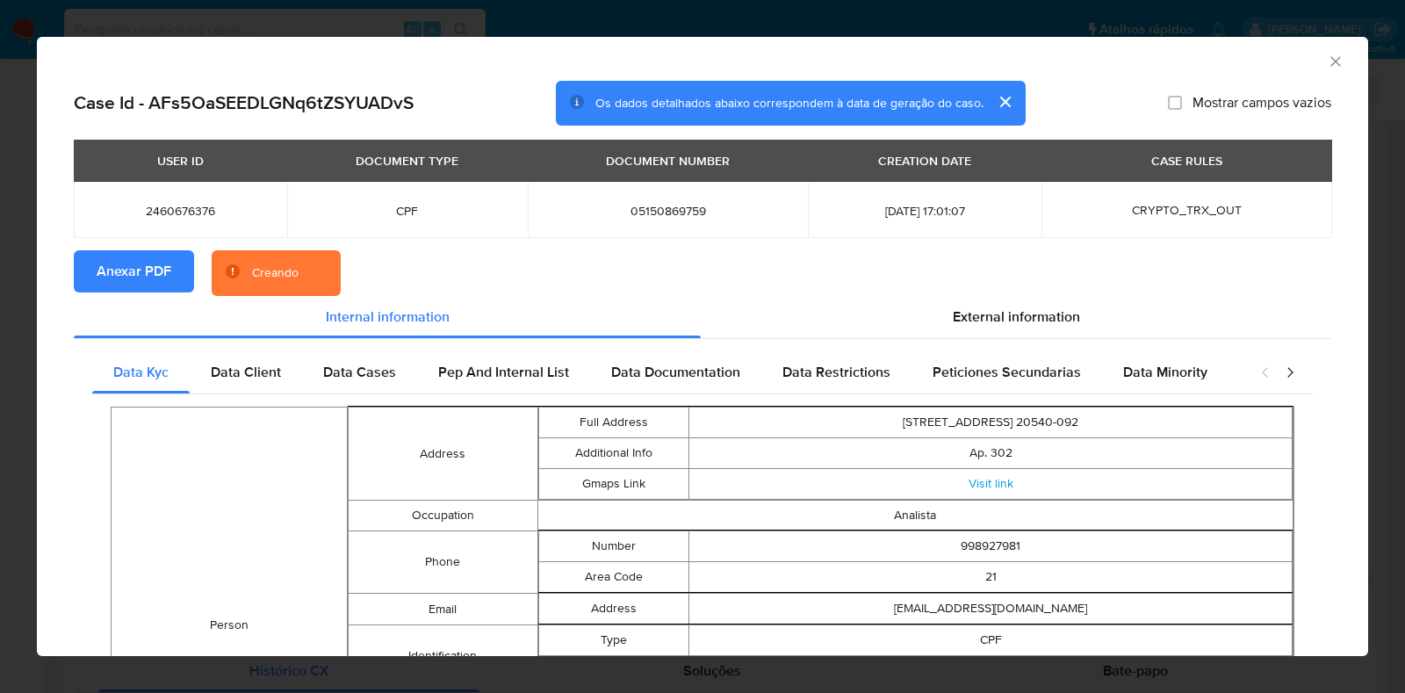
click at [0, 320] on div "AML Data Collector Case Id - AFs5OaSEEDLGNq6tZSYUADvS Os dados detalhados abaix…" at bounding box center [702, 346] width 1405 height 693
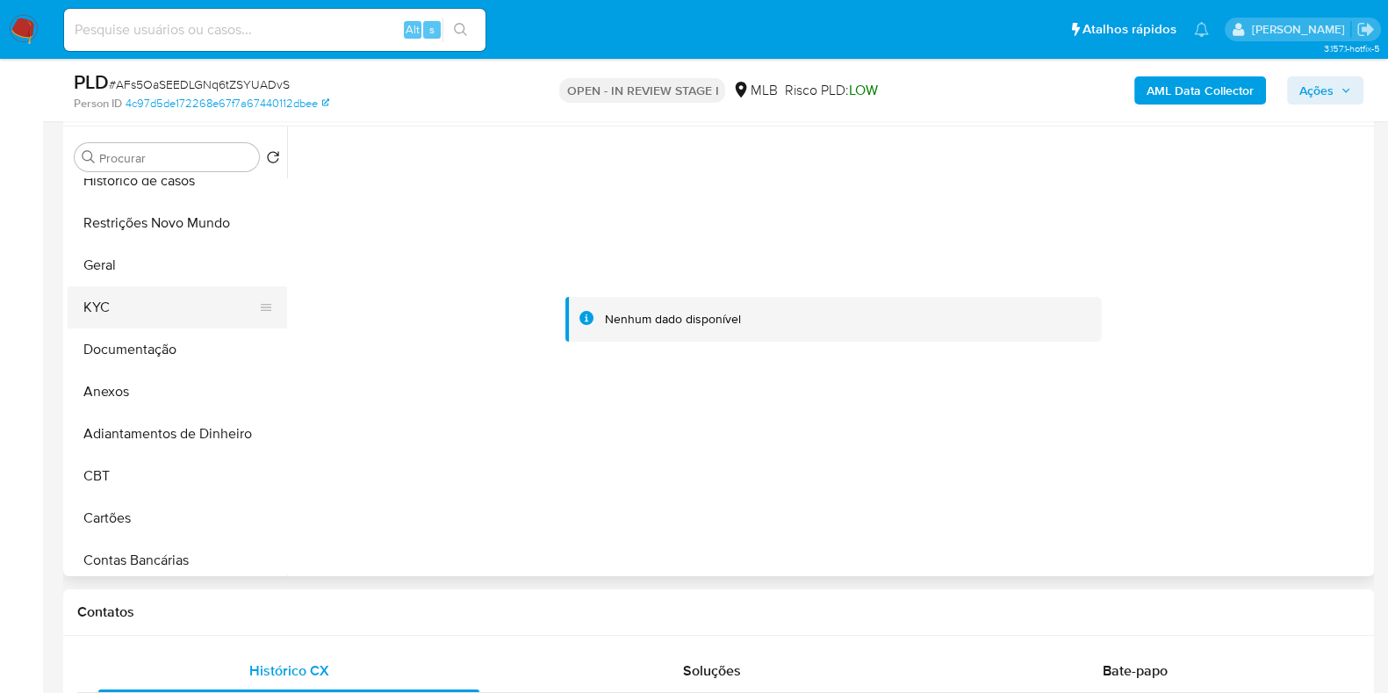
scroll to position [0, 0]
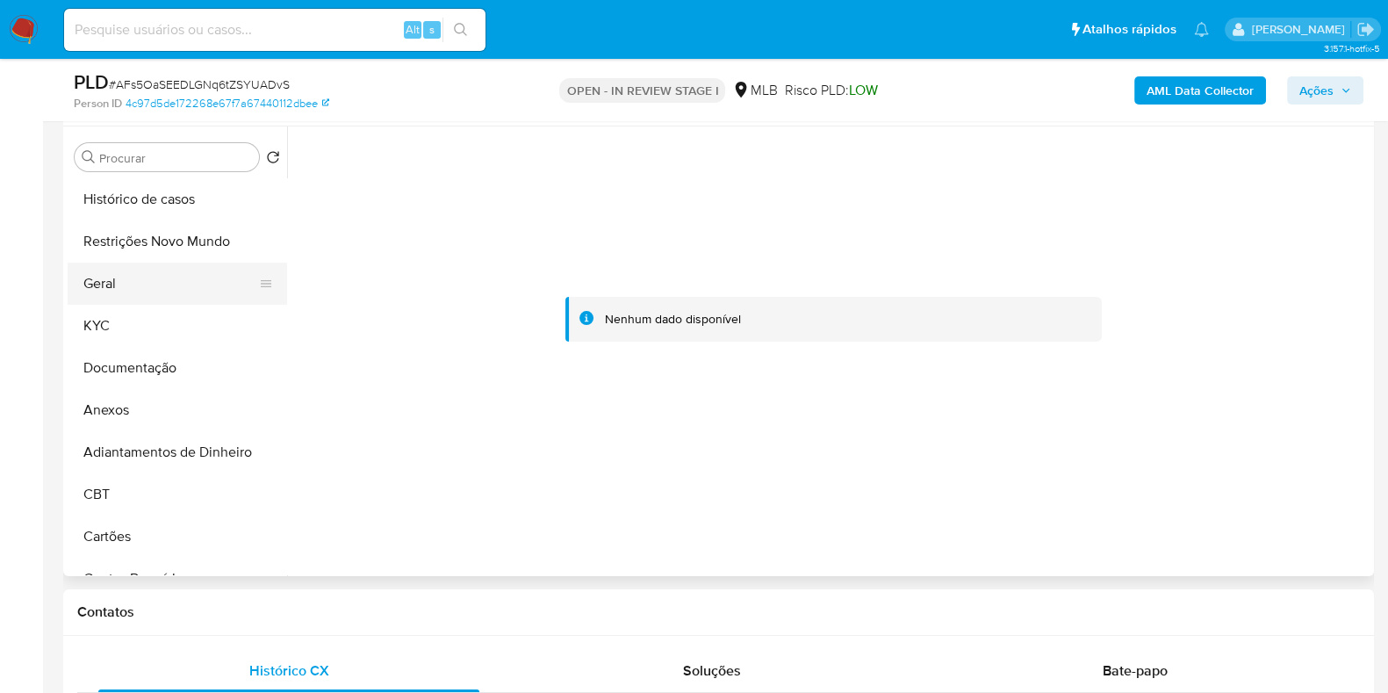
click at [150, 299] on button "Geral" at bounding box center [170, 283] width 205 height 42
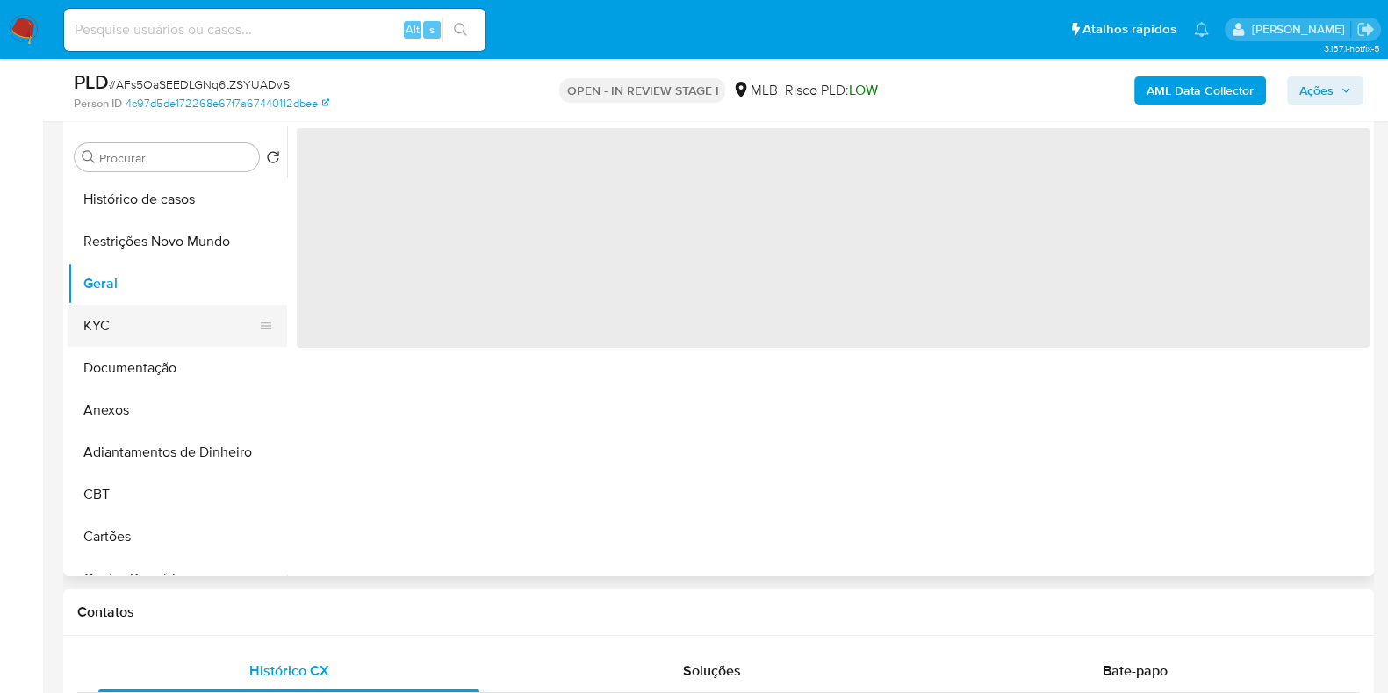
click at [140, 318] on button "KYC" at bounding box center [170, 326] width 205 height 42
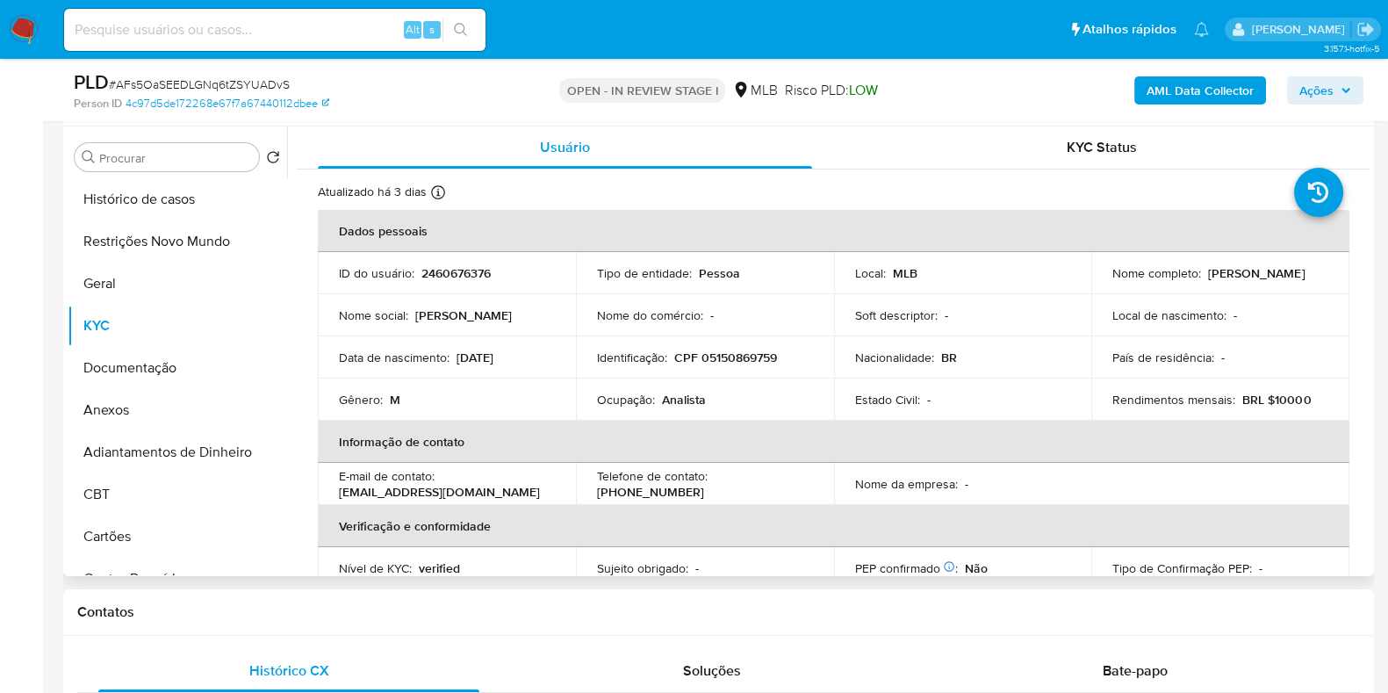
drag, startPoint x: 1317, startPoint y: 274, endPoint x: 1202, endPoint y: 274, distance: 115.0
click at [1202, 274] on div "Nome completo : [PERSON_NAME]" at bounding box center [1220, 273] width 216 height 16
copy p "[PERSON_NAME]"
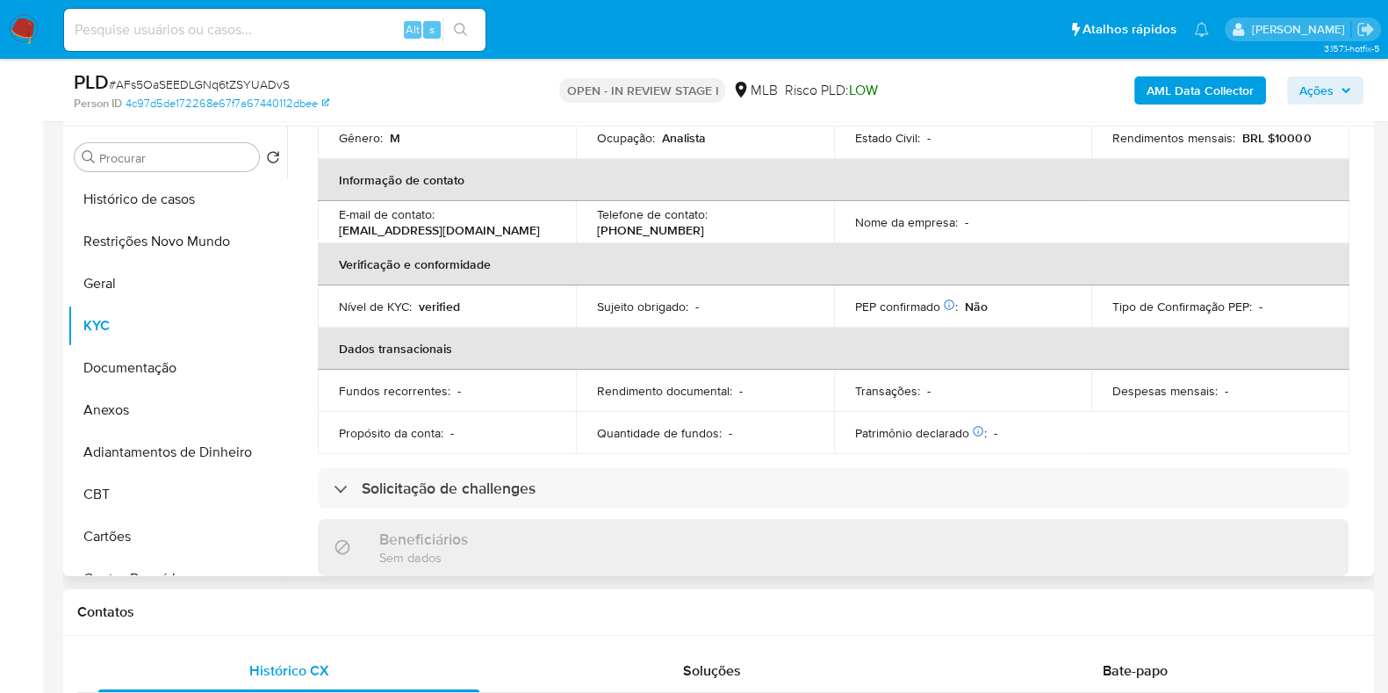
scroll to position [763, 0]
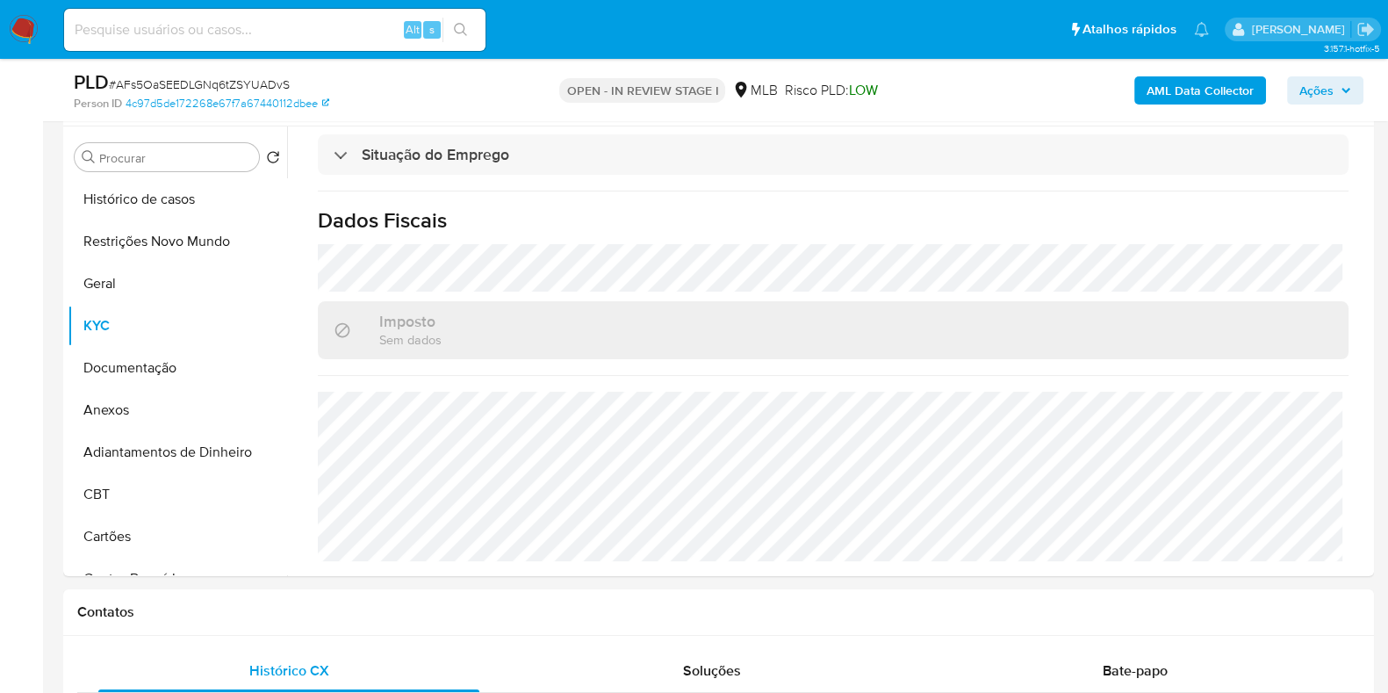
click at [1308, 88] on span "Ações" at bounding box center [1316, 90] width 34 height 28
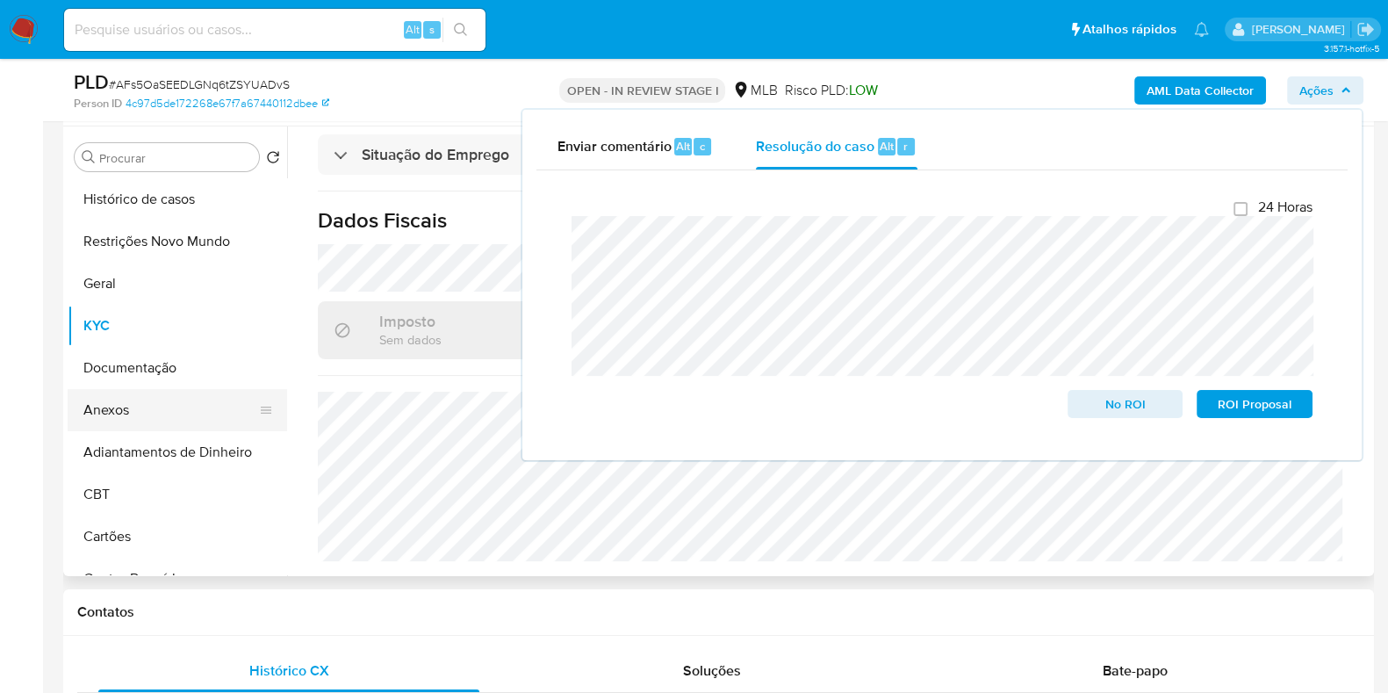
click at [136, 406] on button "Anexos" at bounding box center [170, 410] width 205 height 42
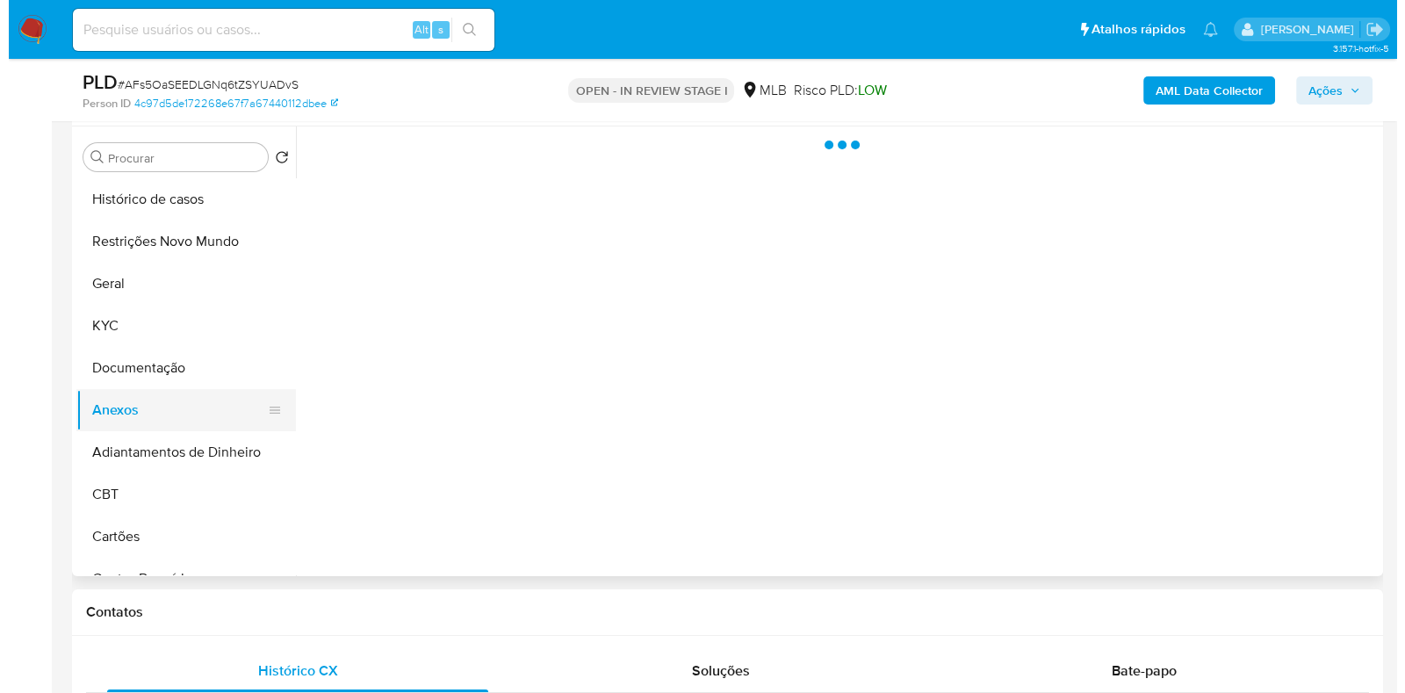
scroll to position [0, 0]
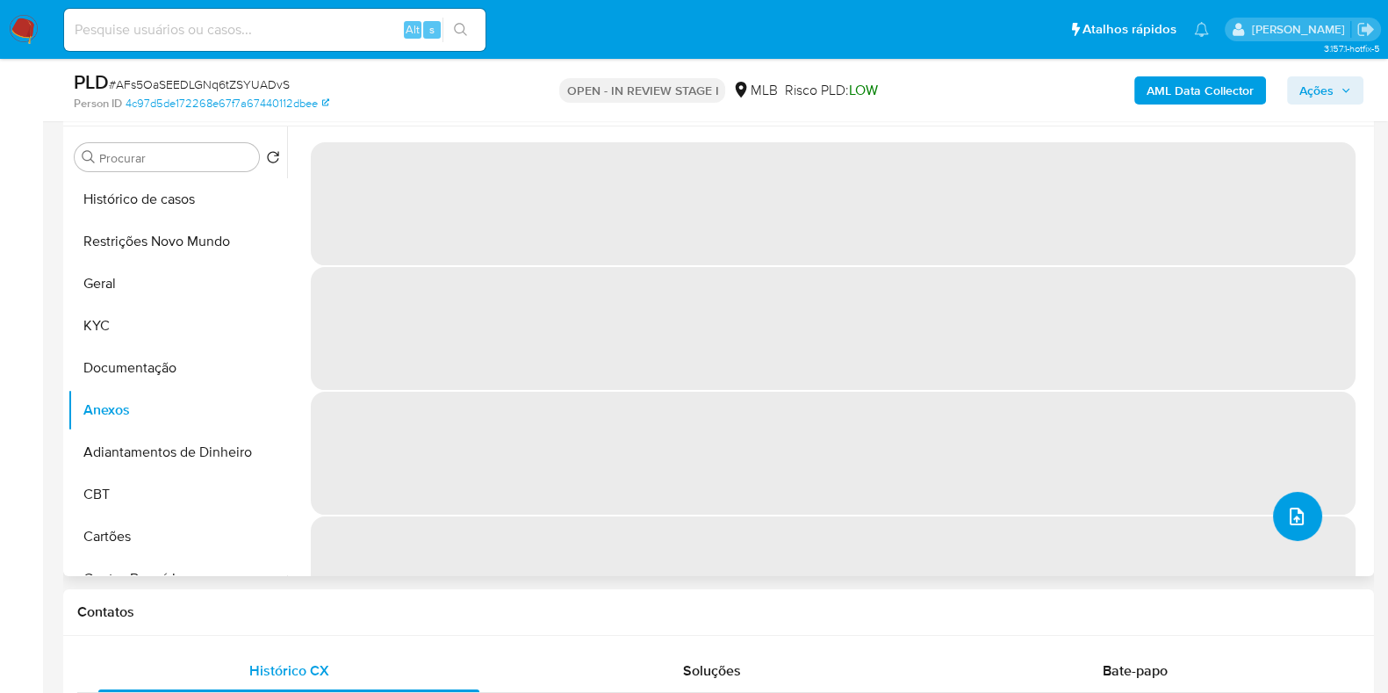
click at [1301, 502] on button "upload-file" at bounding box center [1297, 516] width 49 height 49
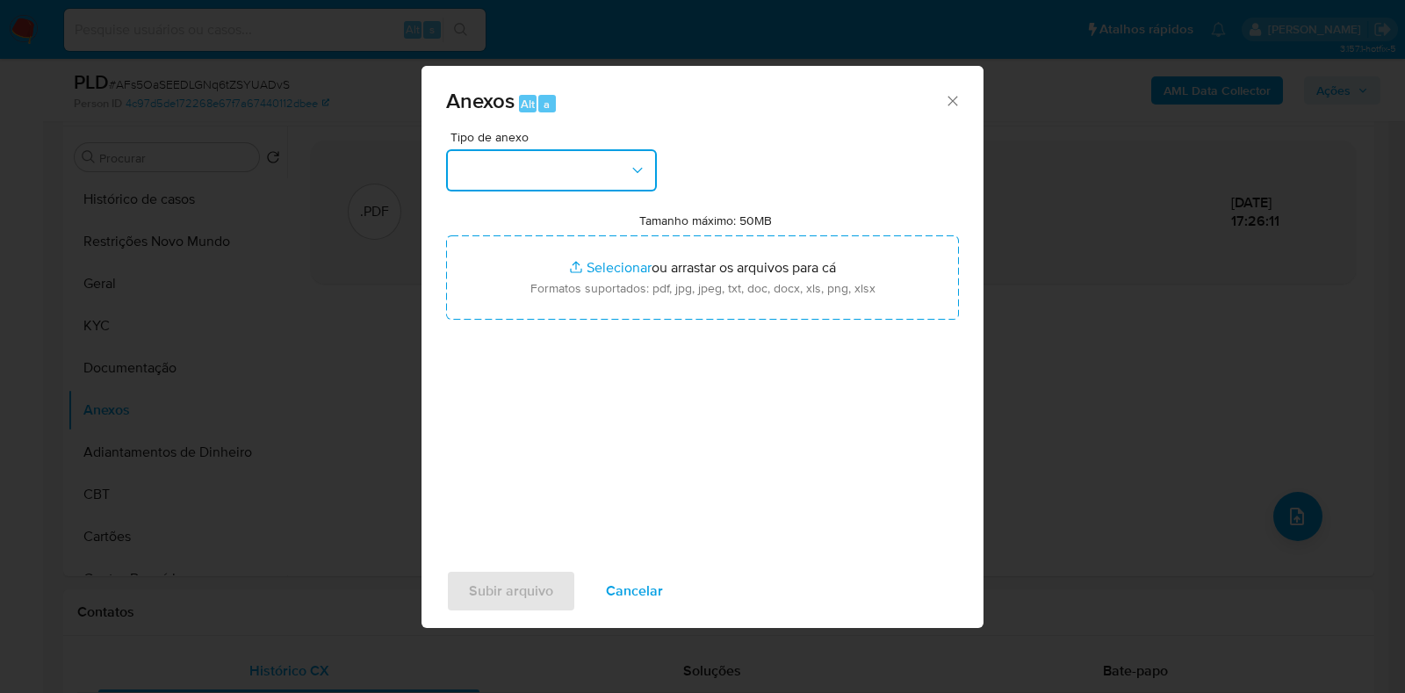
click at [586, 159] on button "button" at bounding box center [551, 170] width 211 height 42
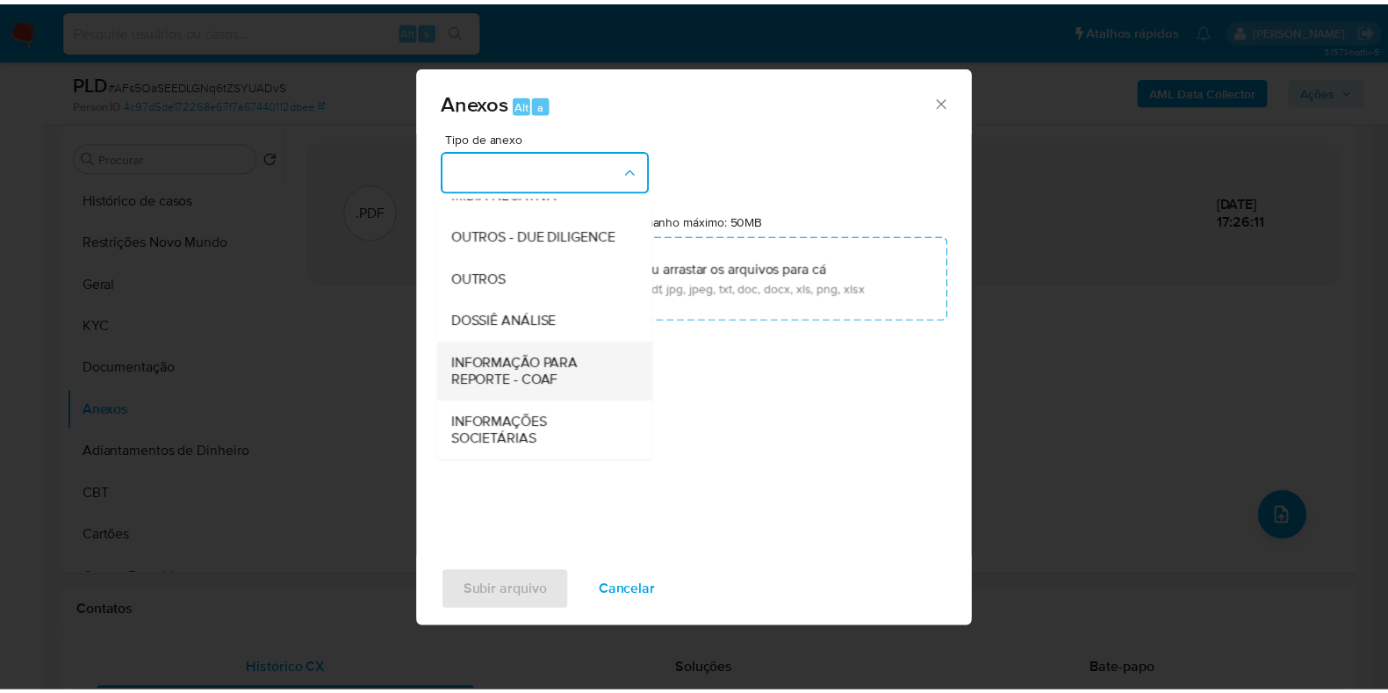
scroll to position [270, 0]
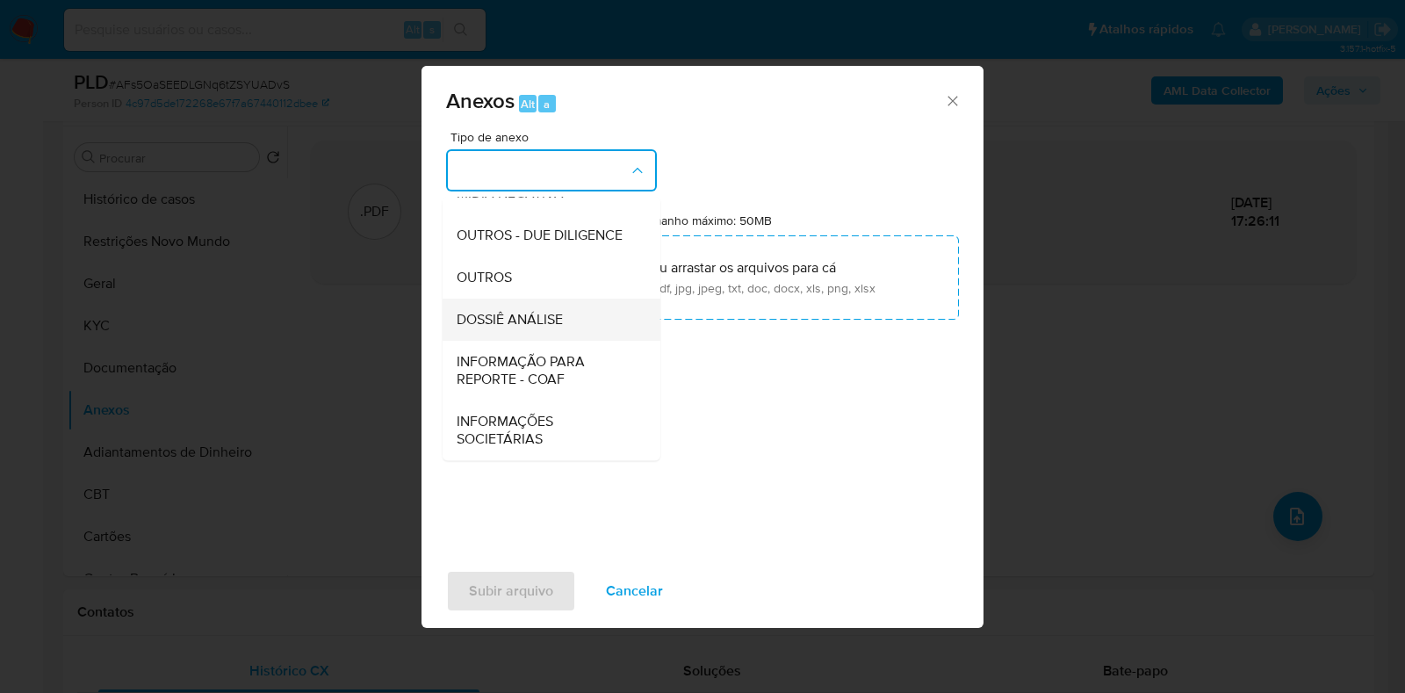
click at [532, 321] on span "DOSSIÊ ANÁLISE" at bounding box center [509, 320] width 106 height 18
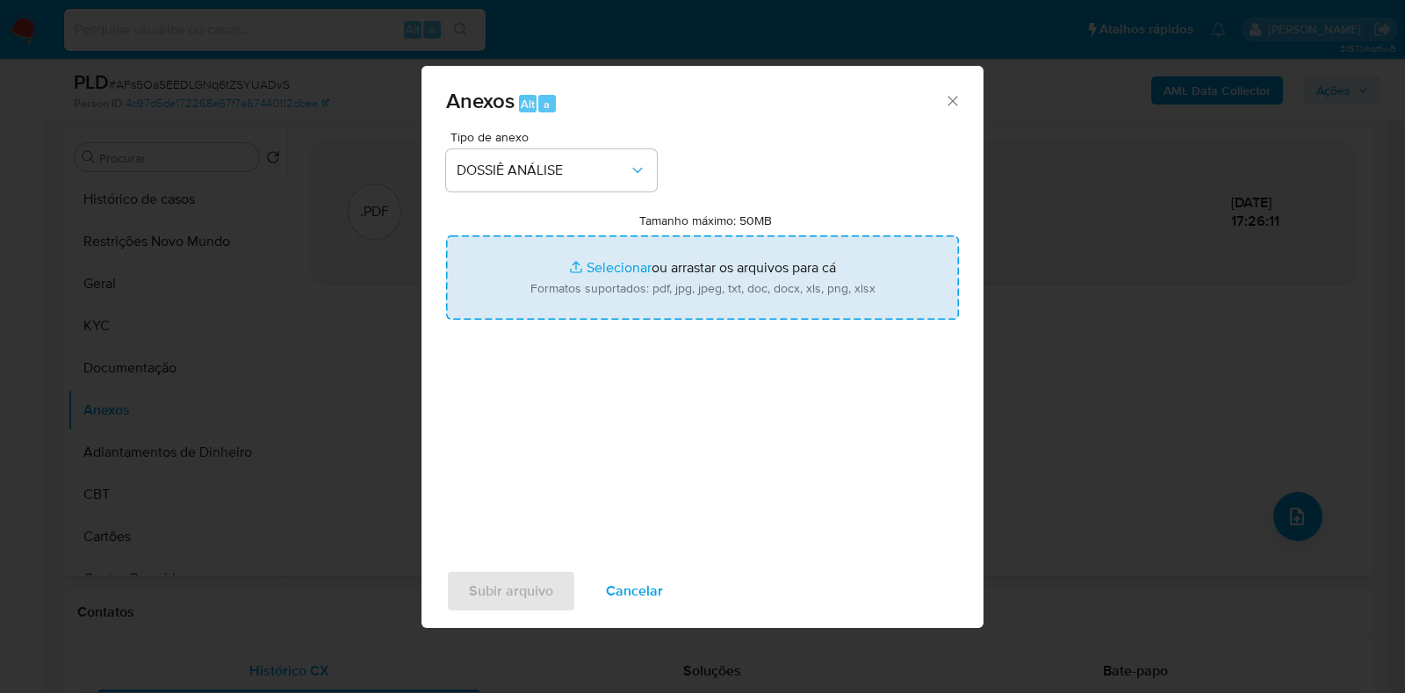
type input "C:\fakepath\CPF 05150869759 - ERIC DE SOUZA FELIX.pdf"
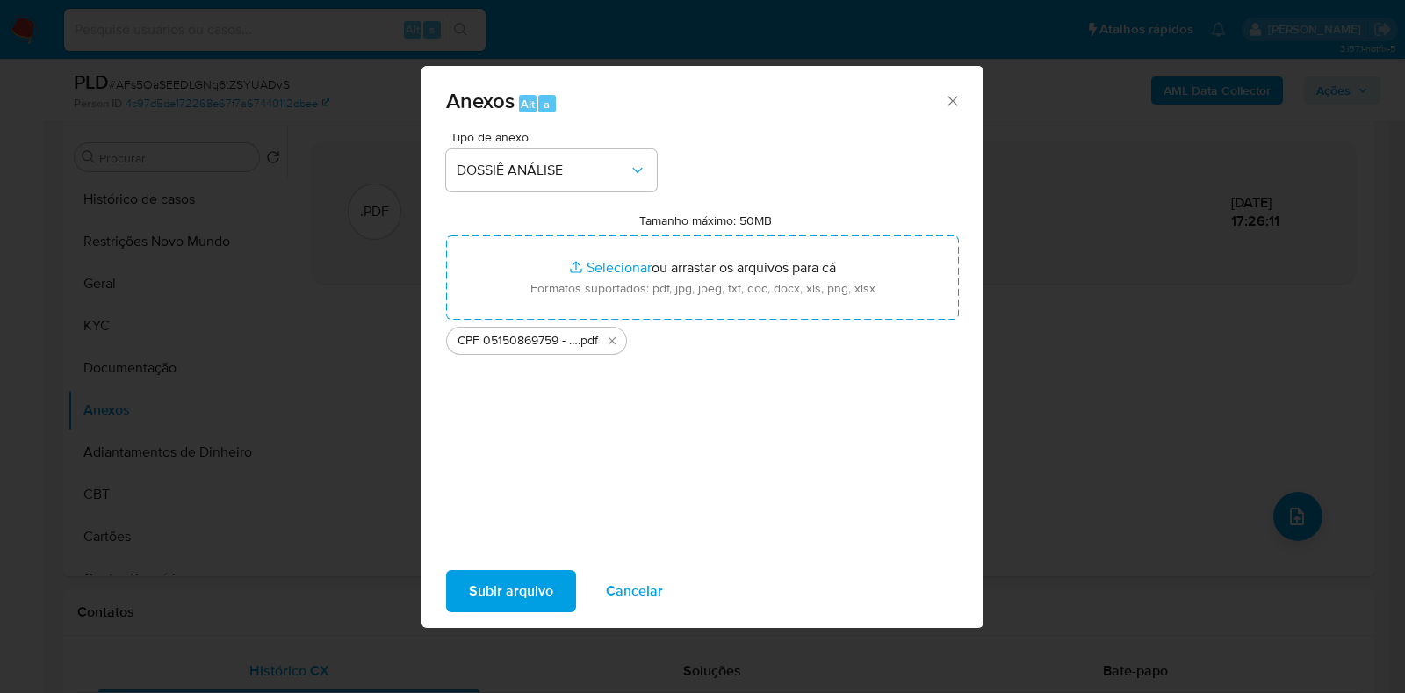
click at [489, 600] on span "Subir arquivo" at bounding box center [511, 590] width 84 height 39
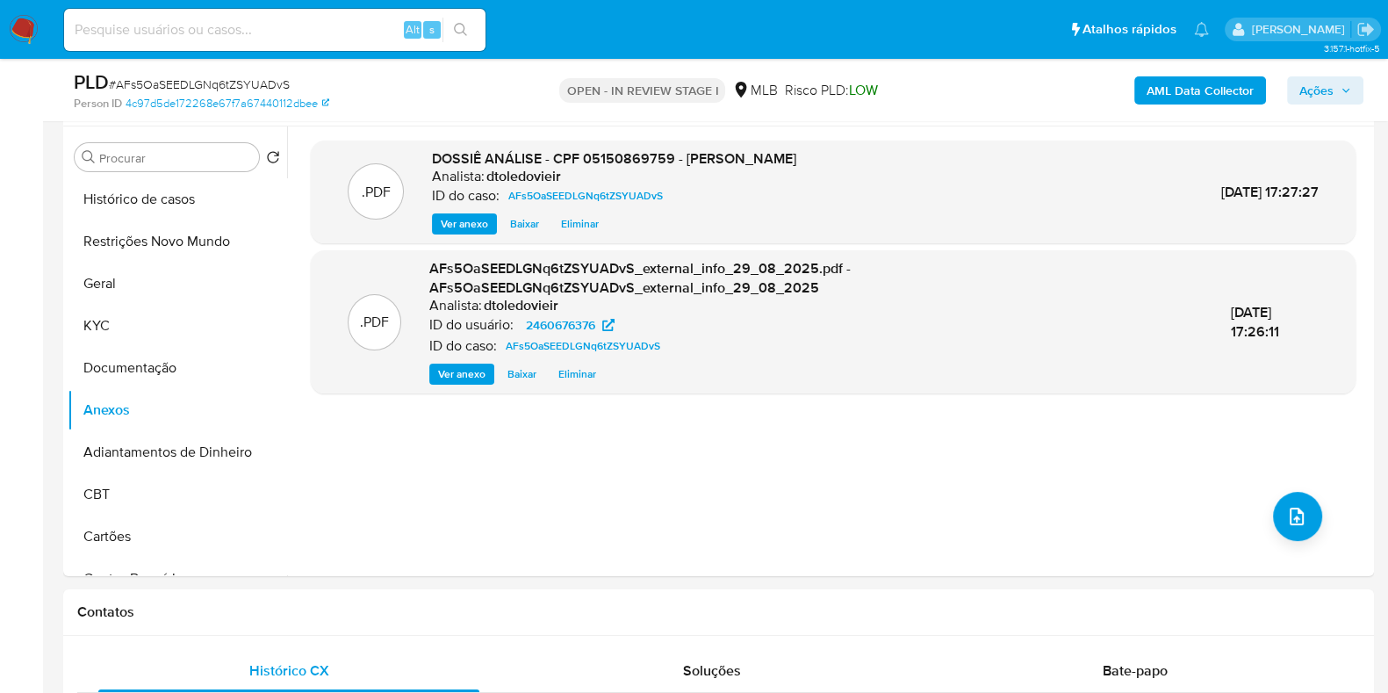
click at [1324, 93] on span "Ações" at bounding box center [1316, 90] width 34 height 28
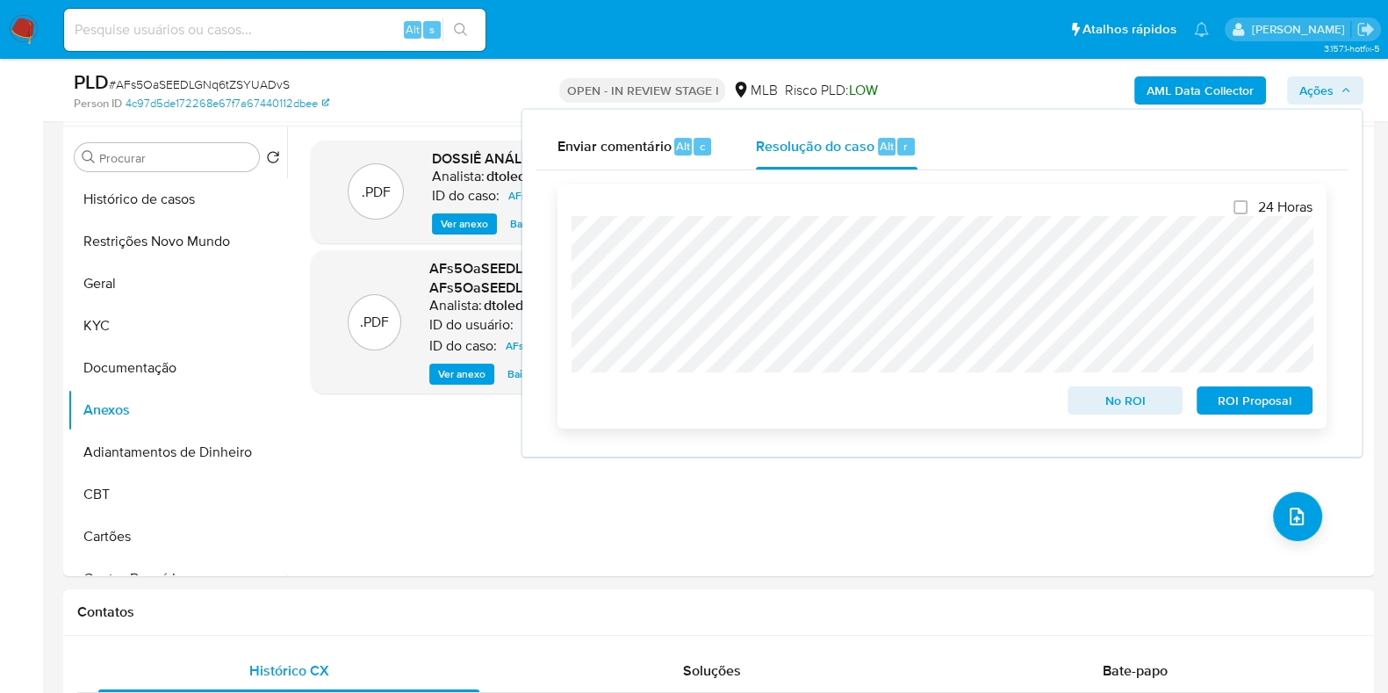
click at [1125, 405] on span "No ROI" at bounding box center [1125, 400] width 91 height 25
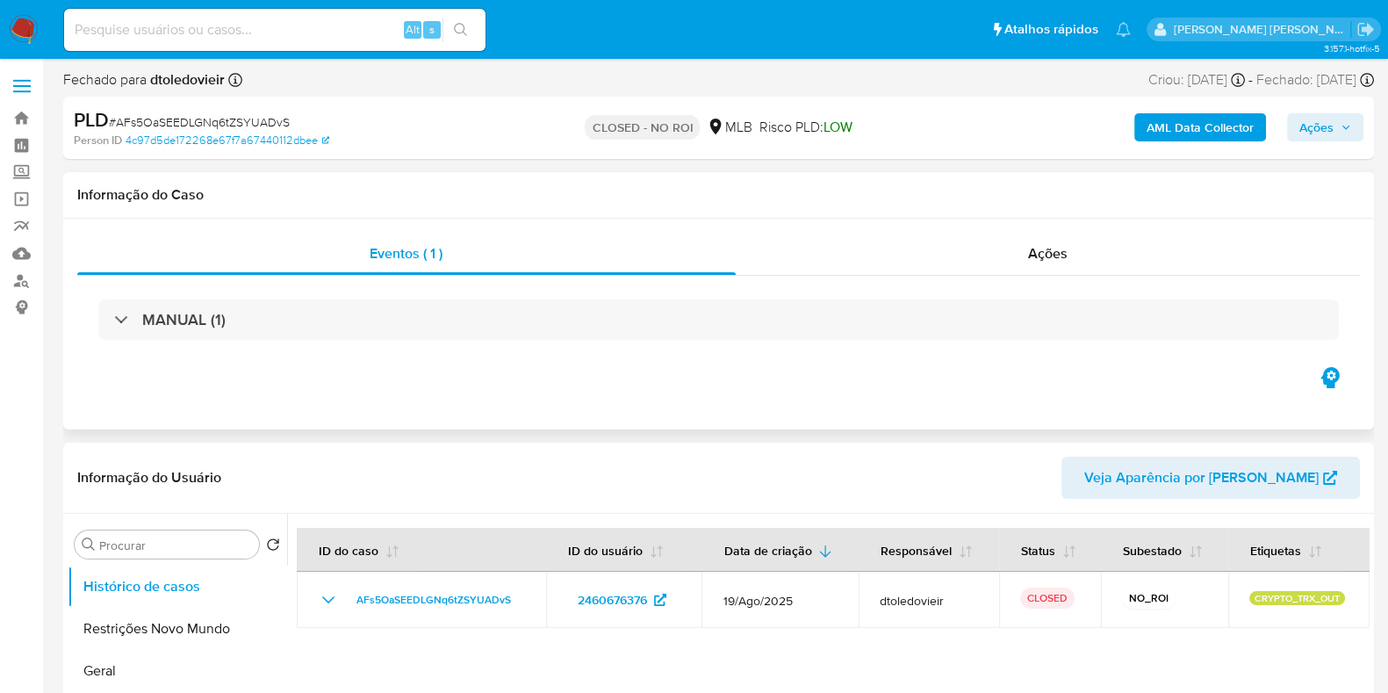
select select "10"
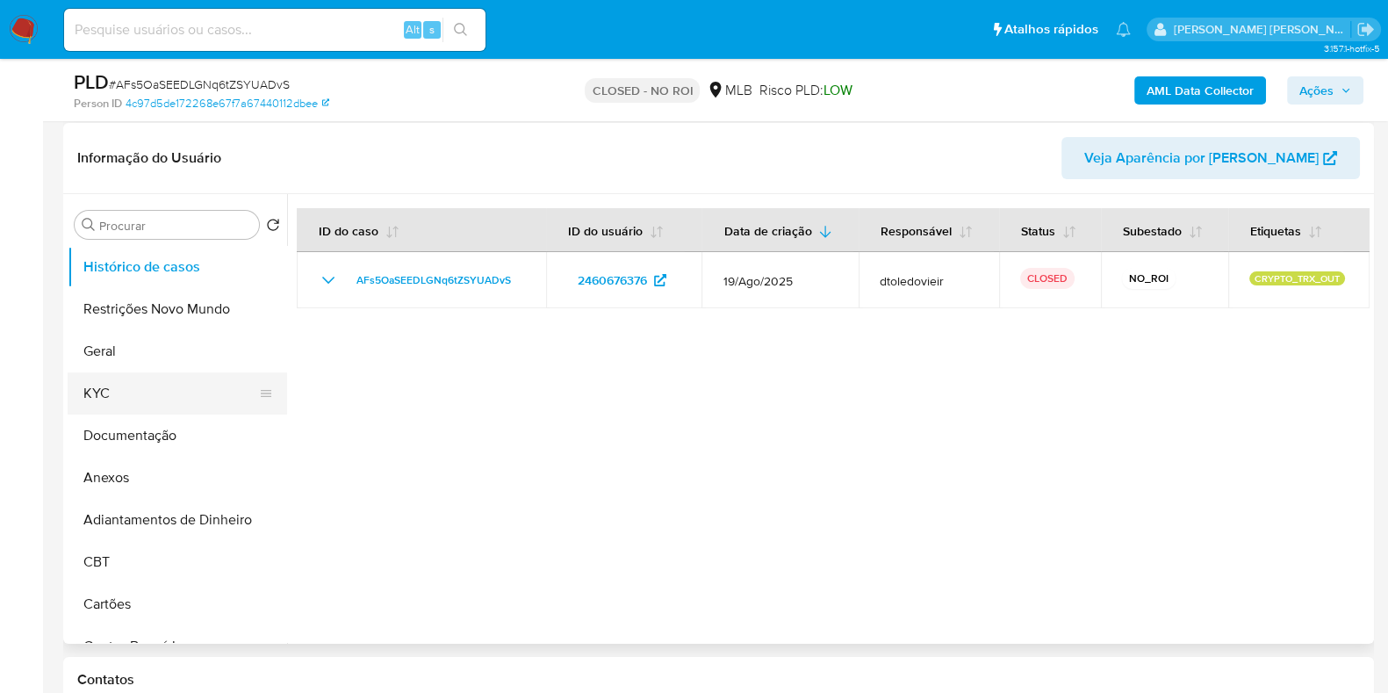
scroll to position [329, 0]
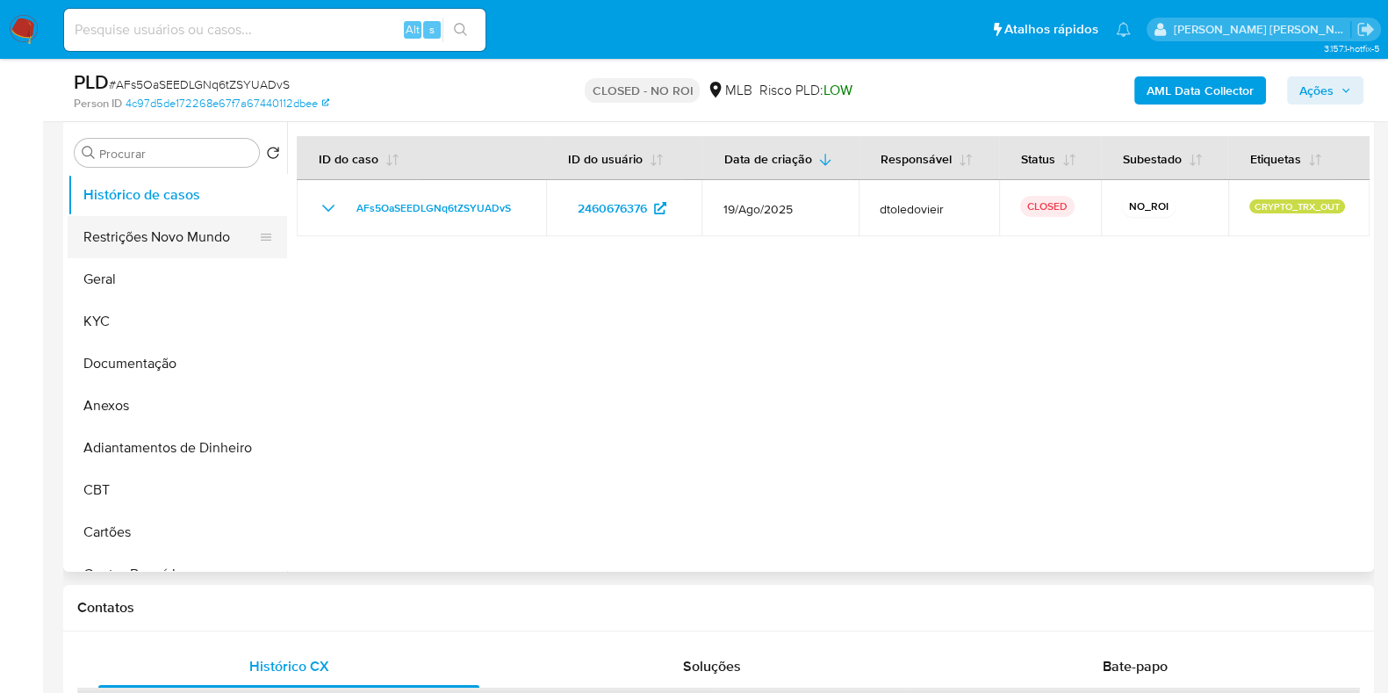
drag, startPoint x: 144, startPoint y: 243, endPoint x: 123, endPoint y: 253, distance: 23.2
click at [143, 242] on button "Restrições Novo Mundo" at bounding box center [170, 237] width 205 height 42
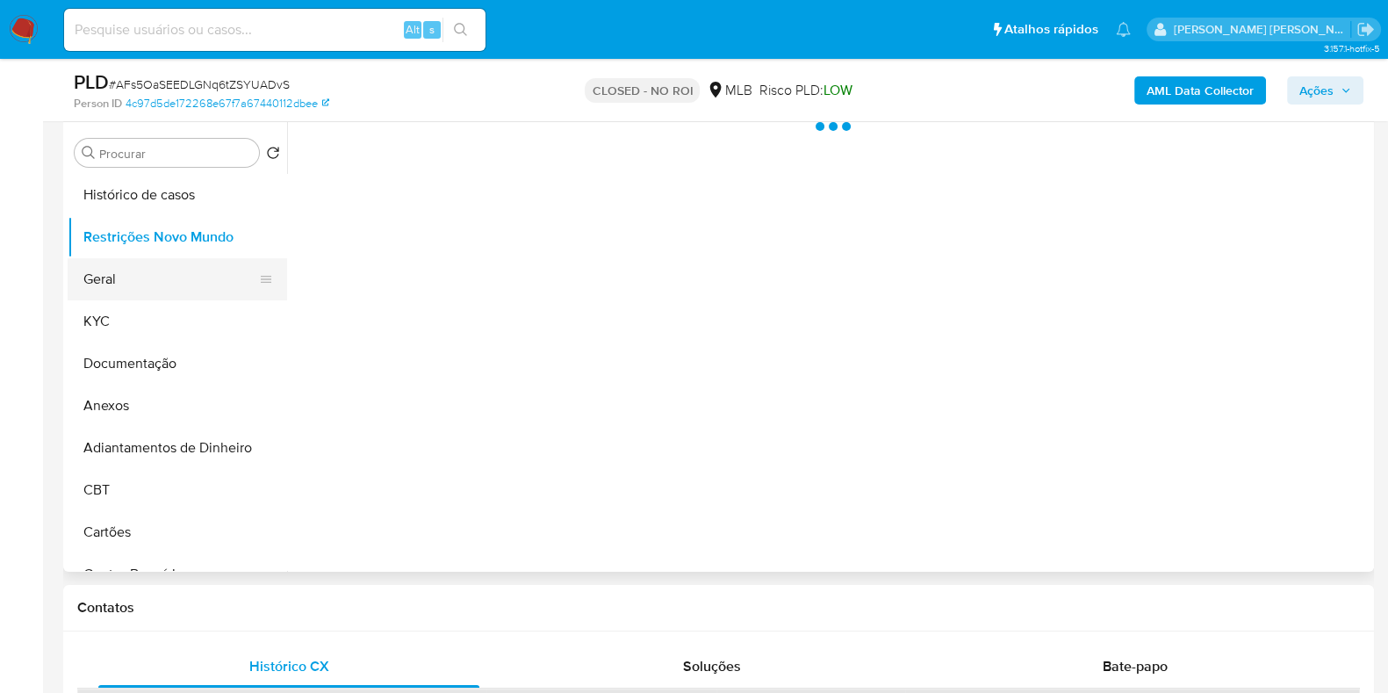
click at [123, 262] on button "Geral" at bounding box center [170, 279] width 205 height 42
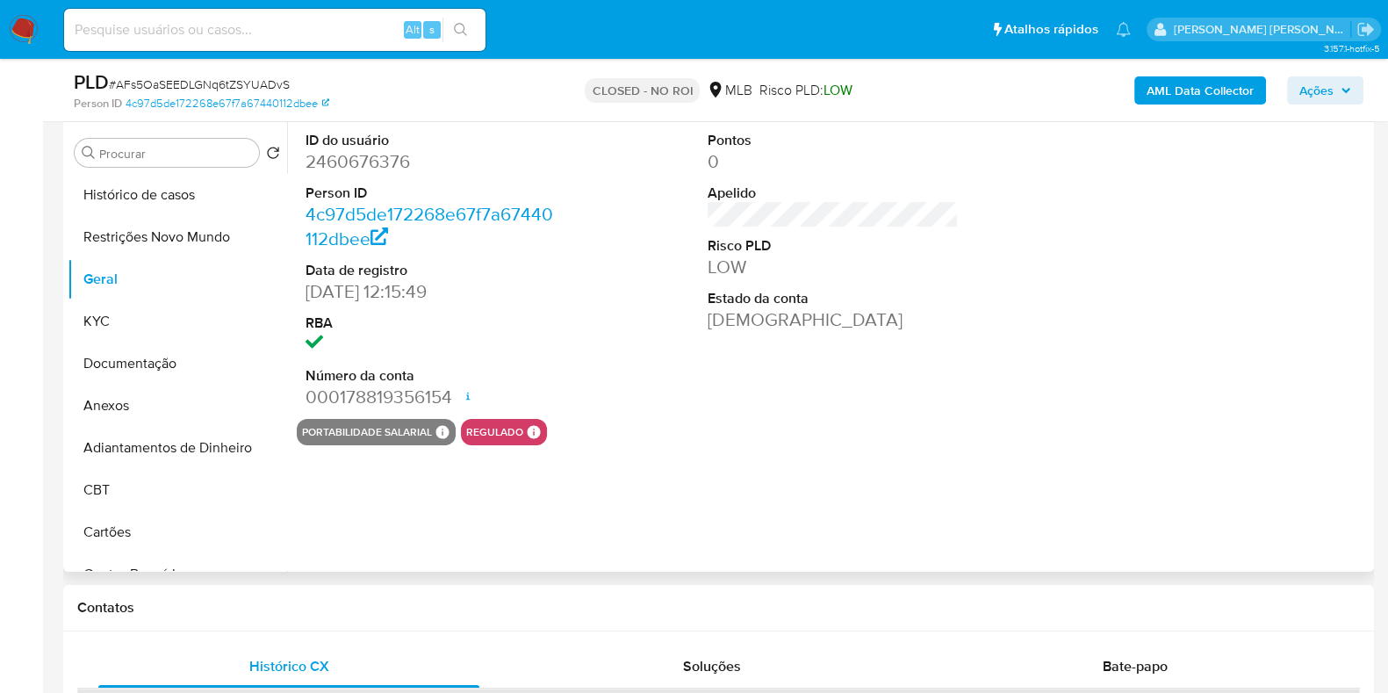
click at [363, 164] on dd "2460676376" at bounding box center [430, 161] width 251 height 25
copy dd "2460676376"
click at [352, 32] on input at bounding box center [274, 29] width 421 height 23
paste input "241704101"
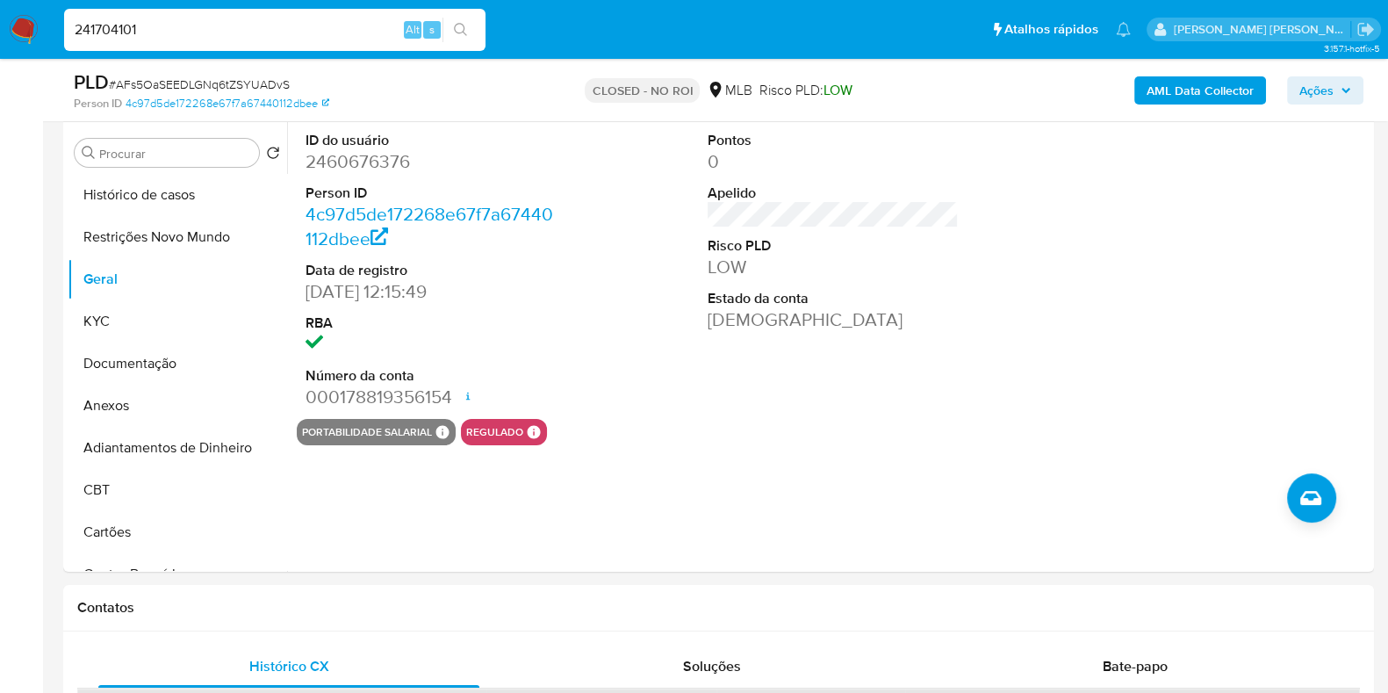
type input "241704101"
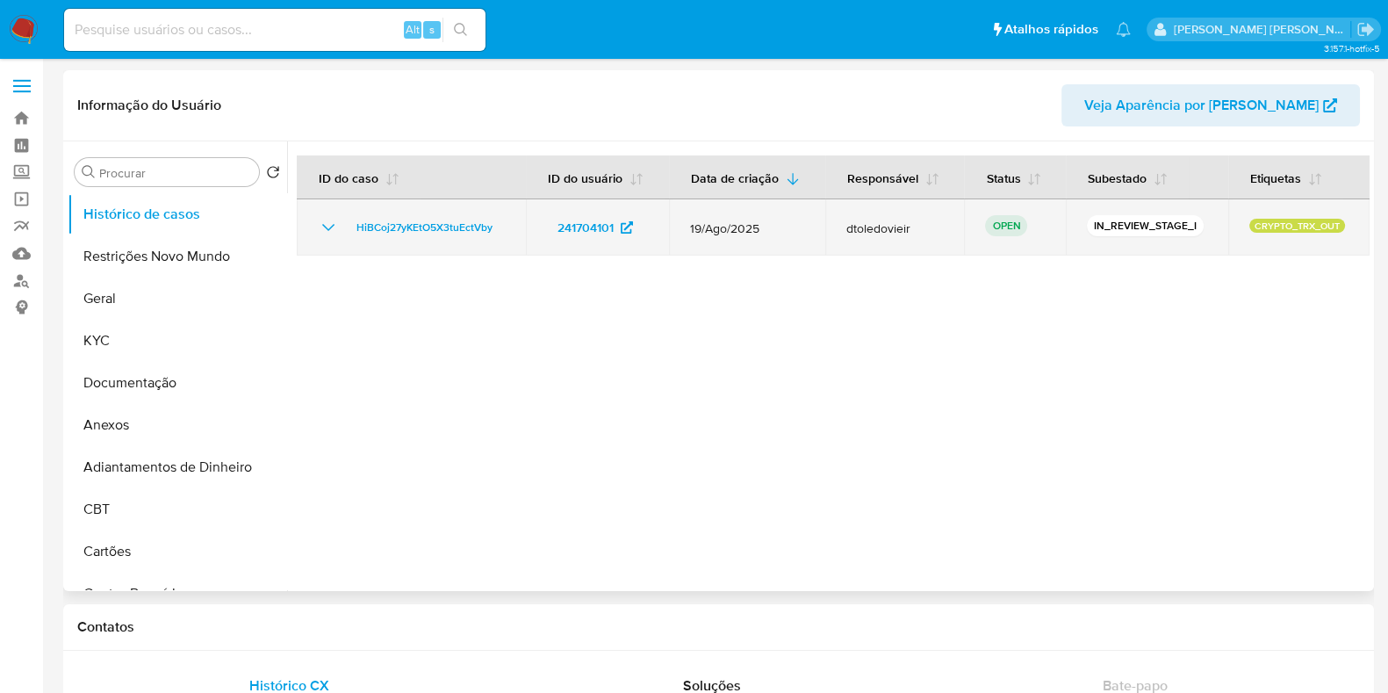
select select "10"
click at [448, 227] on span "HiBCoj27yKEtO5X3tuEctVby" at bounding box center [424, 227] width 136 height 21
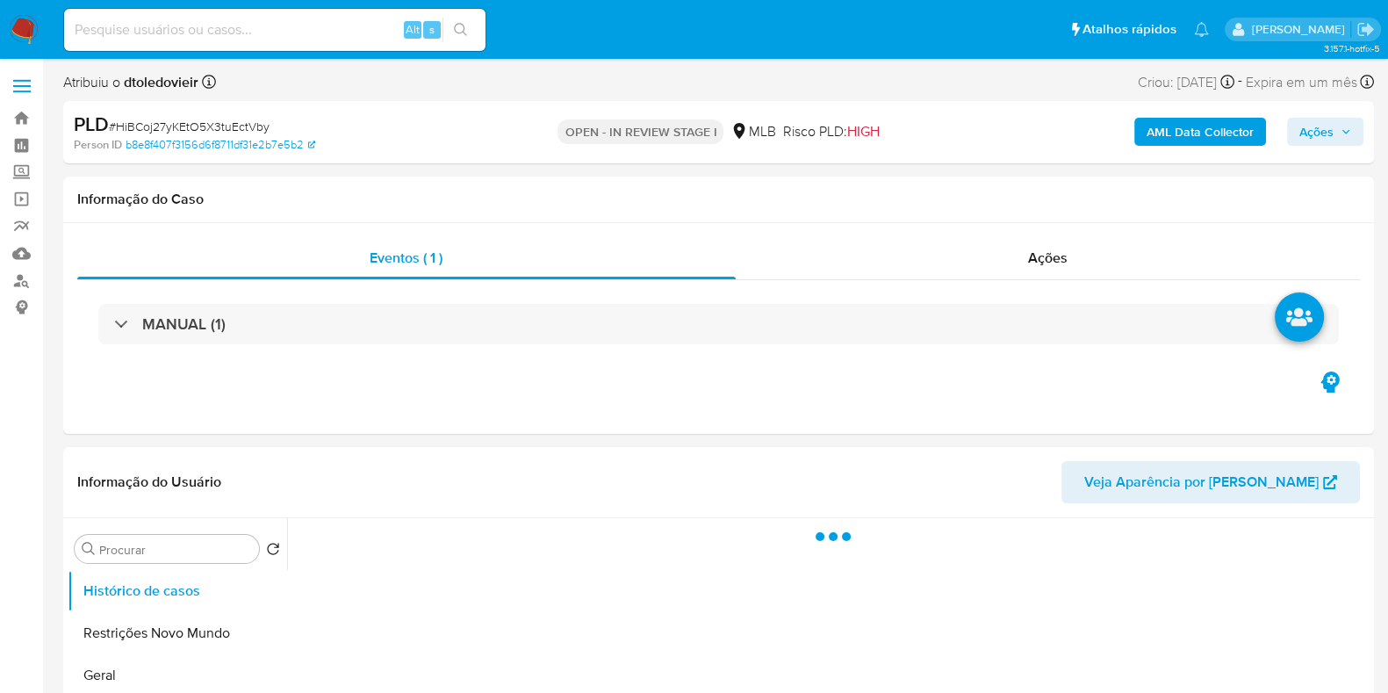
select select "10"
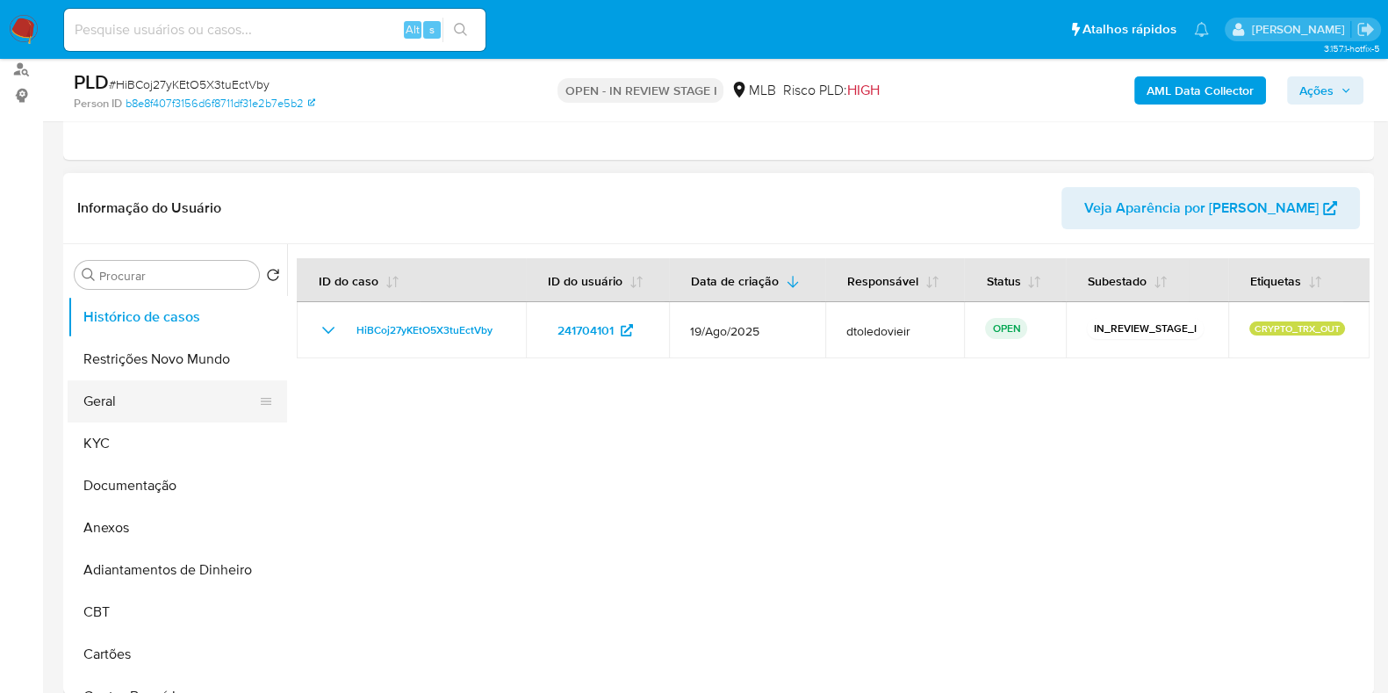
scroll to position [219, 0]
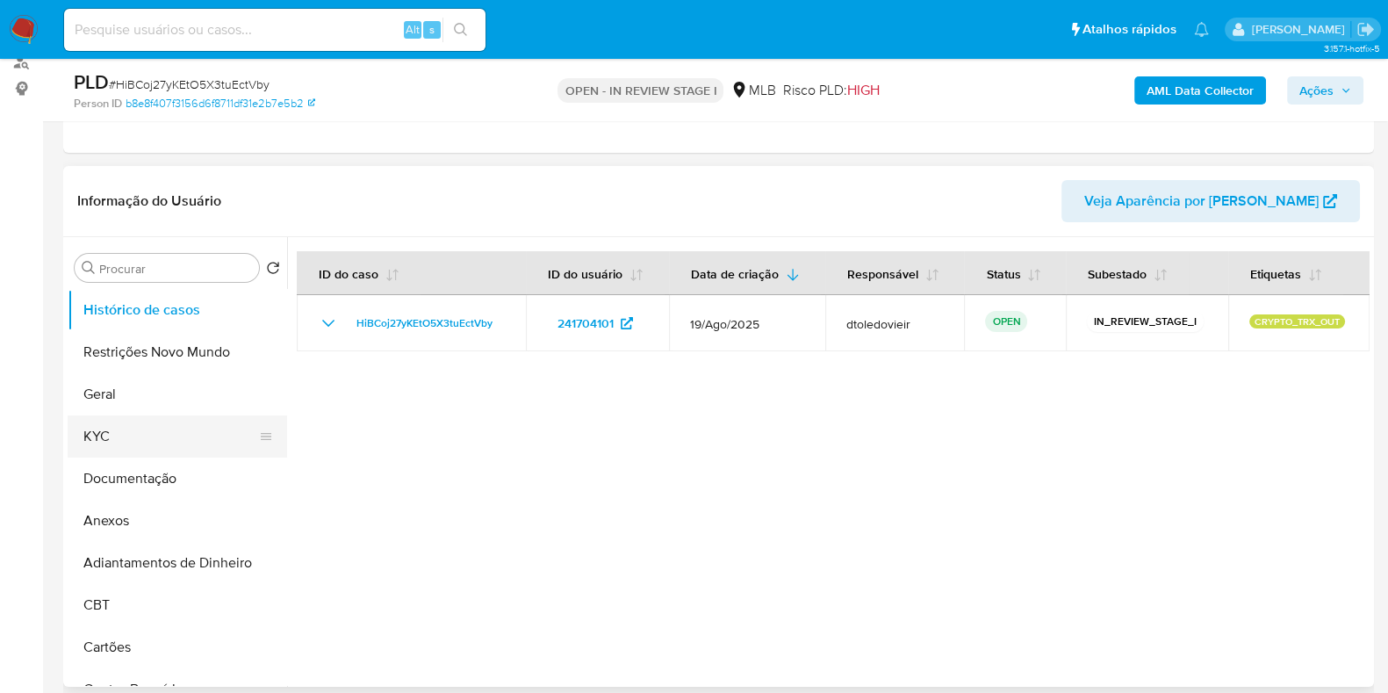
click at [126, 432] on button "KYC" at bounding box center [170, 436] width 205 height 42
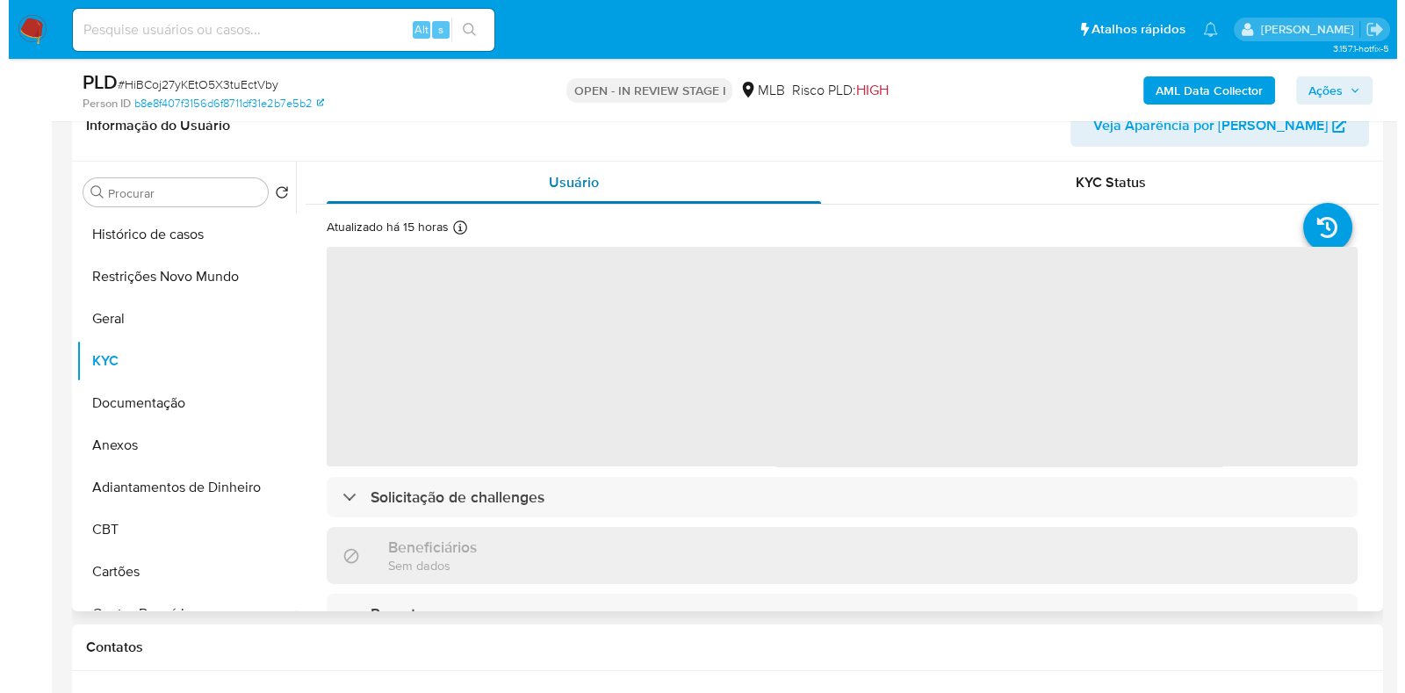
scroll to position [329, 0]
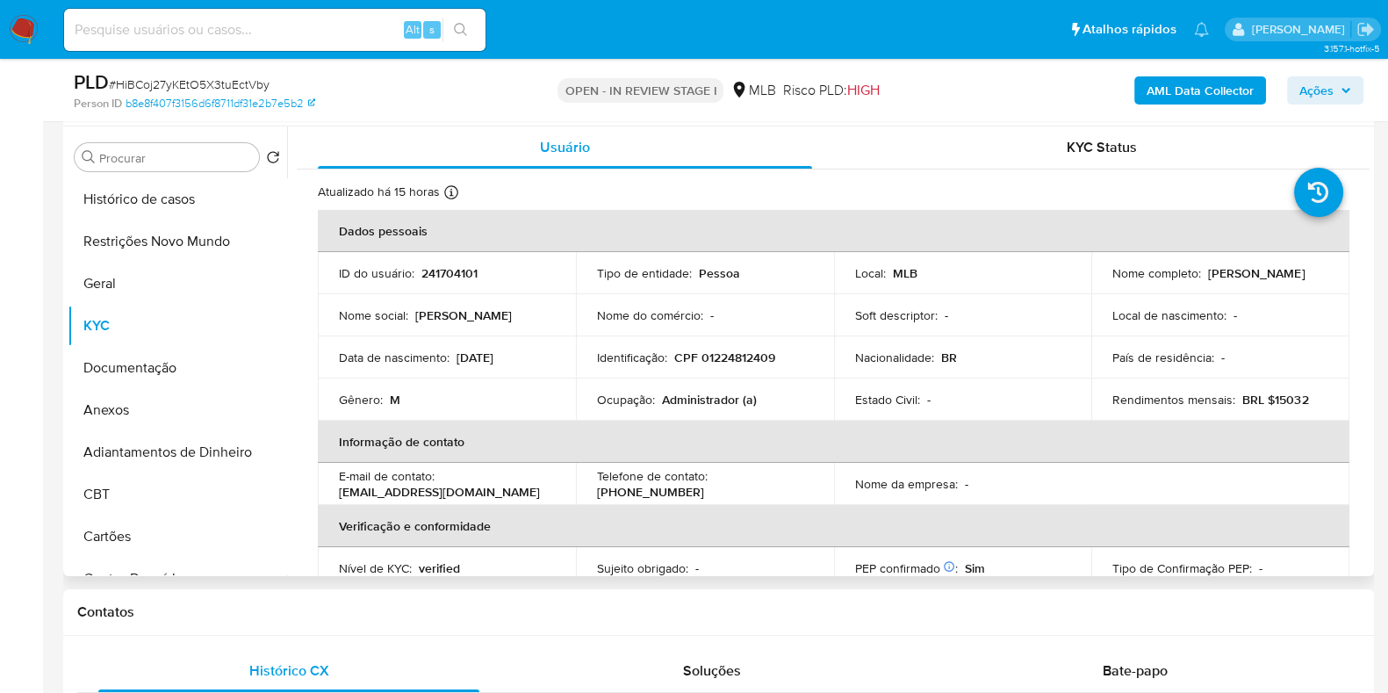
click at [461, 274] on p "241704101" at bounding box center [449, 273] width 56 height 16
copy p "241704101"
click at [691, 392] on p "Administrador (a)" at bounding box center [709, 400] width 95 height 16
click at [691, 393] on p "Administrador (a)" at bounding box center [709, 400] width 95 height 16
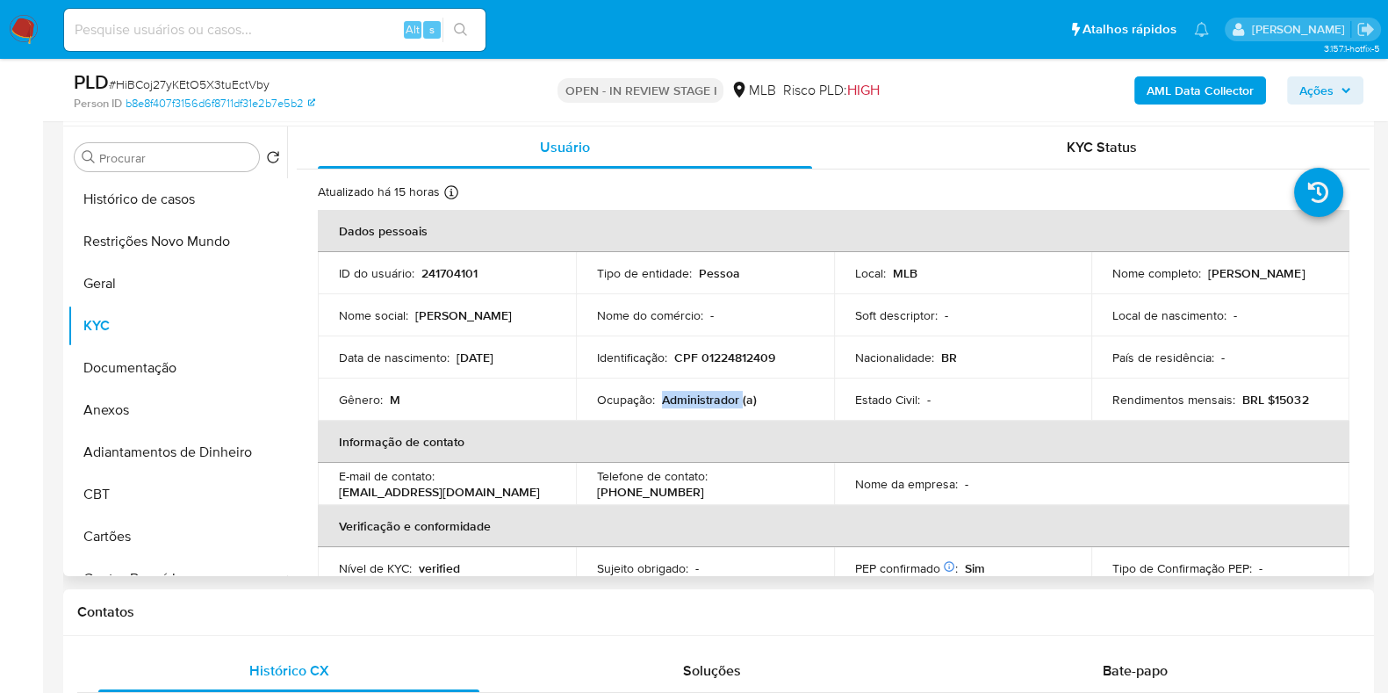
copy p "Administrador"
click at [200, 350] on button "Documentação" at bounding box center [170, 368] width 205 height 42
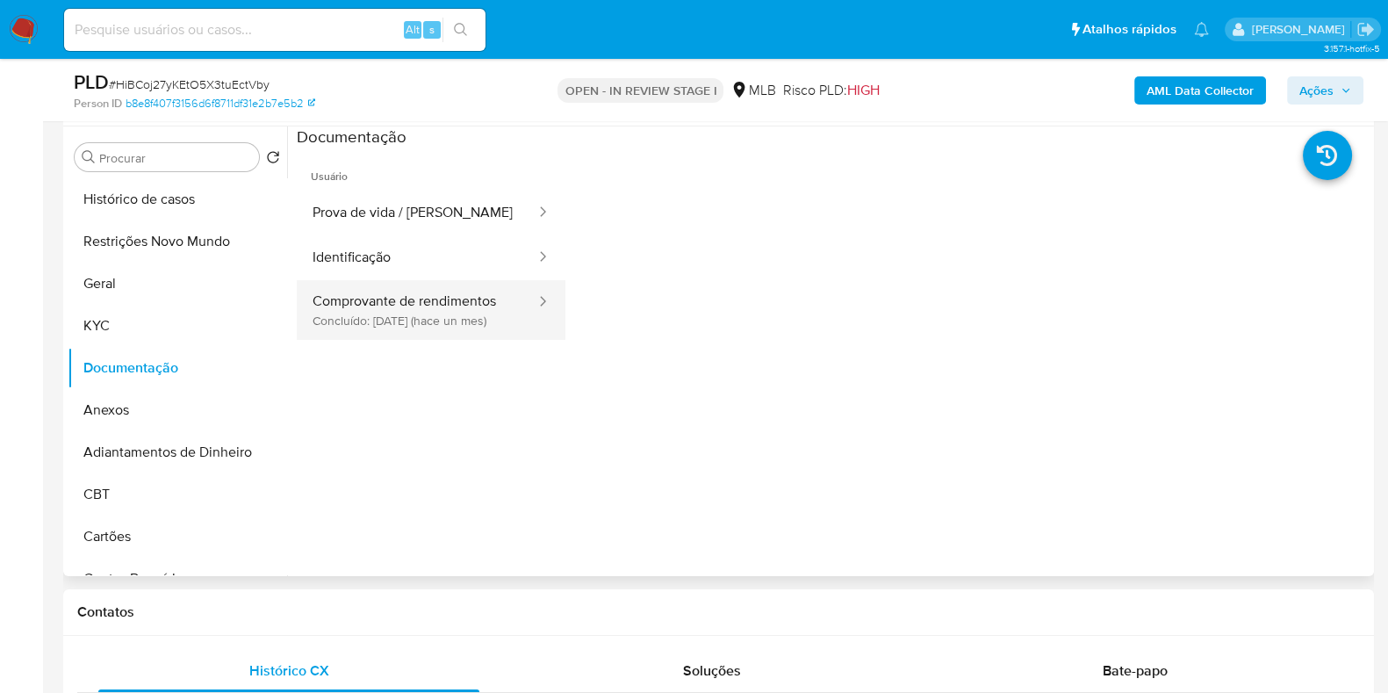
click at [406, 313] on button "Comprovante de rendimentos Concluído: 30/07/2025 (hace un mes)" at bounding box center [417, 310] width 241 height 60
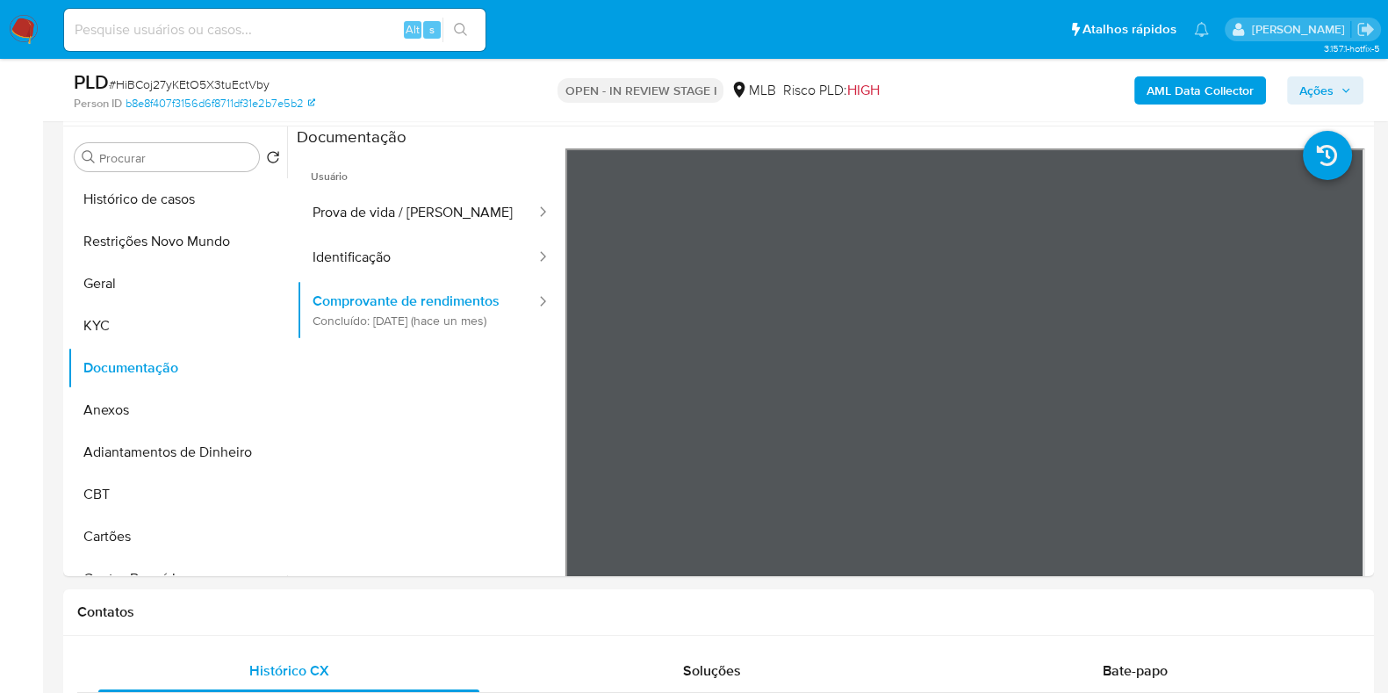
click at [1236, 85] on b "AML Data Collector" at bounding box center [1199, 90] width 107 height 28
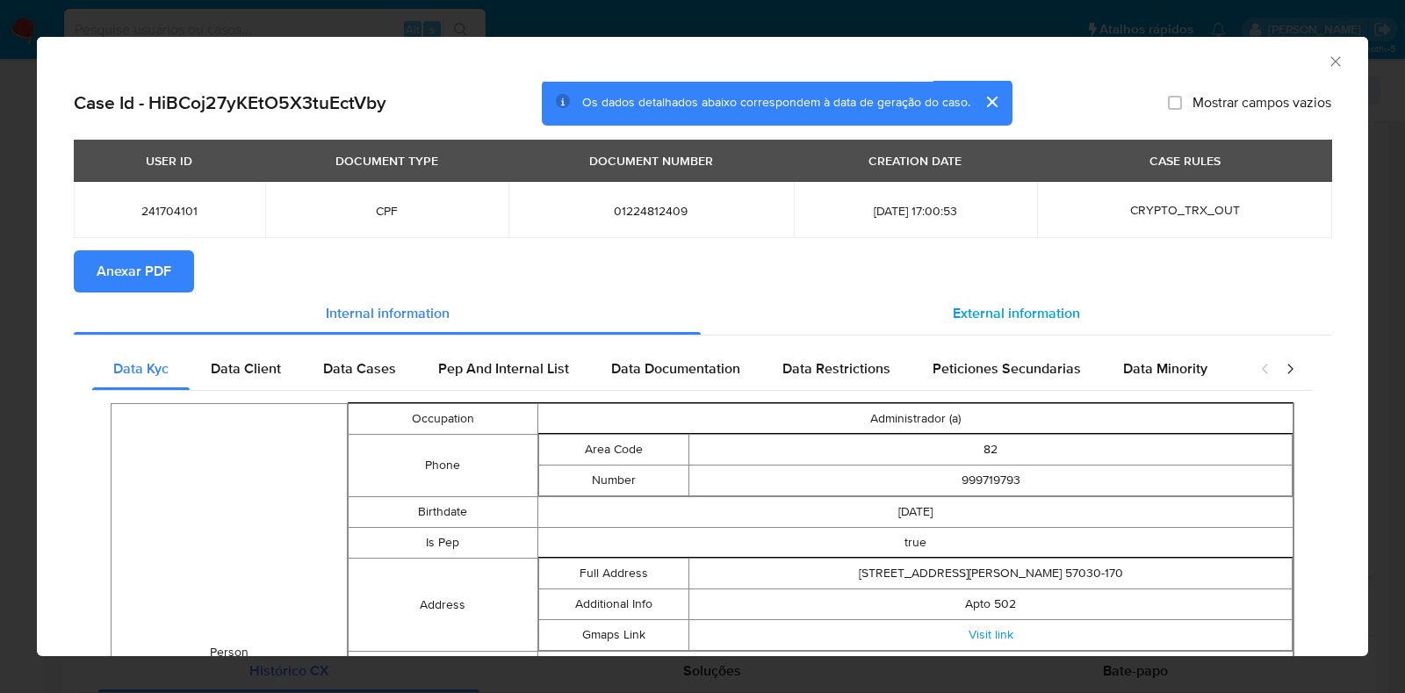
click at [972, 304] on span "External information" at bounding box center [1015, 313] width 127 height 20
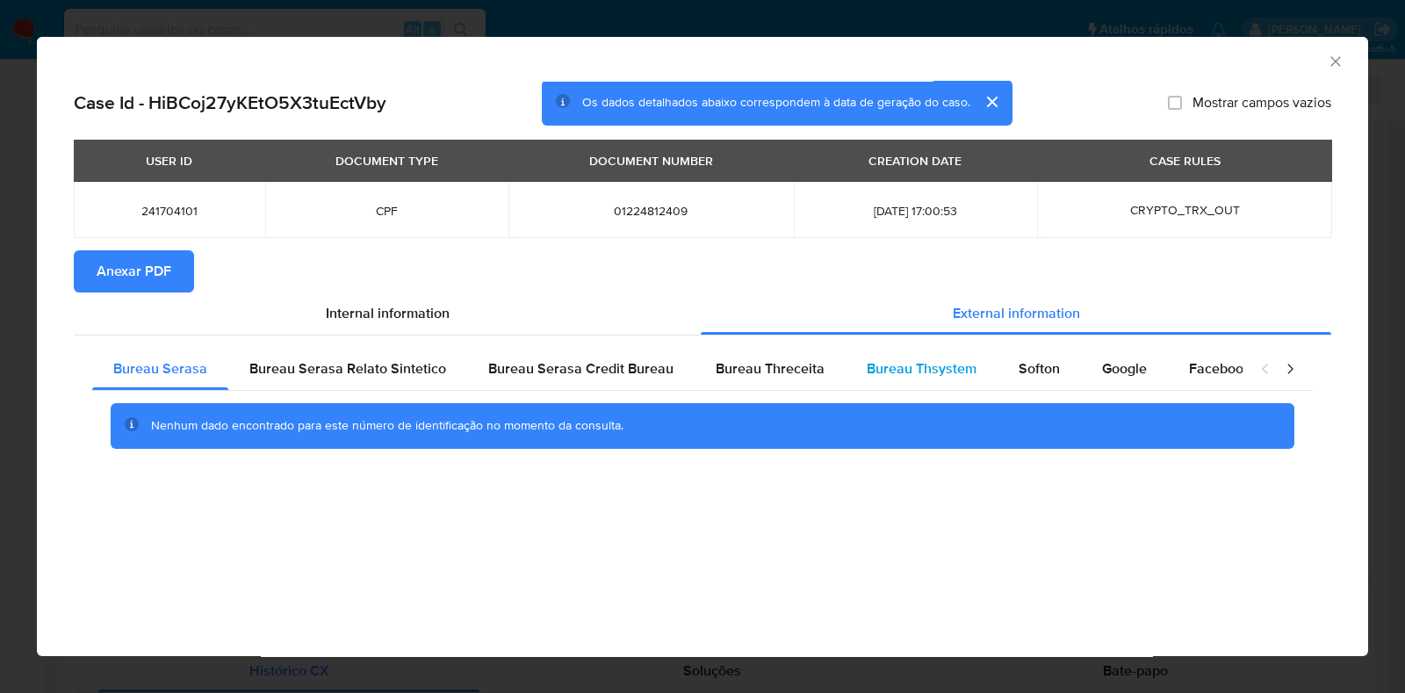
click at [931, 377] on span "Bureau Thsystem" at bounding box center [921, 368] width 110 height 20
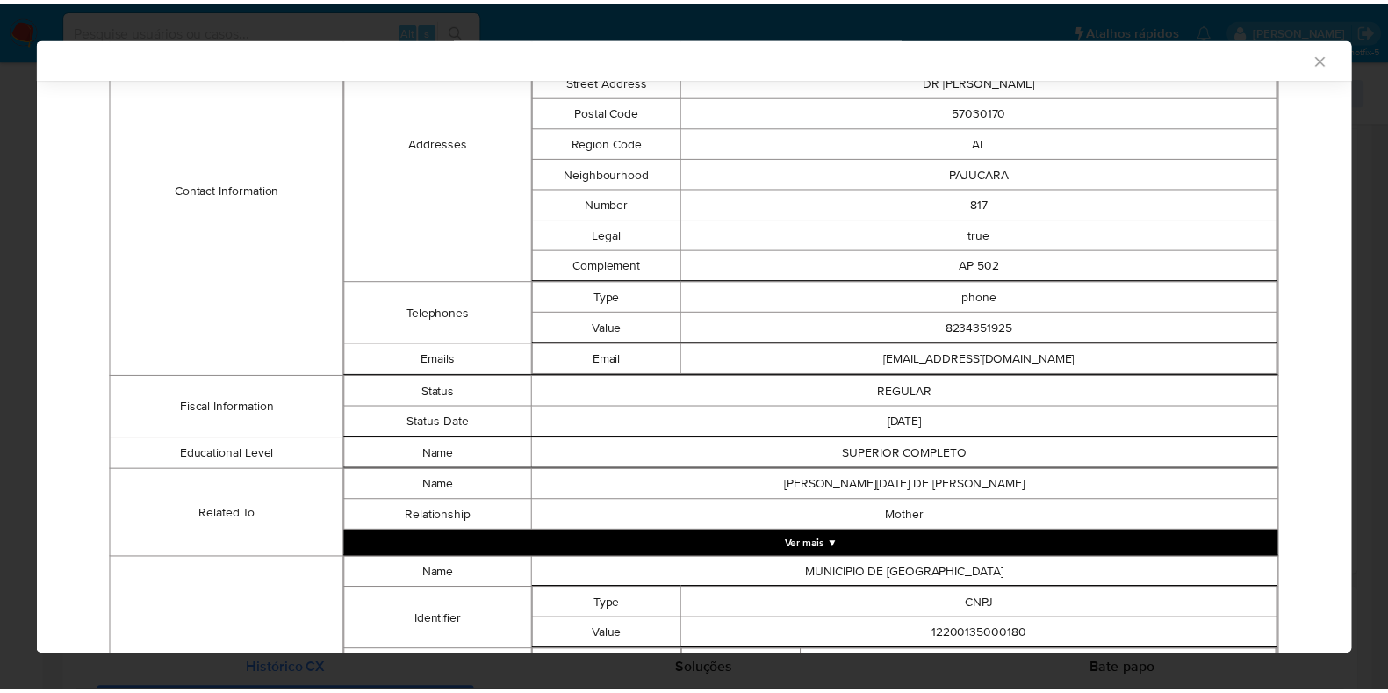
scroll to position [1296, 0]
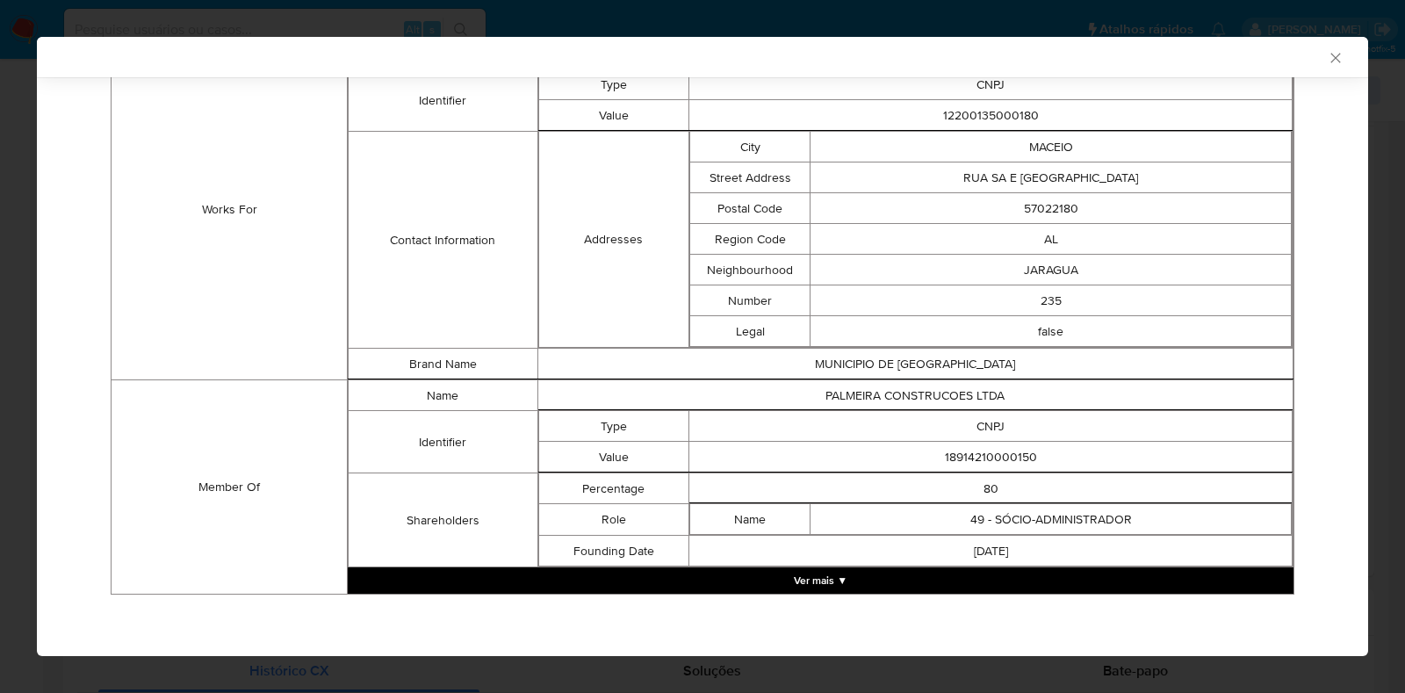
click at [992, 466] on td "18914210000150" at bounding box center [990, 457] width 603 height 31
click at [994, 456] on td "18914210000150" at bounding box center [990, 457] width 603 height 31
copy td "18914210000150"
click at [32, 355] on div "AML Data Collector Case Id - HiBCoj27yKEtO5X3tuEctVby Os dados detalhados abaix…" at bounding box center [702, 346] width 1405 height 693
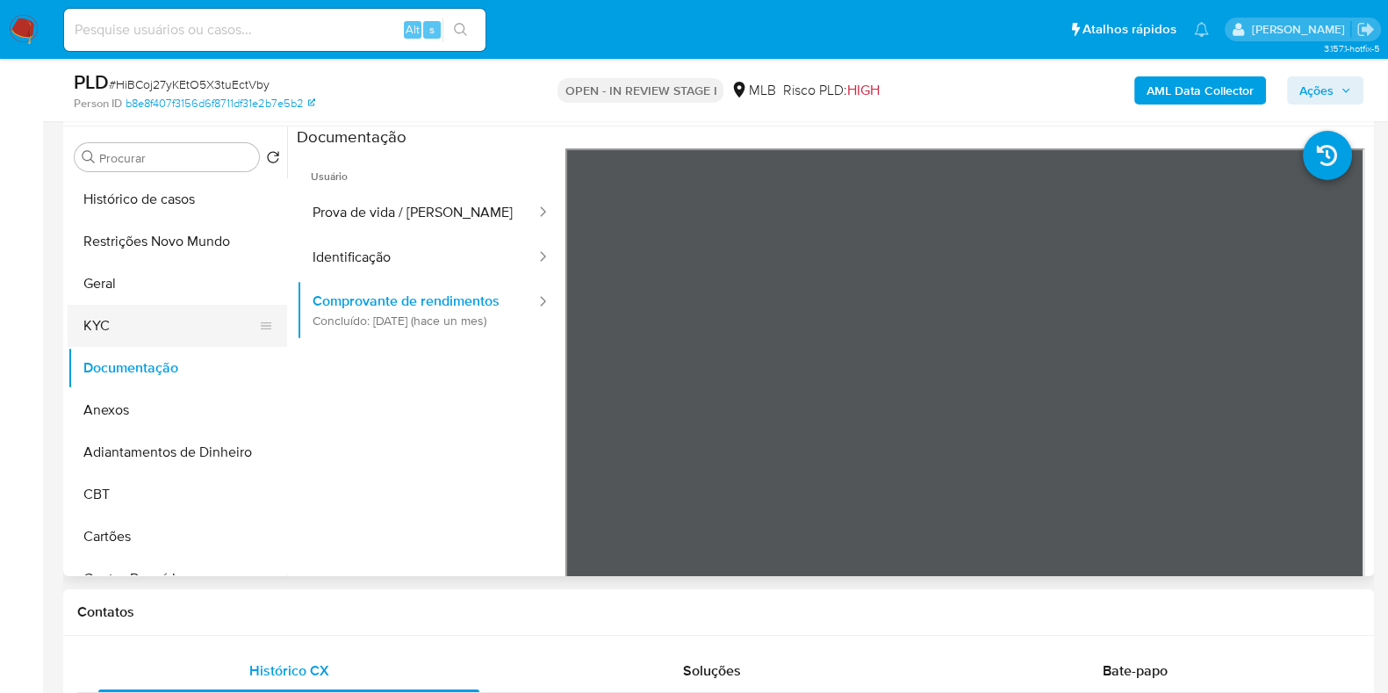
click at [133, 331] on button "KYC" at bounding box center [170, 326] width 205 height 42
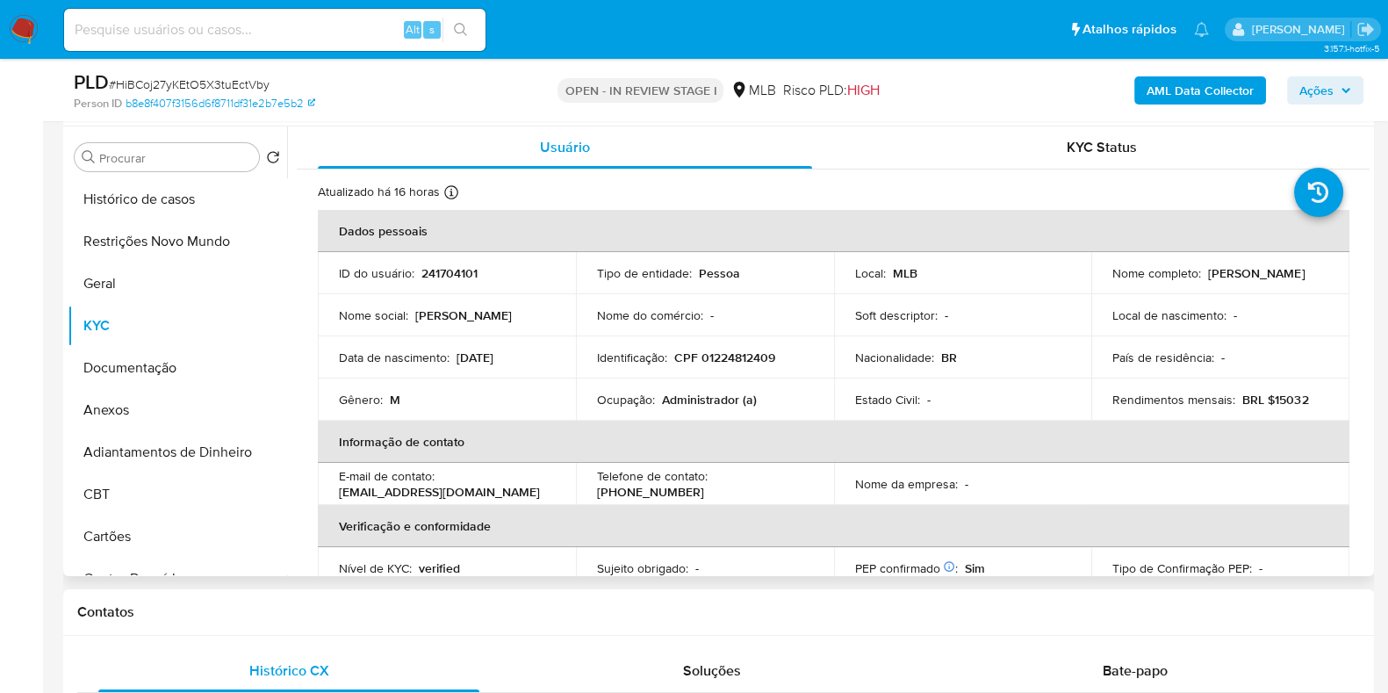
click at [723, 365] on p "CPF 01224812409" at bounding box center [724, 357] width 101 height 16
copy p "01224812409"
click at [165, 206] on button "Histórico de casos" at bounding box center [170, 199] width 205 height 42
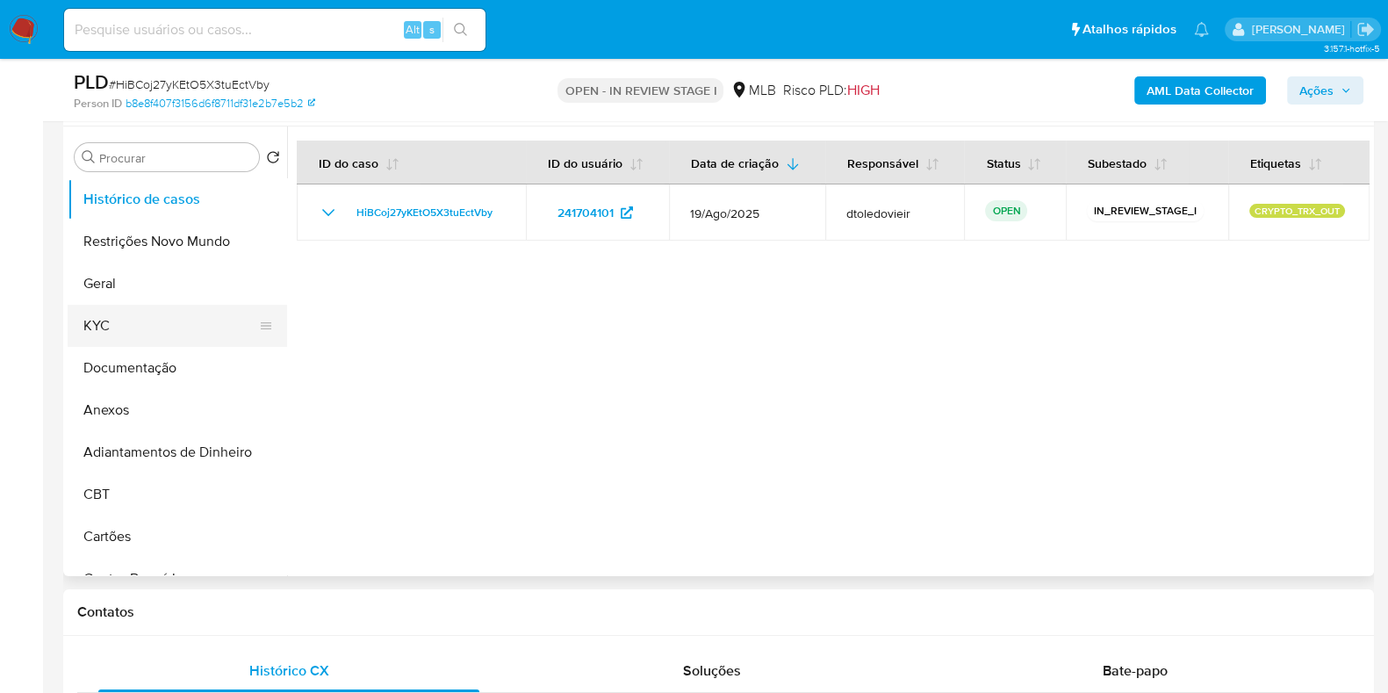
click at [134, 315] on button "KYC" at bounding box center [170, 326] width 205 height 42
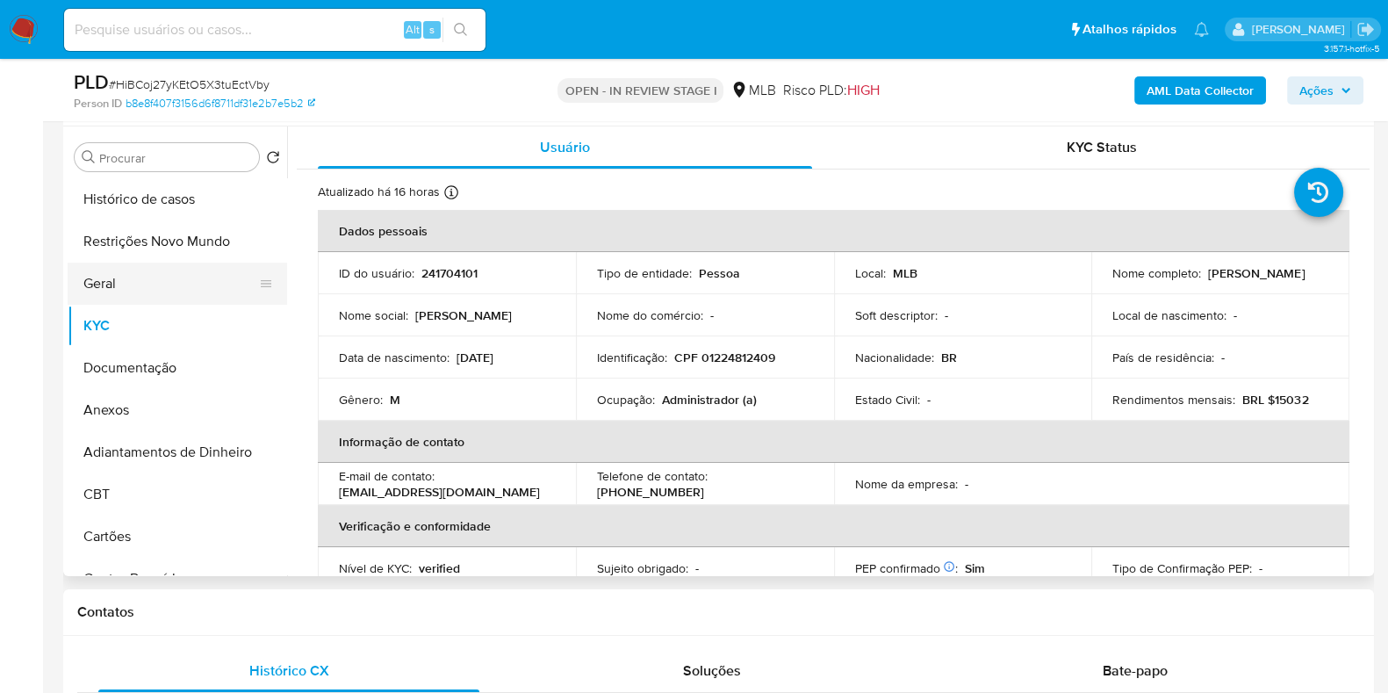
click at [127, 291] on button "Geral" at bounding box center [170, 283] width 205 height 42
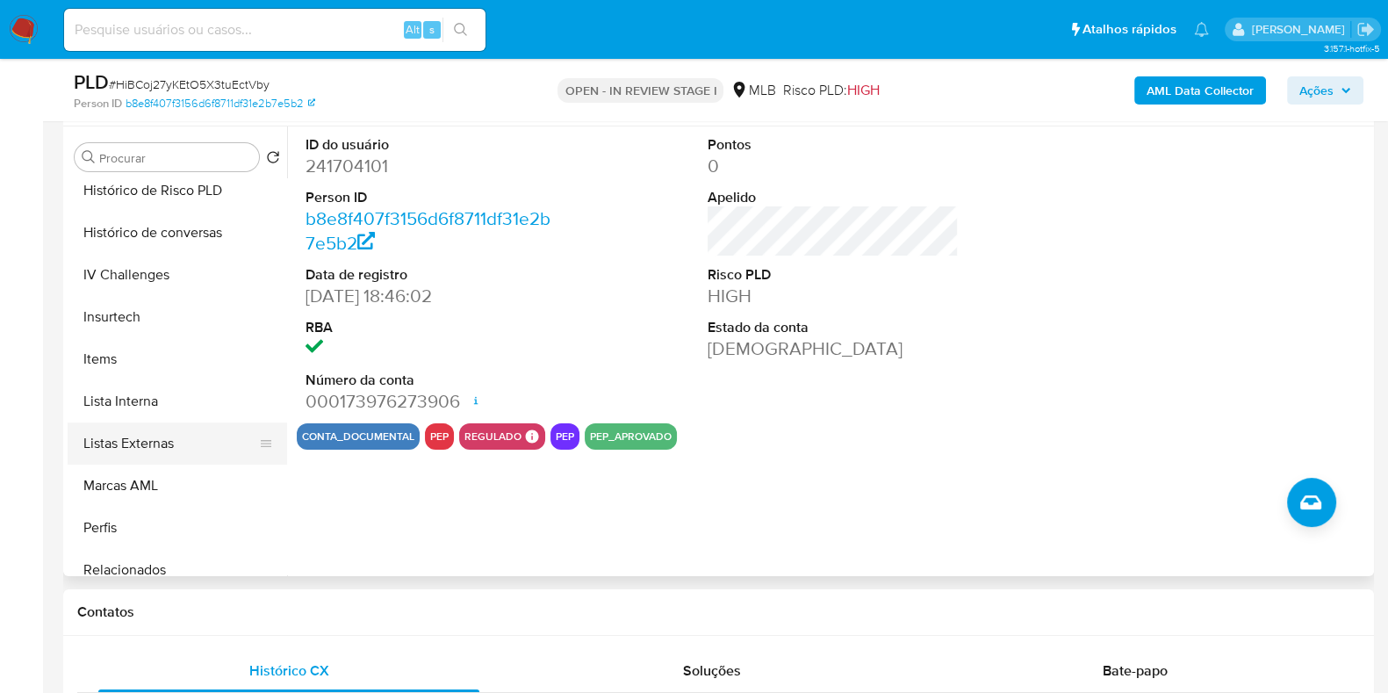
scroll to position [784, 0]
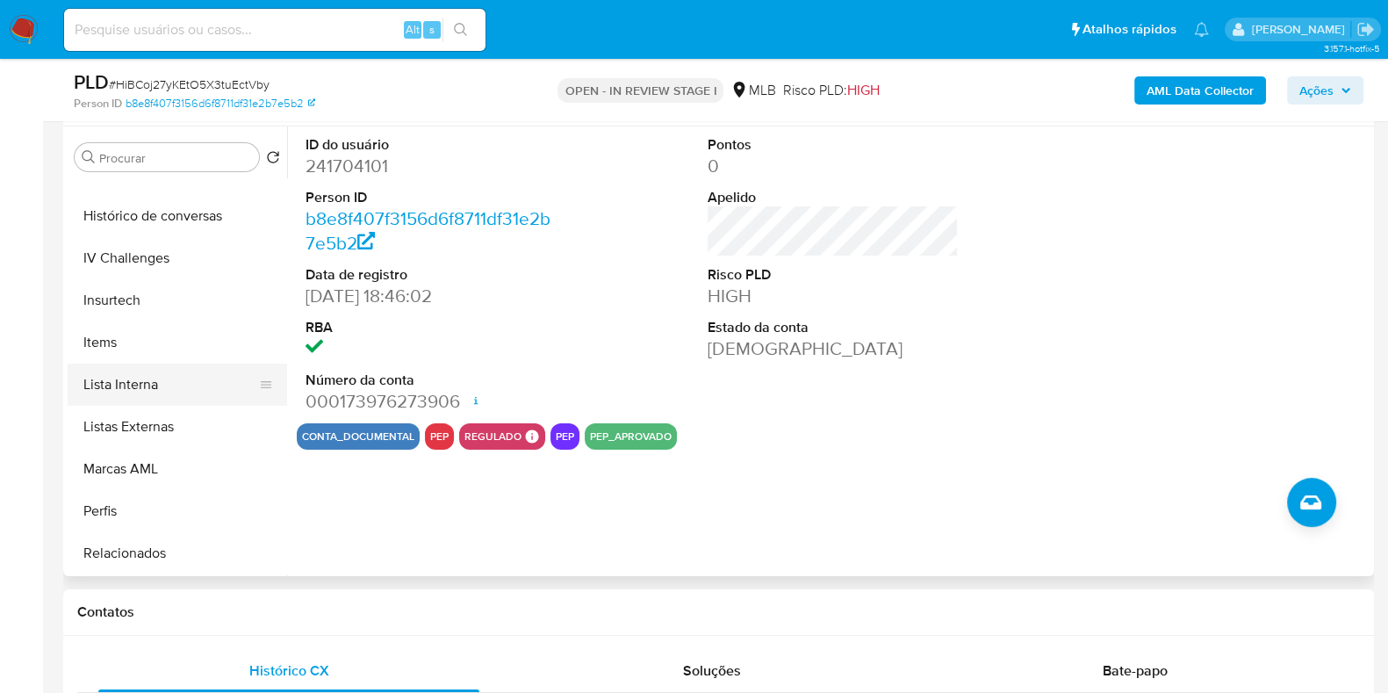
click at [181, 387] on button "Lista Interna" at bounding box center [170, 384] width 205 height 42
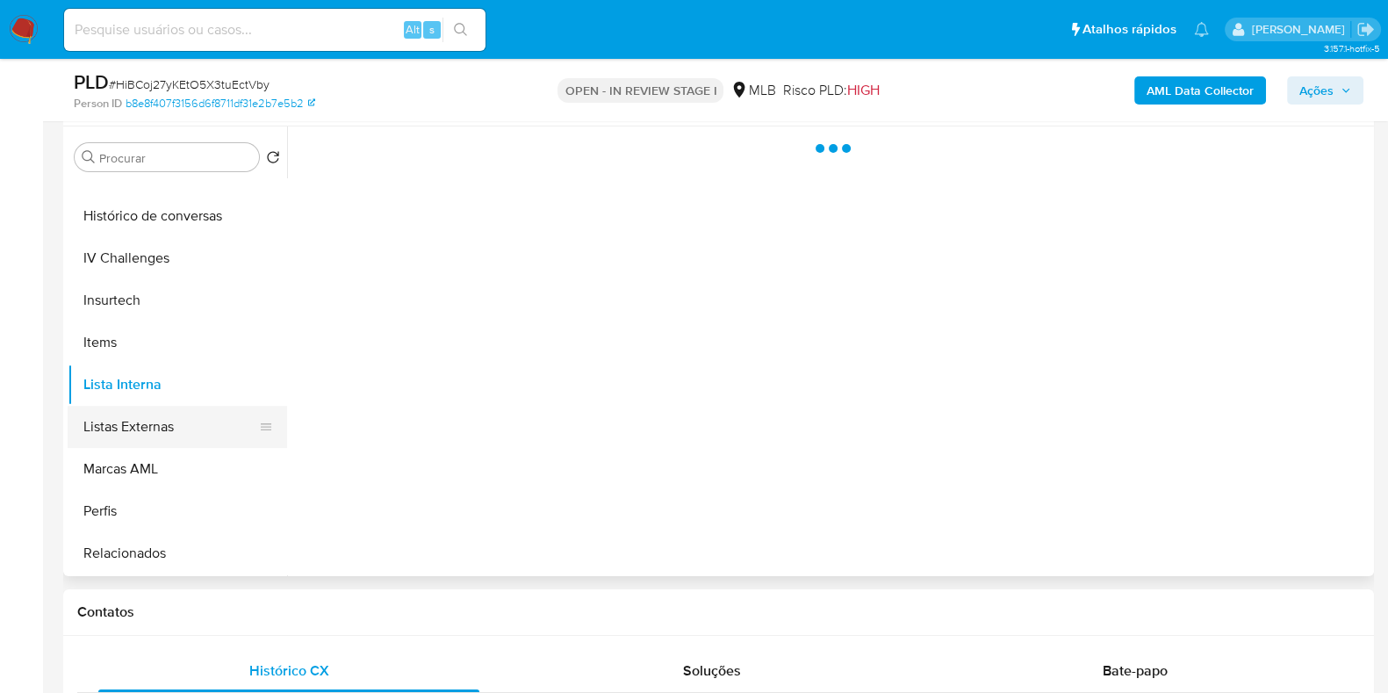
click at [189, 424] on button "Listas Externas" at bounding box center [170, 427] width 205 height 42
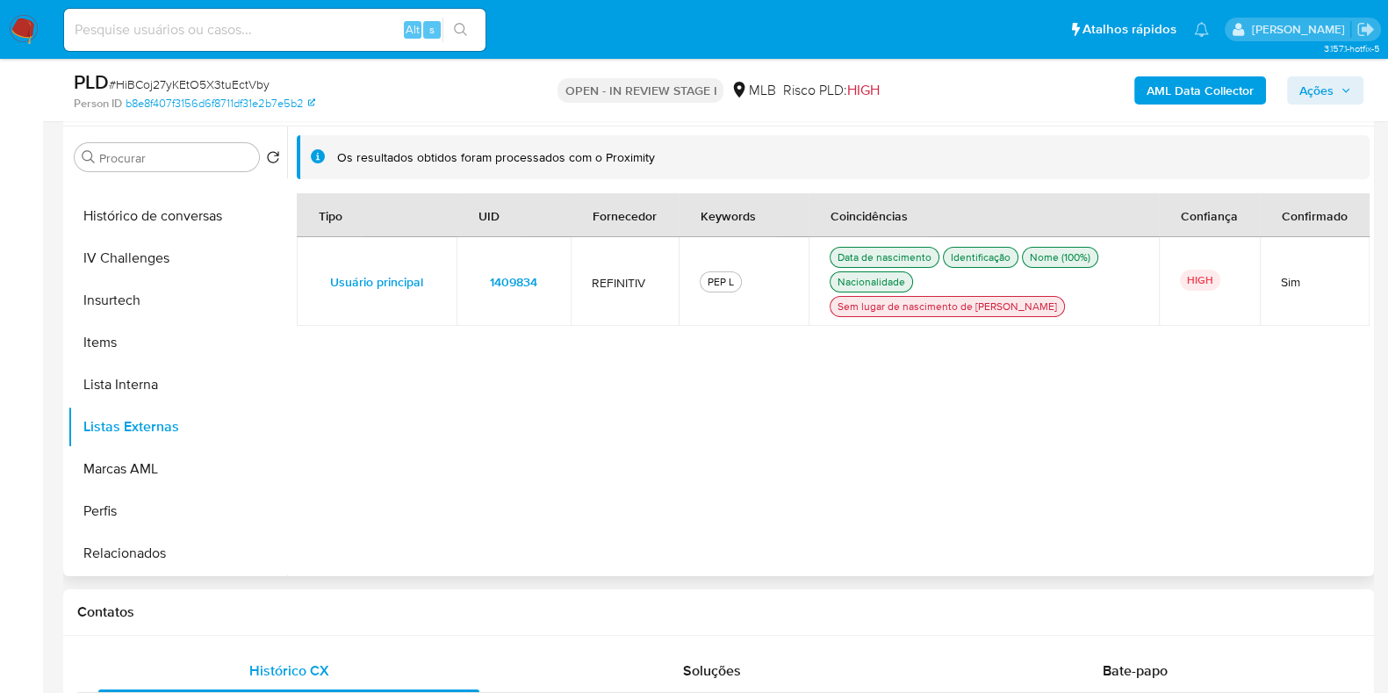
click at [514, 269] on span "1409834" at bounding box center [513, 281] width 47 height 25
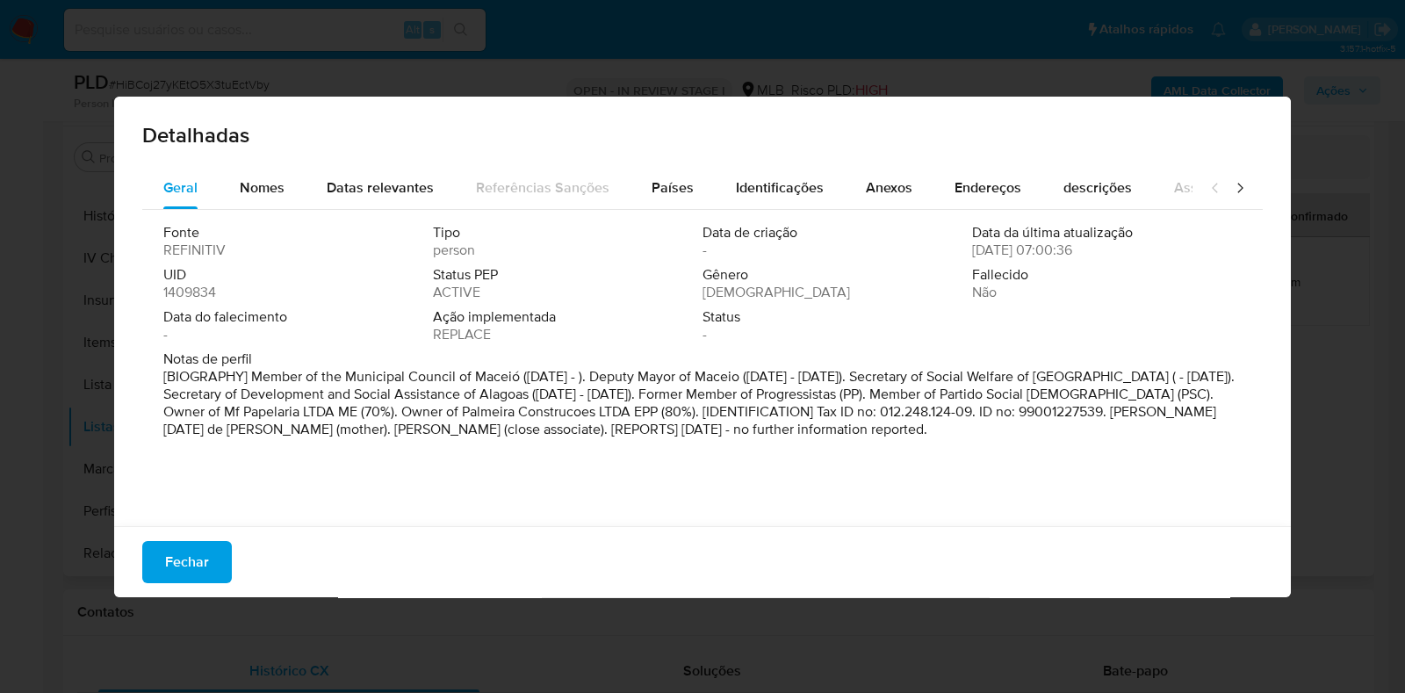
drag, startPoint x: 1074, startPoint y: 420, endPoint x: 1051, endPoint y: 423, distance: 24.0
click at [1053, 421] on p "[BIOGRAPHY] Member of the Municipal Council of Maceió (Jan 2021 - ). Deputy May…" at bounding box center [700, 403] width 1074 height 70
drag, startPoint x: 1051, startPoint y: 435, endPoint x: 157, endPoint y: 384, distance: 895.1
click at [157, 384] on div "Fonte REFINITIV Tipo person Data de criação - Data da última atualização 17/04/…" at bounding box center [702, 363] width 1120 height 307
click at [180, 555] on span "Fechar" at bounding box center [187, 562] width 44 height 39
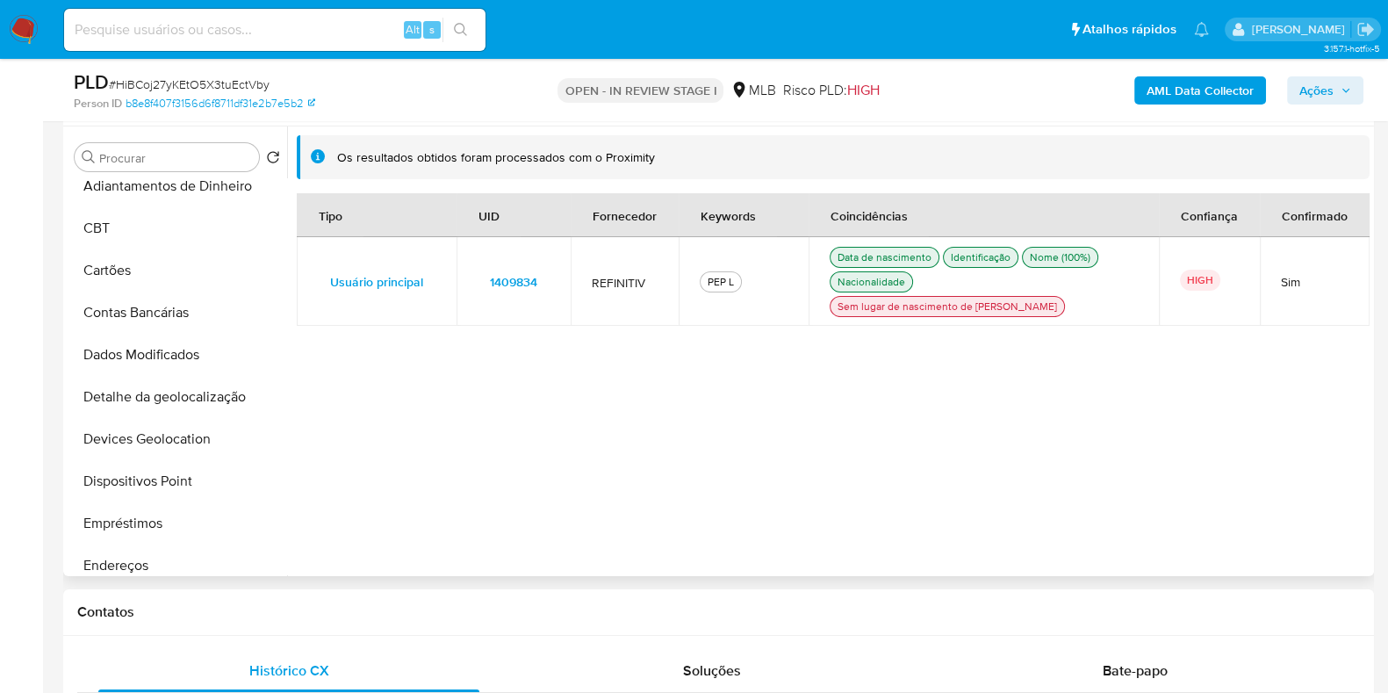
scroll to position [0, 0]
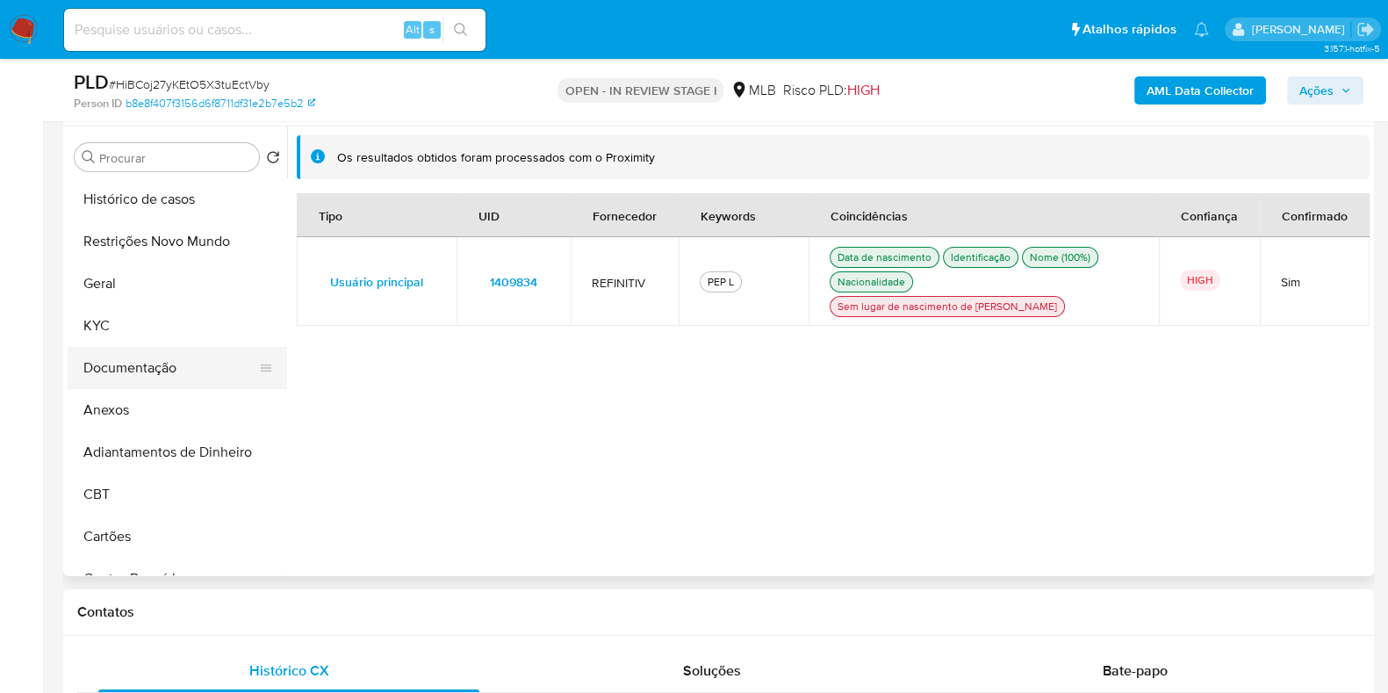
click at [119, 355] on button "Documentação" at bounding box center [170, 368] width 205 height 42
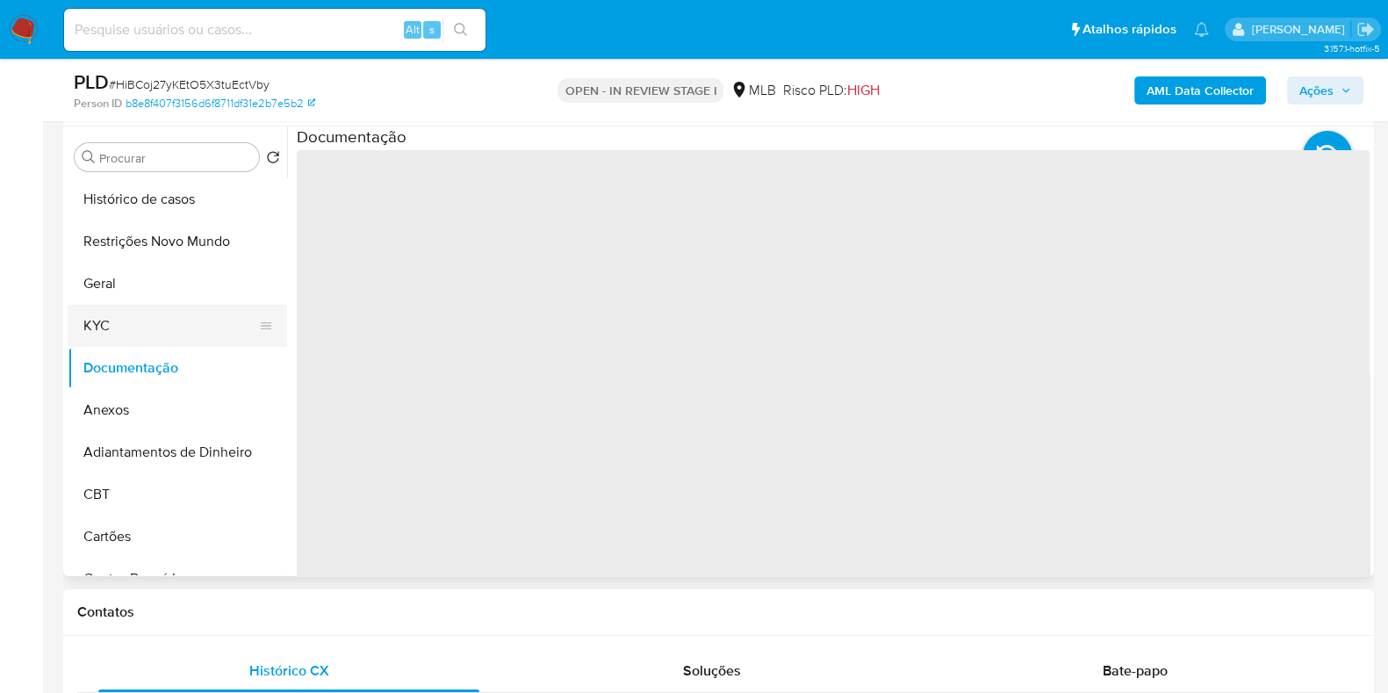
click at [128, 325] on button "KYC" at bounding box center [170, 326] width 205 height 42
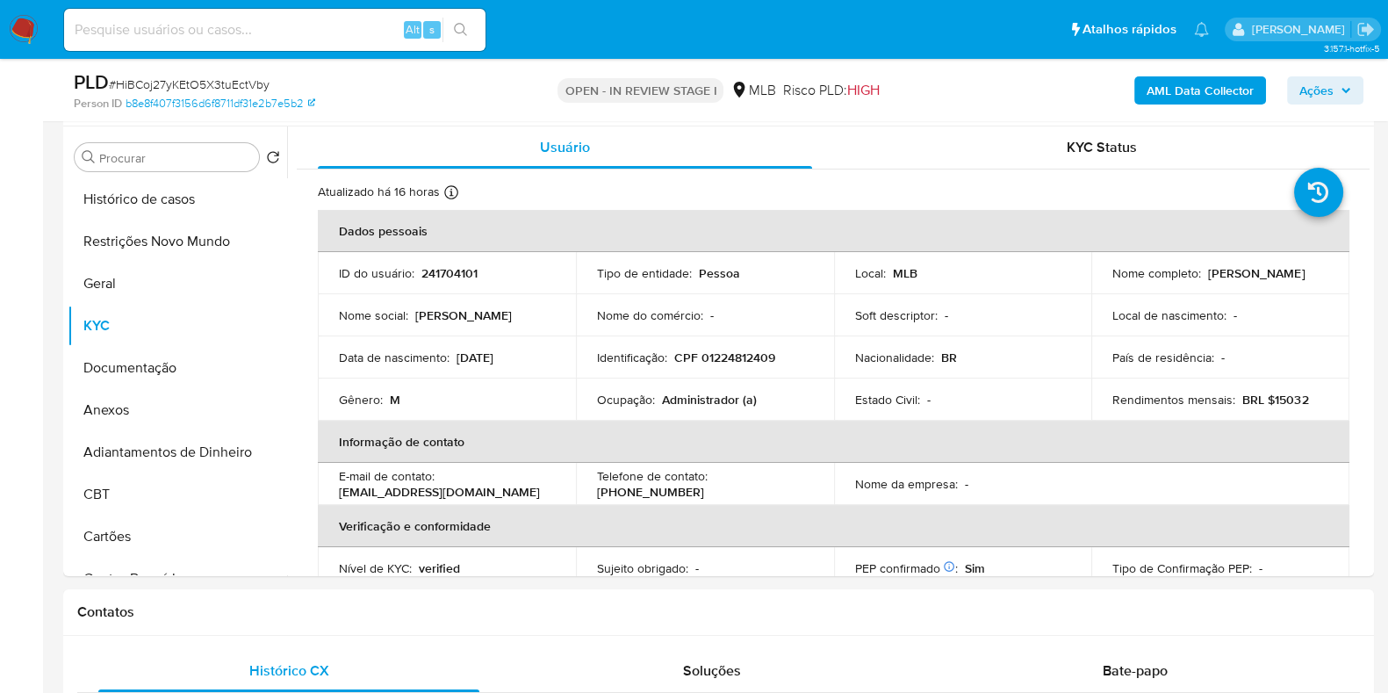
click at [718, 363] on p "CPF 01224812409" at bounding box center [724, 357] width 101 height 16
copy p "01224812409"
click at [172, 192] on button "Histórico de casos" at bounding box center [170, 199] width 205 height 42
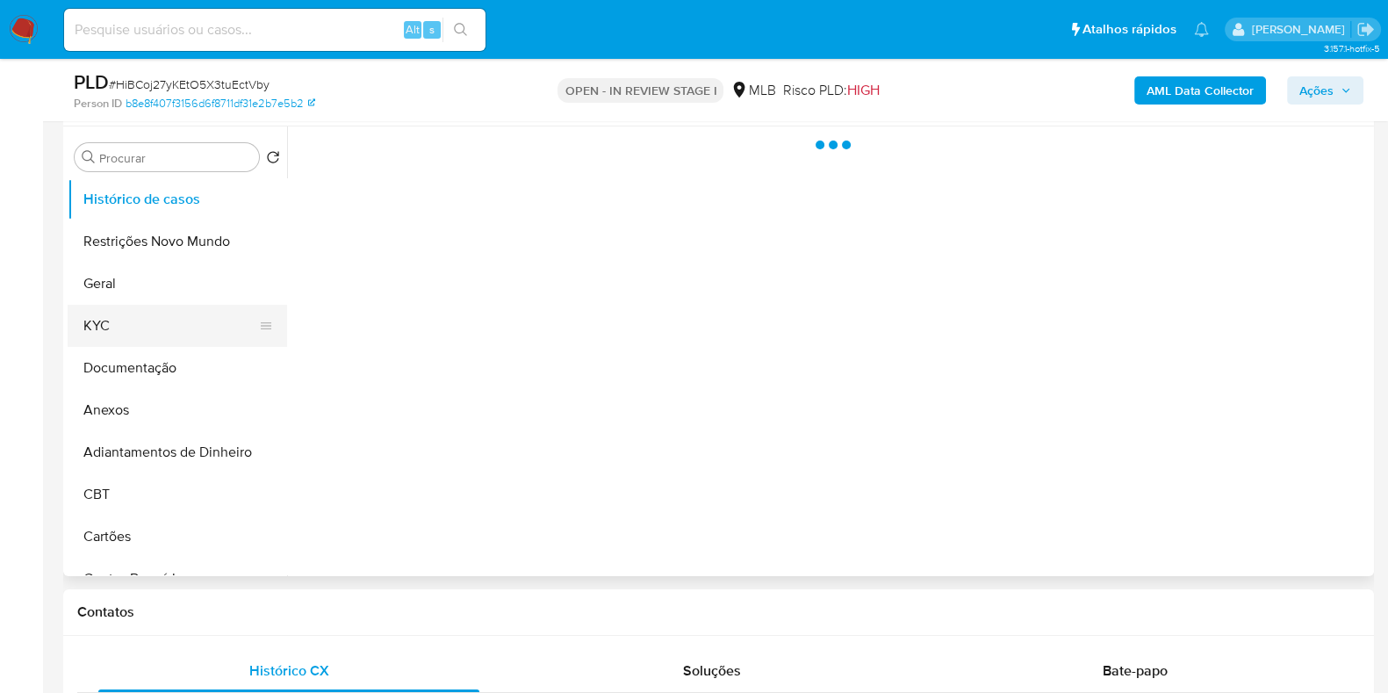
click at [119, 319] on button "KYC" at bounding box center [170, 326] width 205 height 42
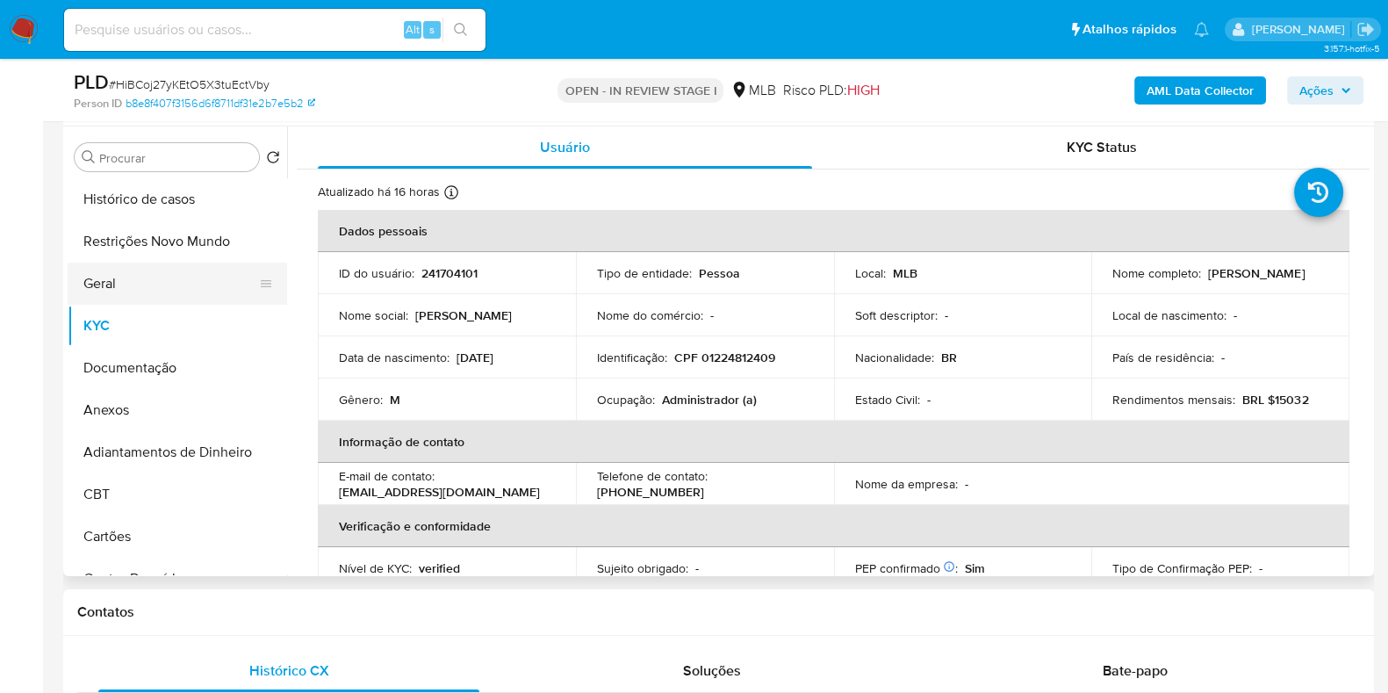
click at [166, 286] on button "Geral" at bounding box center [170, 283] width 205 height 42
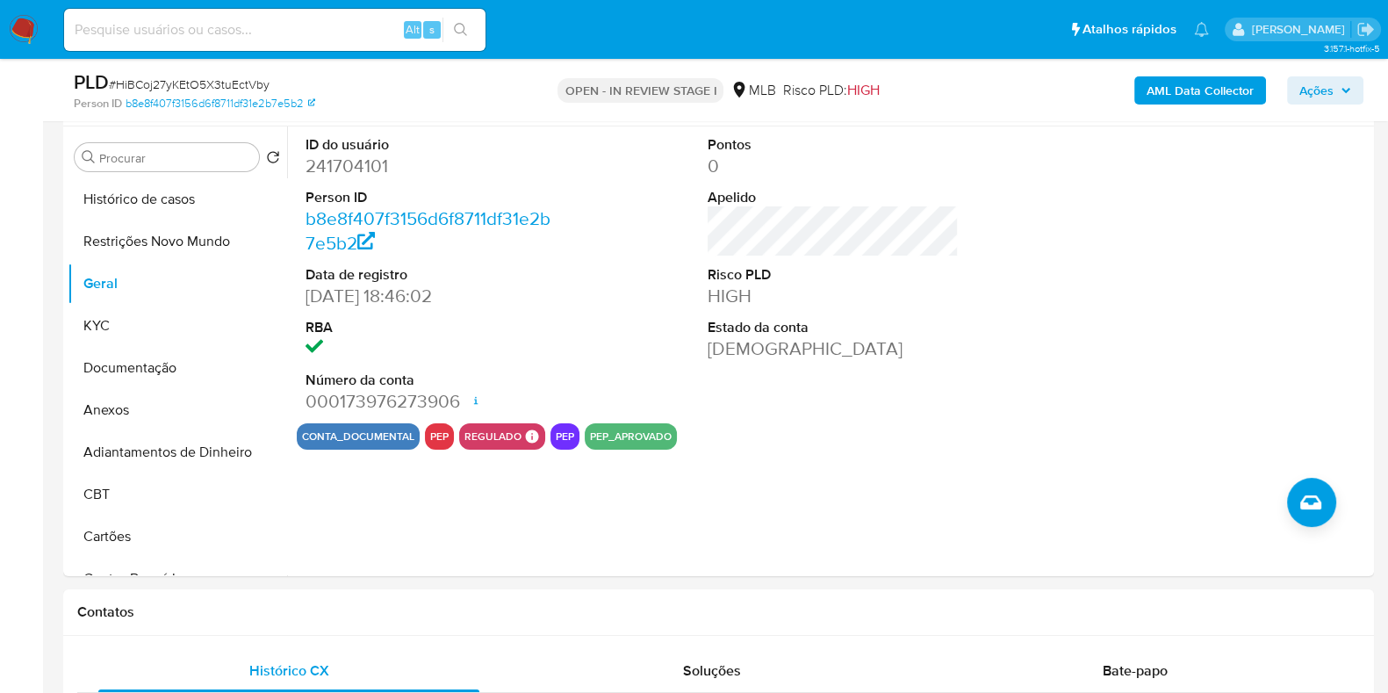
click at [1322, 87] on span "Ações" at bounding box center [1316, 90] width 34 height 28
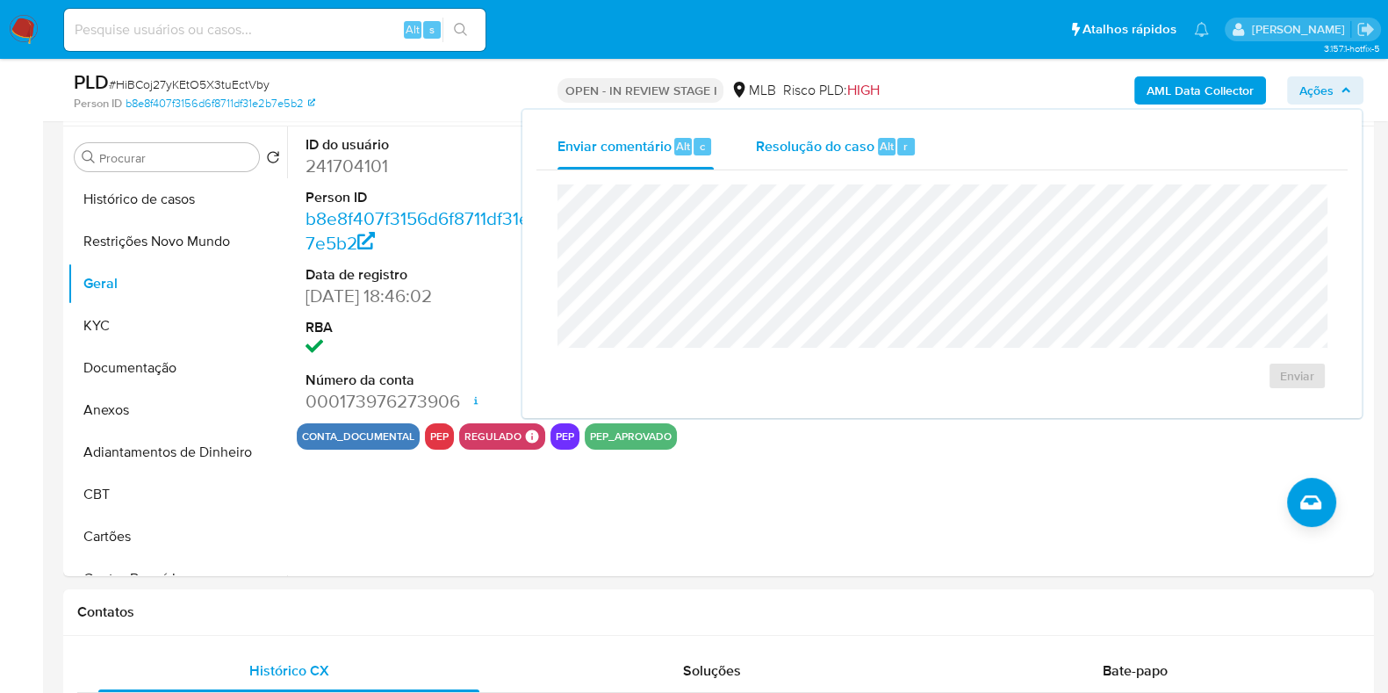
click at [831, 164] on div "Resolução do caso Alt r" at bounding box center [836, 147] width 161 height 46
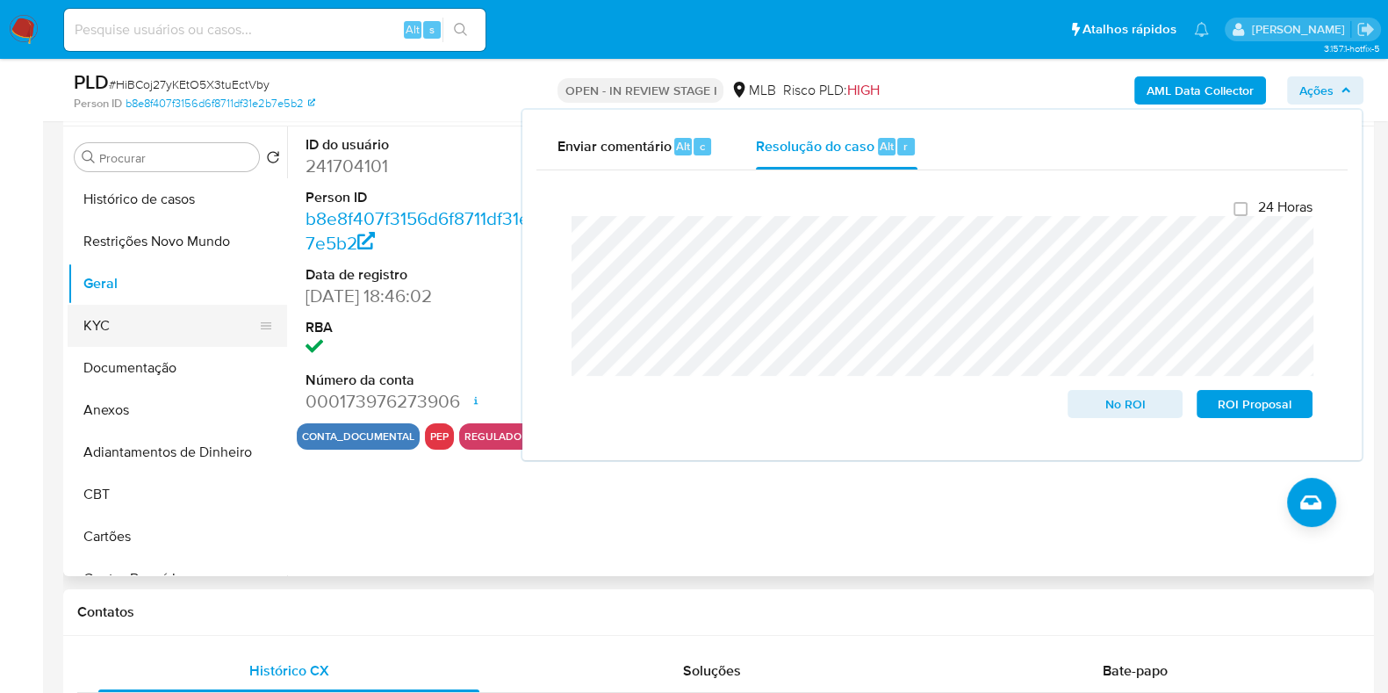
click at [129, 319] on button "KYC" at bounding box center [170, 326] width 205 height 42
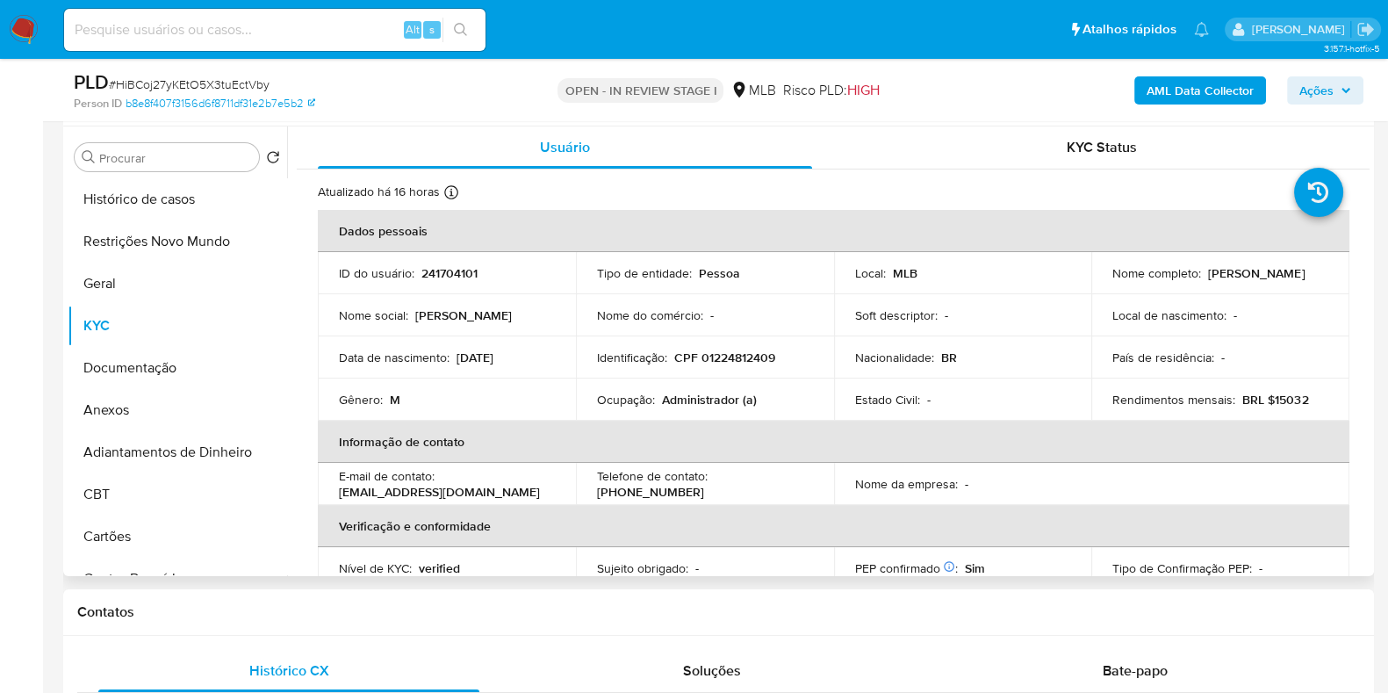
drag, startPoint x: 1290, startPoint y: 278, endPoint x: 1089, endPoint y: 280, distance: 201.0
click at [1091, 280] on td "Nome completo : Marcelo Palmeira Cavalcante" at bounding box center [1220, 273] width 258 height 42
copy p "Marcelo Palmeira Cavalcante"
click at [725, 357] on p "CPF 01224812409" at bounding box center [724, 357] width 101 height 16
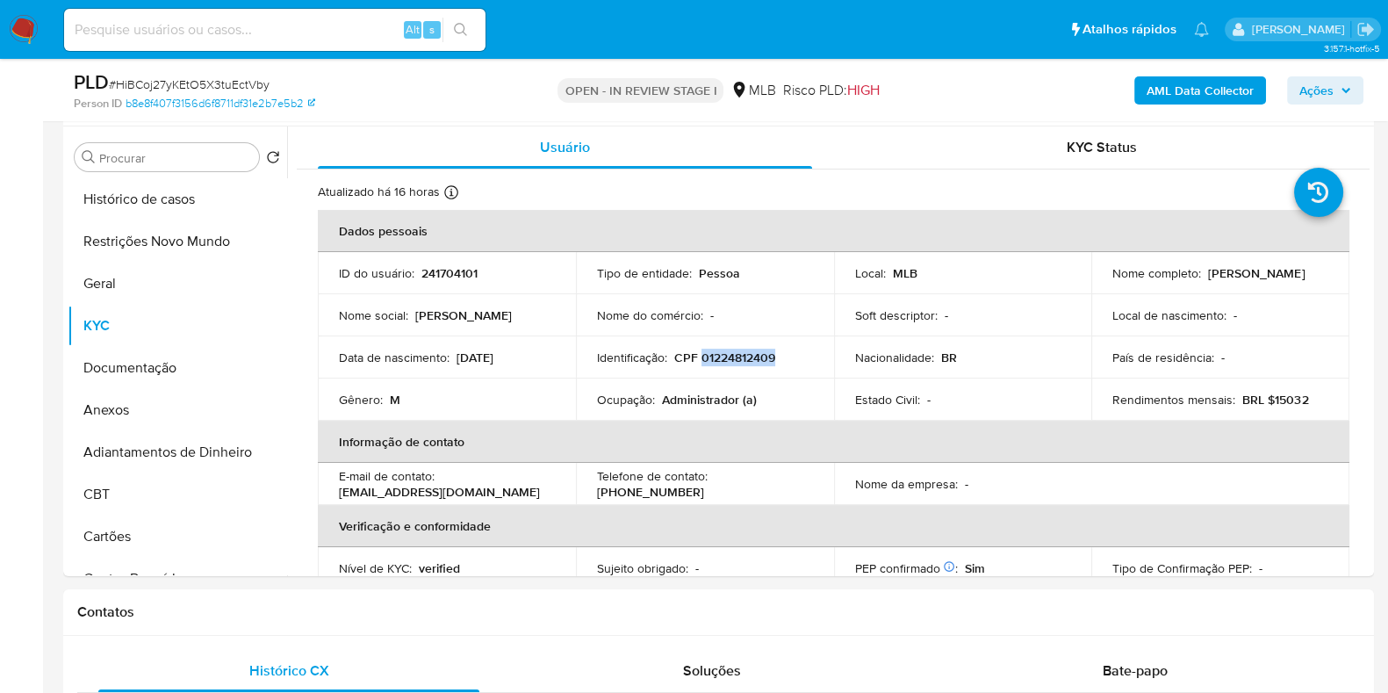
copy p "01224812409"
click at [162, 248] on button "Restrições Novo Mundo" at bounding box center [170, 241] width 205 height 42
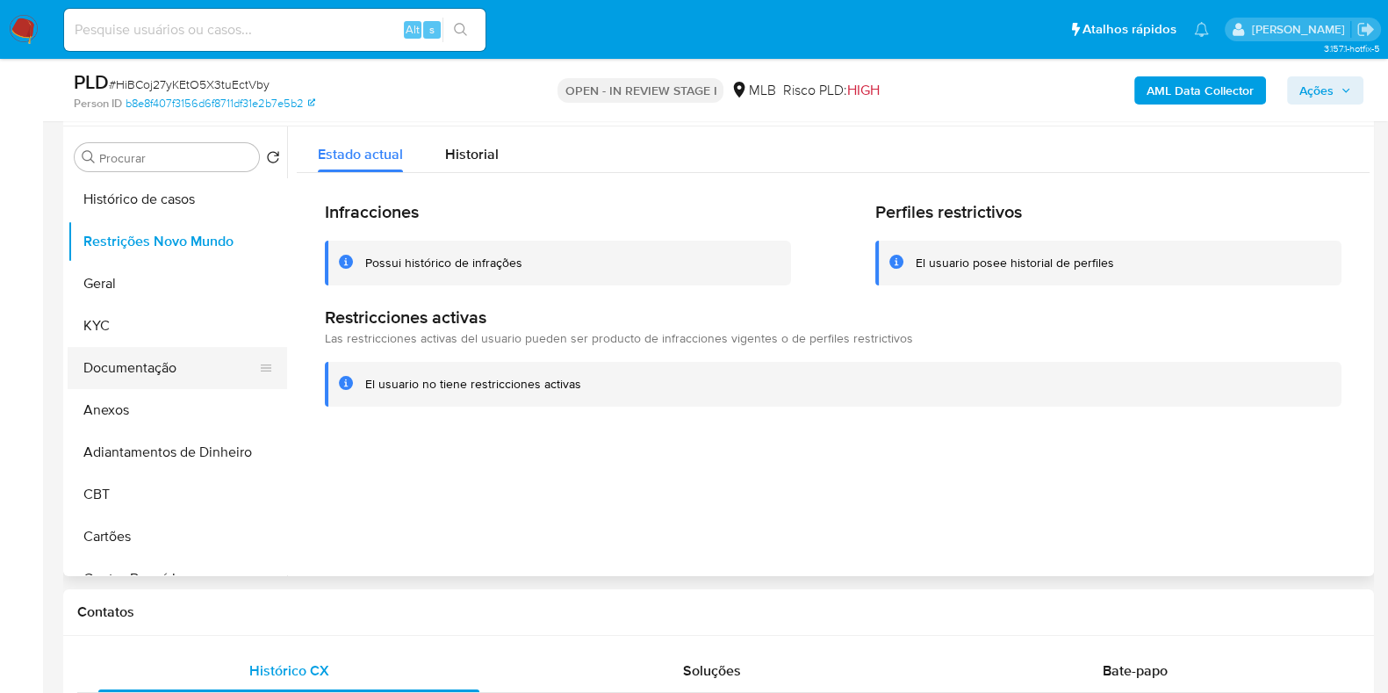
click at [138, 362] on button "Documentação" at bounding box center [170, 368] width 205 height 42
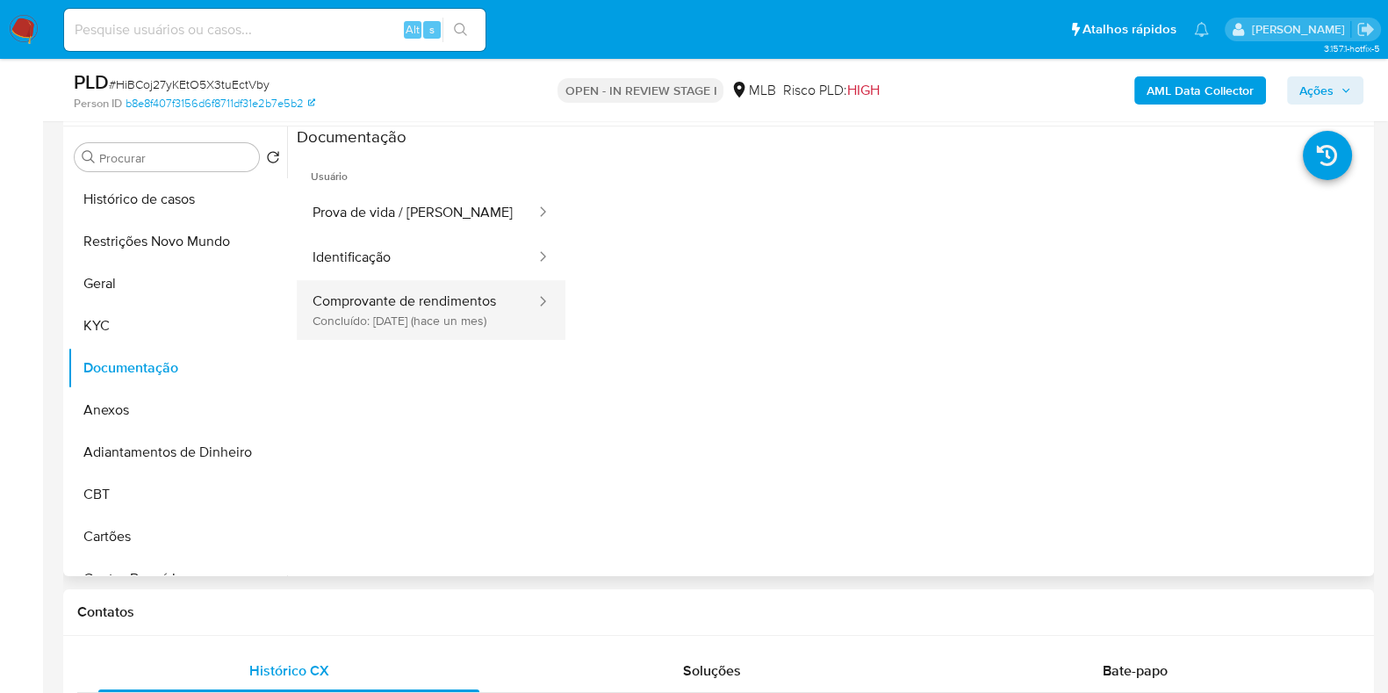
click at [445, 305] on button "Comprovante de rendimentos Concluído: 30/07/2025 (hace un mes)" at bounding box center [417, 310] width 241 height 60
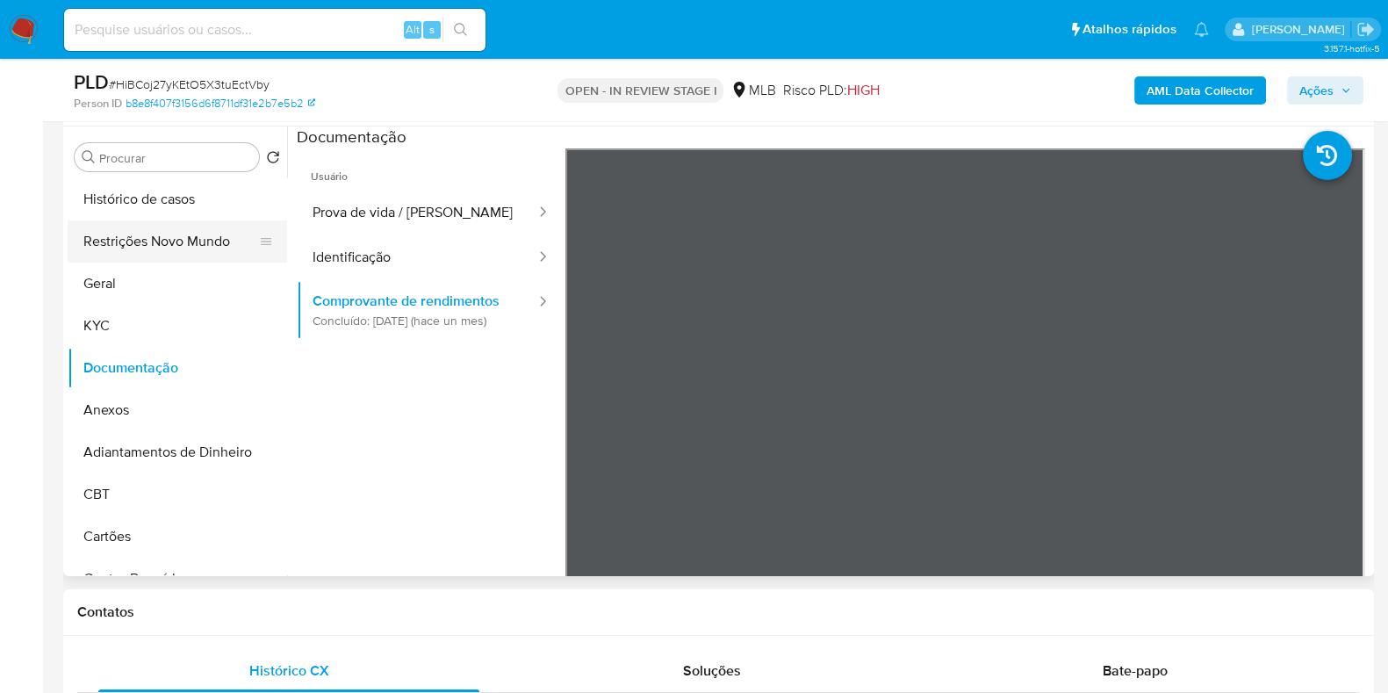
click at [161, 234] on button "Restrições Novo Mundo" at bounding box center [170, 241] width 205 height 42
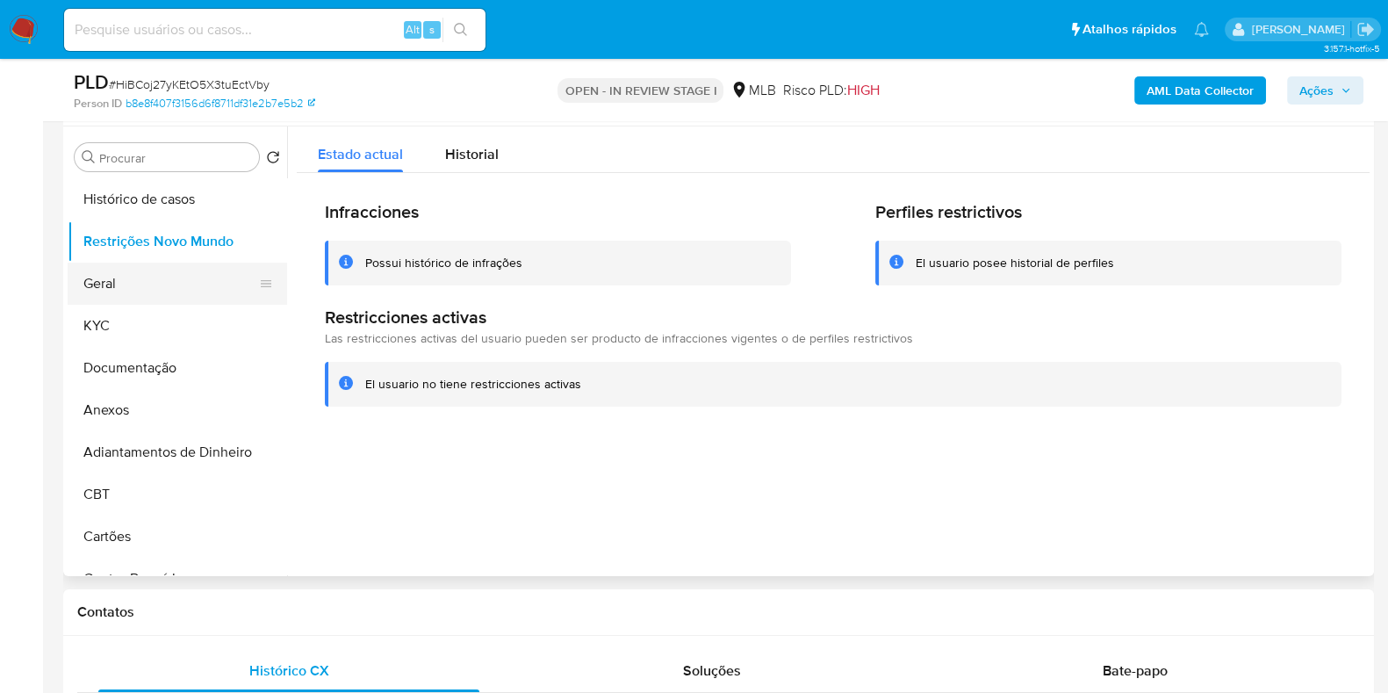
click at [167, 283] on button "Geral" at bounding box center [170, 283] width 205 height 42
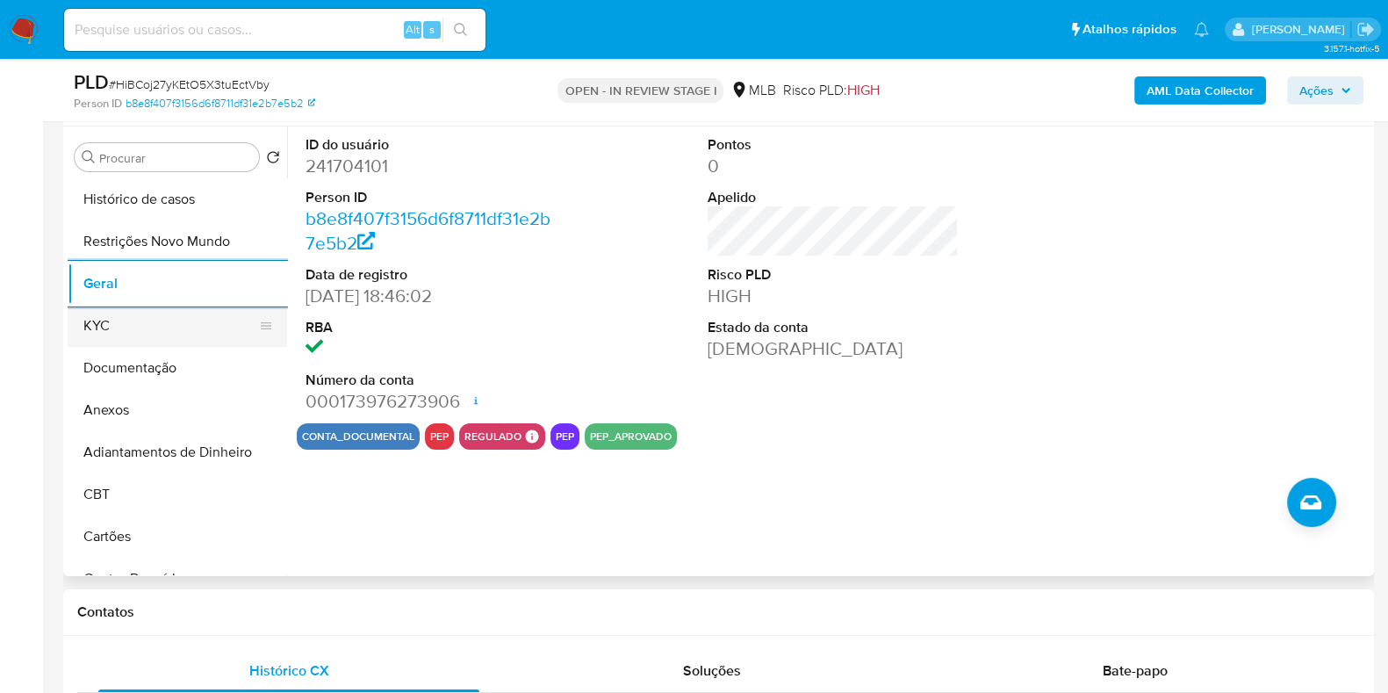
click at [183, 335] on button "KYC" at bounding box center [170, 326] width 205 height 42
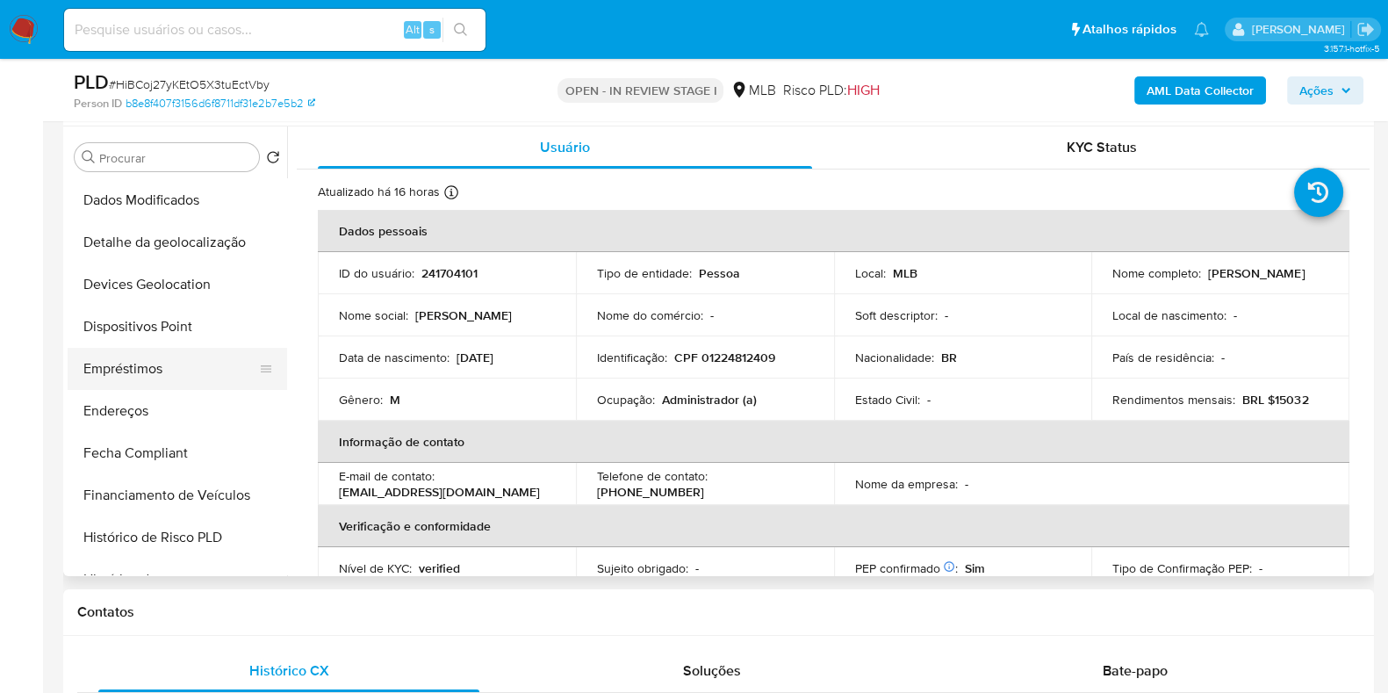
scroll to position [438, 0]
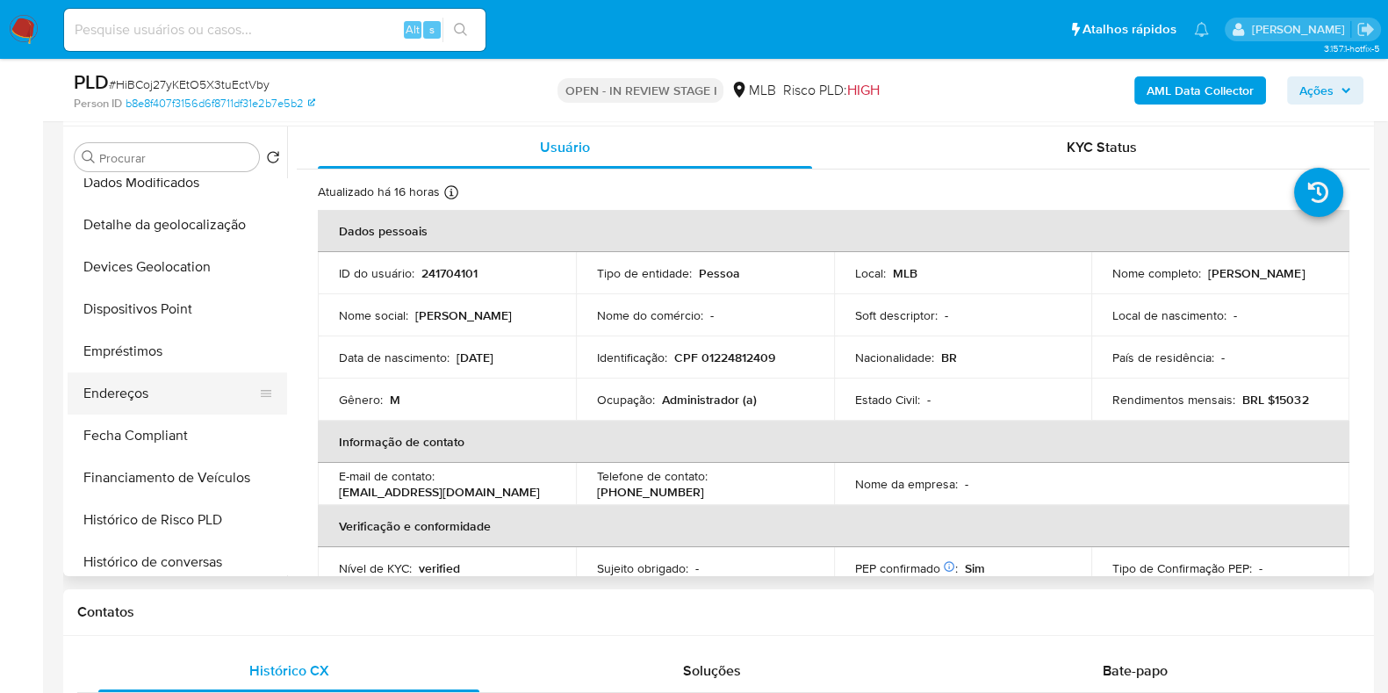
click at [173, 388] on button "Endereços" at bounding box center [170, 393] width 205 height 42
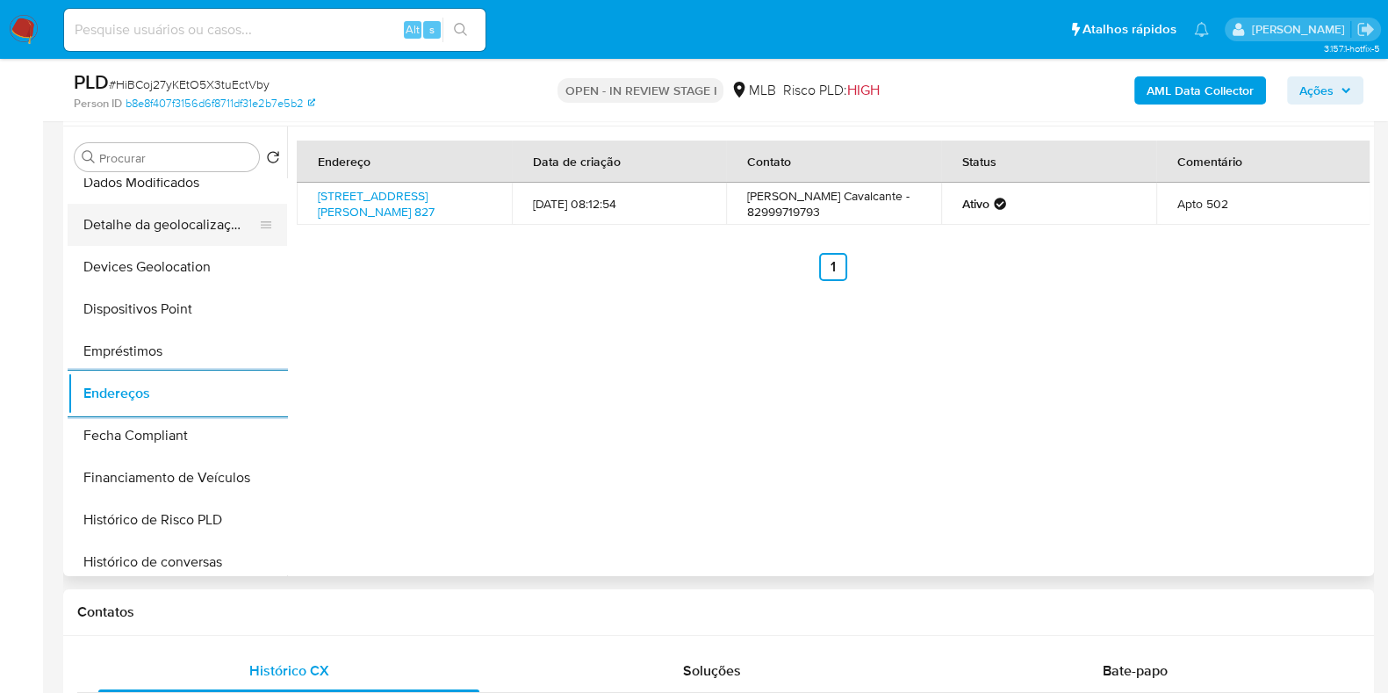
click at [187, 212] on button "Detalhe da geolocalização" at bounding box center [170, 225] width 205 height 42
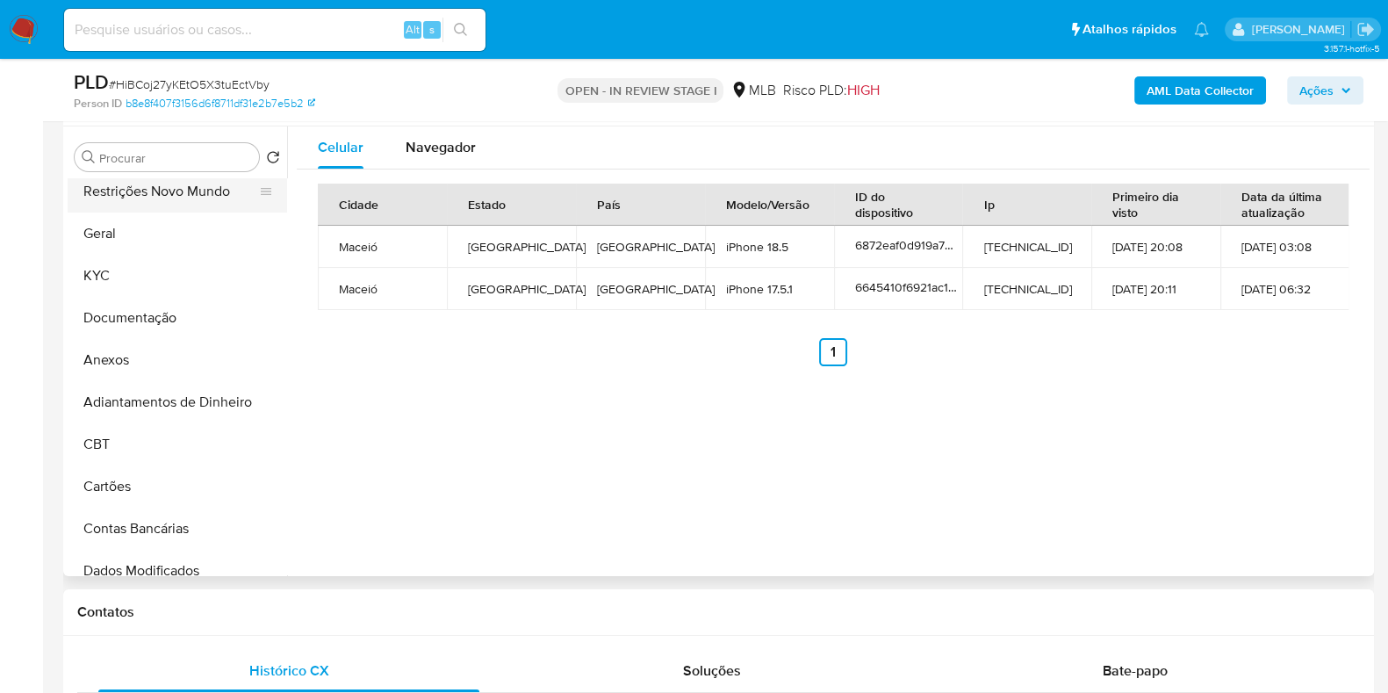
scroll to position [0, 0]
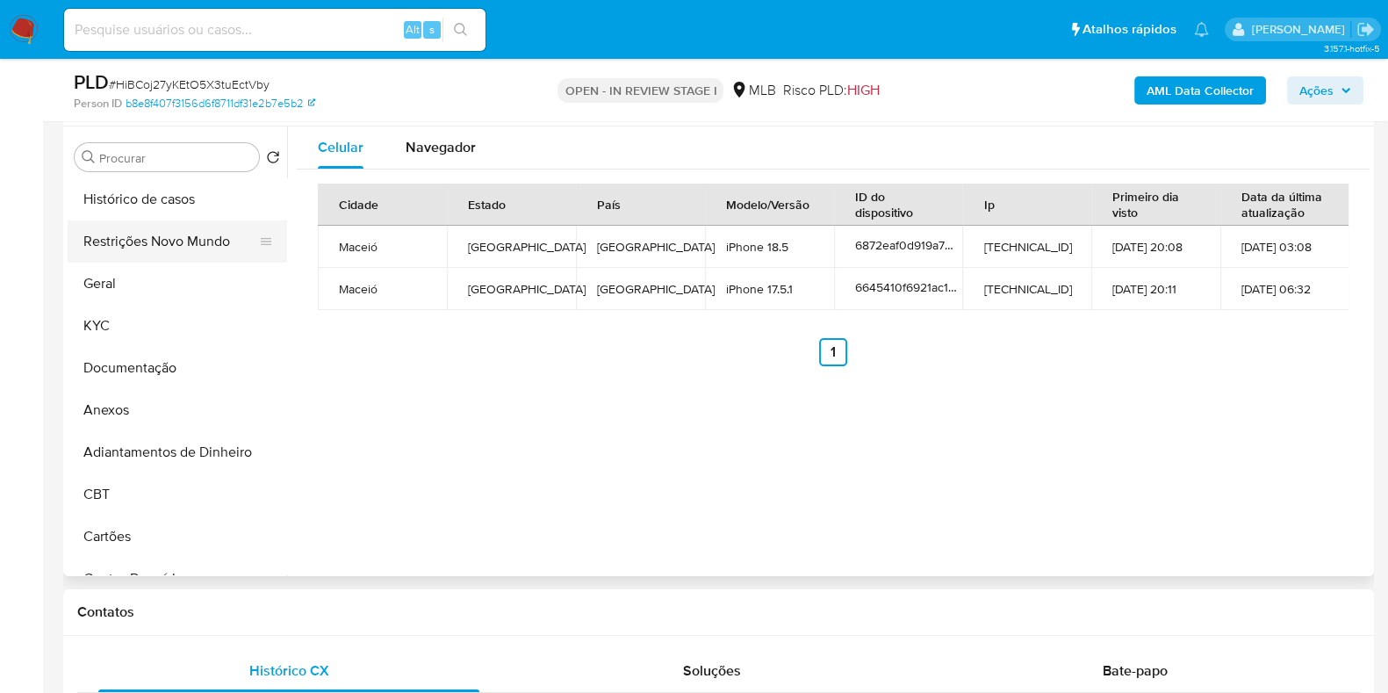
click at [198, 237] on button "Restrições Novo Mundo" at bounding box center [170, 241] width 205 height 42
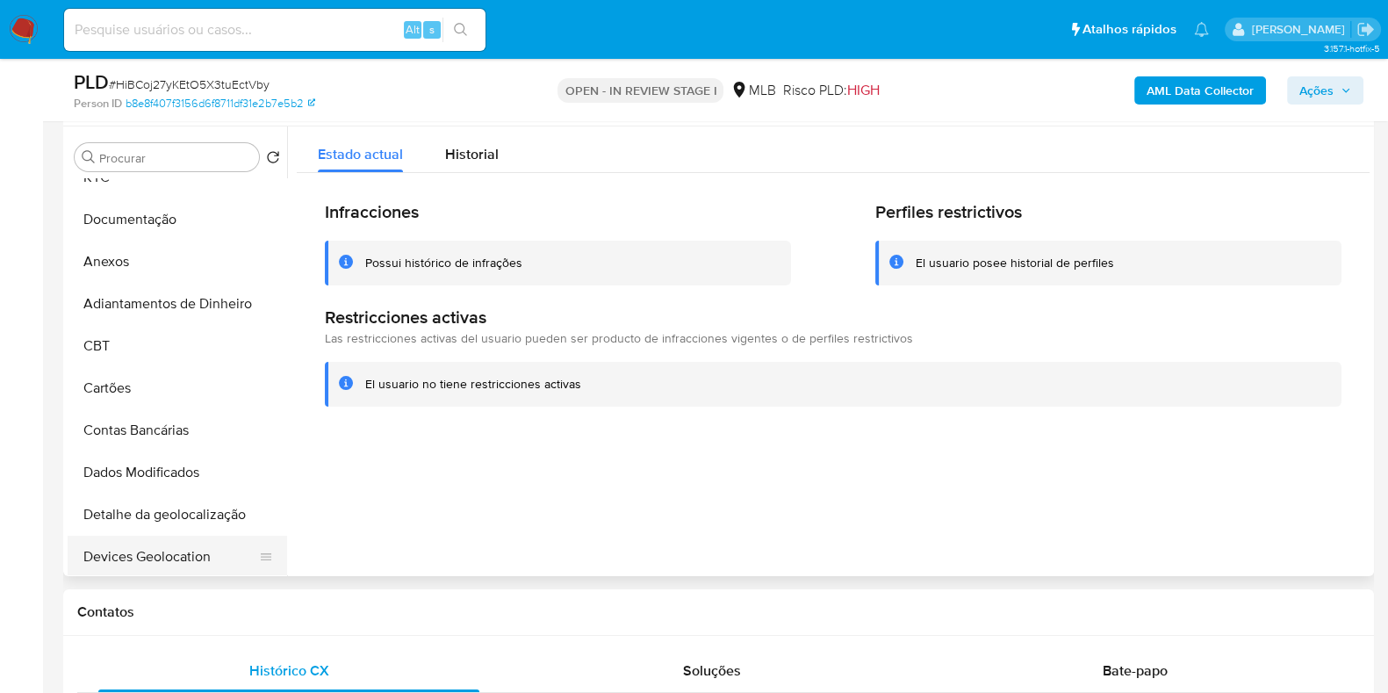
scroll to position [438, 0]
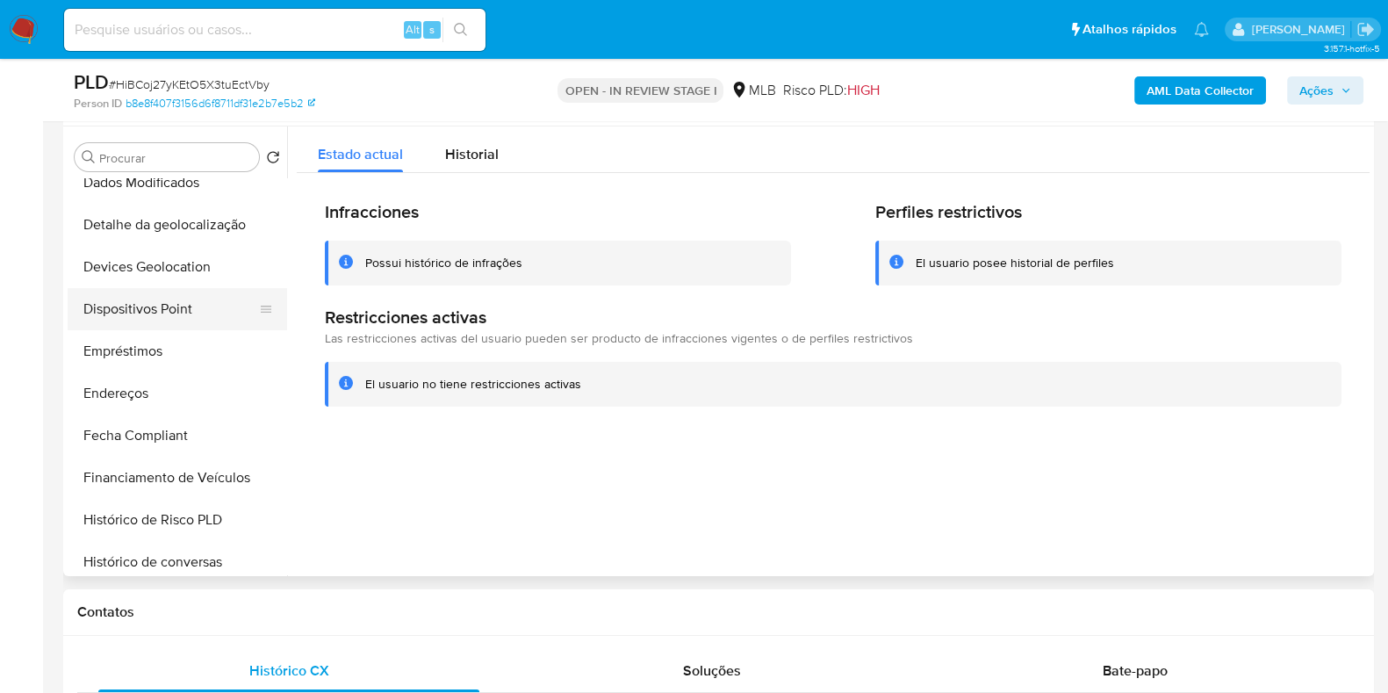
click at [182, 313] on button "Dispositivos Point" at bounding box center [170, 309] width 205 height 42
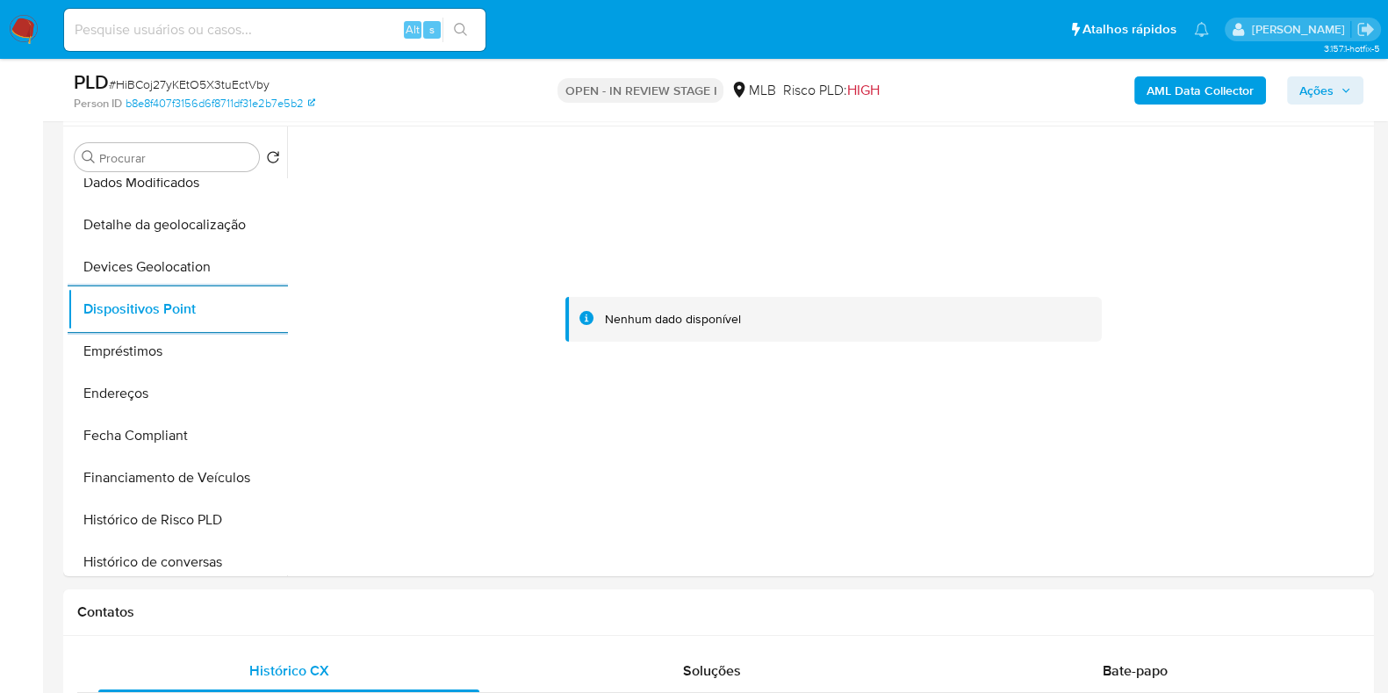
click at [1204, 90] on b "AML Data Collector" at bounding box center [1199, 90] width 107 height 28
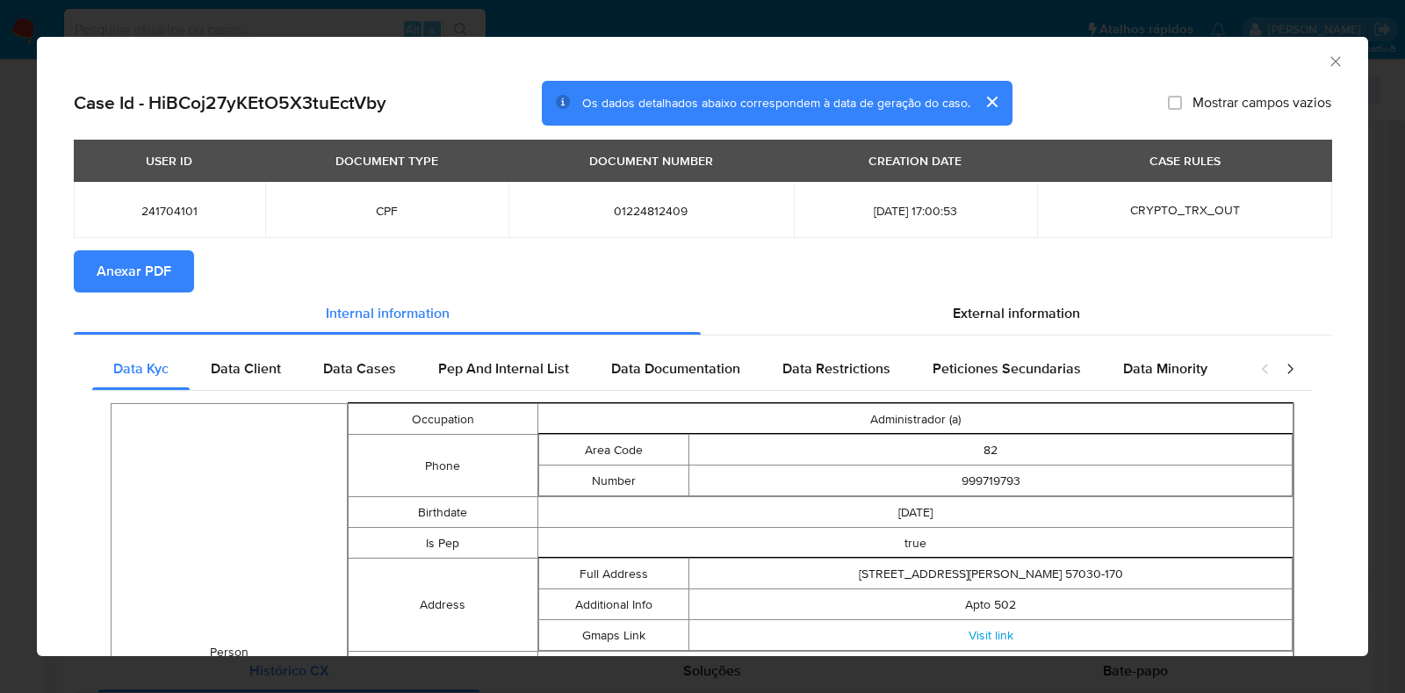
click at [127, 270] on span "Anexar PDF" at bounding box center [134, 271] width 75 height 39
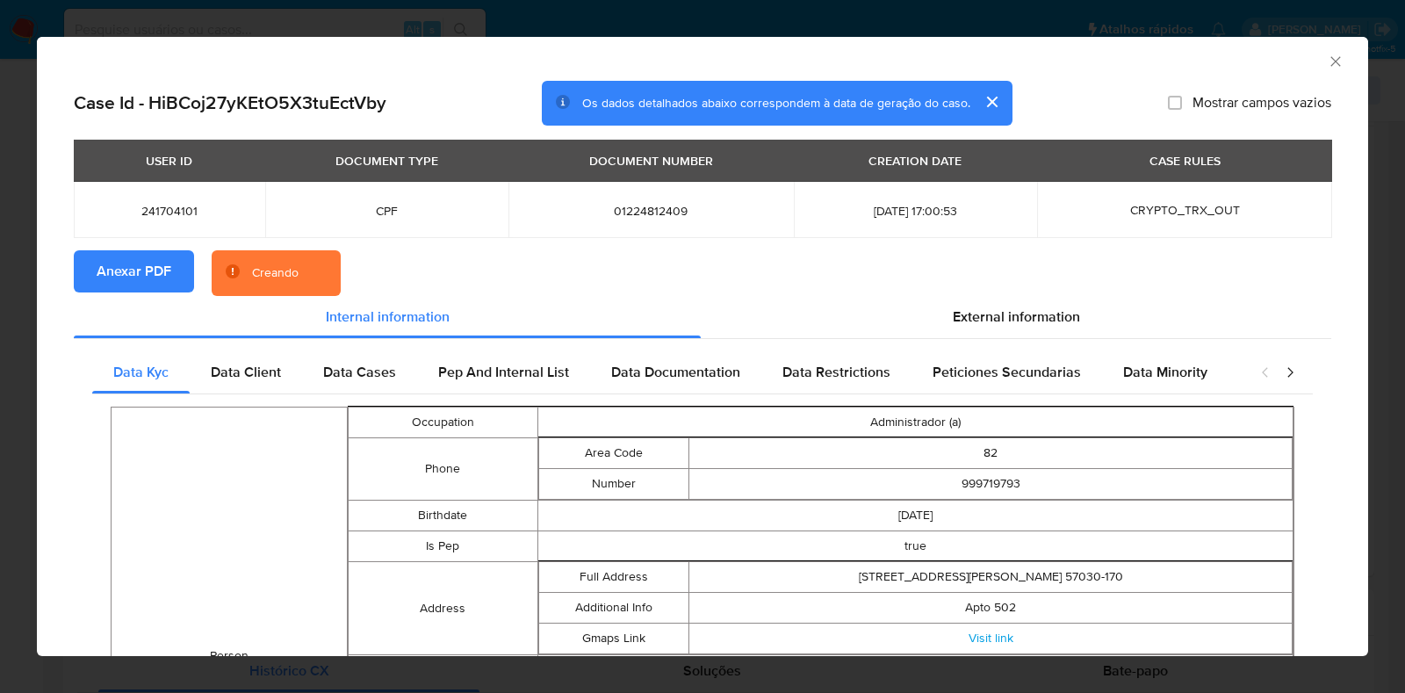
click at [31, 279] on div "AML Data Collector Case Id - HiBCoj27yKEtO5X3tuEctVby Os dados detalhados abaix…" at bounding box center [702, 346] width 1405 height 693
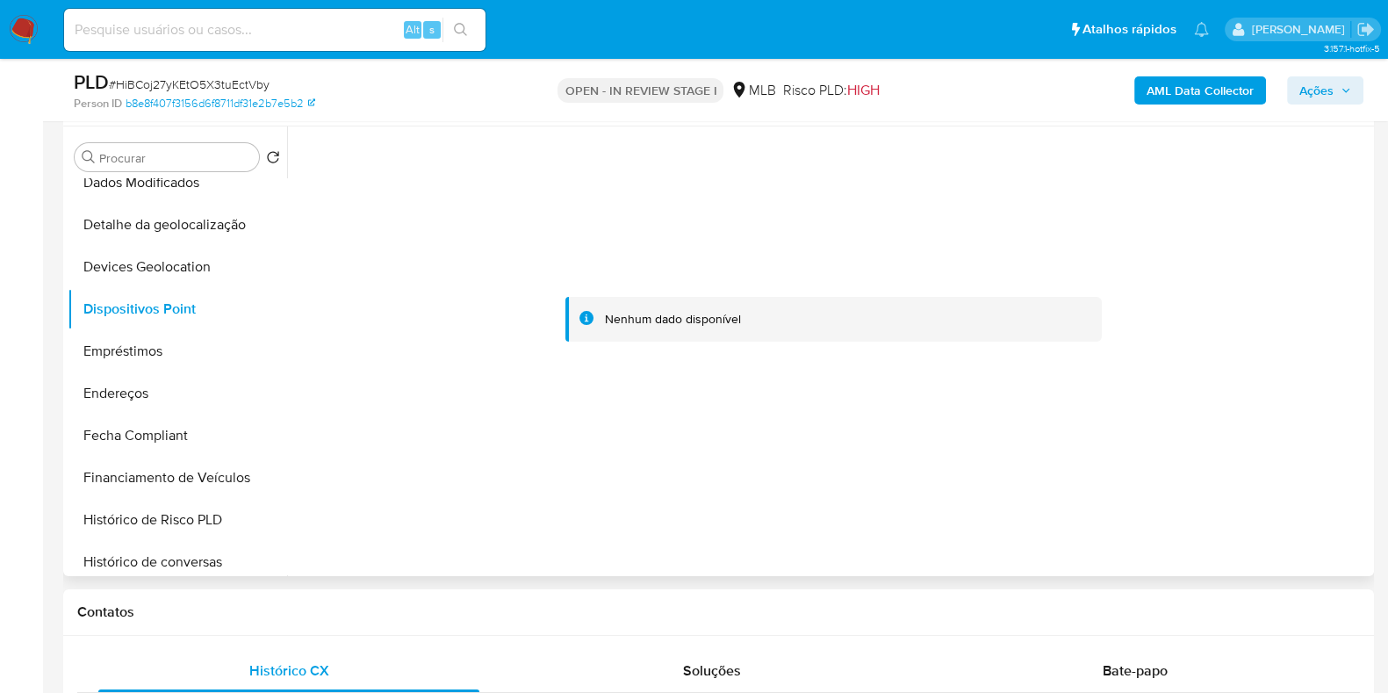
scroll to position [0, 0]
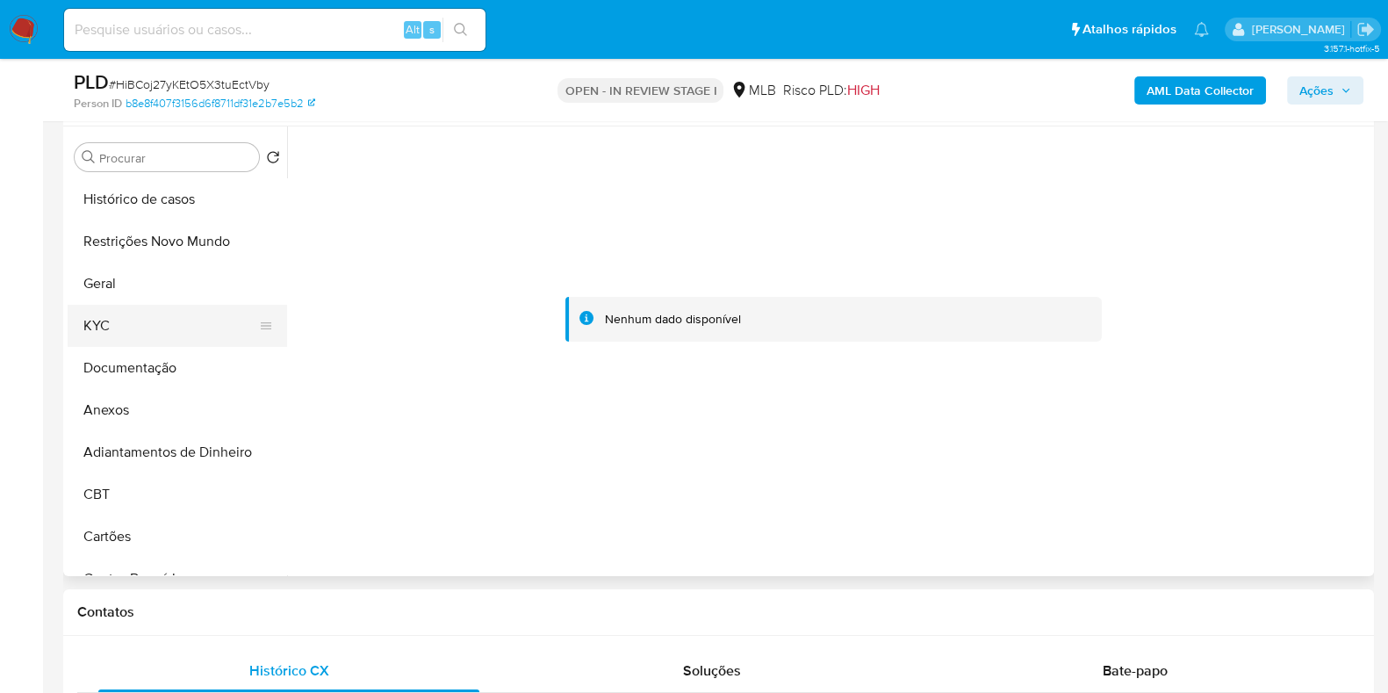
click at [149, 328] on button "KYC" at bounding box center [170, 326] width 205 height 42
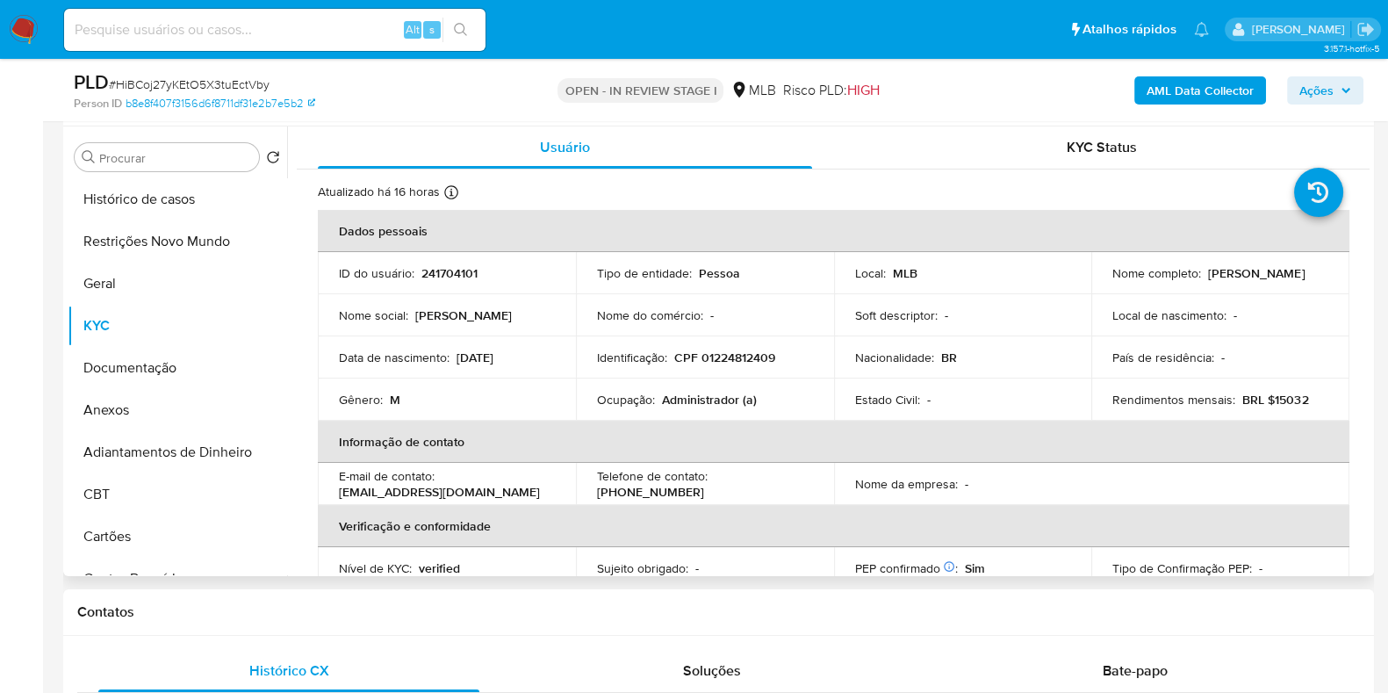
drag, startPoint x: 1273, startPoint y: 283, endPoint x: 1105, endPoint y: 289, distance: 167.8
click at [1105, 289] on td "Nome completo : Marcelo Palmeira Cavalcante" at bounding box center [1220, 273] width 258 height 42
copy p "Marcelo Palmeira Cavalcante"
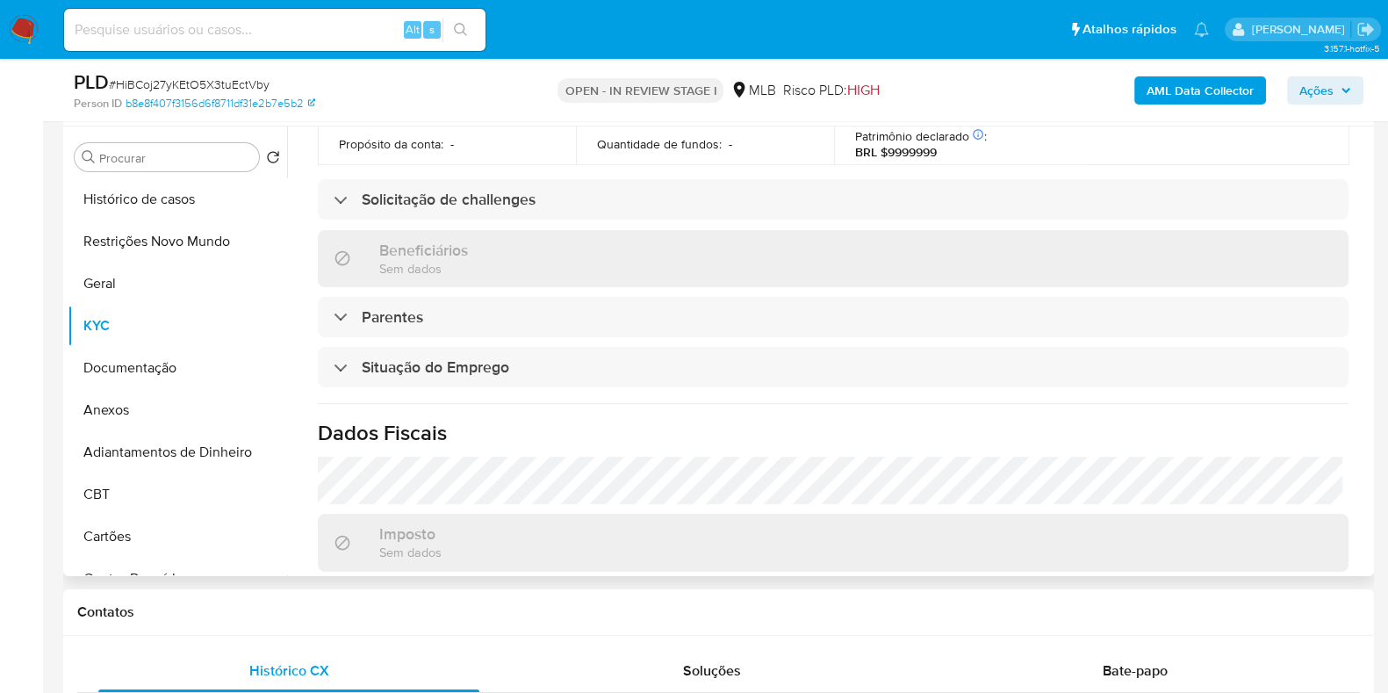
scroll to position [763, 0]
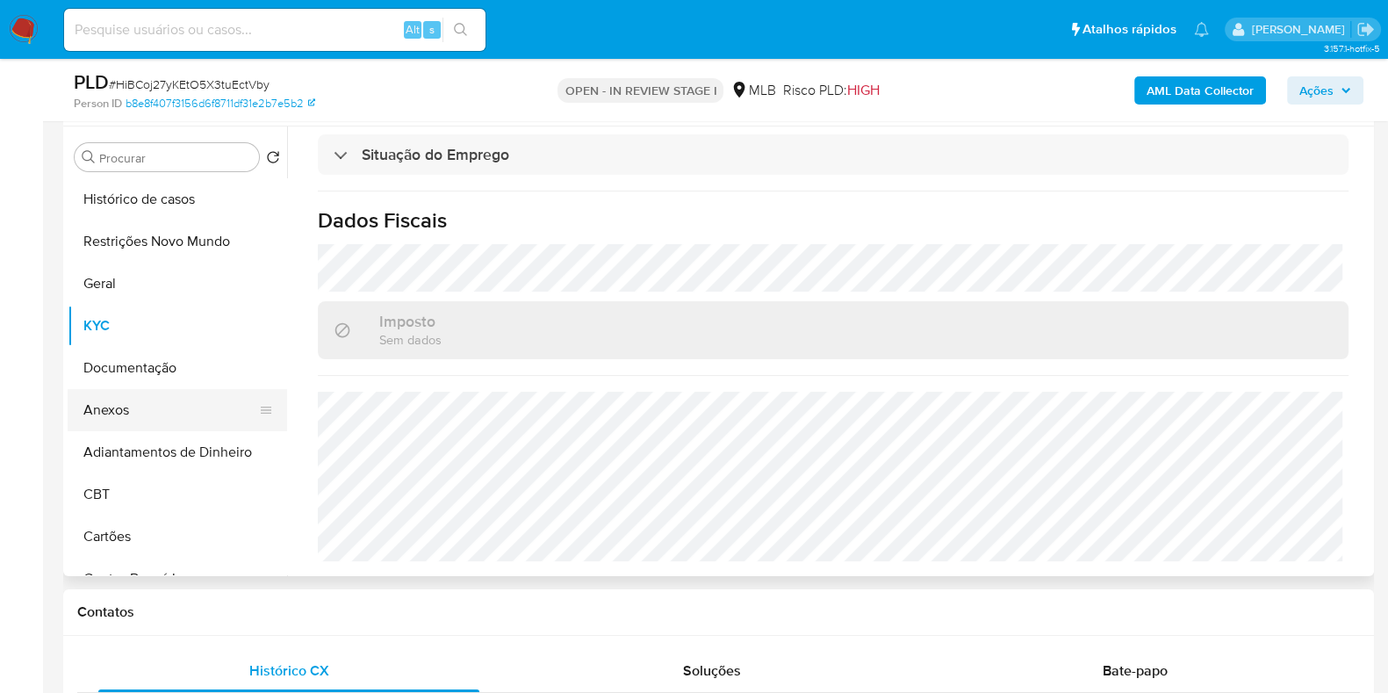
click at [164, 402] on button "Anexos" at bounding box center [170, 410] width 205 height 42
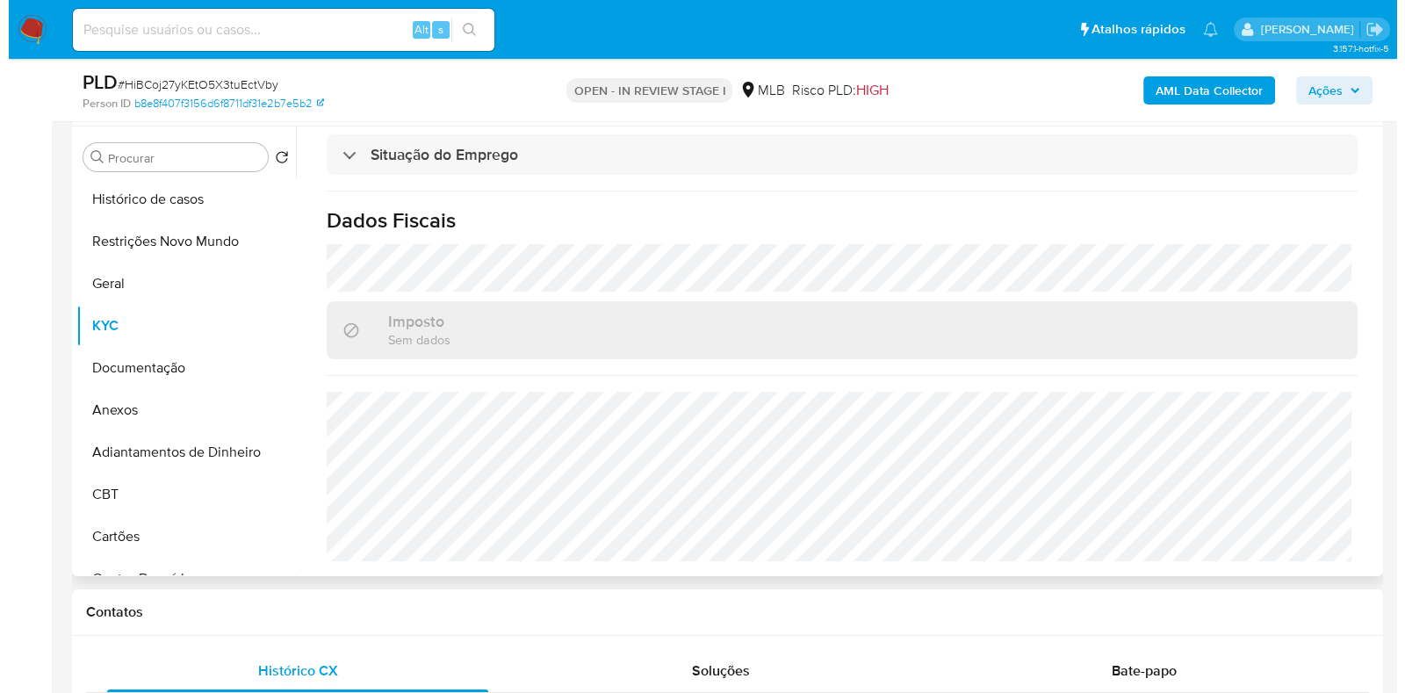
scroll to position [0, 0]
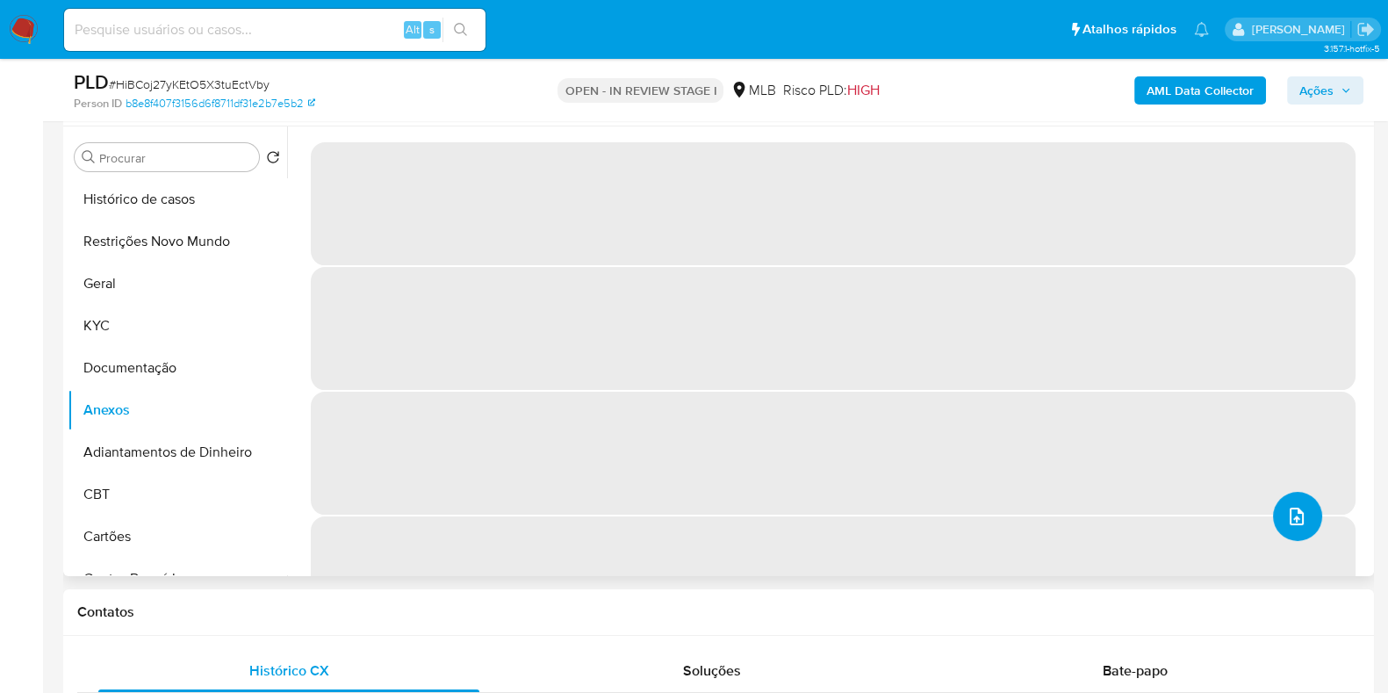
click at [1303, 512] on button "upload-file" at bounding box center [1297, 516] width 49 height 49
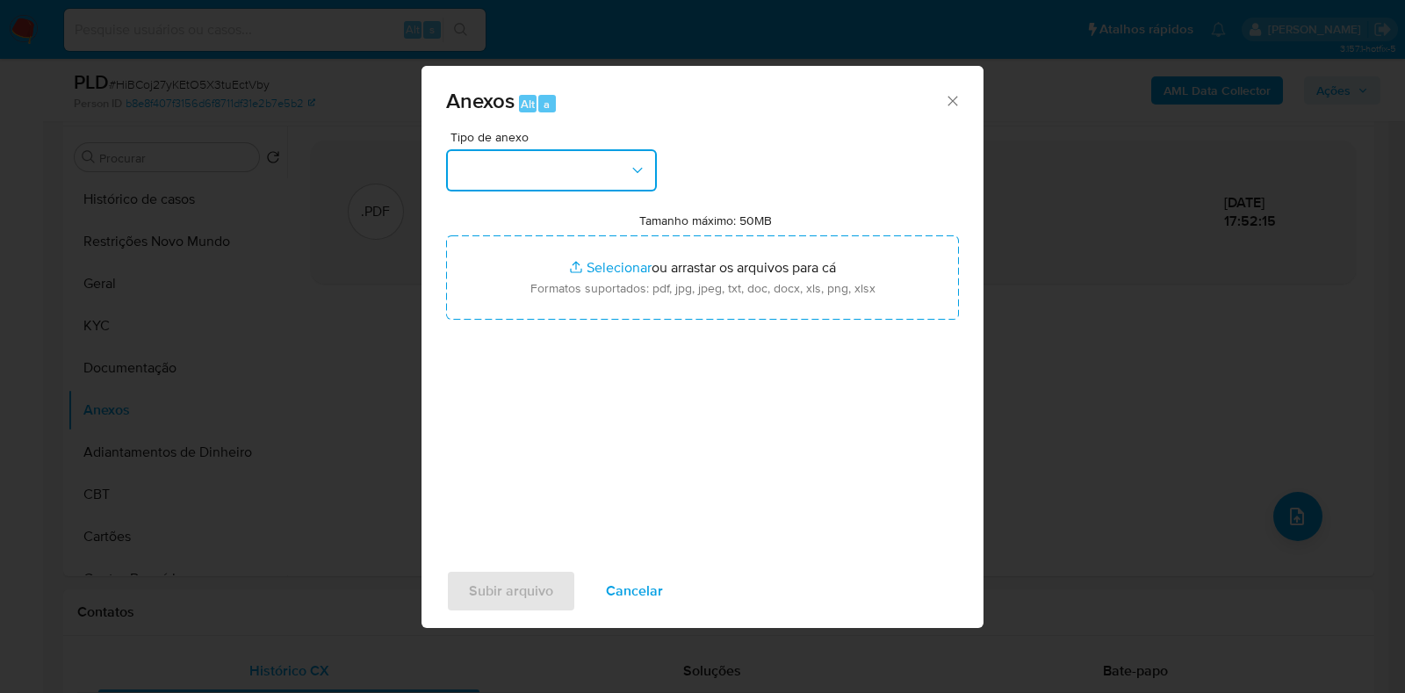
click at [530, 154] on button "button" at bounding box center [551, 170] width 211 height 42
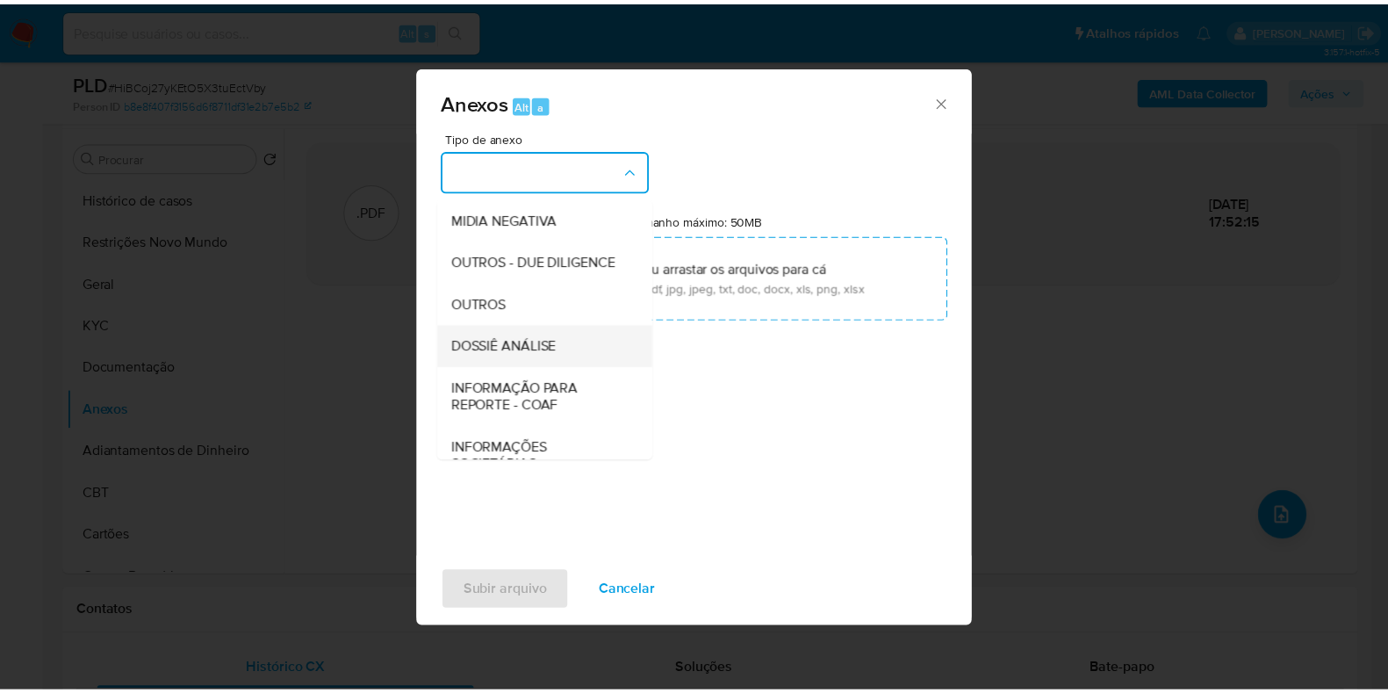
scroll to position [270, 0]
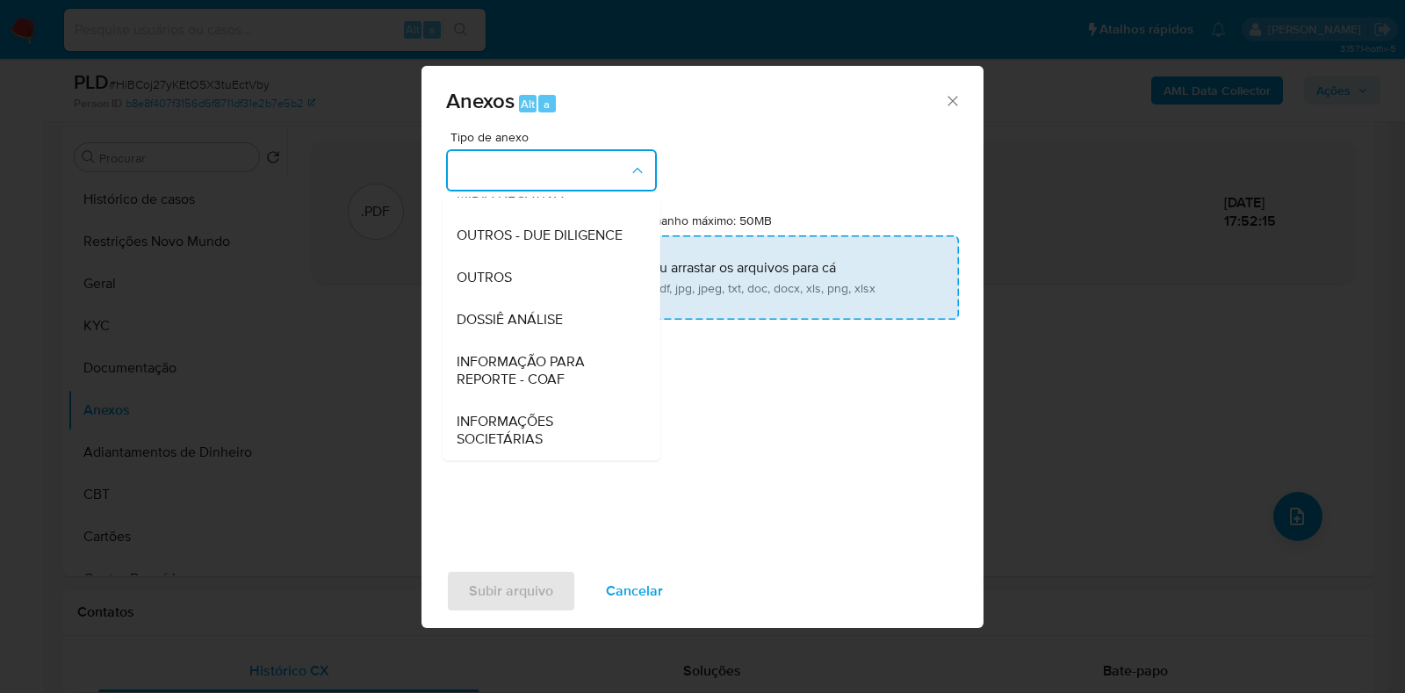
click at [538, 311] on span "DOSSIÊ ANÁLISE" at bounding box center [509, 320] width 106 height 18
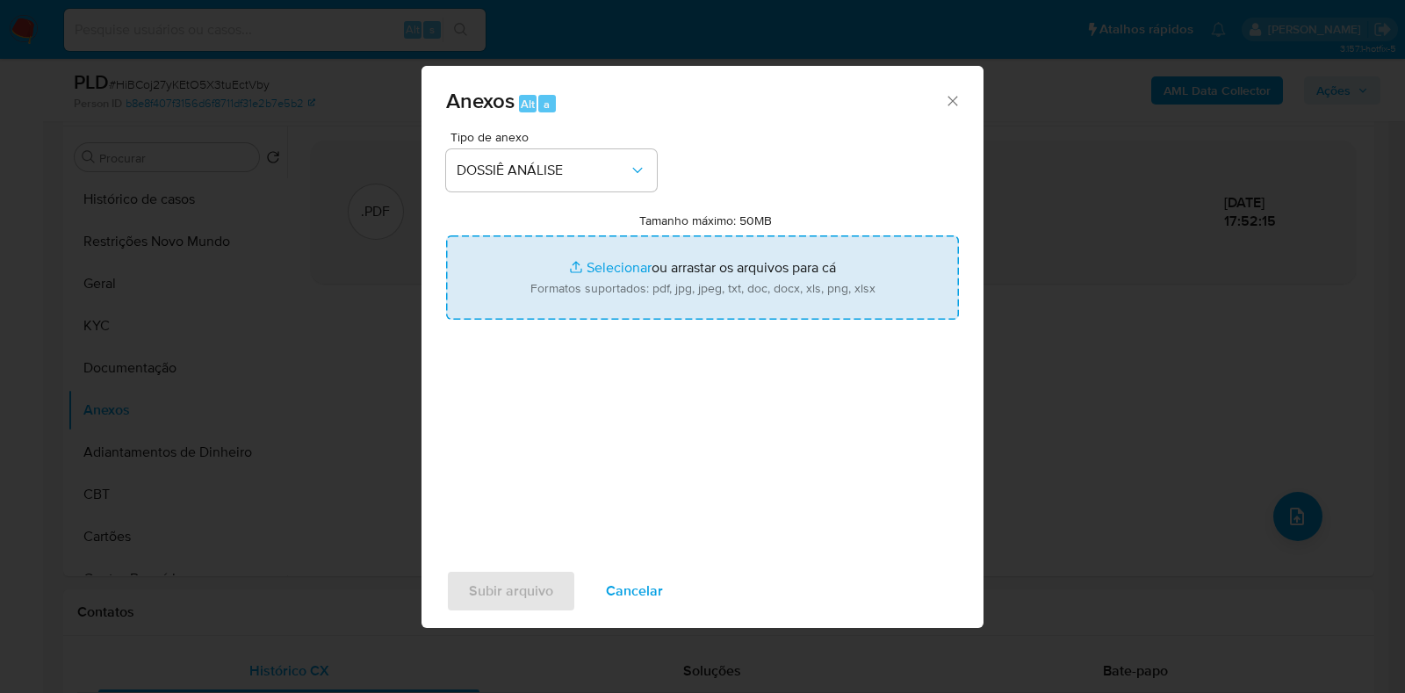
type input "C:\fakepath\CPF 01224812409 - MARCELO PALMEIRA CAVALCANTE.pdf"
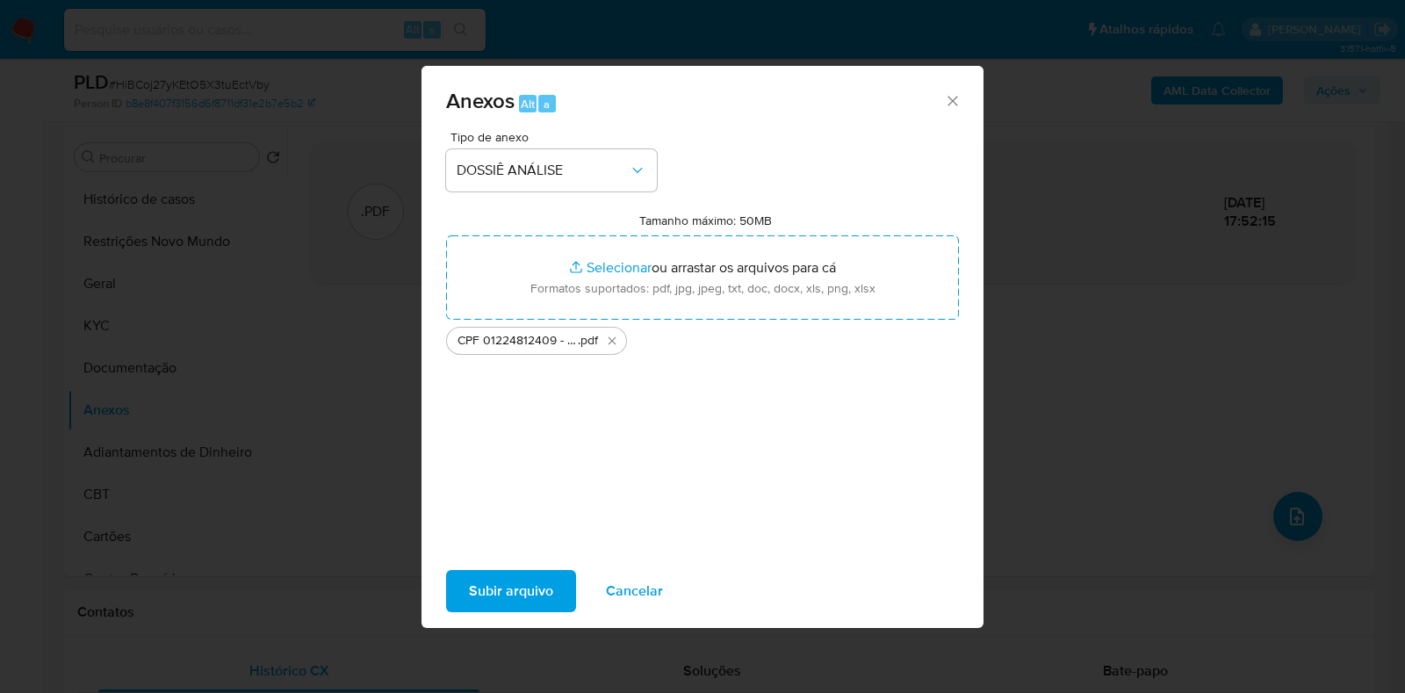
click at [489, 587] on span "Subir arquivo" at bounding box center [511, 590] width 84 height 39
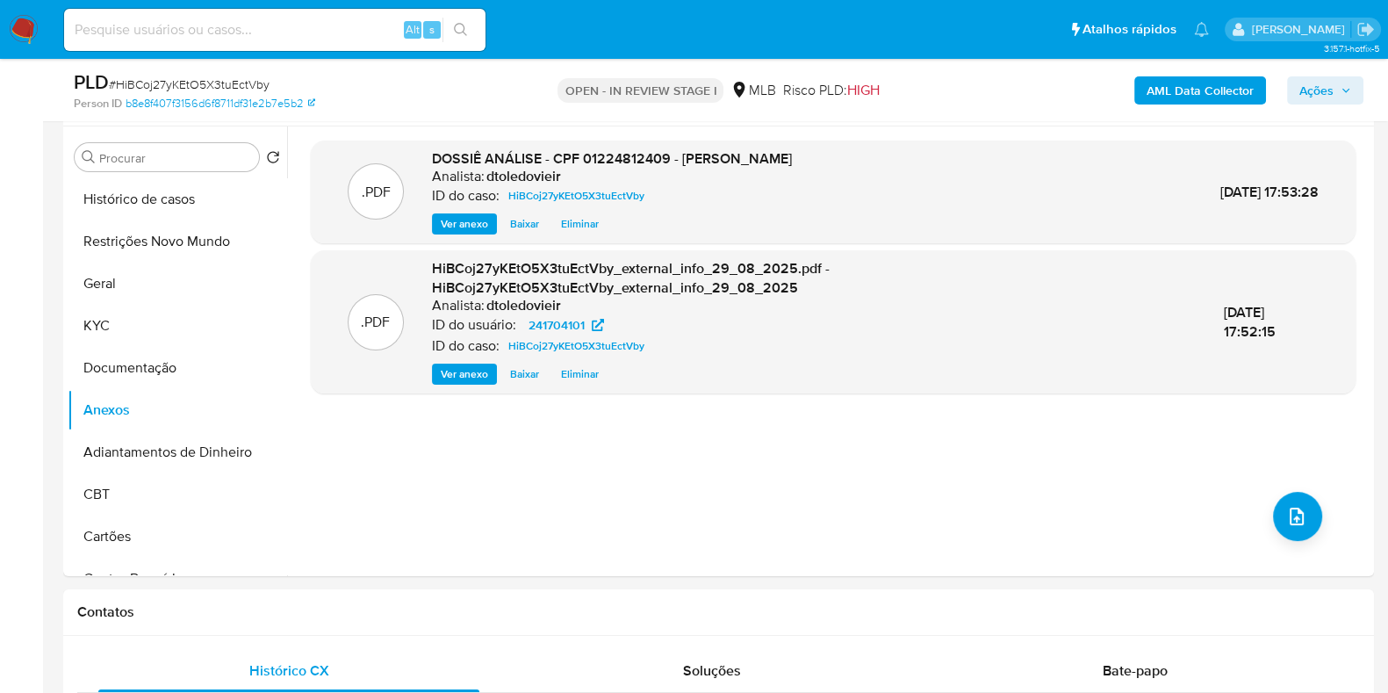
click at [1340, 90] on icon "button" at bounding box center [1345, 90] width 11 height 11
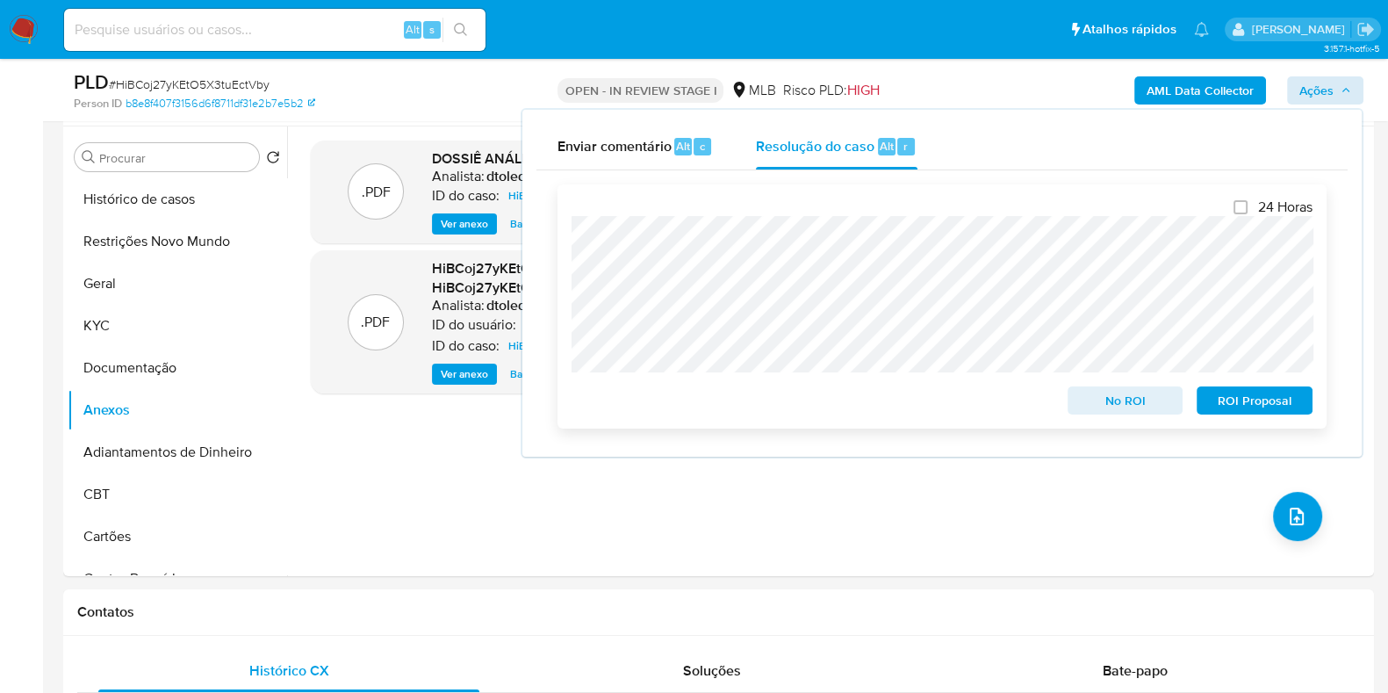
click at [1086, 397] on span "No ROI" at bounding box center [1125, 400] width 91 height 25
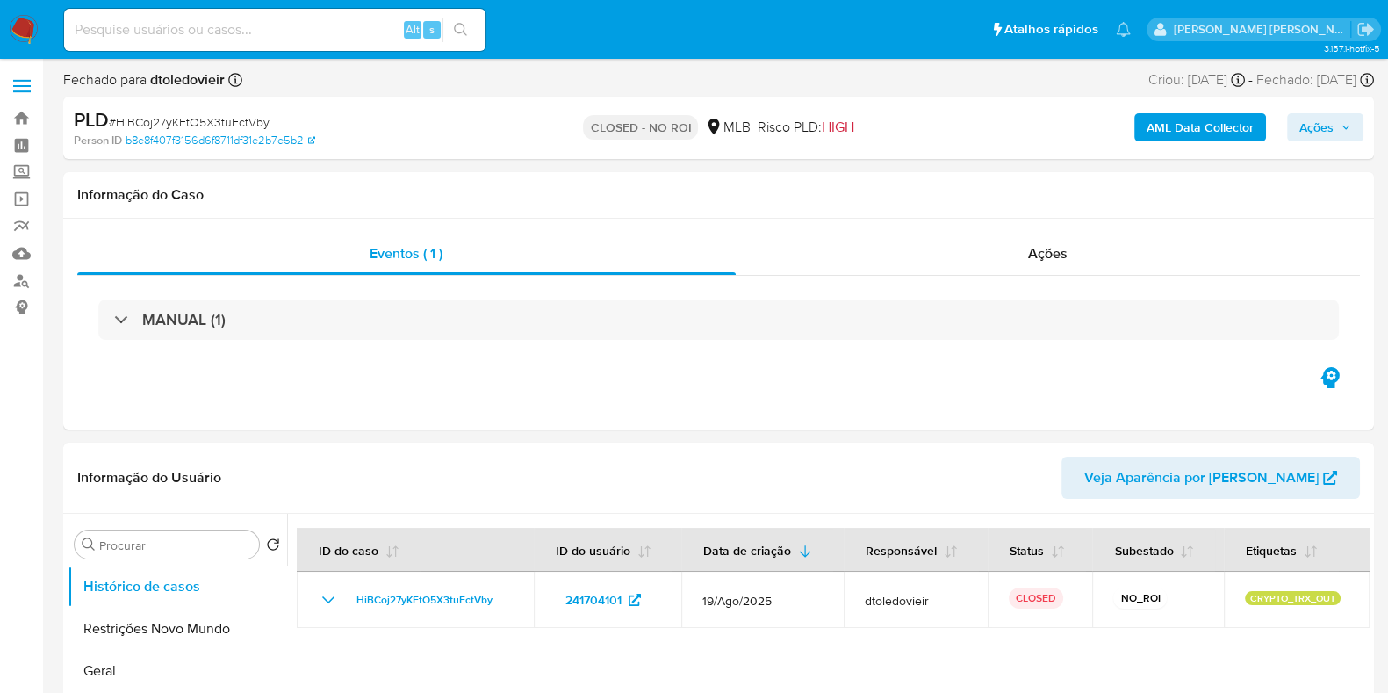
select select "10"
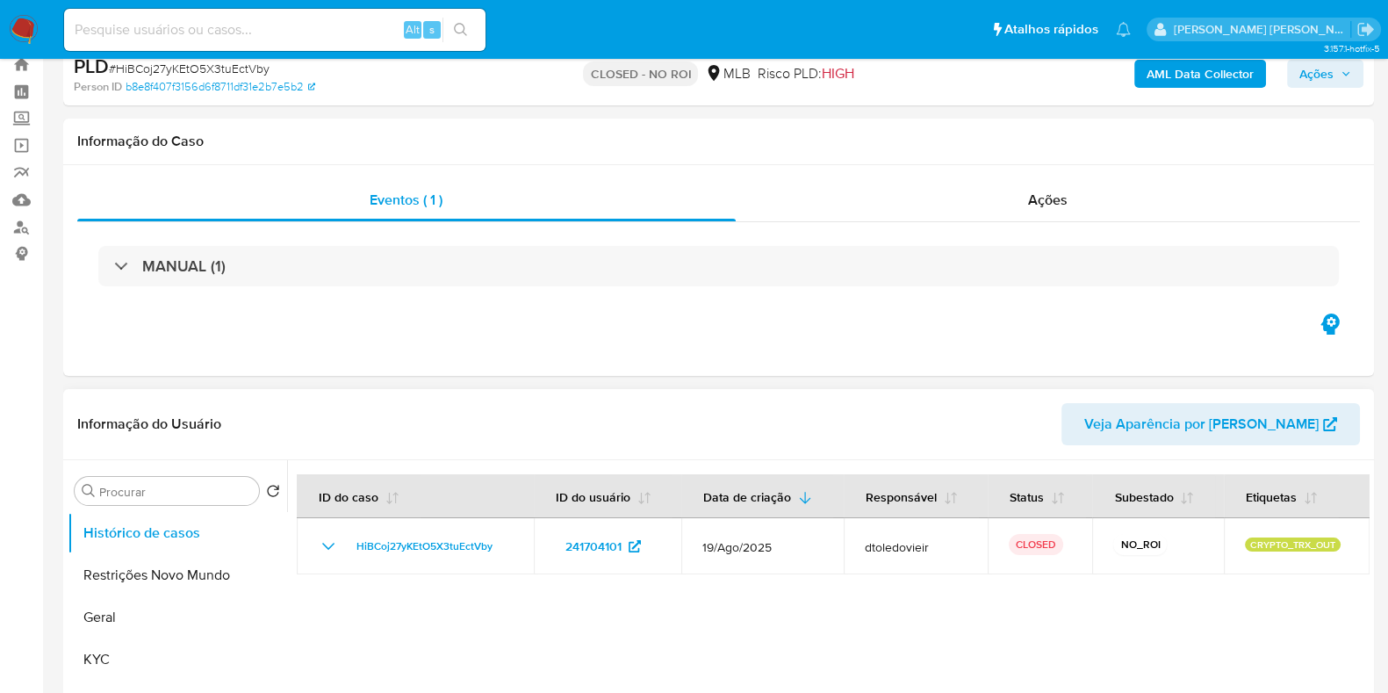
scroll to position [219, 0]
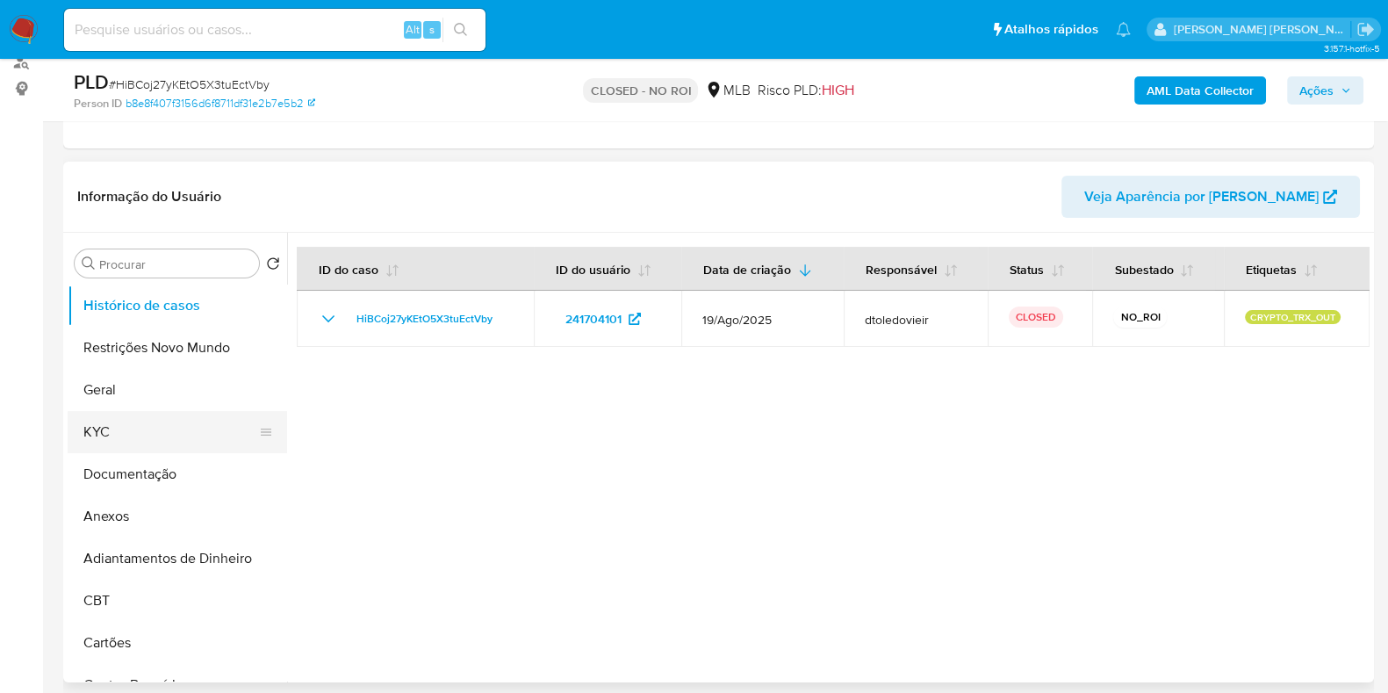
click at [127, 434] on button "KYC" at bounding box center [170, 432] width 205 height 42
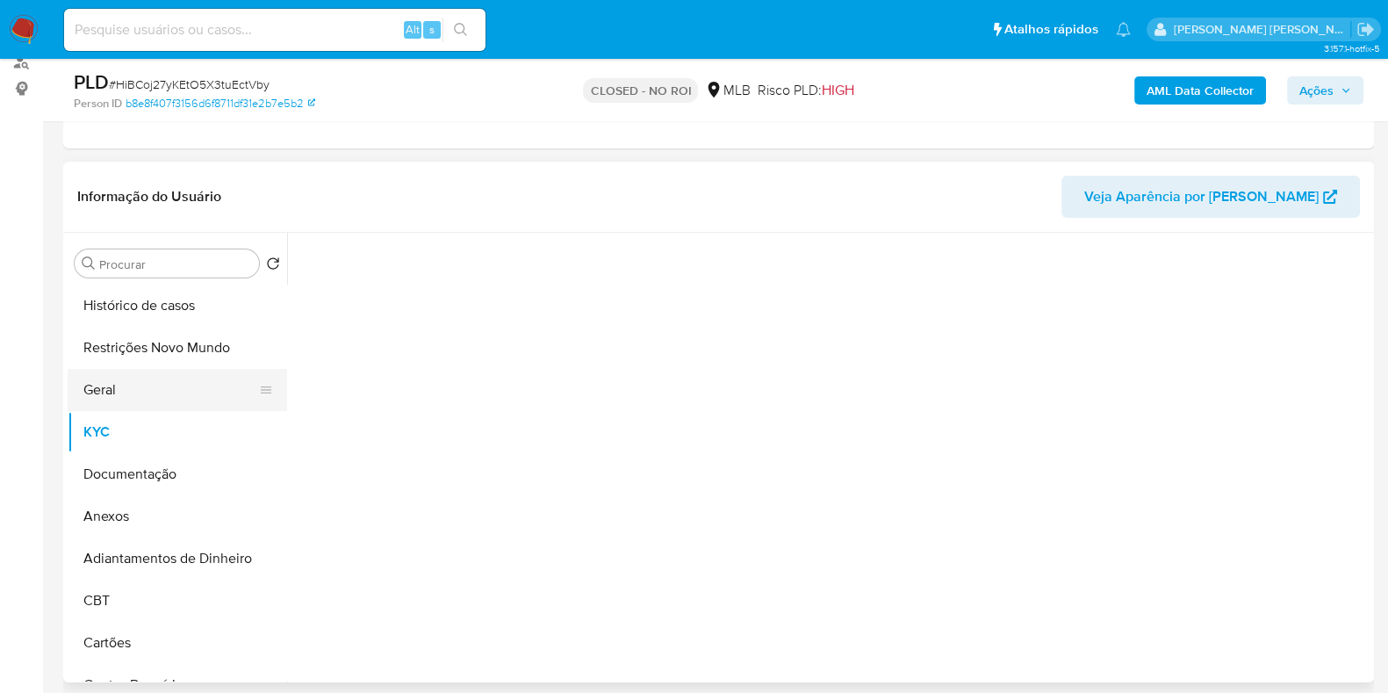
click at [135, 379] on button "Geral" at bounding box center [170, 390] width 205 height 42
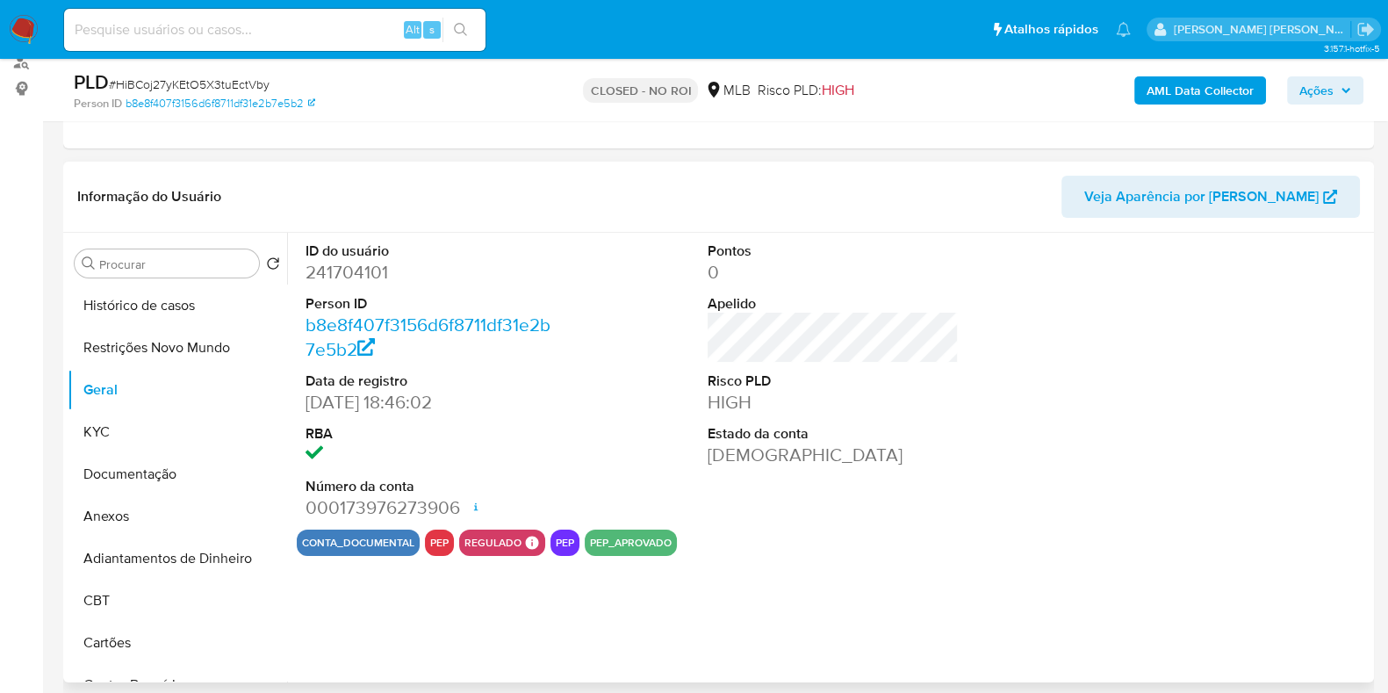
click at [342, 265] on dd "241704101" at bounding box center [430, 272] width 251 height 25
click at [341, 265] on dd "241704101" at bounding box center [430, 272] width 251 height 25
copy dd "241704101"
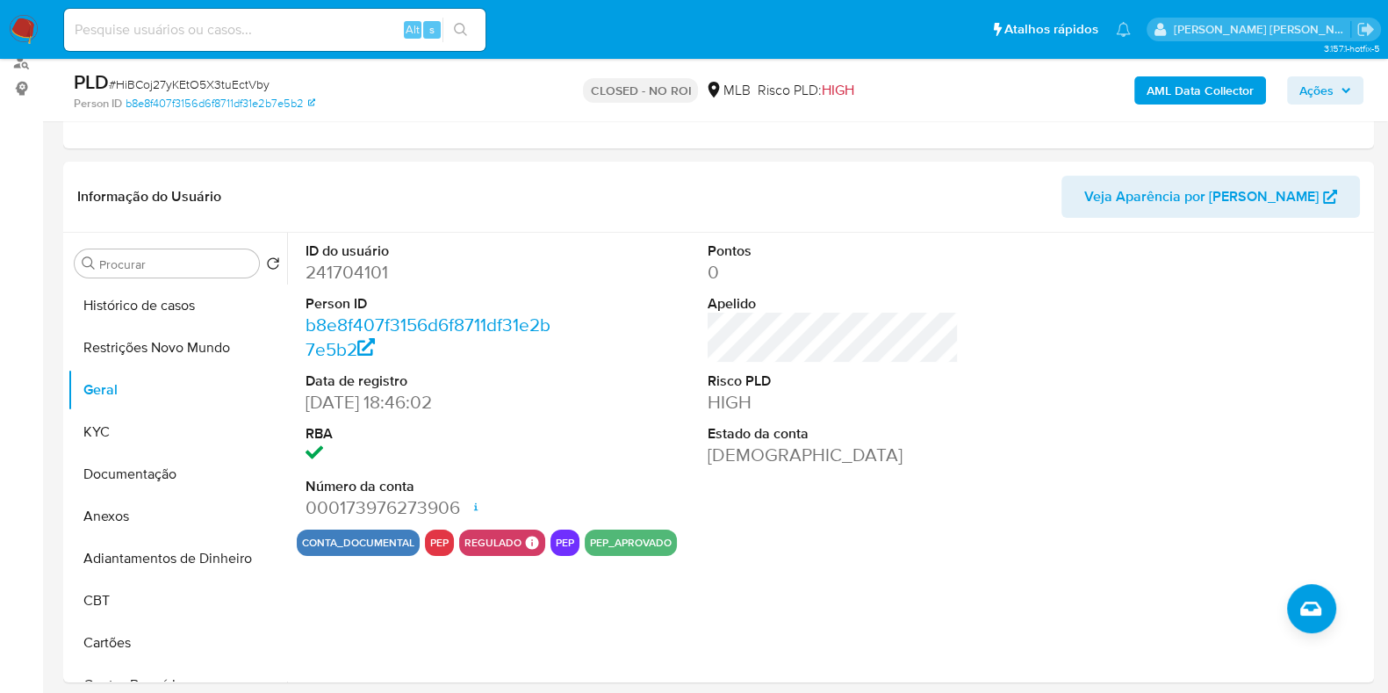
click at [346, 26] on input at bounding box center [274, 29] width 421 height 23
paste input "46518330"
type input "46518330"
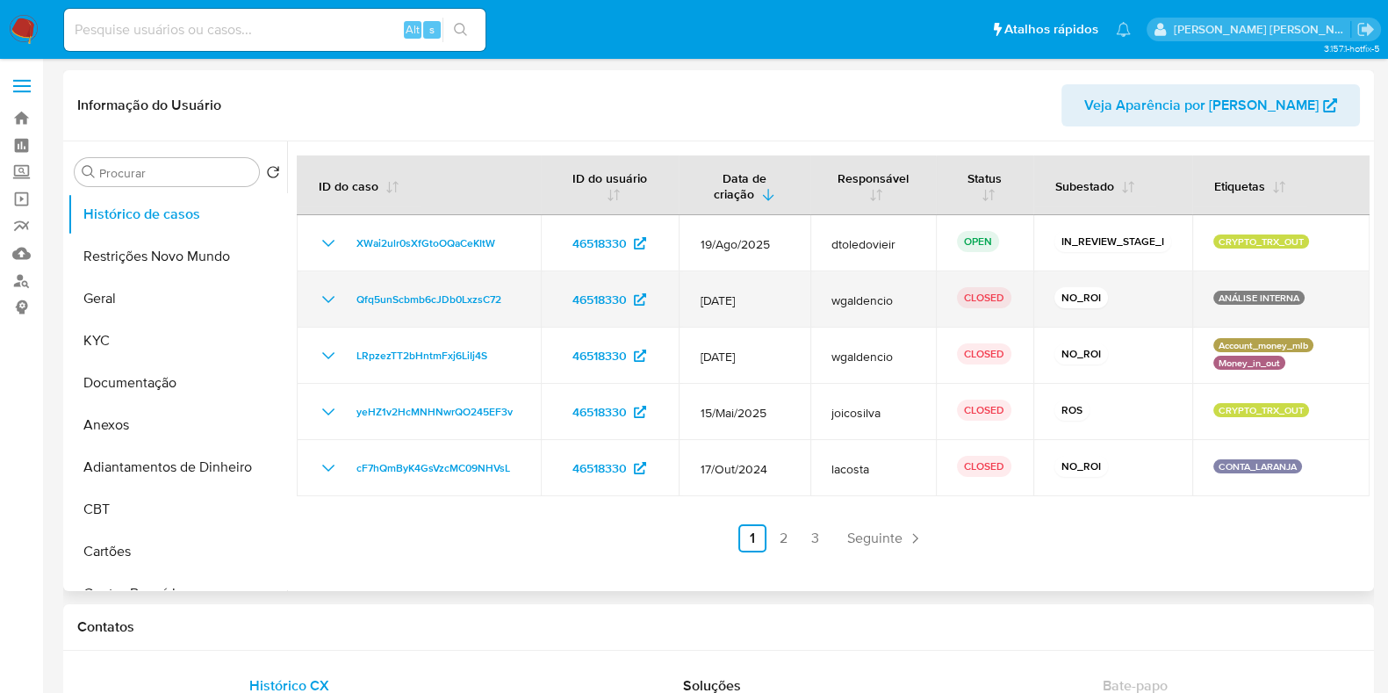
select select "10"
drag, startPoint x: 770, startPoint y: 298, endPoint x: 715, endPoint y: 305, distance: 55.9
click at [715, 305] on span "[DATE]" at bounding box center [745, 300] width 90 height 16
click at [326, 296] on icon "Mostrar/Ocultar" at bounding box center [328, 299] width 21 height 21
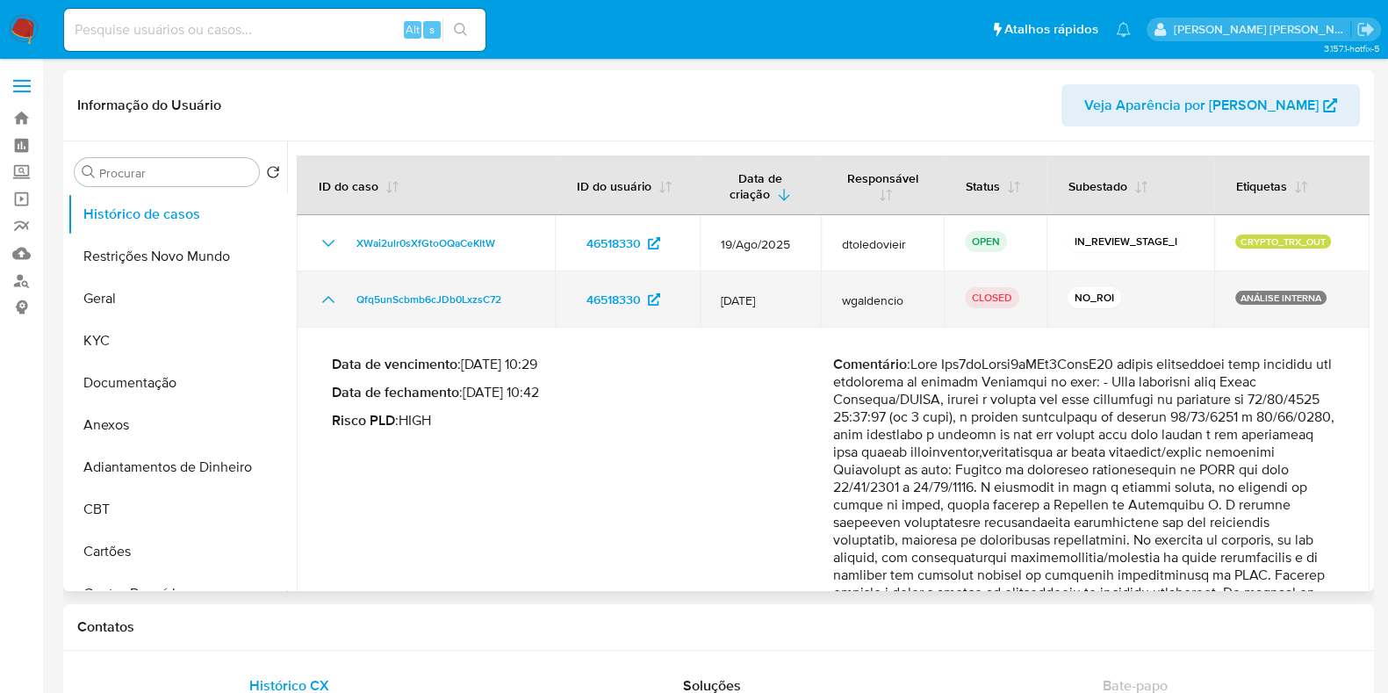
click at [326, 296] on icon "Mostrar/Ocultar" at bounding box center [328, 299] width 21 height 21
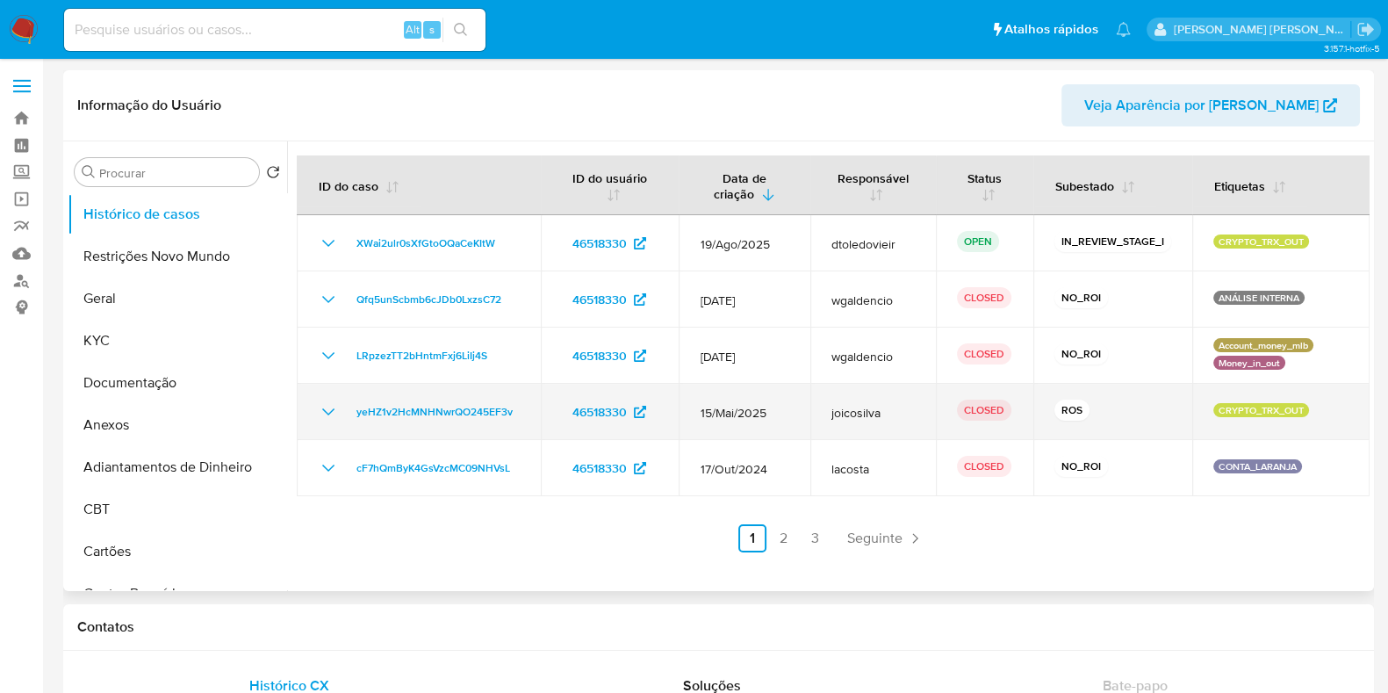
click at [327, 406] on icon "Mostrar/Ocultar" at bounding box center [328, 411] width 21 height 21
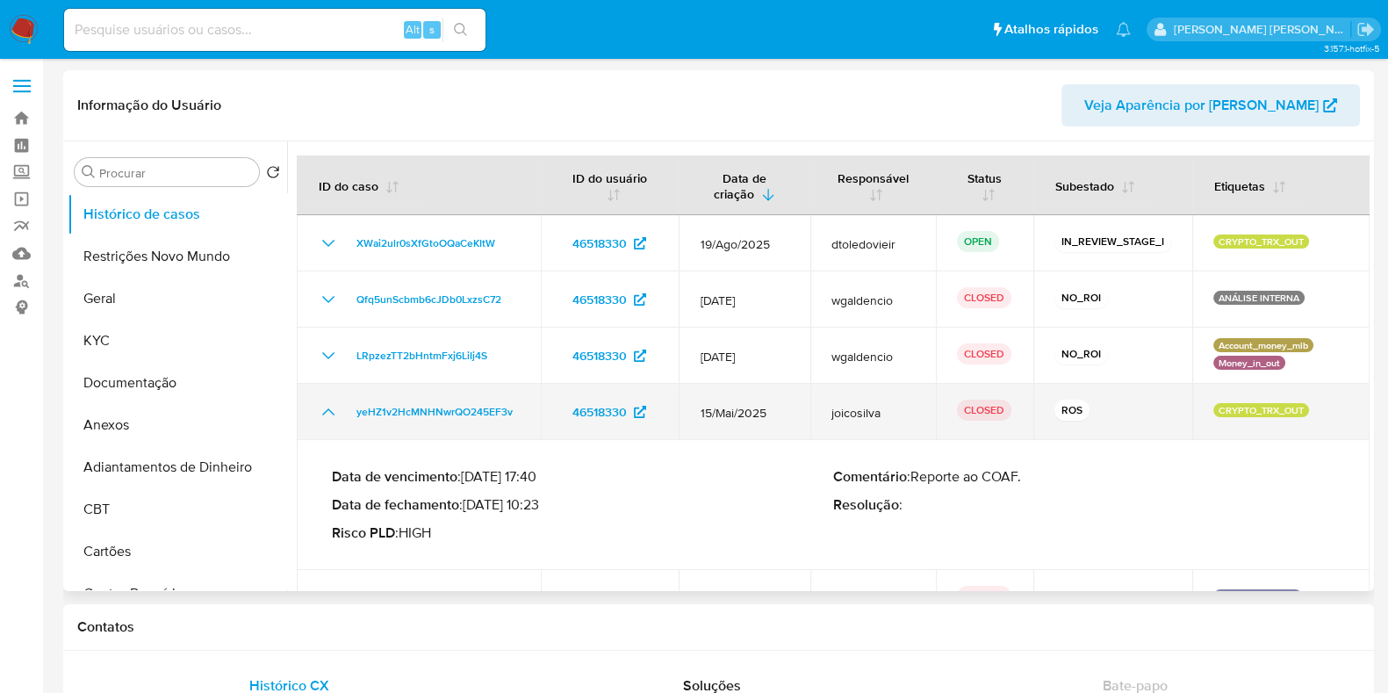
click at [327, 406] on icon "Mostrar/Ocultar" at bounding box center [328, 411] width 21 height 21
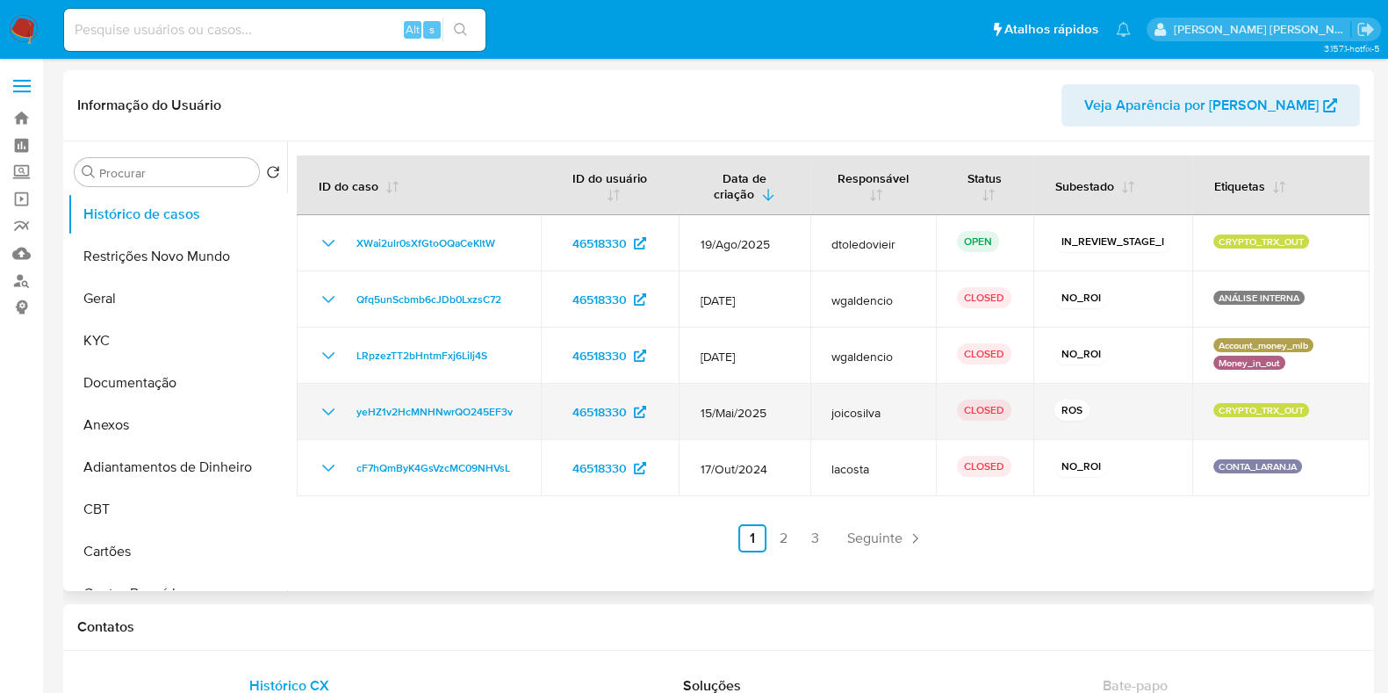
click at [327, 411] on icon "Mostrar/Ocultar" at bounding box center [328, 411] width 21 height 21
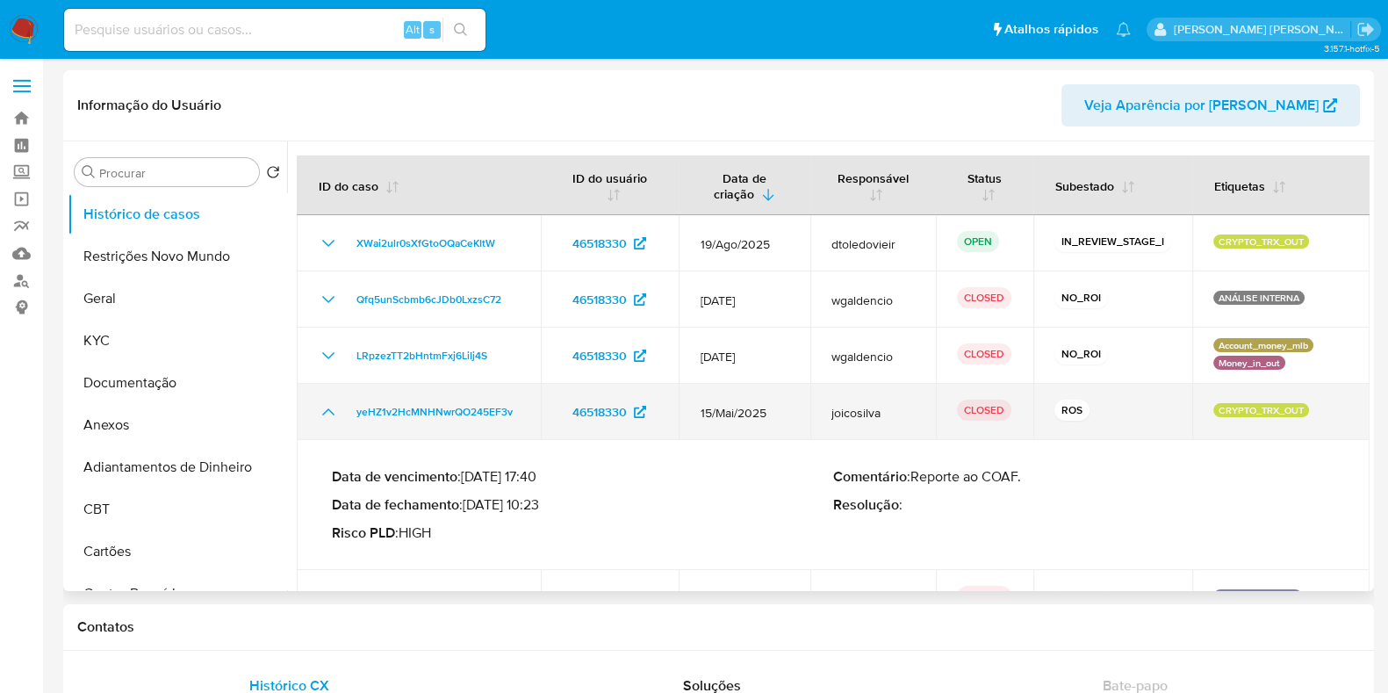
click at [321, 413] on icon "Mostrar/Ocultar" at bounding box center [328, 411] width 21 height 21
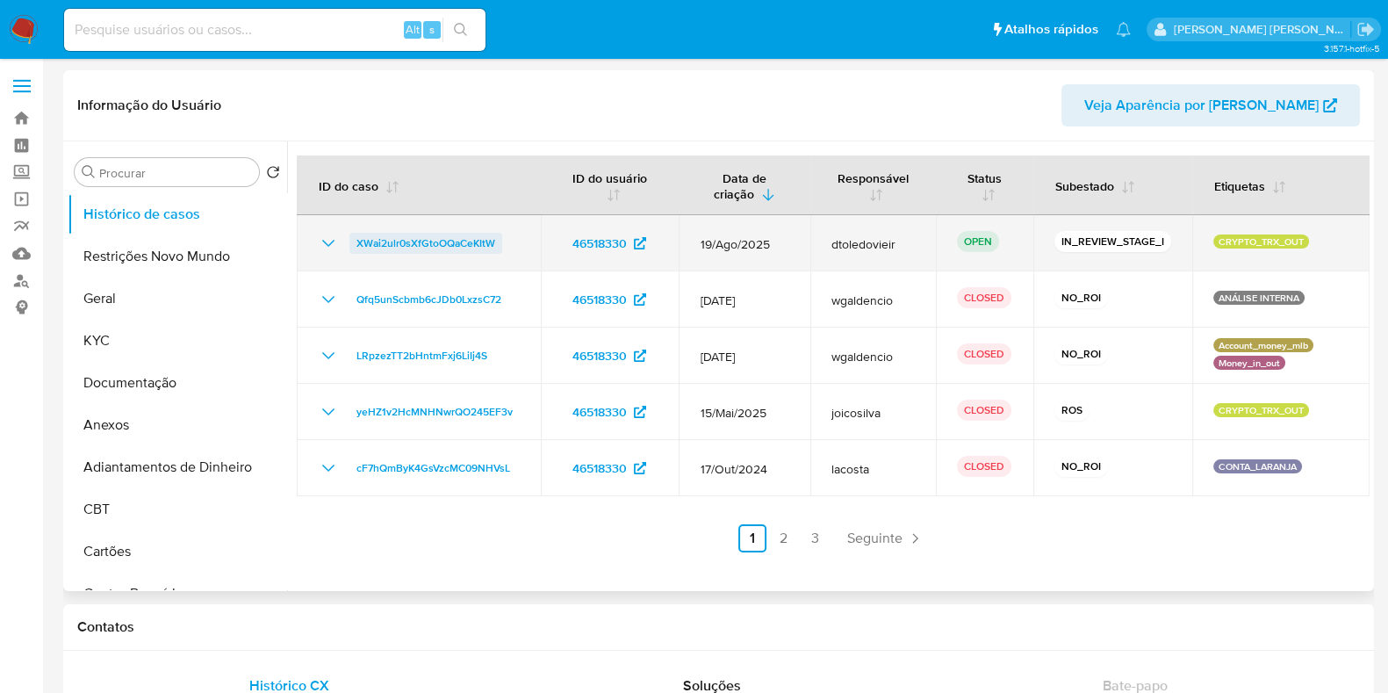
click at [459, 244] on span "XWai2ulr0sXfGtoOQaCeKItW" at bounding box center [425, 243] width 139 height 21
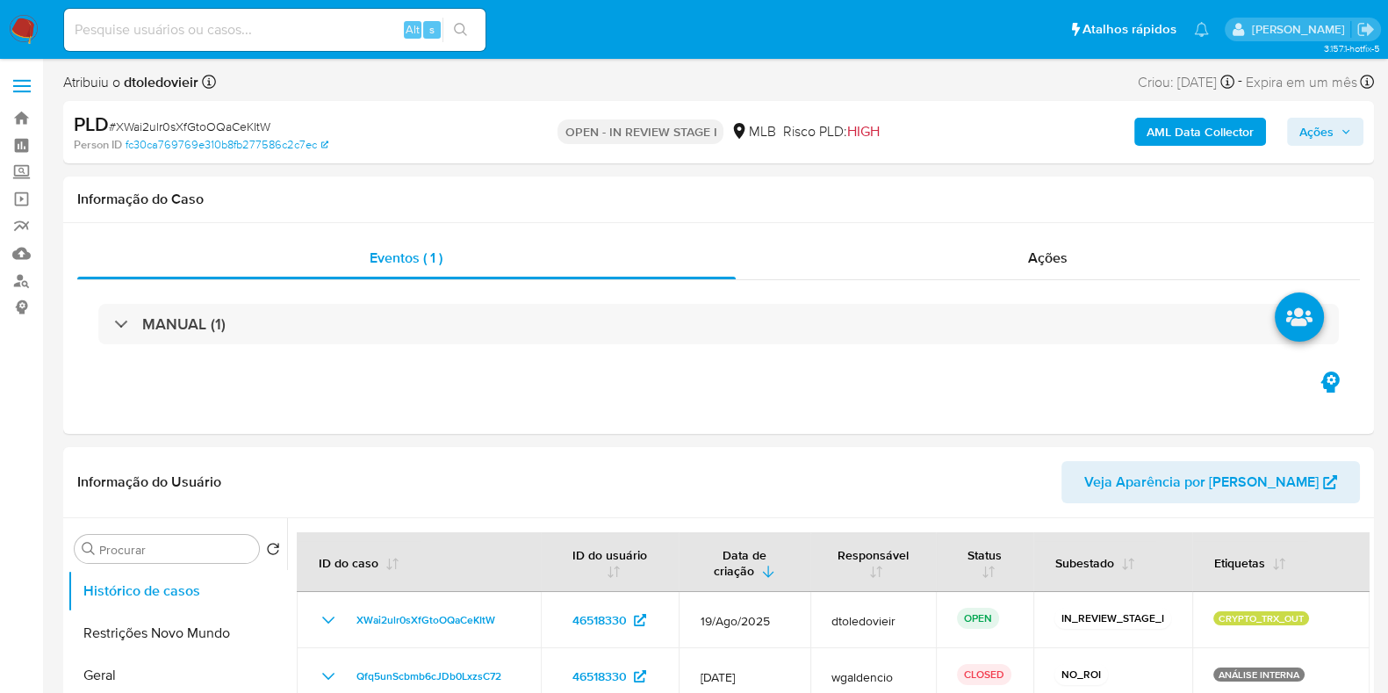
select select "10"
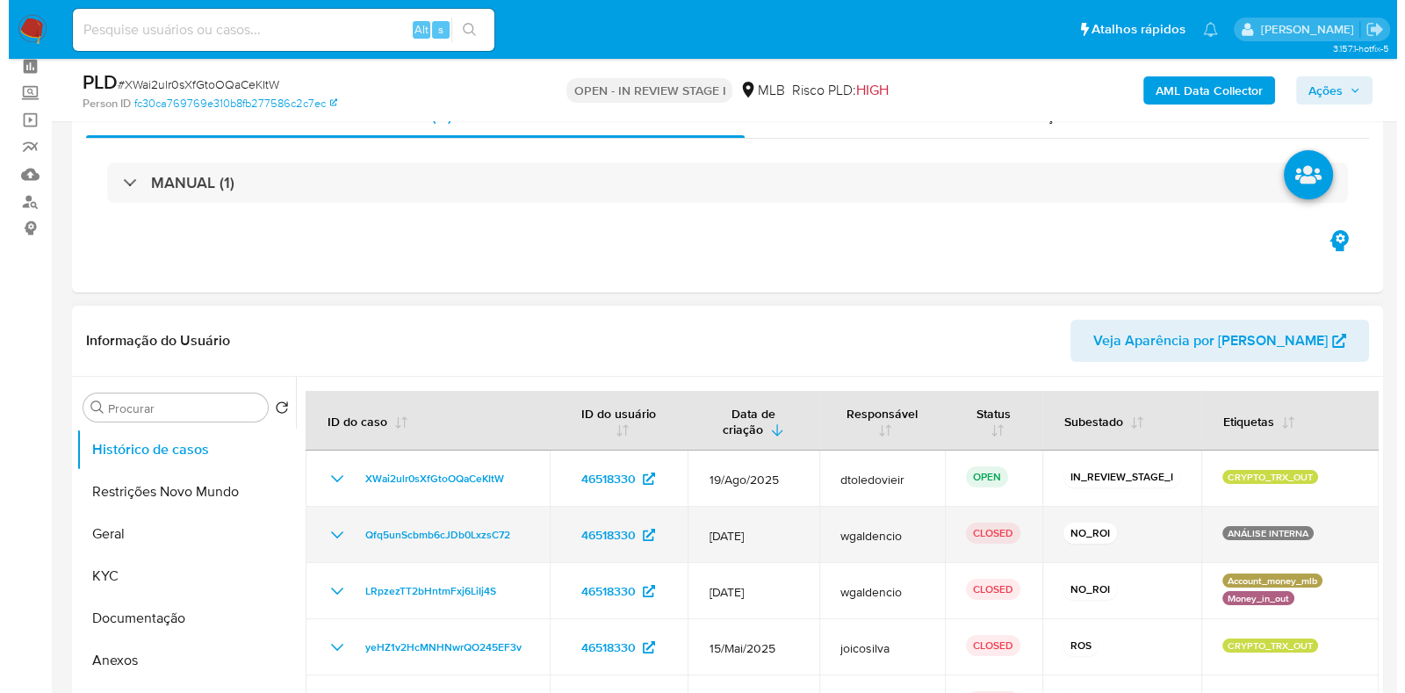
scroll to position [219, 0]
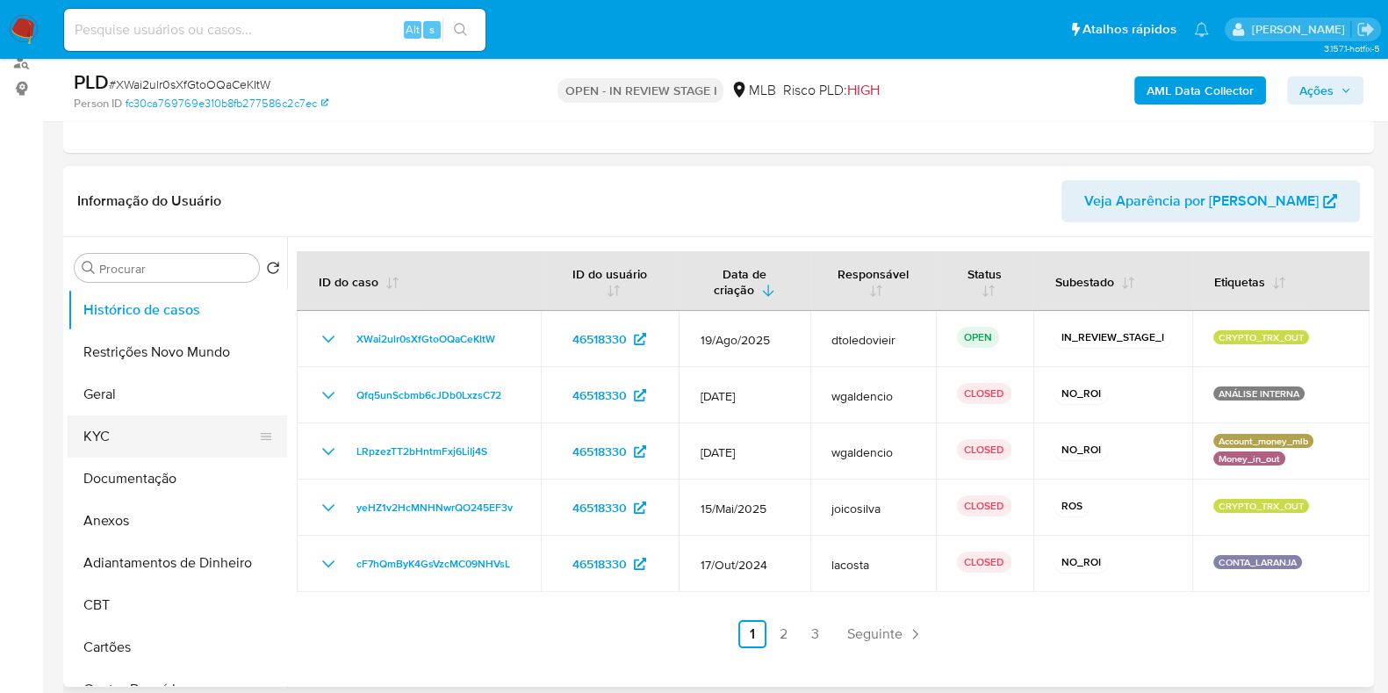
click at [176, 441] on button "KYC" at bounding box center [170, 436] width 205 height 42
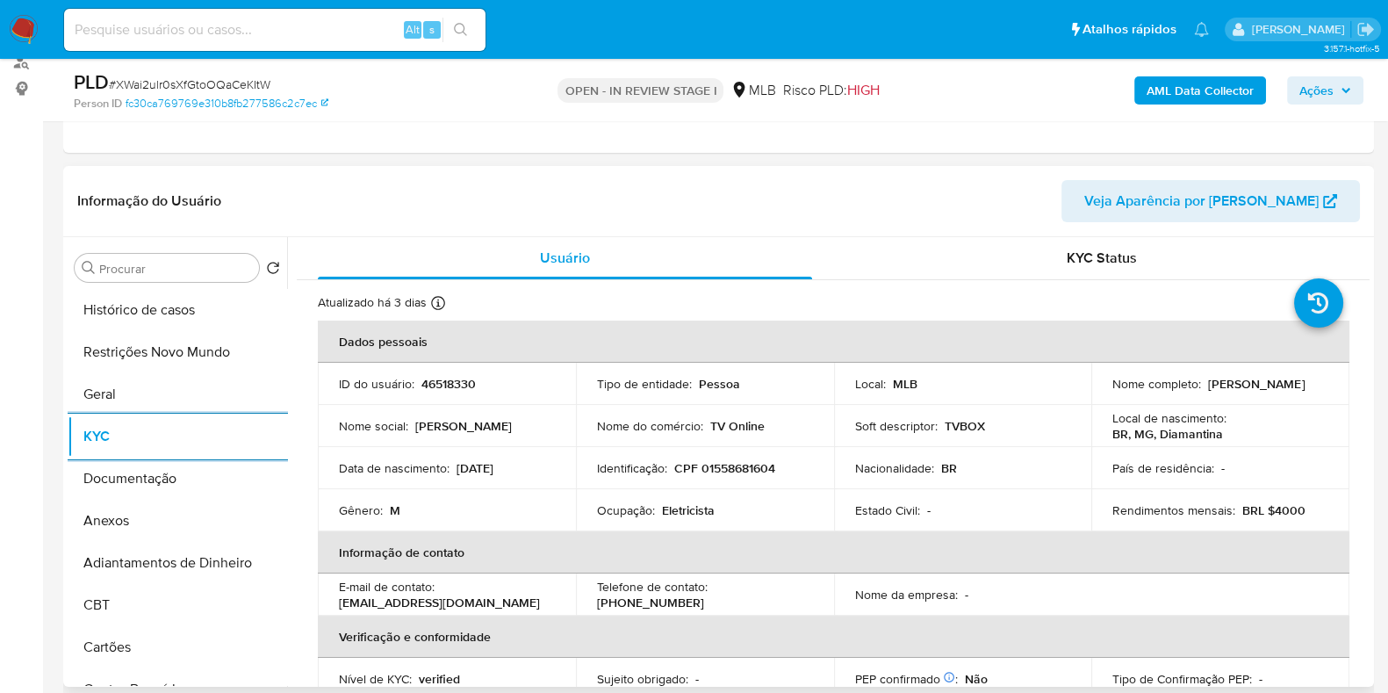
click at [681, 515] on p "Eletricista" at bounding box center [688, 510] width 53 height 16
copy p "Eletricista"
click at [152, 471] on button "Documentação" at bounding box center [170, 478] width 205 height 42
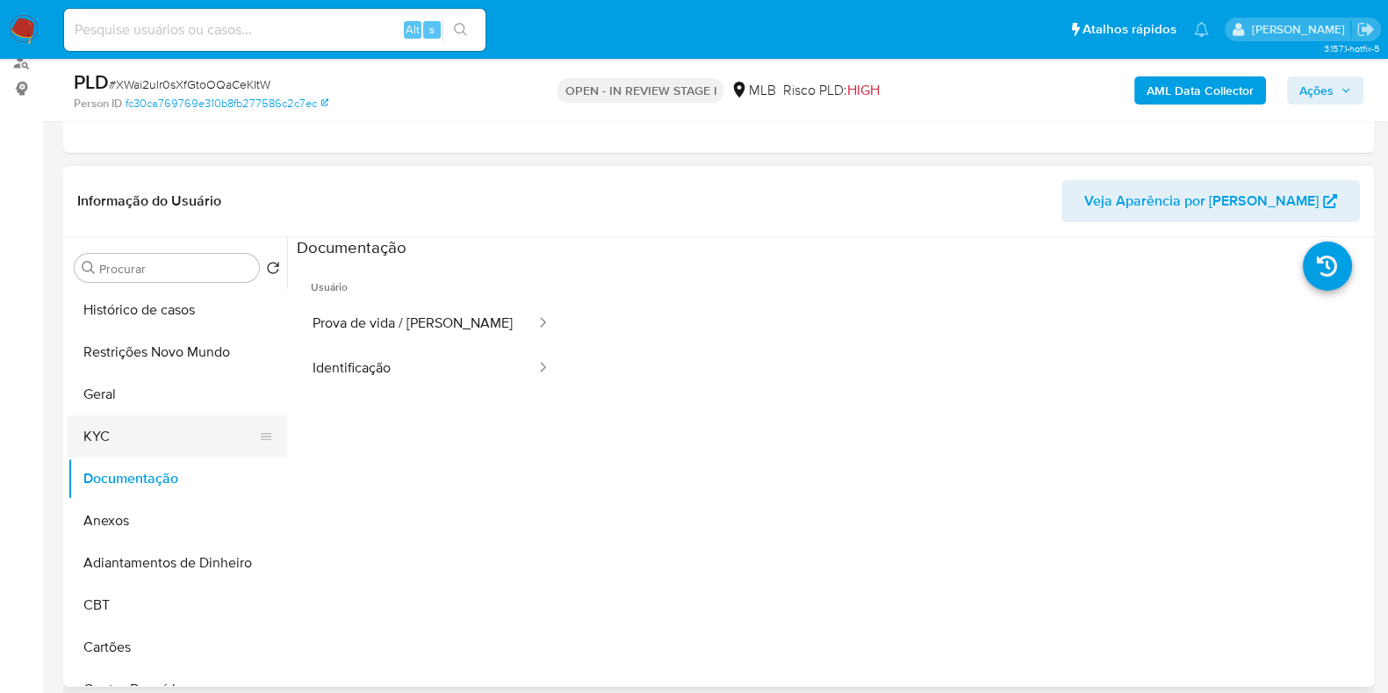
click at [157, 430] on button "KYC" at bounding box center [170, 436] width 205 height 42
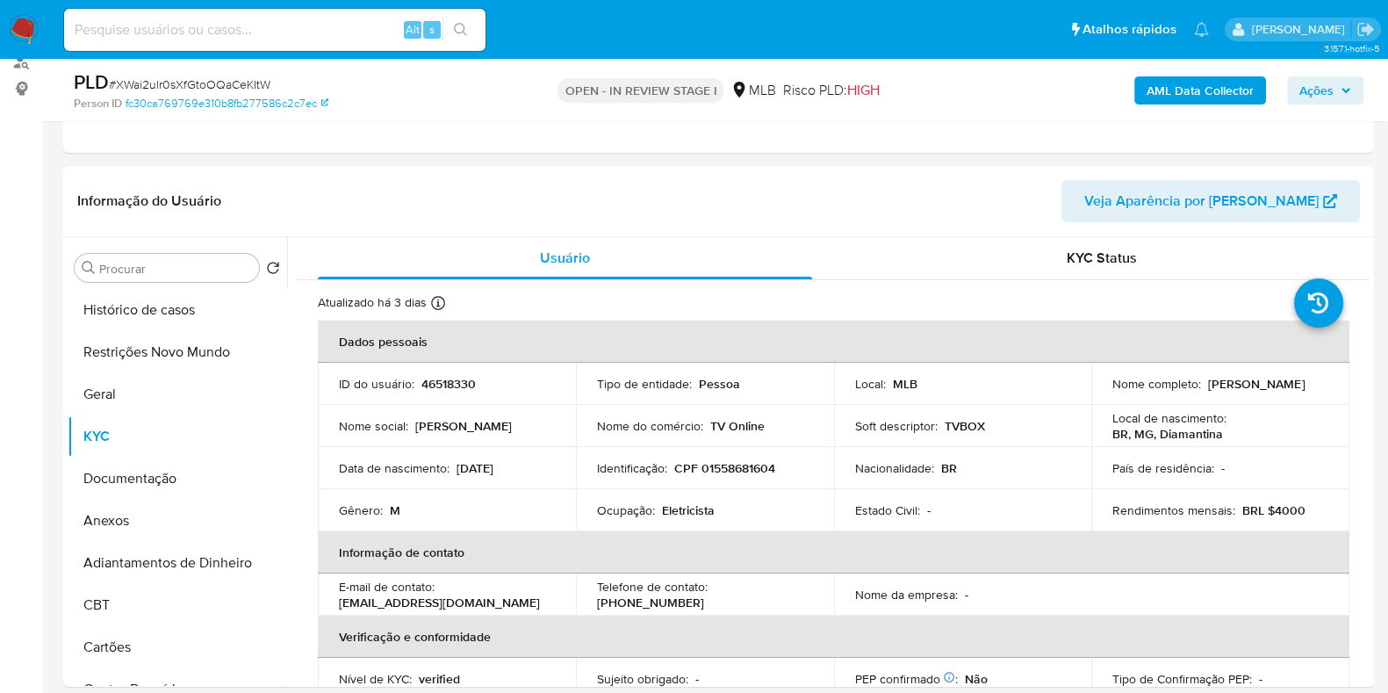
click at [1196, 98] on b "AML Data Collector" at bounding box center [1199, 90] width 107 height 28
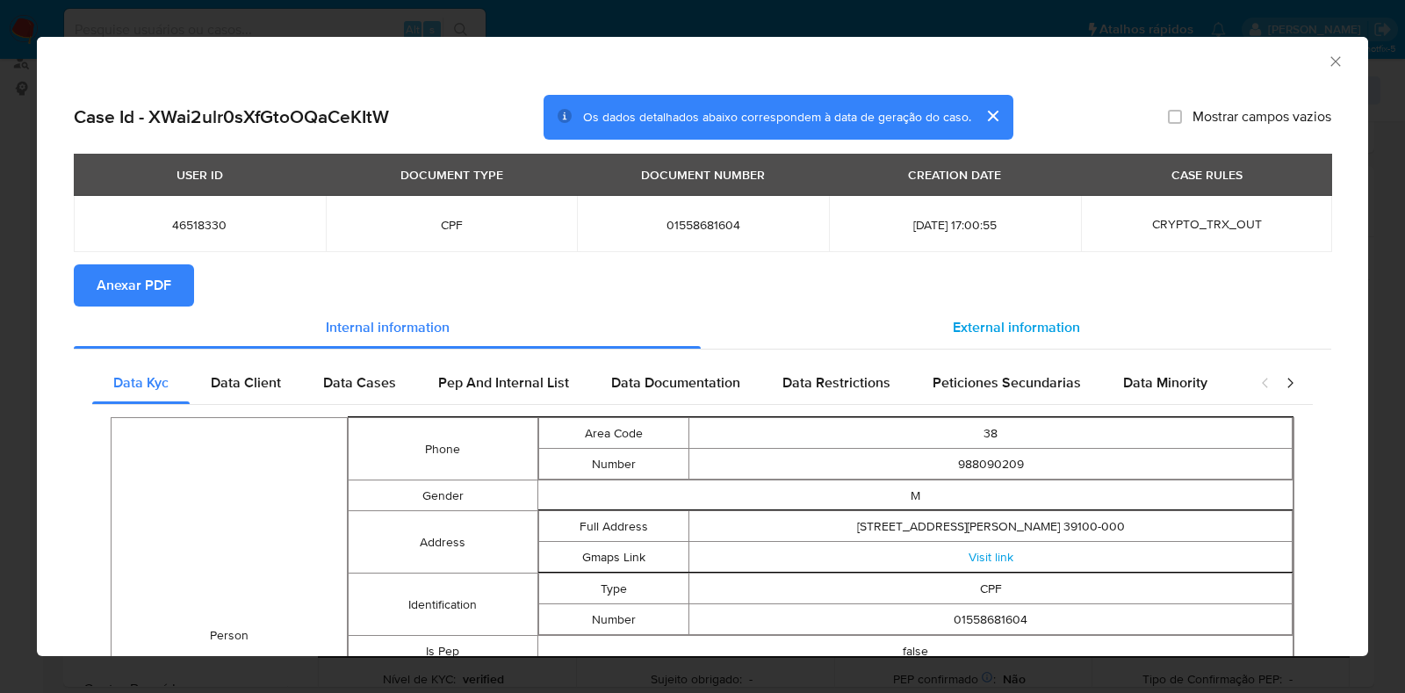
click at [983, 322] on span "External information" at bounding box center [1015, 327] width 127 height 20
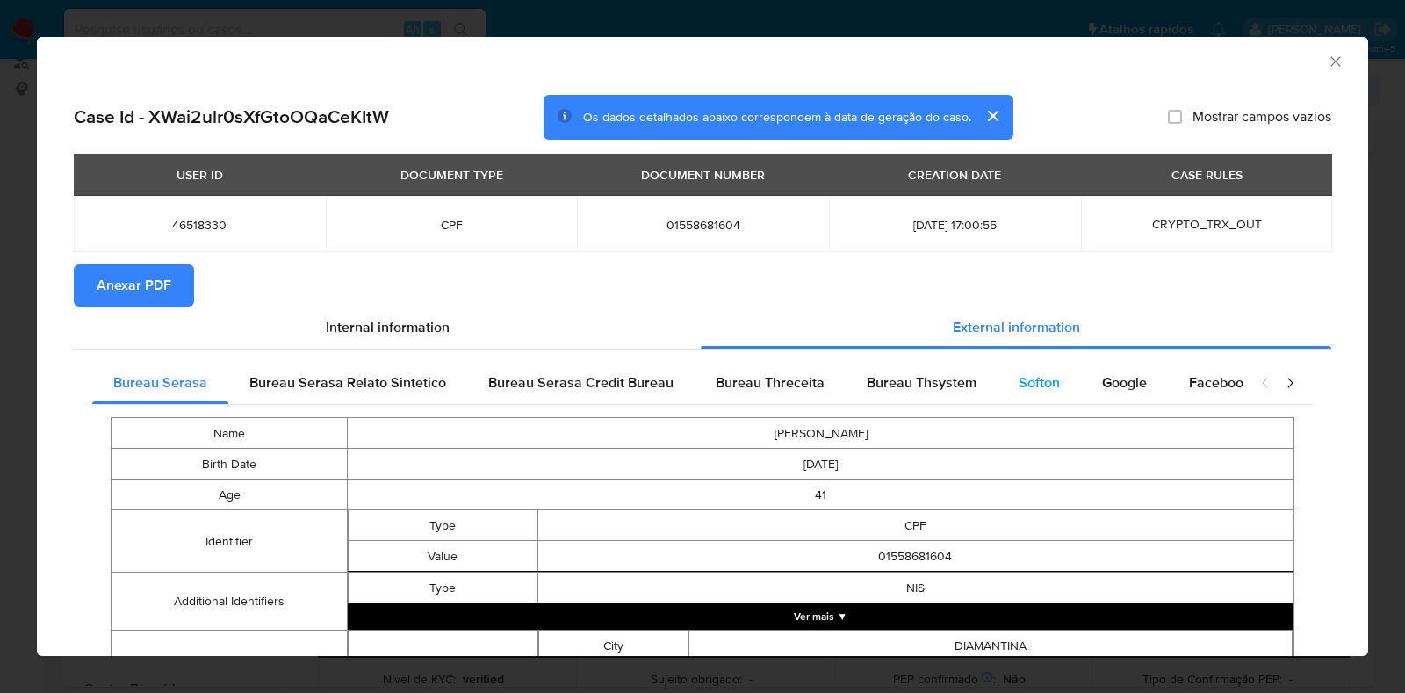
click at [1001, 379] on div "Softon" at bounding box center [1038, 383] width 83 height 42
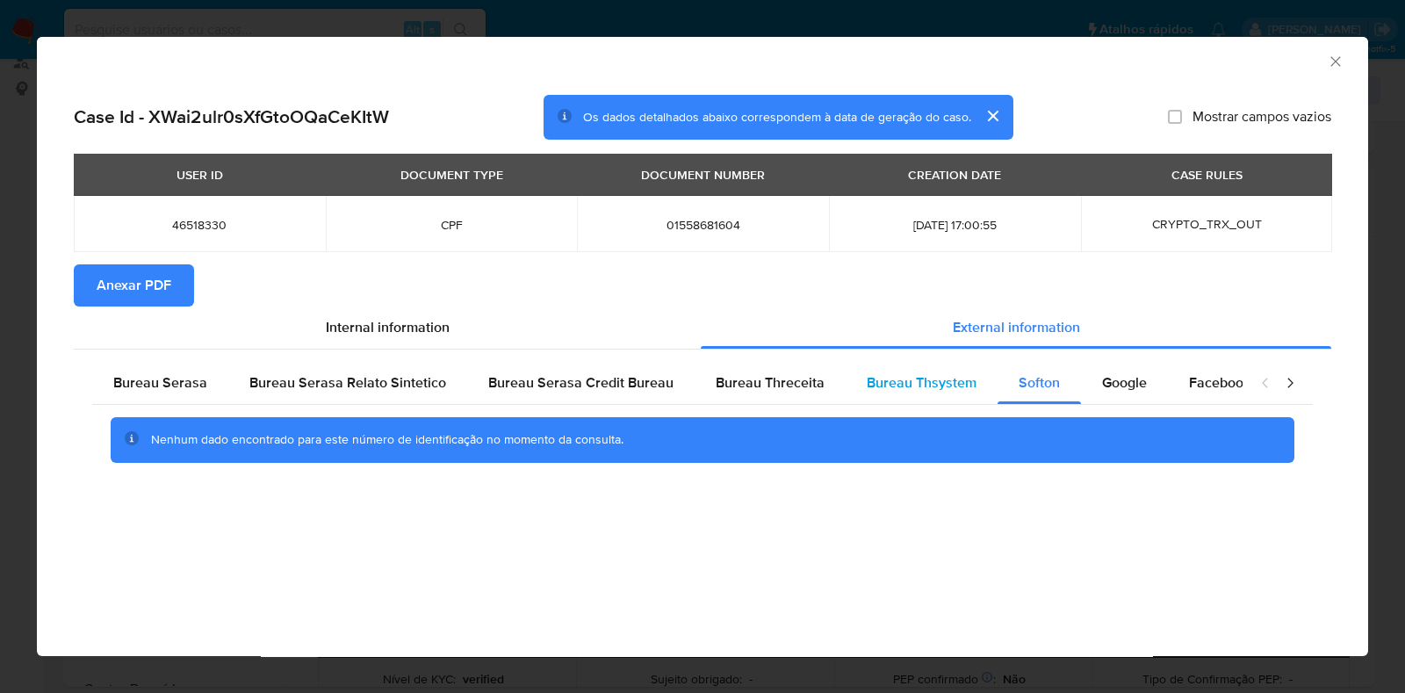
click at [926, 382] on span "Bureau Thsystem" at bounding box center [921, 382] width 110 height 20
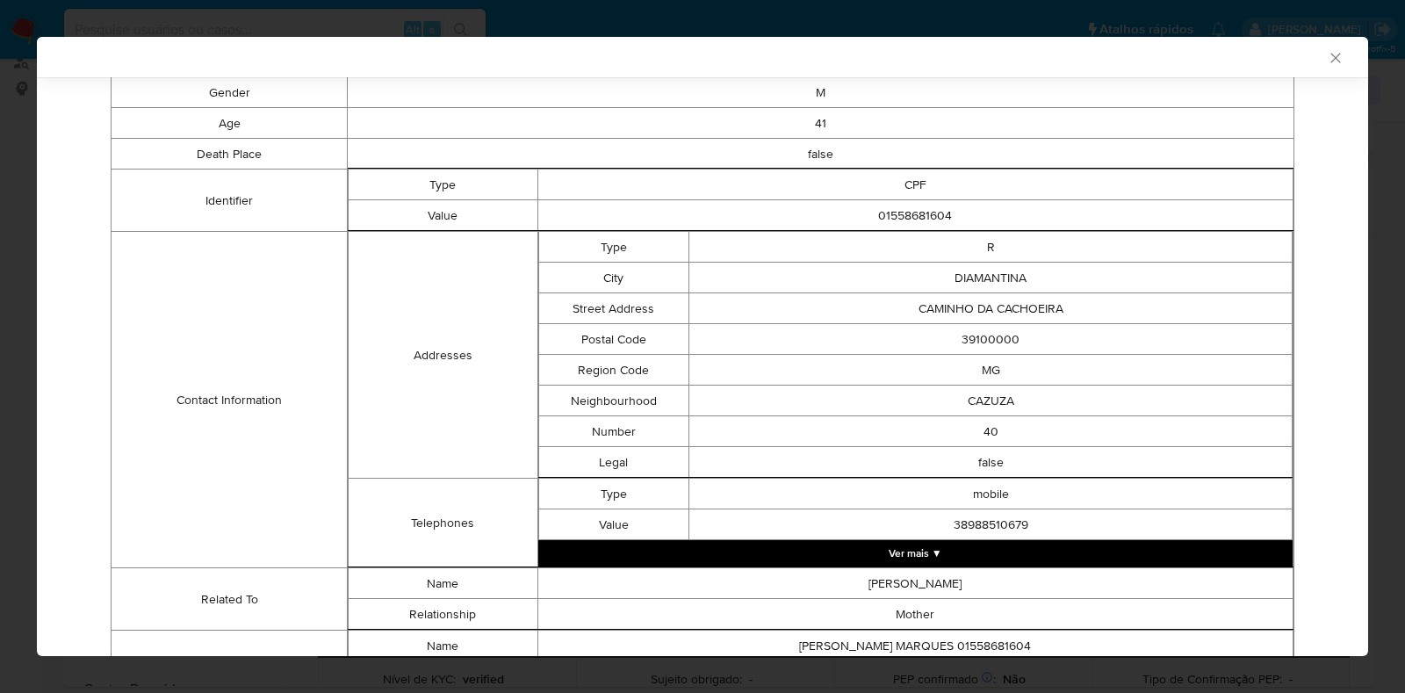
scroll to position [628, 0]
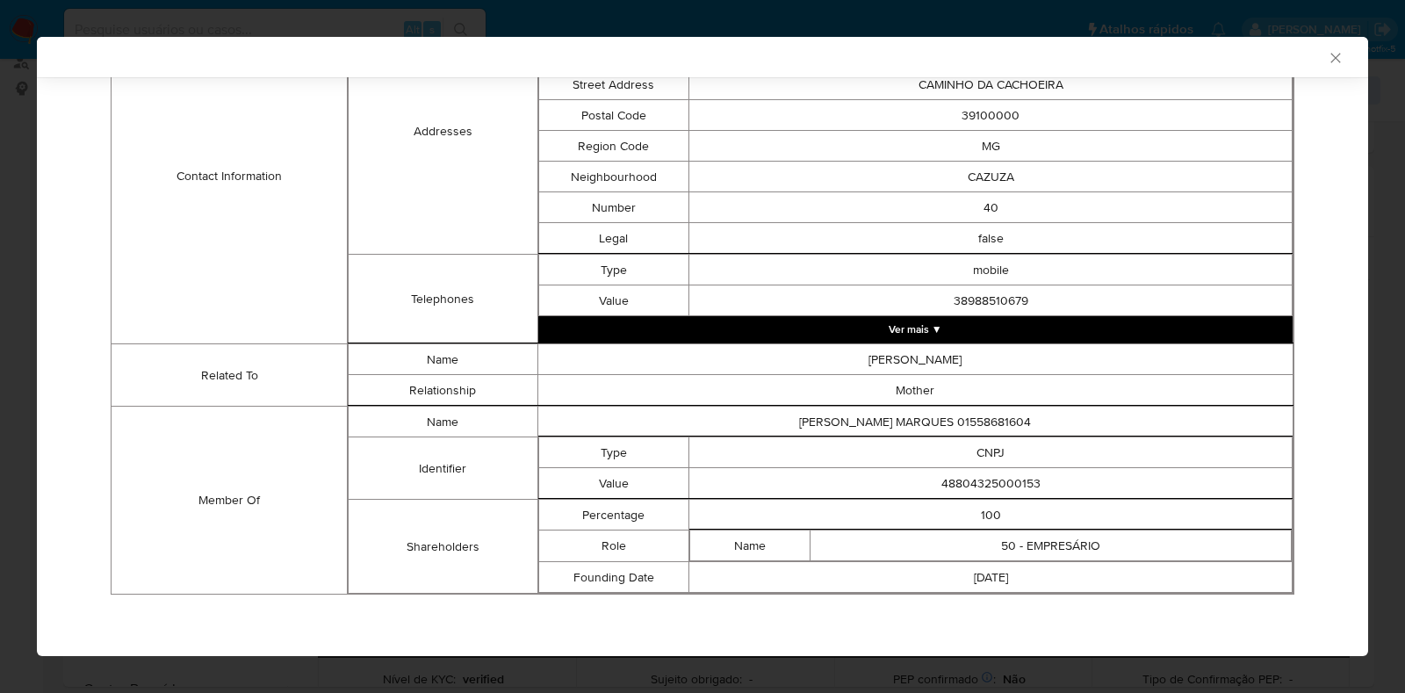
click at [974, 489] on td "48804325000153" at bounding box center [990, 483] width 603 height 31
copy td "48804325000153"
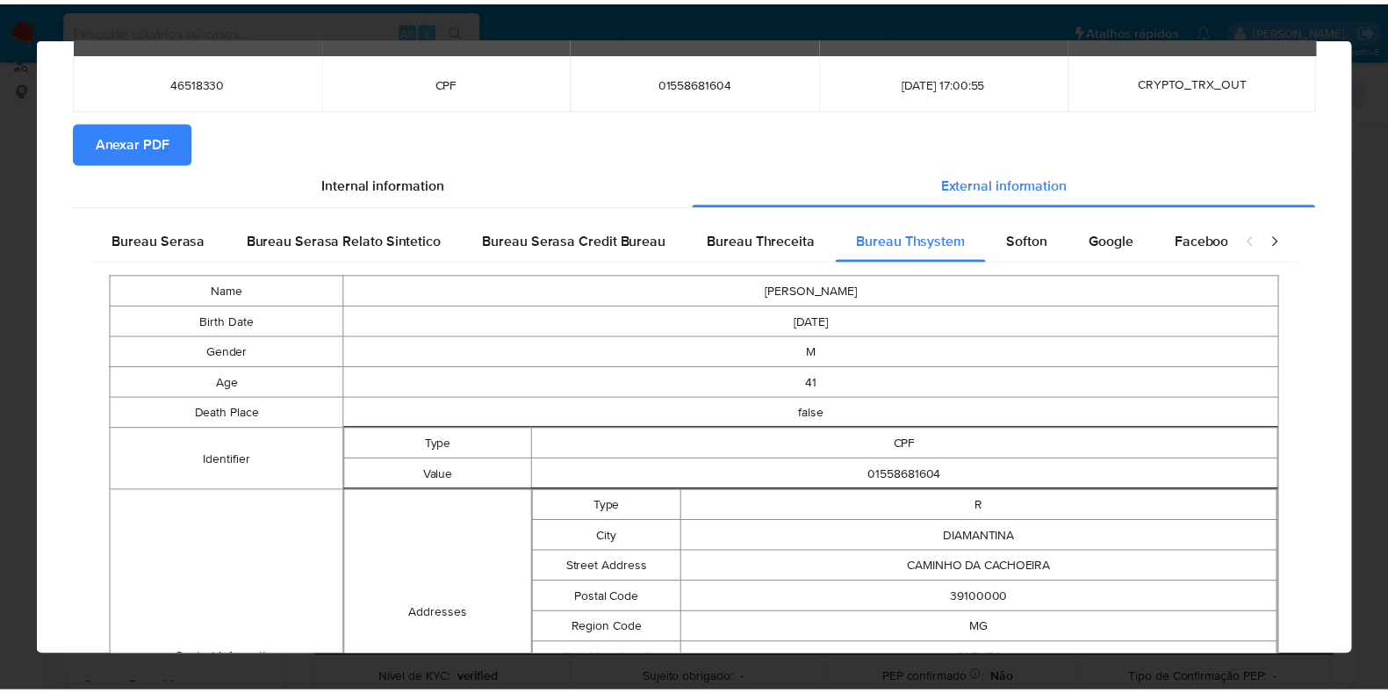
scroll to position [0, 0]
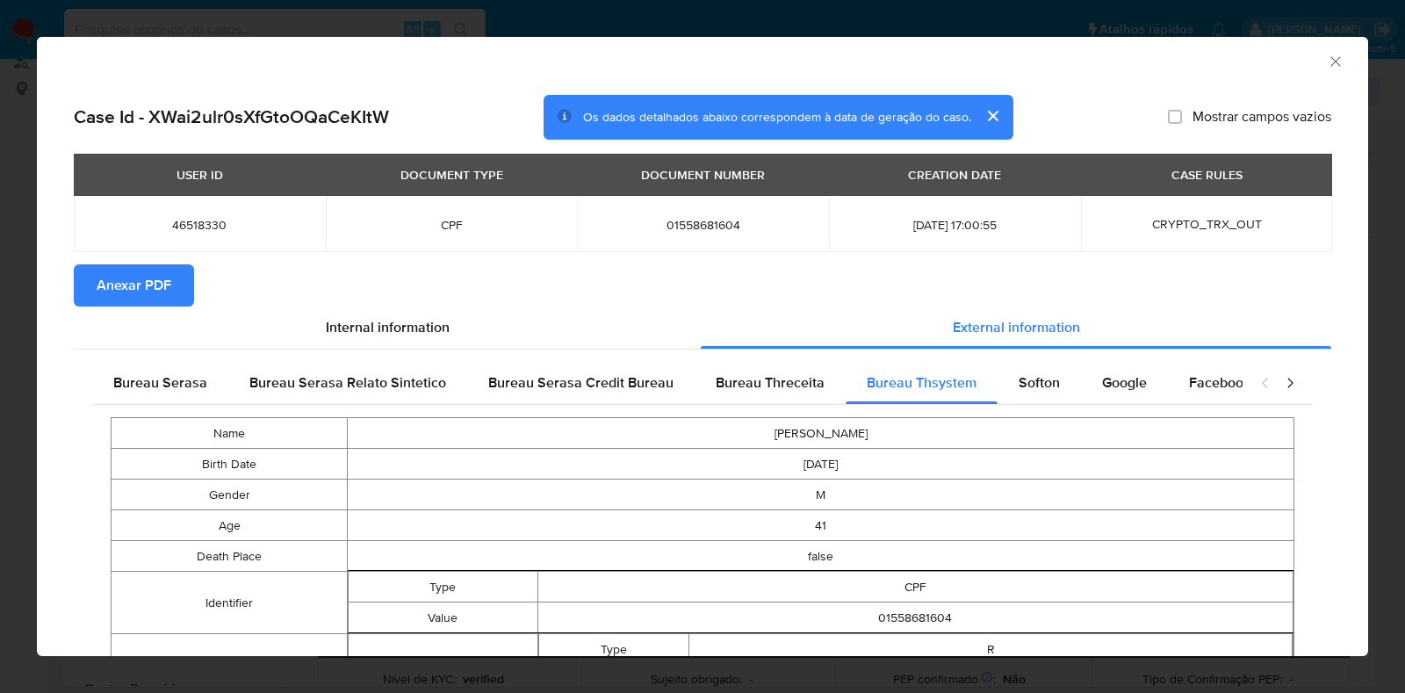
click at [18, 338] on div "AML Data Collector Case Id - XWai2ulr0sXfGtoOQaCeKItW Os dados detalhados abaix…" at bounding box center [702, 346] width 1405 height 693
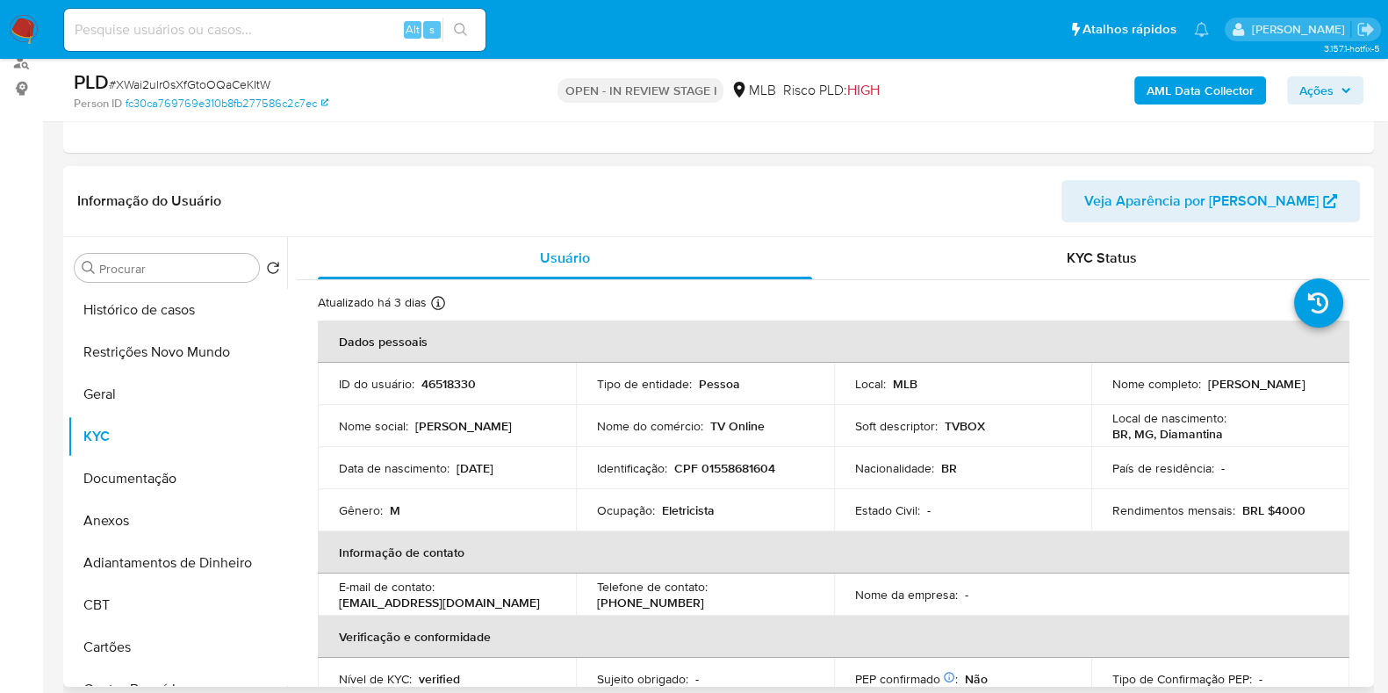
click at [744, 471] on p "CPF 01558681604" at bounding box center [724, 468] width 101 height 16
click at [140, 306] on button "Histórico de casos" at bounding box center [170, 310] width 205 height 42
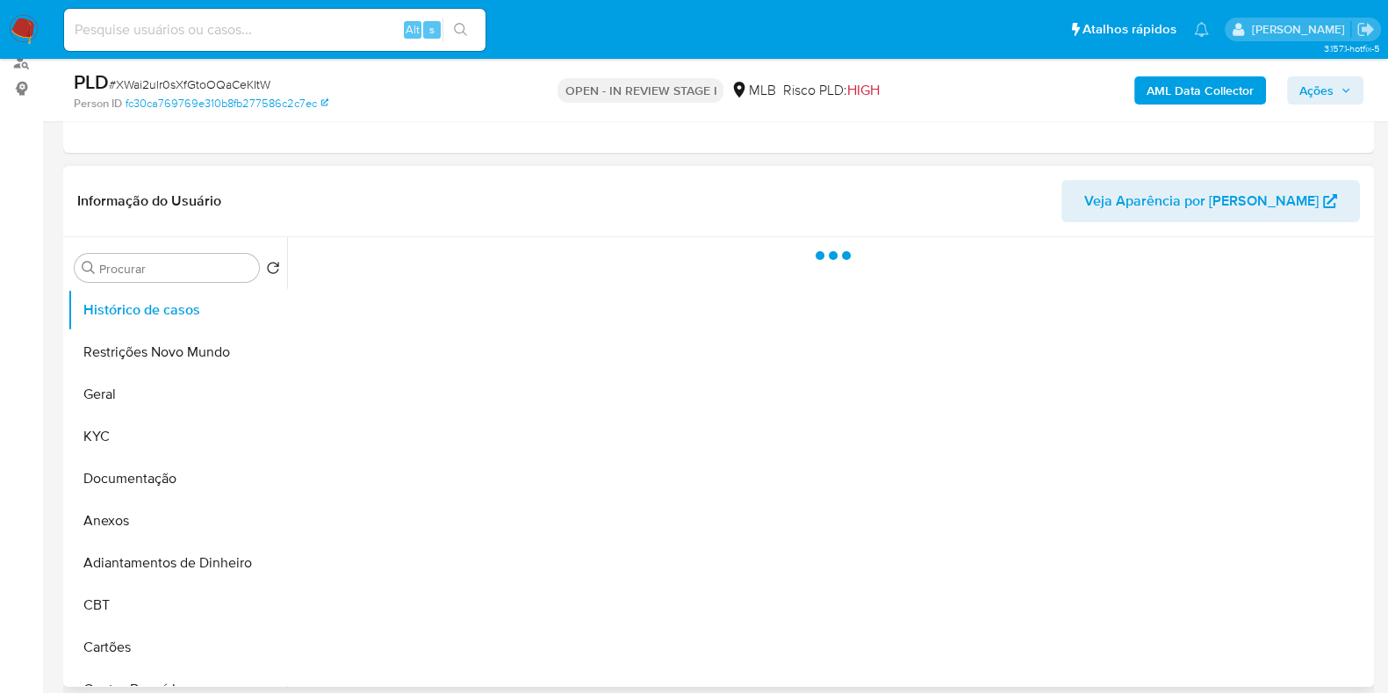
scroll to position [329, 0]
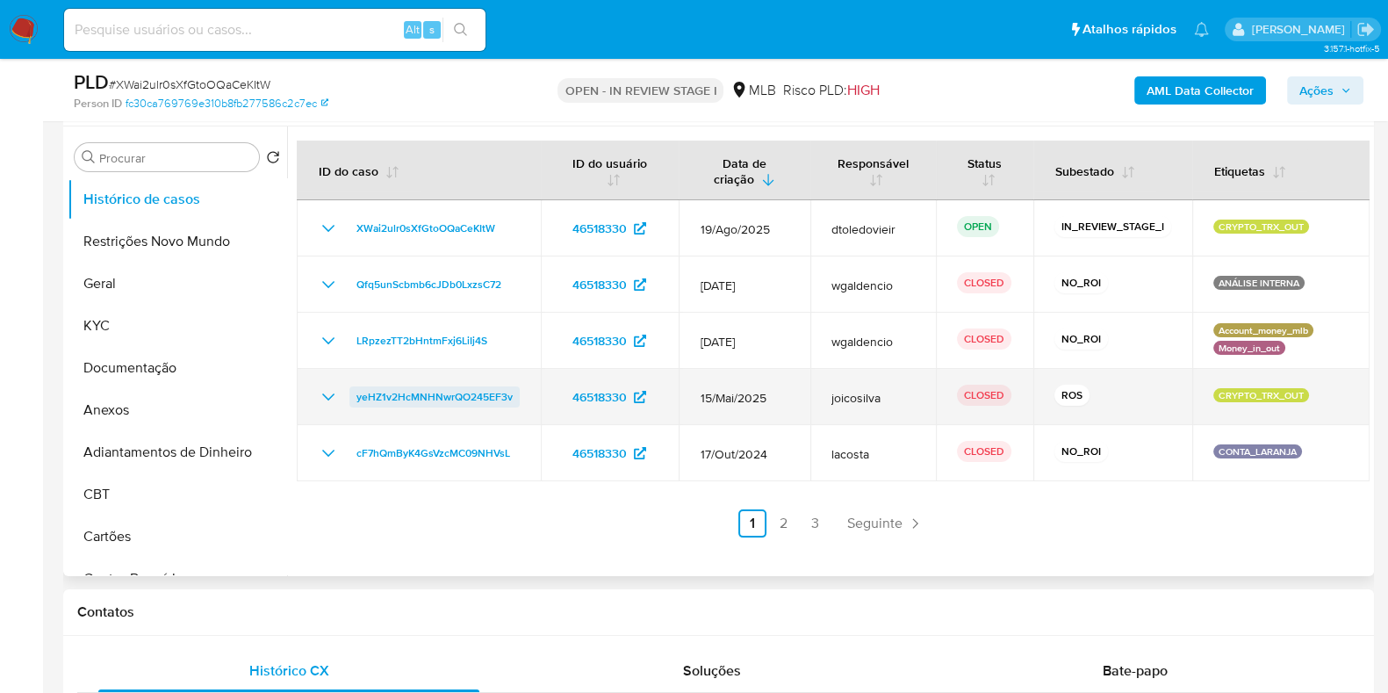
drag, startPoint x: 527, startPoint y: 384, endPoint x: 354, endPoint y: 402, distance: 173.9
click at [354, 402] on td "yeHZ1v2HcMNHNwrQO245EF3v" at bounding box center [419, 397] width 244 height 56
click at [327, 387] on icon "Mostrar/Ocultar" at bounding box center [328, 396] width 21 height 21
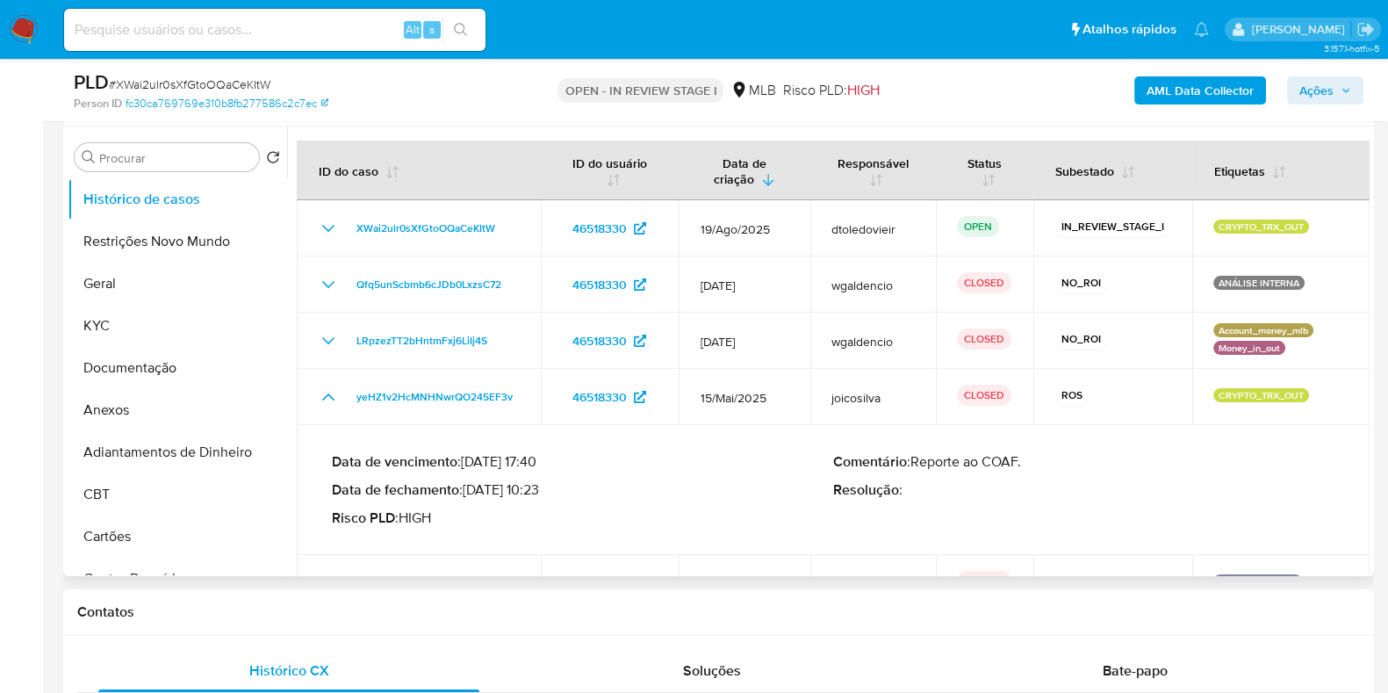
drag, startPoint x: 540, startPoint y: 492, endPoint x: 470, endPoint y: 488, distance: 70.3
click at [470, 488] on p "Data de fechamento : 17/06/2025 10:23" at bounding box center [582, 490] width 501 height 18
click at [1312, 86] on span "Ações" at bounding box center [1316, 90] width 34 height 28
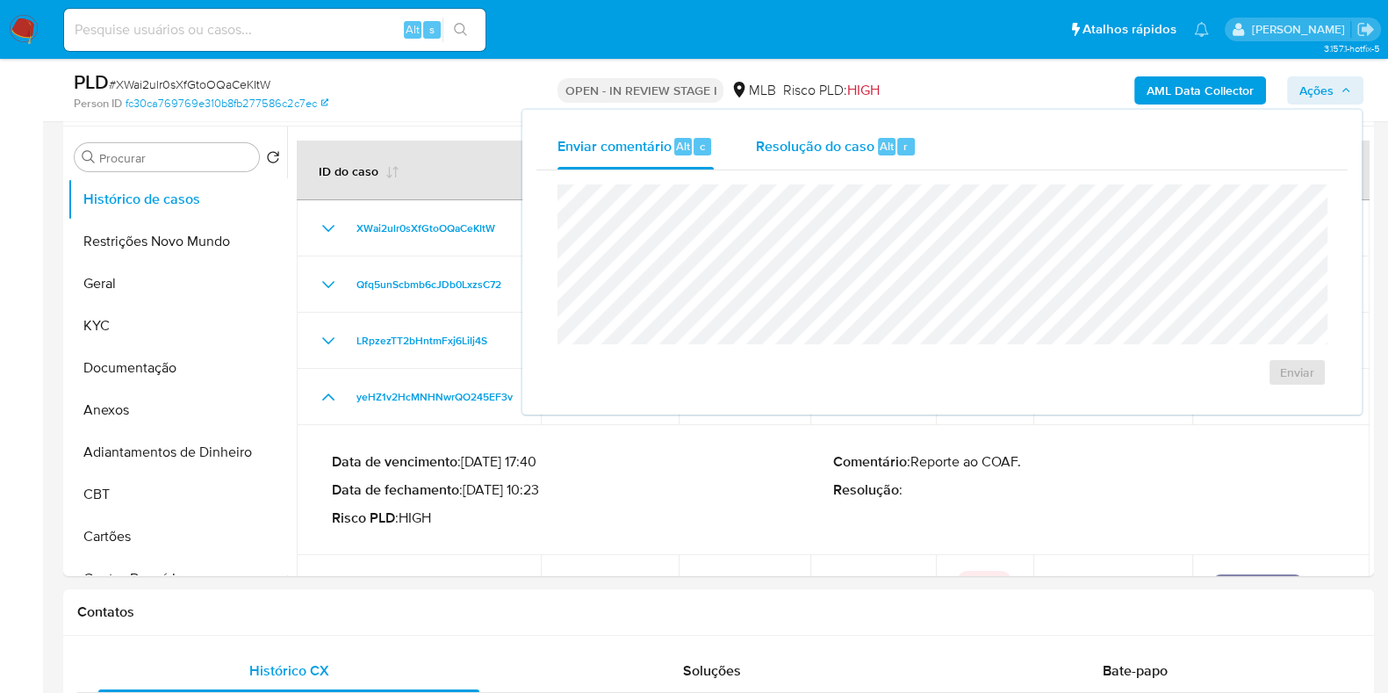
click at [848, 151] on span "Resolução do caso" at bounding box center [815, 145] width 119 height 20
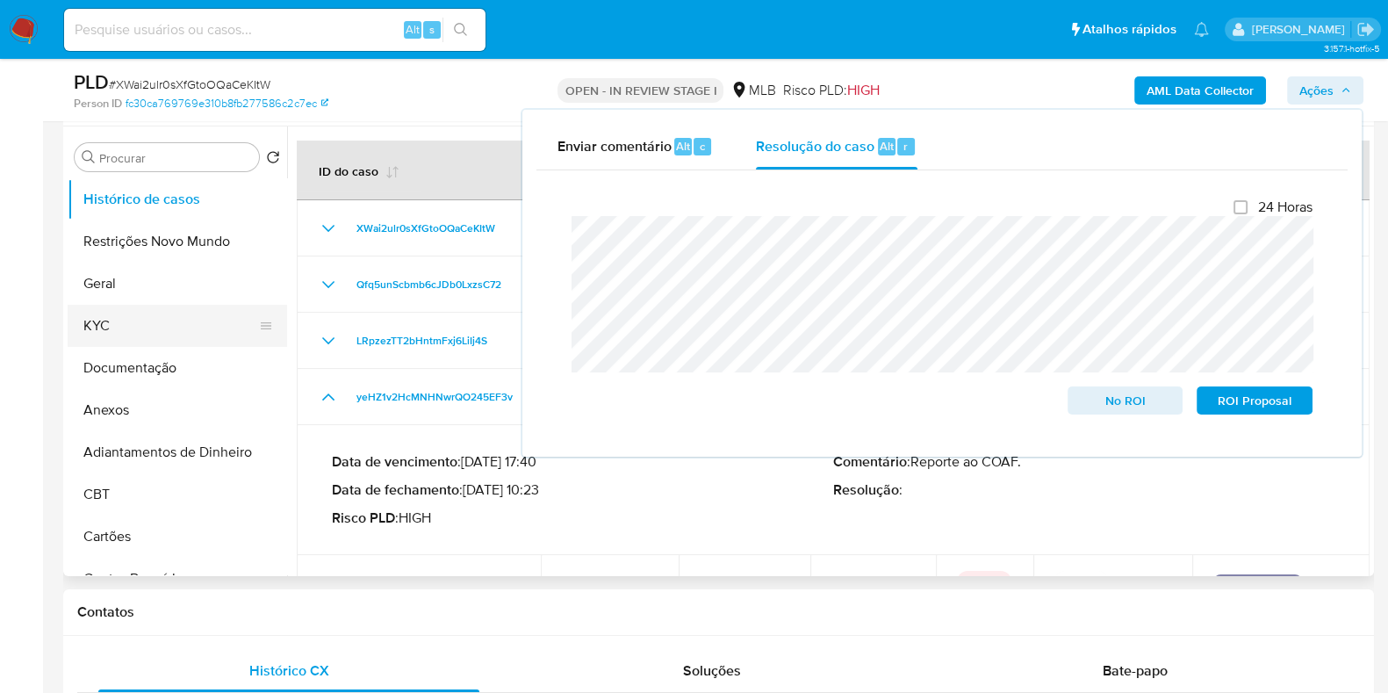
drag, startPoint x: 200, startPoint y: 344, endPoint x: 180, endPoint y: 320, distance: 31.1
click at [199, 343] on button "KYC" at bounding box center [170, 326] width 205 height 42
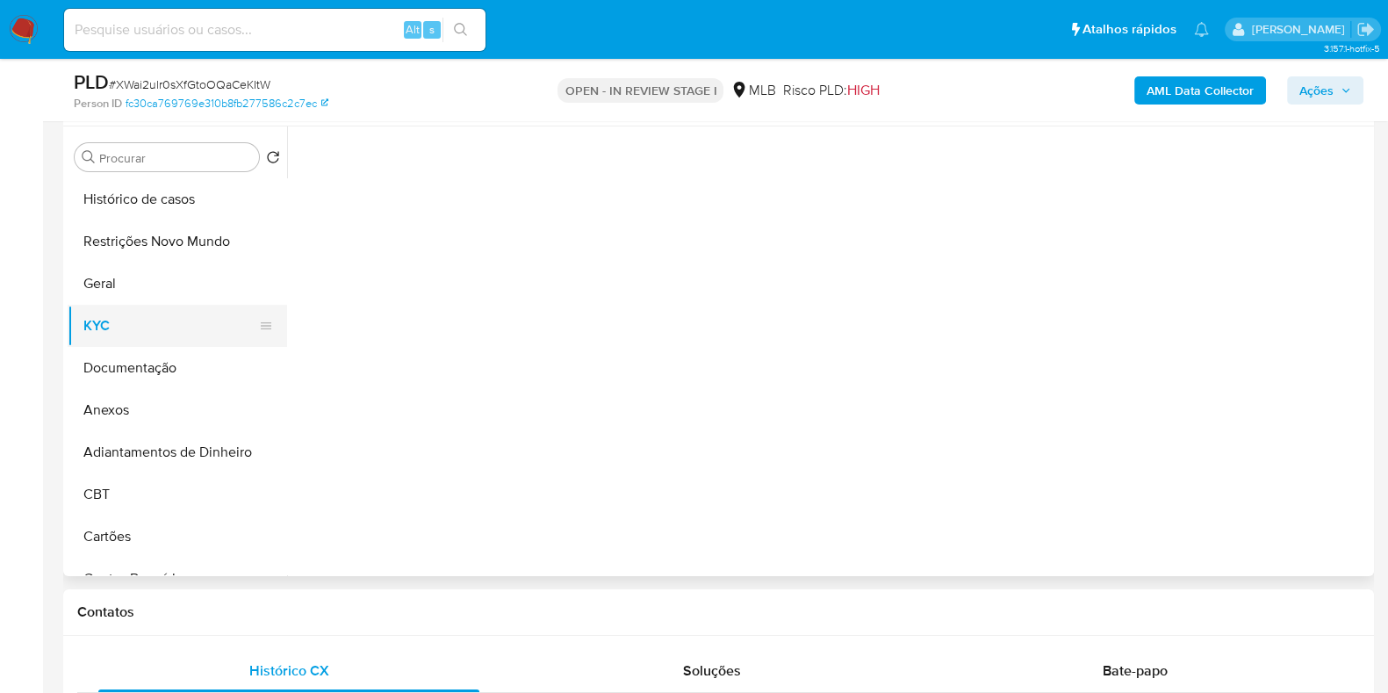
click at [178, 316] on button "KYC" at bounding box center [170, 326] width 205 height 42
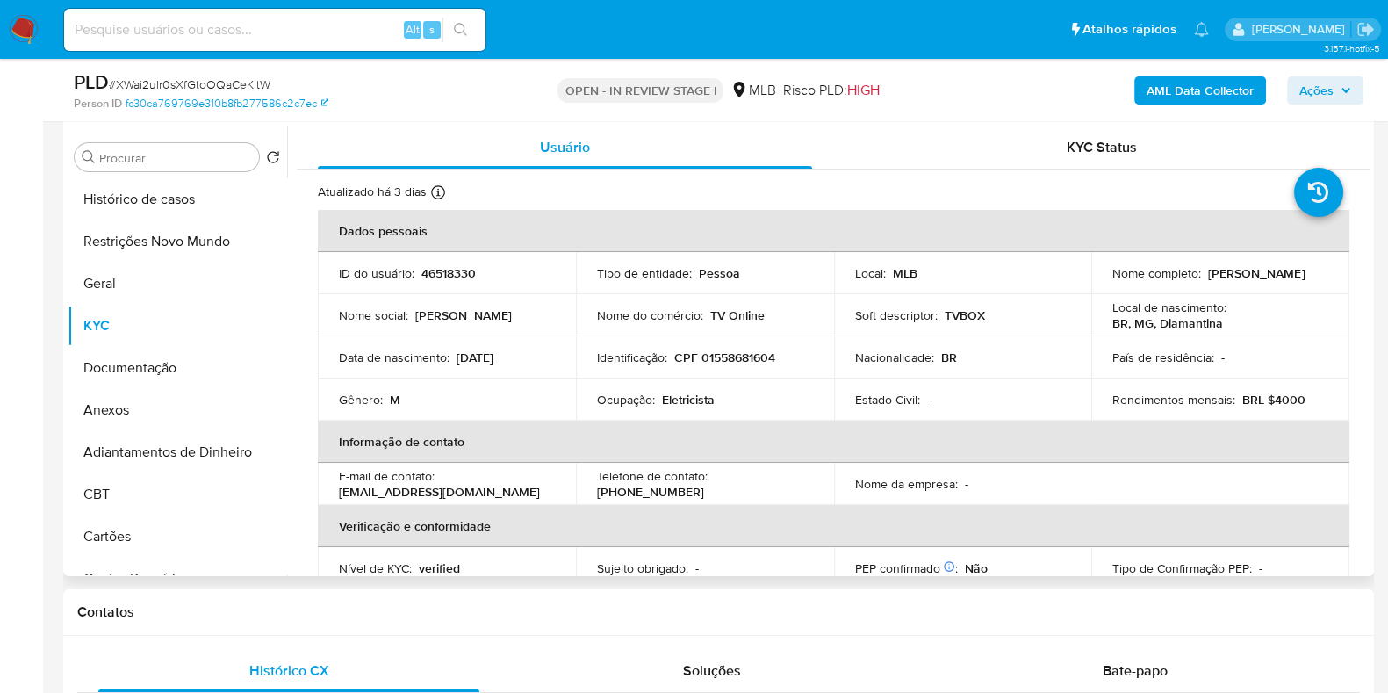
drag, startPoint x: 1260, startPoint y: 276, endPoint x: 1097, endPoint y: 283, distance: 162.6
click at [1097, 283] on td "Nome completo : Emerson da Silva Marques" at bounding box center [1220, 273] width 258 height 42
copy p "Emerson da Silva Marques"
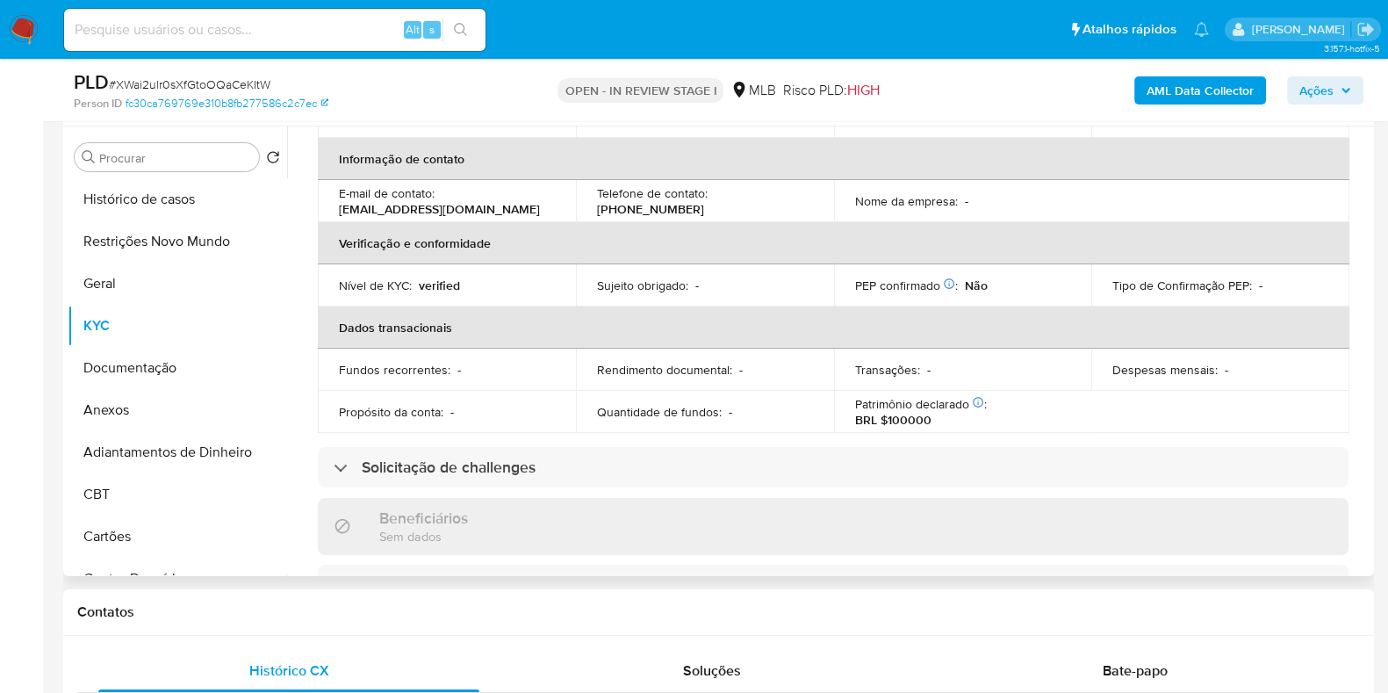
scroll to position [0, 0]
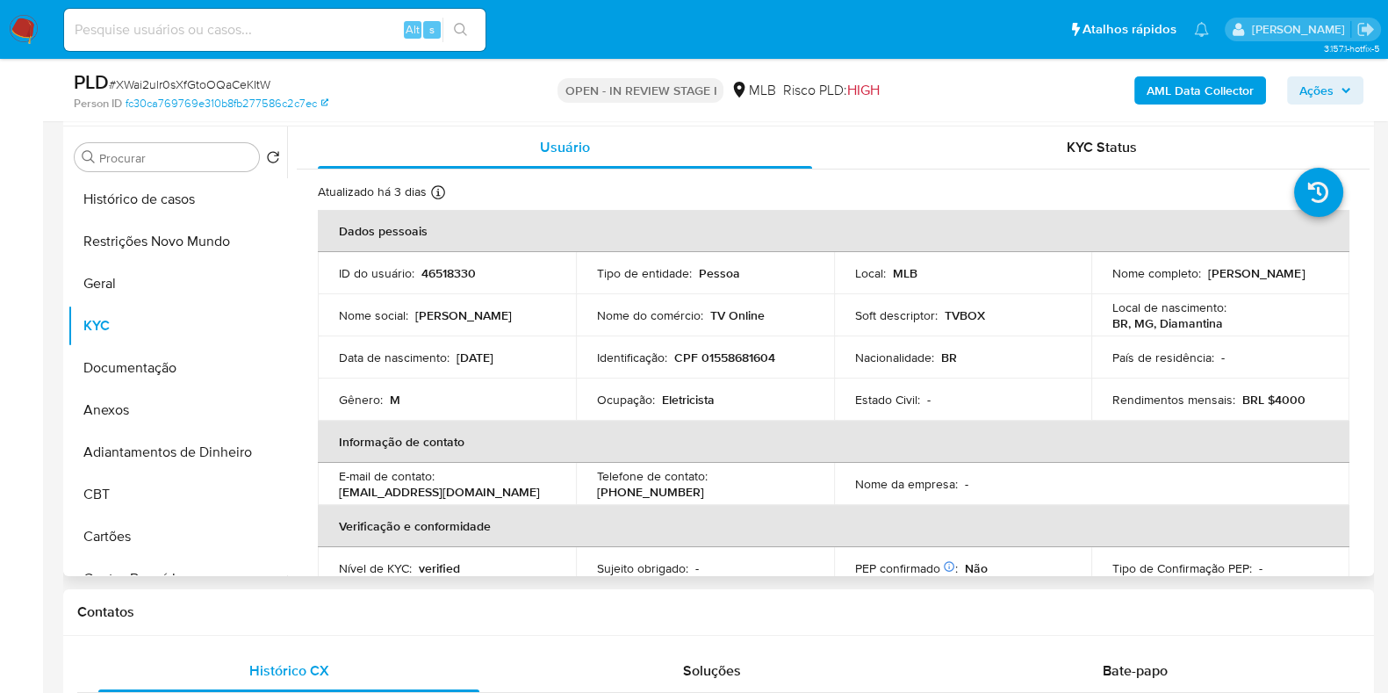
click at [759, 363] on p "CPF 01558681604" at bounding box center [724, 357] width 101 height 16
copy p "01558681604"
click at [162, 245] on button "Restrições Novo Mundo" at bounding box center [170, 241] width 205 height 42
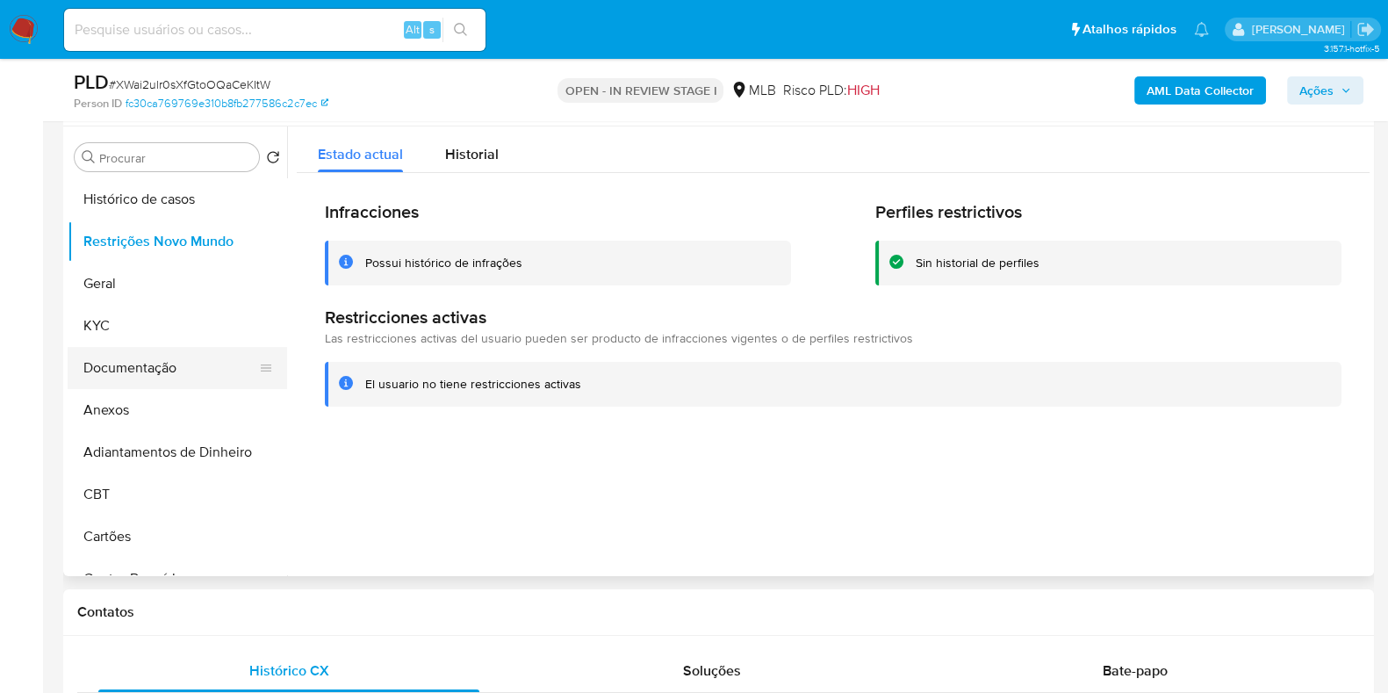
click at [166, 357] on button "Documentação" at bounding box center [170, 368] width 205 height 42
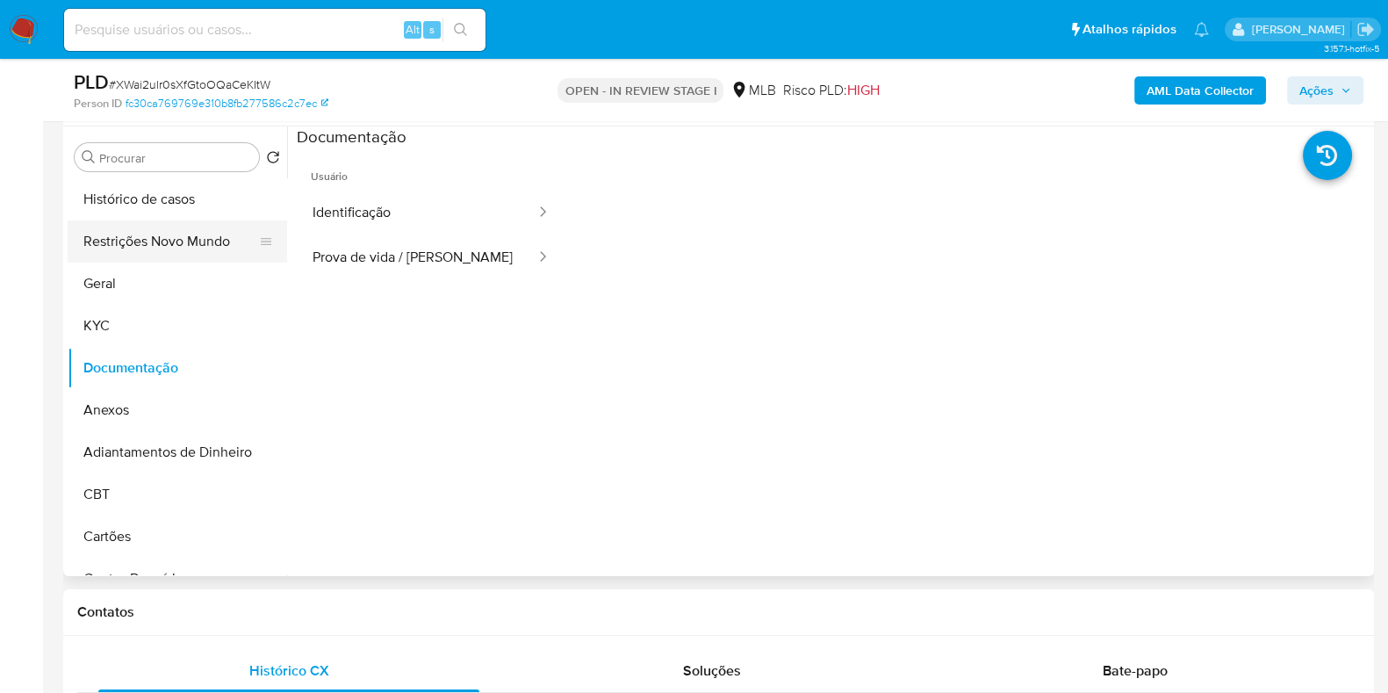
click at [166, 232] on button "Restrições Novo Mundo" at bounding box center [170, 241] width 205 height 42
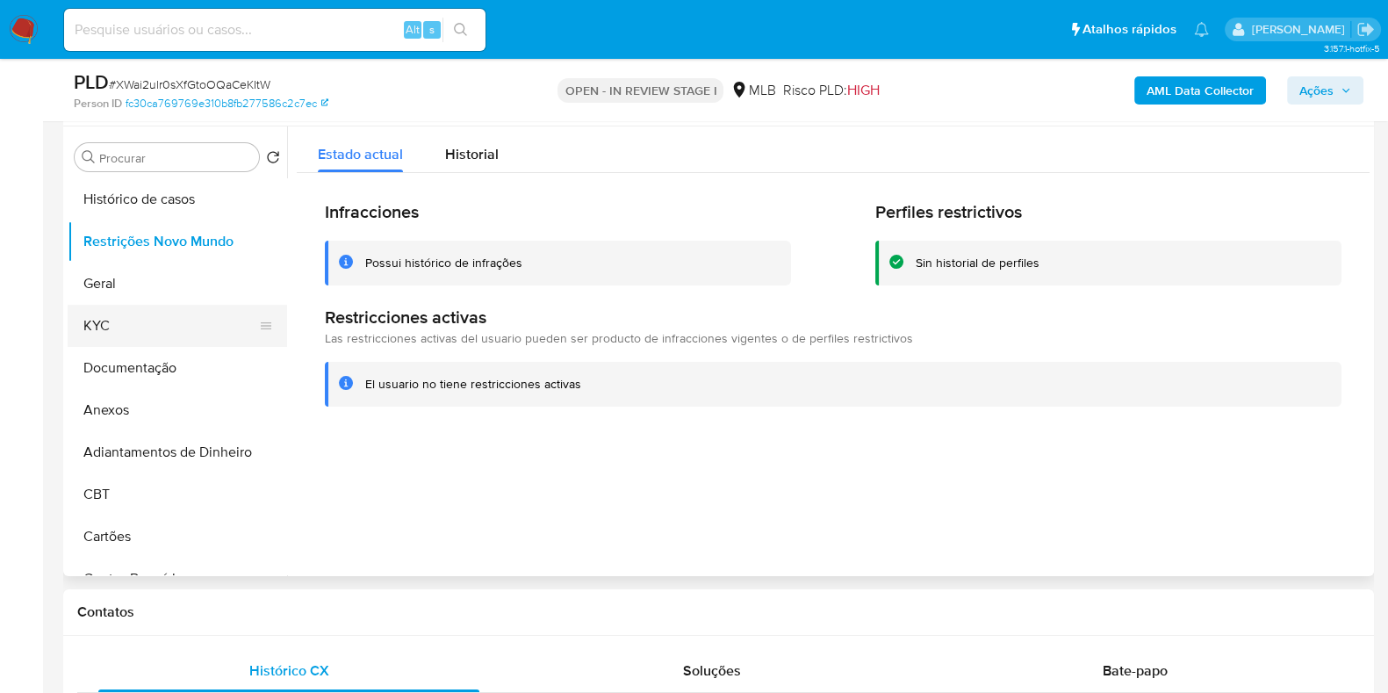
click at [128, 323] on button "KYC" at bounding box center [170, 326] width 205 height 42
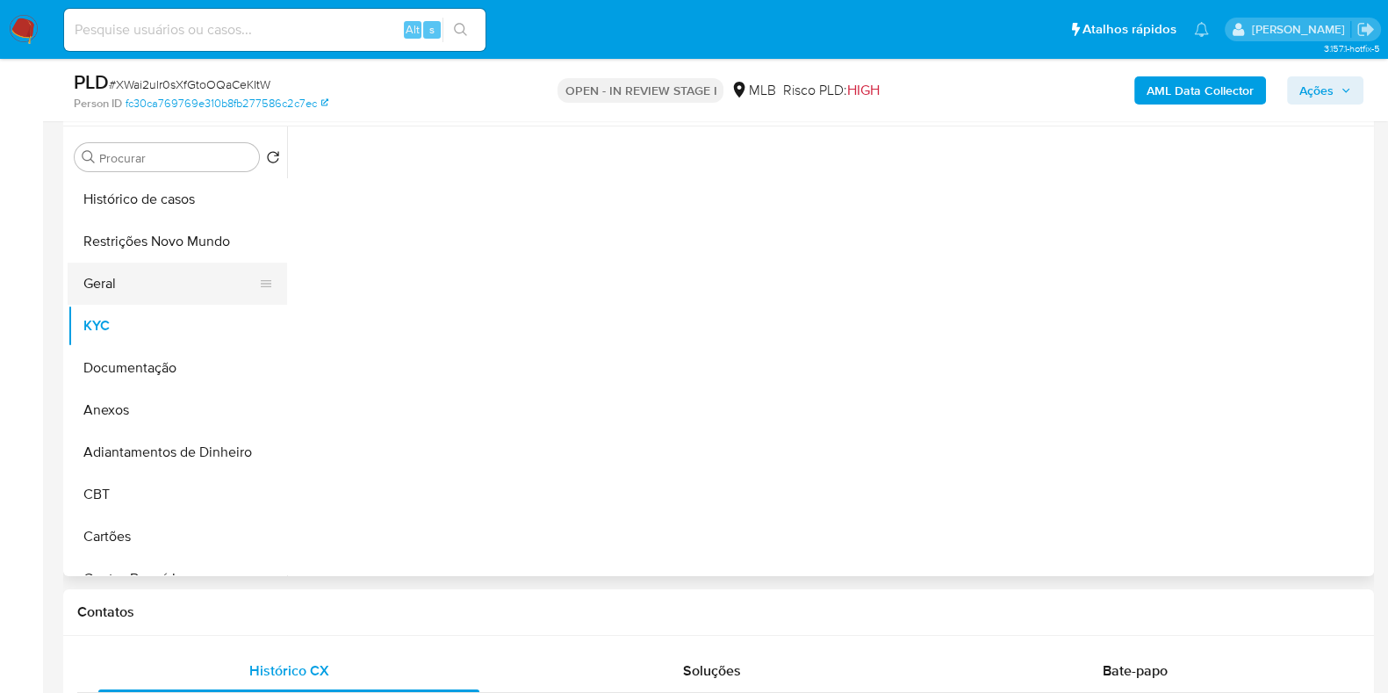
click at [140, 284] on button "Geral" at bounding box center [170, 283] width 205 height 42
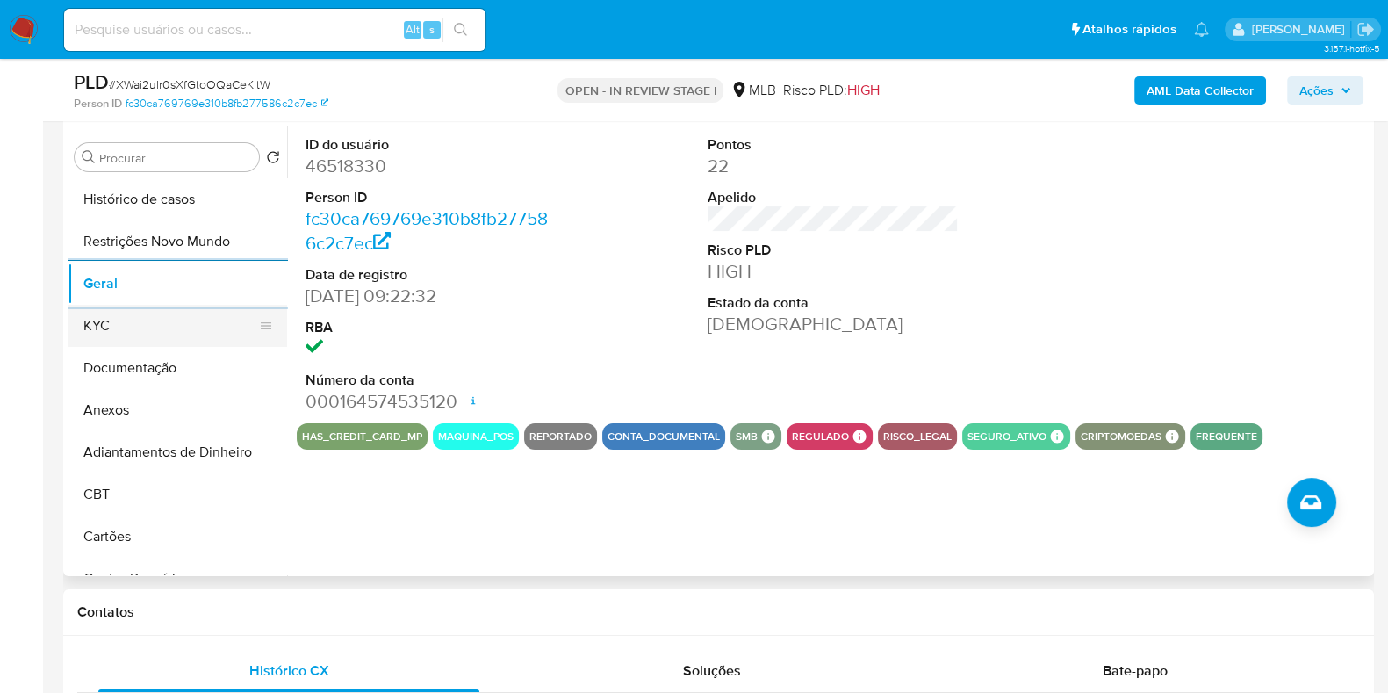
click at [146, 331] on button "KYC" at bounding box center [170, 326] width 205 height 42
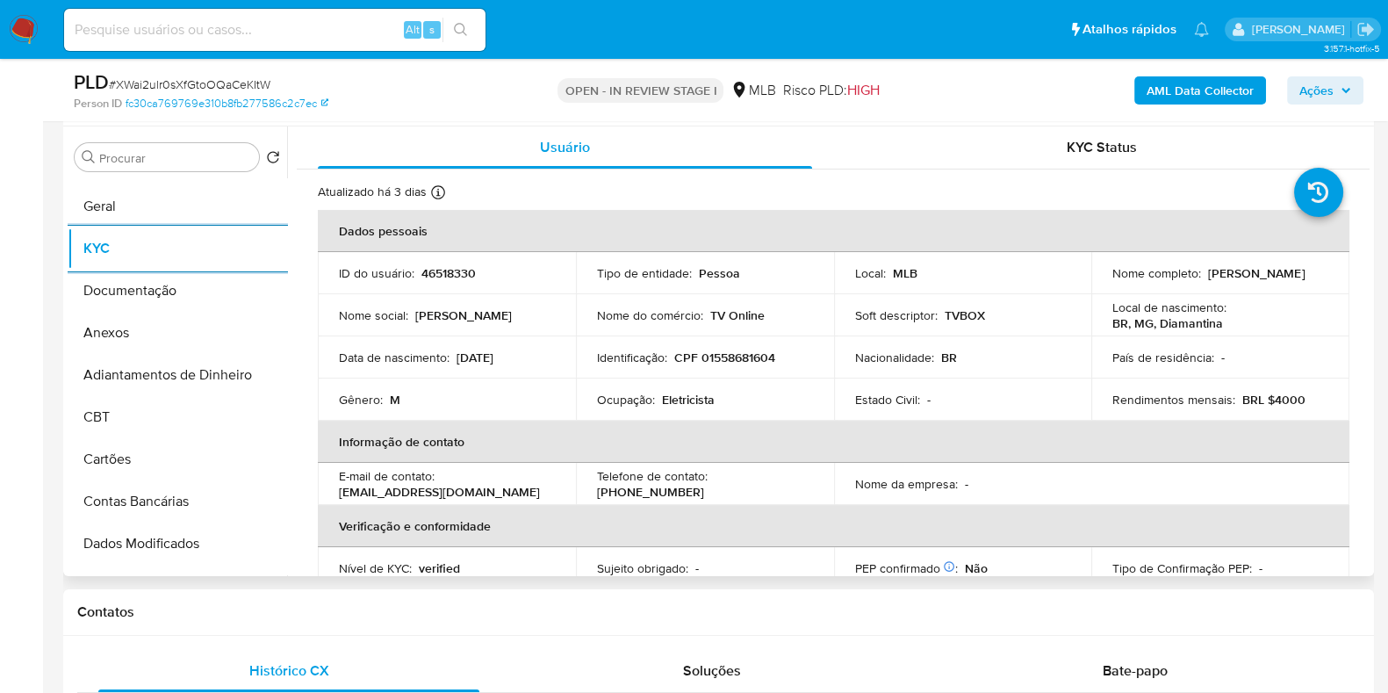
scroll to position [438, 0]
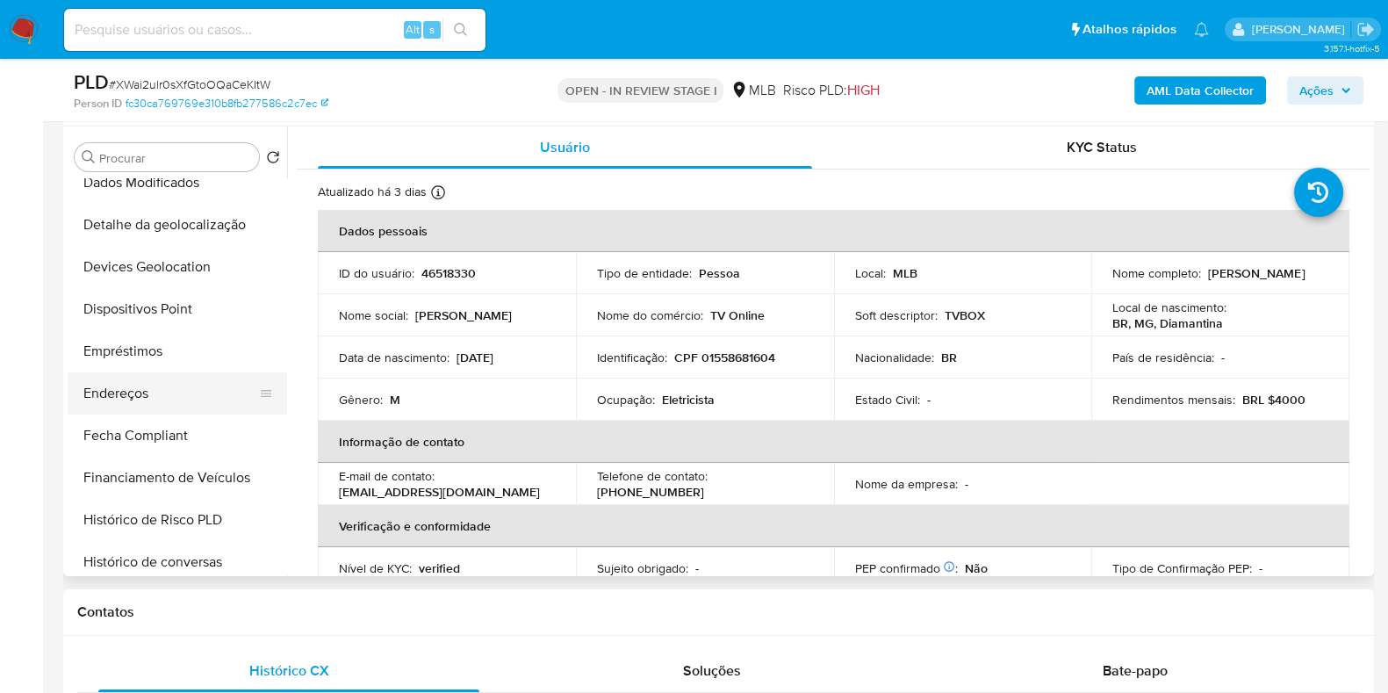
click at [168, 388] on button "Endereços" at bounding box center [170, 393] width 205 height 42
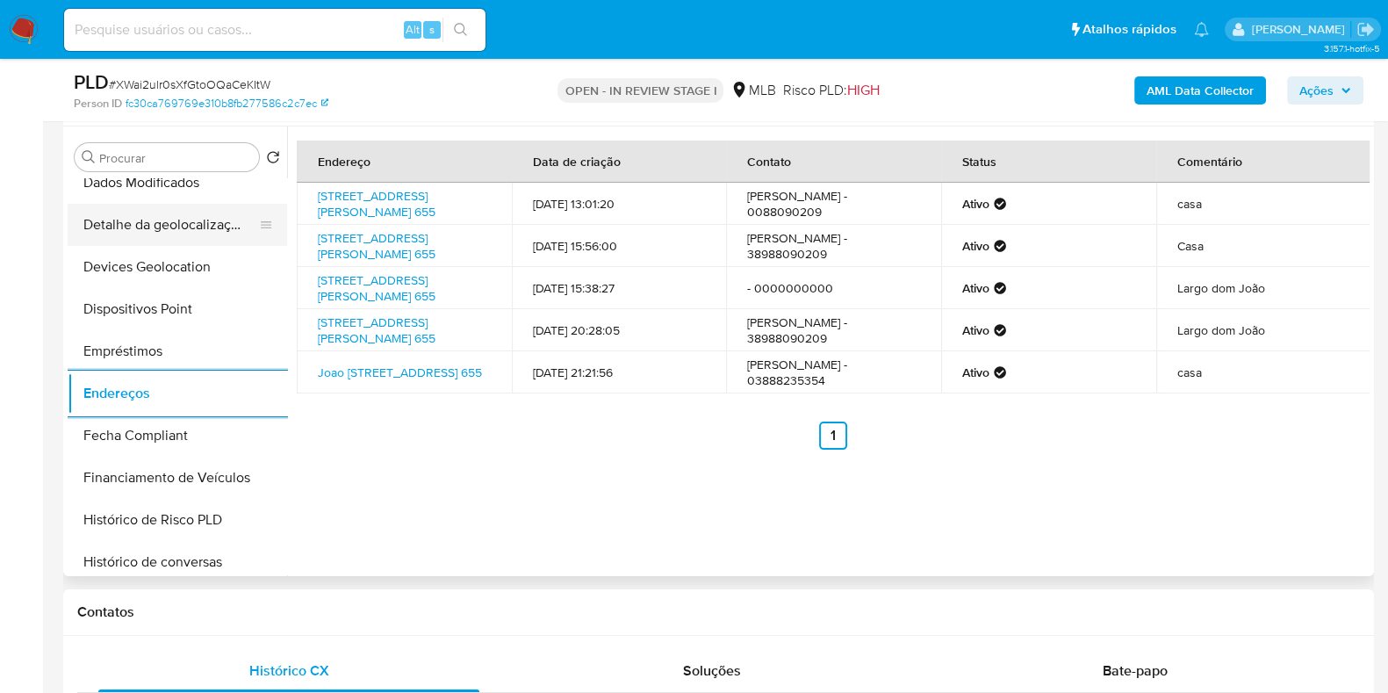
click at [170, 205] on button "Detalhe da geolocalização" at bounding box center [170, 225] width 205 height 42
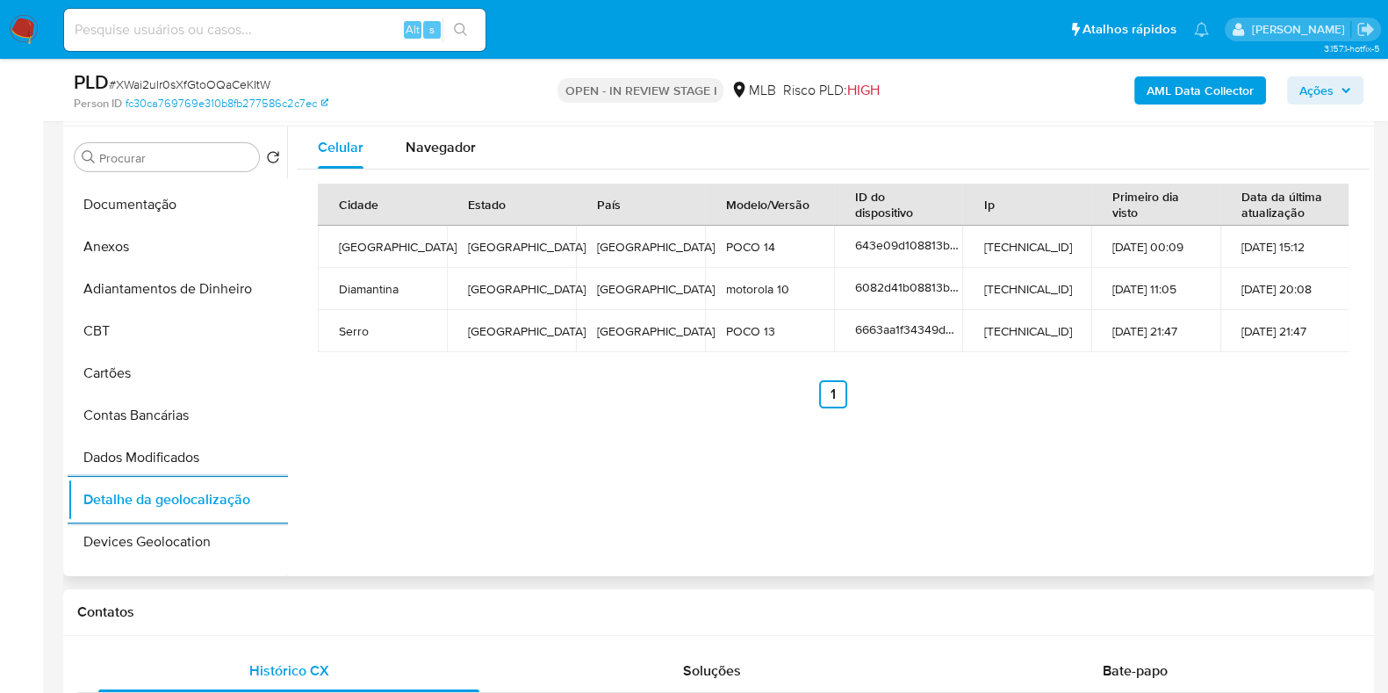
scroll to position [0, 0]
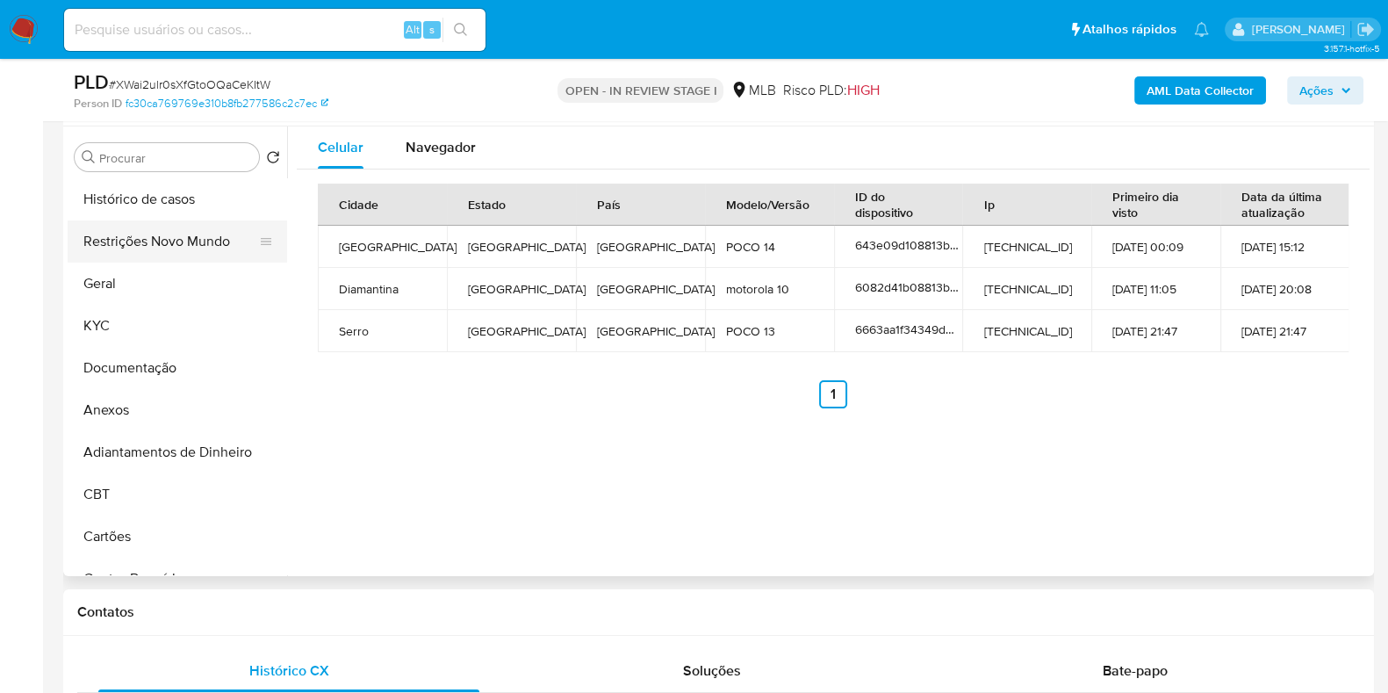
click at [176, 231] on button "Restrições Novo Mundo" at bounding box center [170, 241] width 205 height 42
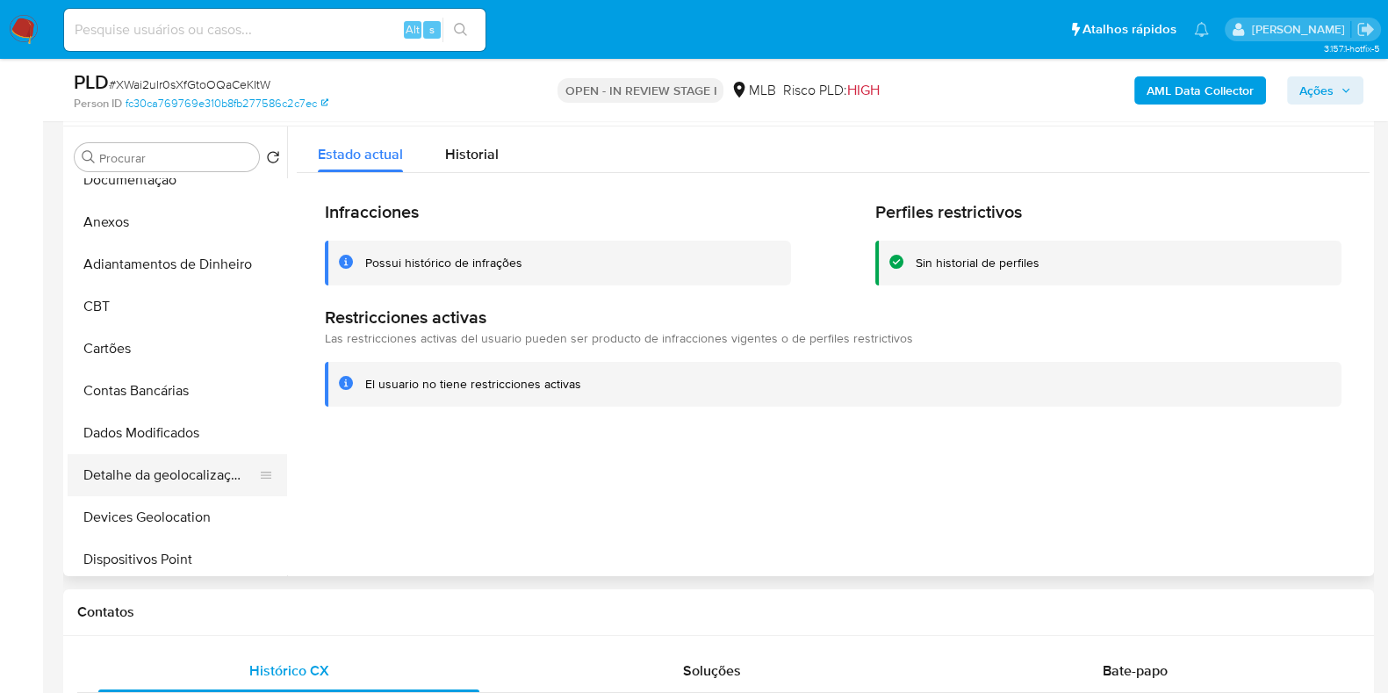
scroll to position [328, 0]
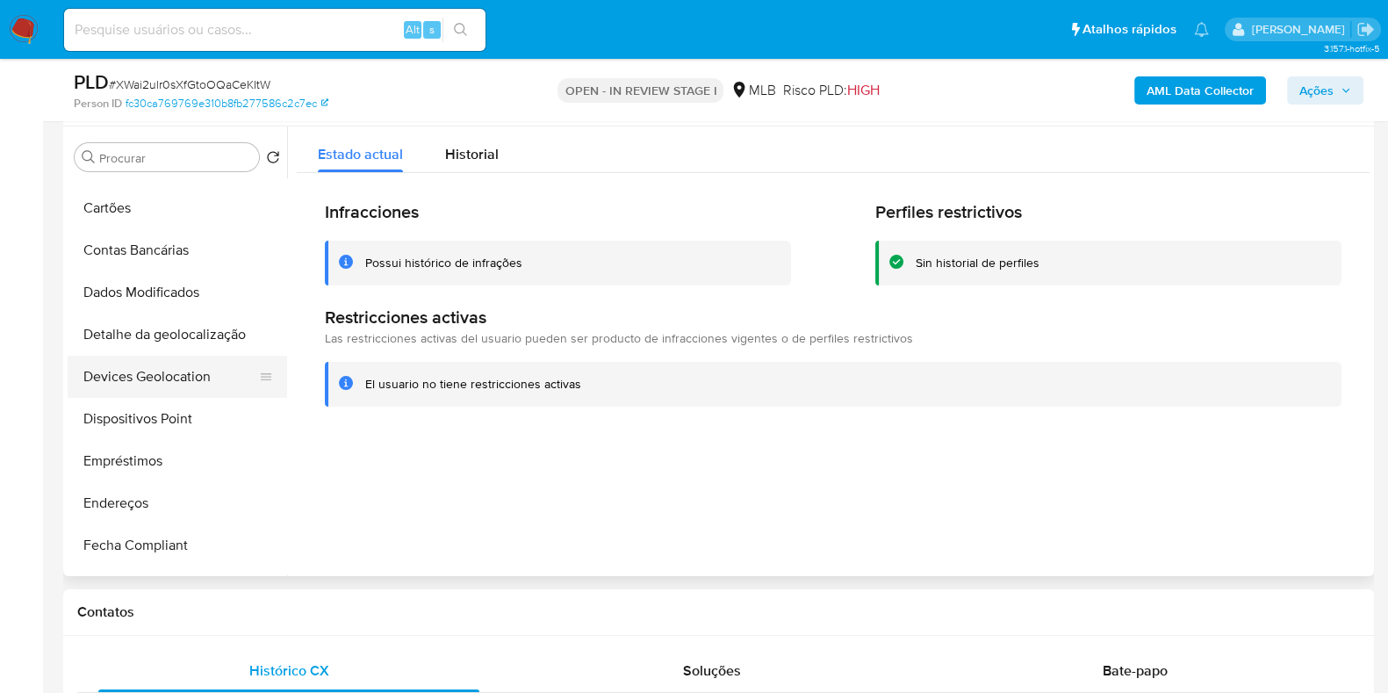
click at [164, 384] on button "Devices Geolocation" at bounding box center [170, 377] width 205 height 42
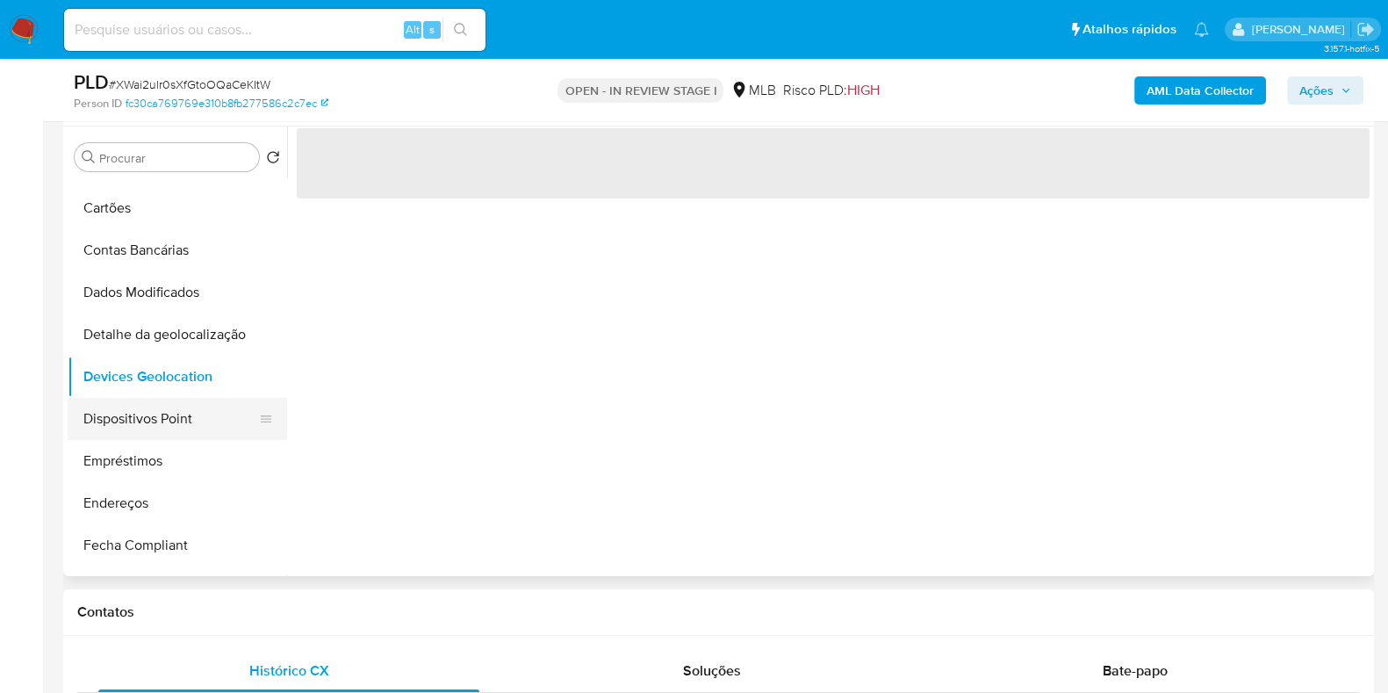
click at [149, 412] on button "Dispositivos Point" at bounding box center [170, 419] width 205 height 42
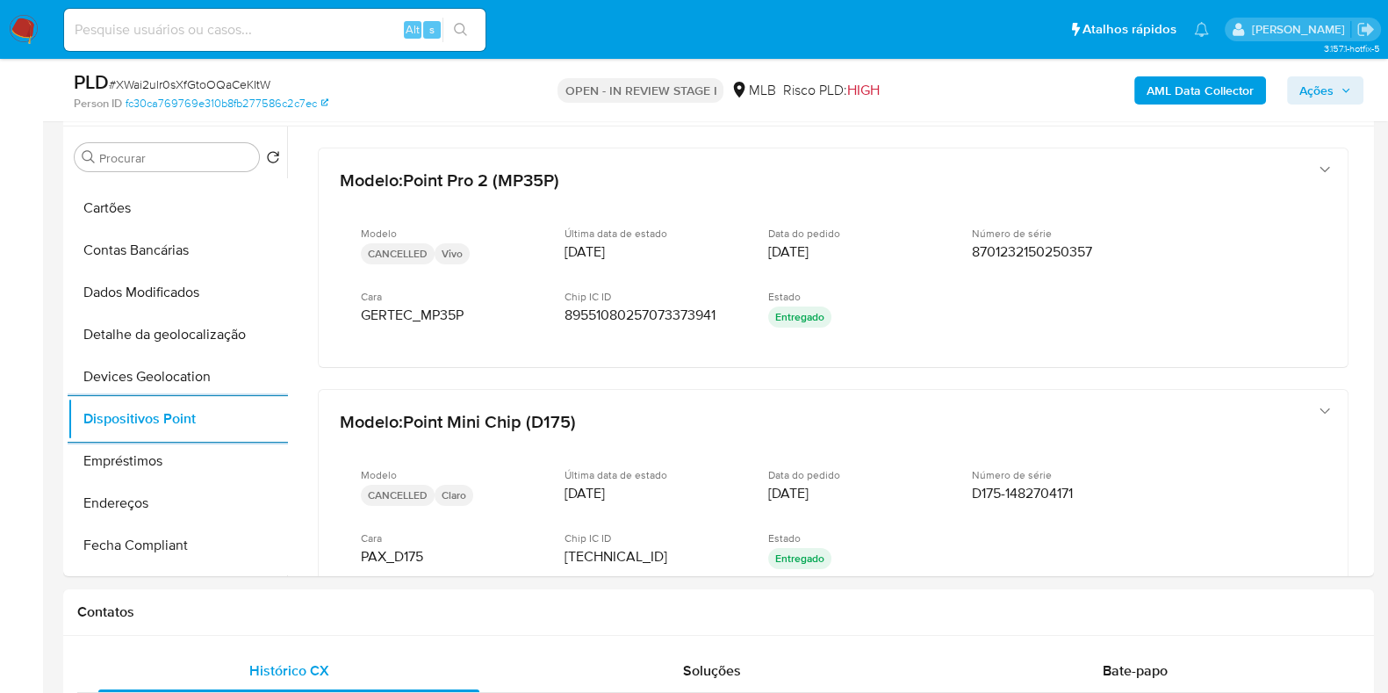
click at [1200, 80] on b "AML Data Collector" at bounding box center [1199, 90] width 107 height 28
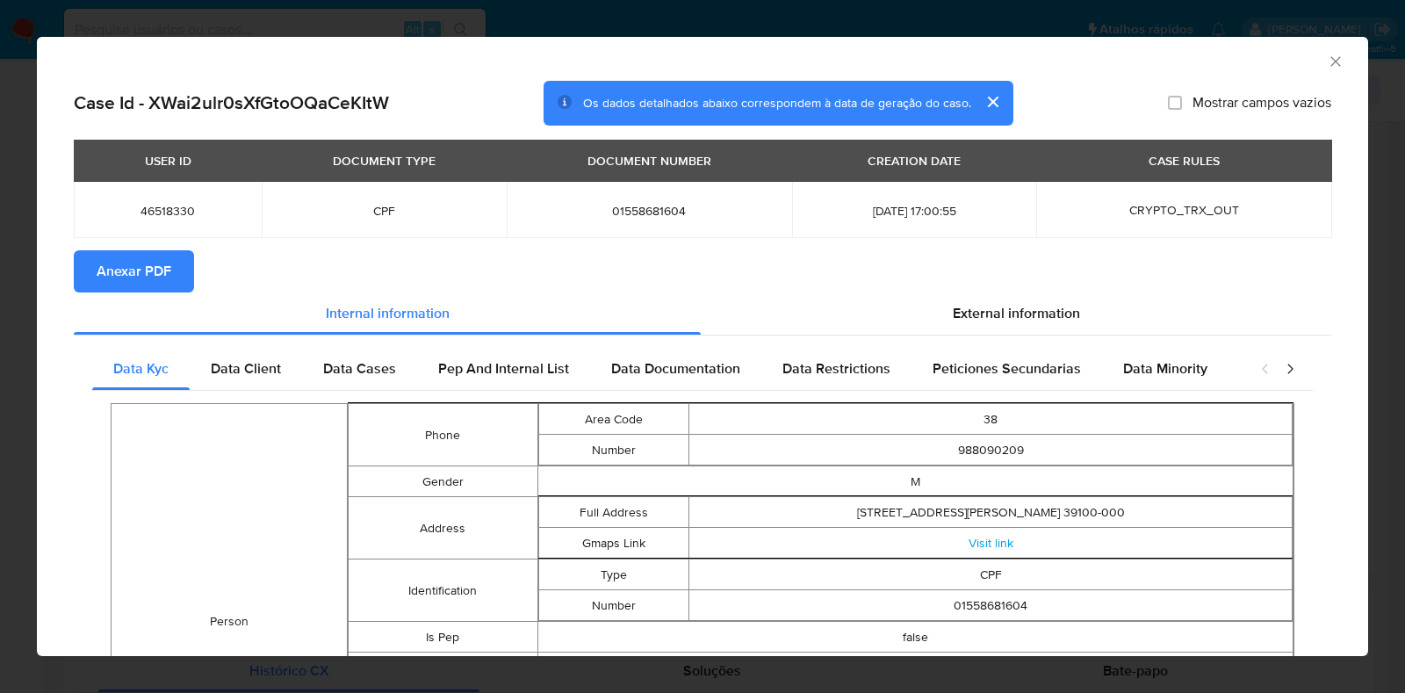
click at [173, 267] on button "Anexar PDF" at bounding box center [134, 271] width 120 height 42
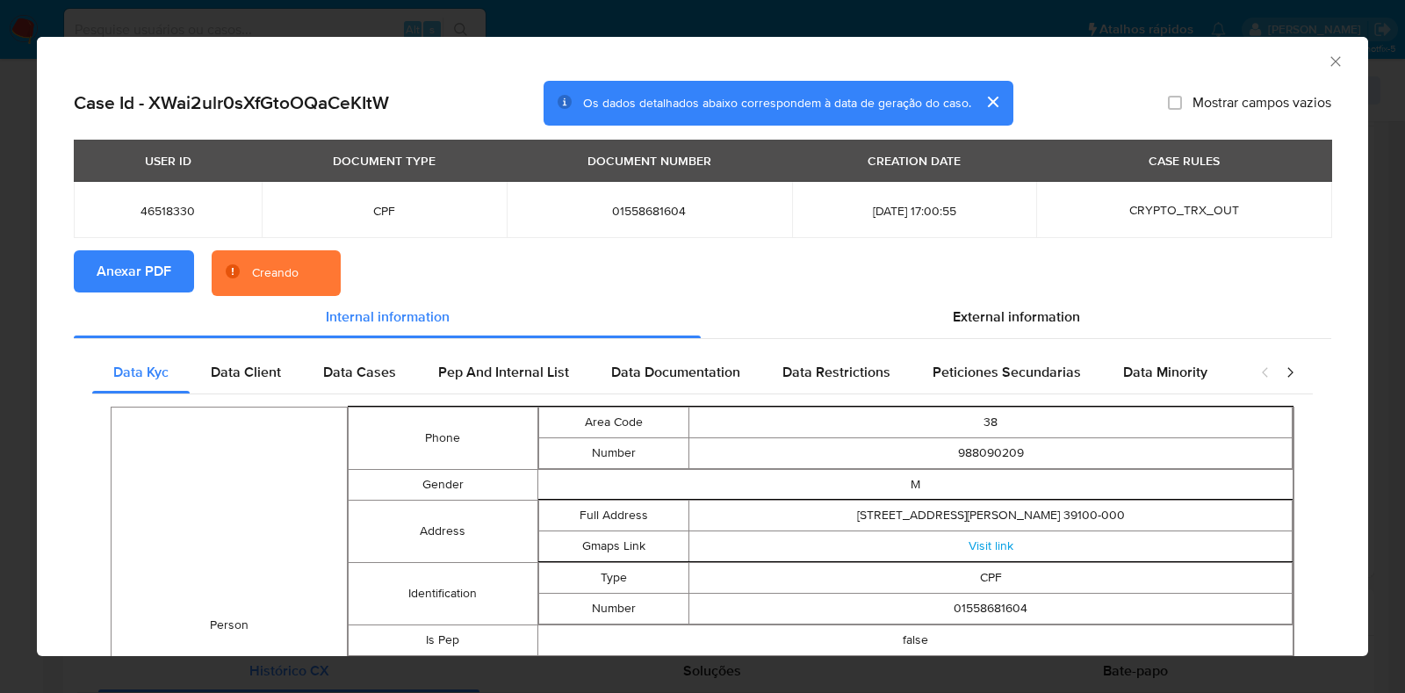
click at [0, 289] on div "AML Data Collector Case Id - XWai2ulr0sXfGtoOQaCeKItW Os dados detalhados abaix…" at bounding box center [702, 346] width 1405 height 693
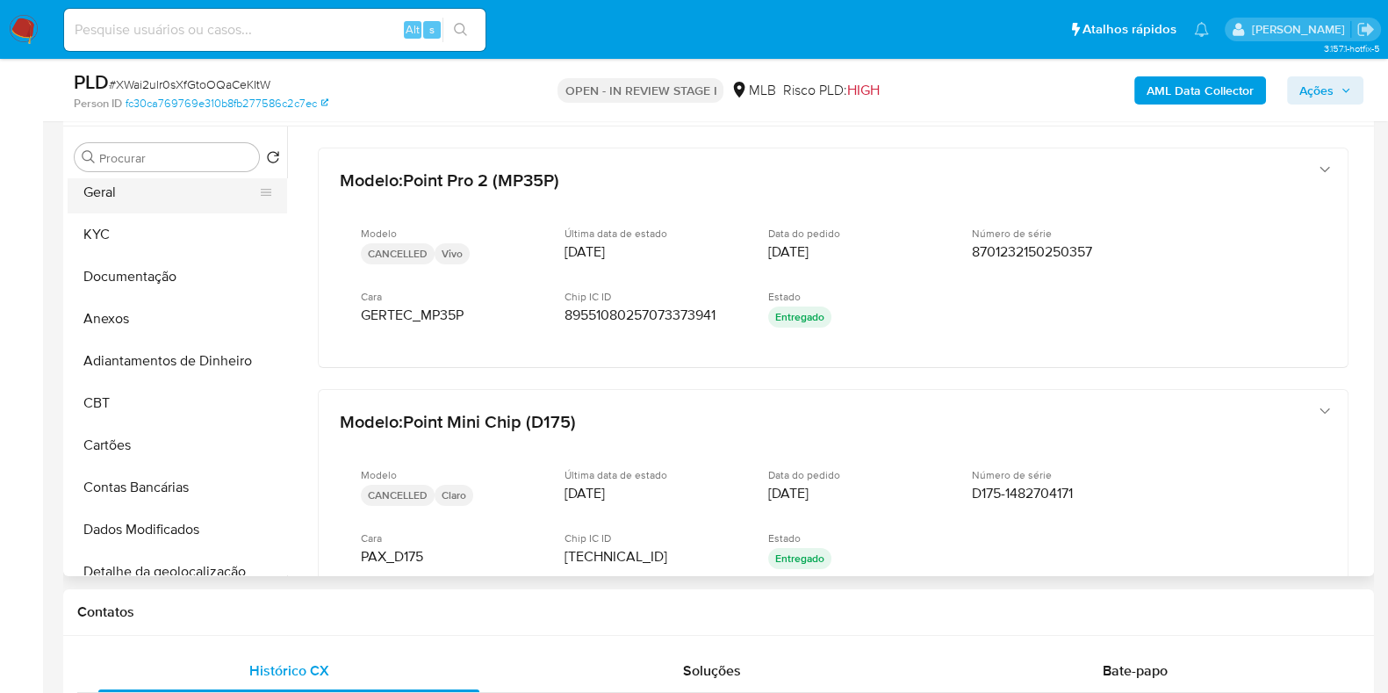
scroll to position [0, 0]
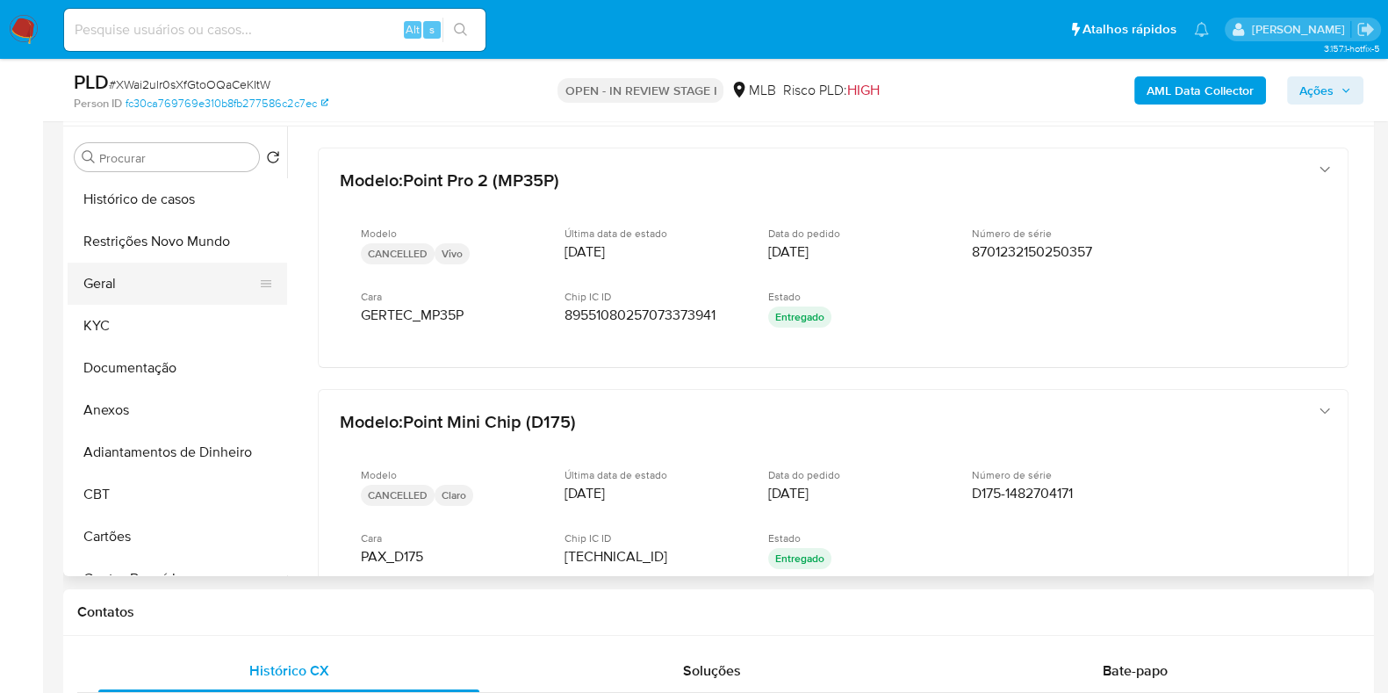
click at [140, 288] on button "Geral" at bounding box center [170, 283] width 205 height 42
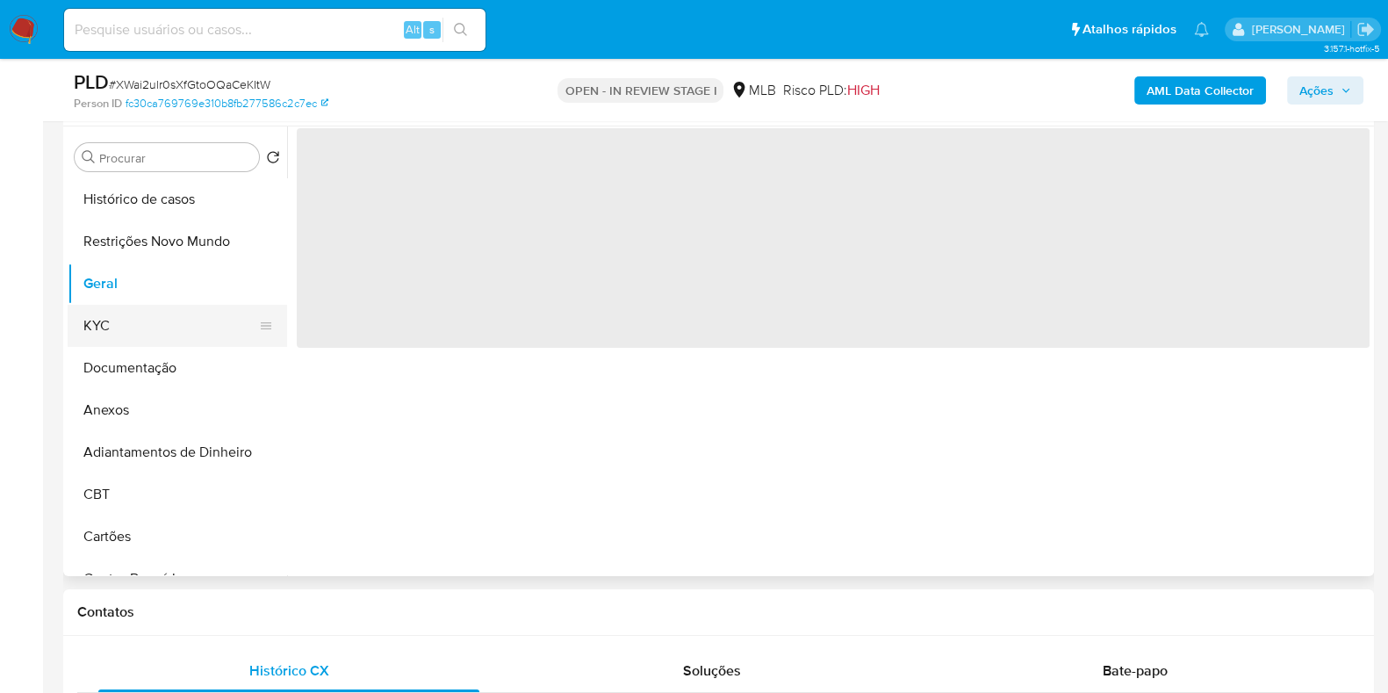
click at [131, 327] on button "KYC" at bounding box center [170, 326] width 205 height 42
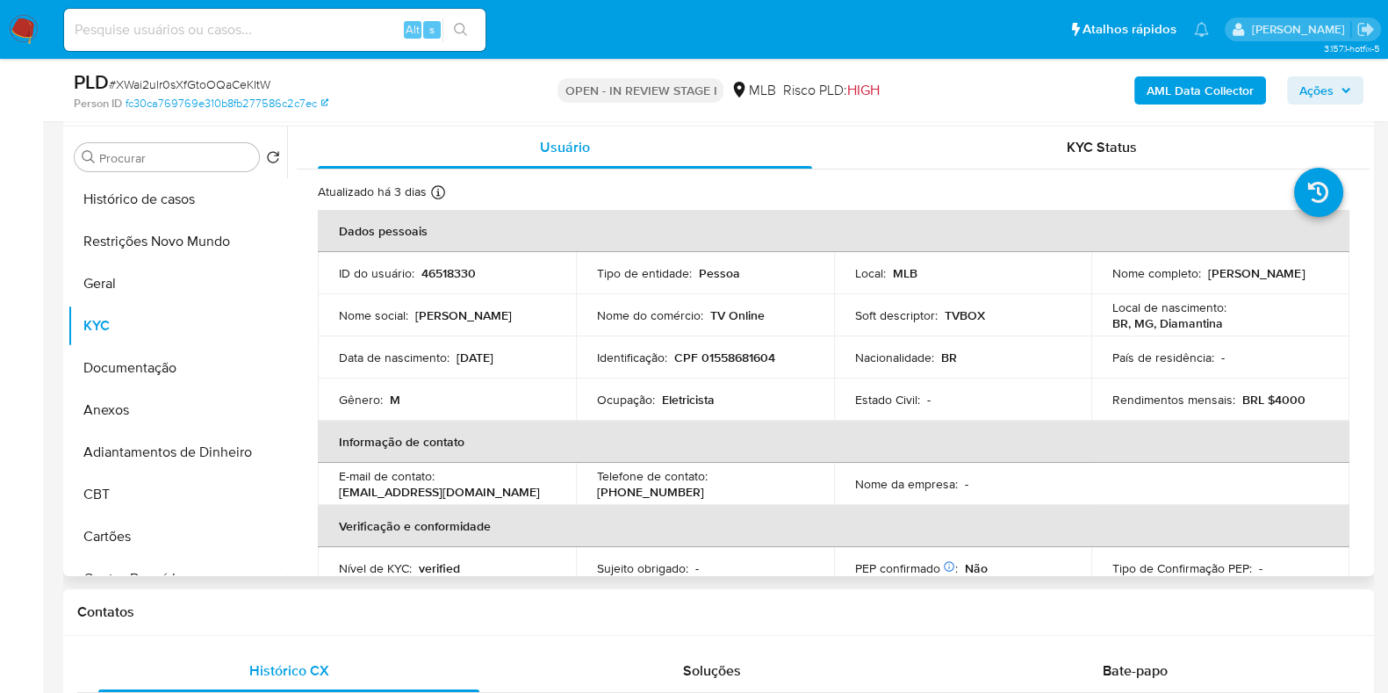
drag, startPoint x: 1266, startPoint y: 279, endPoint x: 1104, endPoint y: 282, distance: 161.5
click at [1104, 282] on td "Nome completo : Emerson da Silva Marques" at bounding box center [1220, 273] width 258 height 42
copy p "Emerson da Silva Marques"
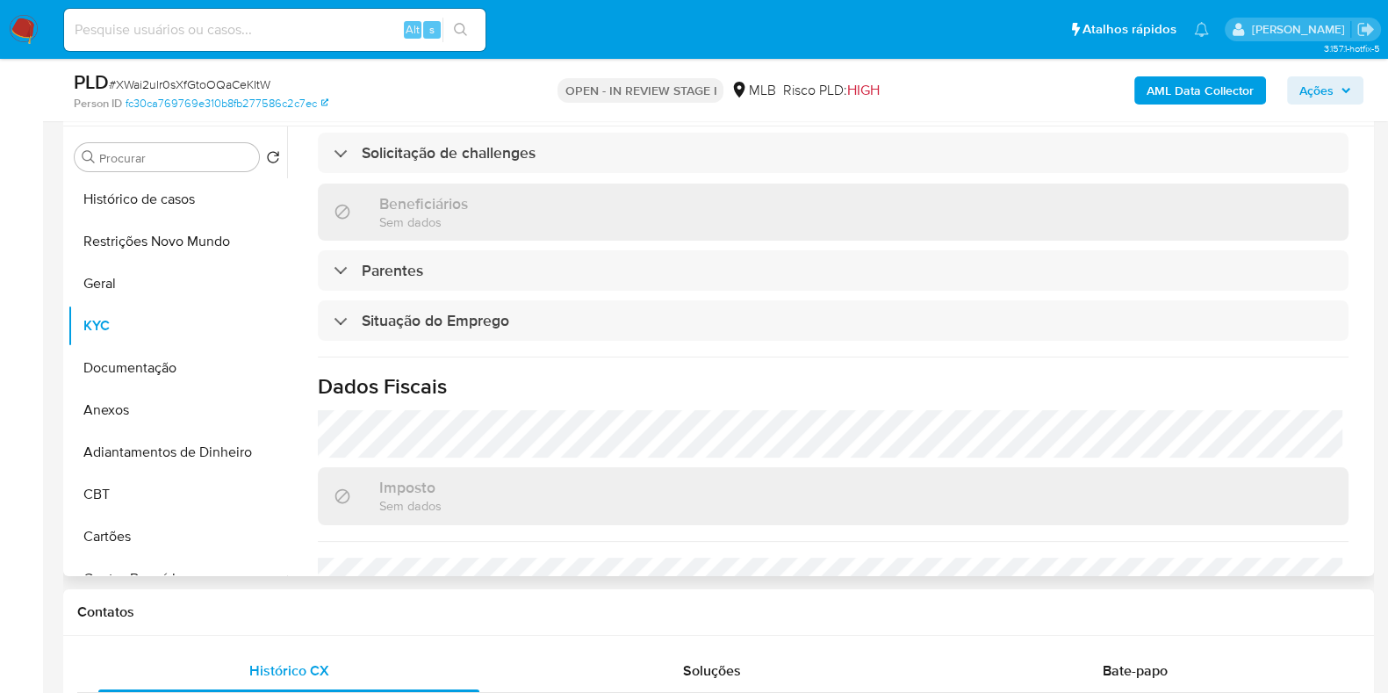
scroll to position [763, 0]
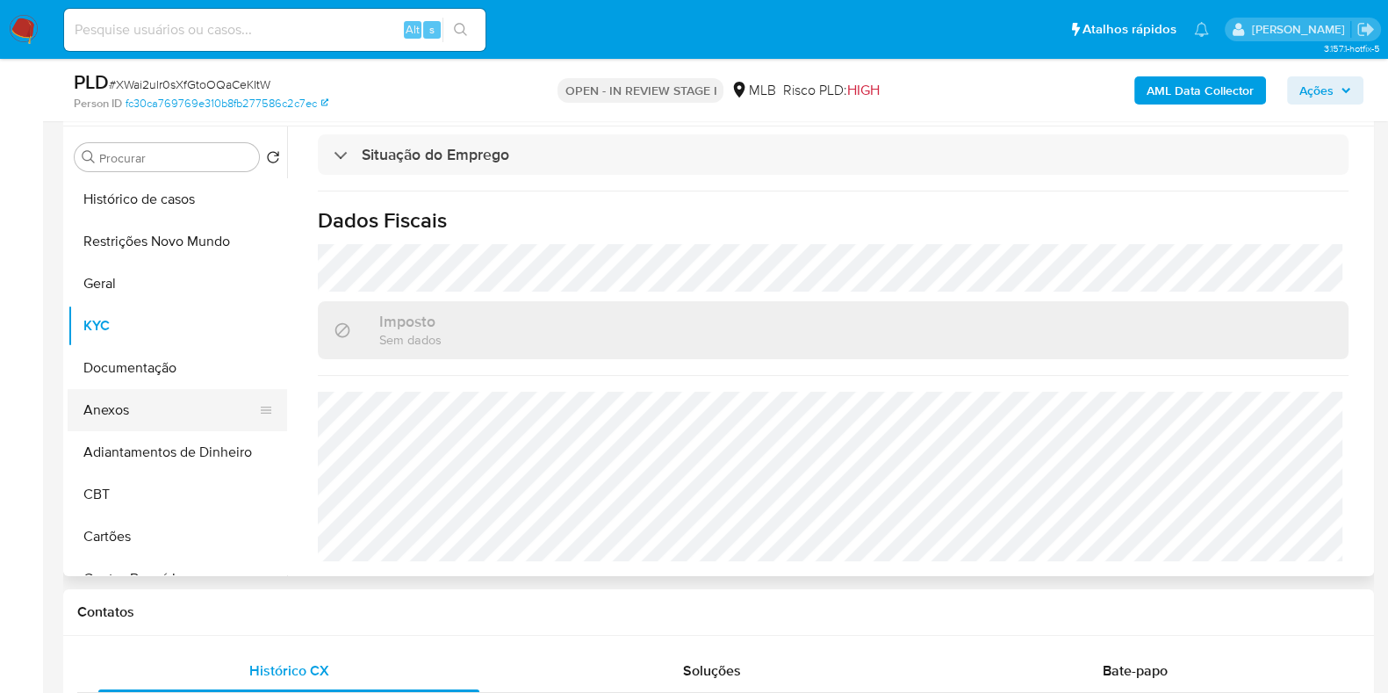
drag, startPoint x: 145, startPoint y: 400, endPoint x: 193, endPoint y: 402, distance: 48.3
click at [145, 400] on button "Anexos" at bounding box center [170, 410] width 205 height 42
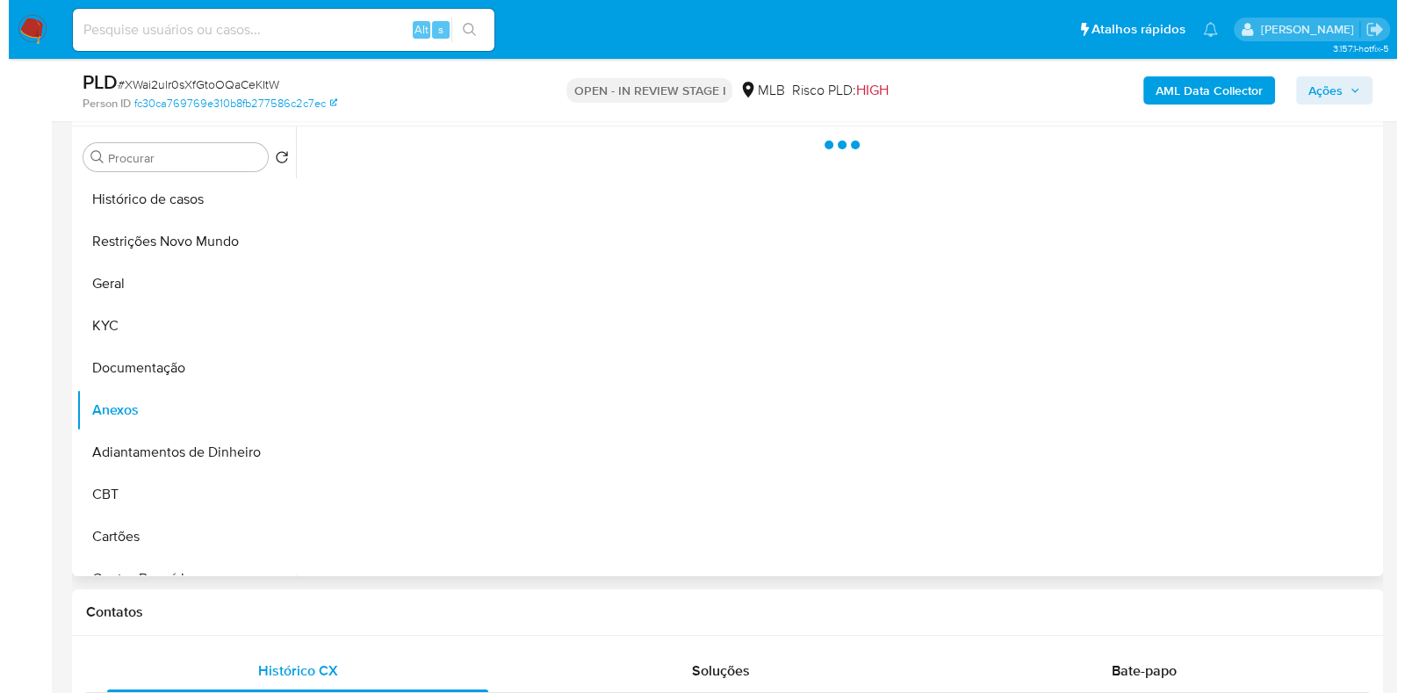
scroll to position [0, 0]
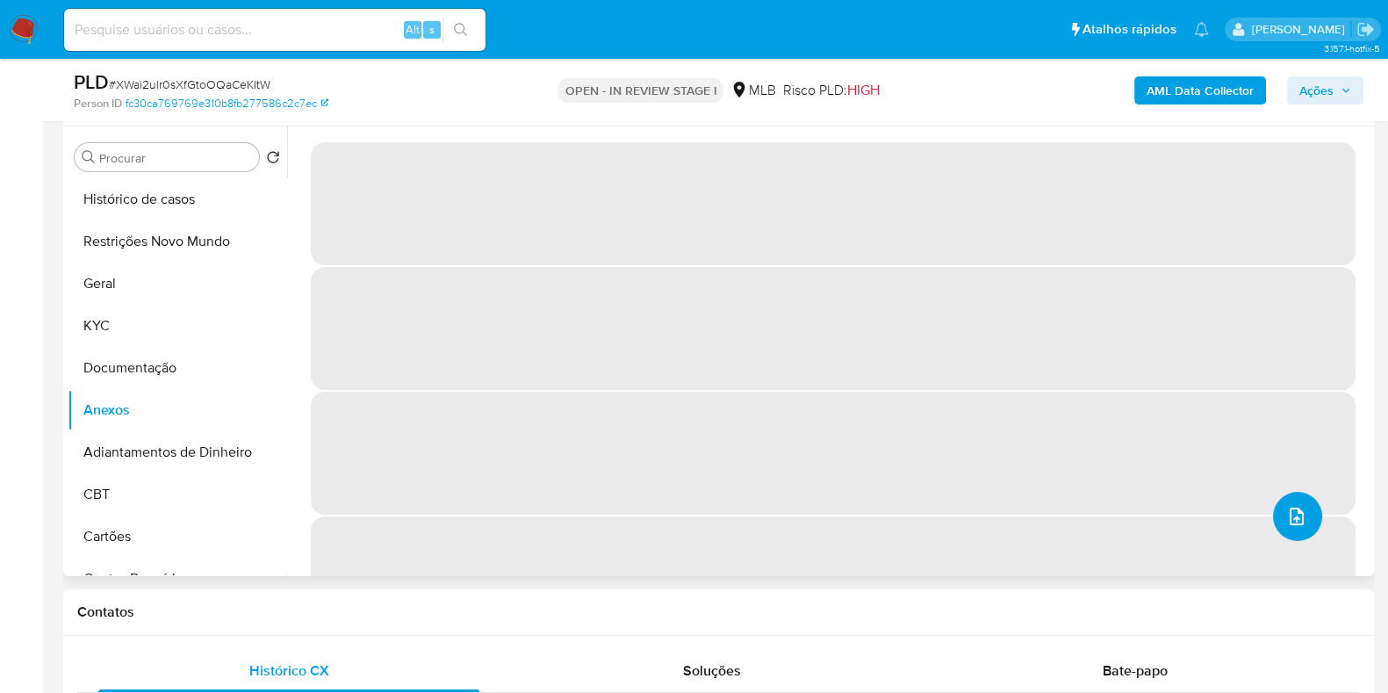
click at [1291, 512] on icon "upload-file" at bounding box center [1296, 516] width 21 height 21
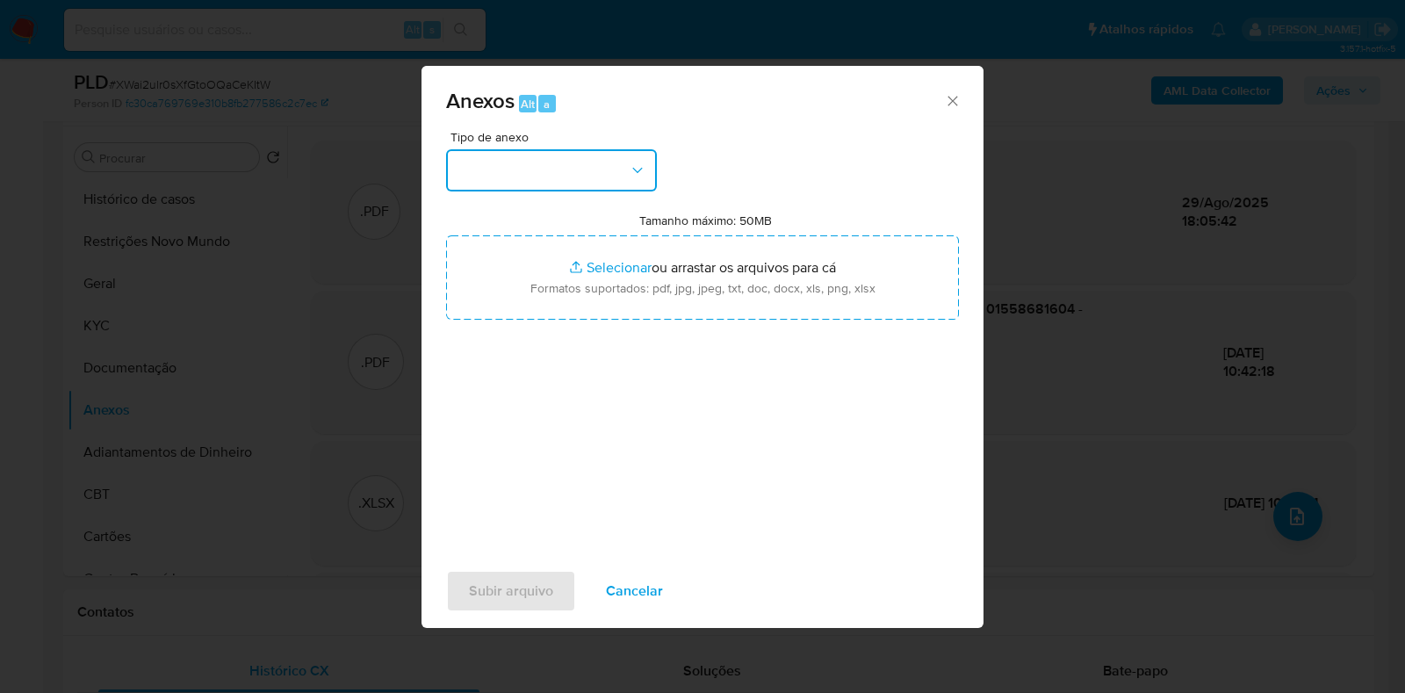
click at [550, 173] on button "button" at bounding box center [551, 170] width 211 height 42
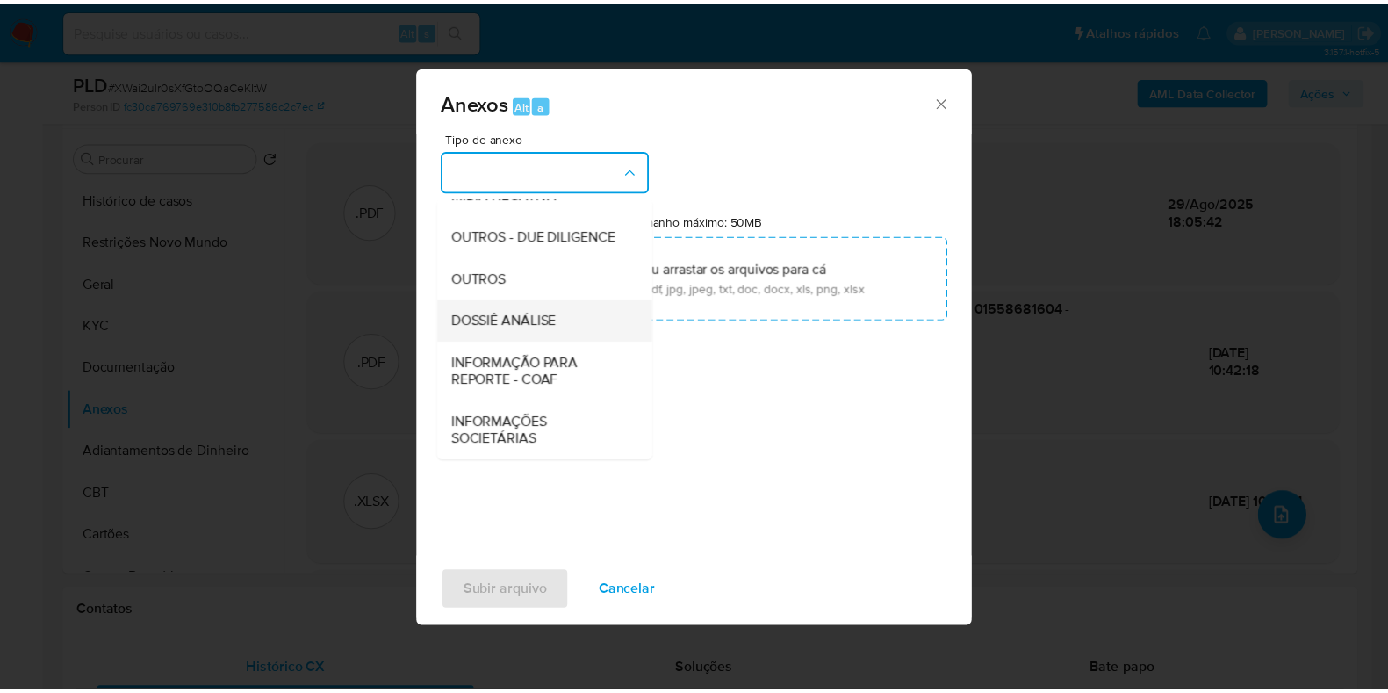
scroll to position [270, 0]
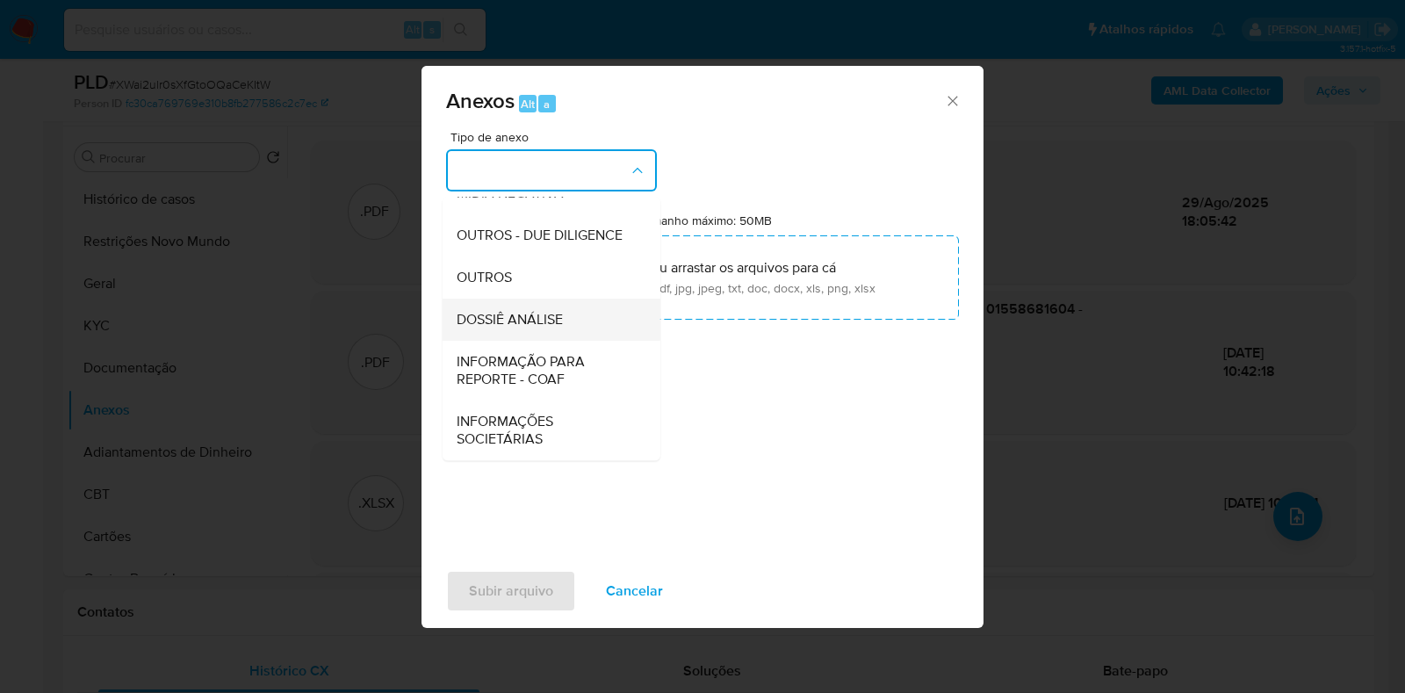
click at [516, 320] on span "DOSSIÊ ANÁLISE" at bounding box center [509, 320] width 106 height 18
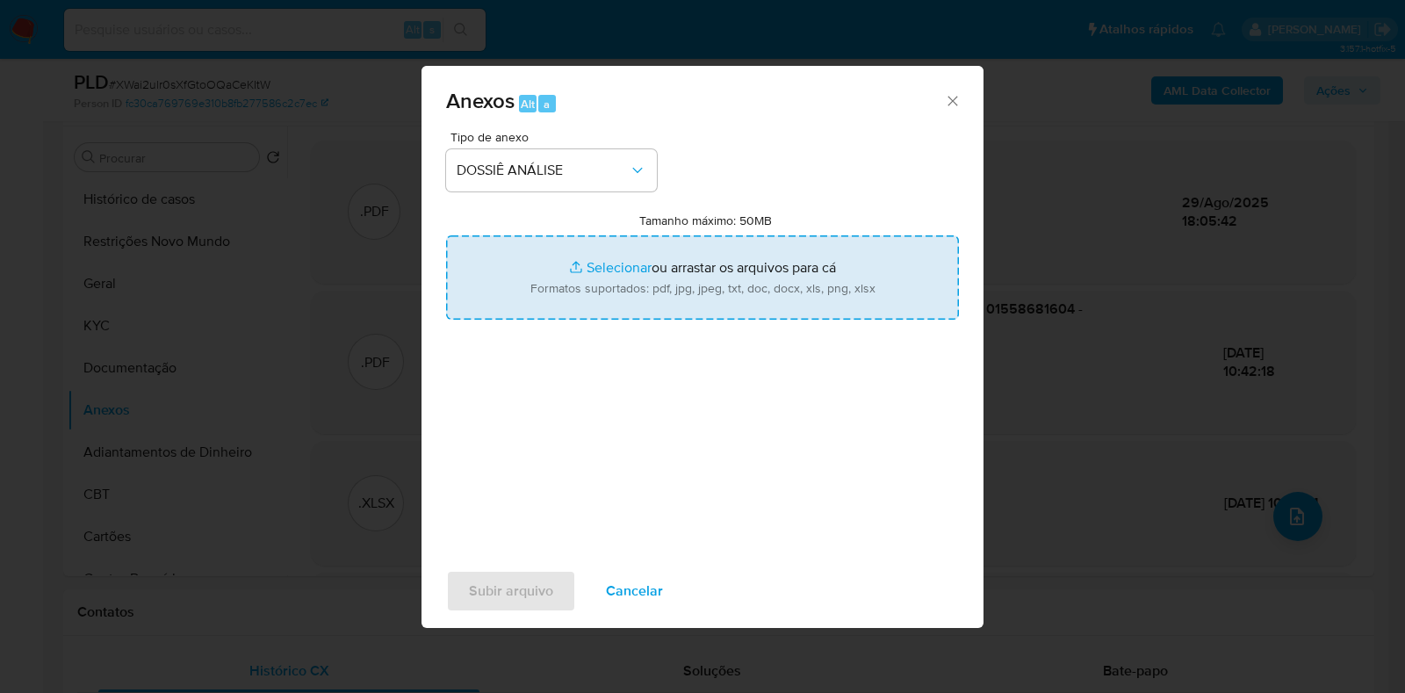
type input "C:\fakepath\CPF 01558681604 - EMERSON DA SILVA MARQUES.pdf"
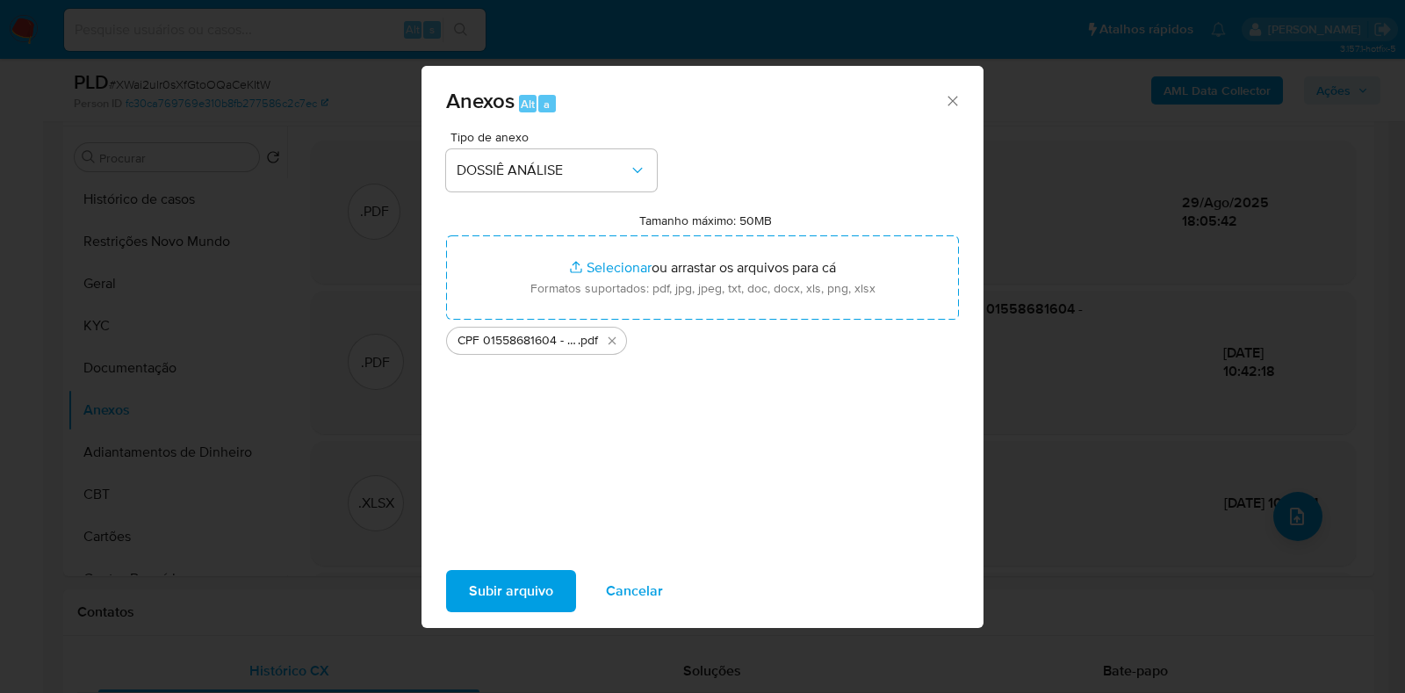
click at [475, 580] on span "Subir arquivo" at bounding box center [511, 590] width 84 height 39
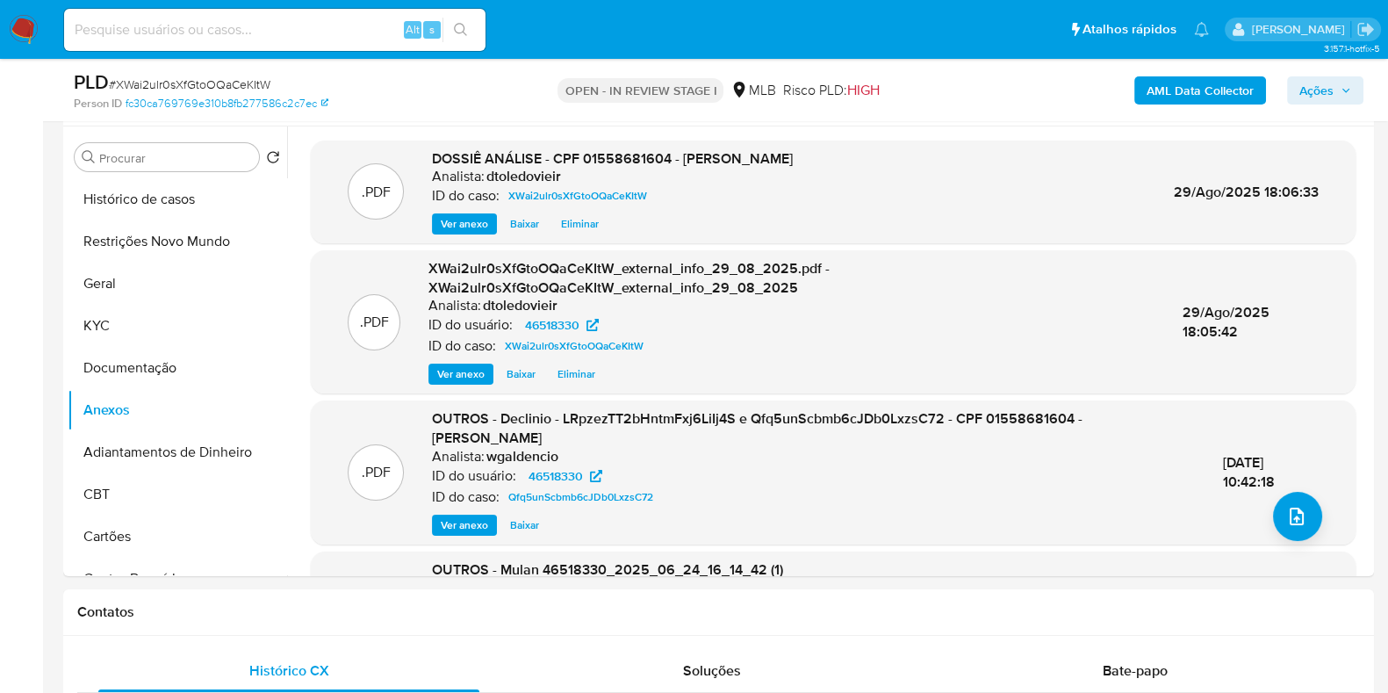
click at [1317, 88] on span "Ações" at bounding box center [1316, 90] width 34 height 28
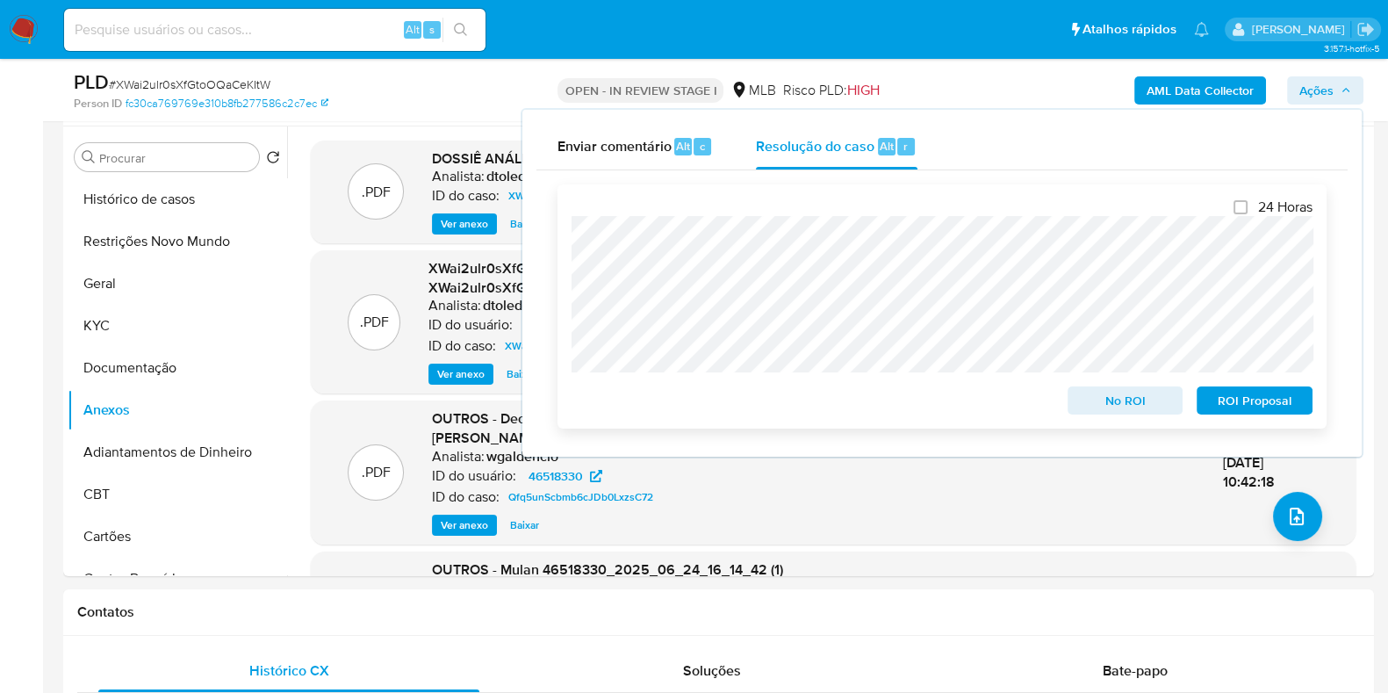
click at [1118, 413] on span "No ROI" at bounding box center [1125, 400] width 91 height 25
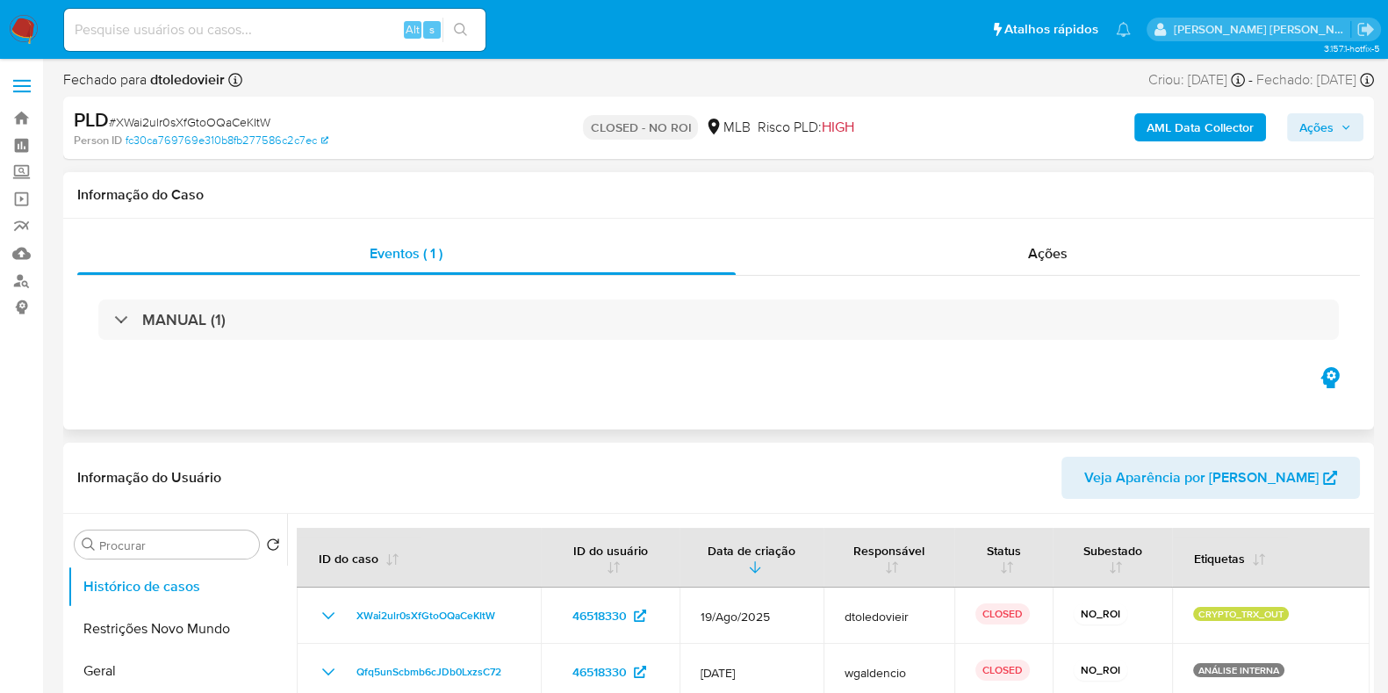
select select "10"
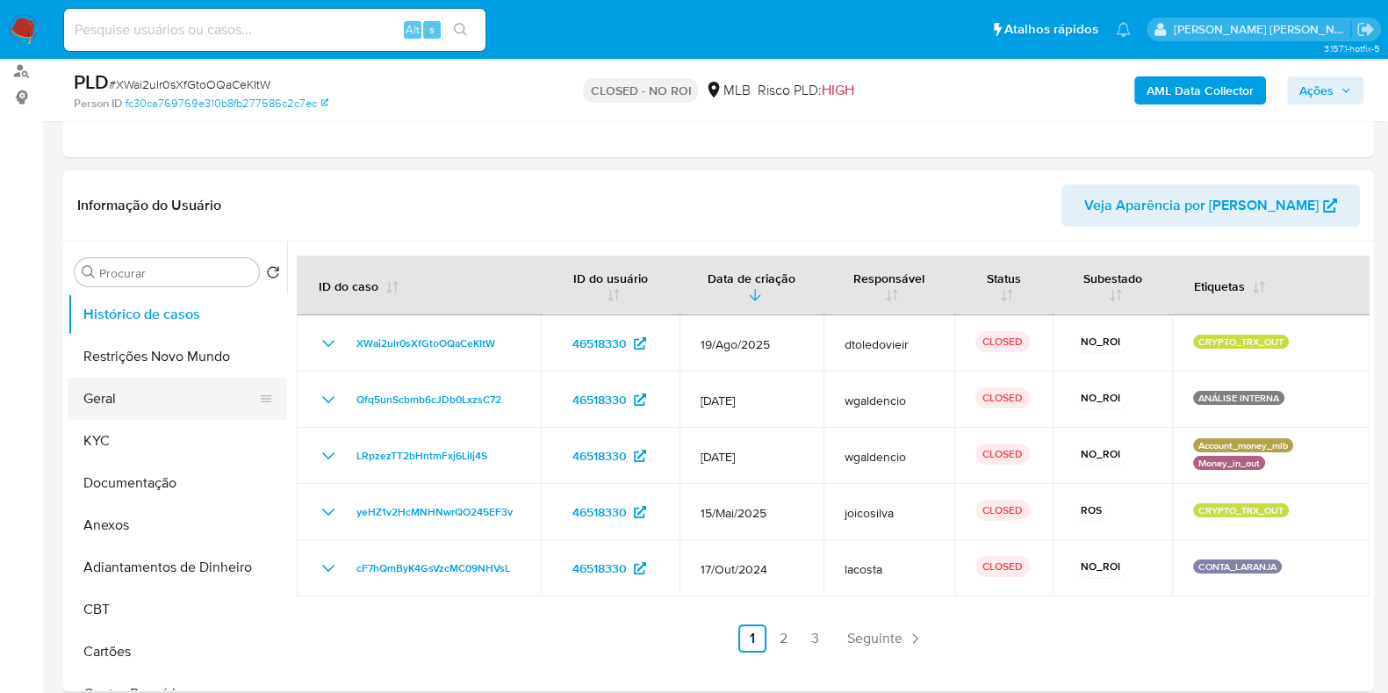
scroll to position [219, 0]
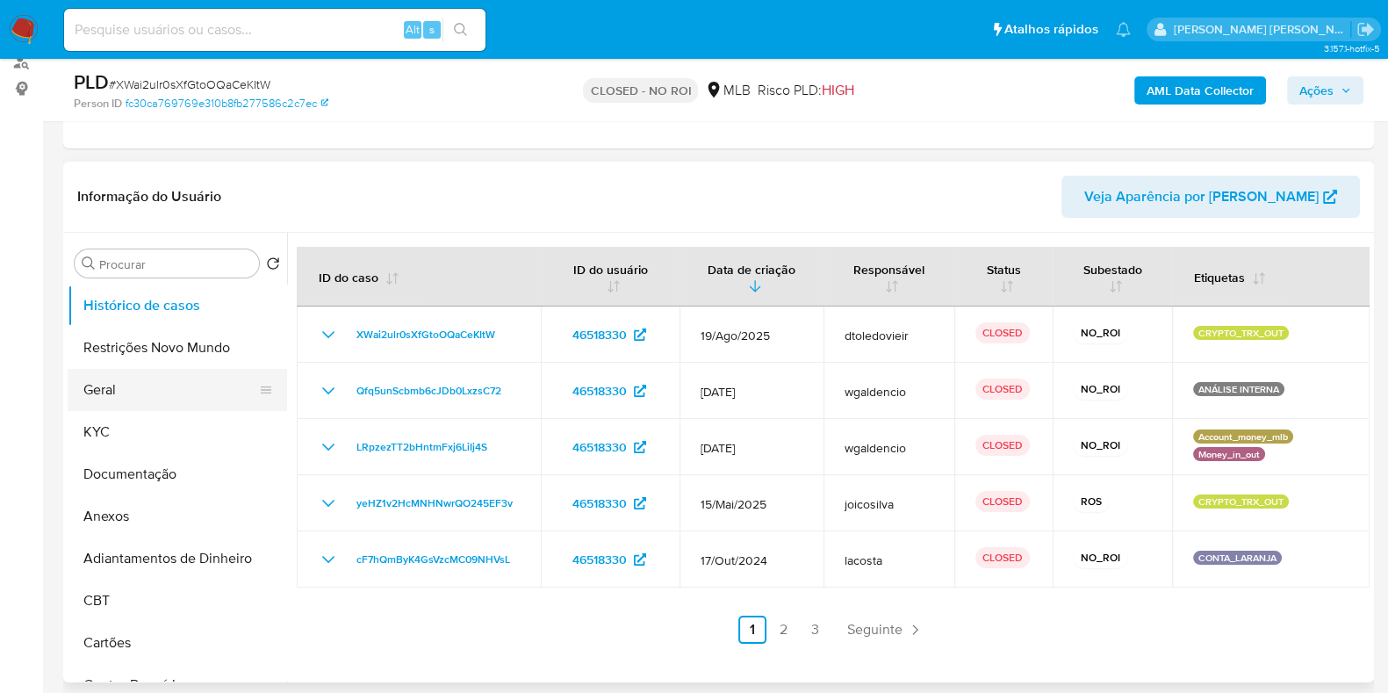
click at [136, 378] on button "Geral" at bounding box center [170, 390] width 205 height 42
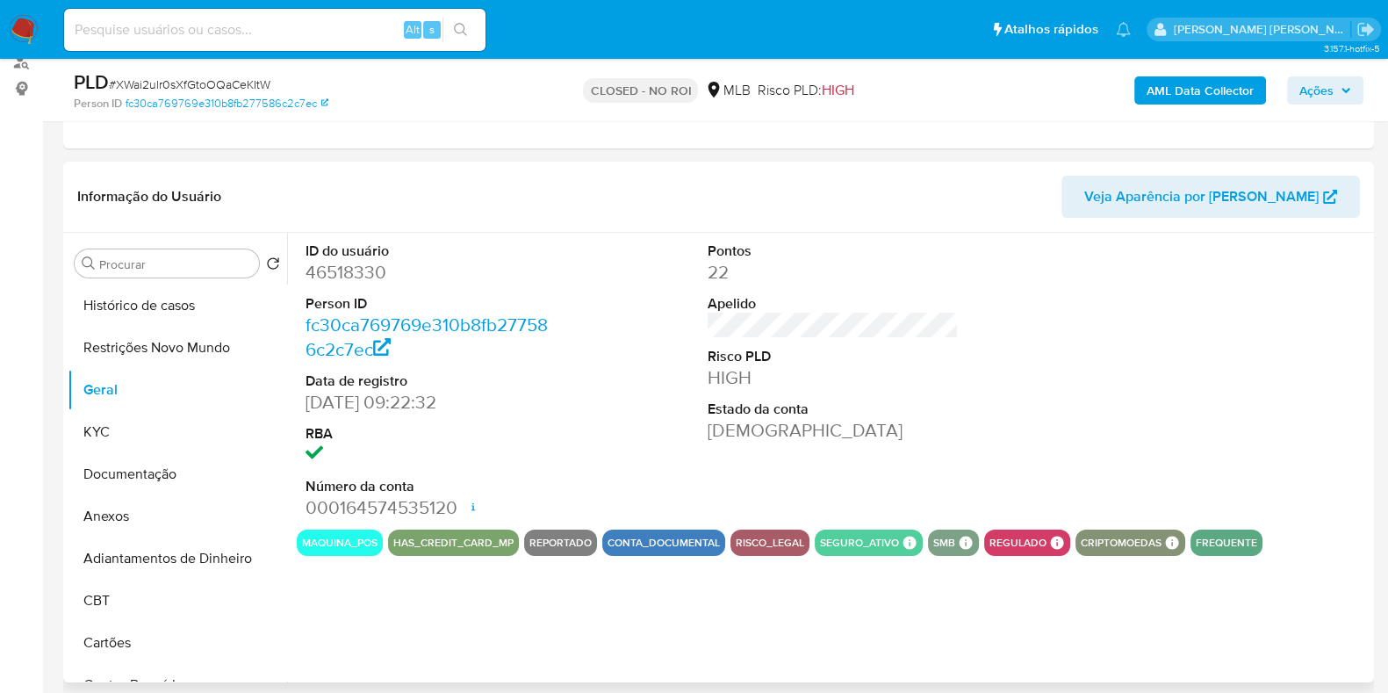
click at [377, 268] on dd "46518330" at bounding box center [430, 272] width 251 height 25
copy dd "46518330"
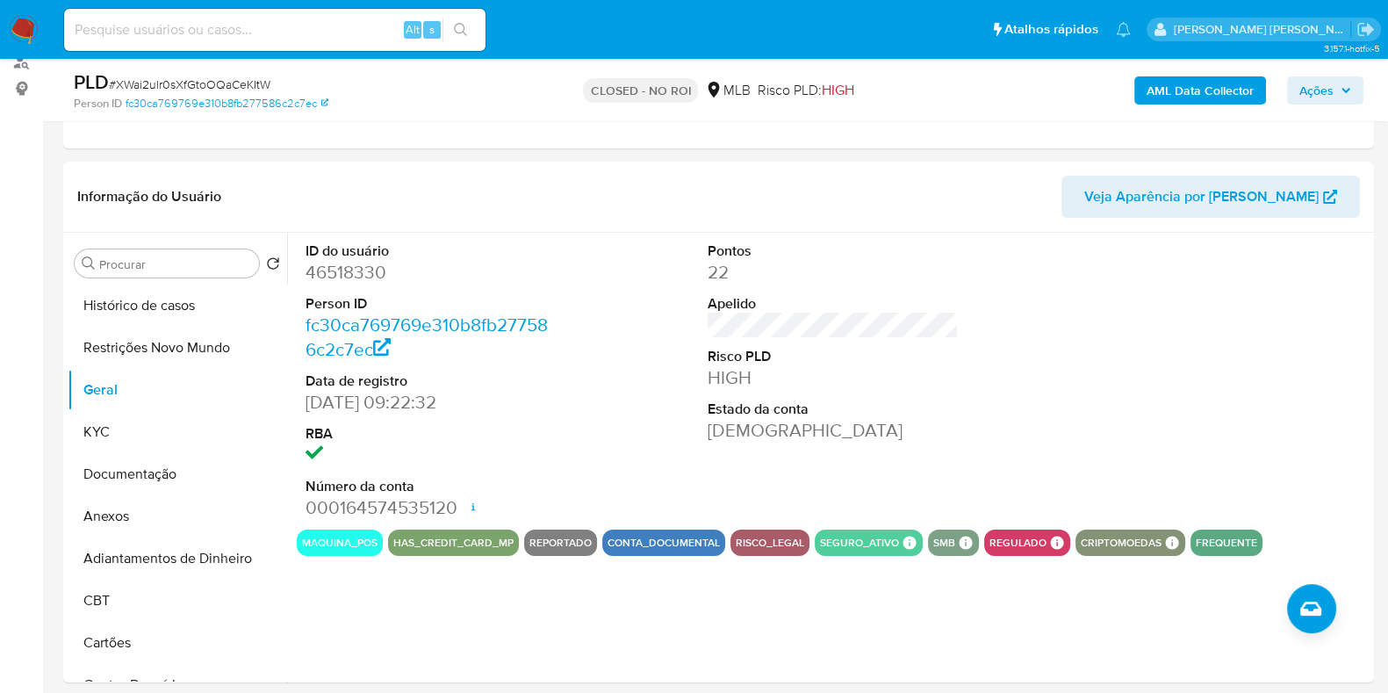
drag, startPoint x: 338, startPoint y: 17, endPoint x: 330, endPoint y: 27, distance: 13.2
click at [330, 27] on div "Alt s" at bounding box center [274, 30] width 421 height 42
click at [330, 27] on input at bounding box center [274, 29] width 421 height 23
paste input "1202067892"
type input "1202067892"
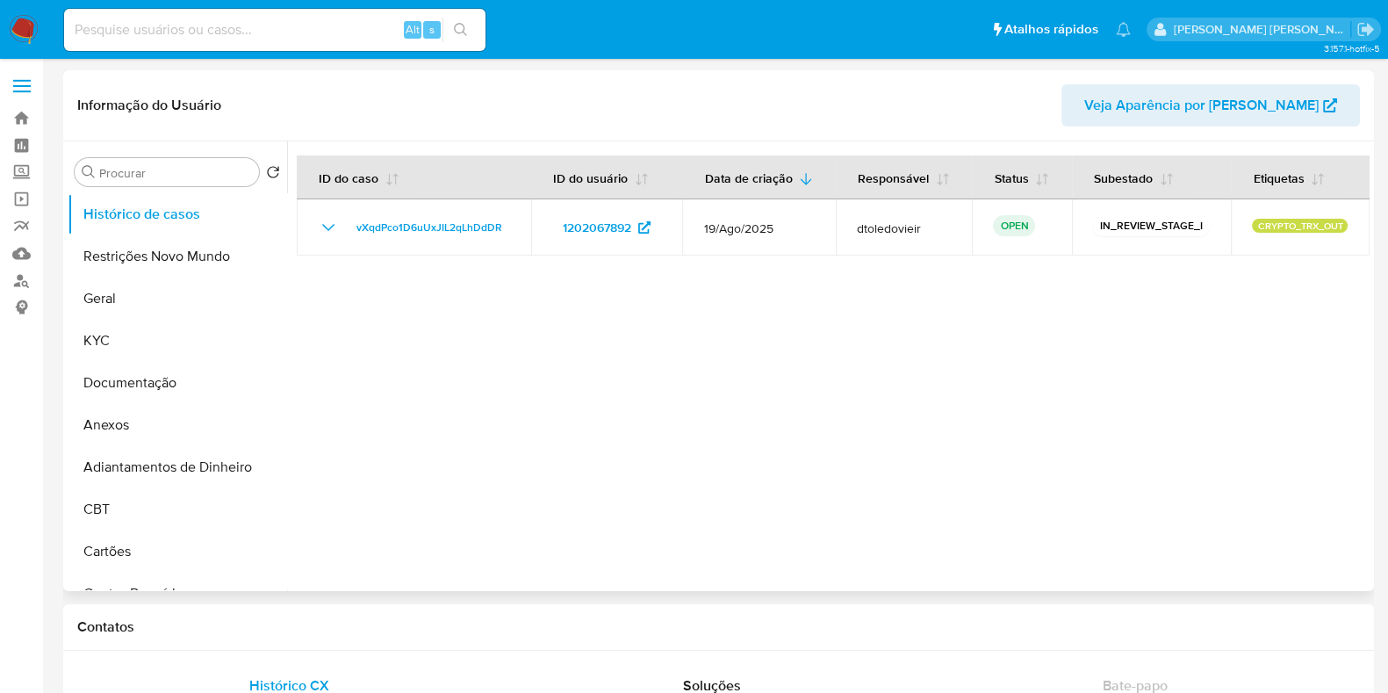
select select "10"
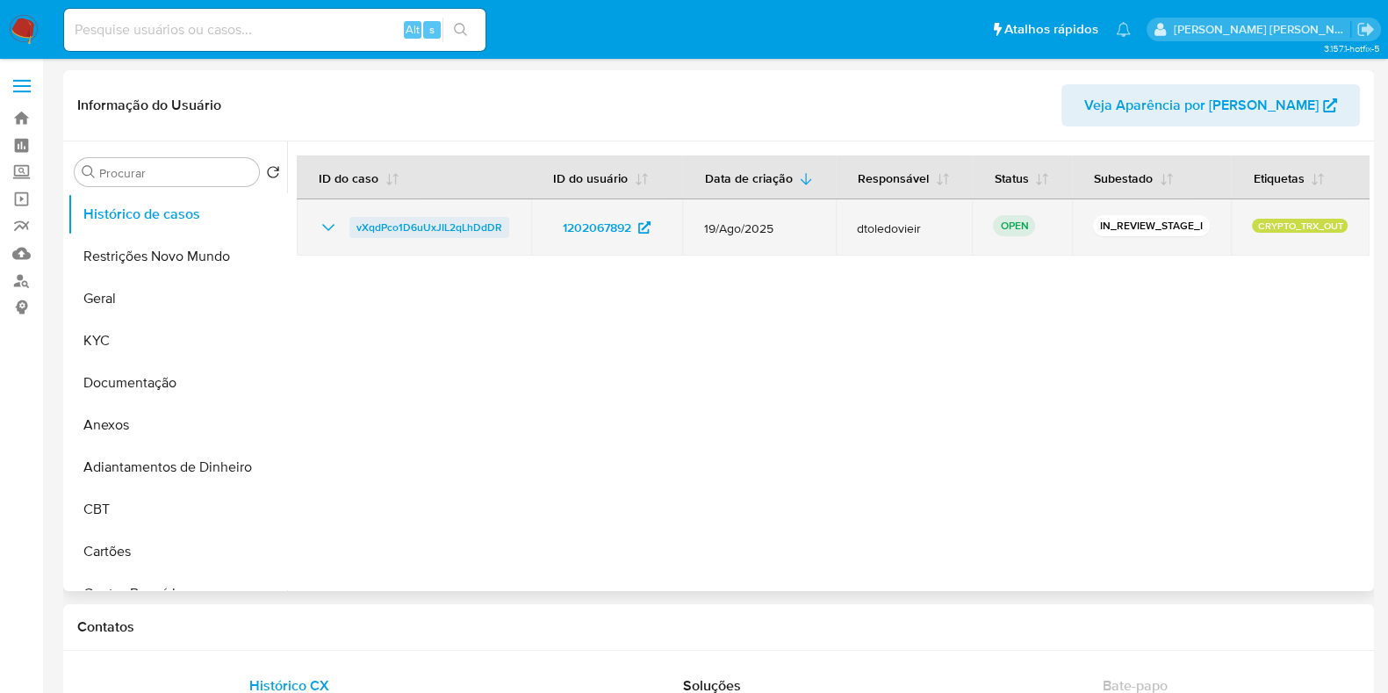
click at [456, 227] on span "vXqdPco1D6uUxJIL2qLhDdDR" at bounding box center [429, 227] width 146 height 21
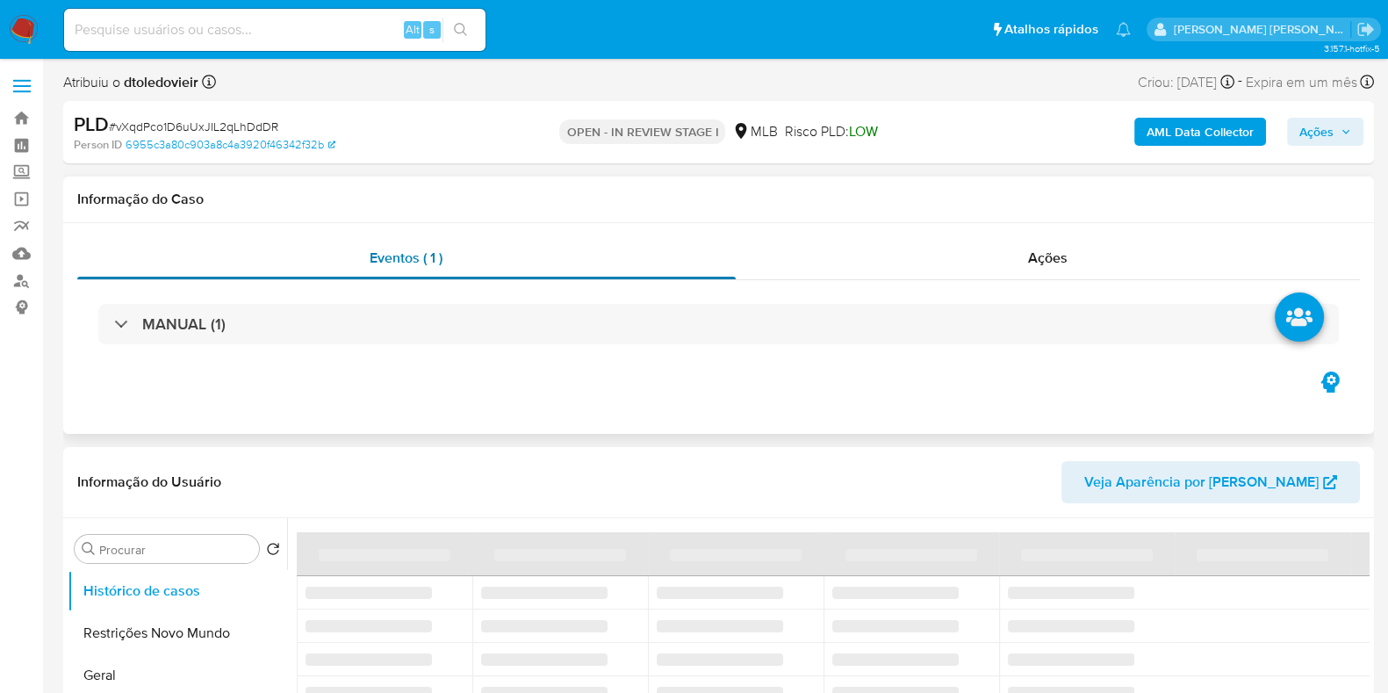
select select "10"
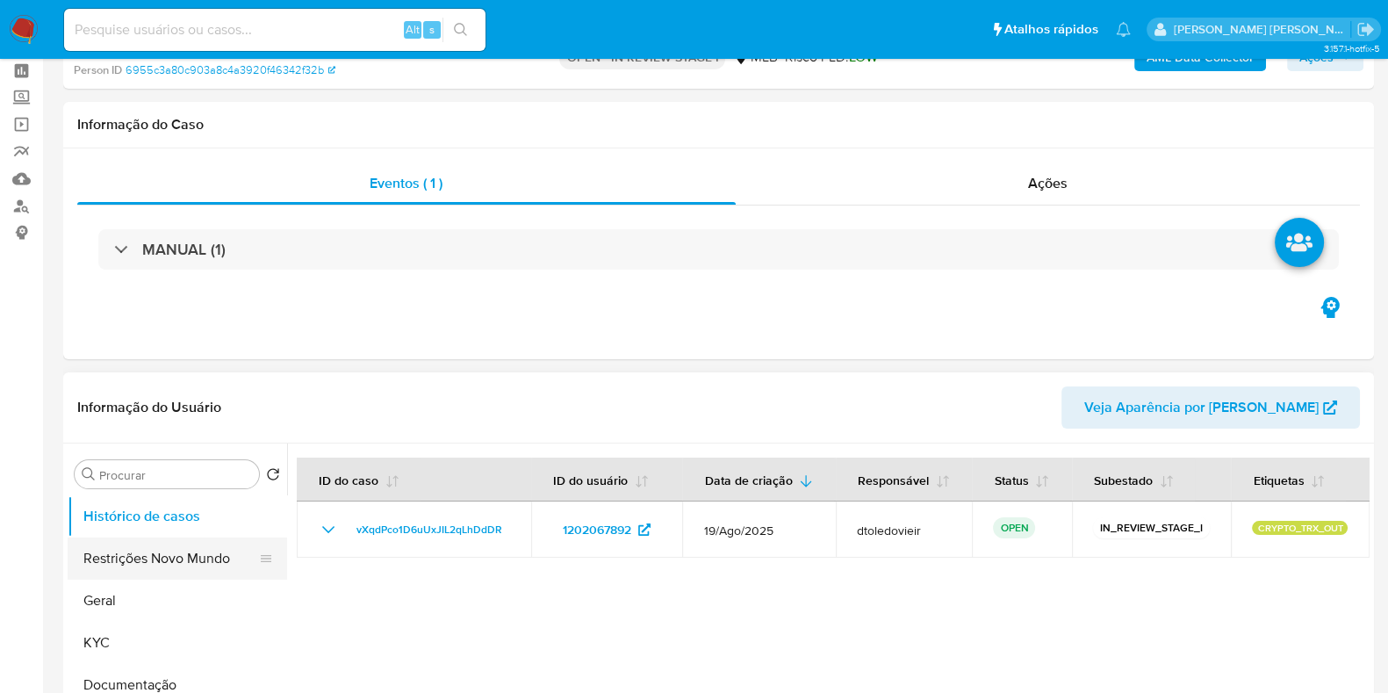
scroll to position [109, 0]
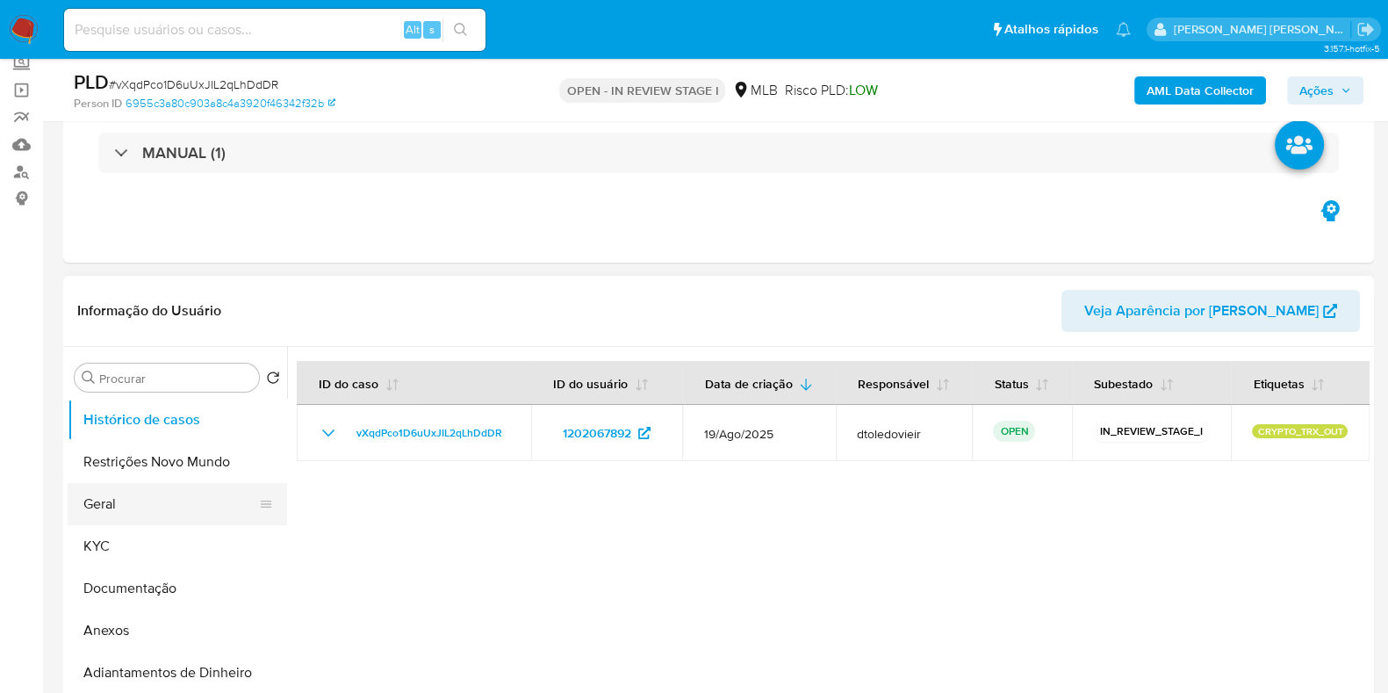
click at [129, 507] on button "Geral" at bounding box center [170, 504] width 205 height 42
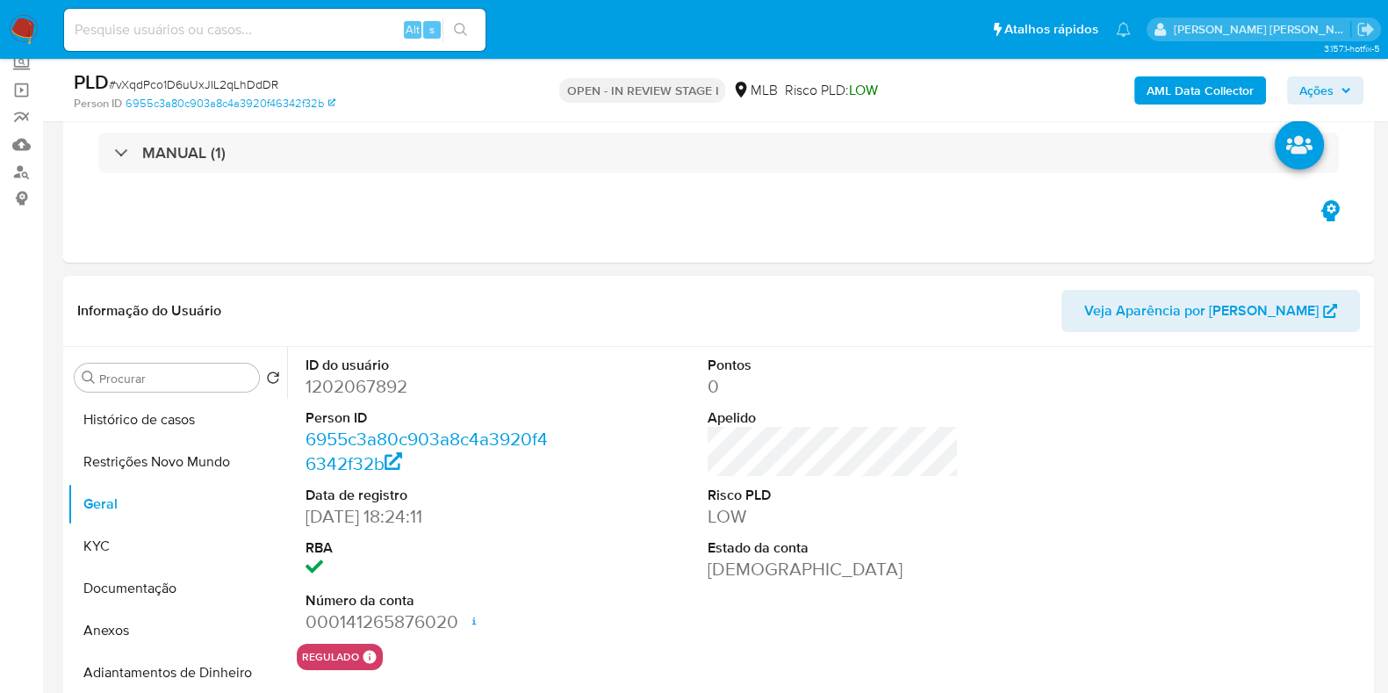
click at [347, 375] on dd "1202067892" at bounding box center [430, 386] width 251 height 25
copy dd "1202067892"
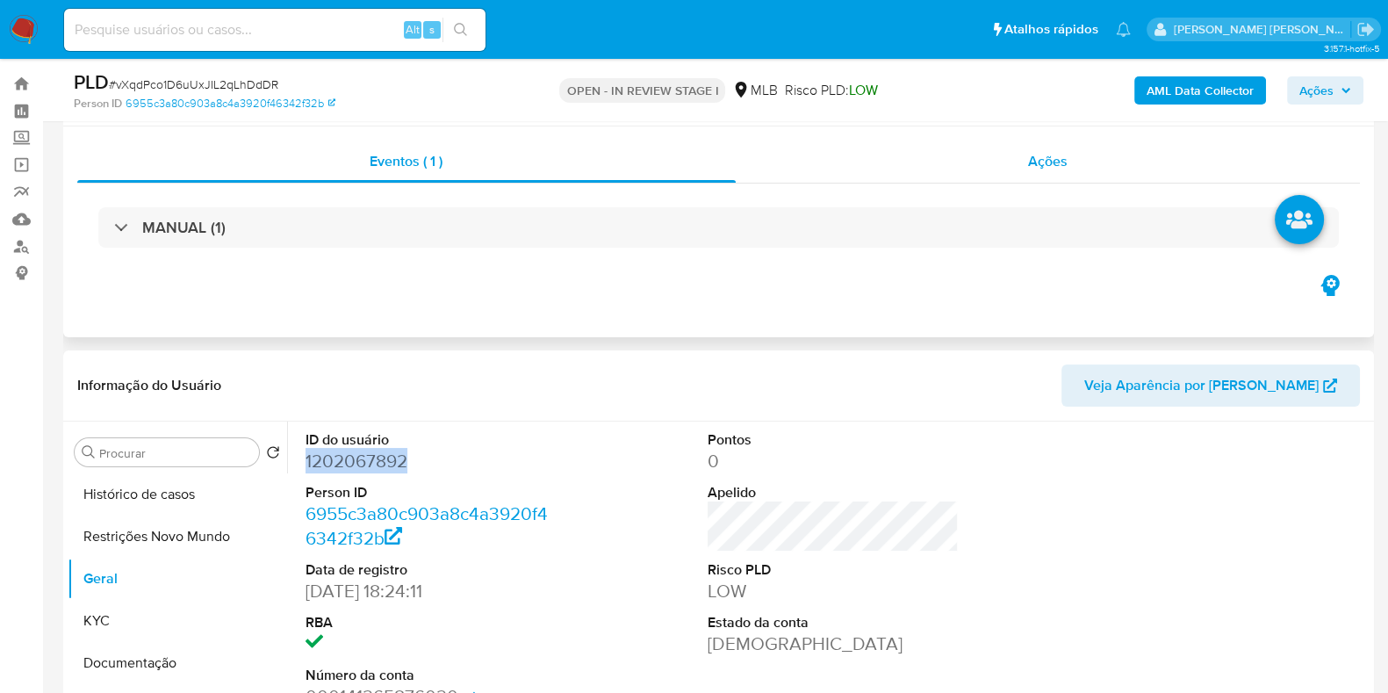
scroll to position [0, 0]
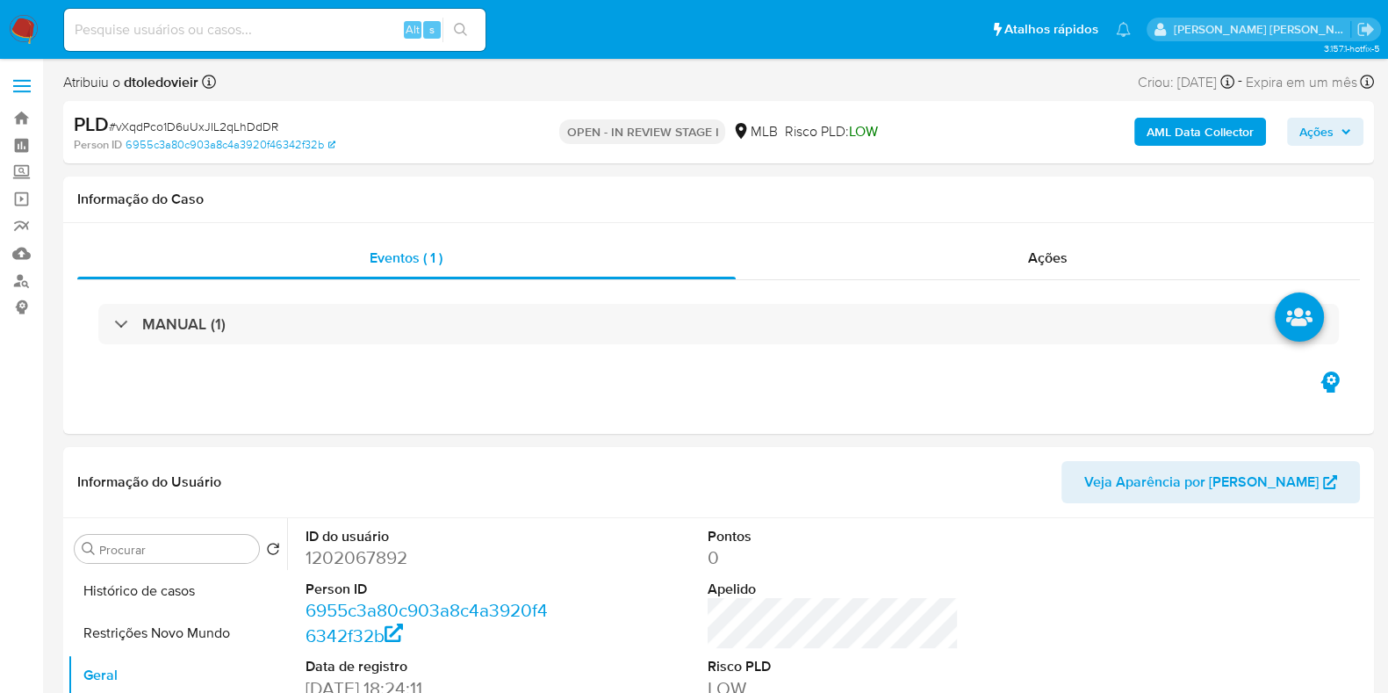
click at [268, 28] on input at bounding box center [274, 29] width 421 height 23
paste input "276200339"
type input "276200339"
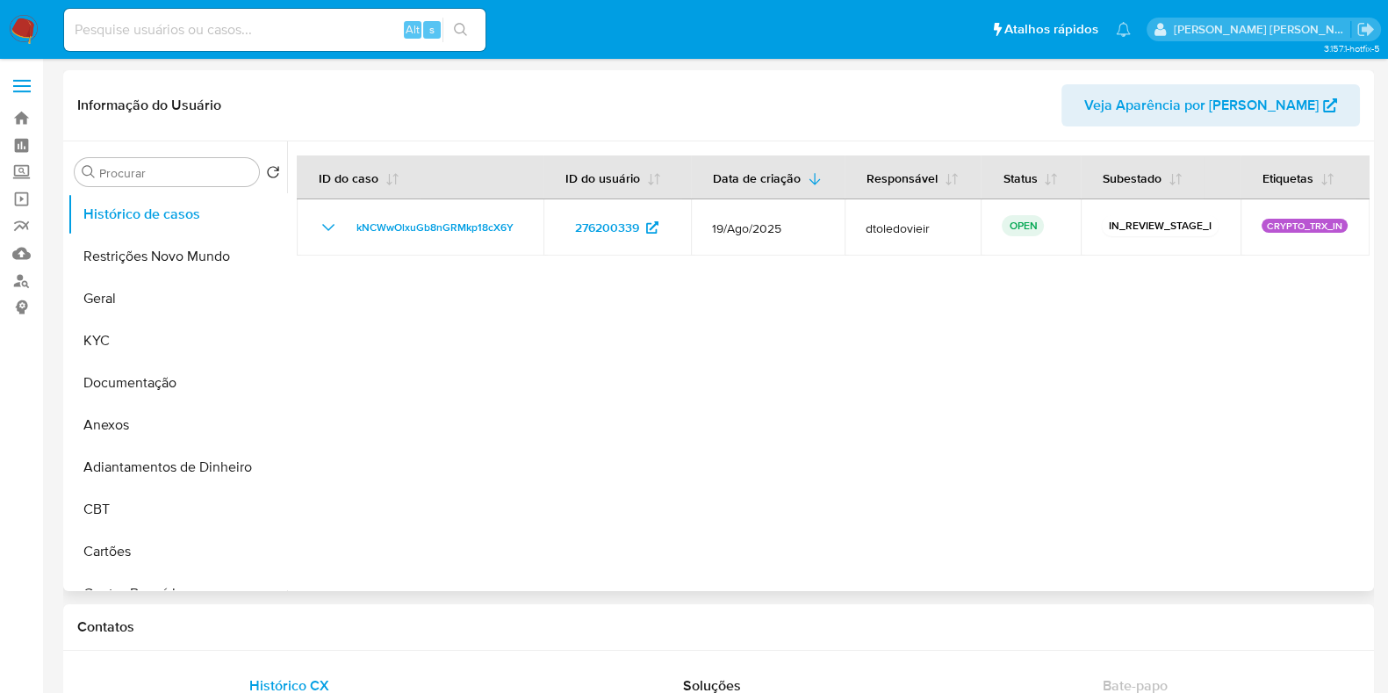
select select "10"
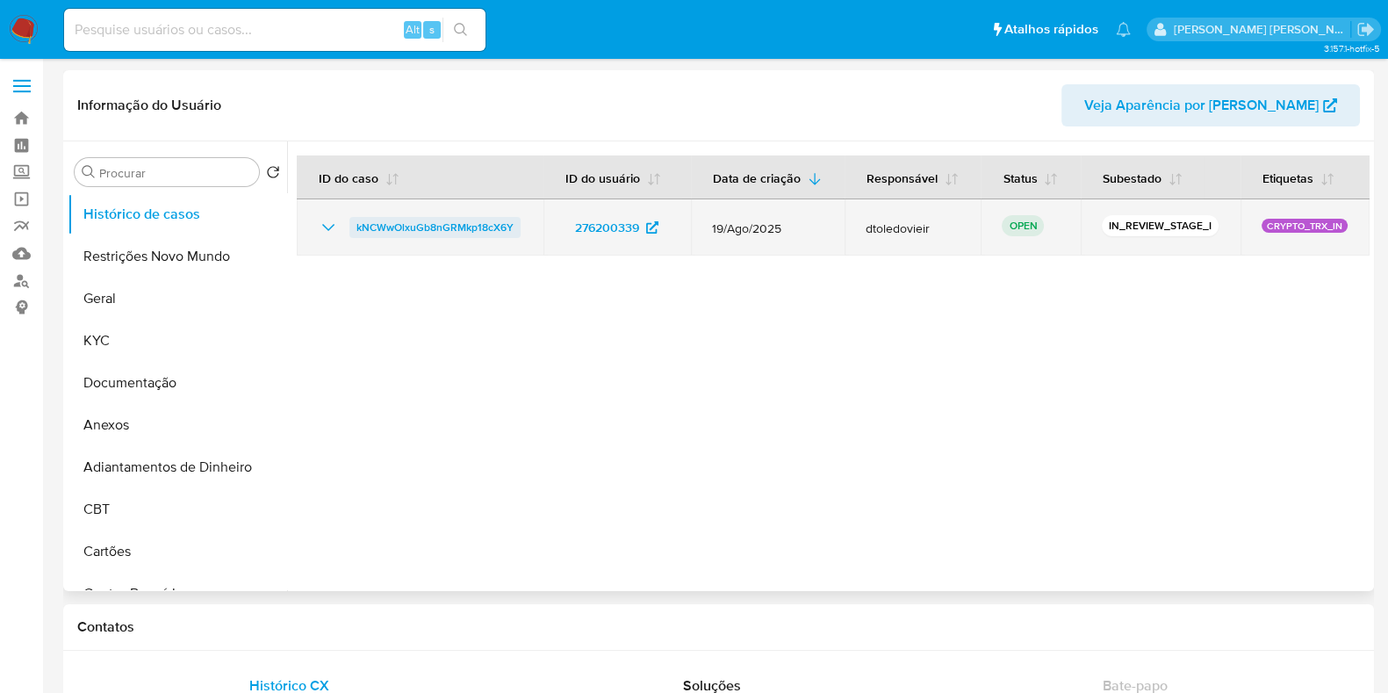
click at [437, 229] on span "kNCWwOlxuGb8nGRMkp18cX6Y" at bounding box center [434, 227] width 157 height 21
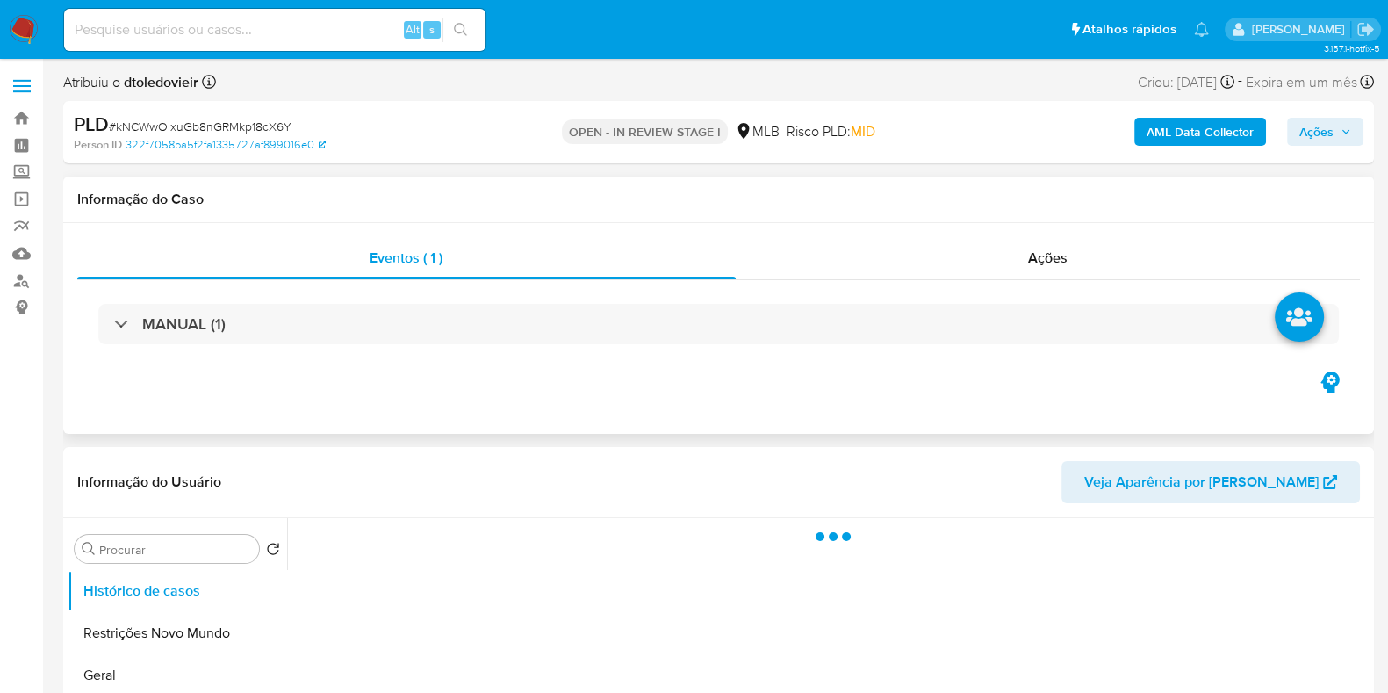
select select "10"
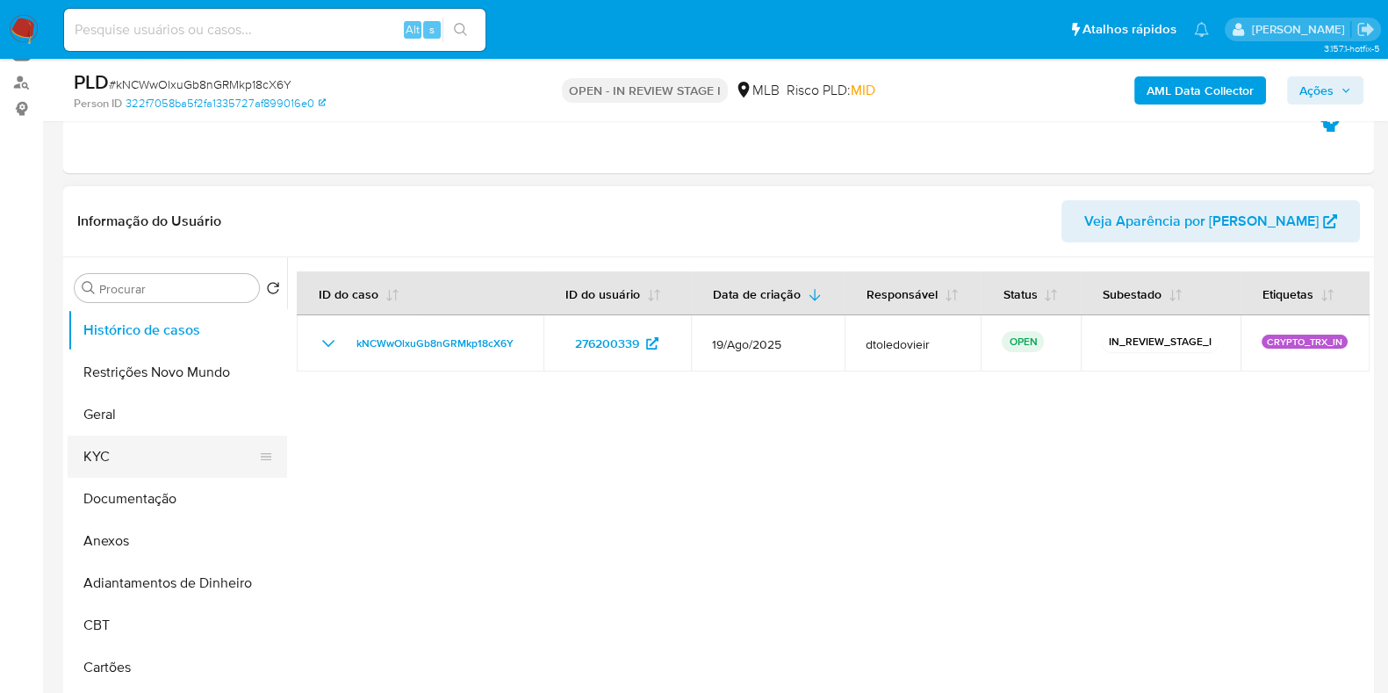
scroll to position [219, 0]
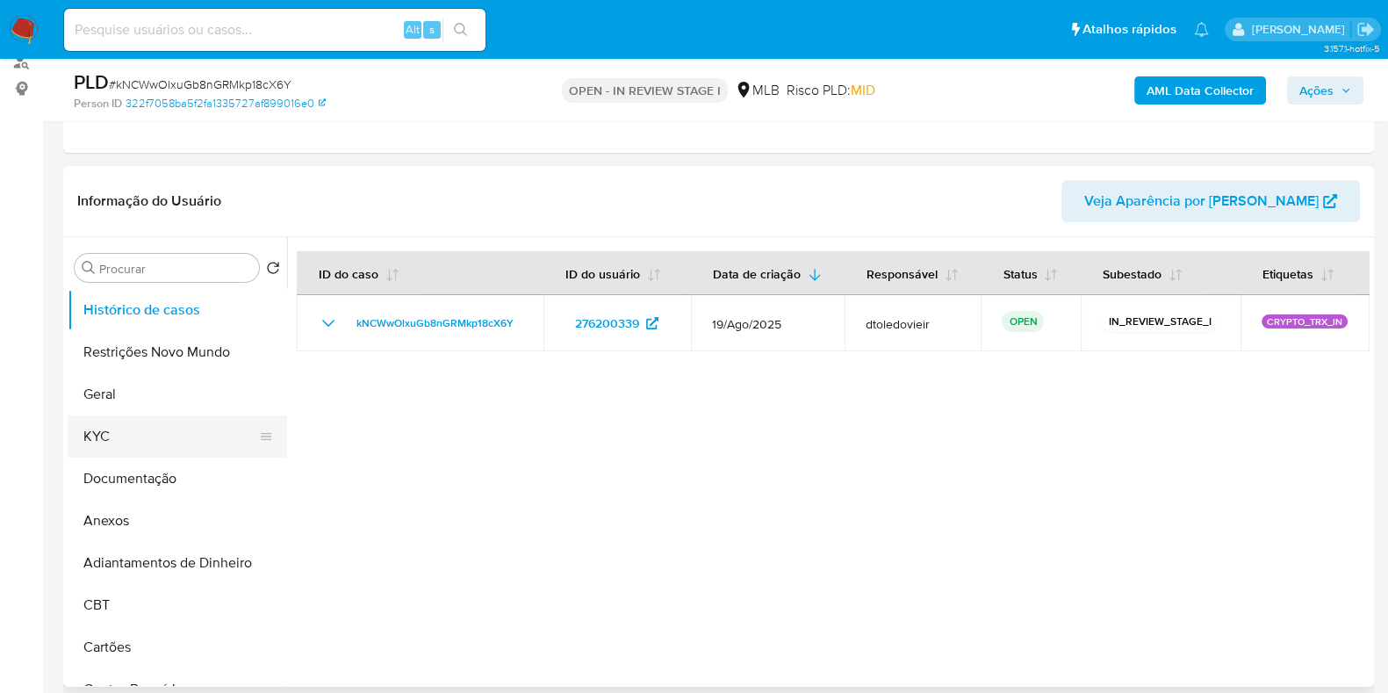
click at [122, 423] on button "KYC" at bounding box center [170, 436] width 205 height 42
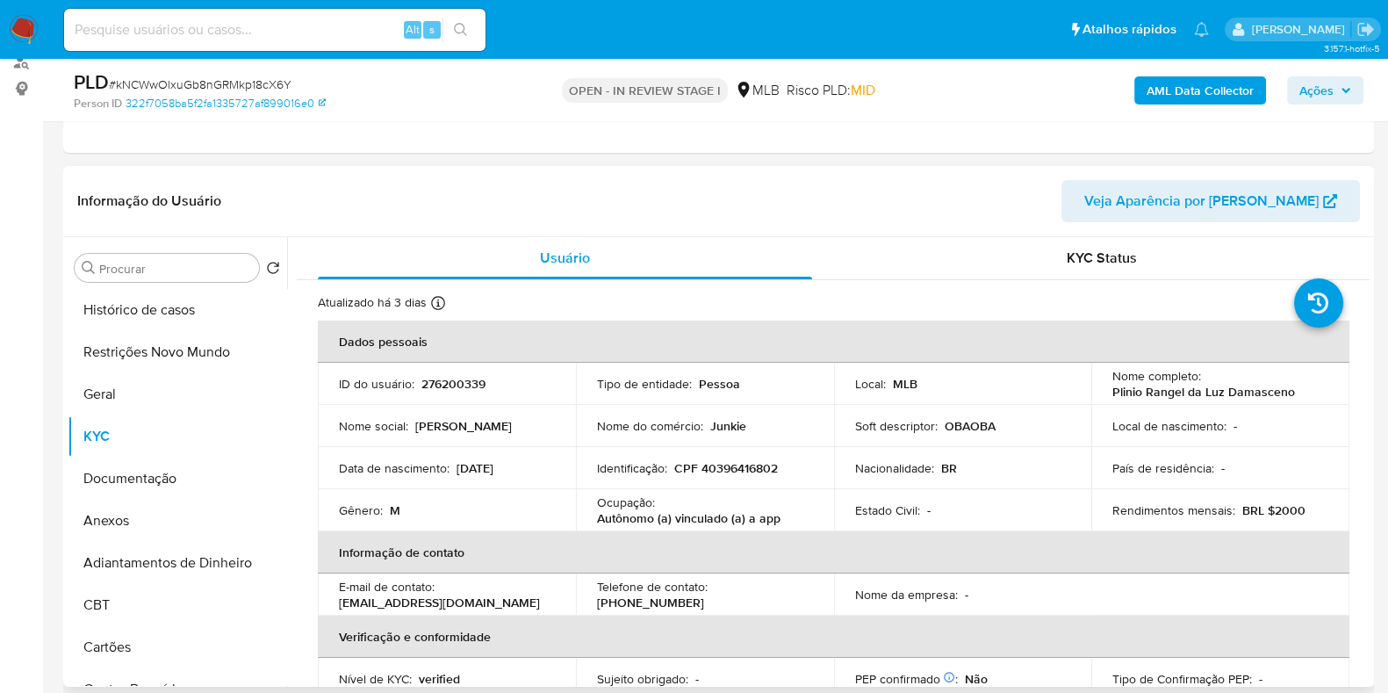
click at [465, 385] on p "276200339" at bounding box center [453, 384] width 64 height 16
click at [465, 384] on p "276200339" at bounding box center [453, 384] width 64 height 16
copy p "276200339"
click at [325, 30] on input at bounding box center [274, 29] width 421 height 23
paste input "71258227"
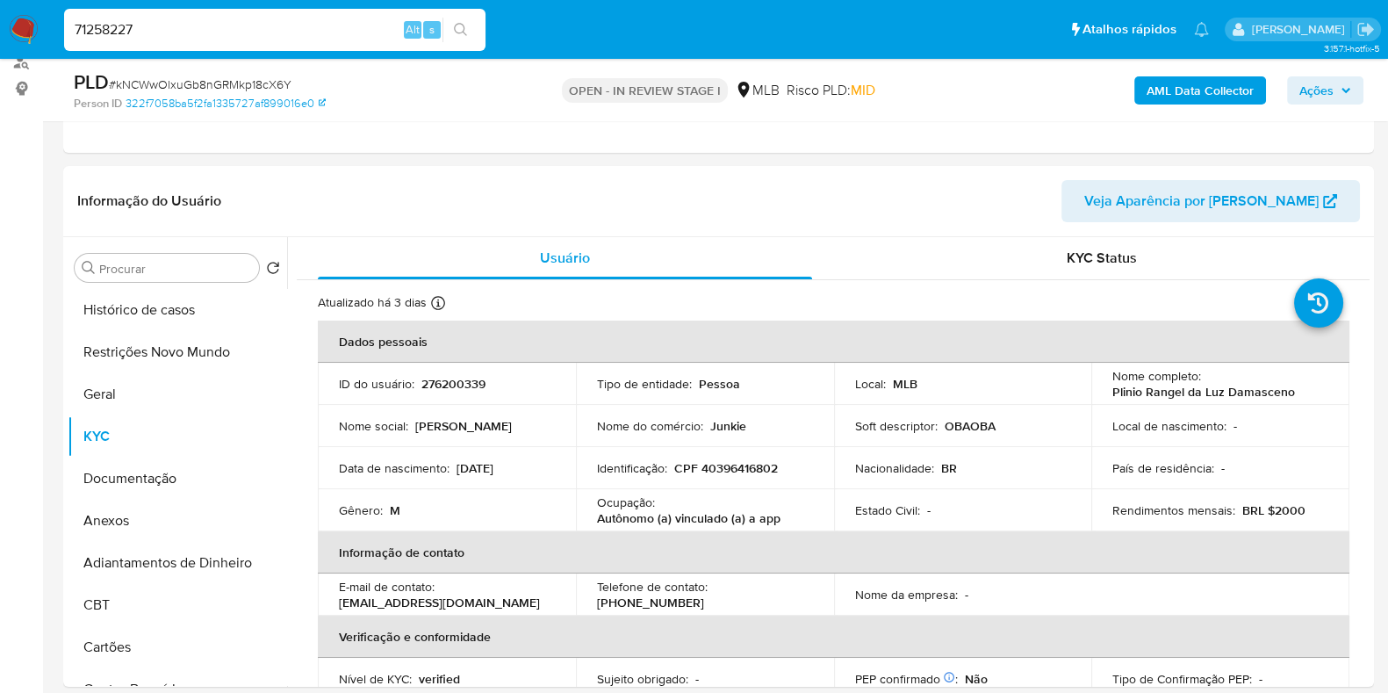
type input "71258227"
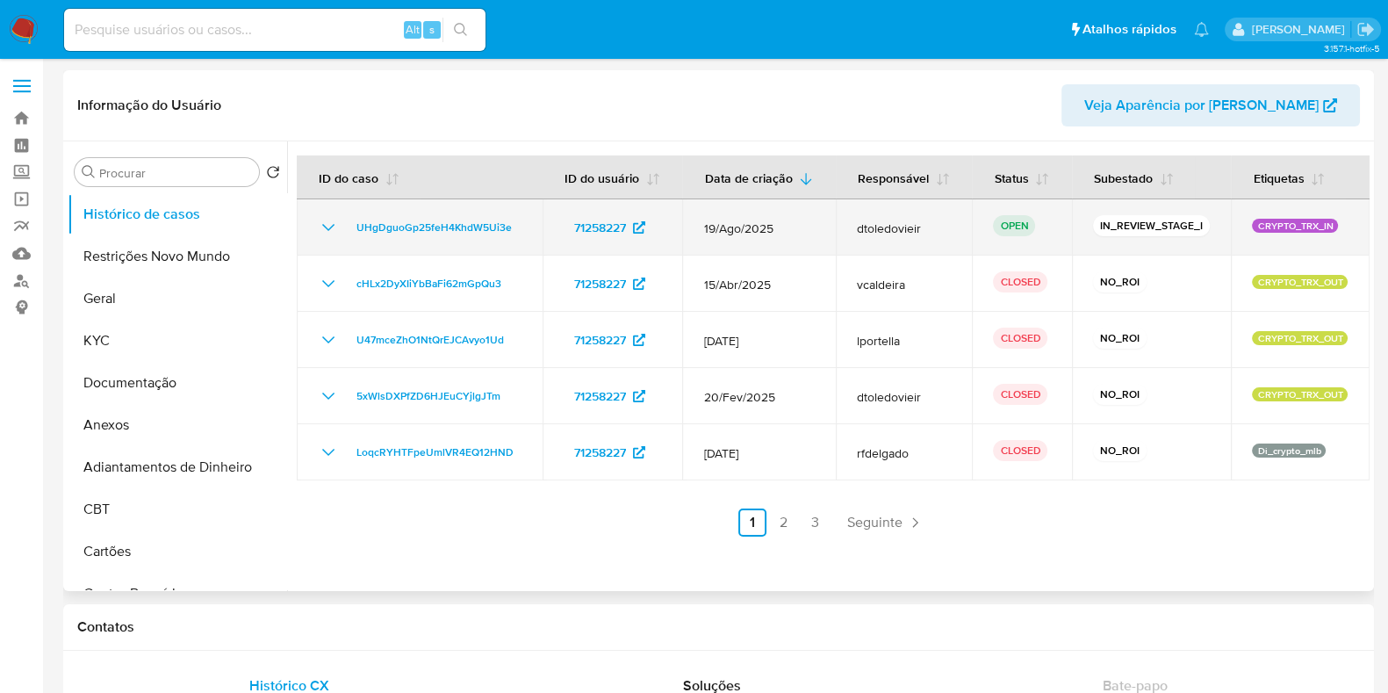
select select "10"
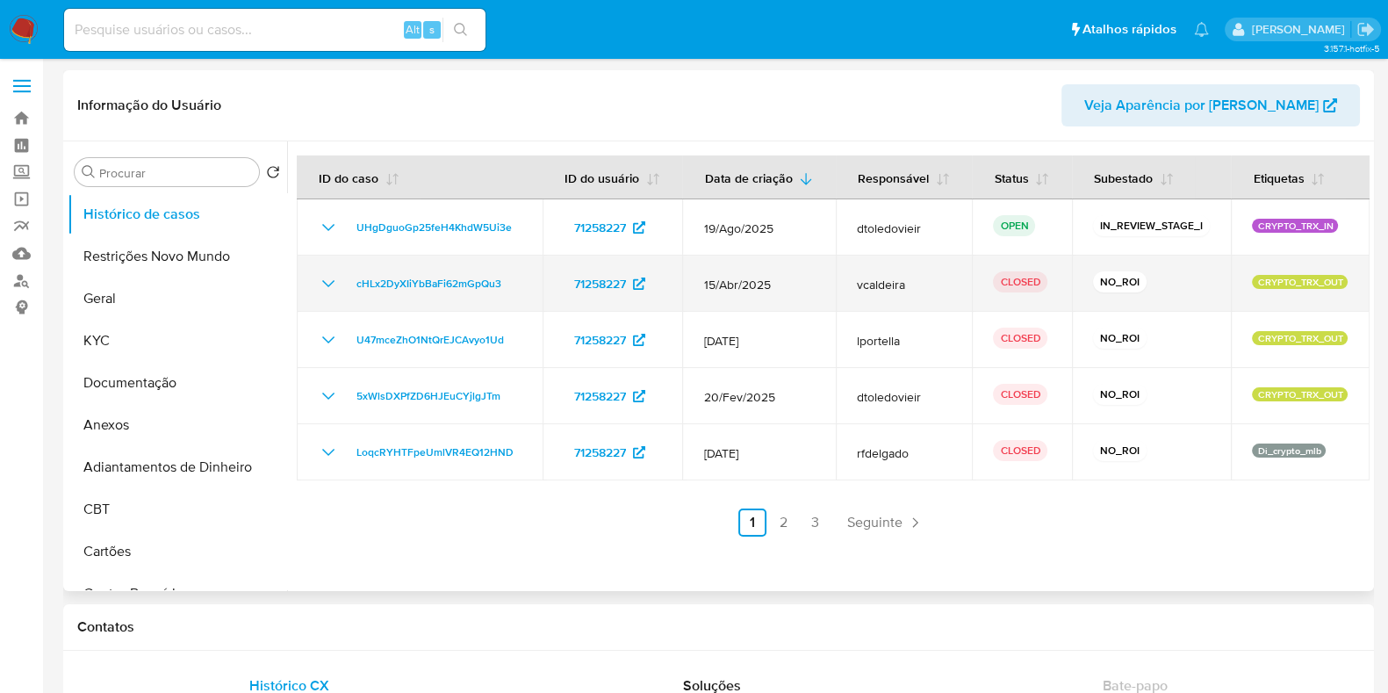
drag, startPoint x: 794, startPoint y: 284, endPoint x: 732, endPoint y: 282, distance: 62.4
click at [732, 282] on span "15/Abr/2025" at bounding box center [758, 285] width 111 height 16
click at [800, 289] on span "15/Abr/2025" at bounding box center [758, 285] width 111 height 16
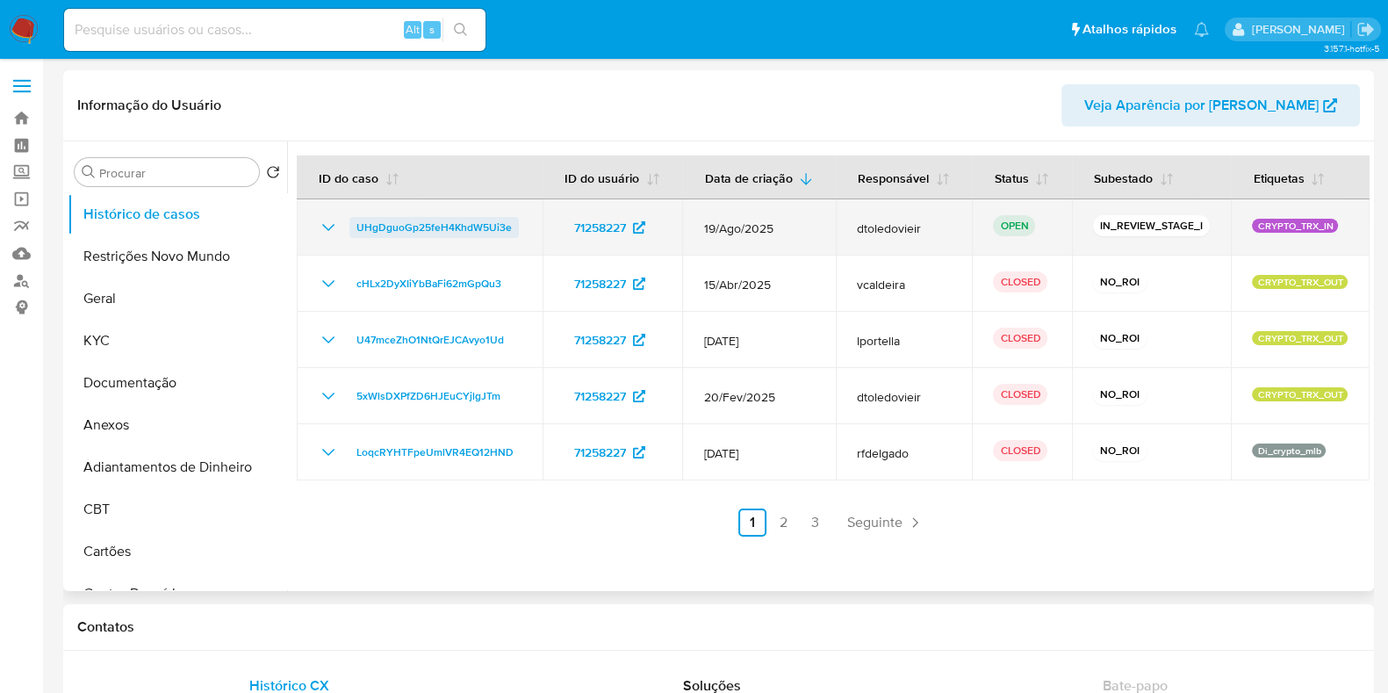
click at [461, 226] on span "UHgDguoGp25feH4KhdW5Ui3e" at bounding box center [433, 227] width 155 height 21
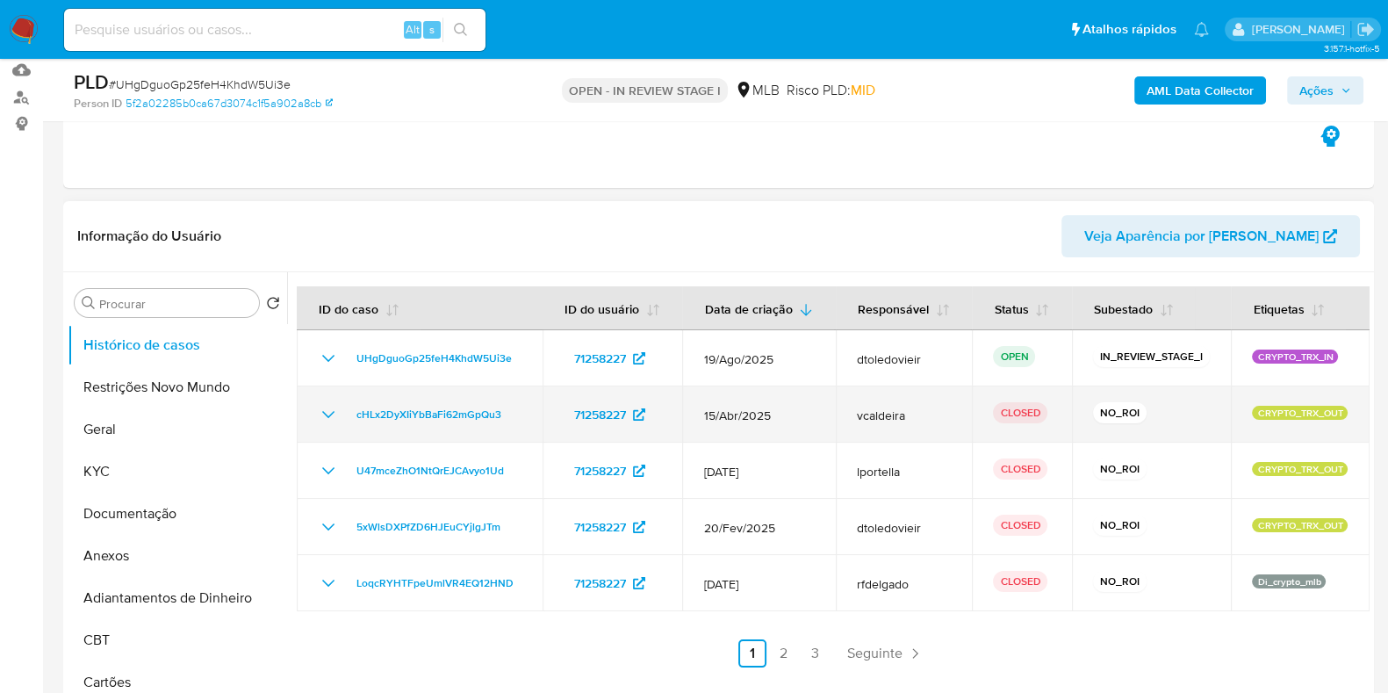
scroll to position [219, 0]
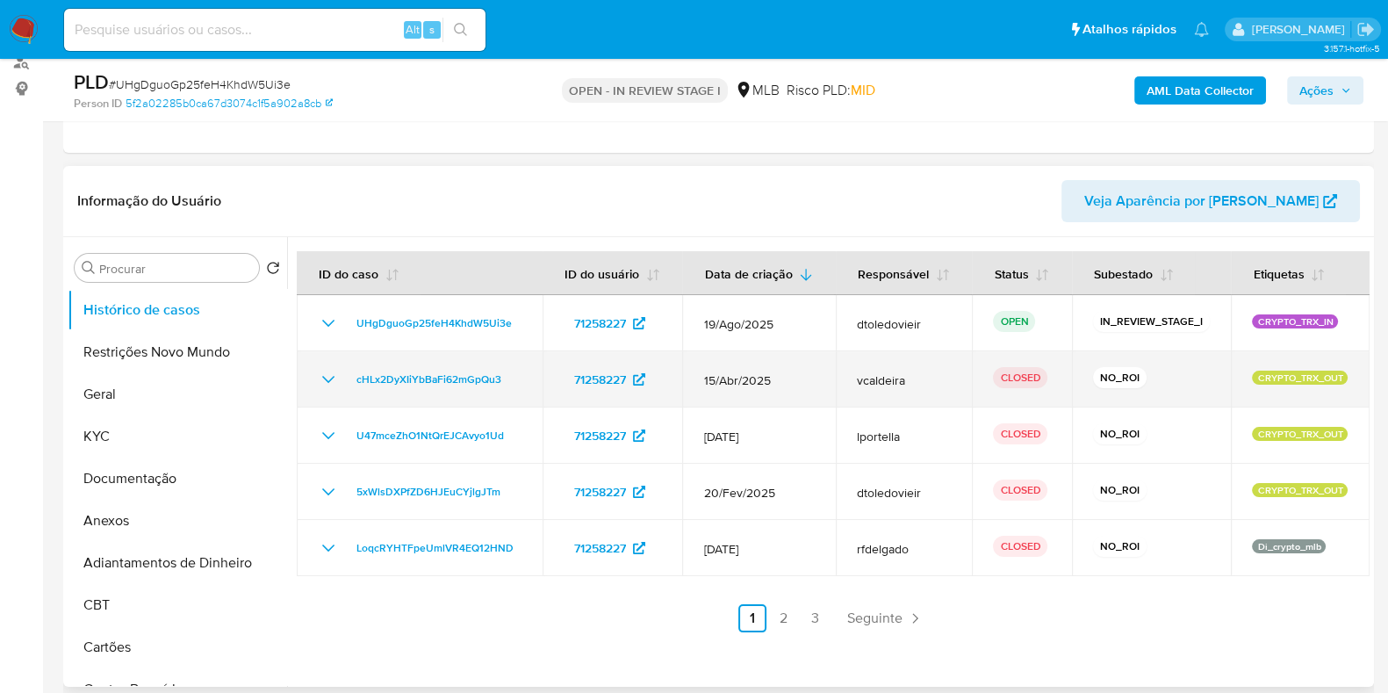
select select "10"
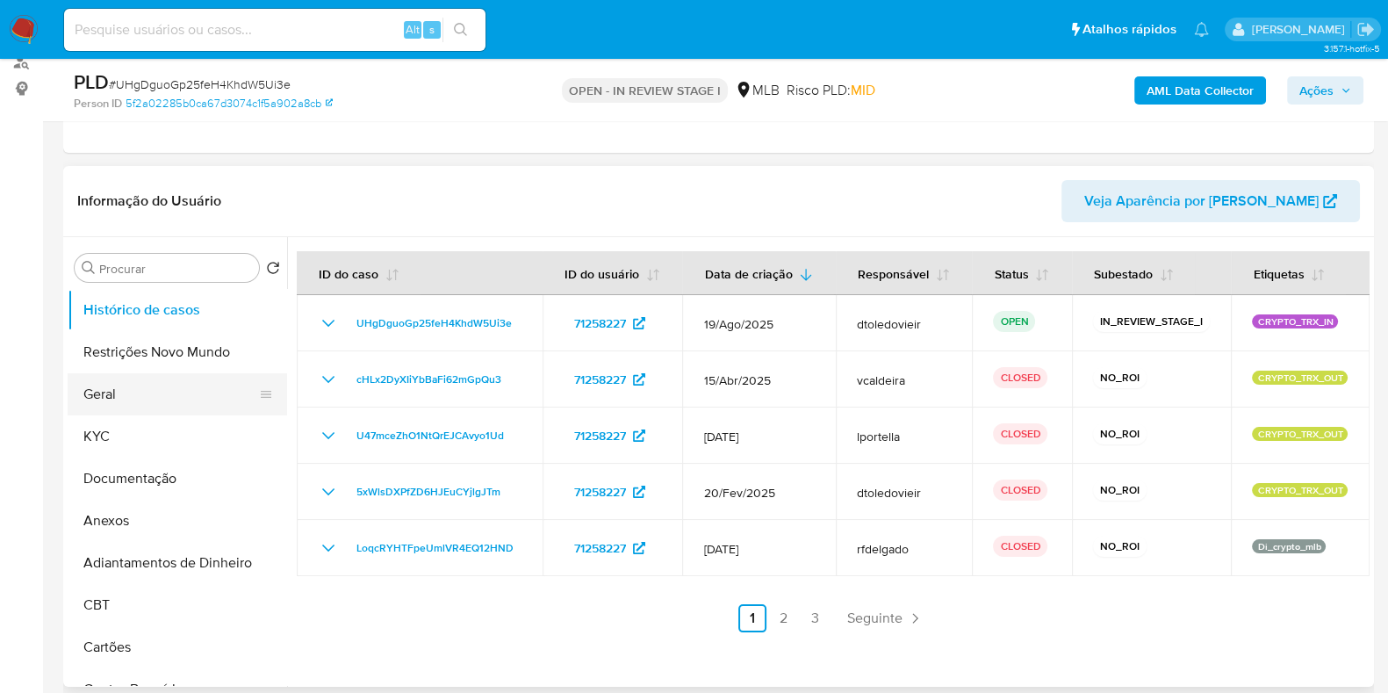
click at [155, 401] on button "Geral" at bounding box center [170, 394] width 205 height 42
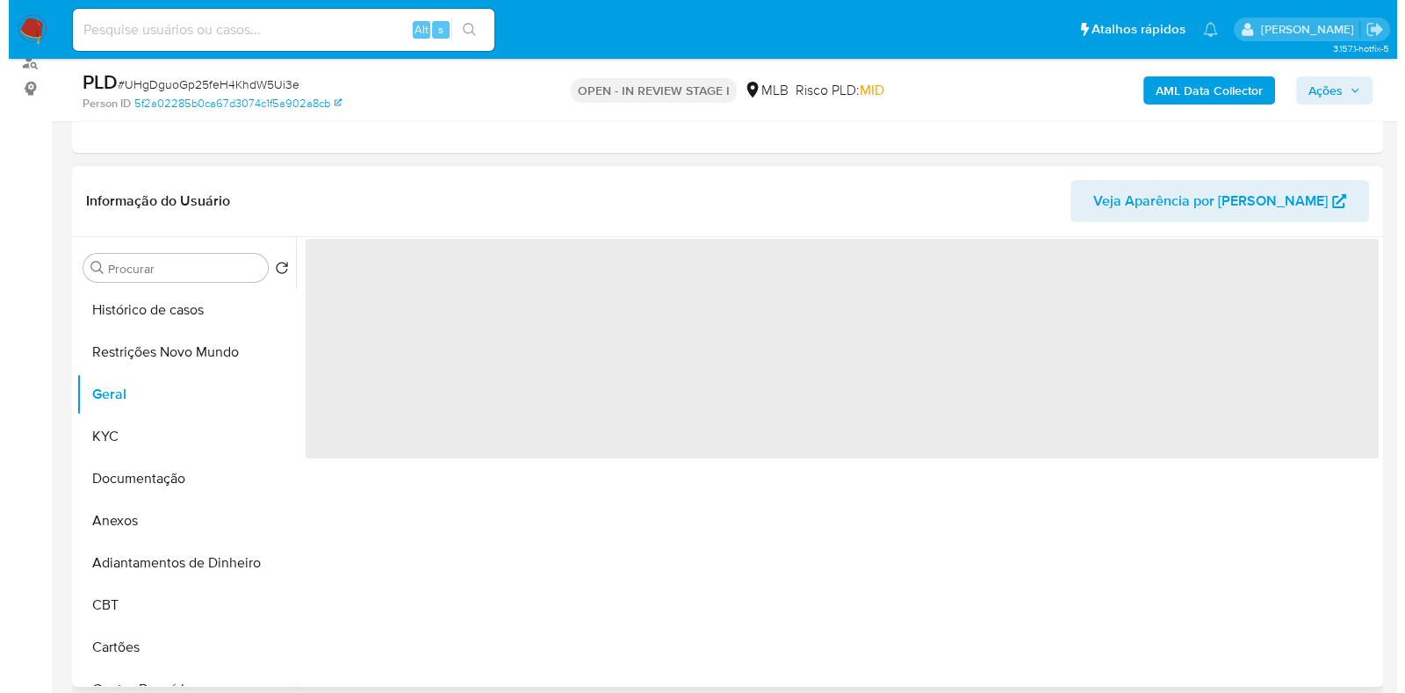
scroll to position [329, 0]
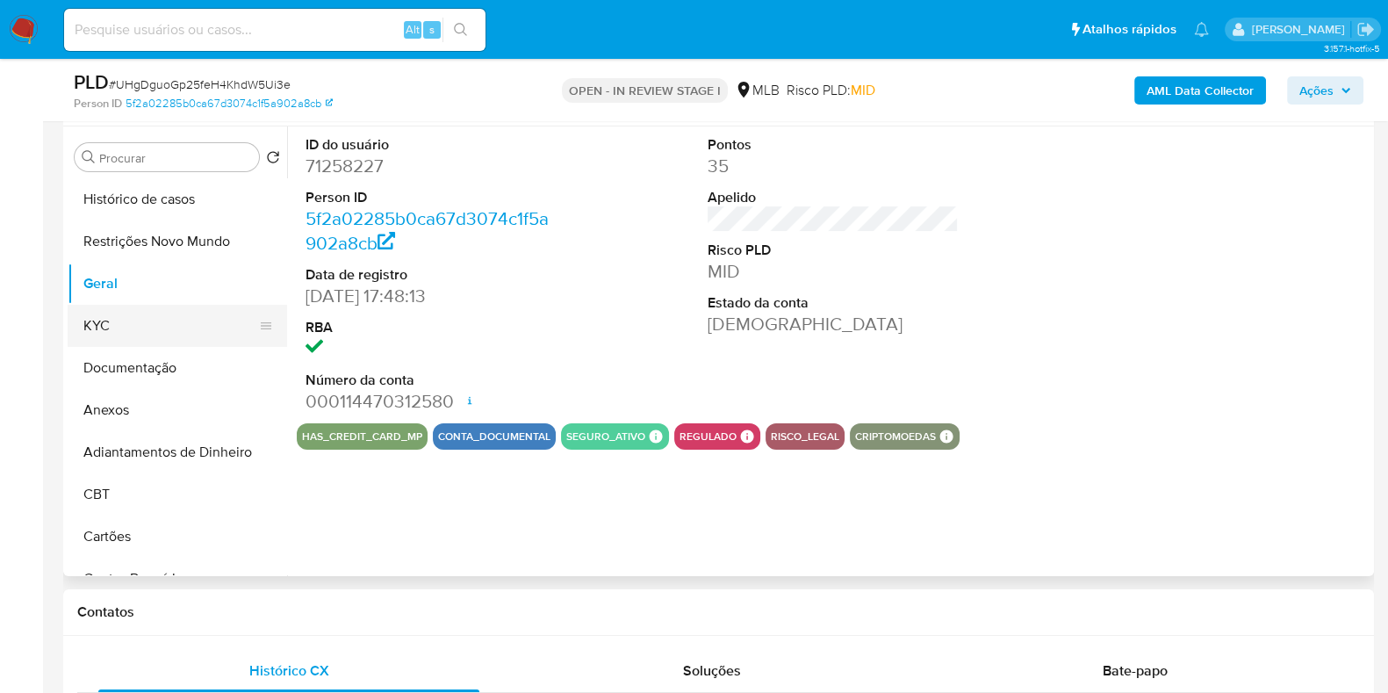
click at [98, 330] on button "KYC" at bounding box center [170, 326] width 205 height 42
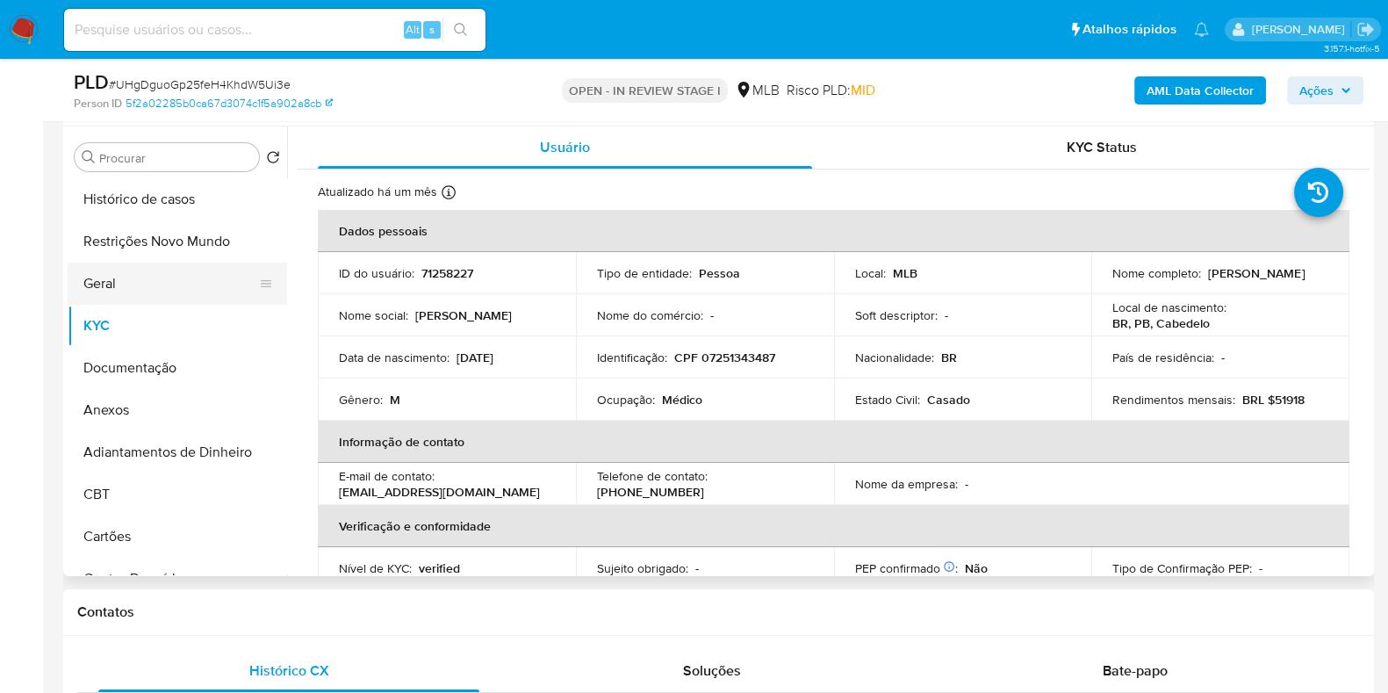
click at [145, 277] on button "Geral" at bounding box center [170, 283] width 205 height 42
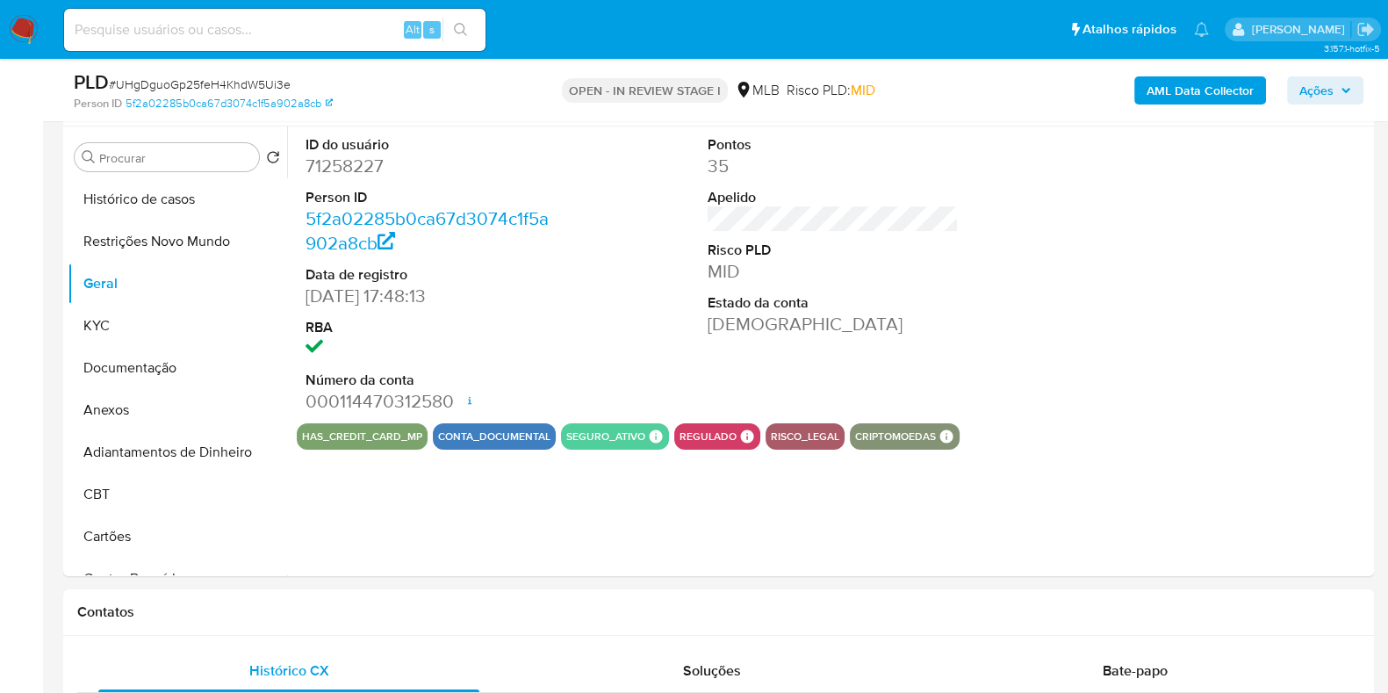
click at [344, 162] on dd "71258227" at bounding box center [430, 166] width 251 height 25
copy dd "71258227"
click at [147, 330] on button "KYC" at bounding box center [170, 326] width 205 height 42
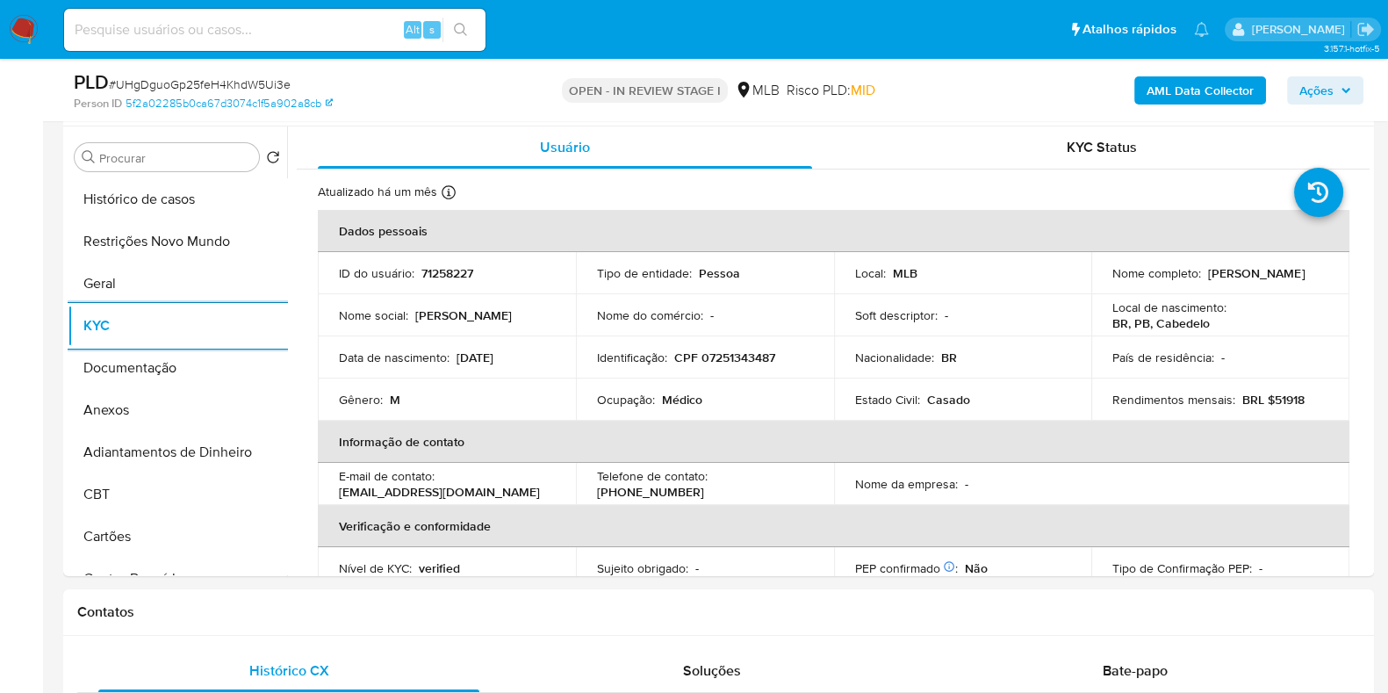
click at [670, 395] on p "Médico" at bounding box center [682, 400] width 40 height 16
copy p "Médico"
click at [163, 352] on button "Documentação" at bounding box center [170, 368] width 205 height 42
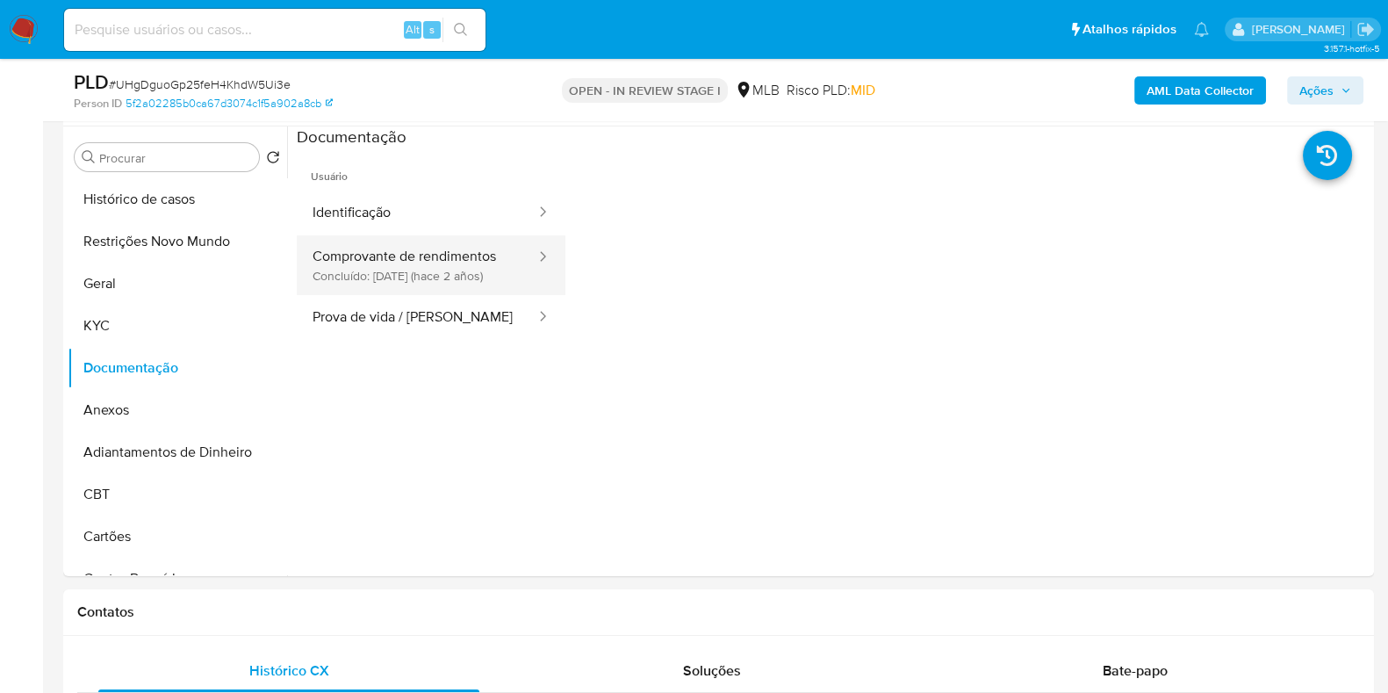
click at [392, 253] on button "Comprovante de rendimentos Concluído: 21/03/2023 (hace 2 años)" at bounding box center [417, 265] width 241 height 60
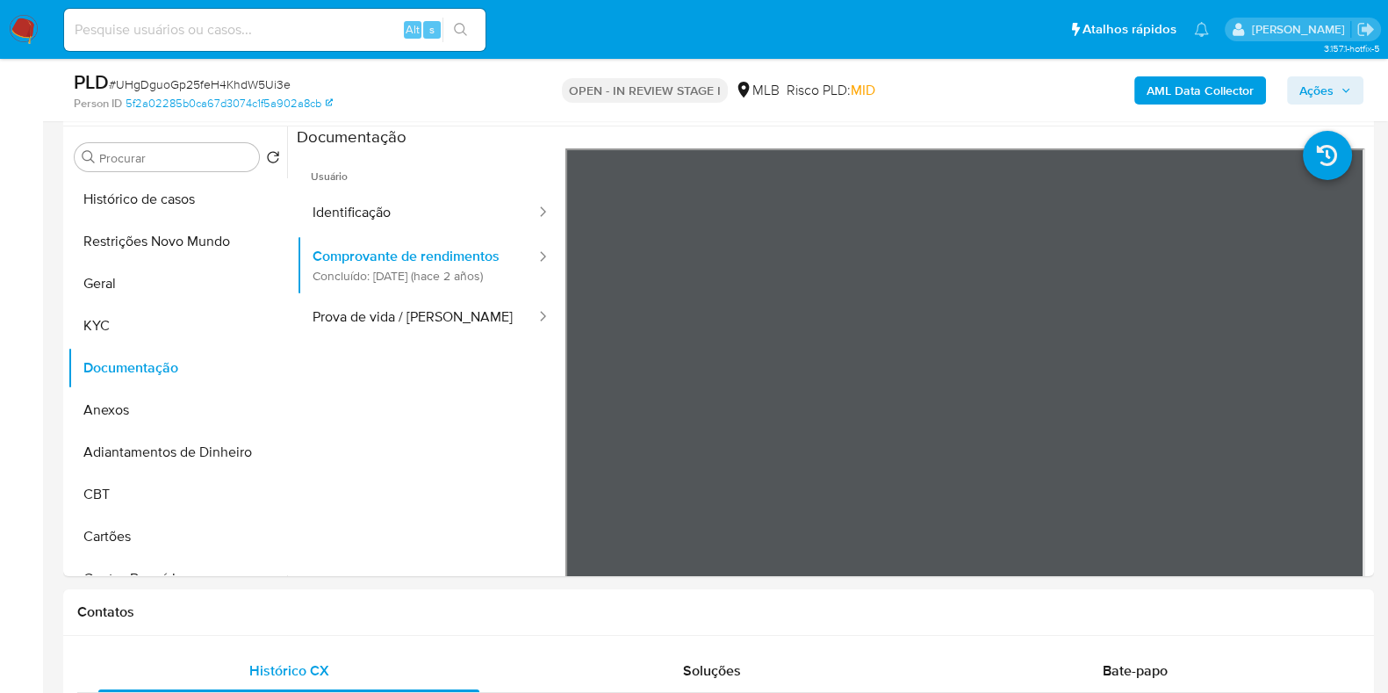
click at [1222, 94] on b "AML Data Collector" at bounding box center [1199, 90] width 107 height 28
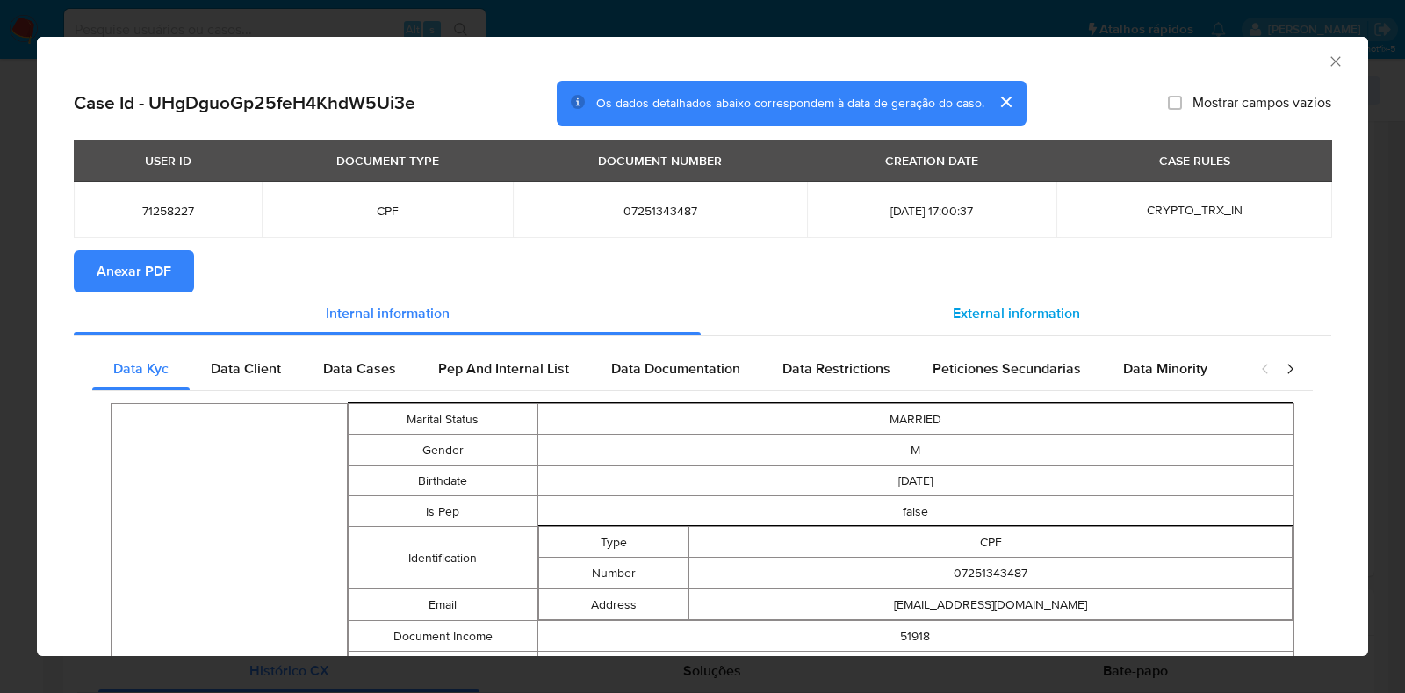
click at [965, 313] on span "External information" at bounding box center [1015, 313] width 127 height 20
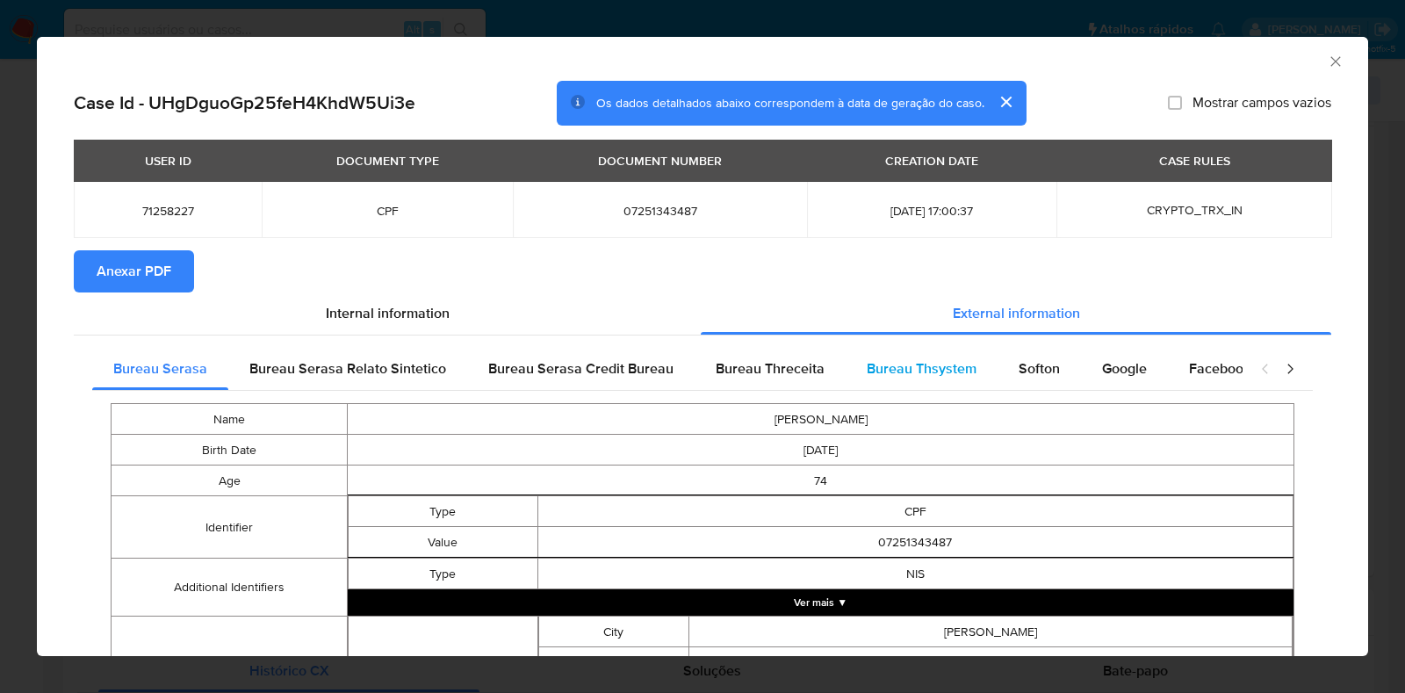
click at [957, 370] on span "Bureau Thsystem" at bounding box center [921, 368] width 110 height 20
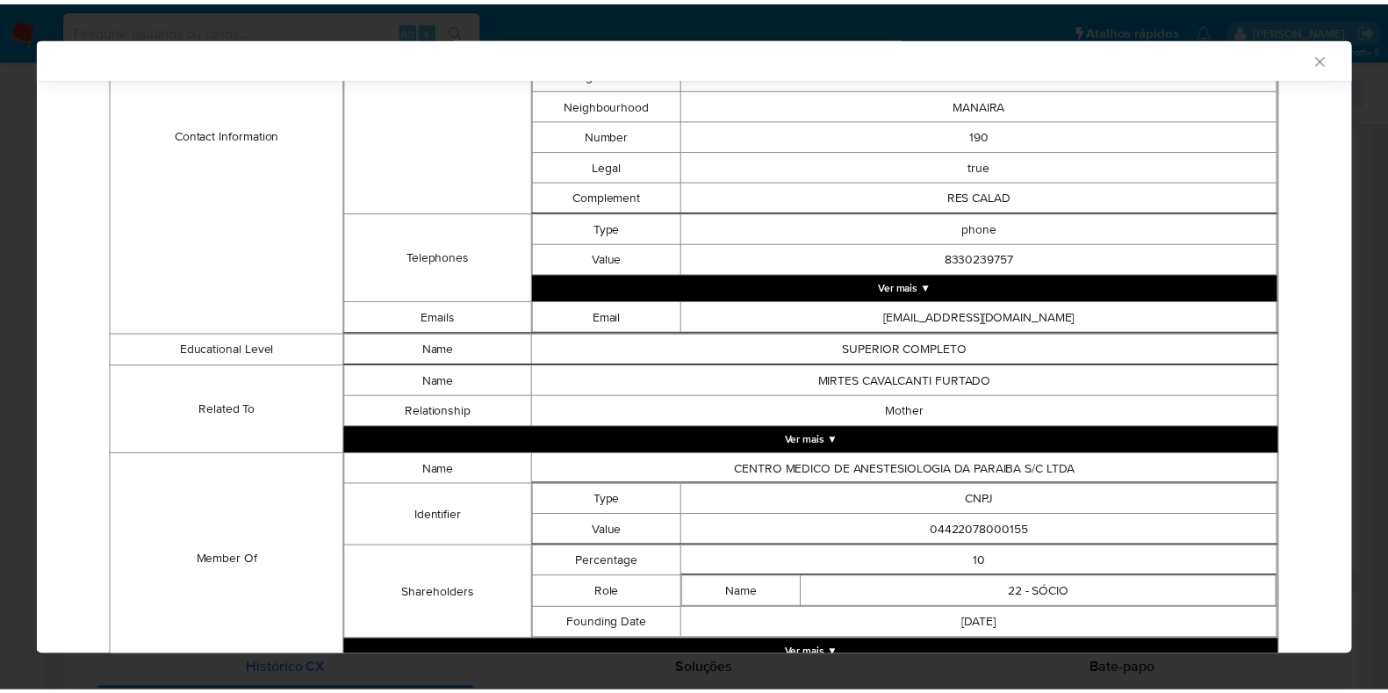
scroll to position [915, 0]
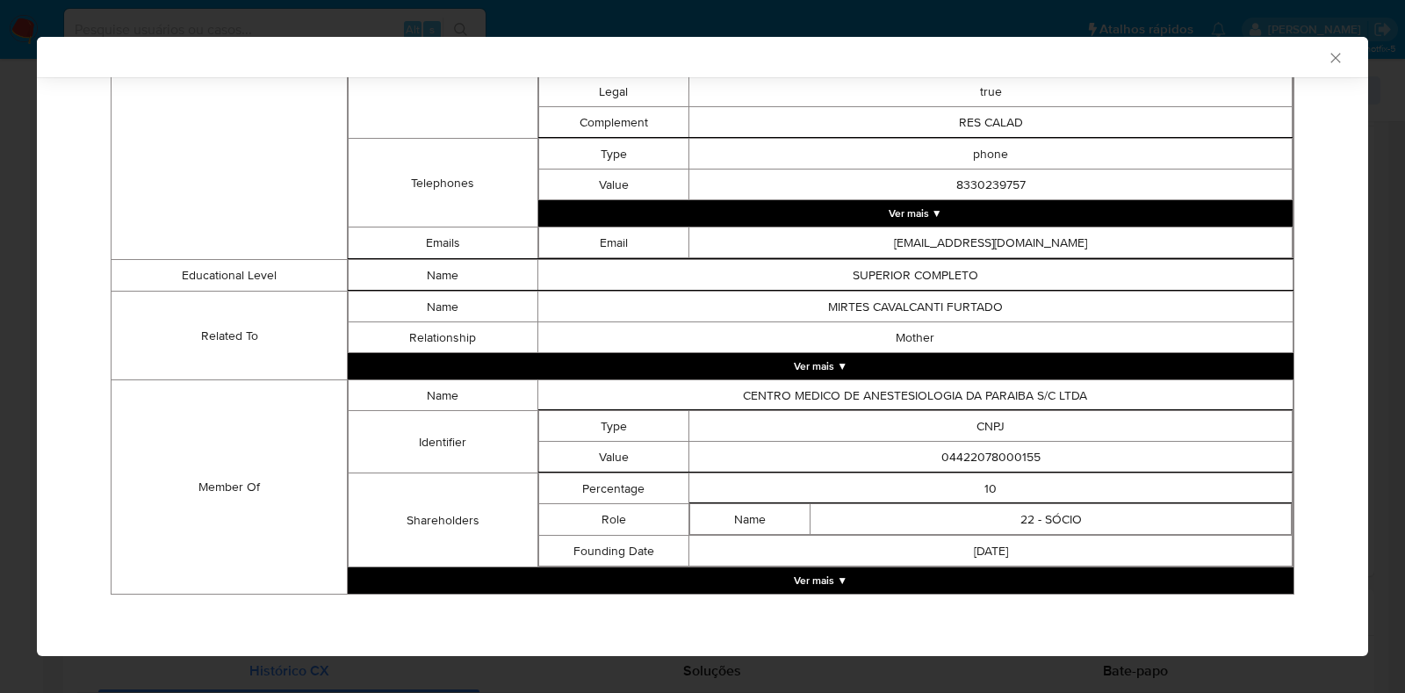
click at [1002, 454] on td "04422078000155" at bounding box center [990, 457] width 603 height 31
copy td "04422078000155"
click at [0, 157] on div "AML Data Collector Case Id - UHgDguoGp25feH4KhdW5Ui3e Os dados detalhados abaix…" at bounding box center [702, 346] width 1405 height 693
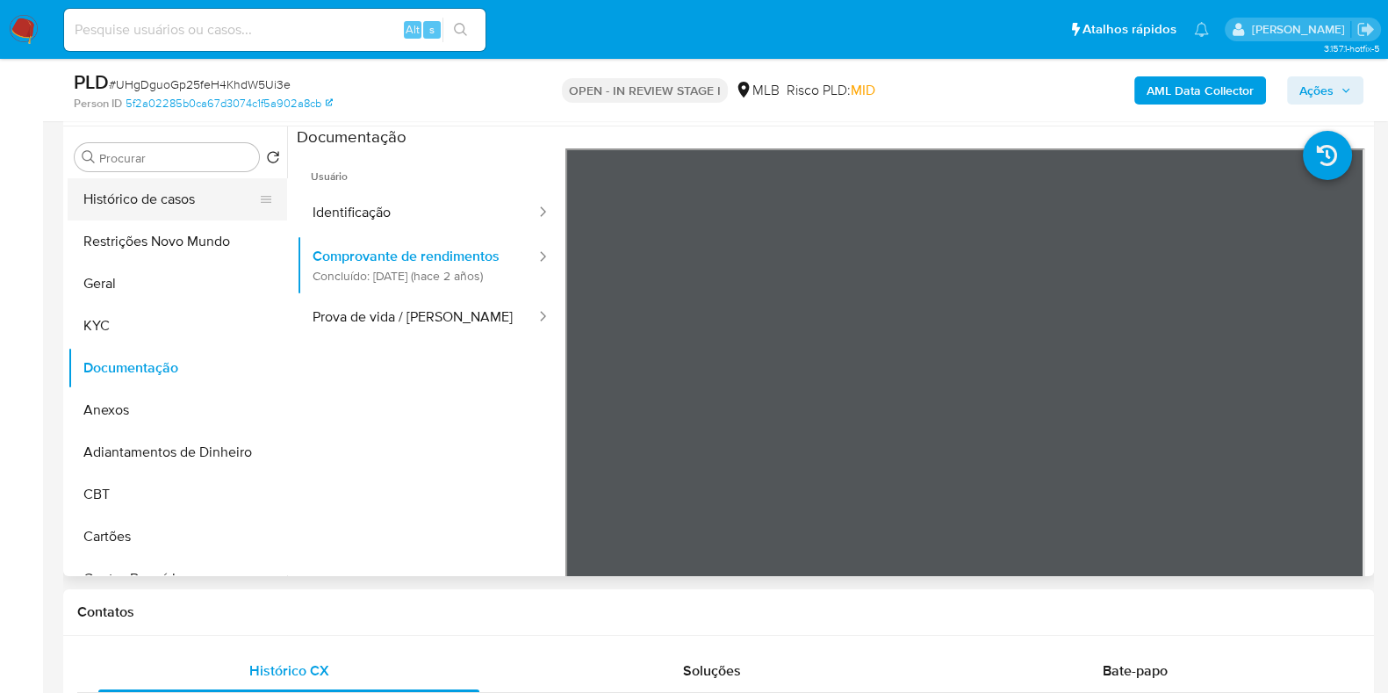
click at [173, 193] on button "Histórico de casos" at bounding box center [170, 199] width 205 height 42
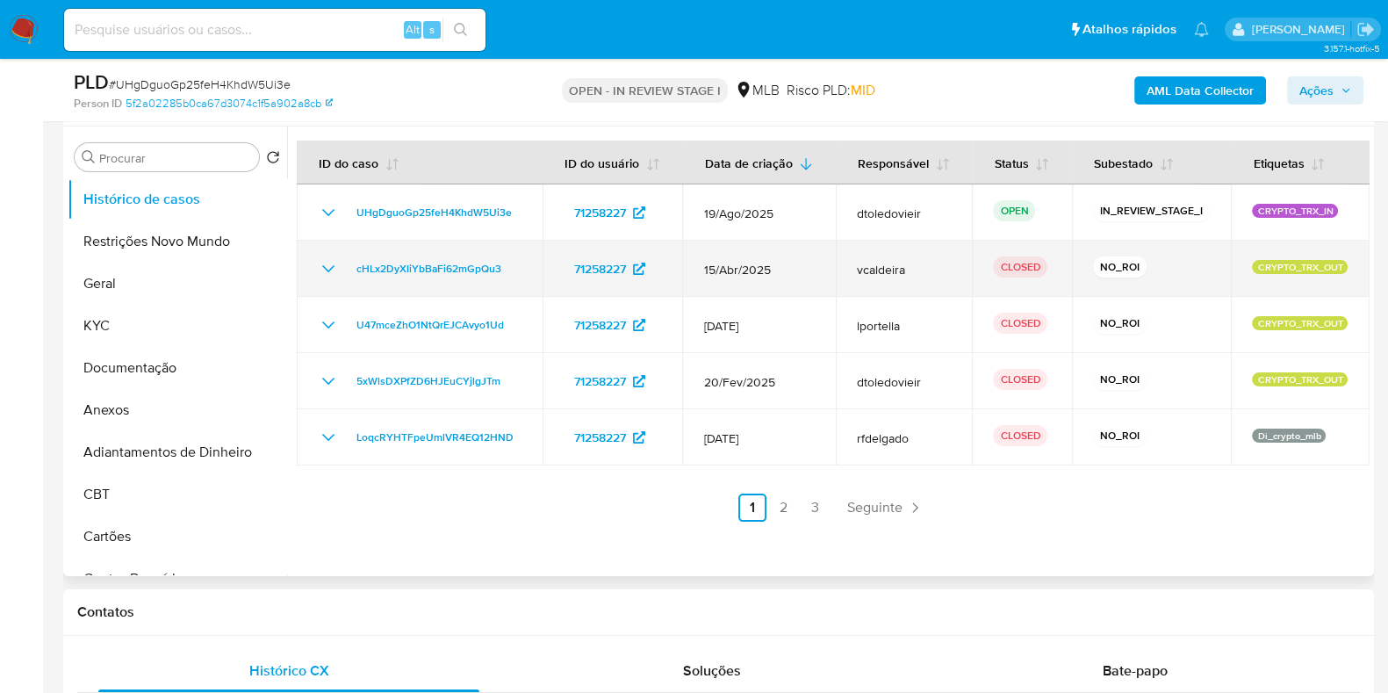
click at [320, 271] on icon "Mostrar/Ocultar" at bounding box center [328, 268] width 21 height 21
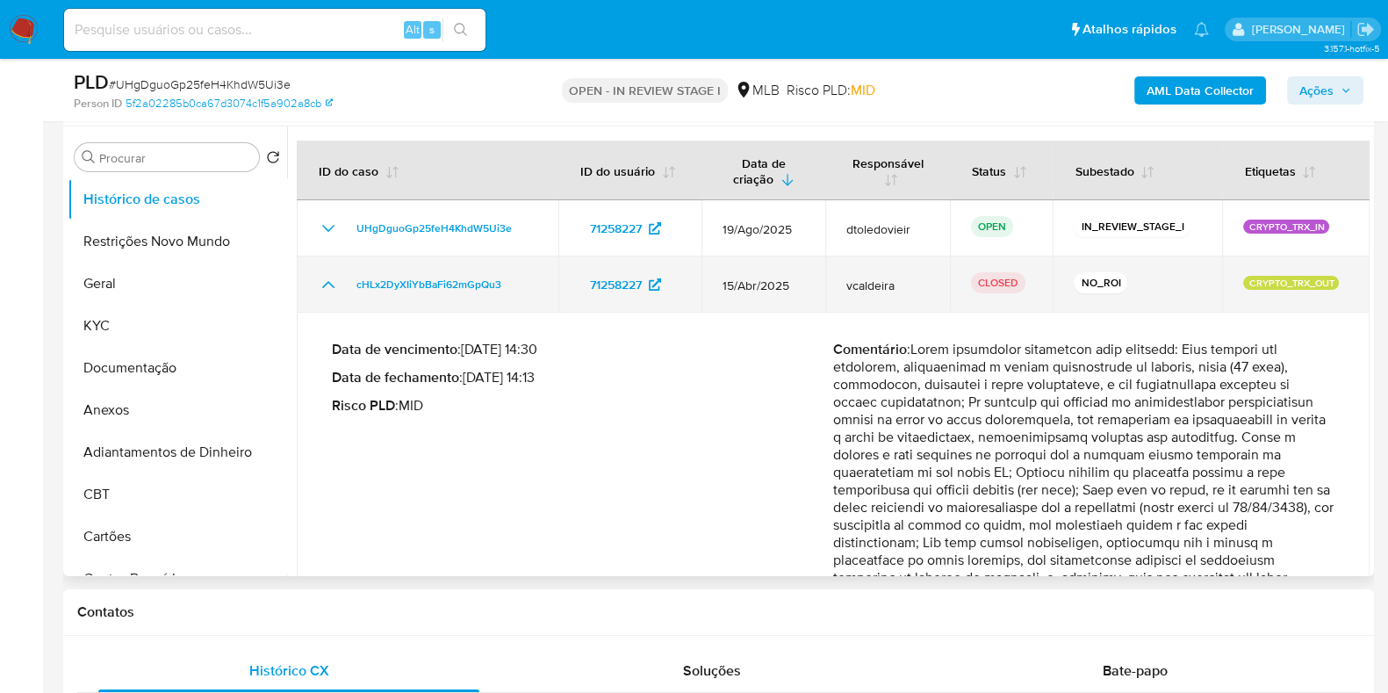
click at [322, 270] on td "cHLx2DyXIiYbBaFi62mGpQu3" at bounding box center [428, 284] width 262 height 56
click at [333, 286] on icon "Mostrar/Ocultar" at bounding box center [328, 284] width 12 height 7
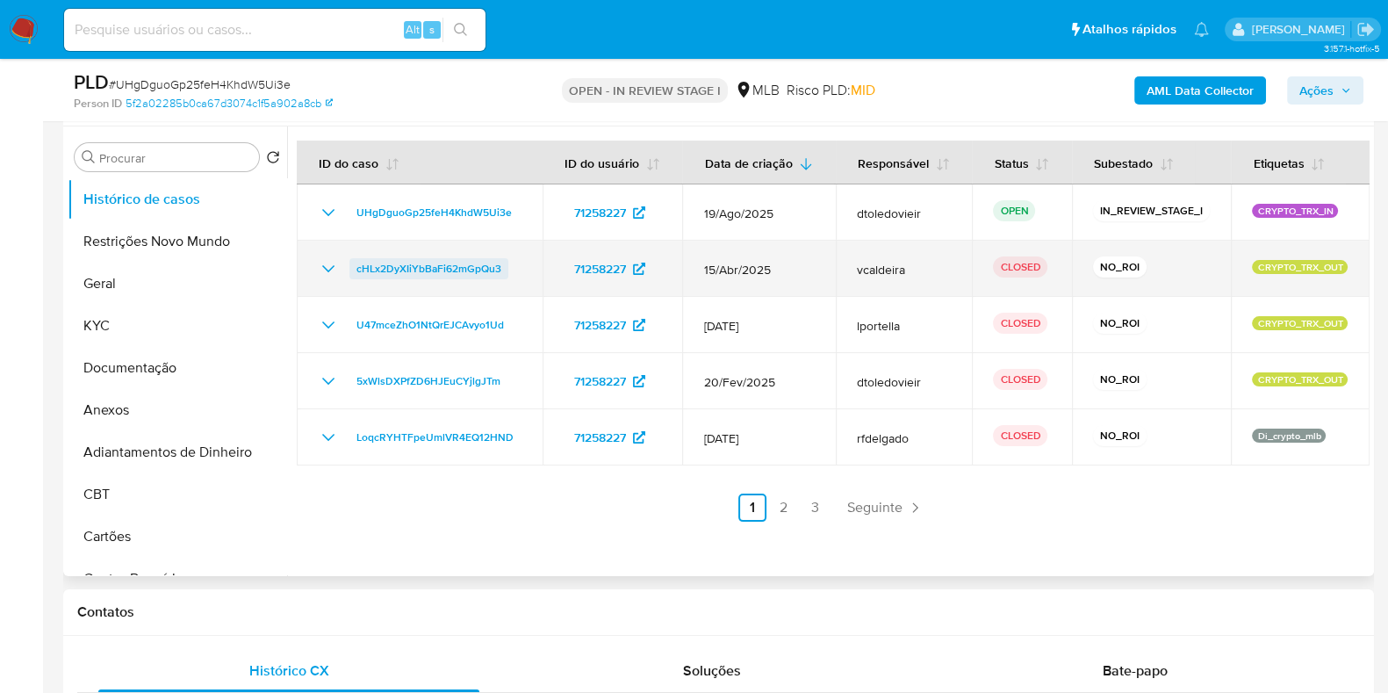
drag, startPoint x: 528, startPoint y: 271, endPoint x: 355, endPoint y: 274, distance: 173.0
click at [355, 274] on td "cHLx2DyXIiYbBaFi62mGpQu3" at bounding box center [420, 269] width 246 height 56
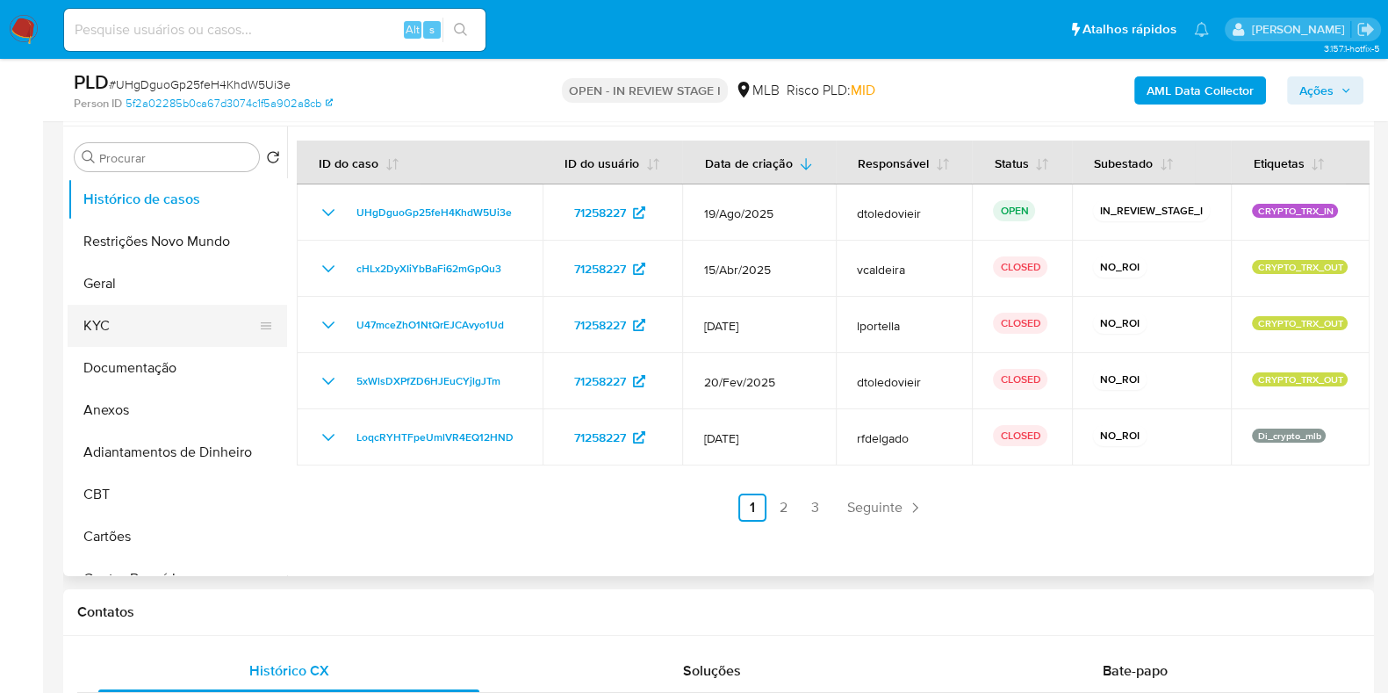
click at [94, 322] on button "KYC" at bounding box center [170, 326] width 205 height 42
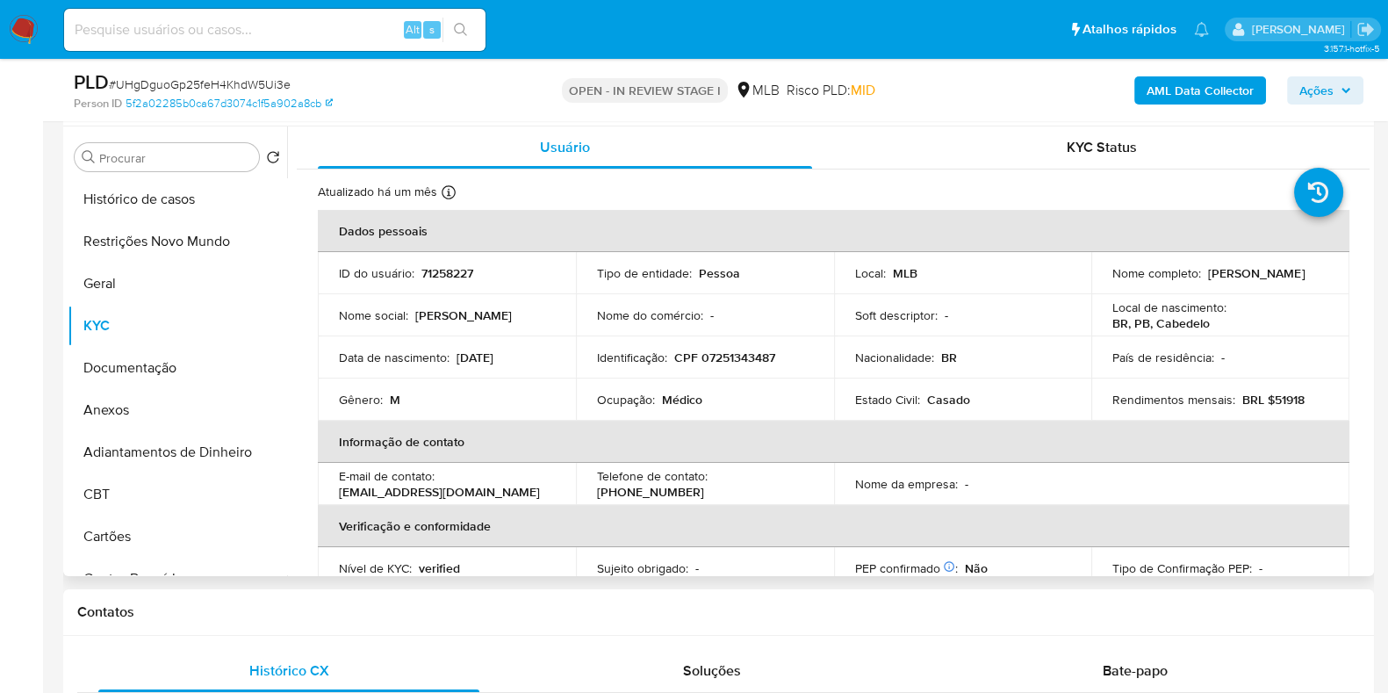
drag, startPoint x: 1316, startPoint y: 273, endPoint x: 1103, endPoint y: 281, distance: 212.6
click at [1103, 281] on td "Nome completo : Fernando de Mendonca Furtado Filho" at bounding box center [1220, 273] width 258 height 42
drag, startPoint x: 1325, startPoint y: 285, endPoint x: 1110, endPoint y: 282, distance: 214.2
click at [1110, 282] on td "Nome completo : Fernando de Mendonca Furtado Filho" at bounding box center [1220, 273] width 258 height 42
copy p "Fernando de Mendonca Furtado Filho"
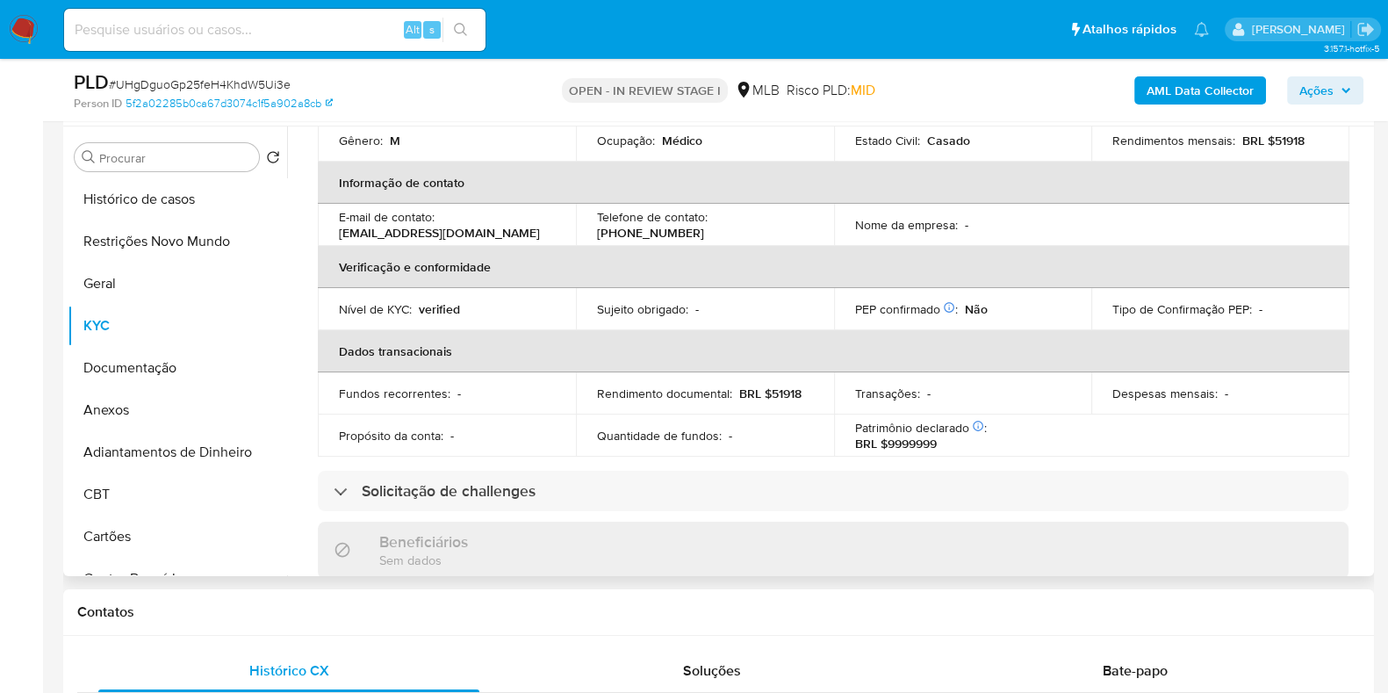
scroll to position [0, 0]
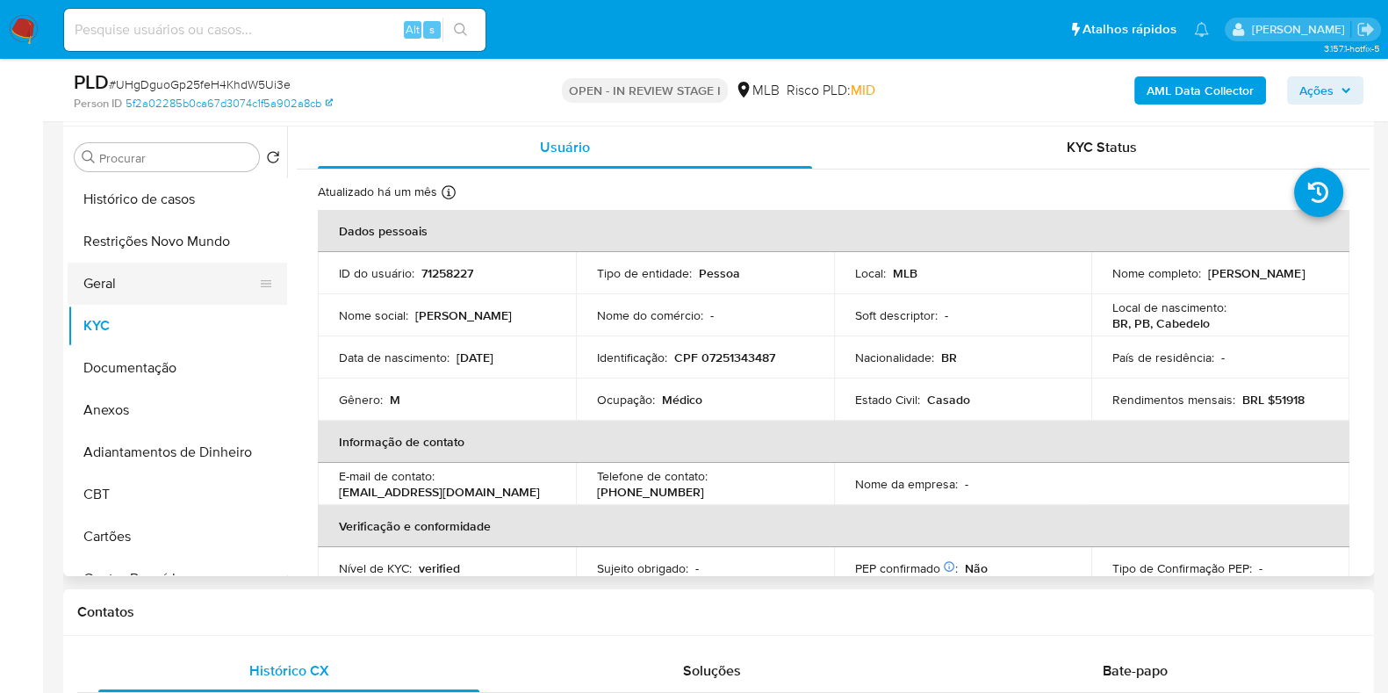
click at [128, 269] on button "Geral" at bounding box center [170, 283] width 205 height 42
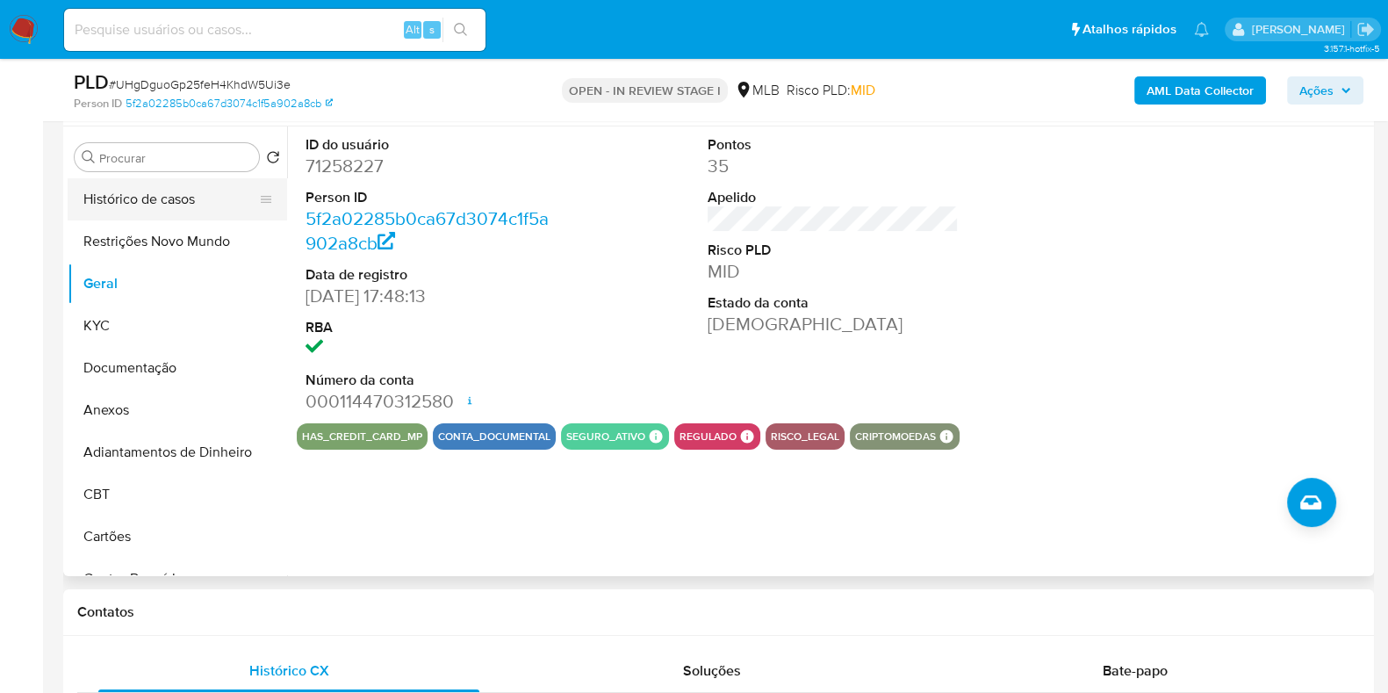
click at [189, 204] on button "Histórico de casos" at bounding box center [170, 199] width 205 height 42
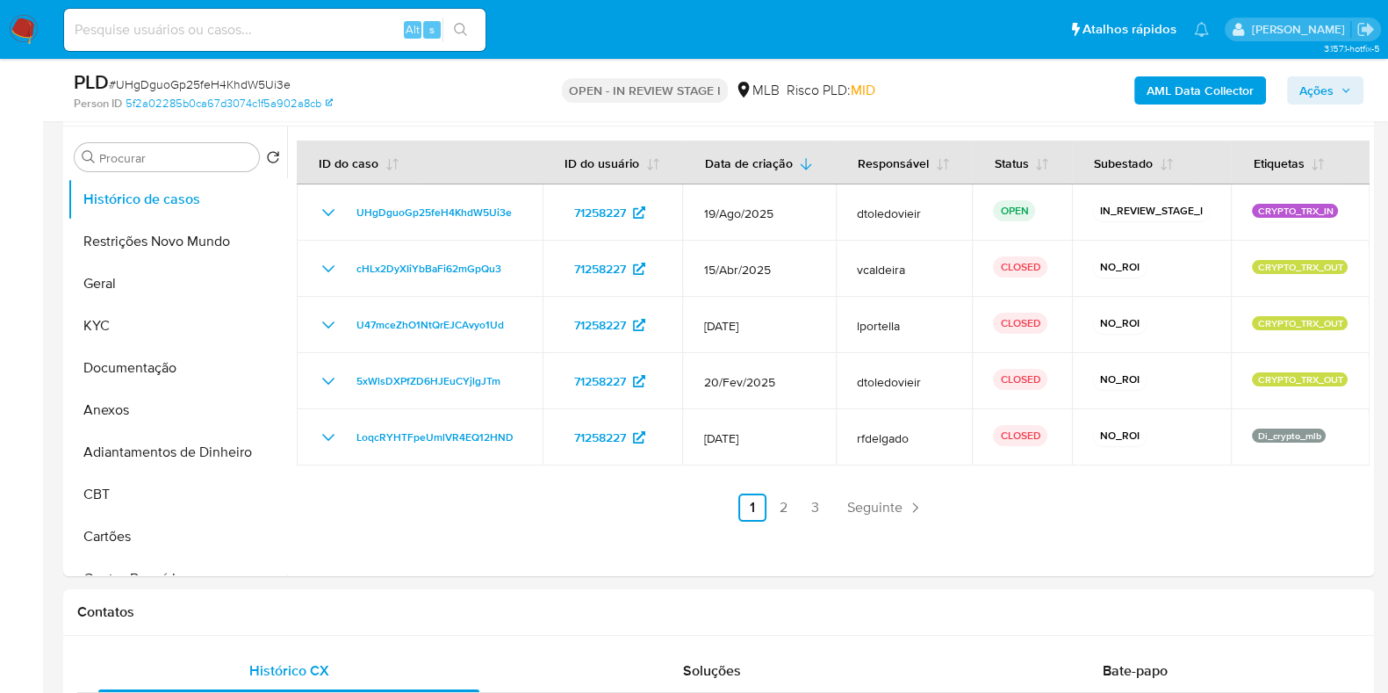
click at [1305, 98] on span "Ações" at bounding box center [1316, 90] width 34 height 28
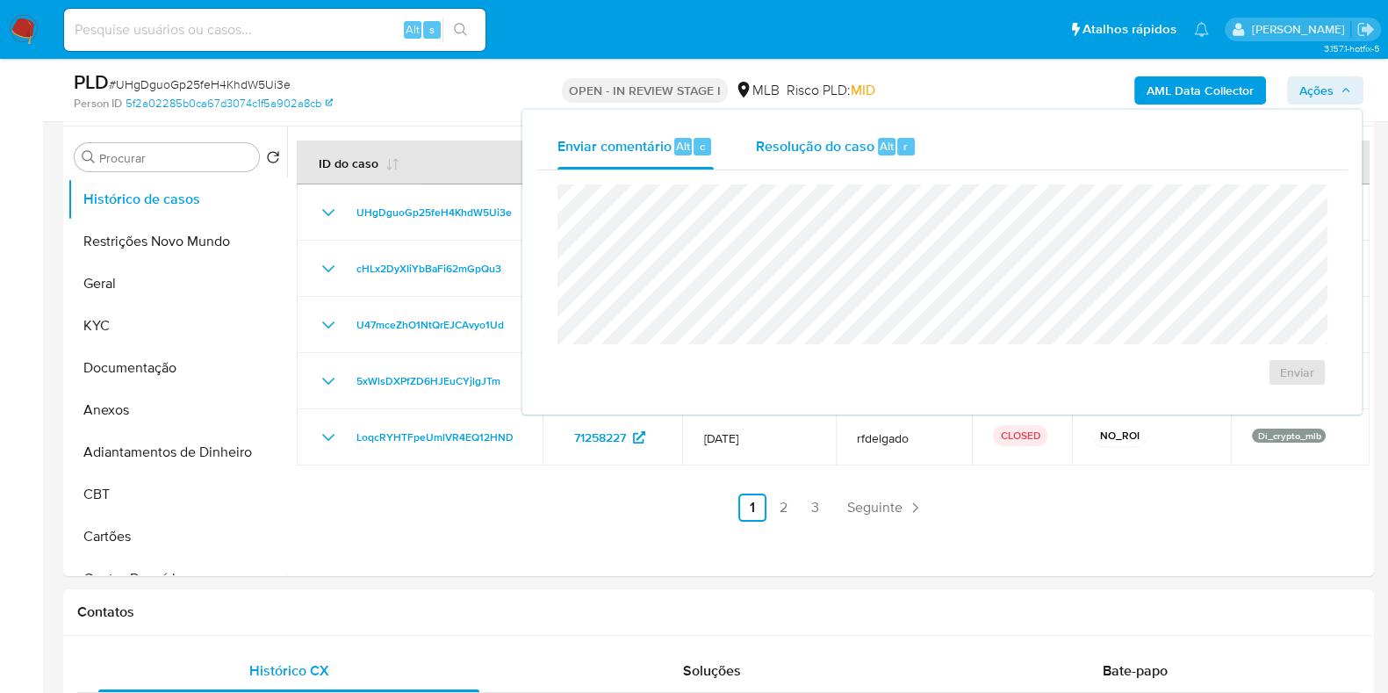
click at [808, 149] on span "Resolução do caso" at bounding box center [815, 145] width 119 height 20
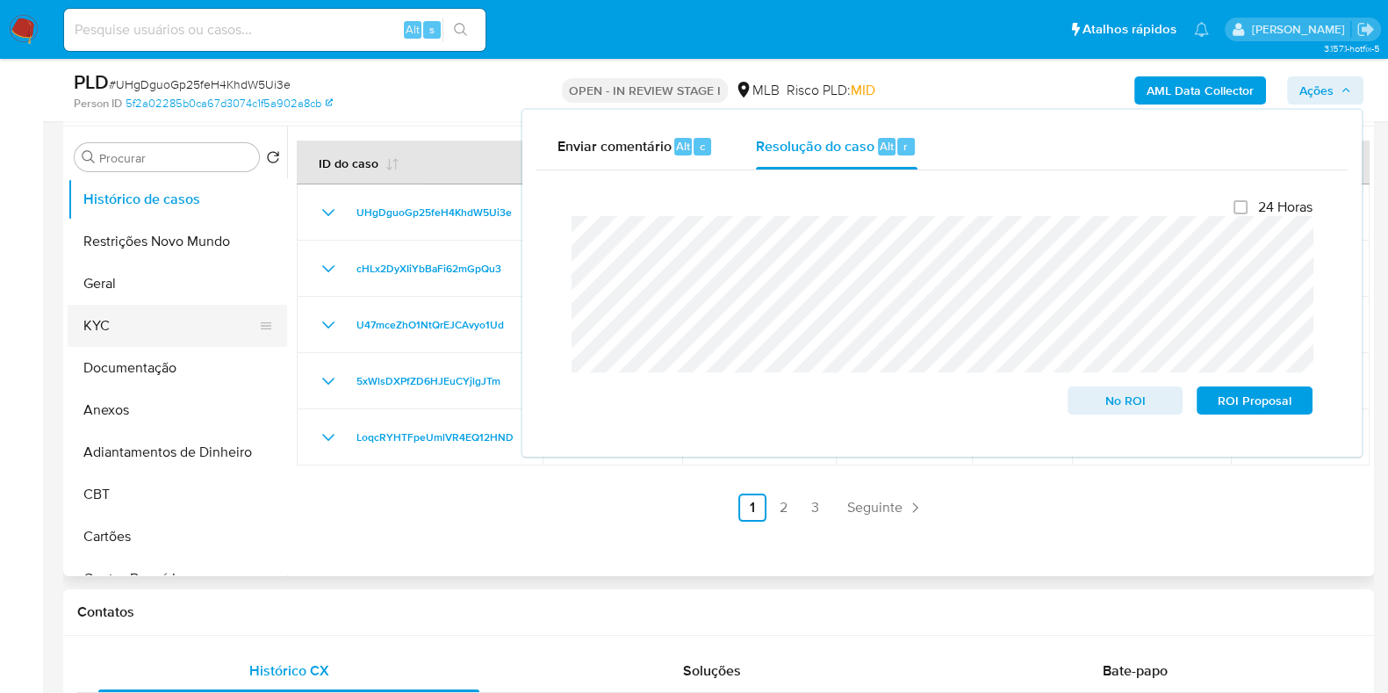
click at [176, 329] on button "KYC" at bounding box center [170, 326] width 205 height 42
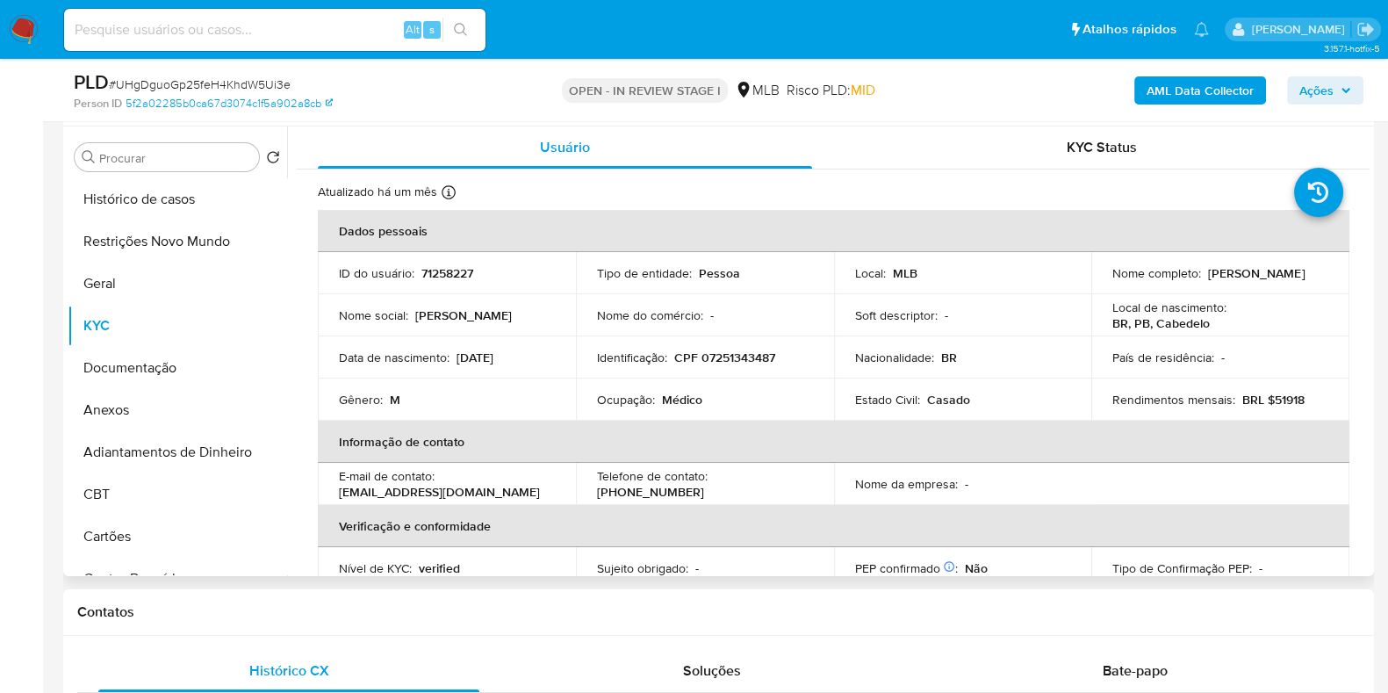
drag, startPoint x: 1320, startPoint y: 283, endPoint x: 1110, endPoint y: 278, distance: 210.7
click at [1112, 278] on div "Nome completo : Fernando de Mendonca Furtado Filho" at bounding box center [1220, 273] width 216 height 16
copy p "Fernando de Mendonca Furtado Filho"
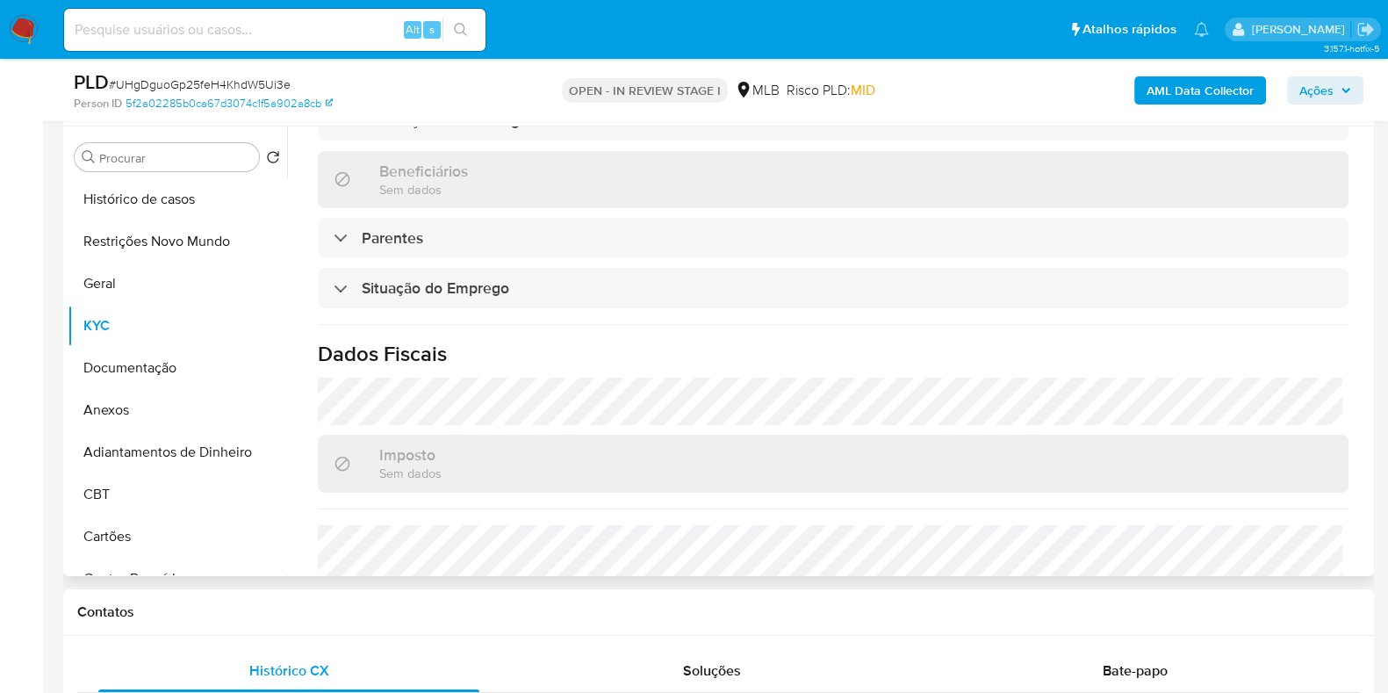
scroll to position [104, 0]
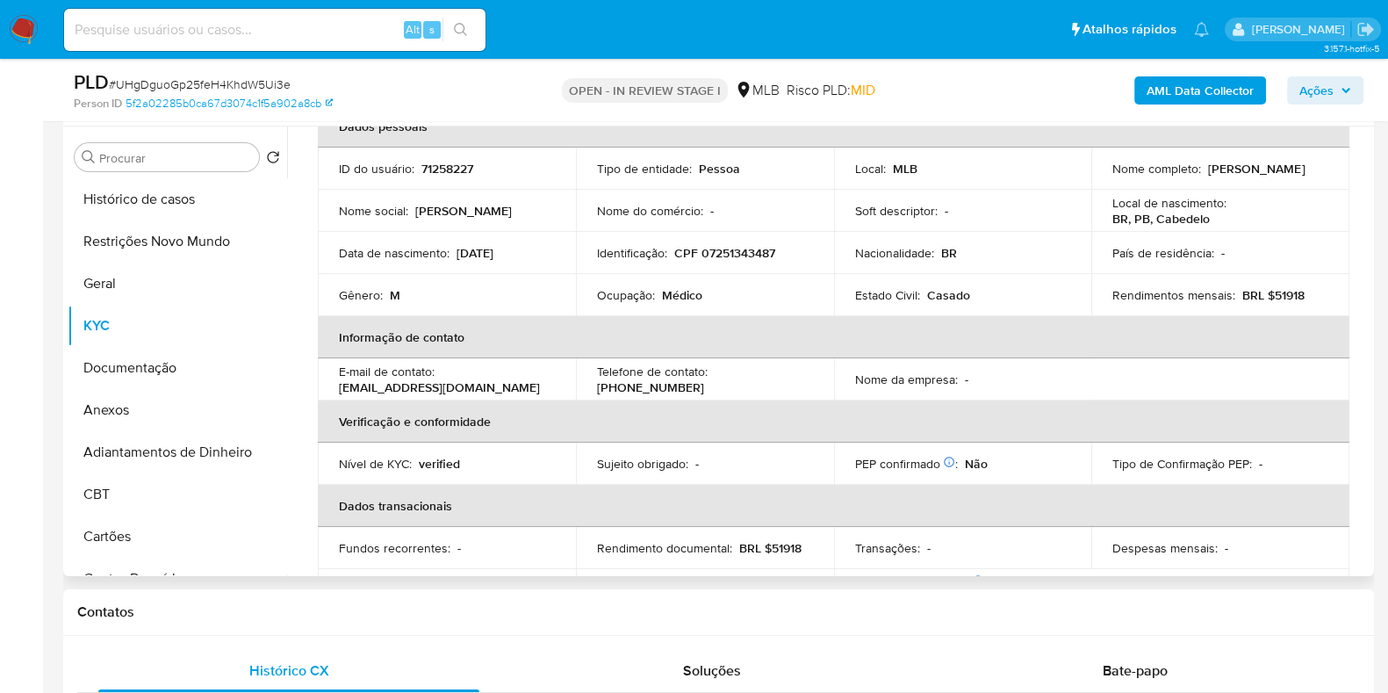
click at [732, 248] on p "CPF 07251343487" at bounding box center [724, 253] width 101 height 16
copy p "07251343487"
click at [145, 241] on button "Restrições Novo Mundo" at bounding box center [170, 241] width 205 height 42
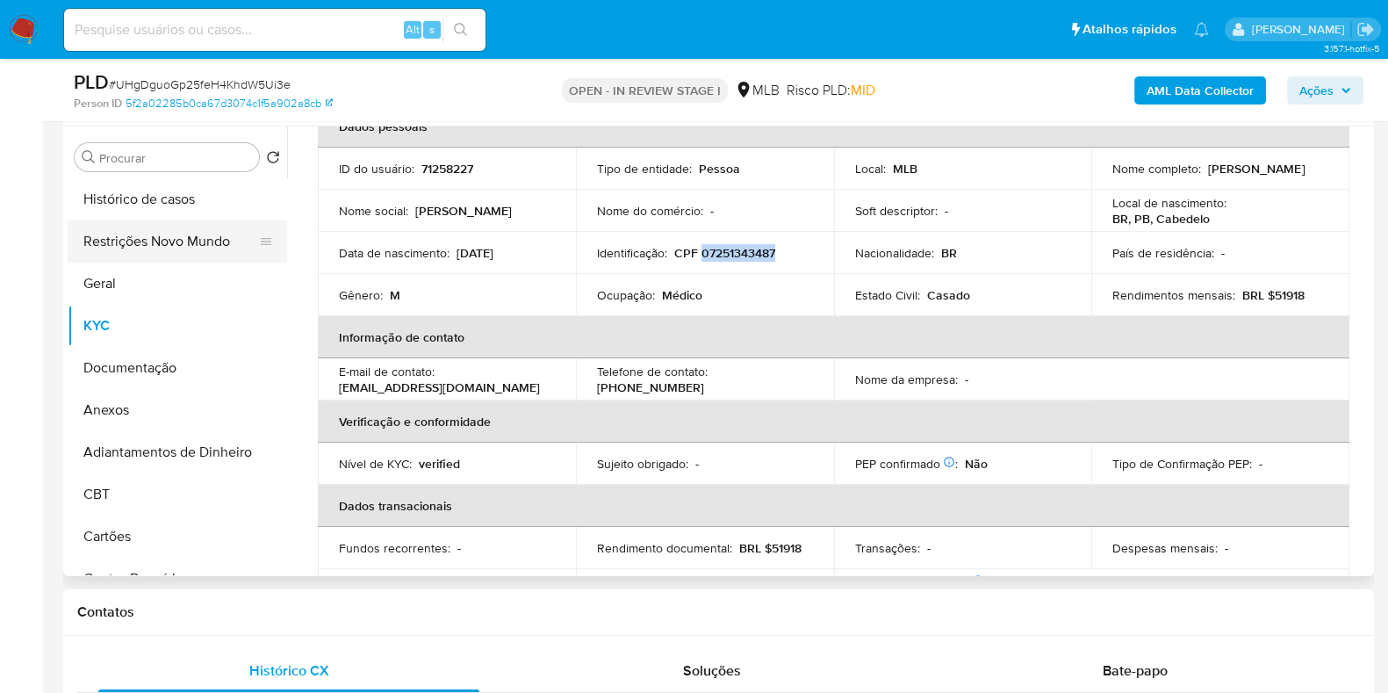
scroll to position [0, 0]
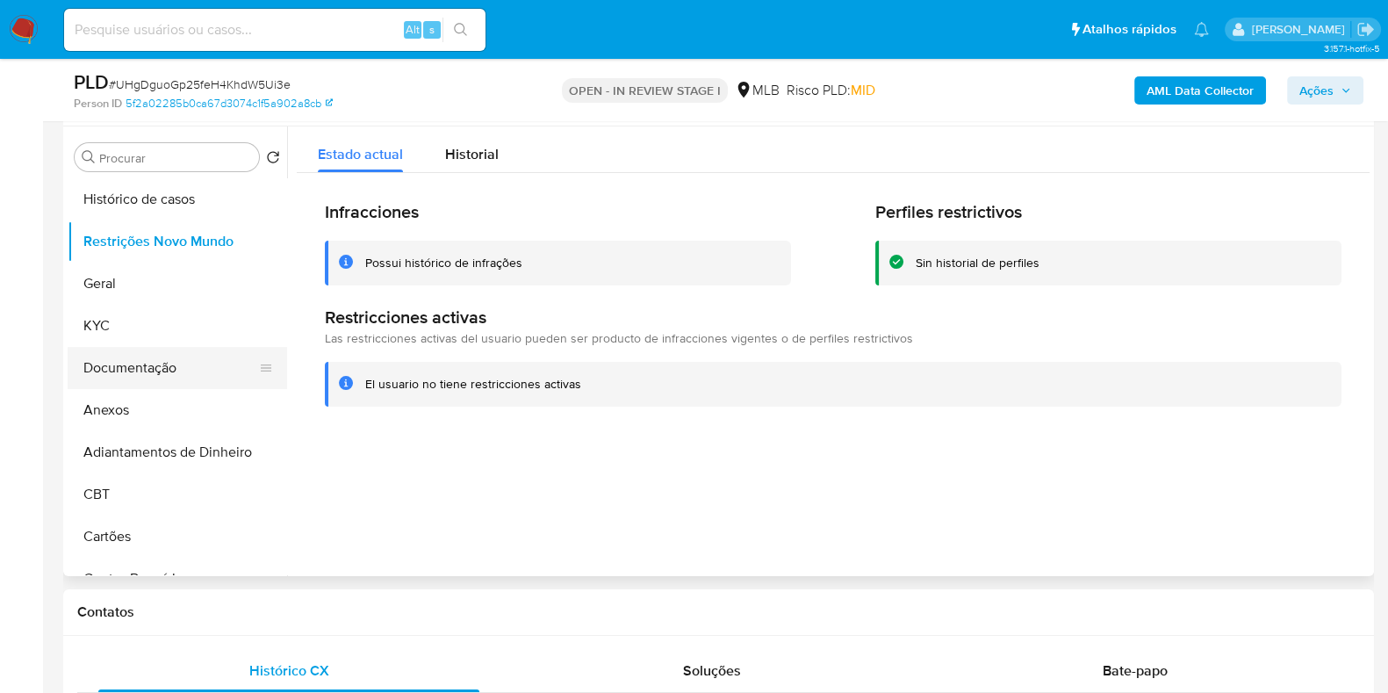
click at [167, 359] on button "Documentação" at bounding box center [170, 368] width 205 height 42
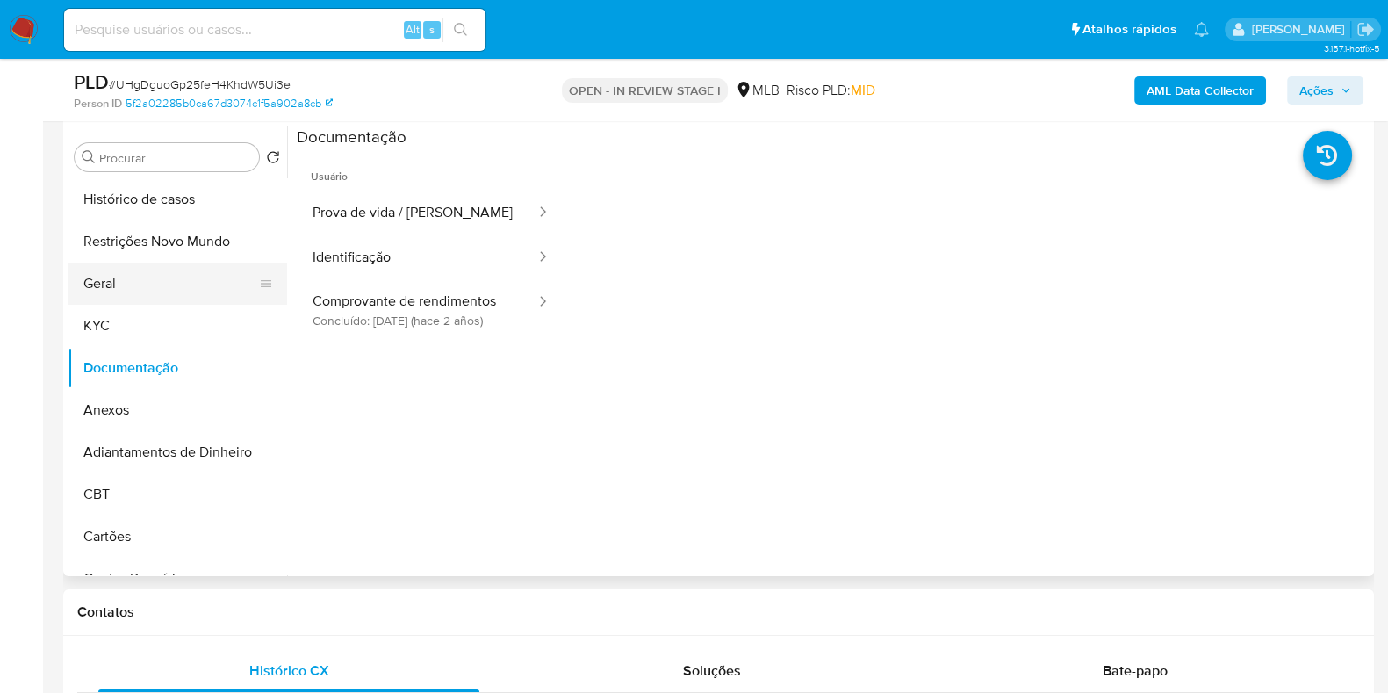
click at [119, 297] on button "Geral" at bounding box center [170, 283] width 205 height 42
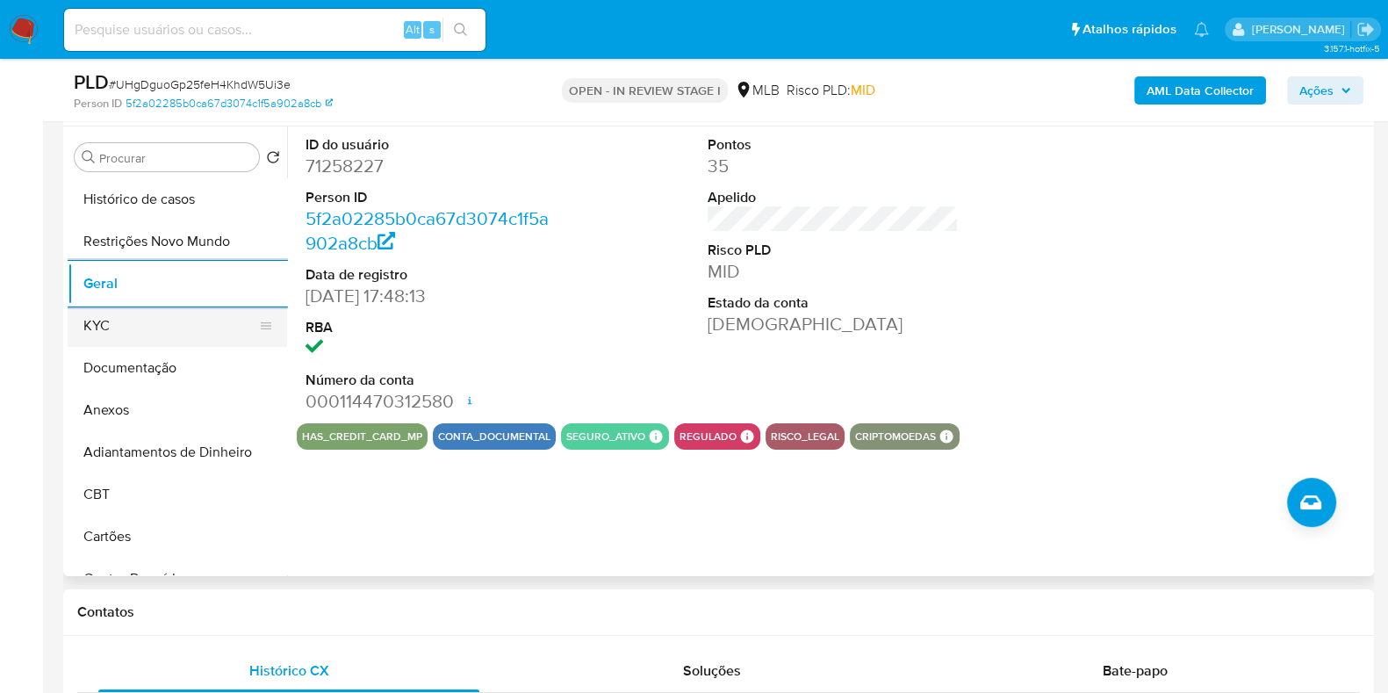
click at [162, 316] on button "KYC" at bounding box center [170, 326] width 205 height 42
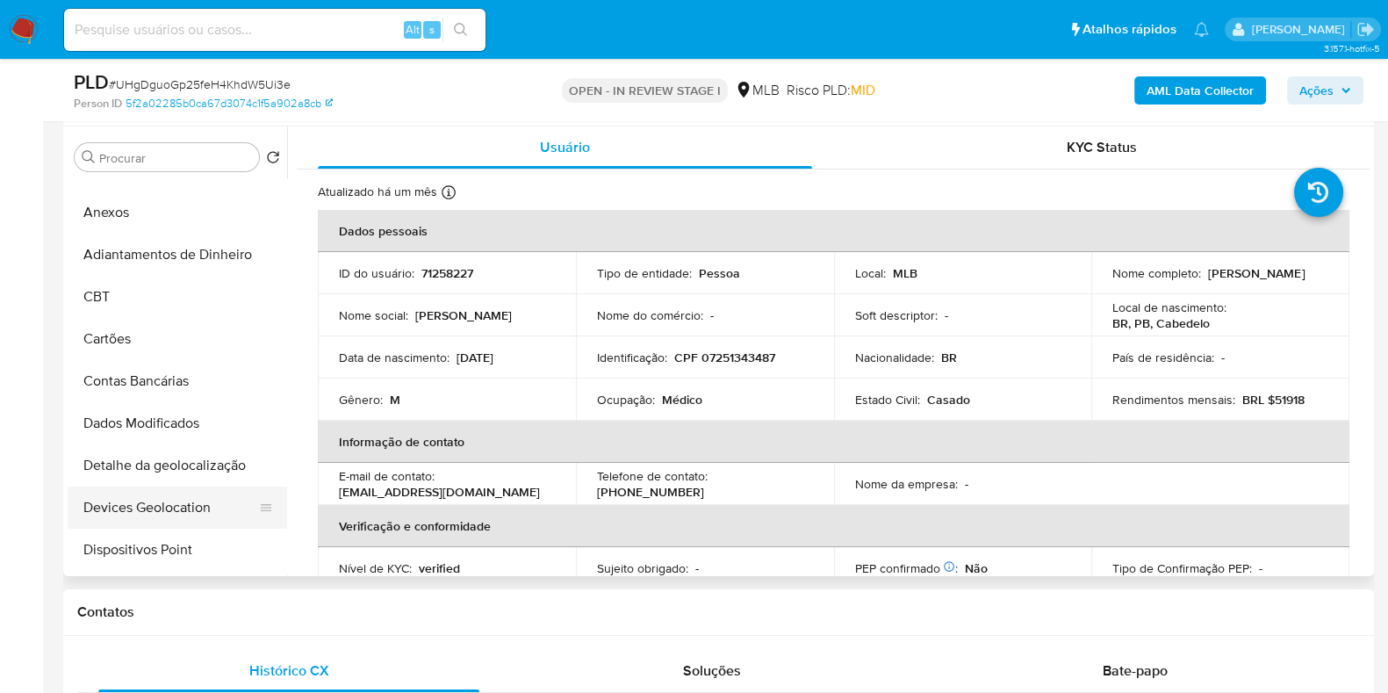
scroll to position [329, 0]
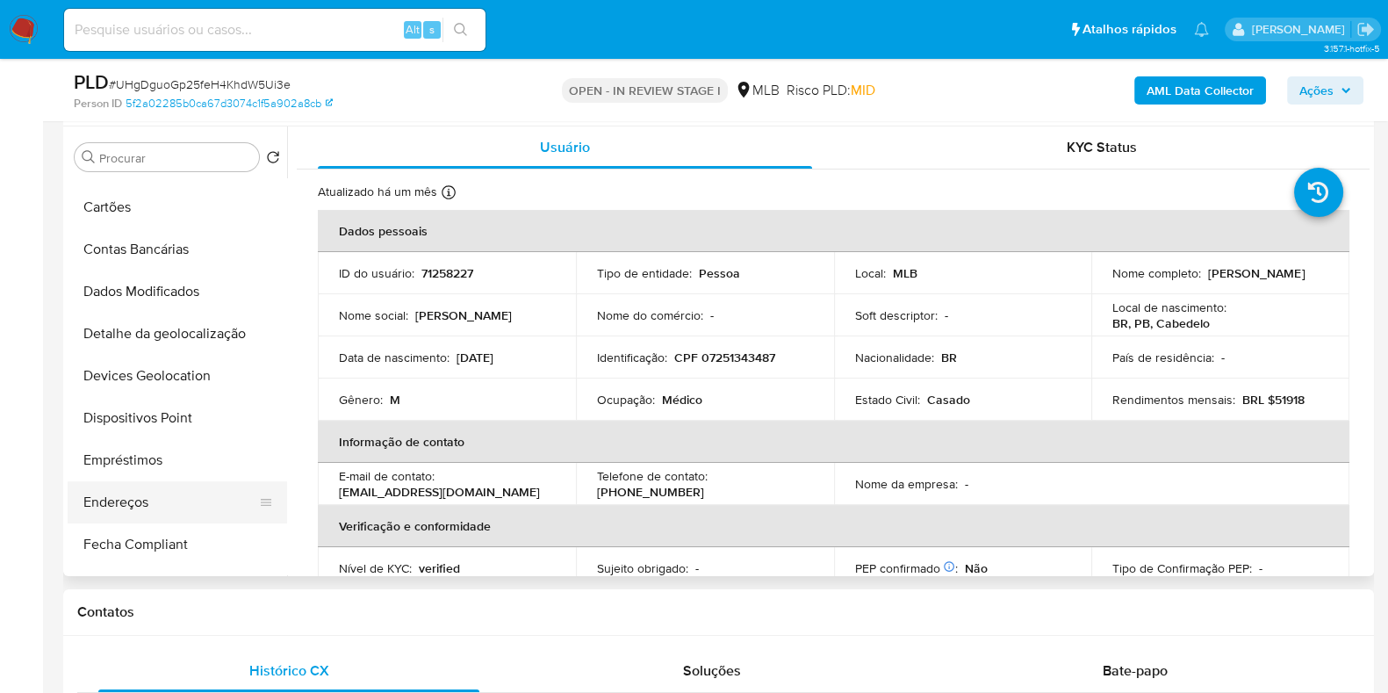
click at [131, 506] on button "Endereços" at bounding box center [170, 502] width 205 height 42
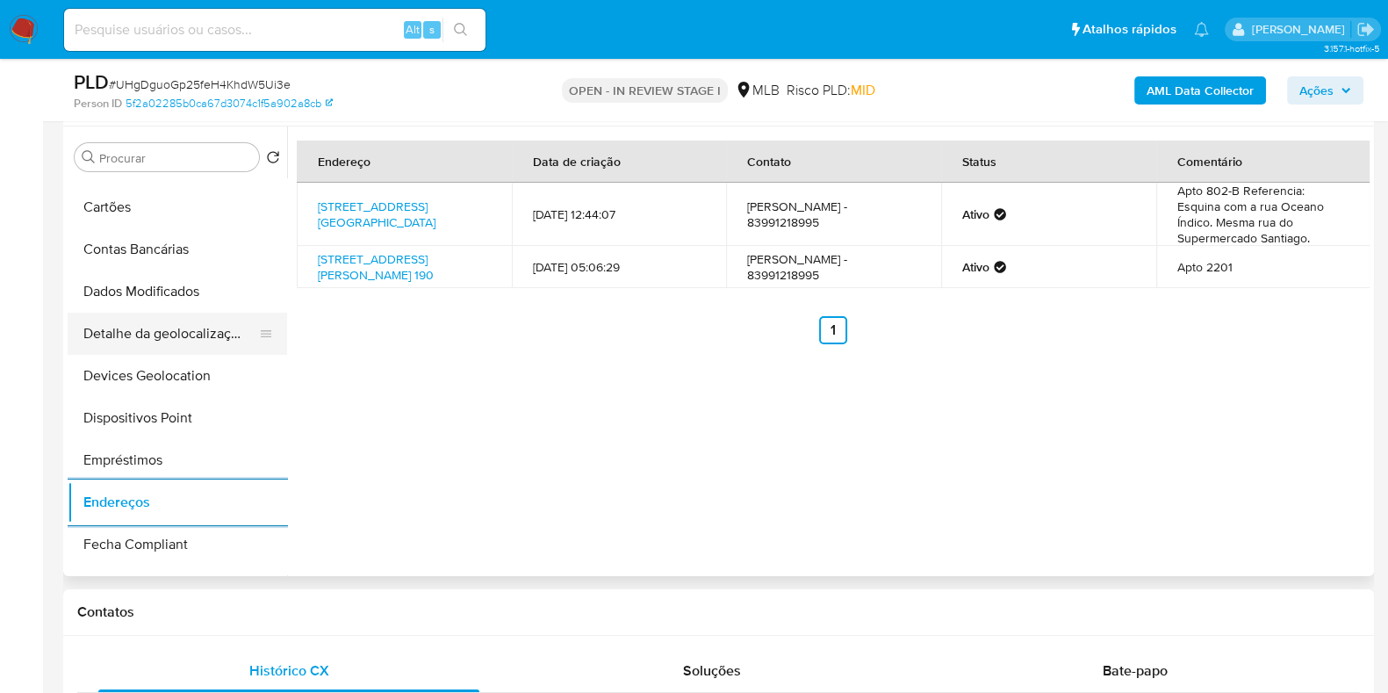
click at [193, 326] on button "Detalhe da geolocalização" at bounding box center [170, 334] width 205 height 42
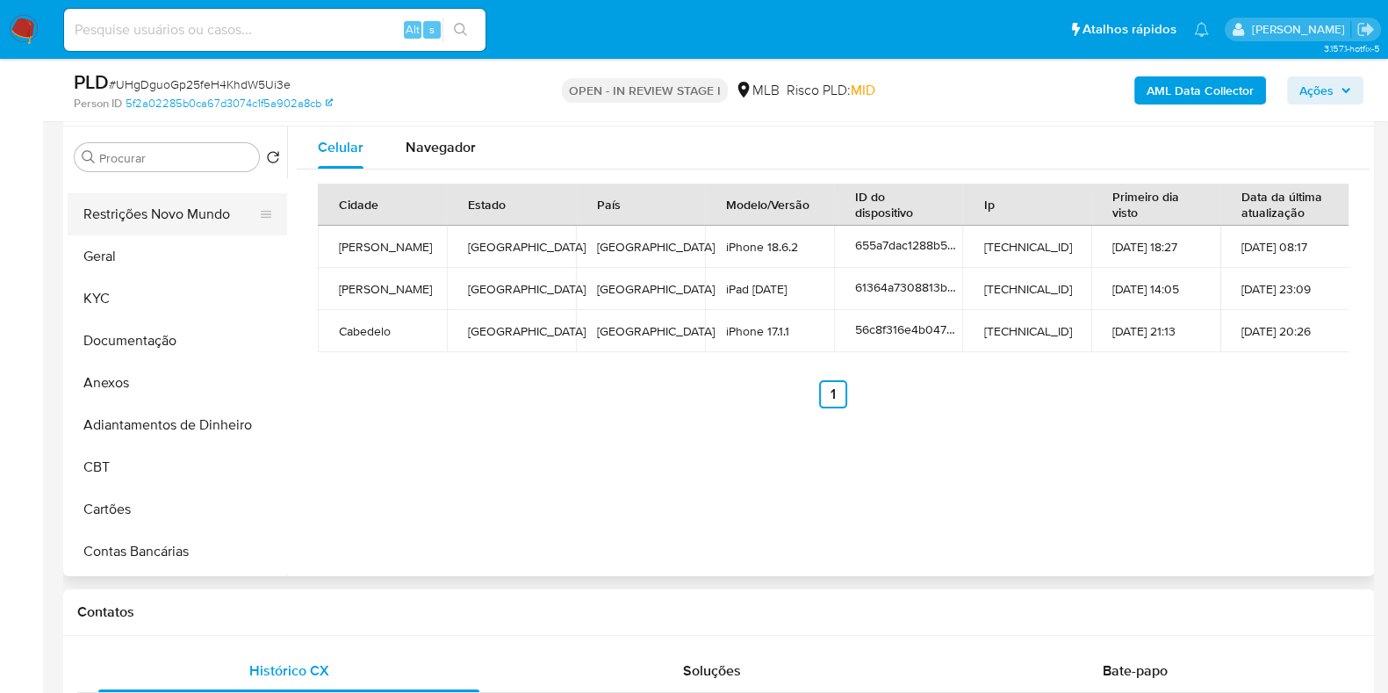
scroll to position [0, 0]
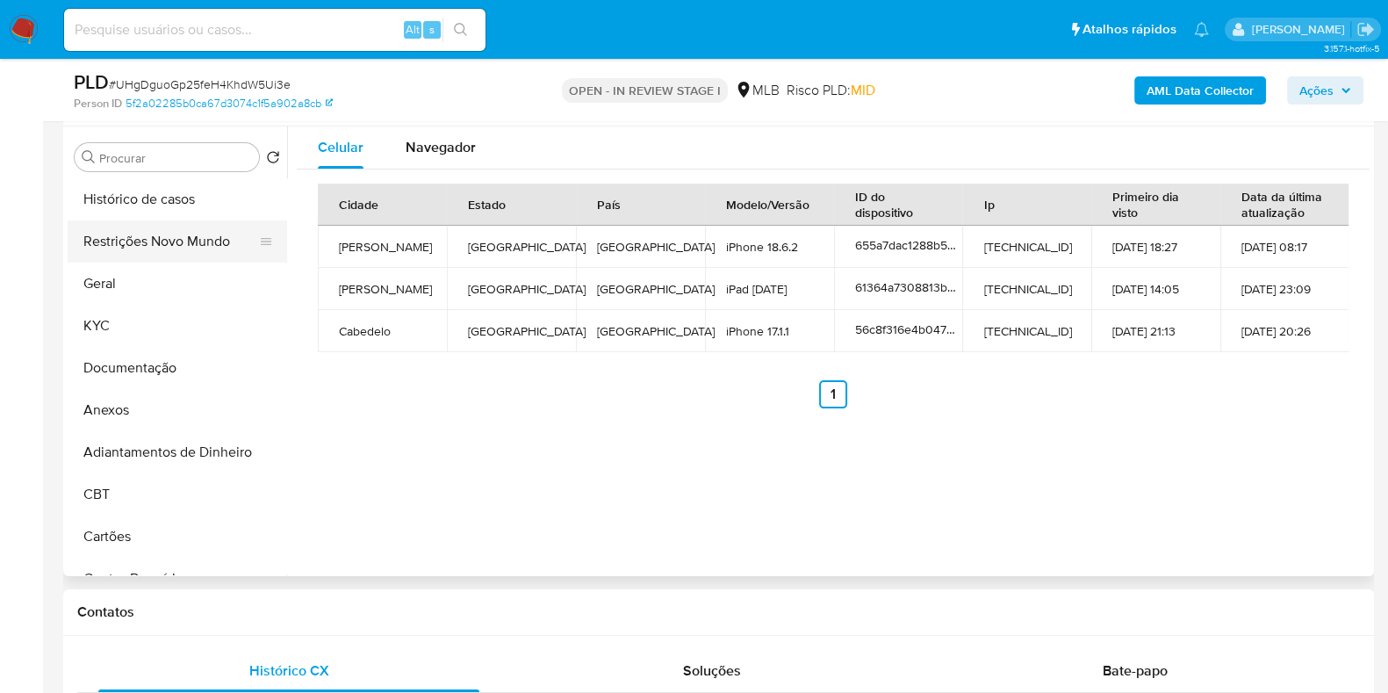
click at [169, 242] on button "Restrições Novo Mundo" at bounding box center [170, 241] width 205 height 42
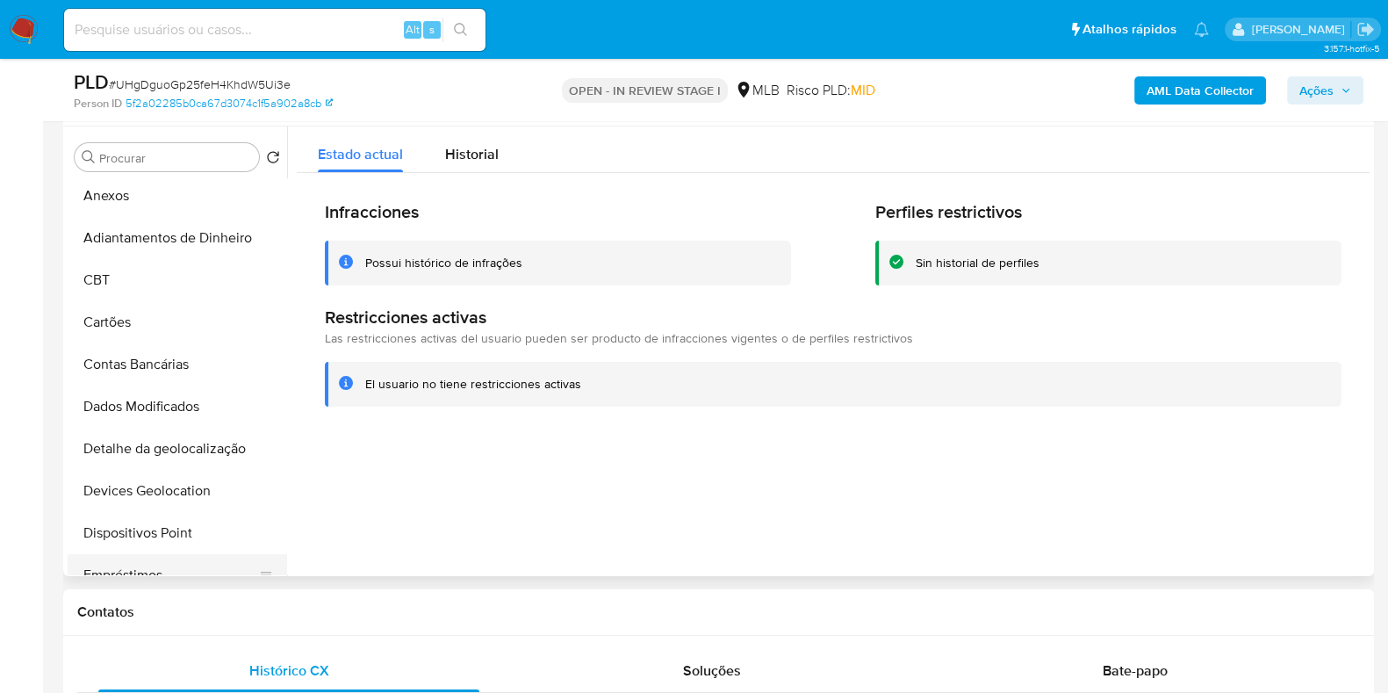
scroll to position [438, 0]
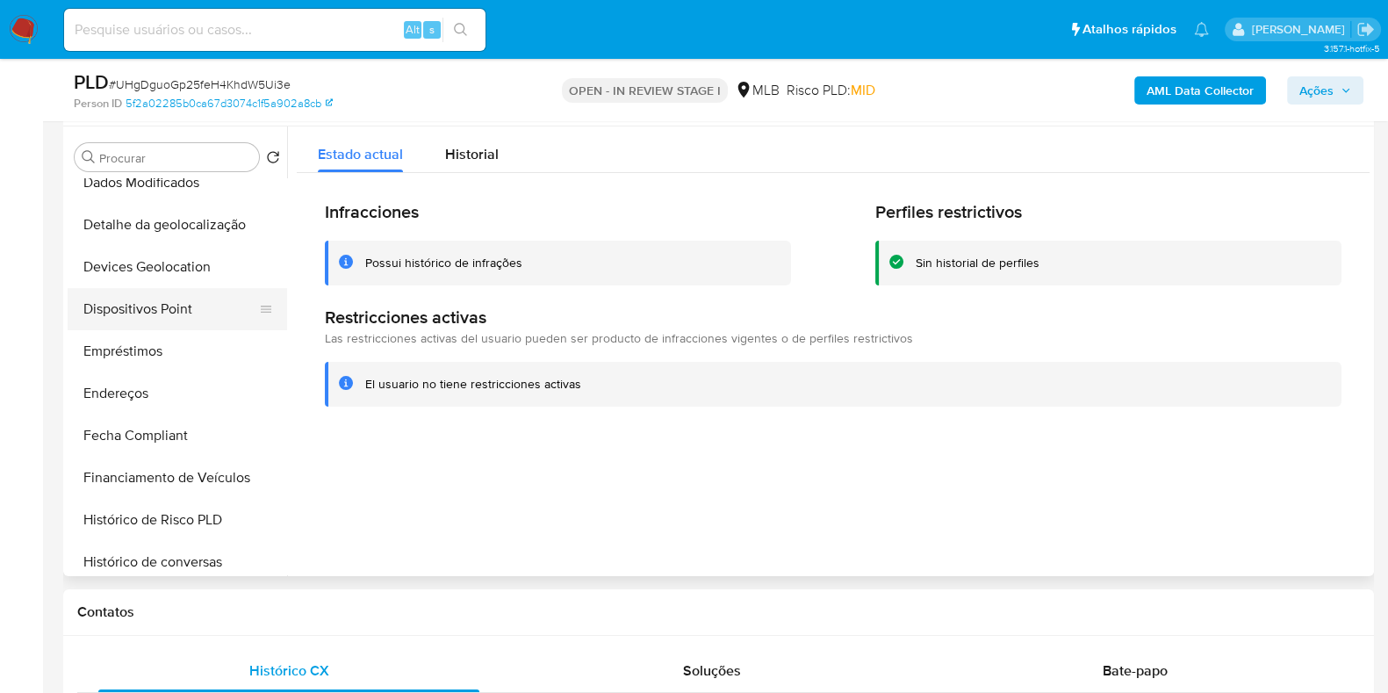
click at [193, 325] on button "Dispositivos Point" at bounding box center [170, 309] width 205 height 42
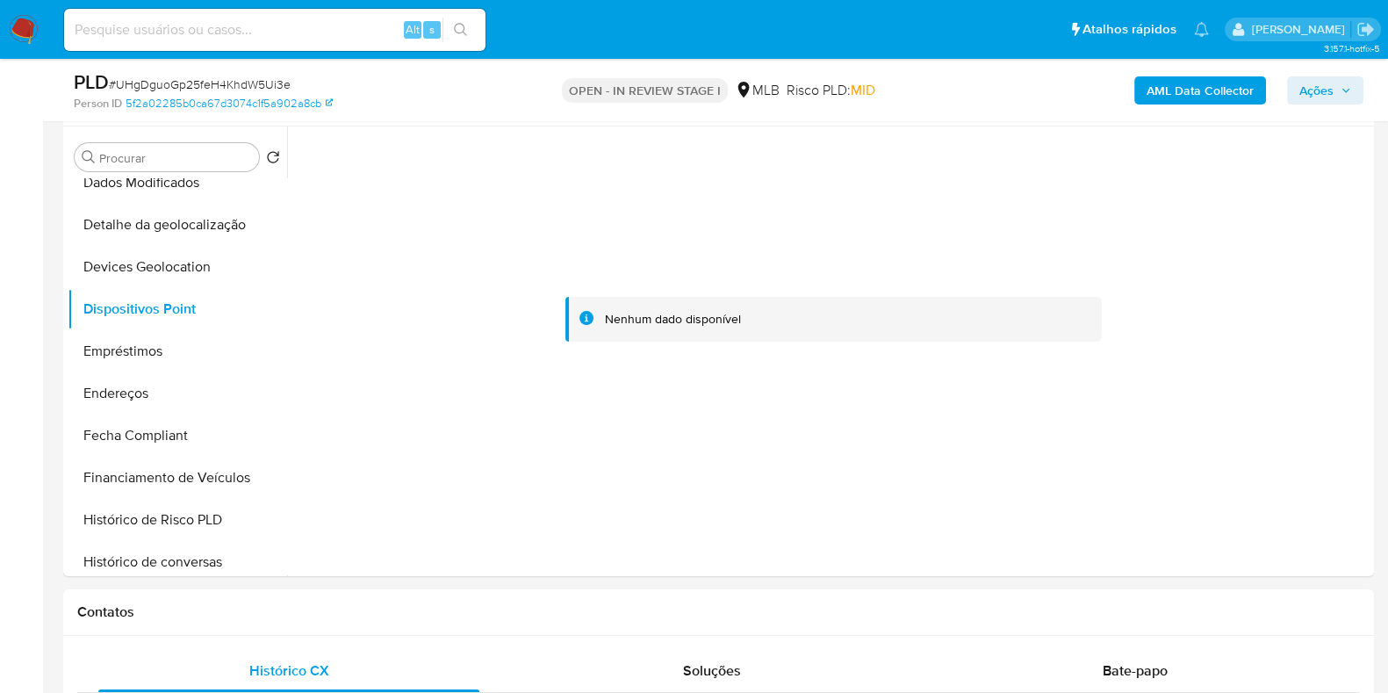
click at [1264, 98] on button "AML Data Collector" at bounding box center [1200, 90] width 132 height 28
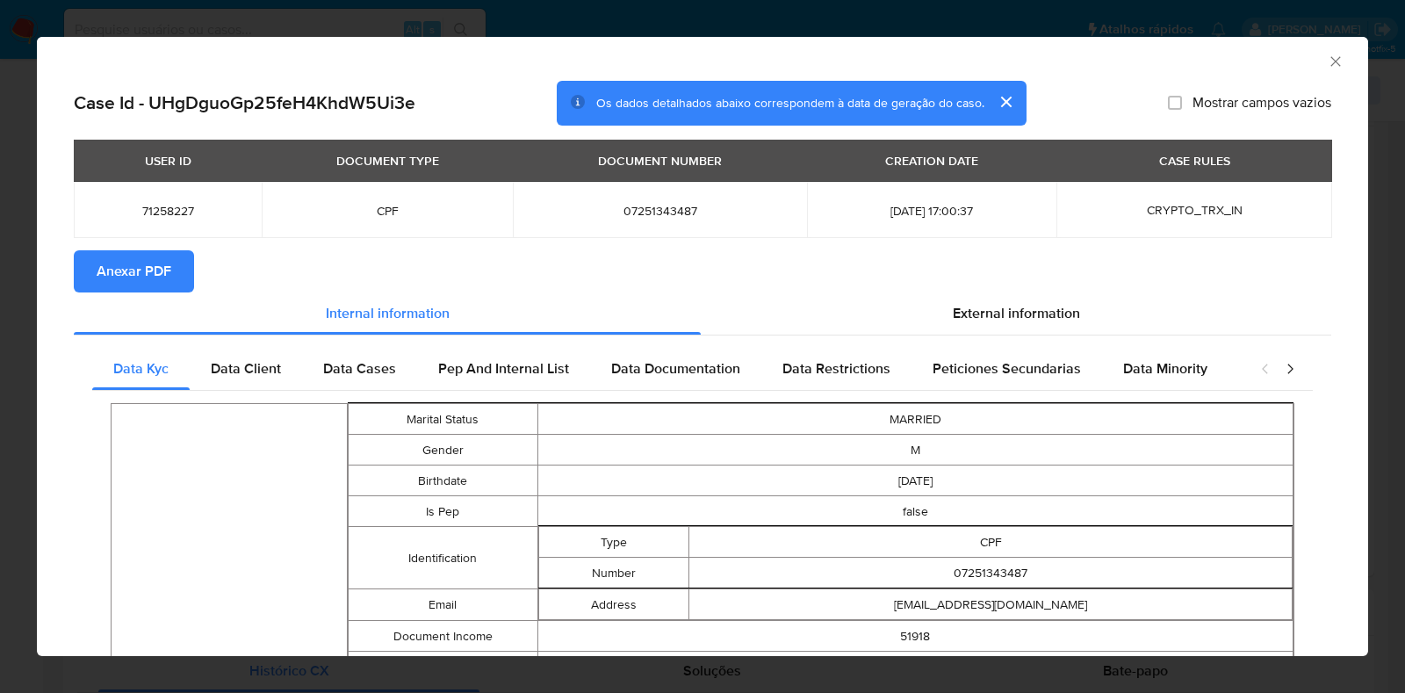
click at [107, 268] on span "Anexar PDF" at bounding box center [134, 271] width 75 height 39
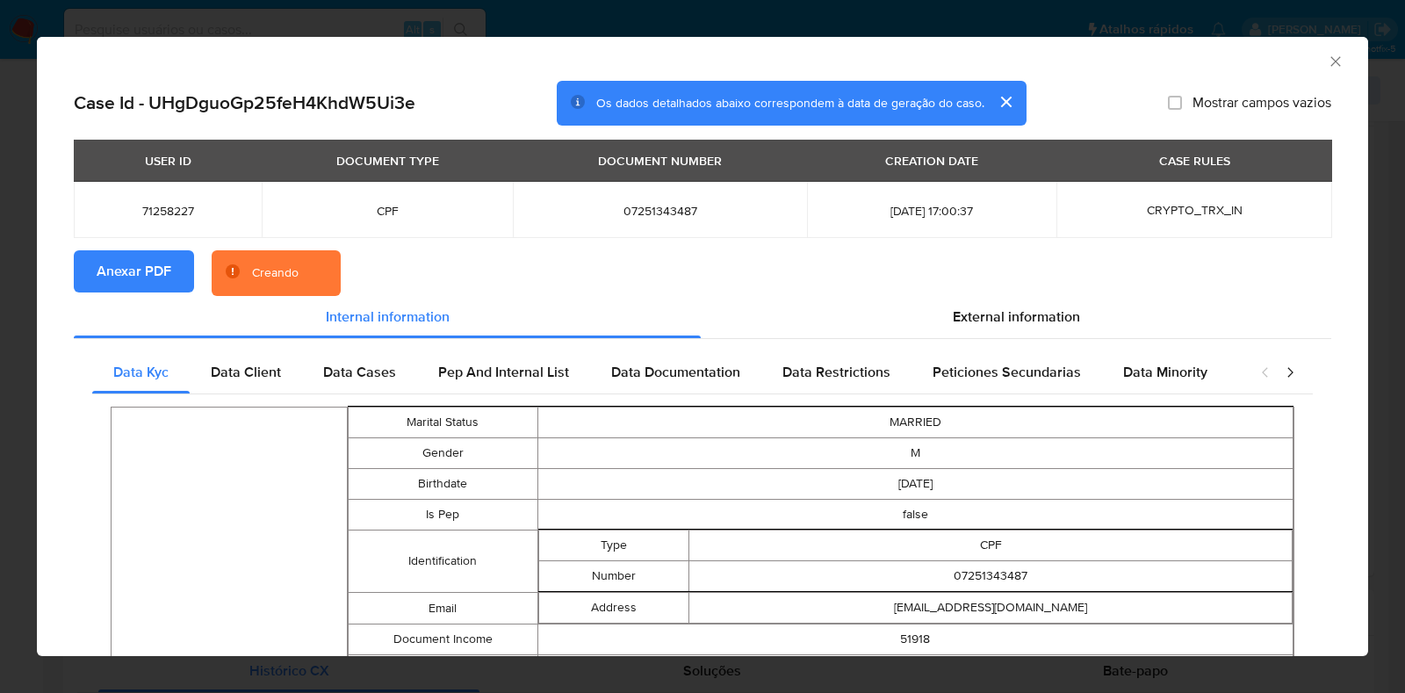
click at [0, 327] on div "AML Data Collector Case Id - UHgDguoGp25feH4KhdW5Ui3e Os dados detalhados abaix…" at bounding box center [702, 346] width 1405 height 693
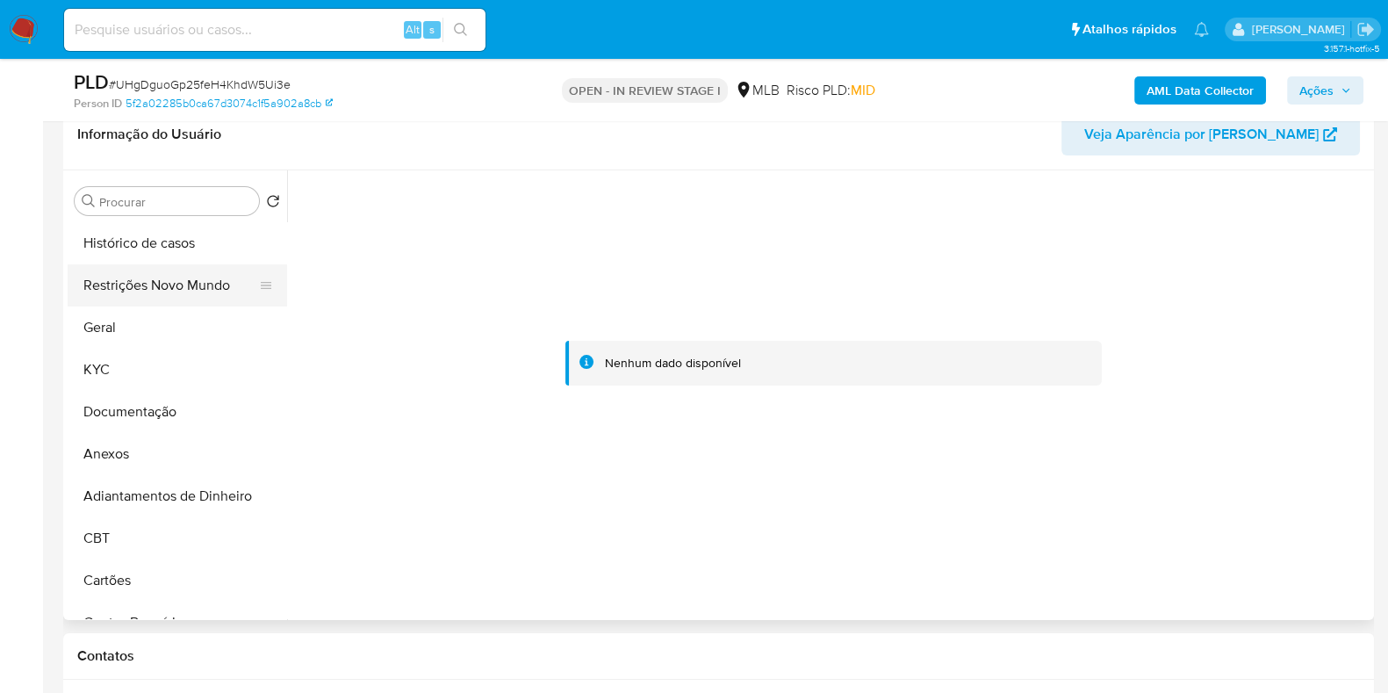
scroll to position [219, 0]
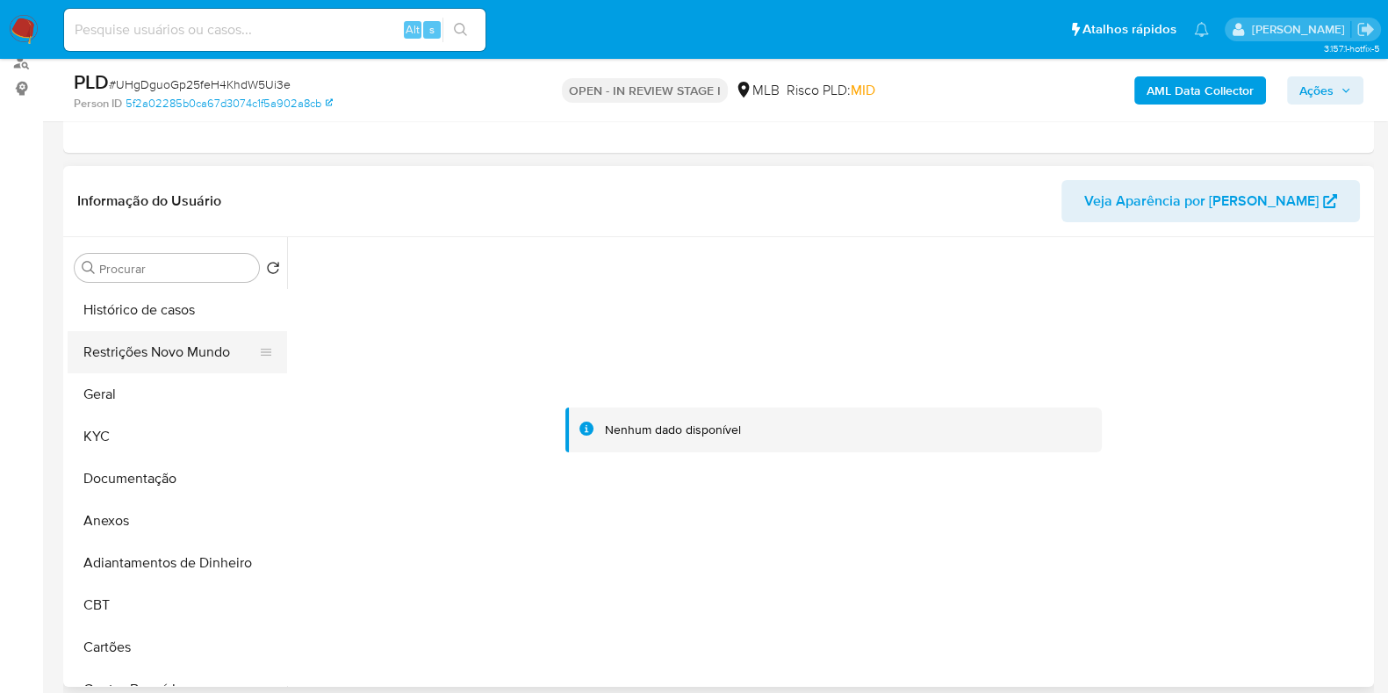
drag, startPoint x: 140, startPoint y: 300, endPoint x: 127, endPoint y: 368, distance: 68.9
click at [138, 300] on button "Histórico de casos" at bounding box center [177, 310] width 219 height 42
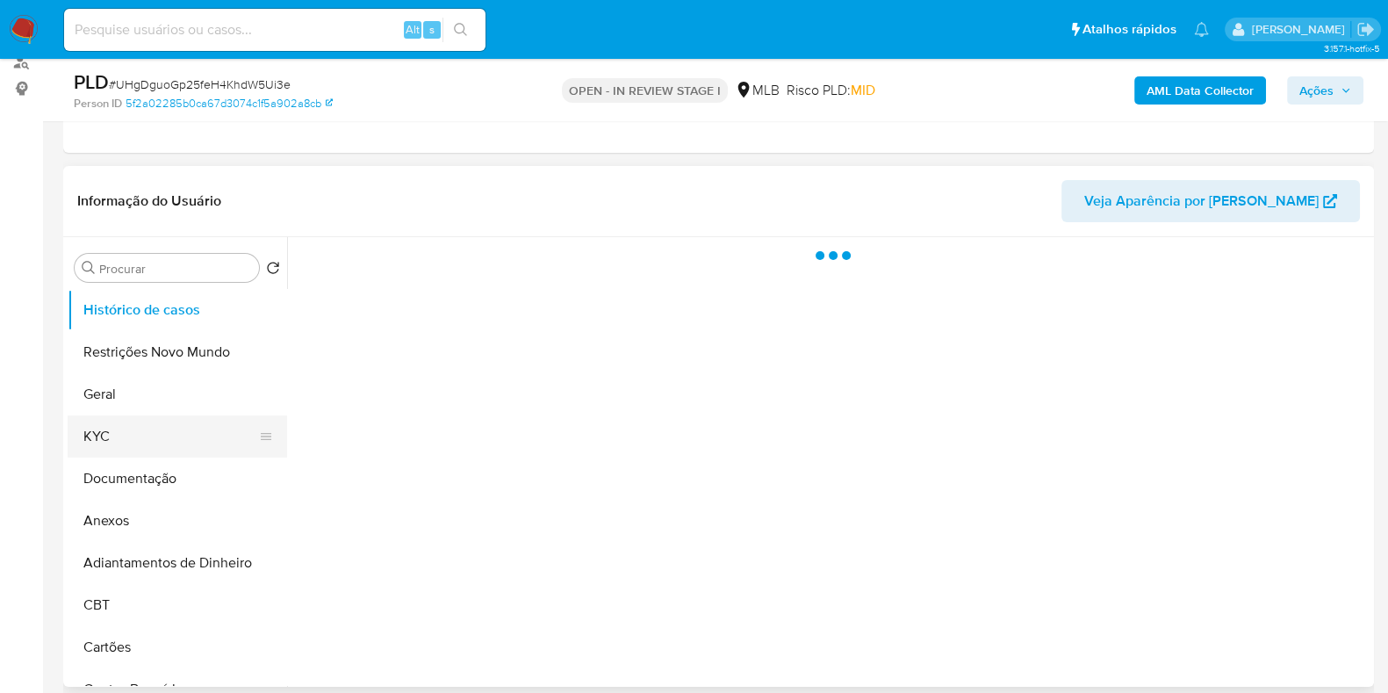
click at [101, 453] on button "KYC" at bounding box center [170, 436] width 205 height 42
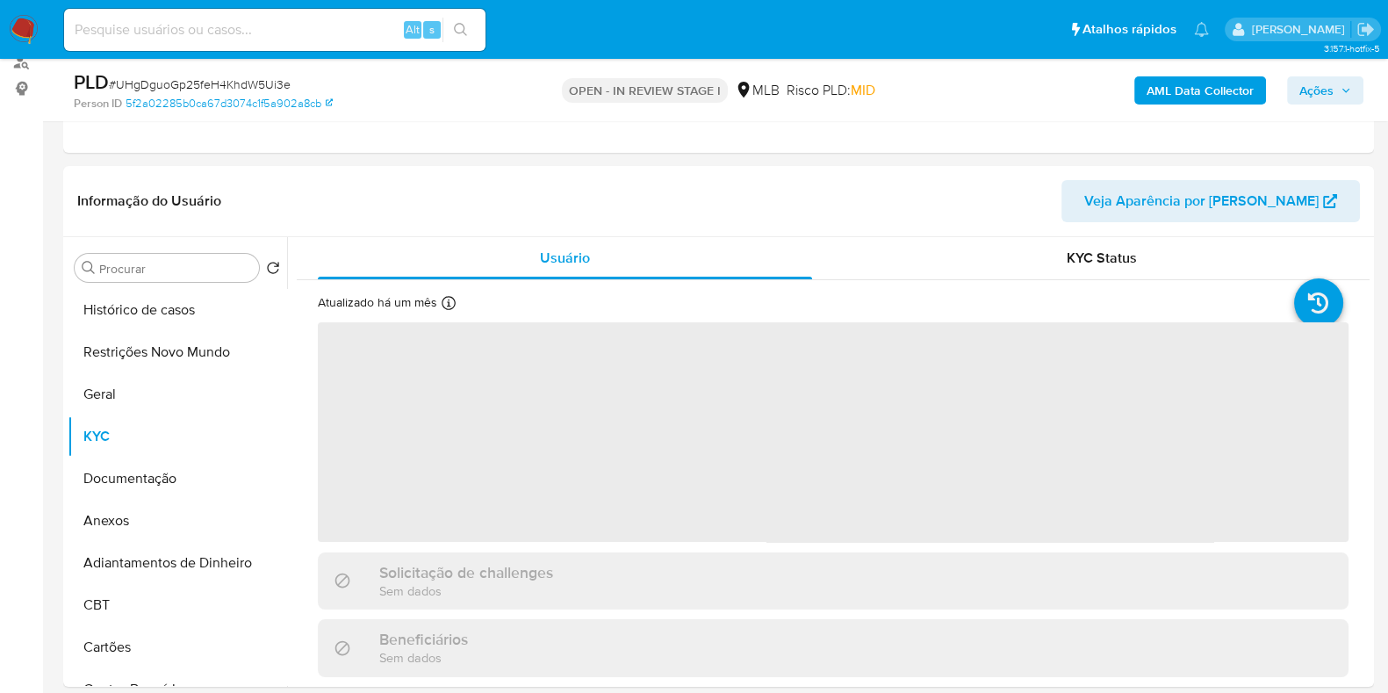
scroll to position [329, 0]
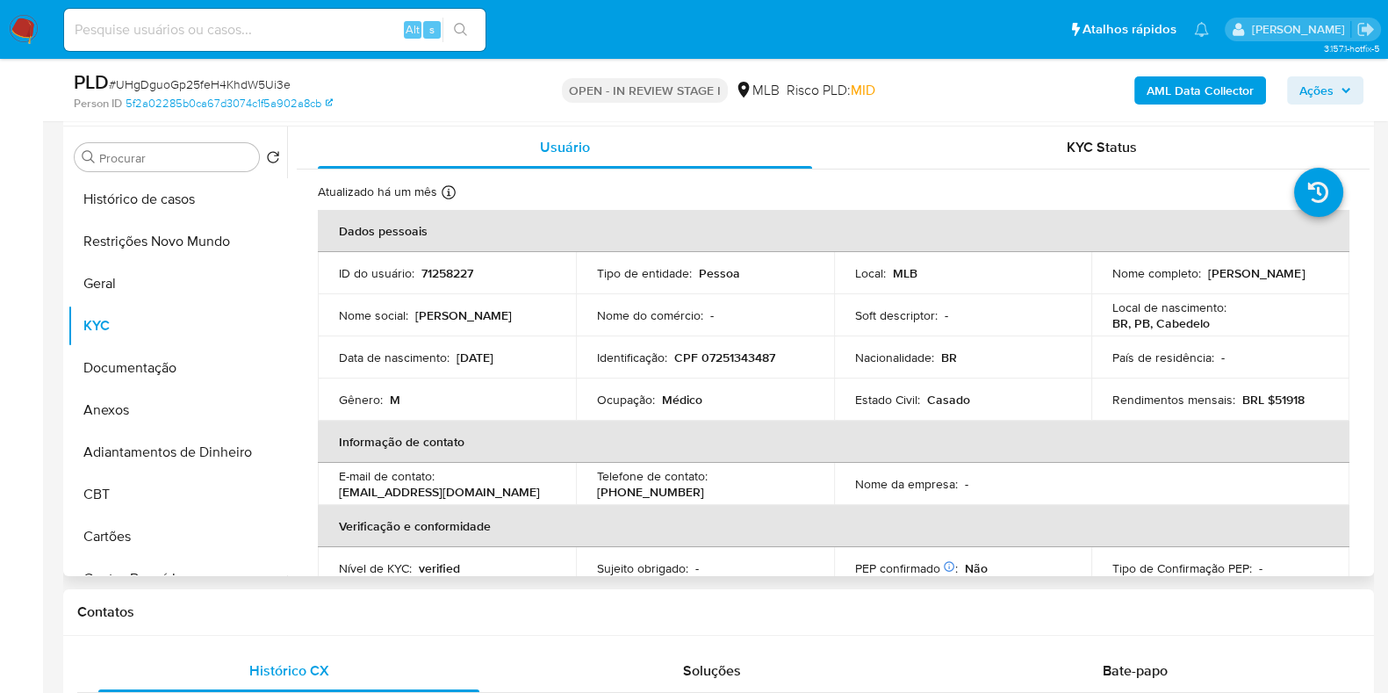
drag, startPoint x: 1319, startPoint y: 277, endPoint x: 1102, endPoint y: 286, distance: 217.0
click at [1102, 286] on td "Nome completo : Fernando de Mendonca Furtado Filho" at bounding box center [1220, 273] width 258 height 42
copy p "Fernando de Mendonca Furtado Filho"
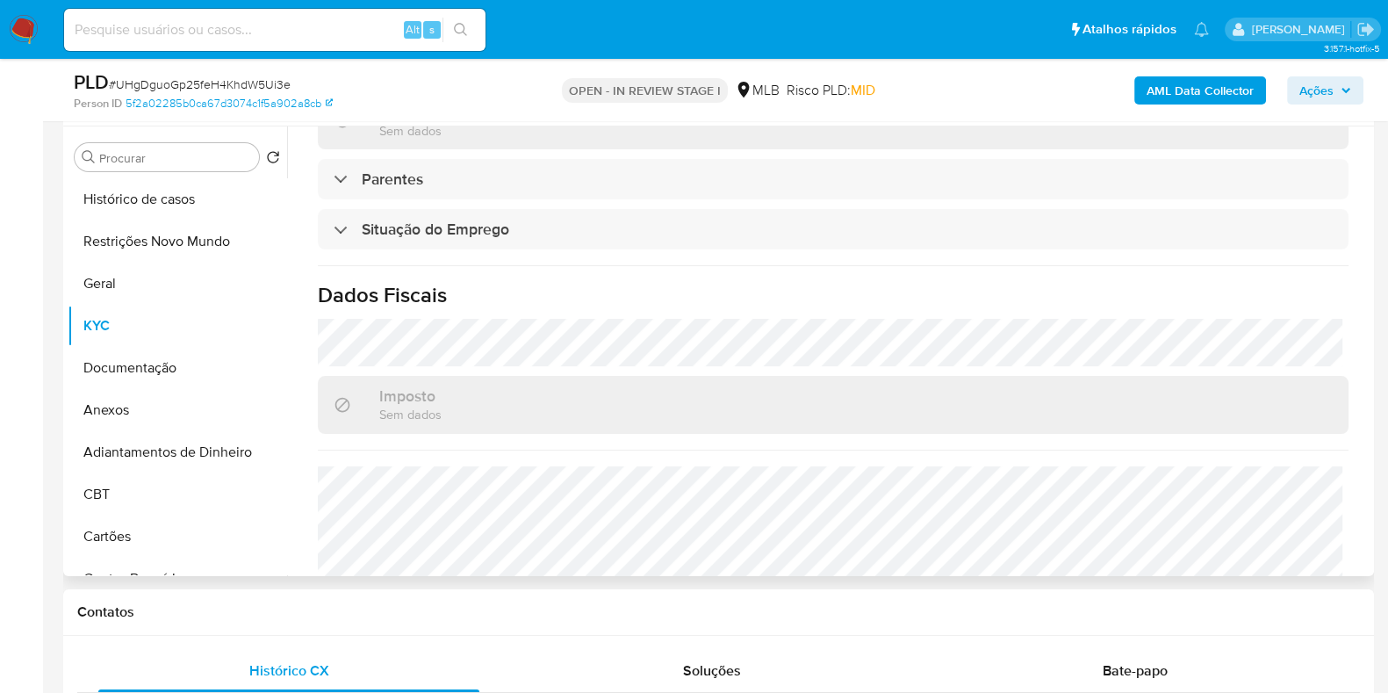
scroll to position [763, 0]
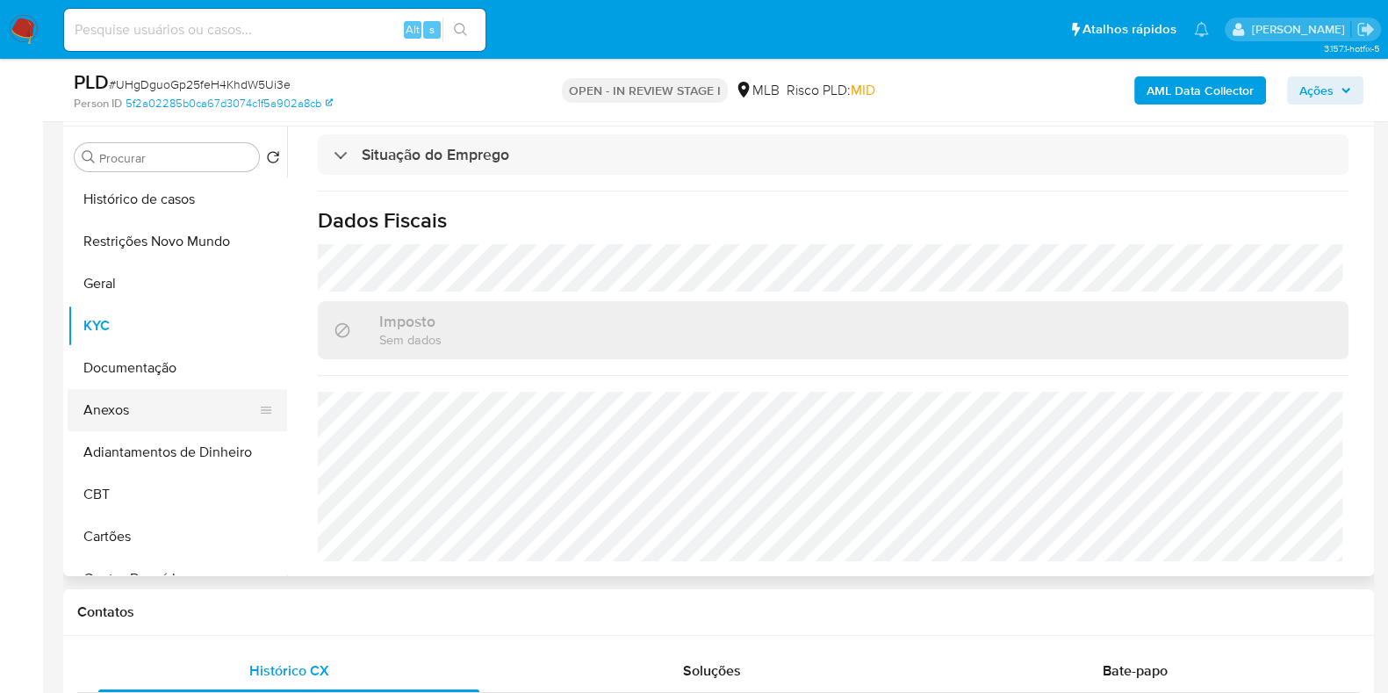
click at [177, 413] on button "Anexos" at bounding box center [170, 410] width 205 height 42
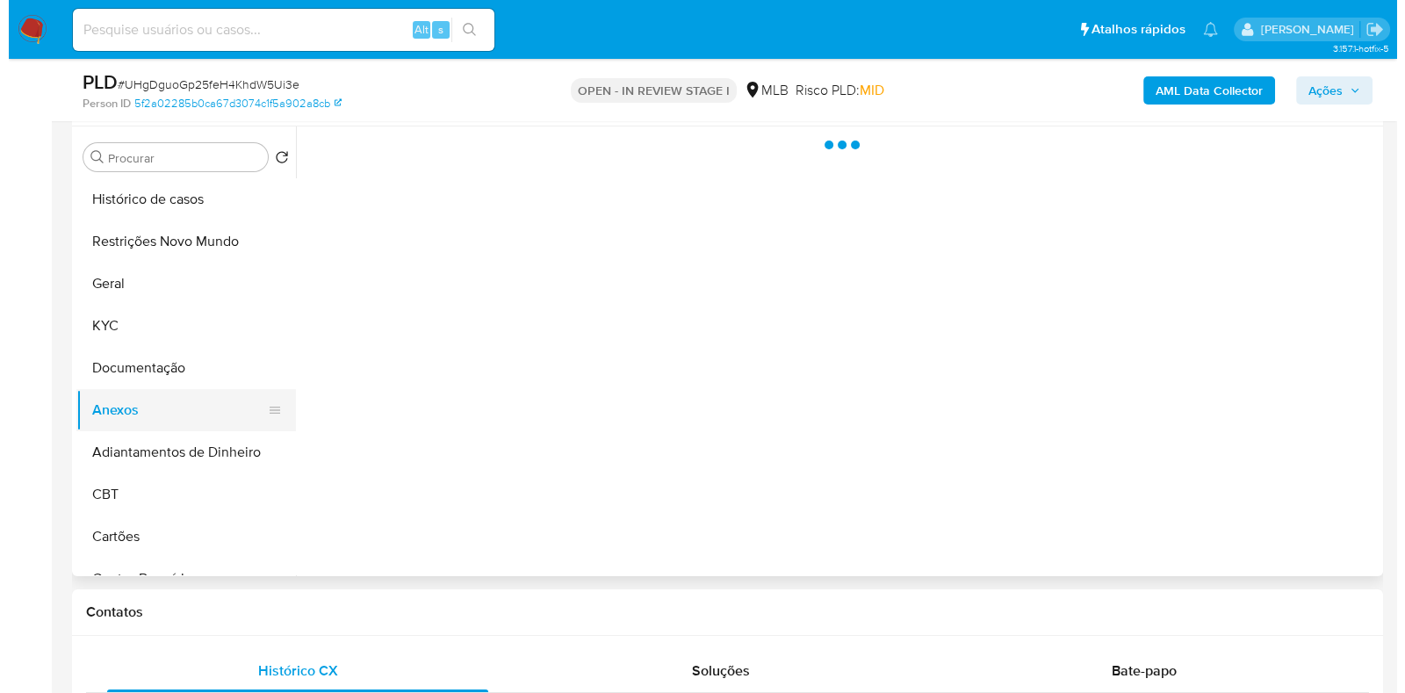
scroll to position [0, 0]
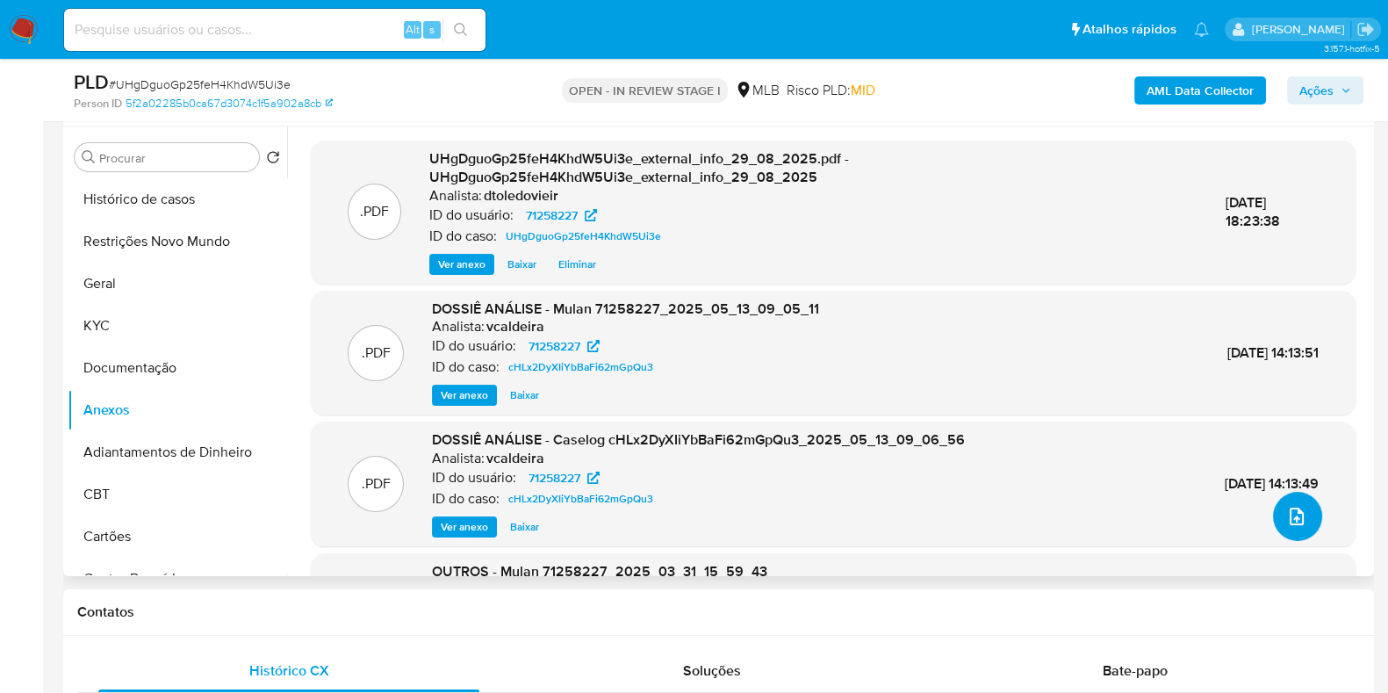
click at [1288, 506] on icon "upload-file" at bounding box center [1296, 516] width 21 height 21
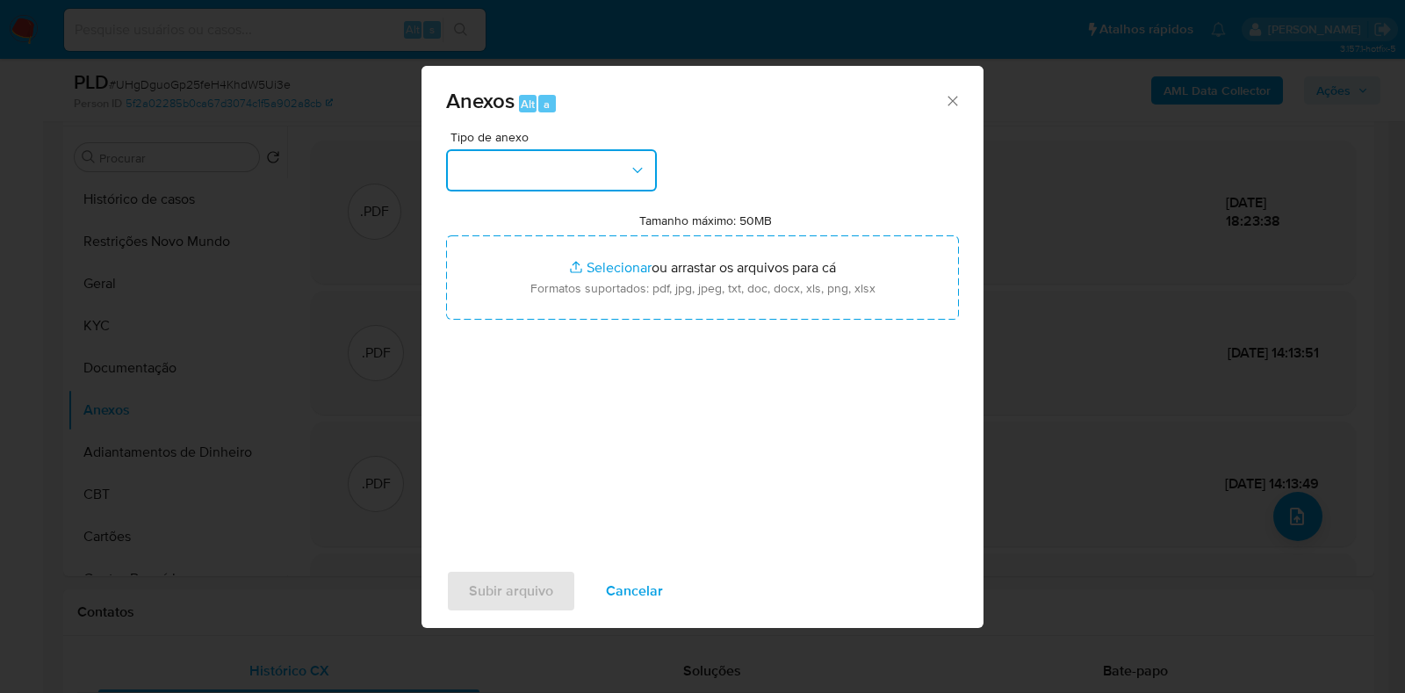
click at [577, 173] on button "button" at bounding box center [551, 170] width 211 height 42
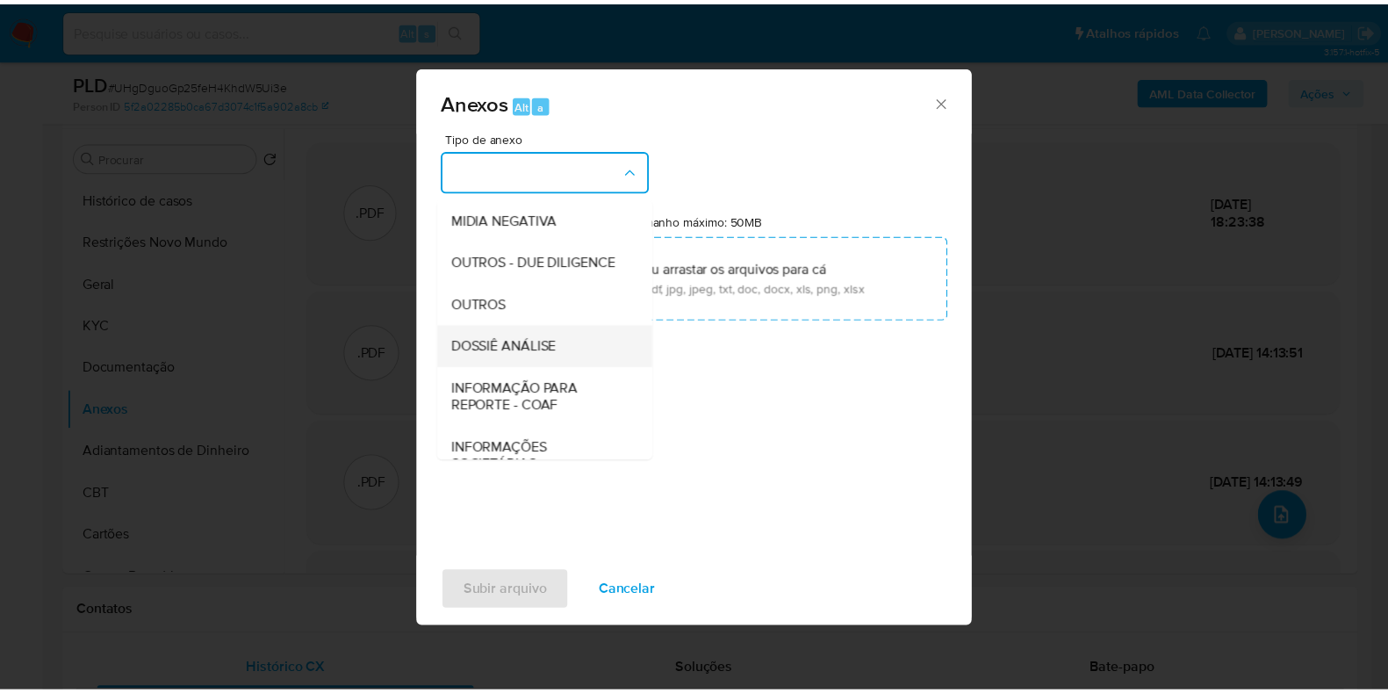
scroll to position [270, 0]
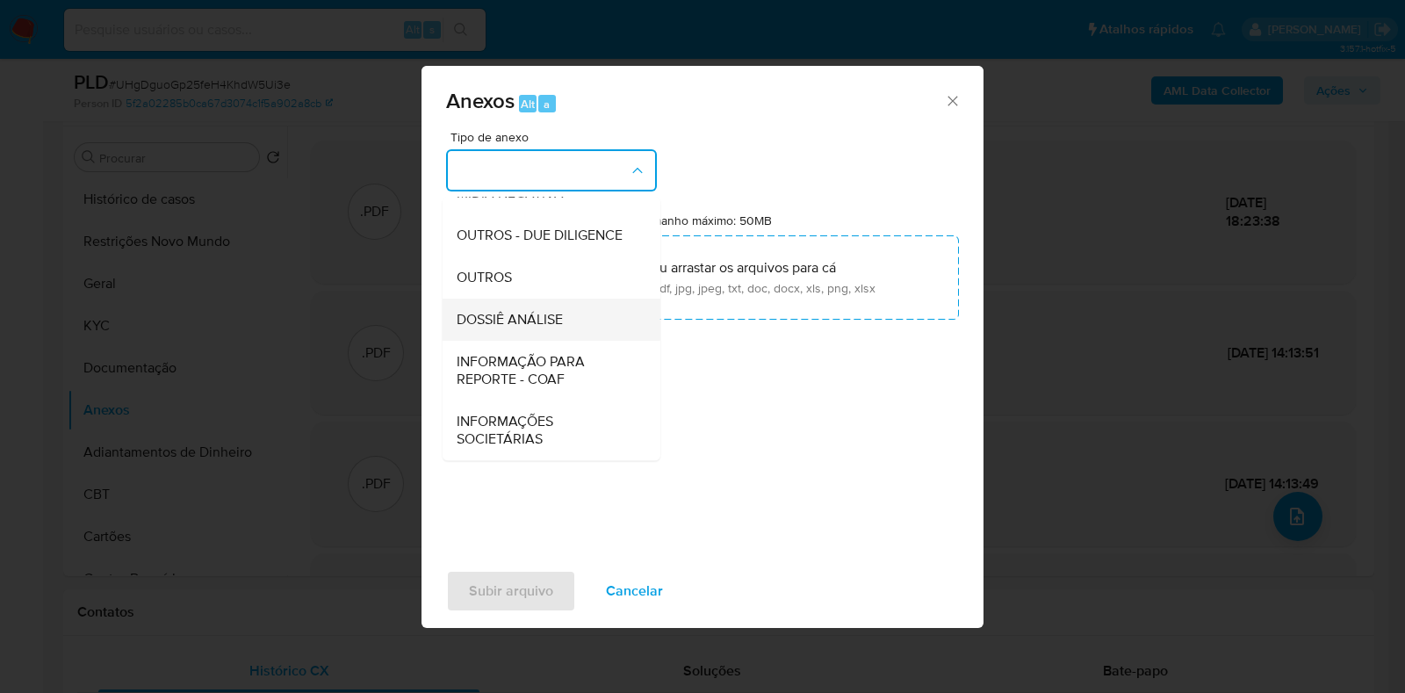
click at [521, 318] on span "DOSSIÊ ANÁLISE" at bounding box center [509, 320] width 106 height 18
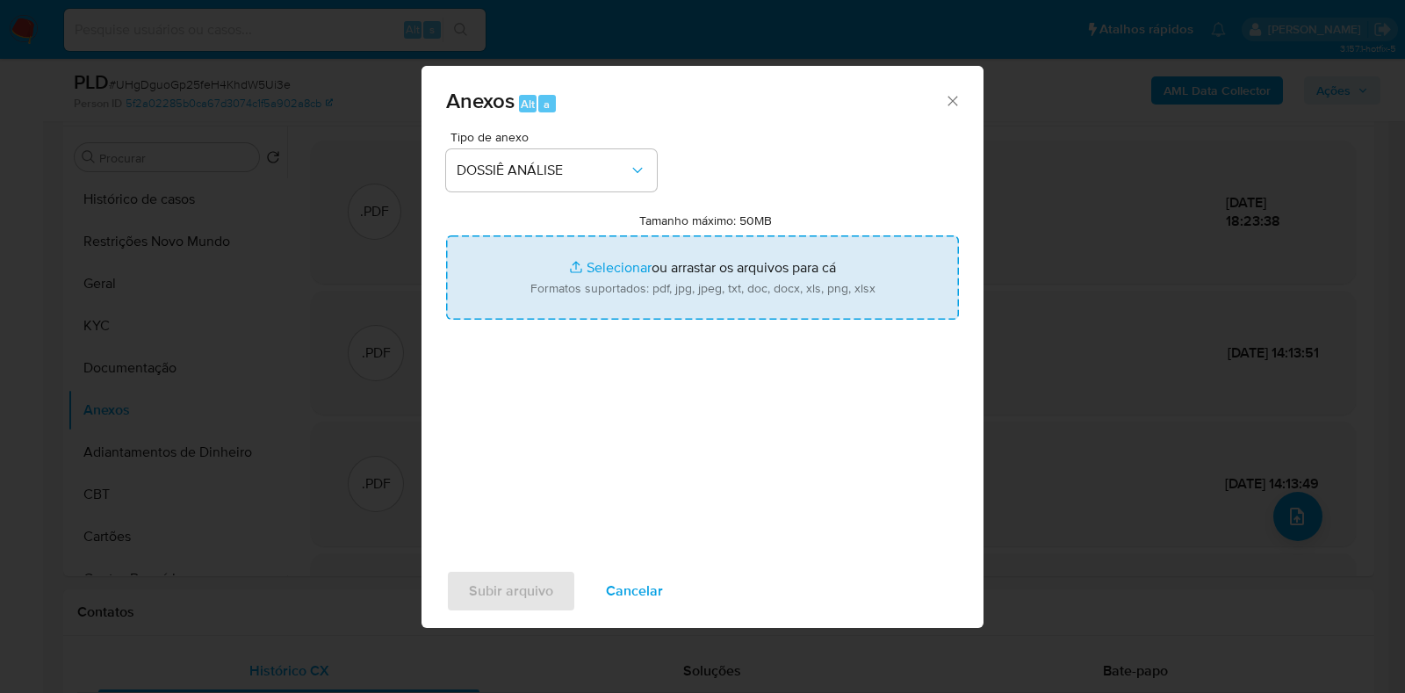
type input "C:\fakepath\CPF 07251343487 - FERNANDO DE MENDONCA FURTADO FILHO.pdf"
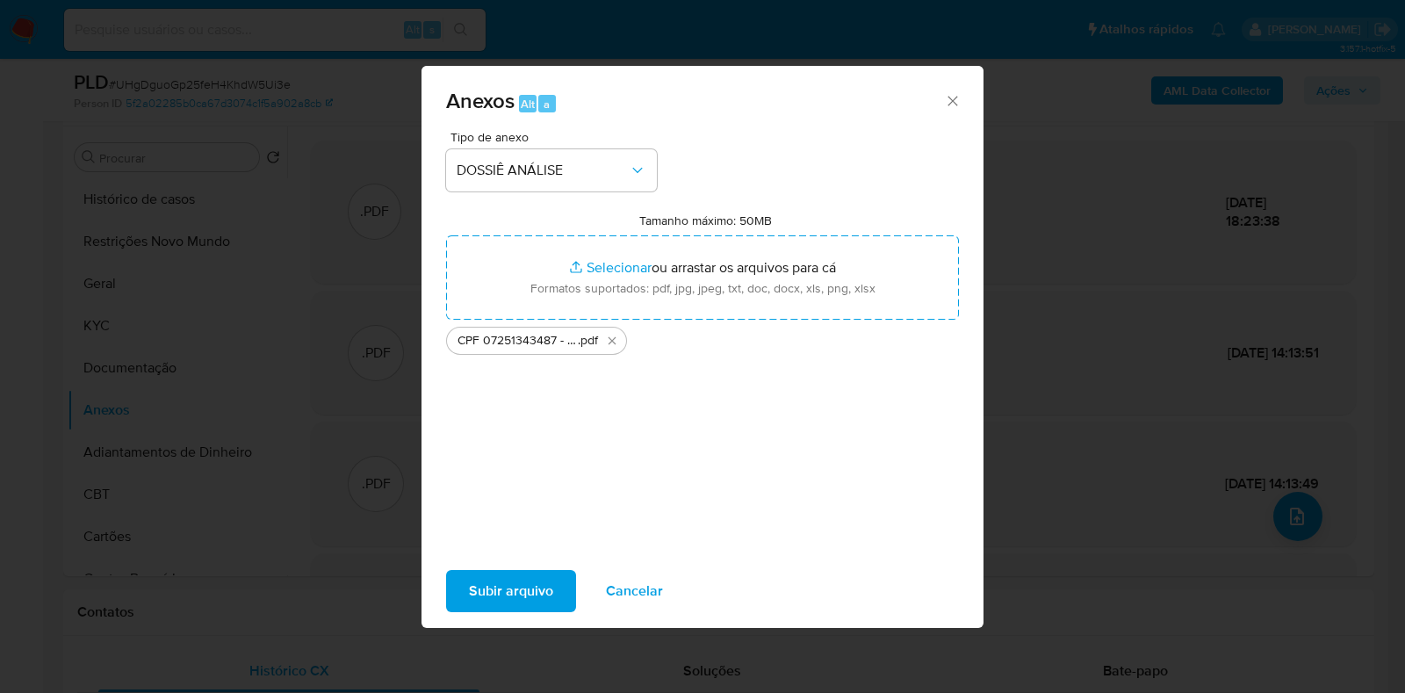
click at [522, 584] on span "Subir arquivo" at bounding box center [511, 590] width 84 height 39
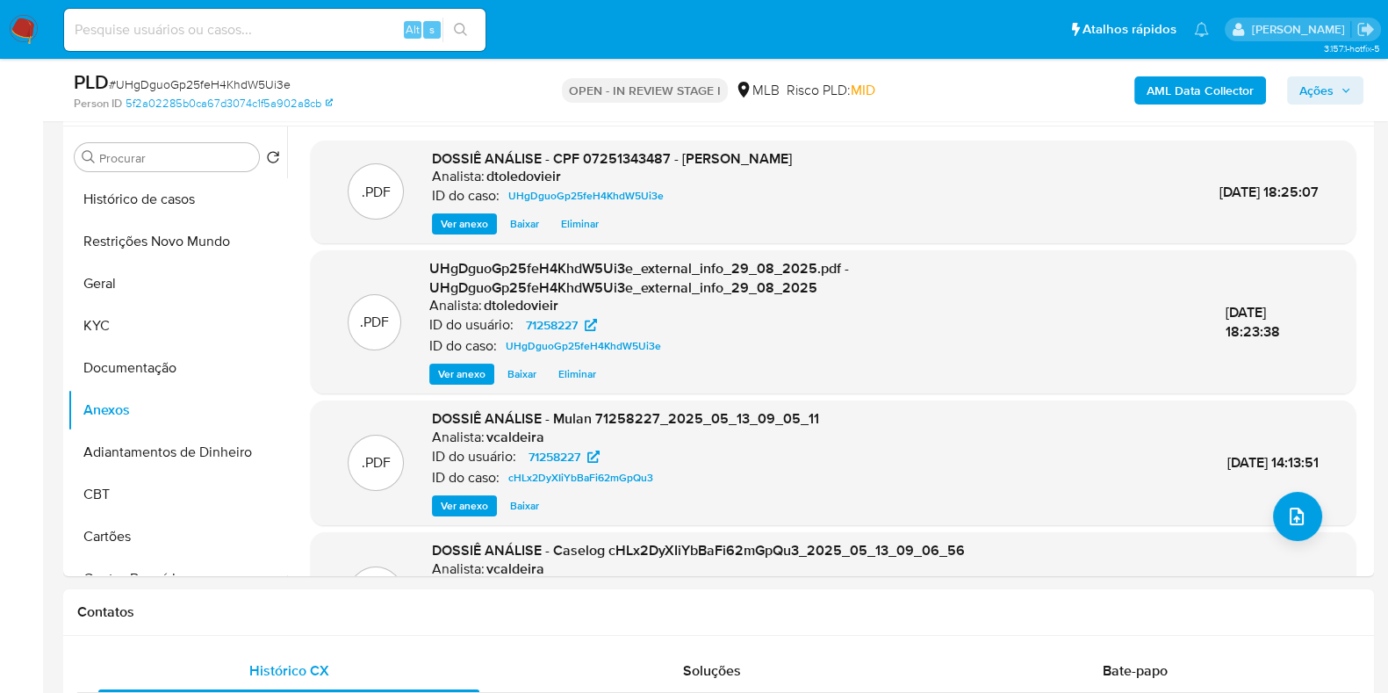
click at [1328, 84] on span "Ações" at bounding box center [1316, 90] width 34 height 28
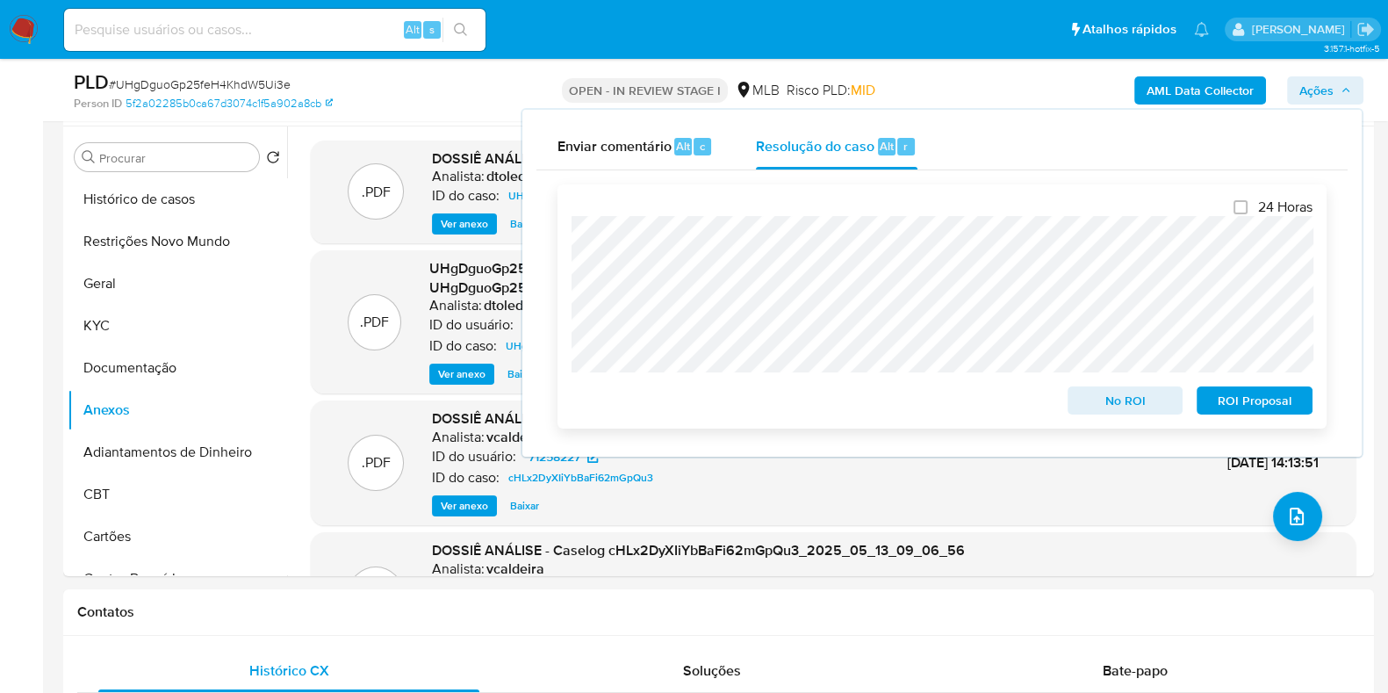
click at [1096, 399] on span "No ROI" at bounding box center [1125, 400] width 91 height 25
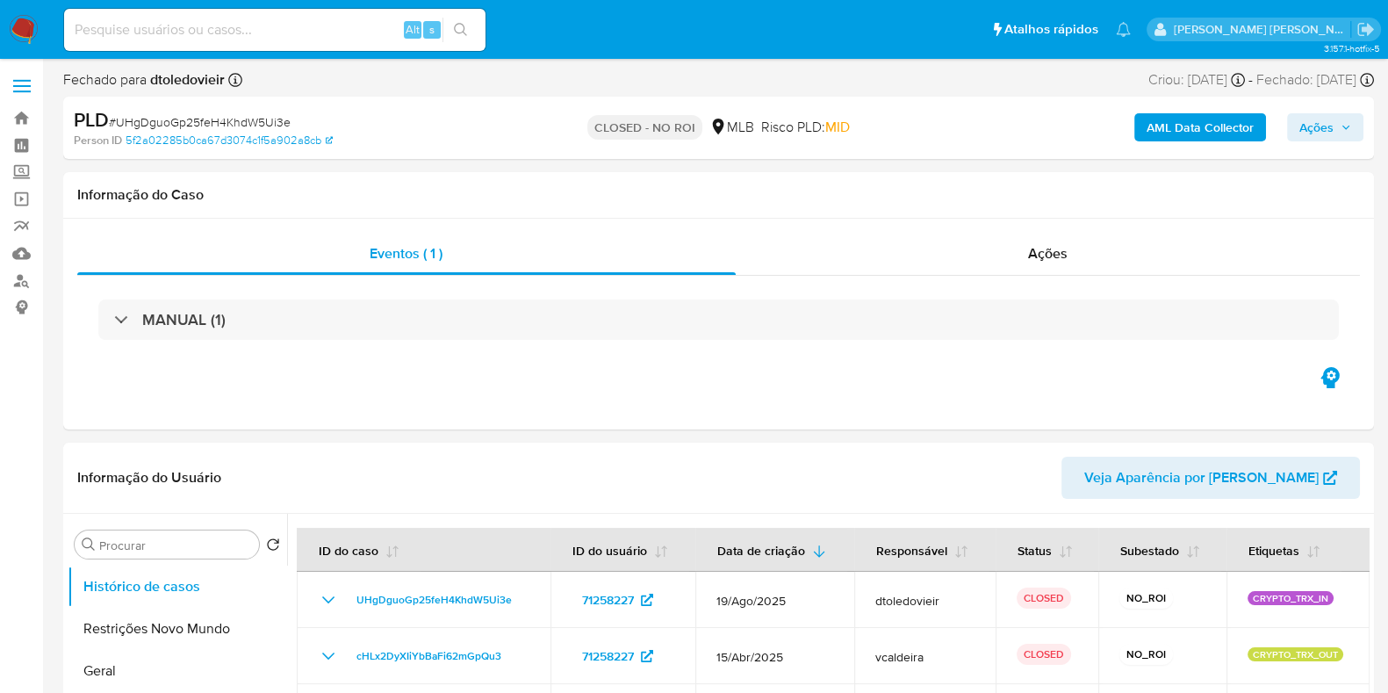
select select "10"
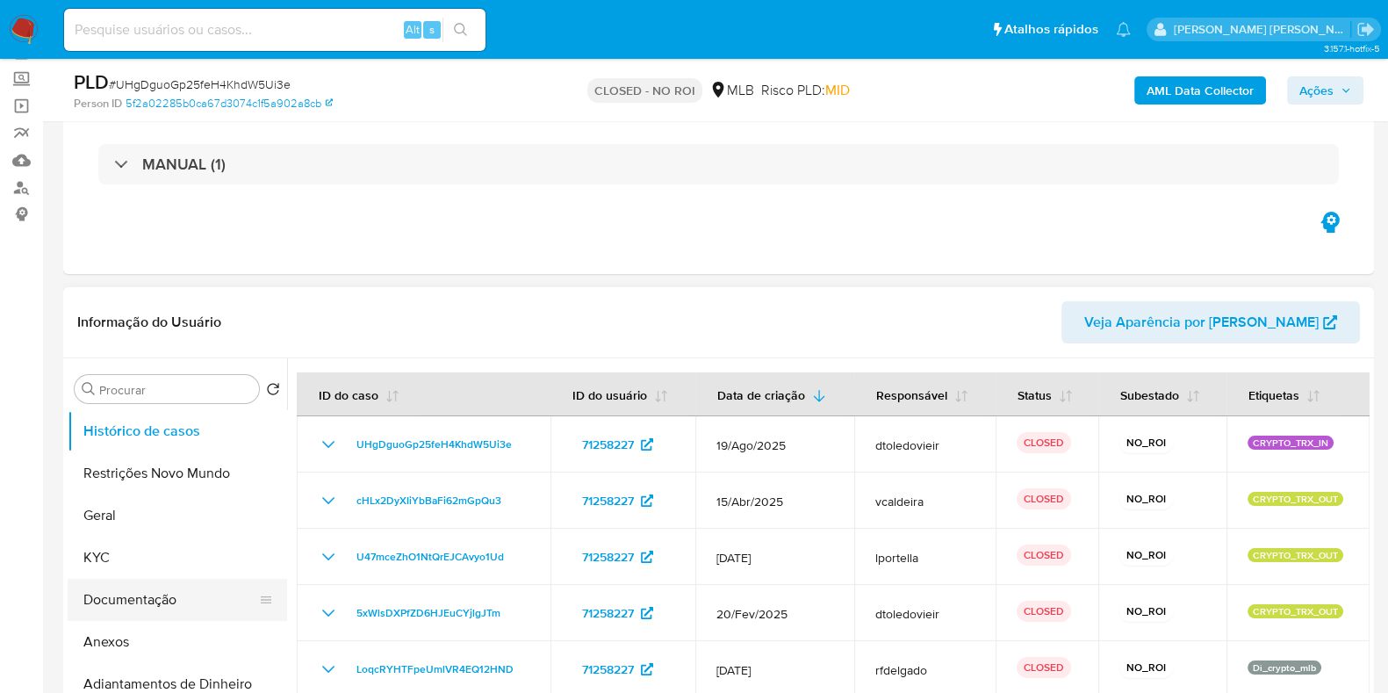
scroll to position [219, 0]
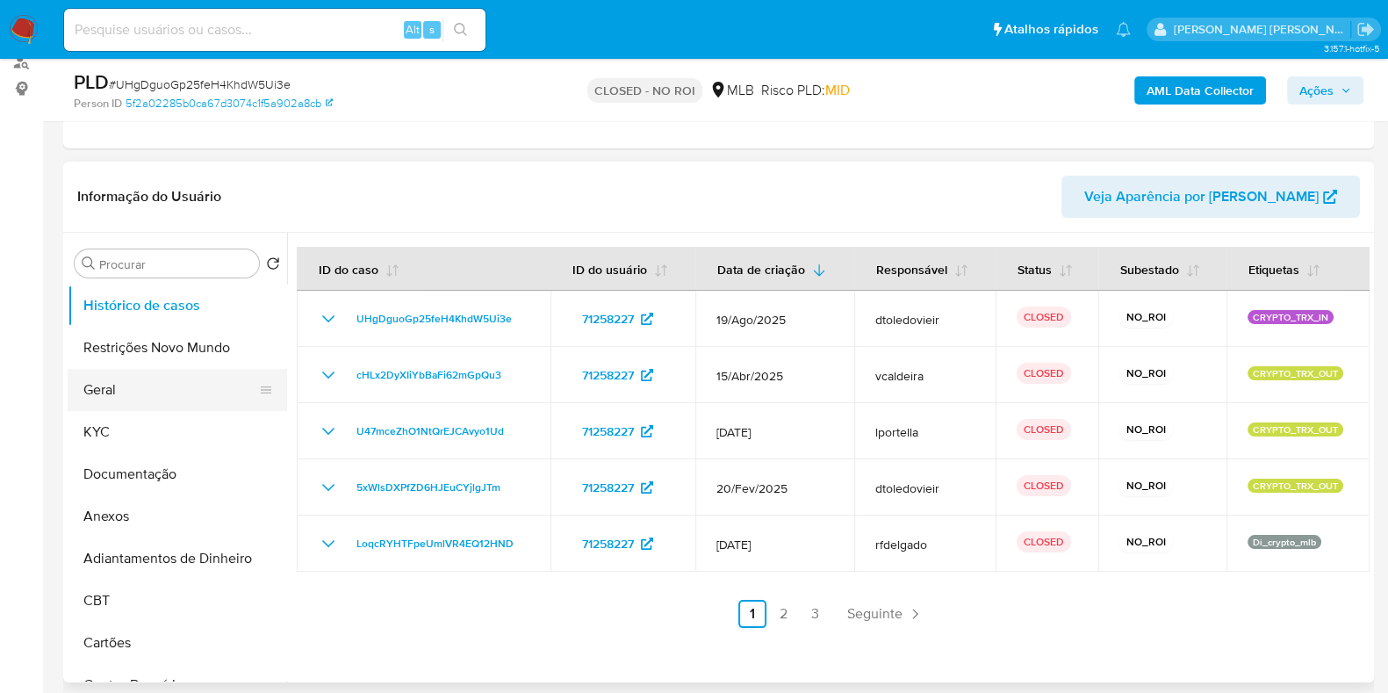
click at [162, 399] on button "Geral" at bounding box center [170, 390] width 205 height 42
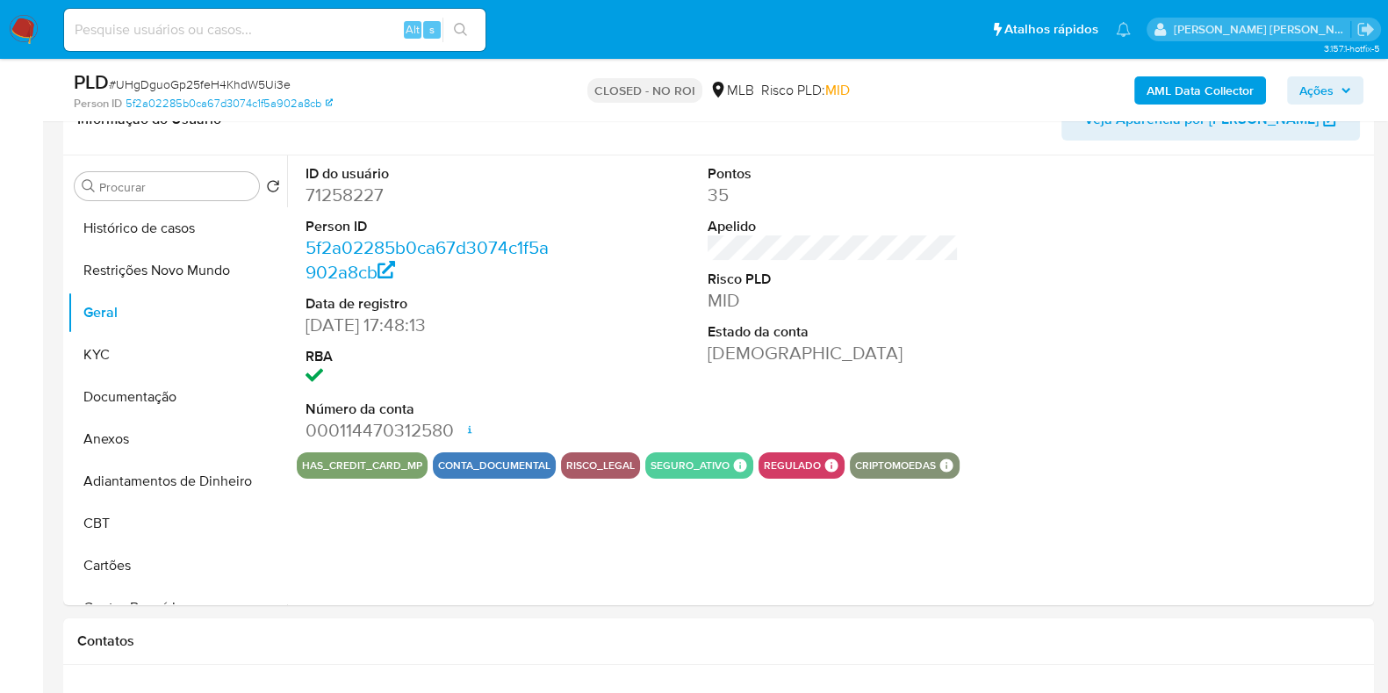
scroll to position [329, 0]
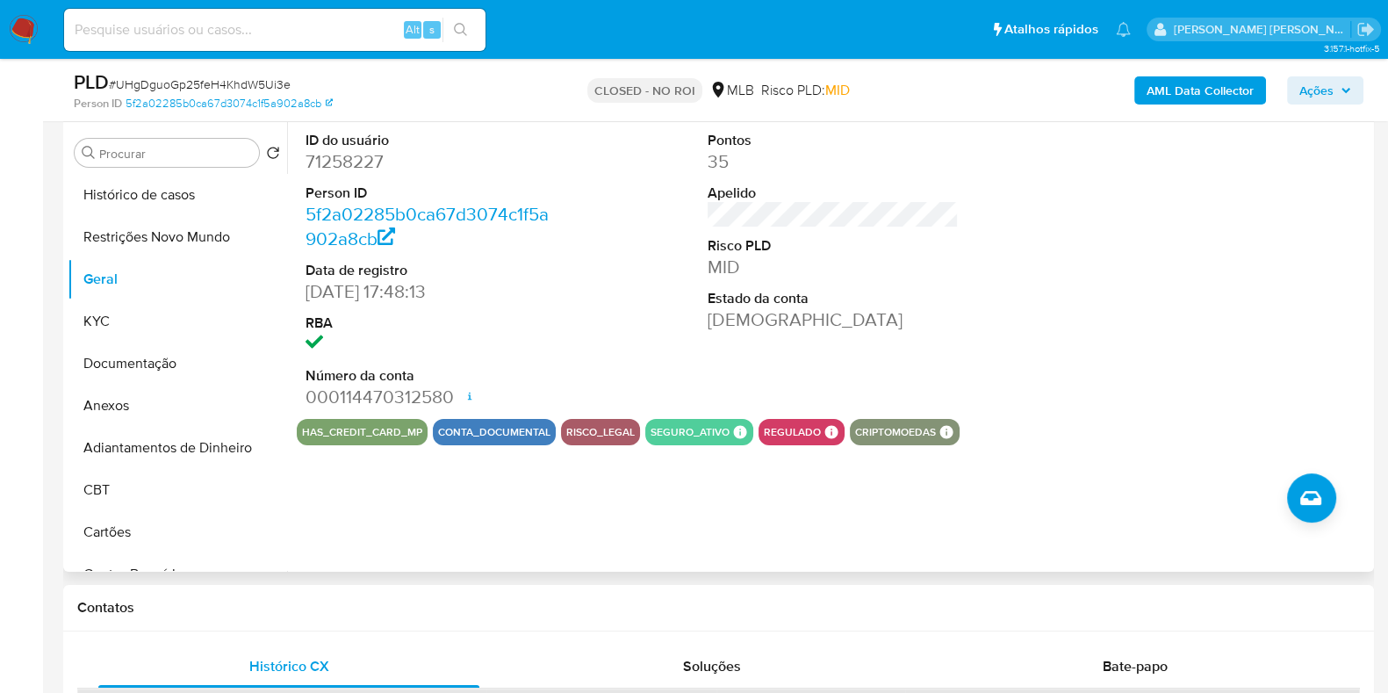
click at [353, 151] on dd "71258227" at bounding box center [430, 161] width 251 height 25
copy dd "71258227"
click at [302, 34] on input at bounding box center [274, 29] width 421 height 23
paste input "466632282"
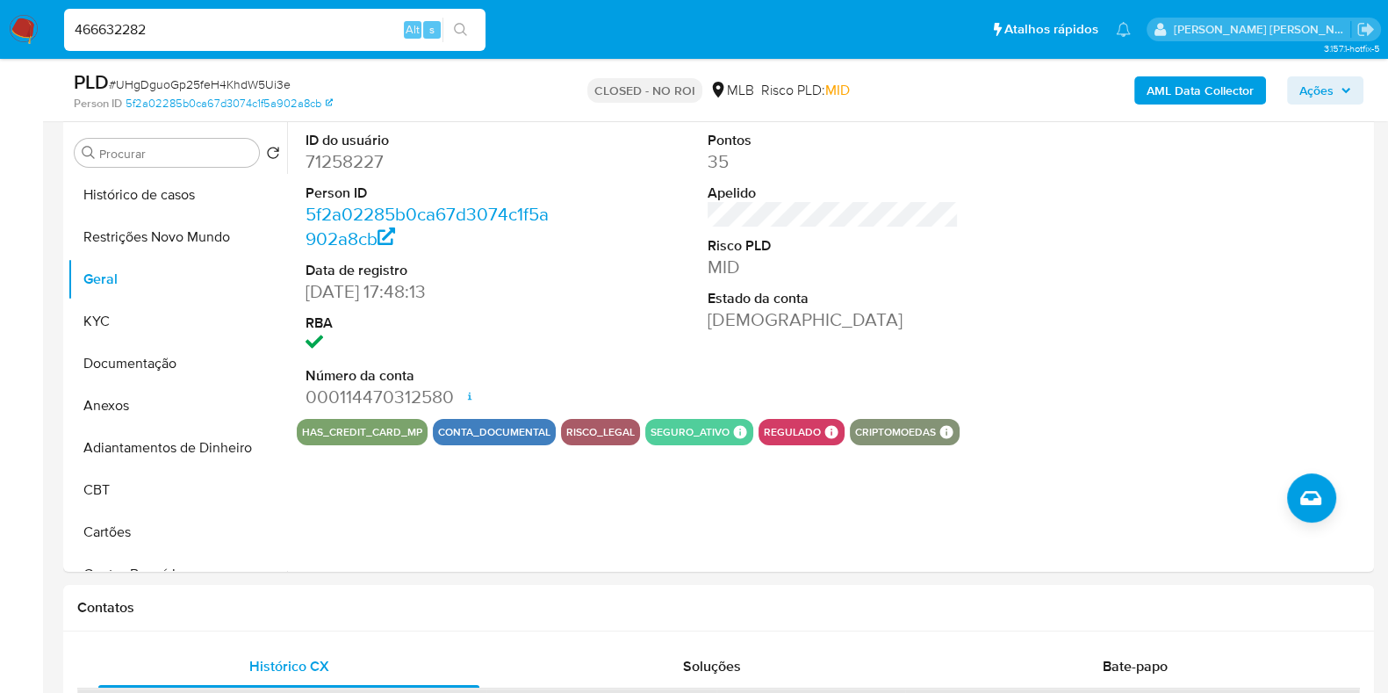
type input "466632282"
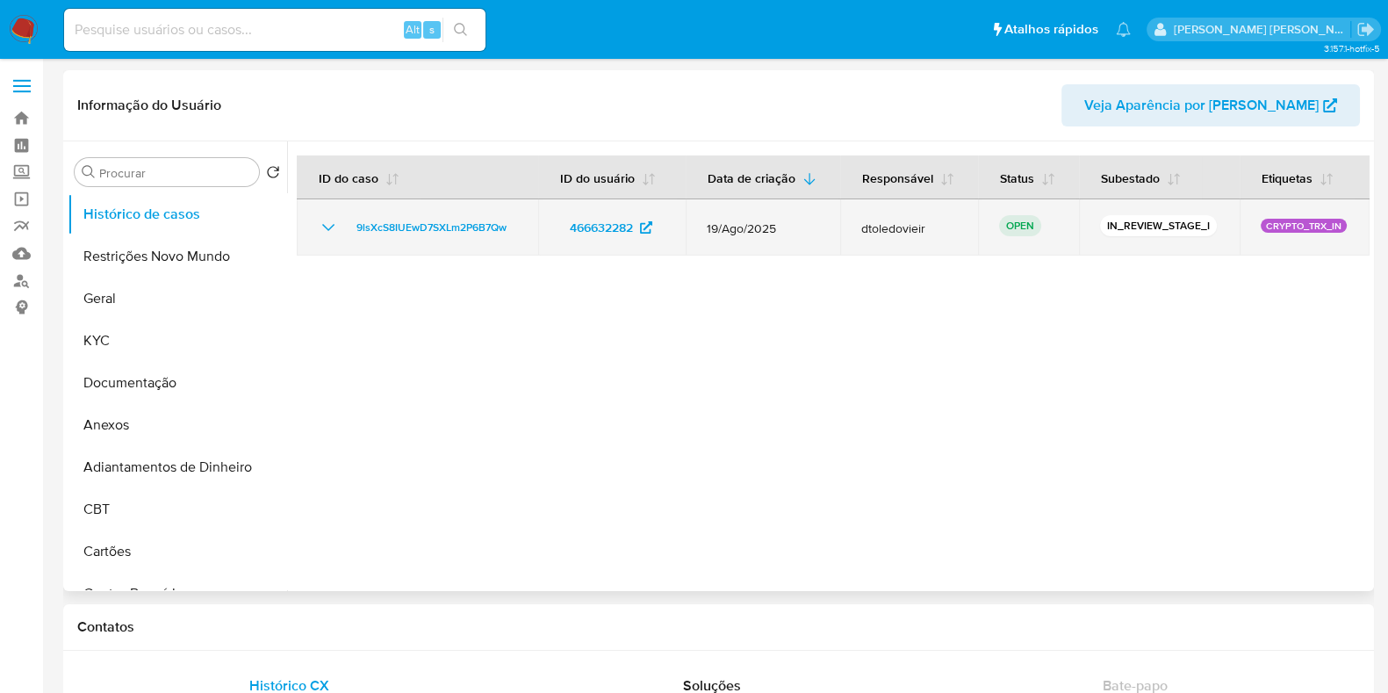
select select "10"
click at [423, 217] on span "9lsXcS8IUEwD7SXLm2P6B7Qw" at bounding box center [431, 227] width 150 height 21
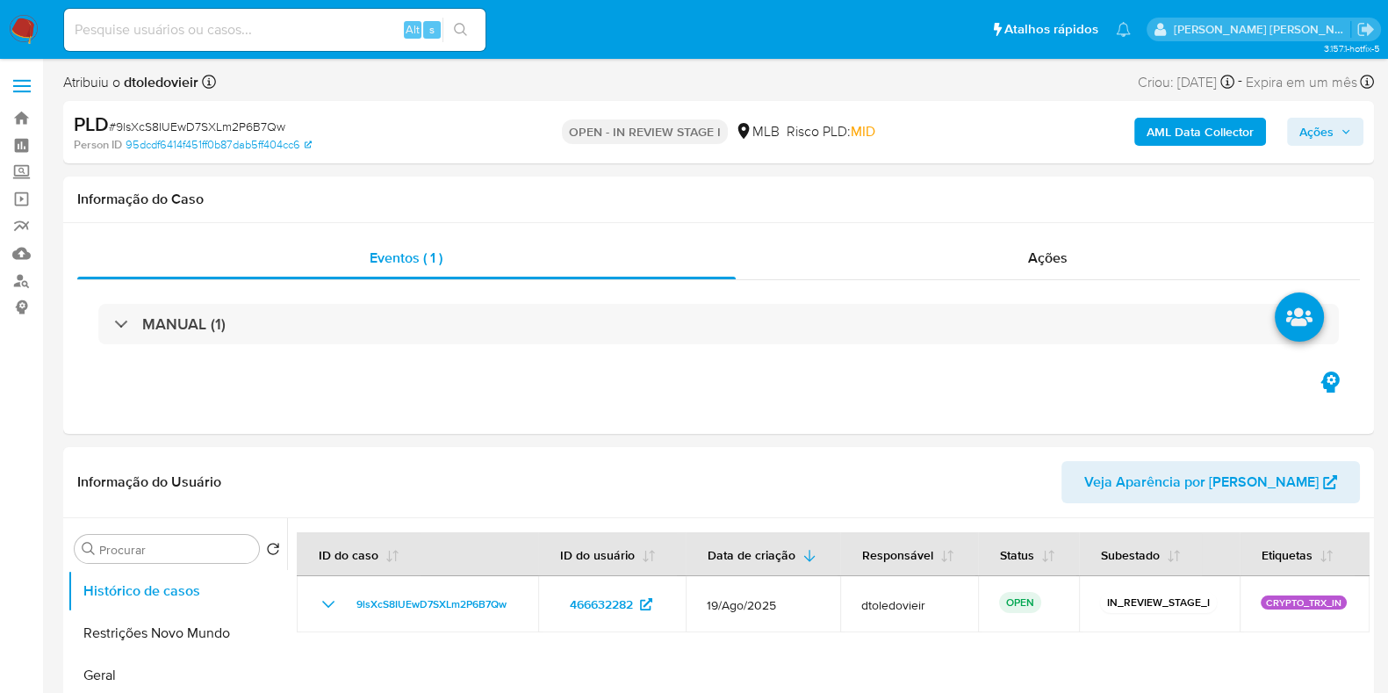
select select "10"
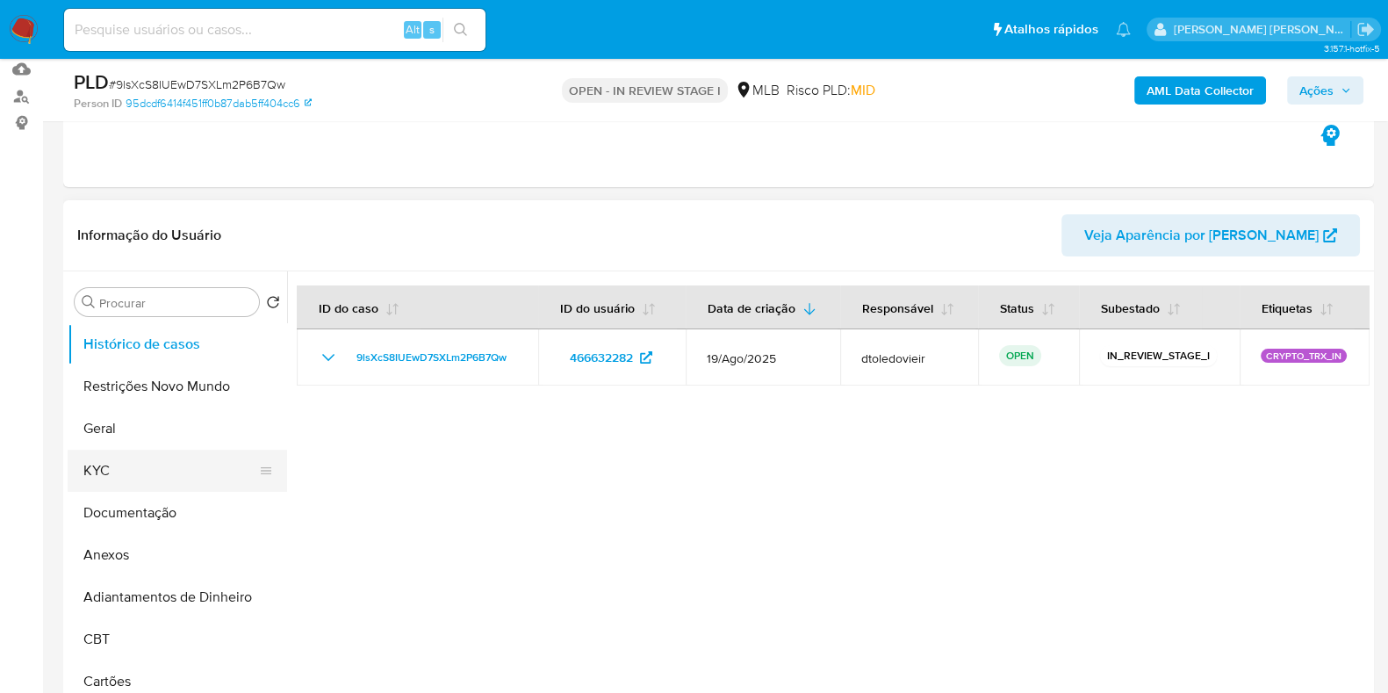
scroll to position [219, 0]
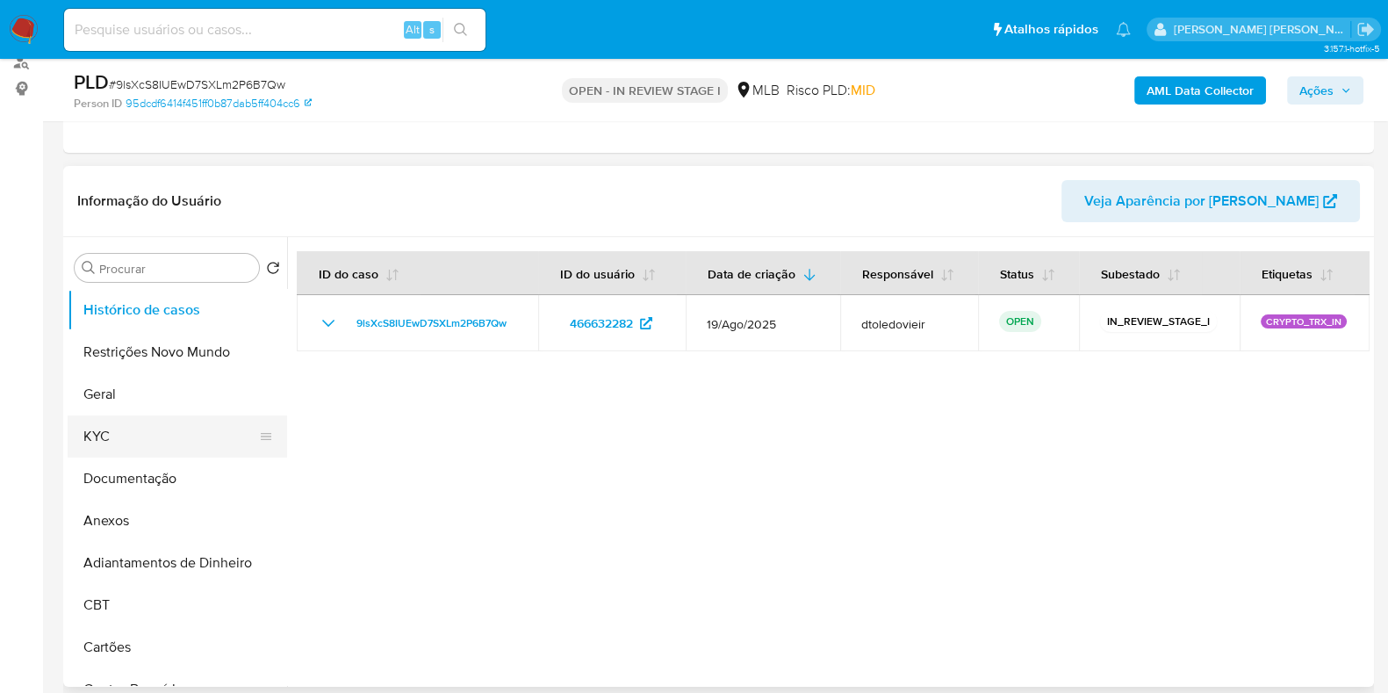
click at [110, 440] on button "KYC" at bounding box center [170, 436] width 205 height 42
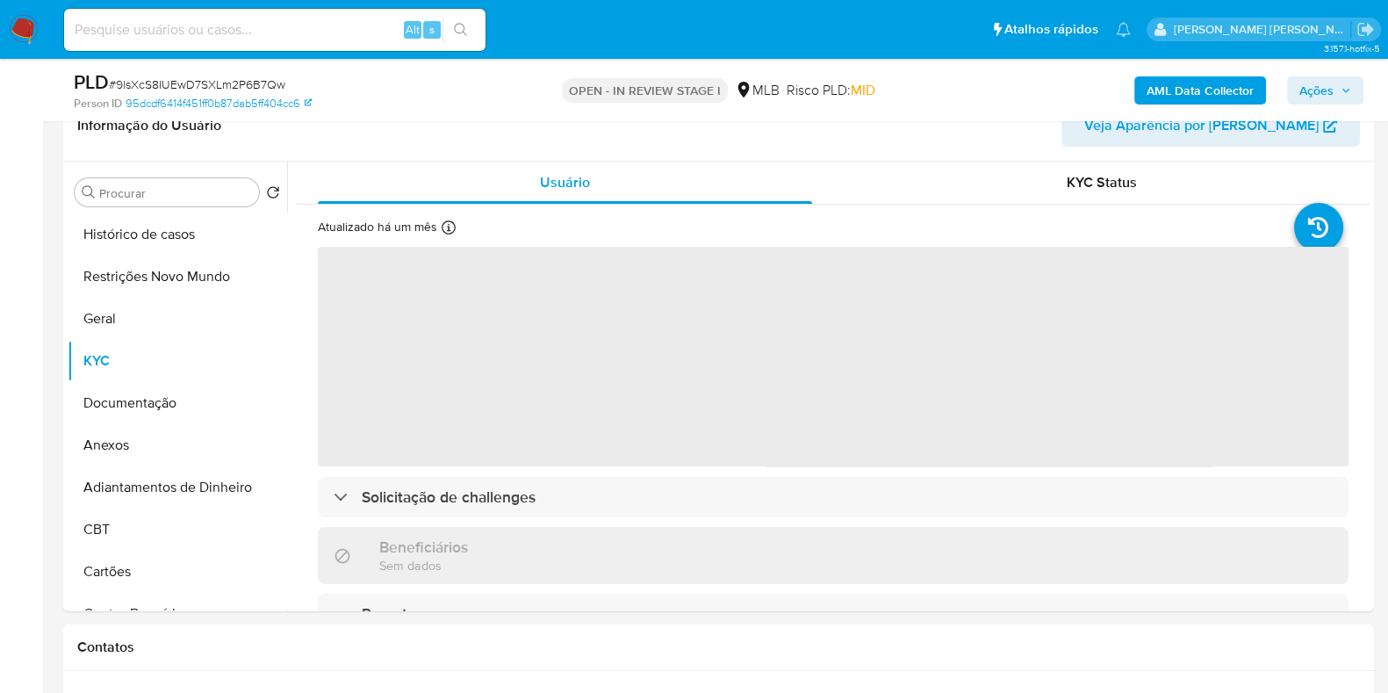
scroll to position [329, 0]
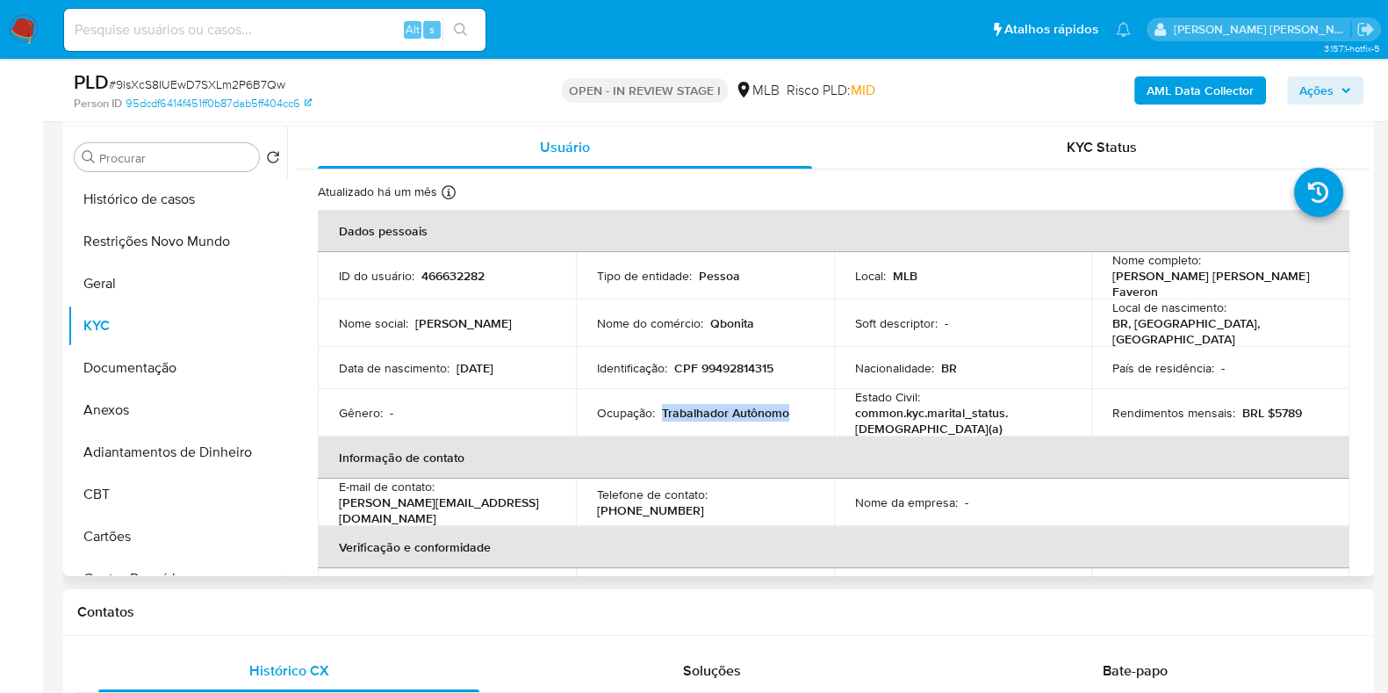
drag, startPoint x: 790, startPoint y: 407, endPoint x: 659, endPoint y: 409, distance: 130.8
click at [659, 409] on div "Ocupação : Trabalhador Autônomo" at bounding box center [705, 413] width 216 height 16
copy p "Trabalhador Autônomo"
click at [219, 363] on button "Documentação" at bounding box center [170, 368] width 205 height 42
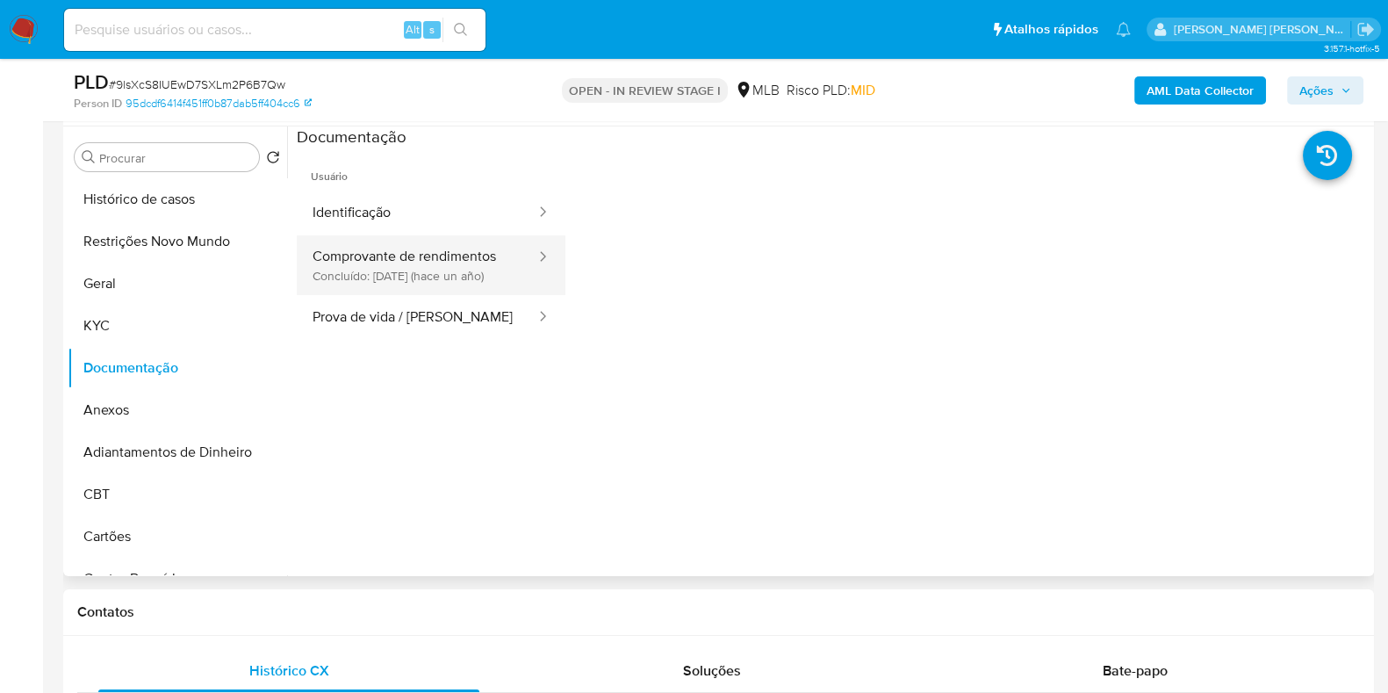
click at [465, 269] on button "Comprovante de rendimentos Concluído: [DATE] (hace un año)" at bounding box center [417, 265] width 241 height 60
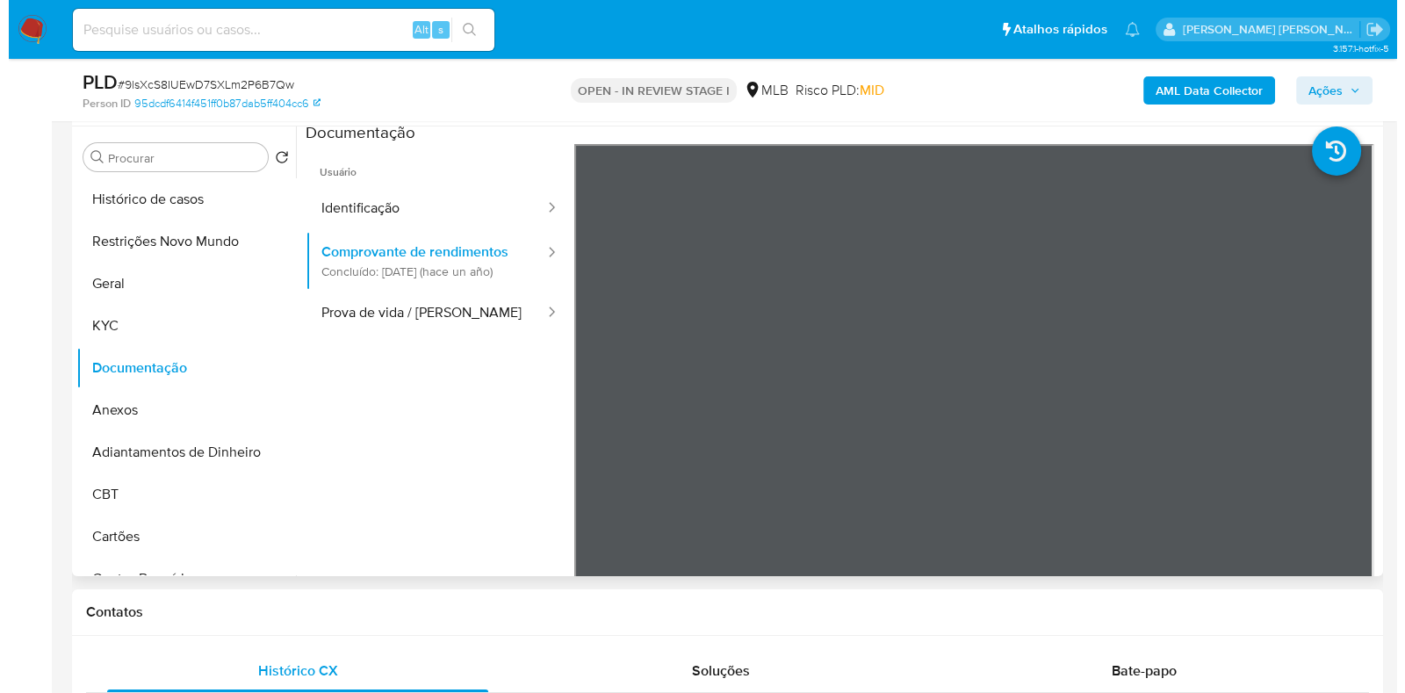
scroll to position [0, 0]
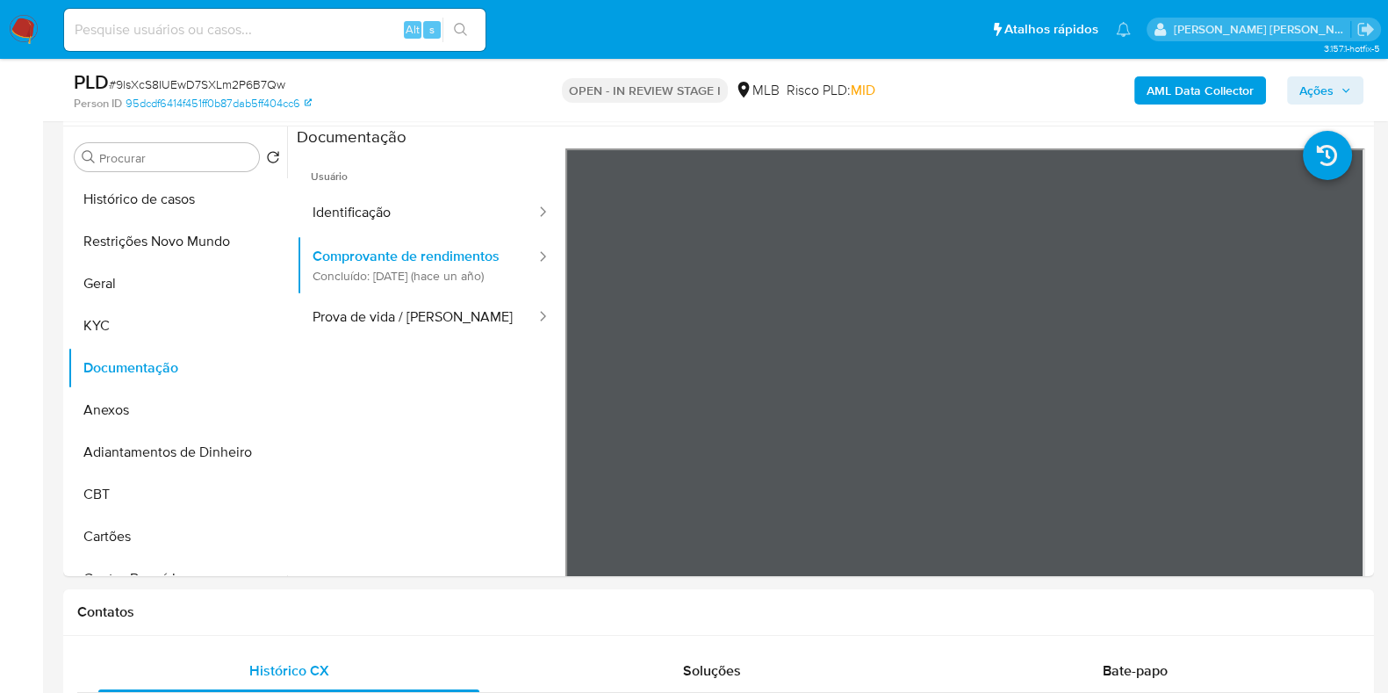
click at [1179, 84] on b "AML Data Collector" at bounding box center [1199, 90] width 107 height 28
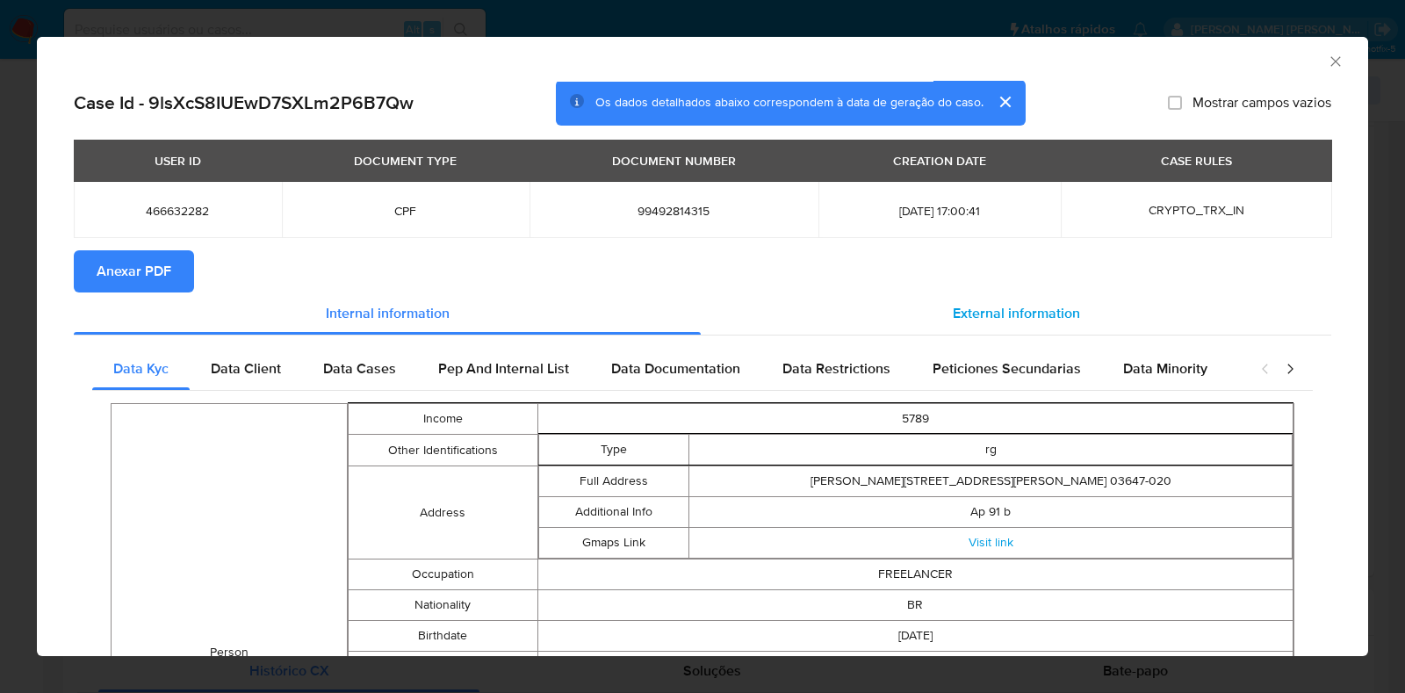
click at [992, 292] on div "External information" at bounding box center [1016, 313] width 630 height 42
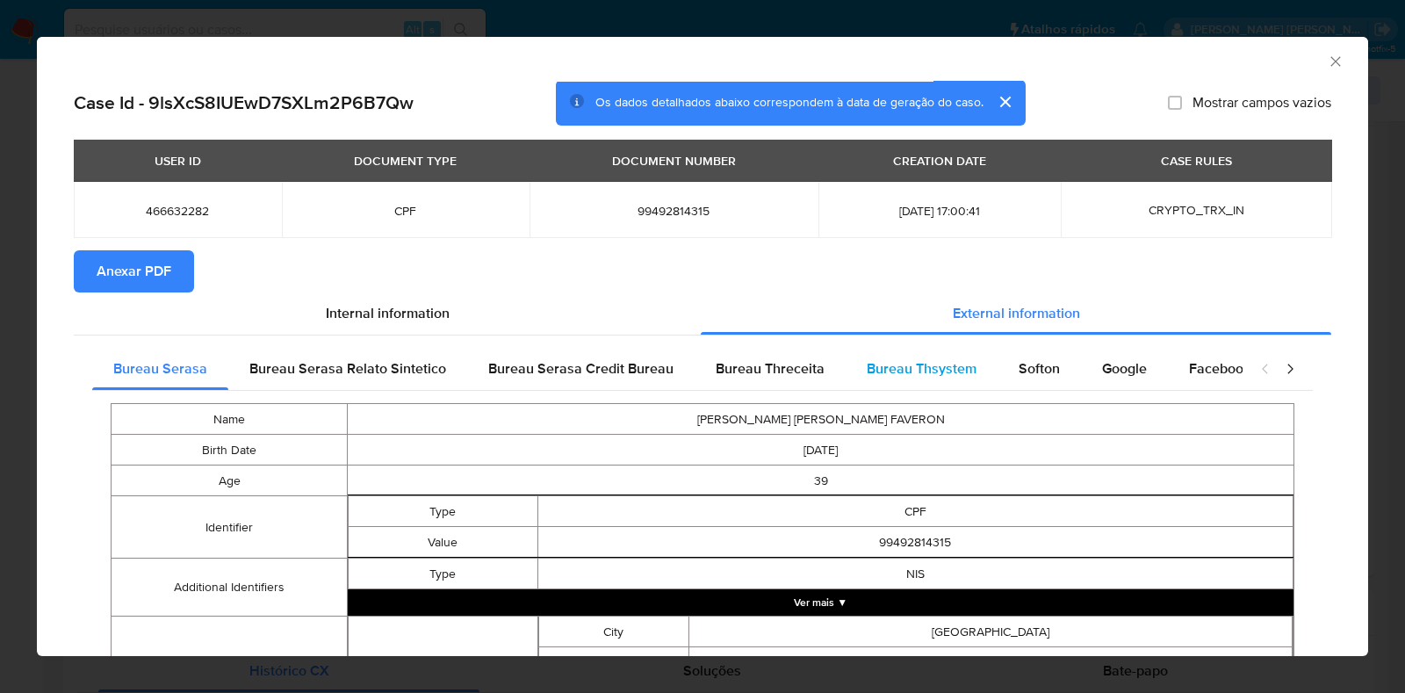
click at [937, 371] on span "Bureau Thsystem" at bounding box center [921, 368] width 110 height 20
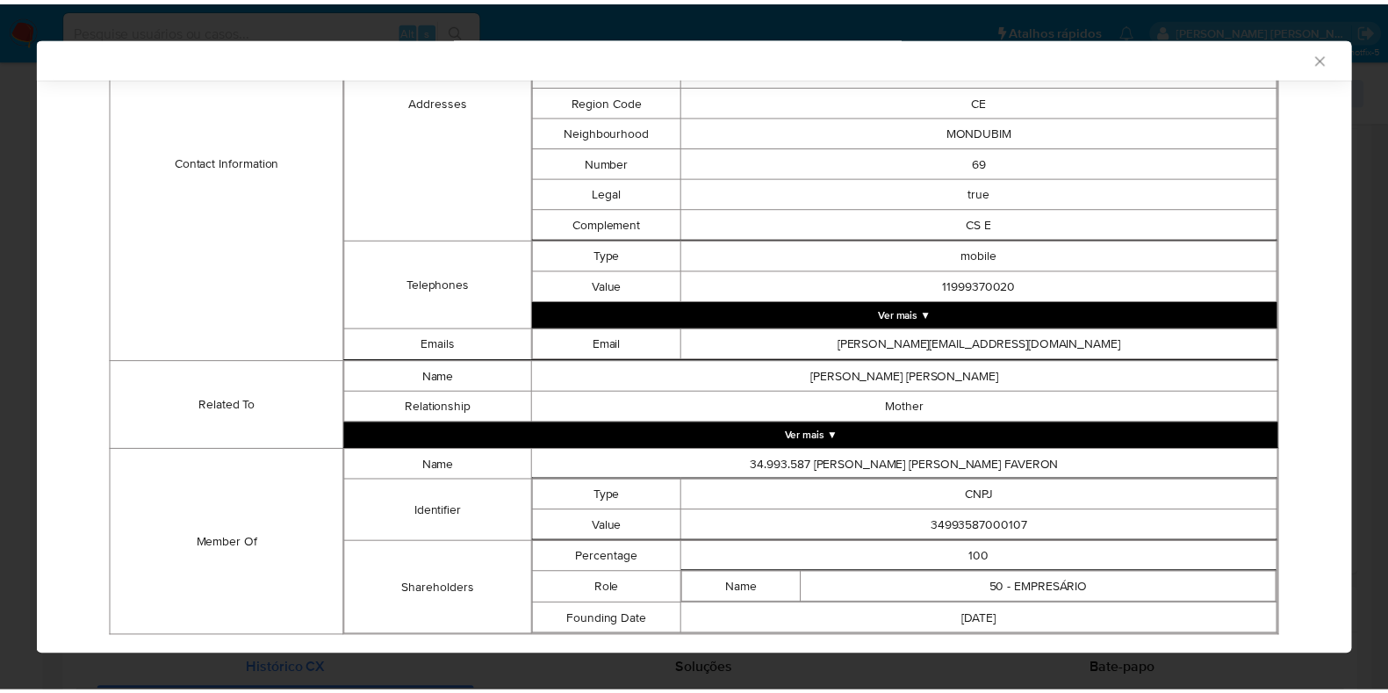
scroll to position [703, 0]
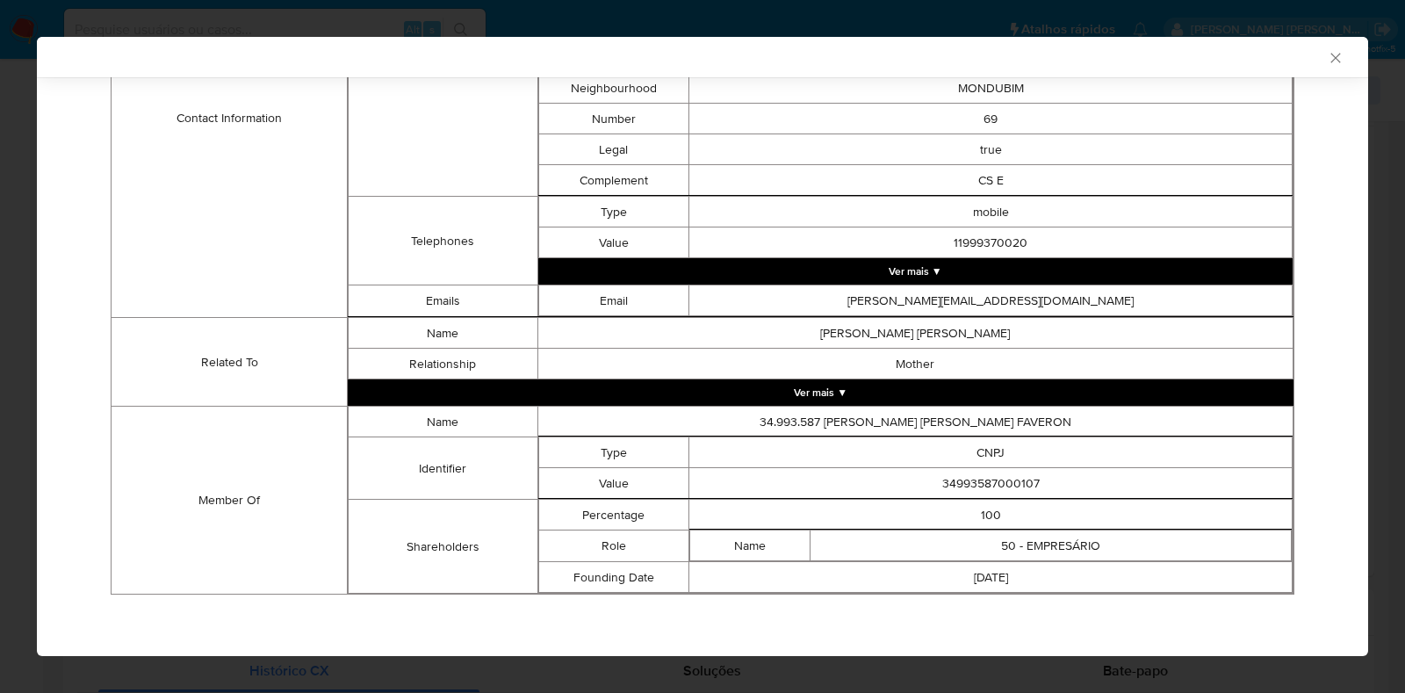
click at [971, 477] on td "34993587000107" at bounding box center [990, 483] width 603 height 31
copy td "34993587000107"
click at [13, 373] on div "AML Data Collector Case Id - 9lsXcS8IUEwD7SXLm2P6B7Qw Os dados detalhados abaix…" at bounding box center [702, 346] width 1405 height 693
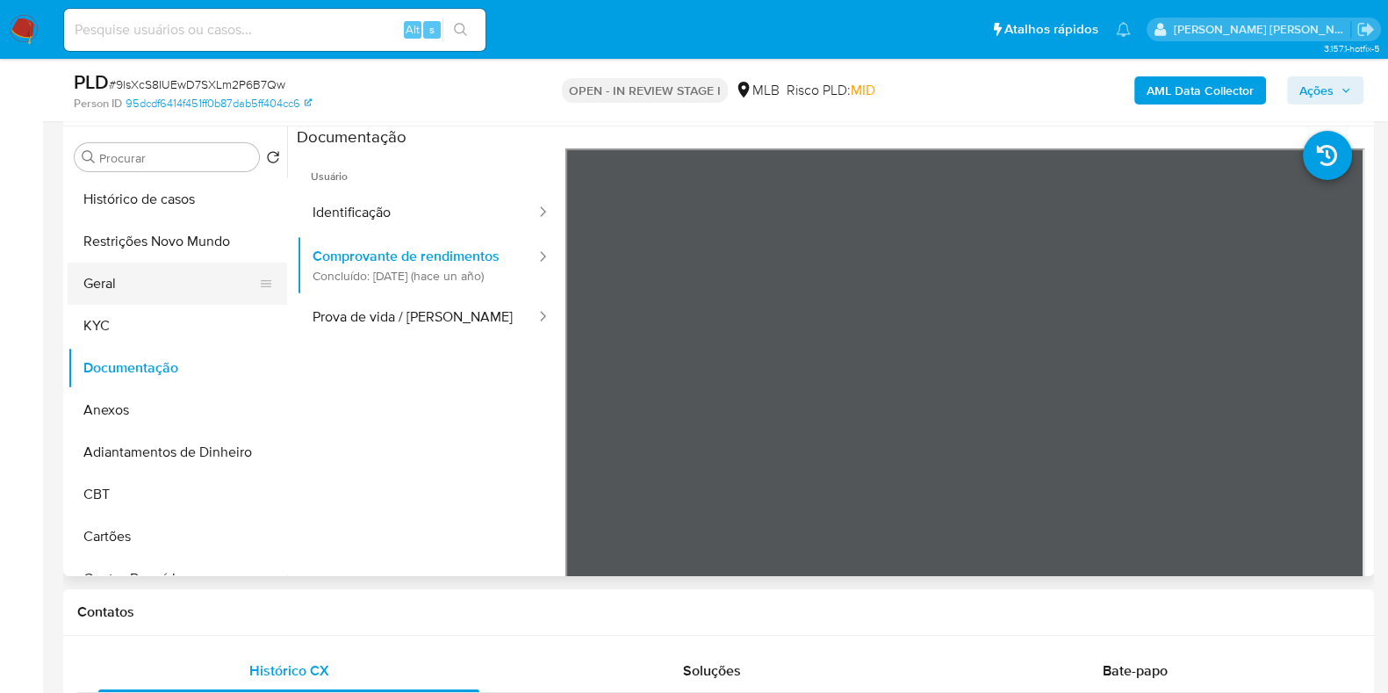
click at [170, 283] on button "Geral" at bounding box center [170, 283] width 205 height 42
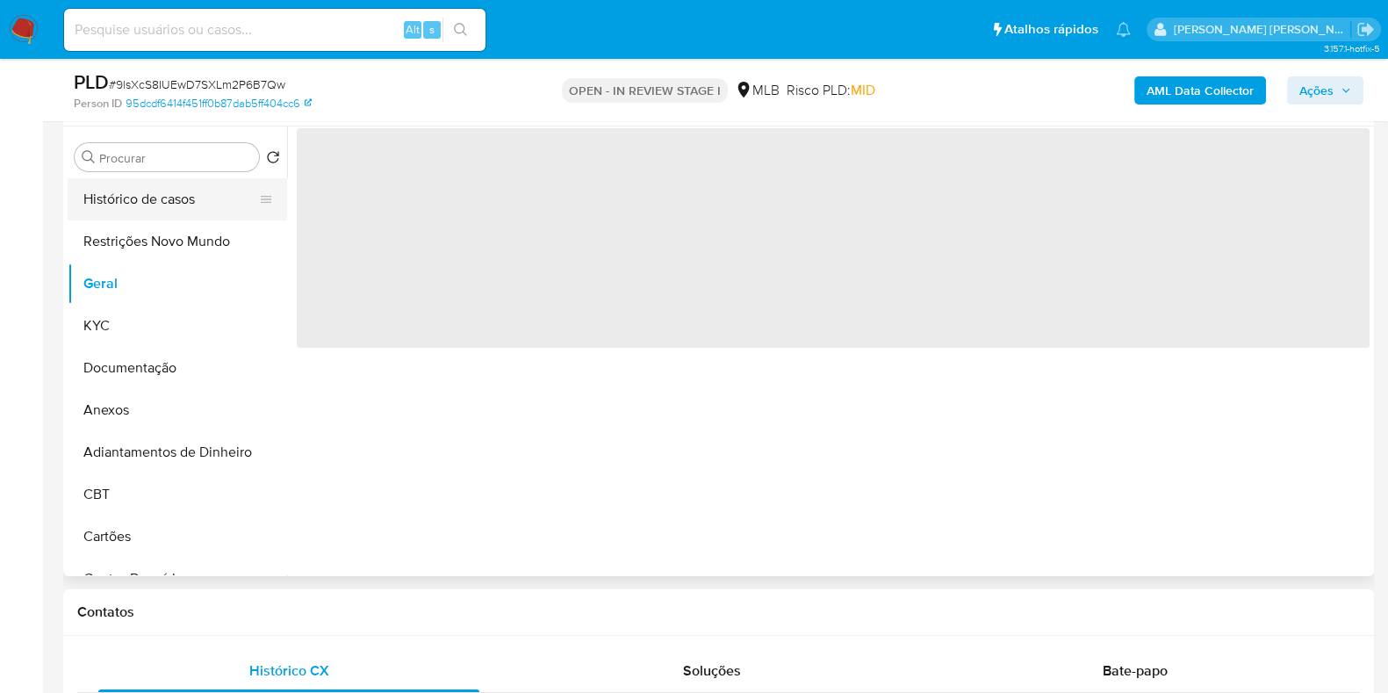
click at [203, 200] on button "Histórico de casos" at bounding box center [170, 199] width 205 height 42
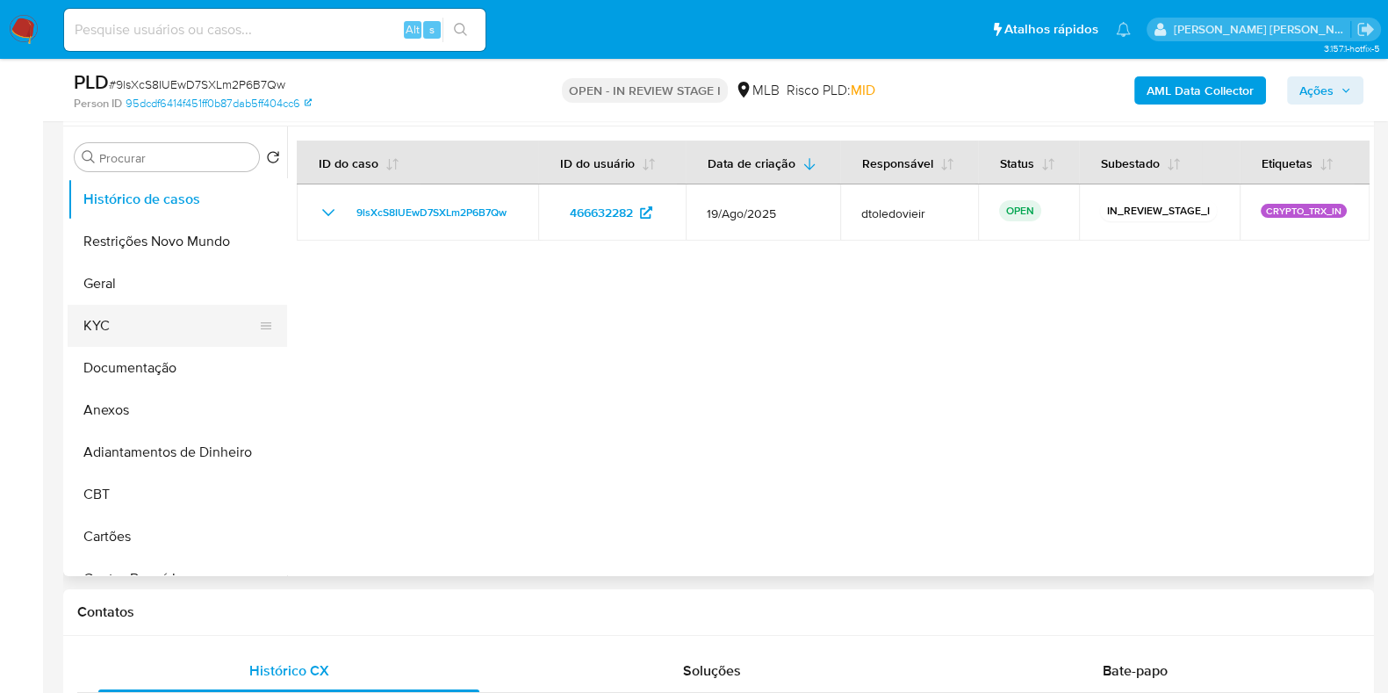
click at [104, 311] on button "KYC" at bounding box center [170, 326] width 205 height 42
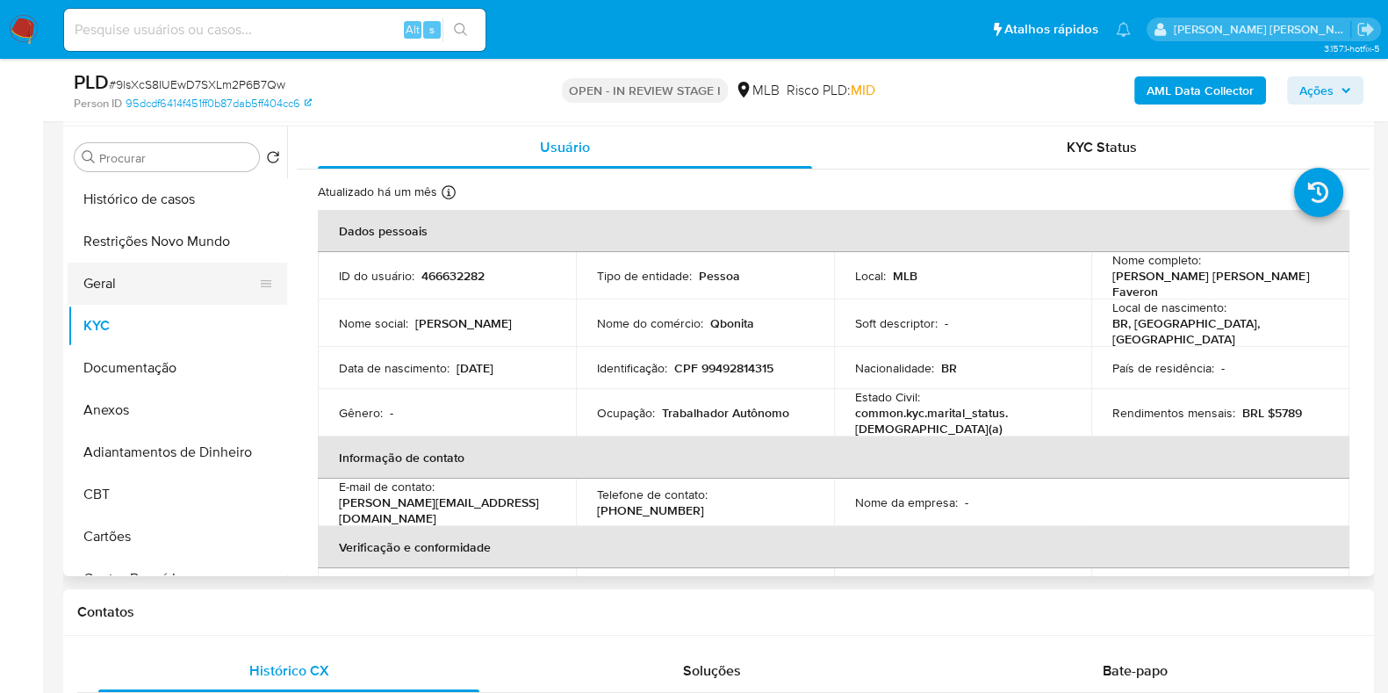
click at [130, 284] on button "Geral" at bounding box center [170, 283] width 205 height 42
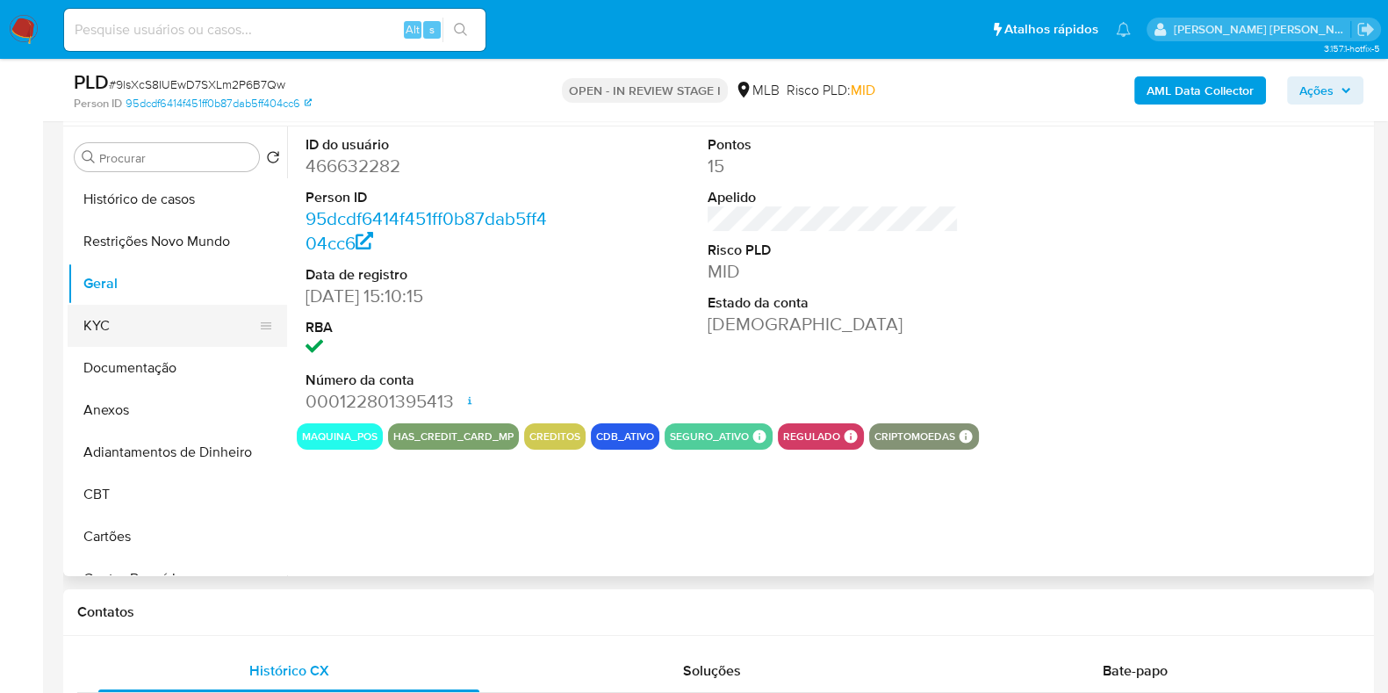
click at [137, 327] on button "KYC" at bounding box center [170, 326] width 205 height 42
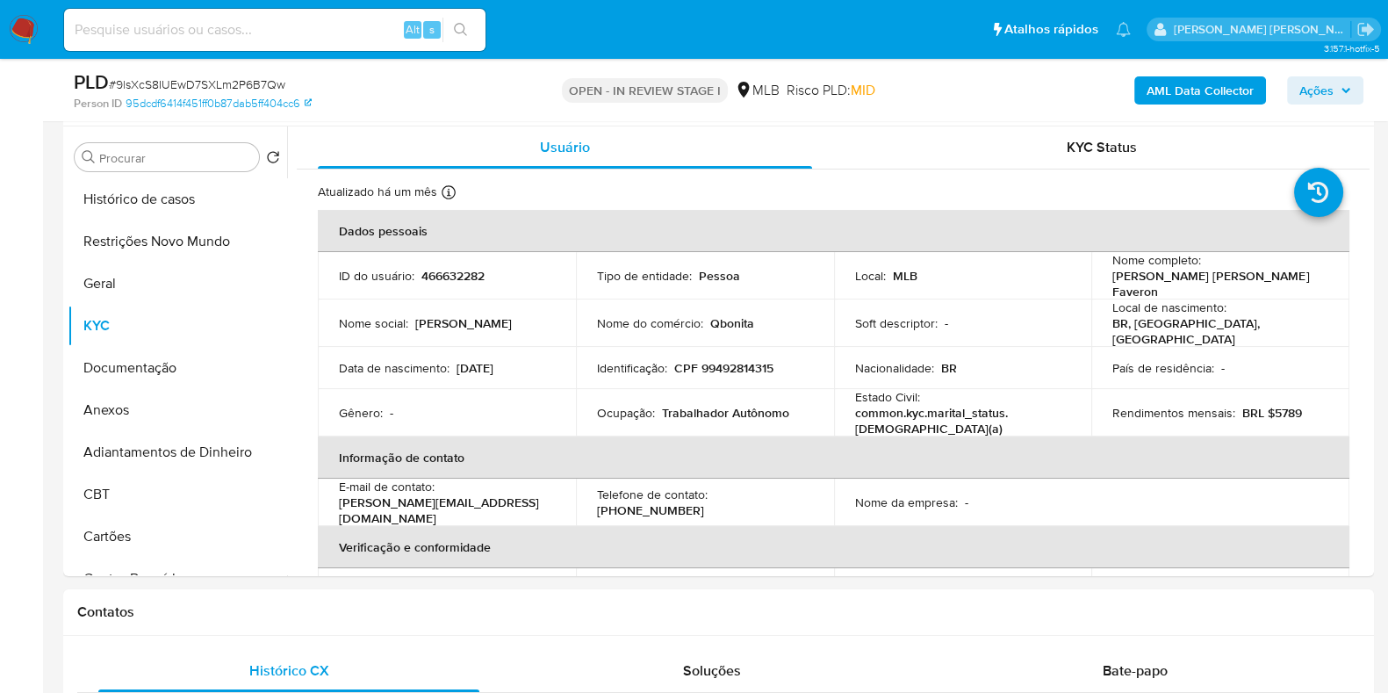
click at [1319, 97] on span "Ações" at bounding box center [1316, 90] width 34 height 28
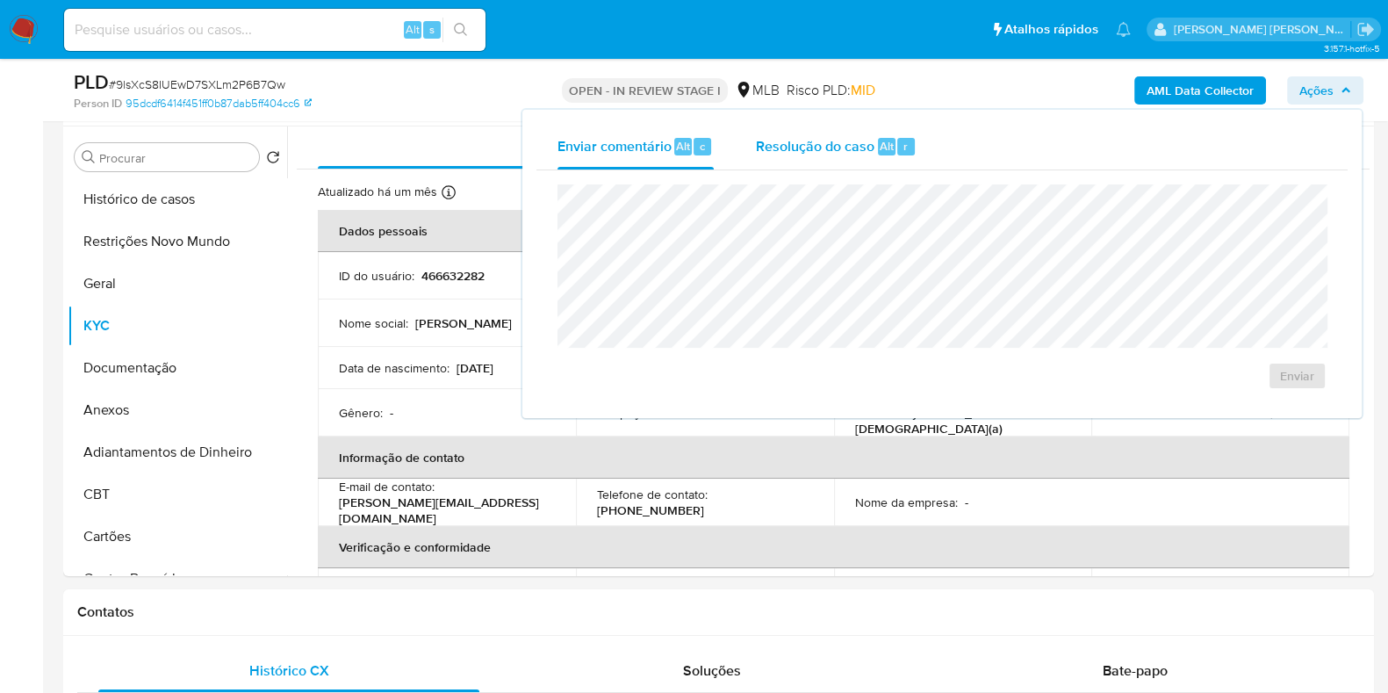
click at [863, 153] on span "Resolução do caso" at bounding box center [815, 145] width 119 height 20
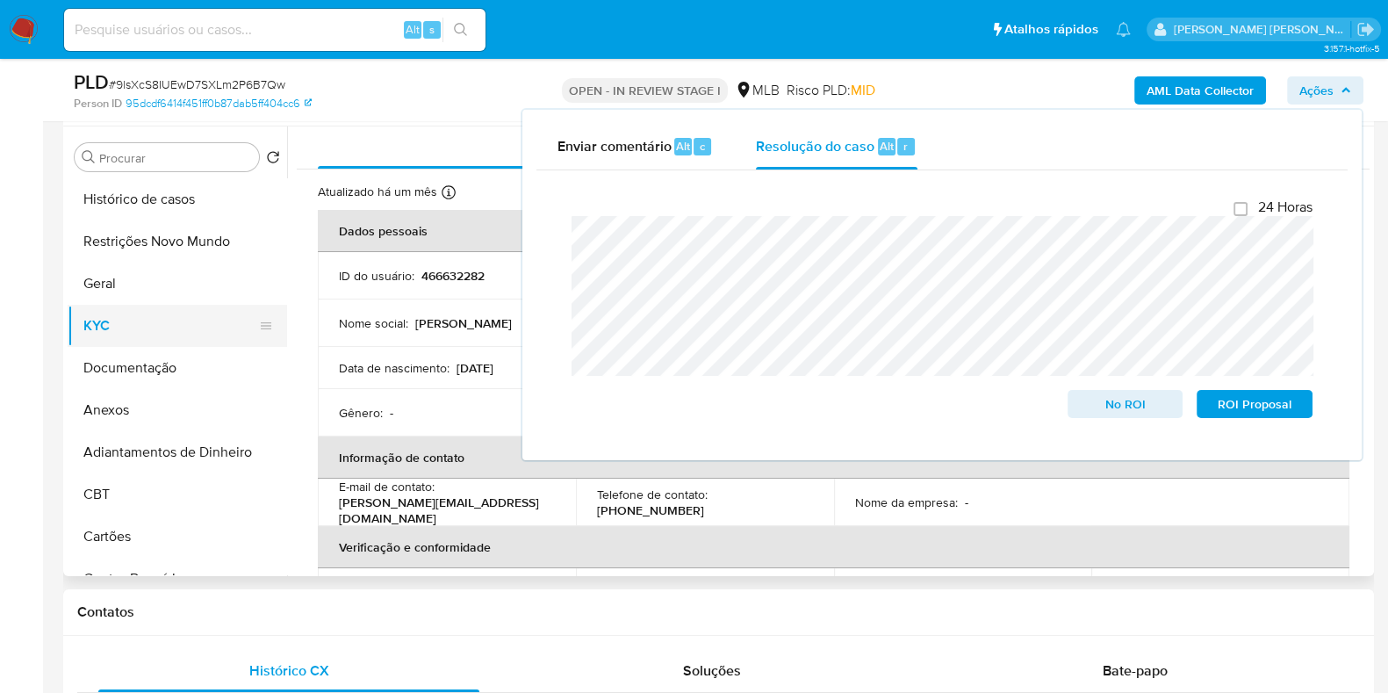
click at [140, 327] on button "KYC" at bounding box center [170, 326] width 205 height 42
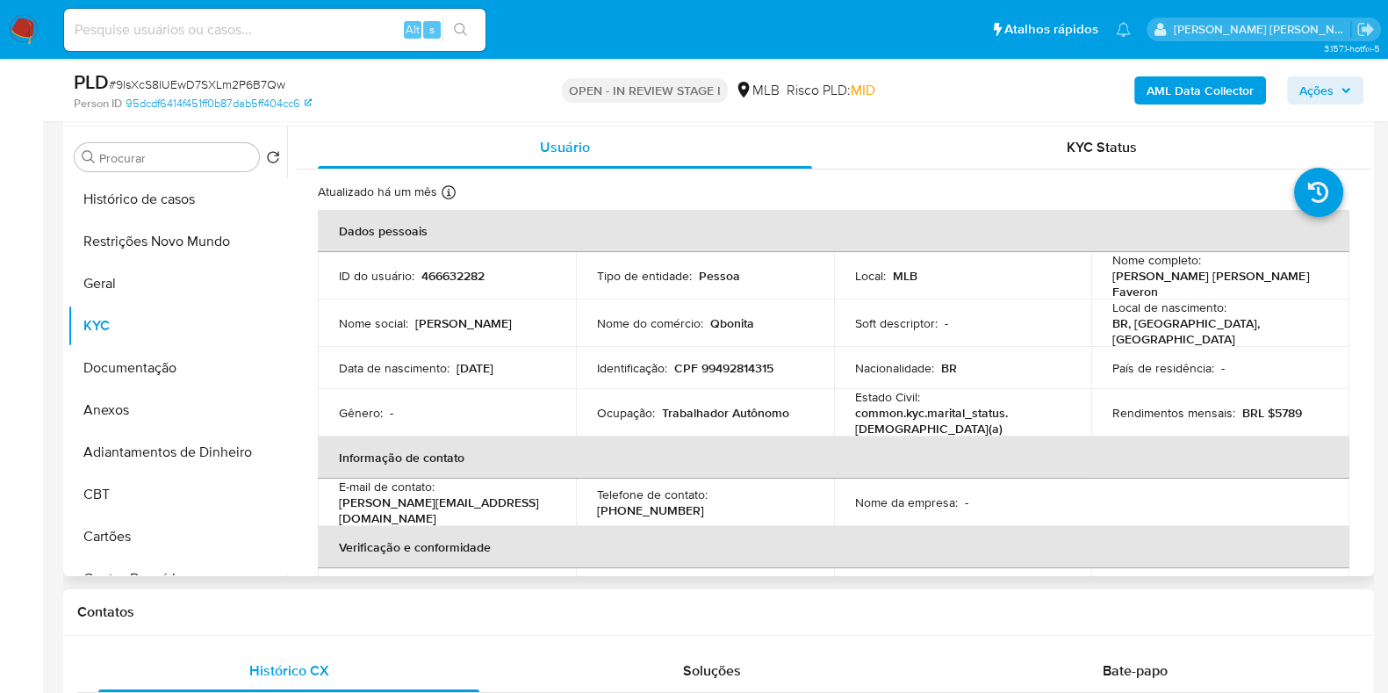
drag, startPoint x: 1162, startPoint y: 296, endPoint x: 1103, endPoint y: 275, distance: 62.5
click at [1103, 275] on td "Nome completo : [PERSON_NAME] [PERSON_NAME] Faveron" at bounding box center [1220, 275] width 258 height 47
copy p "[PERSON_NAME] [PERSON_NAME] Faveron"
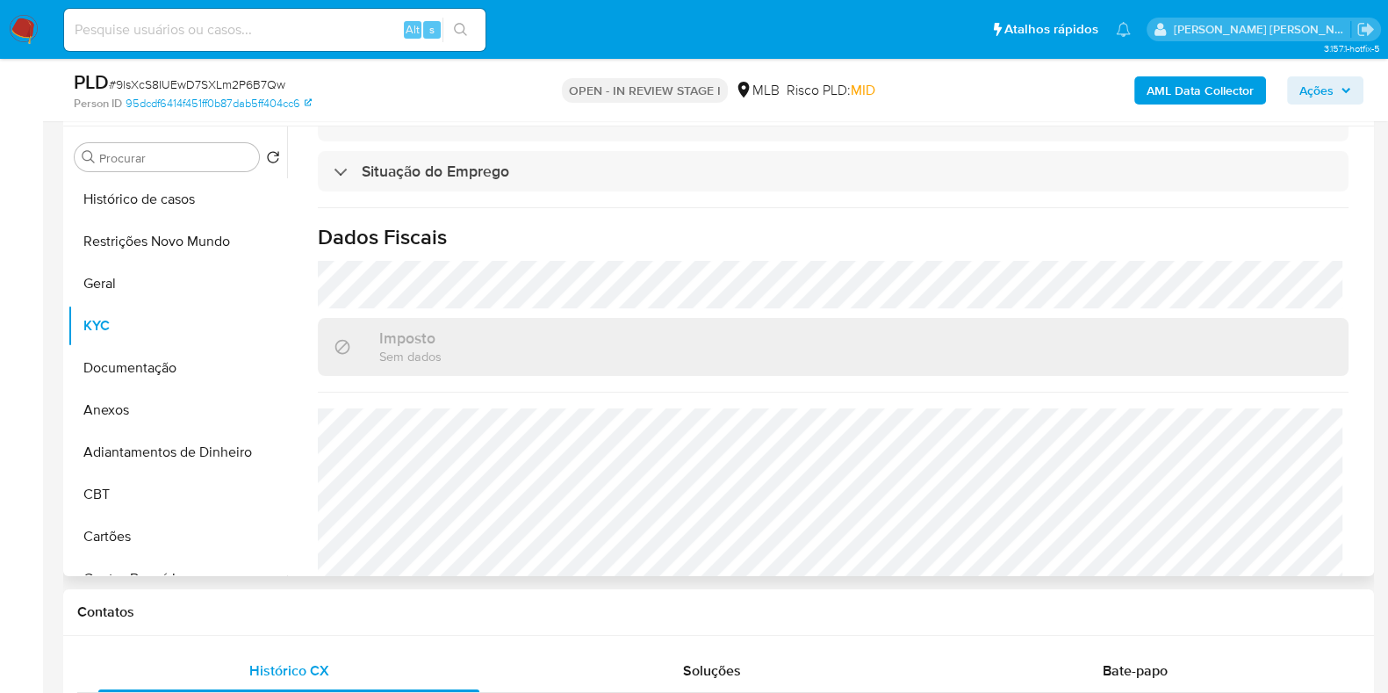
scroll to position [0, 0]
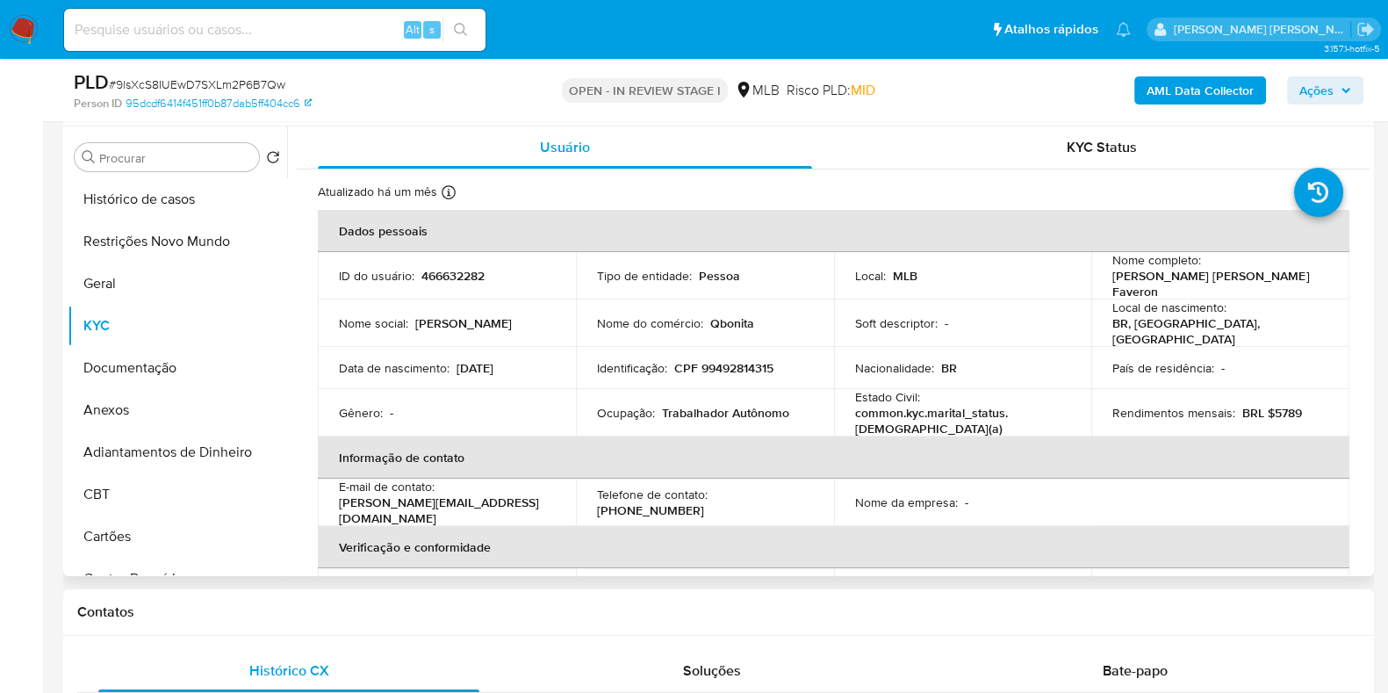
click at [742, 364] on p "CPF 99492814315" at bounding box center [723, 368] width 99 height 16
click at [741, 364] on p "CPF 99492814315" at bounding box center [723, 368] width 99 height 16
copy p "99492814315"
click at [167, 225] on button "Restrições Novo Mundo" at bounding box center [170, 241] width 205 height 42
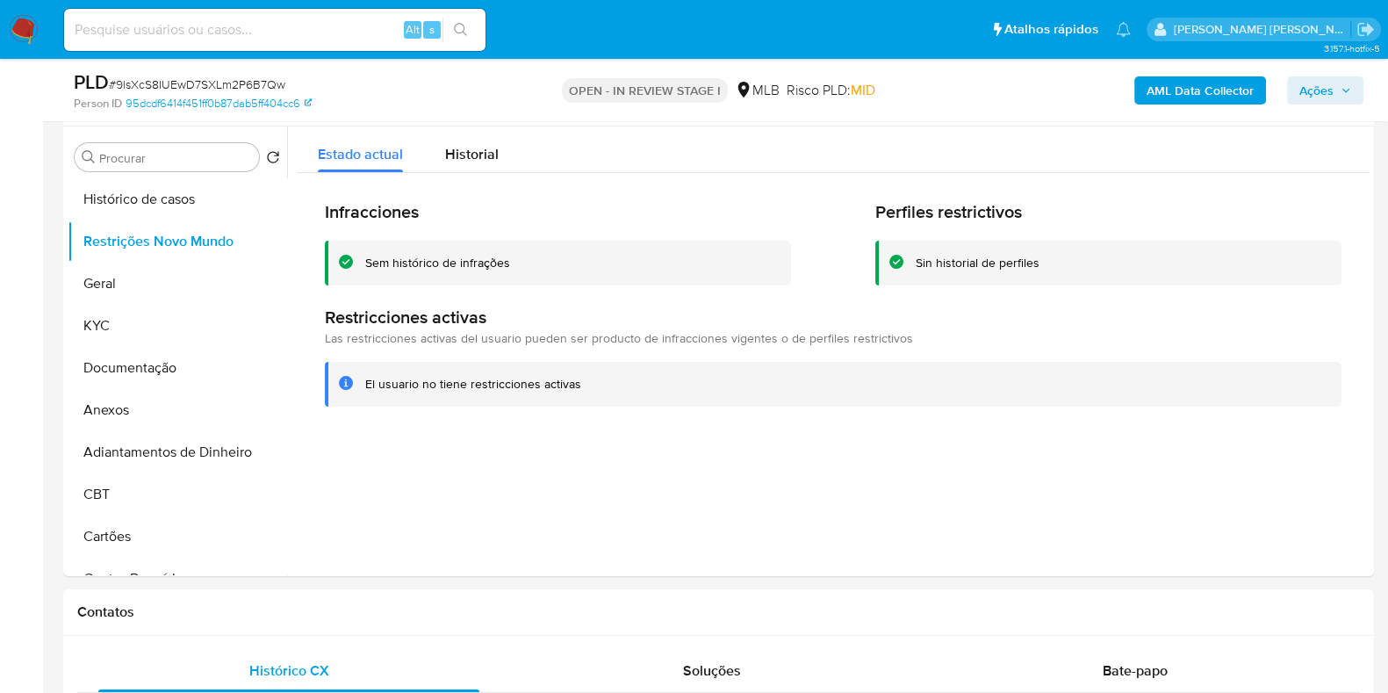
click at [455, 65] on div "PLD # 9lsXcS8IUEwD7SXLm2P6B7Qw Person ID 95dcdf6414f451ff0b87dab5ff404cc6 OPEN …" at bounding box center [718, 90] width 1311 height 62
click at [132, 353] on button "Documentação" at bounding box center [170, 368] width 205 height 42
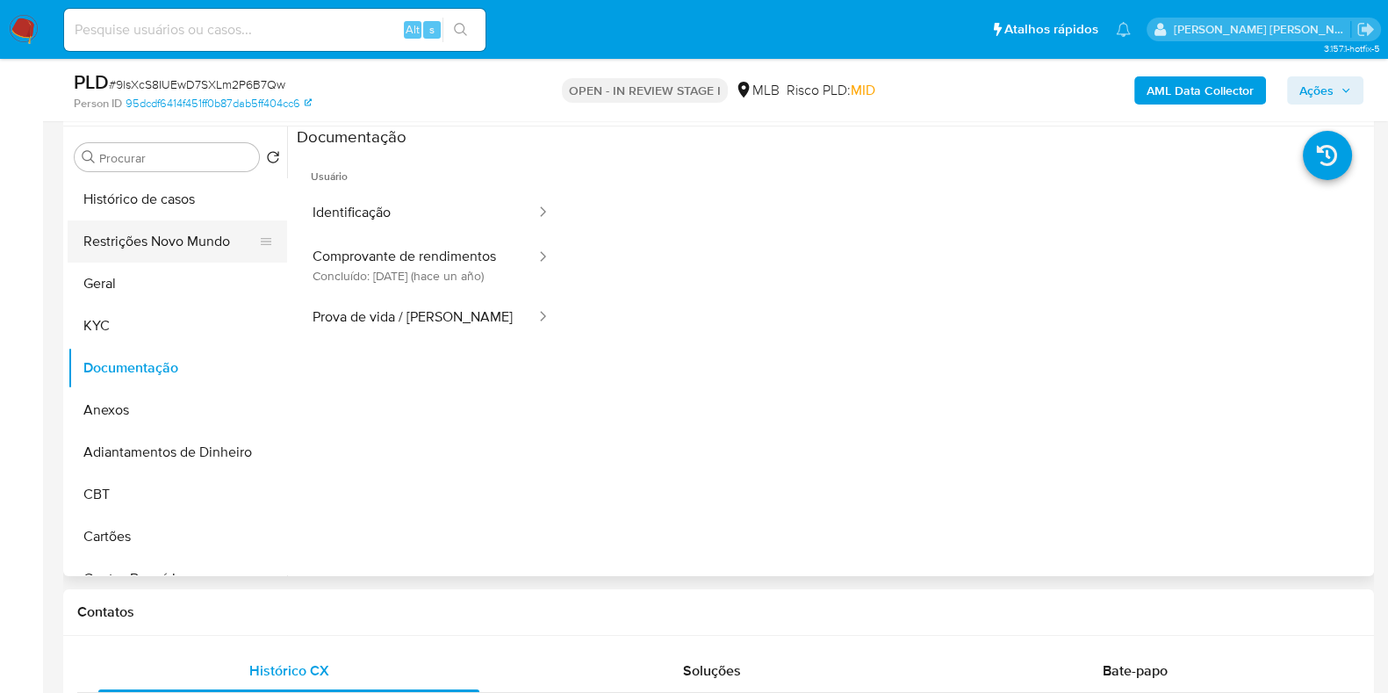
click at [170, 246] on button "Restrições Novo Mundo" at bounding box center [170, 241] width 205 height 42
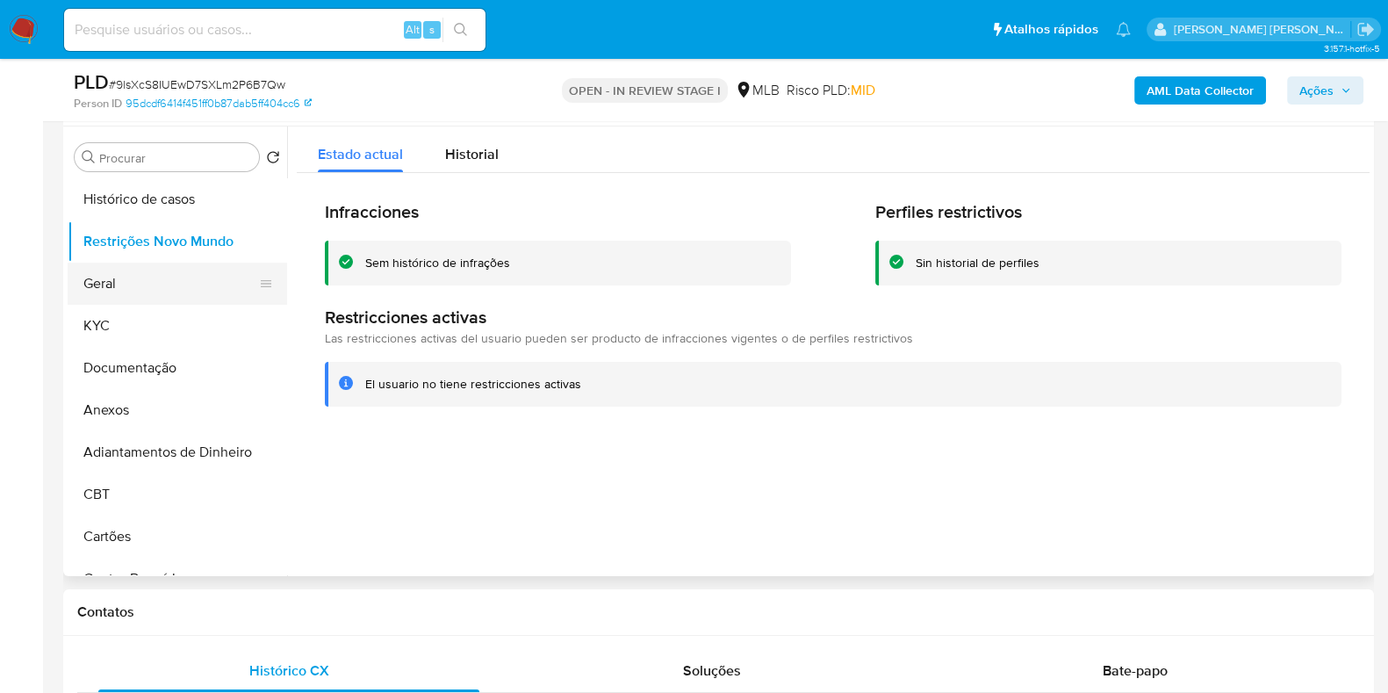
click at [126, 277] on button "Geral" at bounding box center [170, 283] width 205 height 42
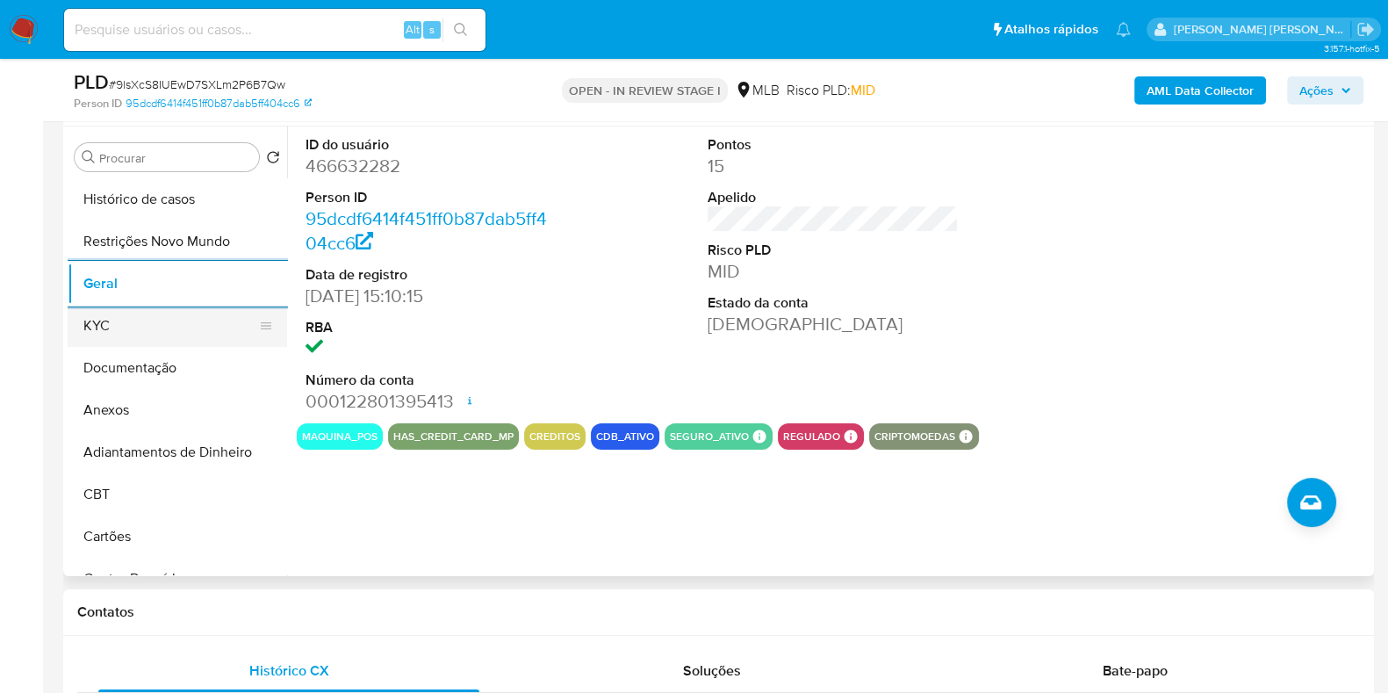
click at [109, 324] on button "KYC" at bounding box center [170, 326] width 205 height 42
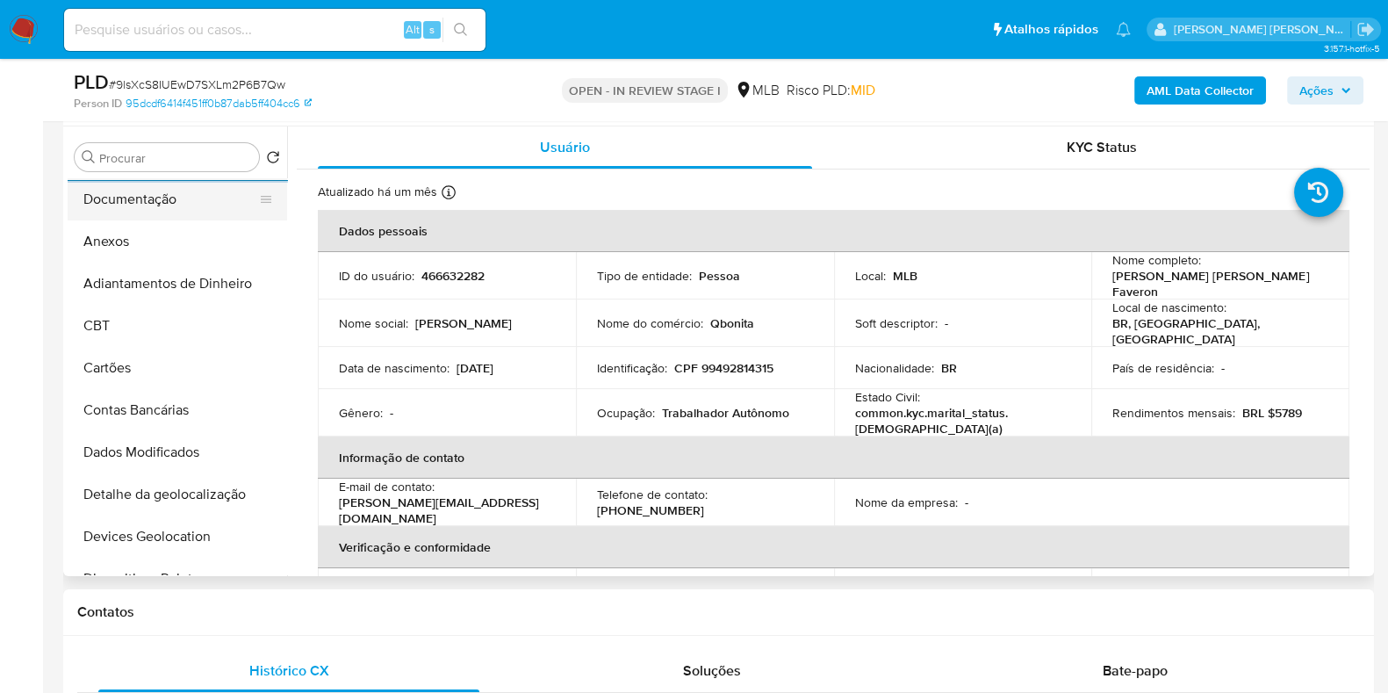
scroll to position [438, 0]
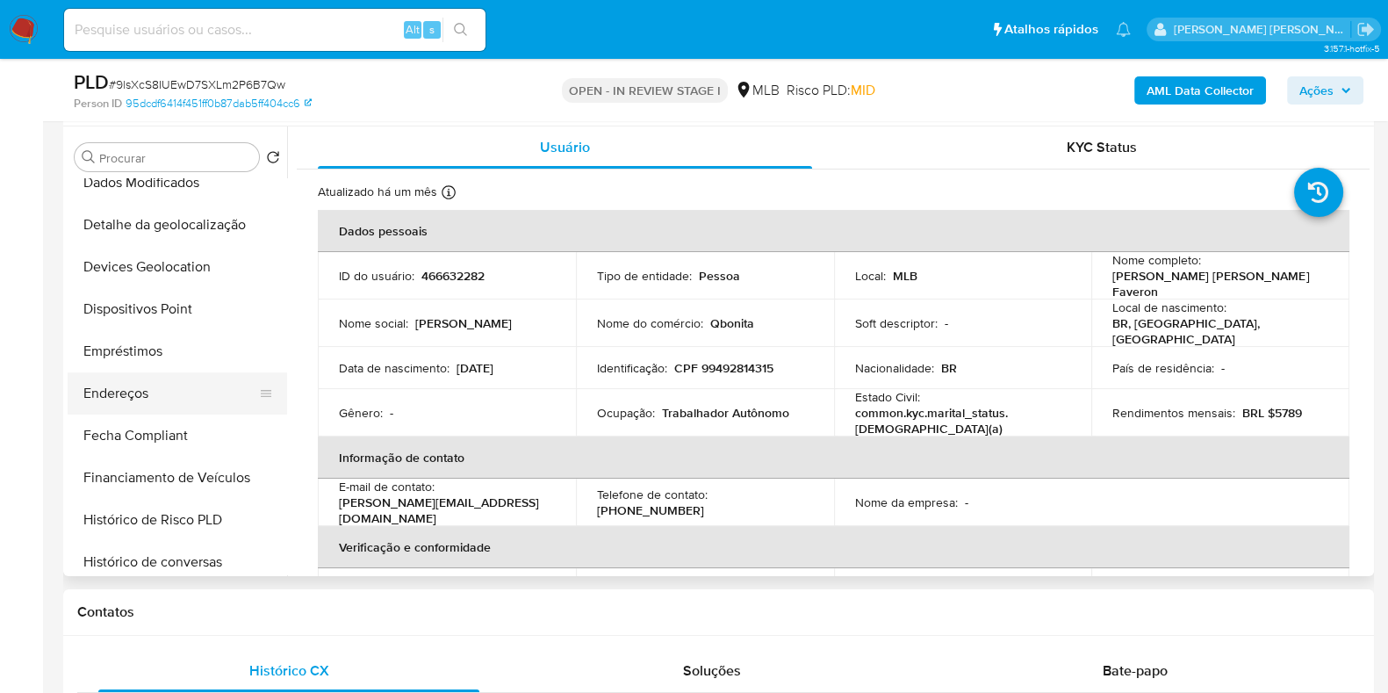
click at [151, 391] on button "Endereços" at bounding box center [170, 393] width 205 height 42
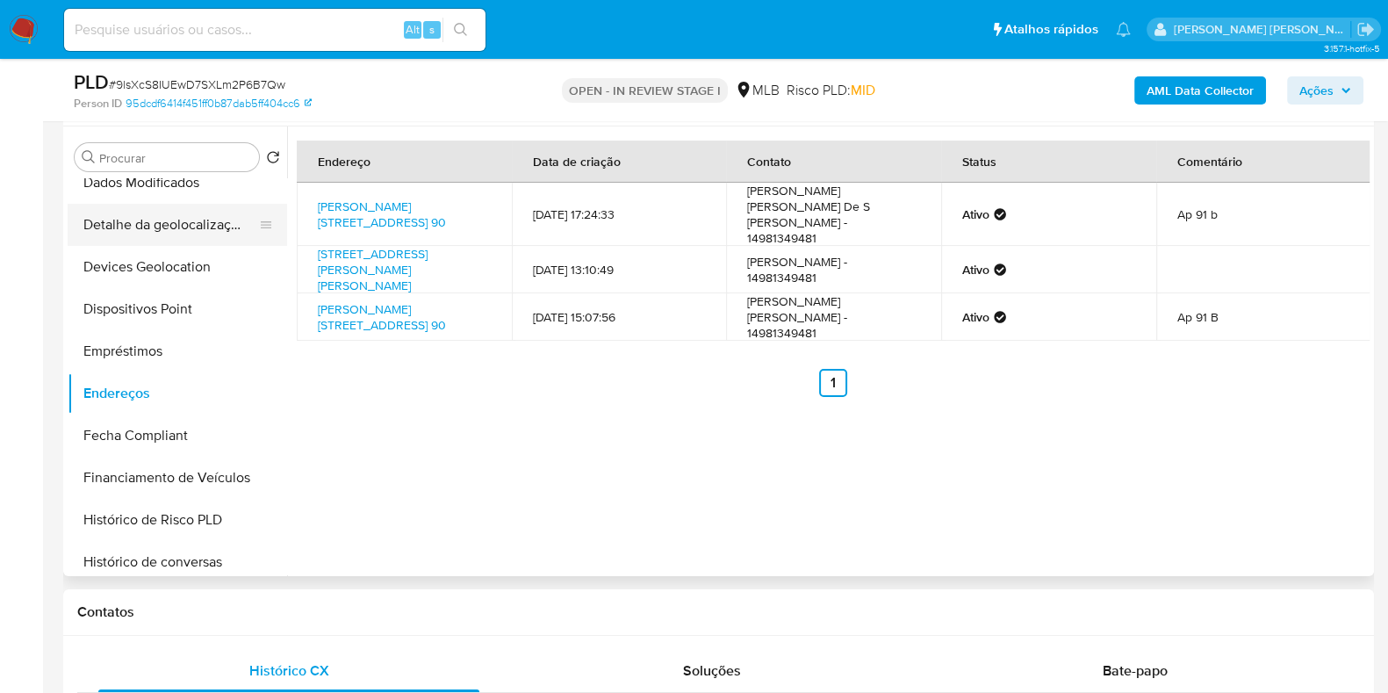
click at [153, 211] on button "Detalhe da geolocalização" at bounding box center [170, 225] width 205 height 42
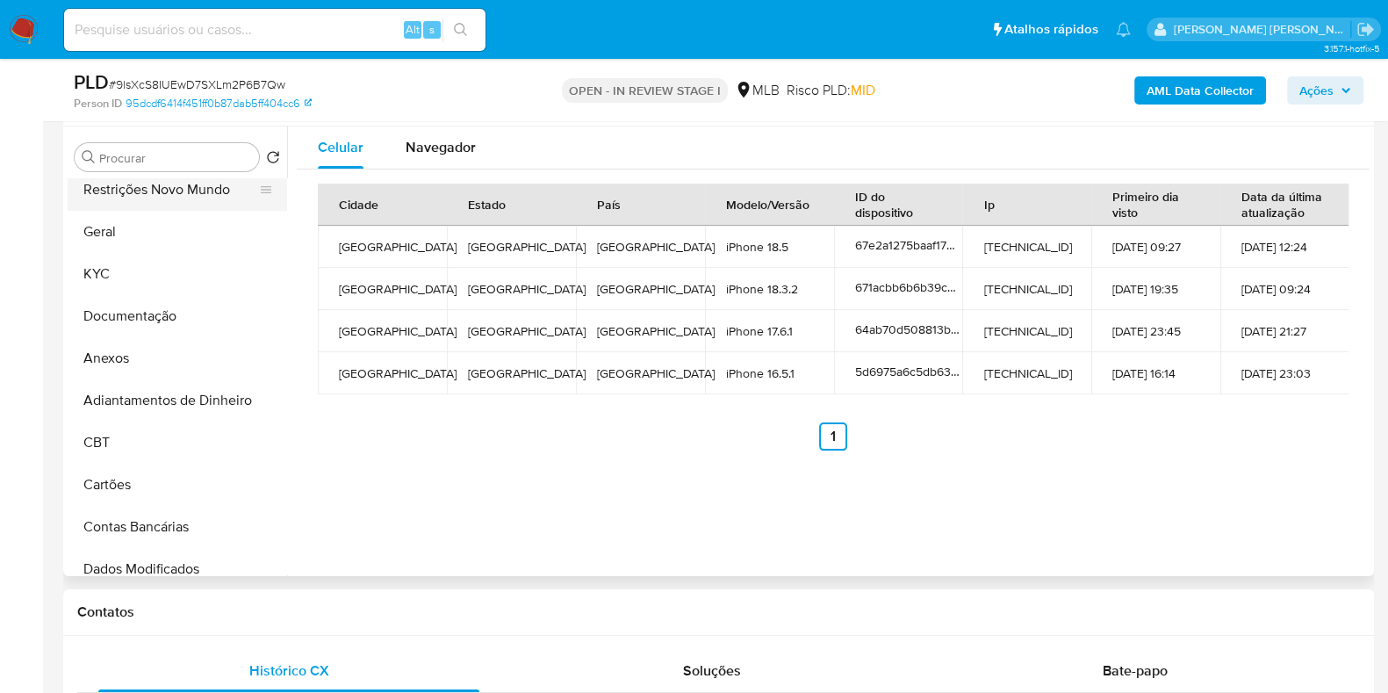
scroll to position [0, 0]
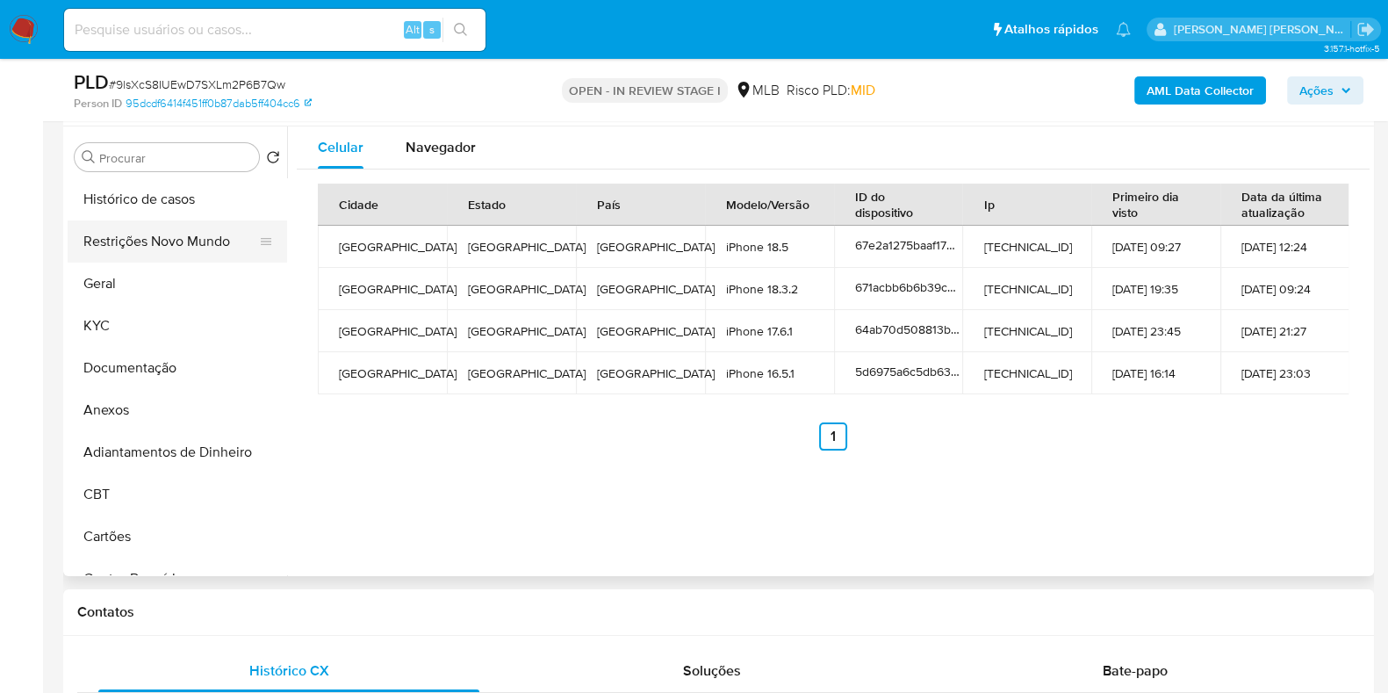
click at [172, 243] on button "Restrições Novo Mundo" at bounding box center [170, 241] width 205 height 42
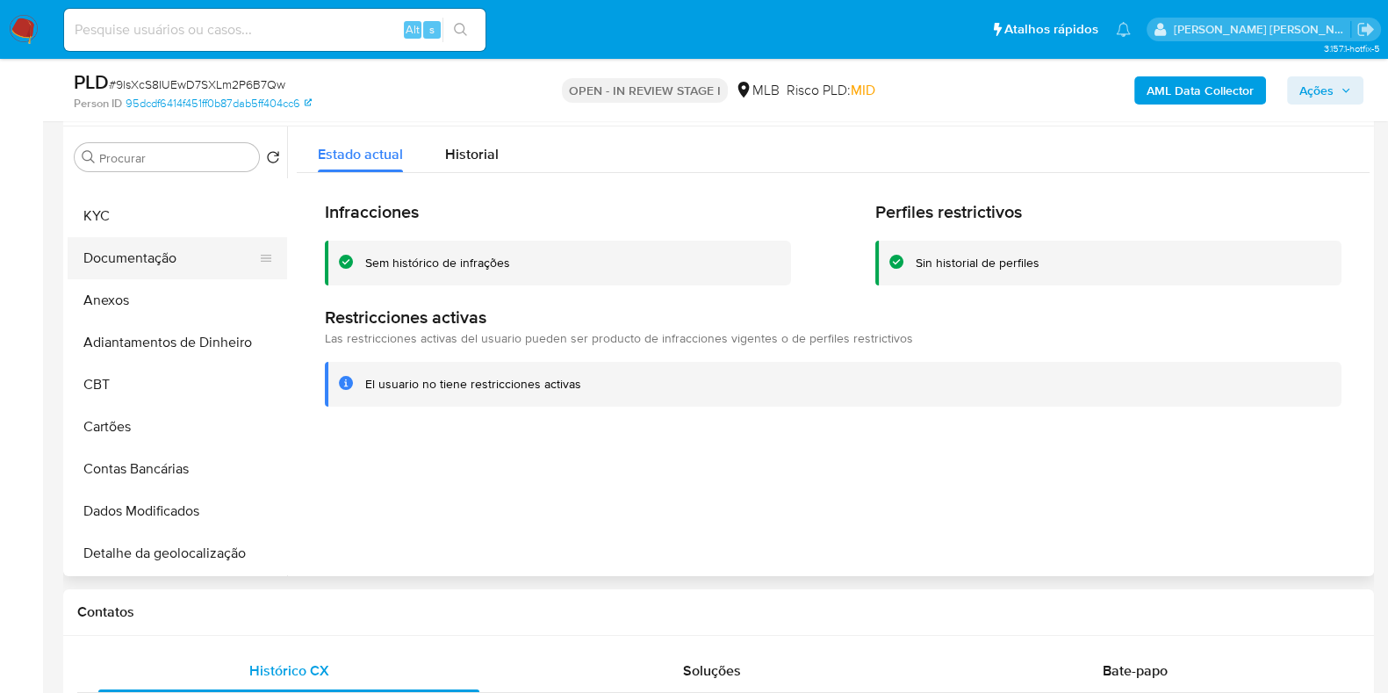
scroll to position [219, 0]
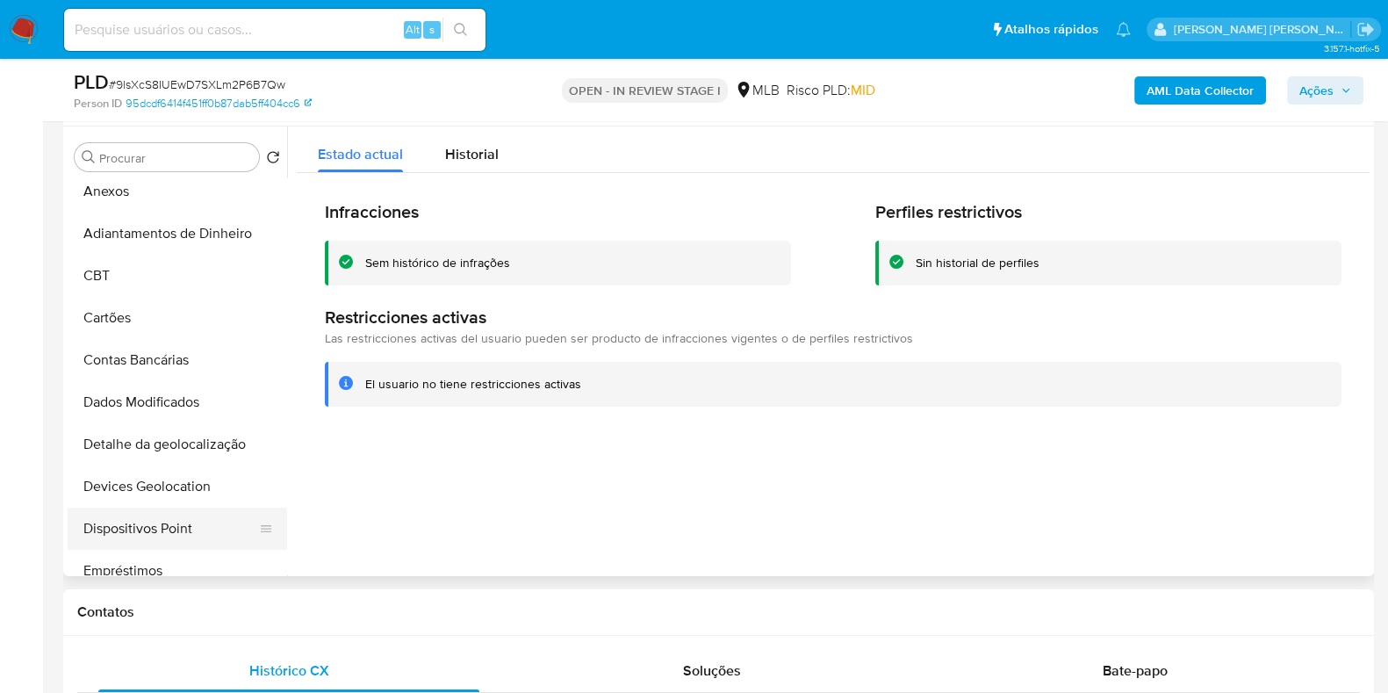
click at [143, 517] on button "Dispositivos Point" at bounding box center [170, 528] width 205 height 42
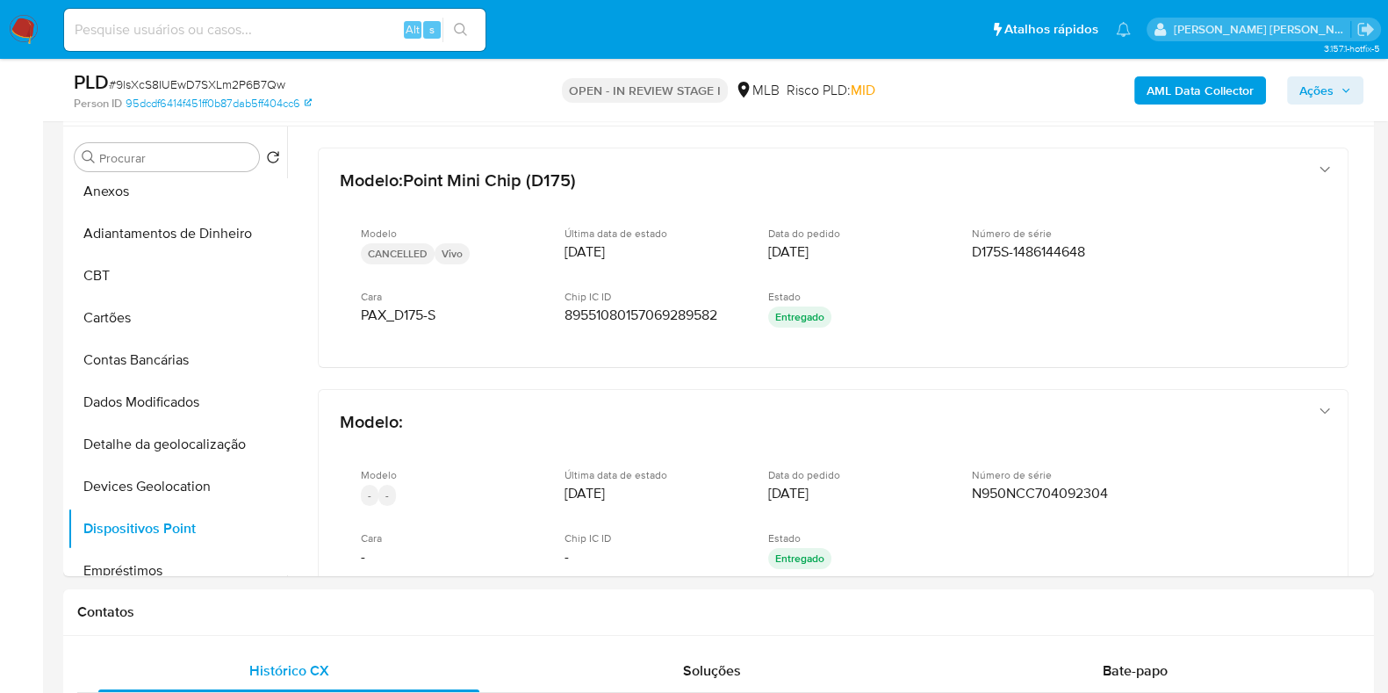
click at [1231, 91] on b "AML Data Collector" at bounding box center [1199, 90] width 107 height 28
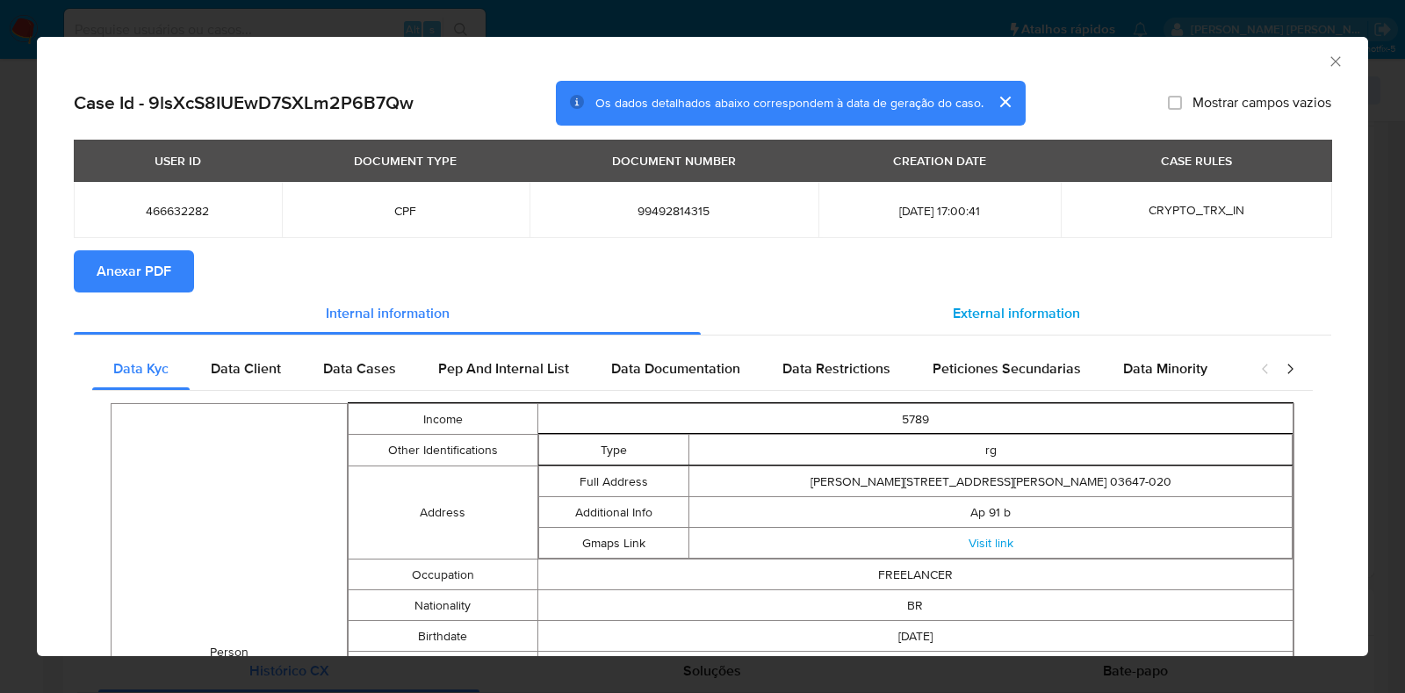
click at [1046, 308] on span "External information" at bounding box center [1015, 313] width 127 height 20
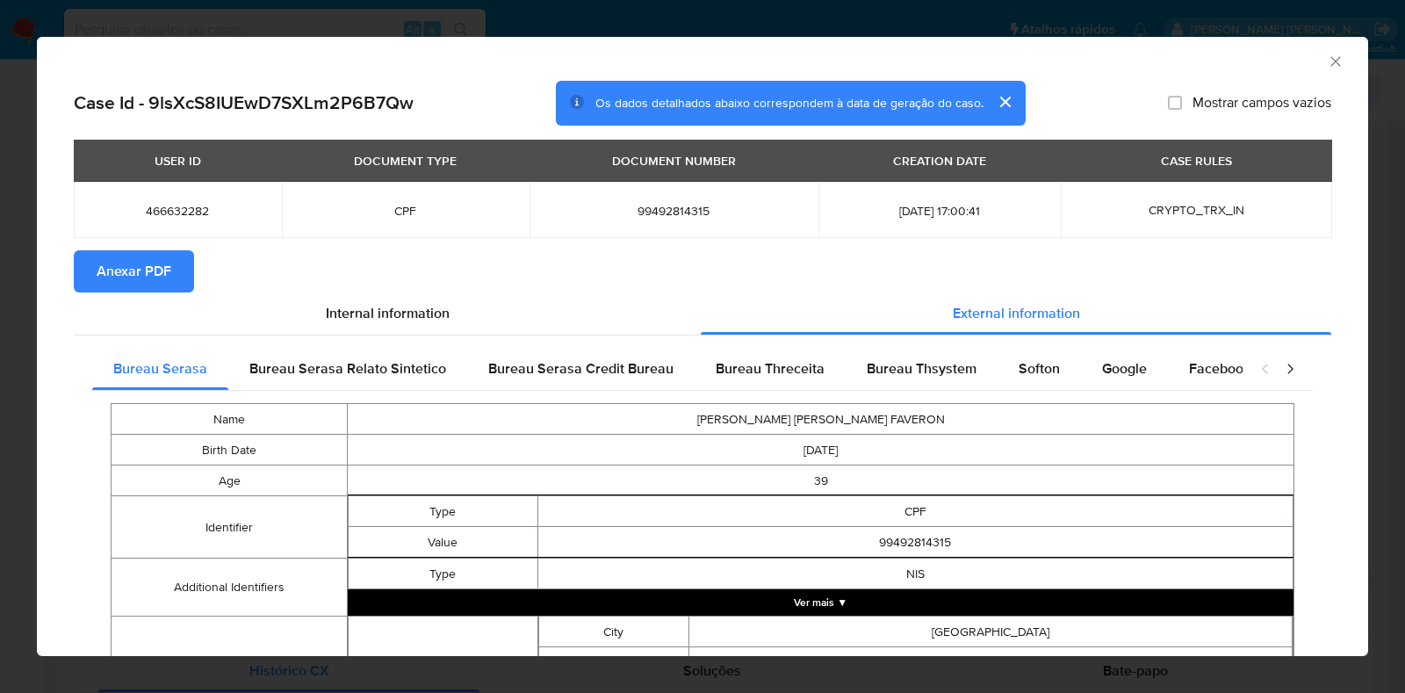
click at [154, 284] on span "Anexar PDF" at bounding box center [134, 271] width 75 height 39
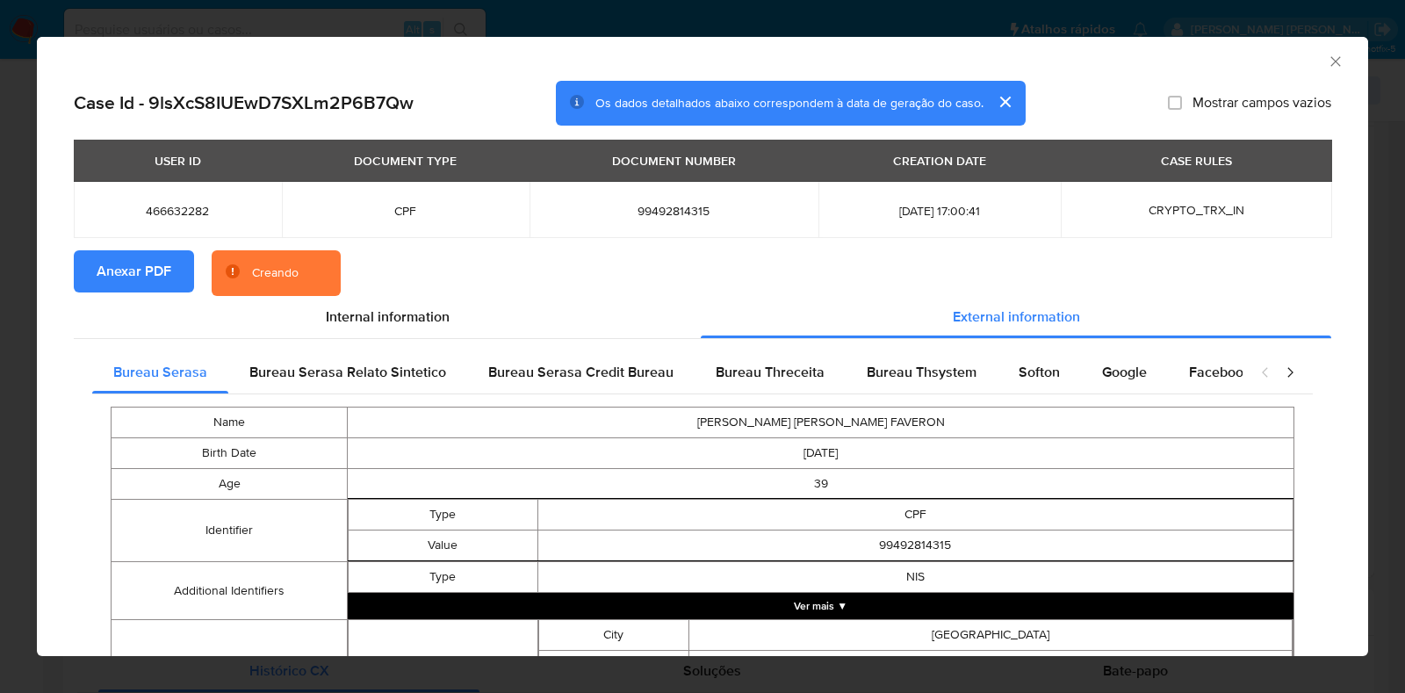
click at [0, 345] on div "AML Data Collector Case Id - 9lsXcS8IUEwD7SXLm2P6B7Qw Os dados detalhados abaix…" at bounding box center [702, 346] width 1405 height 693
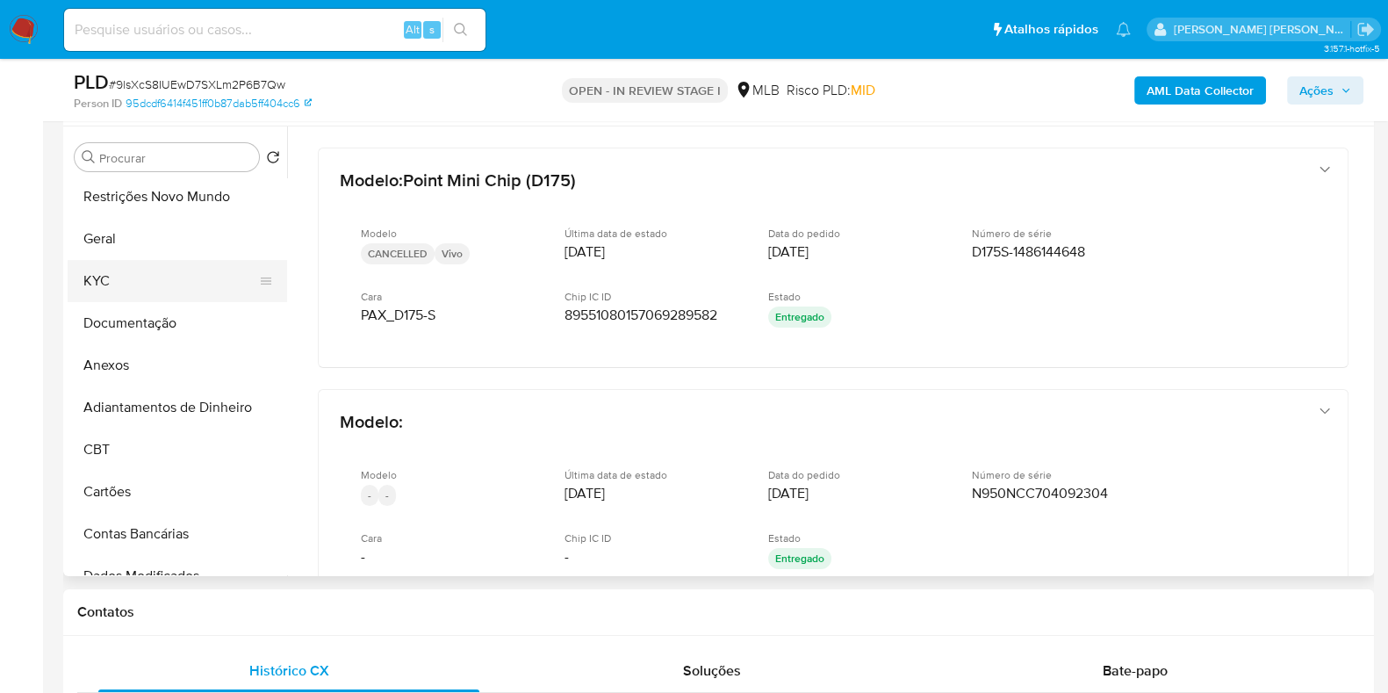
scroll to position [0, 0]
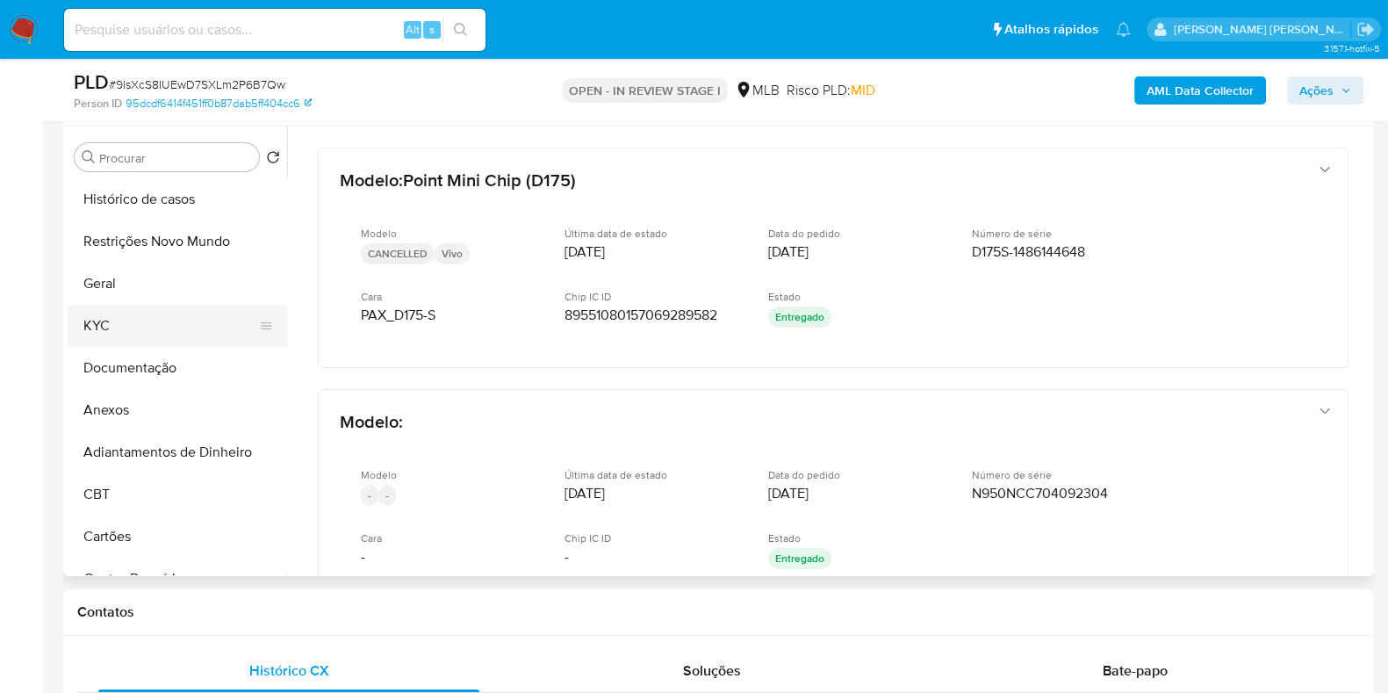
click at [163, 331] on button "KYC" at bounding box center [170, 326] width 205 height 42
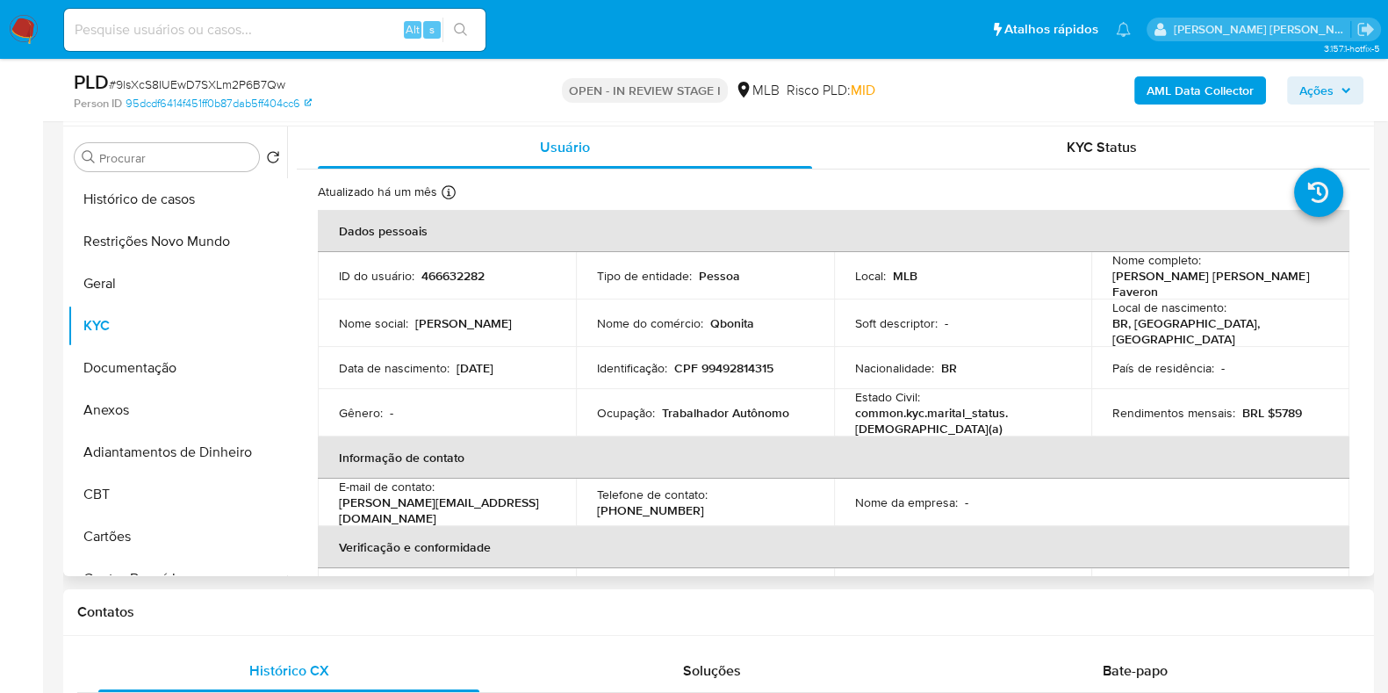
drag, startPoint x: 1146, startPoint y: 294, endPoint x: 1105, endPoint y: 281, distance: 42.5
click at [1105, 281] on td "Nome completo : Patricia Sheila de Sousa Melo Faveron" at bounding box center [1220, 275] width 258 height 47
copy p "Patricia Sheila de Sousa Melo Faveron"
click at [707, 362] on p "CPF 99492814315" at bounding box center [723, 368] width 99 height 16
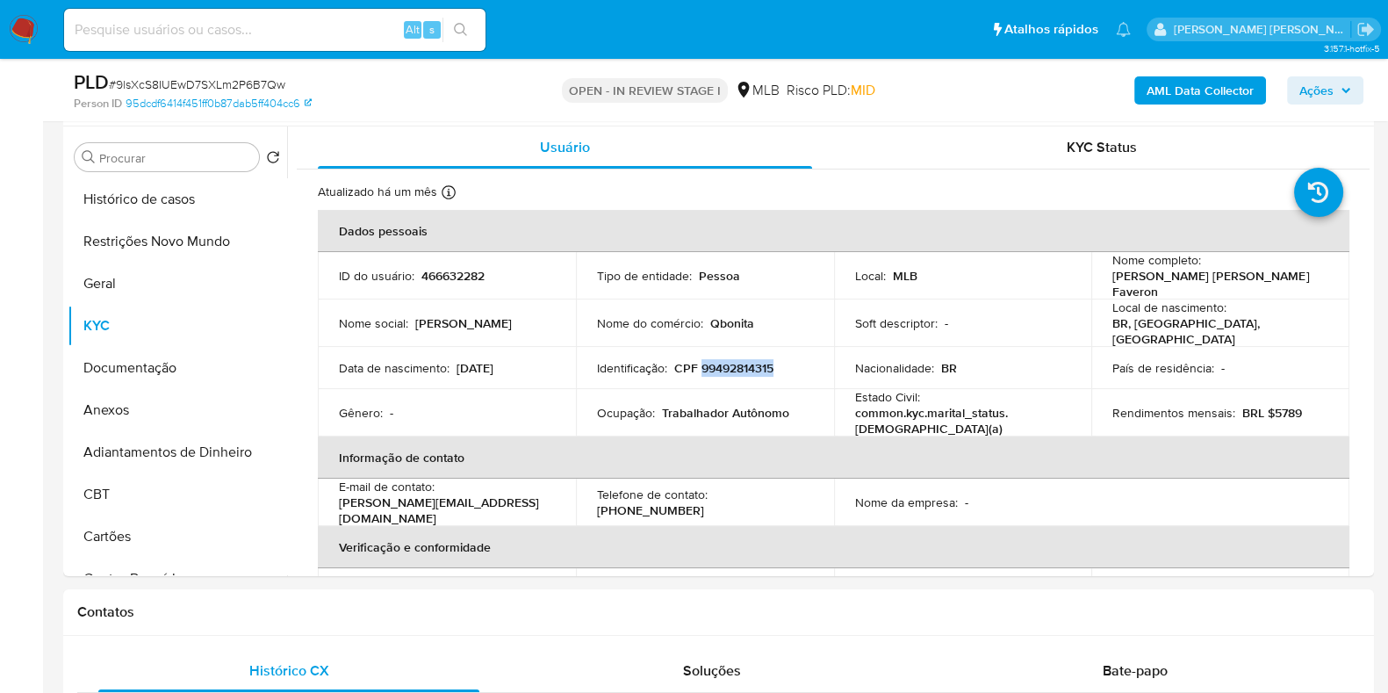
copy p "99492814315"
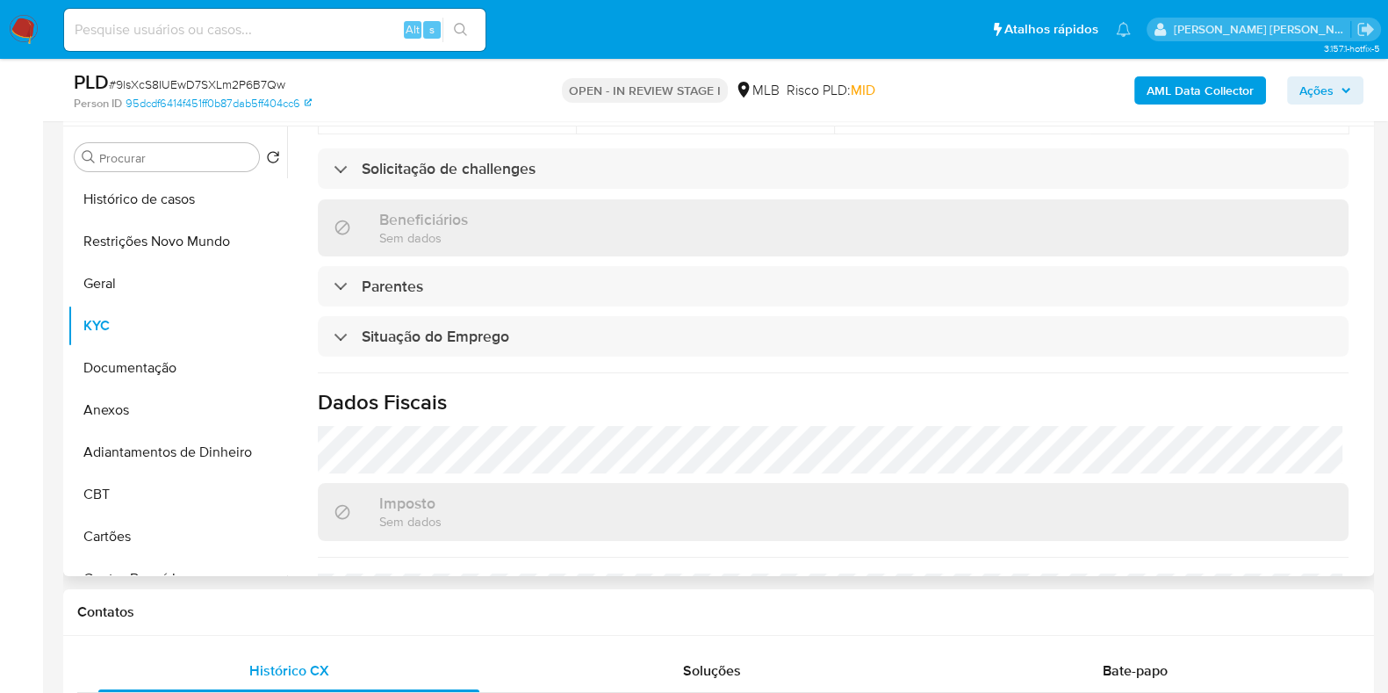
scroll to position [767, 0]
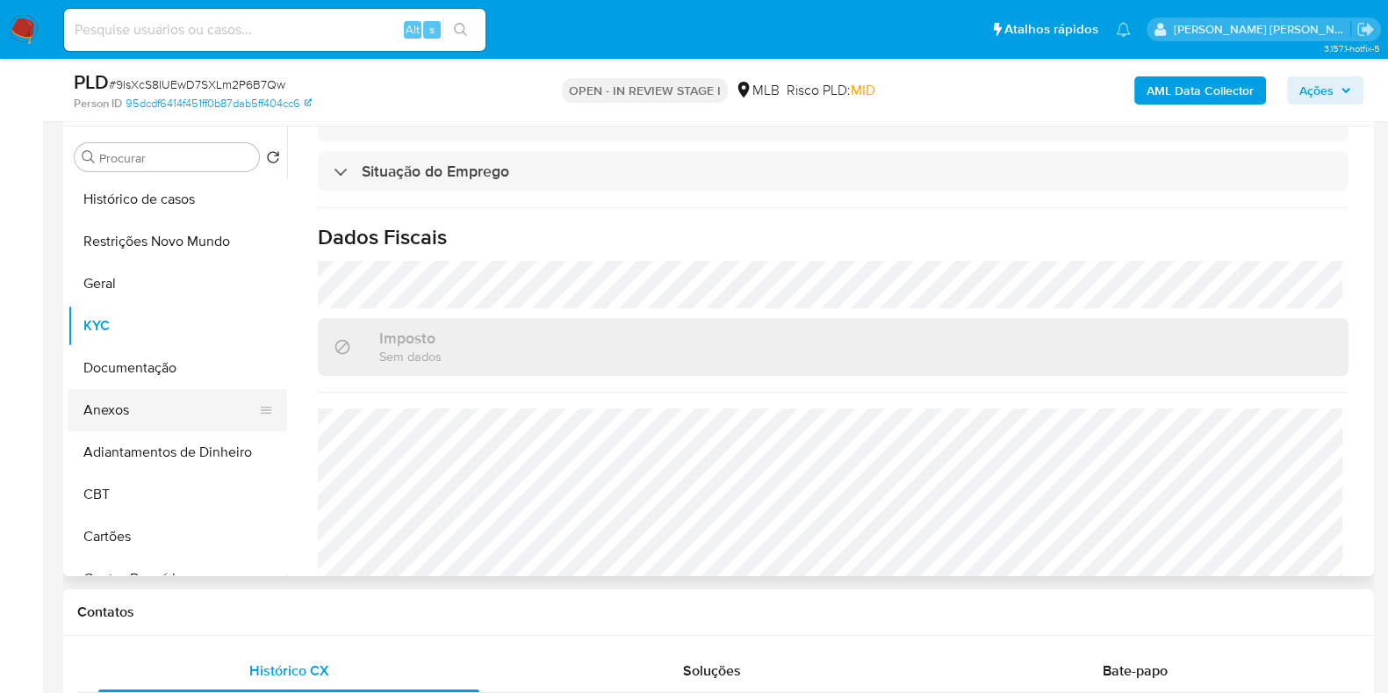
click at [147, 412] on button "Anexos" at bounding box center [170, 410] width 205 height 42
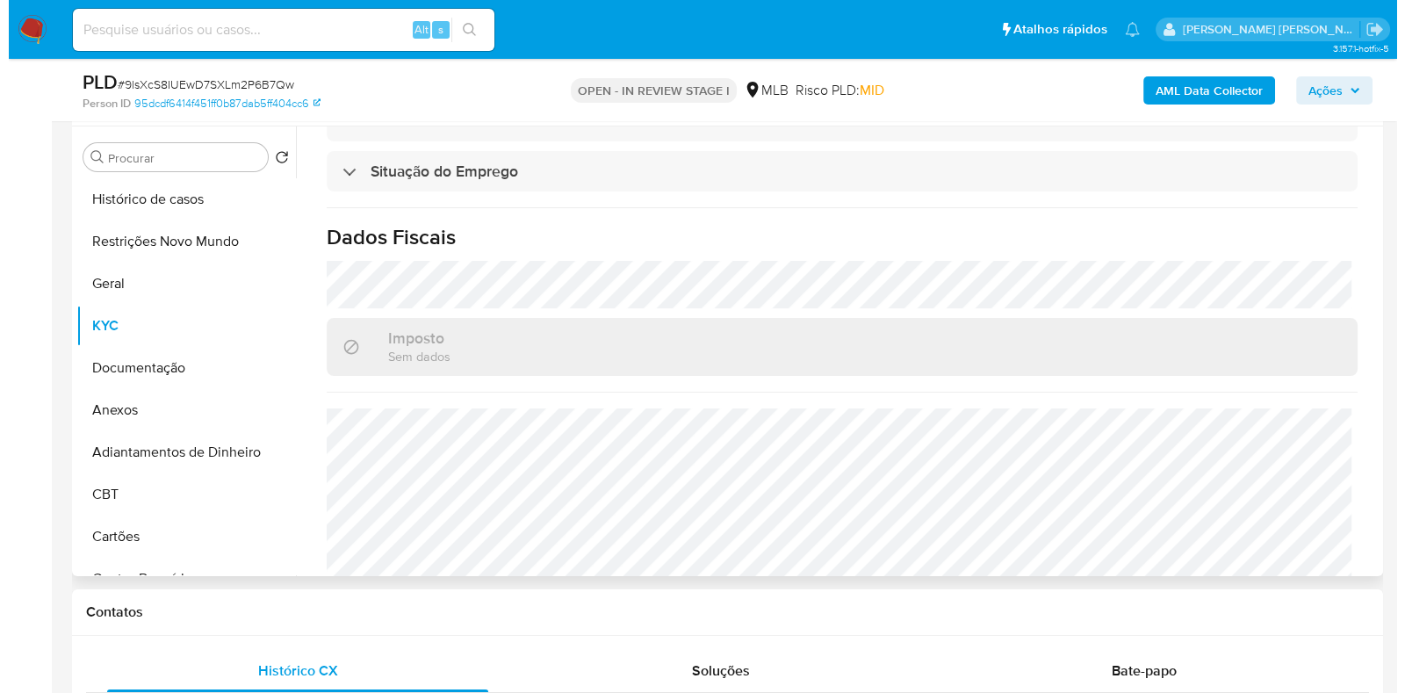
scroll to position [0, 0]
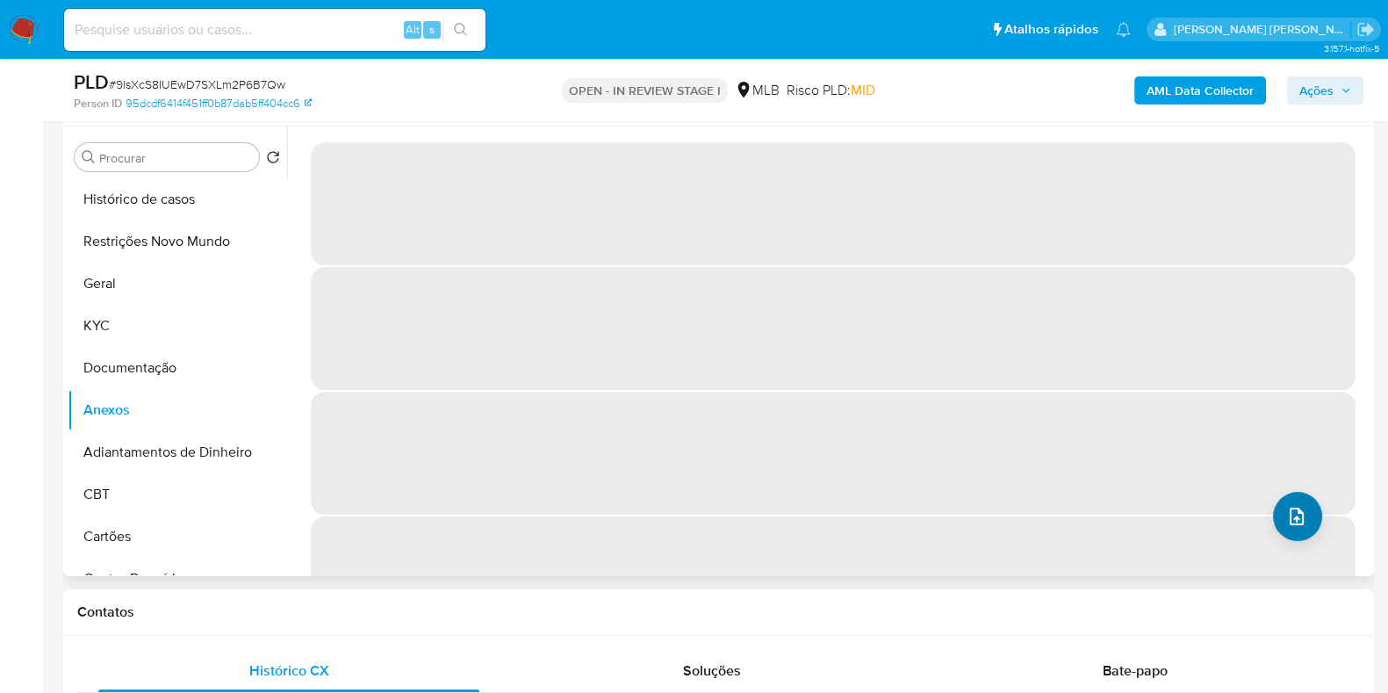
click at [1311, 528] on div "‌ ‌ ‌ ‌" at bounding box center [833, 389] width 1045 height 499
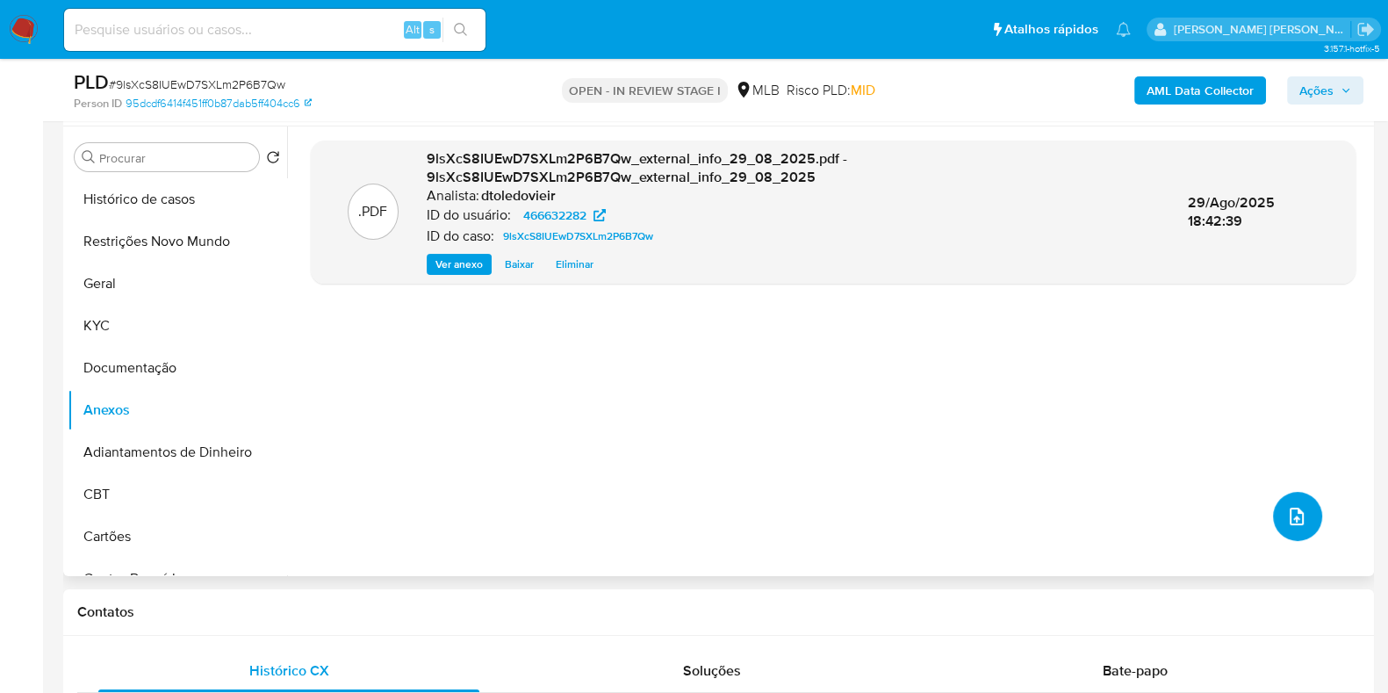
click at [1294, 515] on icon "upload-file" at bounding box center [1296, 516] width 21 height 21
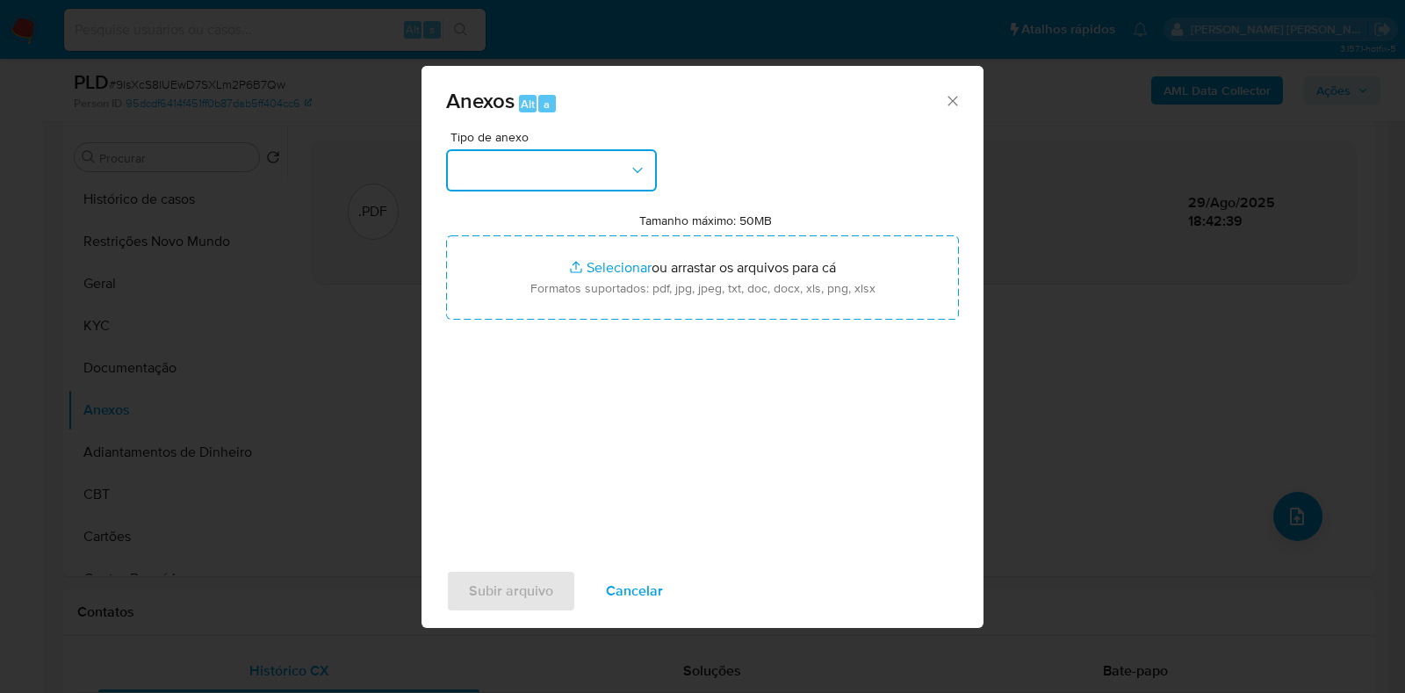
click at [575, 187] on button "button" at bounding box center [551, 170] width 211 height 42
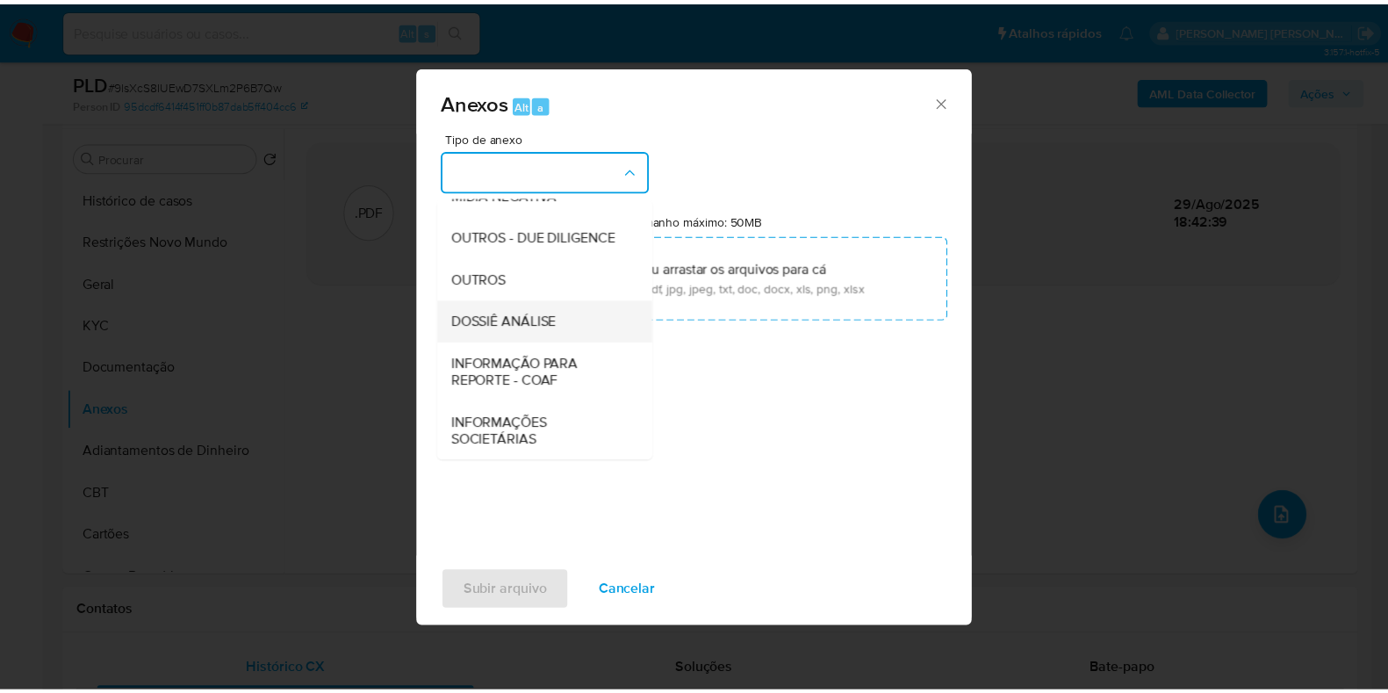
scroll to position [270, 0]
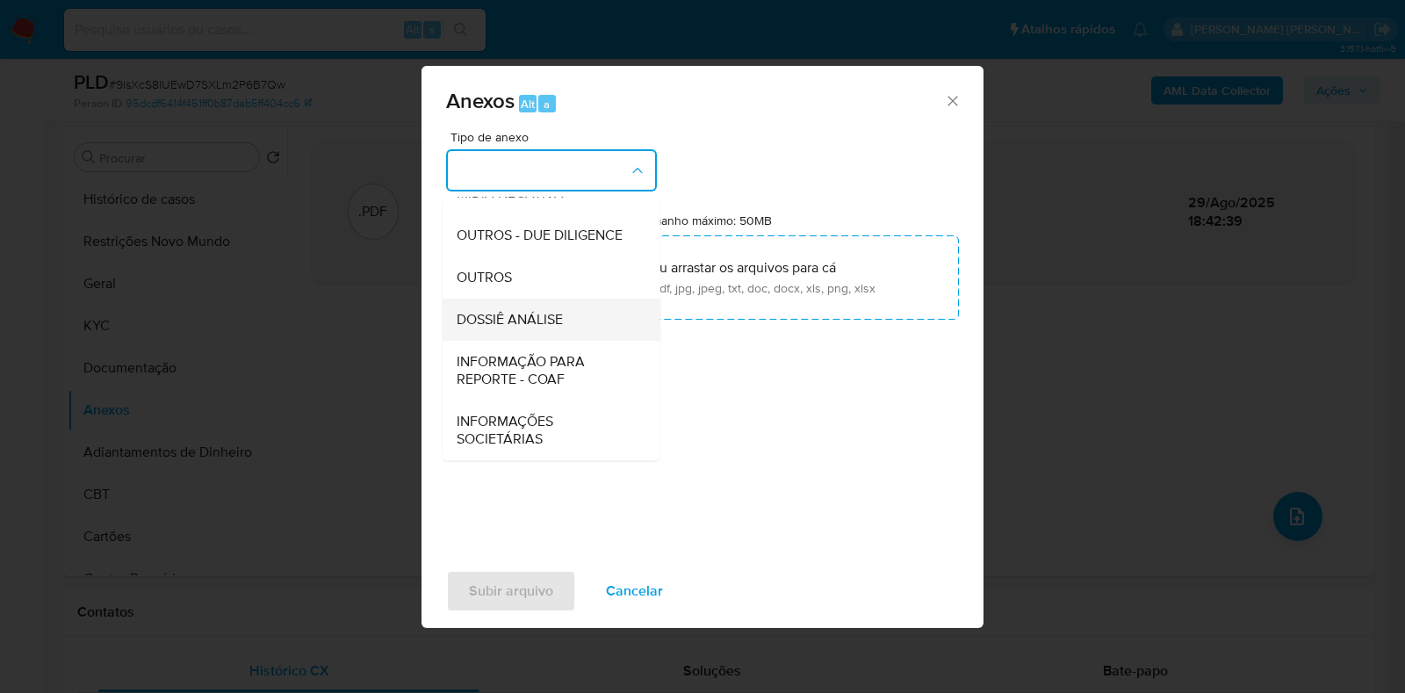
click at [522, 326] on span "DOSSIÊ ANÁLISE" at bounding box center [509, 320] width 106 height 18
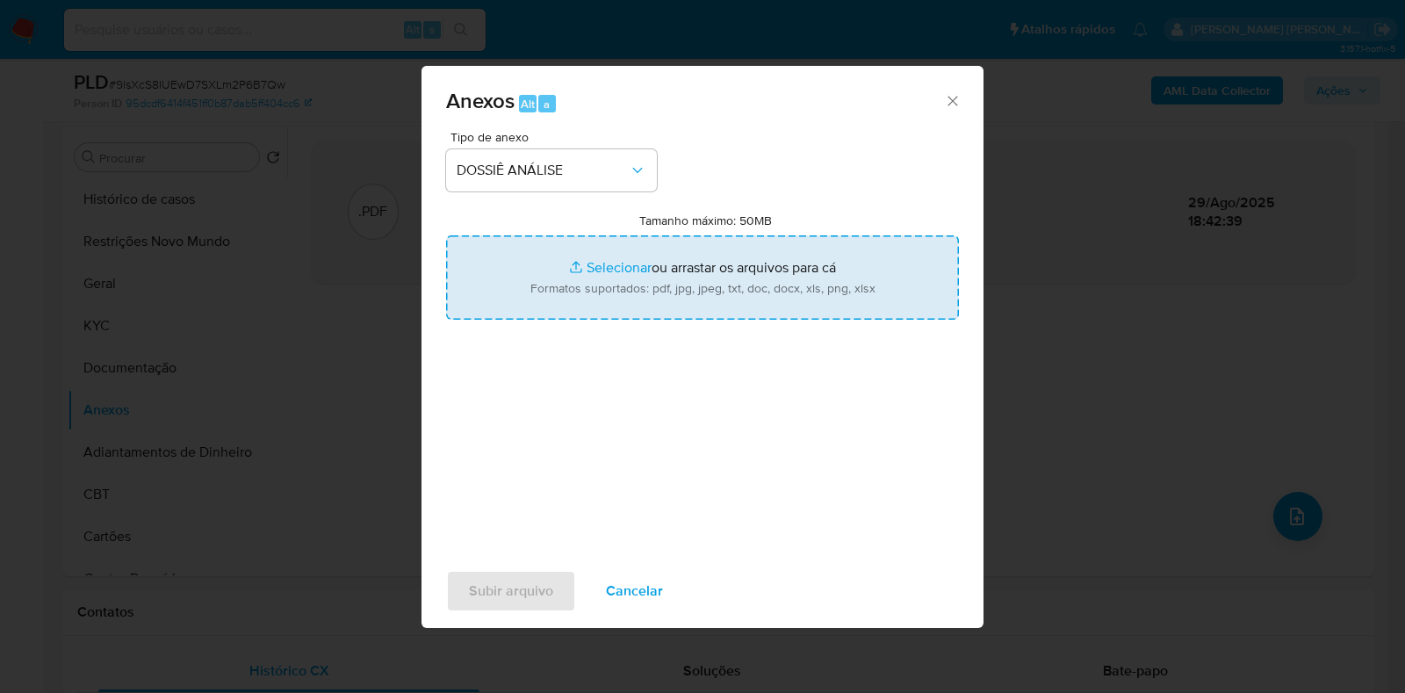
type input "C:\fakepath\CPF 99492814315 - PATRICIA SHEILA DE SOUSA MELO FAVERON.pdf"
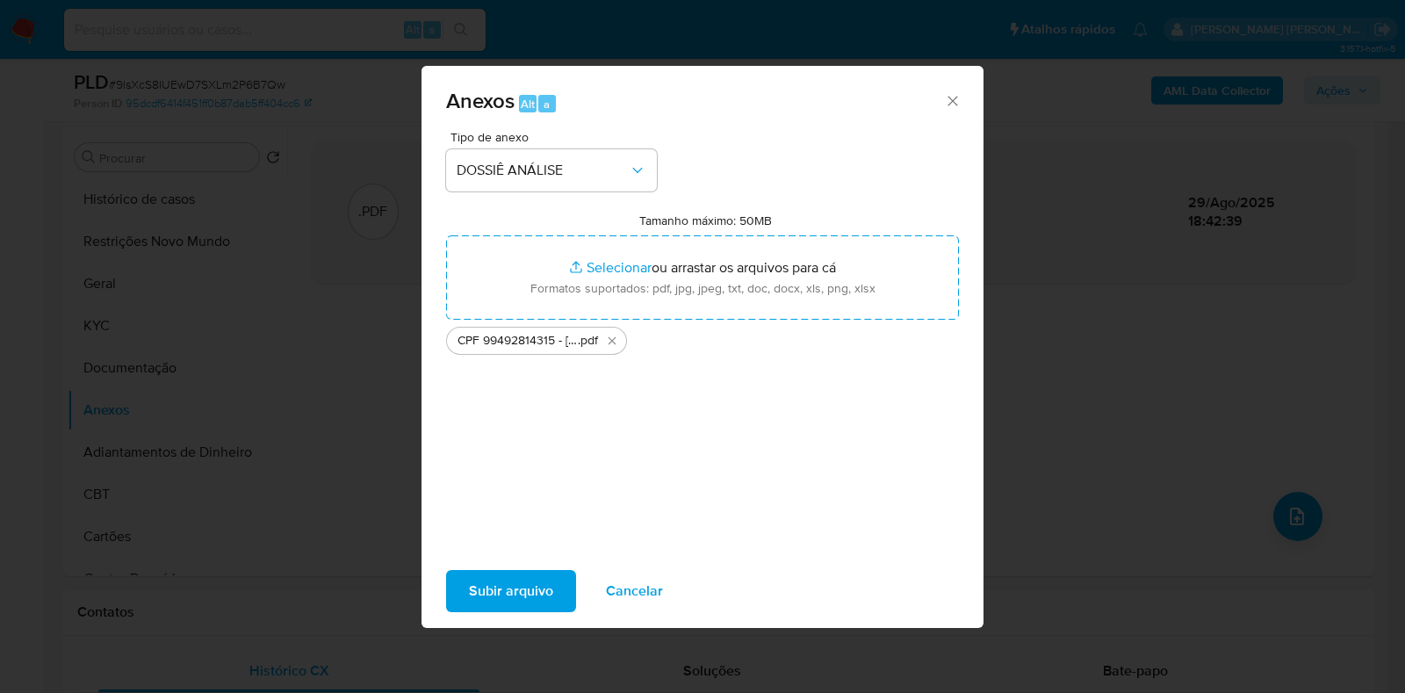
click at [509, 594] on span "Subir arquivo" at bounding box center [511, 590] width 84 height 39
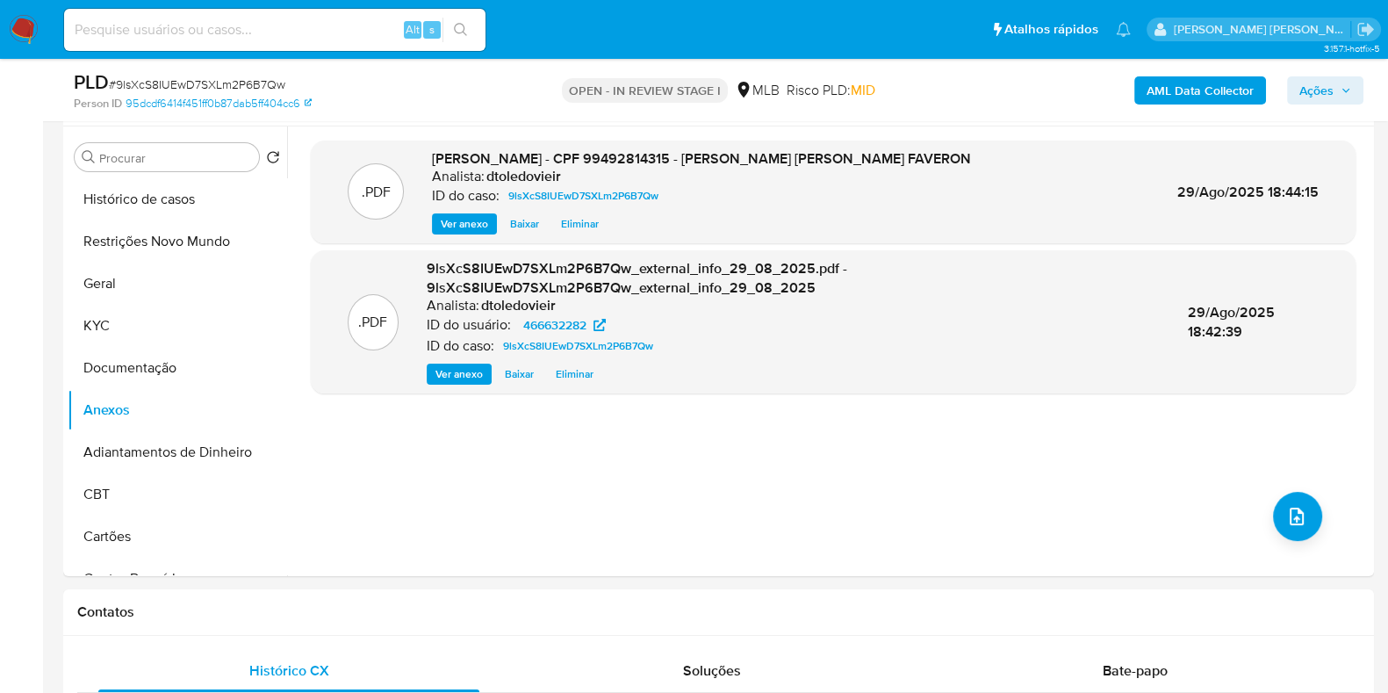
click at [1333, 82] on span "Ações" at bounding box center [1316, 90] width 34 height 28
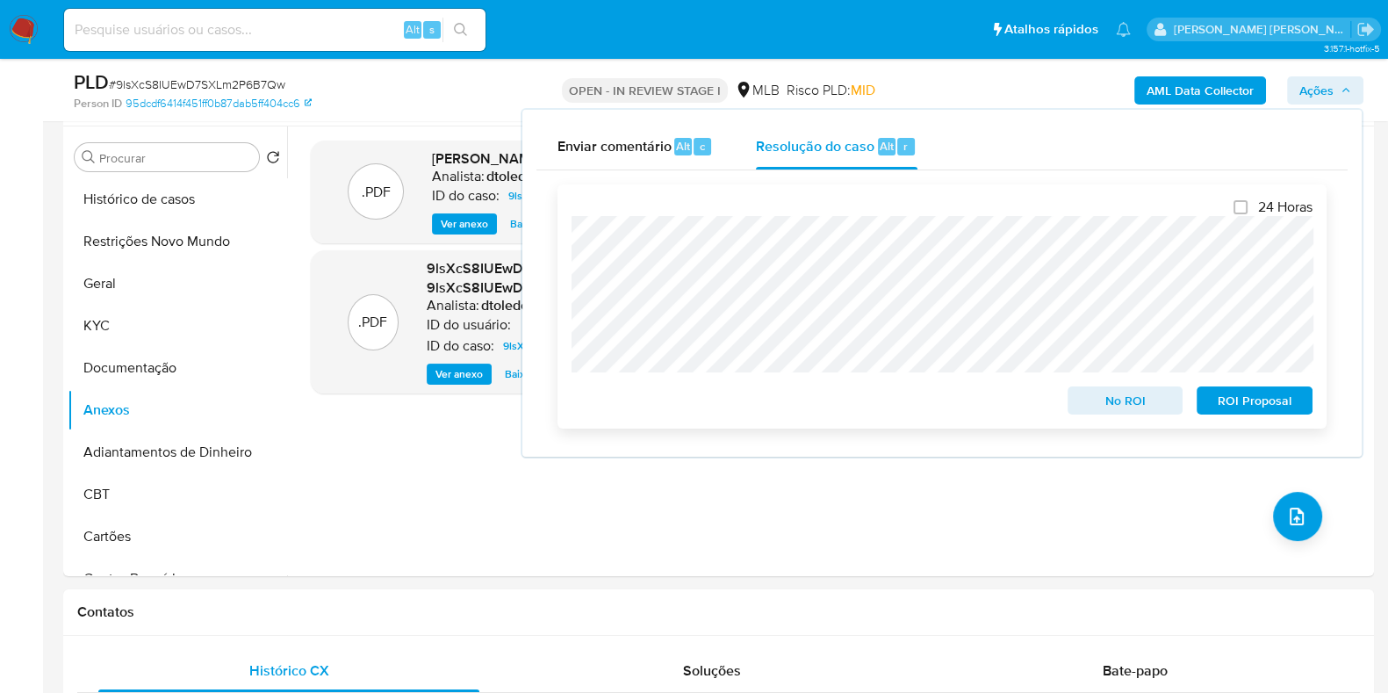
click at [1115, 400] on span "No ROI" at bounding box center [1125, 400] width 91 height 25
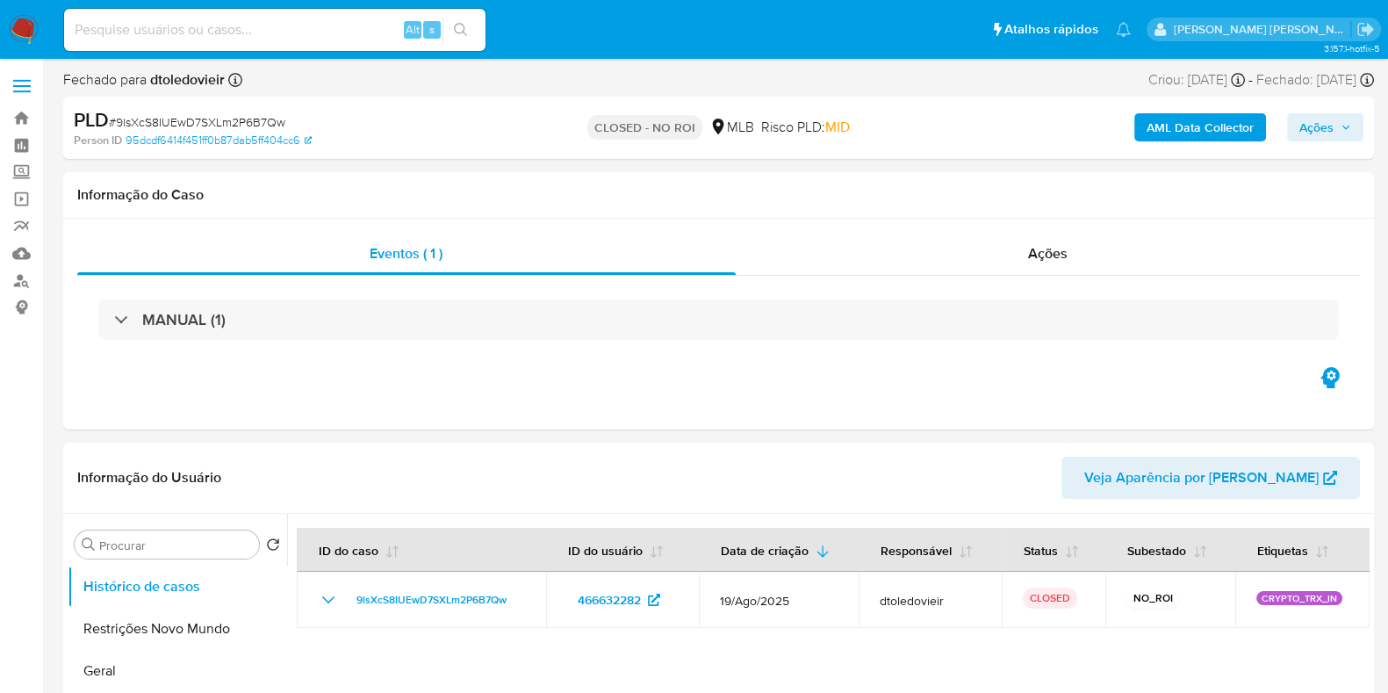
select select "10"
click at [26, 151] on link "Painel" at bounding box center [104, 145] width 209 height 27
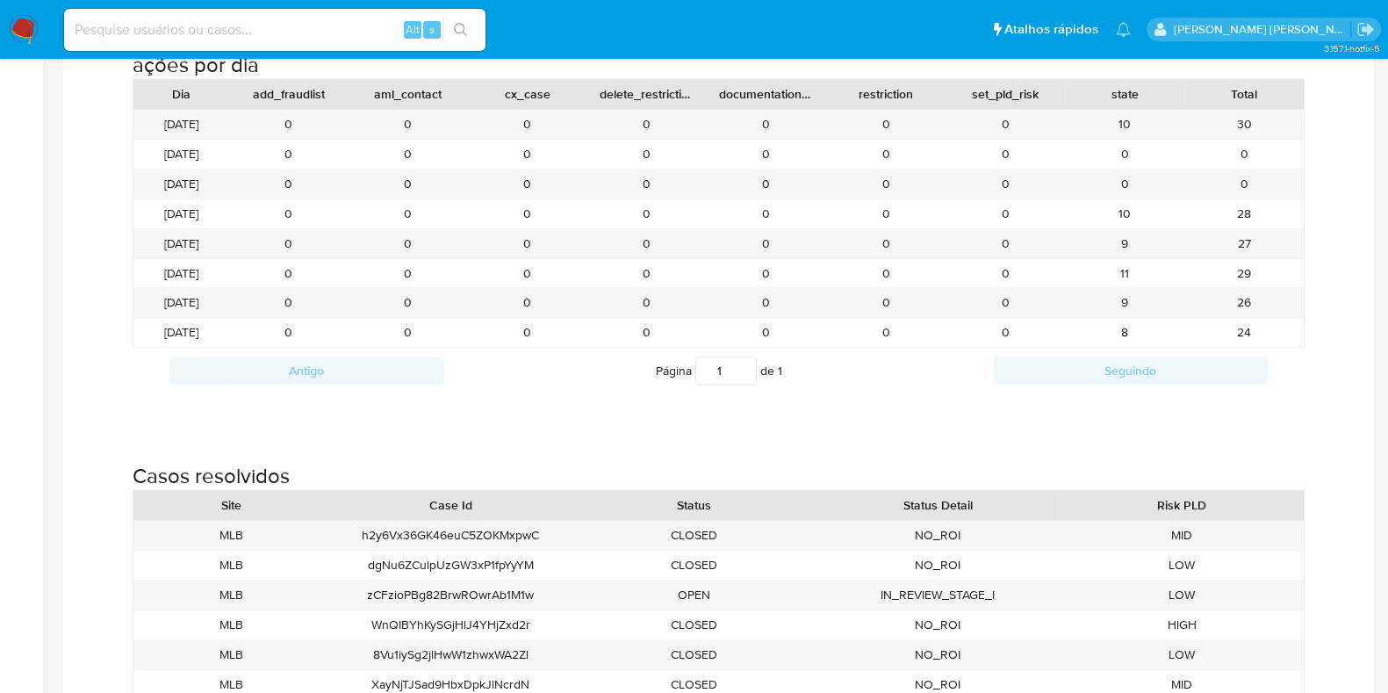
scroll to position [1865, 0]
